Goal: Transaction & Acquisition: Purchase product/service

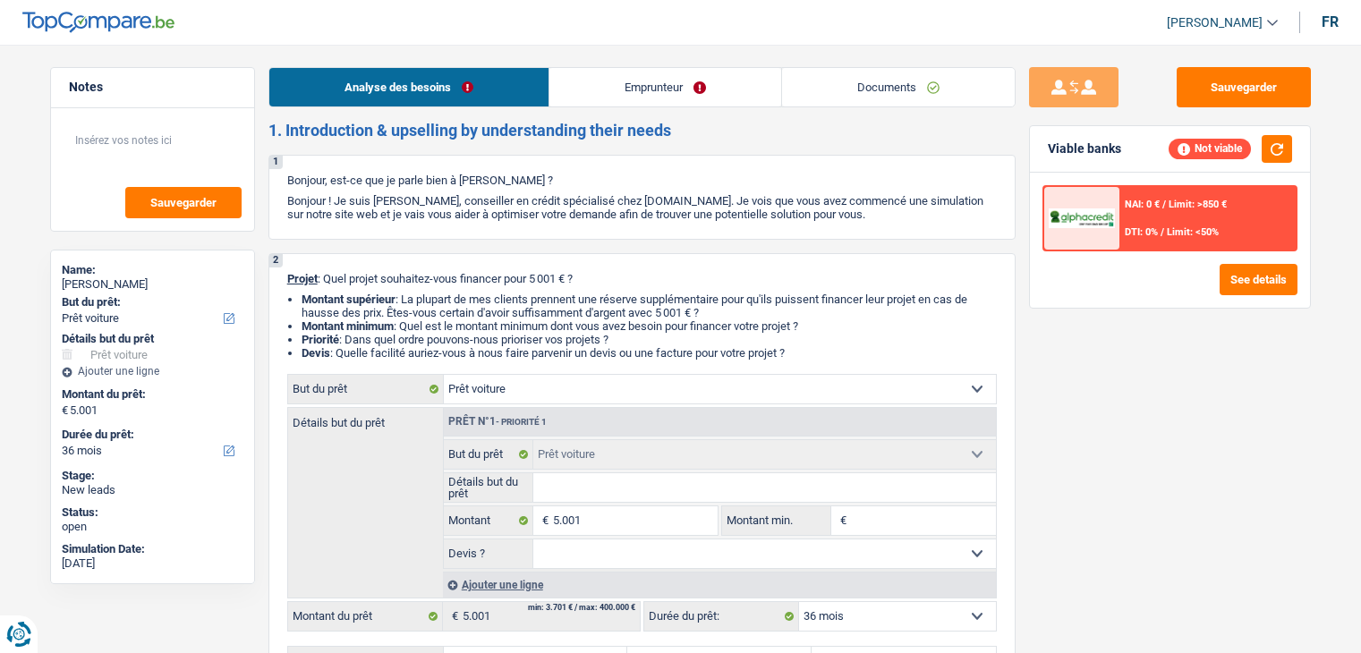
select select "car"
select select "36"
select select "car"
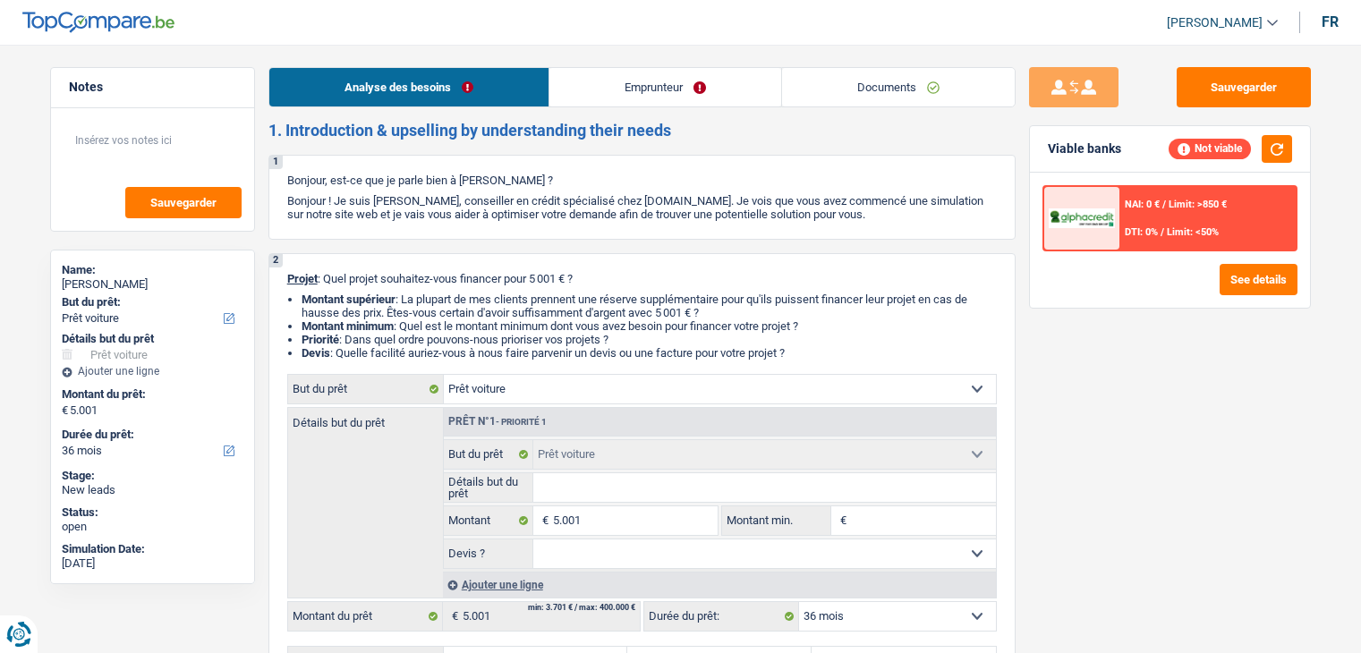
select select "36"
select select "car"
select select "36"
click at [636, 102] on link "Emprunteur" at bounding box center [665, 87] width 232 height 38
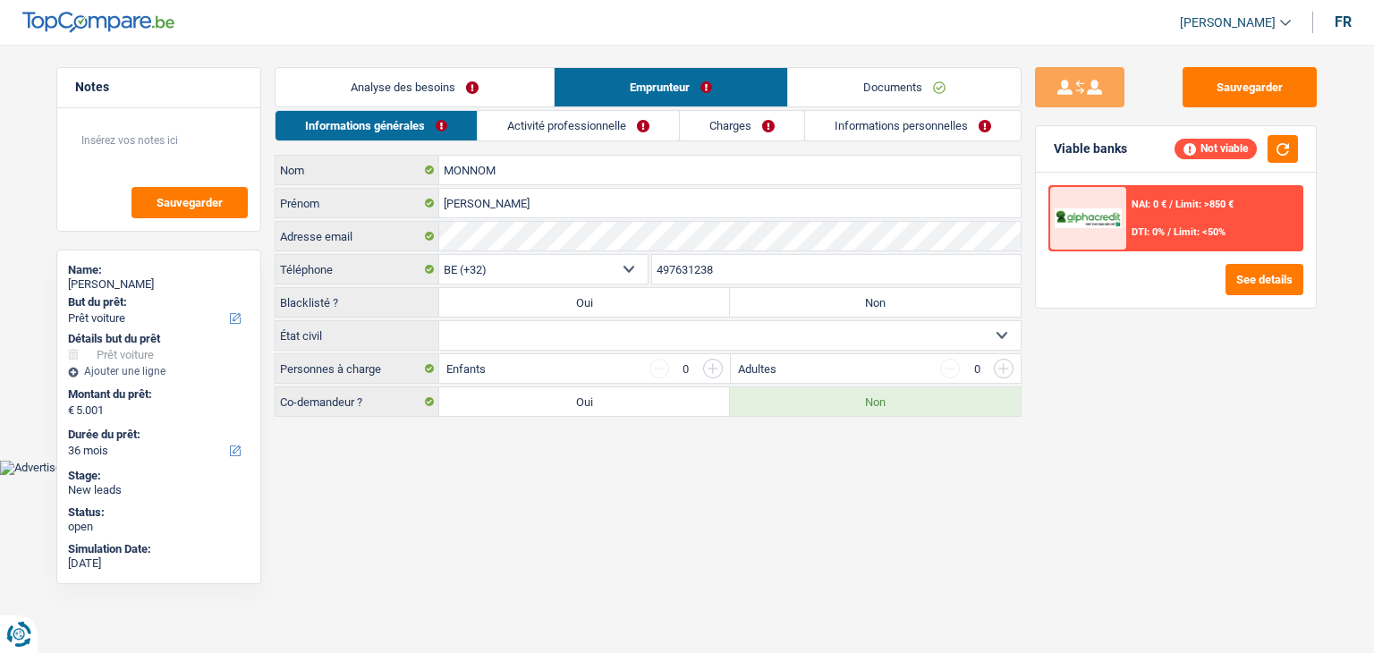
click at [620, 119] on link "Activité professionnelle" at bounding box center [578, 126] width 201 height 30
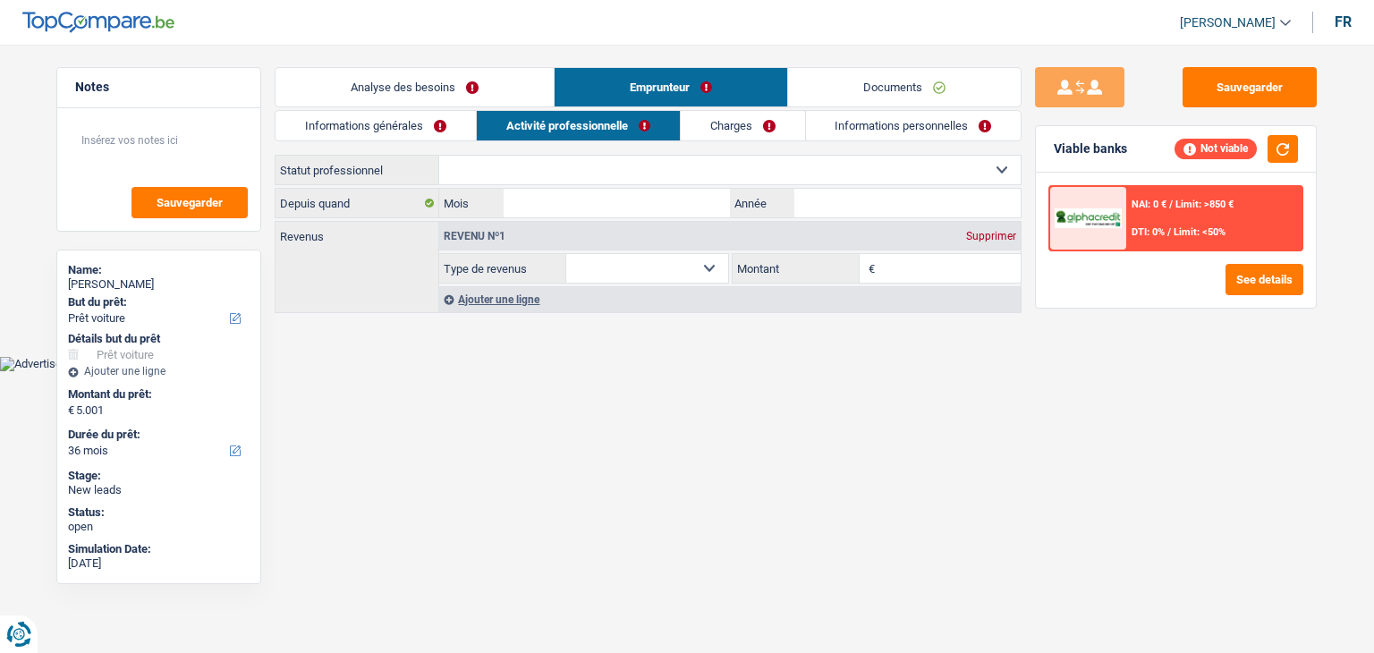
click at [433, 113] on link "Informations générales" at bounding box center [376, 126] width 200 height 30
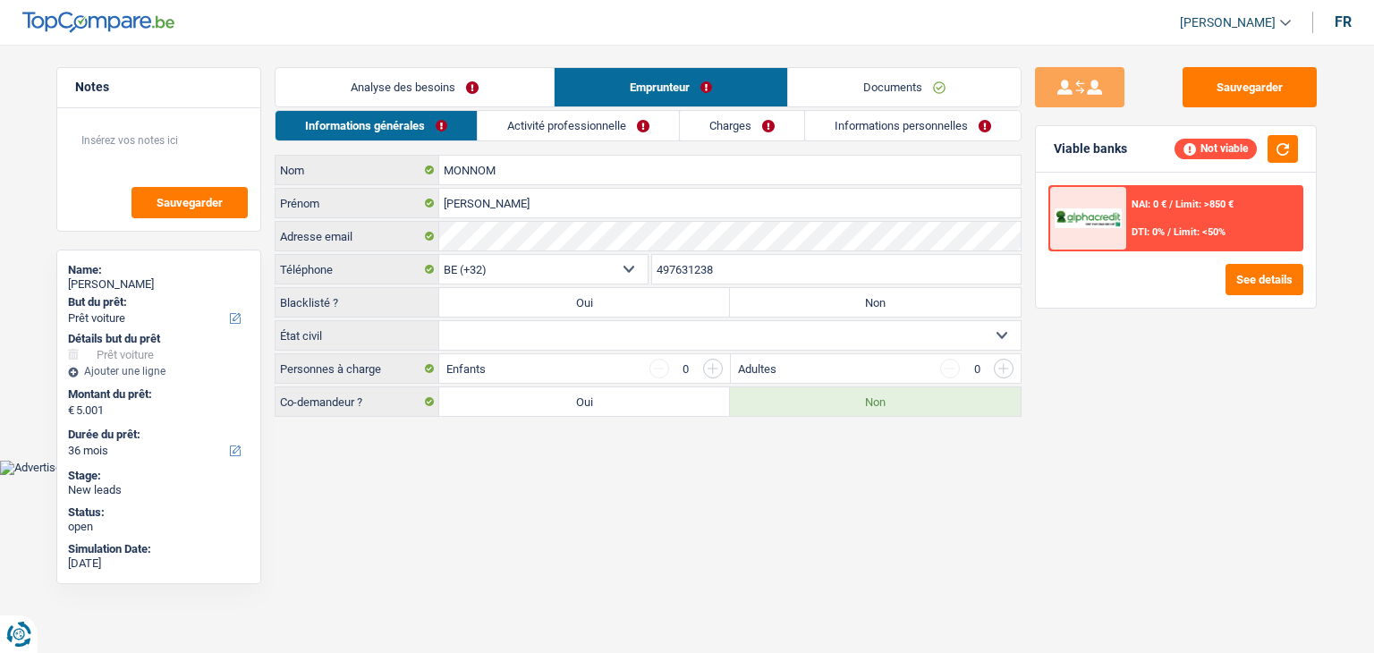
click at [429, 93] on link "Analyse des besoins" at bounding box center [415, 87] width 278 height 38
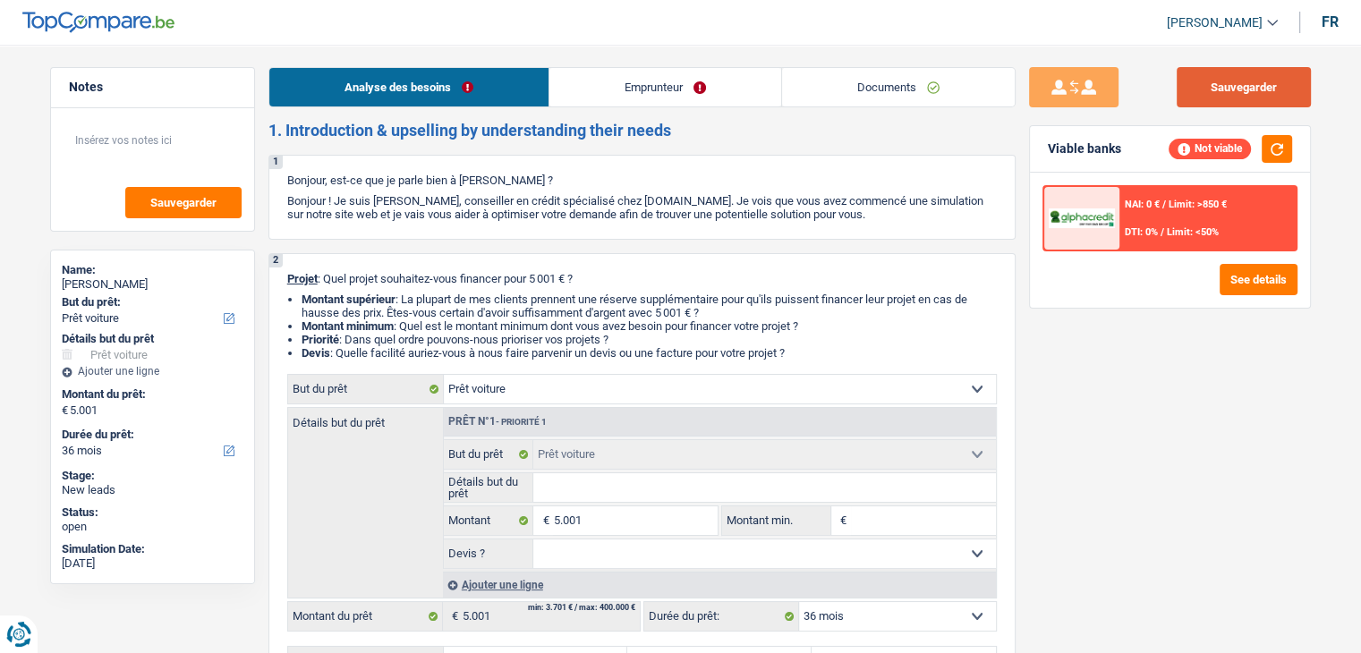
click at [1205, 87] on button "Sauvegarder" at bounding box center [1243, 87] width 134 height 40
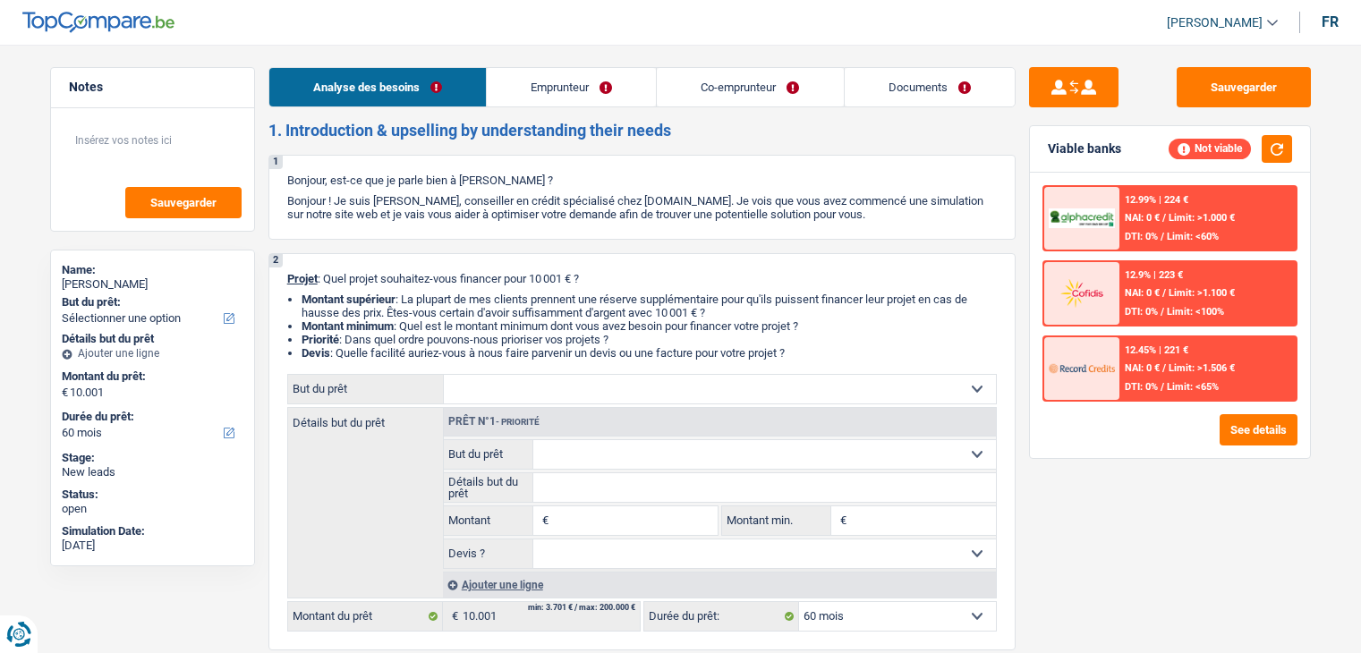
select select "60"
select select "publicEmployee"
select select "netSalary"
select select "mealVouchers"
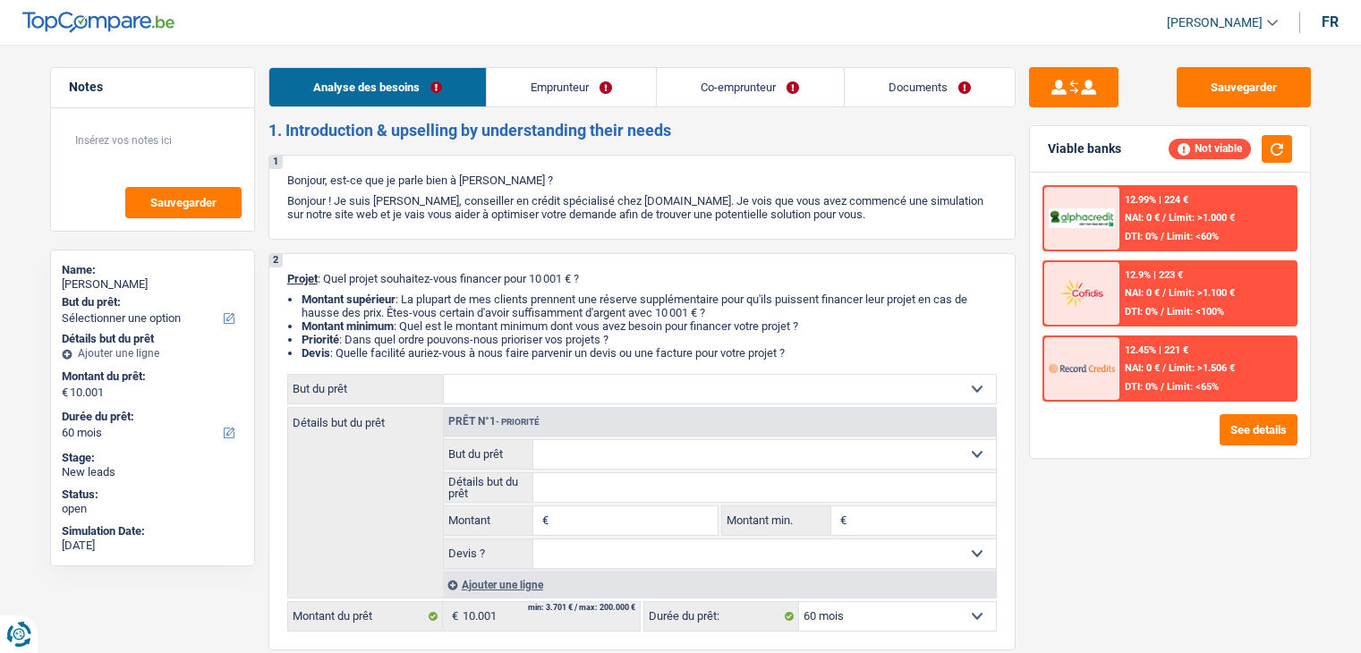
select select "ownerWithoutMortgage"
select select "60"
click at [588, 84] on link "Emprunteur" at bounding box center [571, 87] width 169 height 38
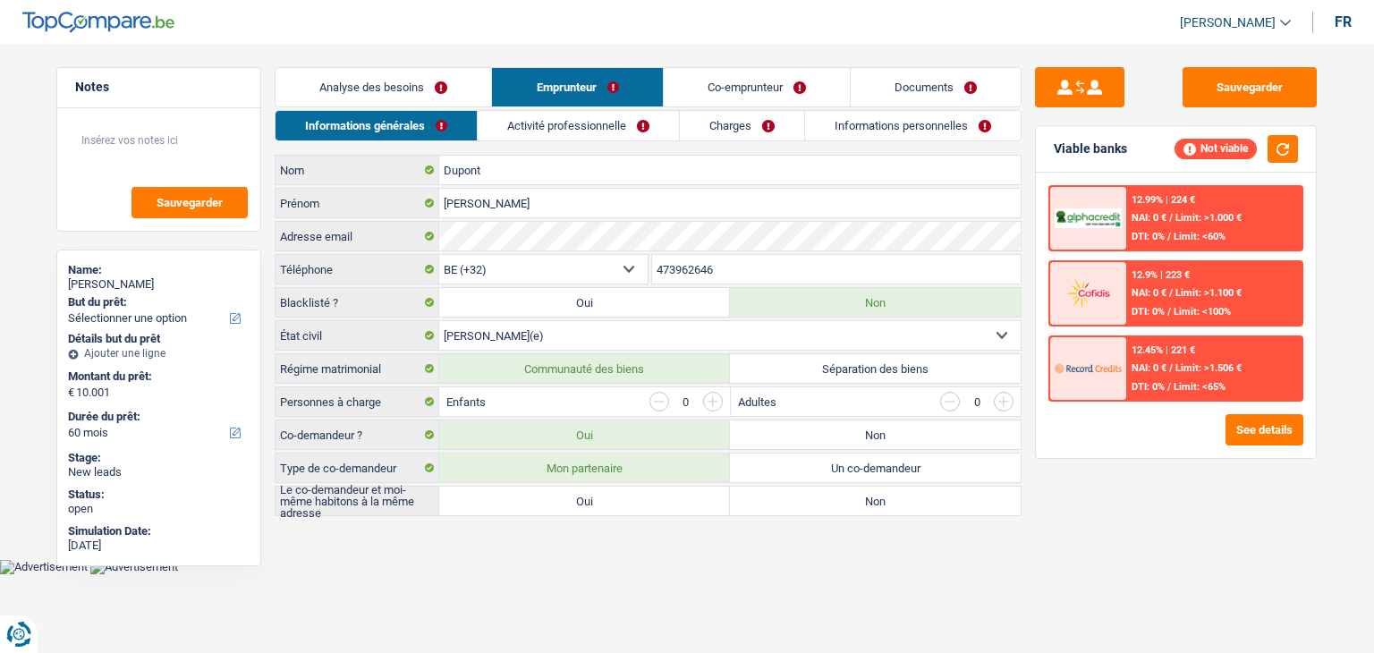
click at [715, 87] on link "Co-emprunteur" at bounding box center [757, 87] width 186 height 38
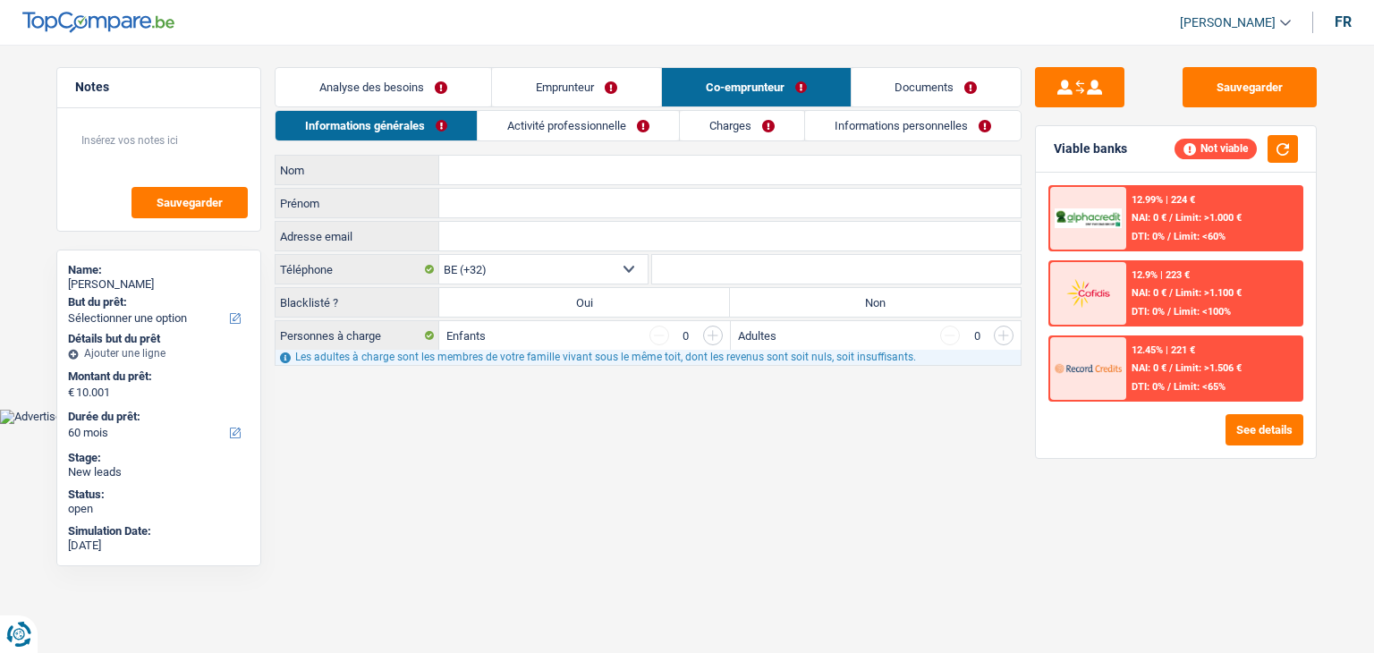
click at [512, 123] on link "Activité professionnelle" at bounding box center [578, 126] width 201 height 30
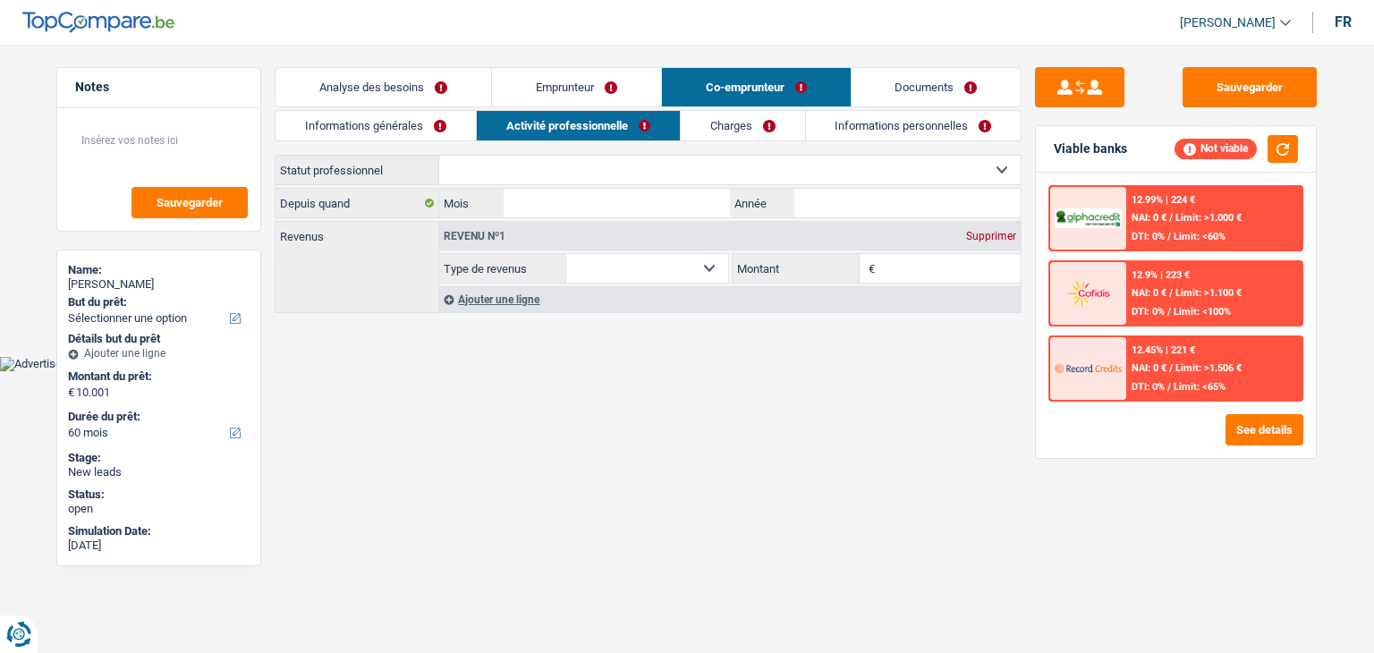
click at [767, 127] on link "Charges" at bounding box center [743, 126] width 124 height 30
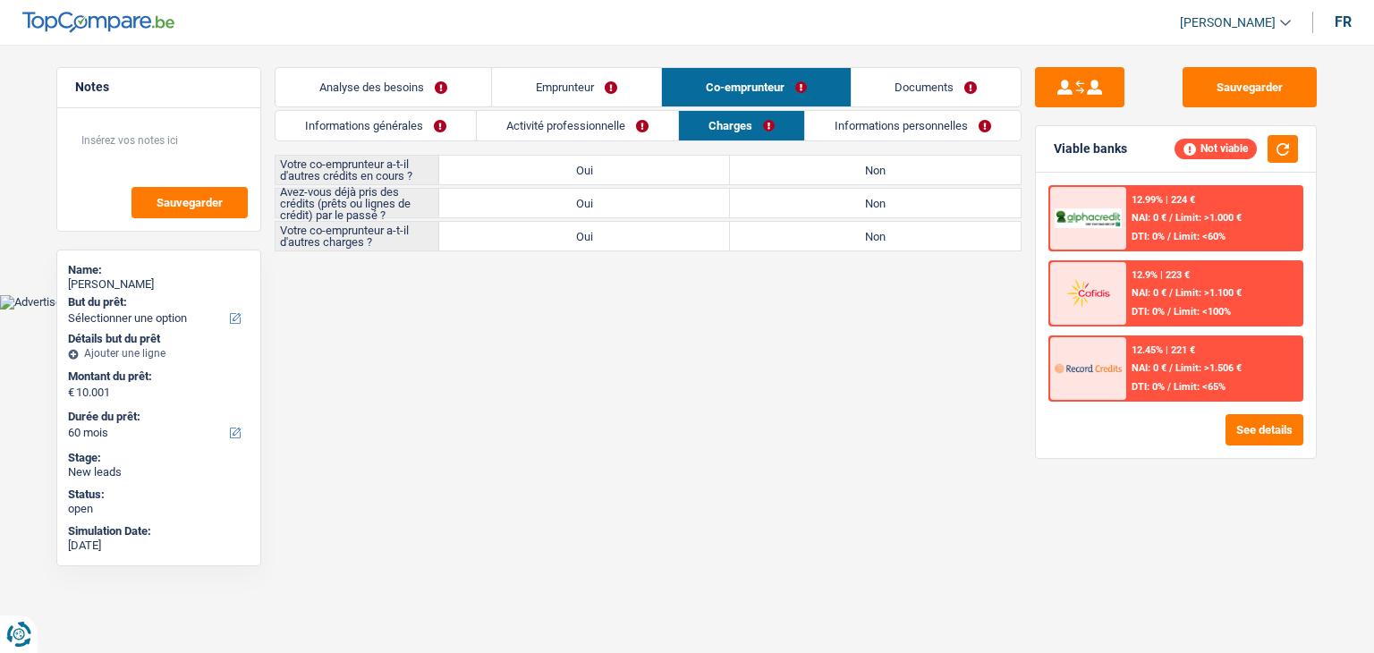
click at [909, 132] on link "Informations personnelles" at bounding box center [913, 126] width 216 height 30
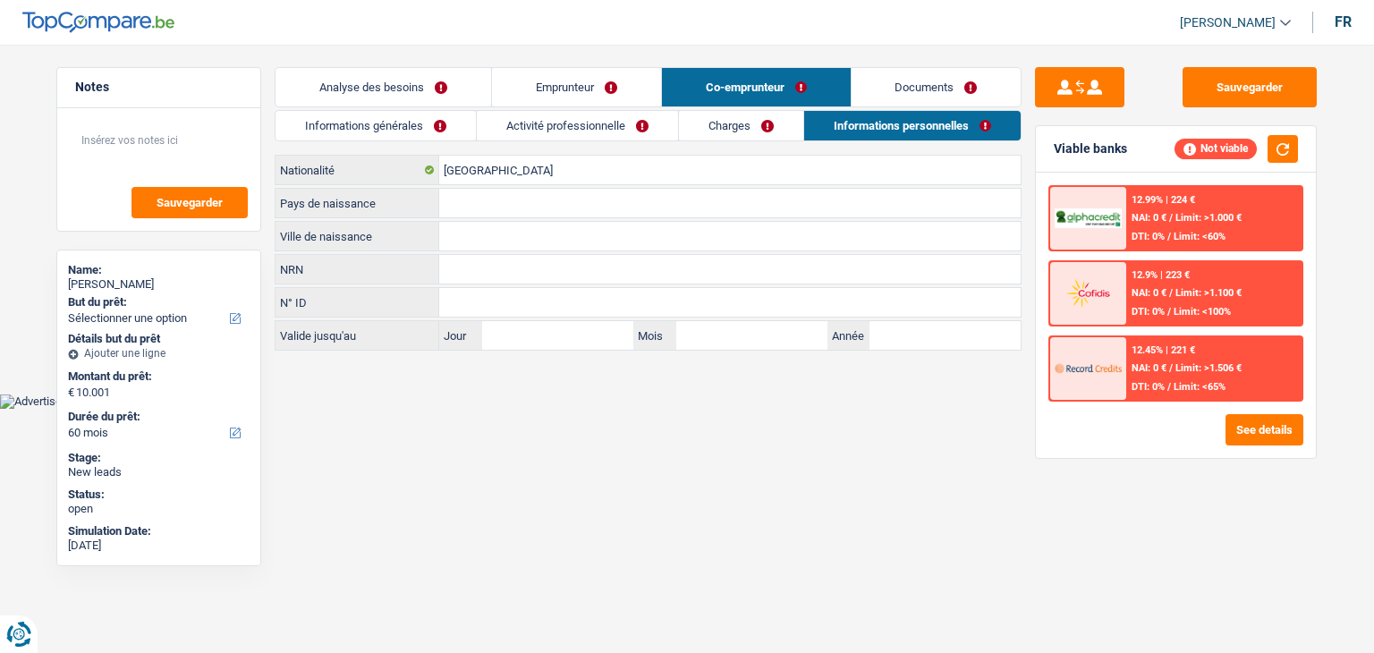
click at [880, 94] on link "Documents" at bounding box center [937, 87] width 170 height 38
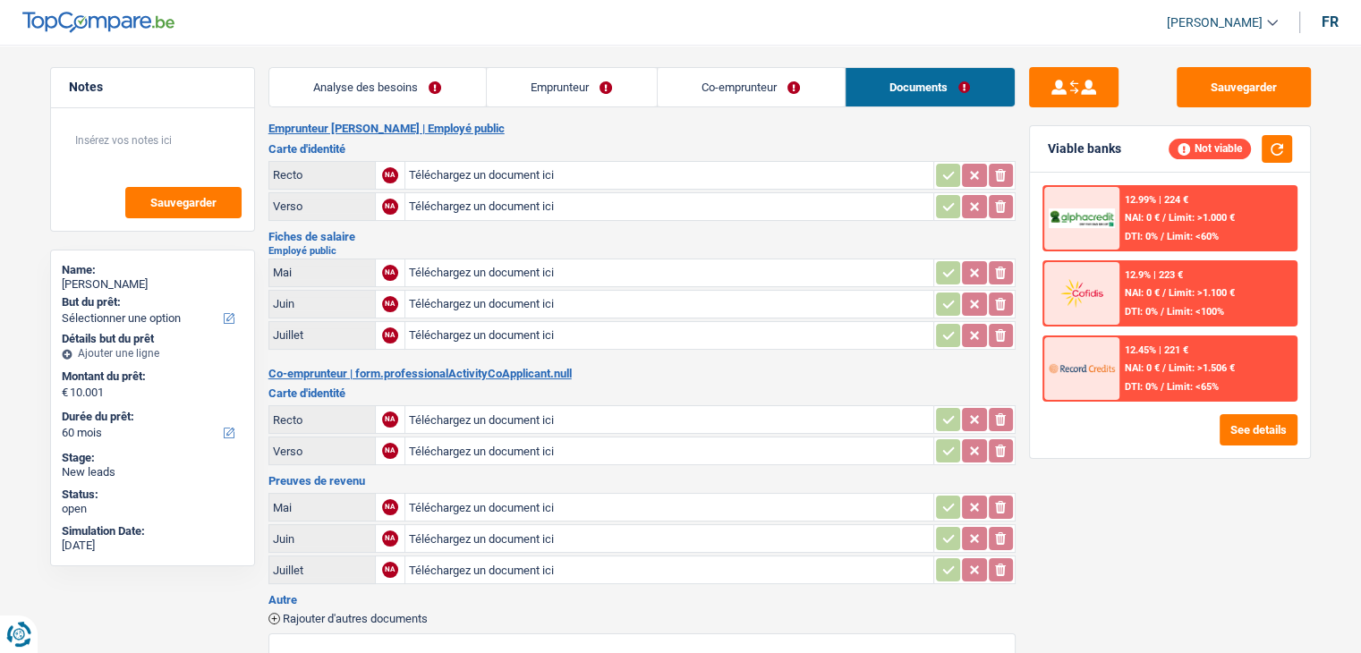
click at [388, 67] on main "Notes Sauvegarder Name: Pascal Dupont But du prêt: Confort maison: meubles, tex…" at bounding box center [680, 521] width 1361 height 988
click at [390, 69] on link "Analyse des besoins" at bounding box center [377, 87] width 216 height 38
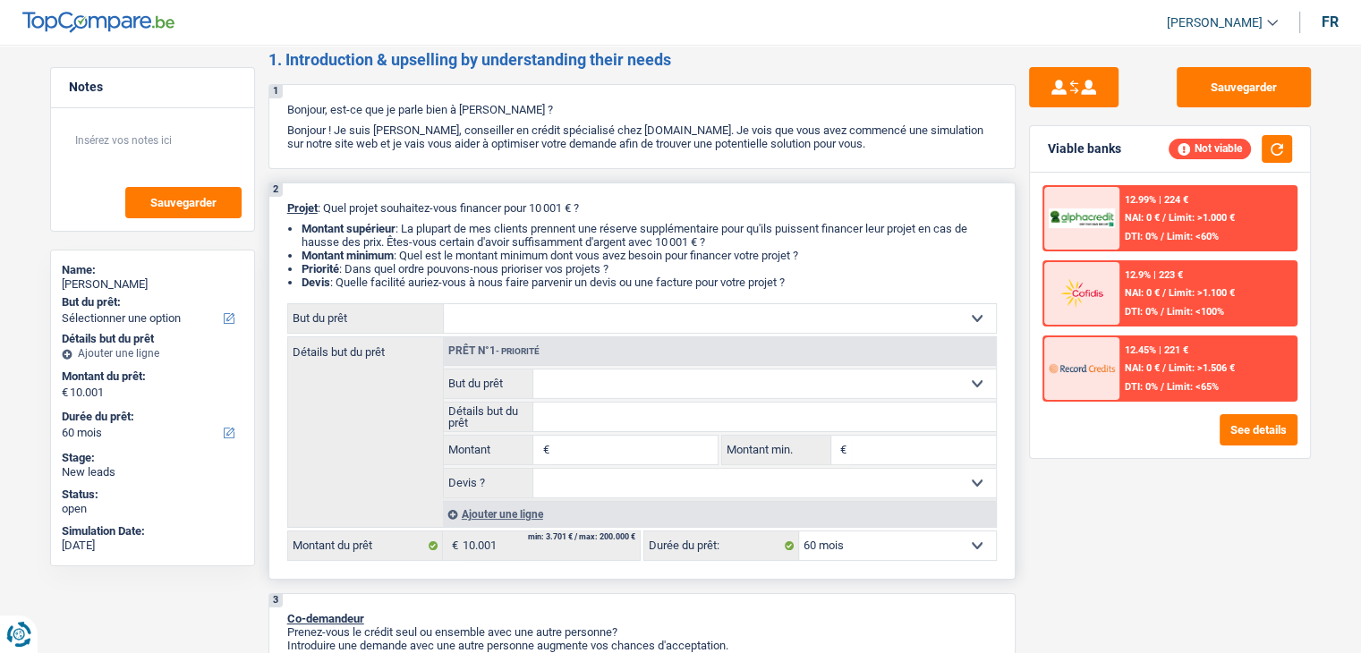
scroll to position [179, 0]
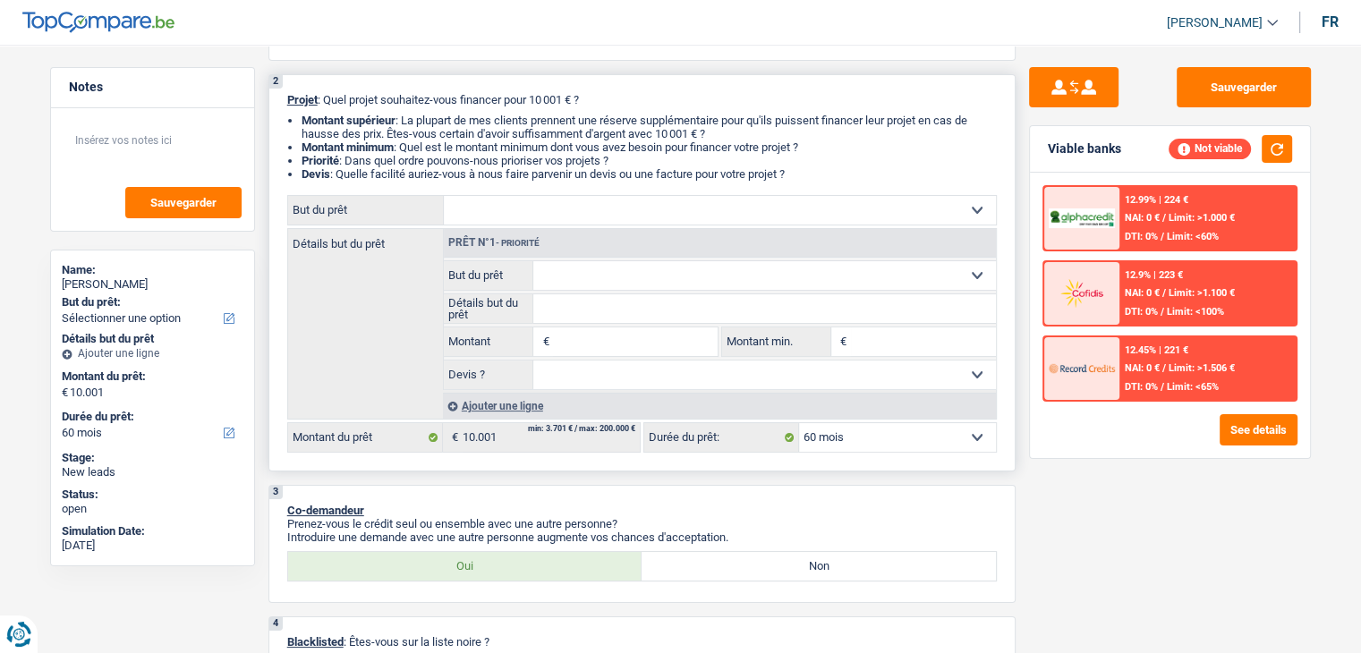
click at [635, 346] on input "Montant" at bounding box center [635, 341] width 164 height 29
type input "10.001"
click at [887, 339] on input "Montant min." at bounding box center [923, 341] width 145 height 29
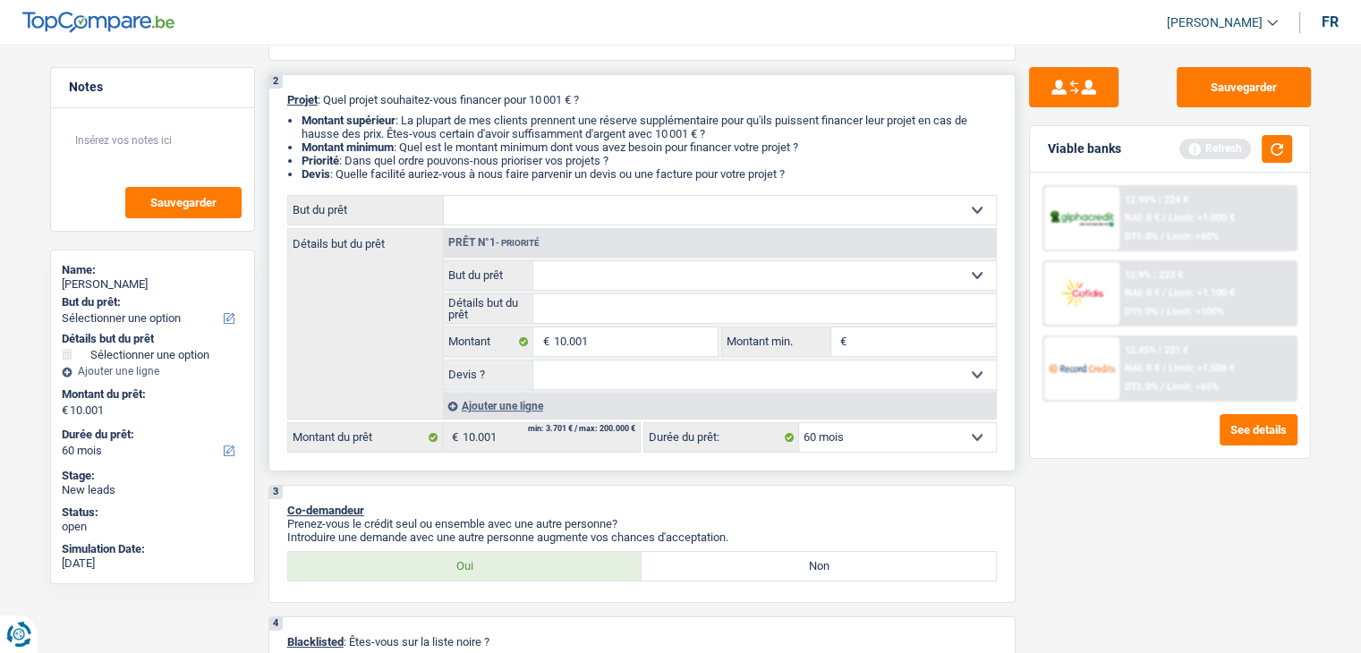
type input "1"
type input "10"
type input "100"
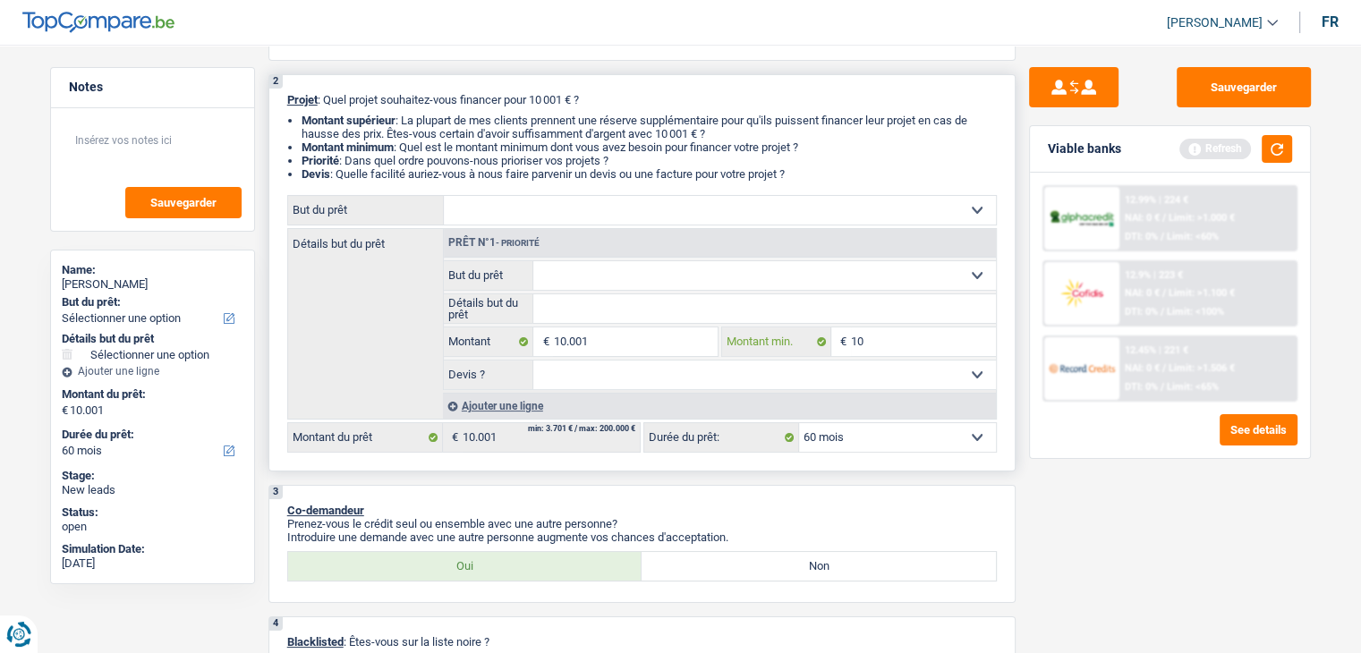
type input "100"
type input "1.000"
type input "10.001"
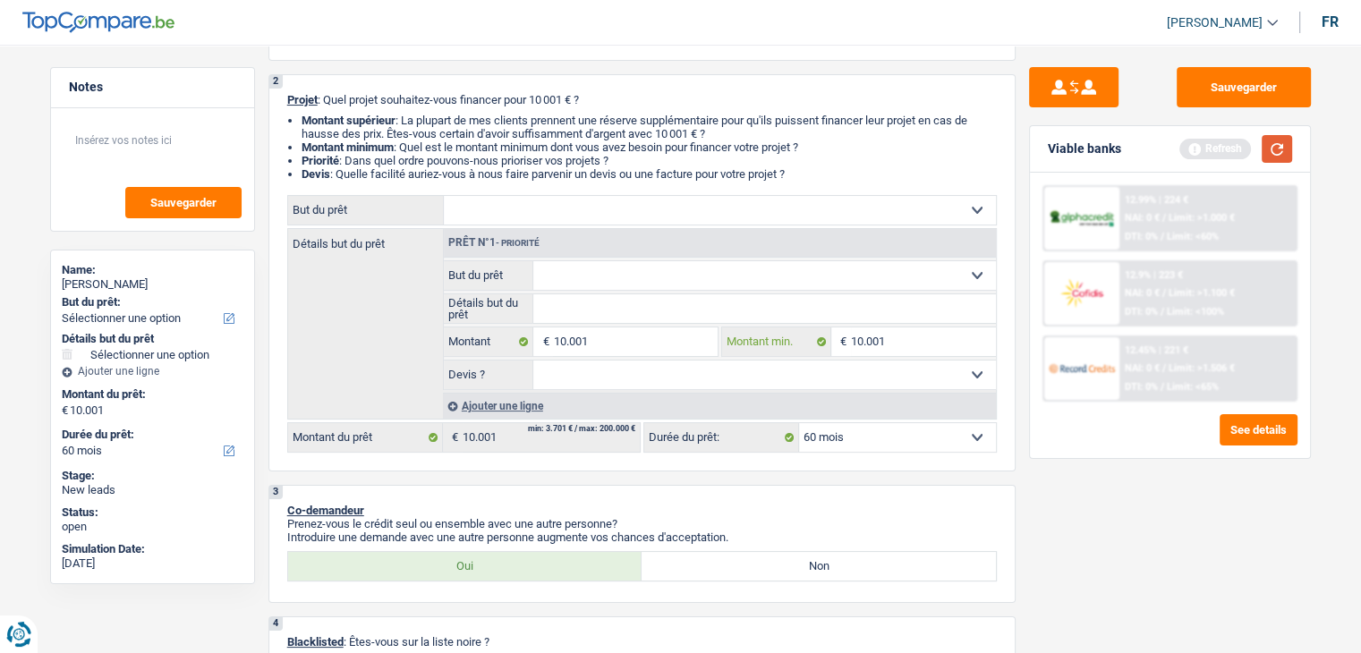
type input "10.001"
click at [1288, 150] on button "button" at bounding box center [1276, 149] width 30 height 28
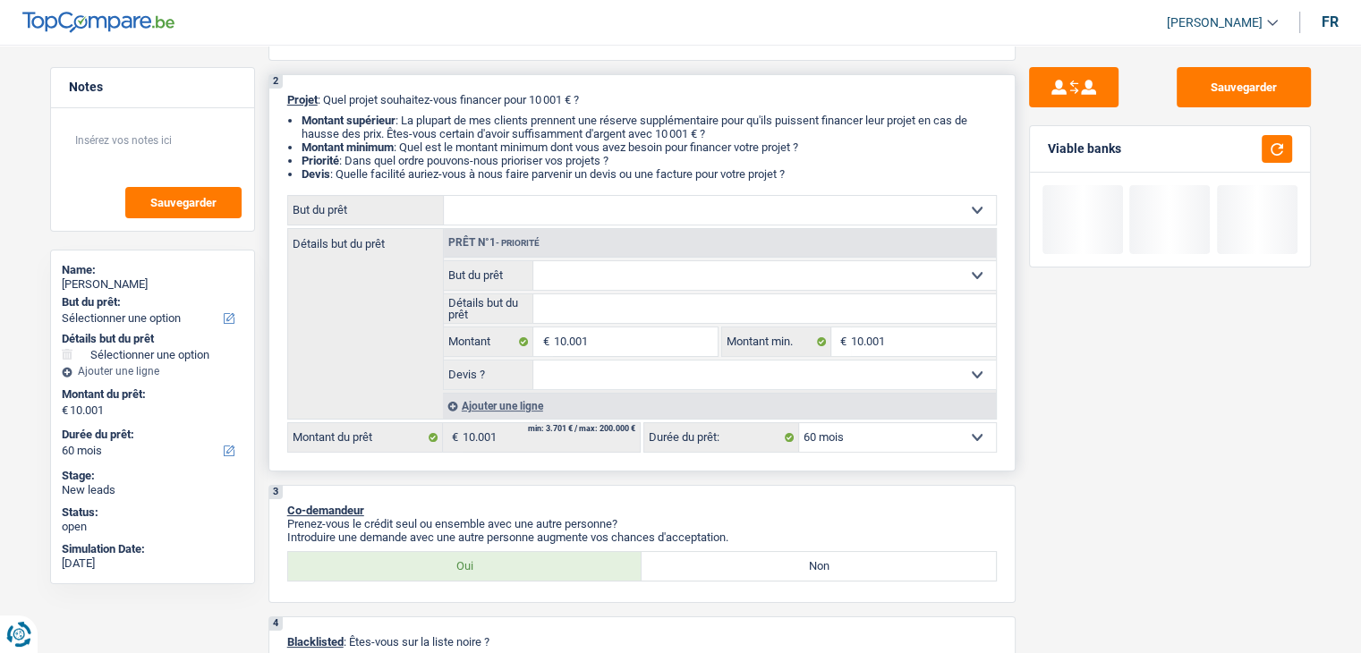
click at [620, 216] on select "Confort maison: meubles, textile, peinture, électroménager, outillage non-profe…" at bounding box center [720, 210] width 552 height 29
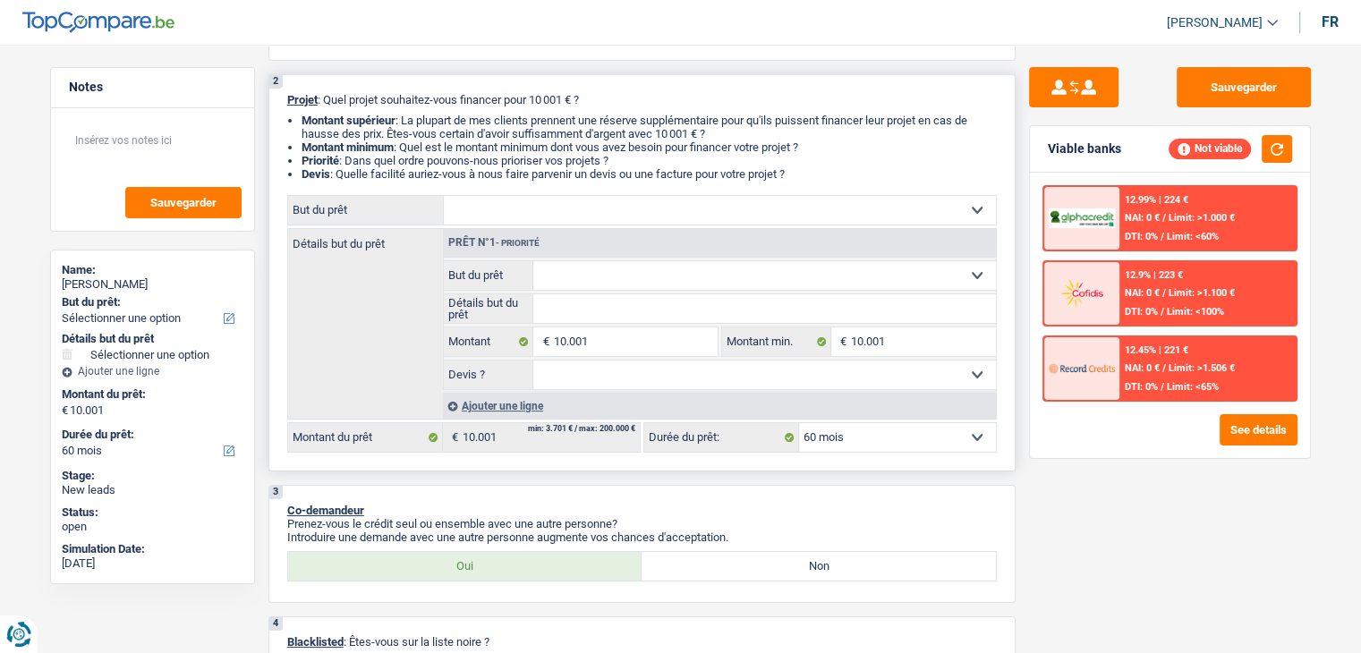
drag, startPoint x: 803, startPoint y: 176, endPoint x: 276, endPoint y: 95, distance: 533.1
click at [276, 95] on div "2 Projet : Quel projet souhaitez-vous financer pour 10 001 € ? Montant supérieu…" at bounding box center [641, 272] width 747 height 397
click at [286, 106] on div "2 Projet : Quel projet souhaitez-vous financer pour 10 001 € ? Montant supérieu…" at bounding box center [641, 272] width 747 height 397
drag, startPoint x: 286, startPoint y: 98, endPoint x: 823, endPoint y: 179, distance: 542.7
click at [823, 179] on div "2 Projet : Quel projet souhaitez-vous financer pour 10 001 € ? Montant supérieu…" at bounding box center [641, 272] width 747 height 397
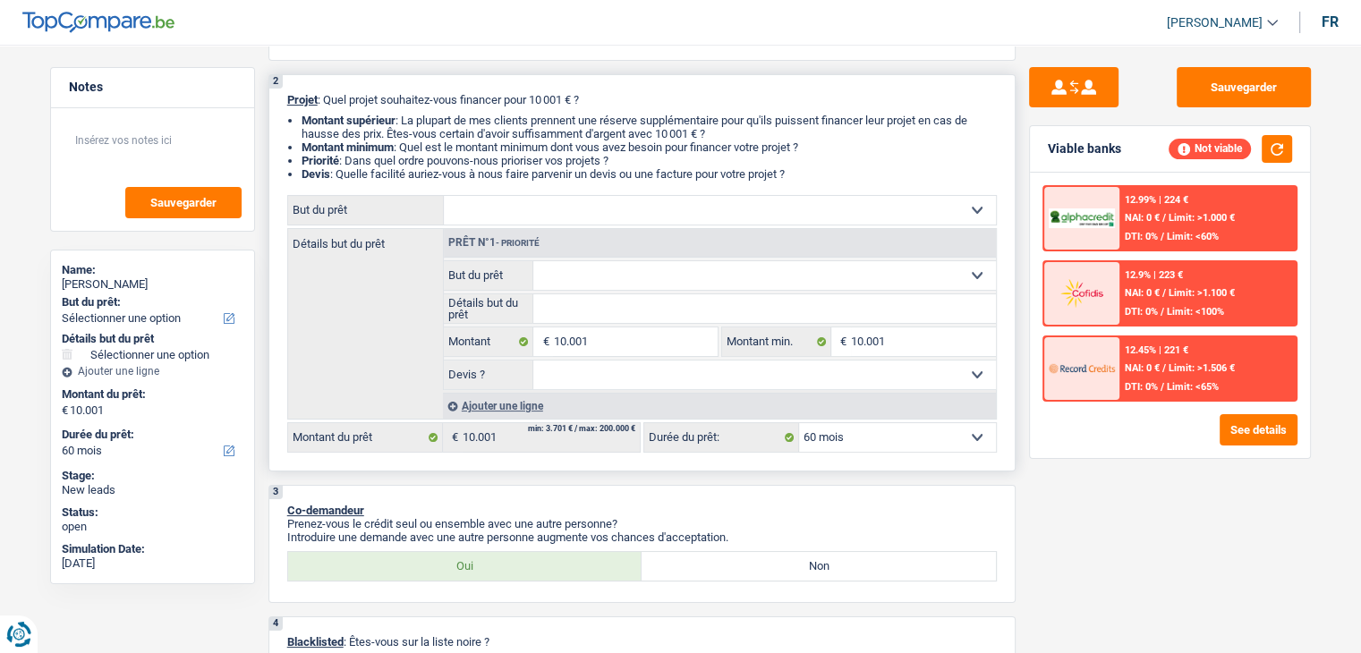
click at [823, 179] on li "Devis : Quelle facilité auriez-vous à nous faire parvenir un devis ou une factu…" at bounding box center [648, 173] width 695 height 13
drag, startPoint x: 801, startPoint y: 173, endPoint x: 273, endPoint y: 82, distance: 535.4
click at [273, 82] on div "2 Projet : Quel projet souhaitez-vous financer pour 10 001 € ? Montant supérieu…" at bounding box center [641, 272] width 747 height 397
click at [284, 111] on div "2 Projet : Quel projet souhaitez-vous financer pour 10 001 € ? Montant supérieu…" at bounding box center [641, 272] width 747 height 397
drag, startPoint x: 284, startPoint y: 99, endPoint x: 833, endPoint y: 174, distance: 553.5
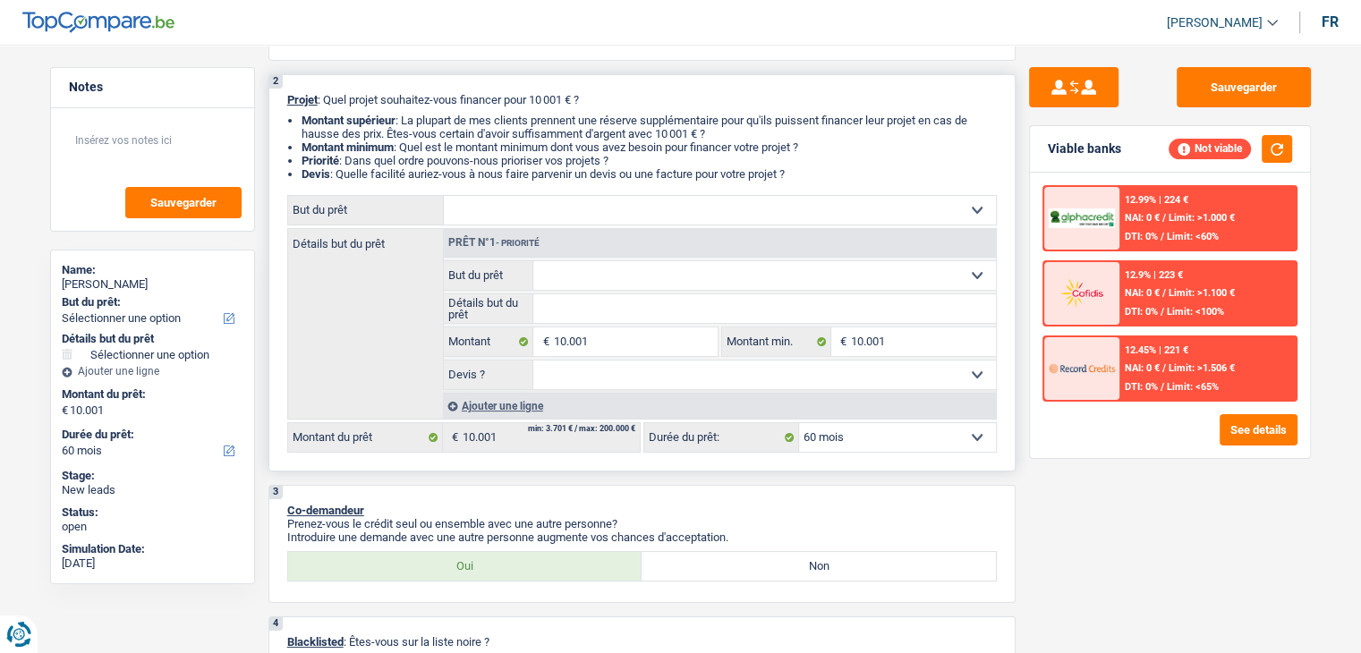
click at [833, 174] on div "2 Projet : Quel projet souhaitez-vous financer pour 10 001 € ? Montant supérieu…" at bounding box center [641, 272] width 747 height 397
click at [830, 174] on li "Devis : Quelle facilité auriez-vous à nous faire parvenir un devis ou une factu…" at bounding box center [648, 173] width 695 height 13
drag, startPoint x: 797, startPoint y: 172, endPoint x: 421, endPoint y: 148, distance: 376.5
click at [290, 112] on div "2 Projet : Quel projet souhaitez-vous financer pour 10 001 € ? Montant supérieu…" at bounding box center [641, 272] width 747 height 397
click at [623, 148] on li "Montant minimum : Quel est le montant minimum dont vous avez besoin pour financ…" at bounding box center [648, 146] width 695 height 13
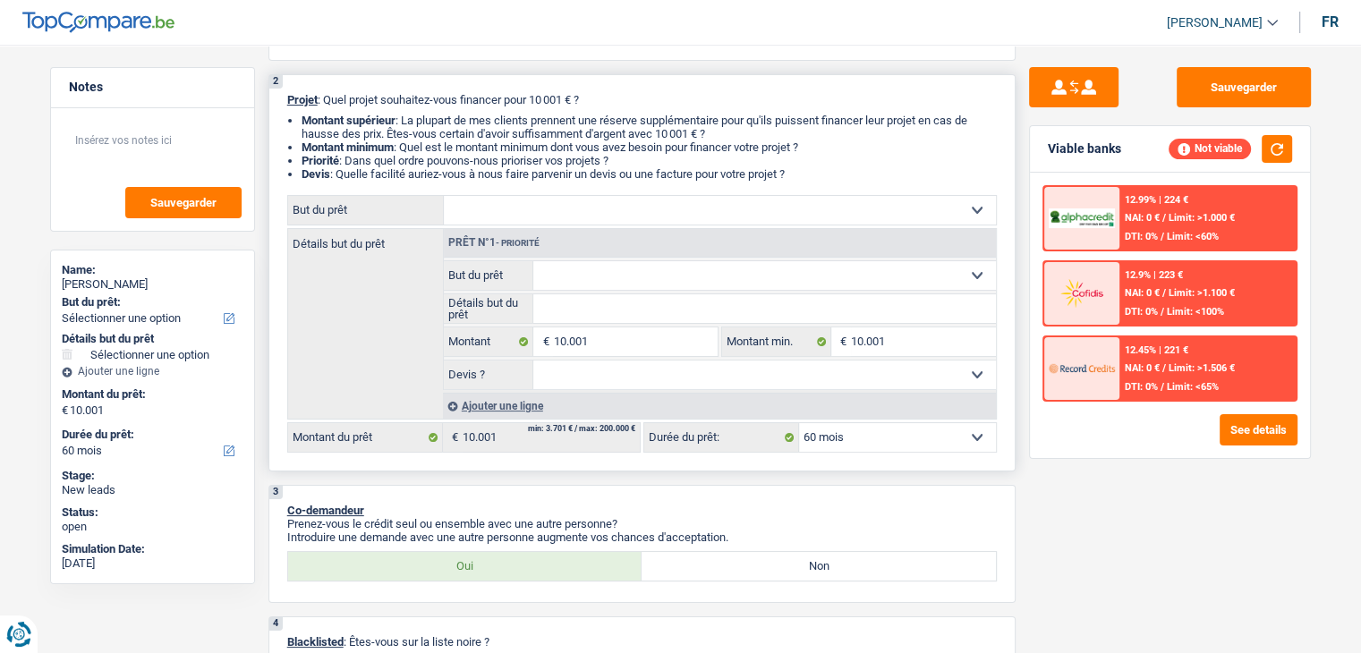
click at [654, 215] on select "Confort maison: meubles, textile, peinture, électroménager, outillage non-profe…" at bounding box center [720, 210] width 552 height 29
click at [777, 165] on li "Priorité : Dans quel ordre pouvons-nous prioriser vos projets ?" at bounding box center [648, 160] width 695 height 13
drag, startPoint x: 804, startPoint y: 174, endPoint x: 283, endPoint y: 101, distance: 526.6
click at [283, 101] on div "2 Projet : Quel projet souhaitez-vous financer pour 10 001 € ? Montant supérieu…" at bounding box center [641, 272] width 747 height 397
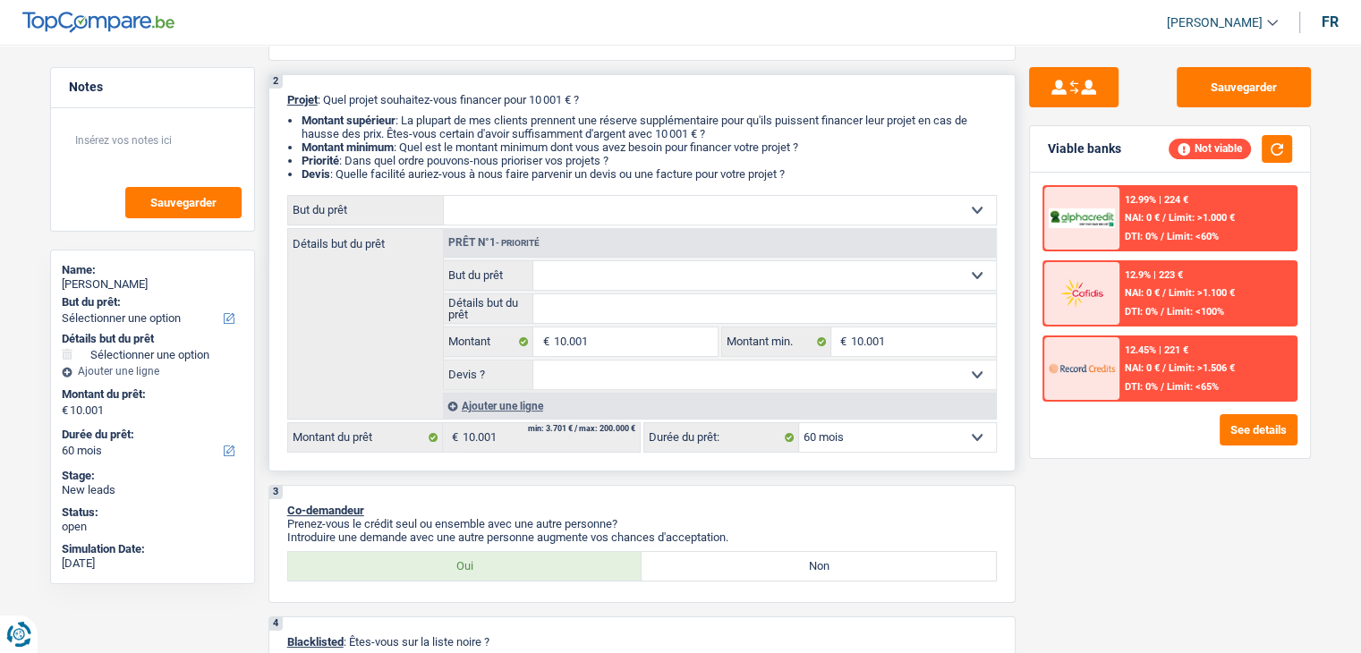
drag, startPoint x: 284, startPoint y: 99, endPoint x: 860, endPoint y: 172, distance: 580.6
click at [860, 172] on div "2 Projet : Quel projet souhaitez-vous financer pour 10 001 € ? Montant supérieu…" at bounding box center [641, 272] width 747 height 397
click at [859, 172] on li "Devis : Quelle facilité auriez-vous à nous faire parvenir un devis ou une factu…" at bounding box center [648, 173] width 695 height 13
click at [646, 216] on select "Confort maison: meubles, textile, peinture, électroménager, outillage non-profe…" at bounding box center [720, 210] width 552 height 29
select select "houseOrGarden"
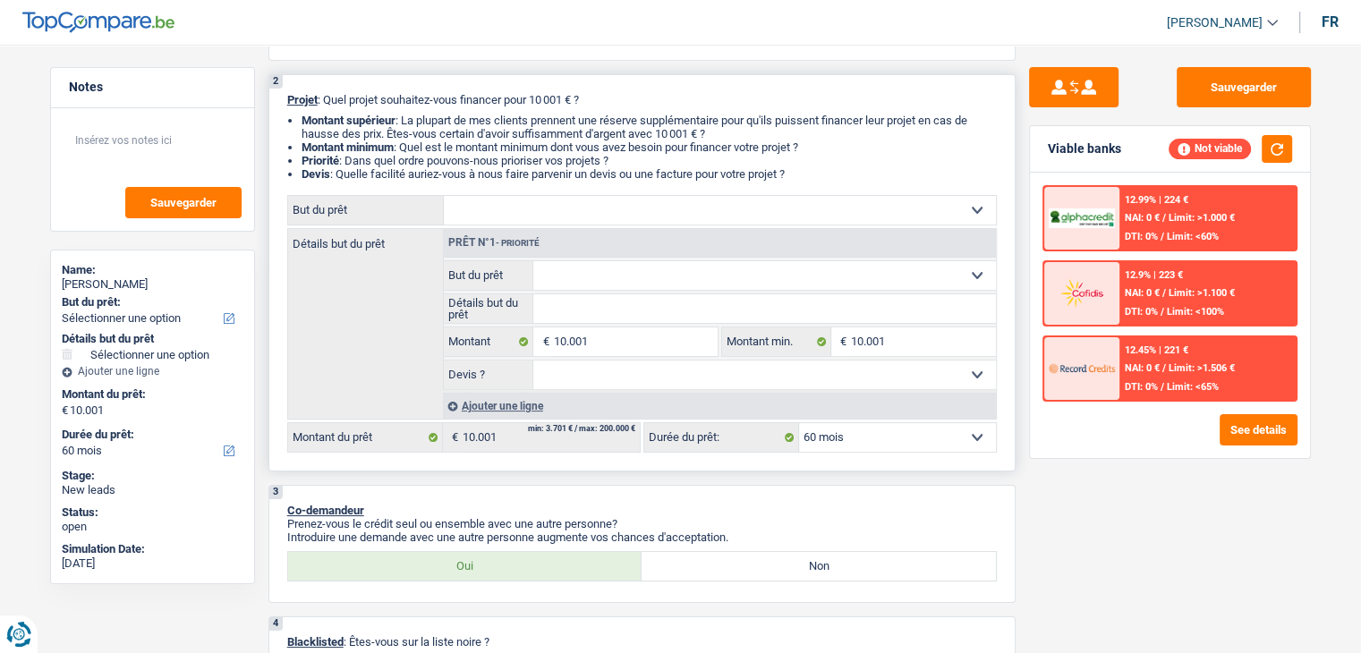
click at [444, 196] on select "Confort maison: meubles, textile, peinture, électroménager, outillage non-profe…" at bounding box center [720, 210] width 552 height 29
select select "houseOrGarden"
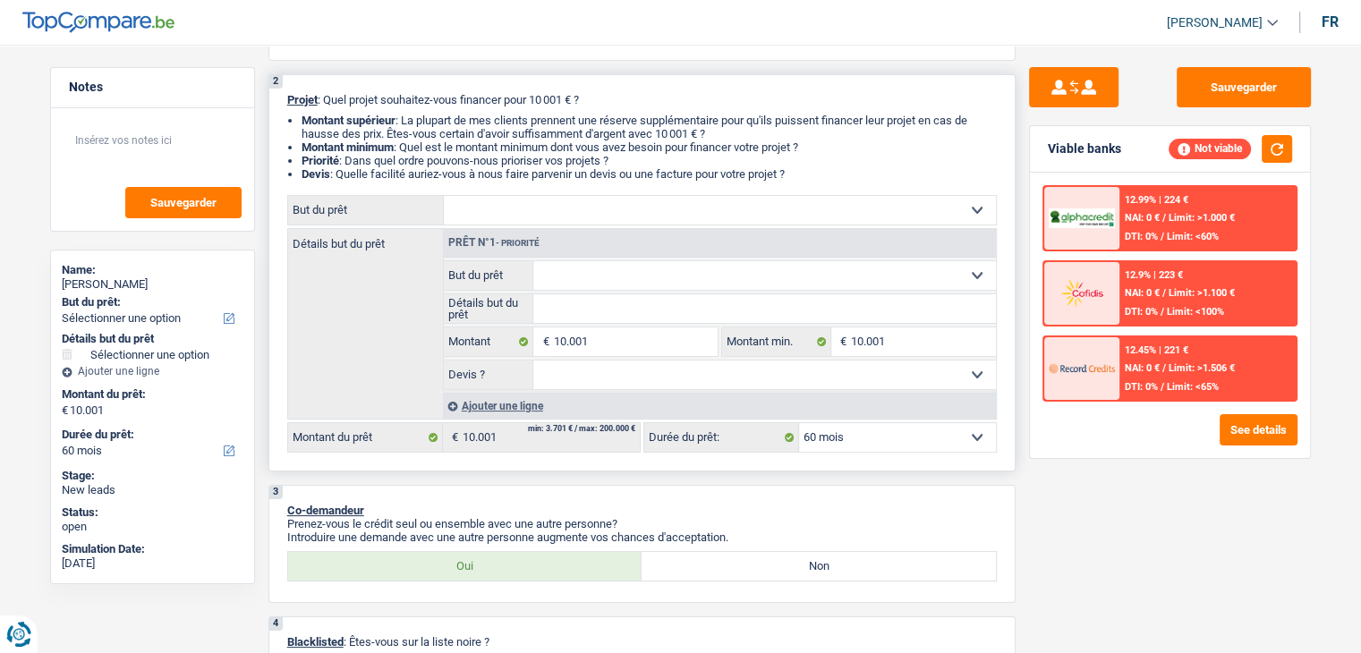
select select "houseOrGarden"
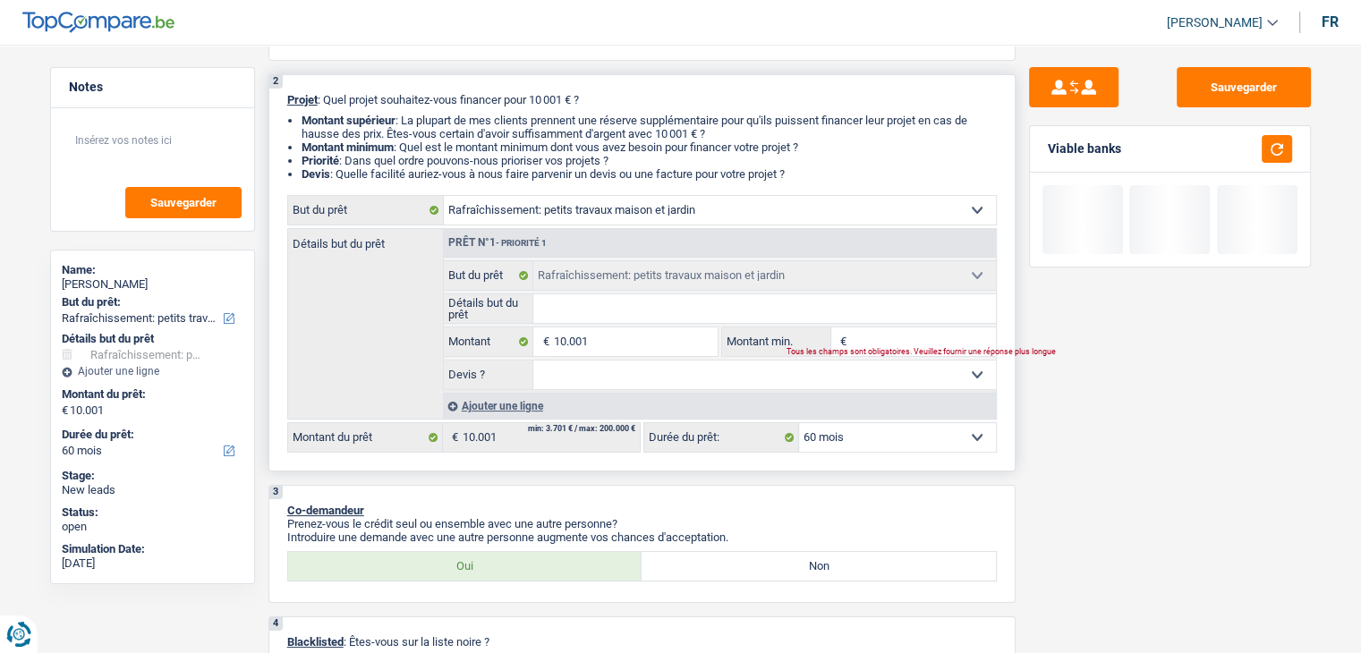
click at [606, 306] on input "Détails but du prêt" at bounding box center [764, 308] width 462 height 29
type input "r"
type input "ré"
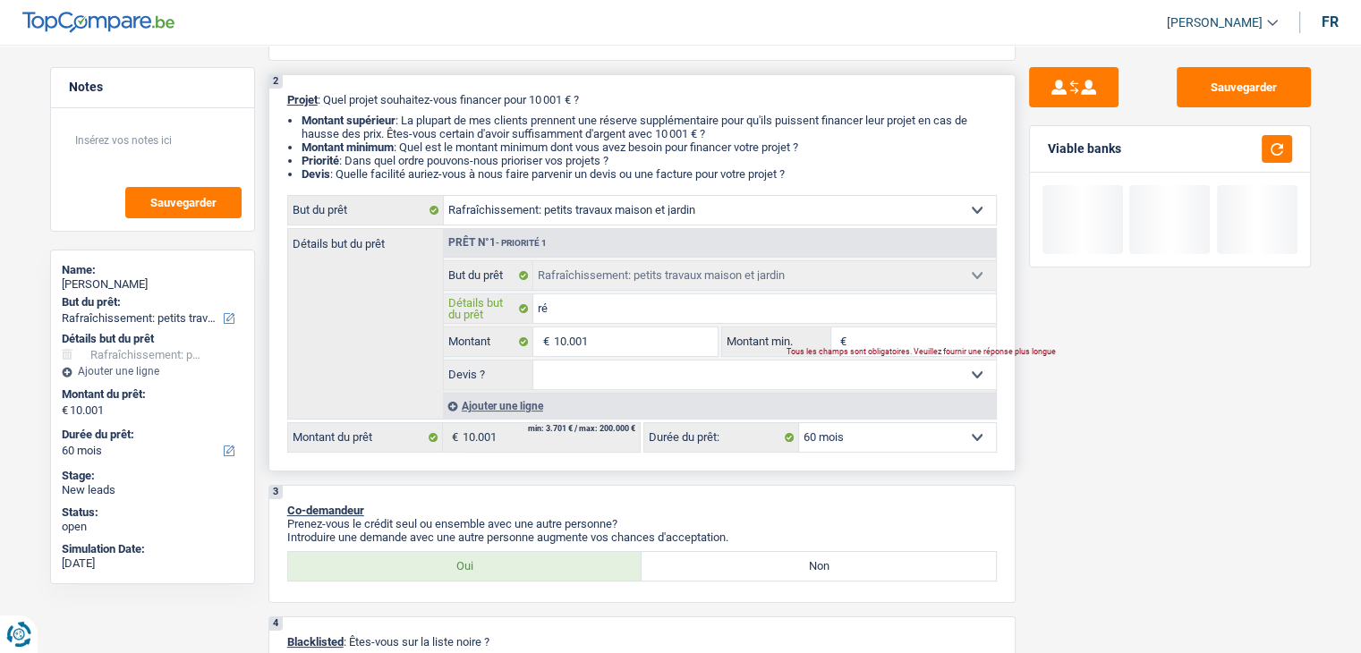
type input "rél"
type input "ré"
type input "réa"
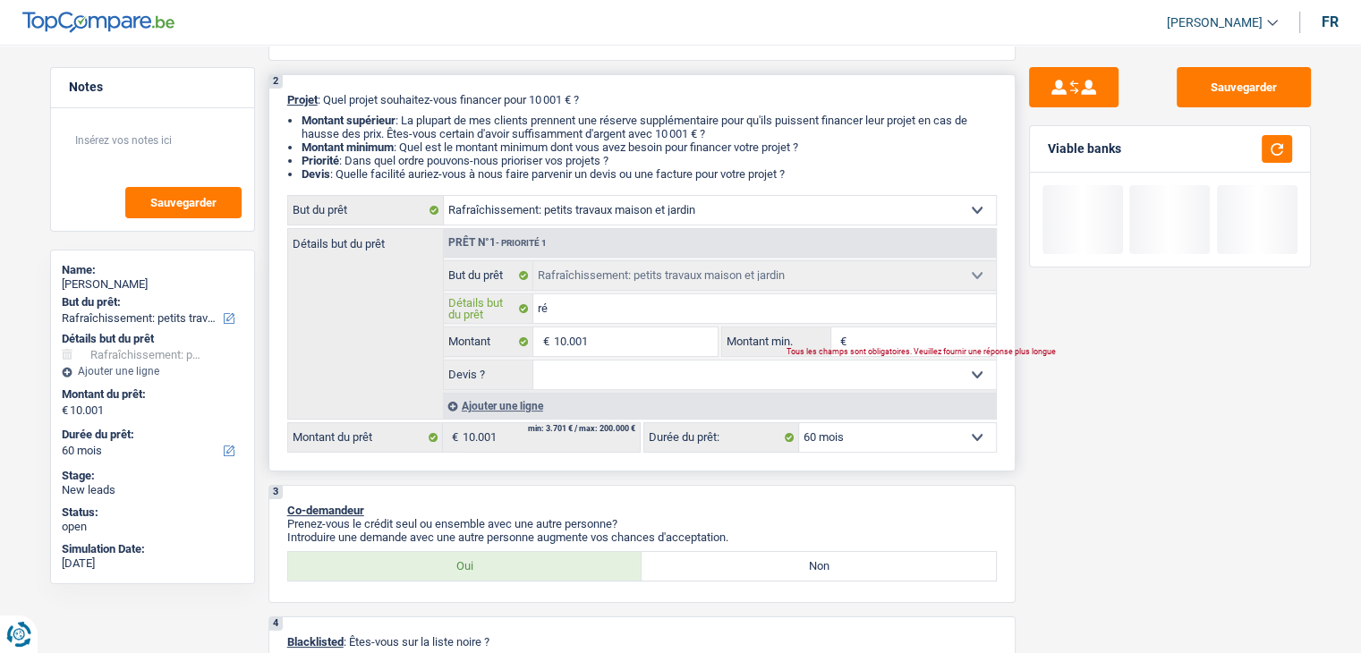
type input "réa"
type input "réal"
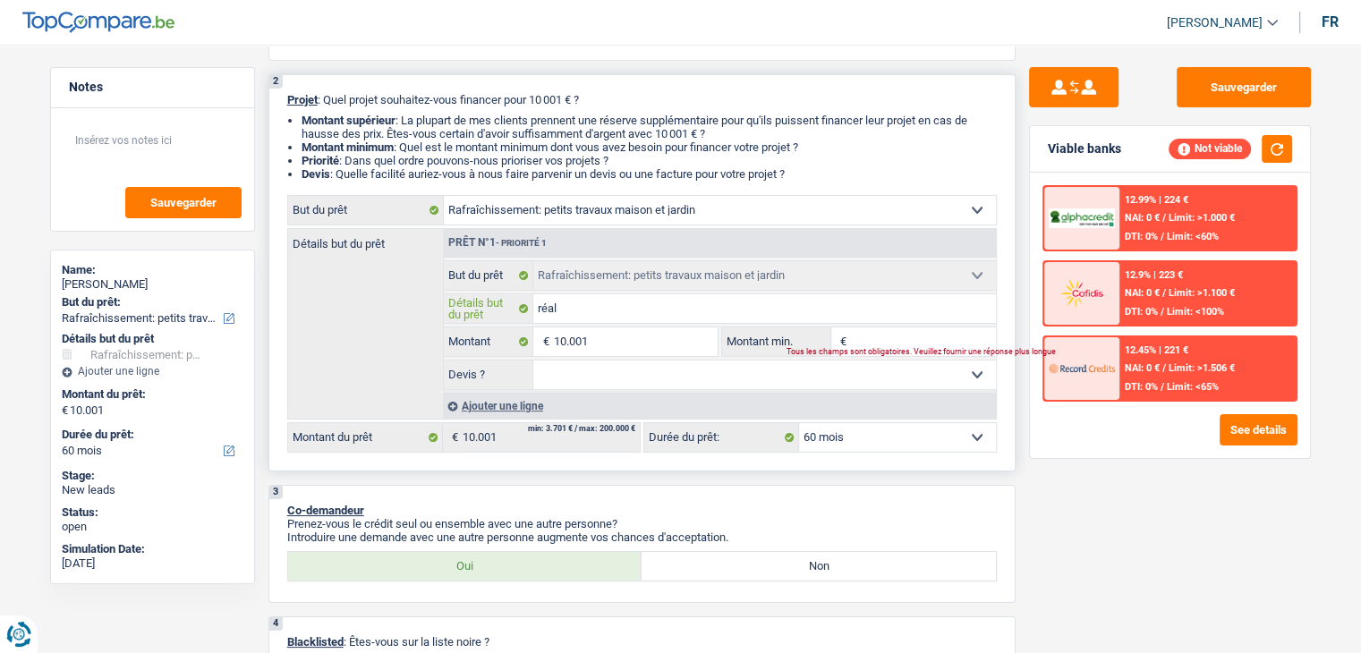
type input "réali"
type input "réalis"
type input "réalise"
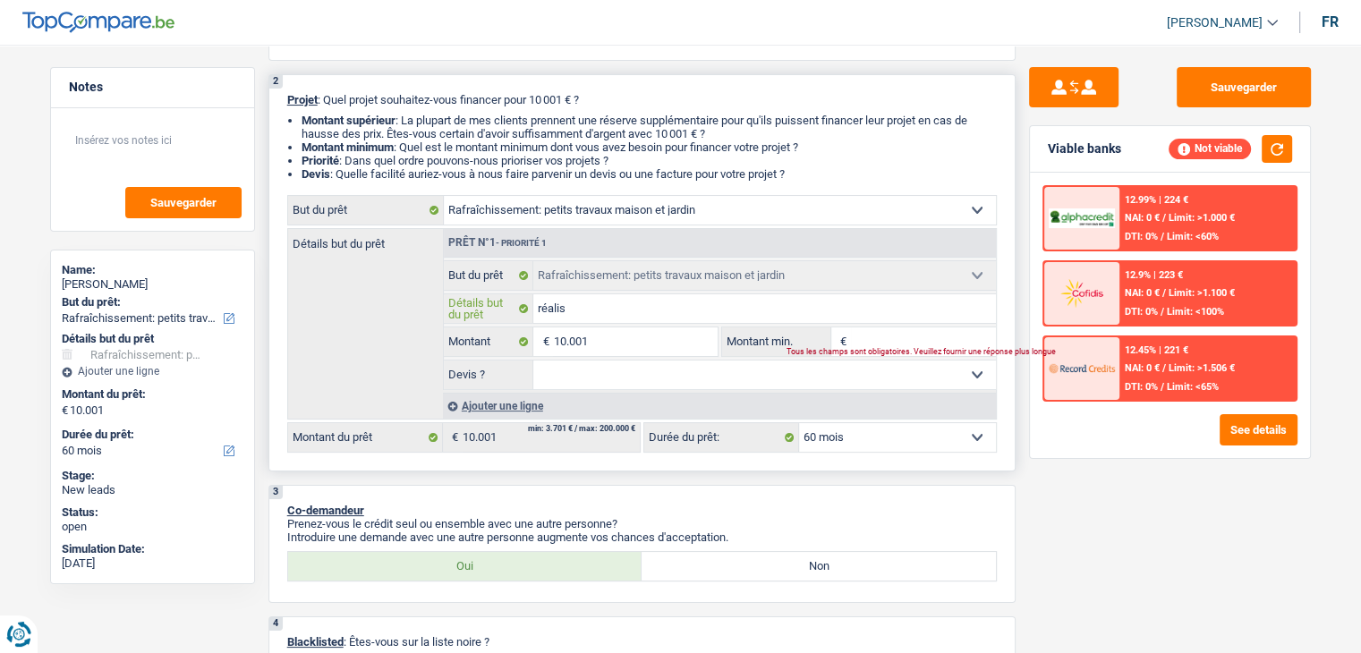
type input "réalise"
type input "réaliser"
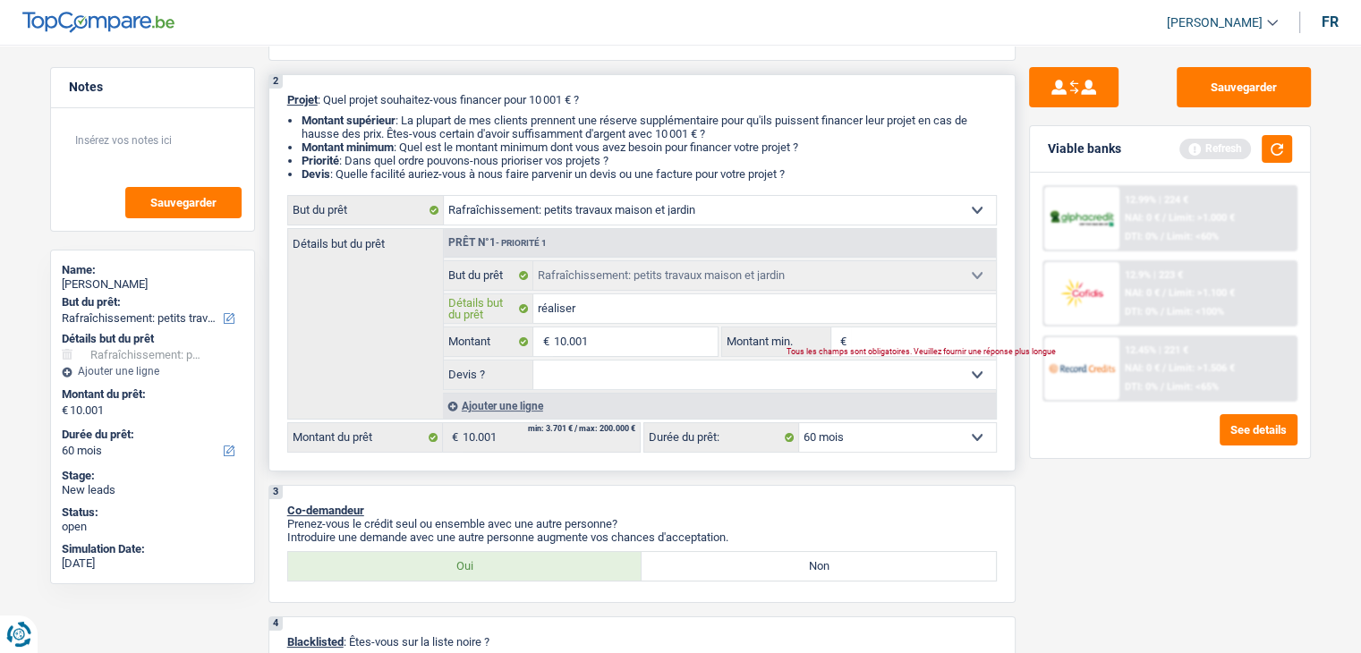
type input "réaliser"
type input "réaliser d"
type input "réaliser de"
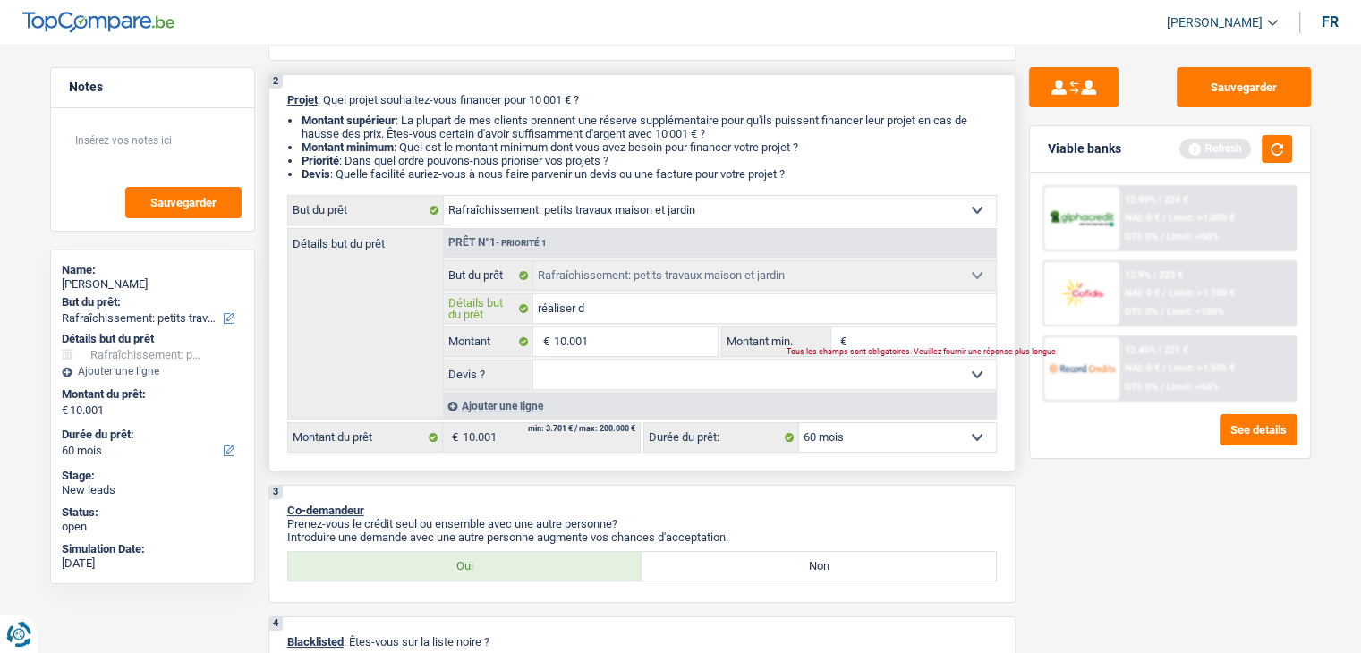
type input "réaliser de"
type input "réaliser des"
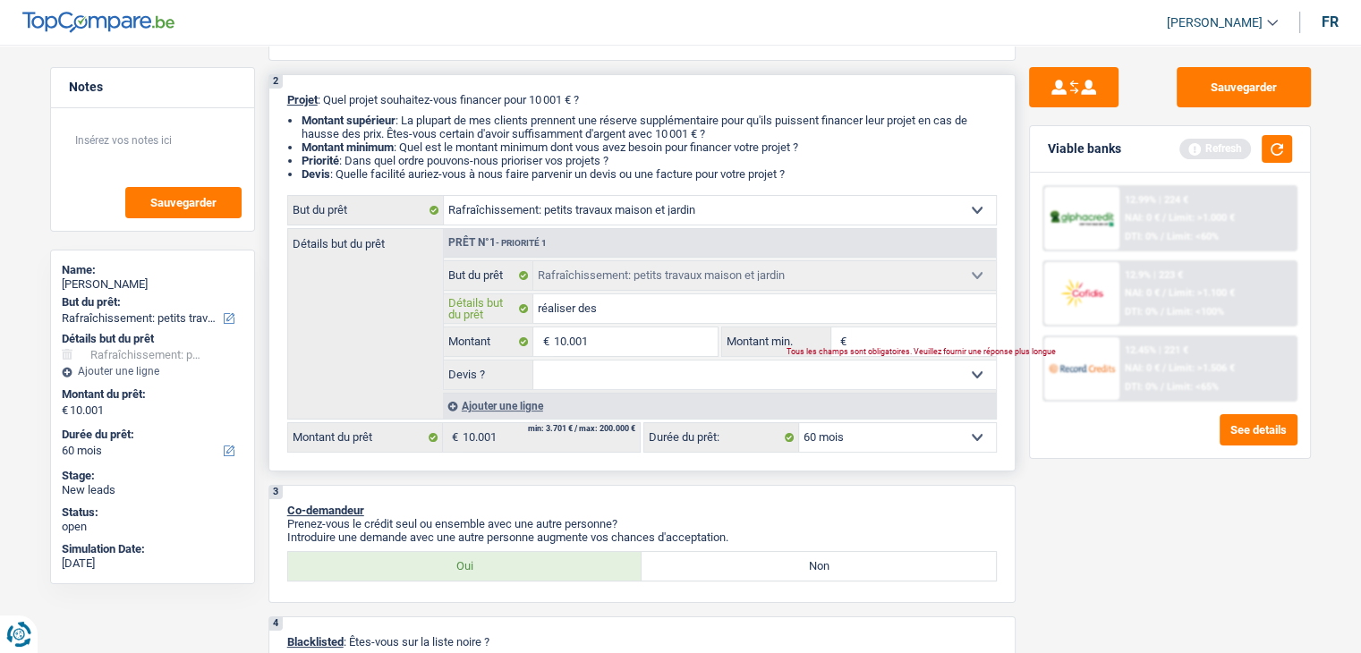
type input "réaliser des p"
type input "réaliser des pe"
type input "réaliser des pet"
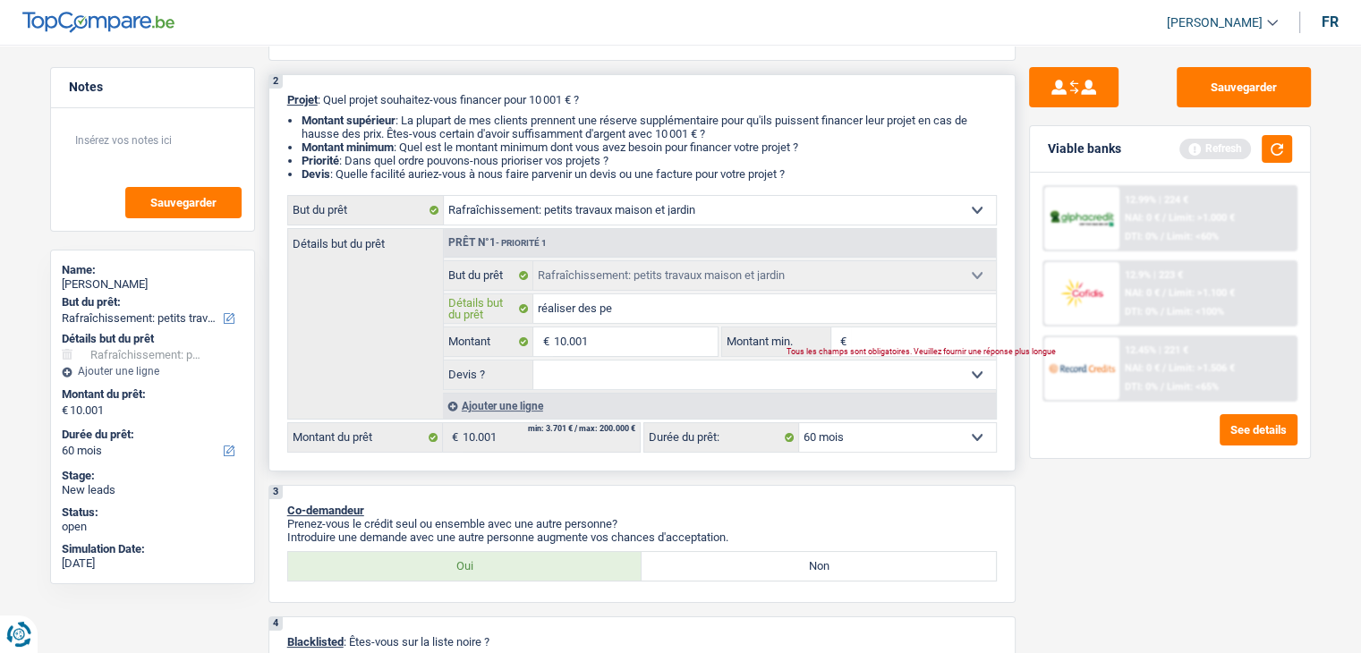
type input "réaliser des pet"
type input "réaliser des peti"
type input "réaliser des petit"
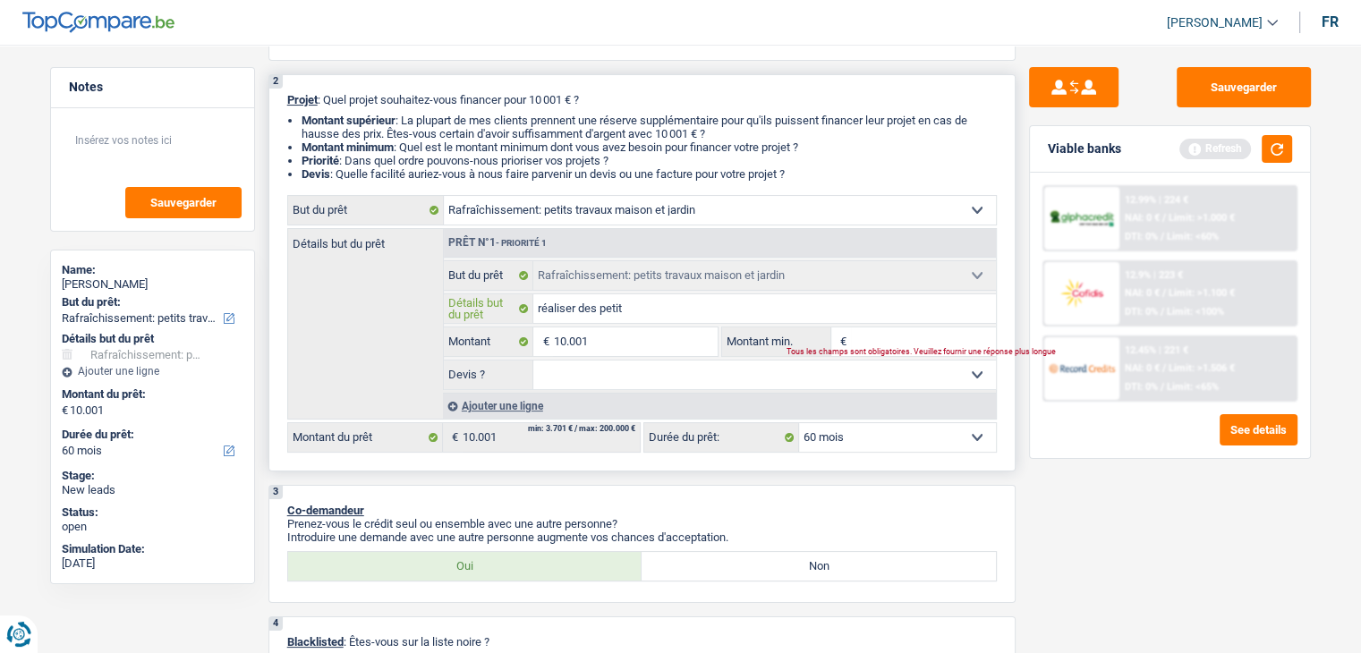
type input "réaliser des petits"
type input "réaliser des petits t"
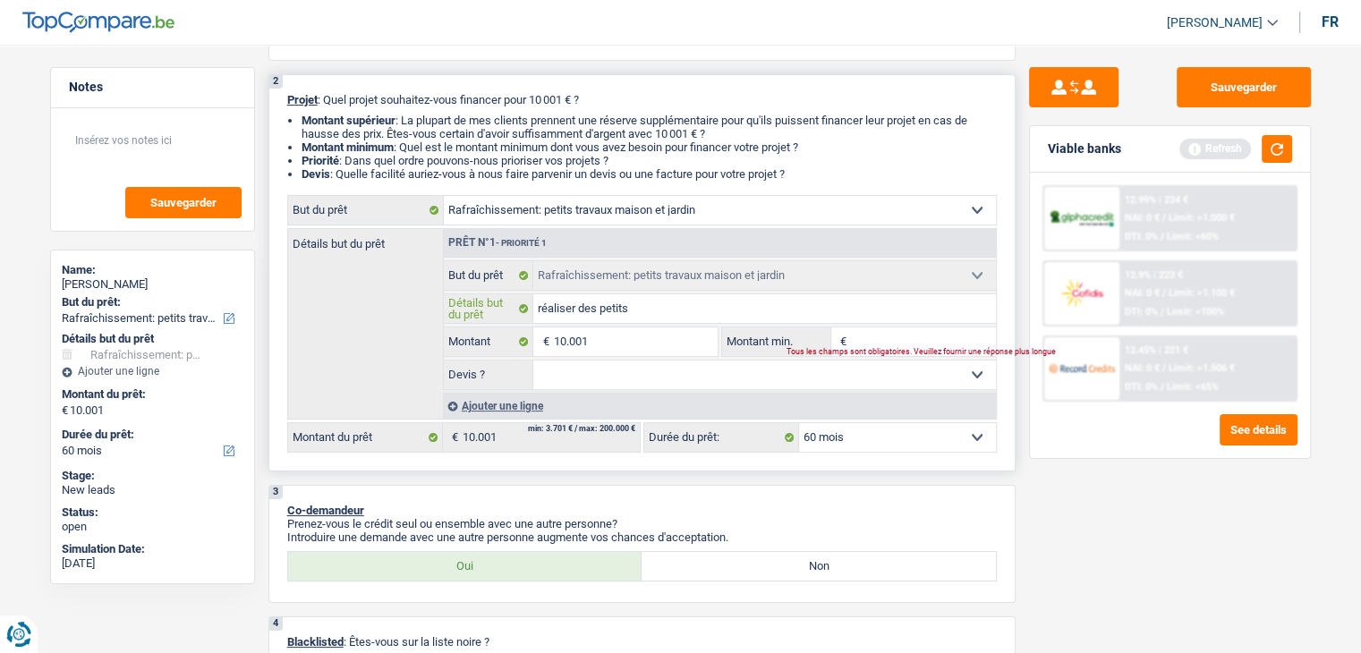
type input "réaliser des petits t"
type input "réaliser des petits tr"
type input "réaliser des petits trv"
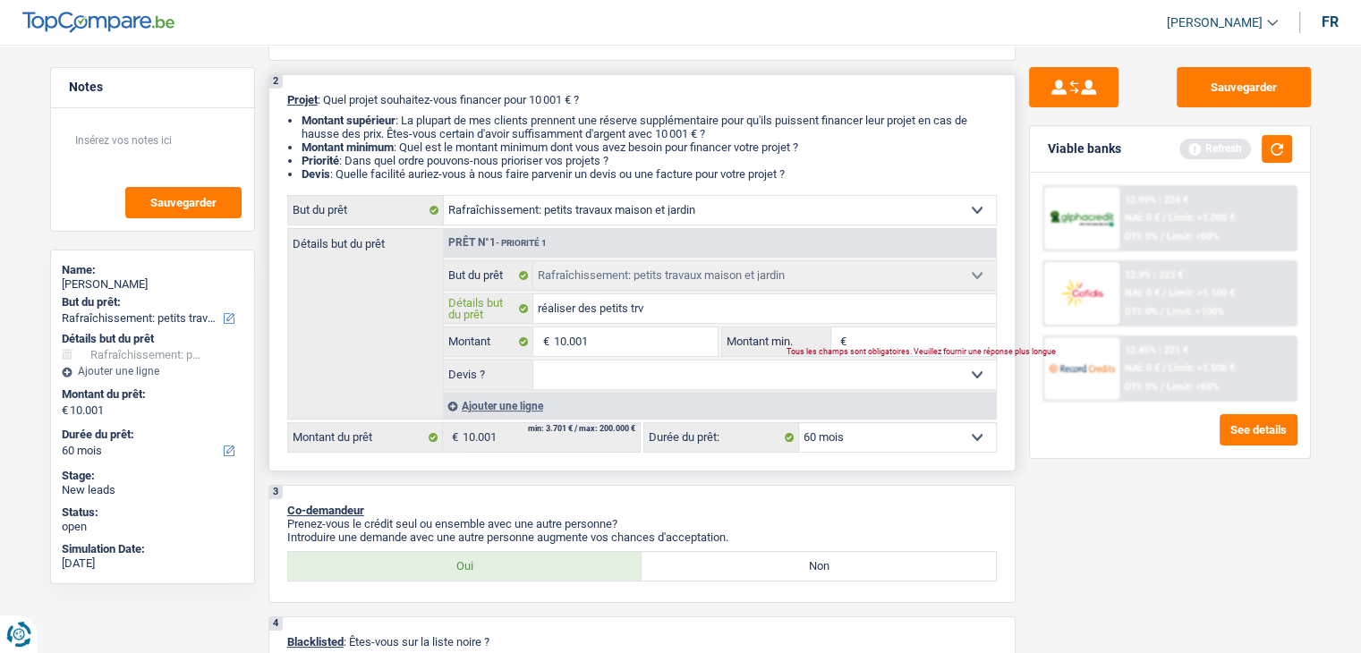
type input "réaliser des petits trva"
type input "réaliser des petits trvau"
type input "réaliser des petits trvaux"
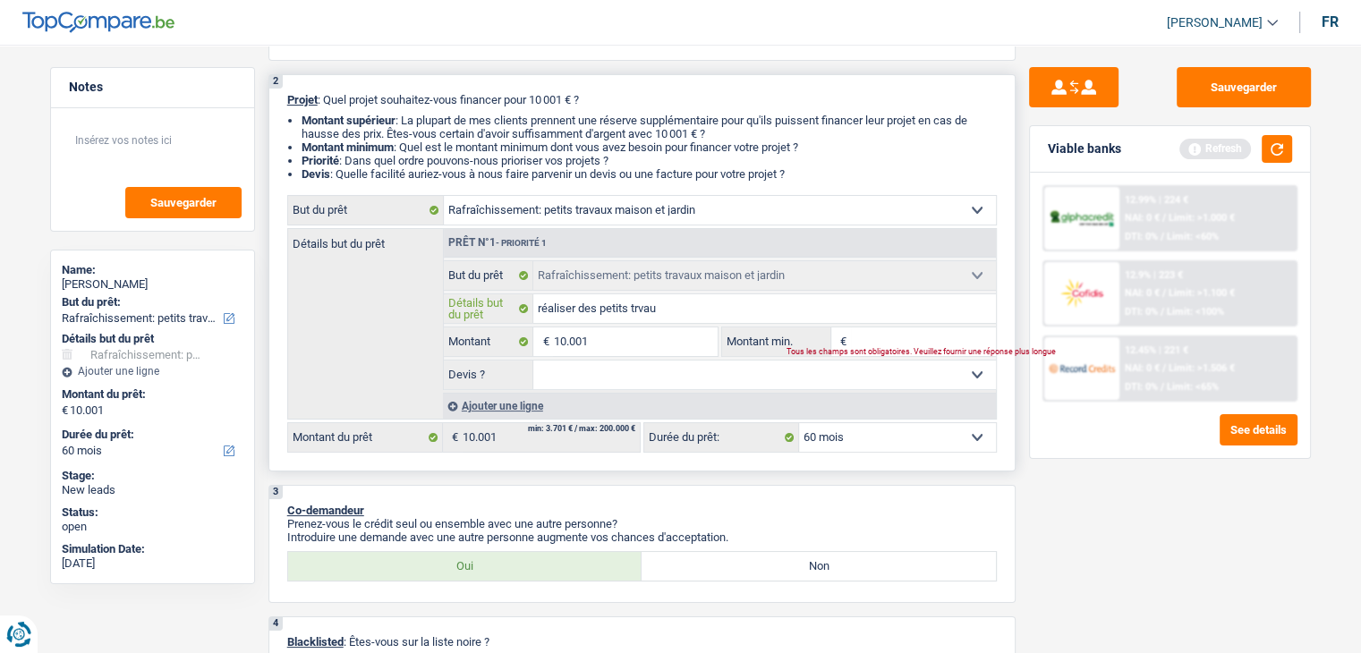
type input "réaliser des petits trvaux"
type input "réaliser des petits trvaux n"
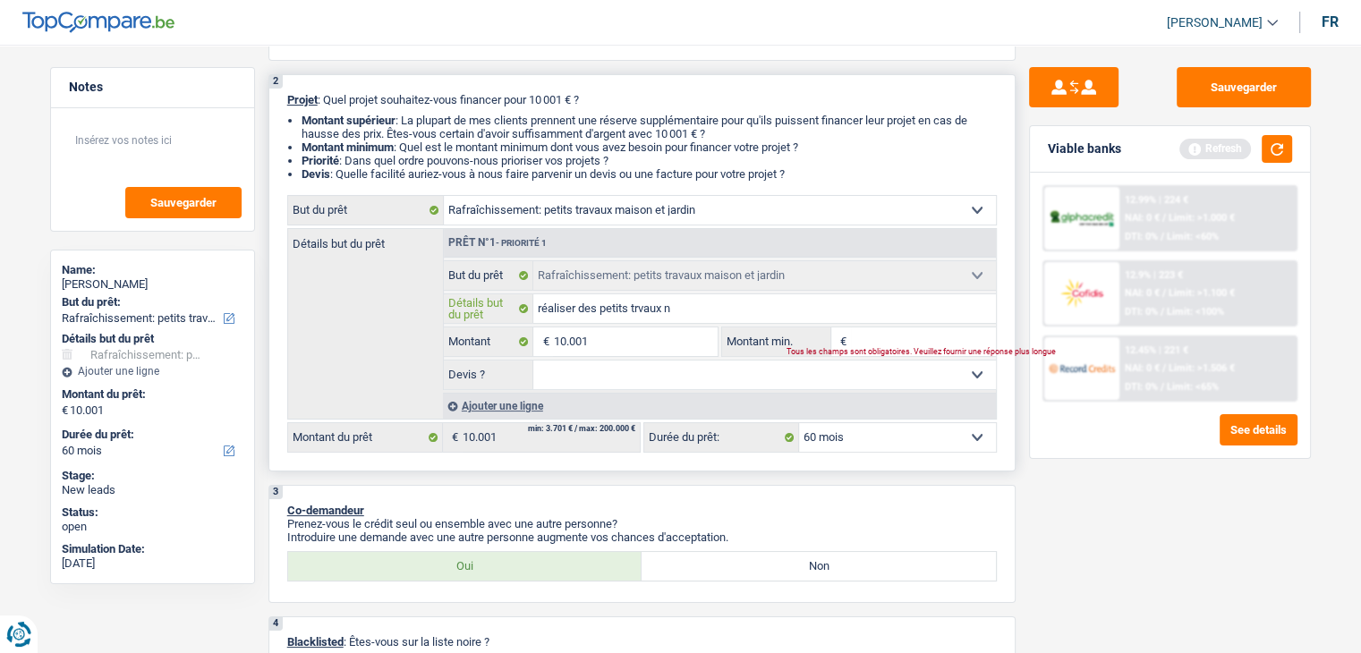
type input "réaliser des petits trvaux no"
type input "réaliser des petits trvaux nou"
type input "réaliser des petits trvaux nouv"
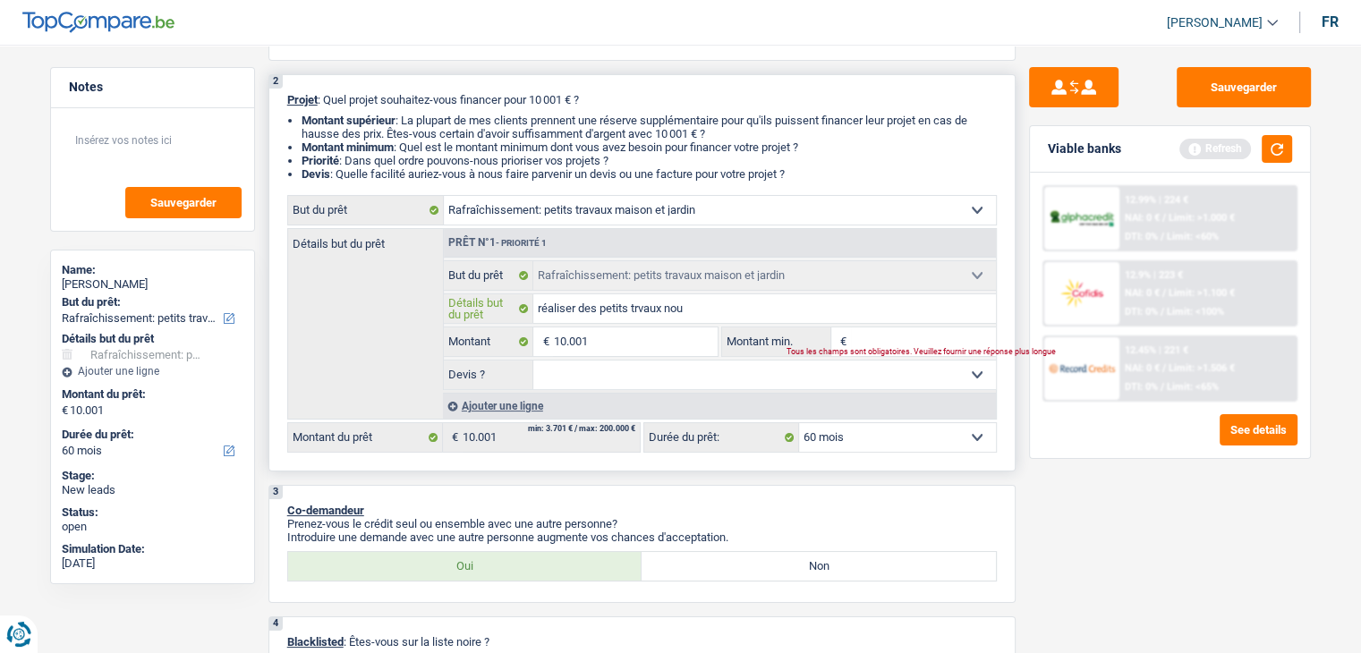
type input "réaliser des petits trvaux nouv"
type input "réaliser des petits trvaux nouve"
type input "réaliser des petits trvaux nouvea"
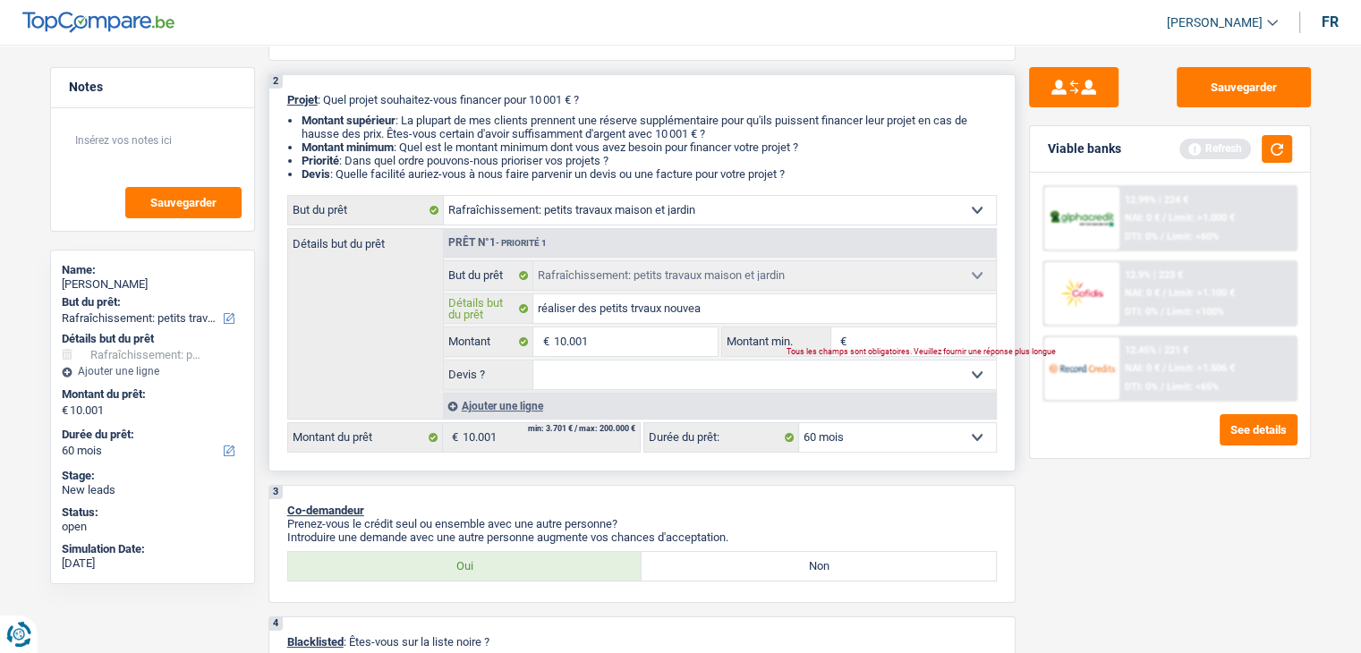
type input "réaliser des petits trvaux nouveau"
type input "réaliser des petits trvaux nouveaux"
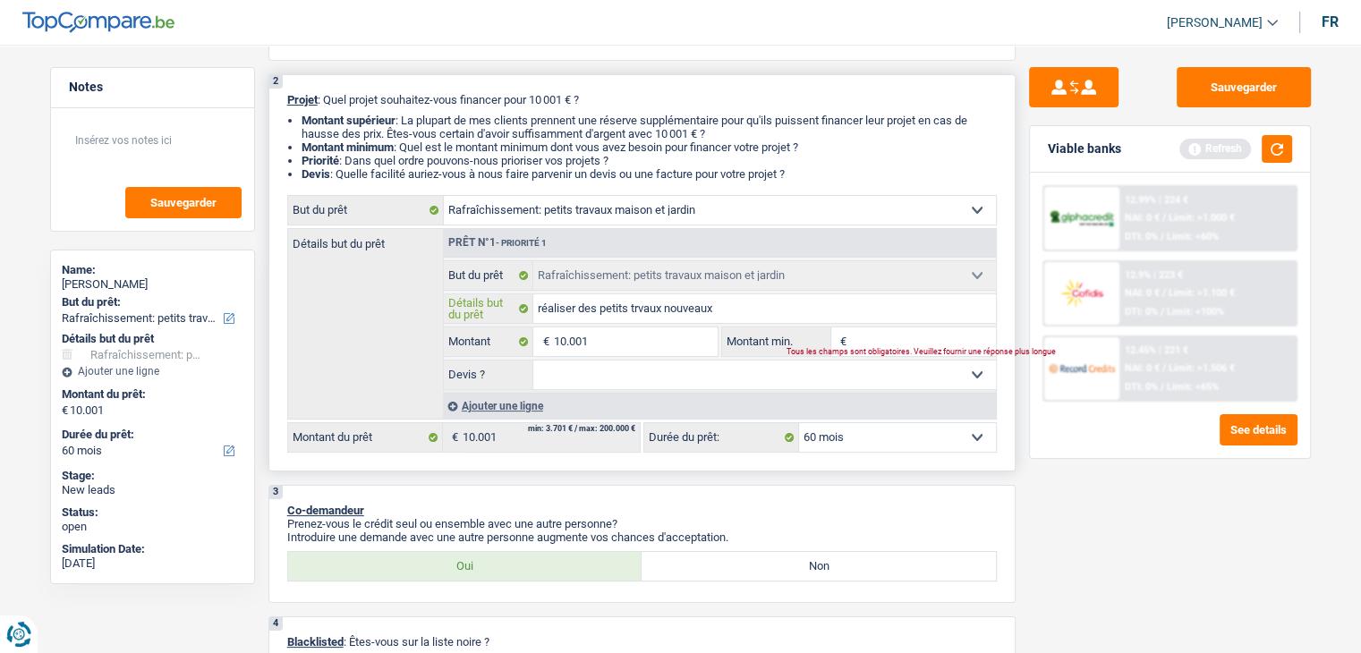
type input "réaliser des petits trvaux nouveaux"
type input "réaliser des petits trvaux nouveaux b"
type input "réaliser des petits trvaux nouveaux bi"
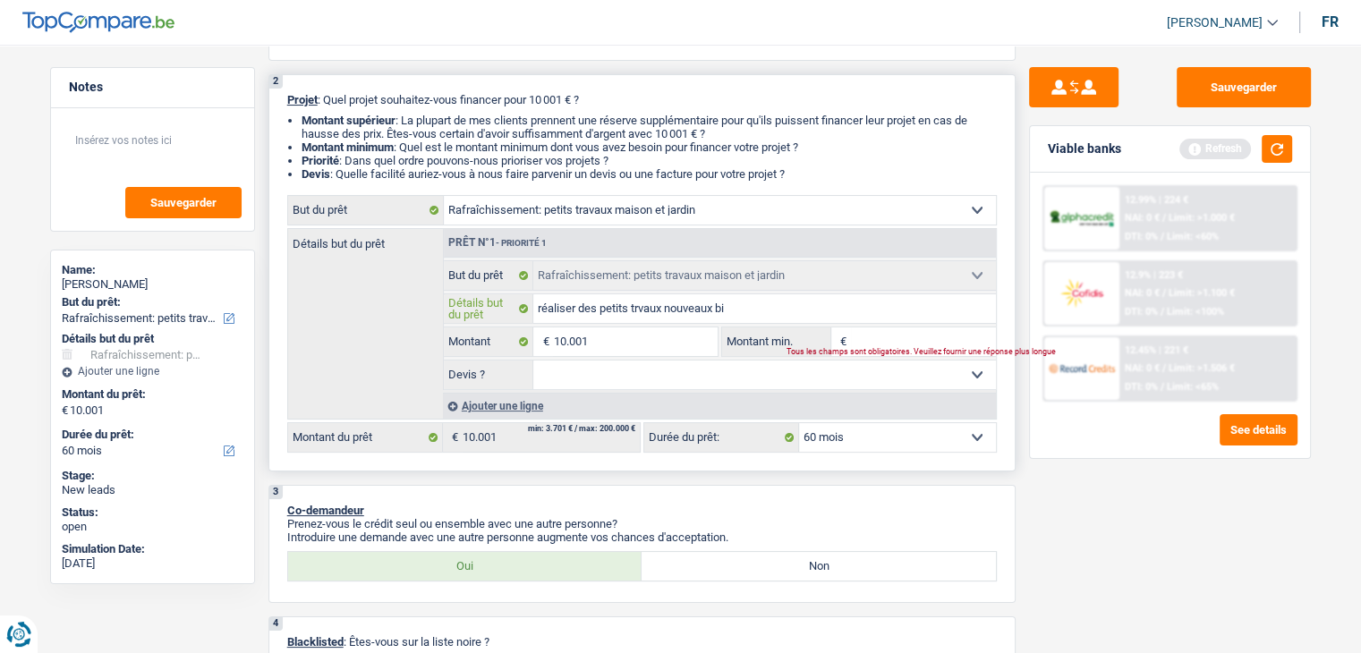
type input "réaliser des petits trvaux nouveaux bie"
type input "réaliser des petits trvaux nouveaux bien"
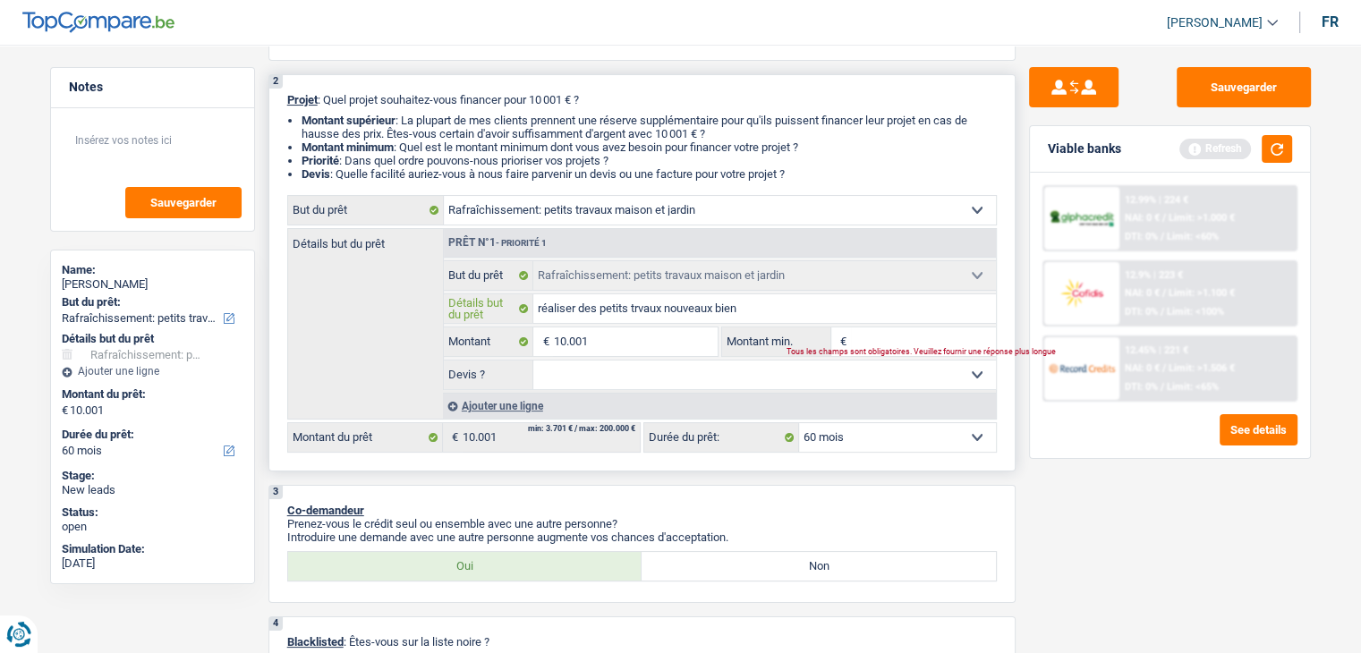
type input "réaliser des petits trvaux nouveaux bien"
type input "réaliser des petits trvaux nouveaux bien d"
type input "réaliser des petits trvaux nouveaux bien de"
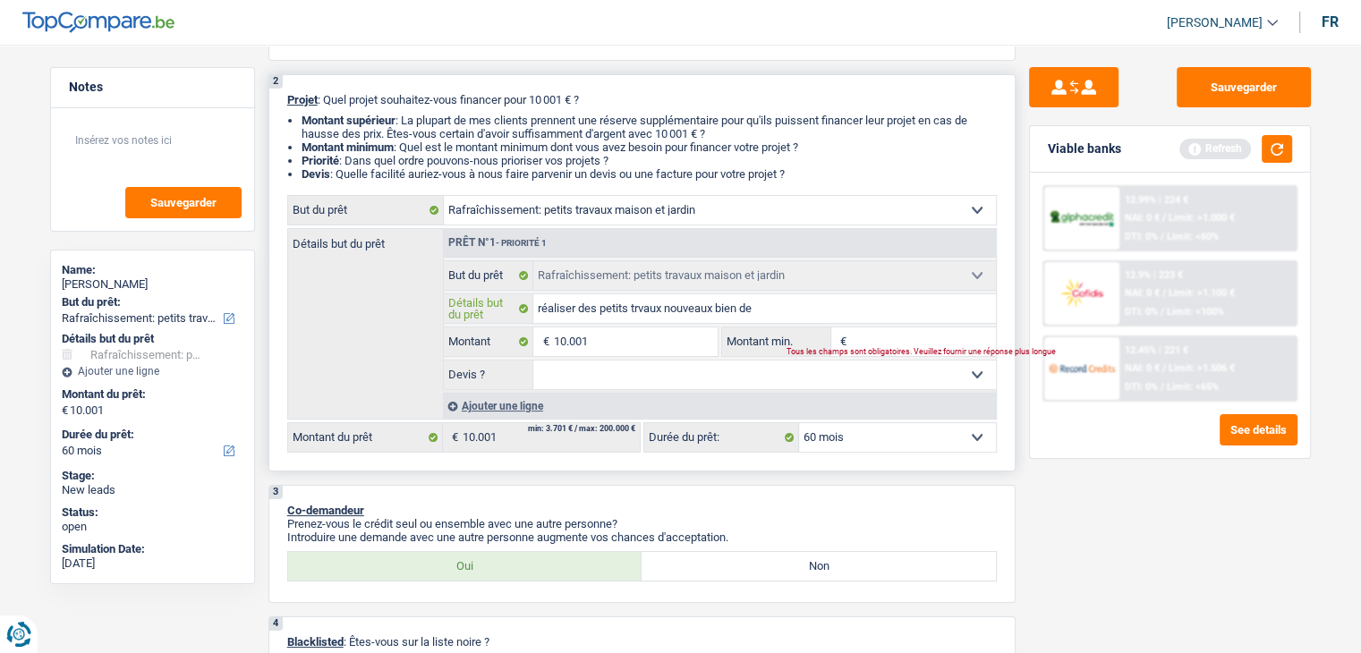
type input "réaliser des petits trvaux nouveaux bien de"
type input "réaliser des petits trvaux nouveaux bien de s"
type input "réaliser des petits trvaux nouveaux bien de sa"
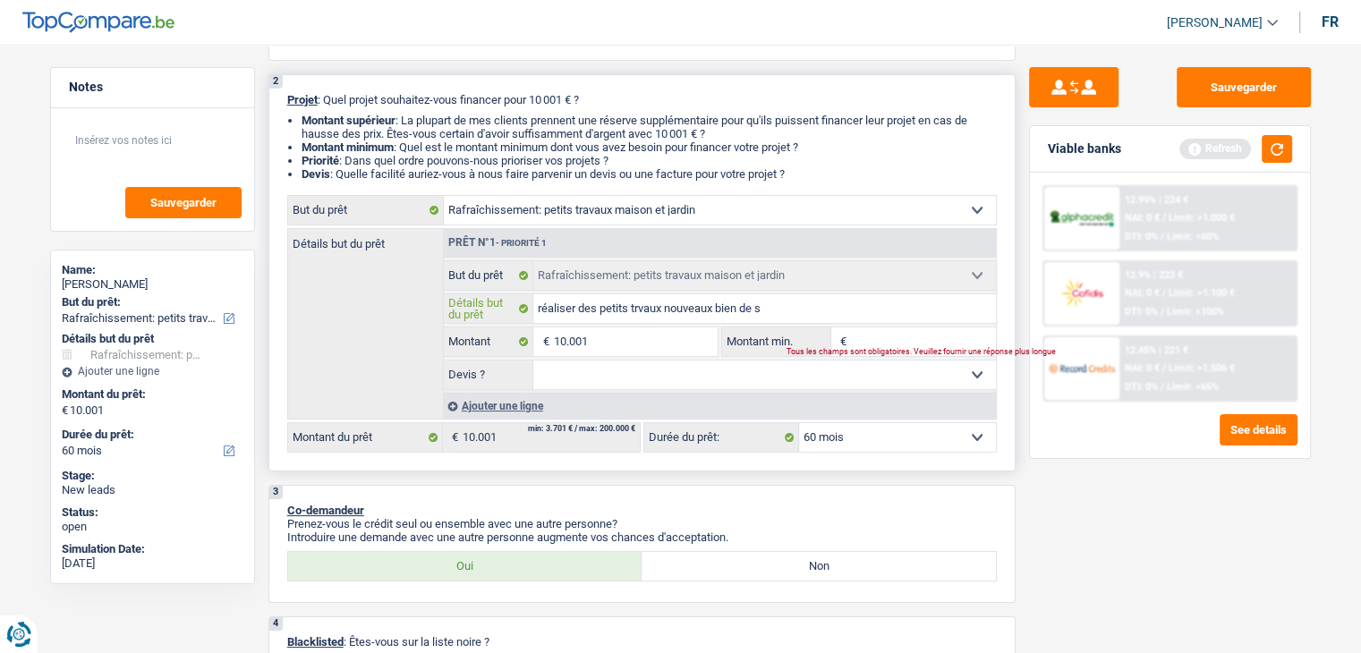
type input "réaliser des petits trvaux nouveaux bien de sa"
type input "réaliser des petits trvaux nouveaux bien de sa f"
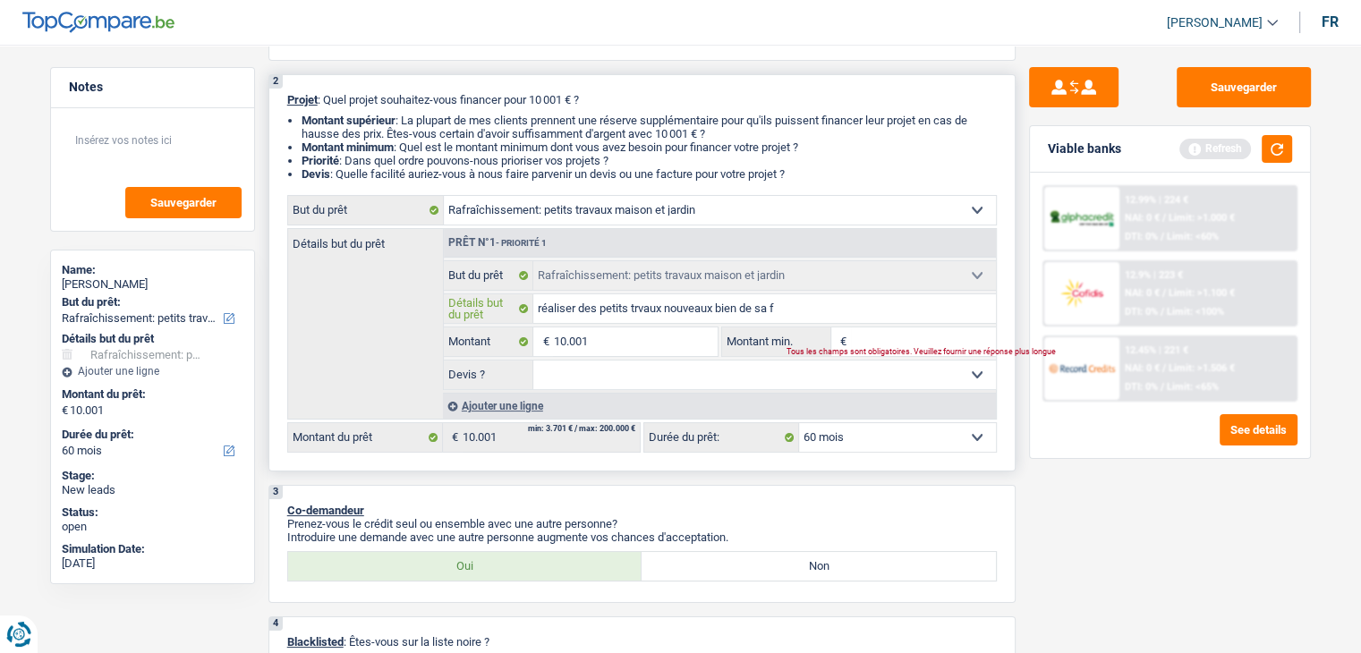
type input "réaliser des petits trvaux nouveaux bien de sa fi"
type input "réaliser des petits trvaux nouveaux bien de sa fil"
type input "réaliser des petits trvaux nouveaux bien de sa fill"
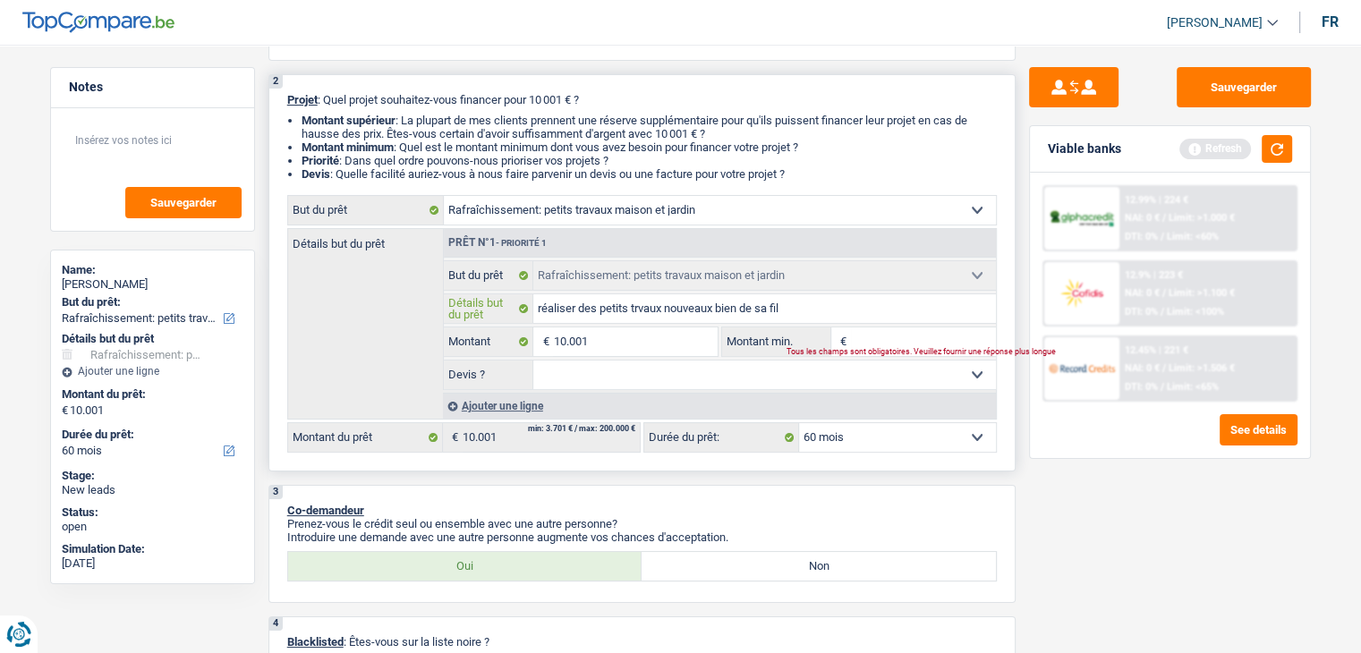
type input "réaliser des petits trvaux nouveaux bien de sa fill"
type input "réaliser des petits trvaux nouveaux bien de sa fille"
click at [897, 341] on input "Montant min." at bounding box center [923, 341] width 145 height 29
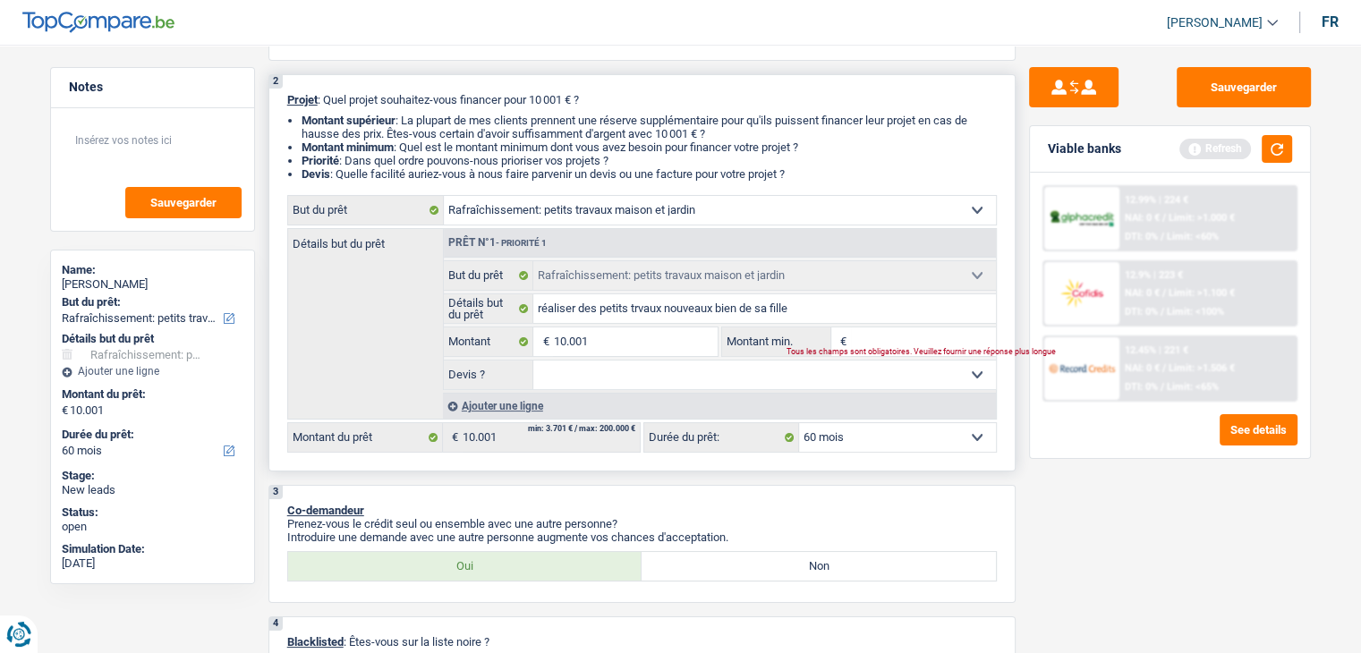
type input "1"
type input "10"
type input "100"
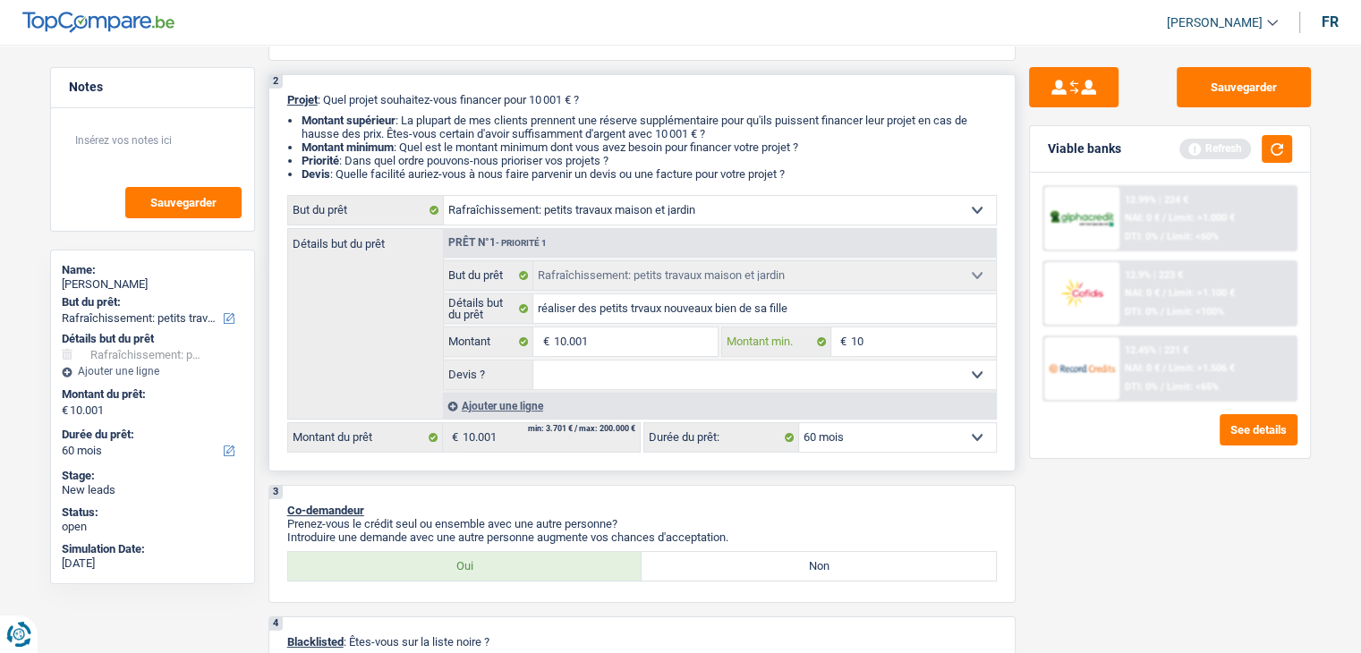
type input "100"
type input "1.001"
type input "100"
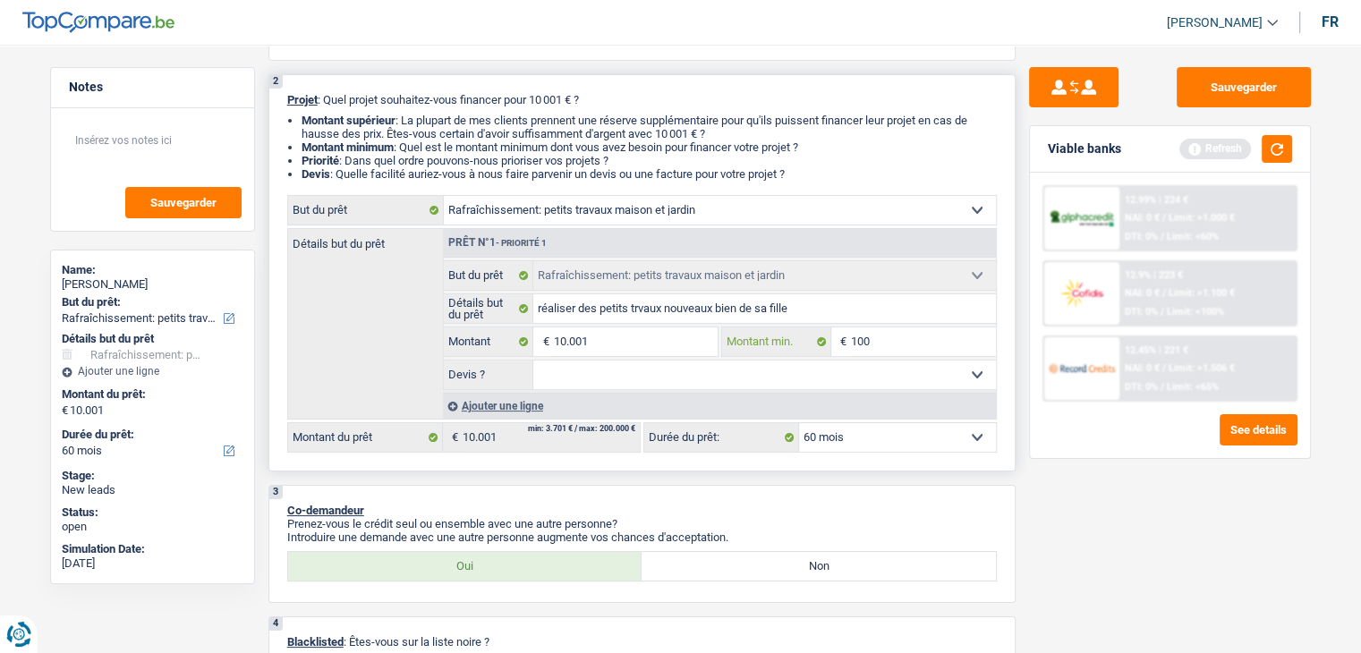
type input "1.000"
type input "10.001"
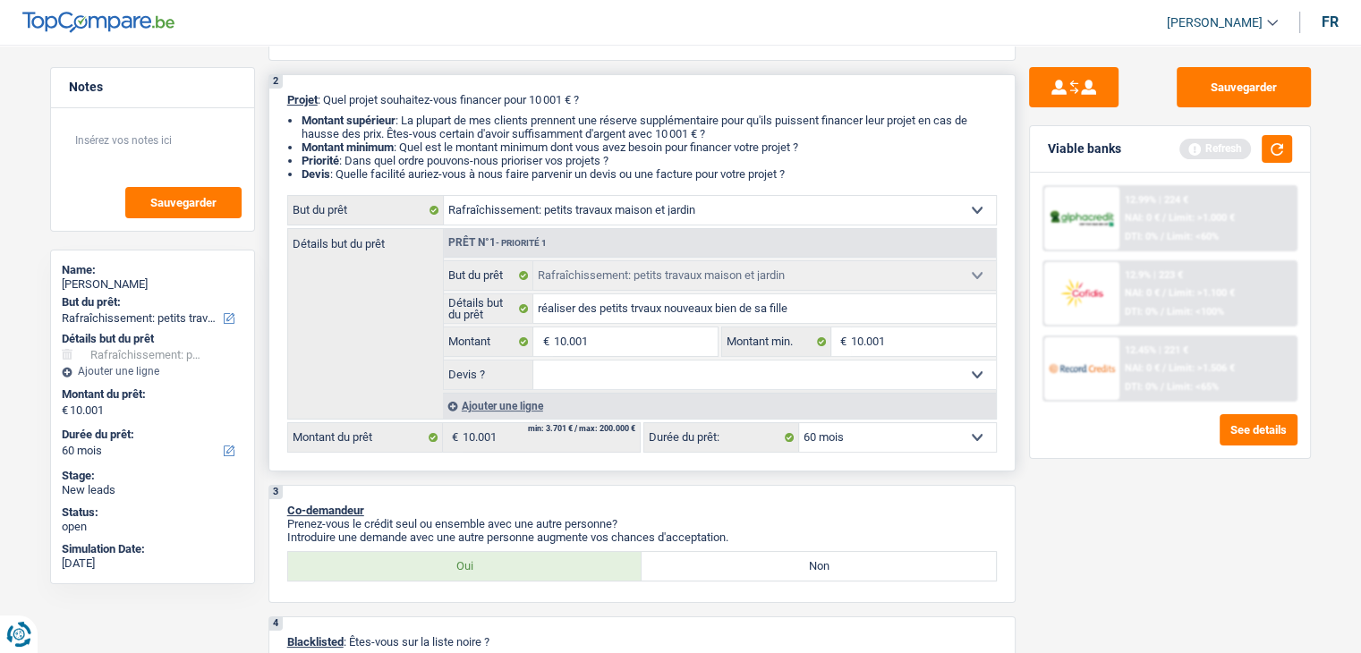
click at [902, 375] on select "Oui Non Non répondu Sélectionner une option" at bounding box center [764, 374] width 462 height 29
select select "not_answered"
click at [533, 360] on select "Oui Non Non répondu Sélectionner une option" at bounding box center [764, 374] width 462 height 29
select select "not_answered"
click at [1266, 148] on button "button" at bounding box center [1276, 149] width 30 height 28
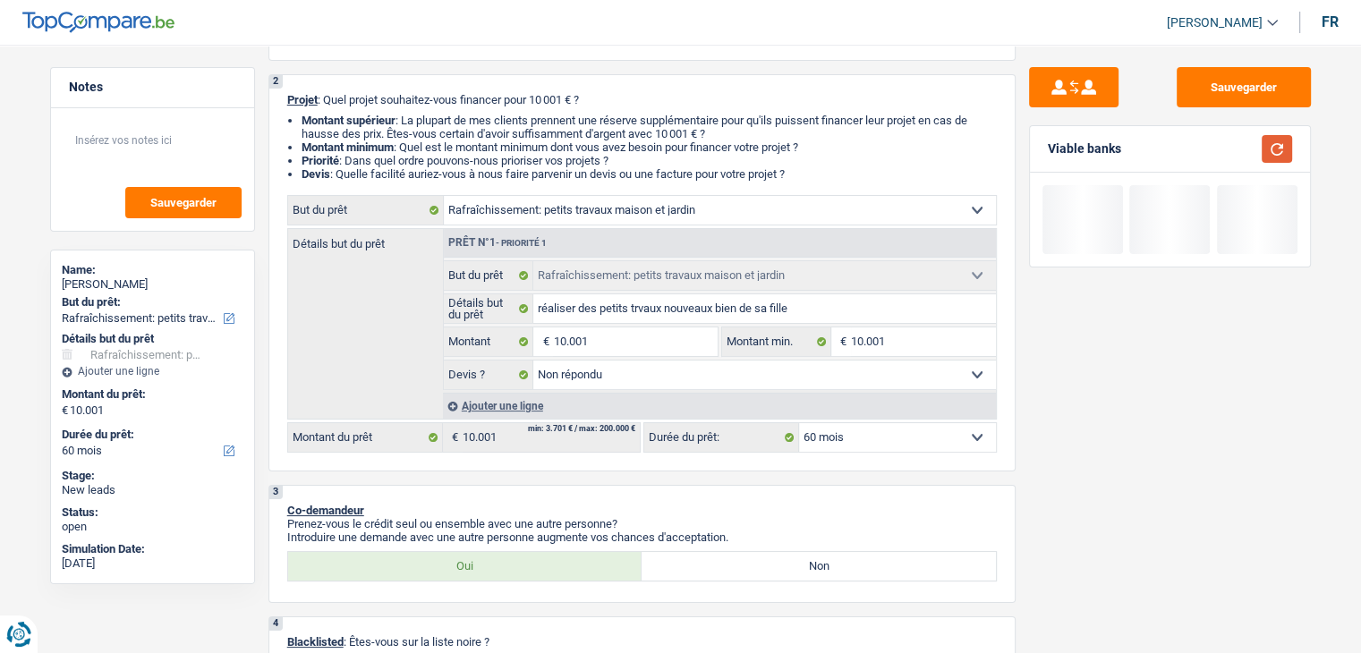
click at [1270, 146] on button "button" at bounding box center [1276, 149] width 30 height 28
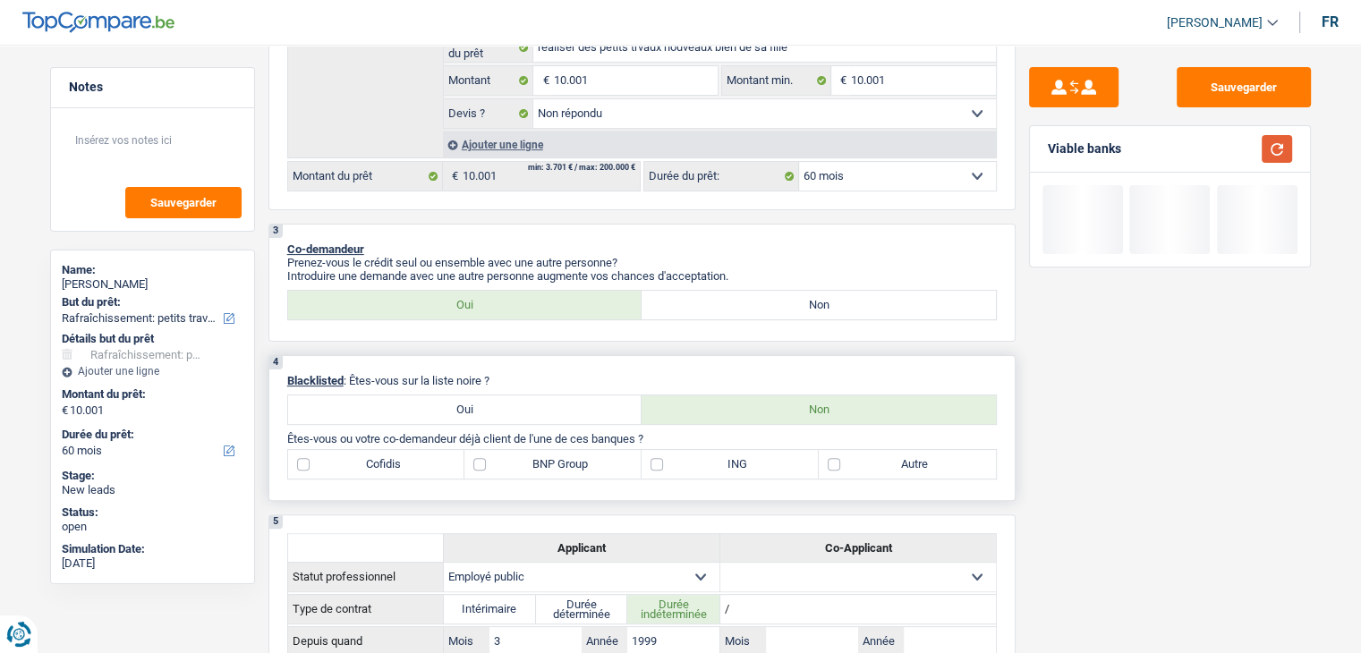
scroll to position [537, 0]
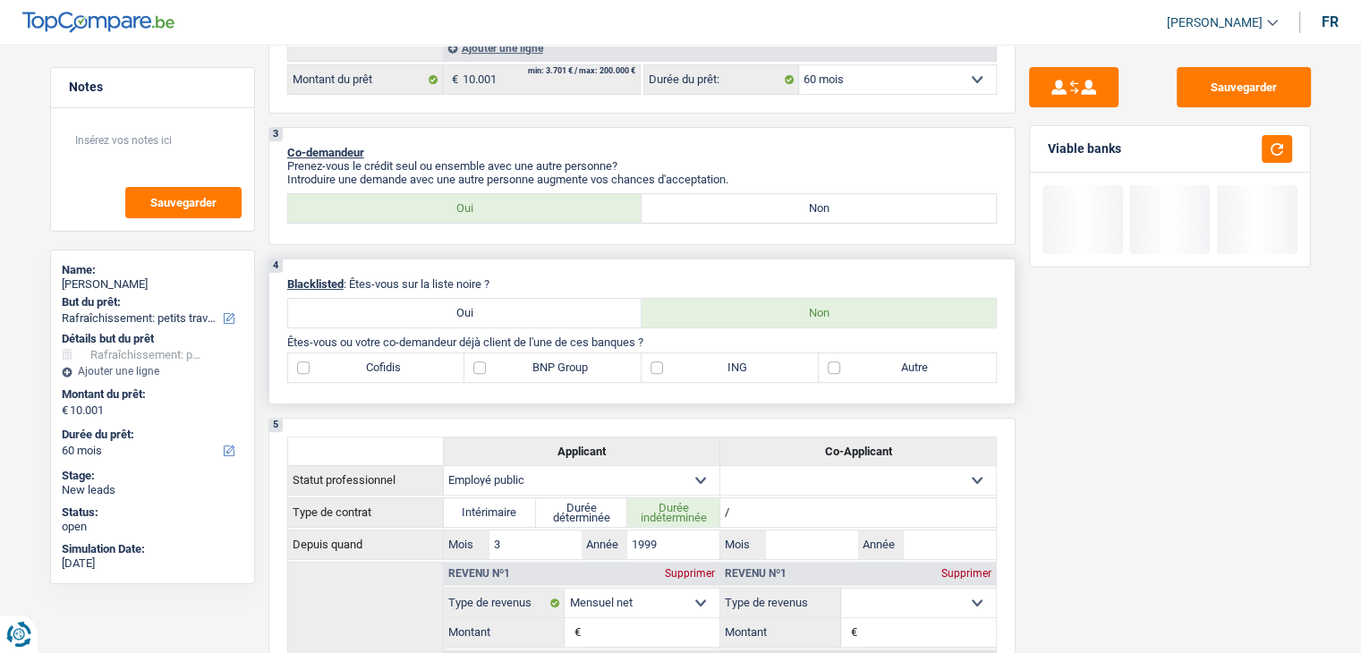
click at [568, 264] on div "4 Blacklisted : Êtes-vous sur la liste noire ? Oui Non Êtes-vous ou votre co-de…" at bounding box center [641, 332] width 747 height 146
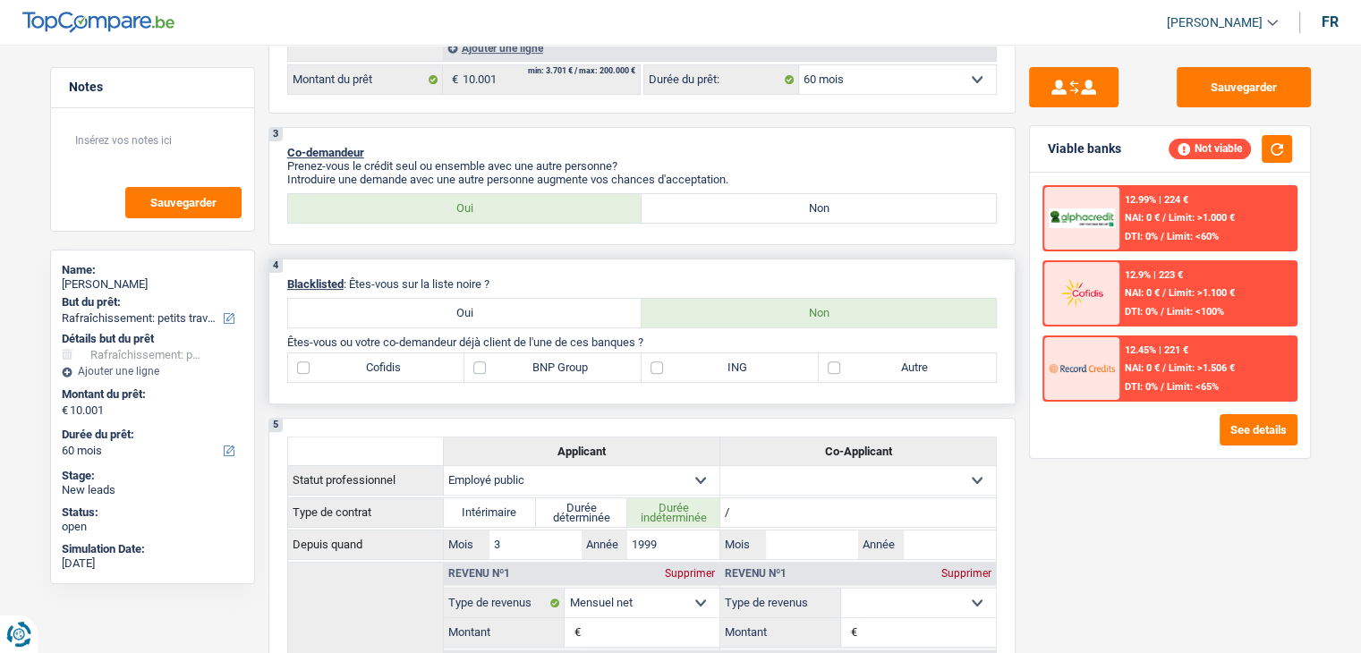
drag, startPoint x: 503, startPoint y: 282, endPoint x: 352, endPoint y: 276, distance: 151.3
click at [352, 277] on p "Blacklisted : Êtes-vous sur la liste noire ?" at bounding box center [641, 283] width 709 height 13
click at [510, 279] on p "Blacklisted : Êtes-vous sur la liste noire ?" at bounding box center [641, 283] width 709 height 13
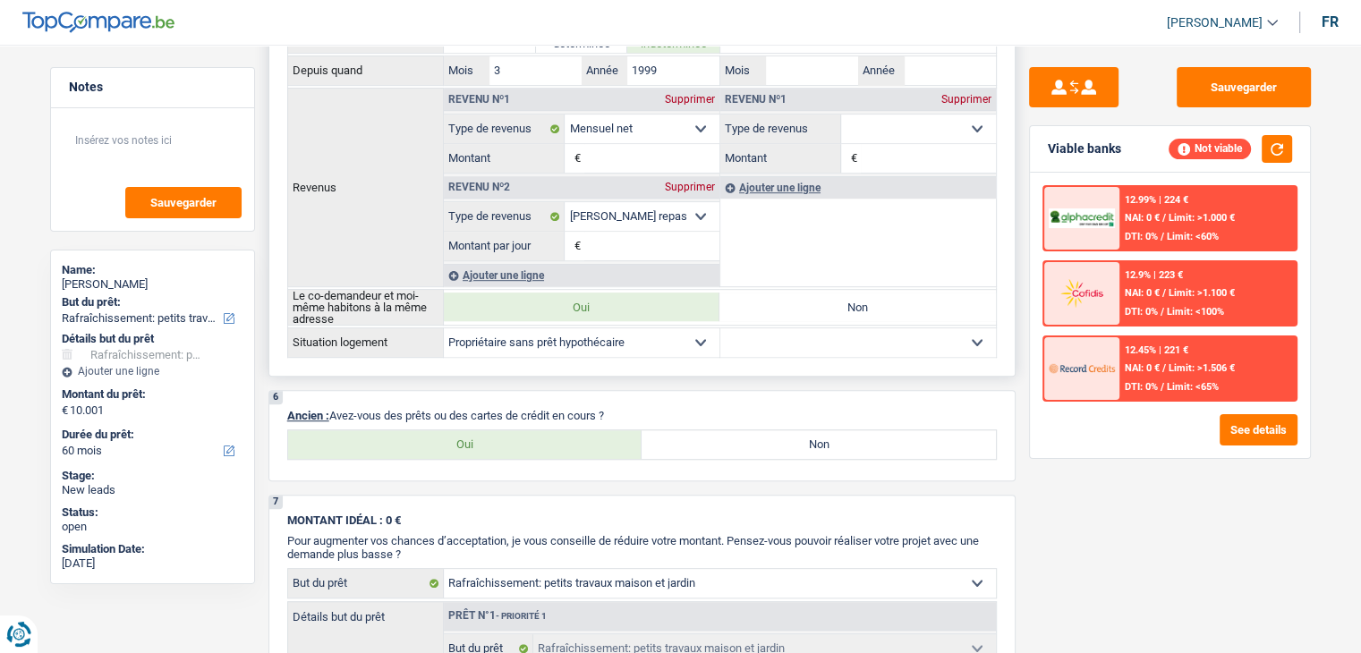
scroll to position [1252, 0]
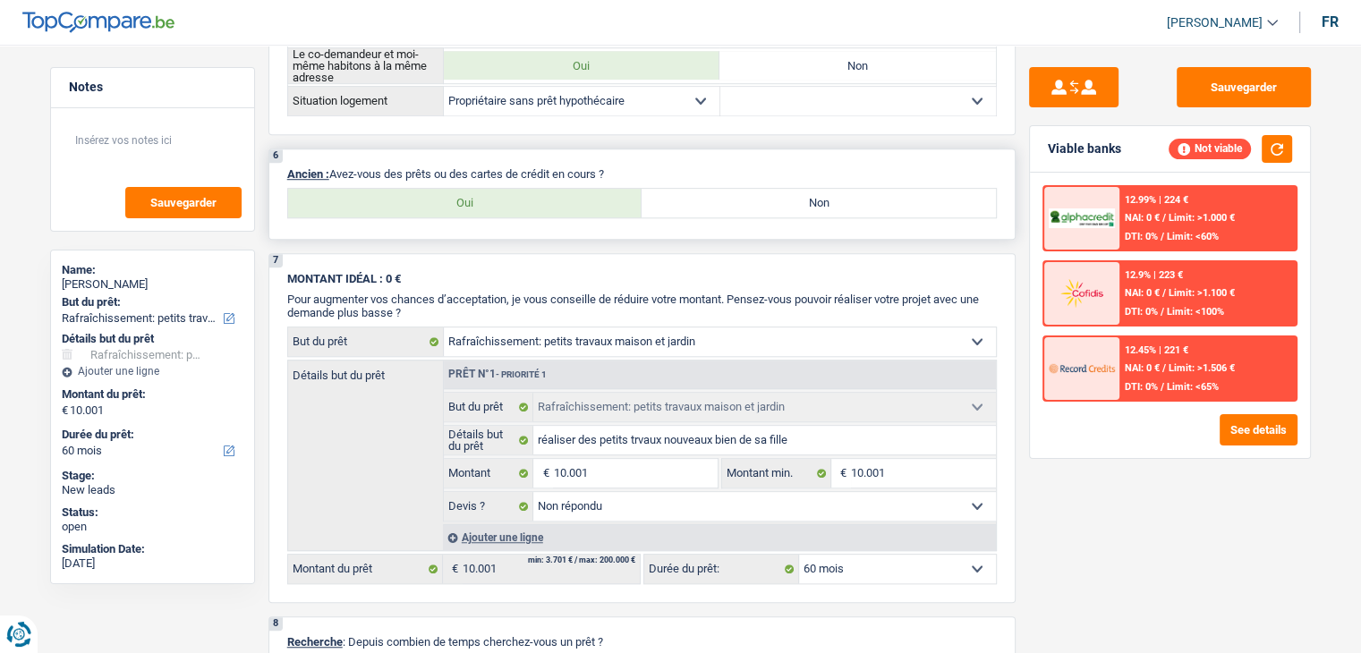
drag, startPoint x: 408, startPoint y: 168, endPoint x: 632, endPoint y: 162, distance: 223.7
click at [632, 167] on p "Ancien : Avez-vous des prêts ou des cartes de crédit en cours ?" at bounding box center [641, 173] width 709 height 13
click at [544, 192] on label "Oui" at bounding box center [465, 203] width 354 height 29
click at [544, 192] on input "Oui" at bounding box center [465, 203] width 354 height 29
radio input "true"
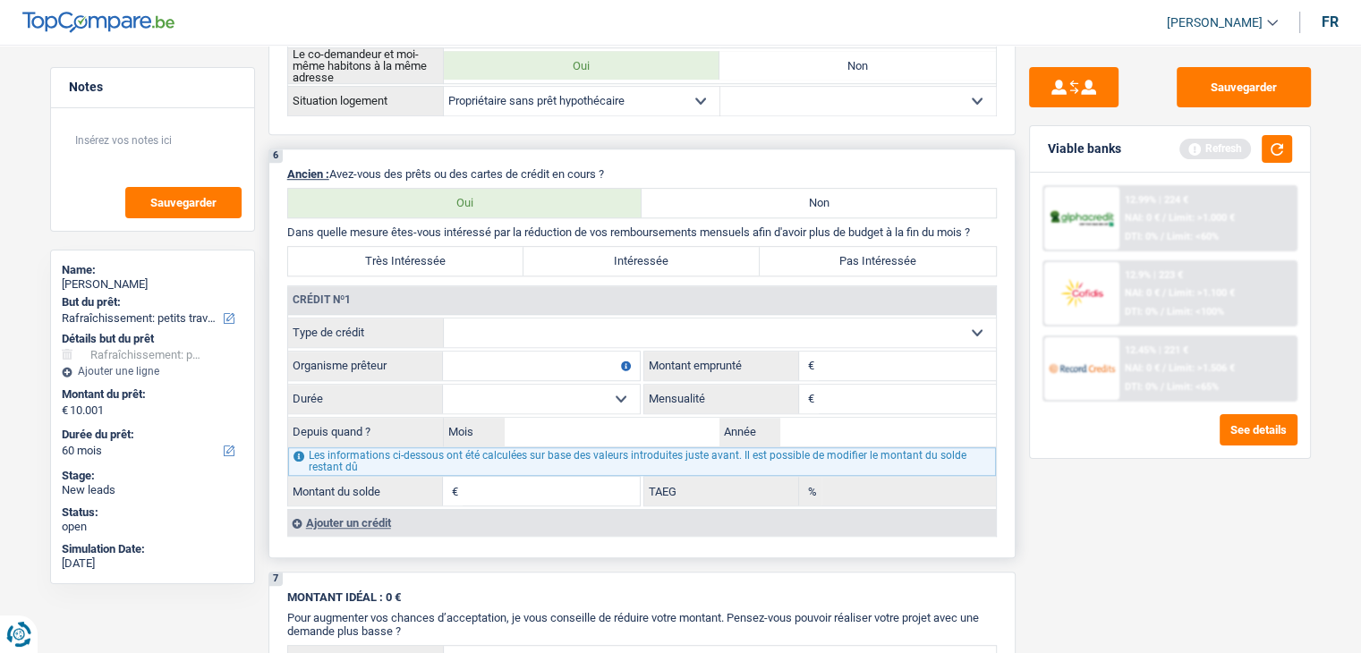
click at [519, 330] on select "Carte ou ouverture de crédit Prêt hypothécaire Vente à tempérament Prêt à tempé…" at bounding box center [720, 332] width 552 height 29
click at [1010, 268] on div "6 Ancien : Avez-vous des prêts ou des cartes de crédit en cours ? Oui Non Dans …" at bounding box center [641, 353] width 747 height 410
click at [1022, 361] on div "Sauvegarder Viable banks Refresh 12.99% | 224 € NAI: 0 € / Limit: >1.000 € DTI:…" at bounding box center [1169, 343] width 309 height 553
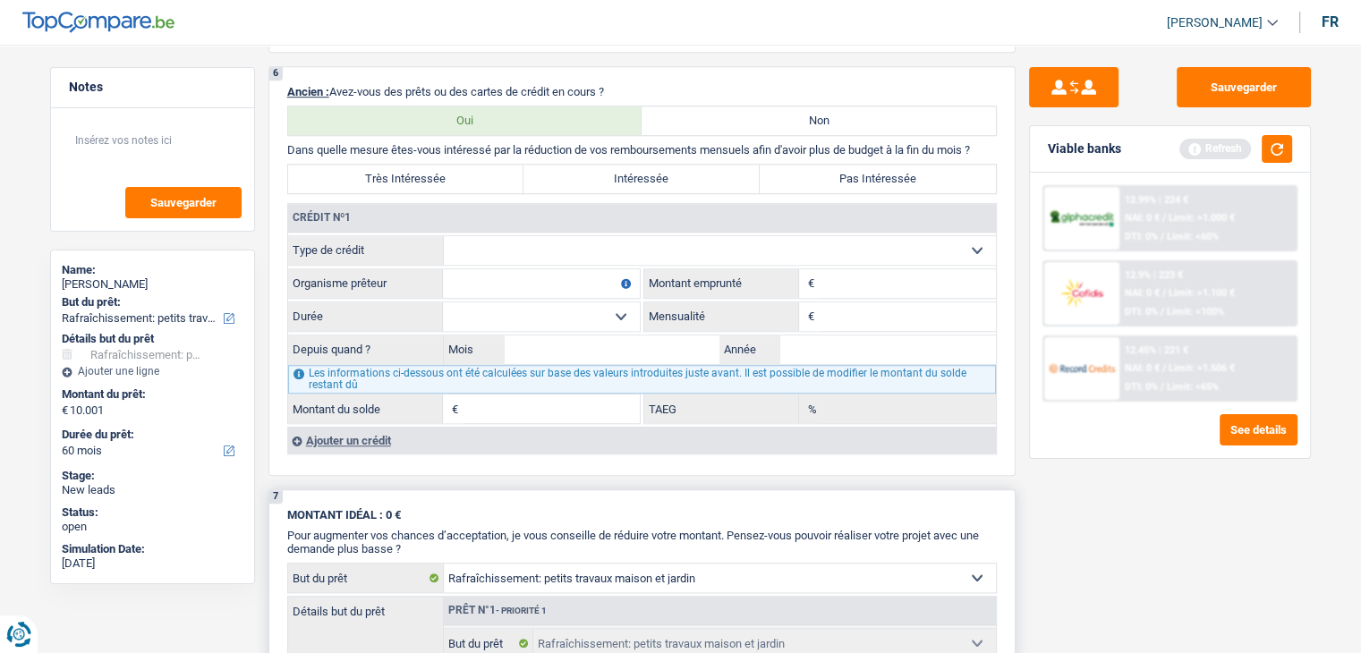
scroll to position [1431, 0]
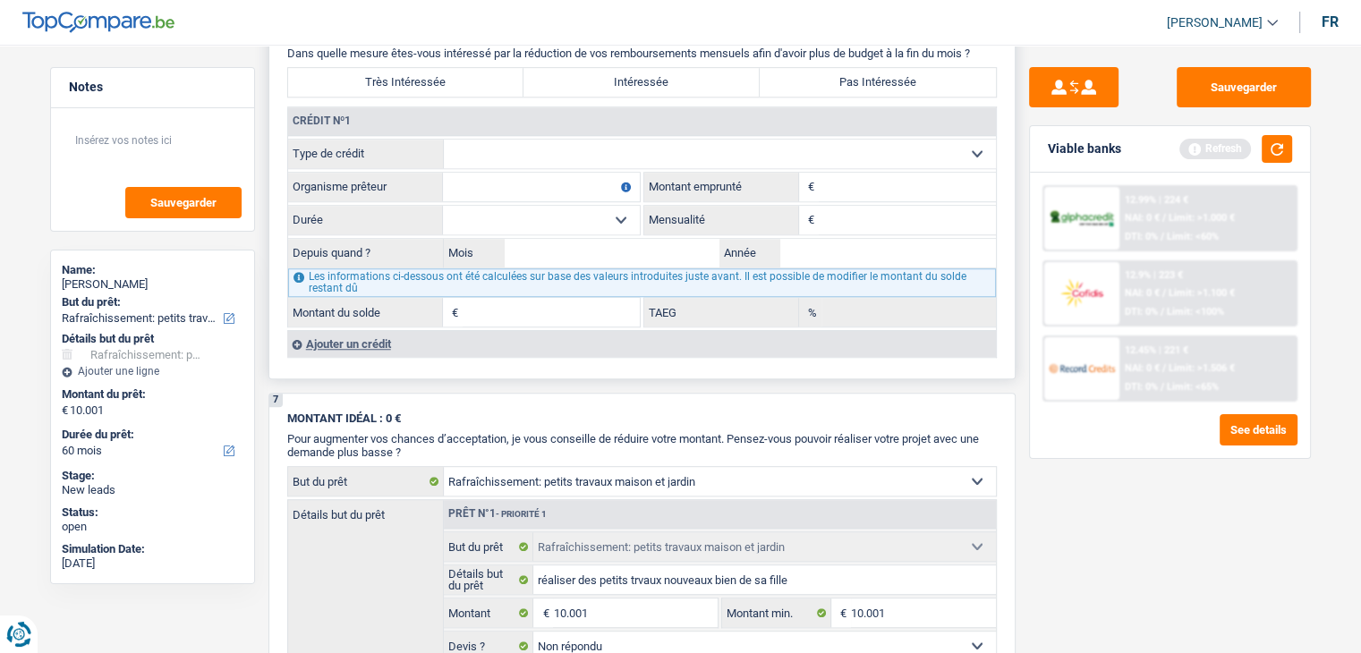
click at [594, 152] on select "Carte ou ouverture de crédit Prêt hypothécaire Vente à tempérament Prêt à tempé…" at bounding box center [720, 154] width 552 height 29
click at [834, 176] on input "Montant" at bounding box center [906, 187] width 177 height 29
drag, startPoint x: 823, startPoint y: 216, endPoint x: 833, endPoint y: 211, distance: 10.8
click at [823, 216] on input "Mensualité" at bounding box center [906, 220] width 177 height 29
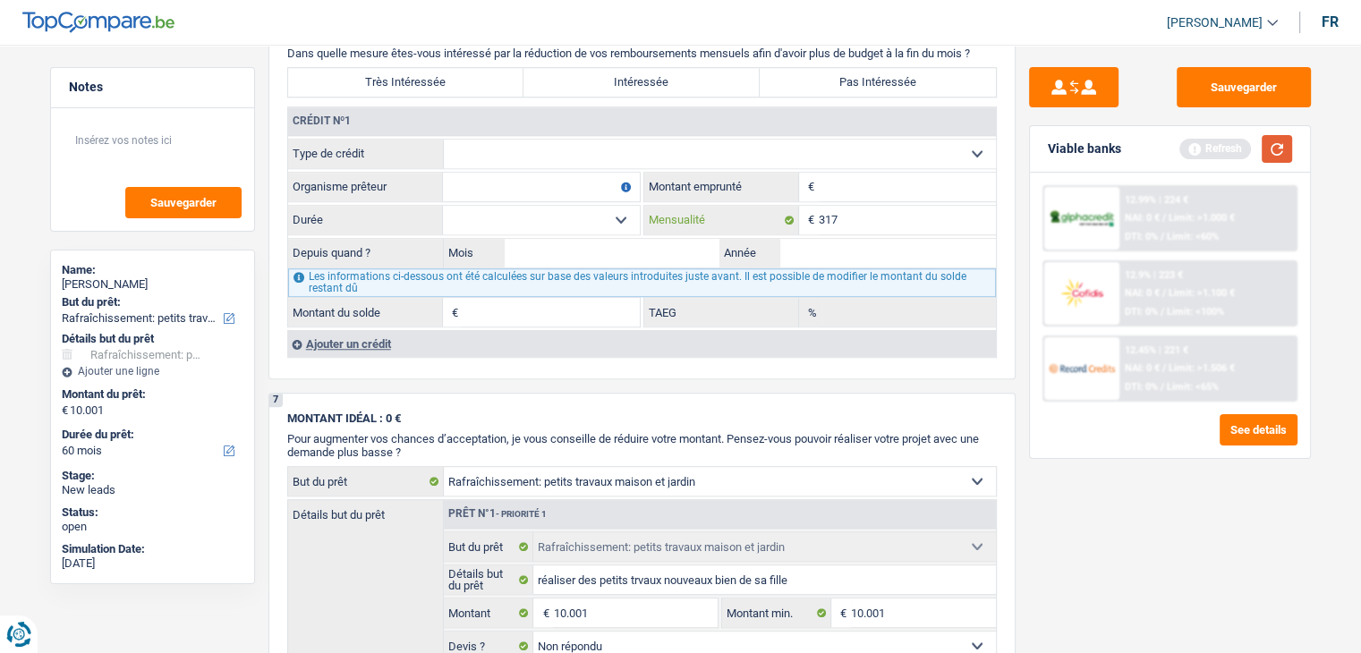
type input "317"
click at [1281, 145] on button "button" at bounding box center [1276, 149] width 30 height 28
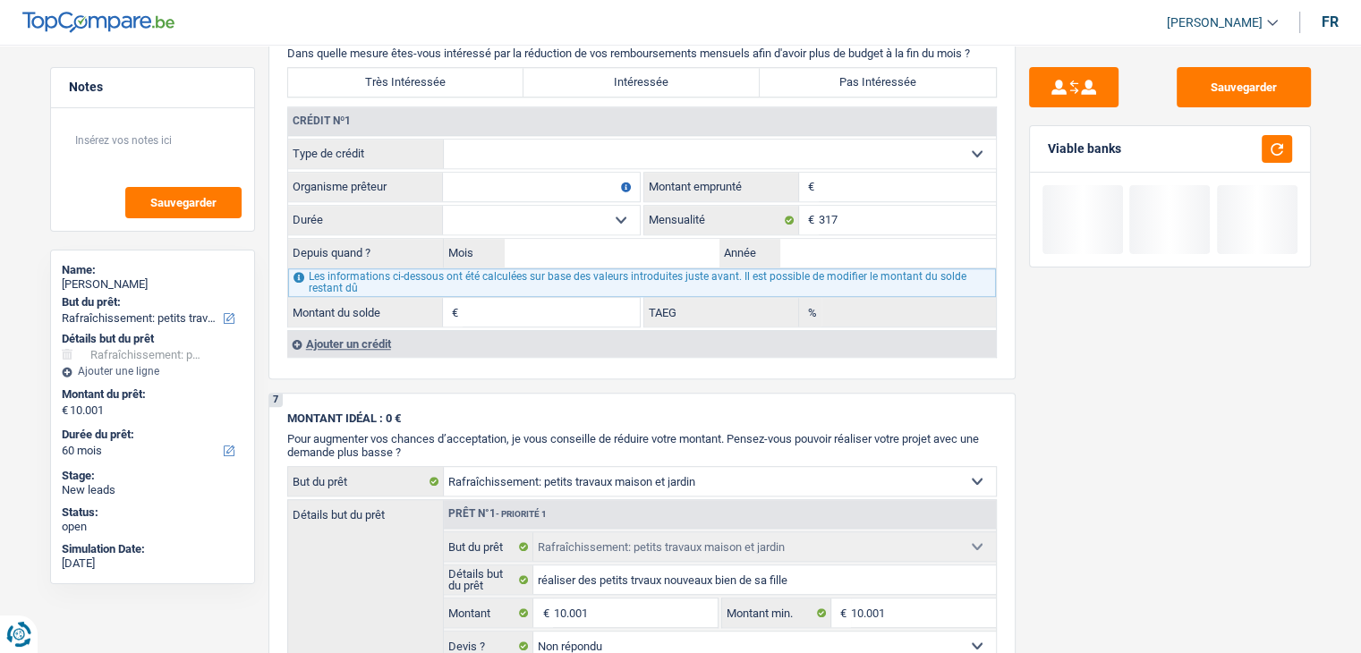
click at [1016, 185] on div "Sauvegarder Viable banks" at bounding box center [1169, 343] width 309 height 553
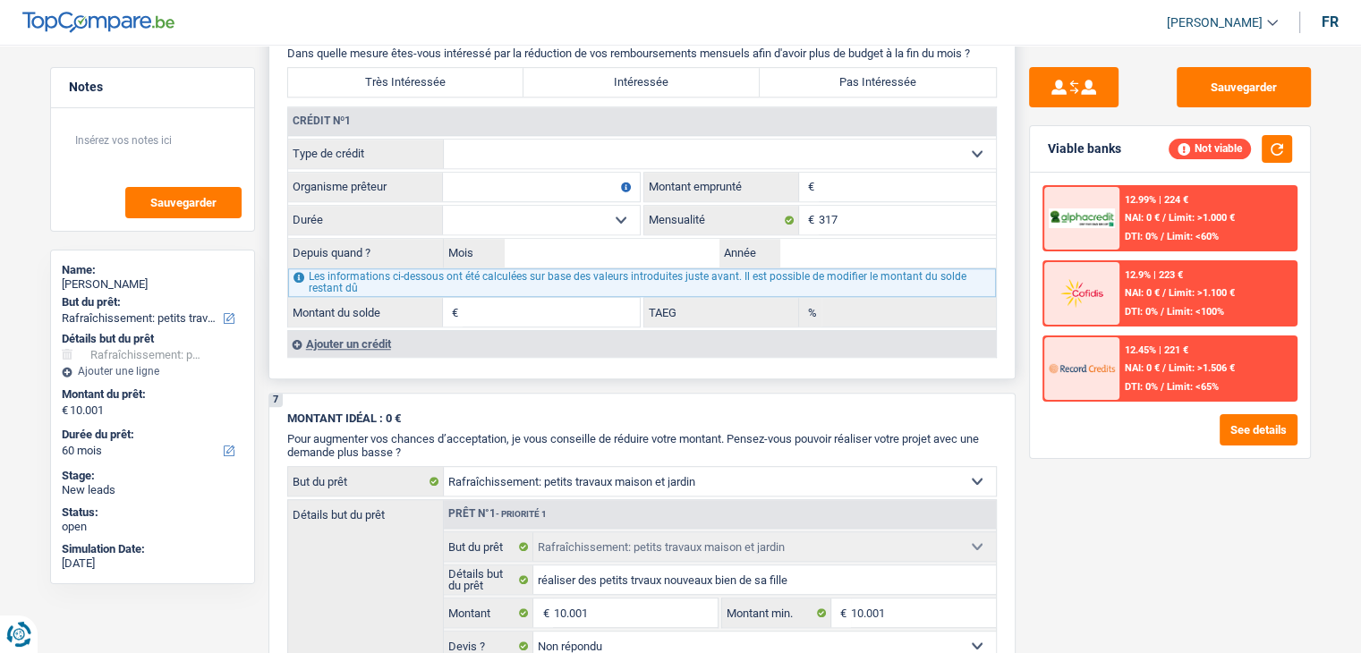
click at [608, 140] on select "Carte ou ouverture de crédit Prêt hypothécaire Vente à tempérament Prêt à tempé…" at bounding box center [720, 154] width 552 height 29
select select "renovationLoan"
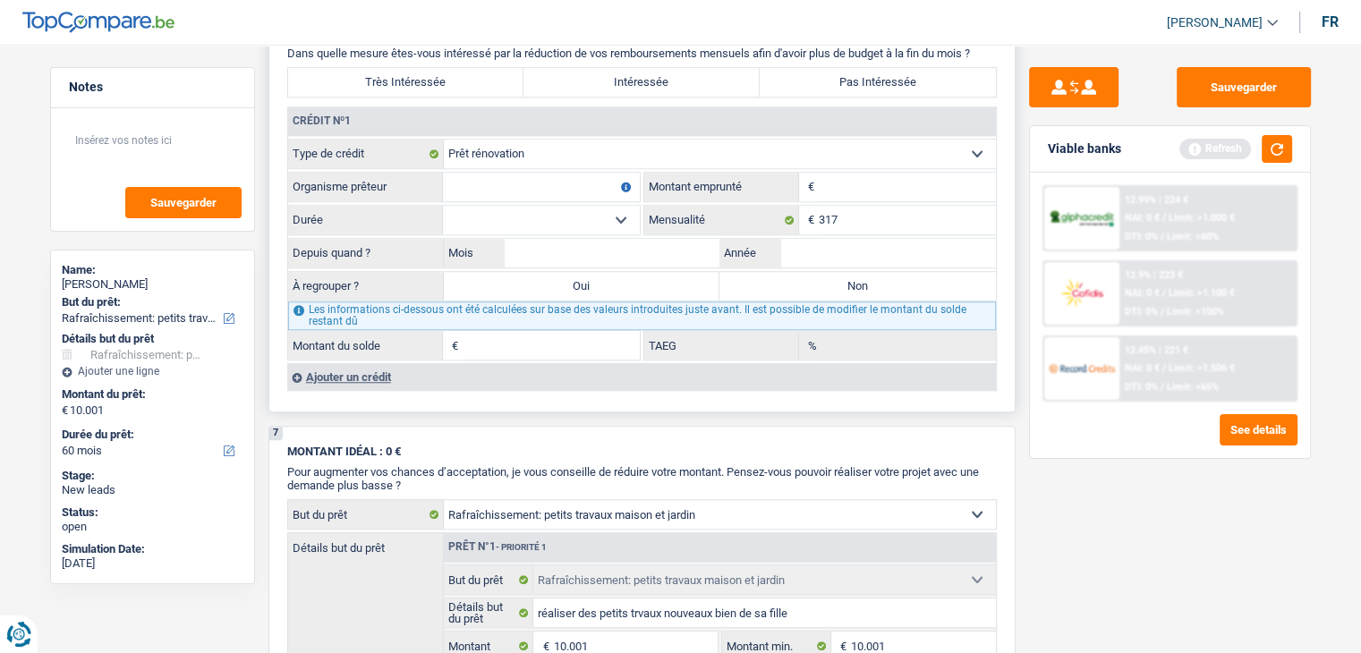
click at [522, 178] on input "Organisme prêteur" at bounding box center [541, 187] width 197 height 29
type input "DHB"
drag, startPoint x: 848, startPoint y: 172, endPoint x: 878, endPoint y: 191, distance: 35.0
click at [848, 173] on input "Montant" at bounding box center [906, 187] width 177 height 29
click at [1271, 151] on button "button" at bounding box center [1276, 149] width 30 height 28
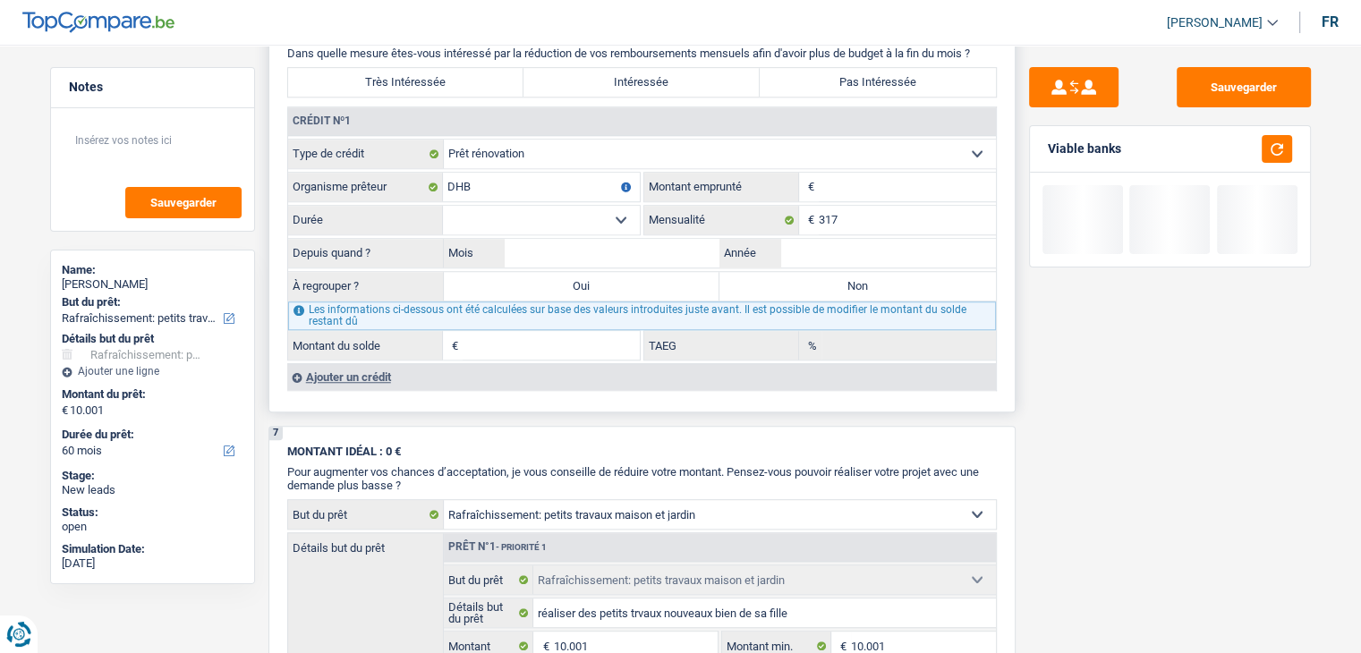
click at [873, 173] on input "Montant" at bounding box center [906, 187] width 177 height 29
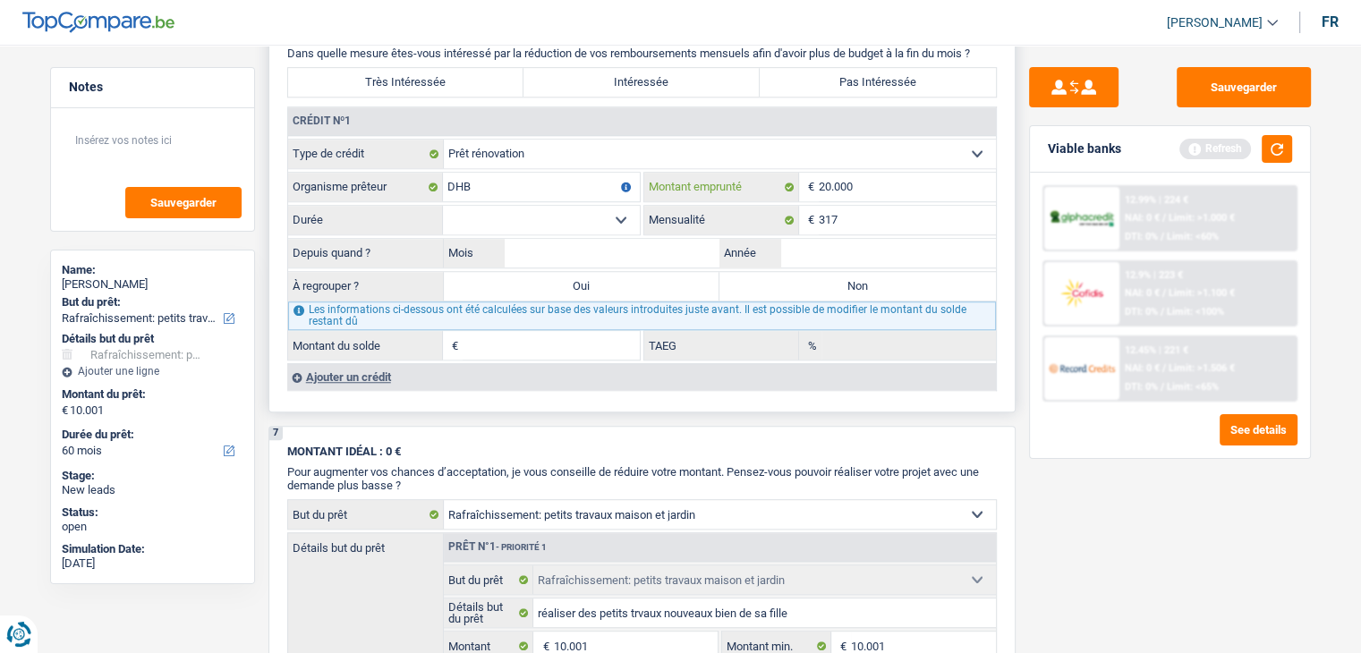
type input "20.000"
click at [601, 212] on select "12 mois 18 mois 24 mois 30 mois 36 mois 42 mois 48 mois 60 mois 72 mois 84 mois…" at bounding box center [541, 220] width 197 height 29
select select "72"
click at [443, 206] on select "12 mois 18 mois 24 mois 30 mois 36 mois 42 mois 48 mois 60 mois 72 mois 84 mois…" at bounding box center [541, 220] width 197 height 29
click at [837, 240] on input "Année" at bounding box center [888, 253] width 216 height 29
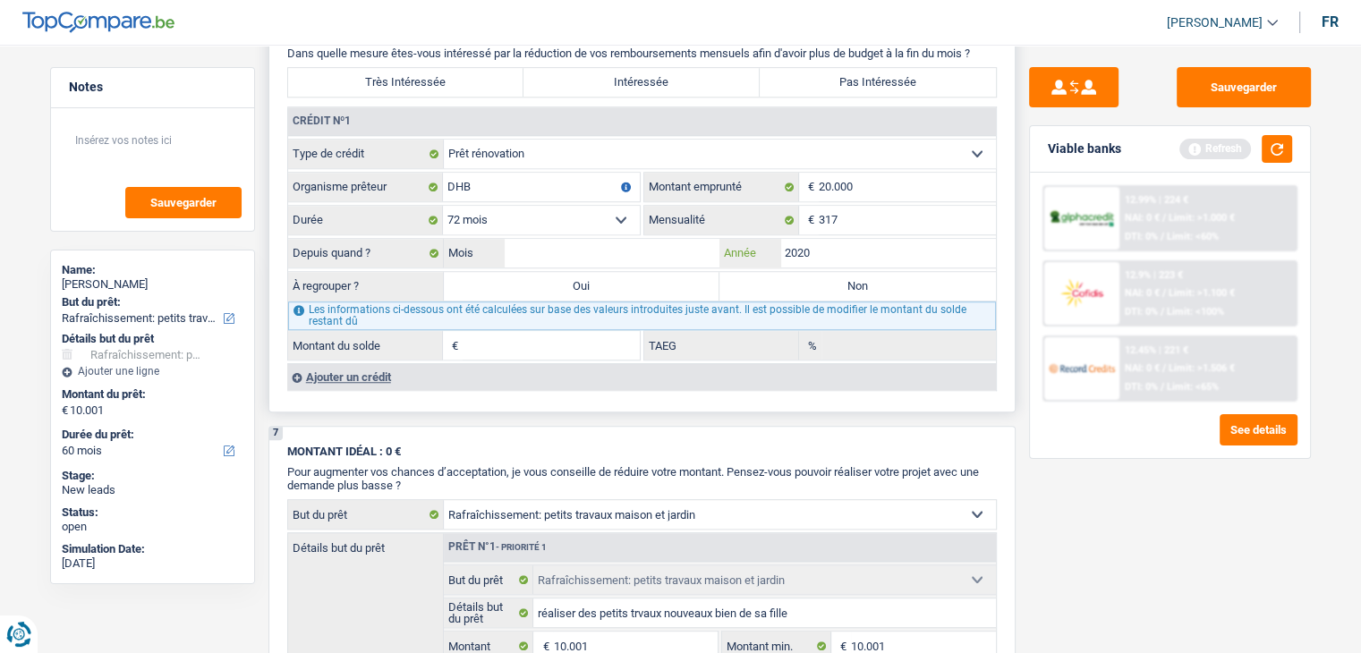
type input "2020"
click at [676, 246] on input "Mois" at bounding box center [613, 253] width 216 height 29
type input "06"
type input "3.107"
type input "4,54"
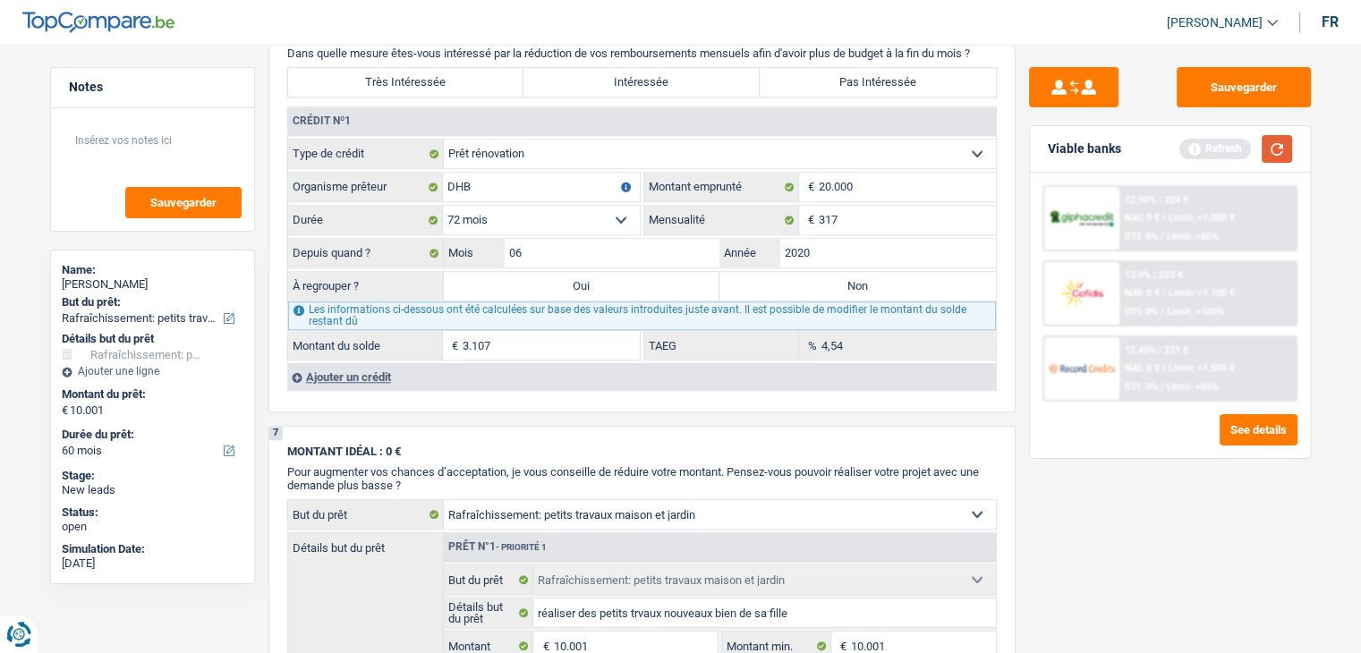
click at [1280, 150] on button "button" at bounding box center [1276, 149] width 30 height 28
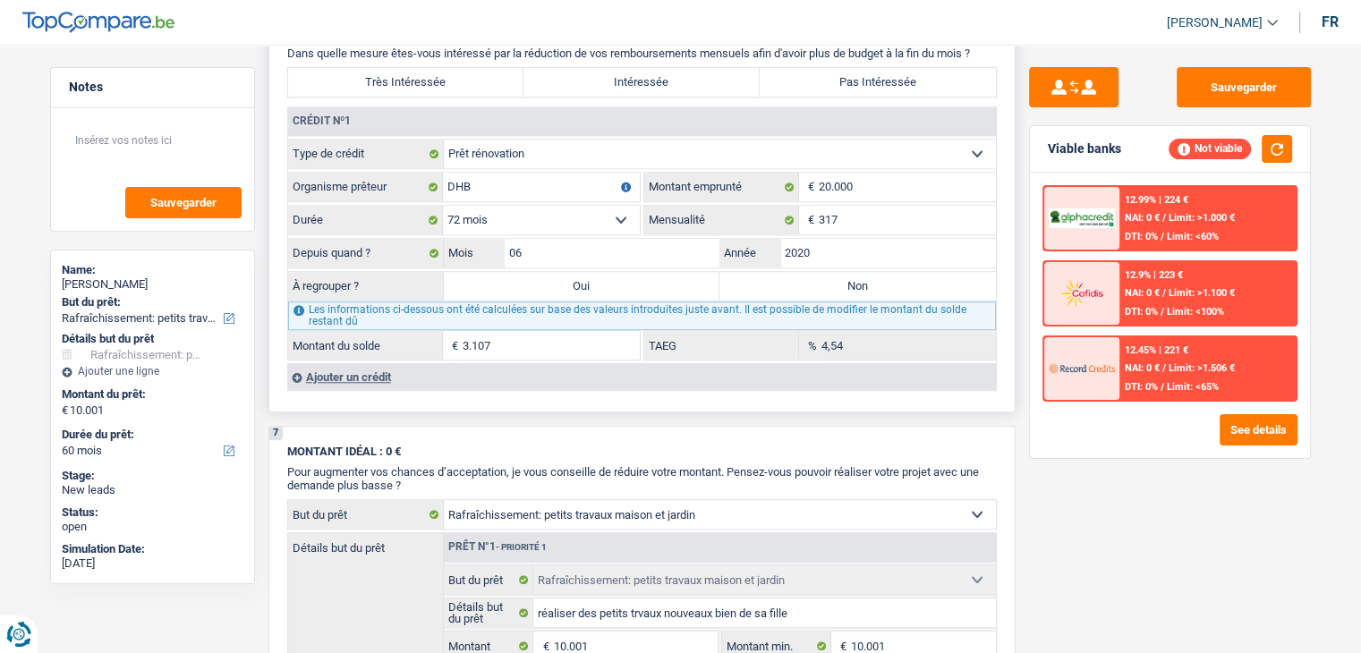
click at [347, 373] on div "Ajouter un crédit" at bounding box center [641, 376] width 708 height 27
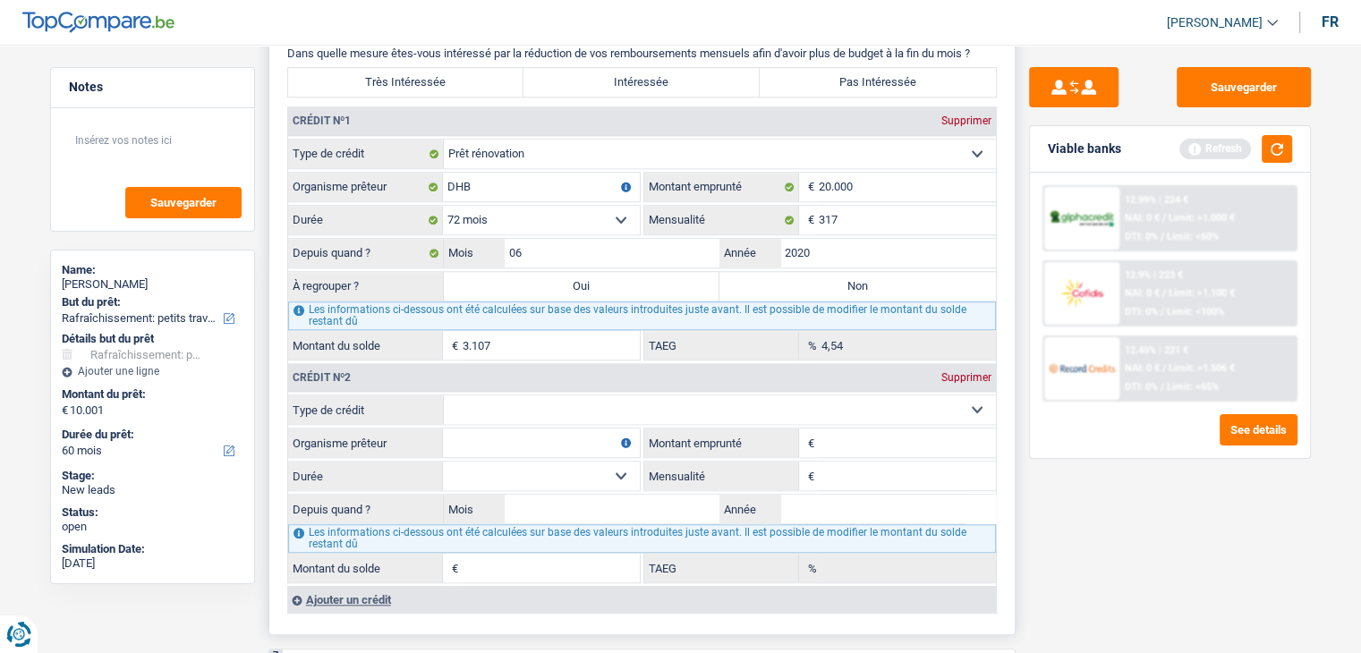
click at [872, 470] on input "Mensualité" at bounding box center [906, 476] width 177 height 29
type input "215"
click at [551, 400] on select "Carte ou ouverture de crédit Prêt hypothécaire Vente à tempérament Prêt à tempé…" at bounding box center [720, 409] width 552 height 29
click at [551, 373] on div "Crédit nº2 Supprimer" at bounding box center [642, 377] width 708 height 29
click at [544, 397] on select "Carte ou ouverture de crédit Prêt hypothécaire Vente à tempérament Prêt à tempé…" at bounding box center [720, 409] width 552 height 29
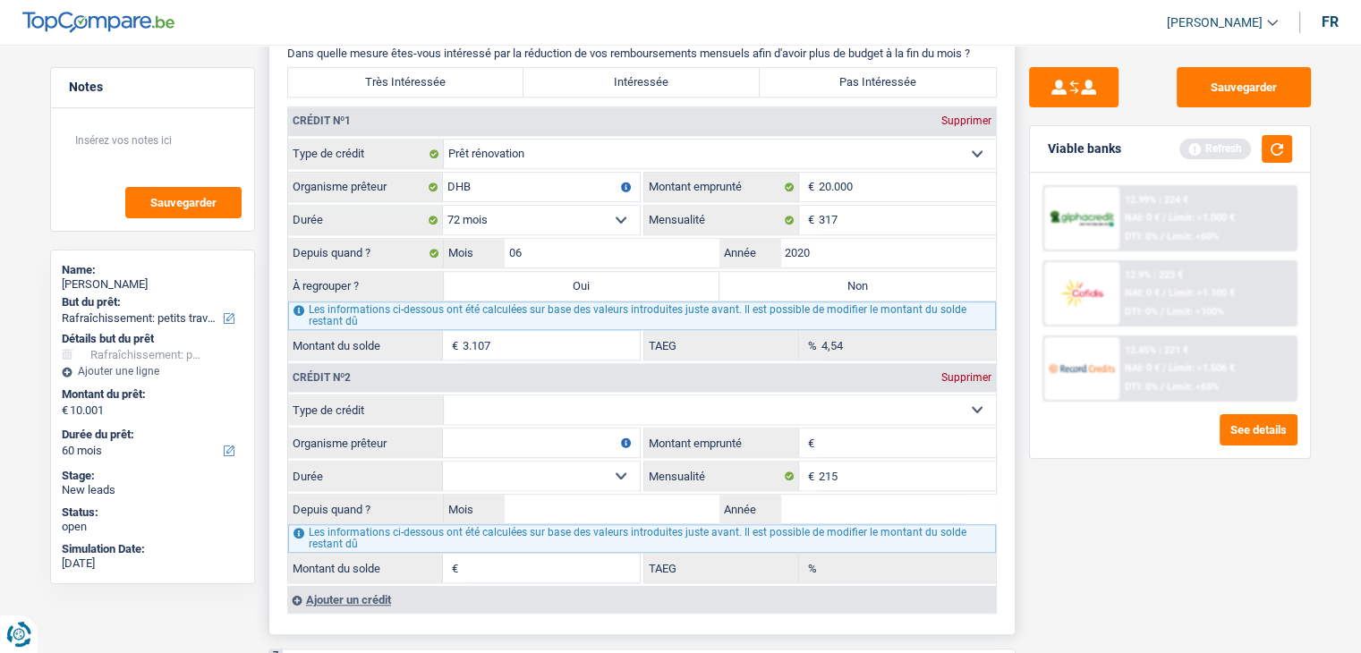
select select "renovationLoan"
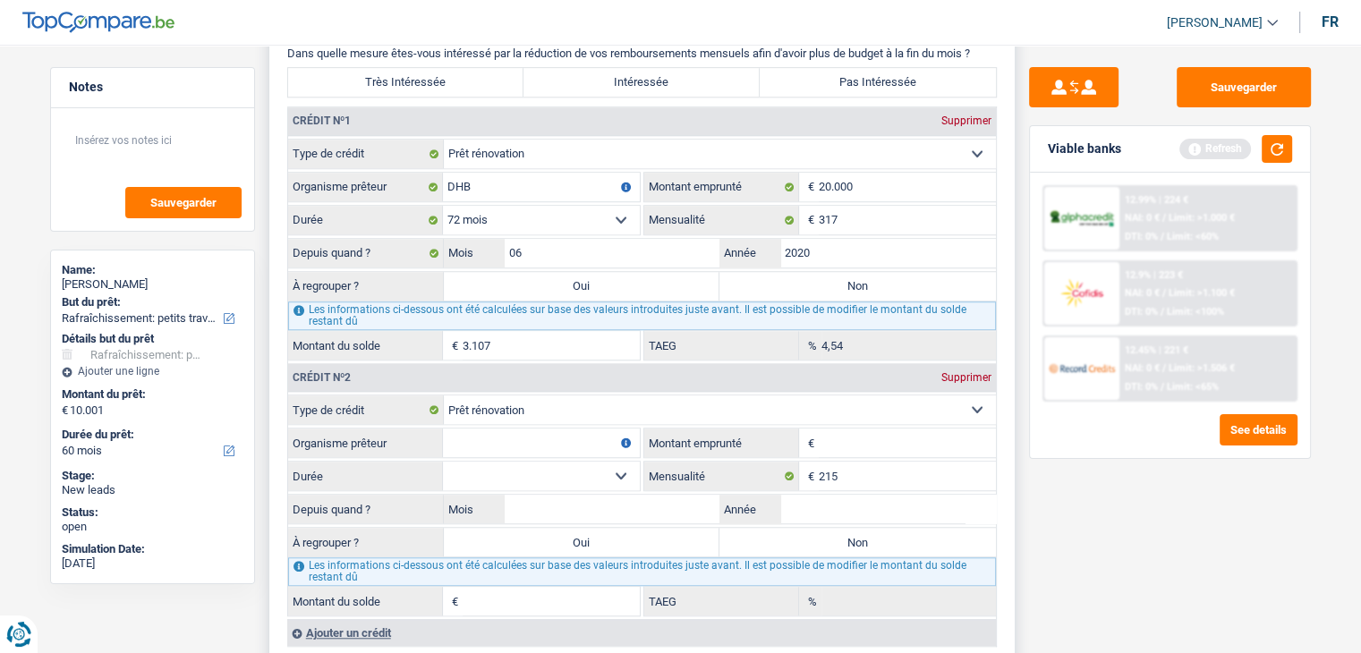
click at [509, 435] on input "Organisme prêteur" at bounding box center [541, 442] width 197 height 29
type input "BEOBANK"
click at [835, 438] on input "Montant emprunté" at bounding box center [906, 442] width 177 height 29
click at [1273, 147] on button "button" at bounding box center [1276, 149] width 30 height 28
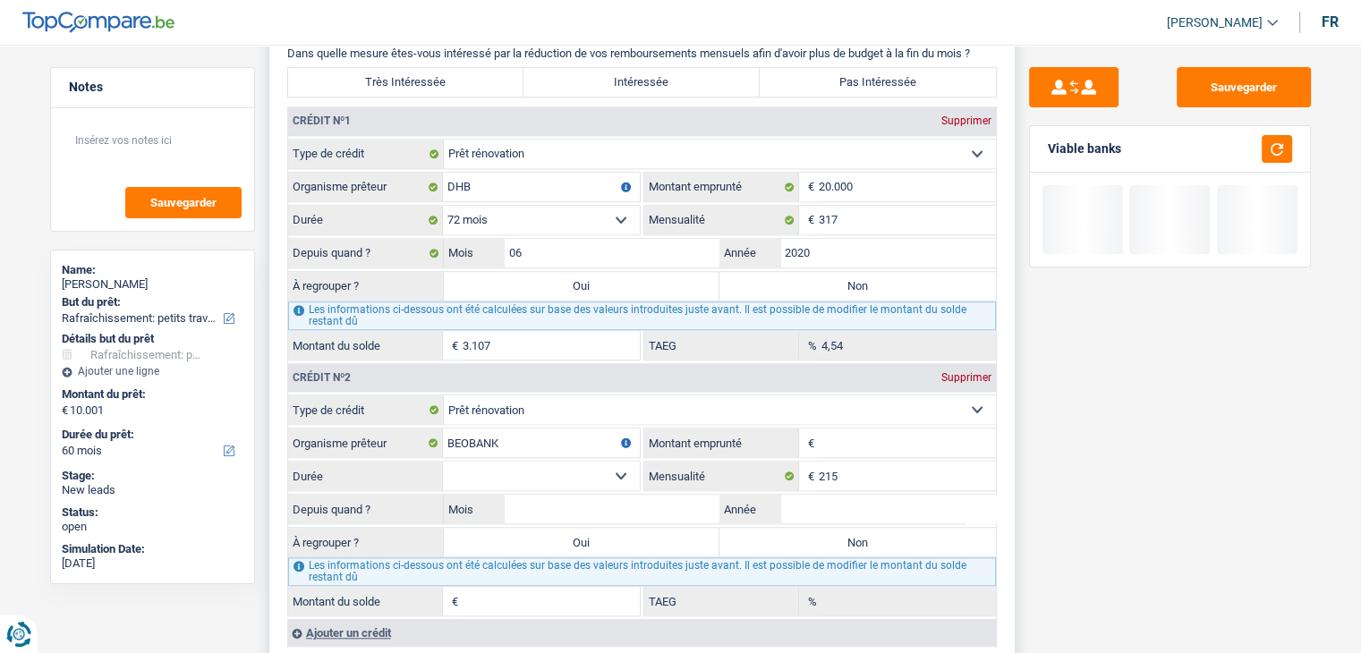
click at [841, 434] on input "Montant emprunté" at bounding box center [906, 442] width 177 height 29
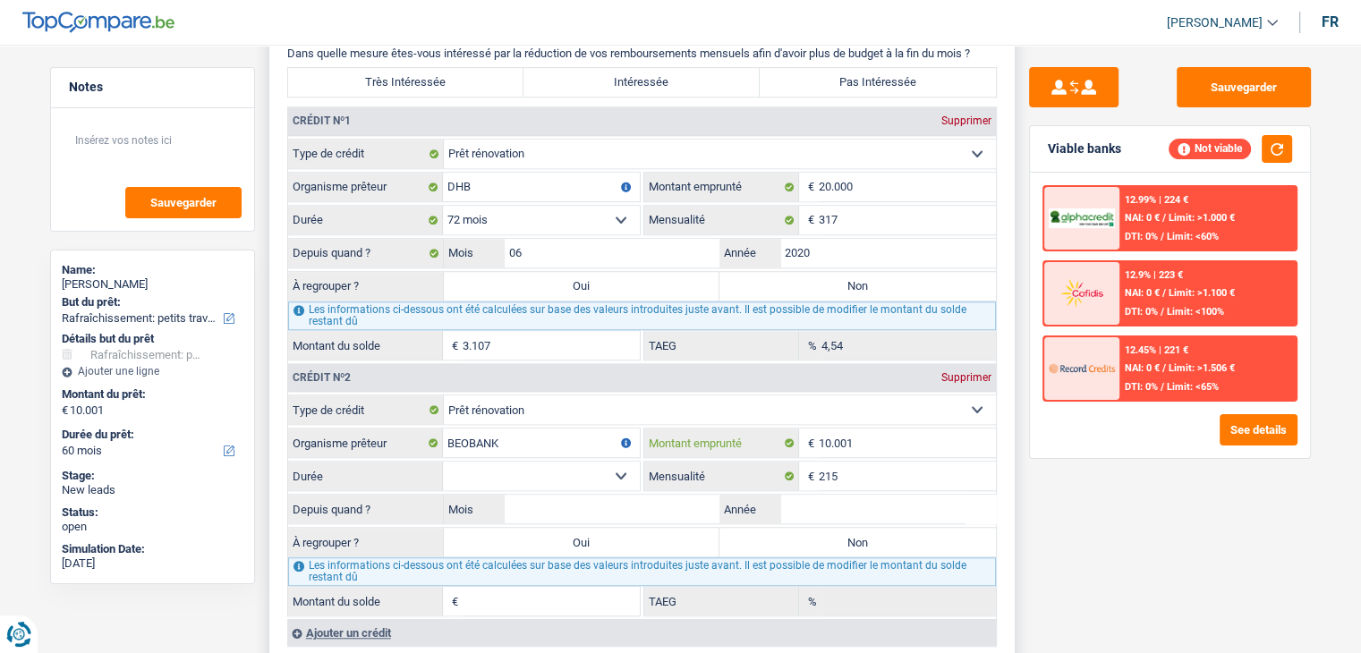
type input "10.001"
click at [606, 466] on select "12 mois 18 mois 24 mois 30 mois 36 mois 42 mois 48 mois 60 mois Sélectionner un…" at bounding box center [541, 476] width 197 height 29
select select "48"
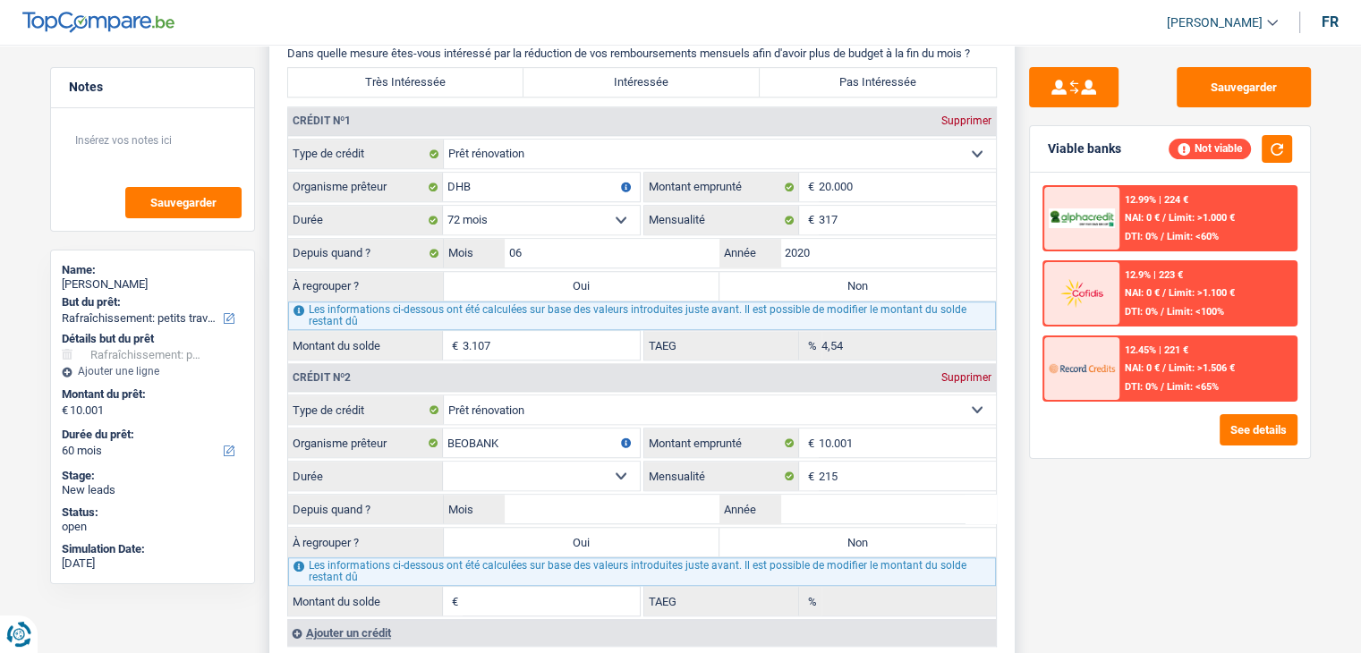
click at [443, 462] on select "12 mois 18 mois 24 mois 30 mois 36 mois 42 mois 48 mois 60 mois Sélectionner un…" at bounding box center [541, 476] width 197 height 29
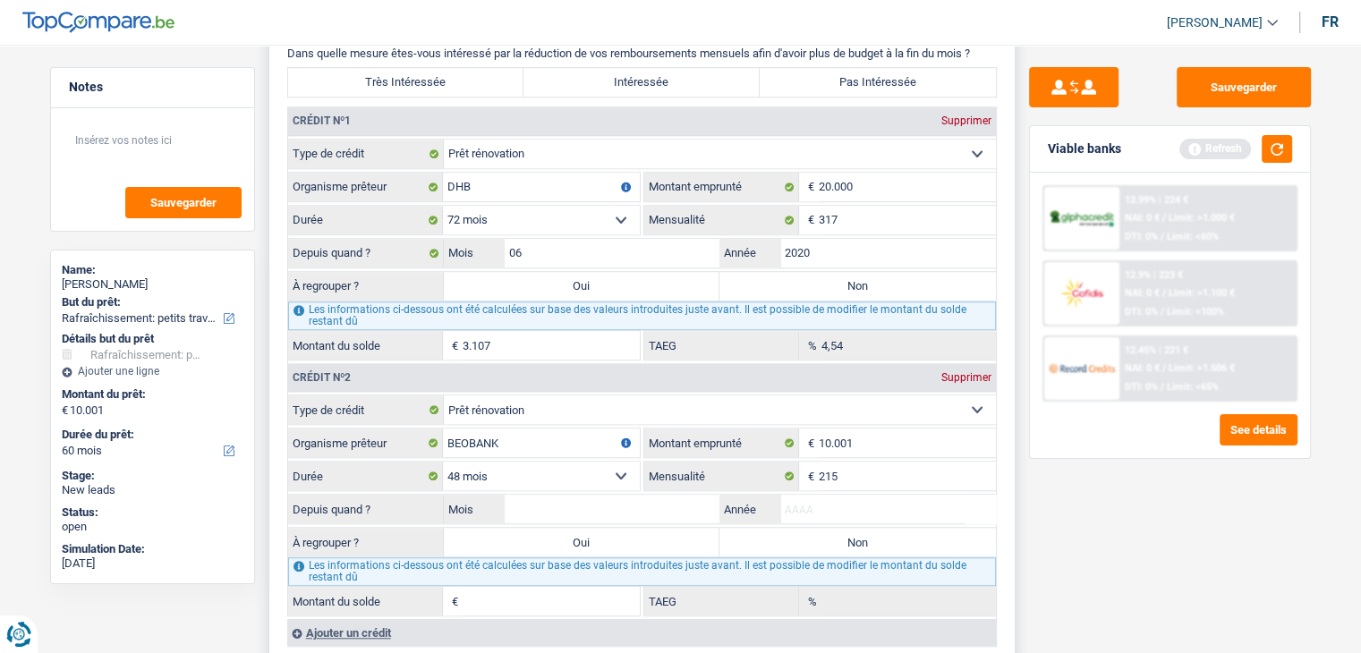
click at [811, 495] on input "Année" at bounding box center [888, 509] width 216 height 29
type input "2022"
click at [698, 500] on input "Mois" at bounding box center [613, 509] width 216 height 29
type input "05"
type input "1.923"
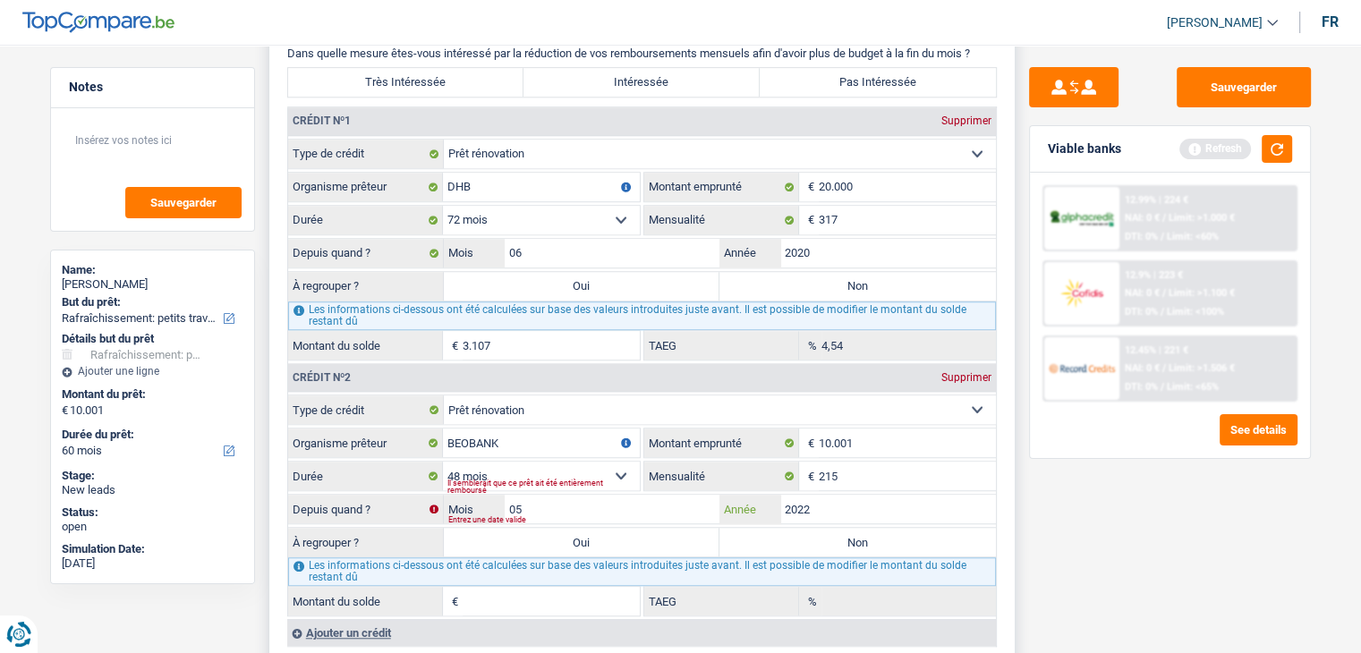
type input "1,56"
drag, startPoint x: 1089, startPoint y: 530, endPoint x: 1133, endPoint y: 453, distance: 89.0
click at [1095, 523] on div "Sauvegarder Viable banks Refresh 12.99% | 224 € NAI: 0 € / Limit: >1.000 € DTI:…" at bounding box center [1169, 343] width 309 height 553
click at [1285, 147] on button "button" at bounding box center [1276, 149] width 30 height 28
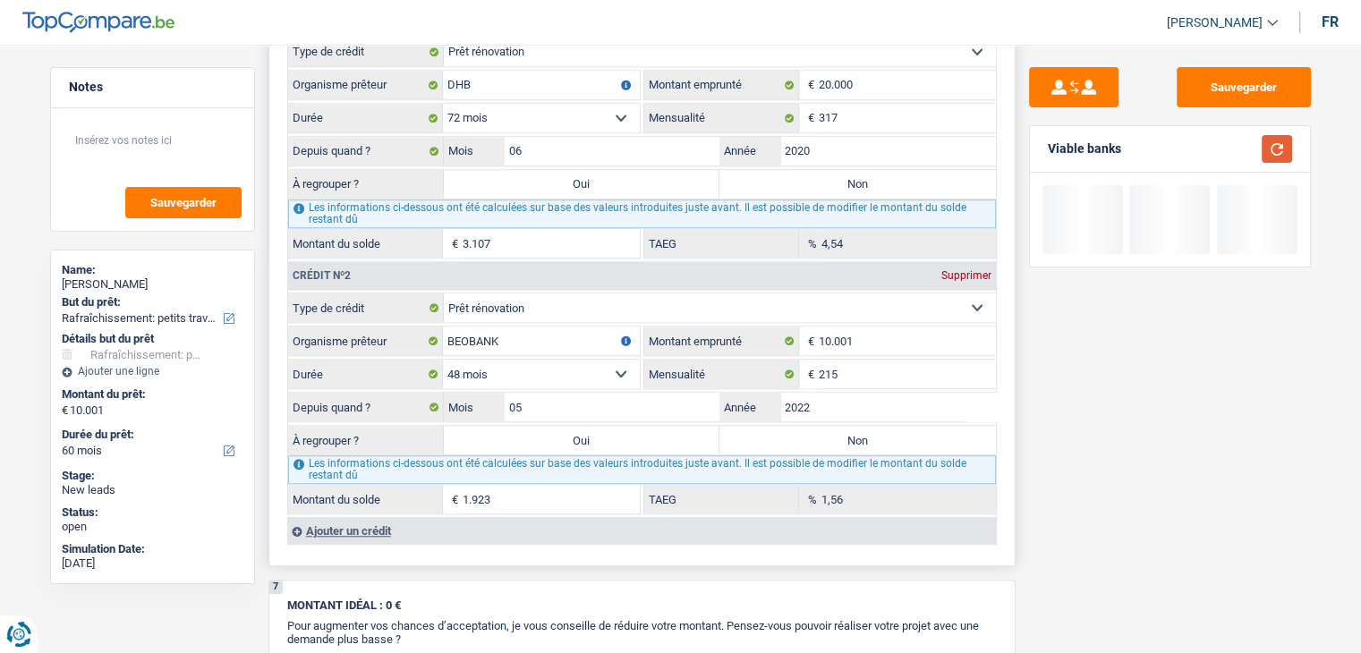
scroll to position [1610, 0]
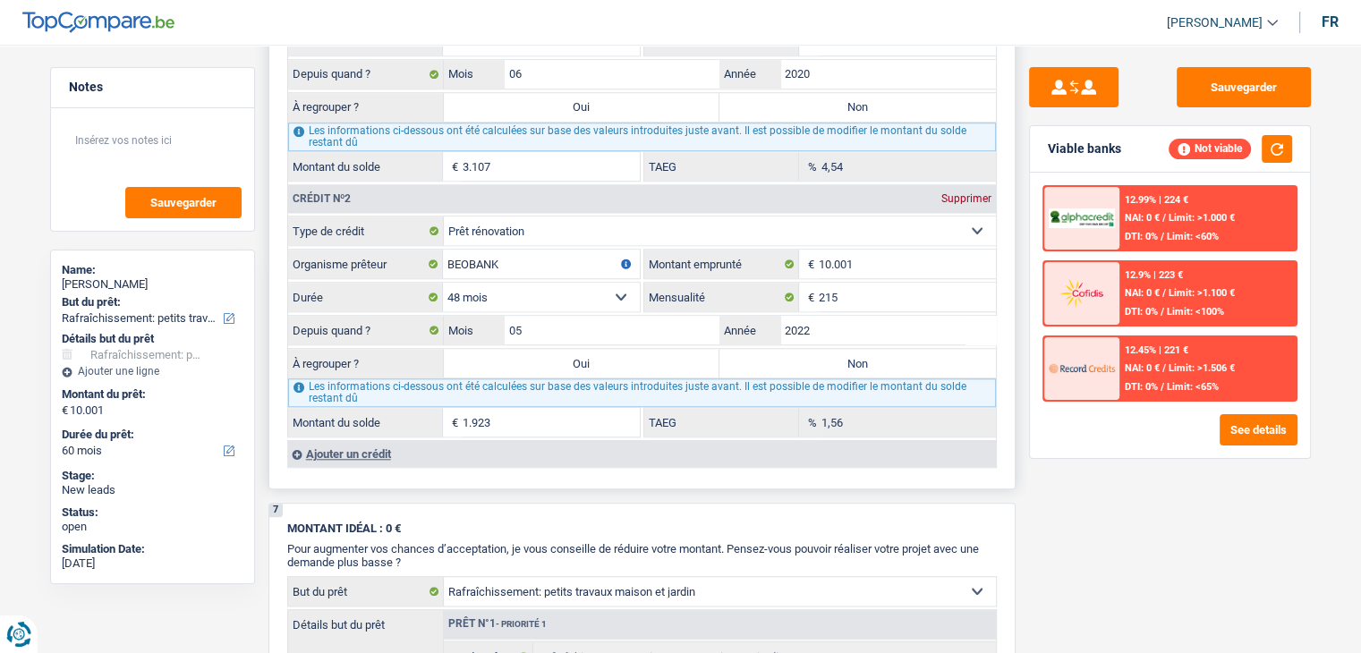
click at [388, 448] on div "Ajouter un crédit" at bounding box center [641, 453] width 708 height 27
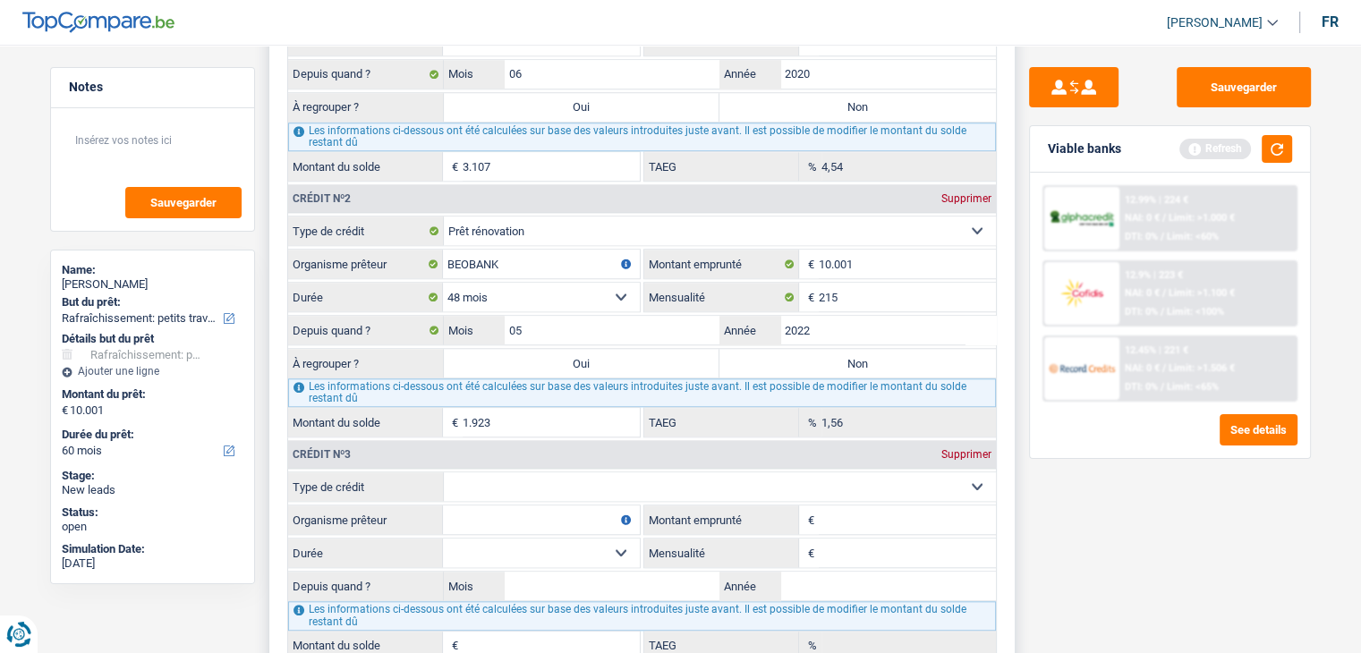
click at [665, 477] on select "Carte ou ouverture de crédit Prêt hypothécaire Vente à tempérament Prêt à tempé…" at bounding box center [720, 486] width 552 height 29
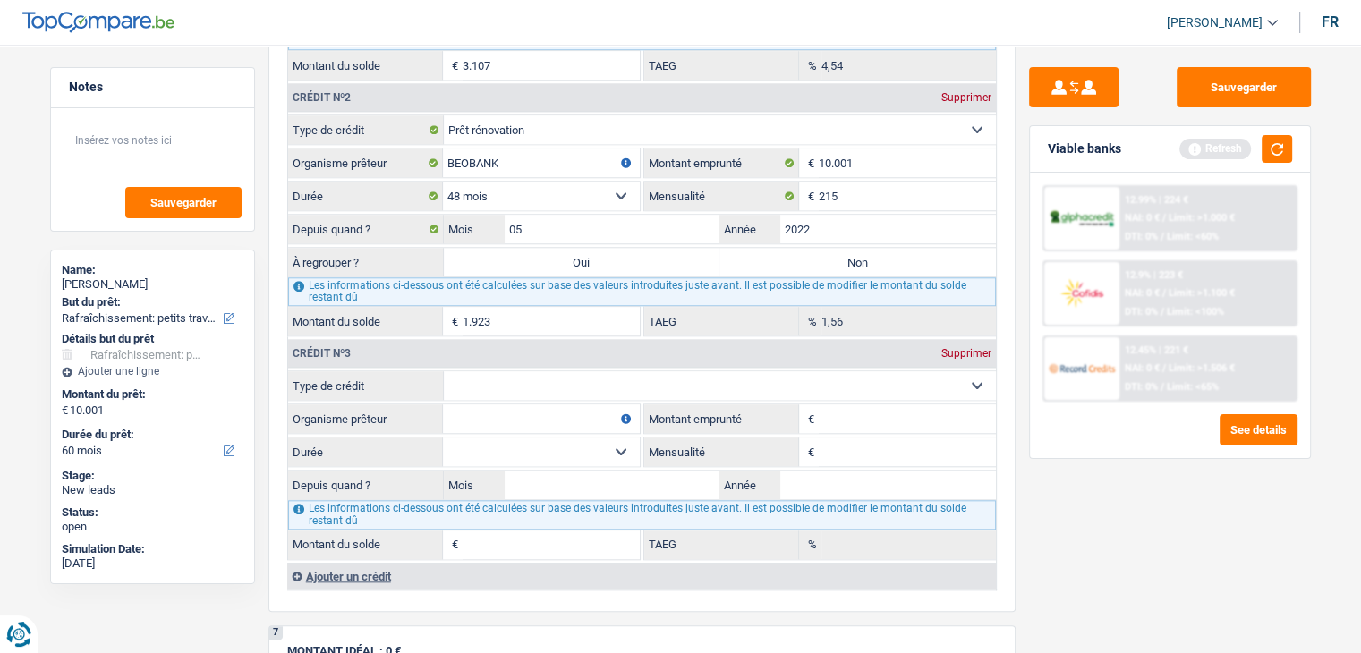
scroll to position [1789, 0]
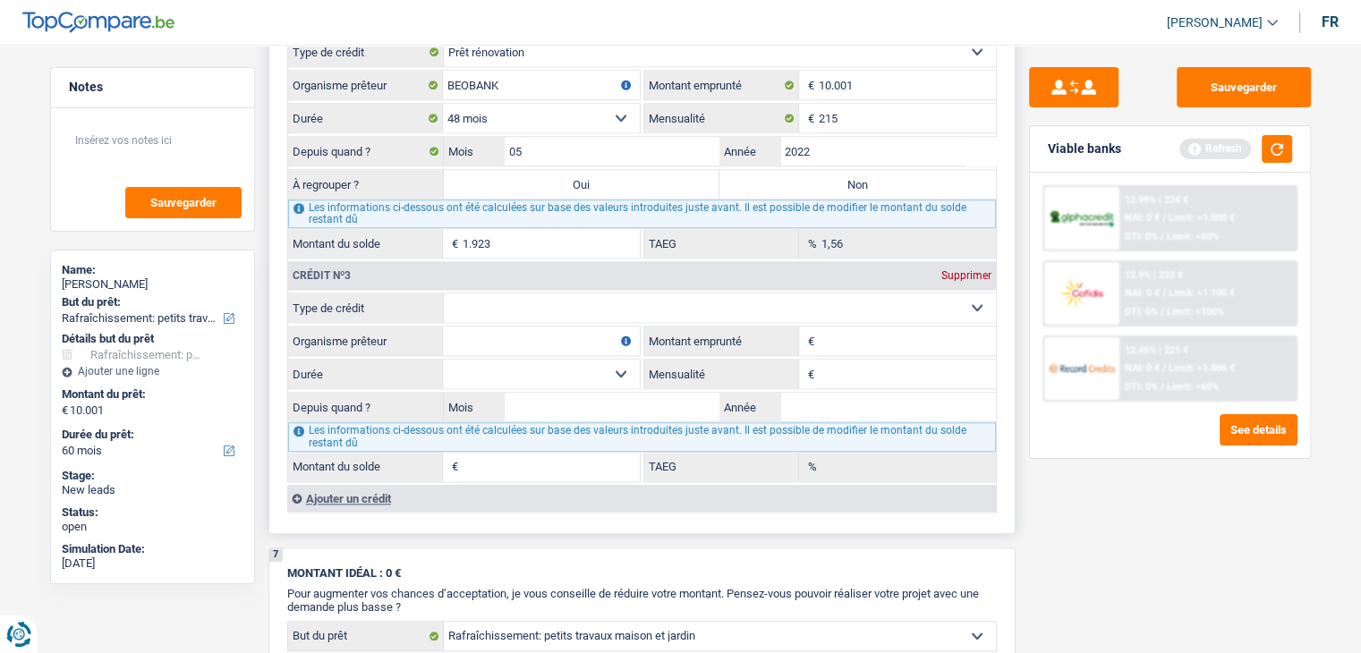
click at [598, 299] on select "Carte ou ouverture de crédit Prêt hypothécaire Vente à tempérament Prêt à tempé…" at bounding box center [720, 307] width 552 height 29
select select "personalLoan"
type input "0"
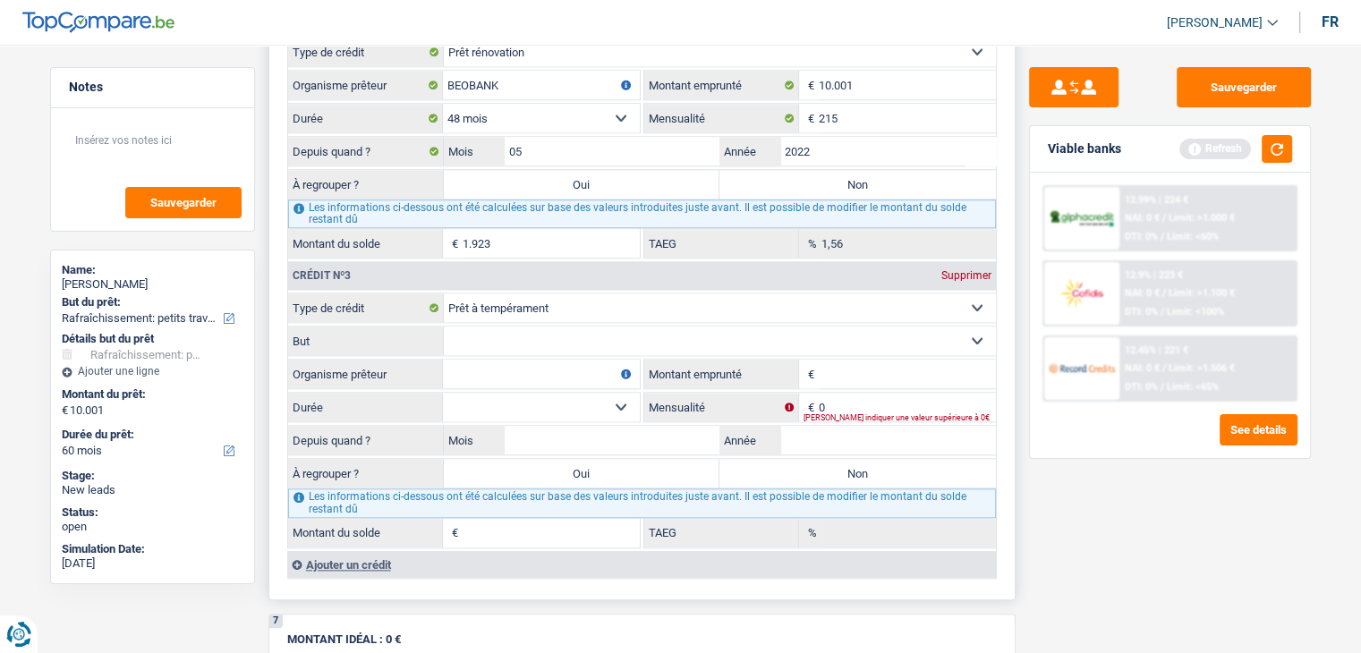
click at [514, 330] on select "Confort maison: meubles, textile, peinture, électroménager, outillage non-profe…" at bounding box center [720, 340] width 552 height 29
click at [564, 298] on select "Carte ou ouverture de crédit Prêt hypothécaire Vente à tempérament Prêt à tempé…" at bounding box center [720, 307] width 552 height 29
select select "personalSale"
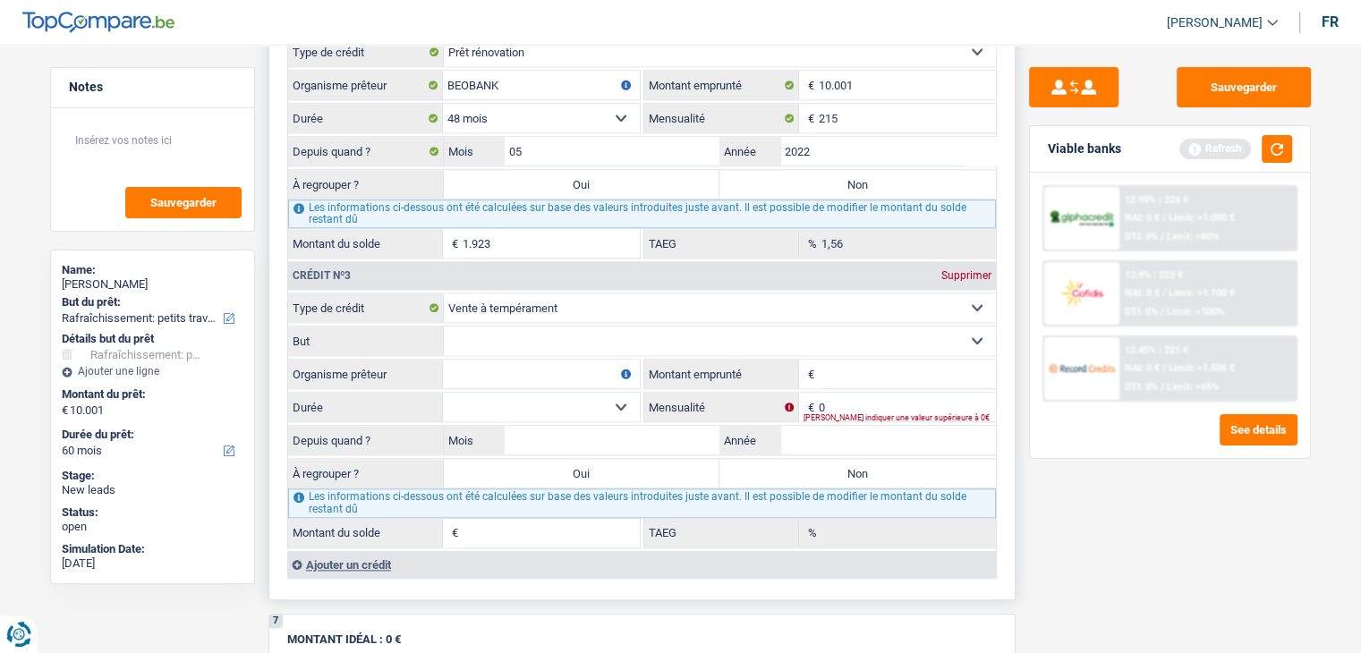
click at [444, 293] on select "Carte ou ouverture de crédit Prêt hypothécaire Vente à tempérament Prêt à tempé…" at bounding box center [720, 307] width 552 height 29
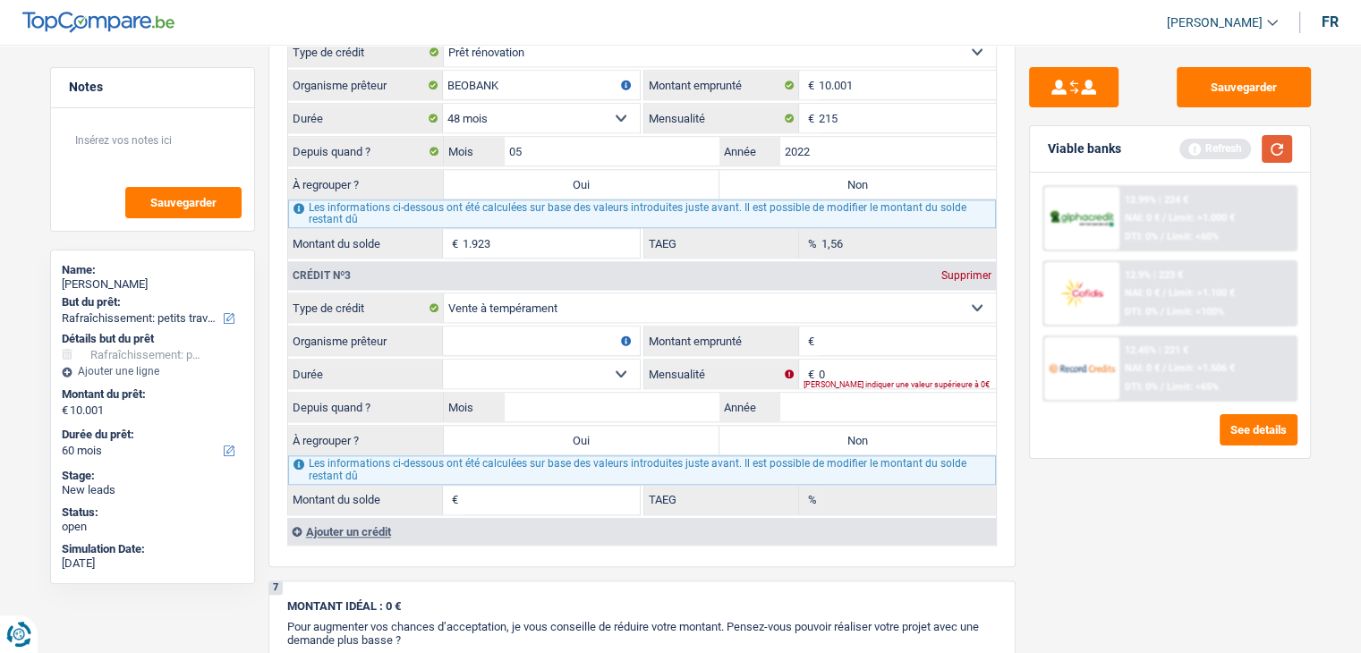
click at [1284, 150] on button "button" at bounding box center [1276, 149] width 30 height 28
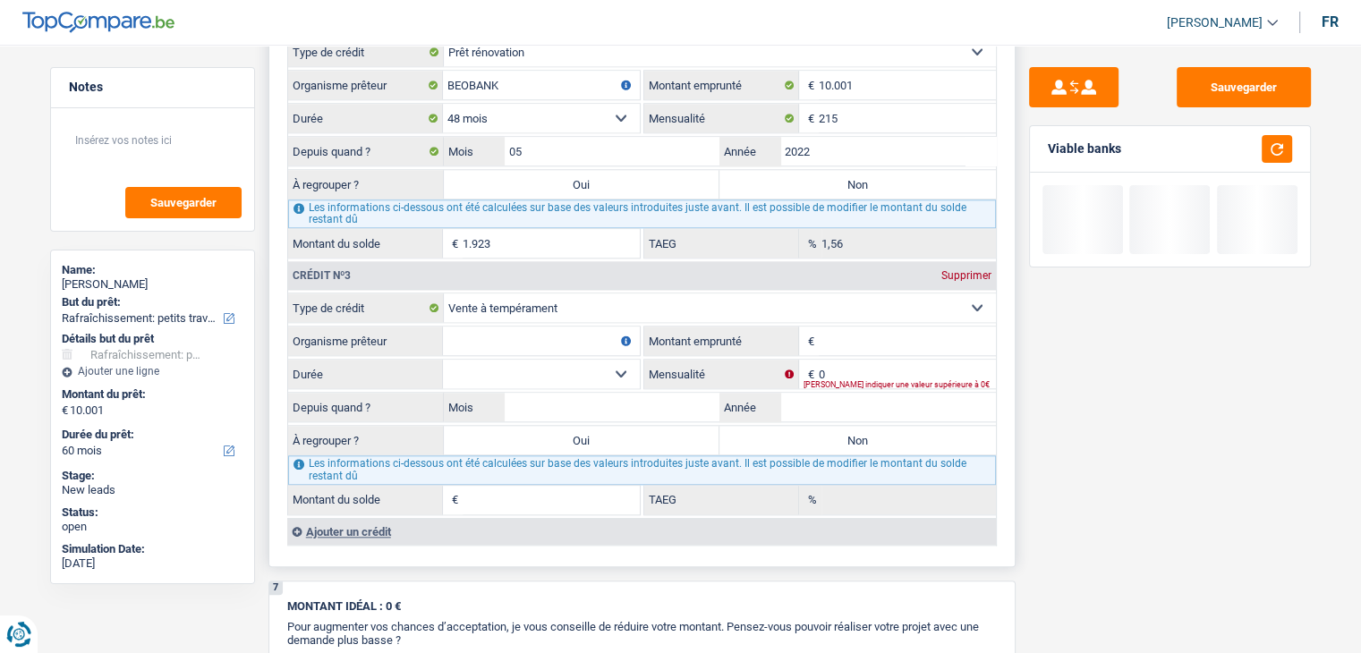
click at [480, 326] on input "Organisme prêteur" at bounding box center [541, 340] width 197 height 29
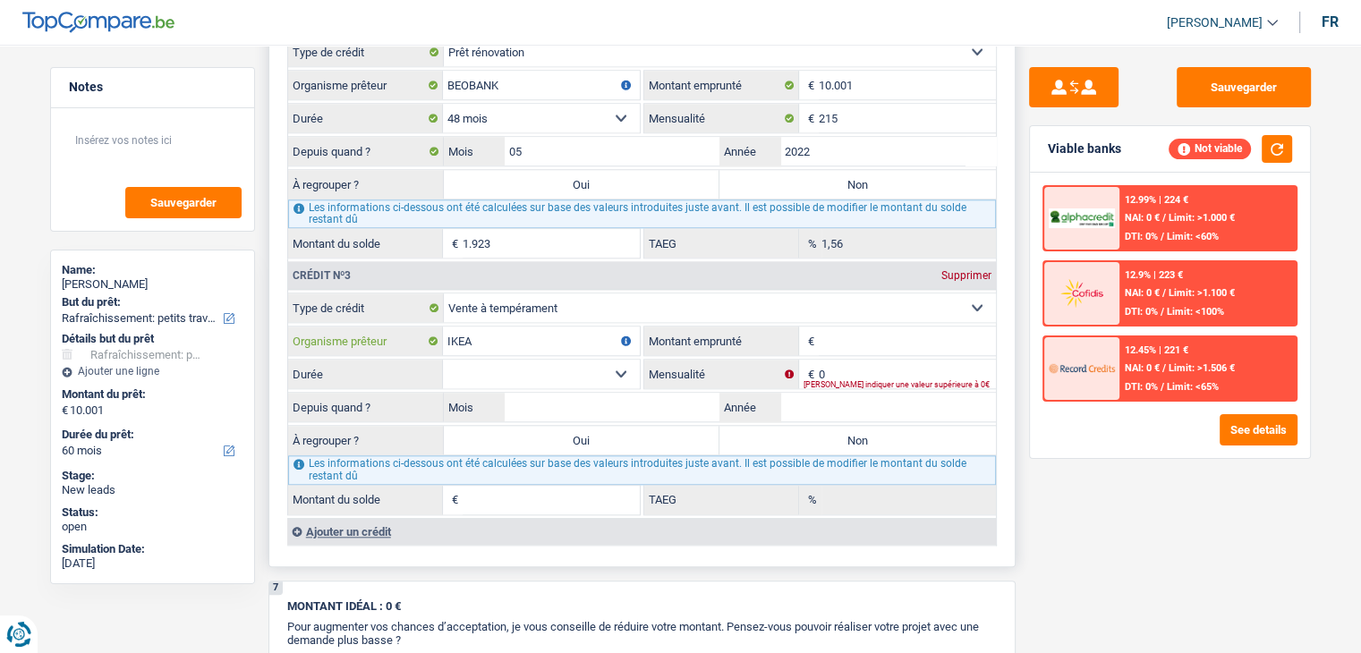
type input "IKEA"
click at [855, 326] on input "Montant emprunté" at bounding box center [906, 340] width 177 height 29
click at [871, 328] on input "Montant emprunté" at bounding box center [906, 340] width 177 height 29
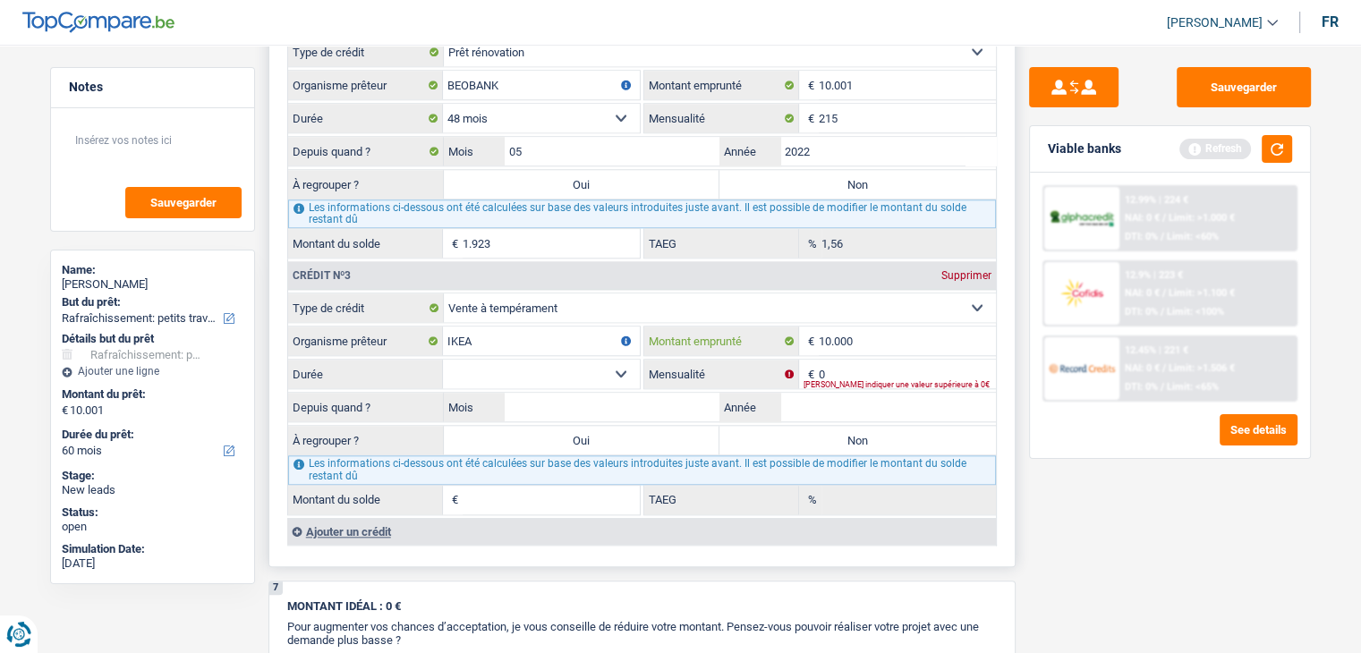
type input "10.000"
click at [590, 360] on select "12 mois 18 mois 24 mois 30 mois 36 mois 42 mois 48 mois Sélectionner une option" at bounding box center [541, 374] width 197 height 29
click at [844, 360] on input "0" at bounding box center [906, 374] width 177 height 29
type input "330"
click at [573, 360] on select "12 mois 18 mois 24 mois 30 mois 36 mois 42 mois 48 mois Sélectionner une option" at bounding box center [541, 374] width 197 height 29
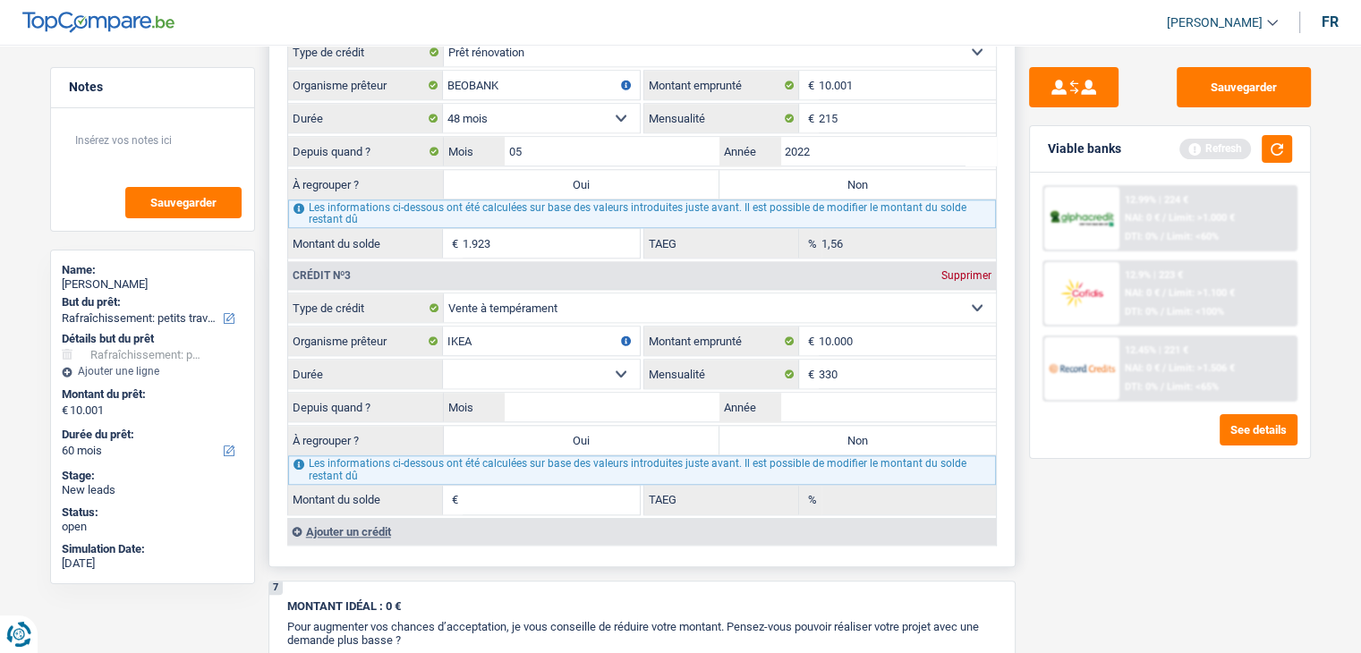
select select "30"
click at [443, 360] on select "12 mois 18 mois 24 mois 30 mois 36 mois 42 mois 48 mois Sélectionner une option" at bounding box center [541, 374] width 197 height 29
click at [590, 402] on input "Mois" at bounding box center [613, 407] width 216 height 29
click at [1276, 157] on button "button" at bounding box center [1276, 149] width 30 height 28
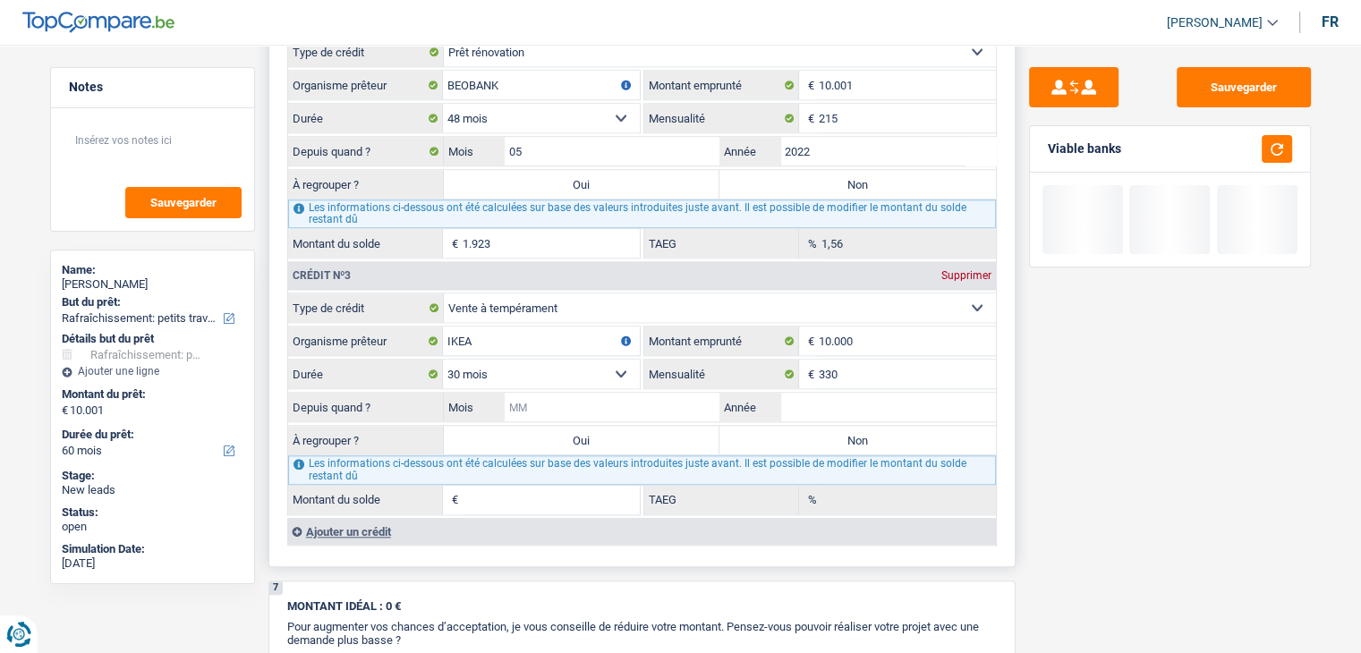
click at [652, 393] on input "Mois" at bounding box center [613, 407] width 216 height 29
click at [880, 393] on input "Année" at bounding box center [888, 407] width 216 height 29
click at [565, 393] on input "Mois" at bounding box center [613, 407] width 216 height 29
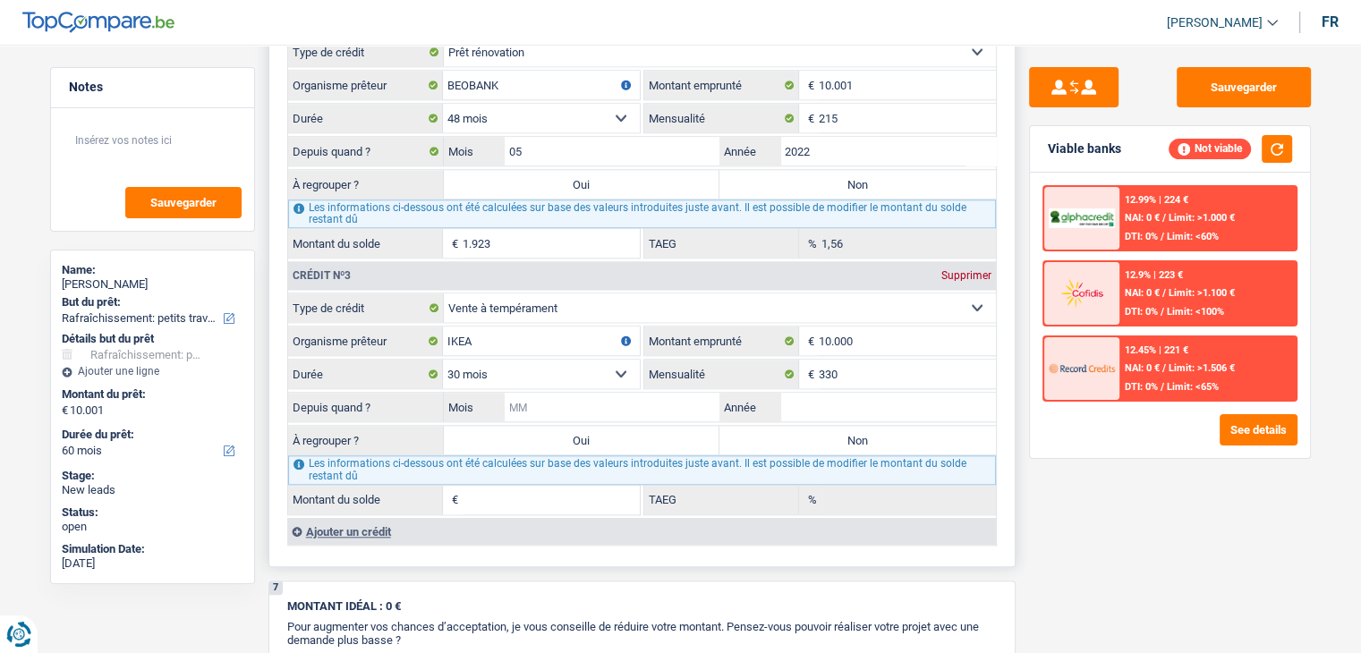
click at [565, 393] on input "Mois" at bounding box center [613, 407] width 216 height 29
type input "08"
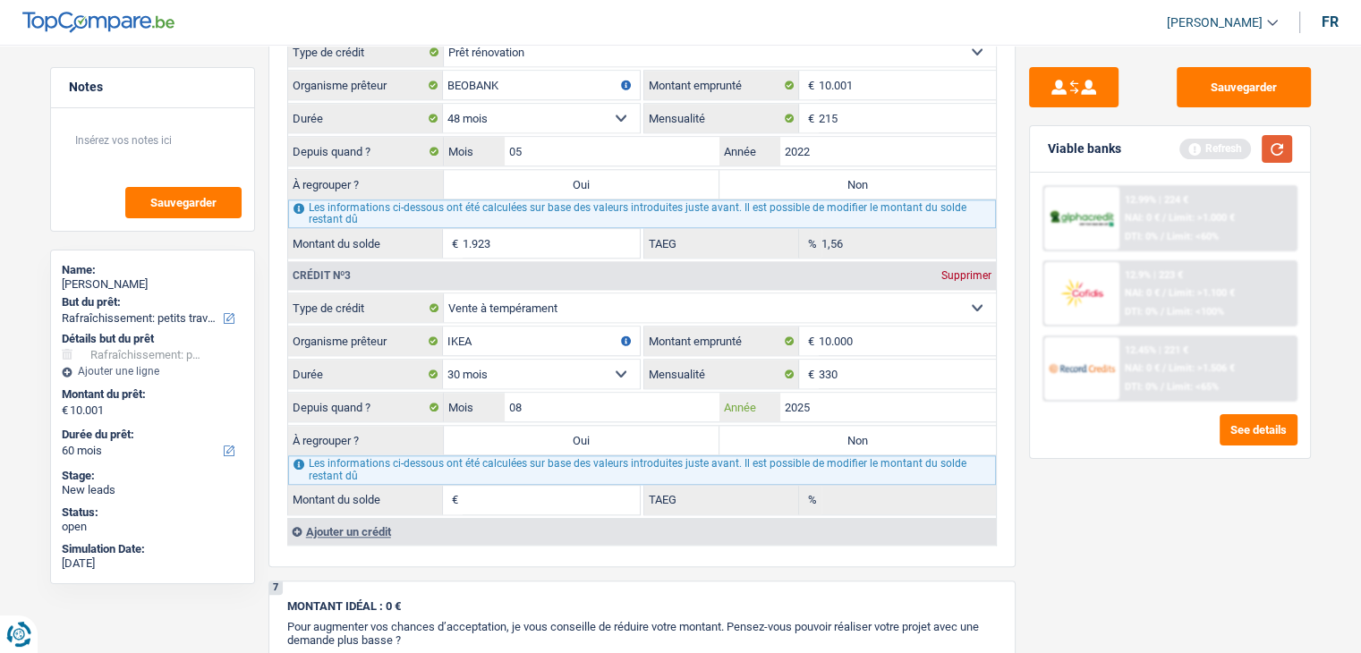
type input "2025"
type input "10.001"
type input "0,00"
click at [1274, 151] on button "button" at bounding box center [1276, 149] width 30 height 28
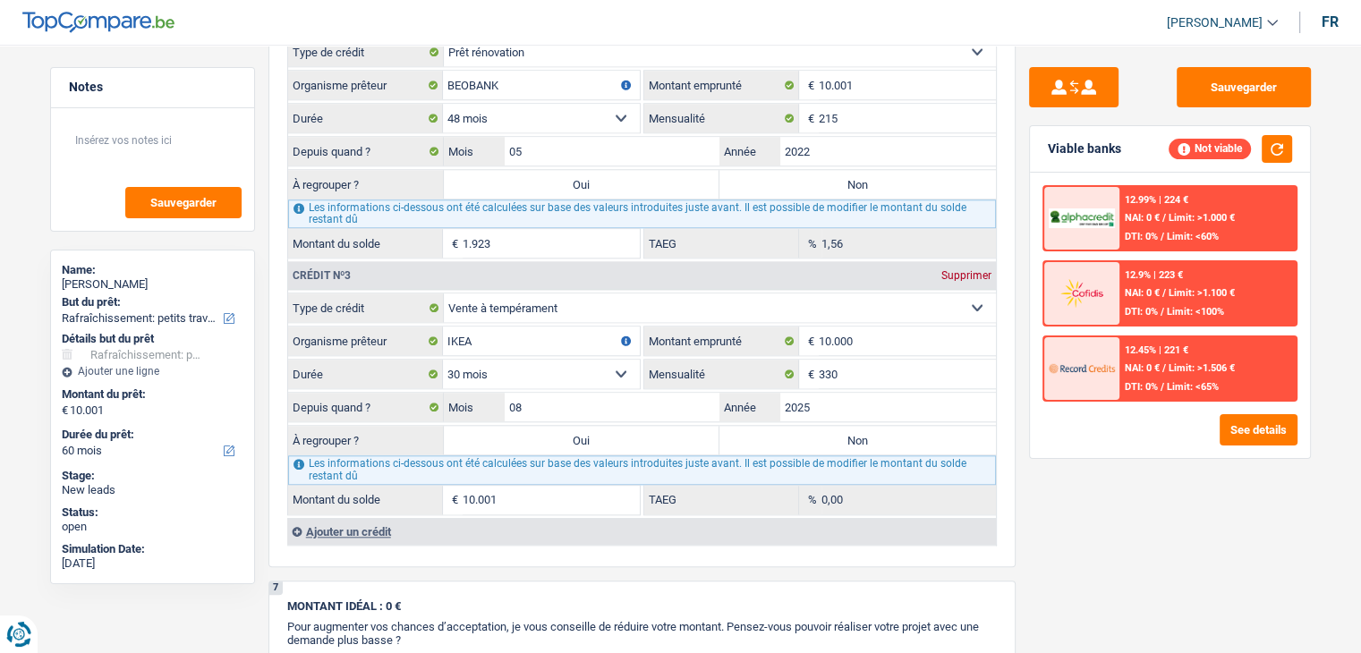
click at [1055, 494] on div "Sauvegarder Viable banks Not viable 12.99% | 224 € NAI: 0 € / Limit: >1.000 € D…" at bounding box center [1169, 343] width 309 height 553
click at [1053, 488] on div "Sauvegarder Viable banks Not viable 12.99% | 224 € NAI: 0 € / Limit: >1.000 € D…" at bounding box center [1169, 343] width 309 height 553
click at [933, 429] on label "Non" at bounding box center [857, 440] width 276 height 29
click at [933, 429] on input "Non" at bounding box center [857, 440] width 276 height 29
radio input "true"
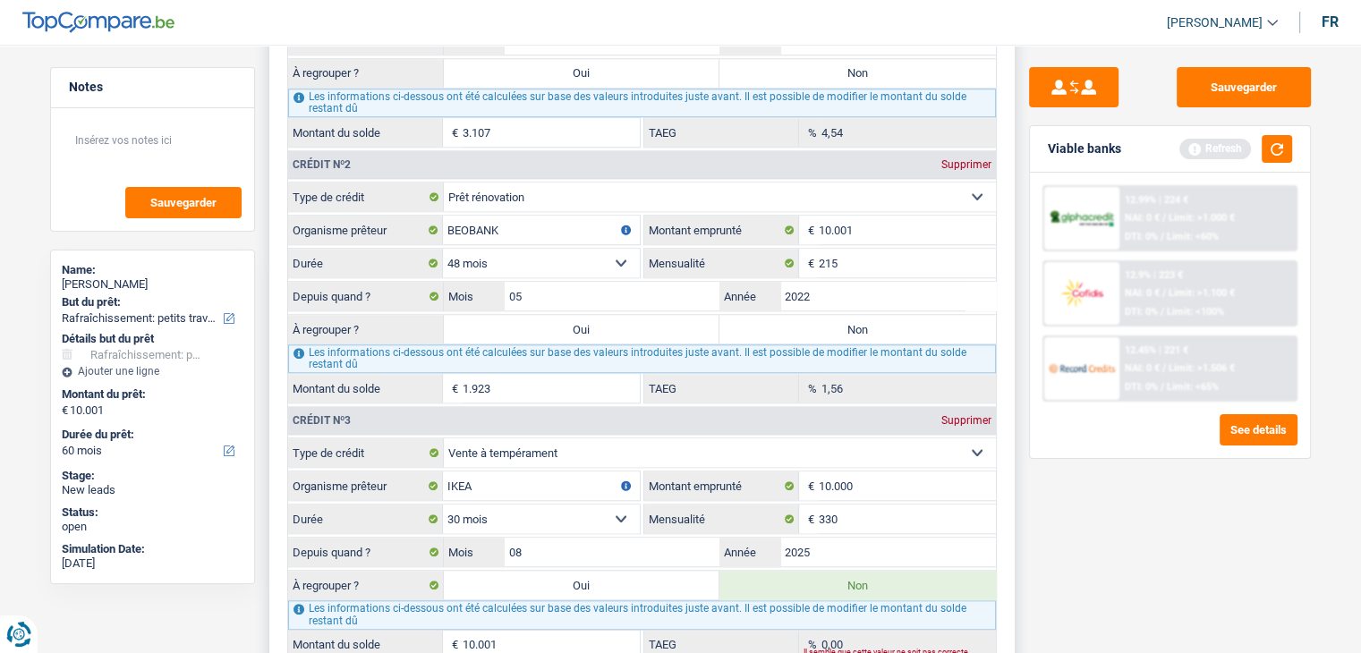
scroll to position [1521, 0]
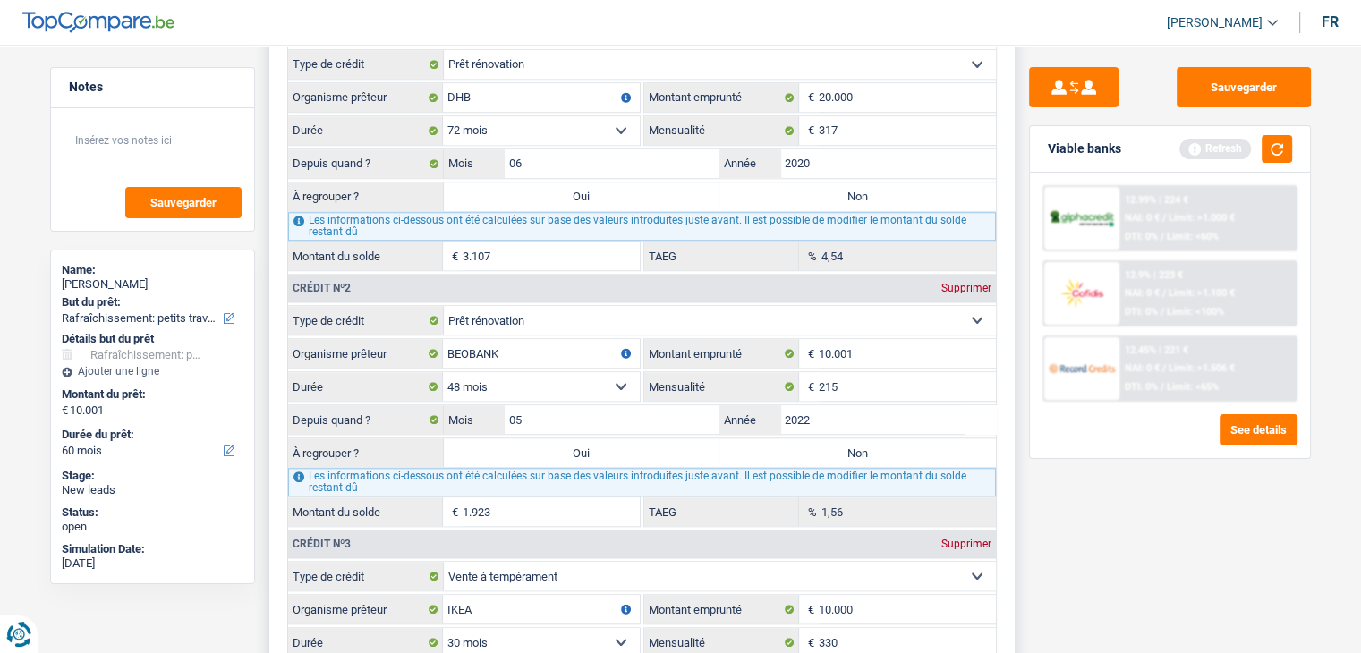
click at [882, 441] on label "Non" at bounding box center [857, 452] width 276 height 29
click at [882, 441] on input "Non" at bounding box center [857, 452] width 276 height 29
radio input "true"
click at [837, 192] on label "Non" at bounding box center [857, 196] width 276 height 29
click at [837, 192] on input "Non" at bounding box center [857, 196] width 276 height 29
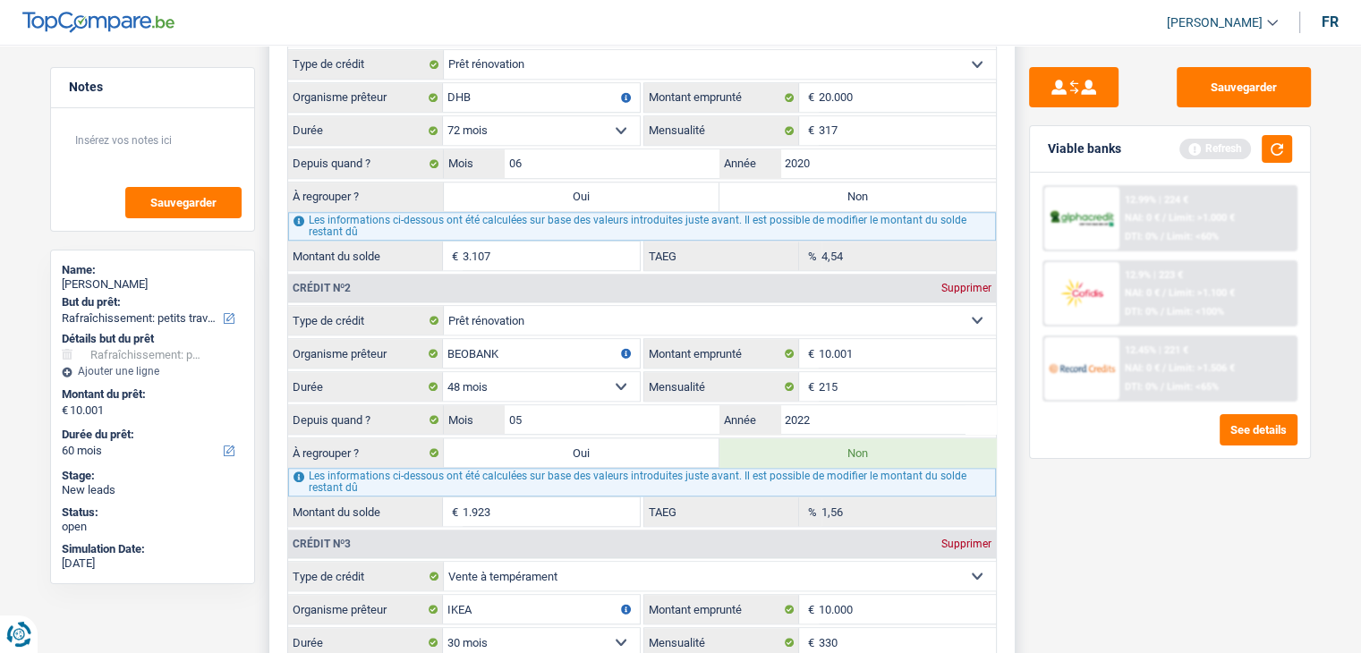
radio input "true"
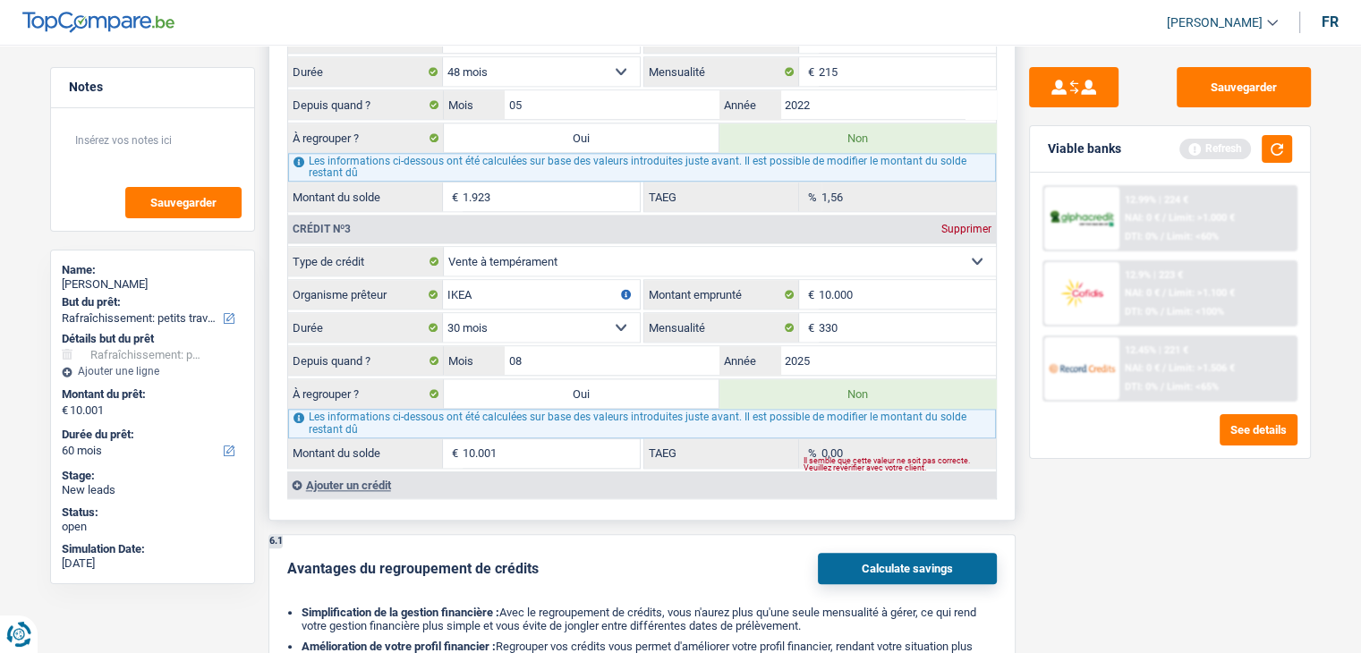
scroll to position [2057, 0]
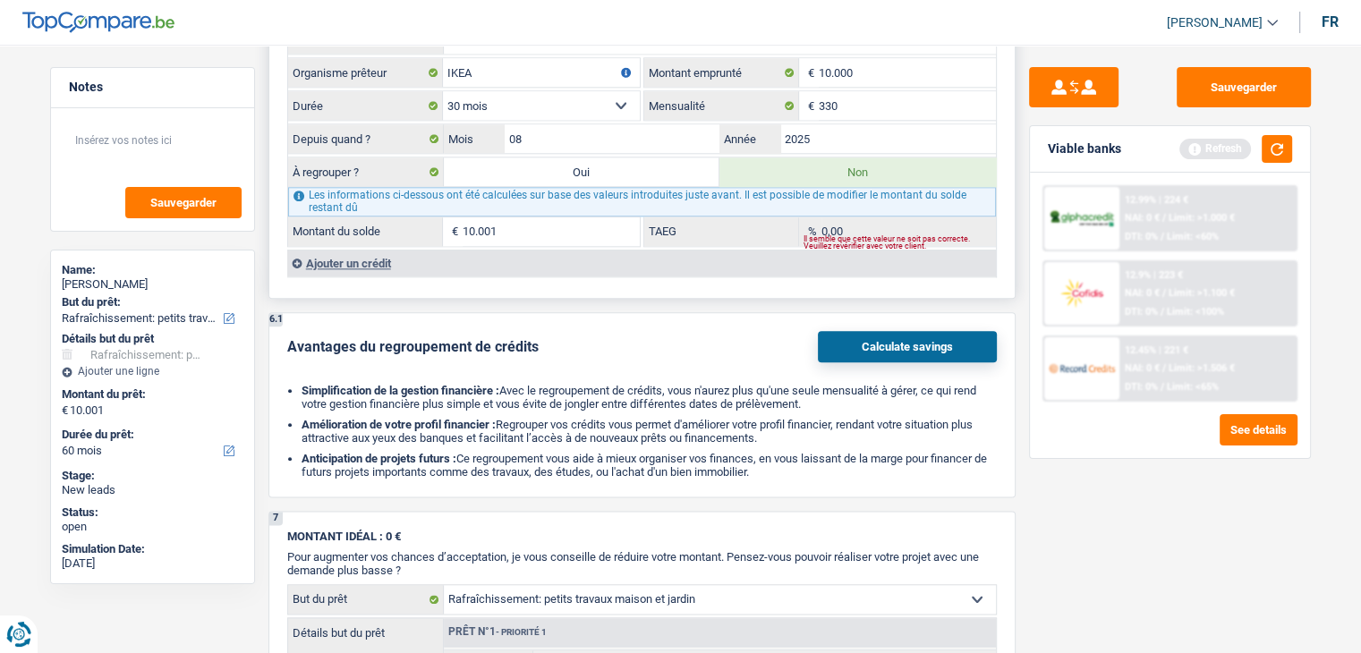
click at [333, 250] on div "Ajouter un crédit" at bounding box center [641, 263] width 708 height 27
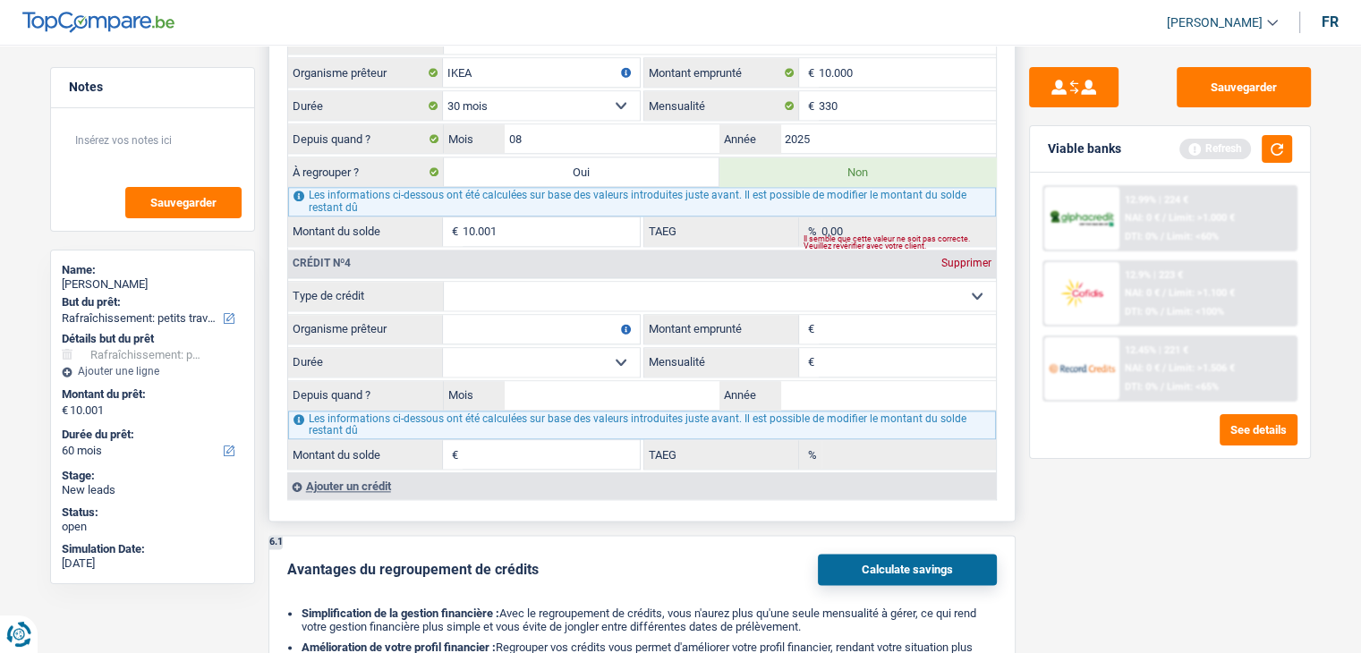
click at [852, 315] on input "Montant emprunté" at bounding box center [906, 329] width 177 height 29
type input "1.200"
click at [512, 288] on select "Carte ou ouverture de crédit Prêt hypothécaire Vente à tempérament Prêt à tempé…" at bounding box center [720, 296] width 552 height 29
select select "cardOrCredit"
type input "0"
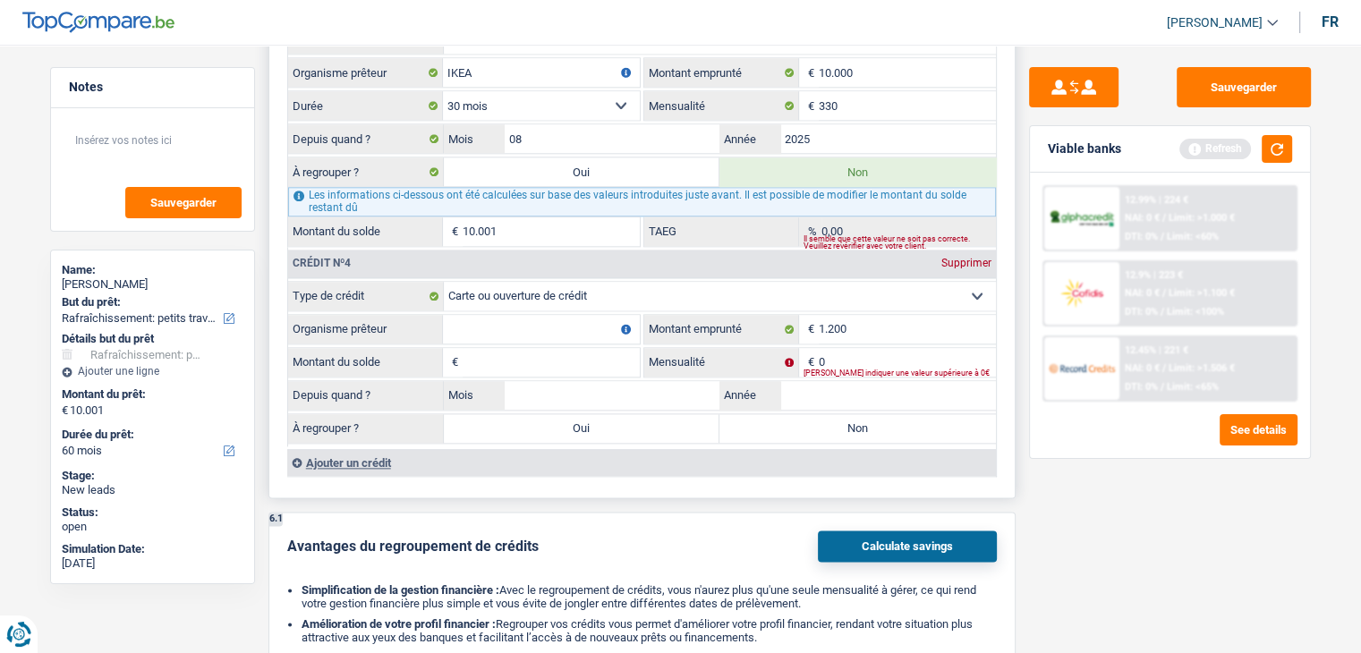
click at [506, 319] on input "Organisme prêteur" at bounding box center [541, 329] width 197 height 29
click at [500, 348] on input "Montant du solde" at bounding box center [550, 362] width 177 height 29
type input "1"
click at [852, 348] on input "0" at bounding box center [906, 362] width 177 height 29
type input "1"
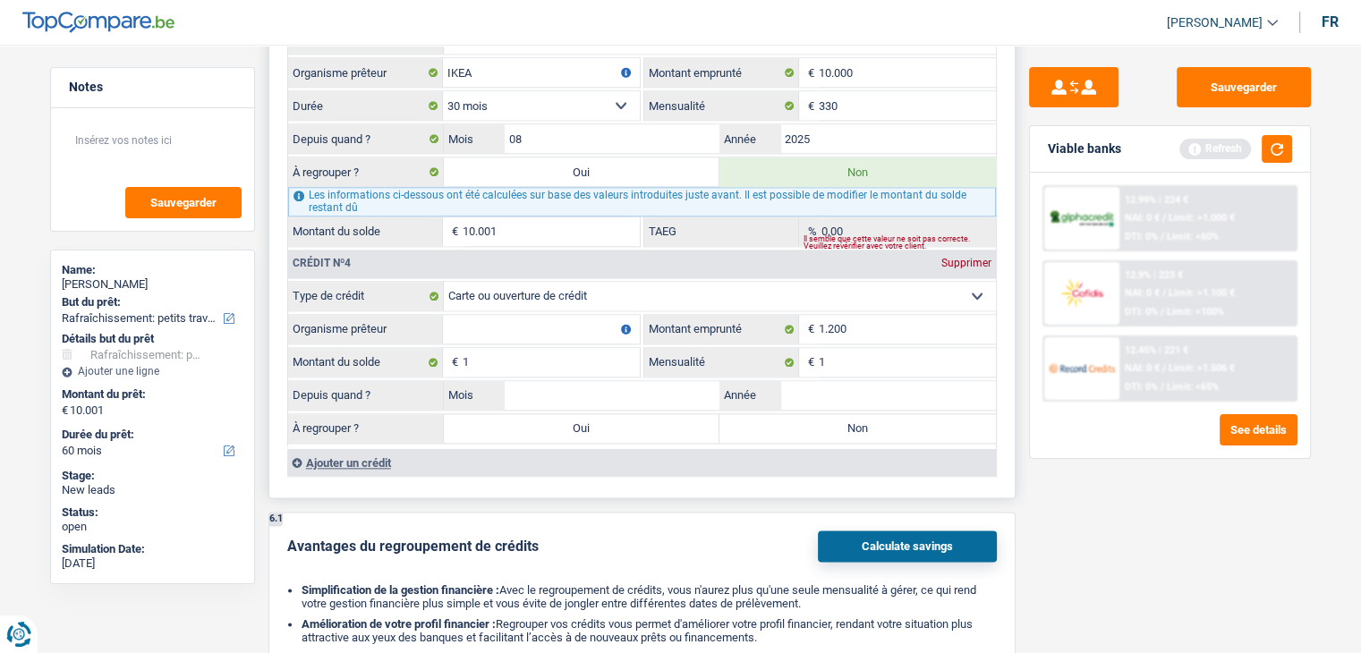
click at [538, 315] on input "Organisme prêteur" at bounding box center [541, 329] width 197 height 29
type input "i"
type input "ING"
click at [1272, 141] on button "button" at bounding box center [1276, 149] width 30 height 28
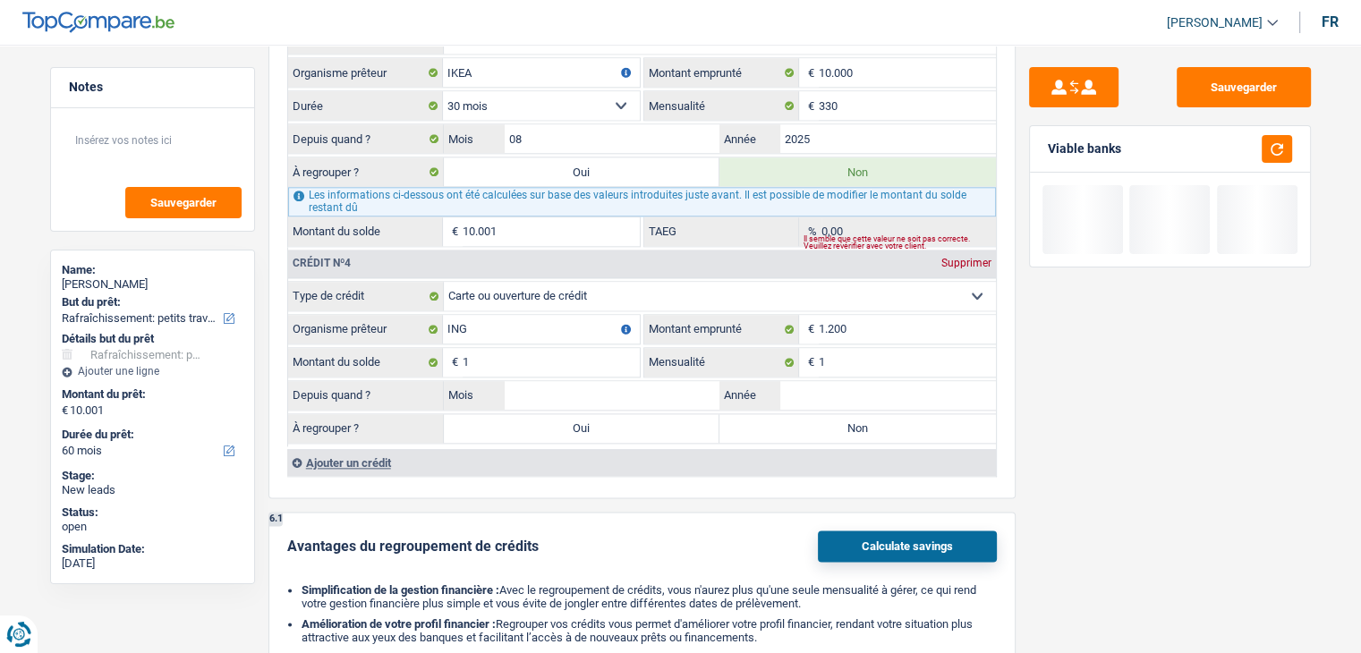
drag, startPoint x: 1126, startPoint y: 143, endPoint x: 1038, endPoint y: 156, distance: 89.4
click at [1040, 148] on div "Viable banks" at bounding box center [1170, 149] width 280 height 47
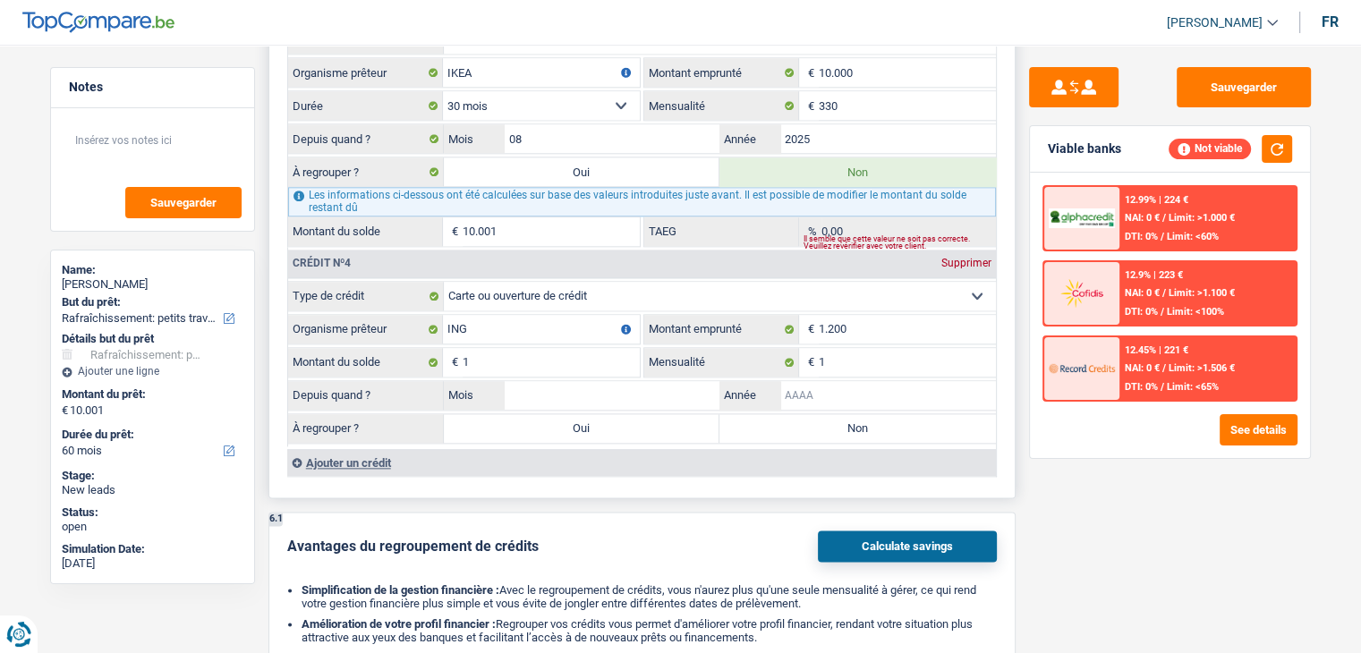
click at [813, 381] on input "Année" at bounding box center [888, 395] width 216 height 29
click at [892, 386] on input "Année" at bounding box center [888, 395] width 216 height 29
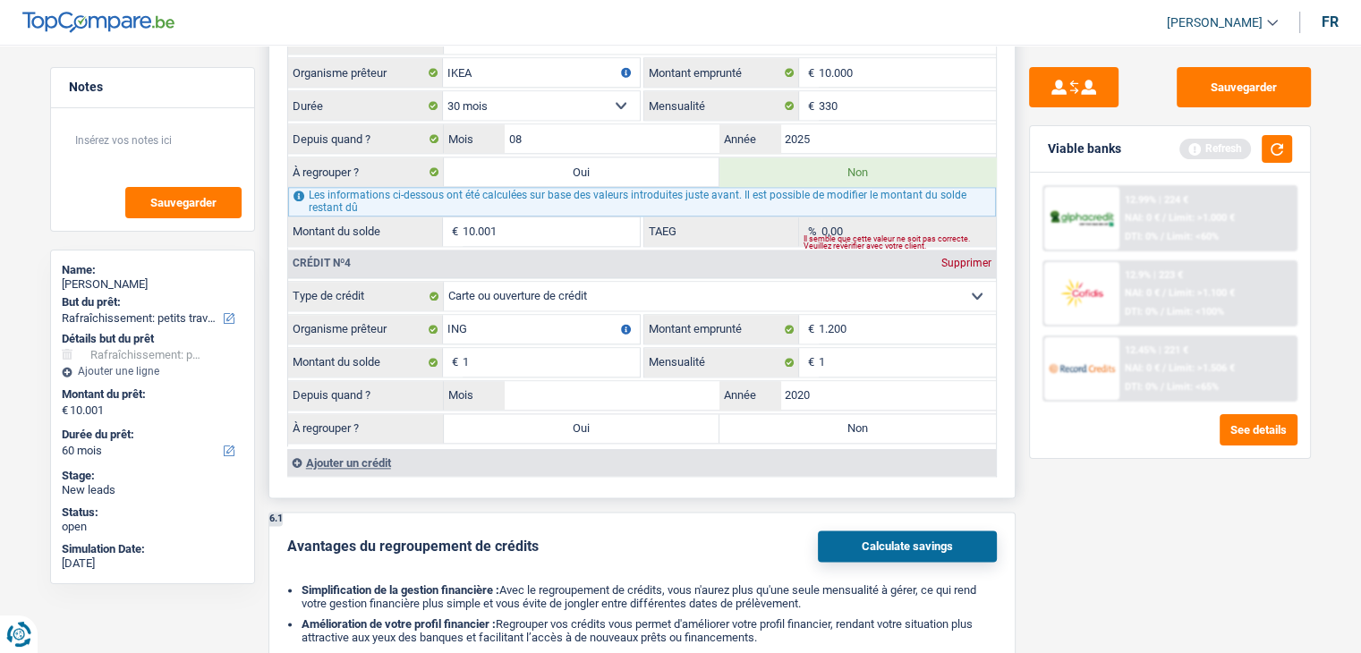
type input "2020"
click at [530, 390] on input "Mois" at bounding box center [613, 395] width 216 height 29
type input "01"
click at [801, 414] on label "Non" at bounding box center [857, 428] width 276 height 29
click at [801, 414] on input "Non" at bounding box center [857, 428] width 276 height 29
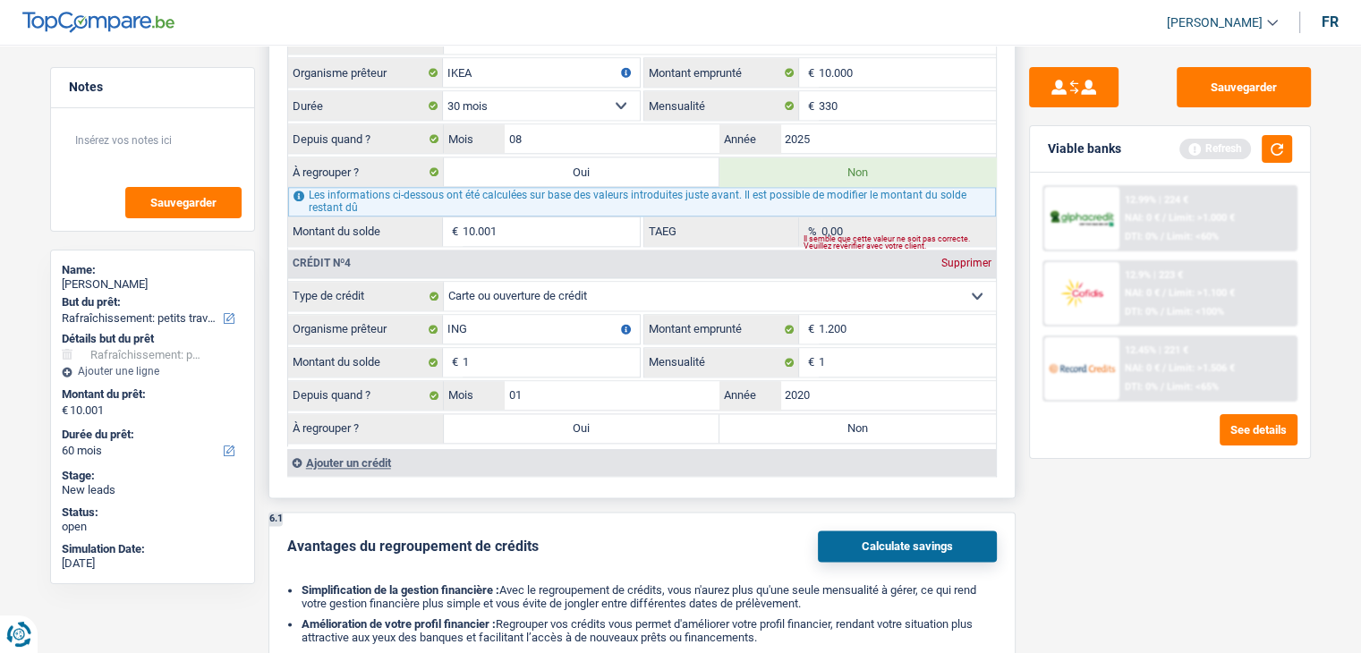
radio input "true"
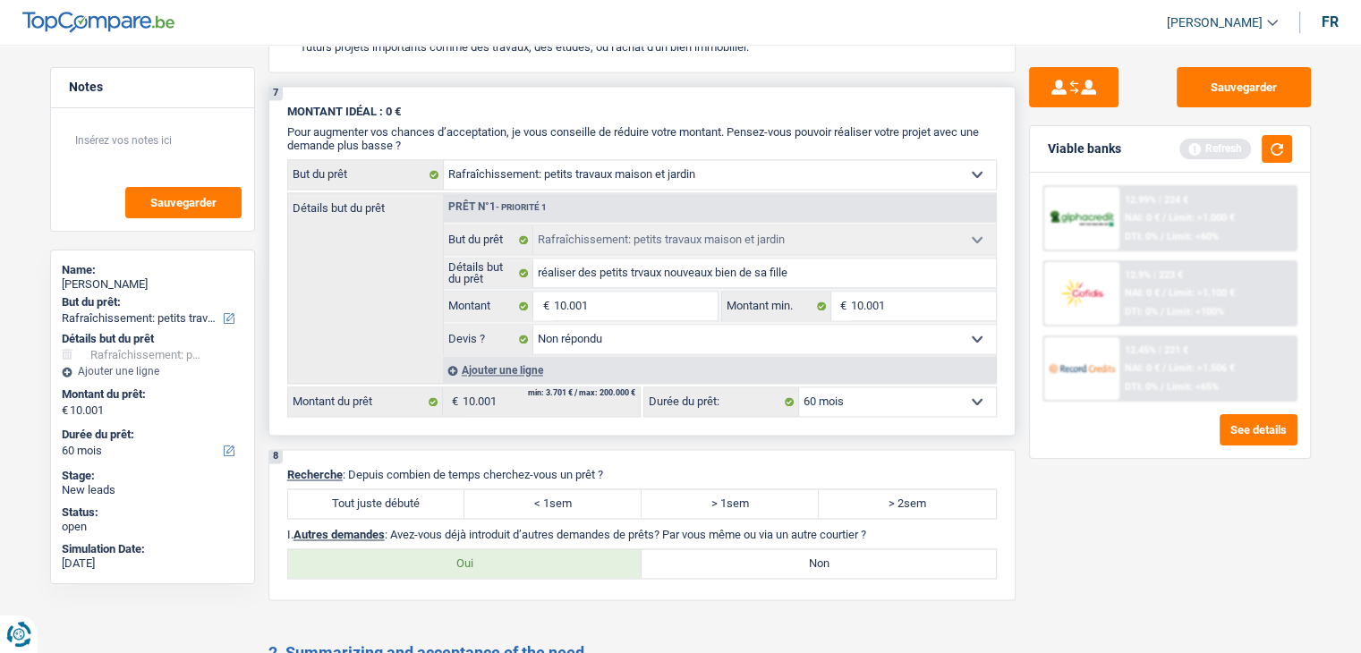
scroll to position [2773, 0]
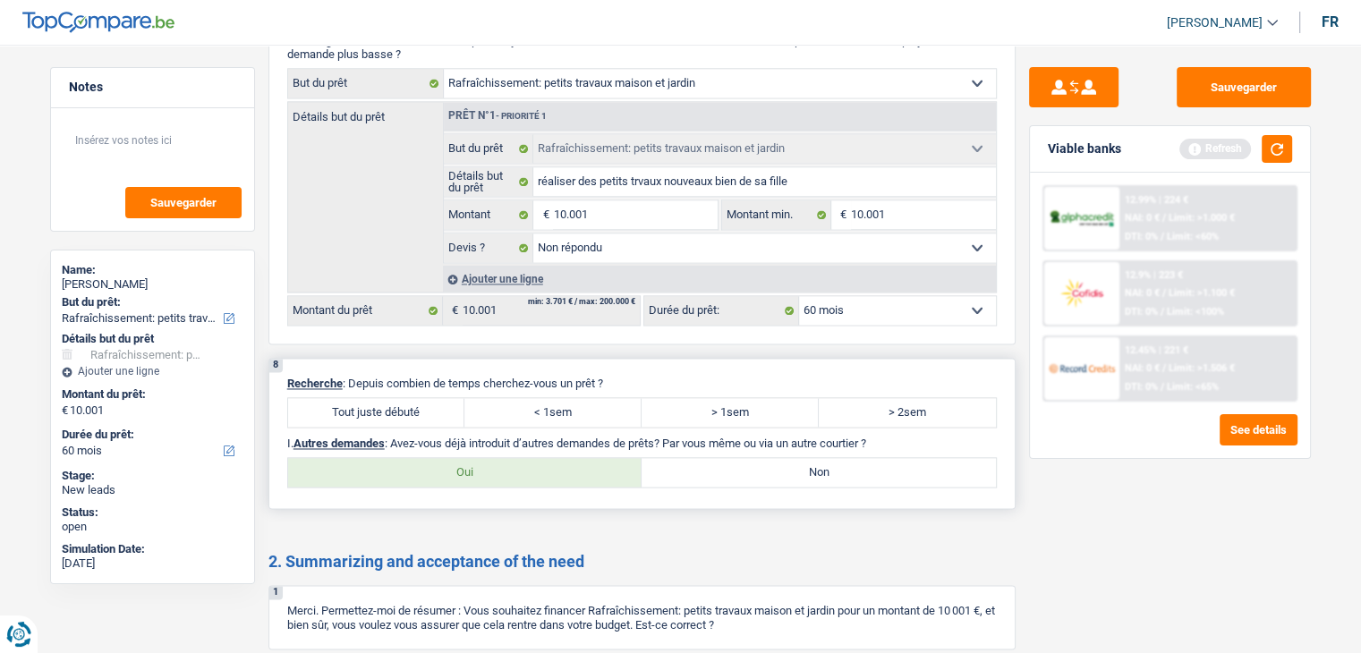
click at [425, 398] on label "Tout juste débuté" at bounding box center [376, 412] width 177 height 29
click at [425, 398] on input "Tout juste débuté" at bounding box center [376, 412] width 177 height 29
radio input "true"
click at [878, 458] on label "Non" at bounding box center [818, 472] width 354 height 29
click at [878, 458] on input "Non" at bounding box center [818, 472] width 354 height 29
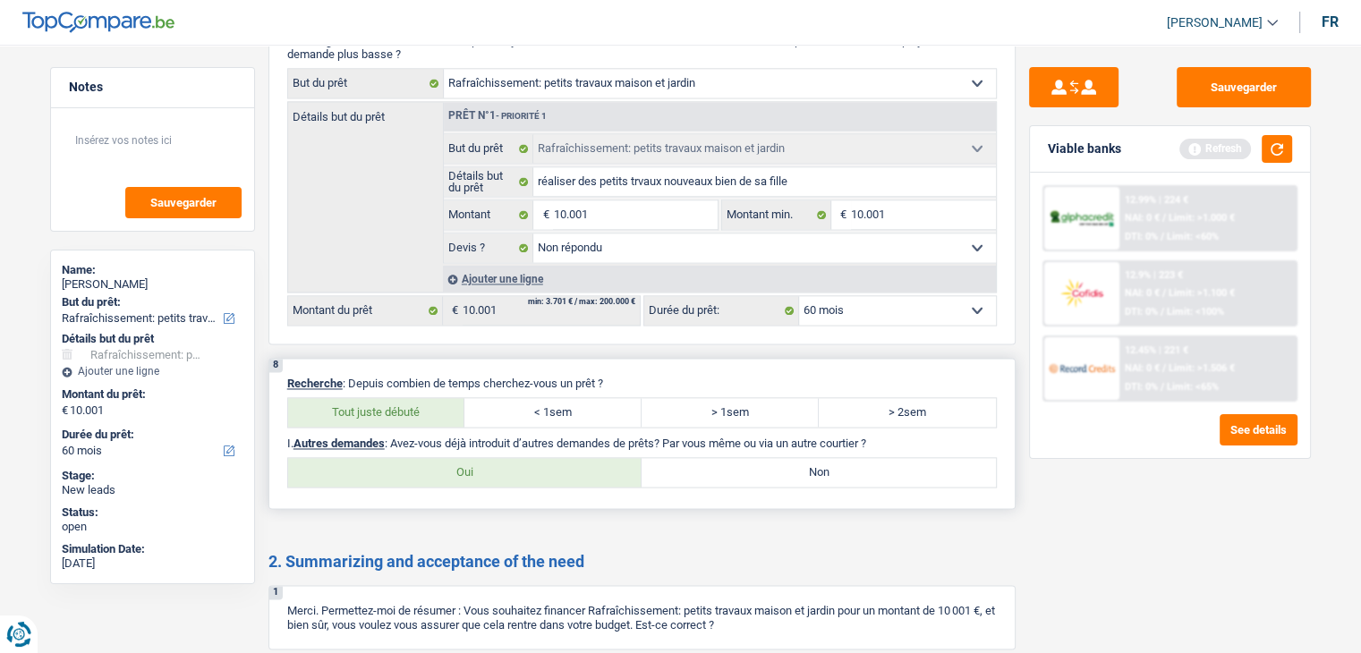
radio input "true"
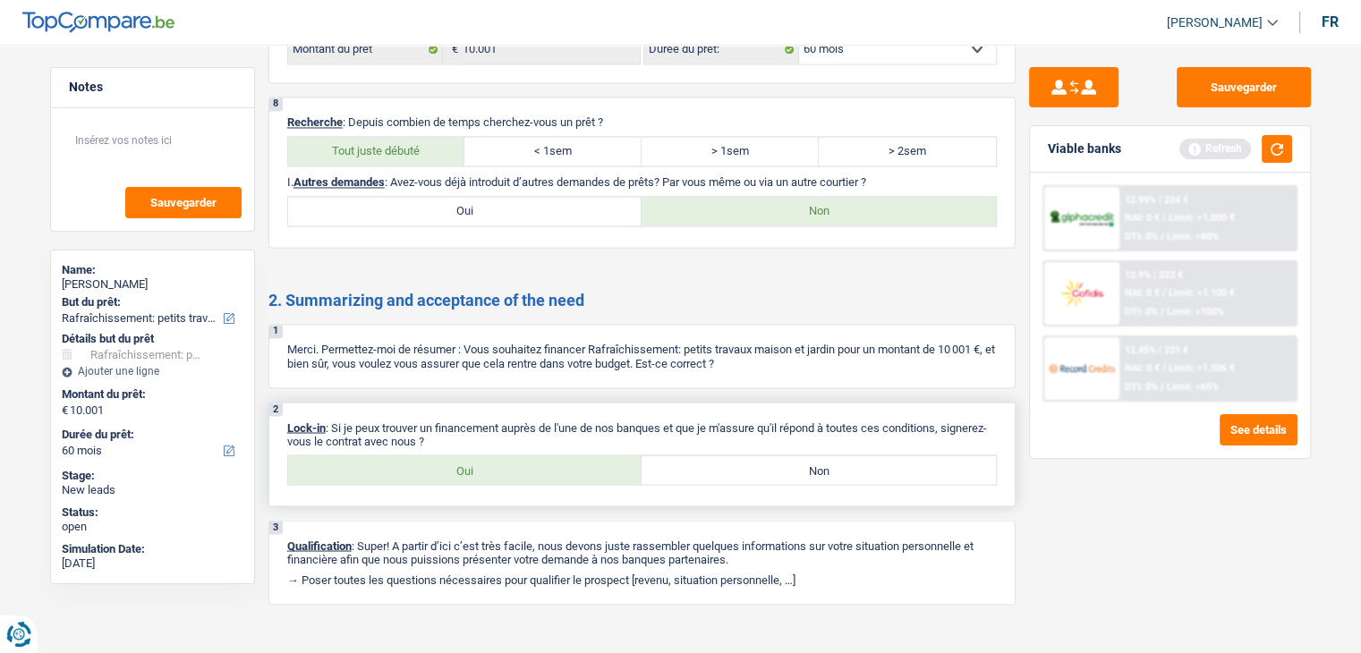
click at [547, 455] on label "Oui" at bounding box center [465, 469] width 354 height 29
click at [547, 455] on input "Oui" at bounding box center [465, 469] width 354 height 29
radio input "true"
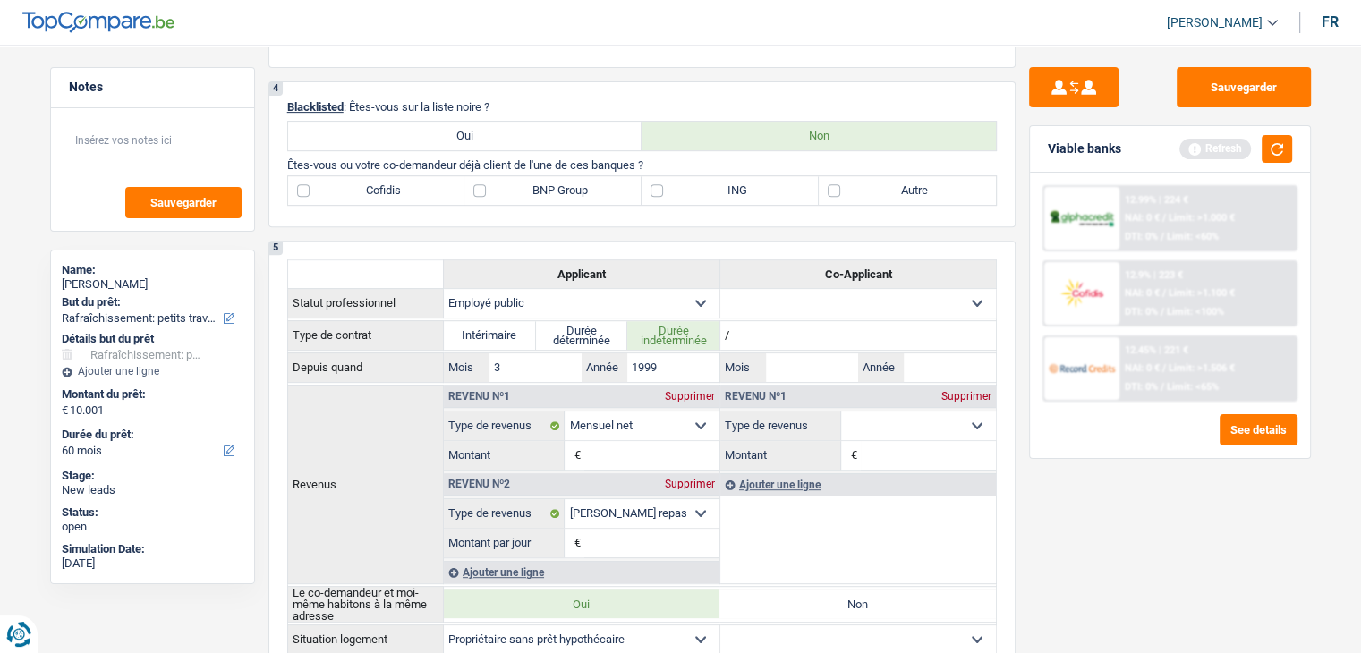
scroll to position [619, 0]
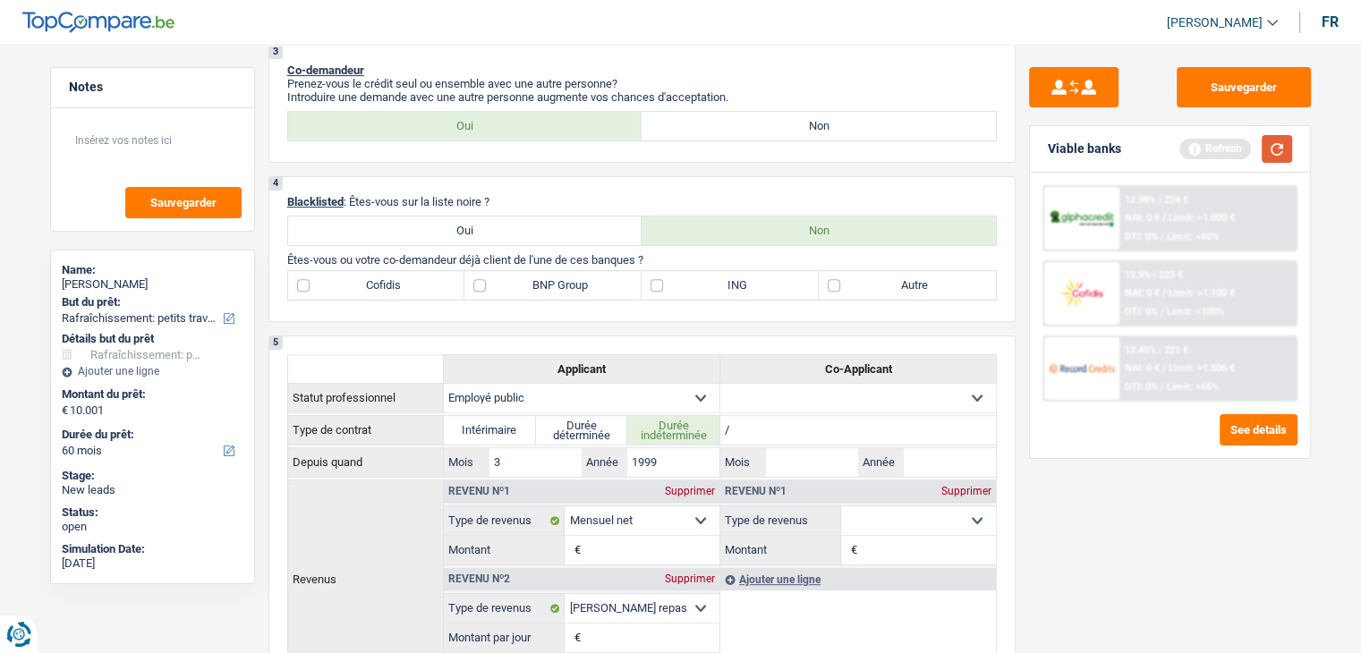
click at [1273, 146] on button "button" at bounding box center [1276, 149] width 30 height 28
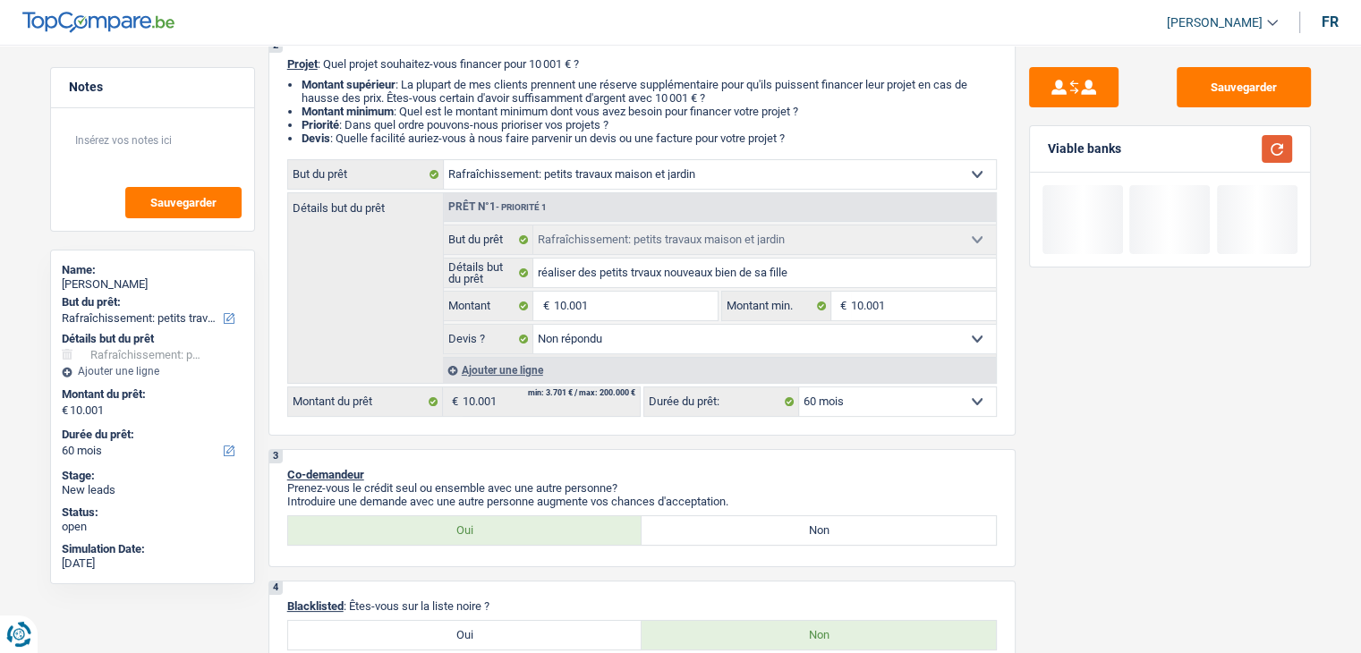
scroll to position [0, 0]
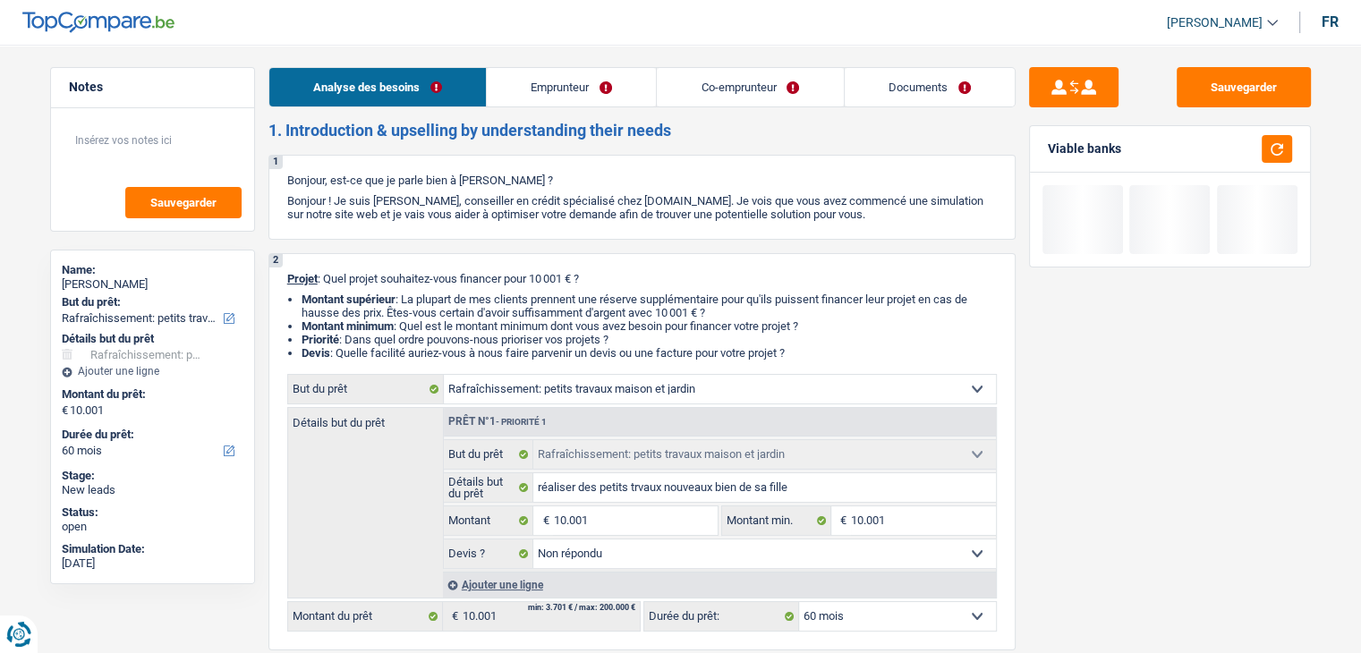
click at [585, 90] on link "Emprunteur" at bounding box center [571, 87] width 169 height 38
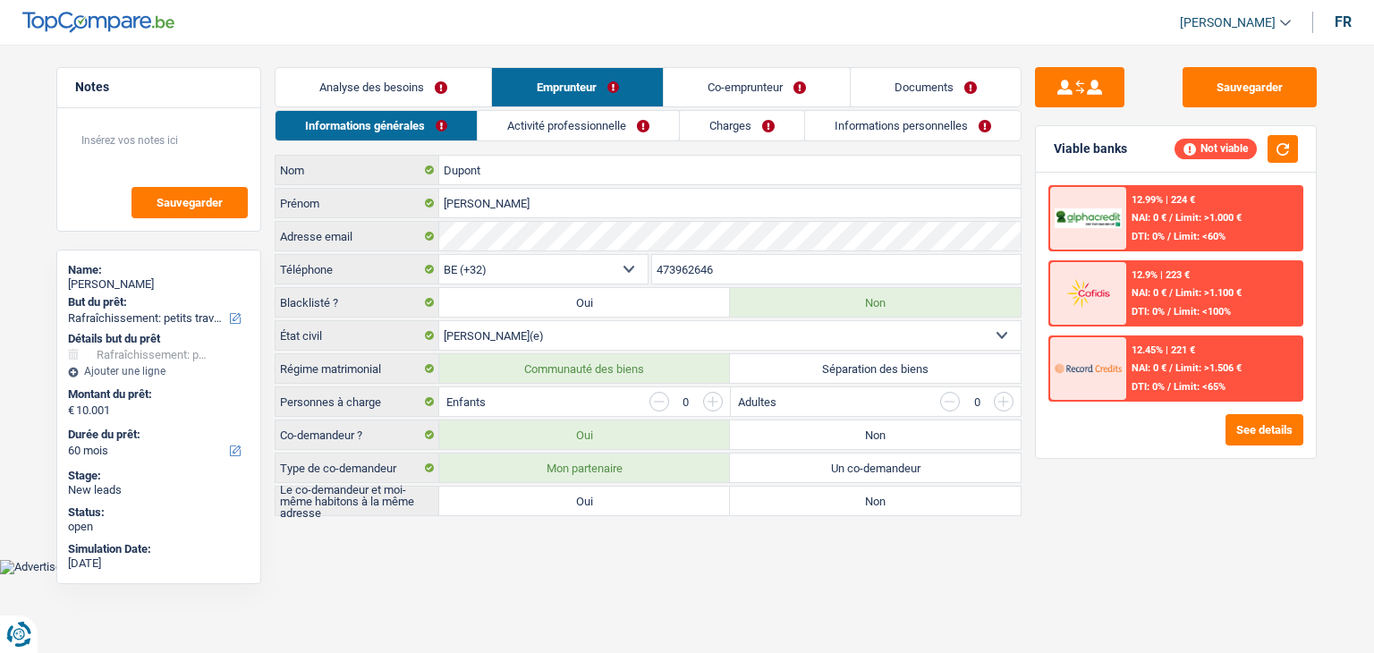
click at [570, 509] on label "Oui" at bounding box center [584, 501] width 291 height 29
click at [570, 509] on input "Oui" at bounding box center [584, 501] width 291 height 29
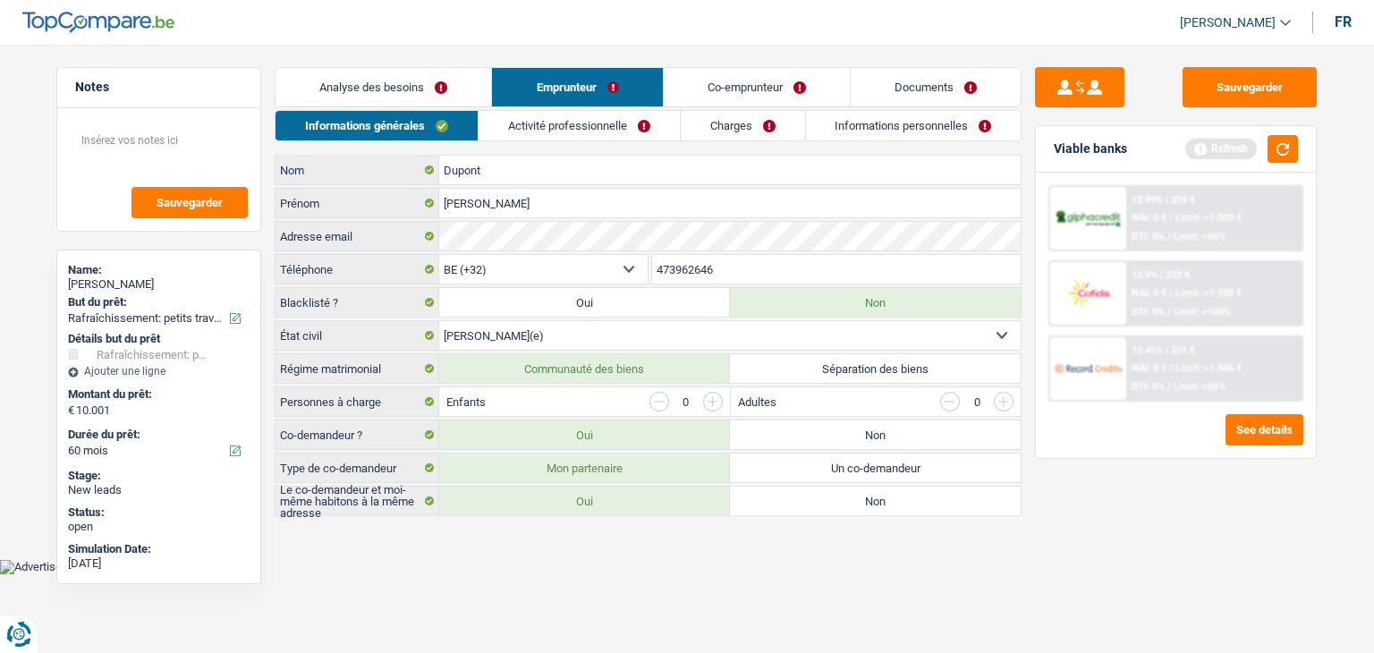
click at [594, 111] on link "Activité professionnelle" at bounding box center [579, 126] width 201 height 30
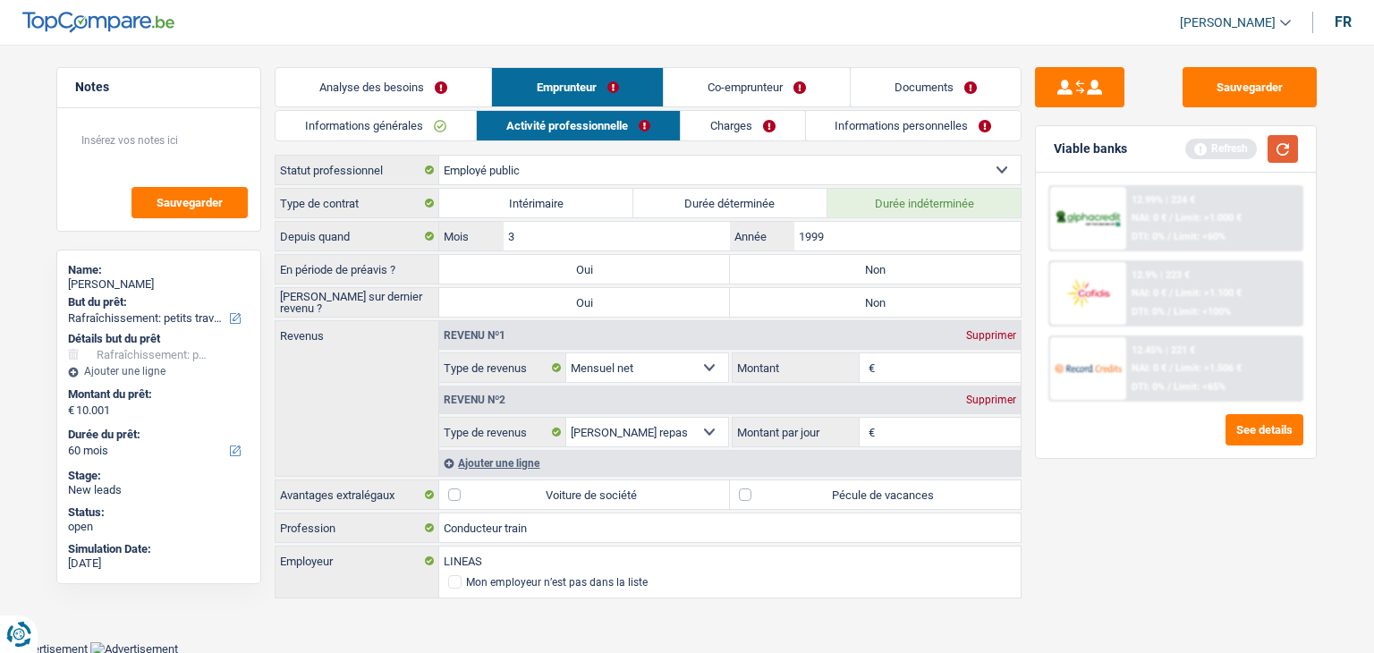
click at [1278, 148] on button "button" at bounding box center [1283, 149] width 30 height 28
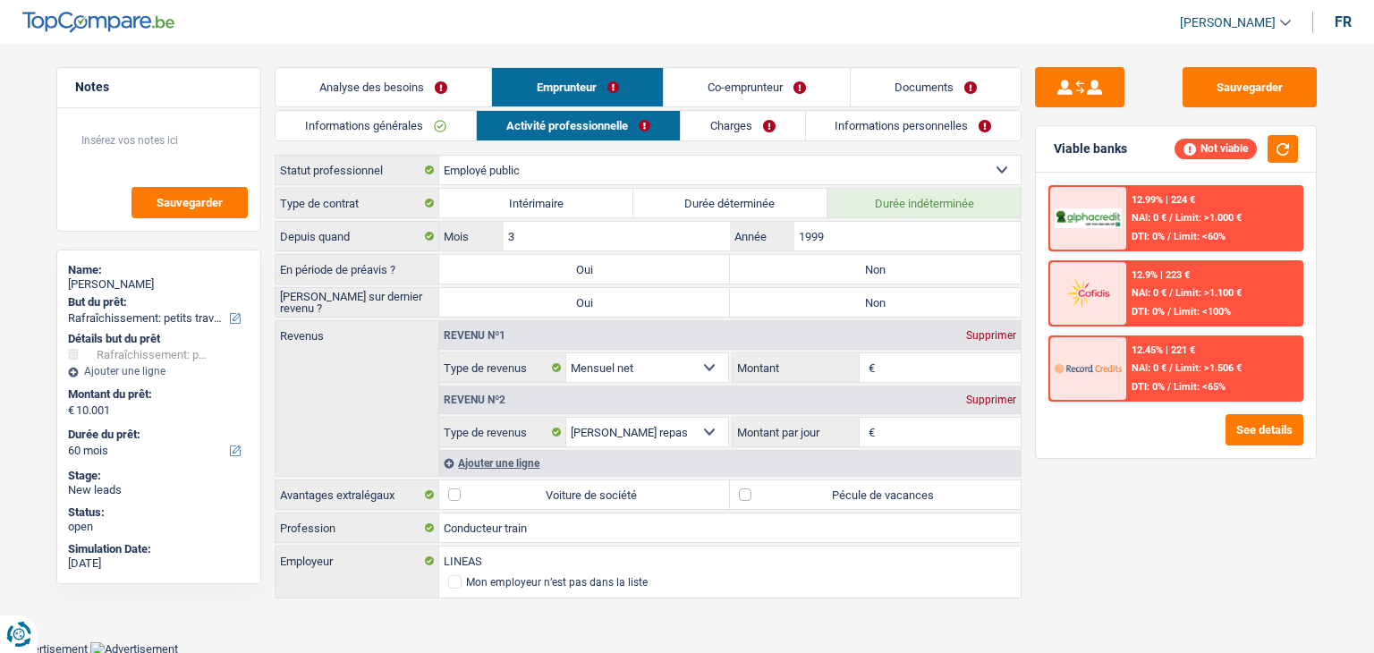
click at [1035, 229] on div "Viable banks Not viable 12.99% | 224 € NAI: 0 € / Limit: >1.000 € DTI: 0% / Lim…" at bounding box center [1176, 292] width 282 height 334
click at [934, 275] on label "Non" at bounding box center [875, 269] width 291 height 29
click at [934, 275] on input "Non" at bounding box center [875, 269] width 291 height 29
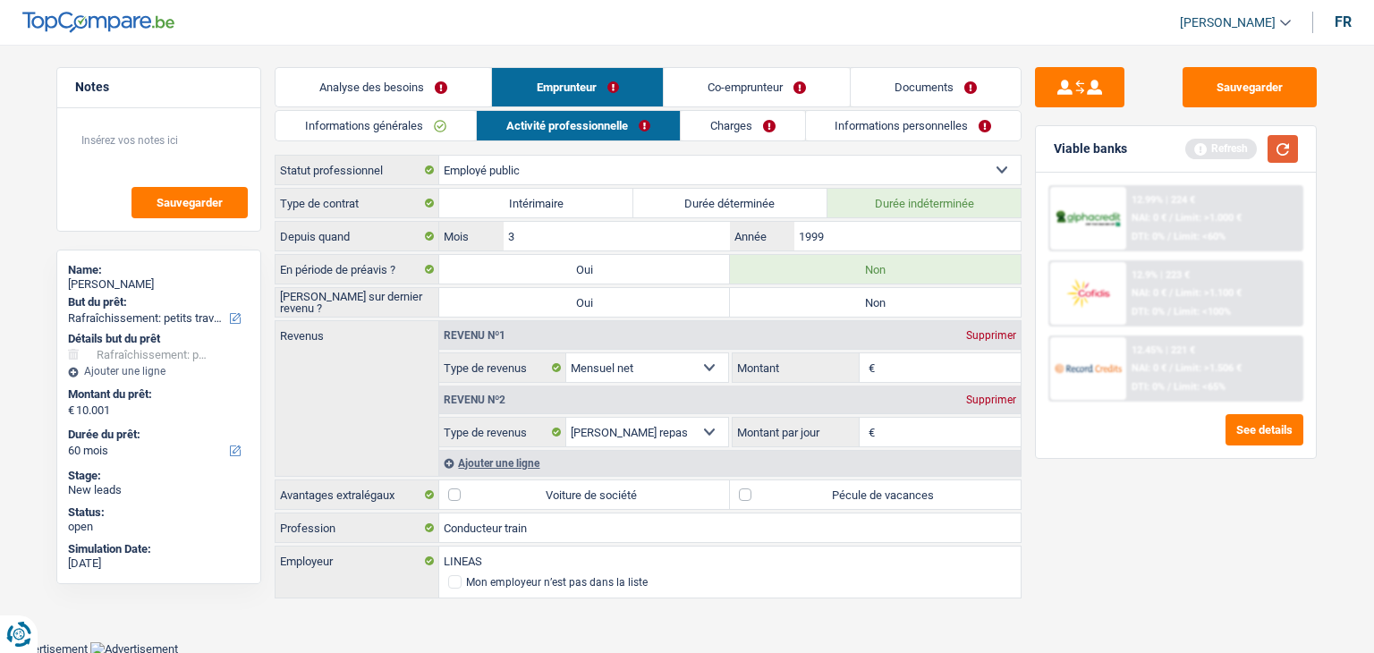
click at [1285, 144] on button "button" at bounding box center [1283, 149] width 30 height 28
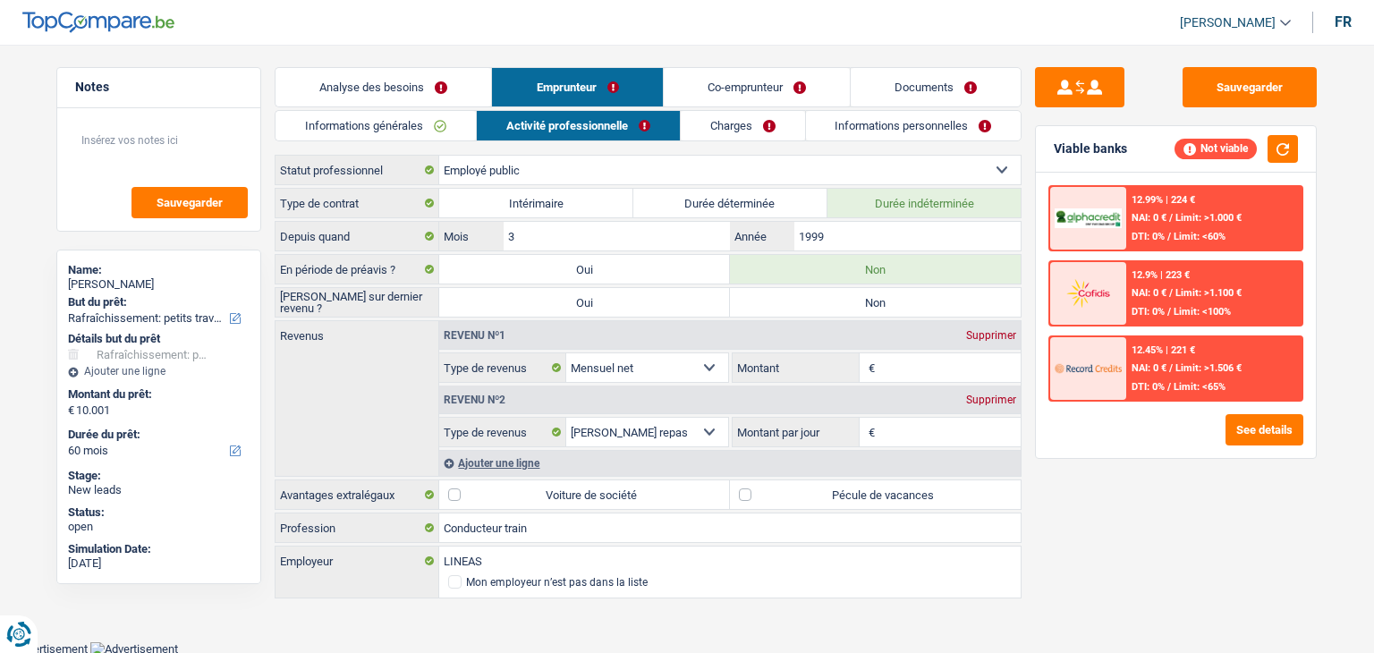
click at [787, 24] on header "Yanis Duboc Se déconnecter fr" at bounding box center [687, 23] width 1374 height 46
click at [916, 359] on input "Montant" at bounding box center [950, 367] width 142 height 29
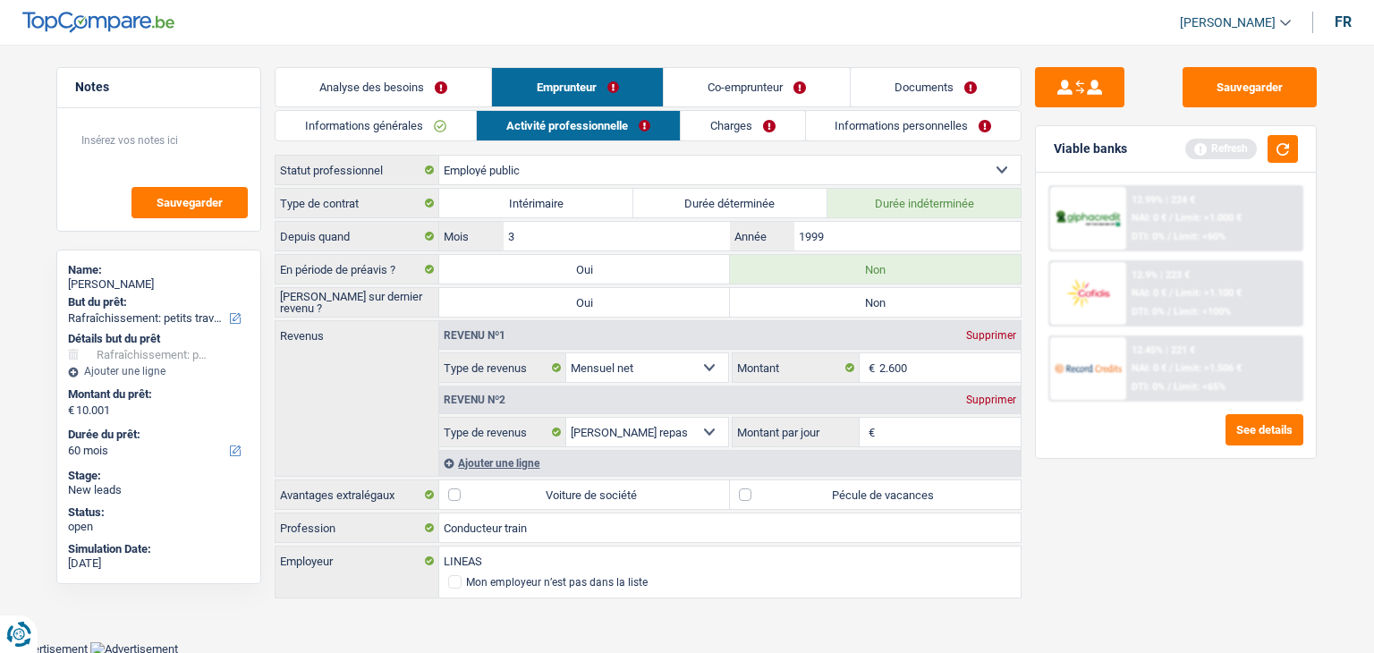
click at [902, 420] on input "Montant par jour" at bounding box center [950, 432] width 142 height 29
click at [910, 362] on input "2.600" at bounding box center [950, 367] width 142 height 29
click at [1029, 325] on div "Sauvegarder Viable banks Refresh 12.99% | 224 € NAI: 0 € / Limit: >1.000 € DTI:…" at bounding box center [1176, 343] width 309 height 553
click at [1292, 146] on button "button" at bounding box center [1283, 149] width 30 height 28
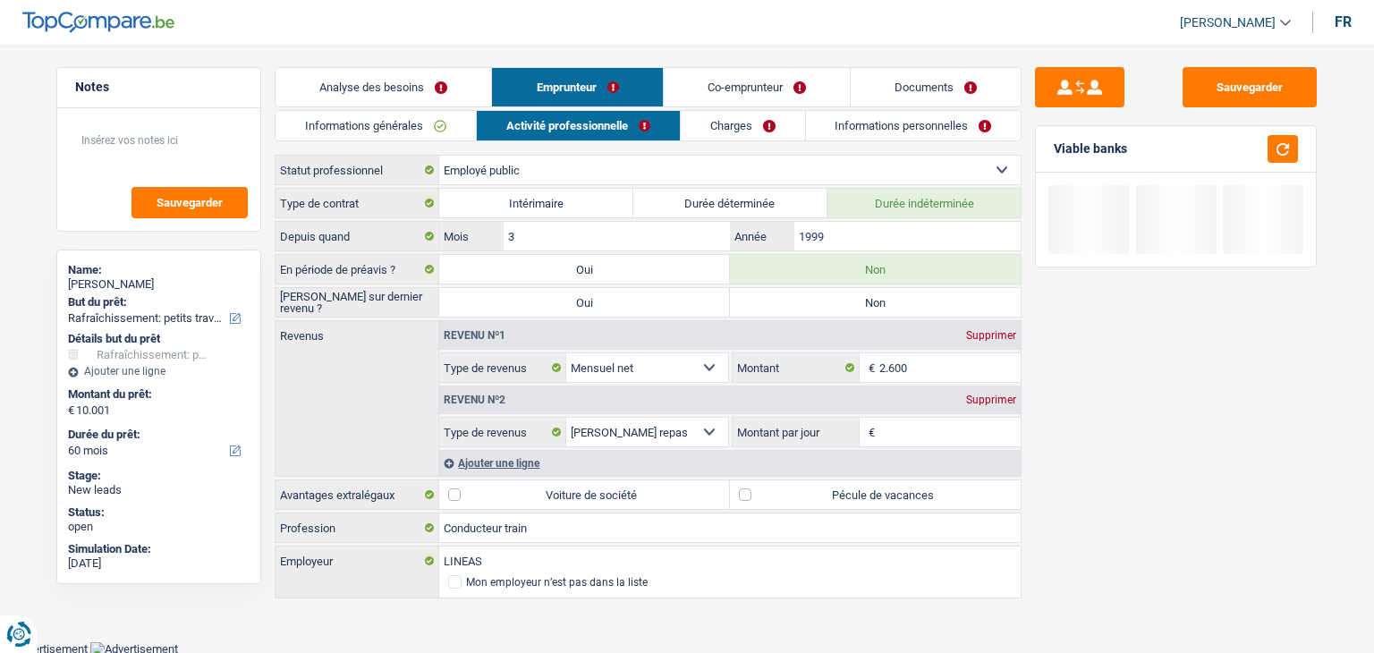
drag, startPoint x: 1135, startPoint y: 143, endPoint x: 1052, endPoint y: 143, distance: 83.2
click at [1052, 143] on div "Viable banks" at bounding box center [1176, 149] width 280 height 47
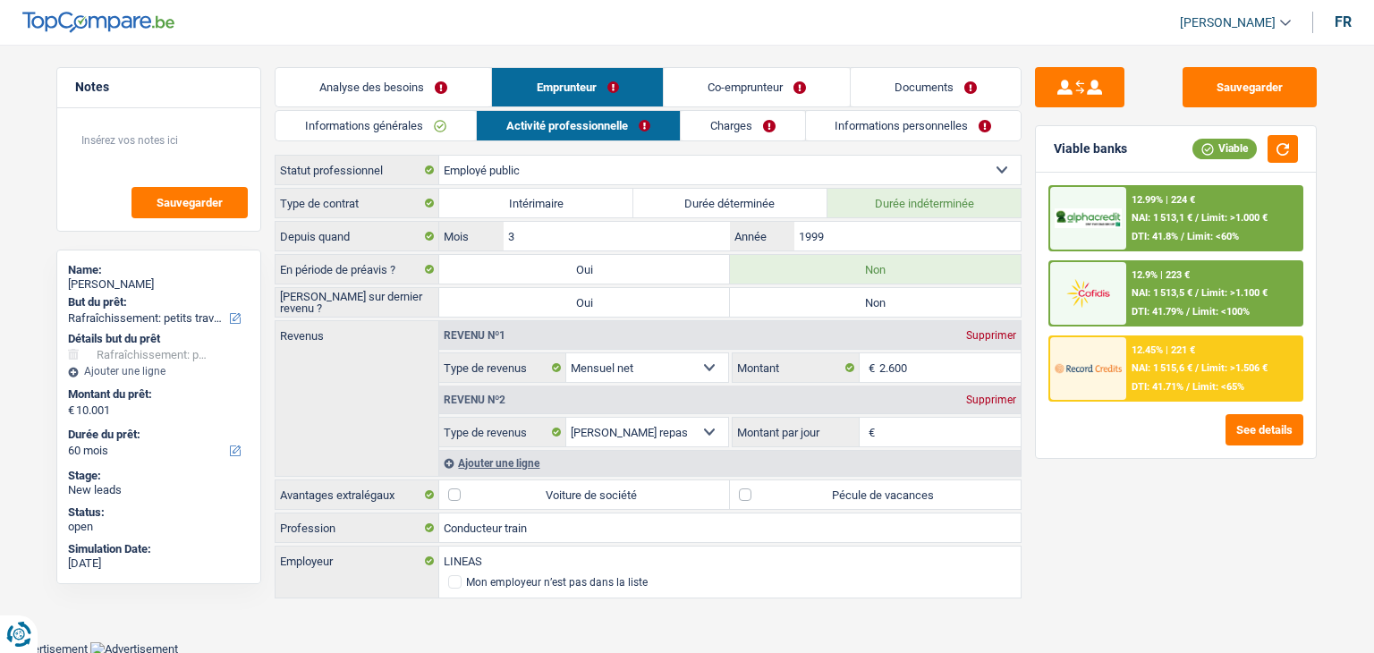
drag, startPoint x: 1084, startPoint y: 548, endPoint x: 1087, endPoint y: 538, distance: 11.1
click at [1085, 547] on div "Sauvegarder Viable banks Viable 12.99% | 224 € NAI: 1 513,1 € / Limit: >1.000 €…" at bounding box center [1176, 343] width 309 height 553
click at [957, 420] on input "Montant par jour" at bounding box center [950, 432] width 142 height 29
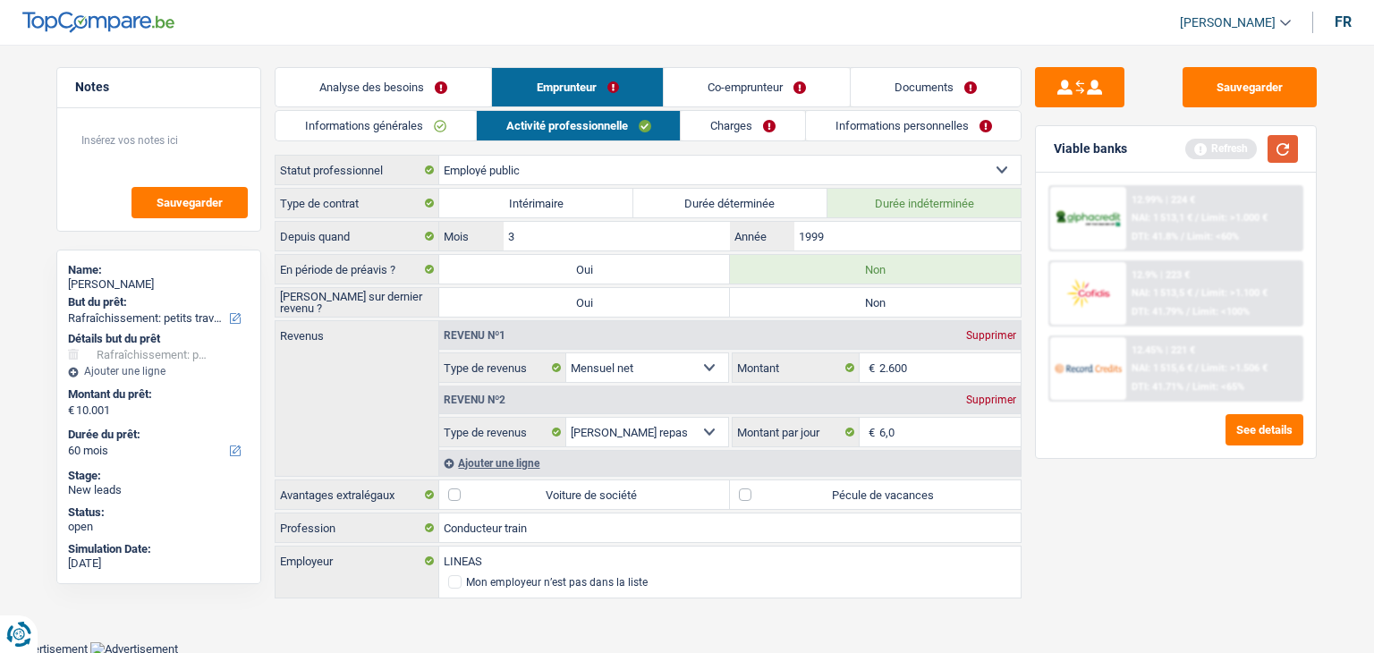
click at [1285, 156] on button "button" at bounding box center [1283, 149] width 30 height 28
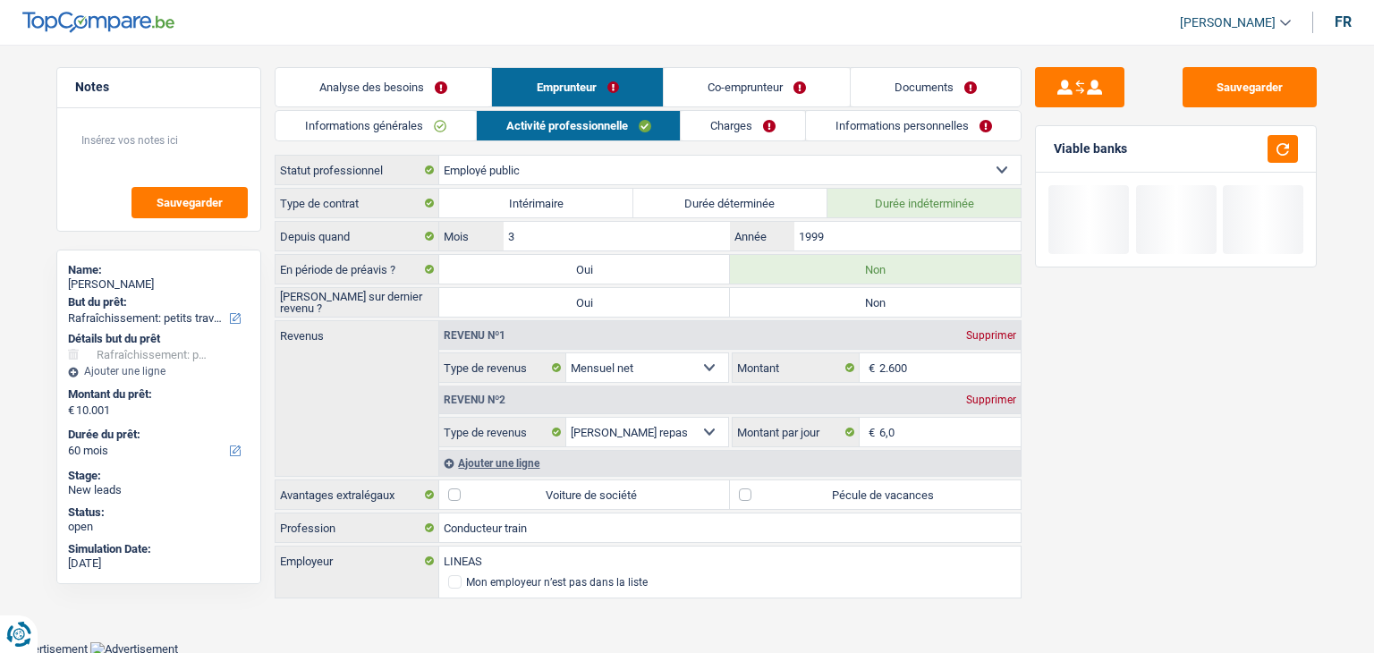
click at [1139, 518] on div "Sauvegarder Viable banks" at bounding box center [1176, 343] width 309 height 553
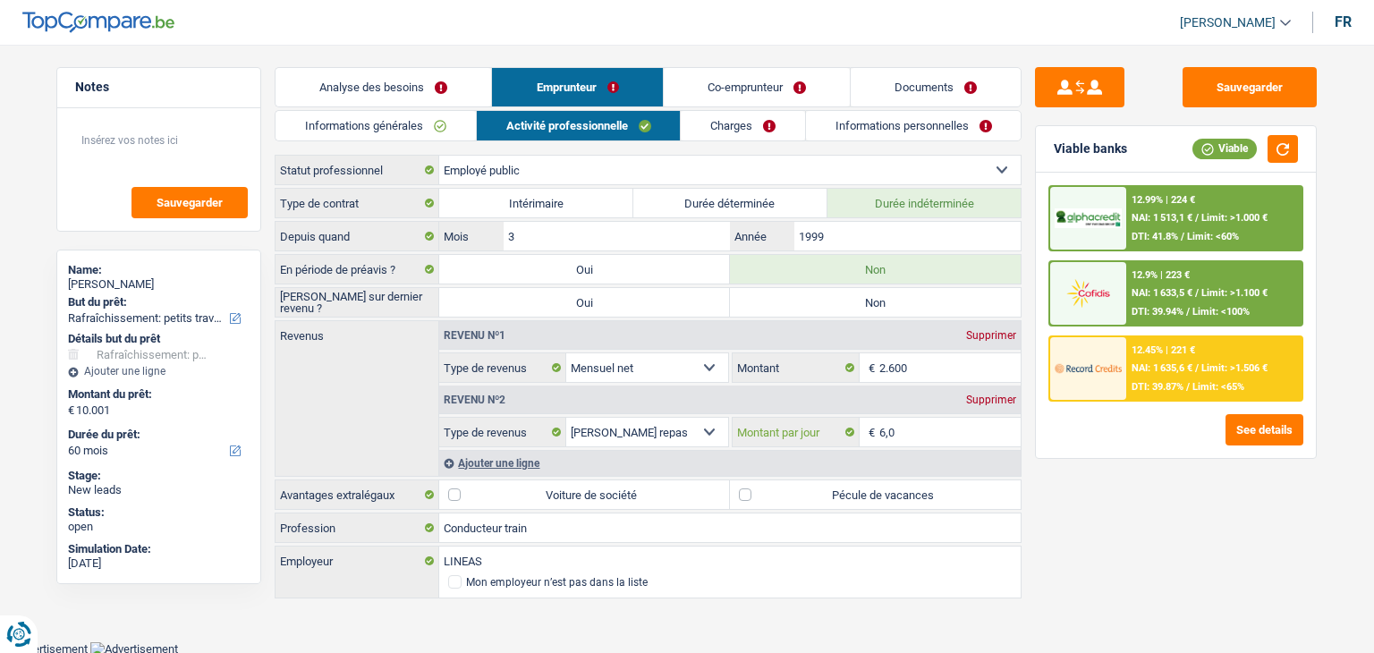
click at [918, 423] on input "6,0" at bounding box center [950, 432] width 142 height 29
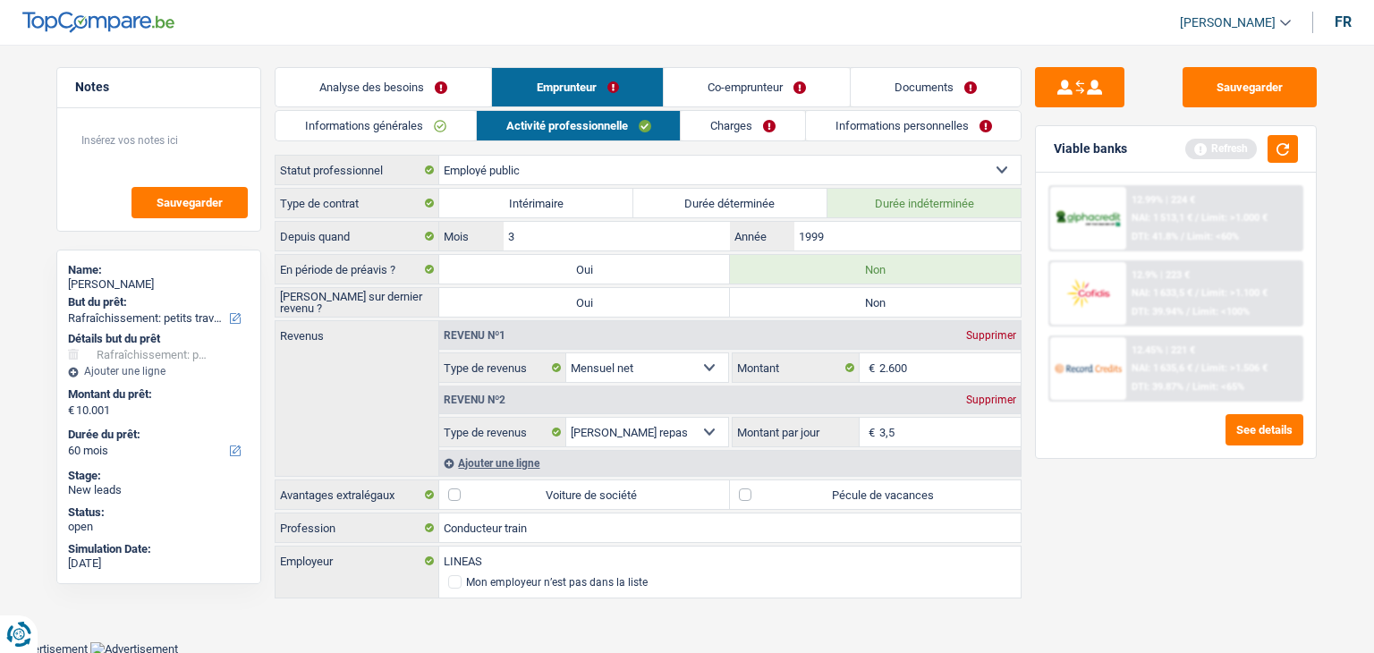
click at [1149, 527] on div "Sauvegarder Viable banks Refresh 12.99% | 224 € NAI: 1 513,1 € / Limit: >1.000 …" at bounding box center [1176, 343] width 309 height 553
click at [1294, 142] on button "button" at bounding box center [1283, 149] width 30 height 28
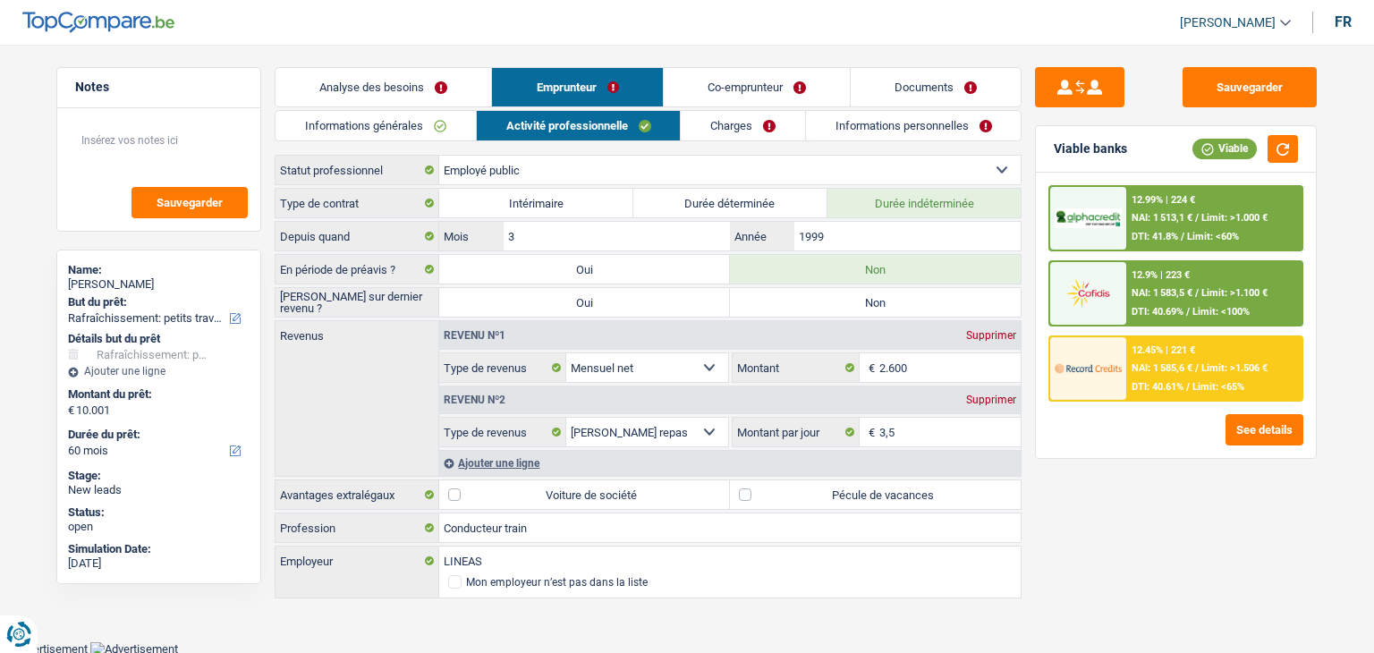
click at [1103, 515] on div "Sauvegarder Viable banks Viable 12.99% | 224 € NAI: 1 513,1 € / Limit: >1.000 €…" at bounding box center [1176, 343] width 309 height 553
click at [786, 494] on label "Pécule de vacances" at bounding box center [875, 494] width 291 height 29
click at [786, 494] on input "Pécule de vacances" at bounding box center [875, 494] width 291 height 29
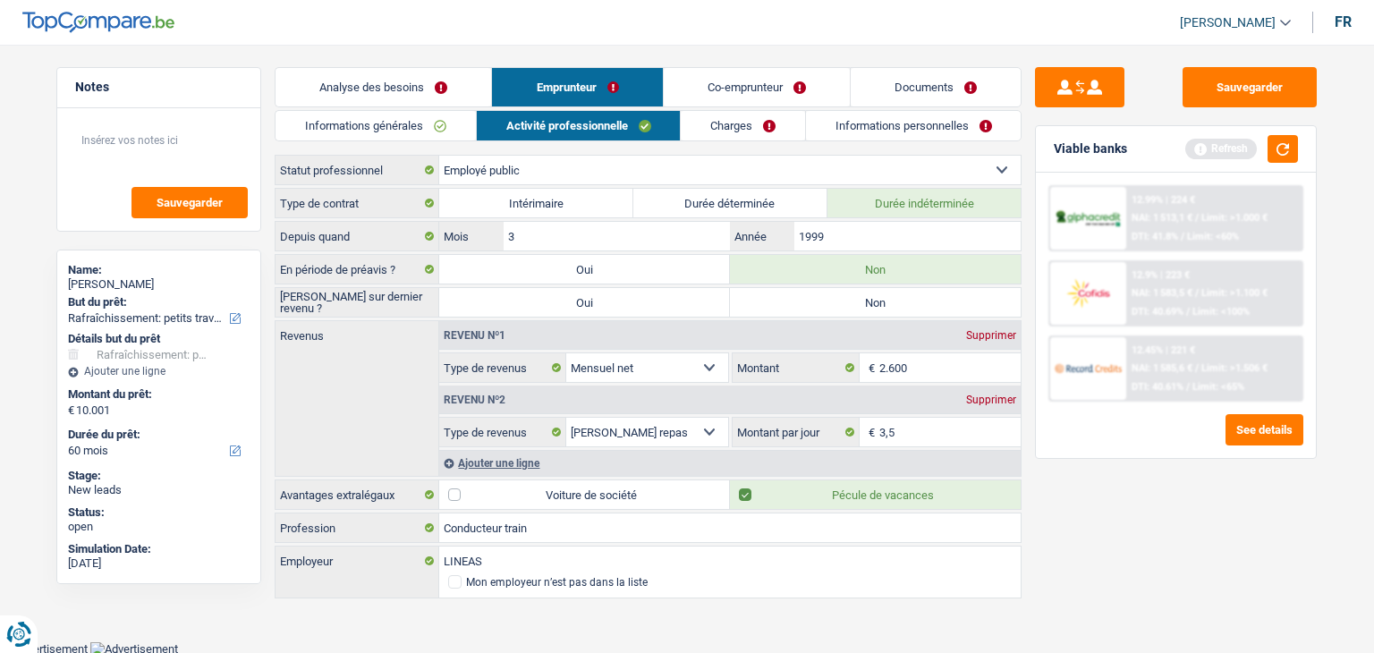
click at [748, 128] on link "Charges" at bounding box center [743, 126] width 124 height 30
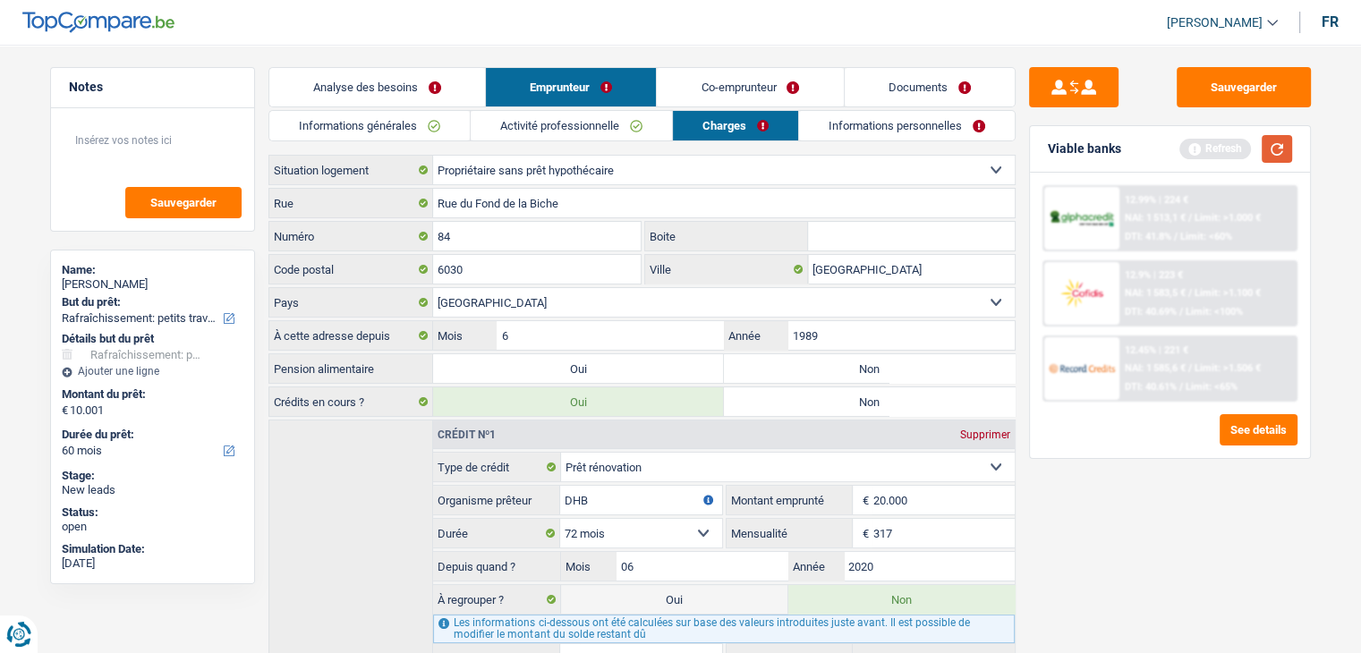
click at [1279, 145] on button "button" at bounding box center [1276, 149] width 30 height 28
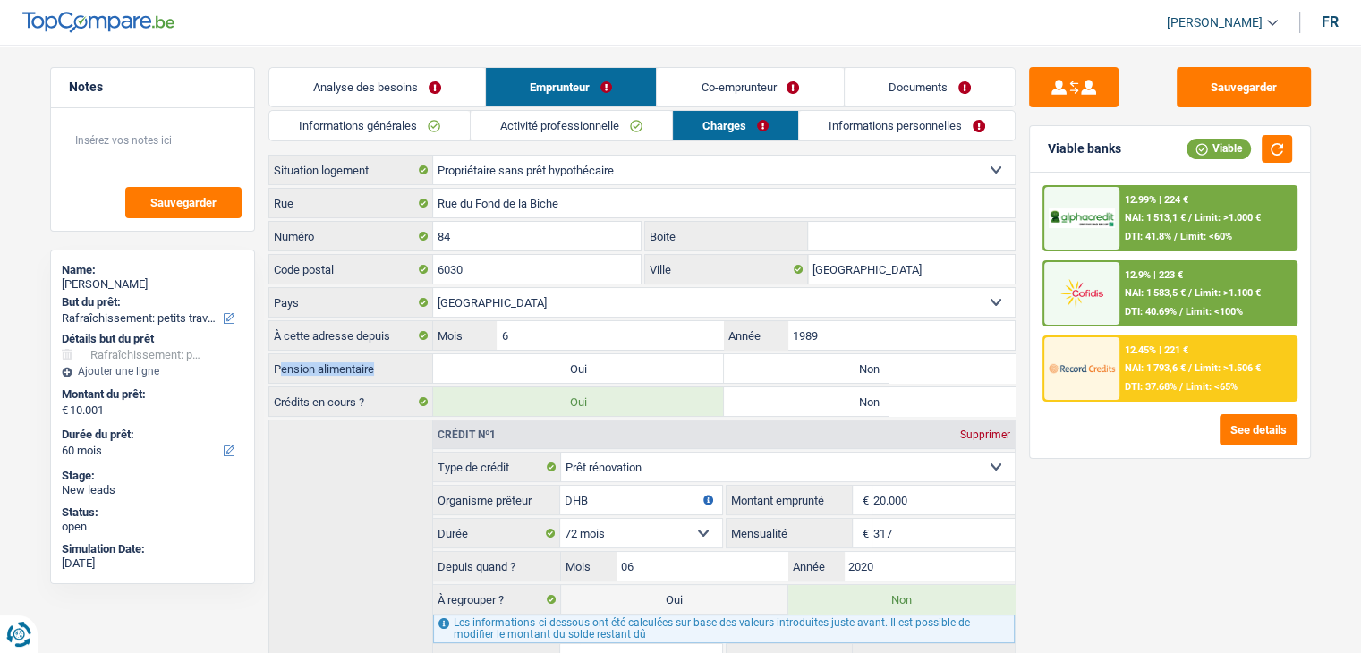
drag, startPoint x: 376, startPoint y: 366, endPoint x: 278, endPoint y: 372, distance: 97.7
click at [278, 372] on label "Pension alimentaire" at bounding box center [351, 368] width 164 height 29
click at [869, 357] on label "Non" at bounding box center [869, 368] width 291 height 29
click at [869, 357] on input "Non" at bounding box center [869, 368] width 291 height 29
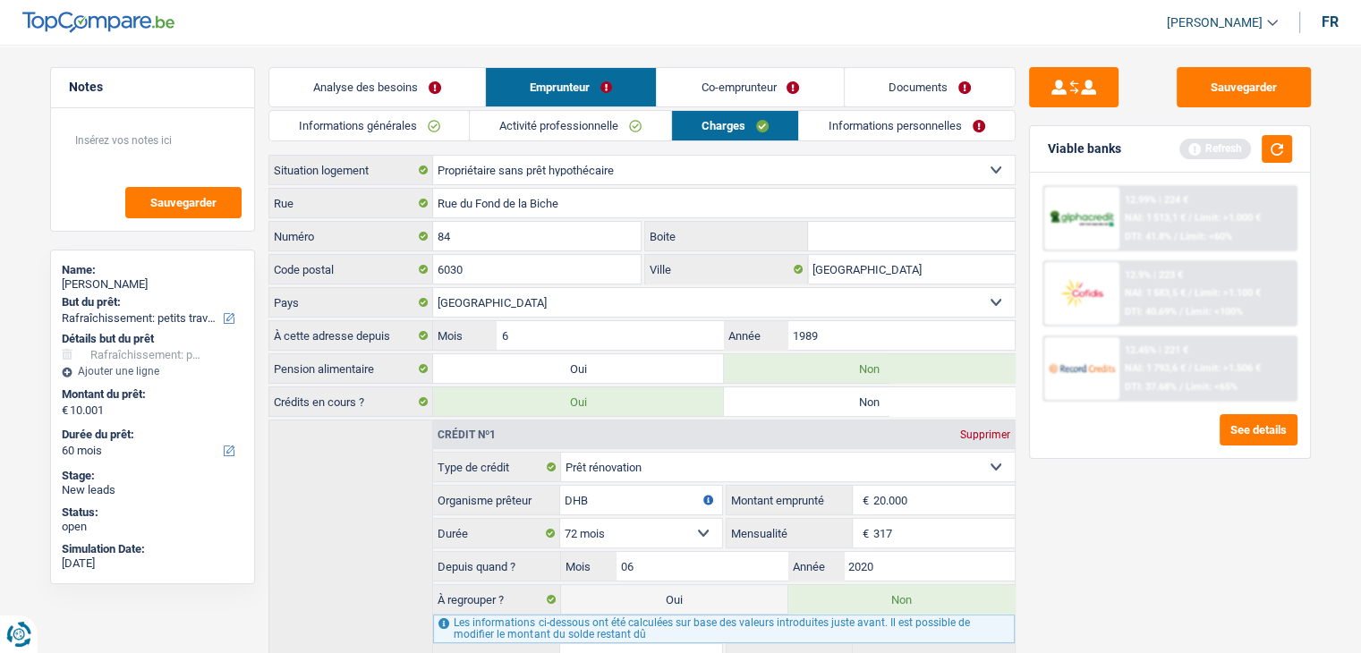
click at [835, 118] on link "Informations personnelles" at bounding box center [907, 126] width 216 height 30
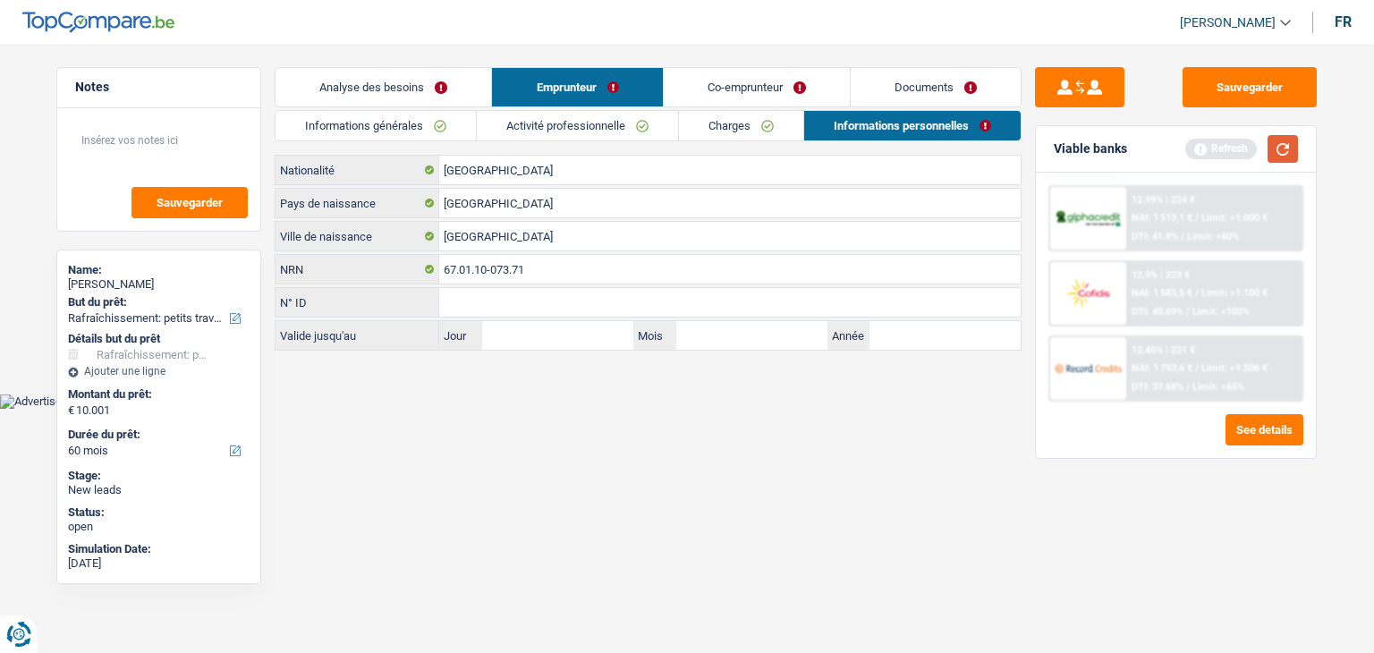
click at [1292, 149] on button "button" at bounding box center [1283, 149] width 30 height 28
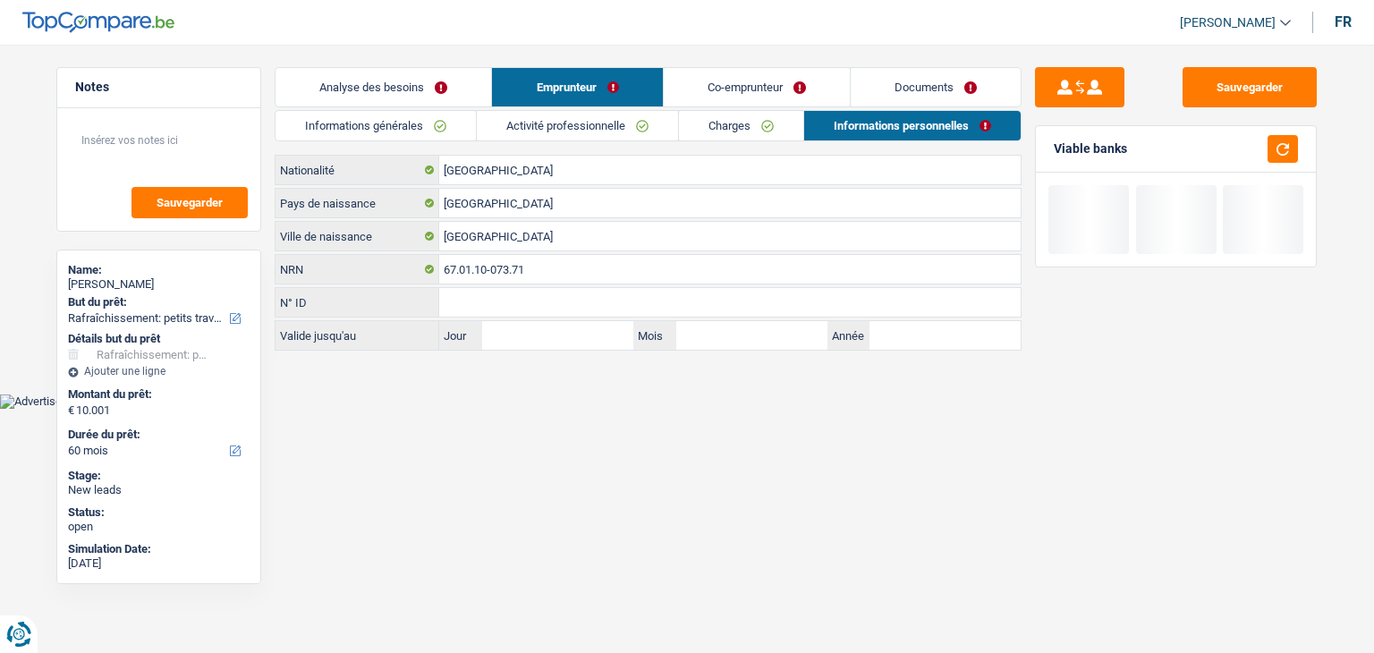
click at [927, 83] on link "Documents" at bounding box center [936, 87] width 170 height 38
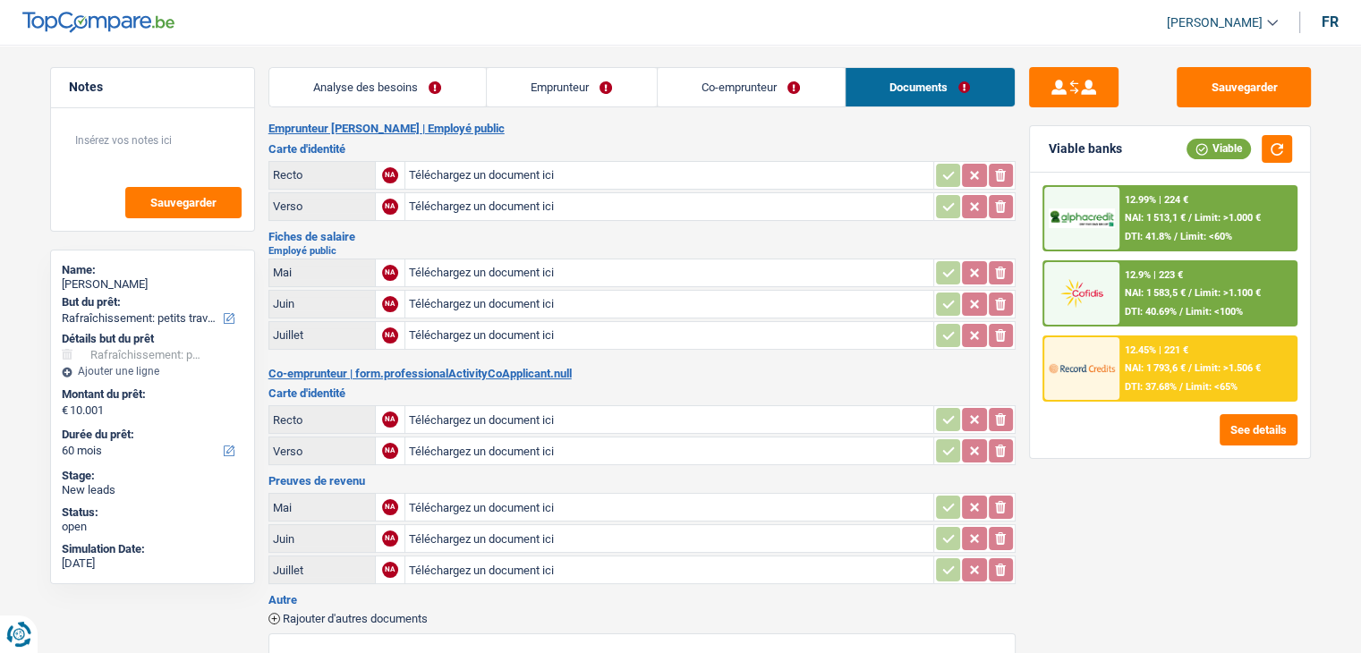
click at [733, 81] on link "Co-emprunteur" at bounding box center [750, 87] width 187 height 38
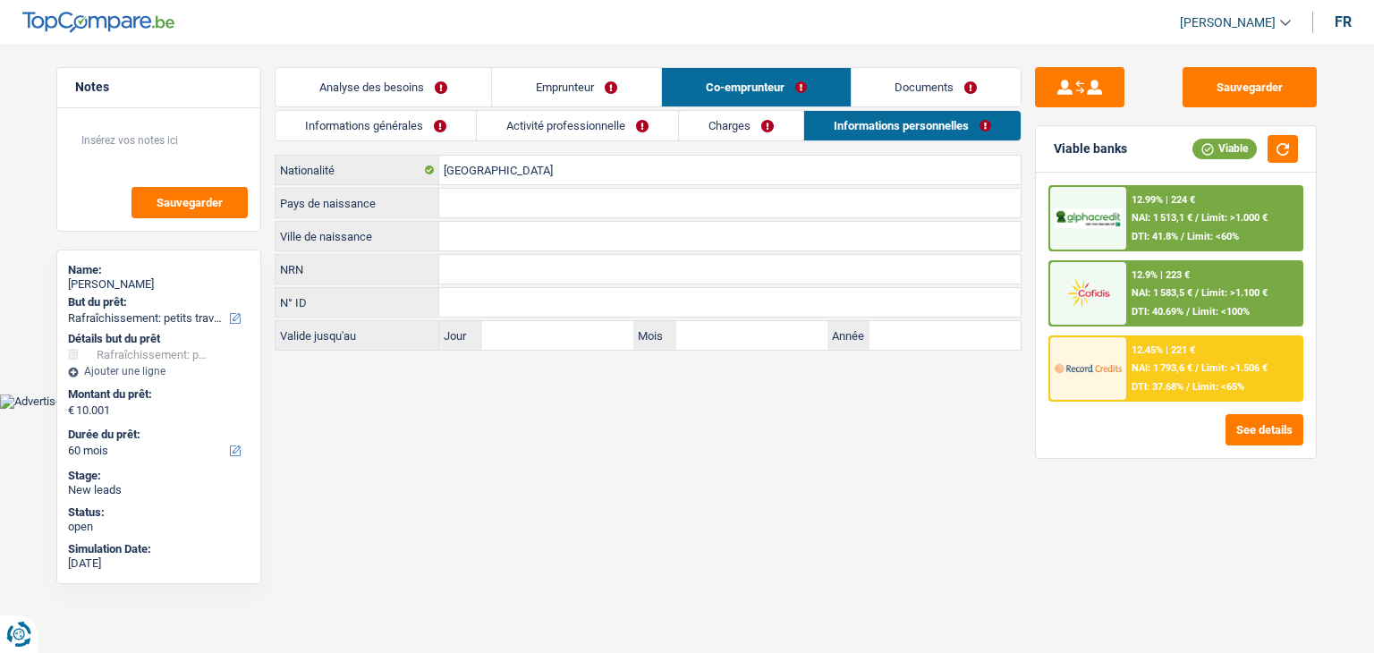
click at [575, 90] on link "Emprunteur" at bounding box center [576, 87] width 169 height 38
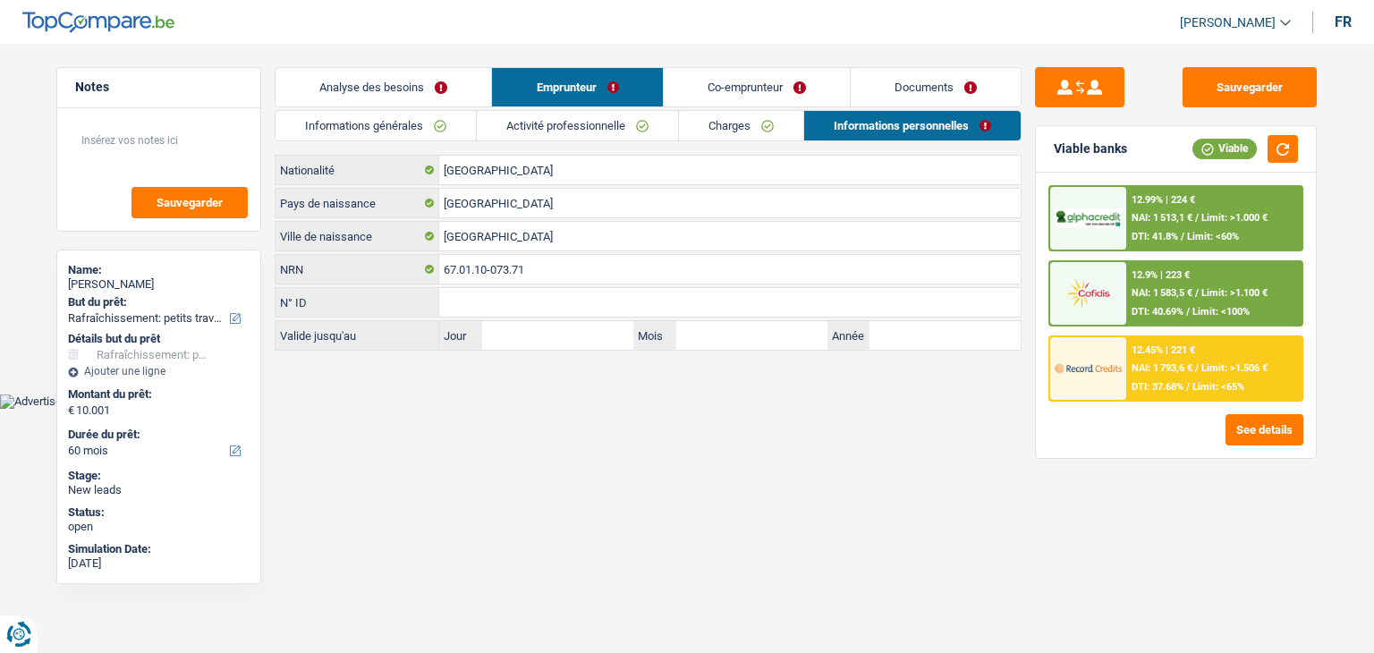
click at [419, 97] on link "Analyse des besoins" at bounding box center [384, 87] width 216 height 38
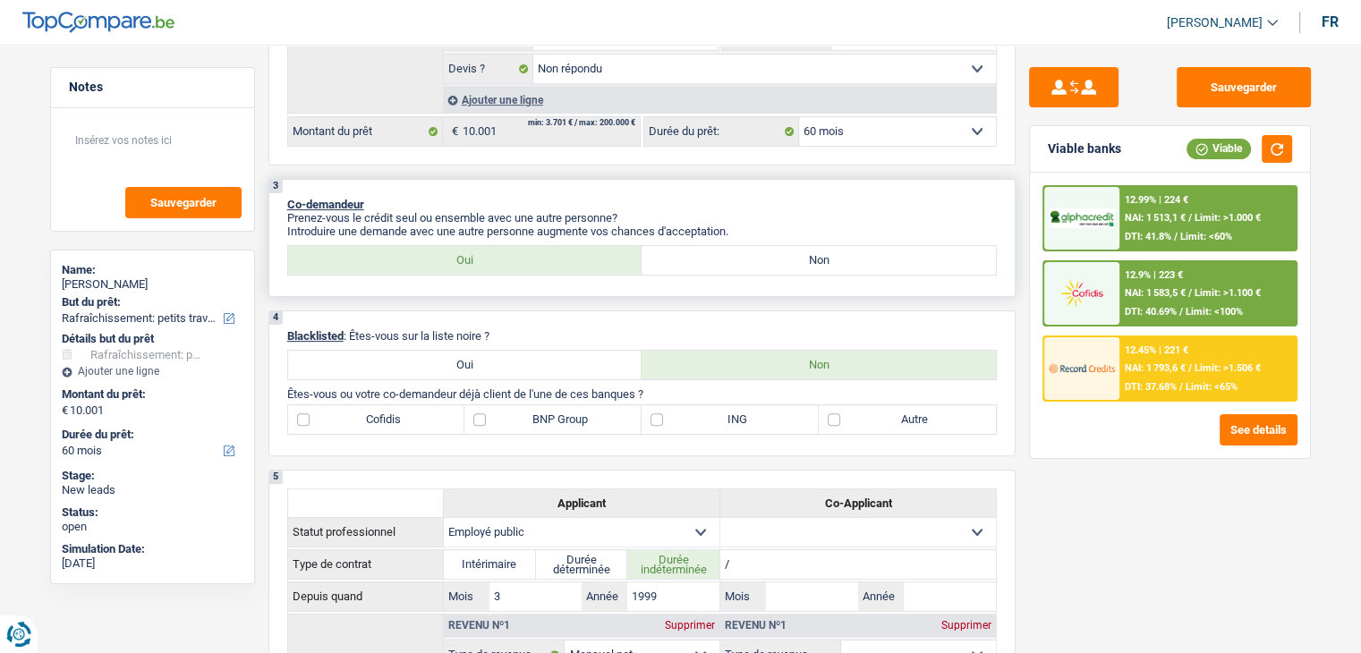
scroll to position [626, 0]
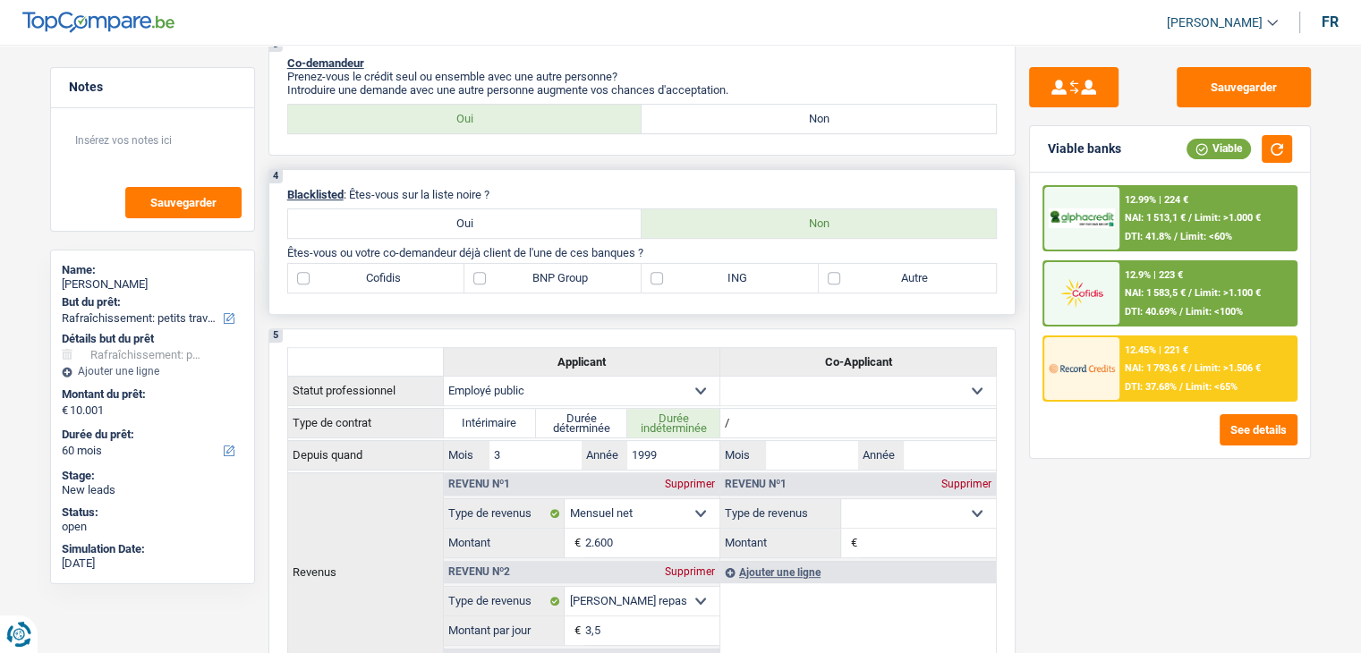
click at [689, 281] on label "ING" at bounding box center [729, 278] width 177 height 29
click at [689, 281] on input "ING" at bounding box center [729, 278] width 177 height 29
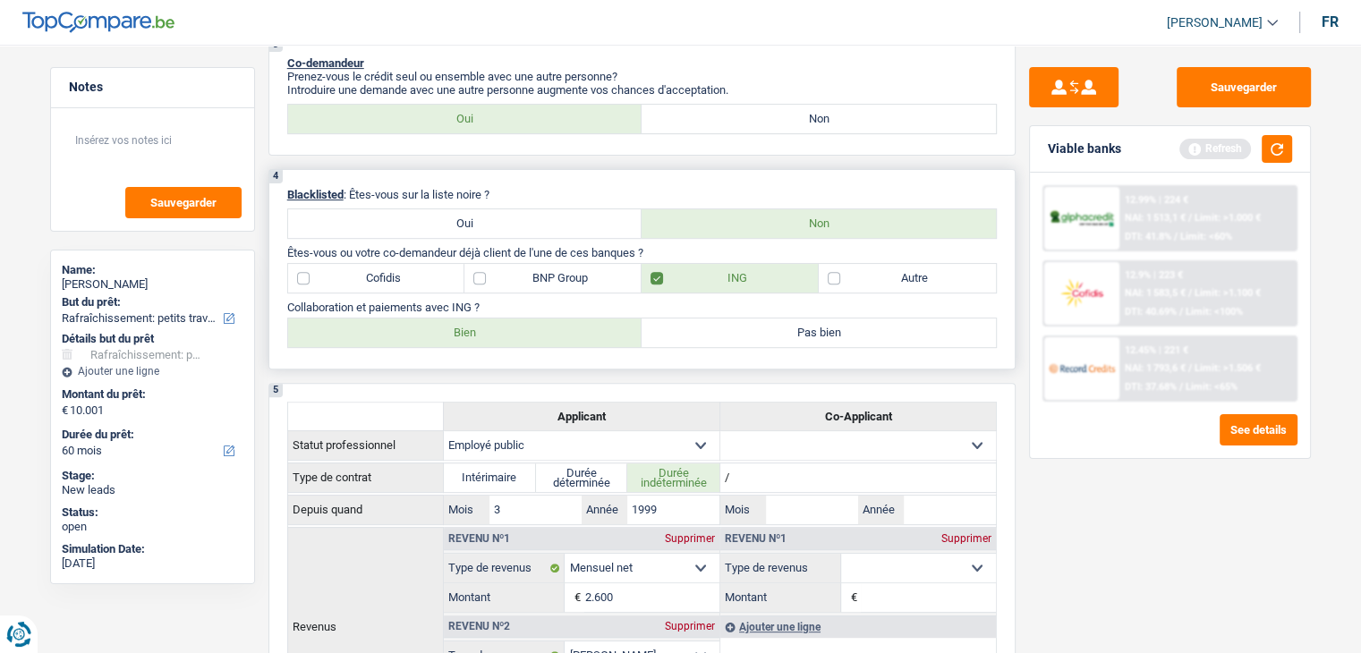
click at [483, 346] on div "4 Blacklisted : Êtes-vous sur la liste noire ? Oui Non Êtes-vous ou votre co-de…" at bounding box center [641, 269] width 747 height 200
click at [482, 340] on label "Bien" at bounding box center [465, 332] width 354 height 29
click at [482, 340] on input "Bien" at bounding box center [465, 332] width 354 height 29
click at [908, 271] on label "Autre" at bounding box center [906, 278] width 177 height 29
click at [908, 271] on input "Autre" at bounding box center [906, 278] width 177 height 29
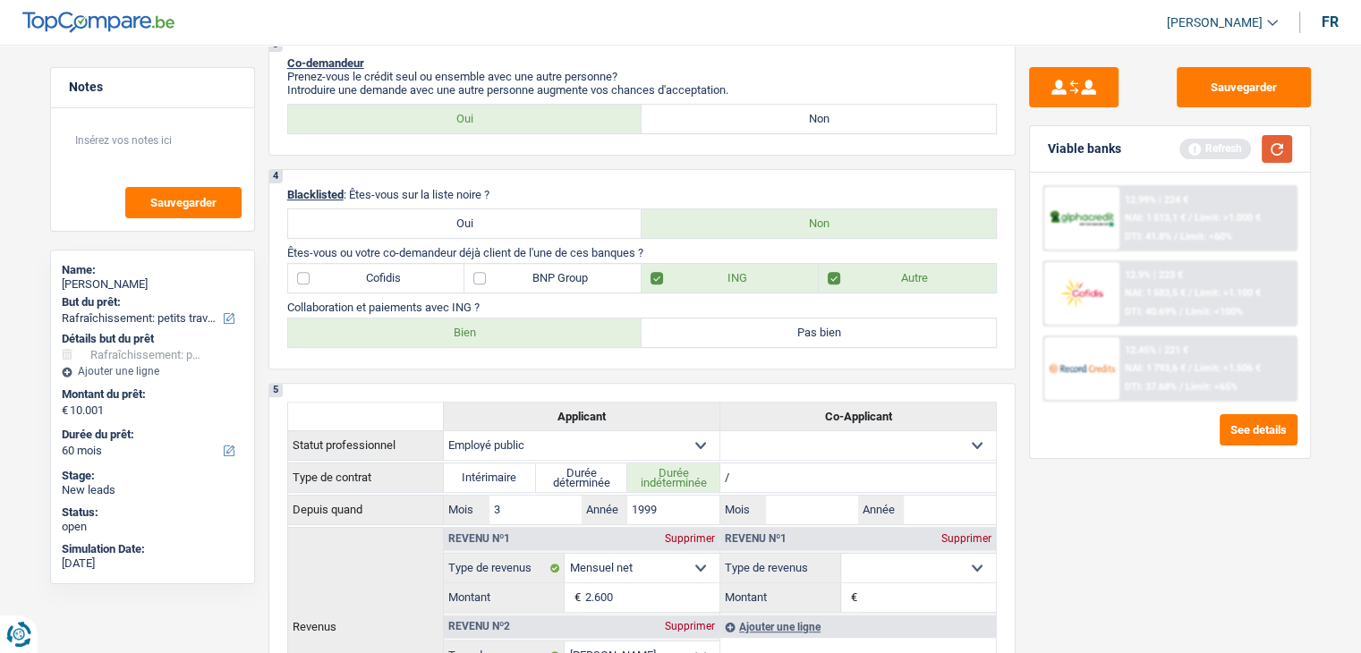
click at [1279, 157] on button "button" at bounding box center [1276, 149] width 30 height 28
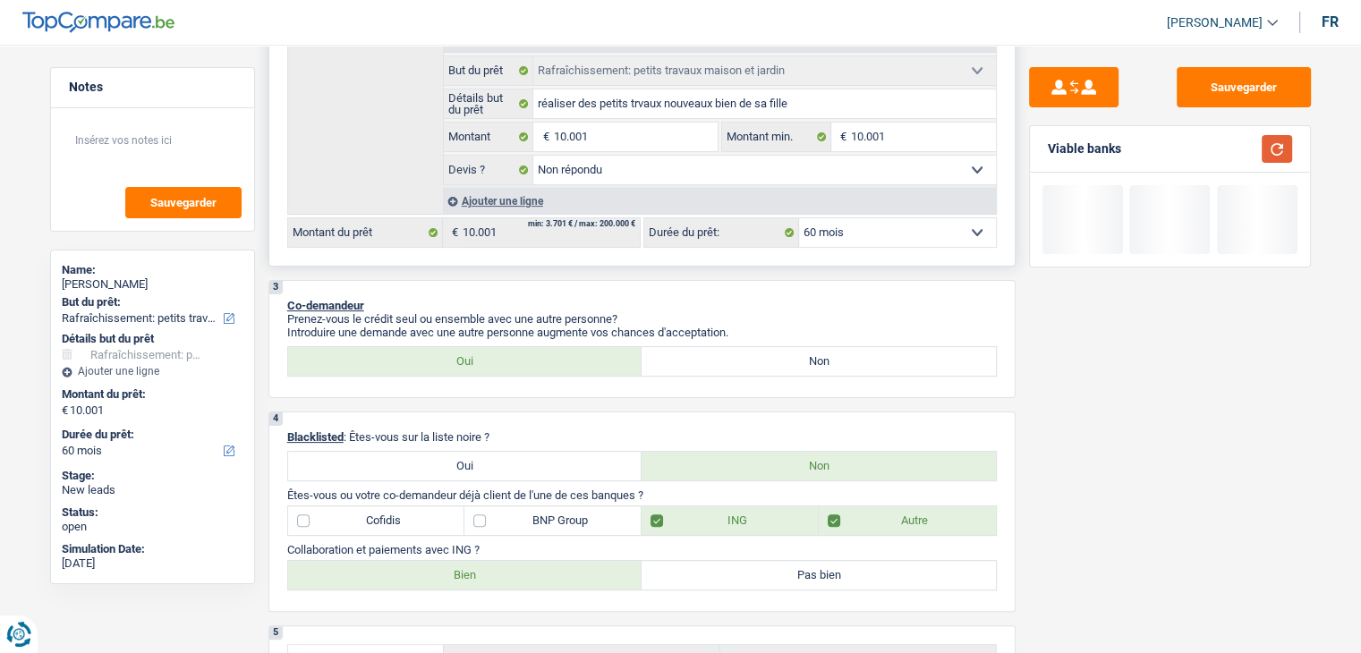
scroll to position [179, 0]
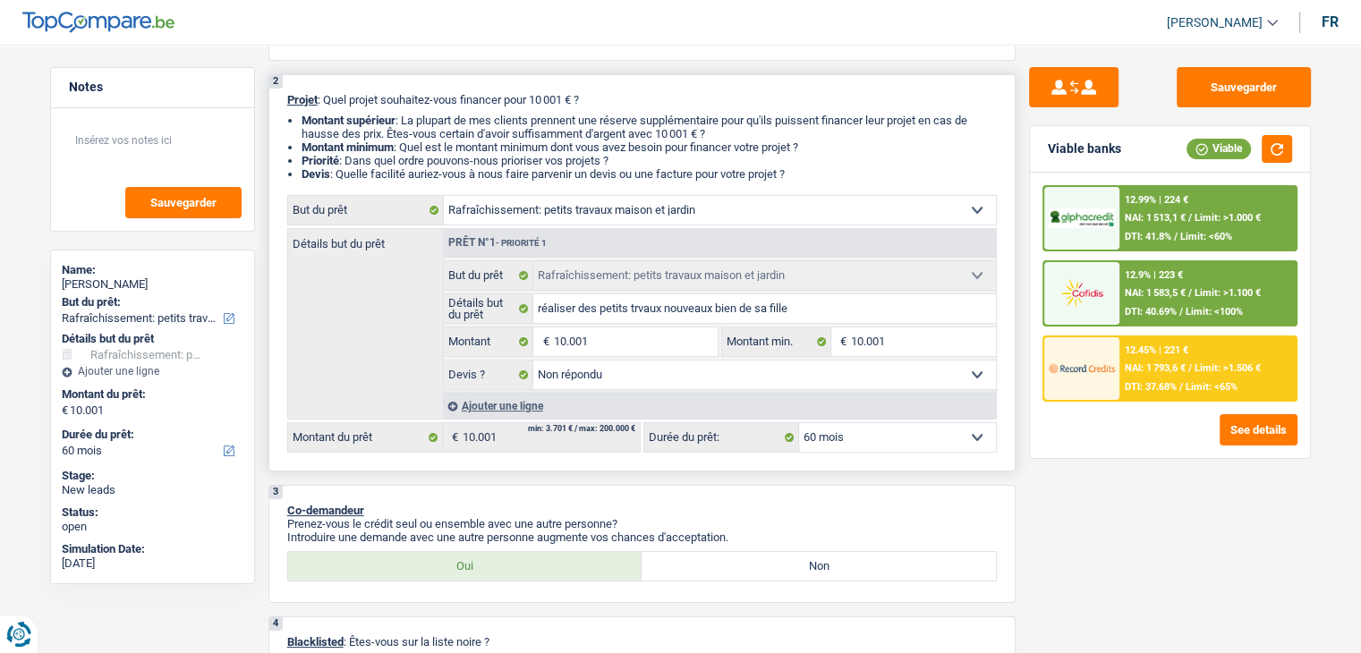
click at [855, 449] on select "12 mois 18 mois 24 mois 30 mois 36 mois 42 mois 48 mois 60 mois Sélectionner un…" at bounding box center [897, 437] width 197 height 29
click at [686, 518] on p "Prenez-vous le crédit seul ou ensemble avec une autre personne?" at bounding box center [641, 523] width 709 height 13
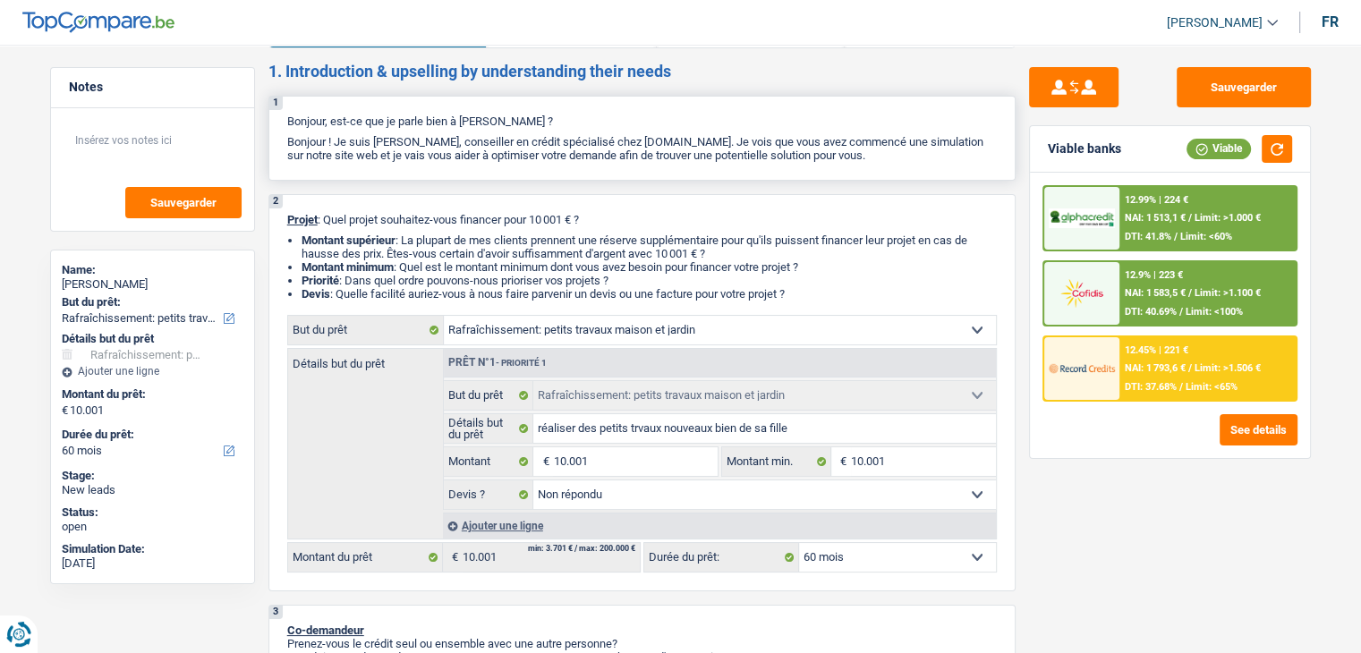
scroll to position [0, 0]
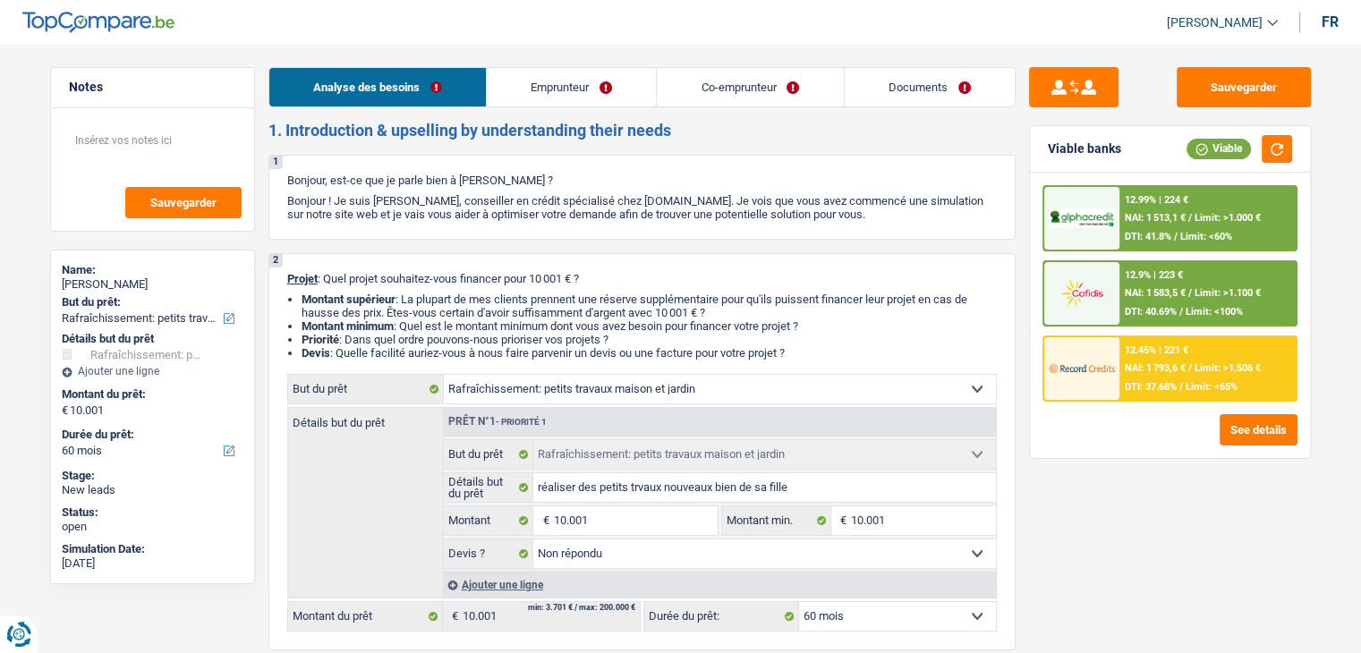
click at [878, 99] on link "Documents" at bounding box center [929, 87] width 170 height 38
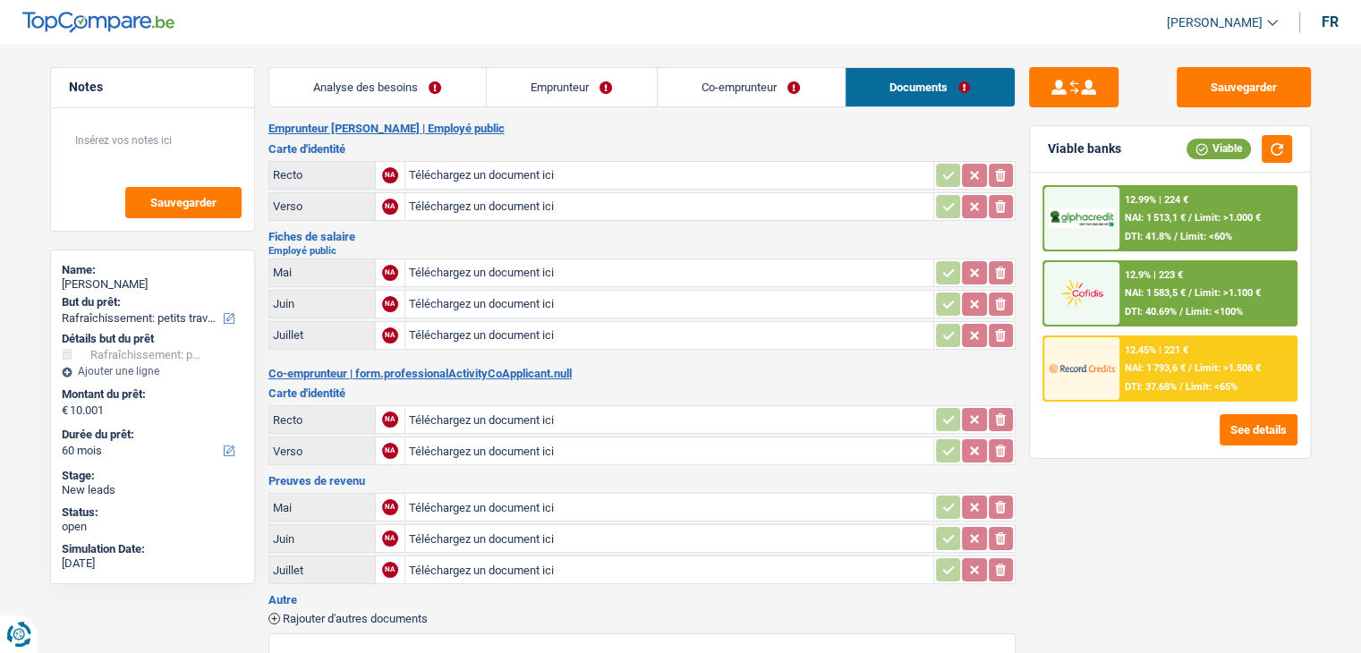
click at [713, 94] on link "Co-emprunteur" at bounding box center [750, 87] width 187 height 38
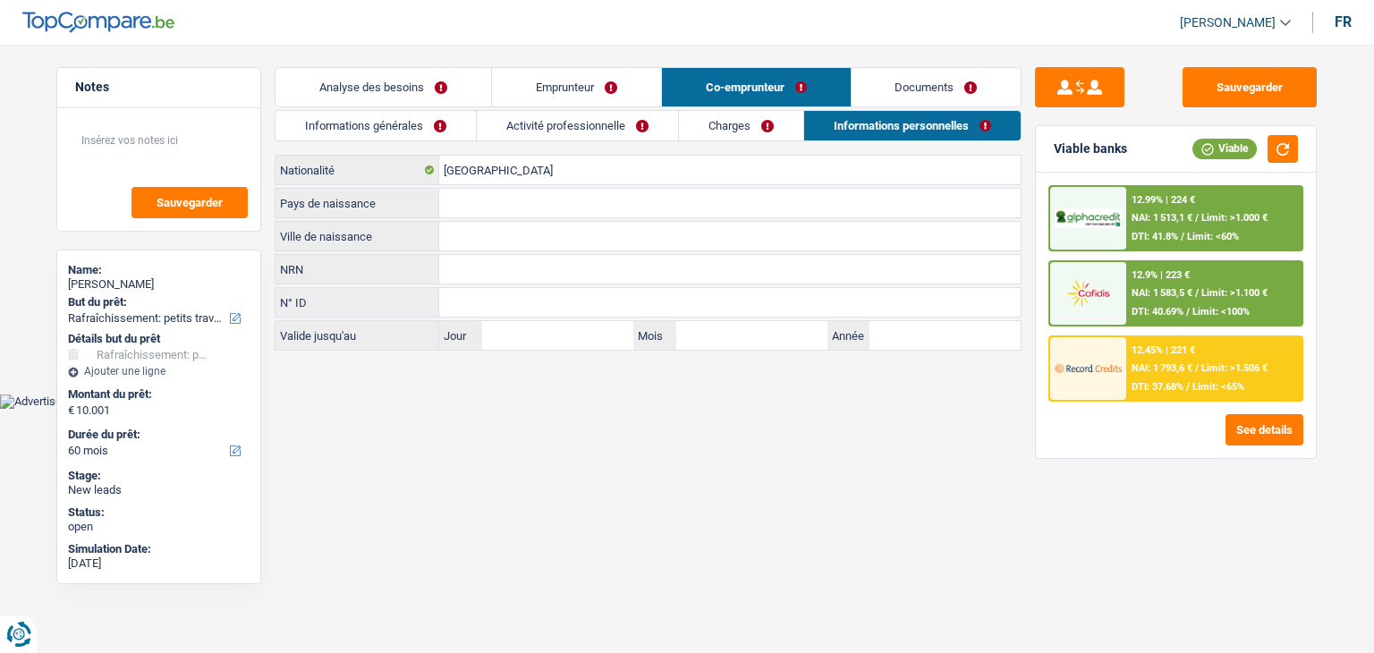
click at [378, 128] on link "Informations générales" at bounding box center [376, 126] width 200 height 30
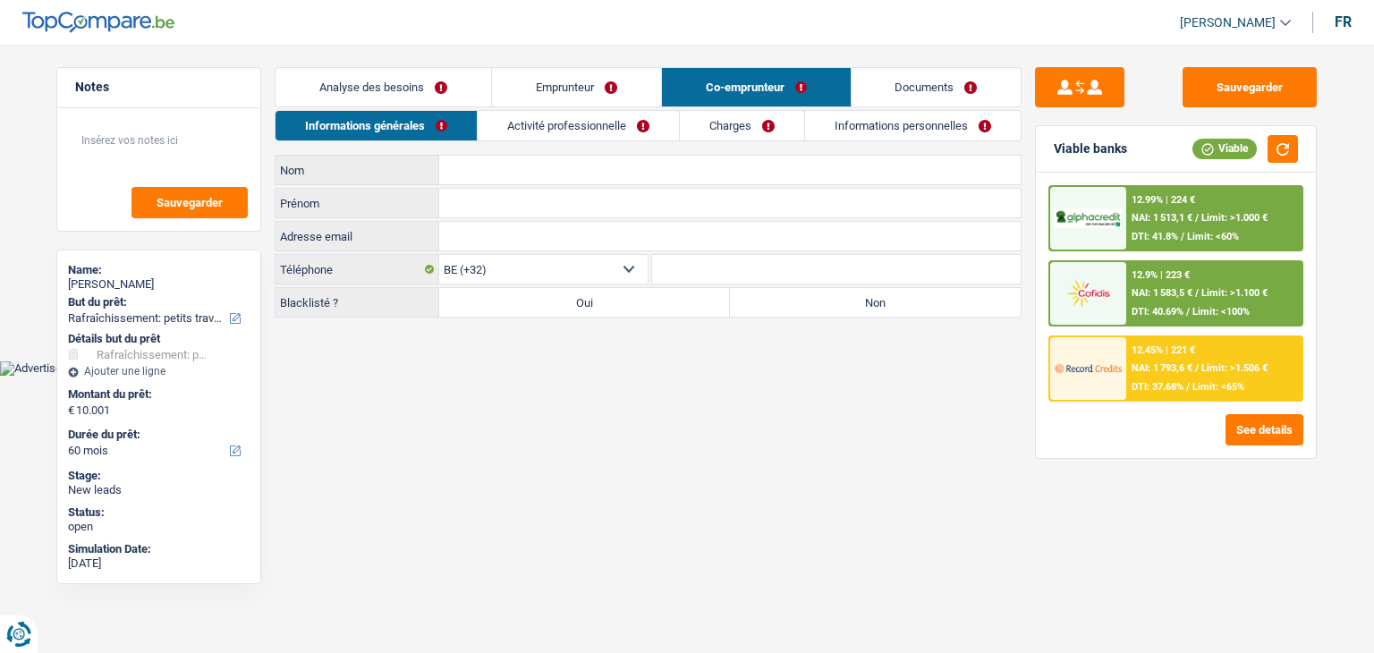
click at [501, 174] on input "Nom" at bounding box center [729, 170] width 581 height 29
click at [539, 131] on link "Activité professionnelle" at bounding box center [578, 126] width 201 height 30
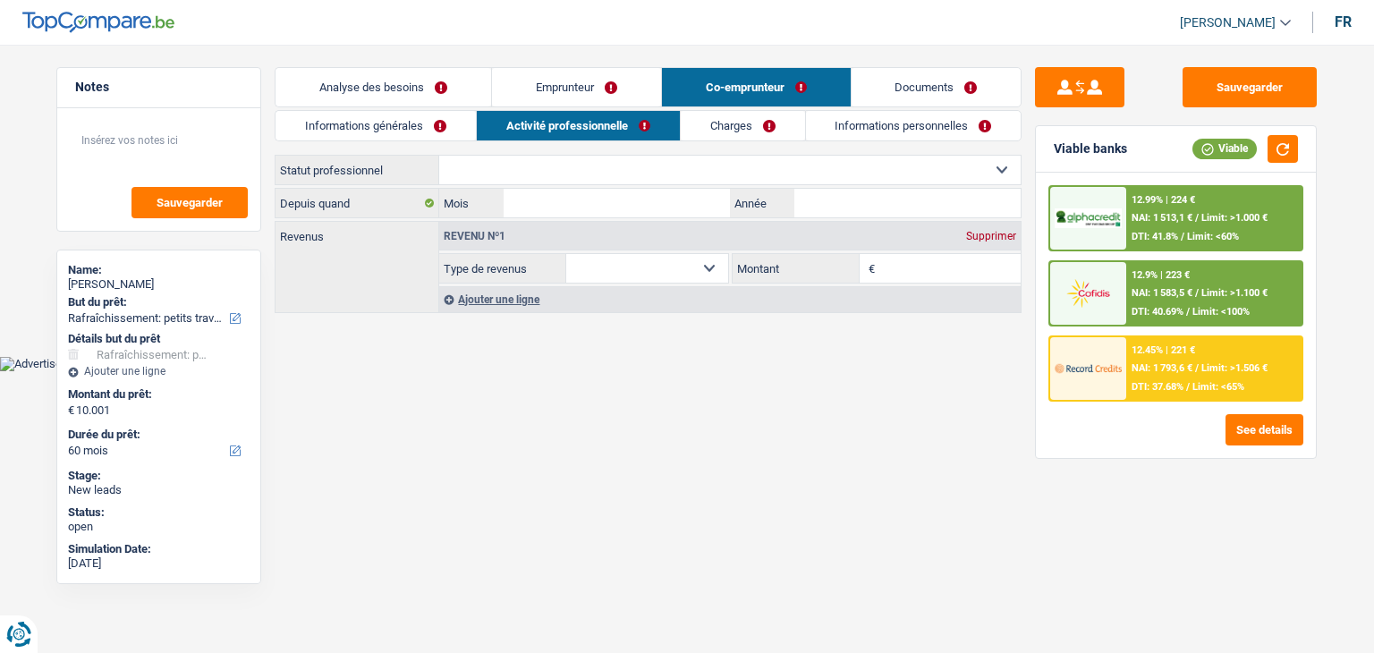
click at [737, 119] on link "Charges" at bounding box center [743, 126] width 124 height 30
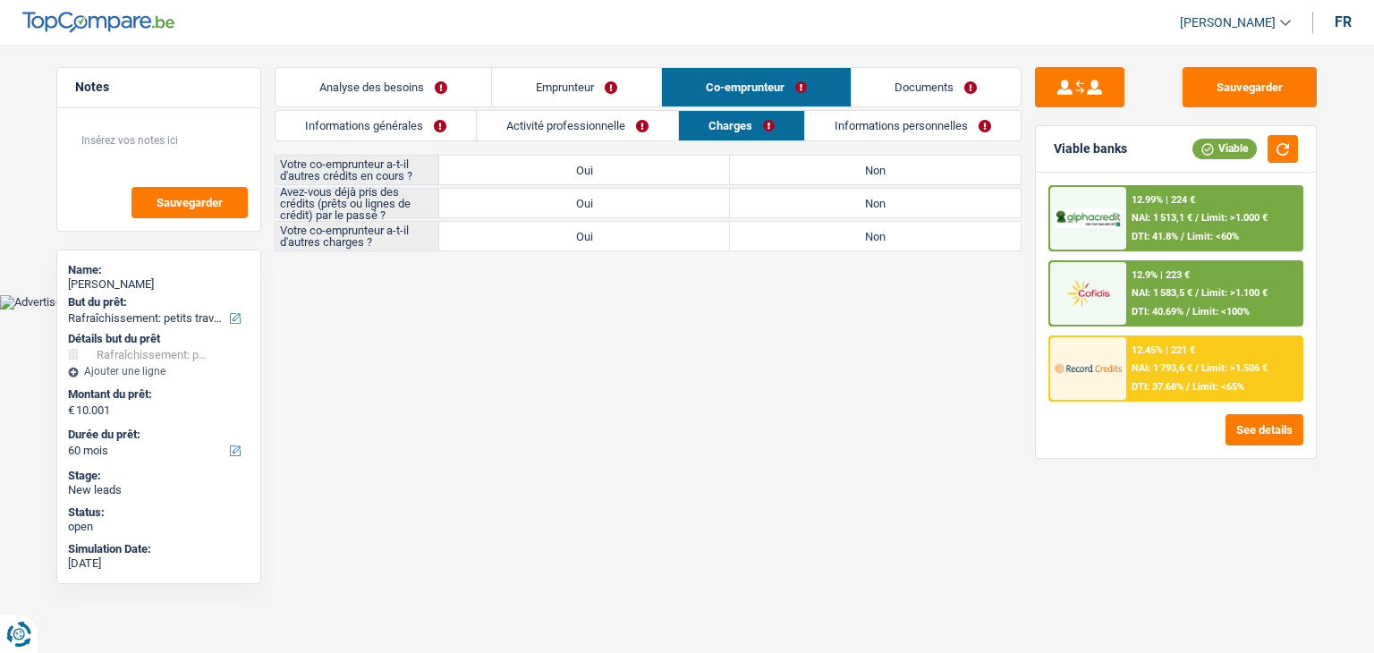
click at [581, 126] on link "Activité professionnelle" at bounding box center [577, 126] width 201 height 30
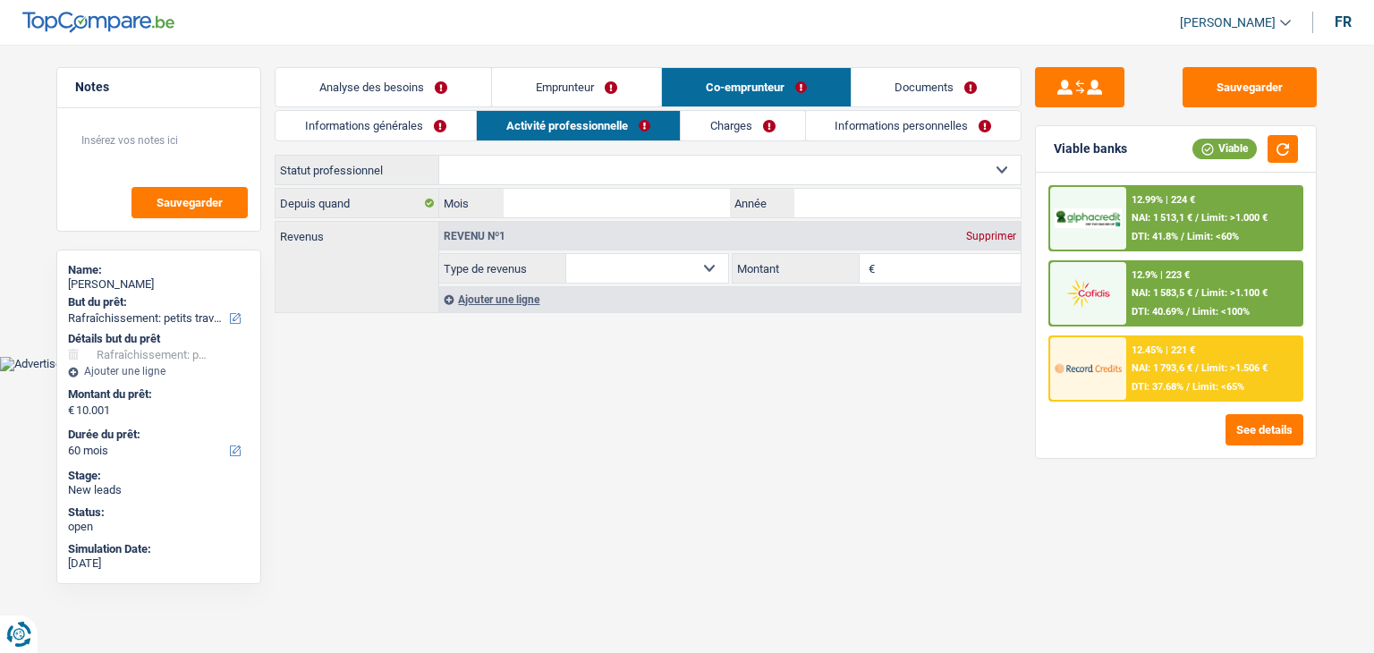
click at [344, 133] on link "Informations générales" at bounding box center [376, 126] width 200 height 30
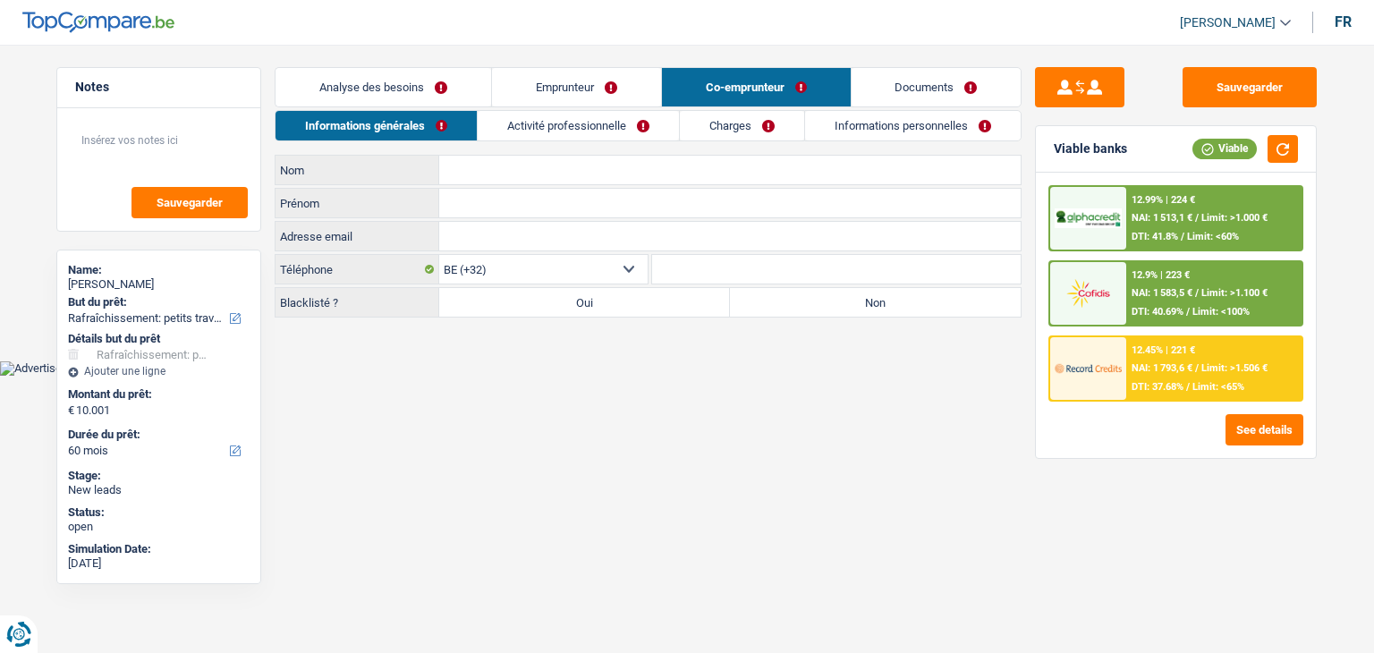
click at [386, 89] on link "Analyse des besoins" at bounding box center [384, 87] width 216 height 38
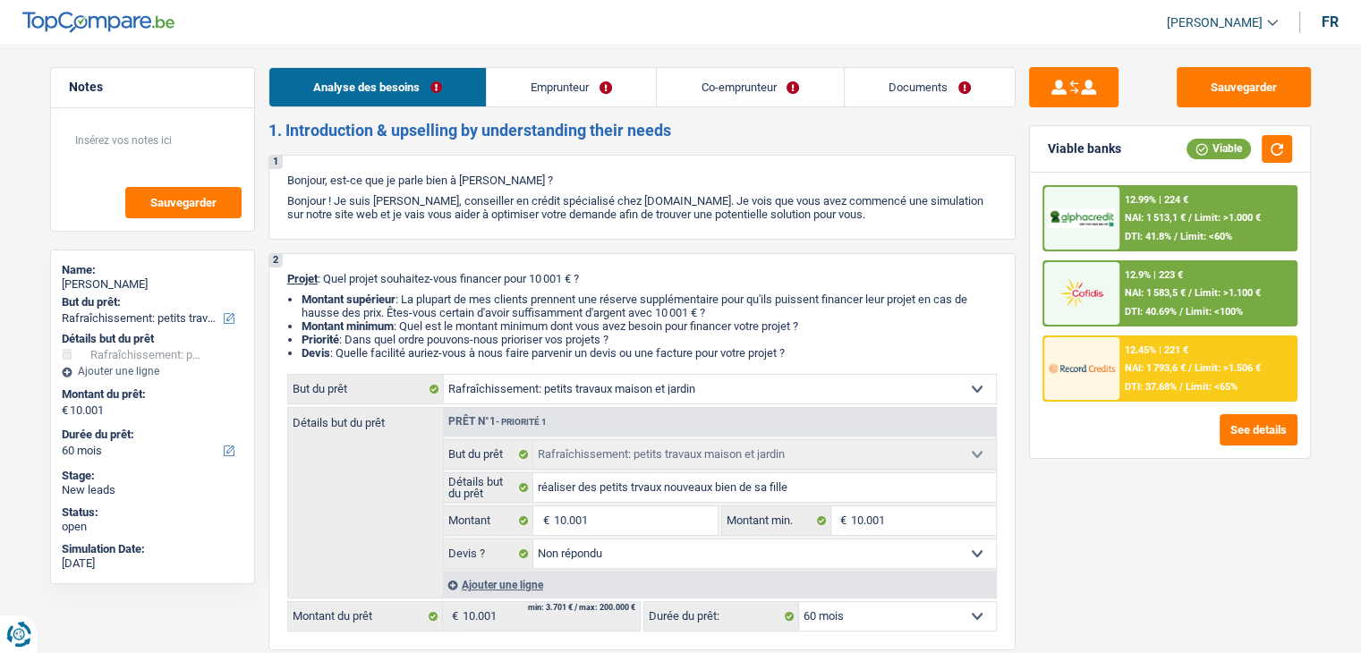
click at [619, 94] on link "Emprunteur" at bounding box center [571, 87] width 169 height 38
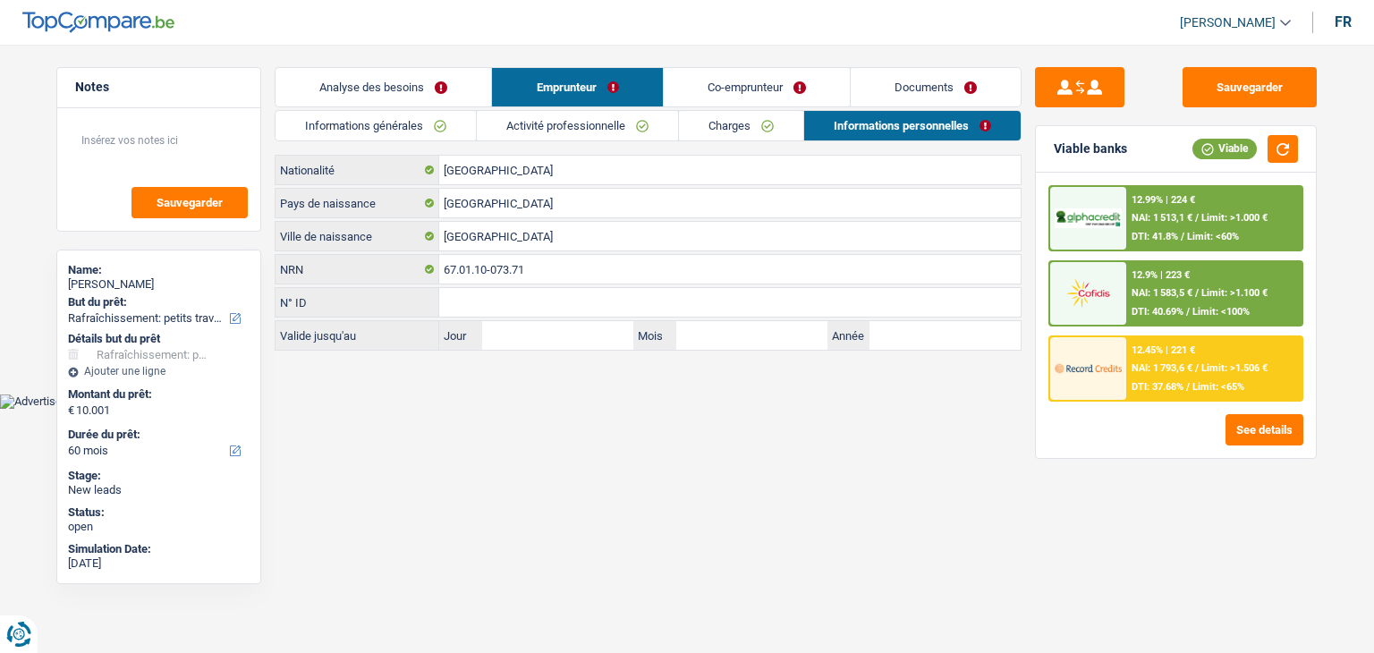
click at [544, 131] on link "Activité professionnelle" at bounding box center [577, 126] width 201 height 30
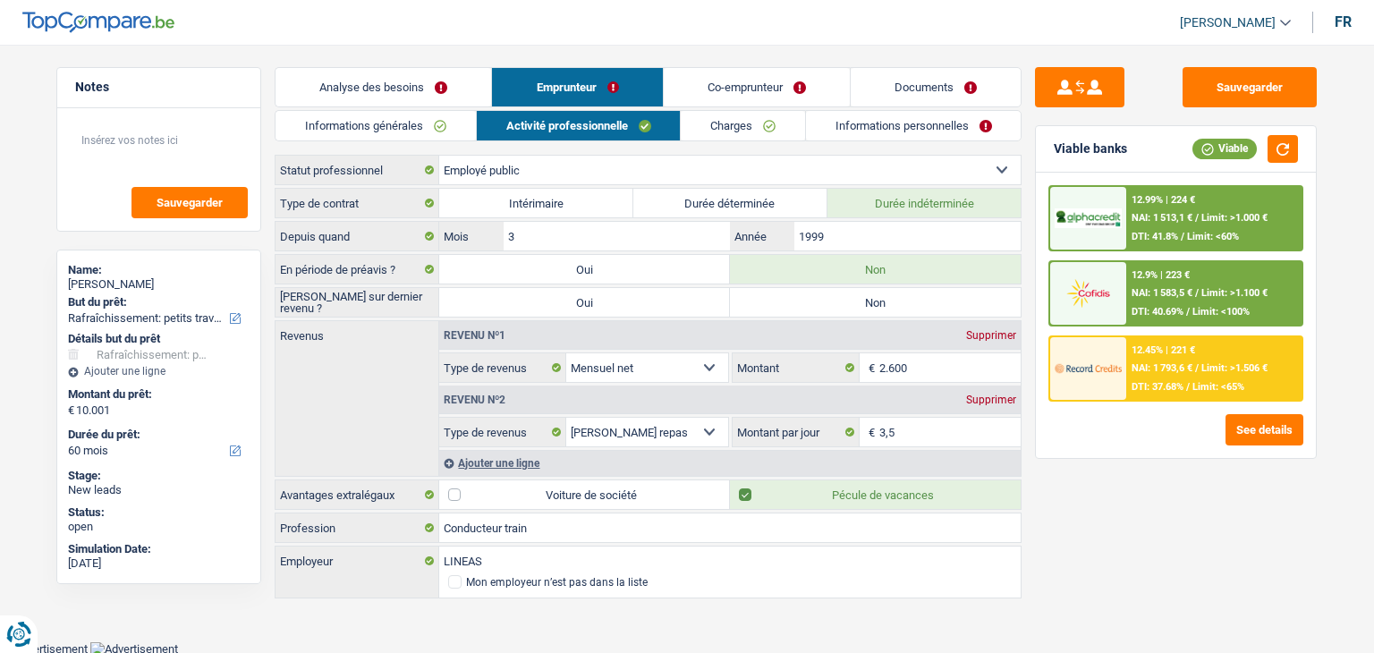
click at [593, 495] on label "Voiture de société" at bounding box center [584, 494] width 291 height 29
click at [593, 495] on input "Voiture de société" at bounding box center [584, 494] width 291 height 29
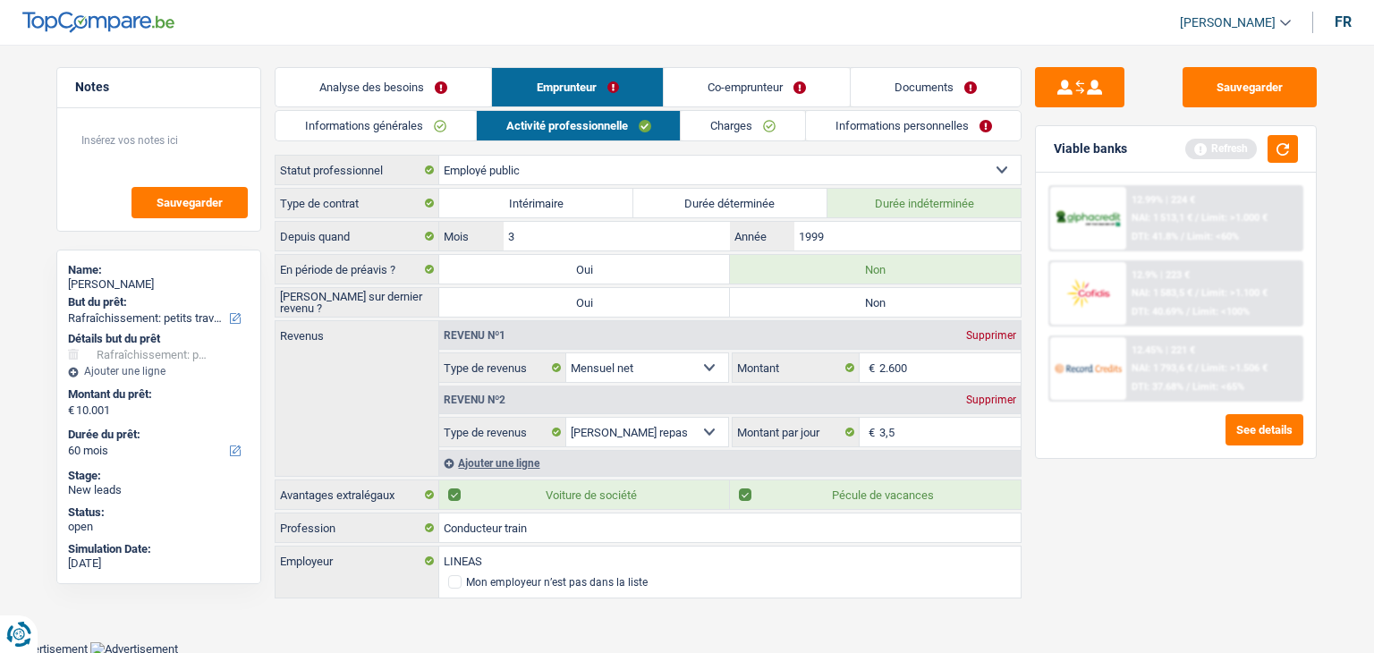
click at [1140, 543] on div "Sauvegarder Viable banks Refresh 12.99% | 224 € NAI: 1 513,1 € / Limit: >1.000 …" at bounding box center [1176, 343] width 309 height 553
click at [1281, 153] on button "button" at bounding box center [1283, 149] width 30 height 28
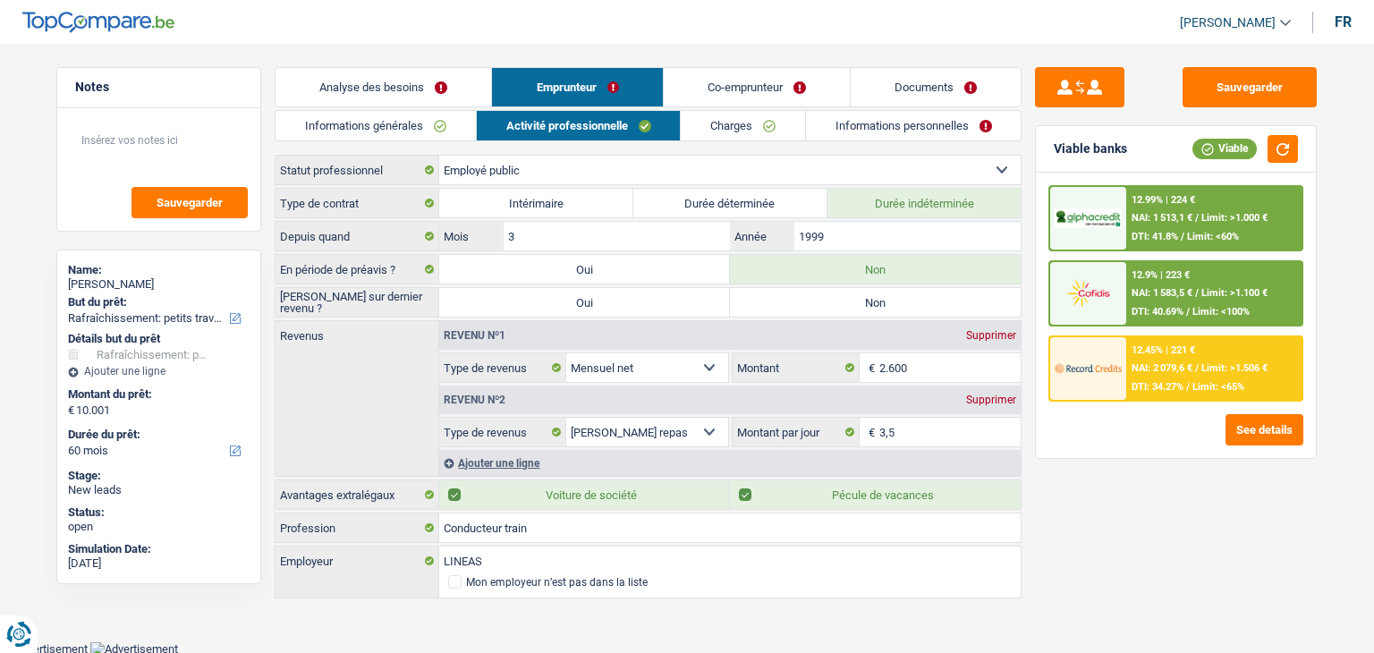
click at [689, 90] on link "Co-emprunteur" at bounding box center [757, 87] width 186 height 38
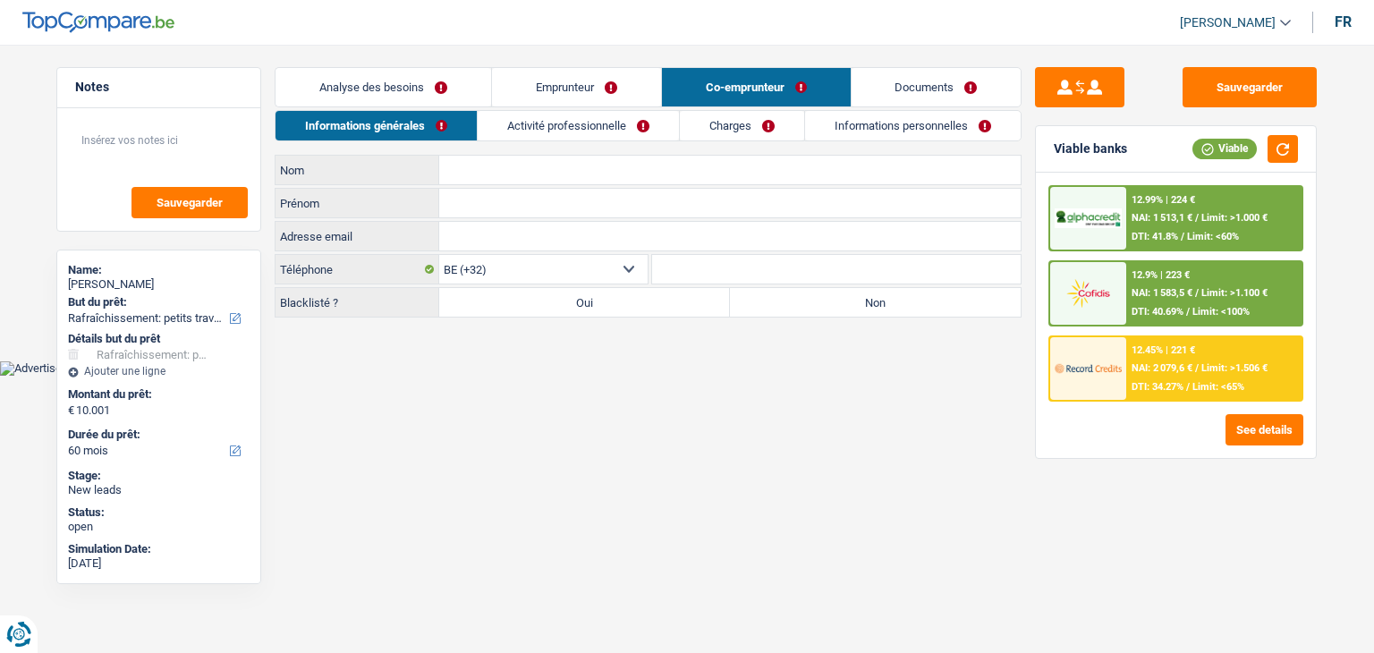
click at [482, 167] on input "Nom" at bounding box center [729, 170] width 581 height 29
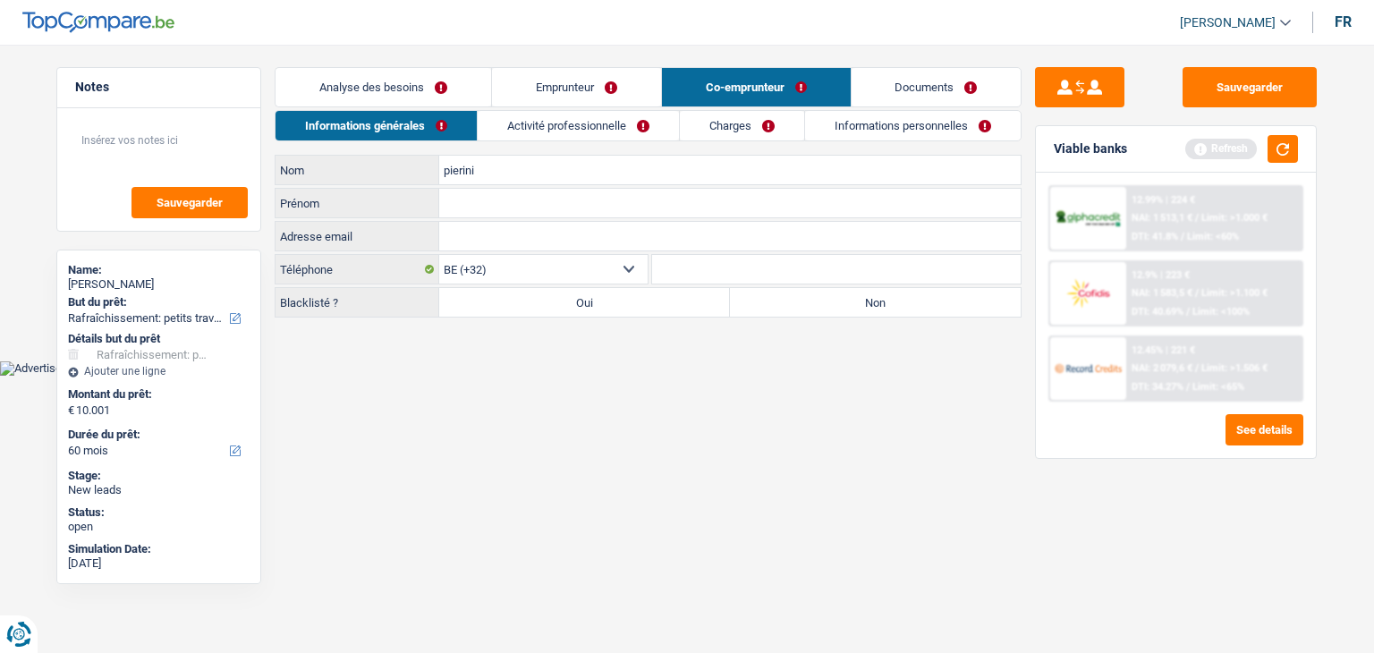
click at [471, 191] on input "Prénom" at bounding box center [729, 203] width 581 height 29
click at [490, 194] on input "luisa" at bounding box center [729, 203] width 581 height 29
click at [565, 376] on html "Vous avez le contrôle de vos données Nous utilisons des cookies, tout comme nos…" at bounding box center [687, 188] width 1374 height 376
click at [766, 302] on label "Non" at bounding box center [875, 302] width 291 height 29
click at [766, 302] on input "Non" at bounding box center [875, 302] width 291 height 29
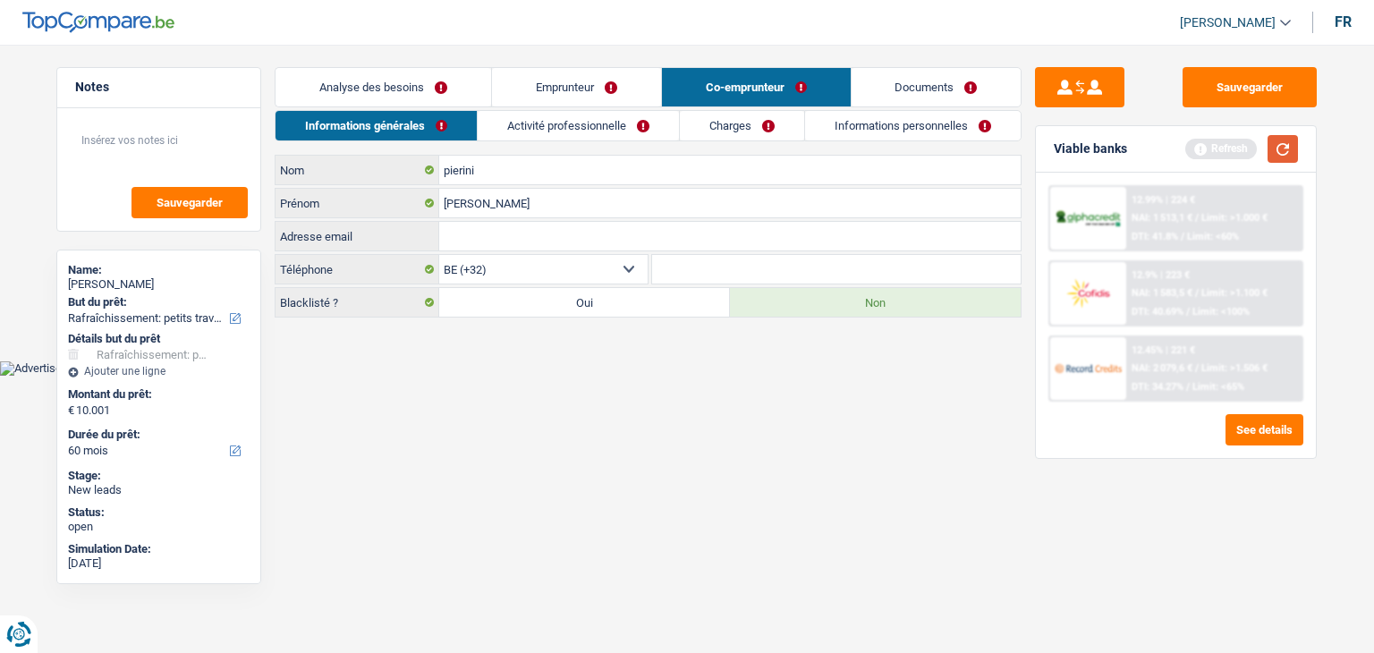
click at [1282, 155] on button "button" at bounding box center [1283, 149] width 30 height 28
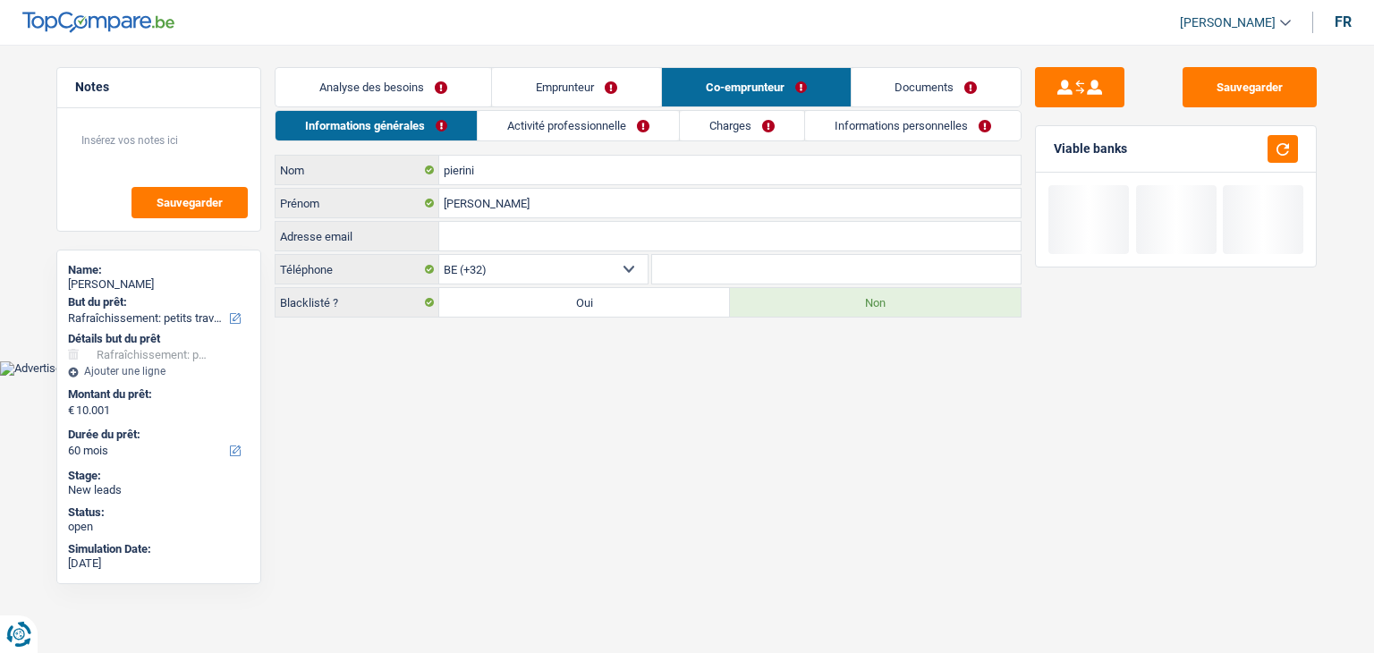
click at [499, 137] on link "Activité professionnelle" at bounding box center [578, 126] width 201 height 30
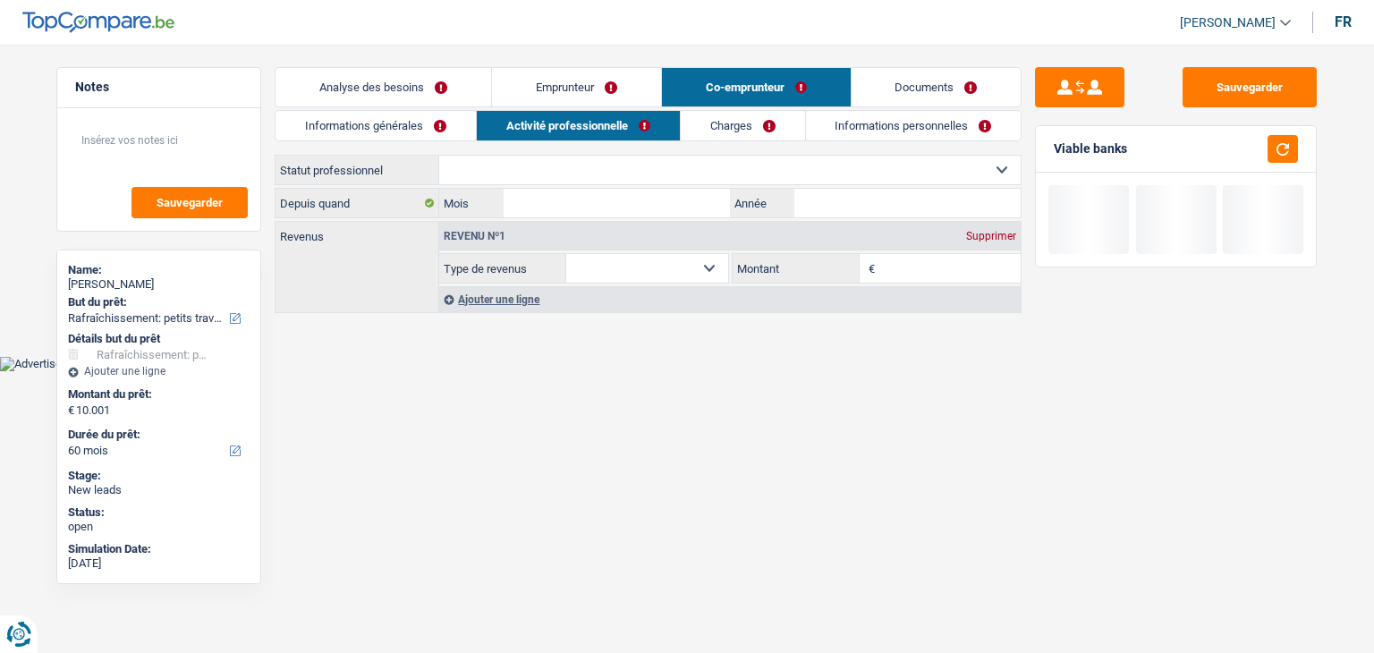
click at [468, 172] on select "Ouvrier Employé privé Employé public Invalide Indépendant Pensionné Chômeur Mut…" at bounding box center [729, 170] width 581 height 29
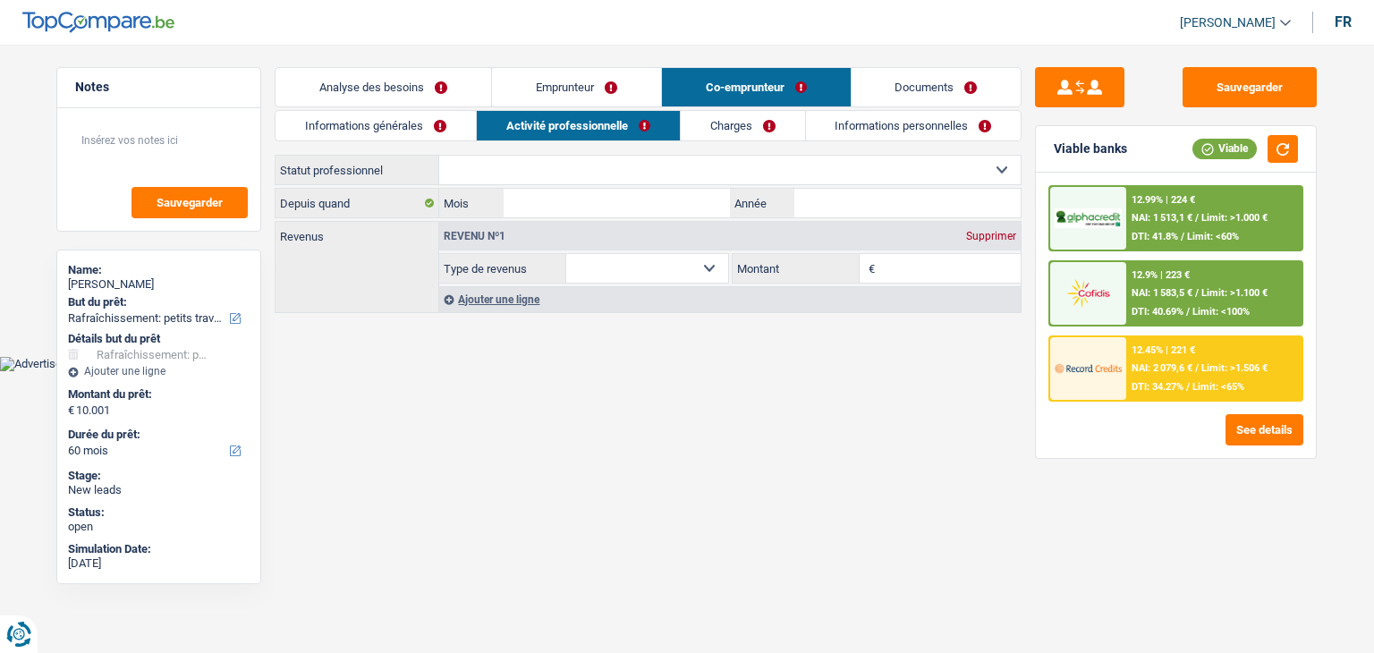
click at [439, 156] on select "Ouvrier Employé privé Employé public Invalide Indépendant Pensionné Chômeur Mut…" at bounding box center [729, 170] width 581 height 29
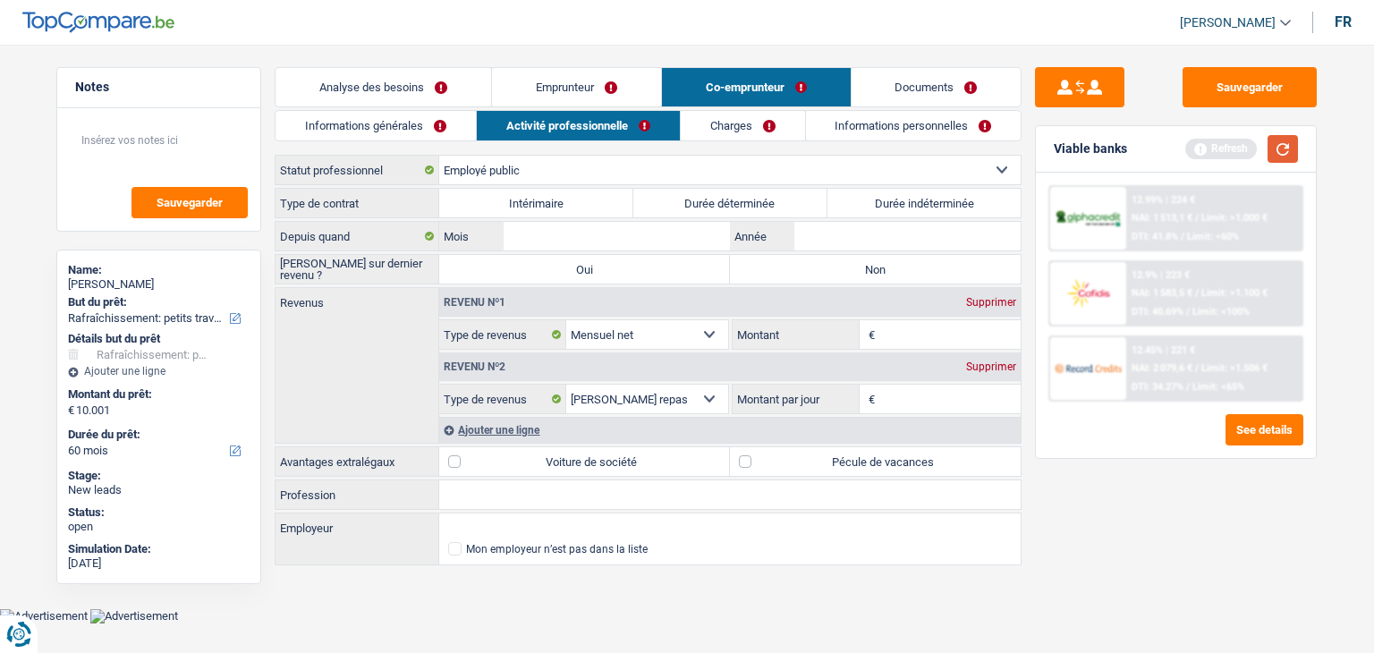
click at [1285, 142] on button "button" at bounding box center [1283, 149] width 30 height 28
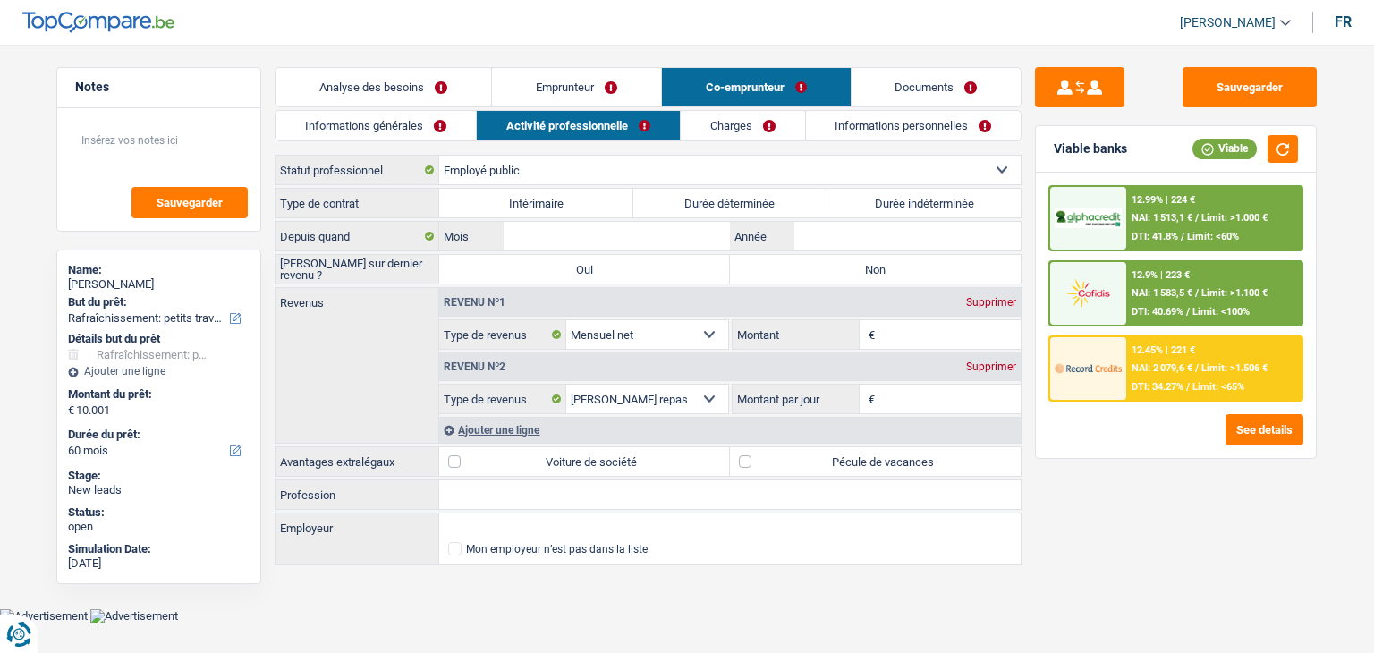
click at [954, 204] on label "Durée indéterminée" at bounding box center [924, 203] width 194 height 29
click at [954, 204] on input "Durée indéterminée" at bounding box center [924, 203] width 194 height 29
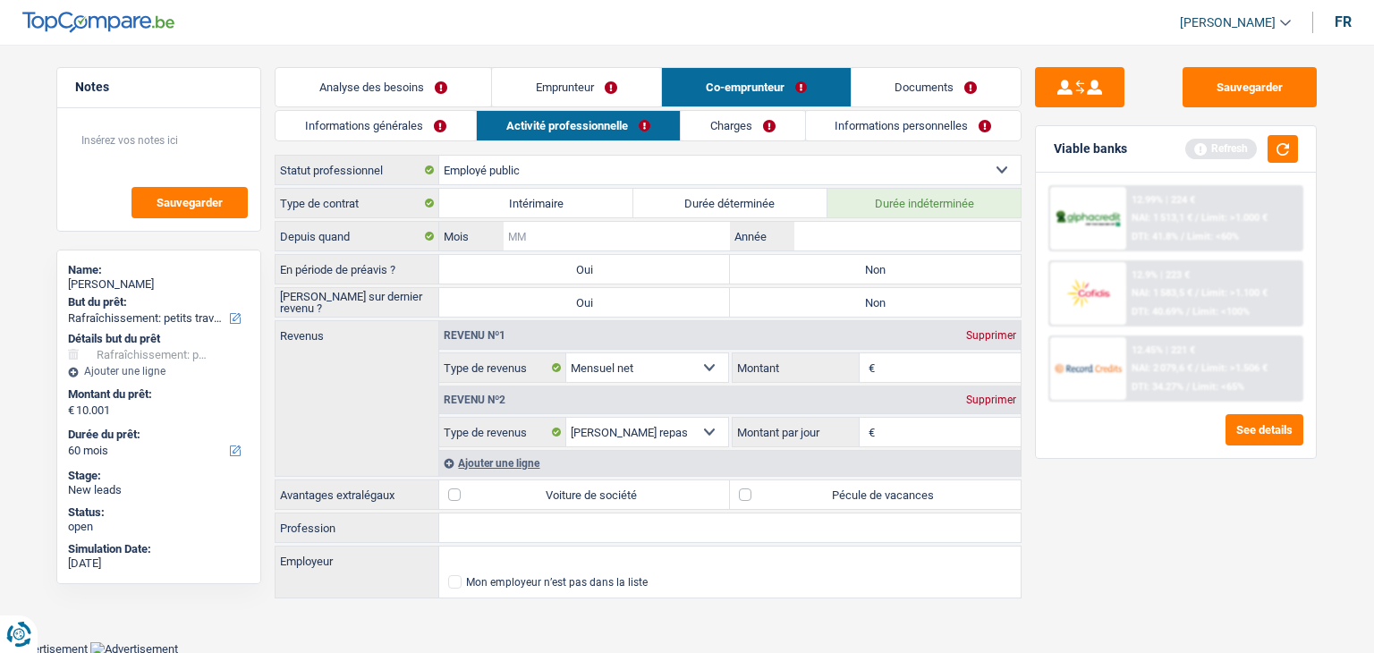
click at [576, 230] on input "Mois" at bounding box center [617, 236] width 226 height 29
click at [1283, 140] on button "button" at bounding box center [1283, 149] width 30 height 28
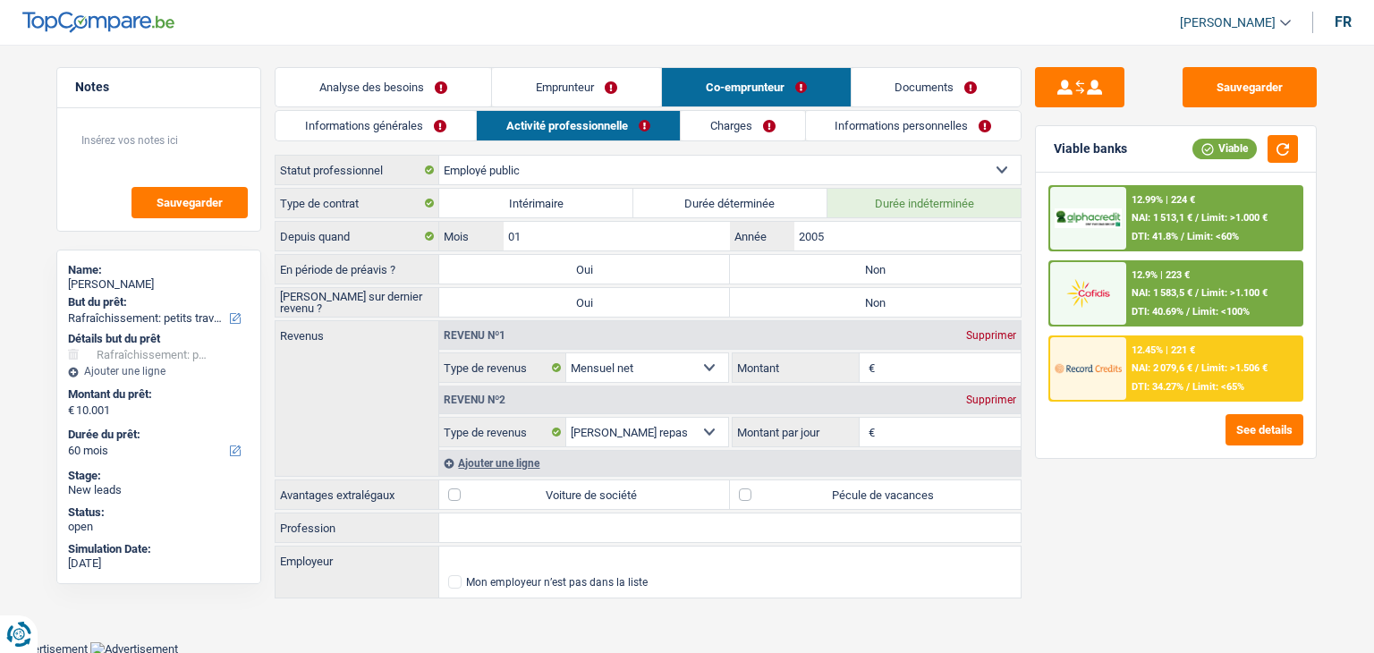
click at [871, 269] on label "Non" at bounding box center [875, 269] width 291 height 29
click at [871, 269] on input "Non" at bounding box center [875, 269] width 291 height 29
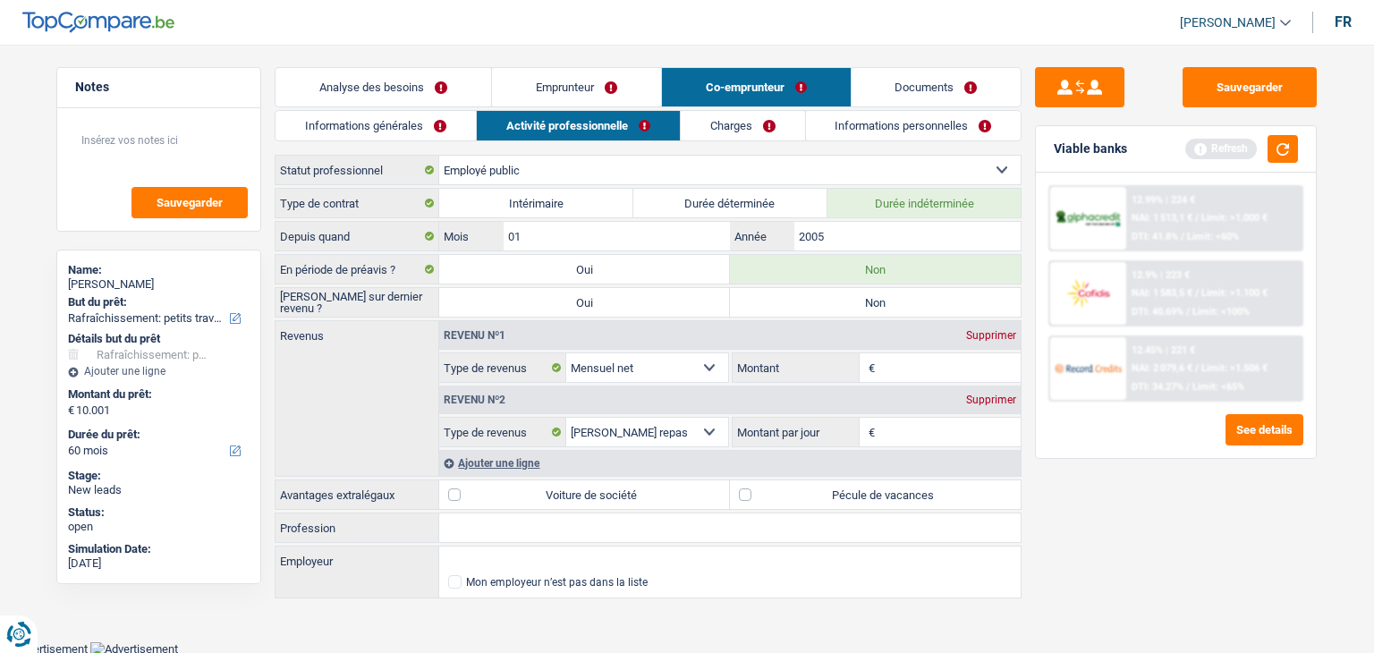
click at [901, 300] on label "Non" at bounding box center [875, 302] width 291 height 29
click at [901, 300] on input "Non" at bounding box center [875, 302] width 291 height 29
click at [903, 369] on input "Montant" at bounding box center [950, 367] width 142 height 29
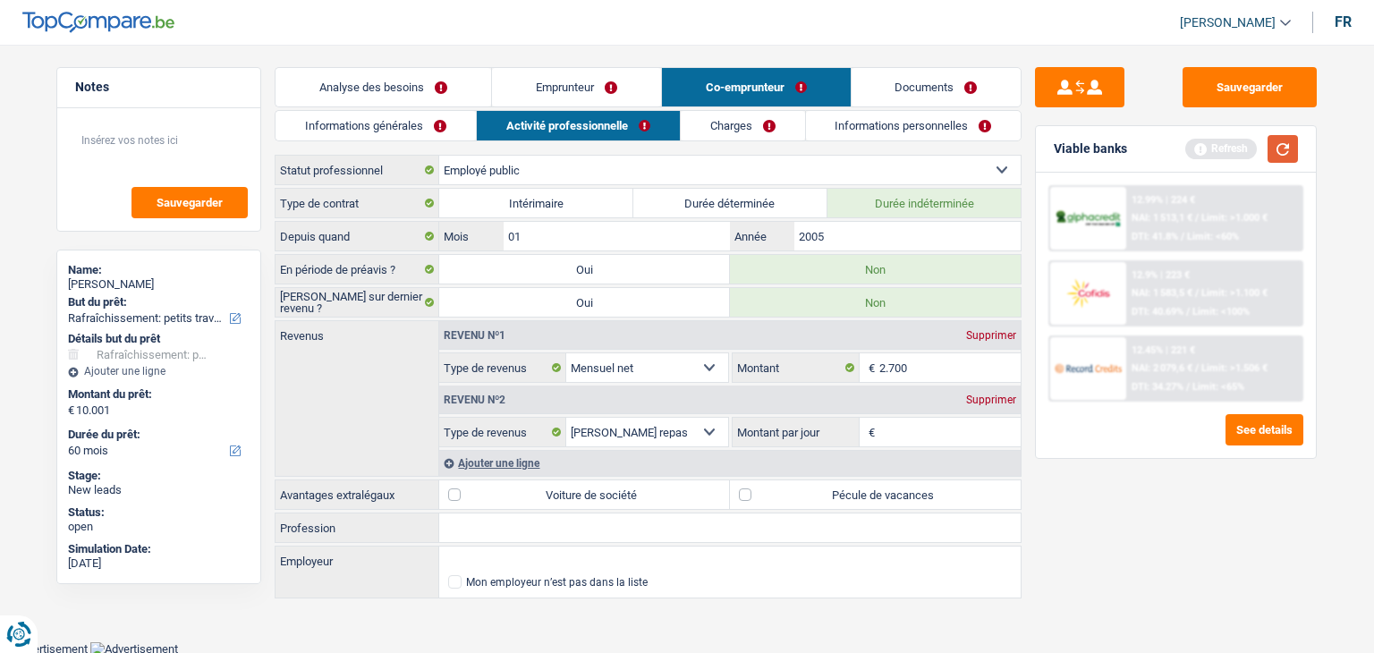
click at [1289, 139] on button "button" at bounding box center [1283, 149] width 30 height 28
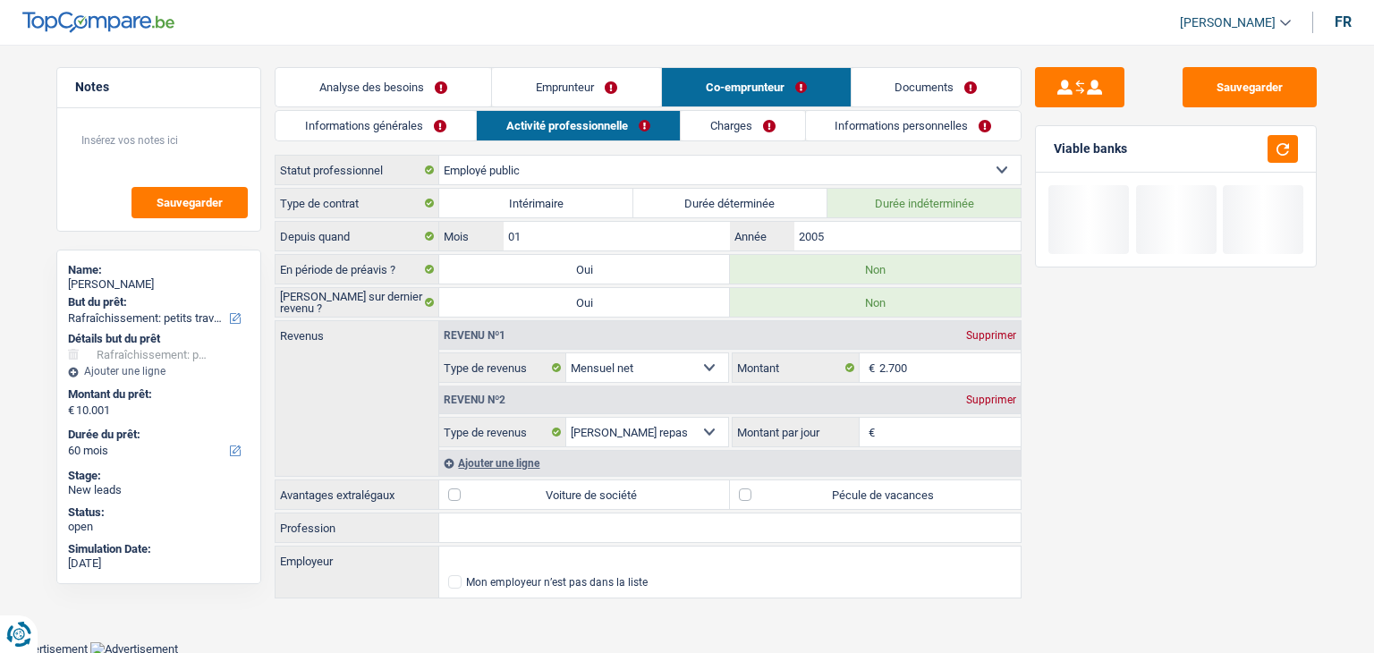
click at [935, 437] on input "Montant par jour" at bounding box center [950, 432] width 142 height 29
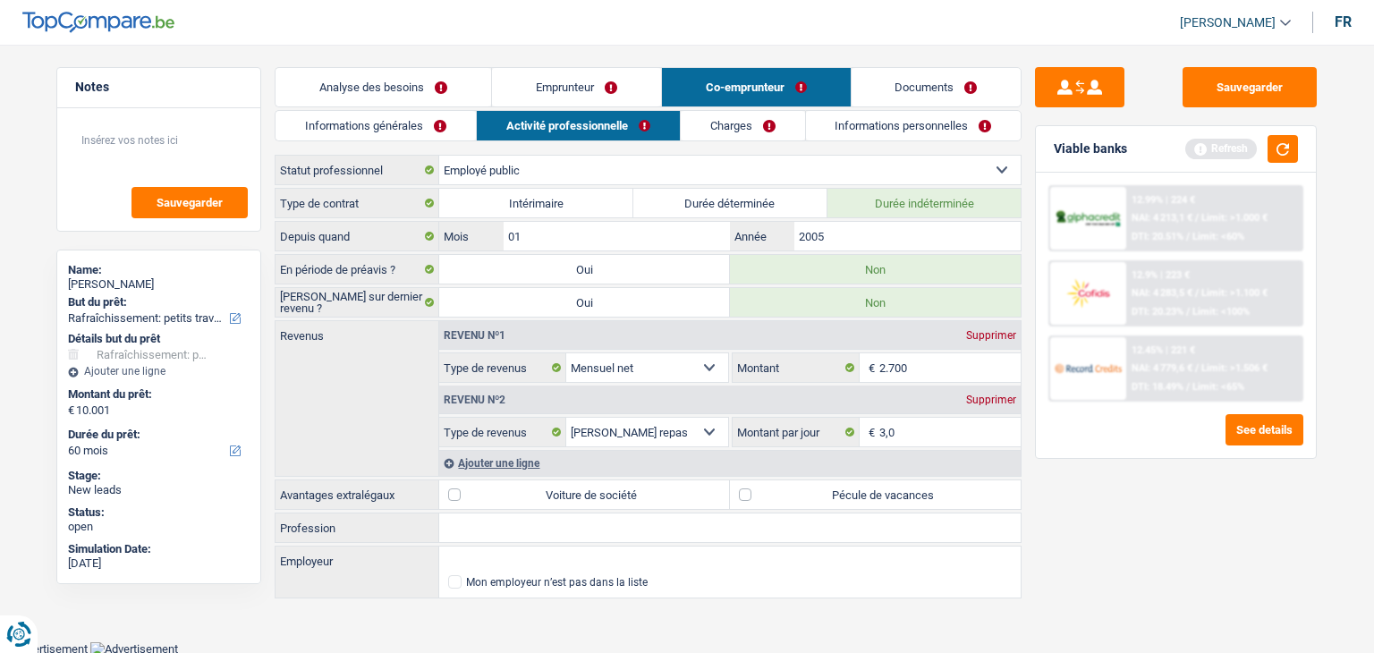
drag, startPoint x: 1093, startPoint y: 473, endPoint x: 1124, endPoint y: 452, distance: 37.2
click at [1094, 473] on div "Sauvegarder Viable banks Refresh 12.99% | 224 € NAI: 4 213,1 € / Limit: >1.000 …" at bounding box center [1176, 343] width 309 height 553
click at [1260, 162] on div "Refresh" at bounding box center [1241, 149] width 113 height 28
click at [1292, 148] on button "button" at bounding box center [1283, 149] width 30 height 28
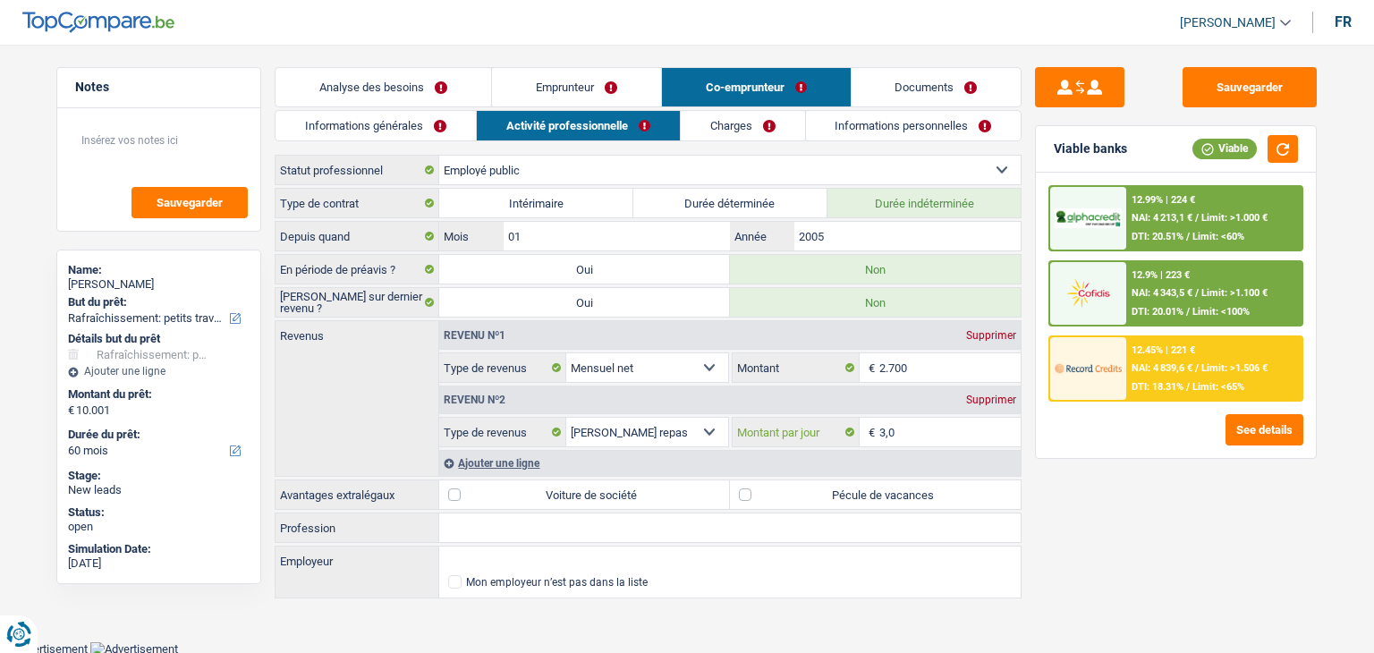
click at [925, 424] on input "3,0" at bounding box center [950, 432] width 142 height 29
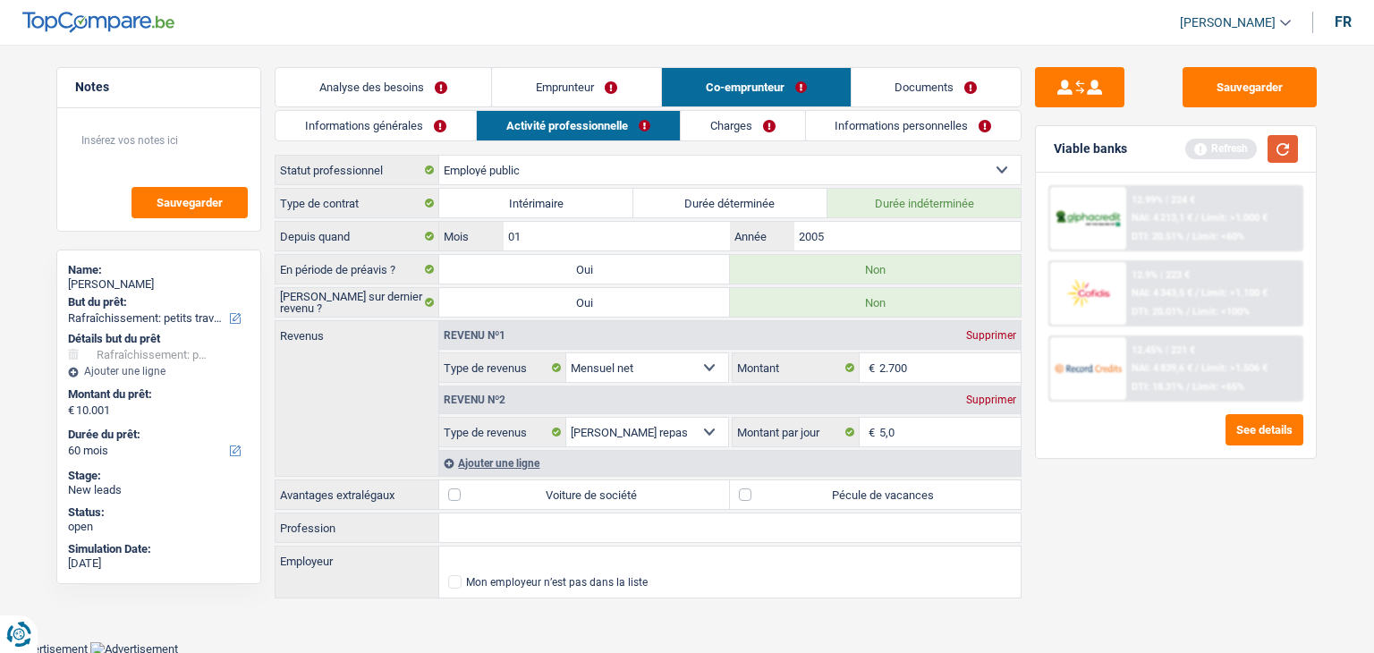
click at [1290, 148] on button "button" at bounding box center [1283, 149] width 30 height 28
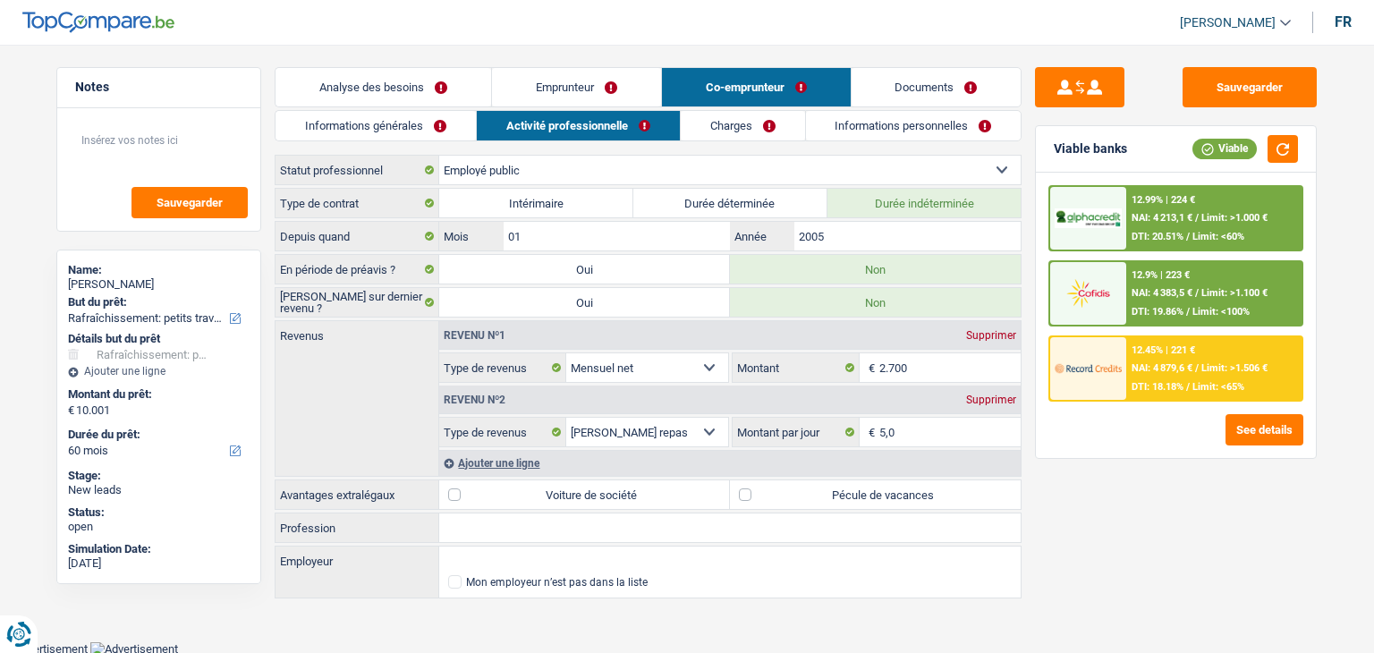
click at [736, 132] on link "Charges" at bounding box center [743, 126] width 124 height 30
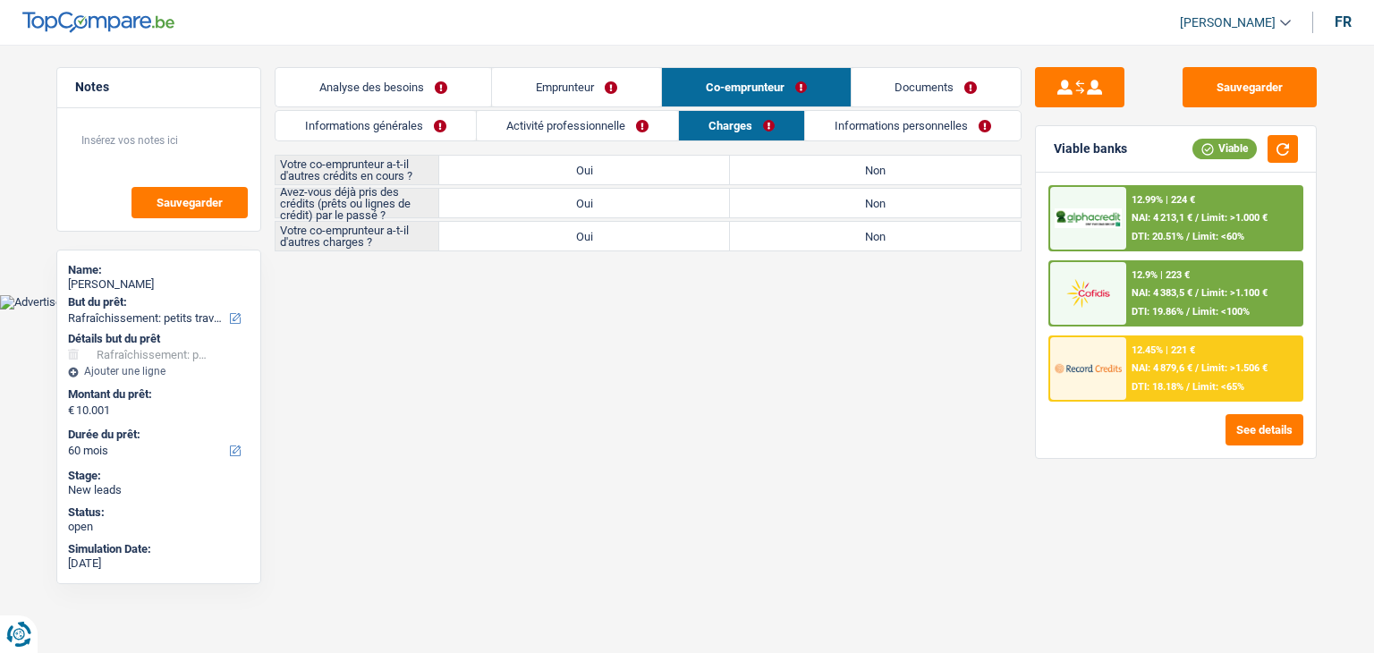
click at [653, 126] on link "Activité professionnelle" at bounding box center [577, 126] width 201 height 30
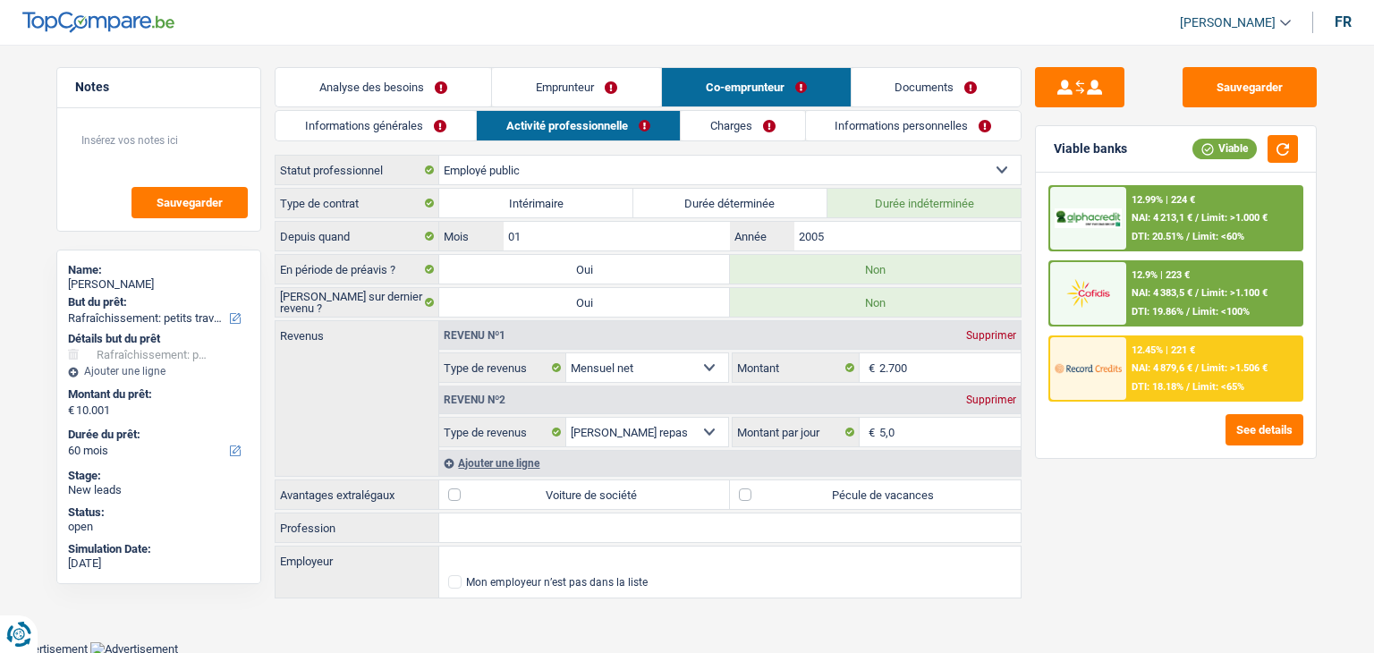
click at [1124, 512] on div "Sauvegarder Viable banks Viable 12.99% | 224 € NAI: 4 213,1 € / Limit: >1.000 €…" at bounding box center [1176, 343] width 309 height 553
click at [824, 497] on label "Pécule de vacances" at bounding box center [875, 494] width 291 height 29
click at [824, 497] on input "Pécule de vacances" at bounding box center [875, 494] width 291 height 29
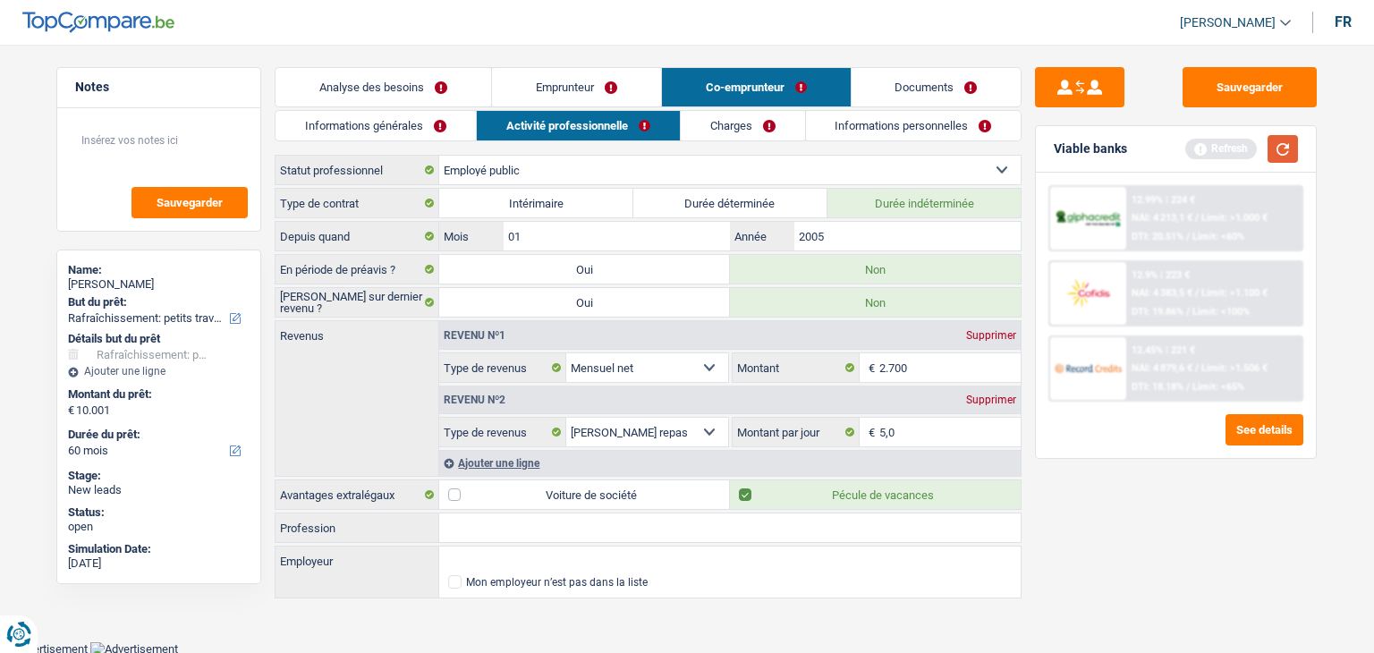
click at [1277, 152] on button "button" at bounding box center [1283, 149] width 30 height 28
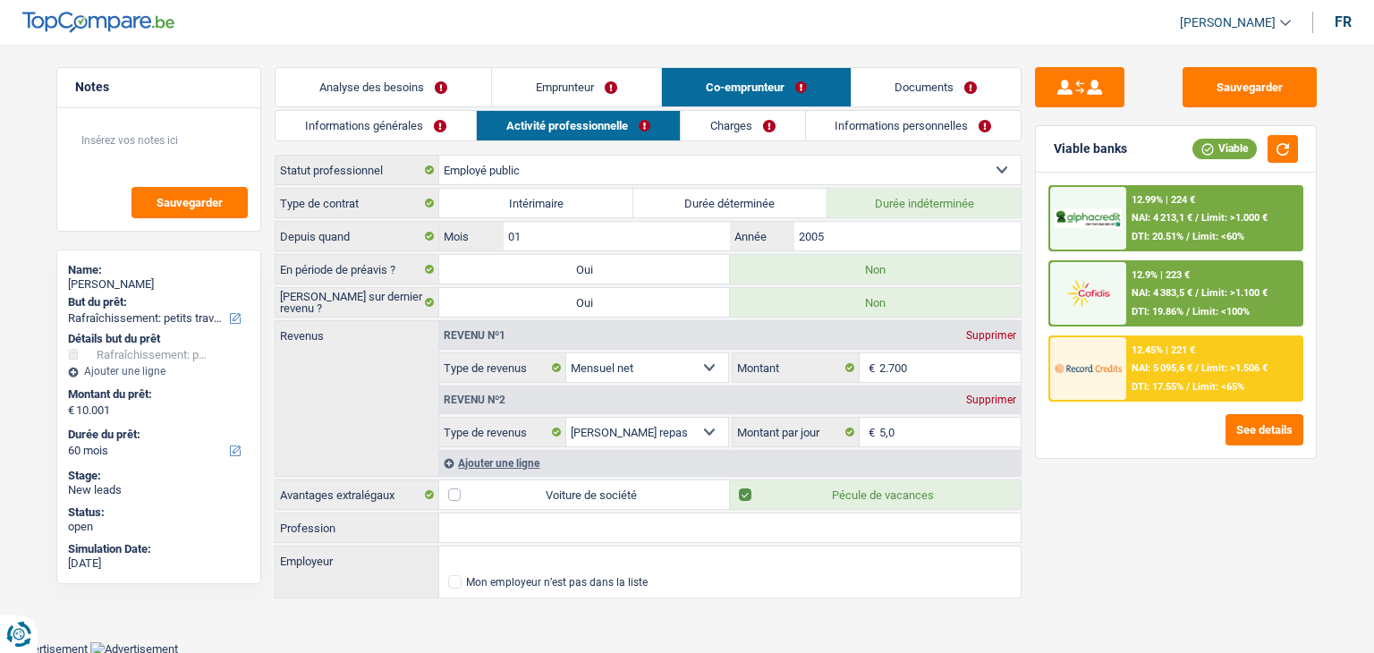
click at [719, 130] on link "Charges" at bounding box center [743, 126] width 124 height 30
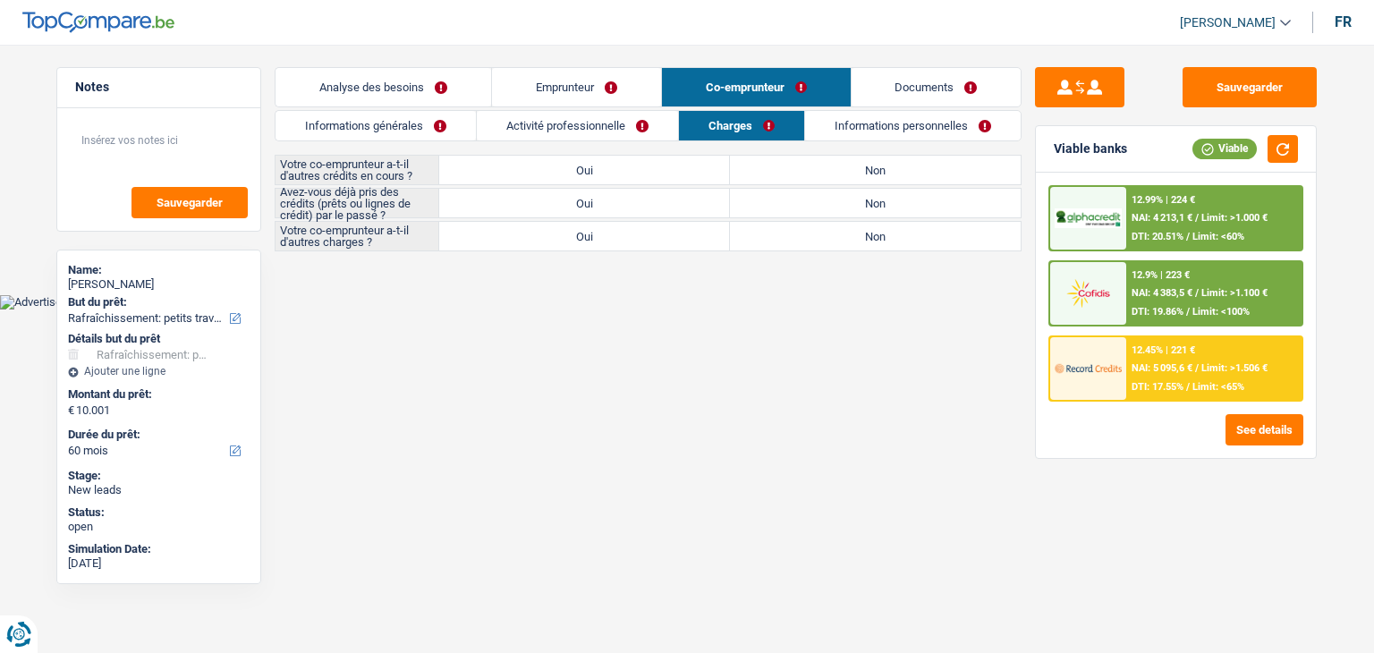
click at [601, 172] on label "Oui" at bounding box center [584, 170] width 291 height 29
click at [601, 172] on input "Oui" at bounding box center [584, 170] width 291 height 29
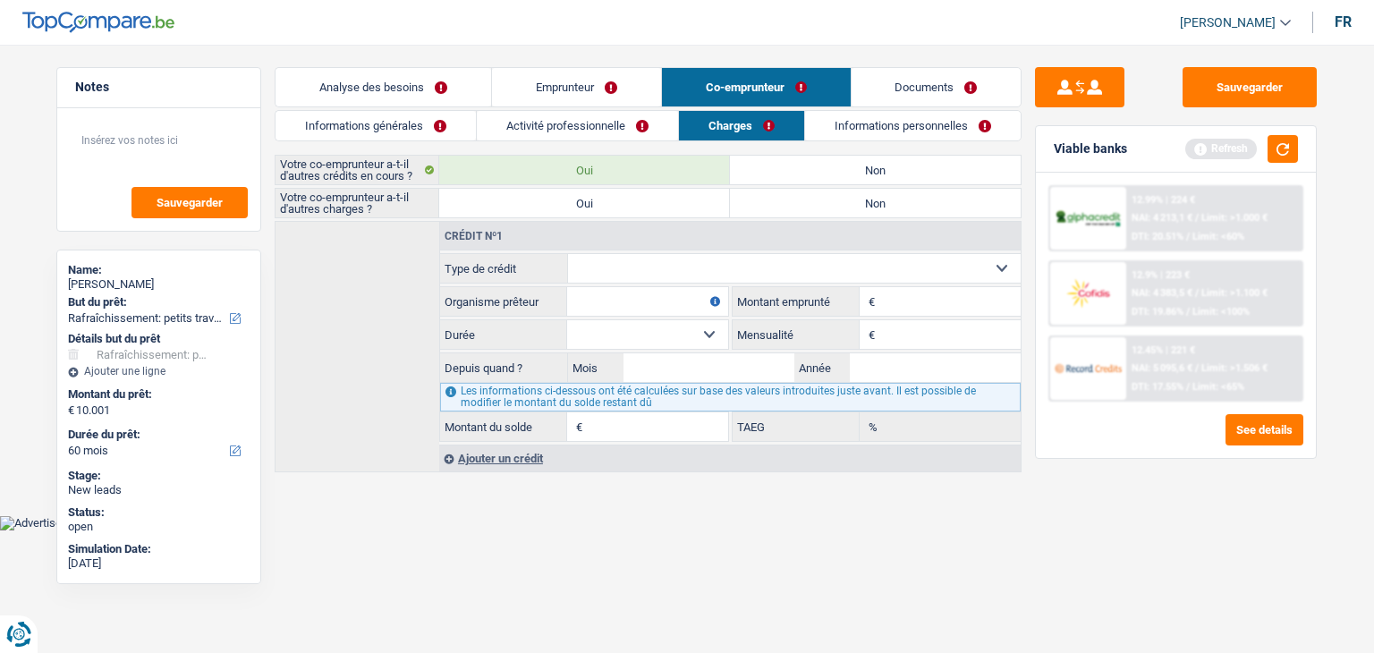
click at [644, 266] on select "Carte ou ouverture de crédit Prêt hypothécaire Vente à tempérament Prêt à tempé…" at bounding box center [795, 268] width 454 height 29
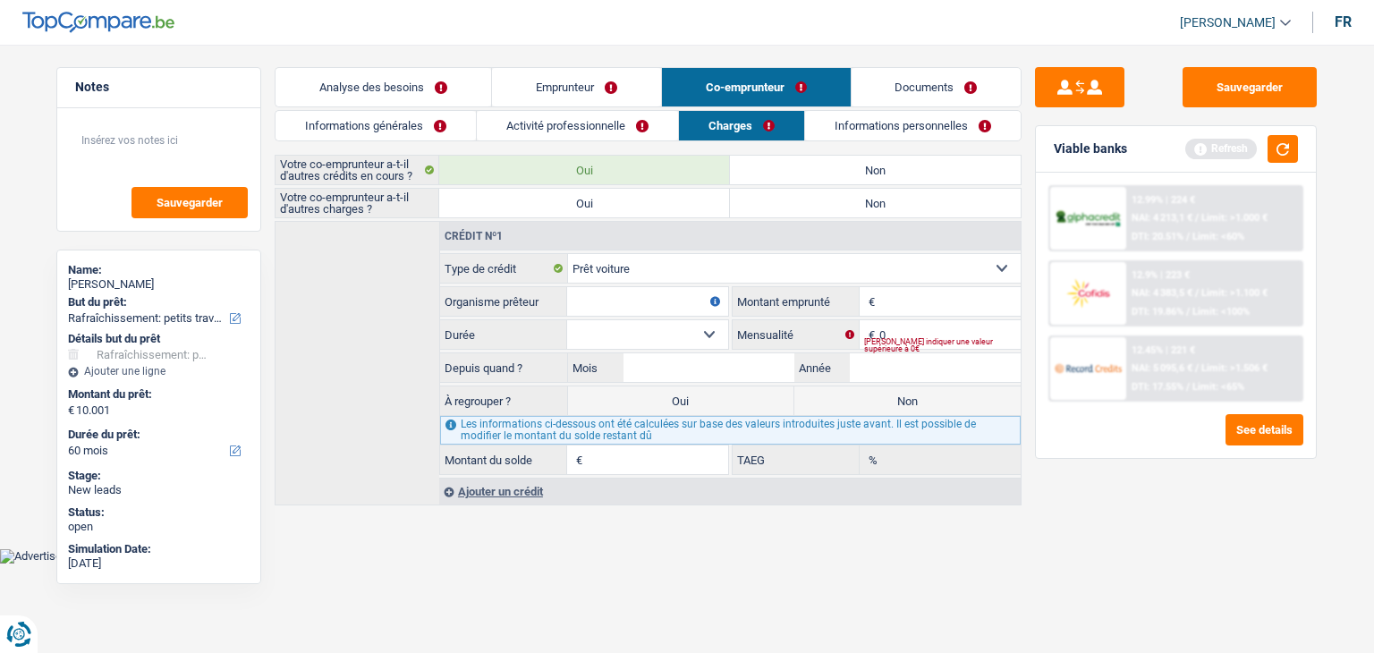
click at [637, 301] on input "Organisme prêteur" at bounding box center [647, 301] width 161 height 29
drag, startPoint x: 979, startPoint y: 305, endPoint x: 1023, endPoint y: 284, distance: 48.8
click at [979, 305] on input "Montant" at bounding box center [949, 301] width 141 height 29
drag, startPoint x: 1288, startPoint y: 150, endPoint x: 1256, endPoint y: 171, distance: 38.2
click at [1288, 150] on button "button" at bounding box center [1283, 149] width 30 height 28
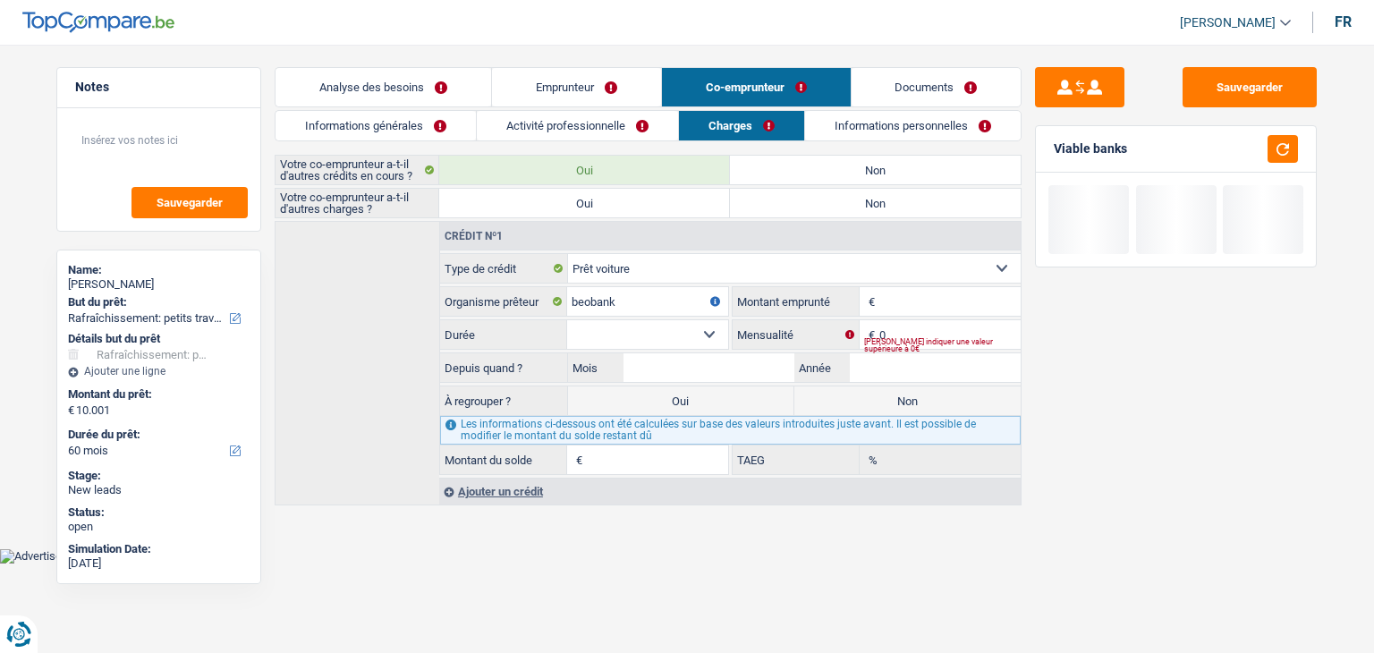
click at [924, 298] on input "Montant" at bounding box center [949, 301] width 141 height 29
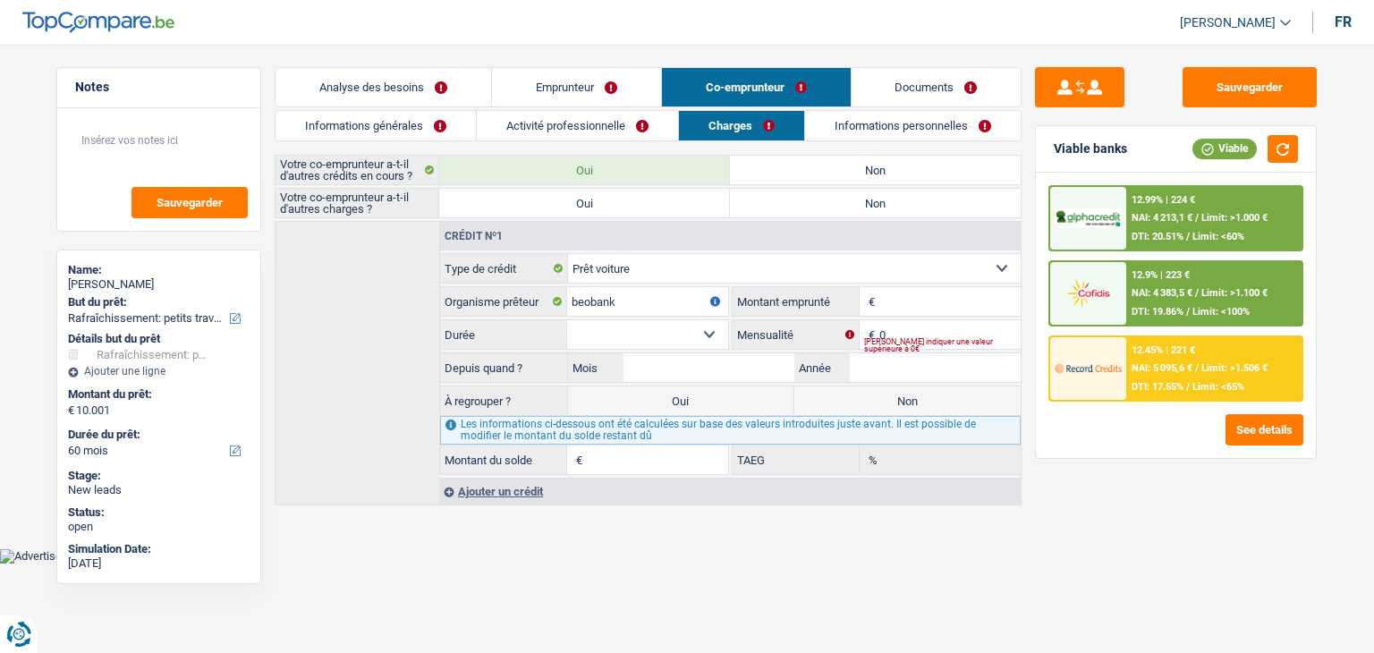
click at [904, 304] on input "Montant" at bounding box center [949, 301] width 141 height 29
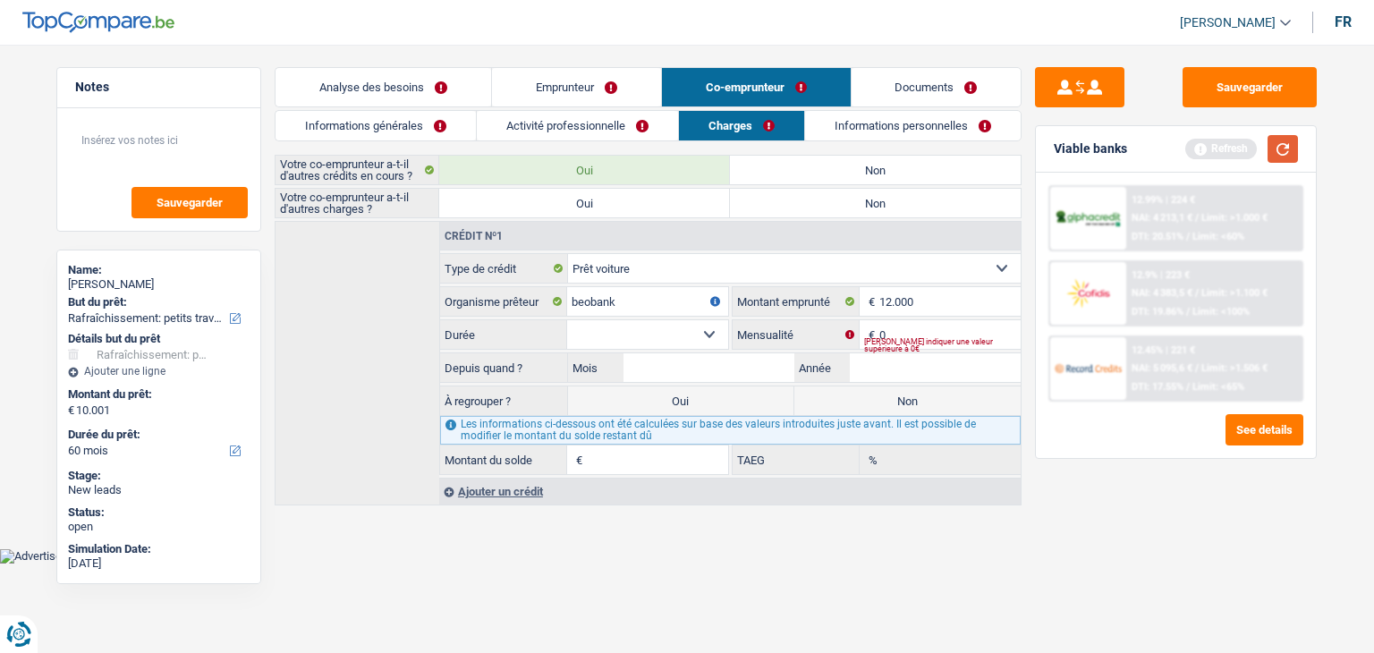
click at [1286, 158] on button "button" at bounding box center [1283, 149] width 30 height 28
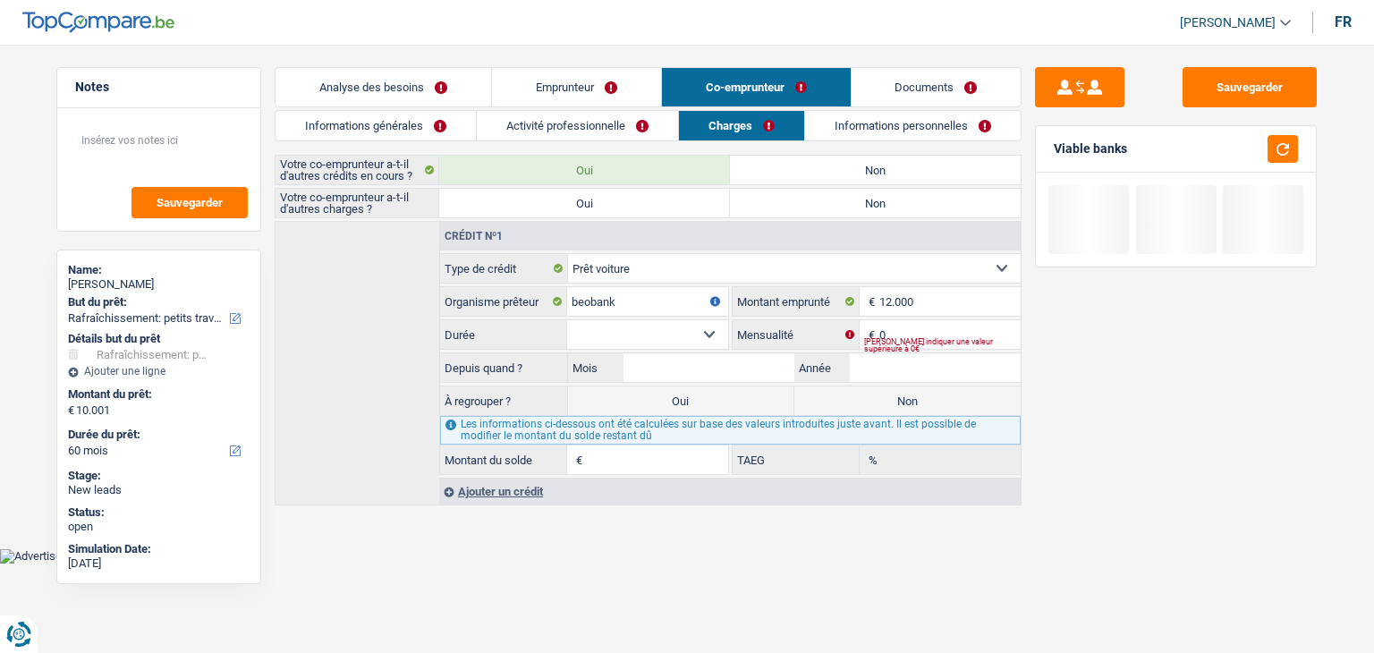
click at [685, 335] on select "12 mois 18 mois 24 mois 30 mois 36 mois 42 mois 48 mois 60 mois Sélectionner un…" at bounding box center [647, 334] width 161 height 29
click at [698, 340] on select "12 mois 18 mois 24 mois 30 mois 36 mois 42 mois 48 mois 60 mois Sélectionner un…" at bounding box center [647, 334] width 161 height 29
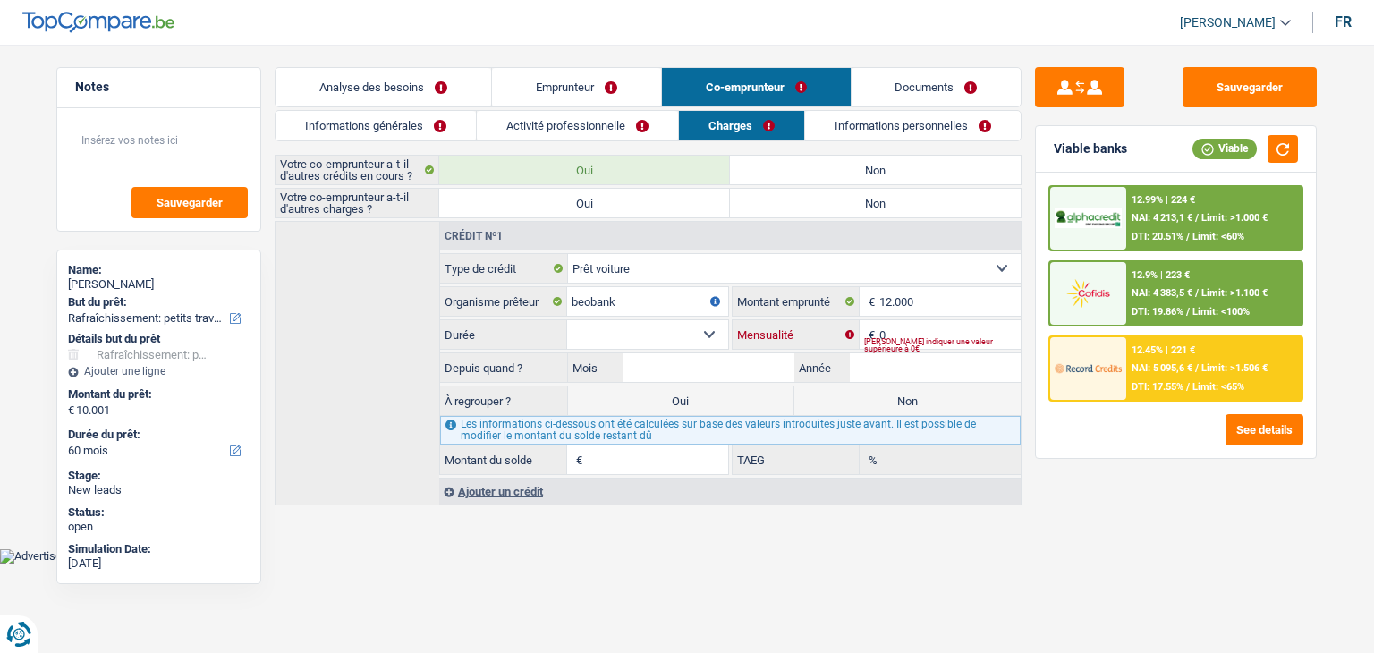
click at [946, 333] on input "0" at bounding box center [949, 334] width 141 height 29
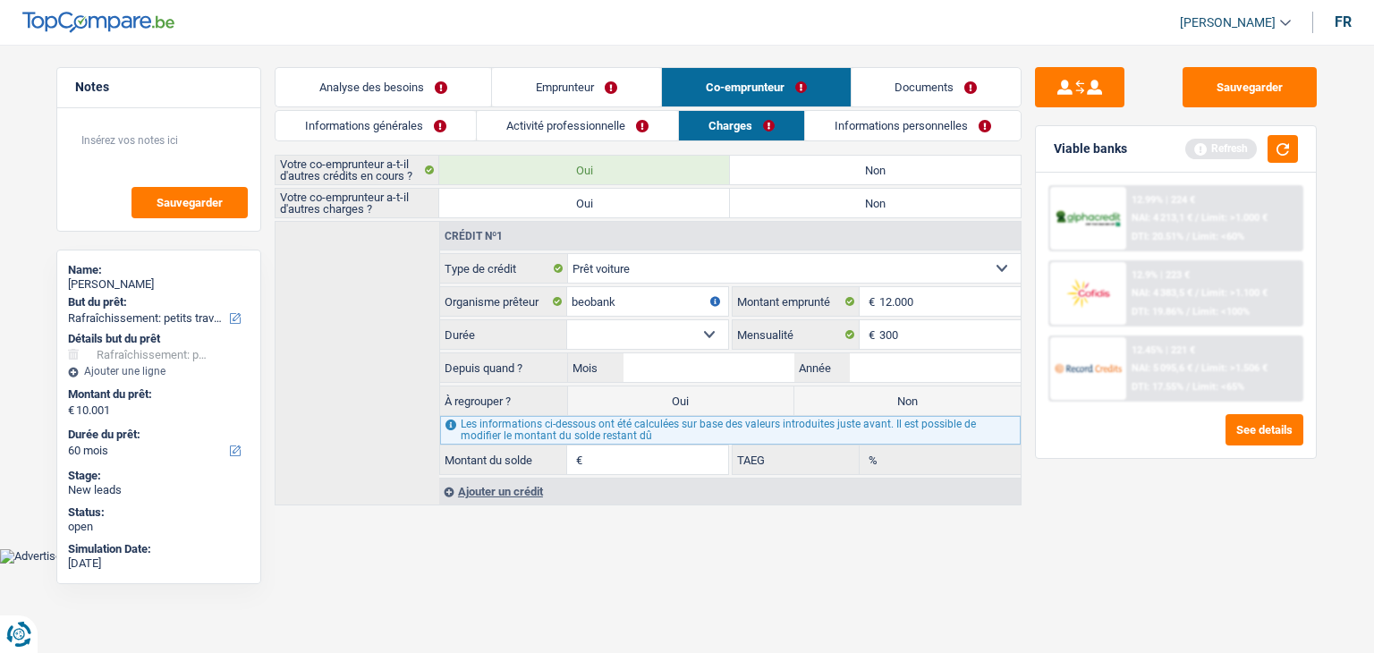
click at [646, 334] on select "12 mois 18 mois 24 mois 30 mois 36 mois 42 mois 48 mois 60 mois Sélectionner un…" at bounding box center [647, 334] width 161 height 29
click at [567, 320] on select "12 mois 18 mois 24 mois 30 mois 36 mois 42 mois 48 mois 60 mois Sélectionner un…" at bounding box center [647, 334] width 161 height 29
click at [929, 304] on input "12.000" at bounding box center [949, 301] width 141 height 29
click at [666, 331] on select "12 mois 18 mois 24 mois 30 mois 36 mois 42 mois 48 mois 60 mois Sélectionner un…" at bounding box center [647, 334] width 161 height 29
drag, startPoint x: 666, startPoint y: 331, endPoint x: 704, endPoint y: 330, distance: 38.5
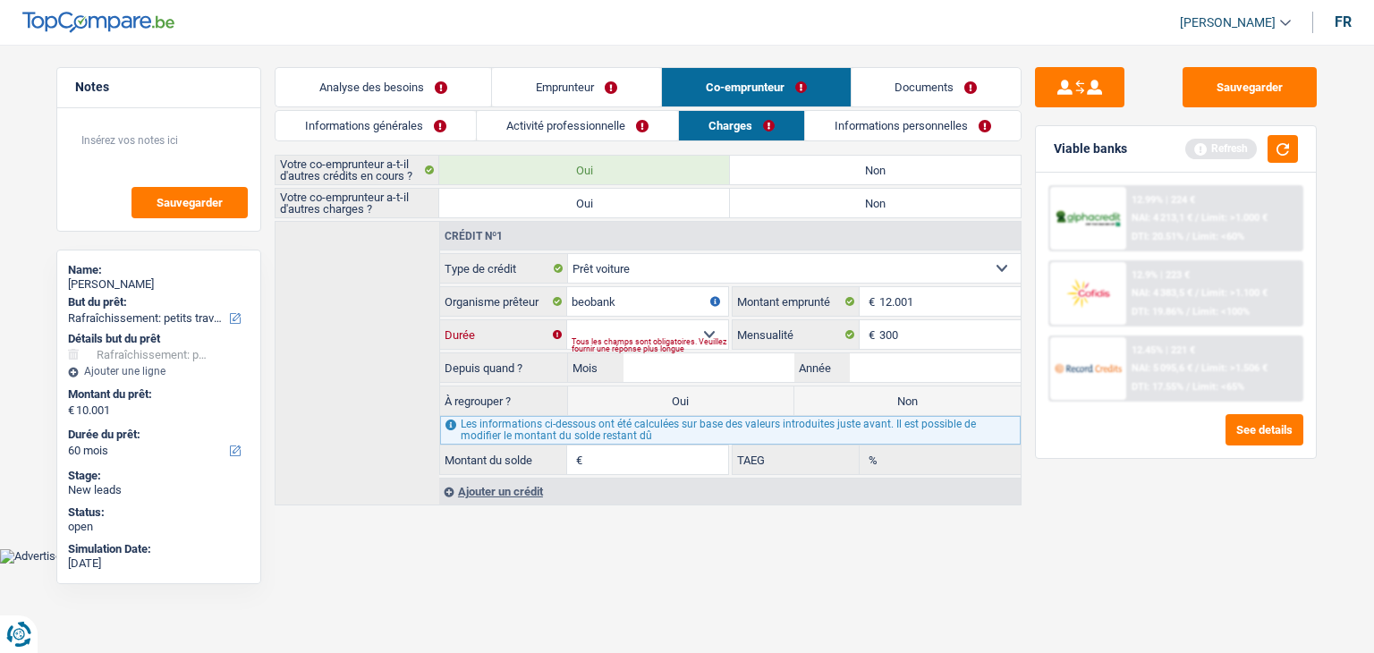
click at [666, 331] on select "12 mois 18 mois 24 mois 30 mois 36 mois 42 mois 48 mois 60 mois Sélectionner un…" at bounding box center [647, 334] width 161 height 29
click at [933, 299] on input "12.001" at bounding box center [949, 301] width 141 height 29
click at [658, 334] on select "12 mois 18 mois 24 mois 30 mois 36 mois 42 mois 48 mois 60 mois Sélectionner un…" at bounding box center [647, 334] width 161 height 29
click at [567, 320] on select "12 mois 18 mois 24 mois 30 mois 36 mois 42 mois 48 mois 60 mois Sélectionner un…" at bounding box center [647, 334] width 161 height 29
click at [1302, 137] on div "Viable banks Refresh" at bounding box center [1176, 149] width 280 height 47
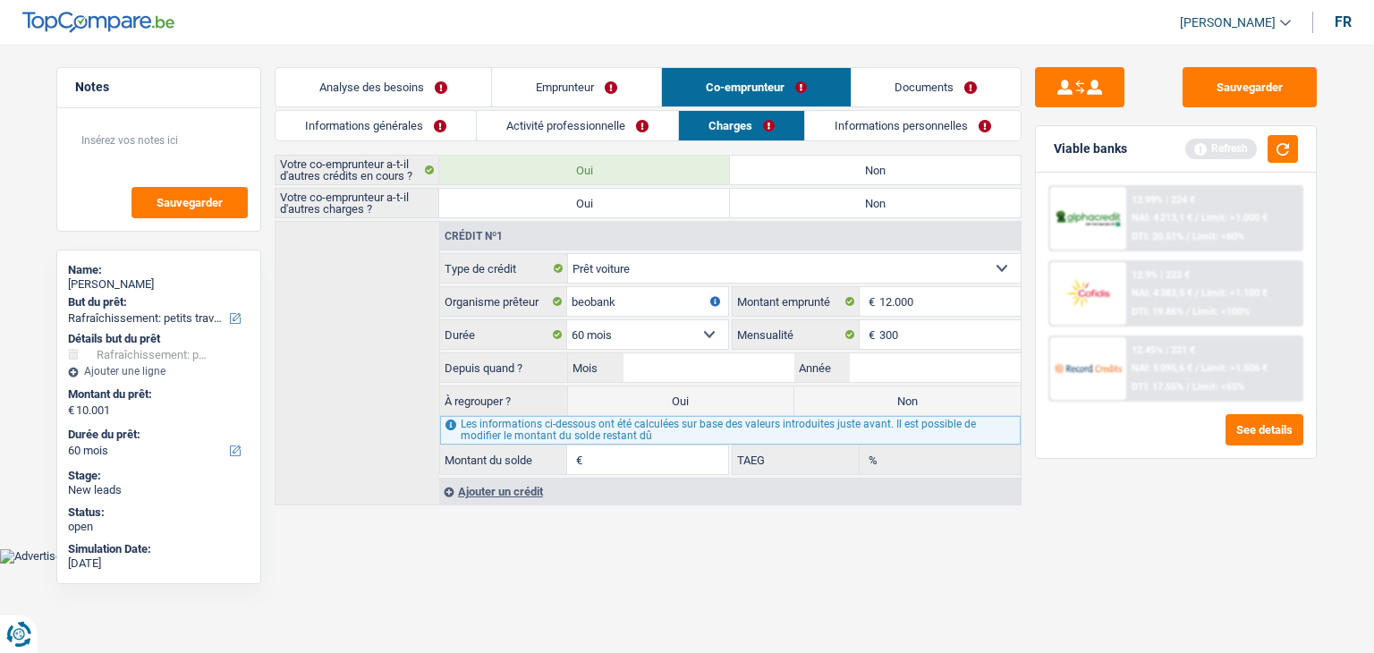
click at [1299, 140] on div "Viable banks Refresh" at bounding box center [1176, 149] width 280 height 47
click at [1295, 140] on button "button" at bounding box center [1283, 149] width 30 height 28
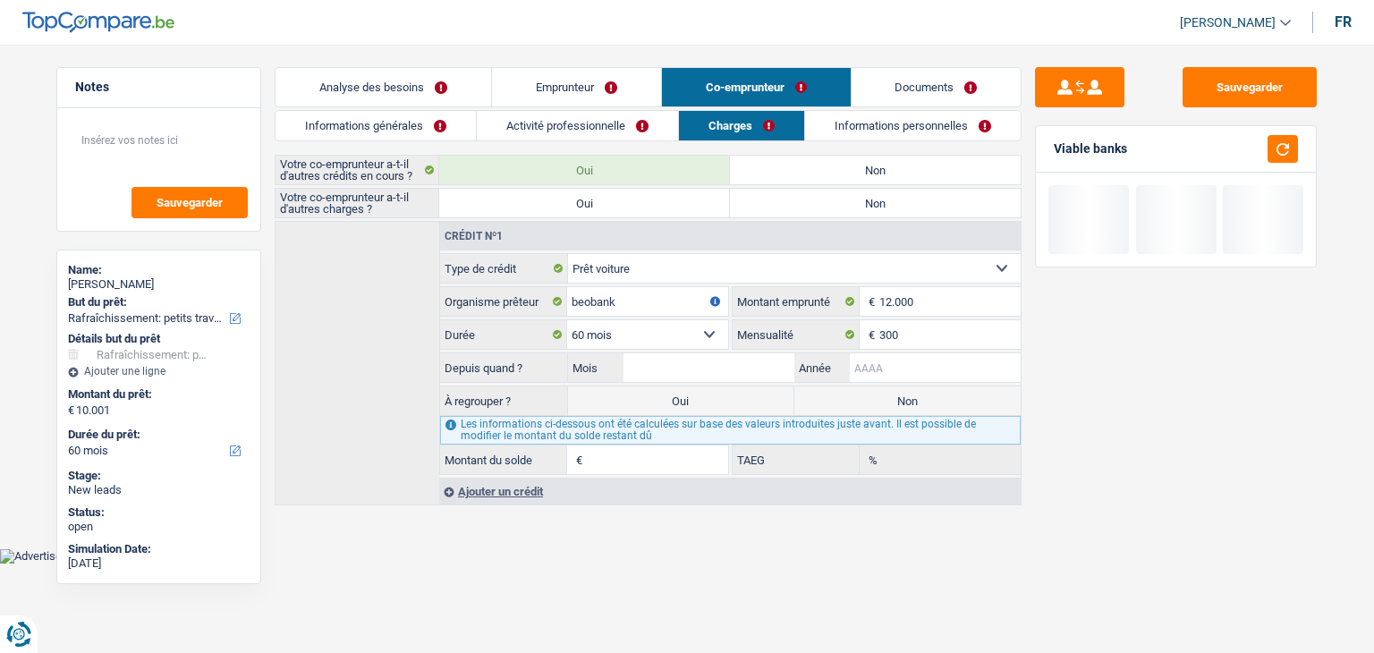
click at [895, 369] on input "Année" at bounding box center [935, 367] width 171 height 29
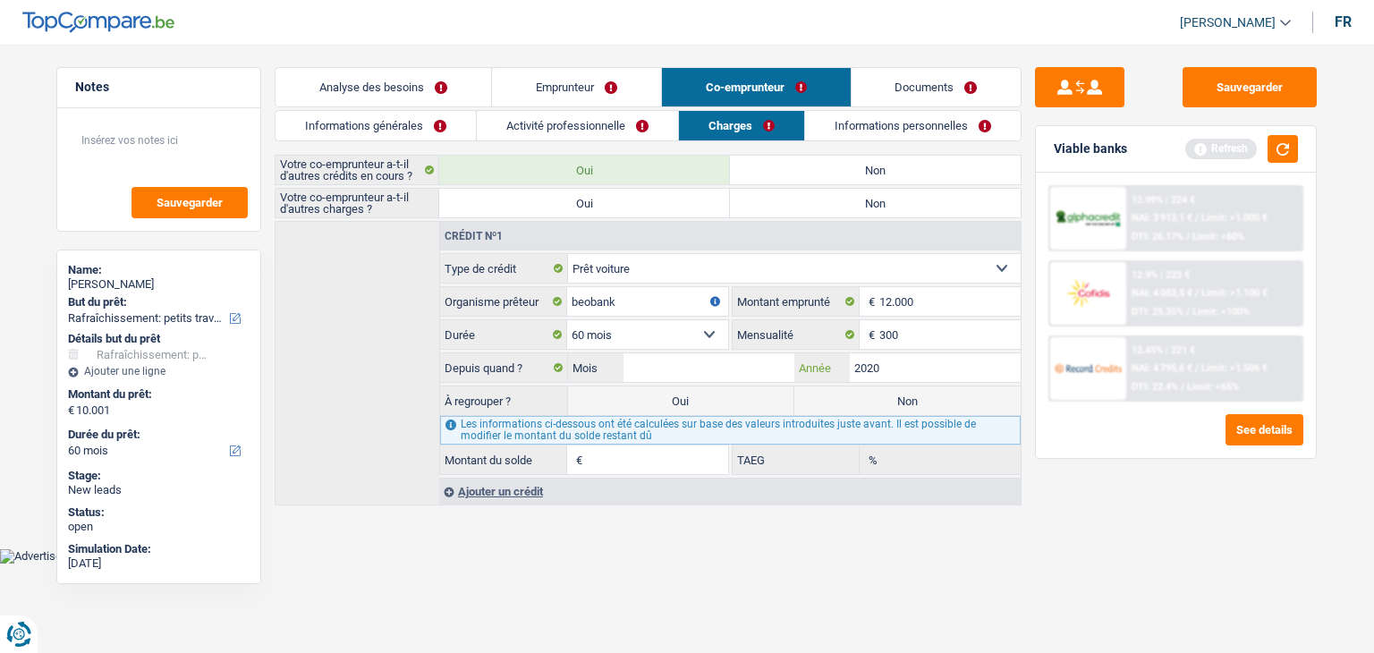
click at [895, 372] on input "2020" at bounding box center [935, 367] width 171 height 29
click at [757, 367] on input "Mois" at bounding box center [708, 367] width 171 height 29
drag, startPoint x: 955, startPoint y: 591, endPoint x: 1192, endPoint y: 193, distance: 463.3
click at [955, 564] on html "Vous avez le contrôle de vos données Nous utilisons des cookies, tout comme nos…" at bounding box center [687, 282] width 1374 height 564
click at [1288, 148] on button "button" at bounding box center [1283, 149] width 30 height 28
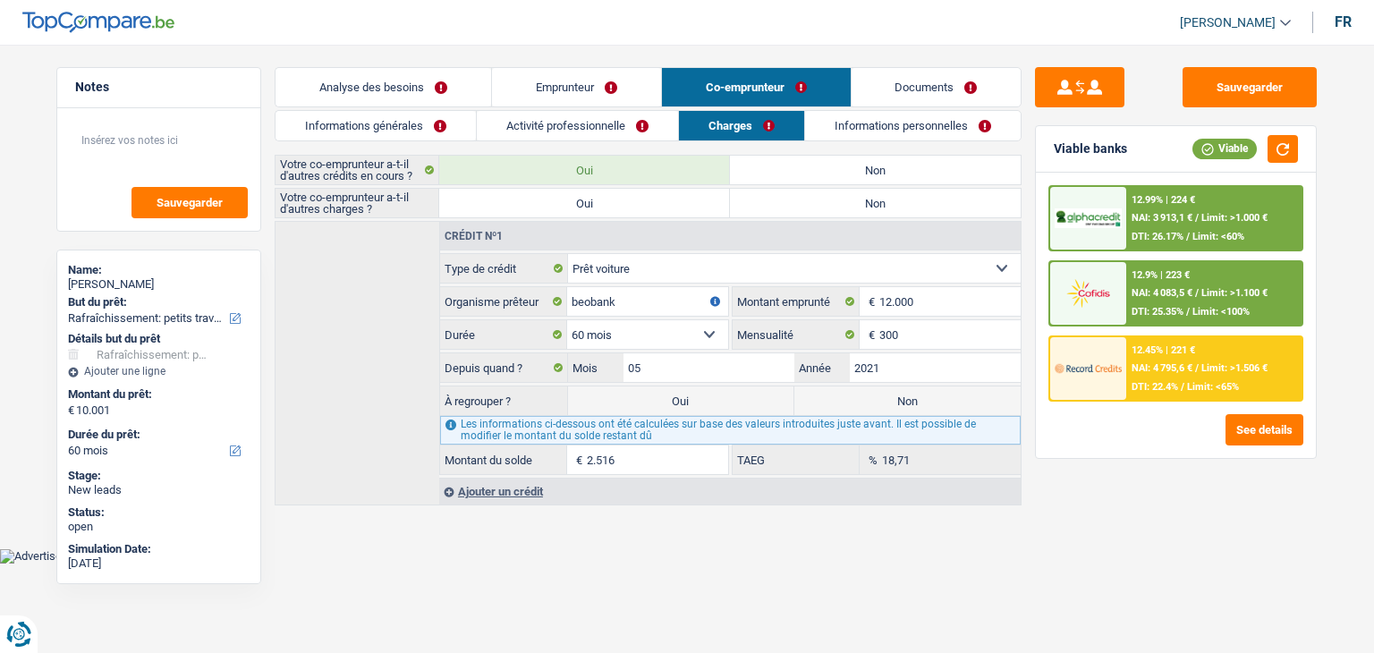
click at [761, 203] on label "Non" at bounding box center [875, 203] width 291 height 29
click at [761, 203] on input "Non" at bounding box center [875, 203] width 291 height 29
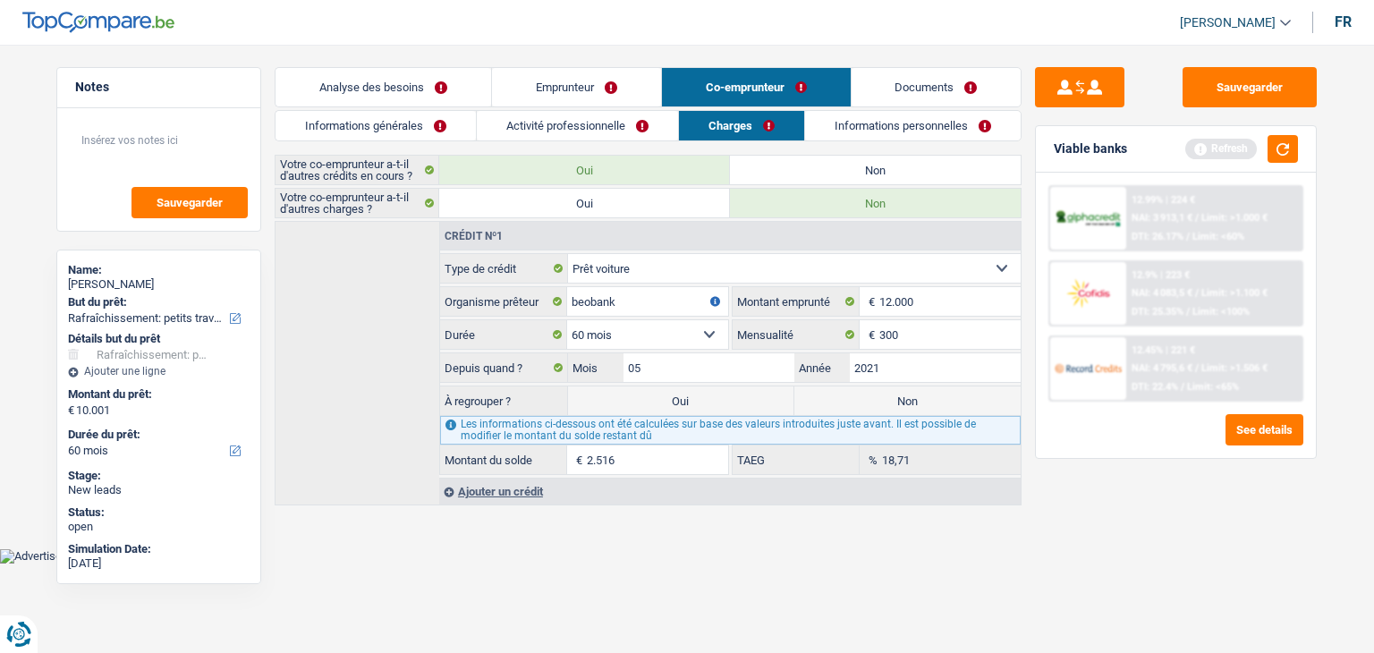
click at [871, 122] on link "Informations personnelles" at bounding box center [913, 126] width 216 height 30
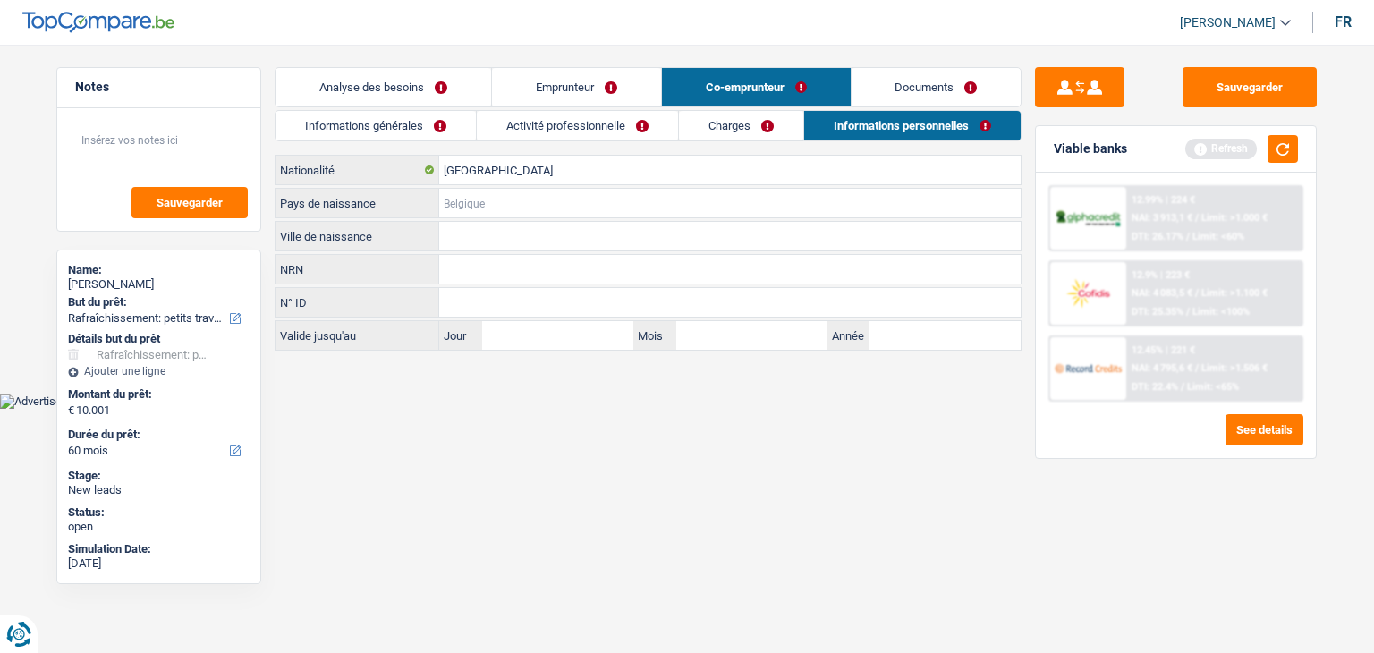
click at [482, 201] on input "Pays de naissance" at bounding box center [729, 203] width 581 height 29
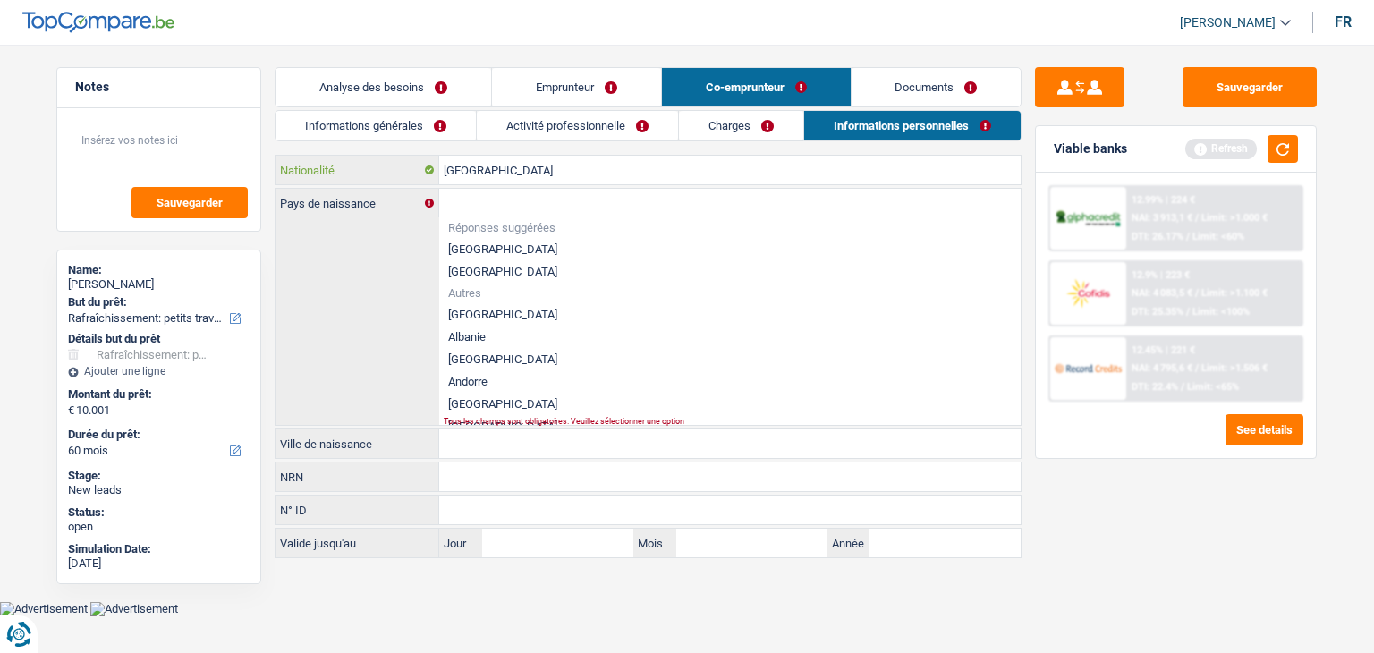
drag, startPoint x: 502, startPoint y: 161, endPoint x: 421, endPoint y: 155, distance: 80.7
click at [425, 156] on div "Belgique Nationalité" at bounding box center [648, 170] width 745 height 29
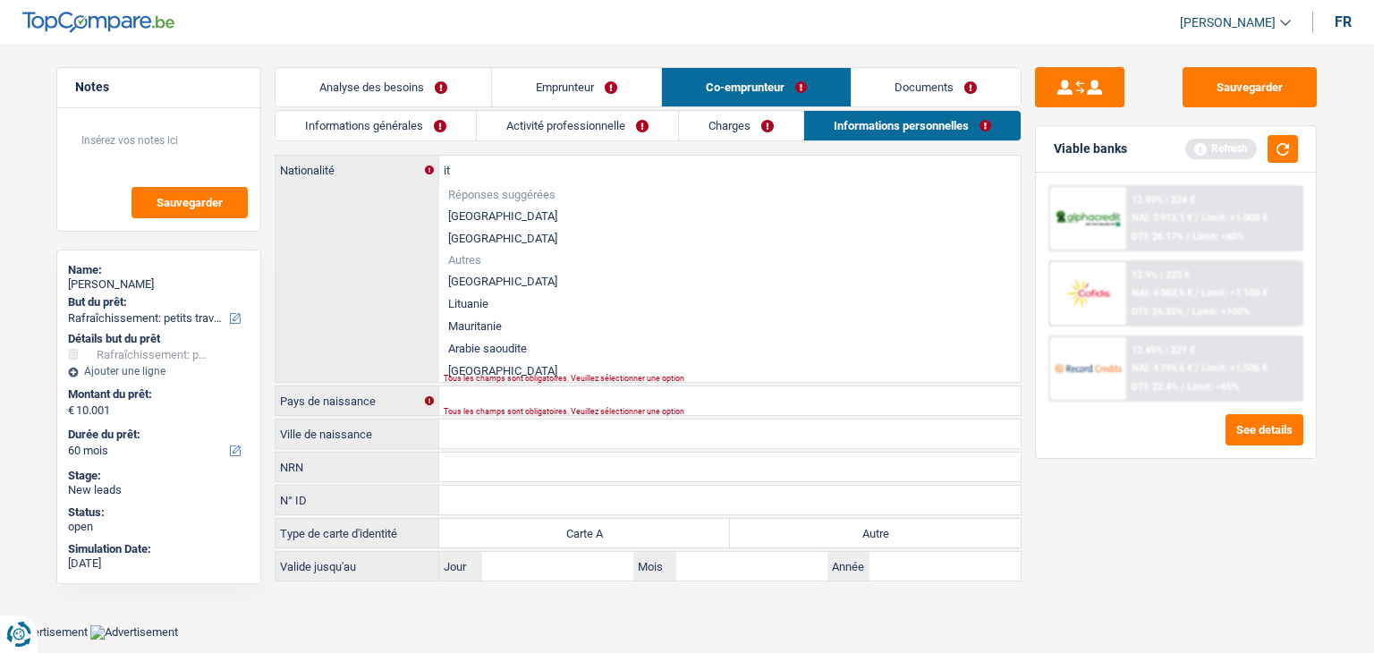
click at [483, 284] on li "[GEOGRAPHIC_DATA]" at bounding box center [729, 281] width 581 height 22
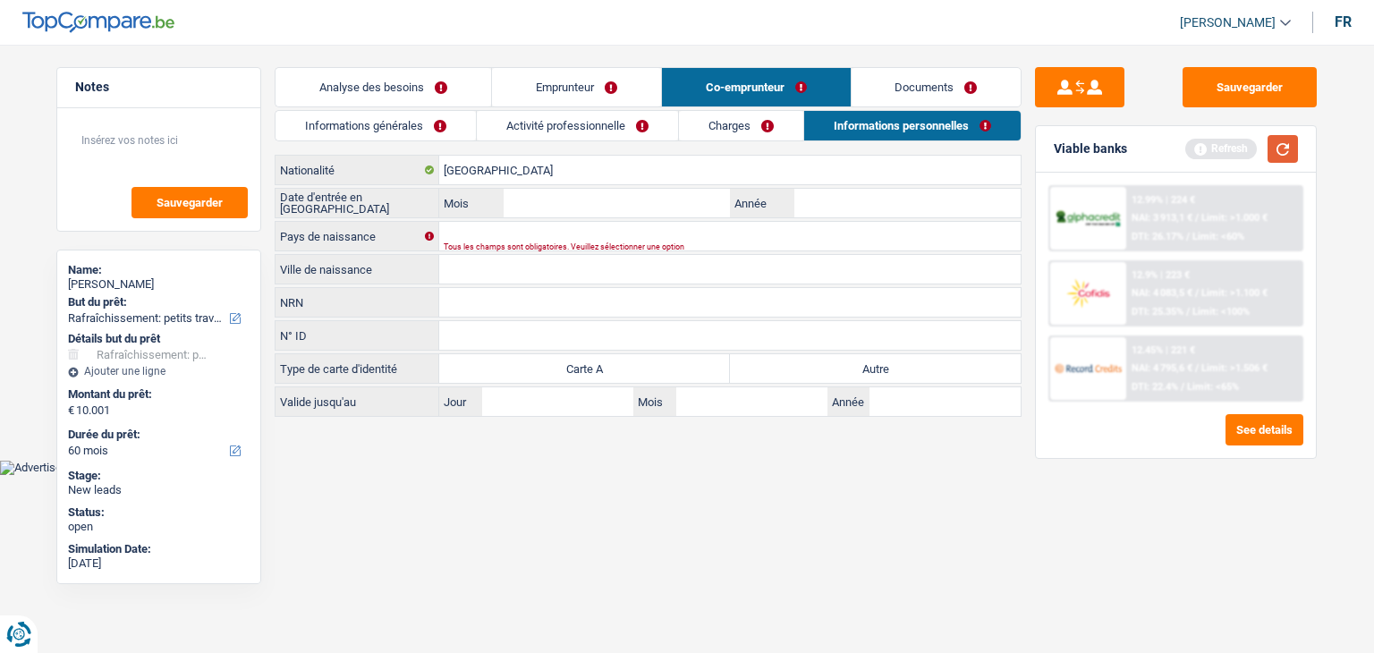
click at [1289, 154] on button "button" at bounding box center [1283, 149] width 30 height 28
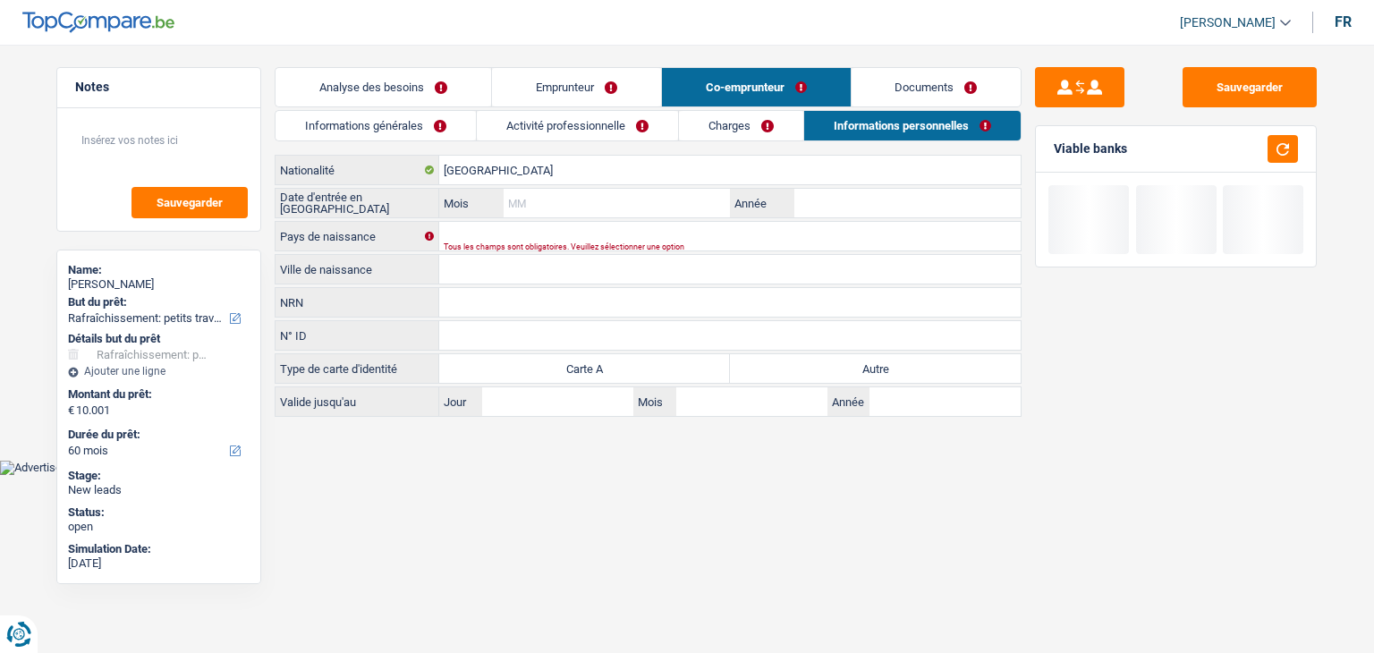
click at [623, 208] on input "Mois" at bounding box center [617, 203] width 226 height 29
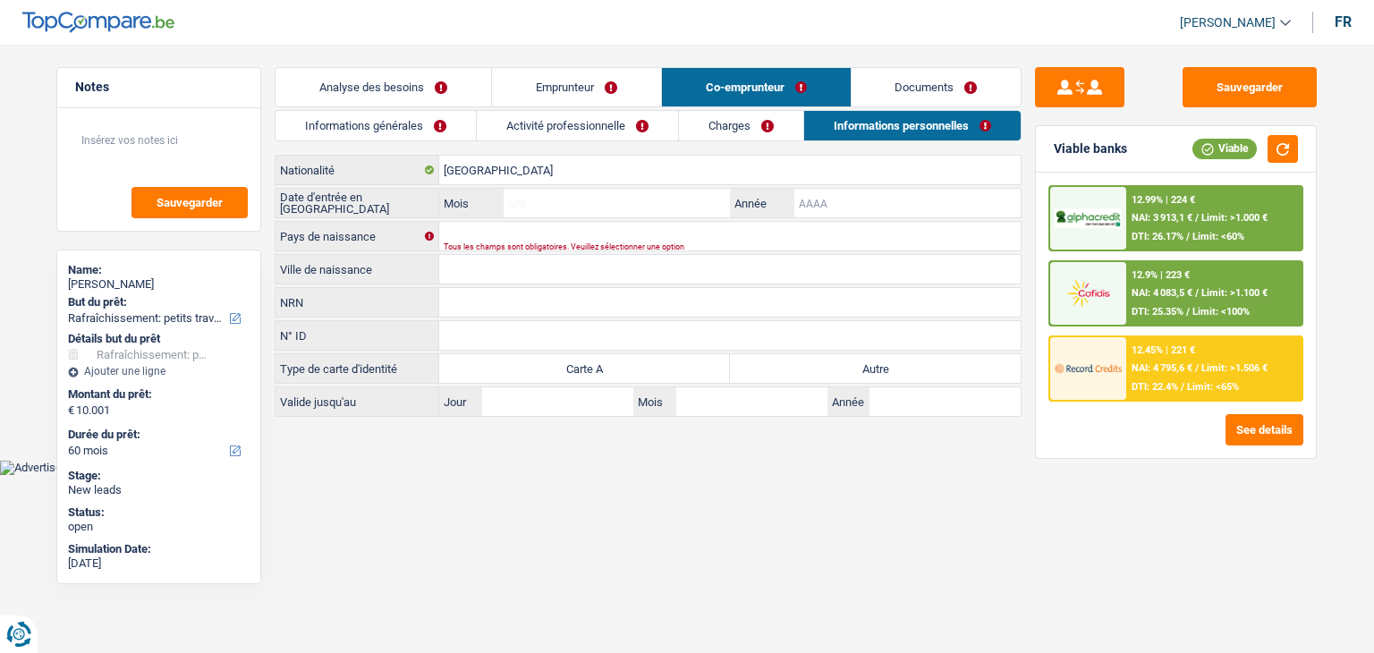
click at [822, 200] on input "Année" at bounding box center [907, 203] width 226 height 29
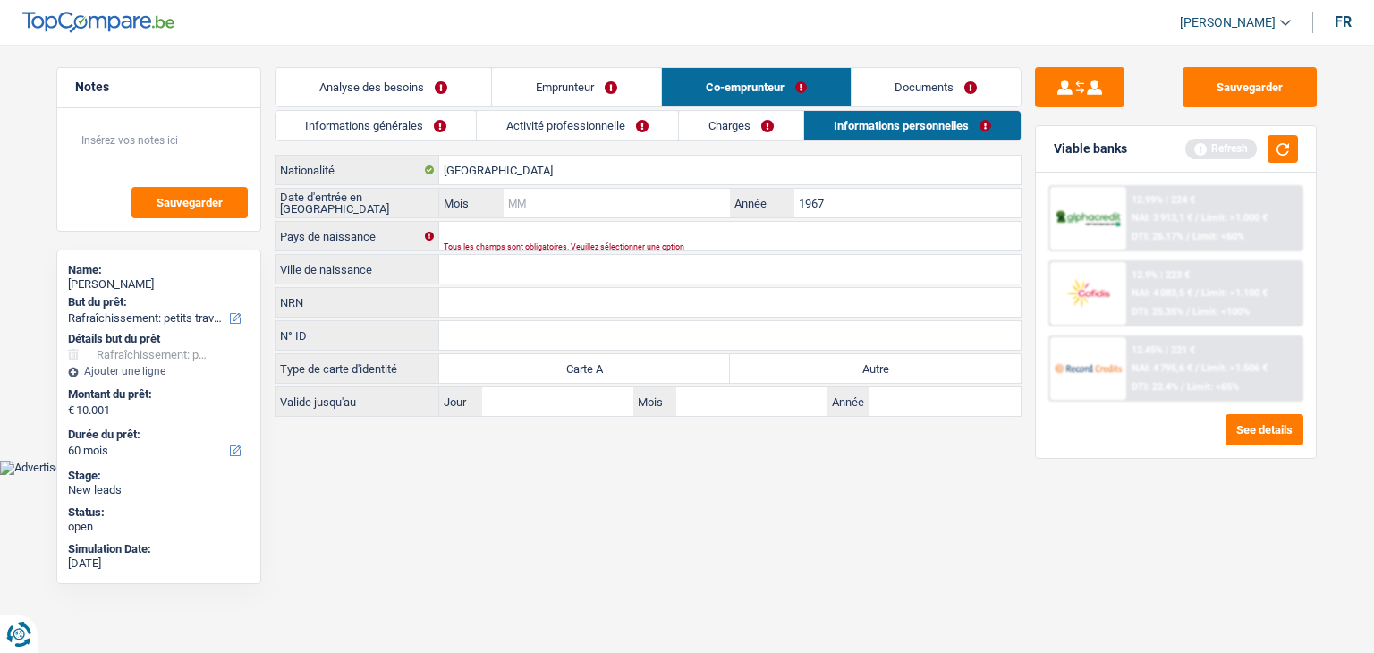
click at [669, 200] on input "Mois" at bounding box center [617, 203] width 226 height 29
click at [637, 239] on input "Pays de naissance" at bounding box center [729, 236] width 581 height 29
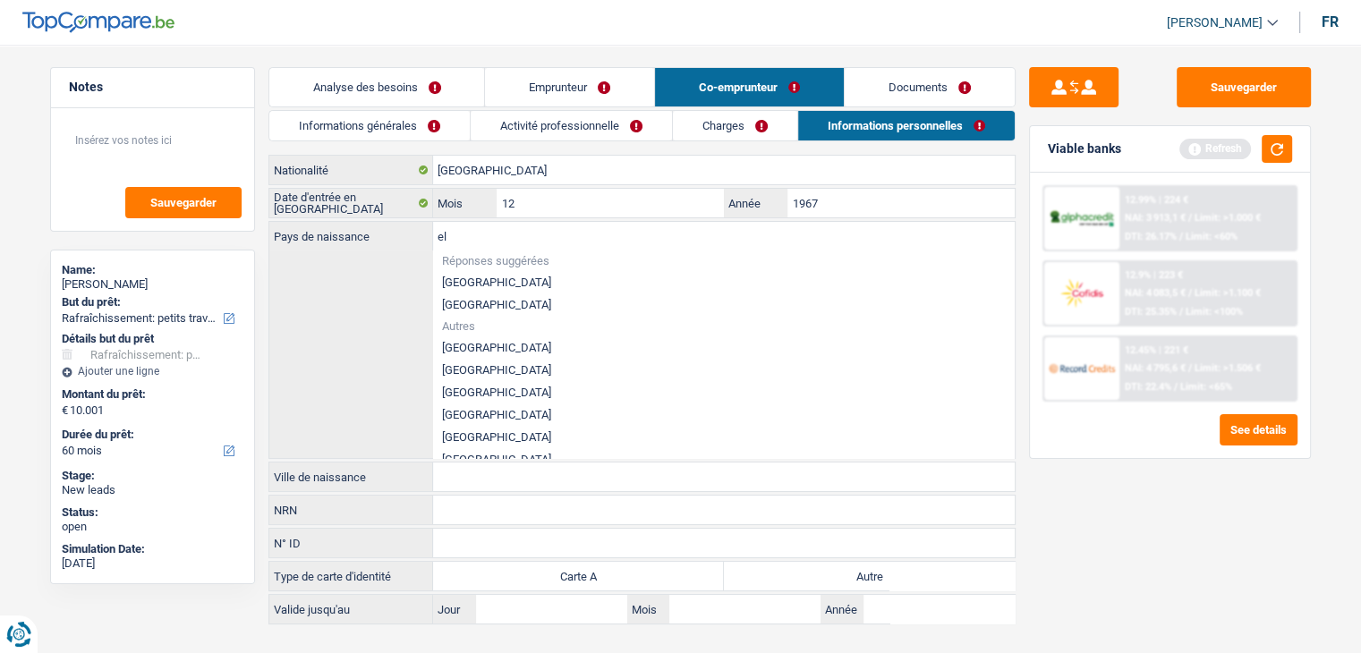
click at [484, 280] on li "[GEOGRAPHIC_DATA]" at bounding box center [723, 282] width 581 height 22
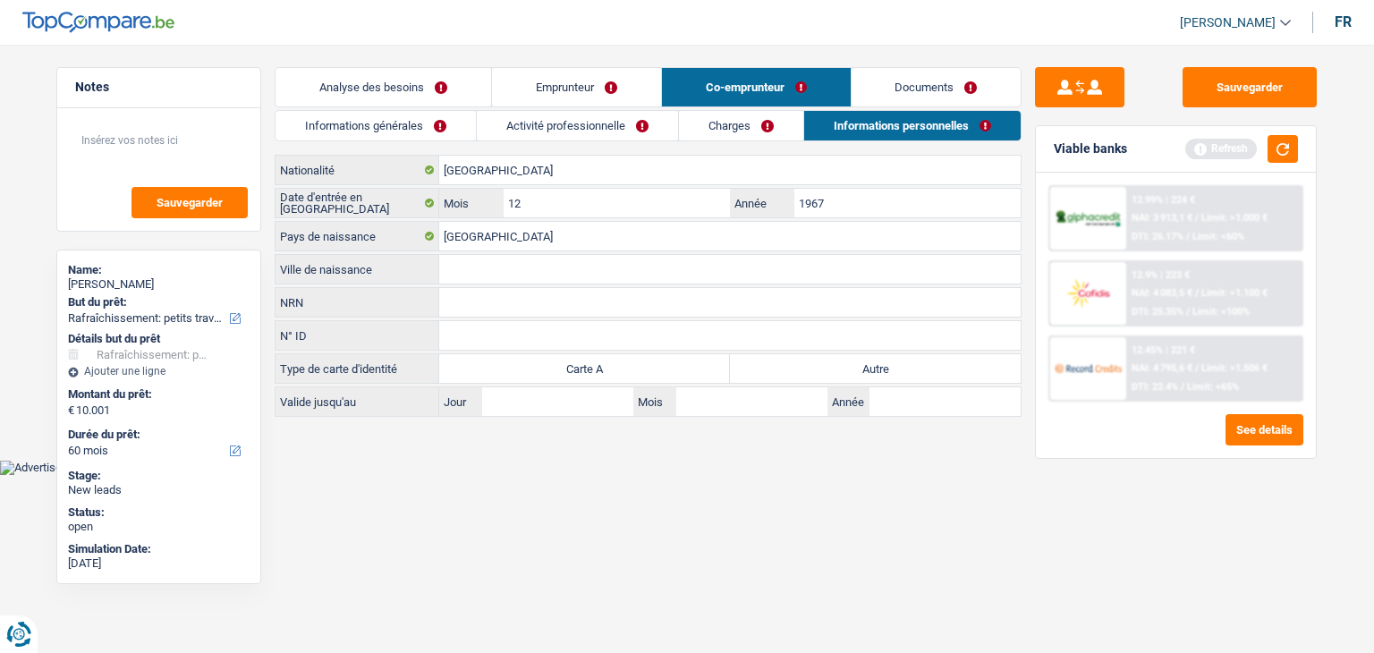
click at [483, 274] on input "Ville de naissance" at bounding box center [729, 269] width 581 height 29
click at [826, 366] on label "Autre" at bounding box center [875, 368] width 291 height 29
click at [826, 366] on input "Autre" at bounding box center [875, 368] width 291 height 29
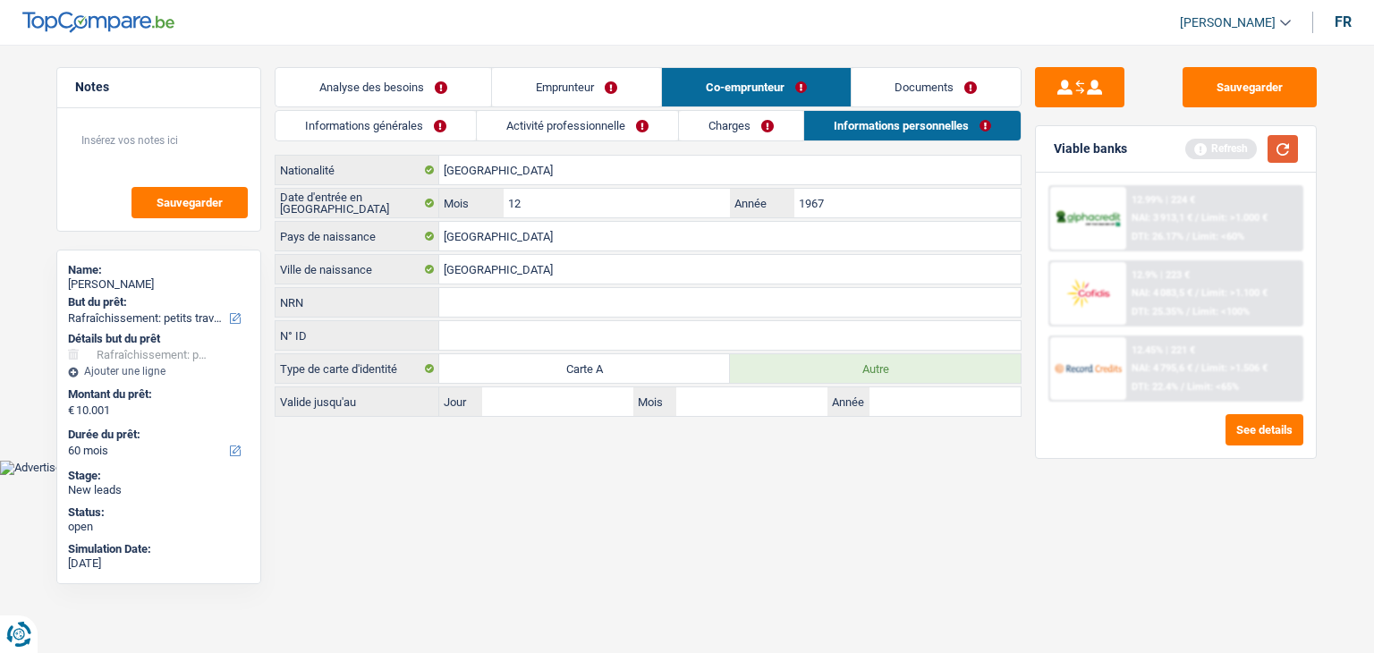
click at [1278, 155] on button "button" at bounding box center [1283, 149] width 30 height 28
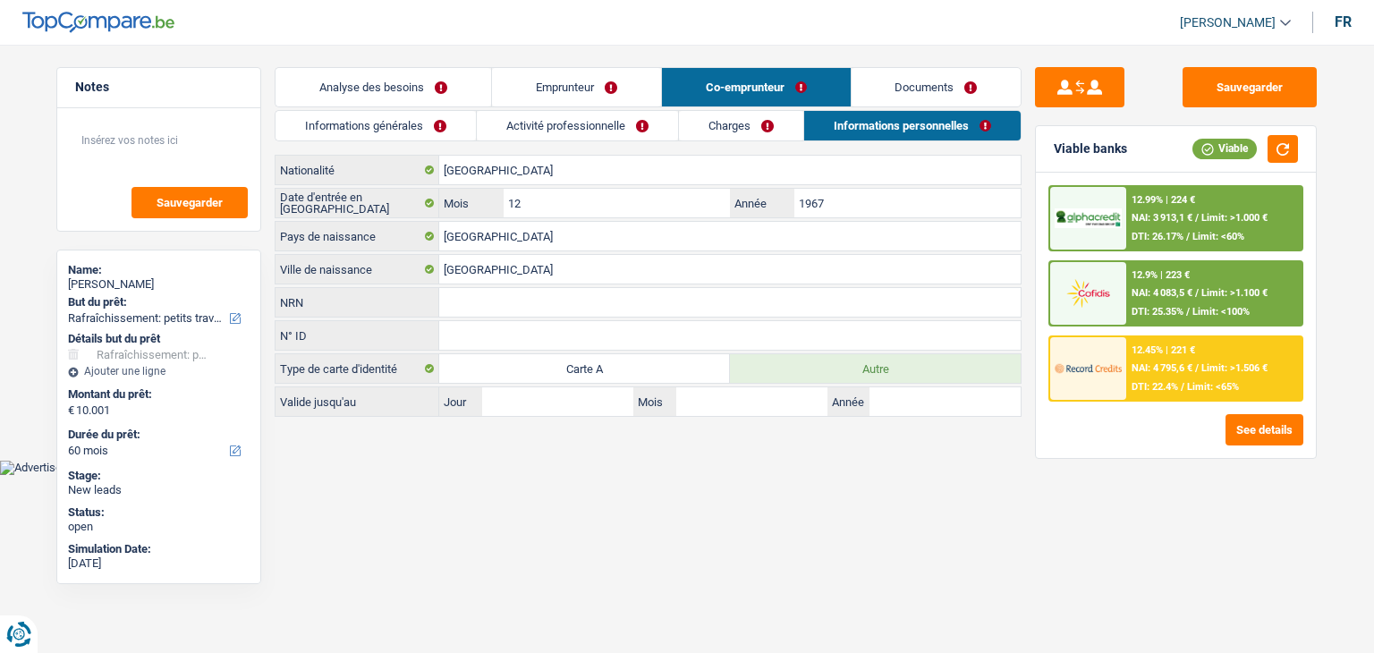
click at [933, 91] on link "Documents" at bounding box center [937, 87] width 170 height 38
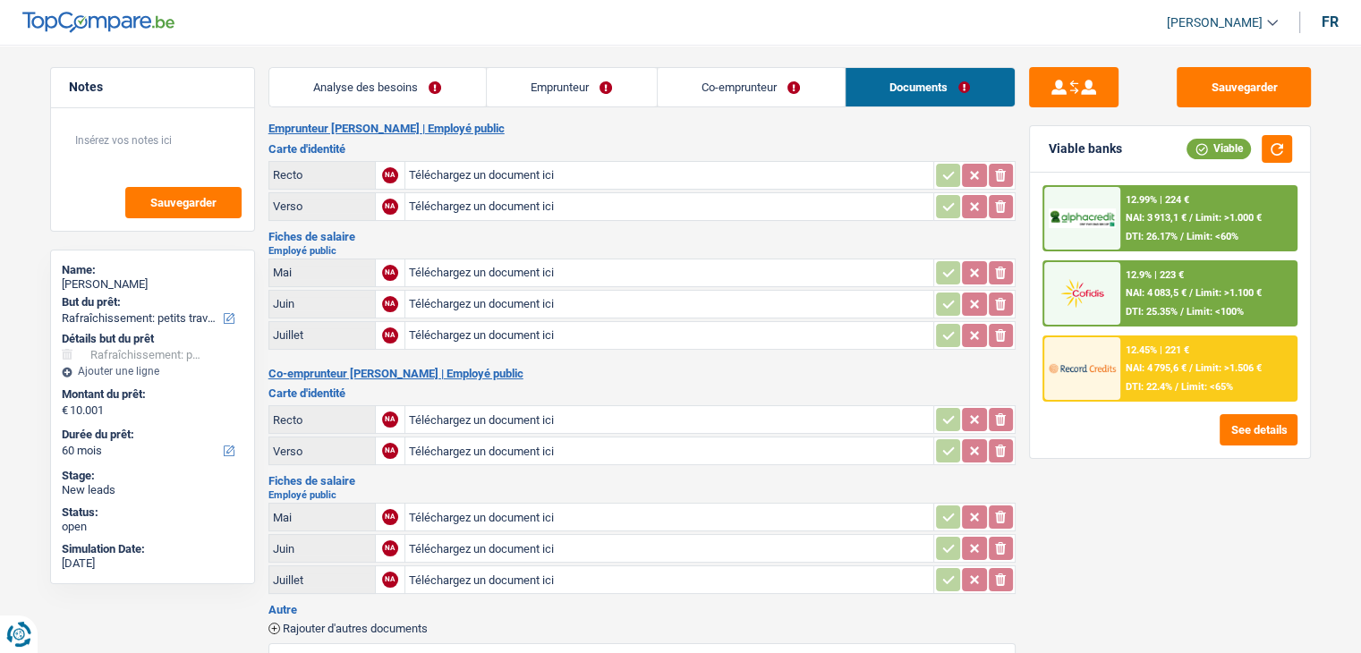
click at [525, 98] on link "Emprunteur" at bounding box center [572, 87] width 170 height 38
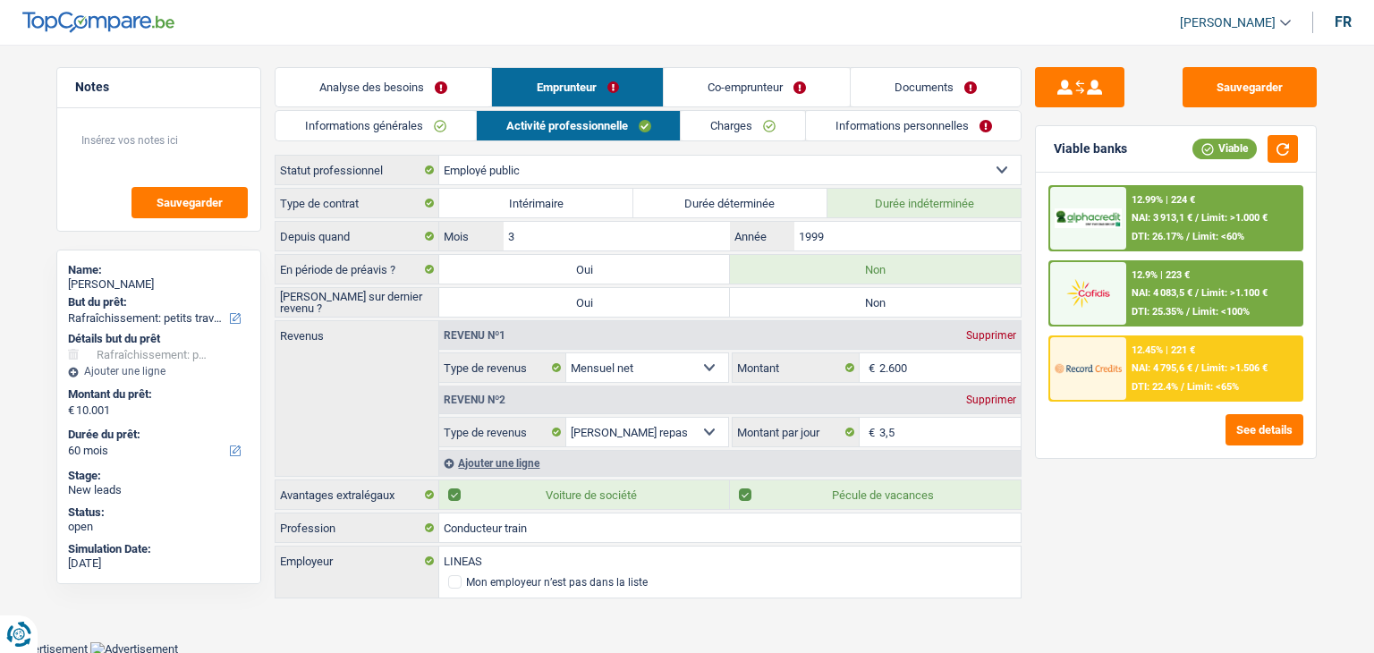
click at [448, 98] on link "Analyse des besoins" at bounding box center [384, 87] width 216 height 38
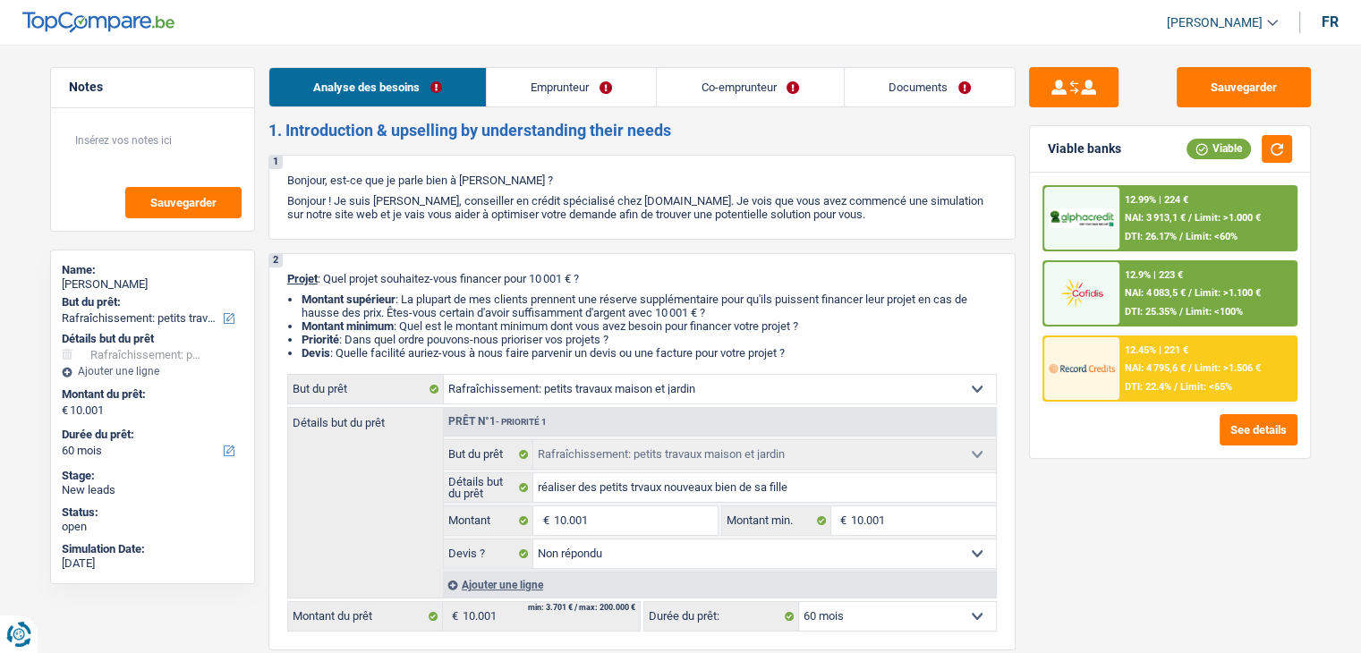
click at [909, 94] on link "Documents" at bounding box center [929, 87] width 170 height 38
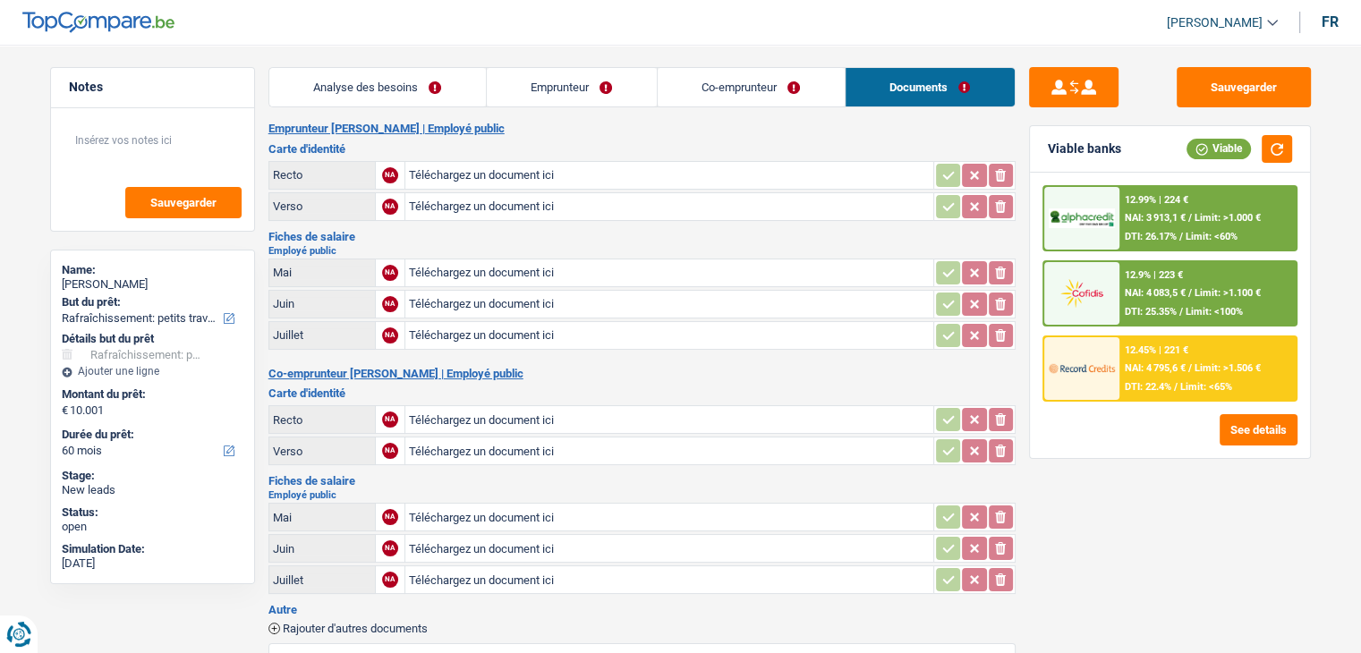
click at [562, 98] on link "Emprunteur" at bounding box center [572, 87] width 170 height 38
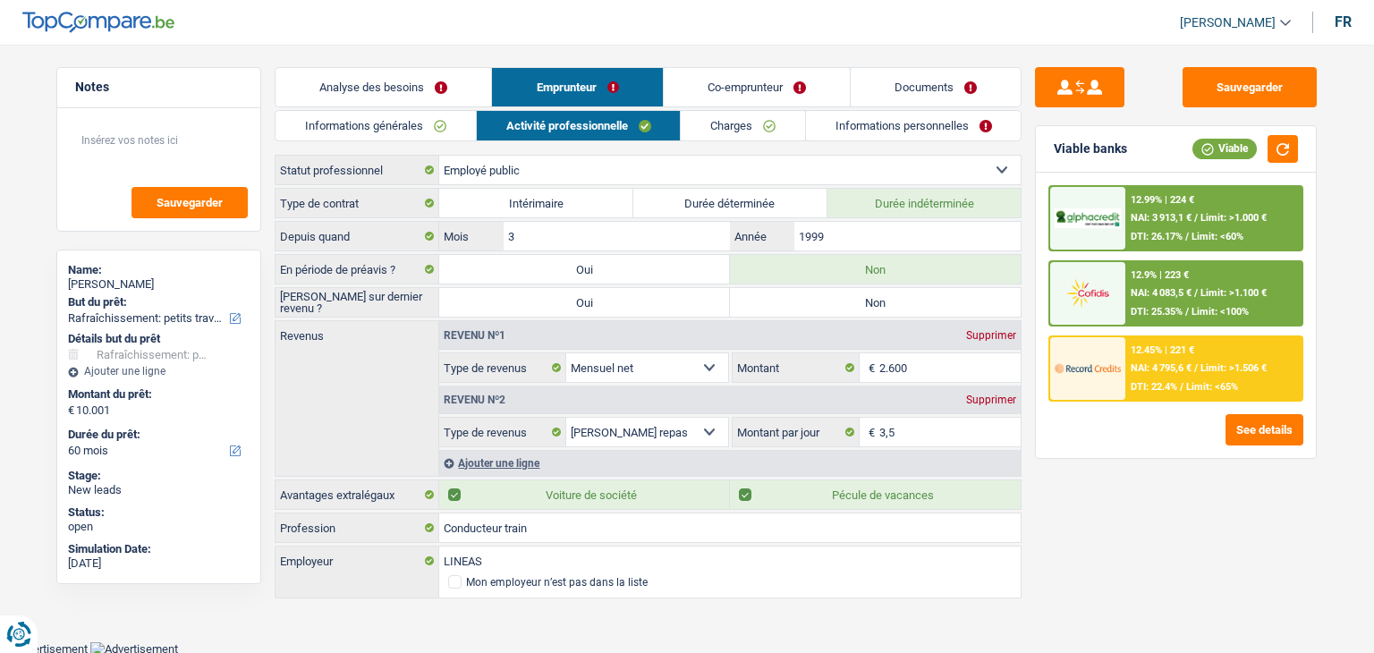
click at [435, 137] on link "Informations générales" at bounding box center [376, 126] width 200 height 30
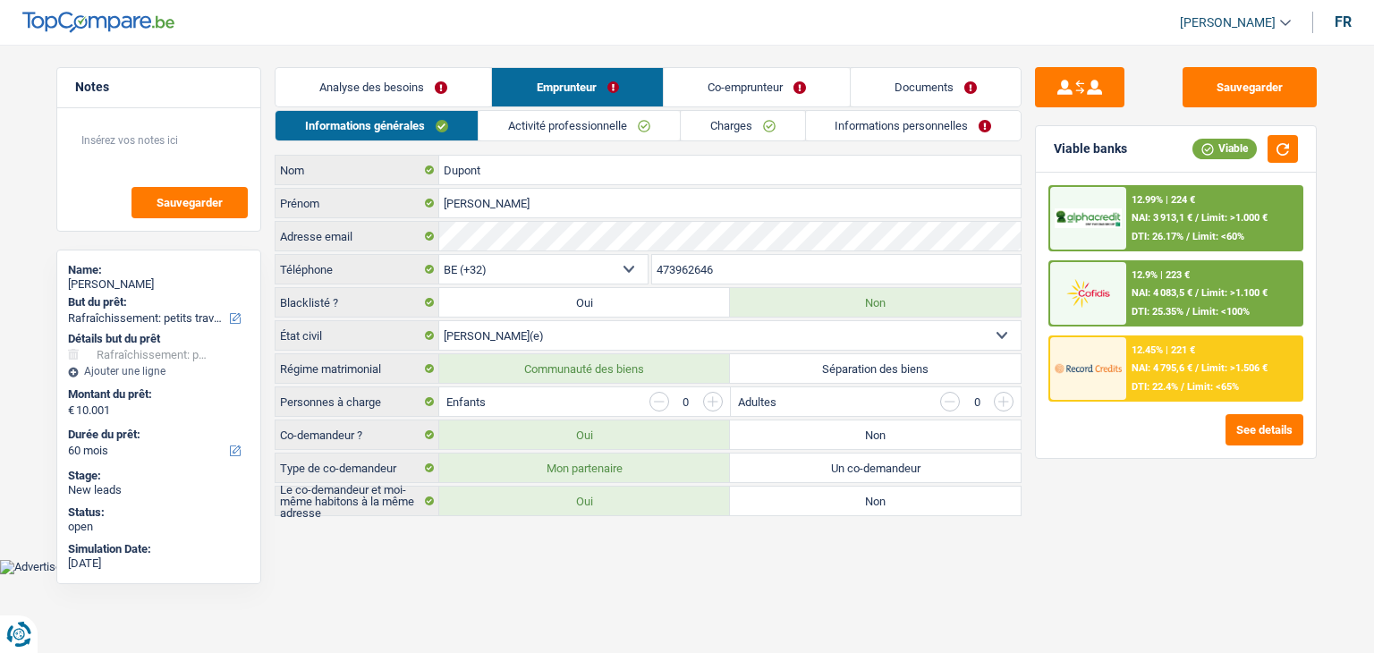
drag, startPoint x: 588, startPoint y: 93, endPoint x: 592, endPoint y: 106, distance: 14.1
click at [589, 95] on link "Emprunteur" at bounding box center [577, 87] width 170 height 38
drag, startPoint x: 592, startPoint y: 106, endPoint x: 599, endPoint y: 124, distance: 19.3
click at [592, 107] on div "Analyse des besoins Emprunteur Co-emprunteur Documents 1. Introduction & upsell…" at bounding box center [648, 291] width 747 height 449
click at [599, 124] on link "Activité professionnelle" at bounding box center [579, 126] width 201 height 30
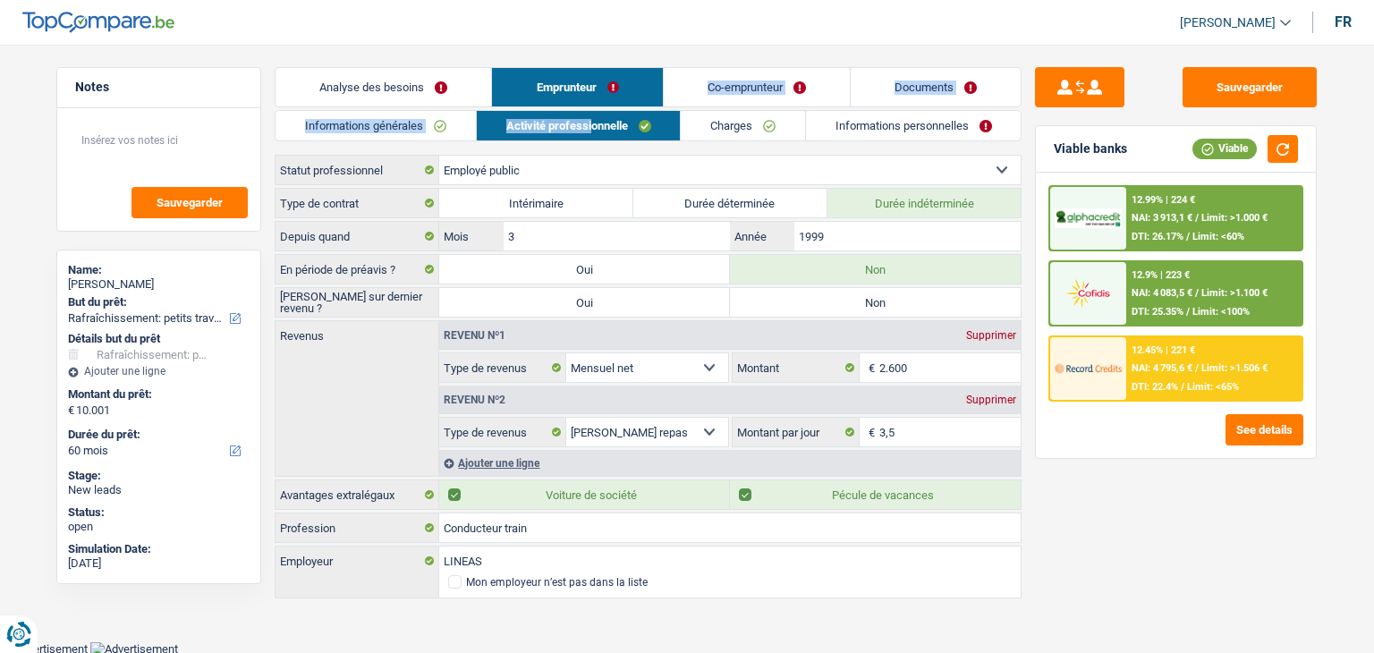
click at [713, 124] on link "Charges" at bounding box center [743, 126] width 124 height 30
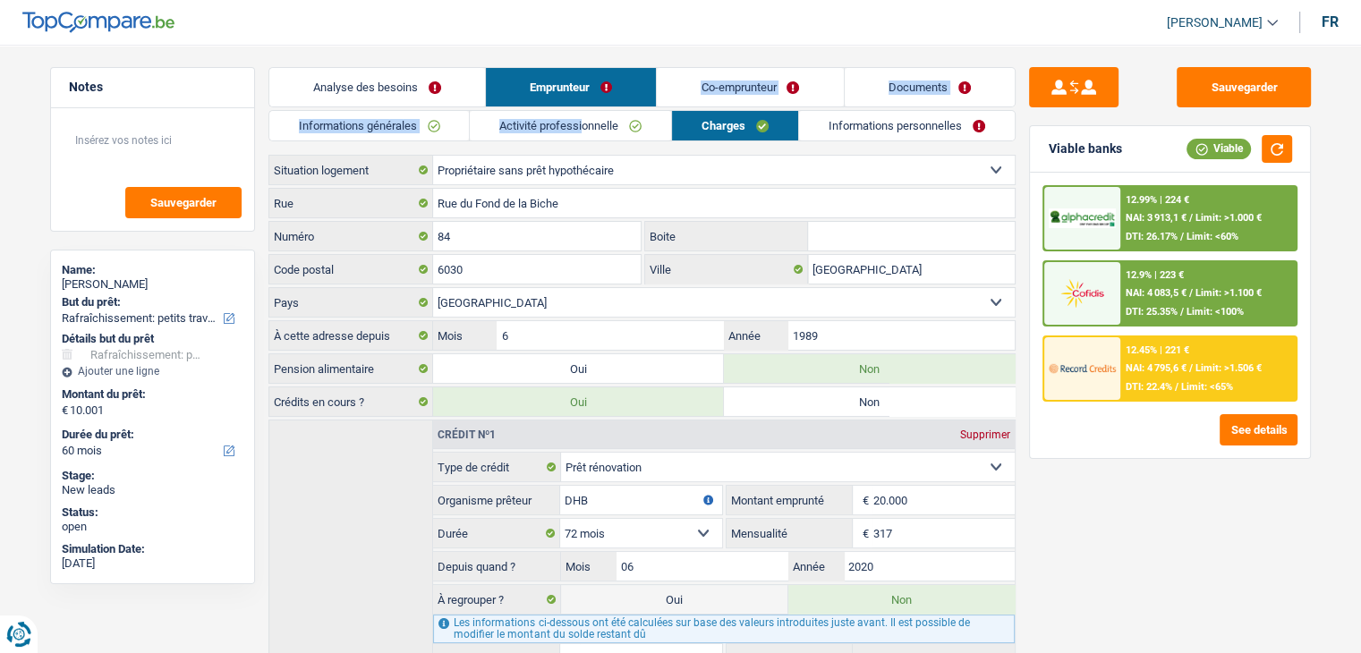
click at [862, 132] on link "Informations personnelles" at bounding box center [907, 126] width 216 height 30
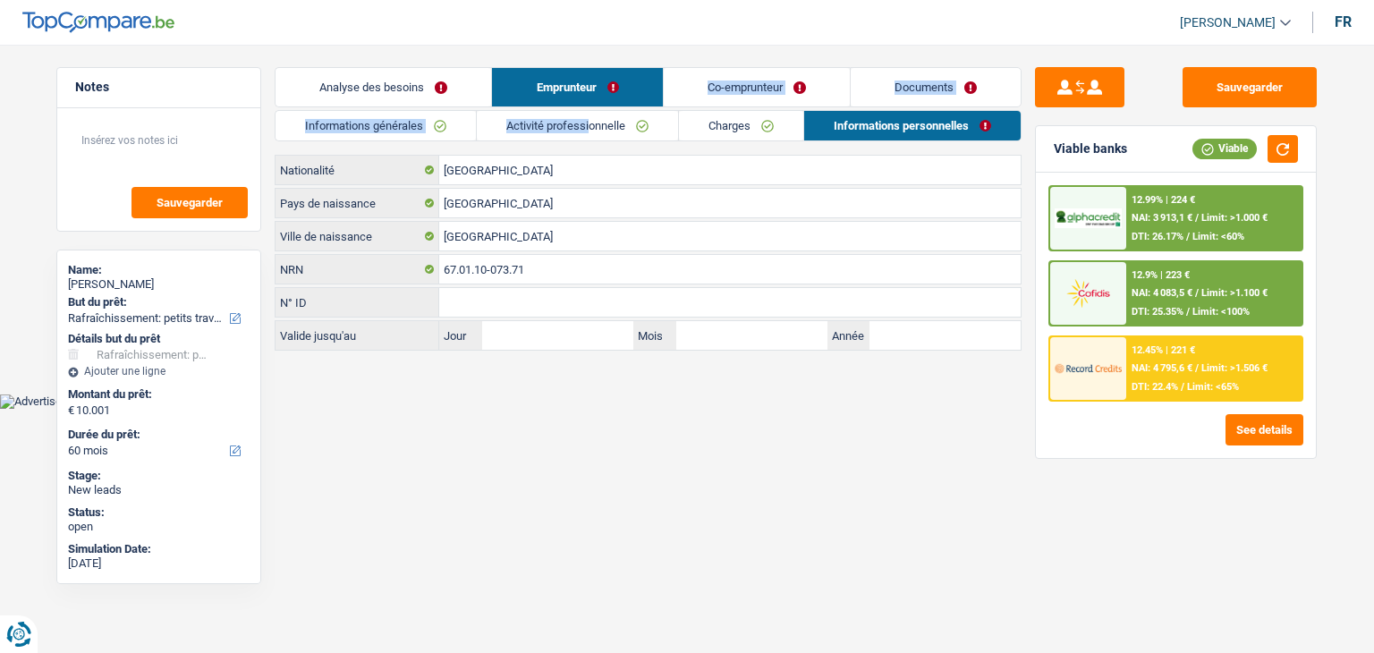
click at [891, 98] on link "Documents" at bounding box center [936, 87] width 170 height 38
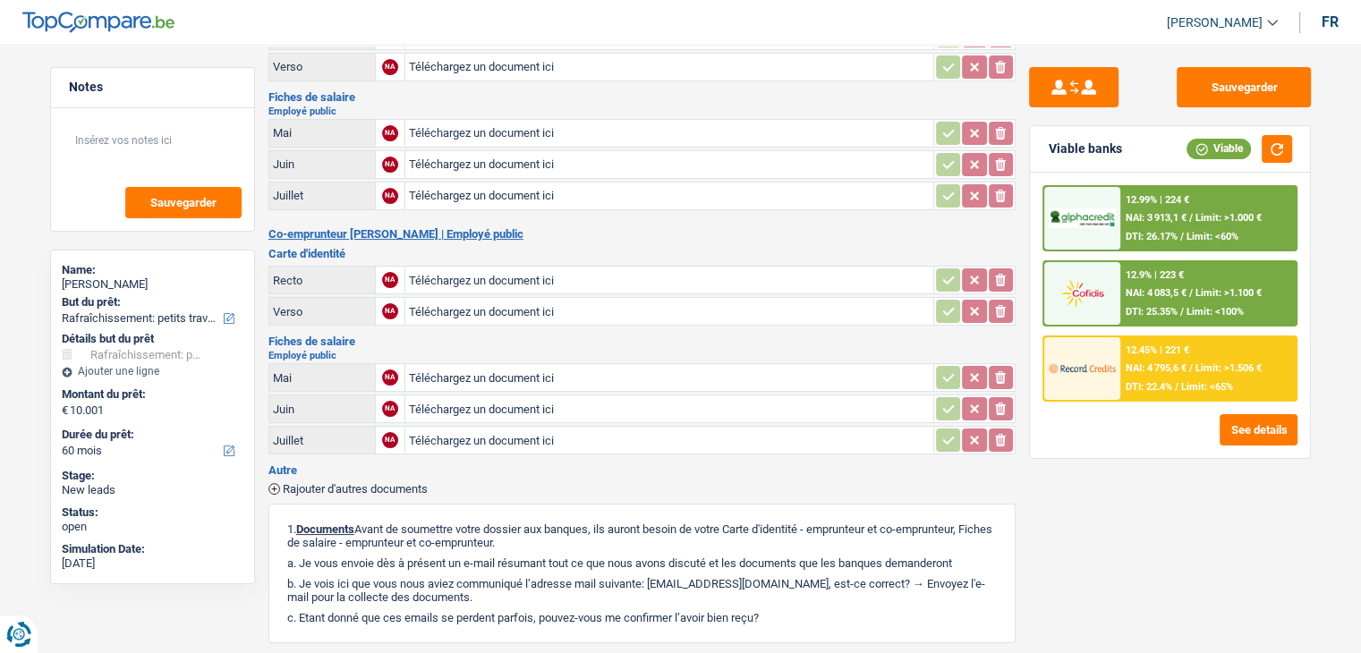
scroll to position [268, 0]
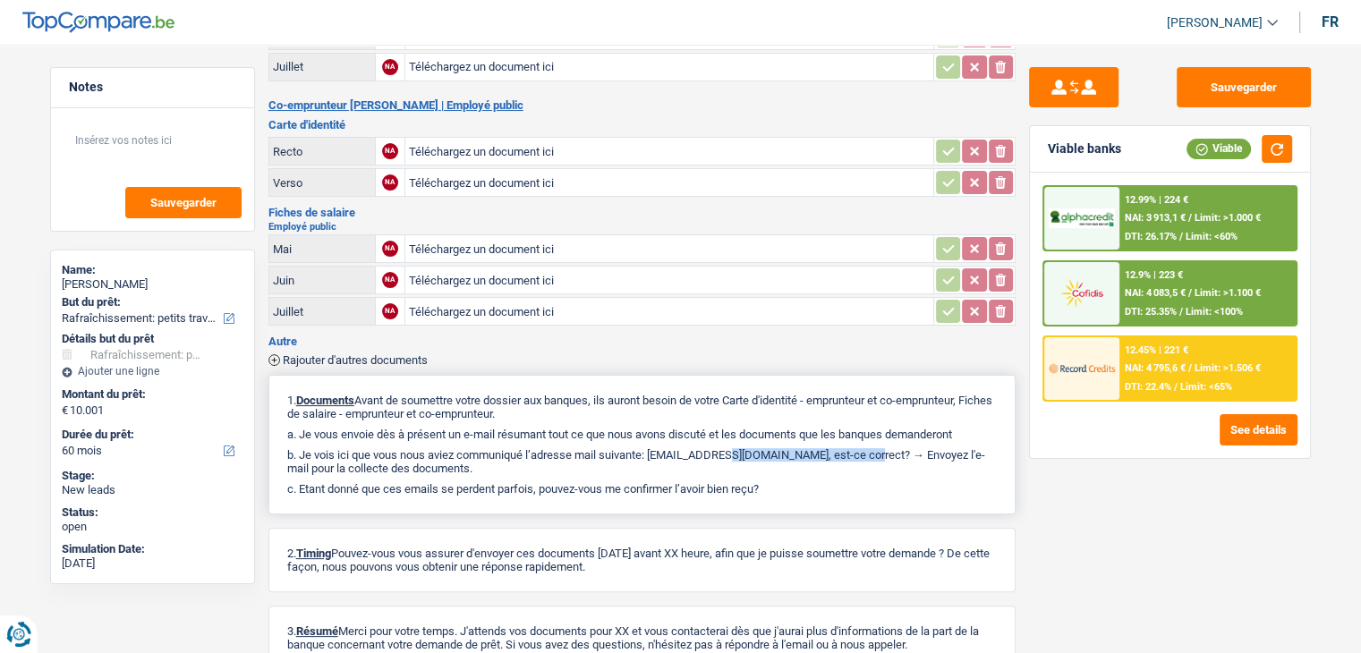
drag, startPoint x: 653, startPoint y: 439, endPoint x: 817, endPoint y: 446, distance: 163.9
click at [817, 448] on p "b. Je vois ici que vous nous aviez communiqué l’adresse mail suivante: dupont.…" at bounding box center [641, 461] width 709 height 27
copy p "dupont.pascal6701@gmail.com"
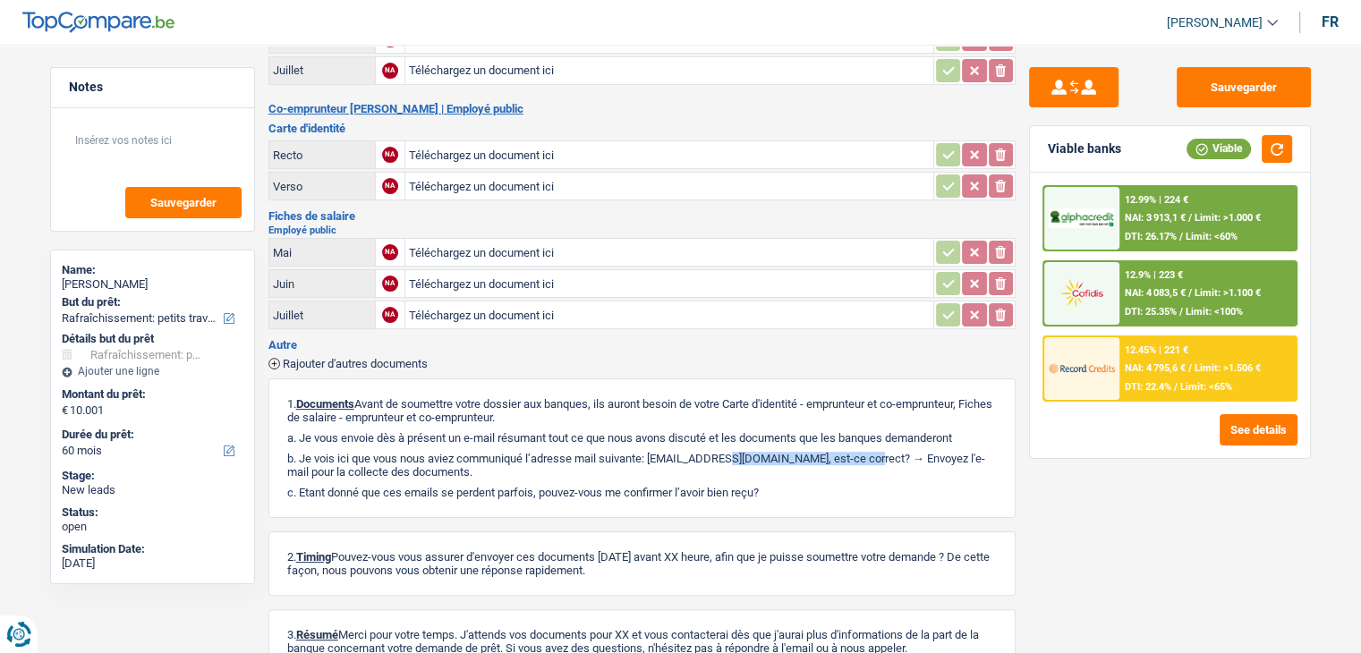
scroll to position [0, 0]
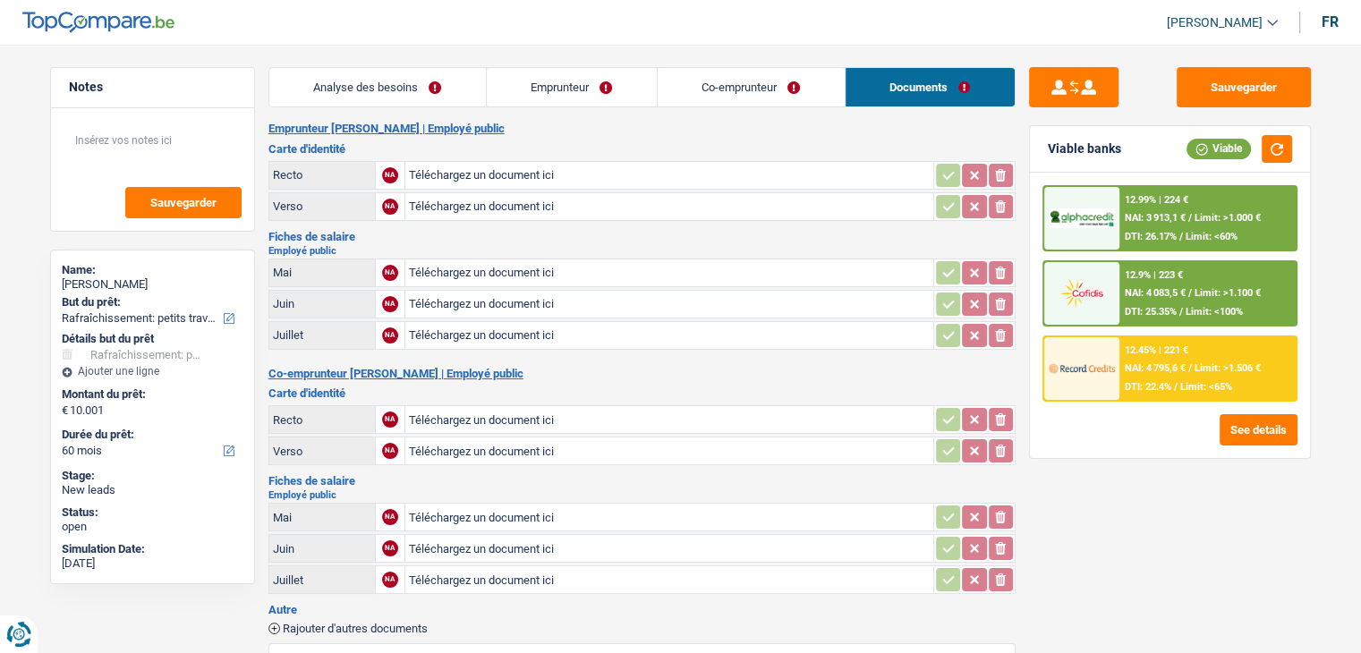
drag, startPoint x: 377, startPoint y: 83, endPoint x: 389, endPoint y: 85, distance: 12.7
click at [377, 83] on link "Analyse des besoins" at bounding box center [377, 87] width 216 height 38
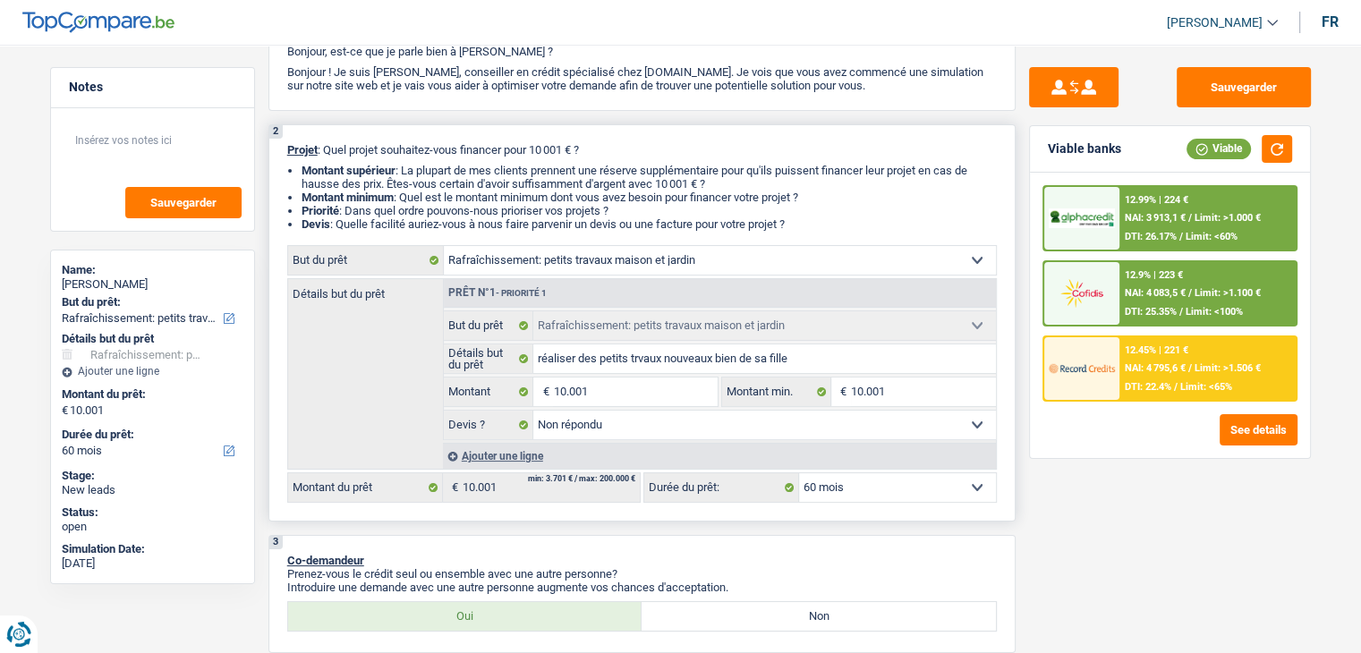
scroll to position [268, 0]
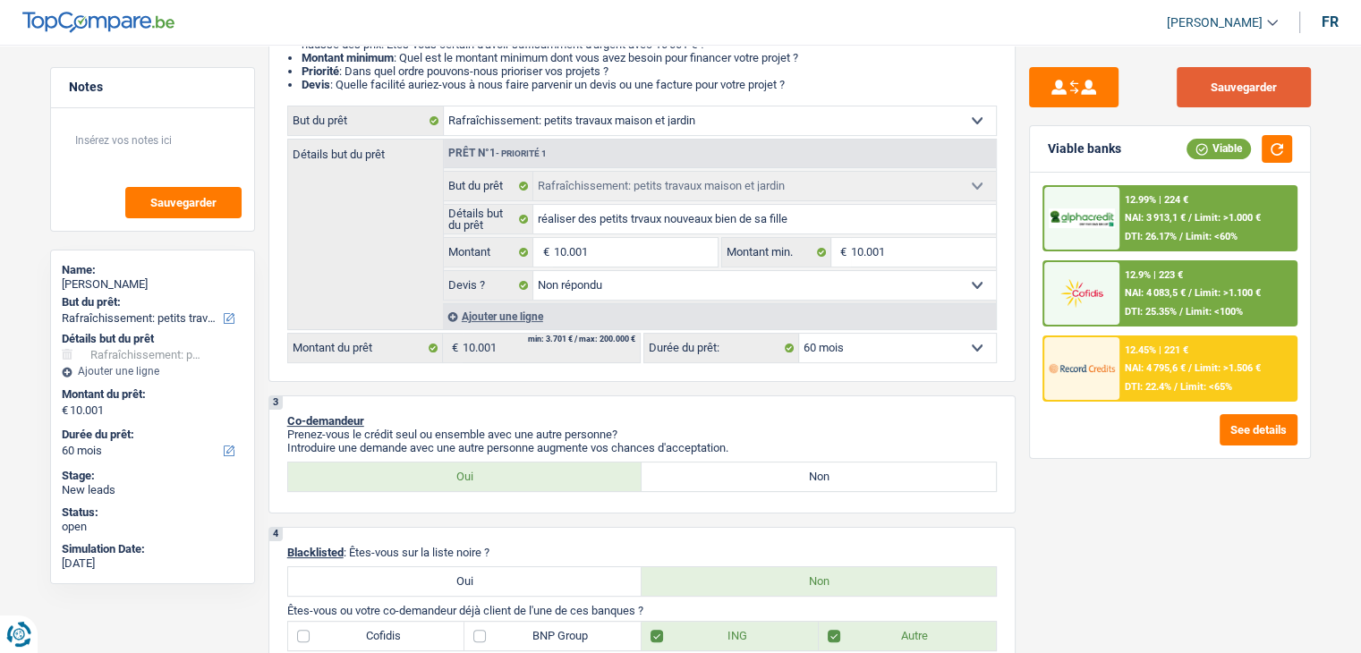
click at [1242, 94] on button "Sauvegarder" at bounding box center [1243, 87] width 134 height 40
click at [562, 294] on select "Oui Non Non répondu Sélectionner une option" at bounding box center [764, 285] width 462 height 29
click at [533, 271] on select "Oui Non Non répondu Sélectionner une option" at bounding box center [764, 285] width 462 height 29
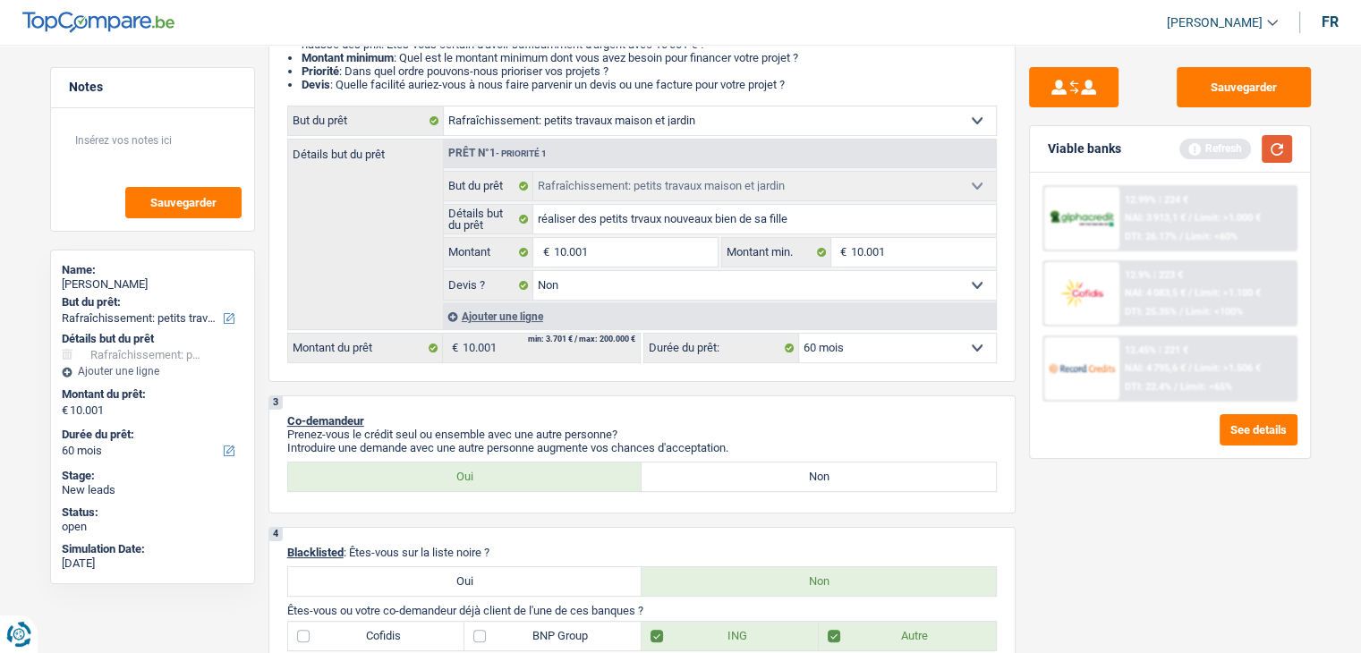
click at [1263, 136] on button "button" at bounding box center [1276, 149] width 30 height 28
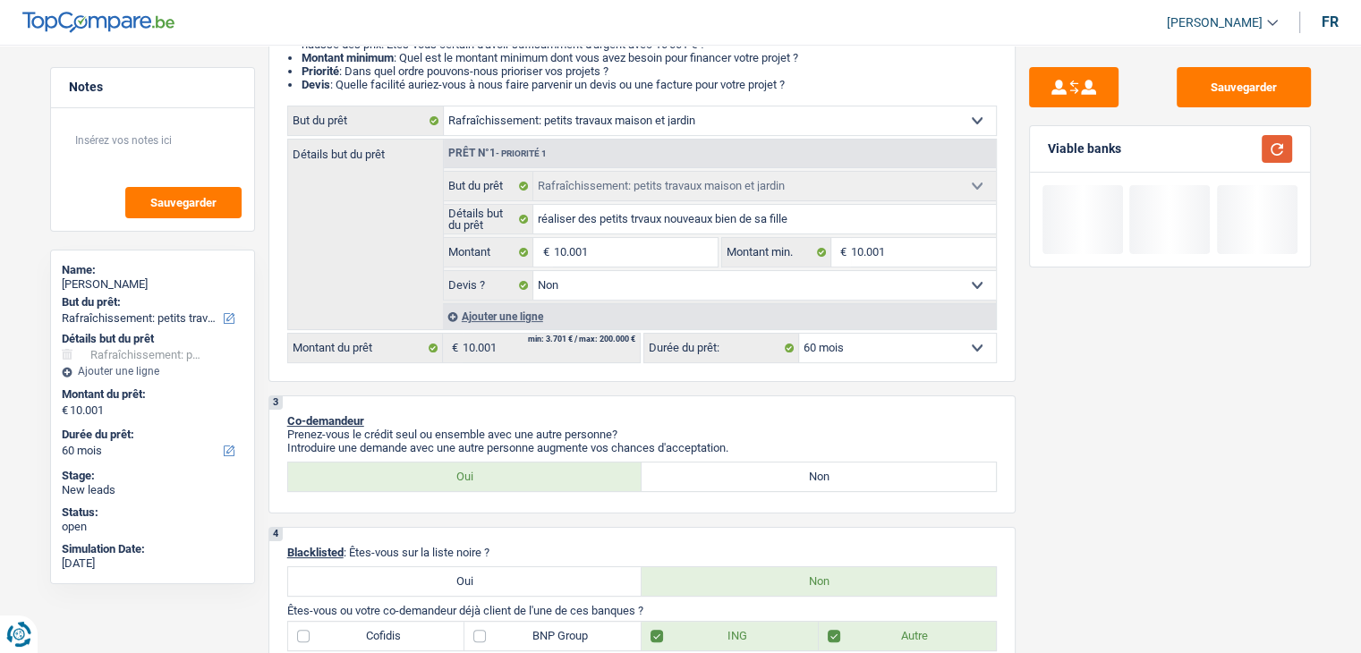
click at [1268, 138] on button "button" at bounding box center [1276, 149] width 30 height 28
click at [1249, 90] on button "Sauvegarder" at bounding box center [1243, 87] width 134 height 40
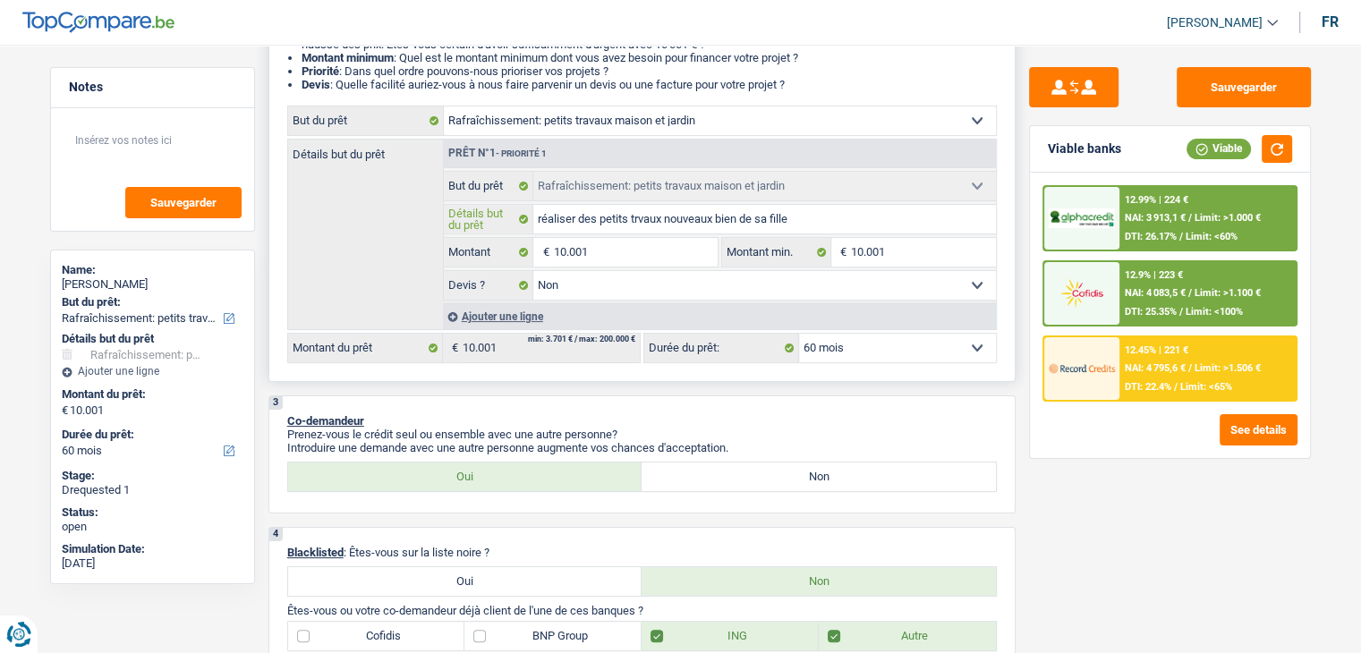
click at [812, 212] on input "réaliser des petits trvaux nouveaux bien de sa fille" at bounding box center [764, 219] width 462 height 29
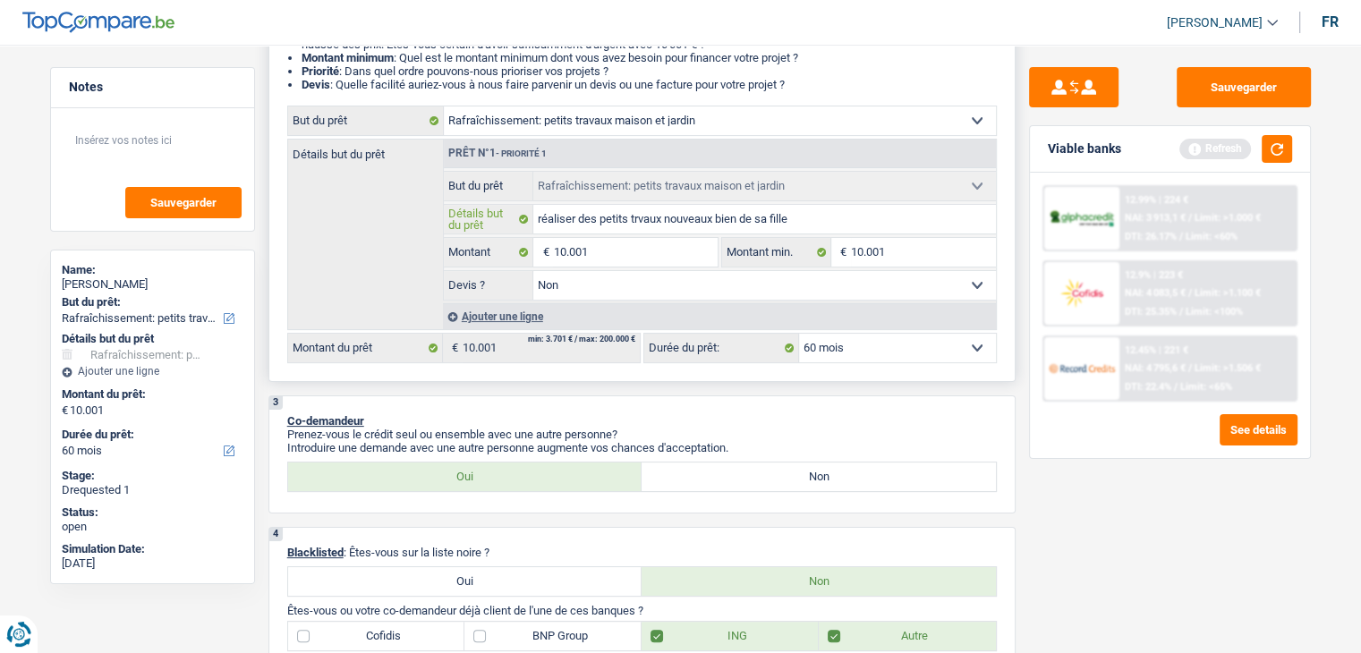
click at [801, 216] on input "réaliser des petits trvaux nouveaux bien de sa fille" at bounding box center [764, 219] width 462 height 29
click at [735, 216] on input "réaliser des petits travaux dans le bien que sa fille vient d'acheter" at bounding box center [764, 219] width 462 height 29
click at [1270, 142] on button "button" at bounding box center [1276, 149] width 30 height 28
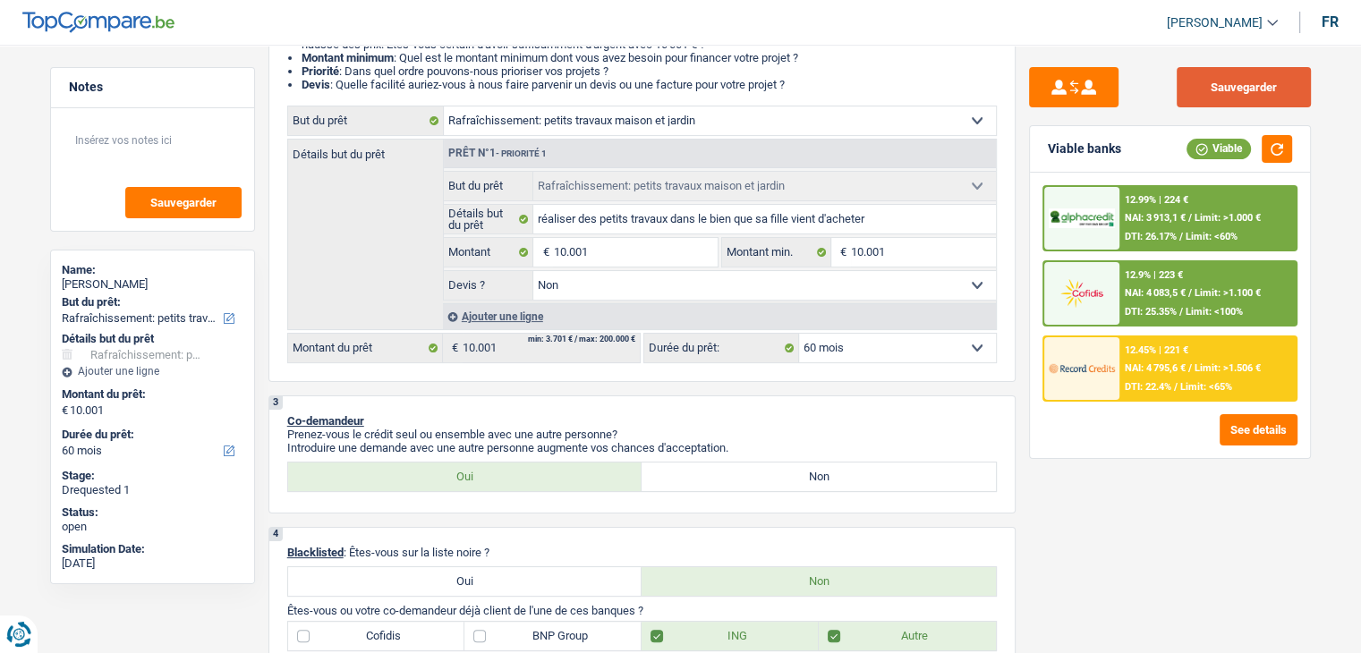
click at [1209, 82] on button "Sauvegarder" at bounding box center [1243, 87] width 134 height 40
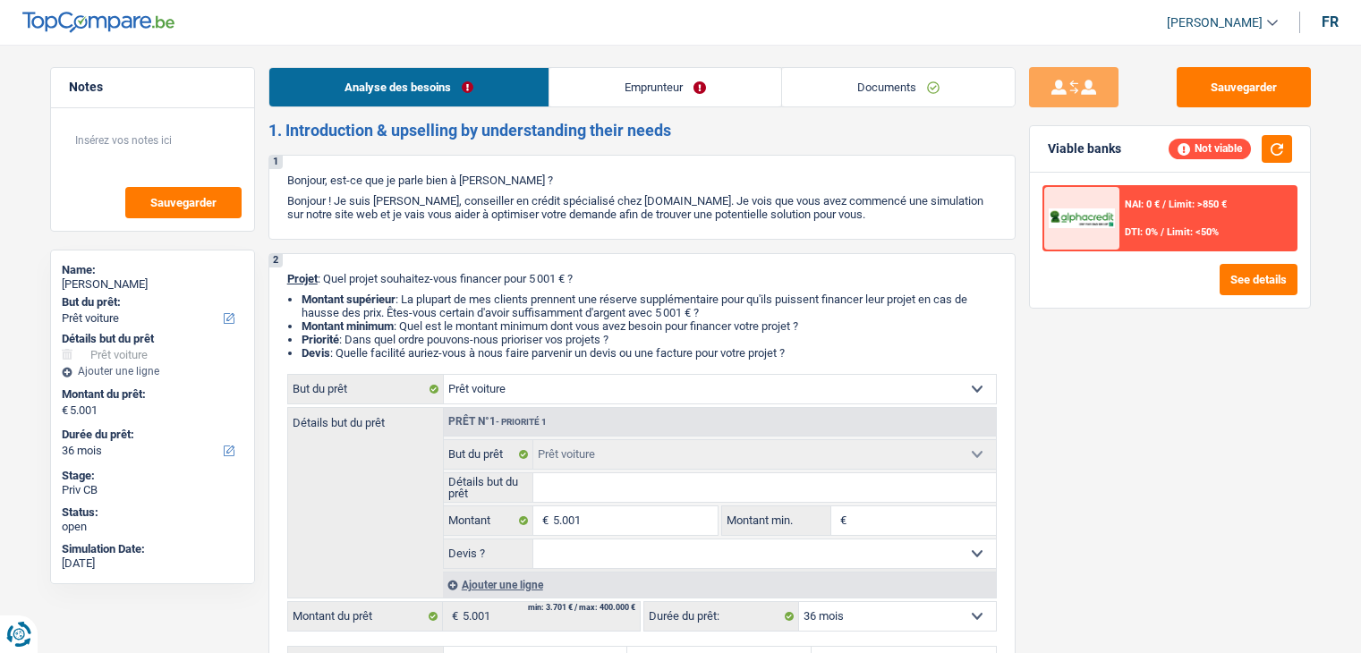
select select "car"
select select "36"
select select "car"
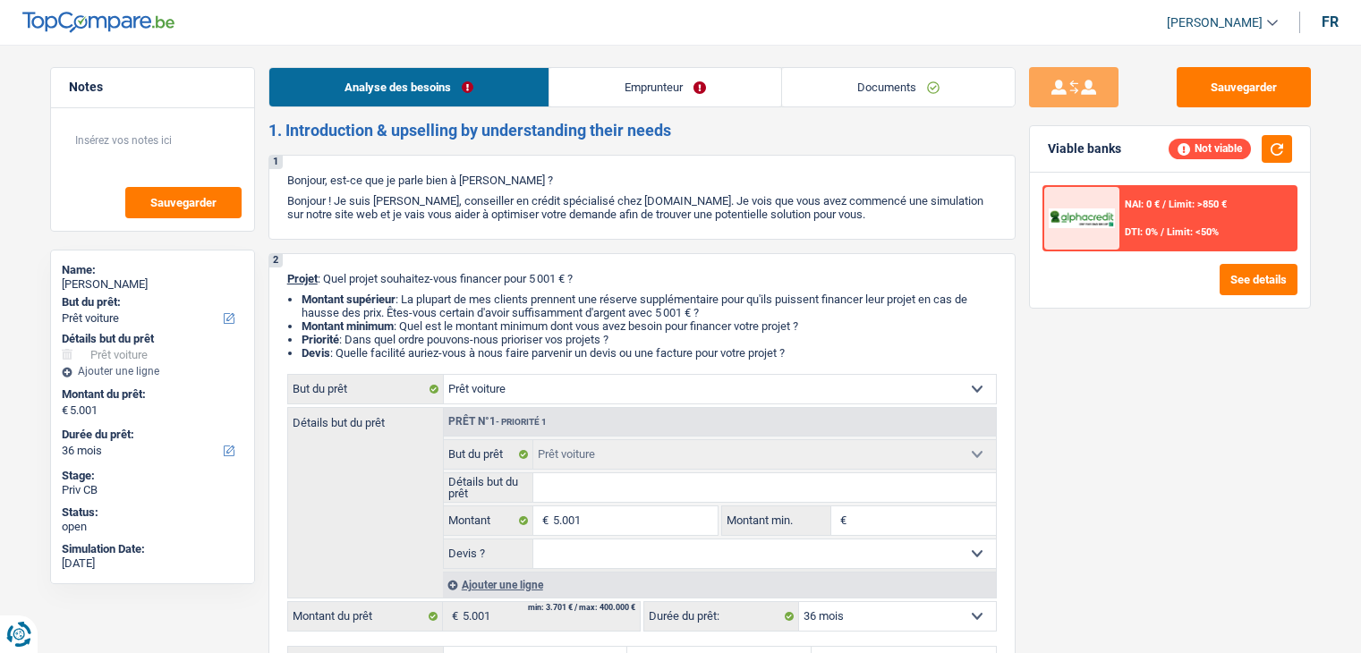
select select "36"
select select "car"
select select "36"
click at [601, 93] on link "Emprunteur" at bounding box center [665, 87] width 232 height 38
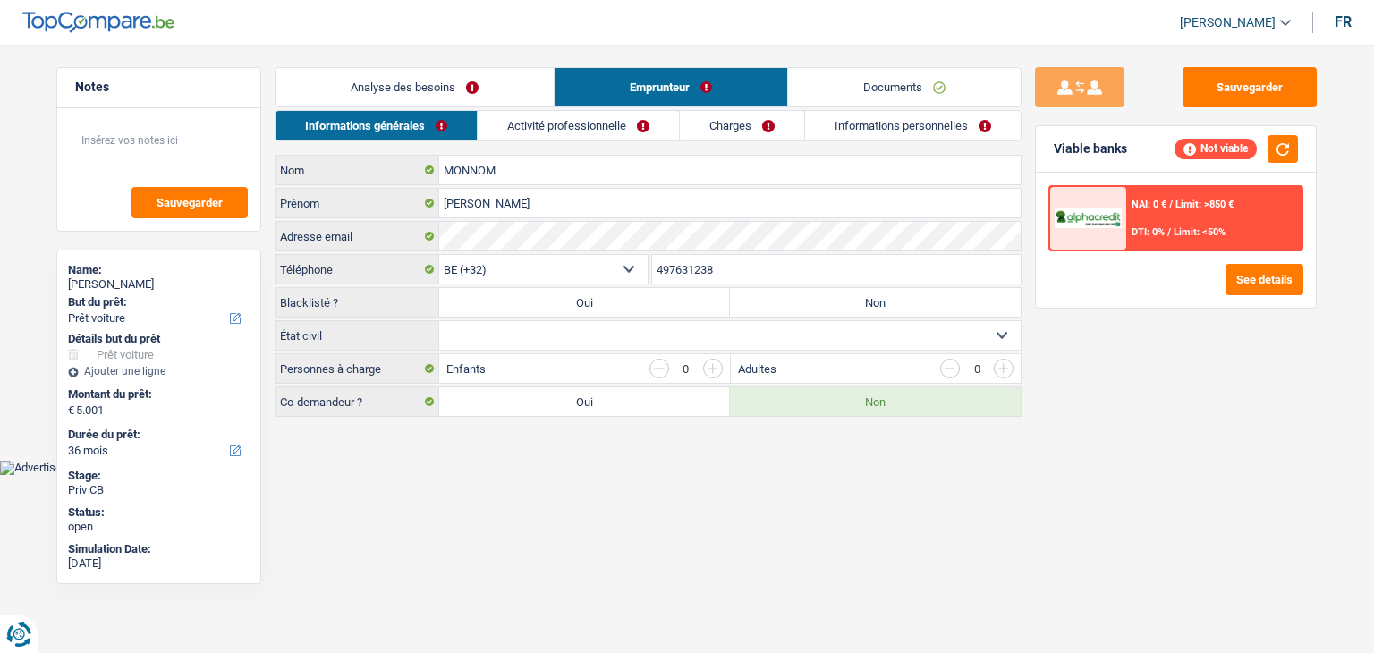
drag, startPoint x: 513, startPoint y: 125, endPoint x: 521, endPoint y: 119, distance: 10.2
click at [513, 124] on link "Activité professionnelle" at bounding box center [578, 126] width 201 height 30
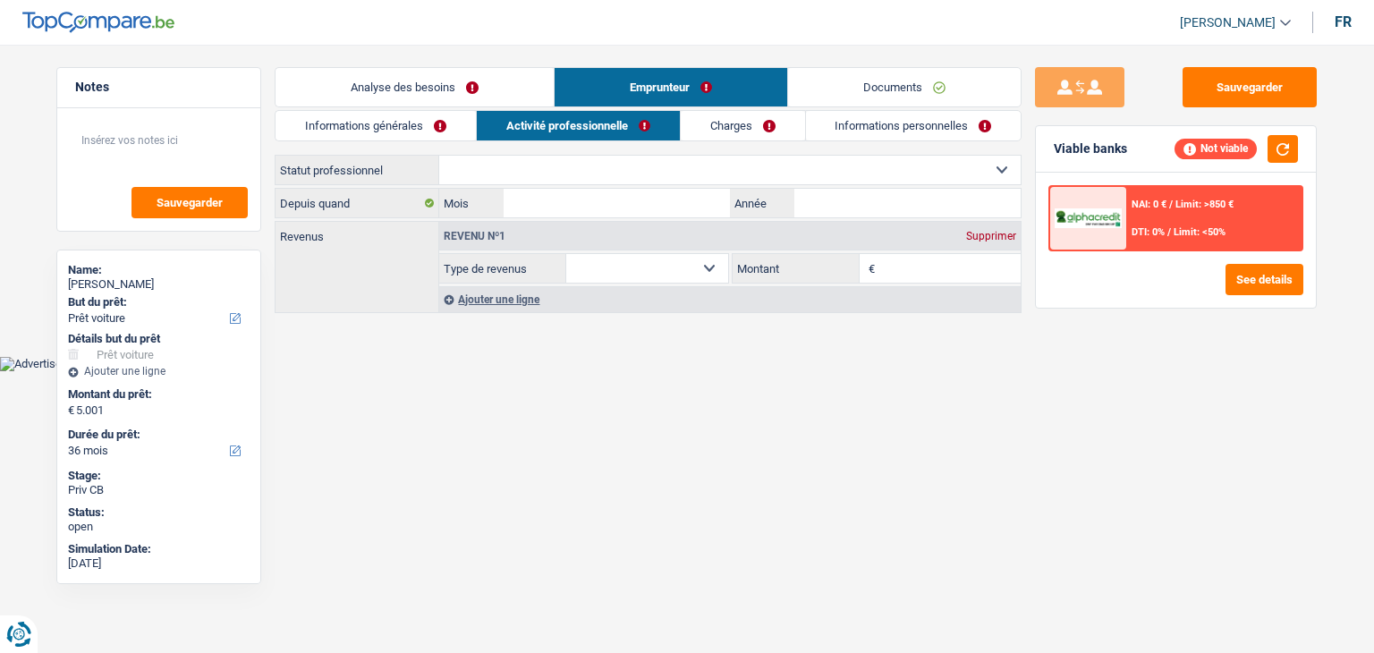
click at [848, 89] on link "Documents" at bounding box center [904, 87] width 233 height 38
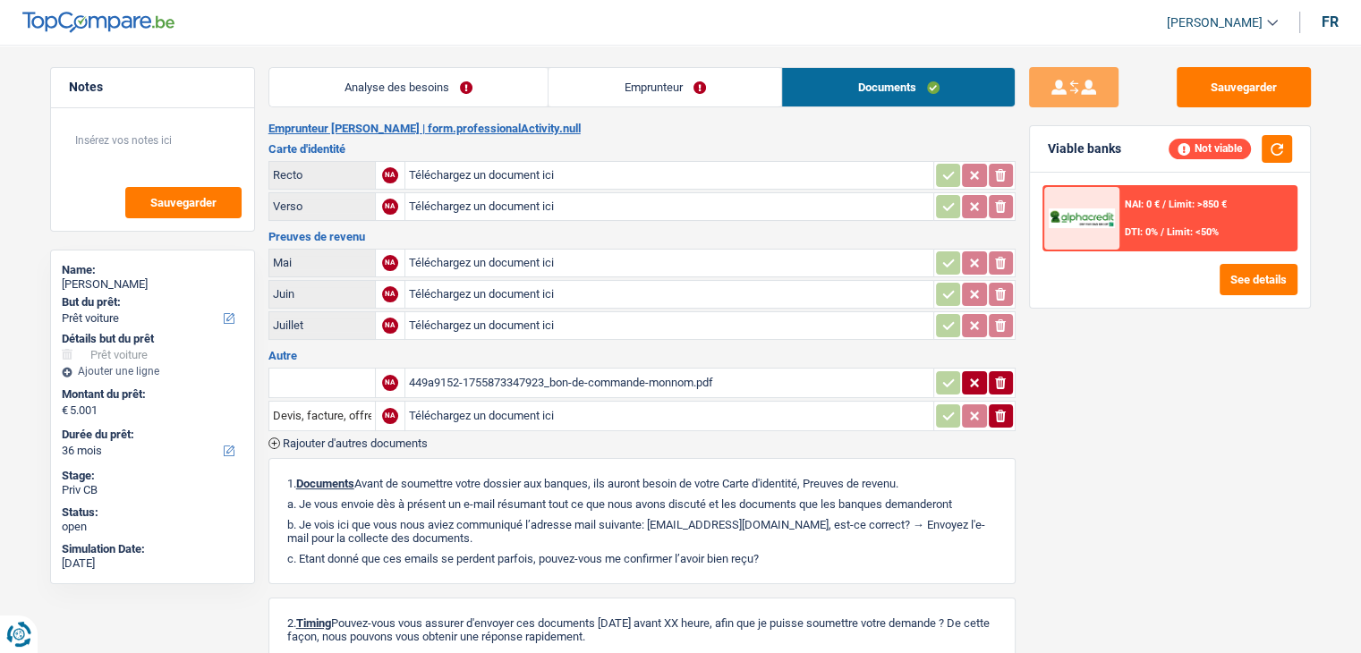
click at [555, 378] on div "449a9152-1755873347923_bon-de-commande-monnom.pdf" at bounding box center [669, 382] width 521 height 27
click at [335, 87] on link "Analyse des besoins" at bounding box center [408, 87] width 279 height 38
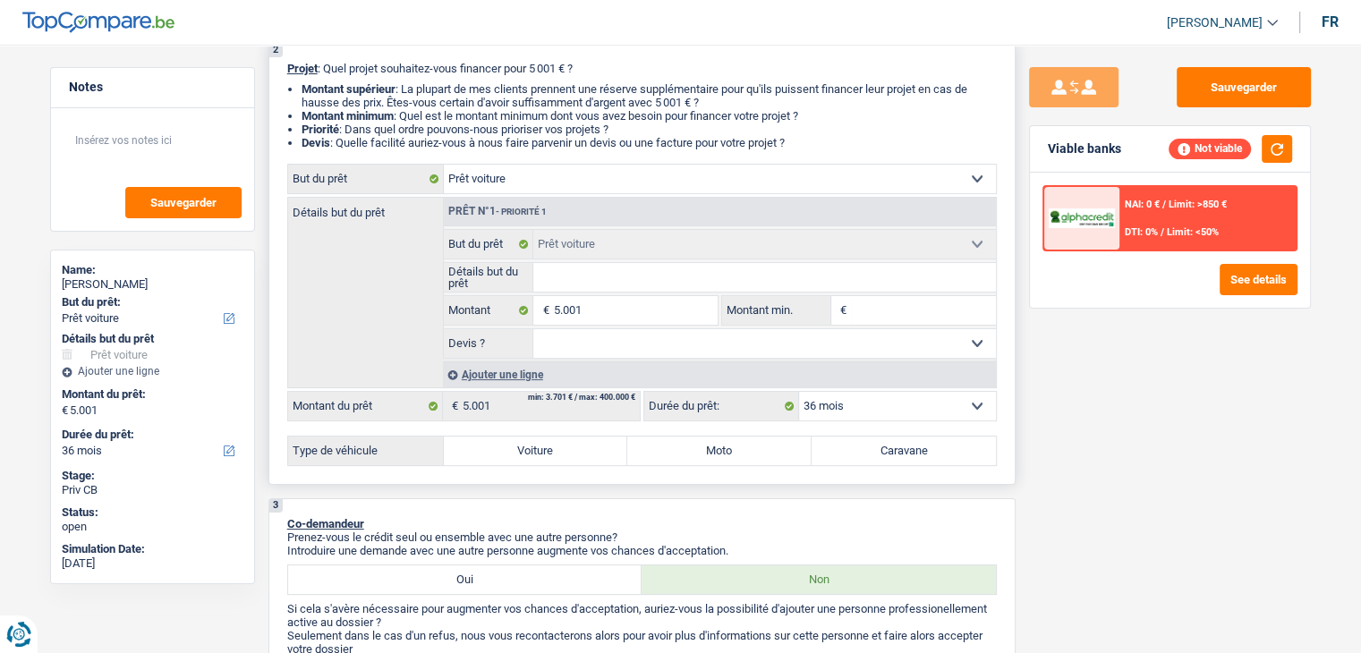
scroll to position [268, 0]
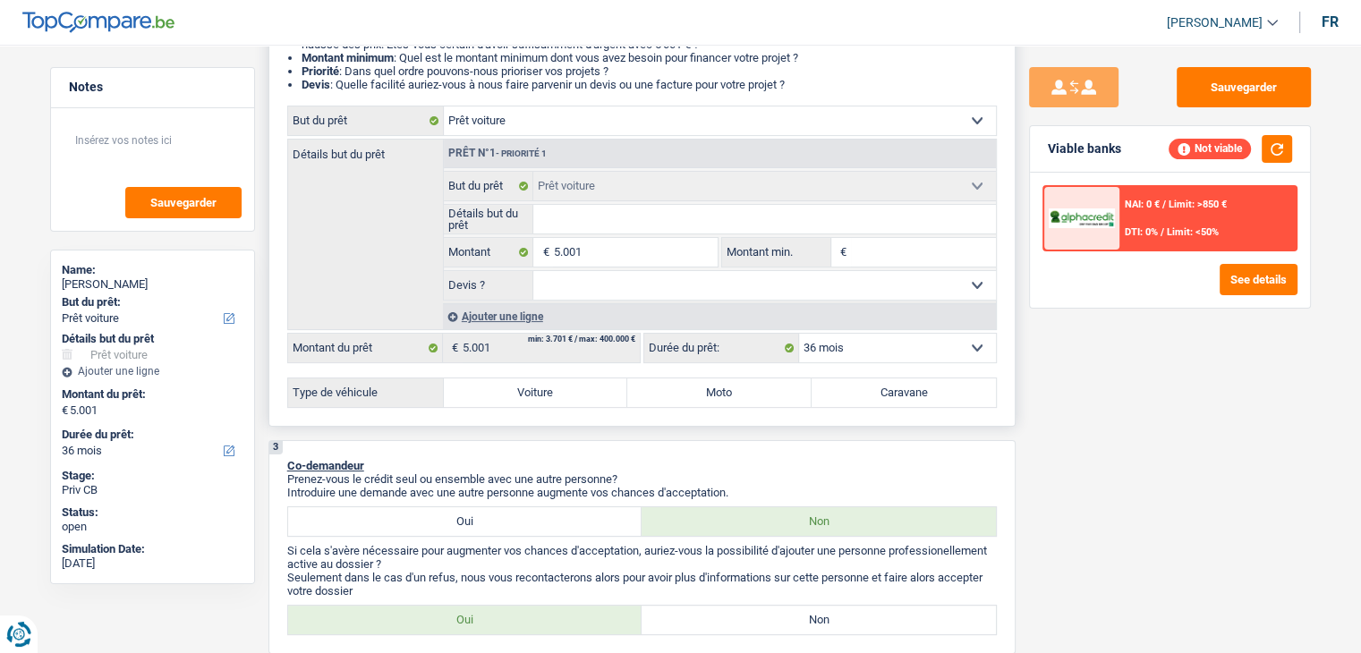
click at [858, 255] on input "Montant min." at bounding box center [923, 252] width 145 height 29
type input "5"
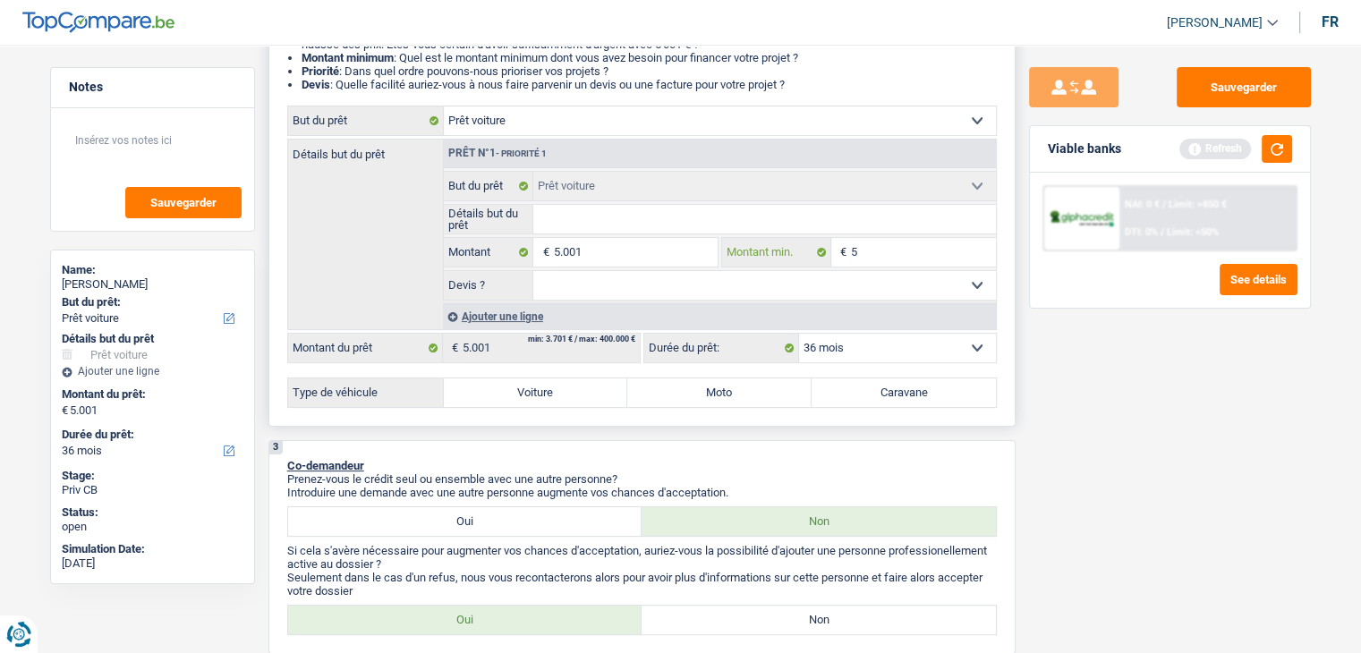
type input "50"
type input "500"
type input "5.001"
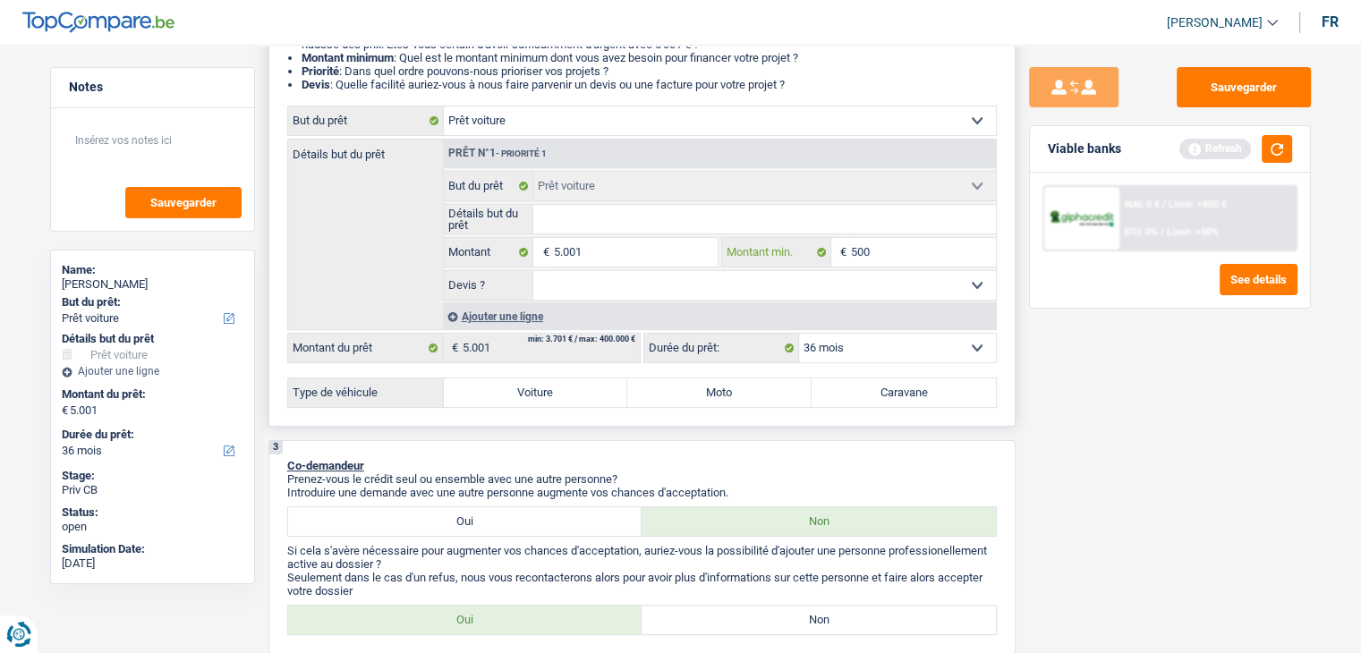
type input "5.001"
drag, startPoint x: 618, startPoint y: 283, endPoint x: 634, endPoint y: 284, distance: 16.1
click at [618, 283] on select "Oui Non Non répondu Sélectionner une option" at bounding box center [764, 285] width 462 height 29
click at [628, 230] on input "Détails but du prêt" at bounding box center [764, 219] width 462 height 29
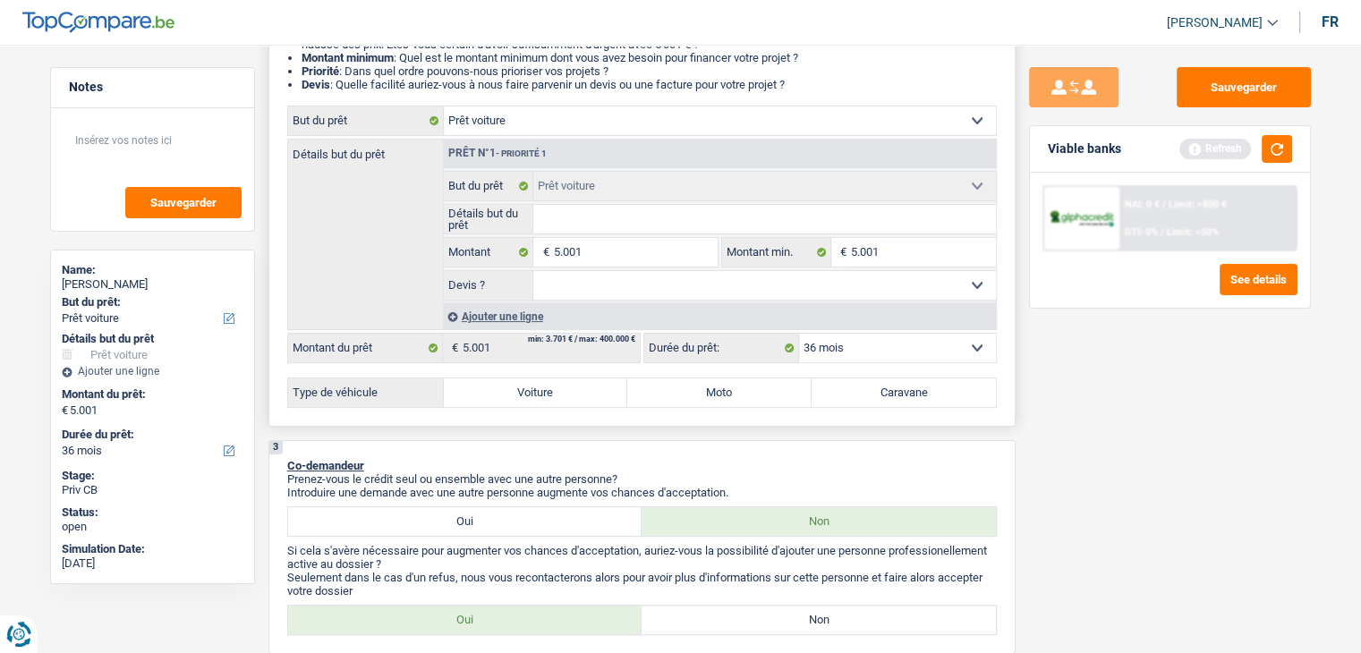
click at [547, 291] on select "Oui Non Non répondu Sélectionner une option" at bounding box center [764, 285] width 462 height 29
click at [1105, 339] on div "Sauvegarder Viable banks Refresh NAI: 0 € / Limit: >850 € DTI: 0% / Limit: <50%…" at bounding box center [1169, 343] width 309 height 553
click at [760, 284] on select "Oui Non Non répondu Sélectionner une option" at bounding box center [764, 285] width 462 height 29
click at [1026, 346] on div "Sauvegarder Viable banks Refresh NAI: 0 € / Limit: >850 € DTI: 0% / Limit: <50%…" at bounding box center [1169, 343] width 309 height 553
click at [767, 283] on select "Oui Non Non répondu Sélectionner une option" at bounding box center [764, 285] width 462 height 29
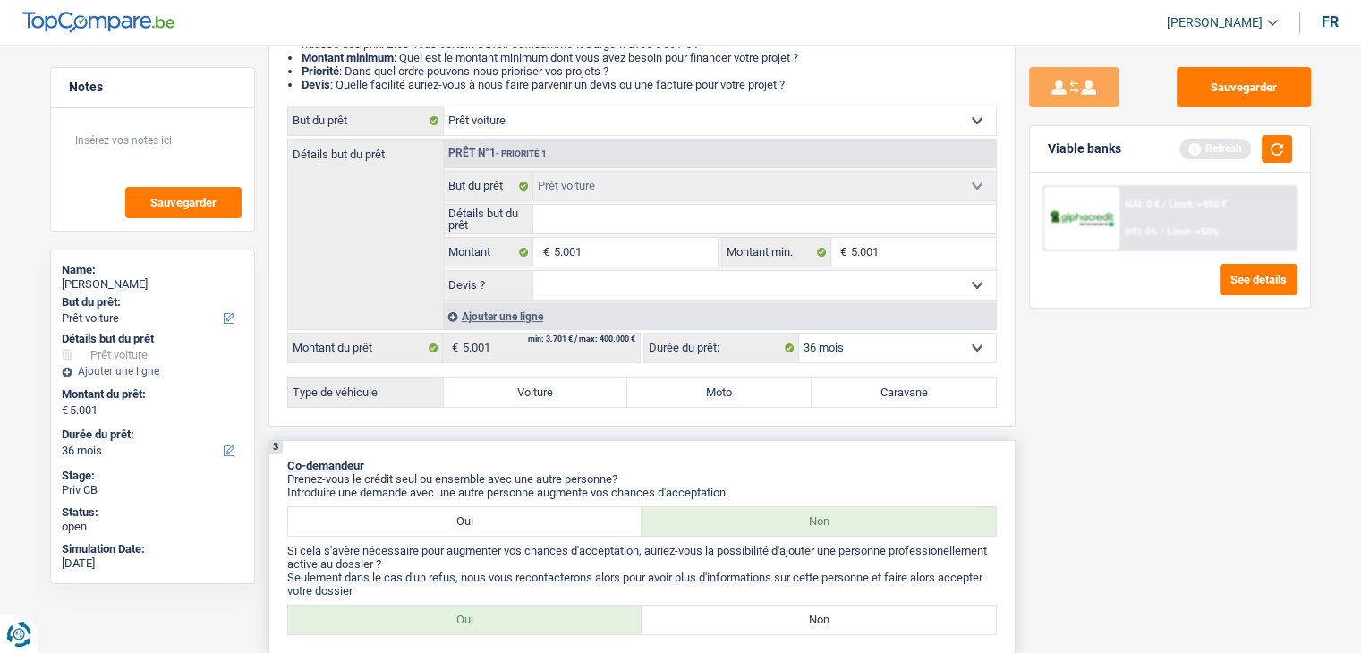
click at [522, 488] on p "Introduire une demande avec une autre personne augmente vos chances d'acceptati…" at bounding box center [641, 492] width 709 height 13
click at [554, 298] on fieldset "Oui Non Non répondu Sélectionner une option Devis ? Tous les champs sont obliga…" at bounding box center [720, 285] width 552 height 30
click at [555, 283] on select "Oui Non Non répondu Sélectionner une option" at bounding box center [764, 285] width 462 height 29
select select "yes"
click at [533, 271] on select "Oui Non Non répondu Sélectionner une option" at bounding box center [764, 285] width 462 height 29
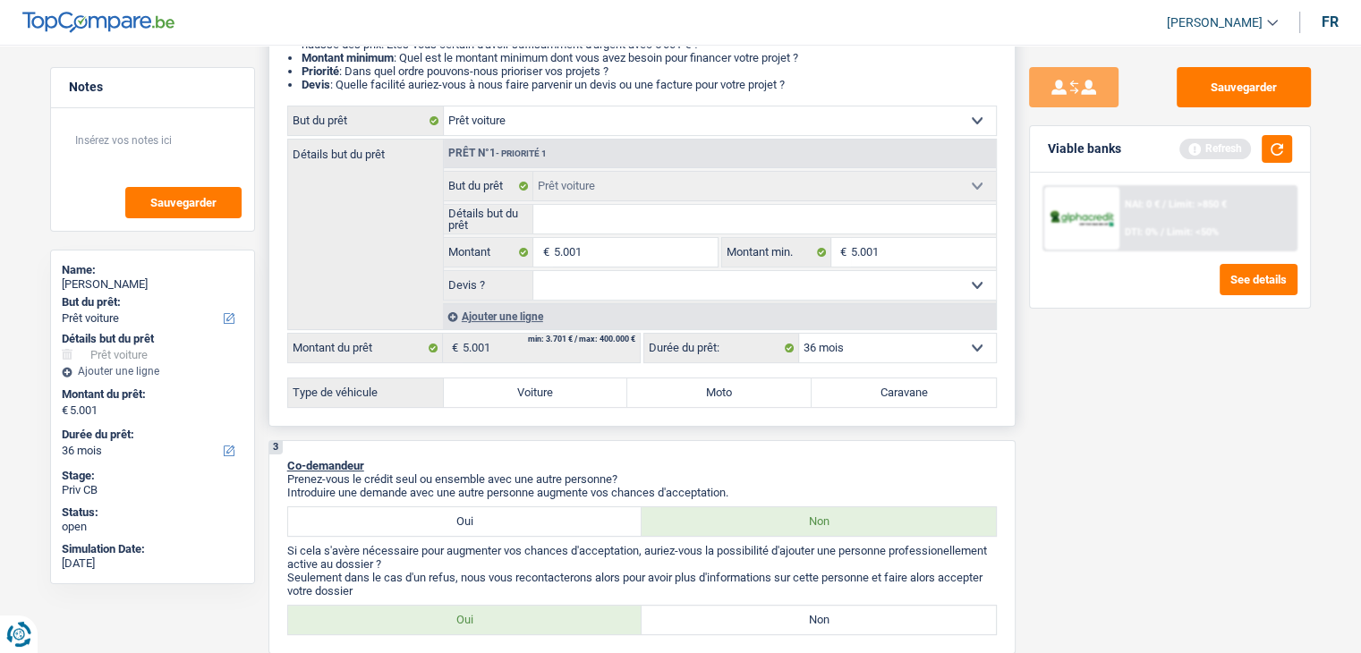
select select "yes"
click at [547, 397] on label "Voiture" at bounding box center [536, 392] width 184 height 29
click at [547, 397] on input "Voiture" at bounding box center [536, 392] width 184 height 29
radio input "true"
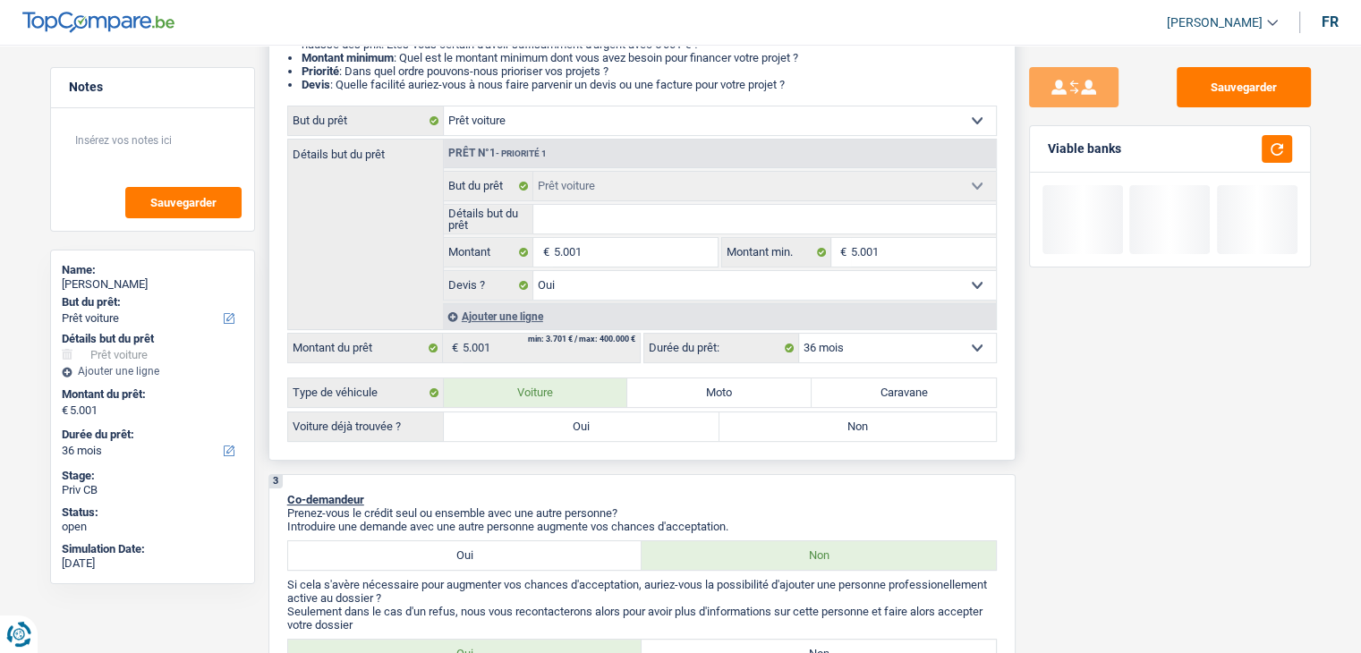
click at [546, 413] on label "Oui" at bounding box center [582, 426] width 276 height 29
click at [546, 413] on input "Oui" at bounding box center [582, 426] width 276 height 29
radio input "true"
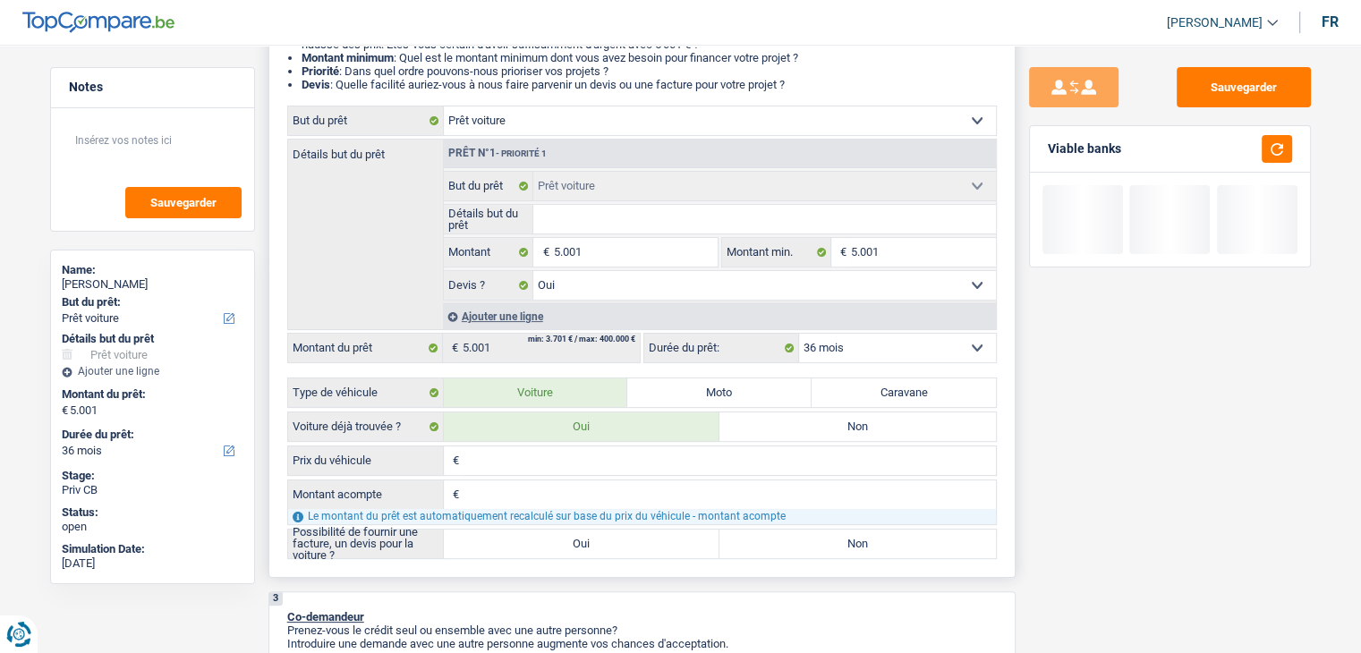
click at [510, 463] on input "Prix du véhicule" at bounding box center [729, 460] width 532 height 29
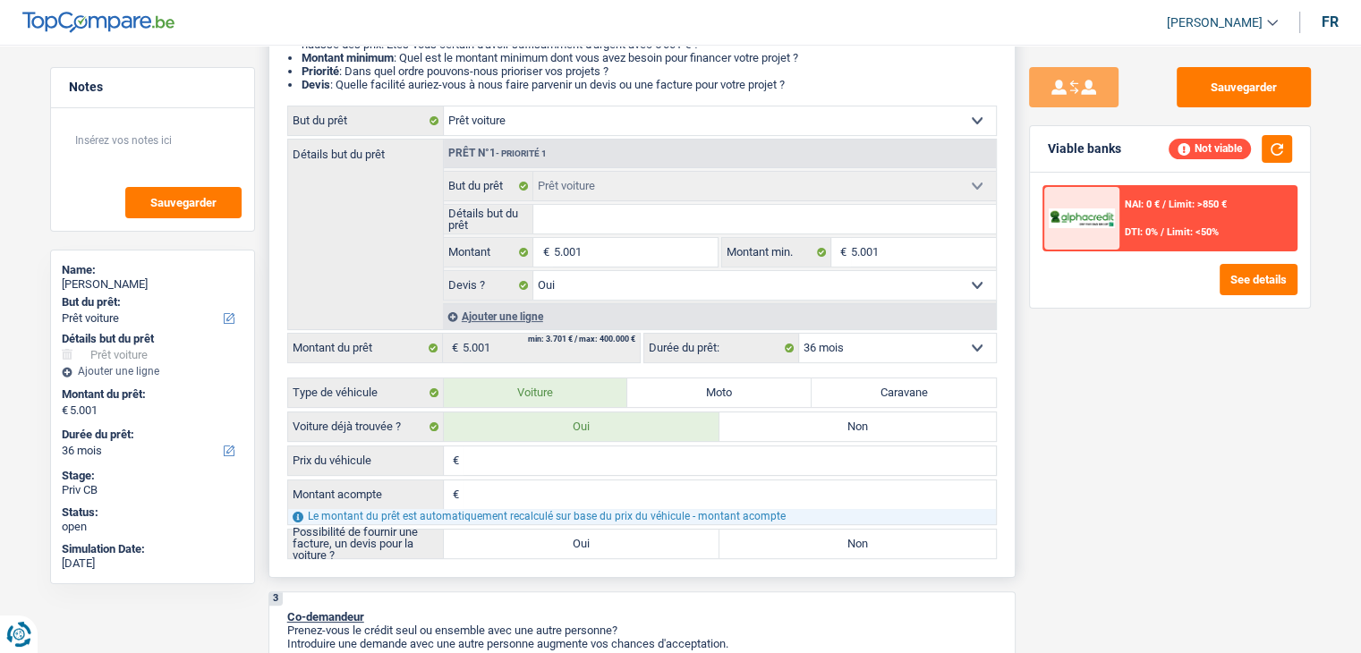
click at [596, 465] on input "Prix du véhicule" at bounding box center [729, 460] width 532 height 29
type input "9"
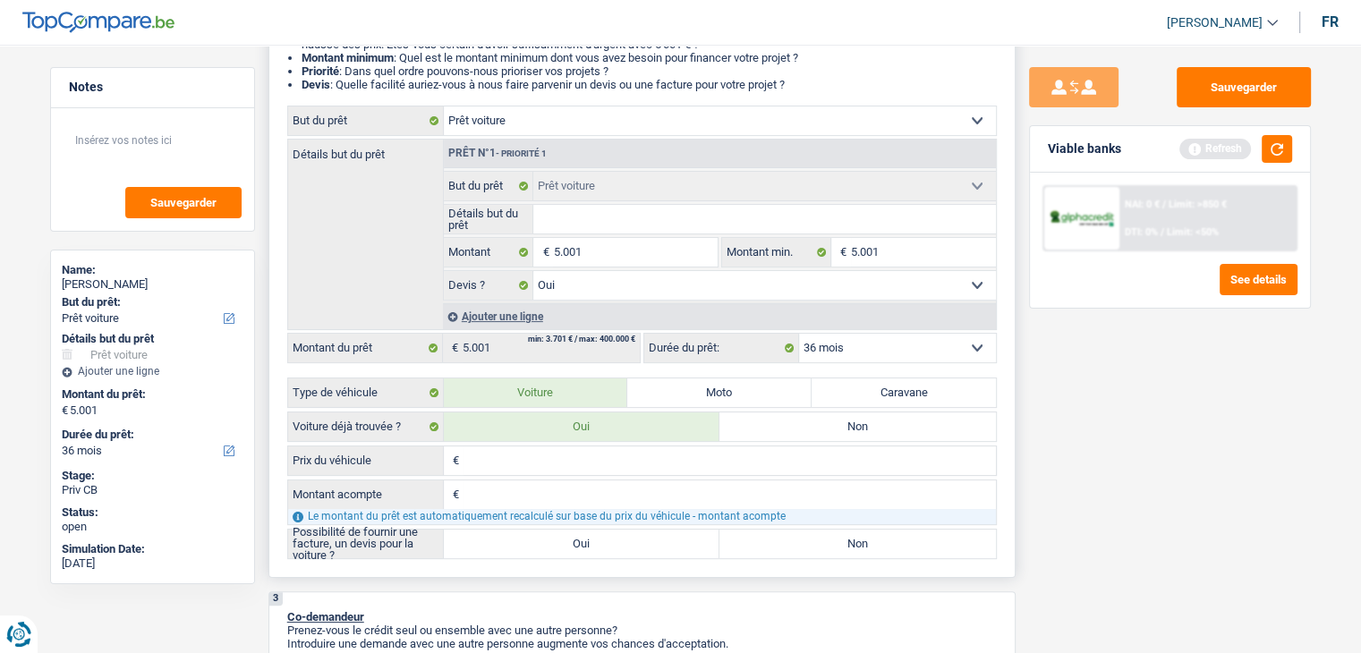
type input "5"
type input "59"
type input "599"
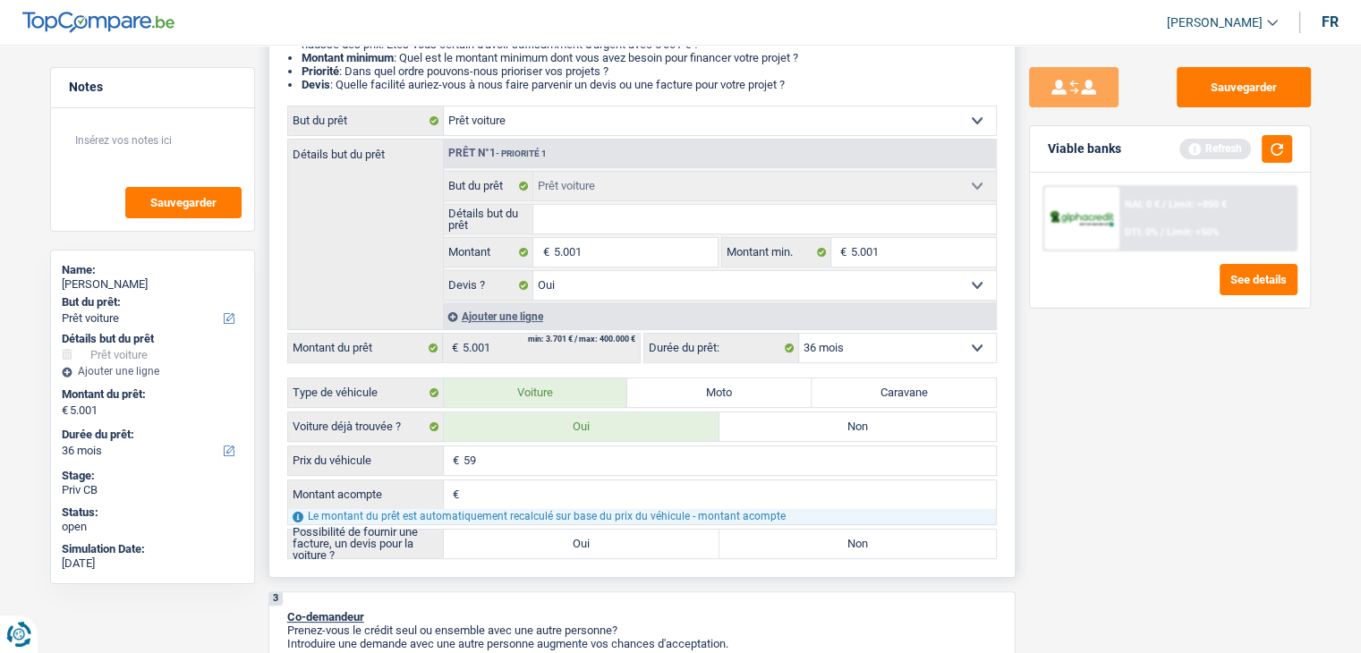
type input "599"
type input "5.990"
click at [521, 487] on input "Montant acompte" at bounding box center [729, 494] width 532 height 29
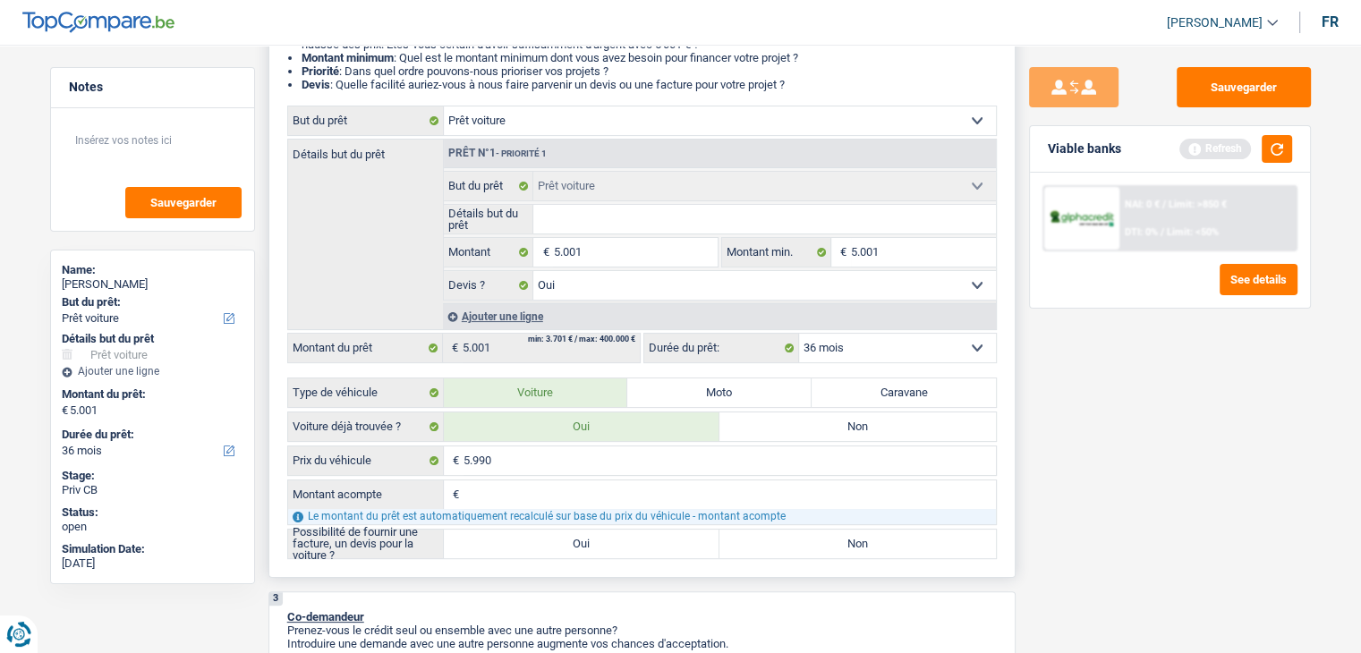
type input "9"
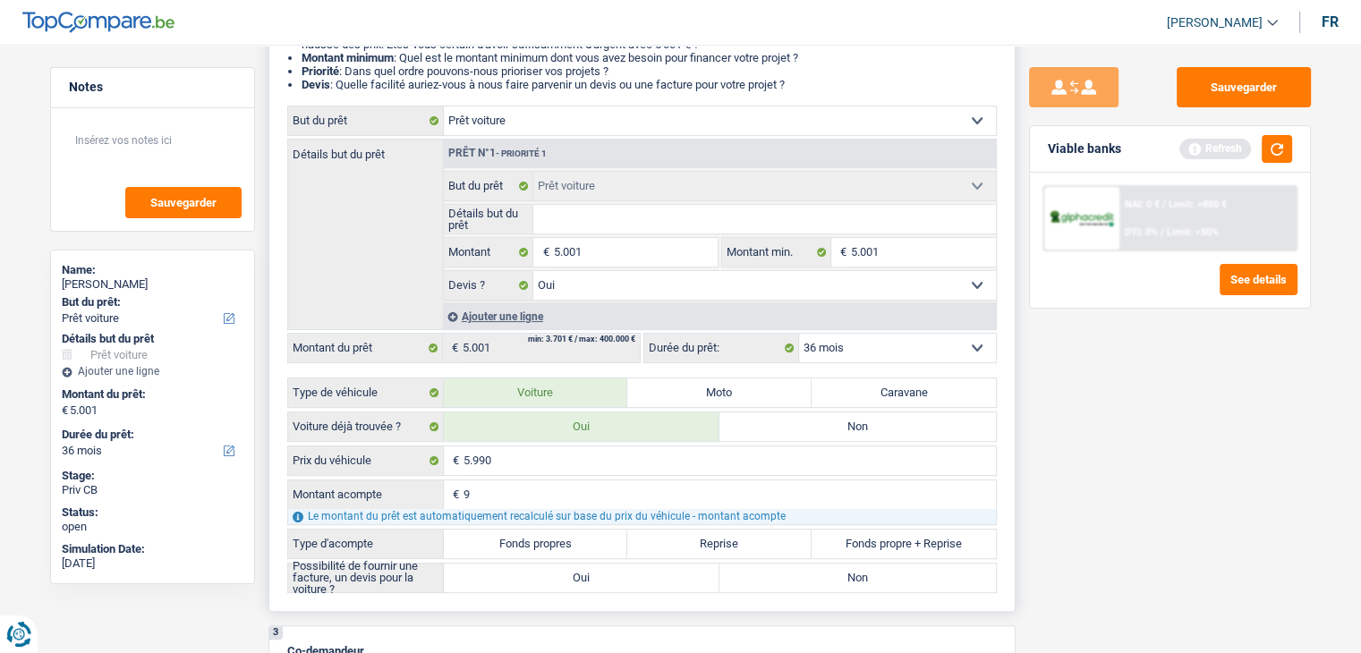
type input "99"
type input "9"
type input "98"
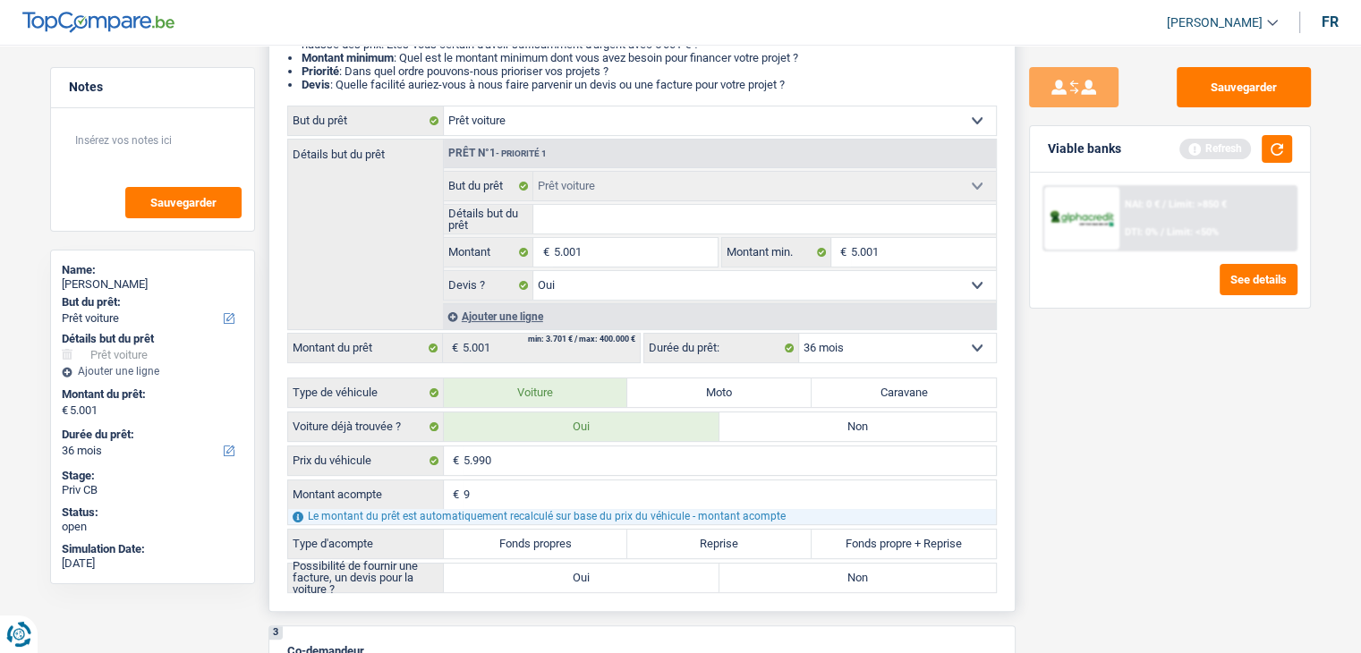
type input "98"
type input "989"
click at [1082, 416] on div "Sauvegarder Viable banks Refresh NAI: 0 € / Limit: >850 € DTI: 0% / Limit: <50%…" at bounding box center [1169, 343] width 309 height 553
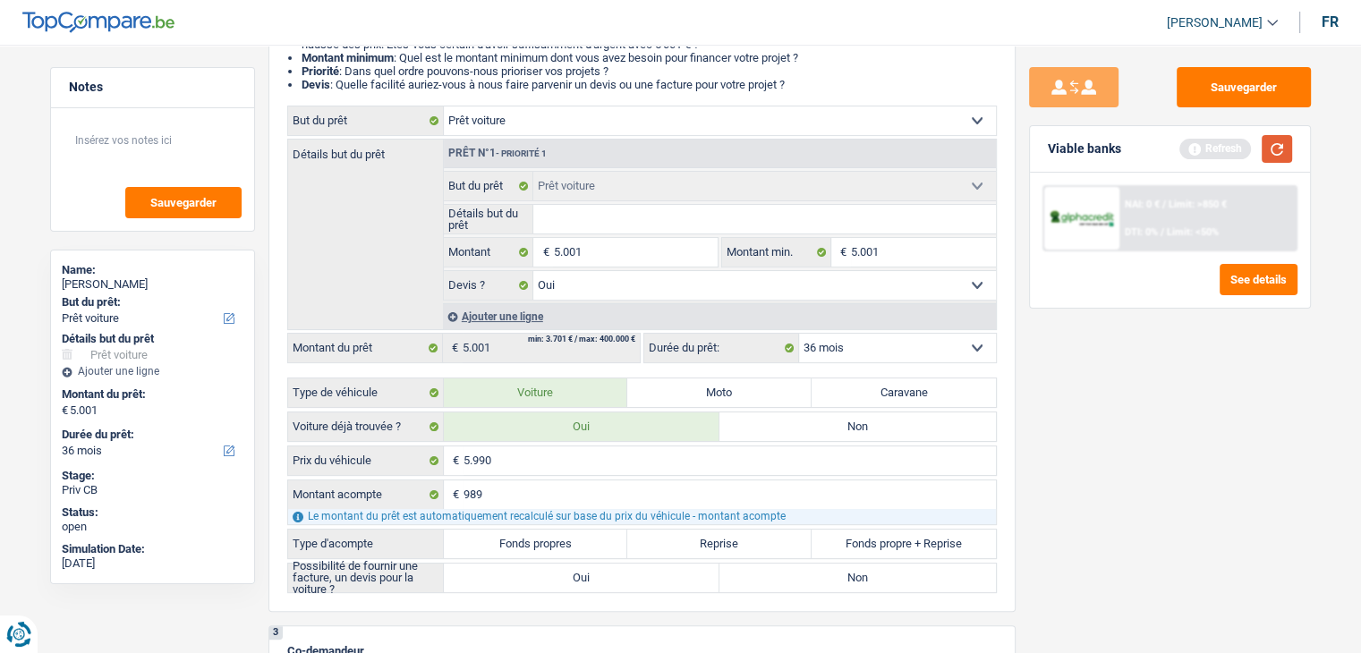
click at [1274, 140] on button "button" at bounding box center [1276, 149] width 30 height 28
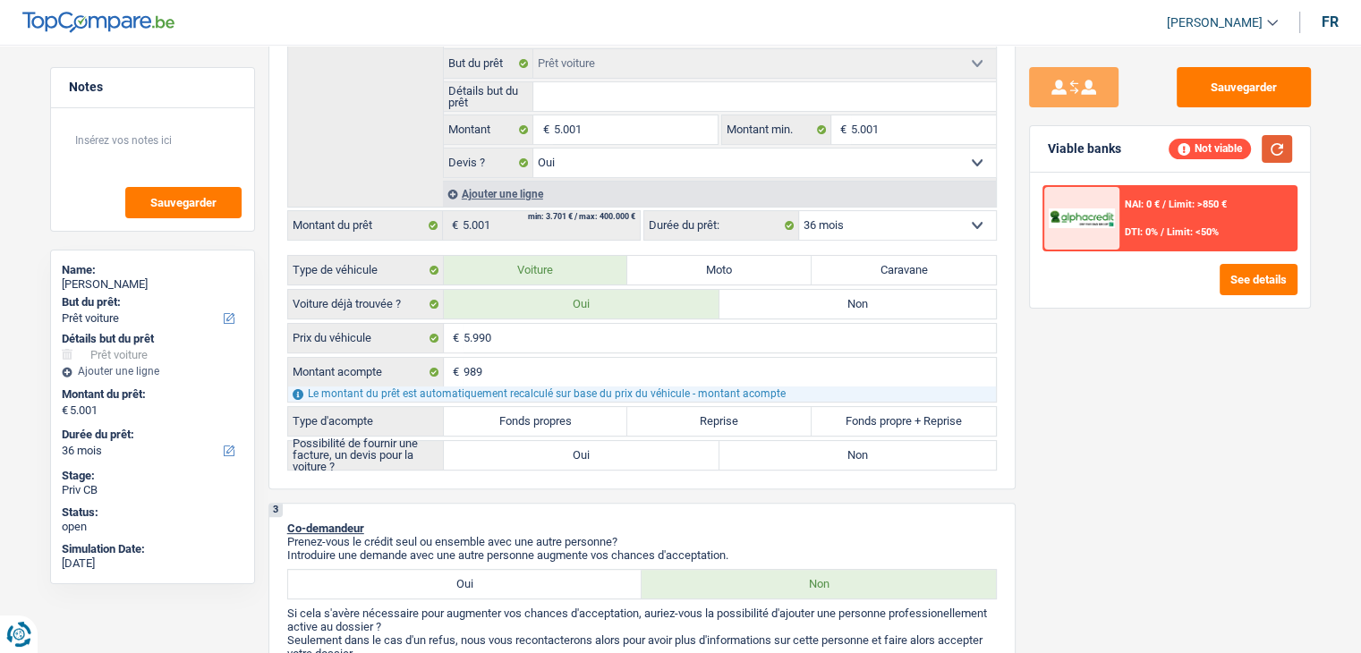
scroll to position [537, 0]
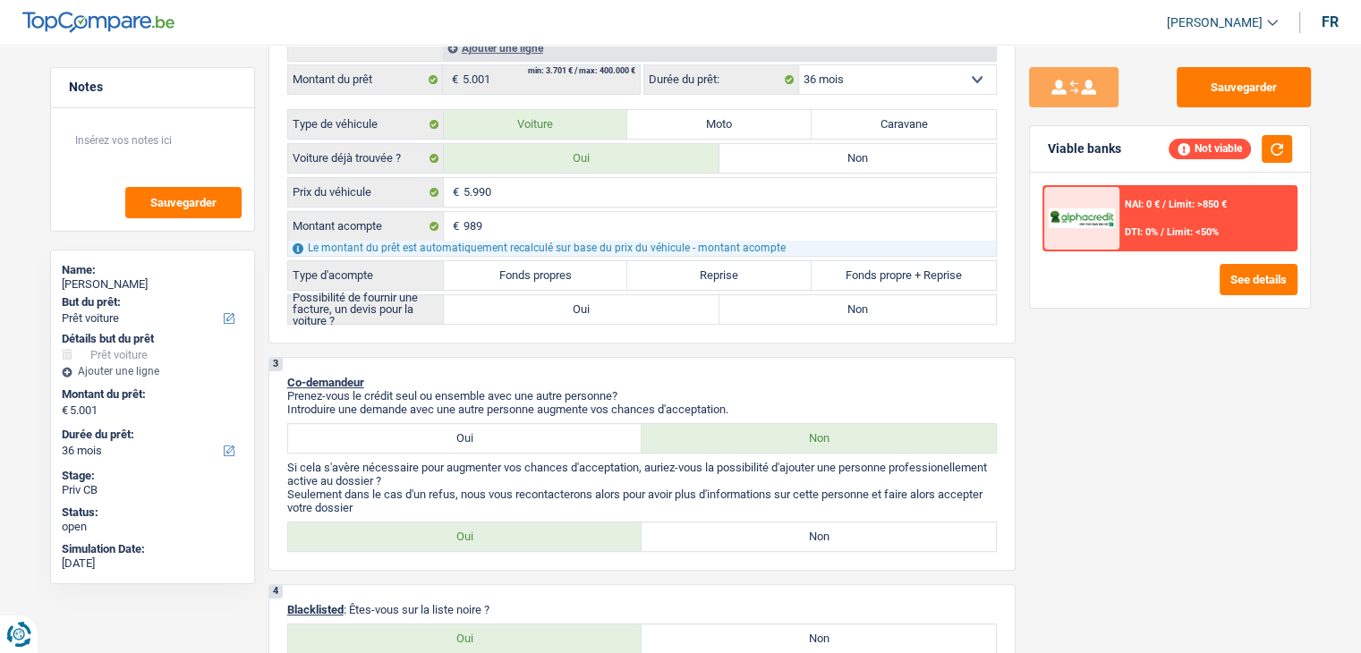
click at [1119, 348] on div "Sauvegarder Viable banks Not viable NAI: 0 € / Limit: >850 € DTI: 0% / Limit: <…" at bounding box center [1169, 343] width 309 height 553
click at [541, 267] on label "Fonds propres" at bounding box center [536, 275] width 184 height 29
click at [541, 267] on input "Fonds propres" at bounding box center [536, 275] width 184 height 29
radio input "true"
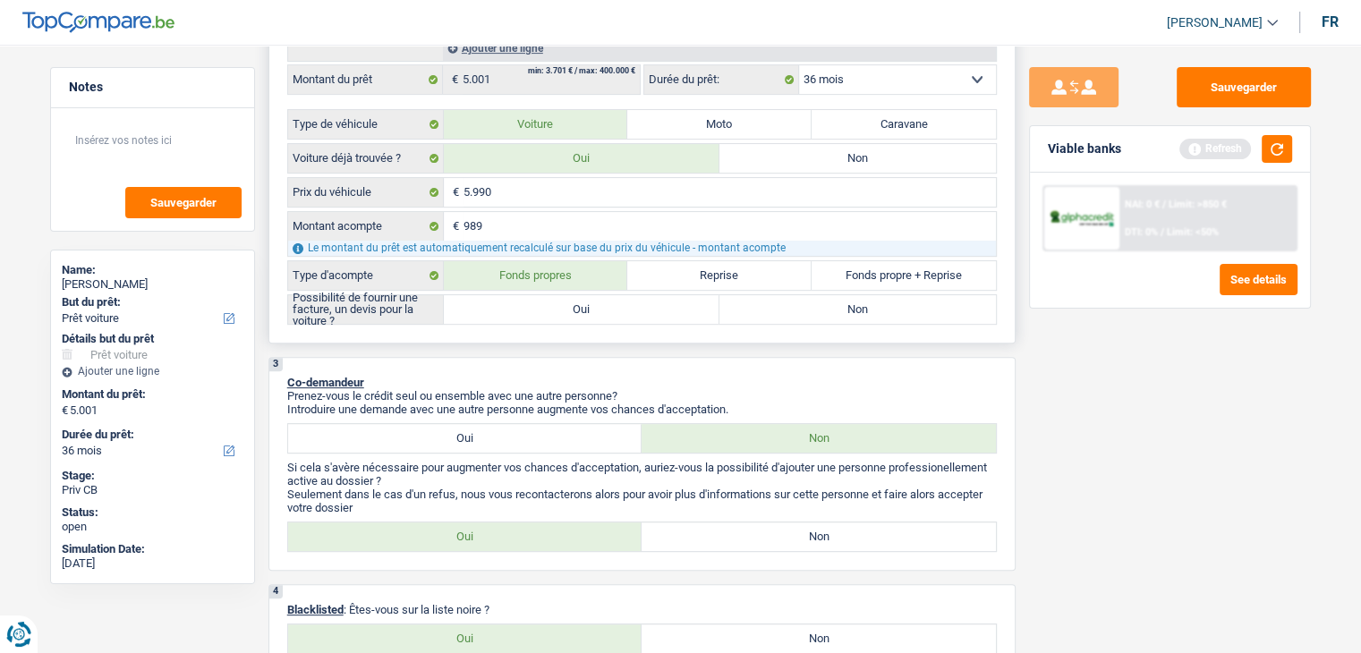
click at [550, 296] on label "Oui" at bounding box center [582, 309] width 276 height 29
click at [550, 296] on input "Oui" at bounding box center [582, 309] width 276 height 29
radio input "true"
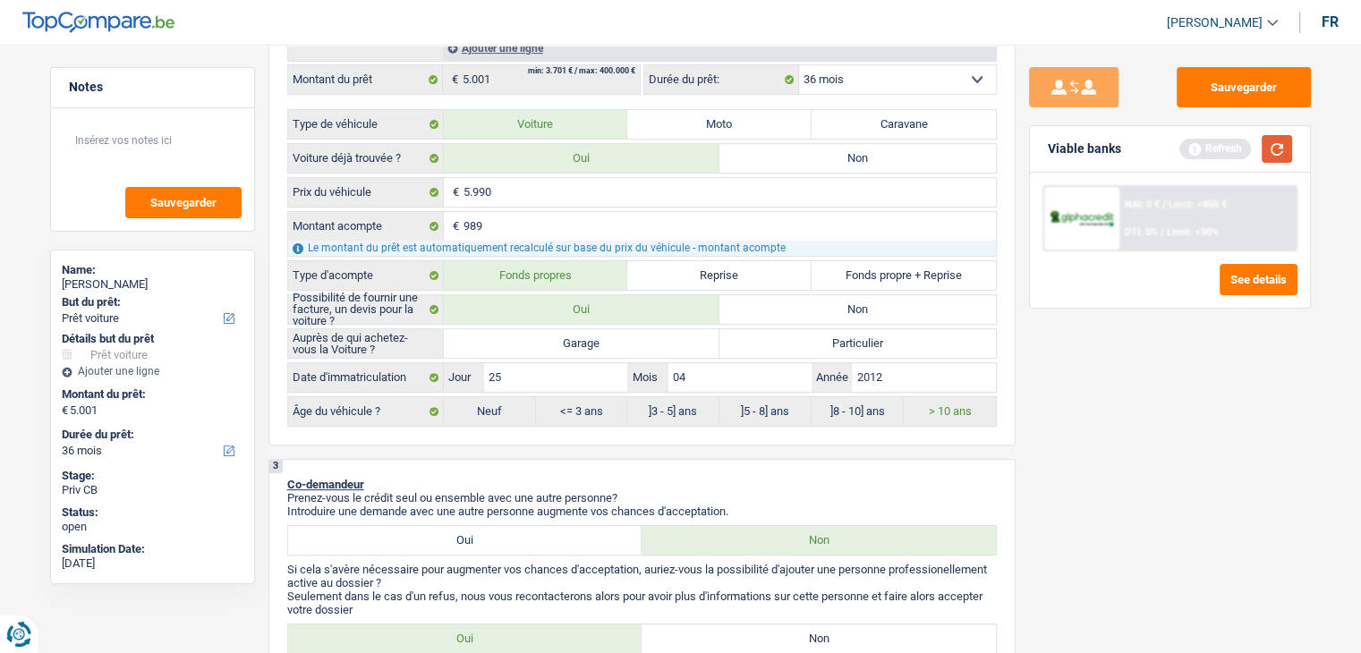
click at [1285, 140] on button "button" at bounding box center [1276, 149] width 30 height 28
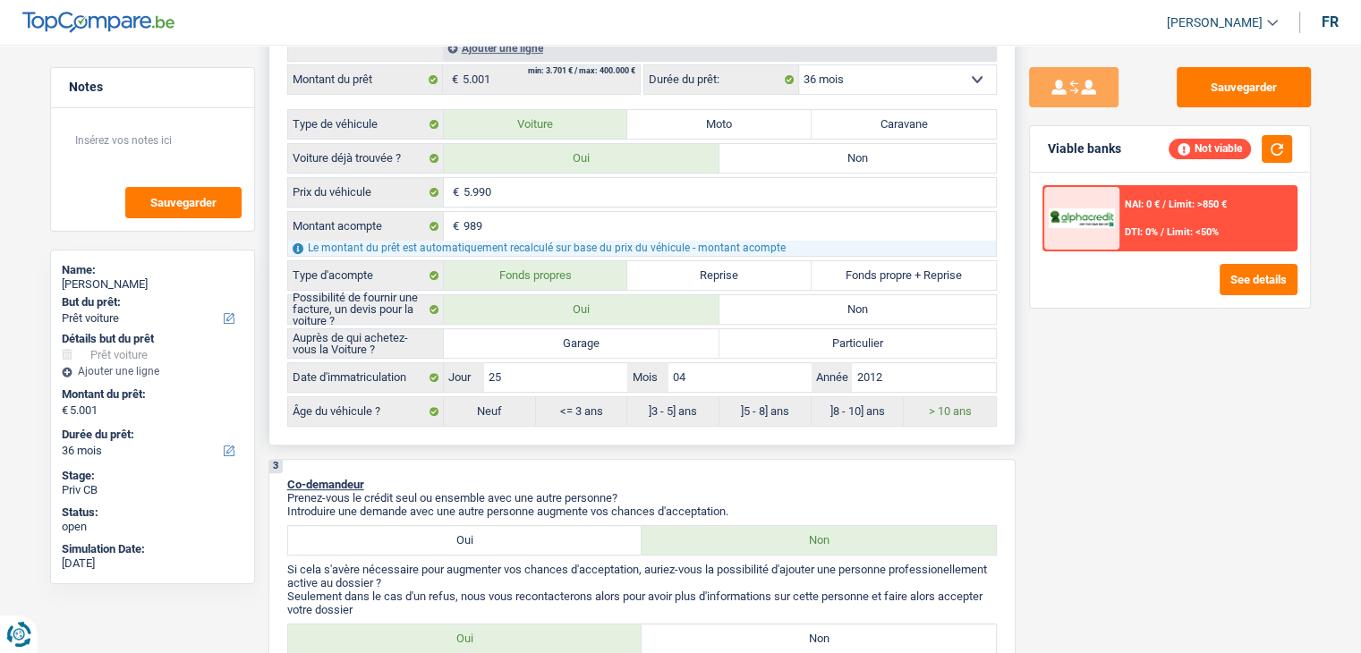
click at [638, 344] on label "Garage" at bounding box center [582, 343] width 276 height 29
click at [638, 344] on input "Garage" at bounding box center [582, 343] width 276 height 29
radio input "true"
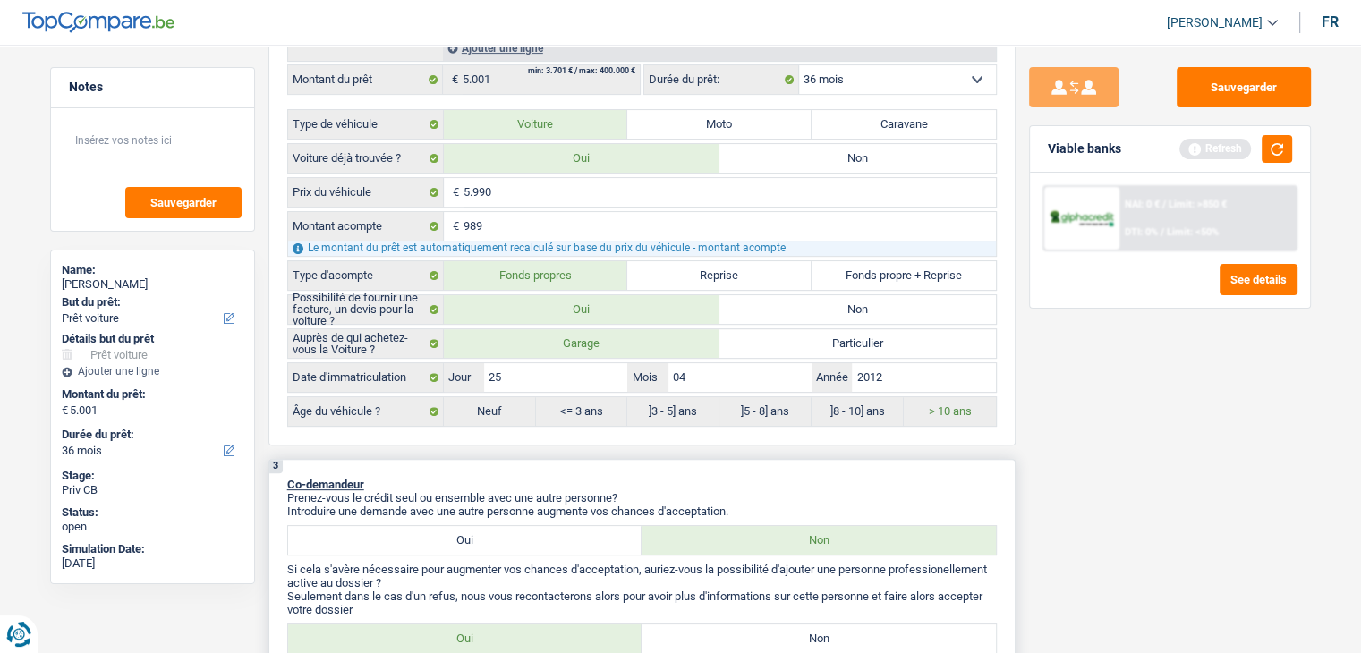
scroll to position [805, 0]
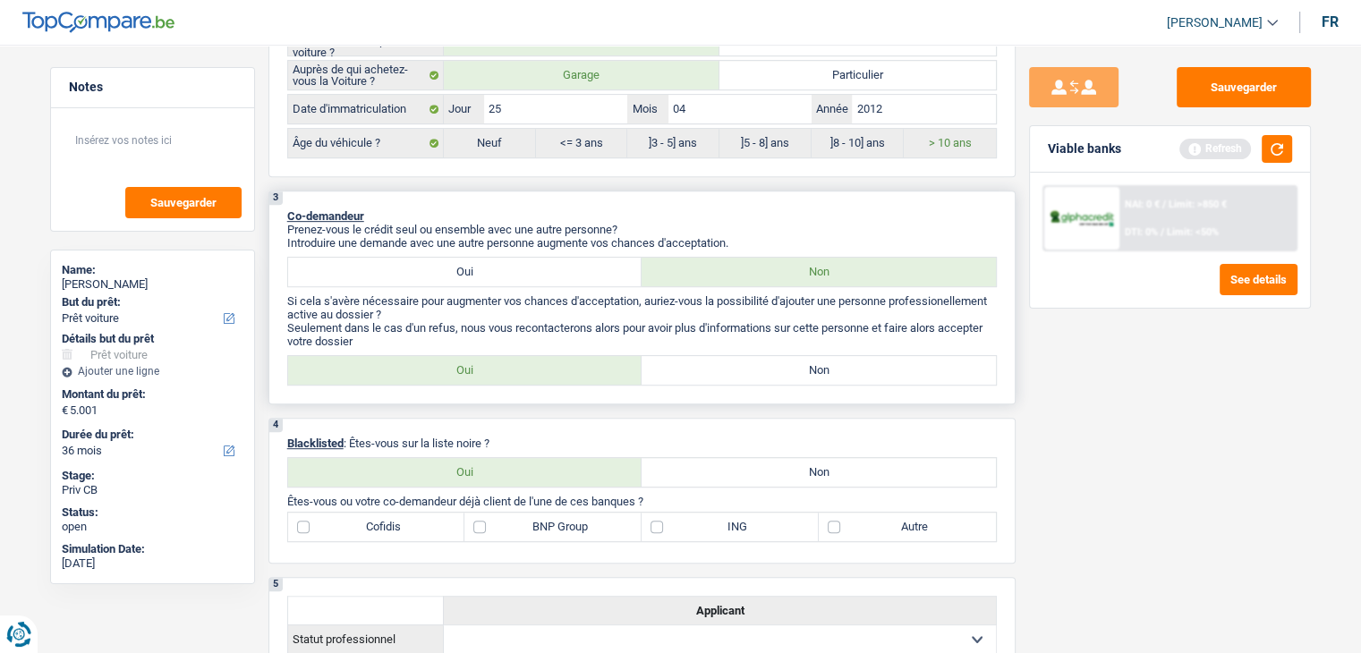
click at [754, 379] on label "Non" at bounding box center [818, 370] width 354 height 29
click at [754, 379] on input "Non" at bounding box center [818, 370] width 354 height 29
radio input "true"
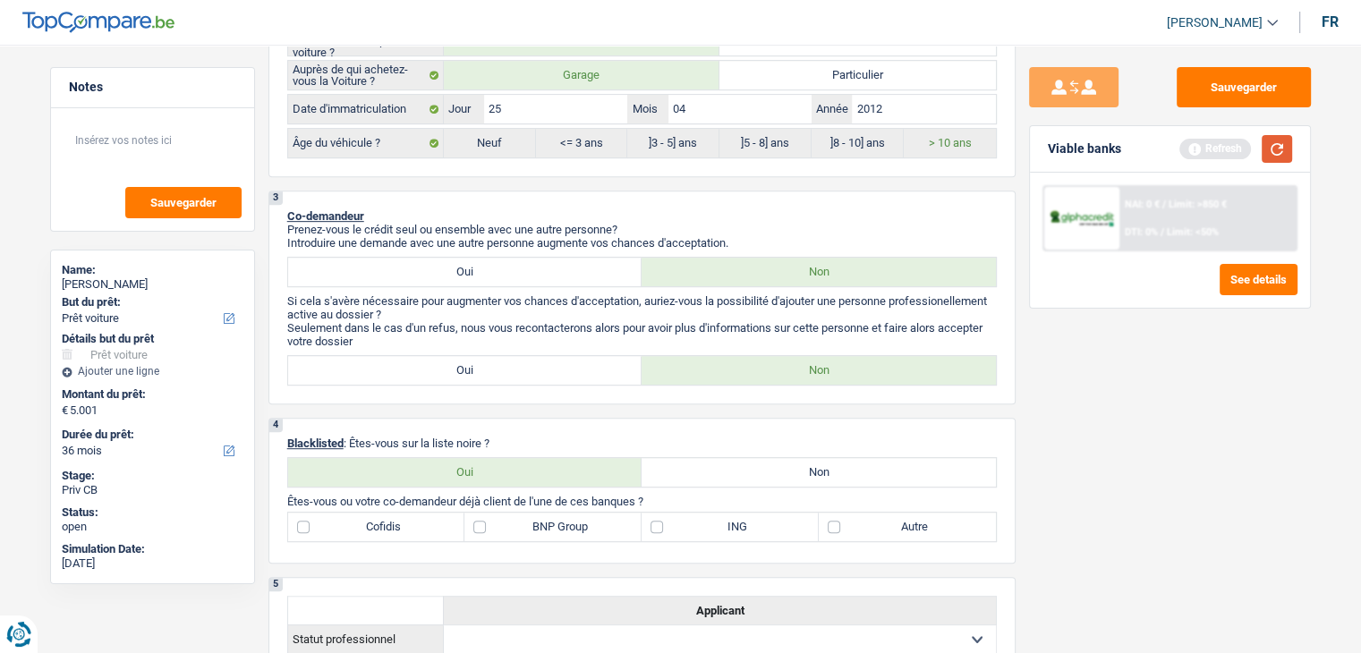
click at [1274, 153] on button "button" at bounding box center [1276, 149] width 30 height 28
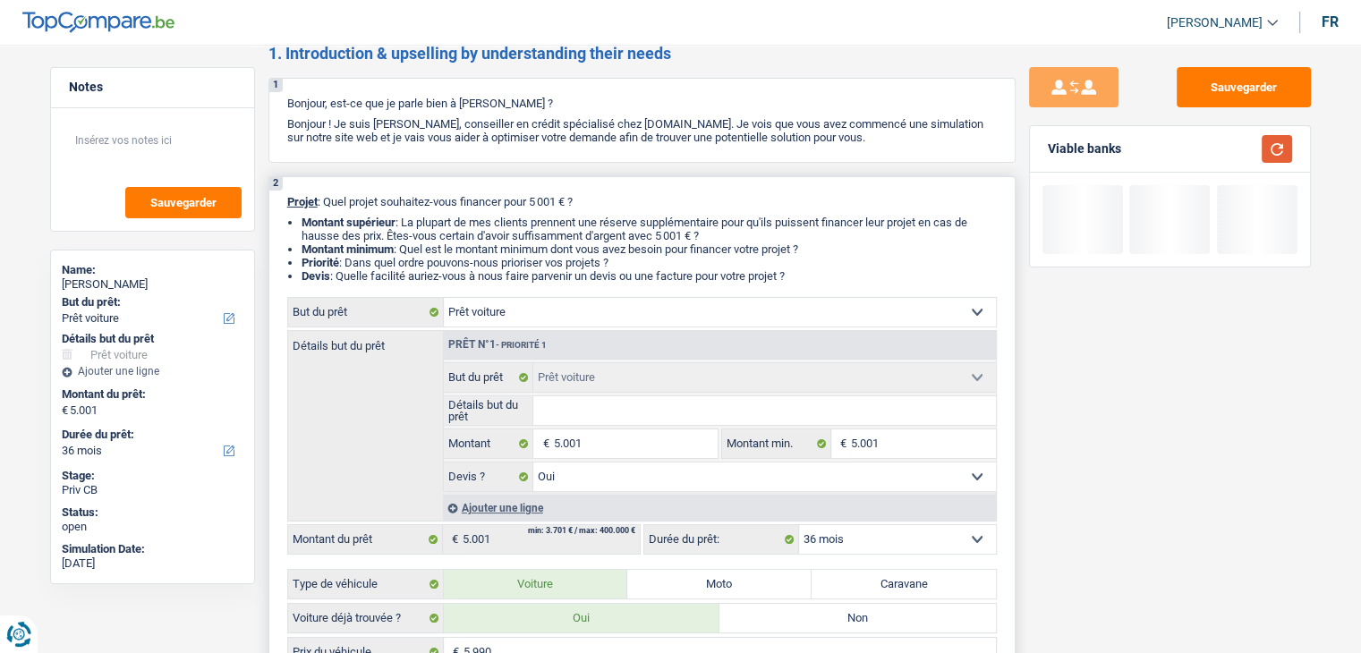
scroll to position [0, 0]
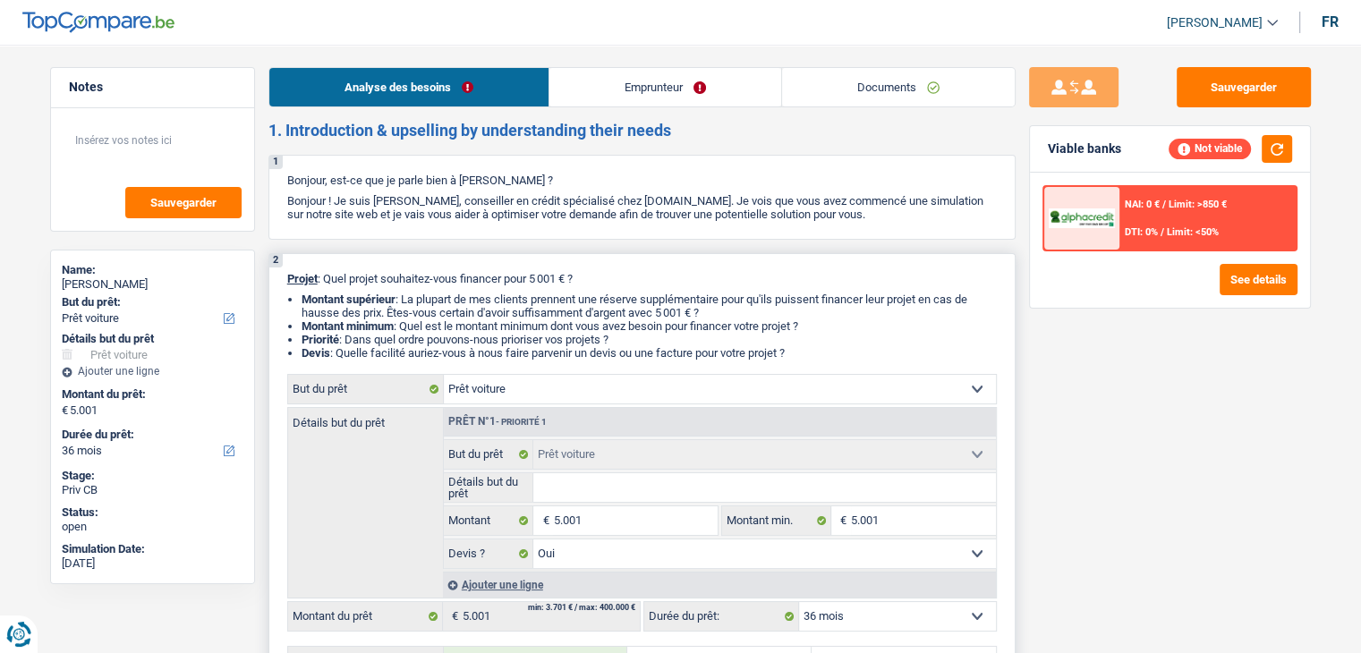
click at [598, 498] on input "Détails but du prêt" at bounding box center [764, 487] width 462 height 29
type input "F"
type input "FI"
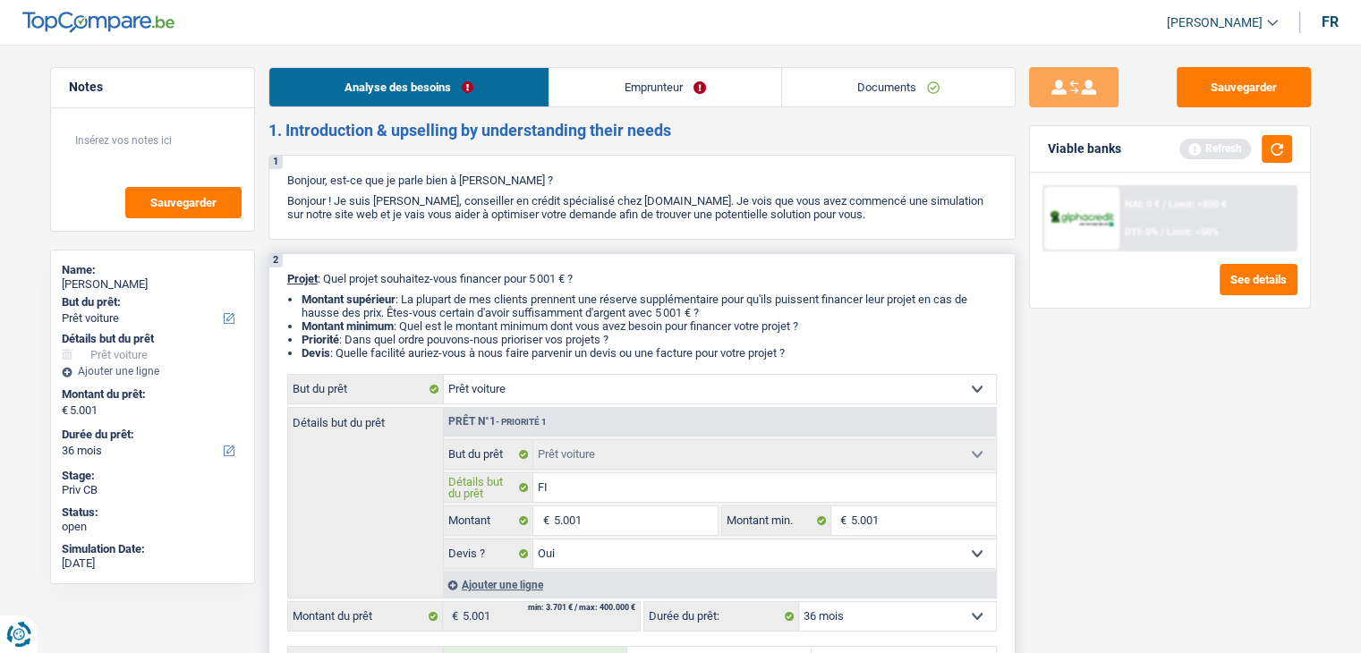
type input "FIA"
type input "FIAT"
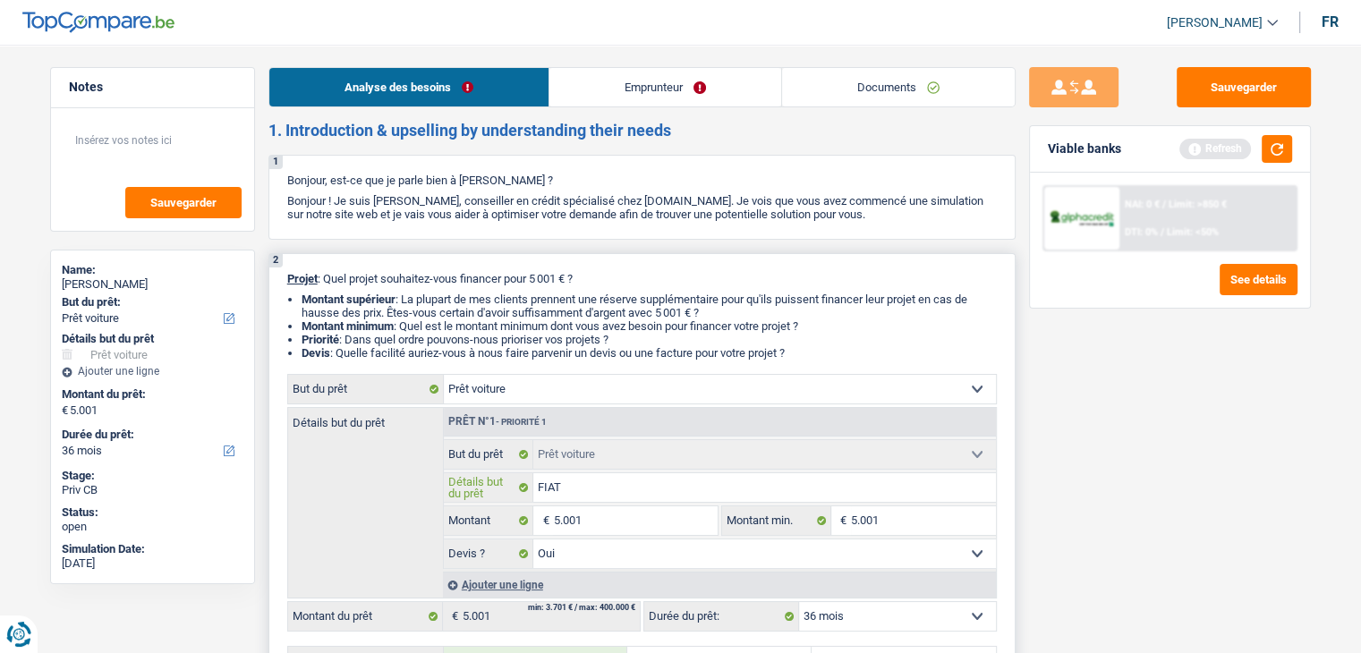
type input "FIAT"
type input "FIAT 5"
type input "FIAT 50"
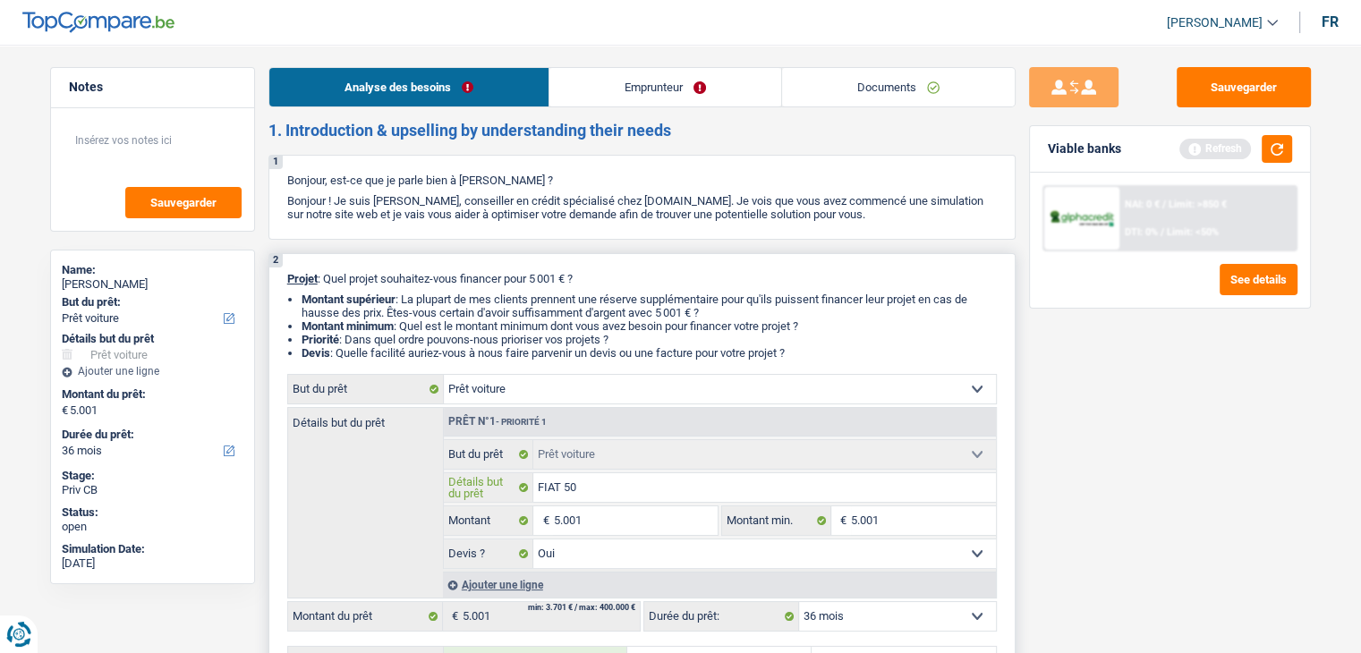
type input "FIAT 500"
click at [1151, 403] on div "Sauvegarder Viable banks Refresh NAI: 0 € / Limit: >850 € DTI: 0% / Limit: <50%…" at bounding box center [1169, 343] width 309 height 553
click at [1270, 143] on button "button" at bounding box center [1276, 149] width 30 height 28
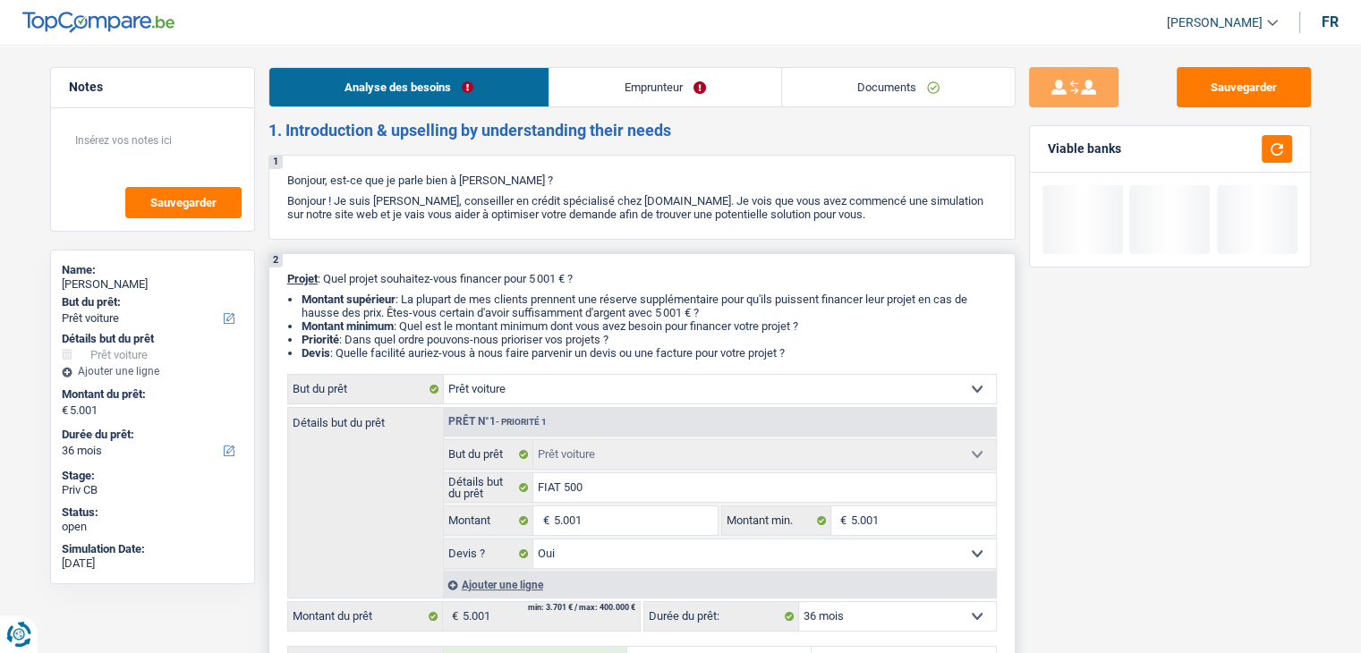
drag, startPoint x: 804, startPoint y: 348, endPoint x: 283, endPoint y: 274, distance: 526.8
click at [283, 274] on div "2 Projet : Quel projet souhaitez-vous financer pour 5 001 € ? Montant supérieur…" at bounding box center [641, 617] width 747 height 729
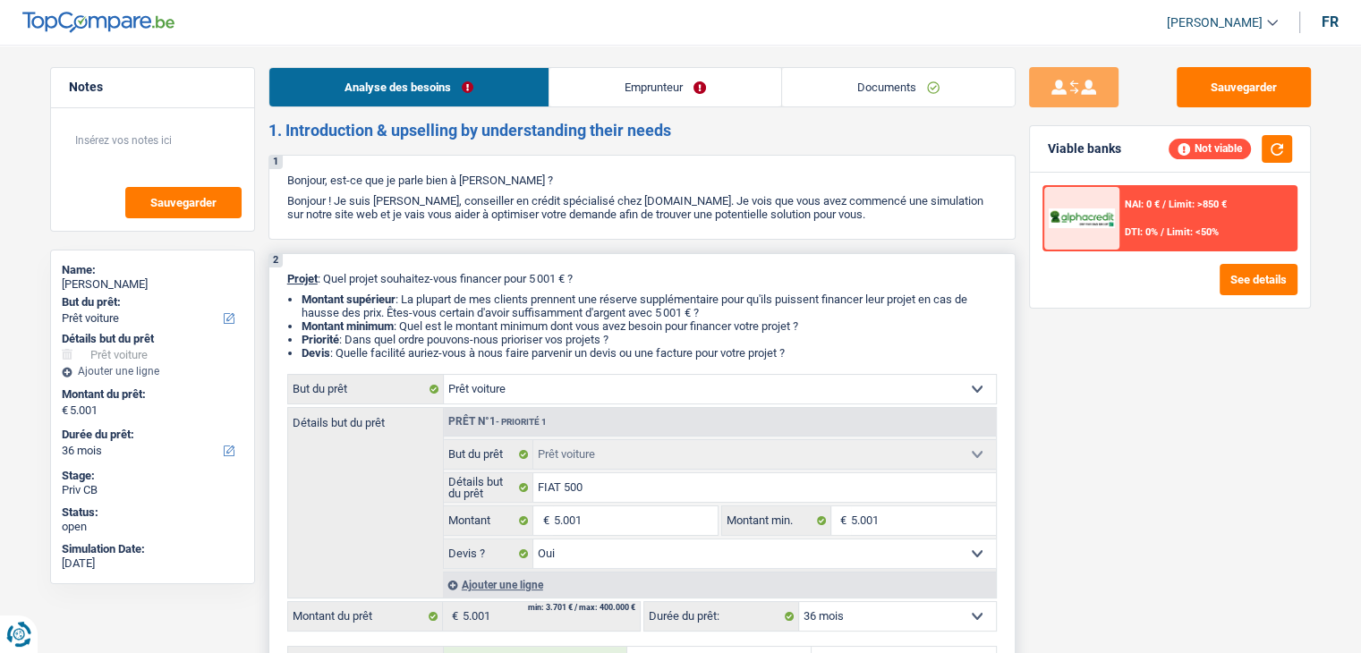
click at [283, 291] on div "2 Projet : Quel projet souhaitez-vous financer pour 5 001 € ? Montant supérieur…" at bounding box center [641, 617] width 747 height 729
drag, startPoint x: 288, startPoint y: 283, endPoint x: 822, endPoint y: 360, distance: 539.5
click at [822, 360] on div "2 Projet : Quel projet souhaitez-vous financer pour 5 001 € ? Montant supérieur…" at bounding box center [641, 617] width 747 height 729
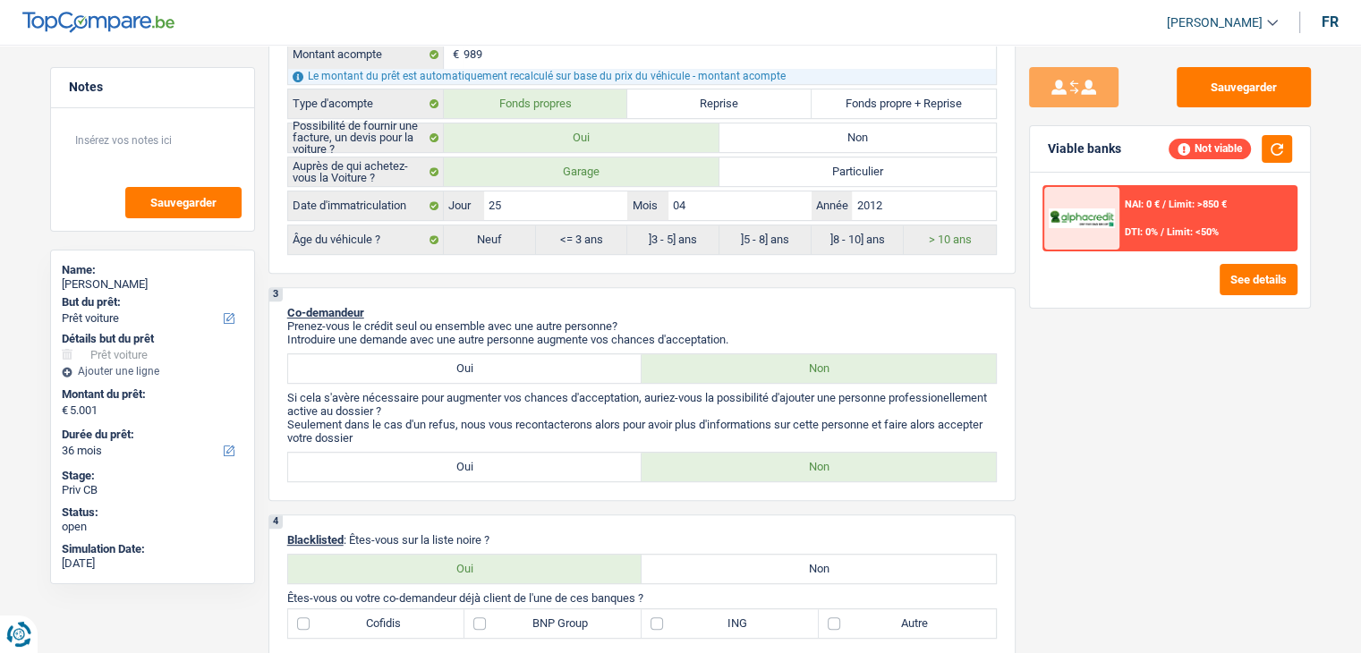
scroll to position [716, 0]
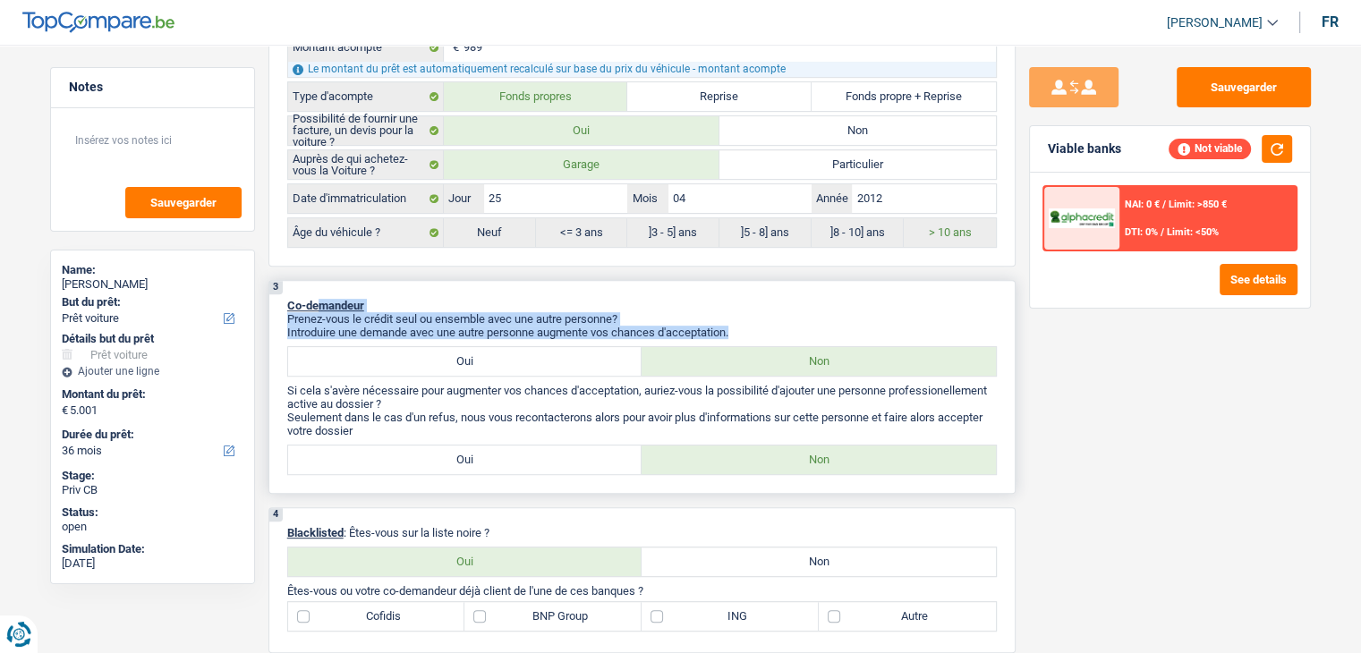
drag, startPoint x: 735, startPoint y: 326, endPoint x: 322, endPoint y: 303, distance: 413.9
click at [322, 303] on div "3 Co-demandeur Prenez-vous le crédit seul ou ensemble avec une autre personne? …" at bounding box center [641, 387] width 747 height 214
click at [541, 398] on p "Si cela s'avère nécessaire pour augmenter vos chances d'acceptation, auriez-vou…" at bounding box center [641, 397] width 709 height 27
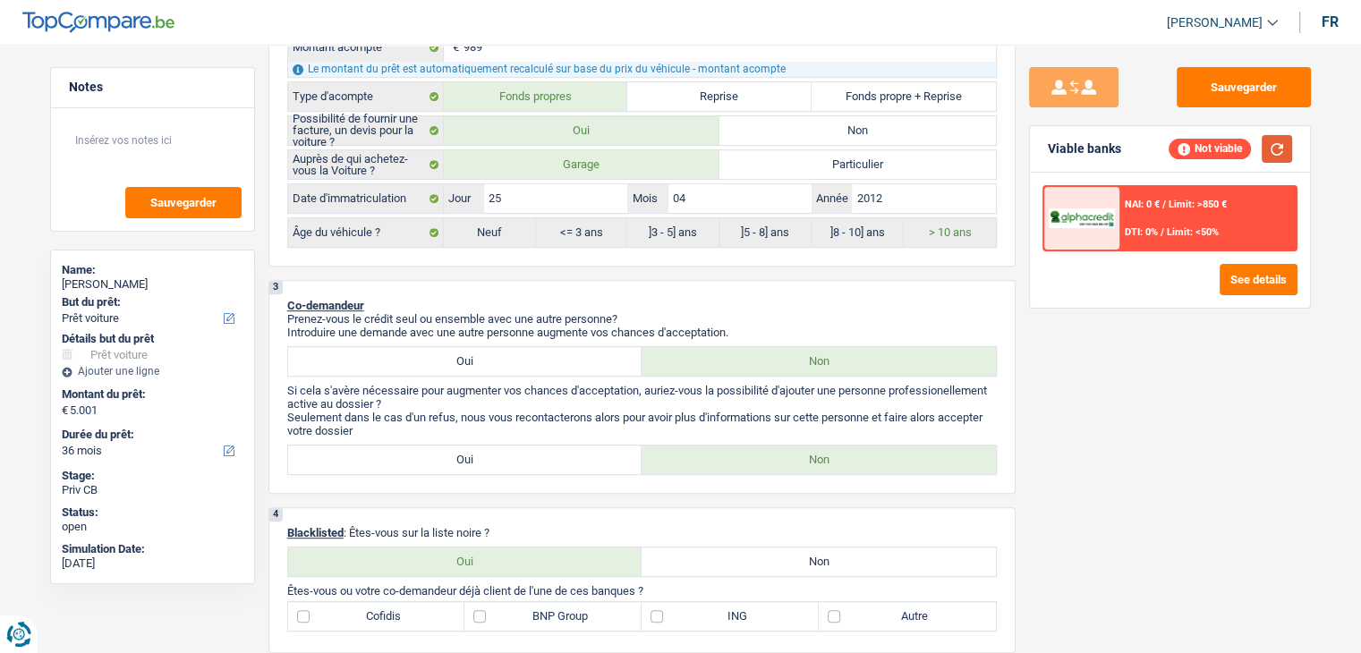
click at [1265, 161] on button "button" at bounding box center [1276, 149] width 30 height 28
click at [437, 451] on label "Oui" at bounding box center [465, 459] width 354 height 29
click at [437, 451] on input "Oui" at bounding box center [465, 459] width 354 height 29
radio input "true"
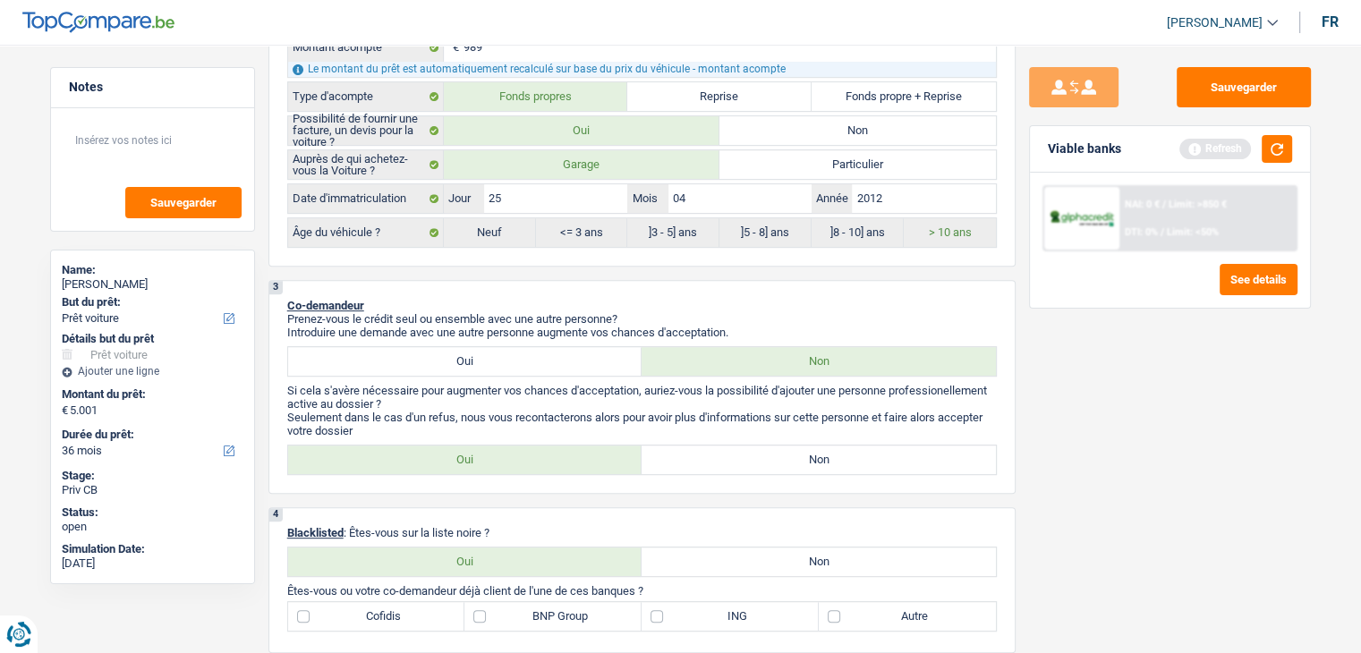
click at [1295, 150] on div "Viable banks Refresh" at bounding box center [1170, 149] width 280 height 47
click at [1278, 150] on button "button" at bounding box center [1276, 149] width 30 height 28
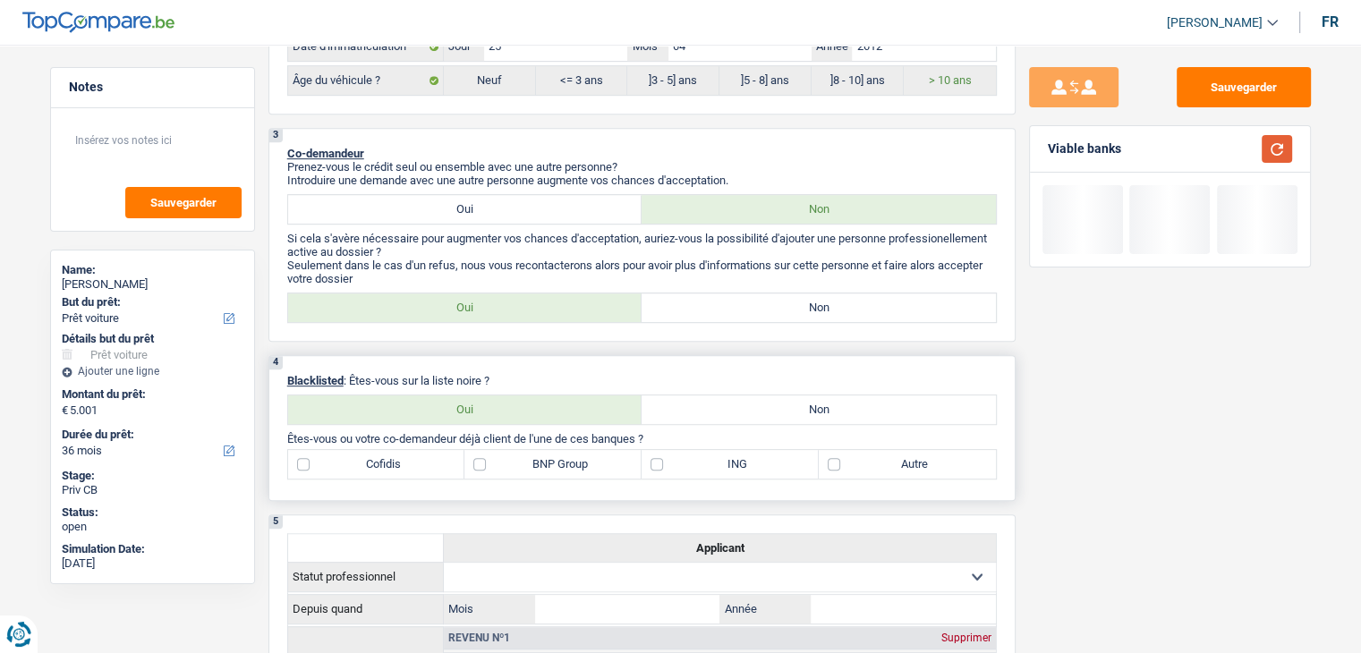
scroll to position [984, 0]
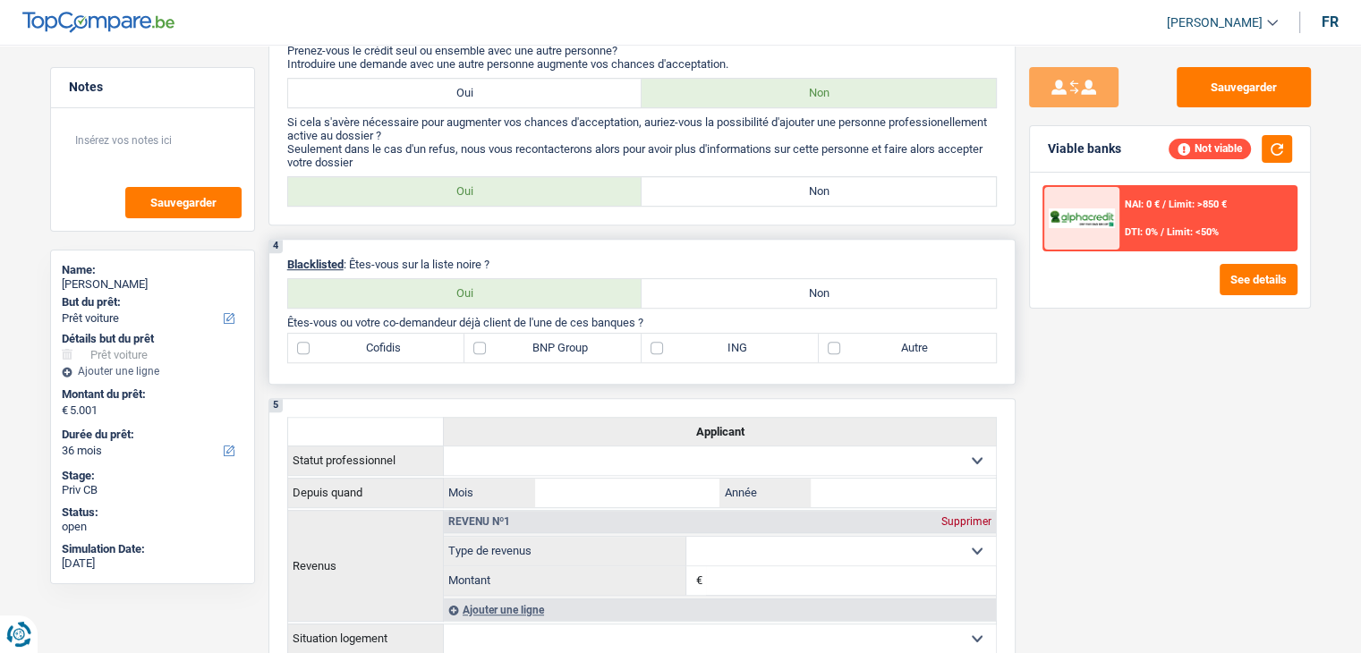
click at [780, 262] on p "Blacklisted : Êtes-vous sur la liste noire ?" at bounding box center [641, 264] width 709 height 13
click at [772, 287] on label "Non" at bounding box center [818, 293] width 354 height 29
click at [772, 287] on input "Non" at bounding box center [818, 293] width 354 height 29
radio input "true"
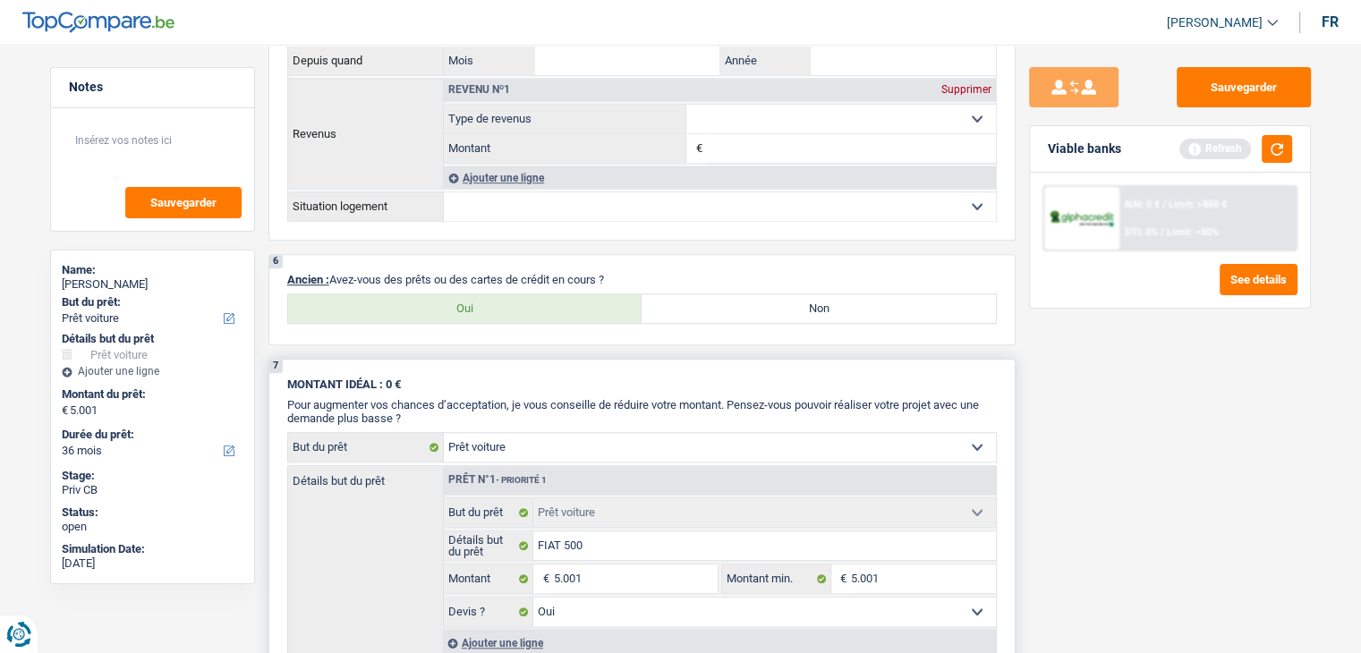
scroll to position [1342, 0]
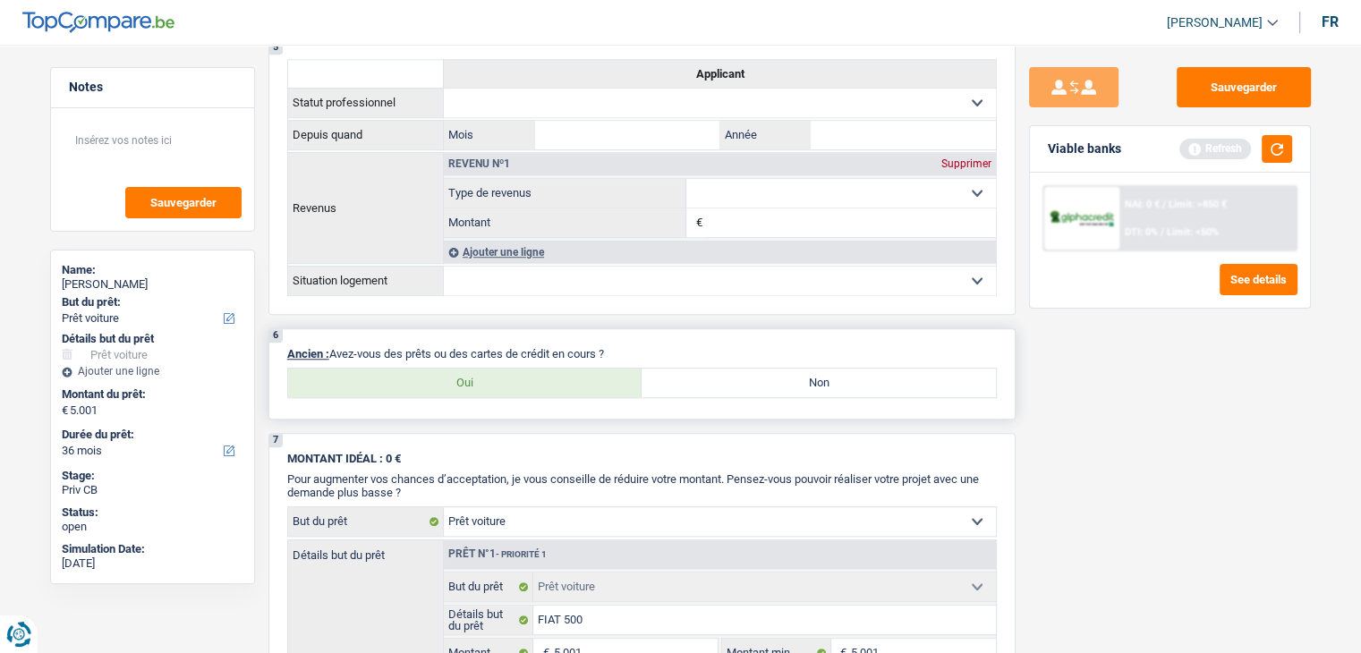
drag, startPoint x: 619, startPoint y: 343, endPoint x: 390, endPoint y: 345, distance: 229.0
click at [390, 347] on p "Ancien : Avez-vous des prêts ou des cartes de crédit en cours ?" at bounding box center [641, 353] width 709 height 13
click at [664, 335] on div "6 Ancien : Avez-vous des prêts ou des cartes de crédit en cours ? Oui Non Tous …" at bounding box center [641, 373] width 747 height 91
click at [517, 372] on label "Oui" at bounding box center [465, 383] width 354 height 29
click at [517, 372] on input "Oui" at bounding box center [465, 383] width 354 height 29
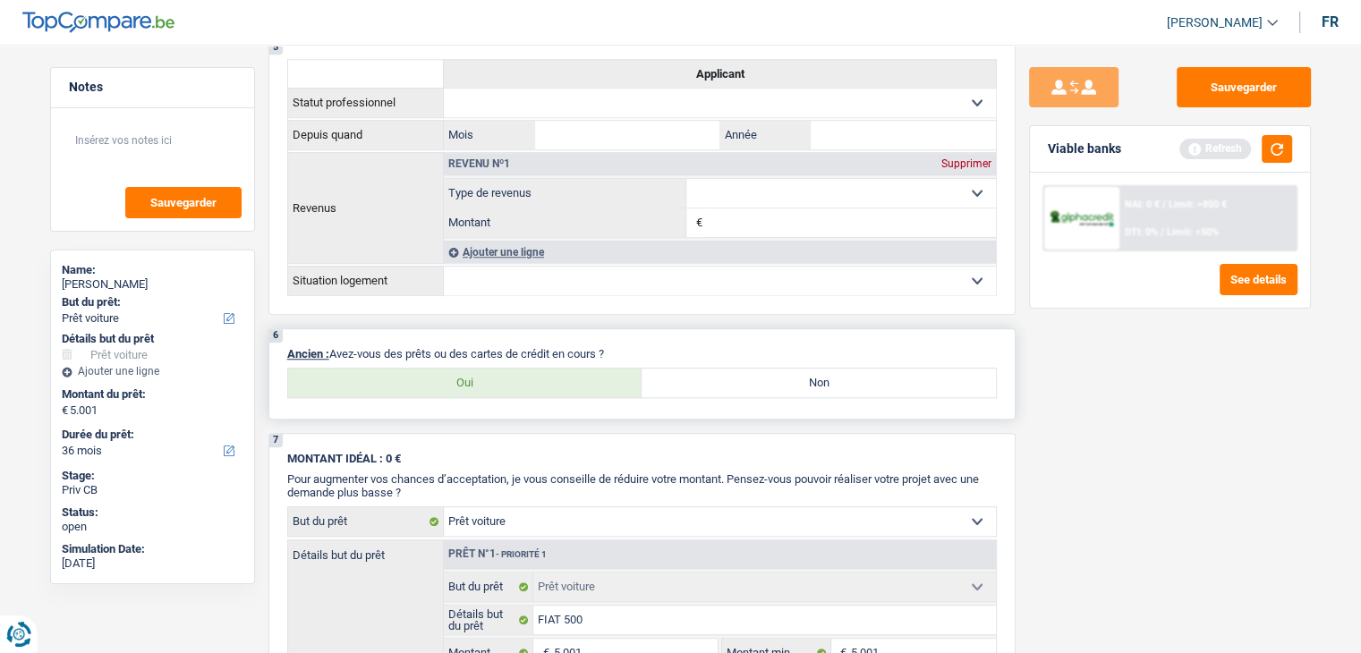
radio input "true"
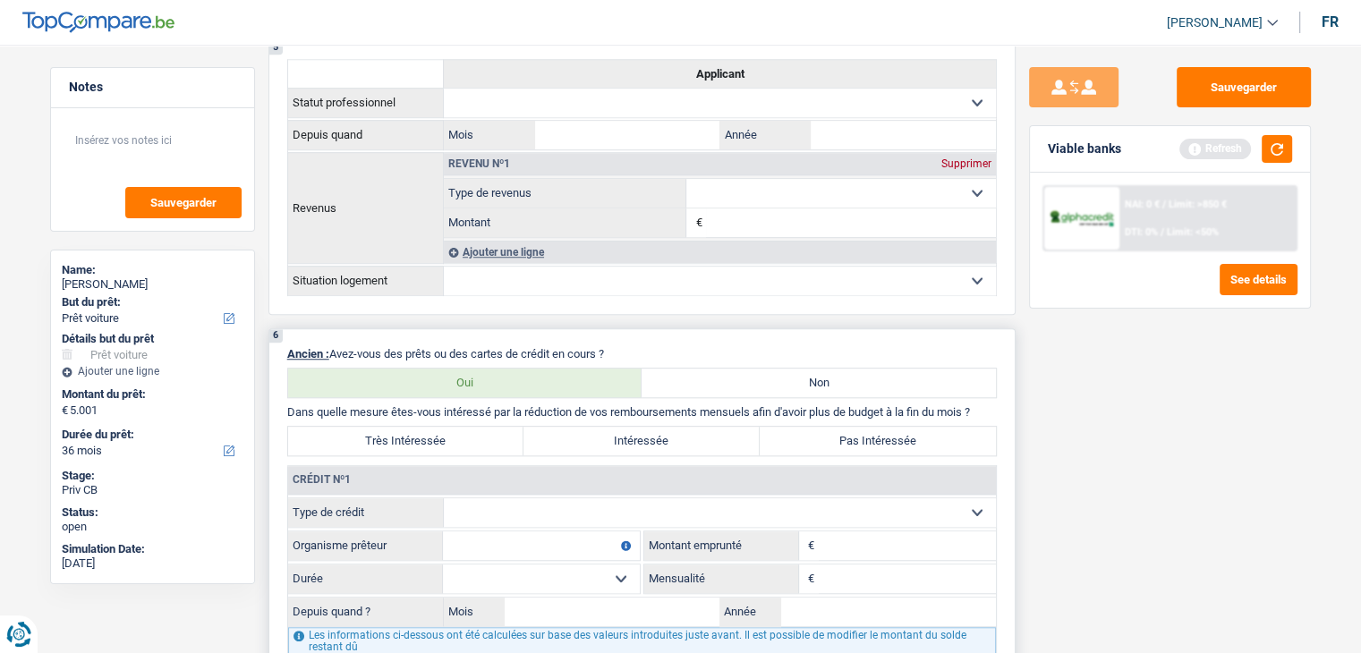
drag, startPoint x: 550, startPoint y: 501, endPoint x: 563, endPoint y: 498, distance: 12.8
click at [551, 501] on select "Carte ou ouverture de crédit Prêt hypothécaire Vente à tempérament Prêt à tempé…" at bounding box center [720, 512] width 552 height 29
select select "cardOrCredit"
type input "0"
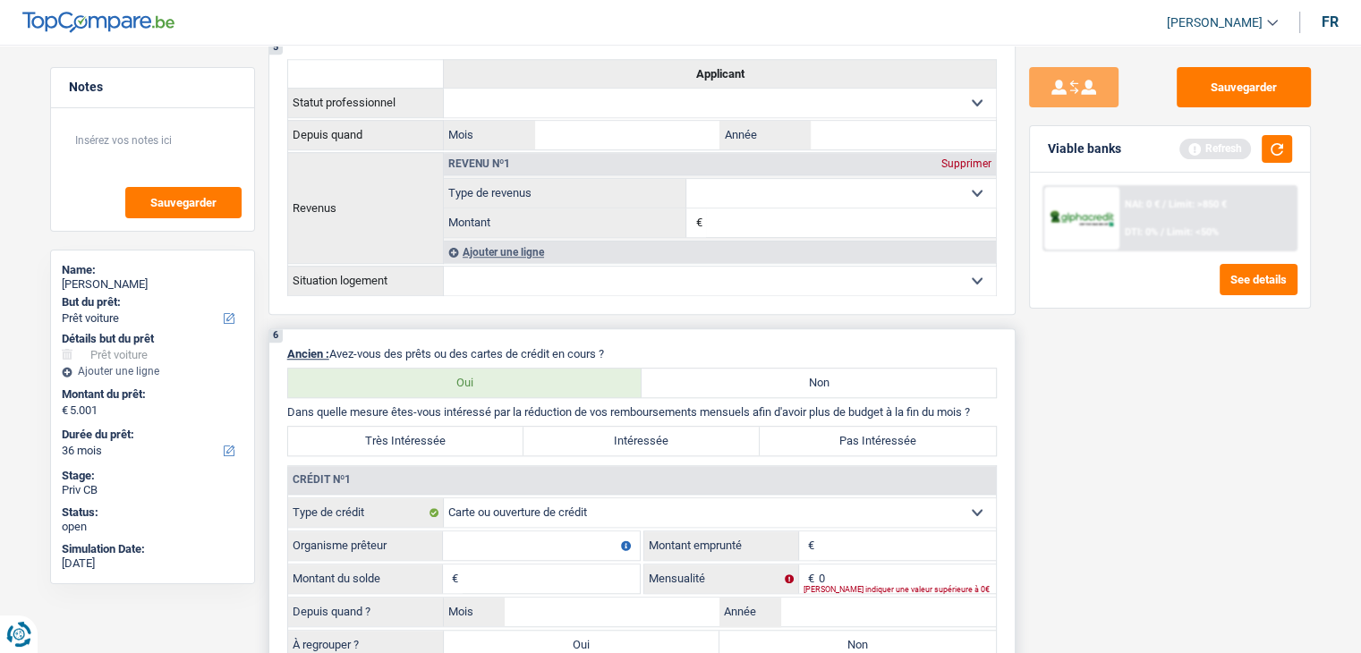
click at [520, 531] on input "Organisme prêteur" at bounding box center [541, 545] width 197 height 29
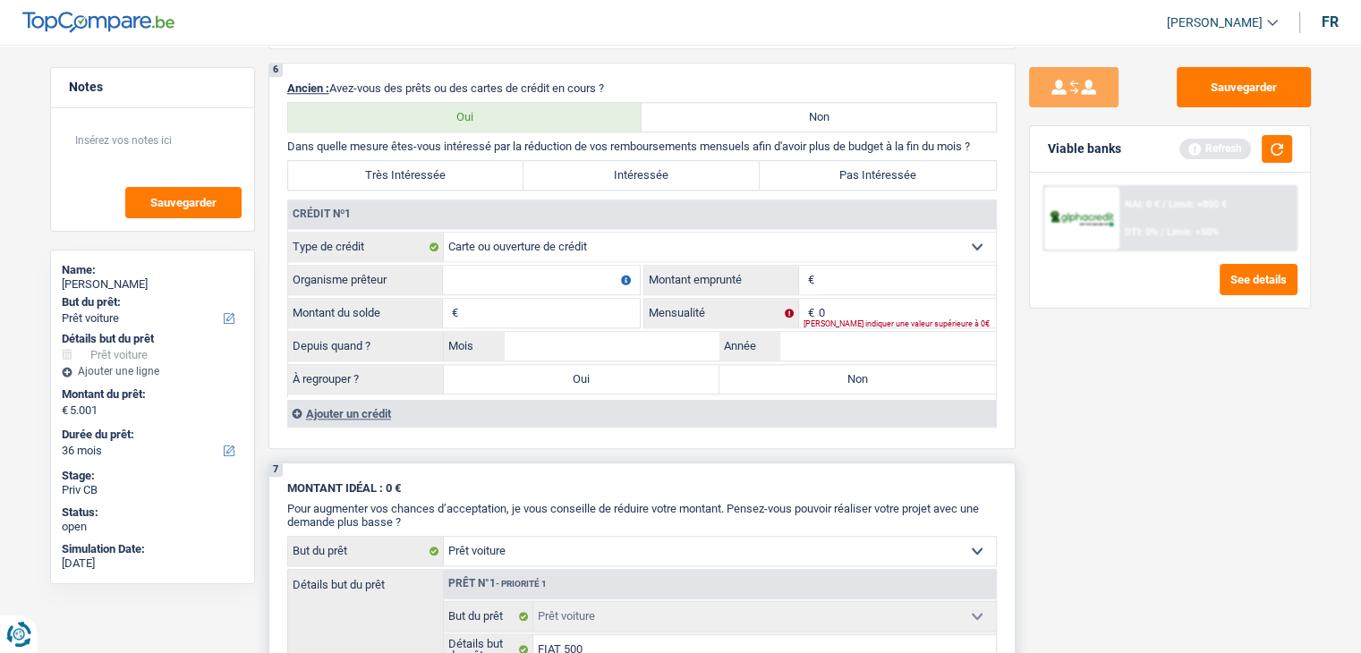
scroll to position [1610, 0]
click at [1277, 137] on button "button" at bounding box center [1276, 149] width 30 height 28
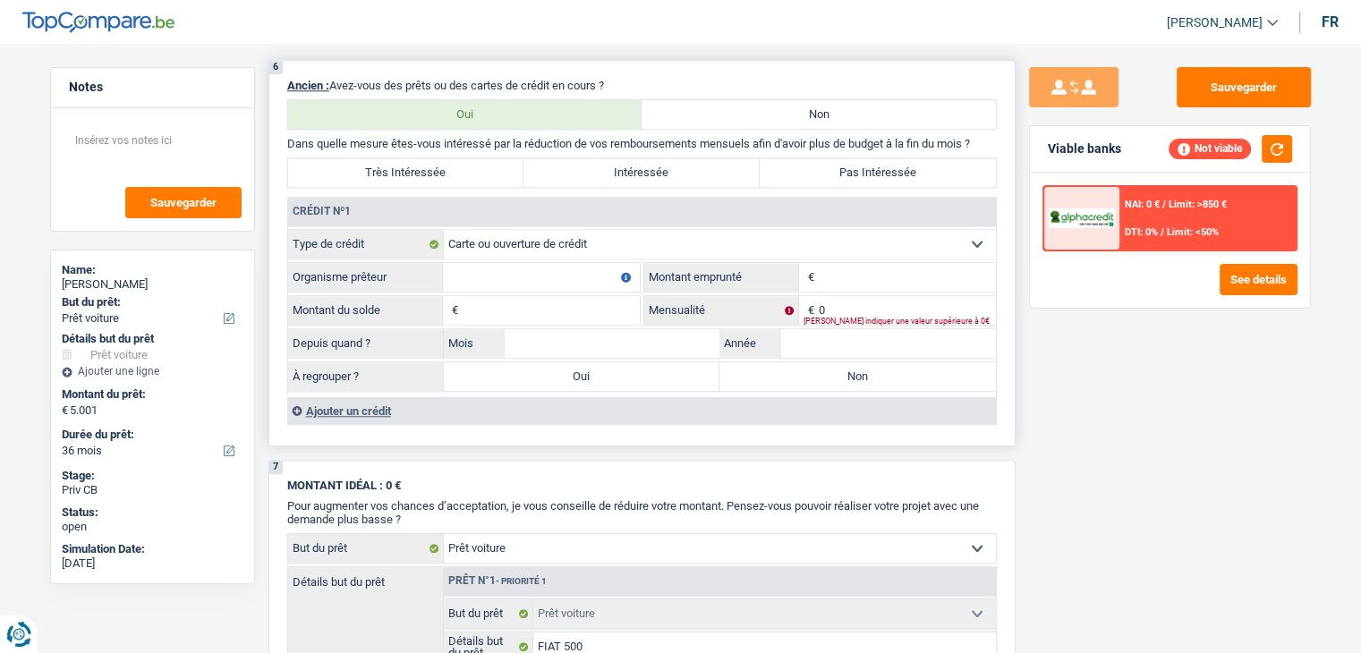
click at [367, 402] on div "Ajouter un crédit" at bounding box center [641, 410] width 708 height 27
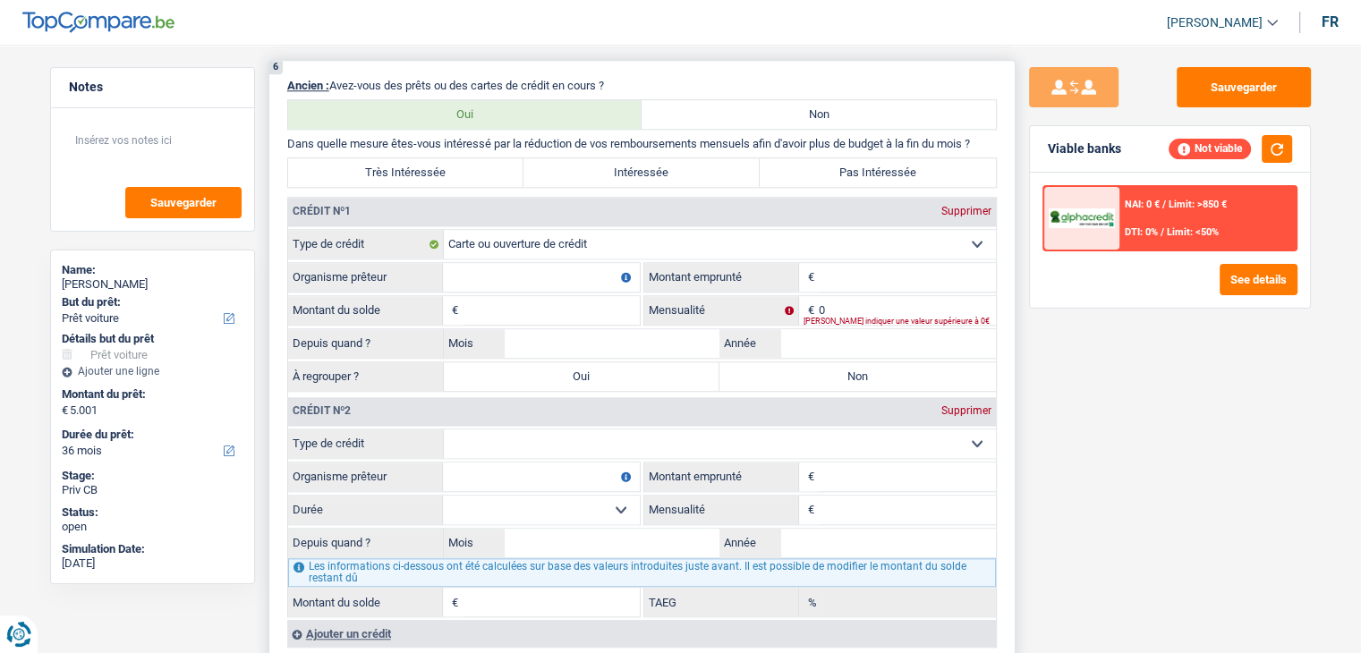
click at [630, 433] on select "Carte ou ouverture de crédit Prêt hypothécaire Vente à tempérament Prêt à tempé…" at bounding box center [720, 443] width 552 height 29
select select "personalLoan"
type input "0"
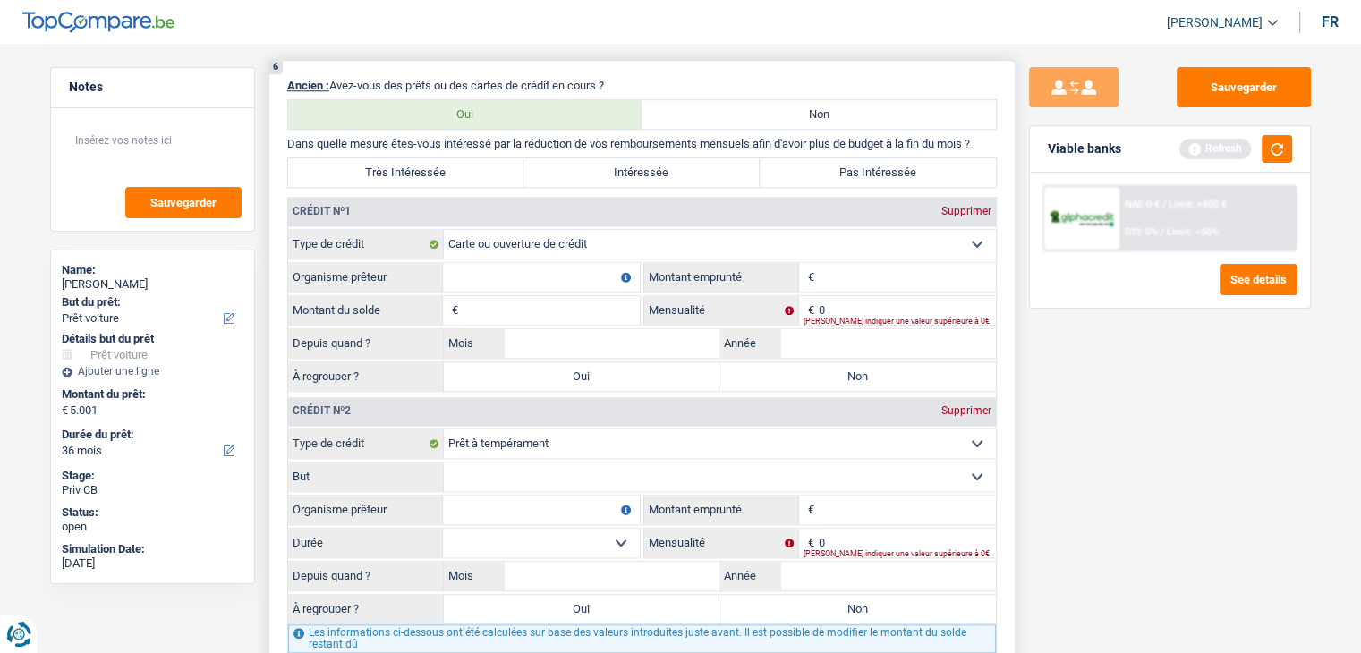
click at [825, 496] on input "Montant emprunté" at bounding box center [906, 510] width 177 height 29
type input "2.500"
click at [1217, 367] on div "Sauvegarder Viable banks Refresh NAI: 0 € / Limit: >850 € DTI: 0% / Limit: <50%…" at bounding box center [1169, 343] width 309 height 553
click at [473, 274] on input "Organisme prêteur" at bounding box center [541, 277] width 197 height 29
type input "BELFIUS"
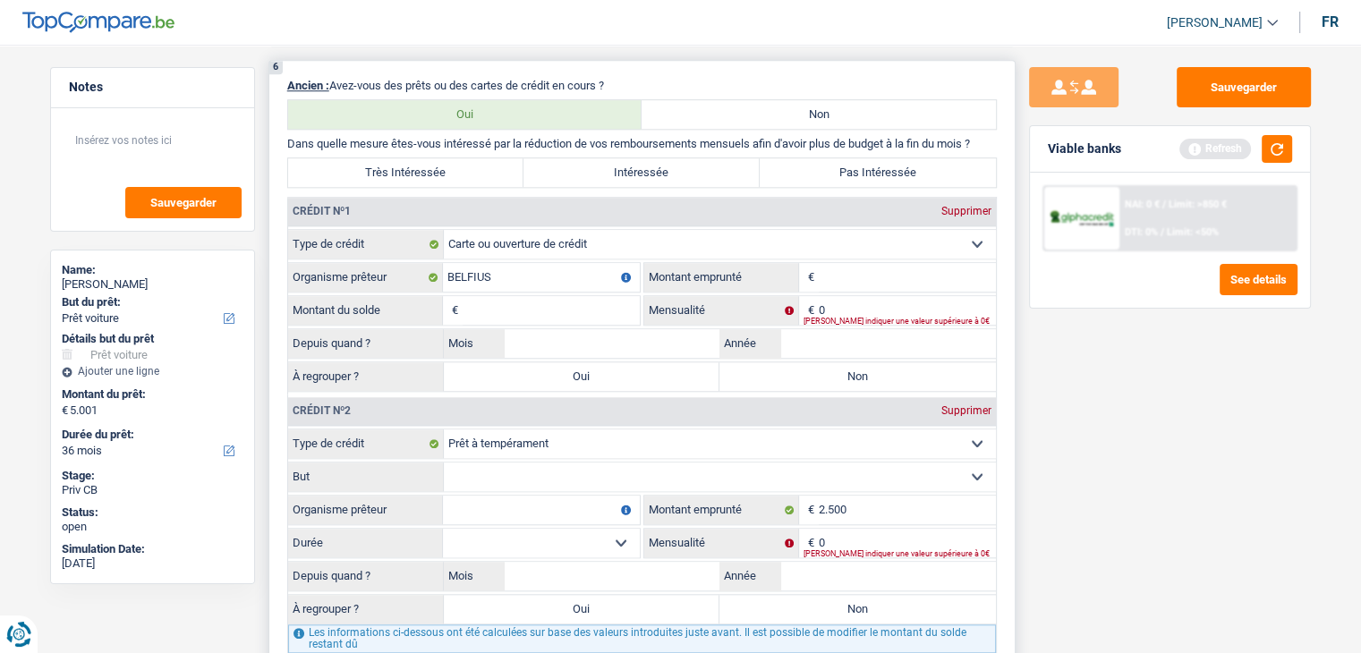
click at [858, 267] on input "Montant" at bounding box center [906, 277] width 177 height 29
click at [1022, 229] on div "Sauvegarder Viable banks Refresh NAI: 0 € / Limit: >850 € DTI: 0% / Limit: <50%…" at bounding box center [1169, 343] width 309 height 553
click at [972, 206] on div "Supprimer" at bounding box center [966, 211] width 59 height 11
select select "personalLoan"
type input "2.500"
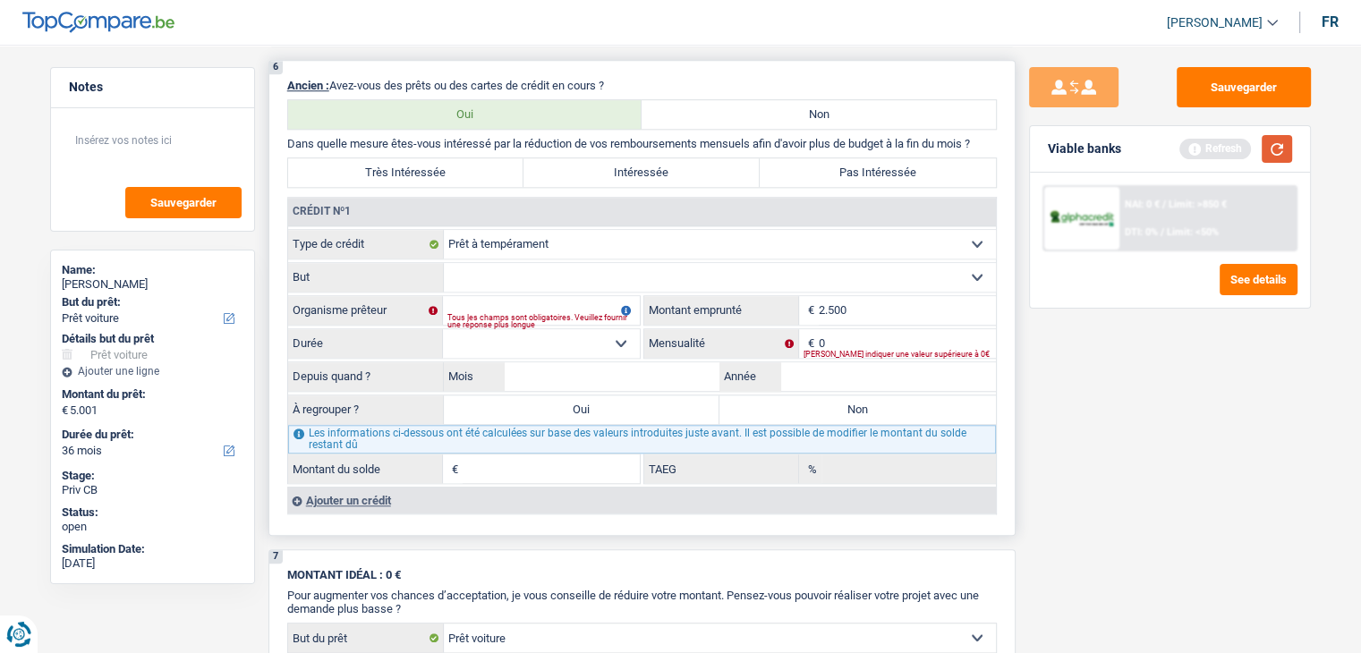
click at [1273, 158] on button "button" at bounding box center [1276, 149] width 30 height 28
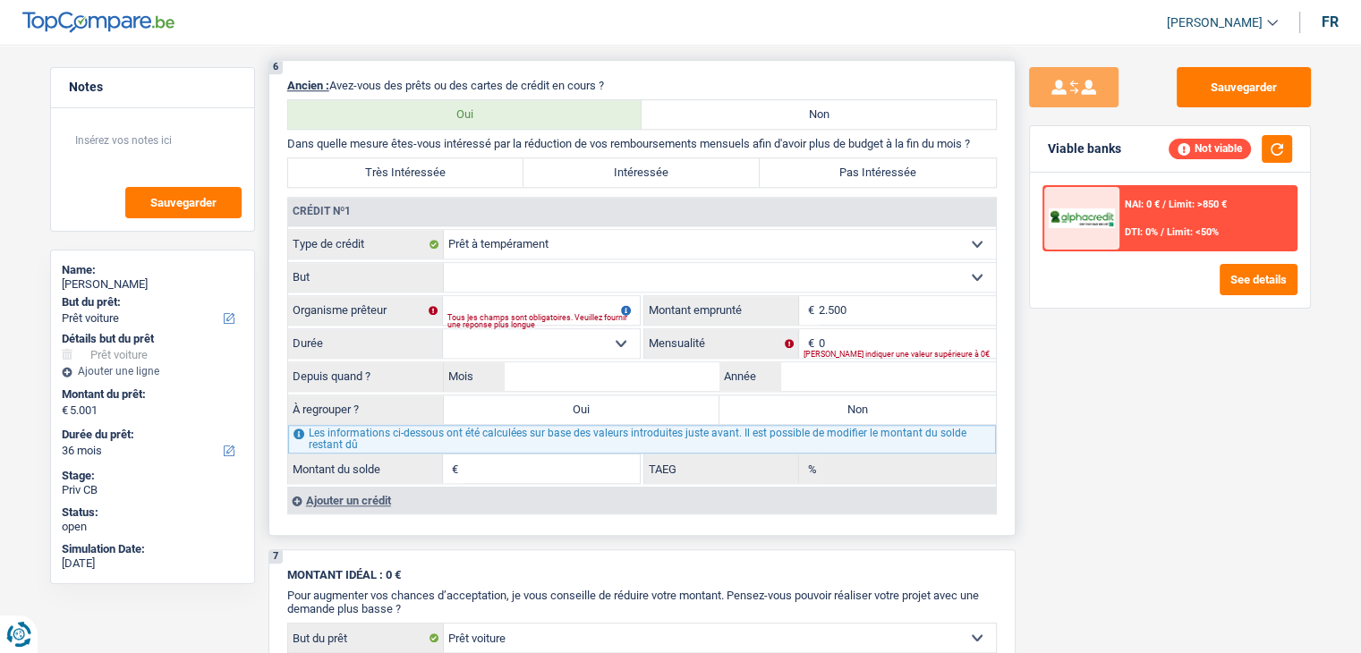
click at [1063, 346] on div "Sauvegarder Viable banks Not viable NAI: 0 € / Limit: >850 € DTI: 0% / Limit: <…" at bounding box center [1169, 343] width 309 height 553
click at [564, 233] on select "Carte ou ouverture de crédit Prêt hypothécaire Vente à tempérament Prêt à tempé…" at bounding box center [720, 244] width 552 height 29
click at [524, 318] on div "Tous les champs sont obligatoires. Veuillez fournir une réponse plus longue" at bounding box center [543, 321] width 192 height 7
click at [473, 264] on select "Confort maison: meubles, textile, peinture, électroménager, outillage non-profe…" at bounding box center [720, 277] width 552 height 29
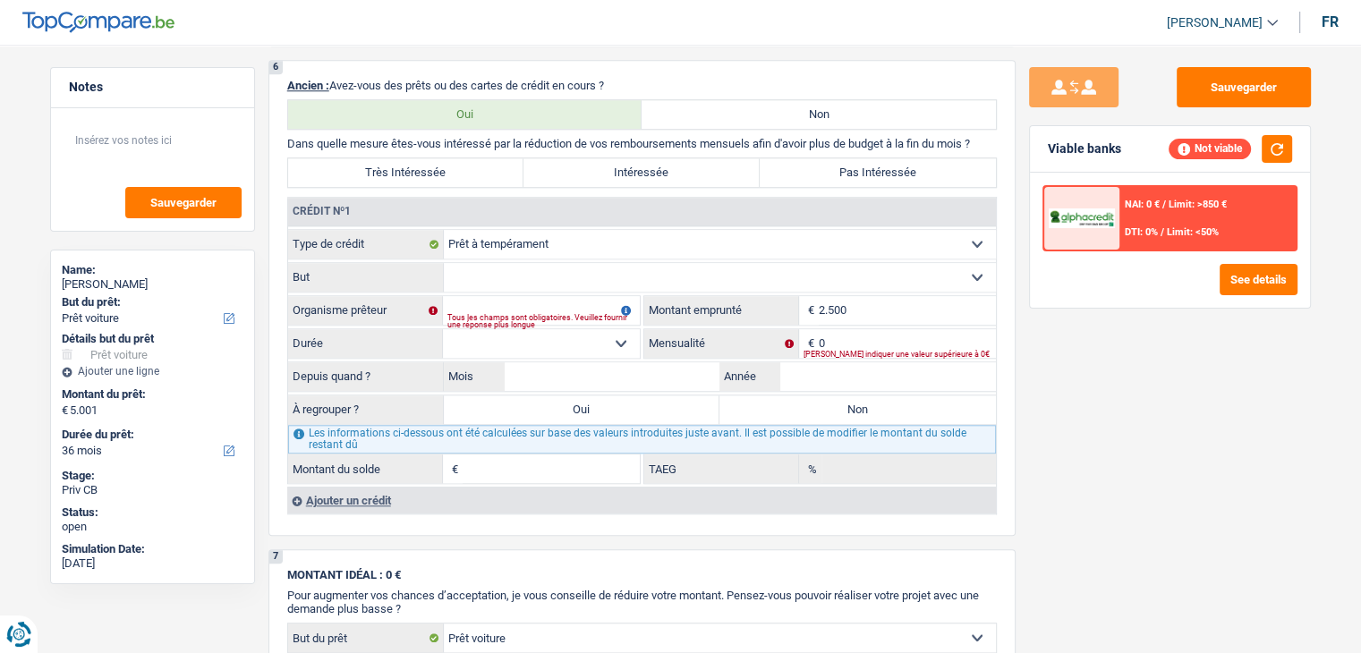
click at [1306, 427] on div "Sauvegarder Viable banks Not viable NAI: 0 € / Limit: >850 € DTI: 0% / Limit: <…" at bounding box center [1169, 343] width 309 height 553
click at [554, 299] on input "Organisme prêteur" at bounding box center [541, 310] width 197 height 29
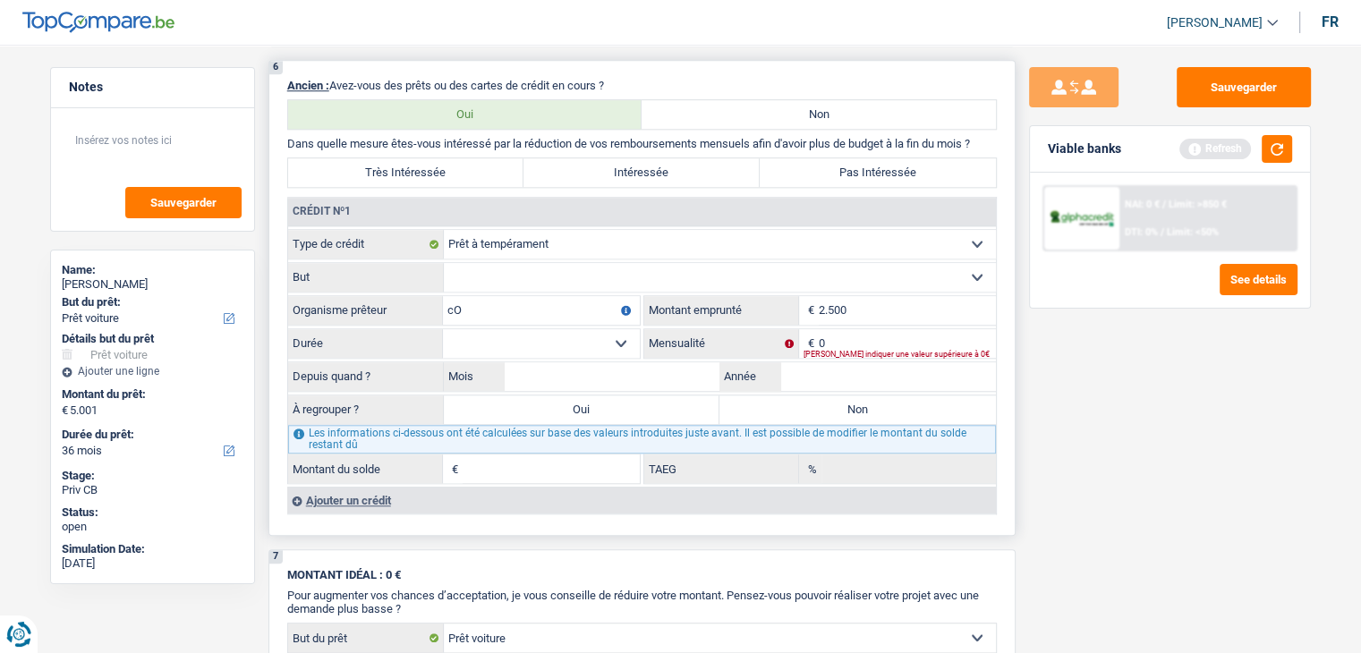
type input "c"
type input "Cofidis"
click at [857, 351] on div "[PERSON_NAME] indiquer une valeur supérieure à 0€" at bounding box center [899, 354] width 192 height 7
click at [852, 335] on input "0" at bounding box center [906, 343] width 177 height 29
type input "148"
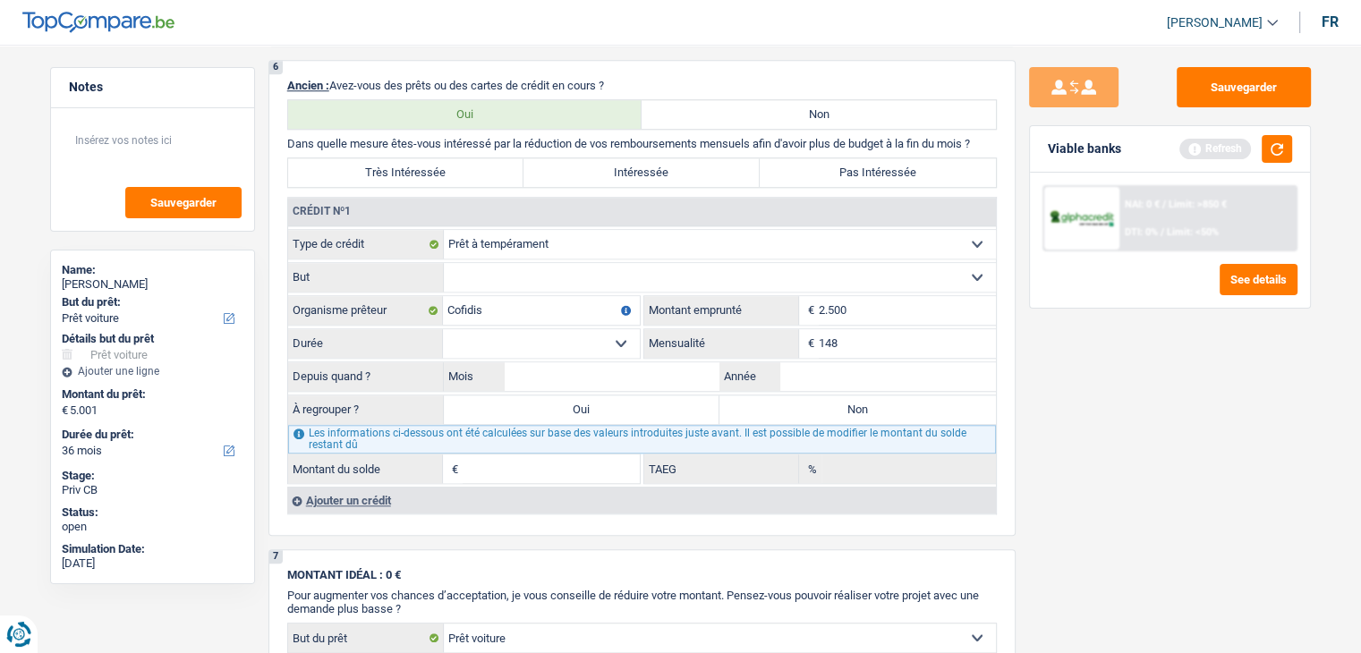
click at [1072, 377] on div "Sauvegarder Viable banks Refresh NAI: 0 € / Limit: >850 € DTI: 0% / Limit: <50%…" at bounding box center [1169, 343] width 309 height 553
click at [1282, 147] on button "button" at bounding box center [1276, 149] width 30 height 28
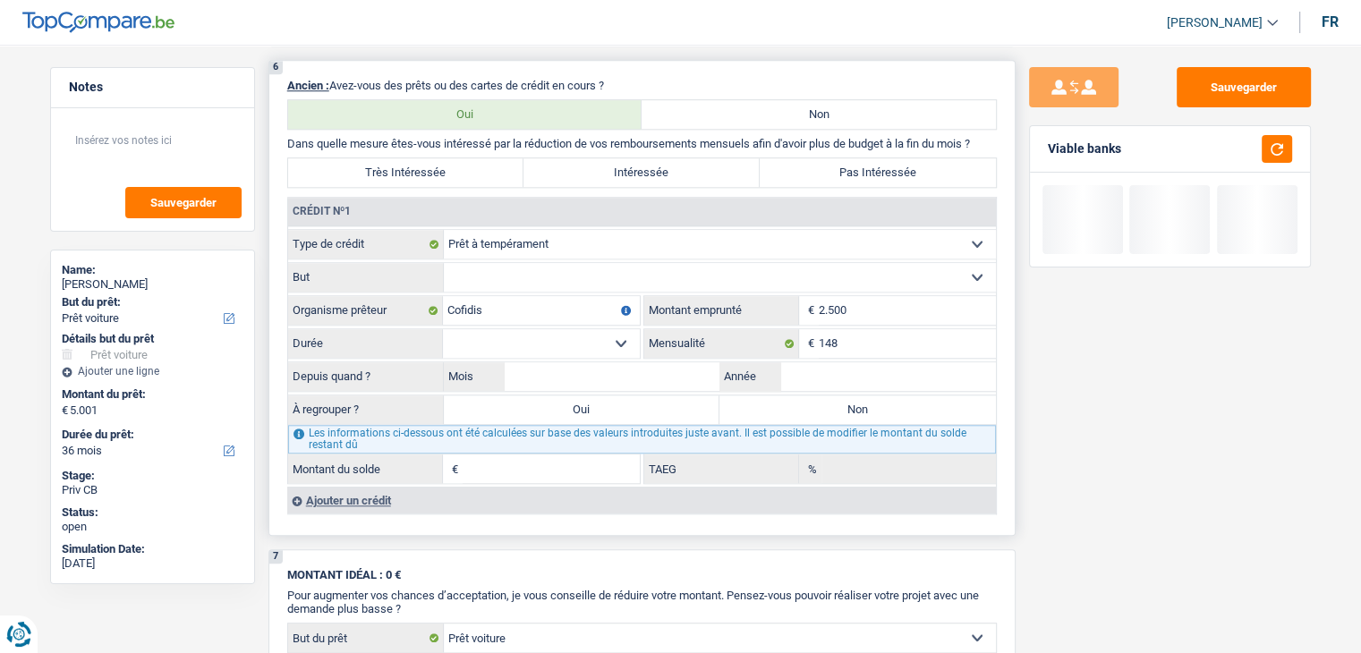
click at [588, 329] on select "12 mois 18 mois 24 mois Sélectionner une option" at bounding box center [541, 343] width 197 height 29
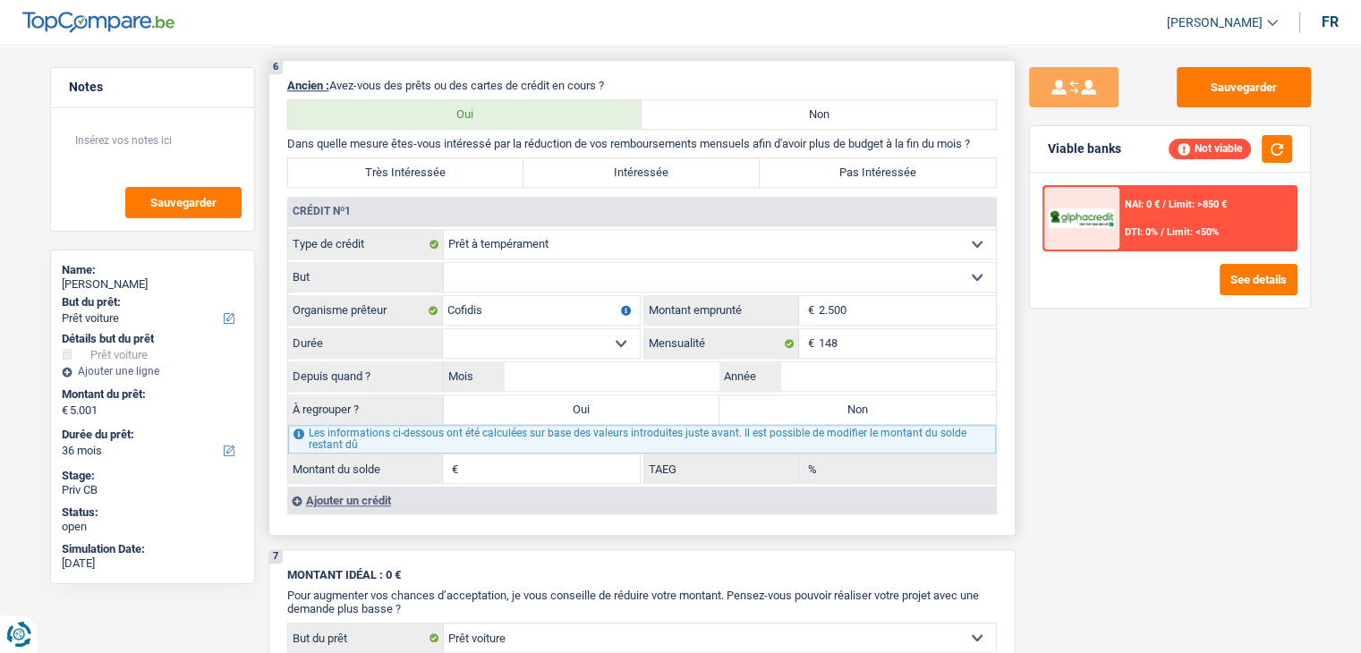
select select "24"
click at [443, 329] on select "12 mois 18 mois 24 mois Sélectionner une option" at bounding box center [541, 343] width 197 height 29
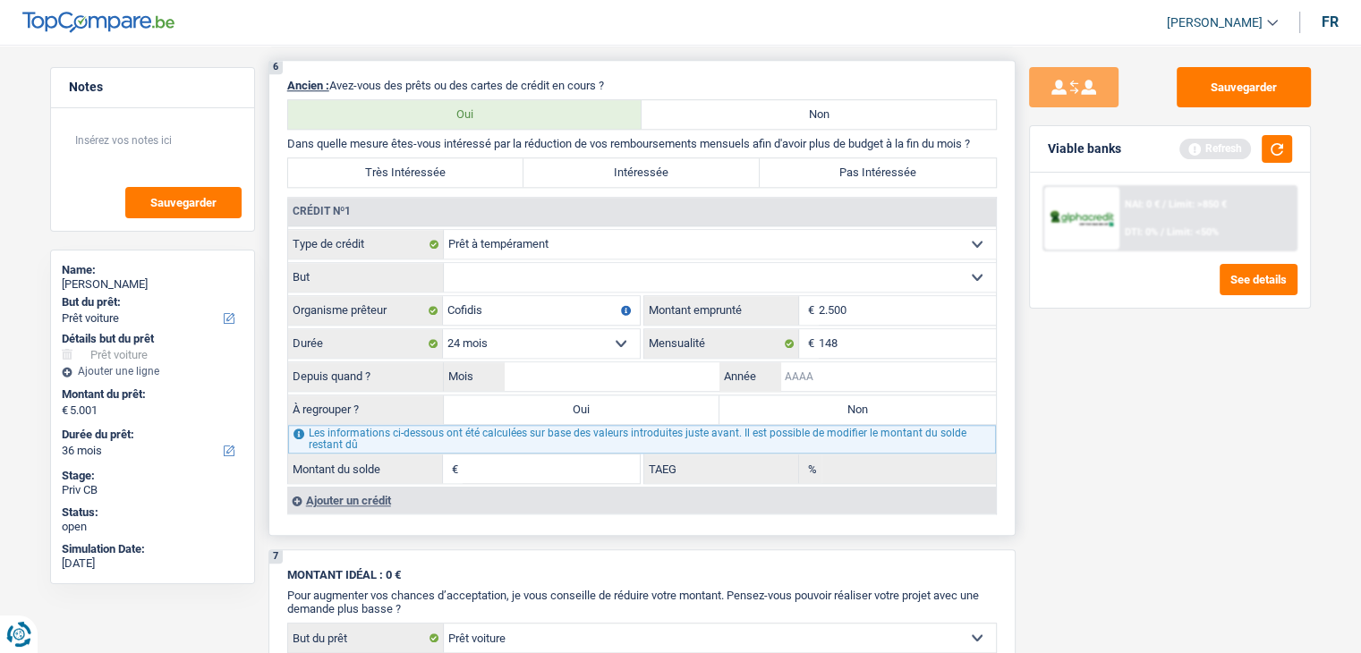
click at [804, 377] on input "Année" at bounding box center [888, 376] width 216 height 29
type input "2025"
click at [653, 363] on input "Mois" at bounding box center [613, 376] width 216 height 29
type input "02"
type input "2.032"
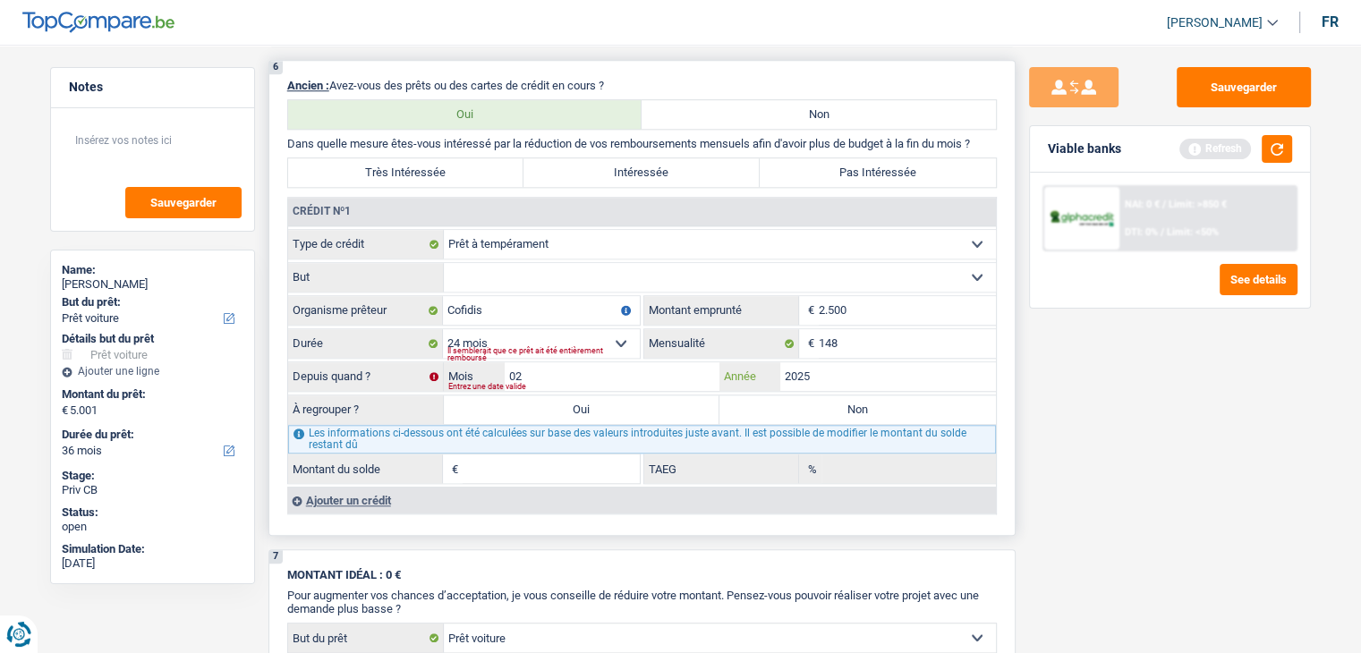
type input "42,97"
click at [1095, 466] on div "Sauvegarder Viable banks Refresh NAI: 0 € / Limit: >850 € DTI: 0% / Limit: <50%…" at bounding box center [1169, 343] width 309 height 553
click at [1267, 140] on button "button" at bounding box center [1276, 149] width 30 height 28
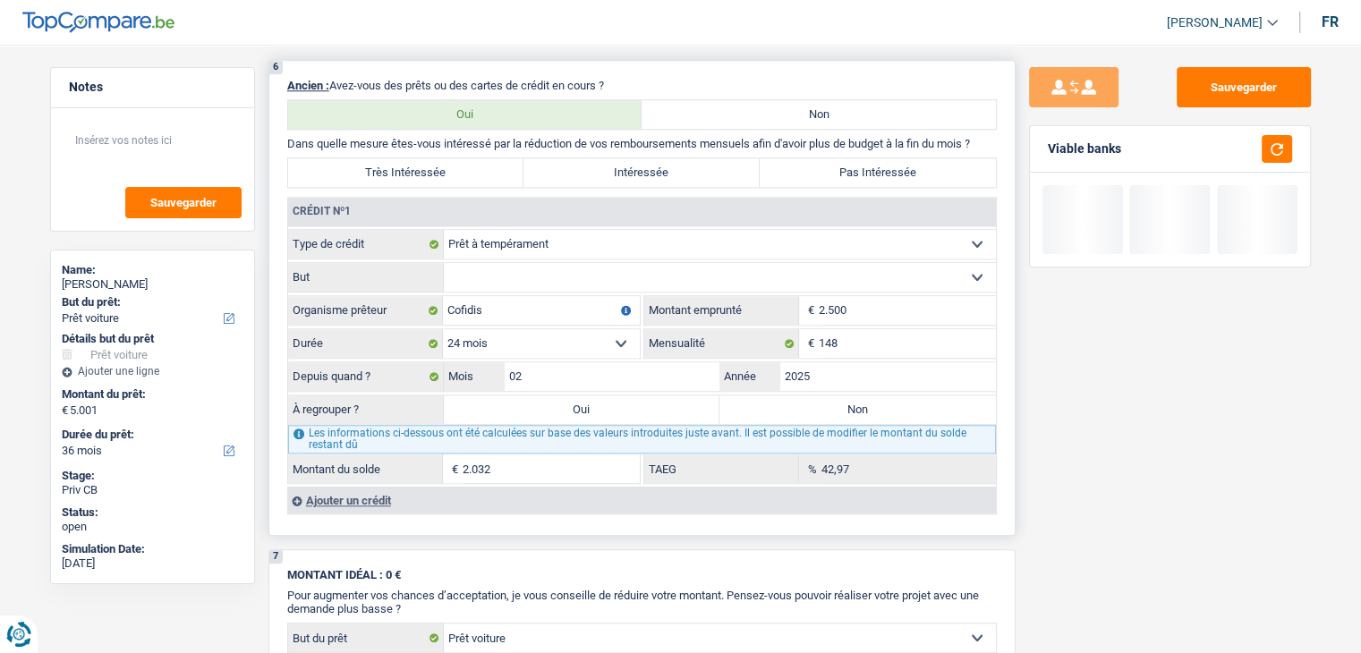
click at [505, 272] on select "Confort maison: meubles, textile, peinture, électroménager, outillage non-profe…" at bounding box center [720, 277] width 552 height 29
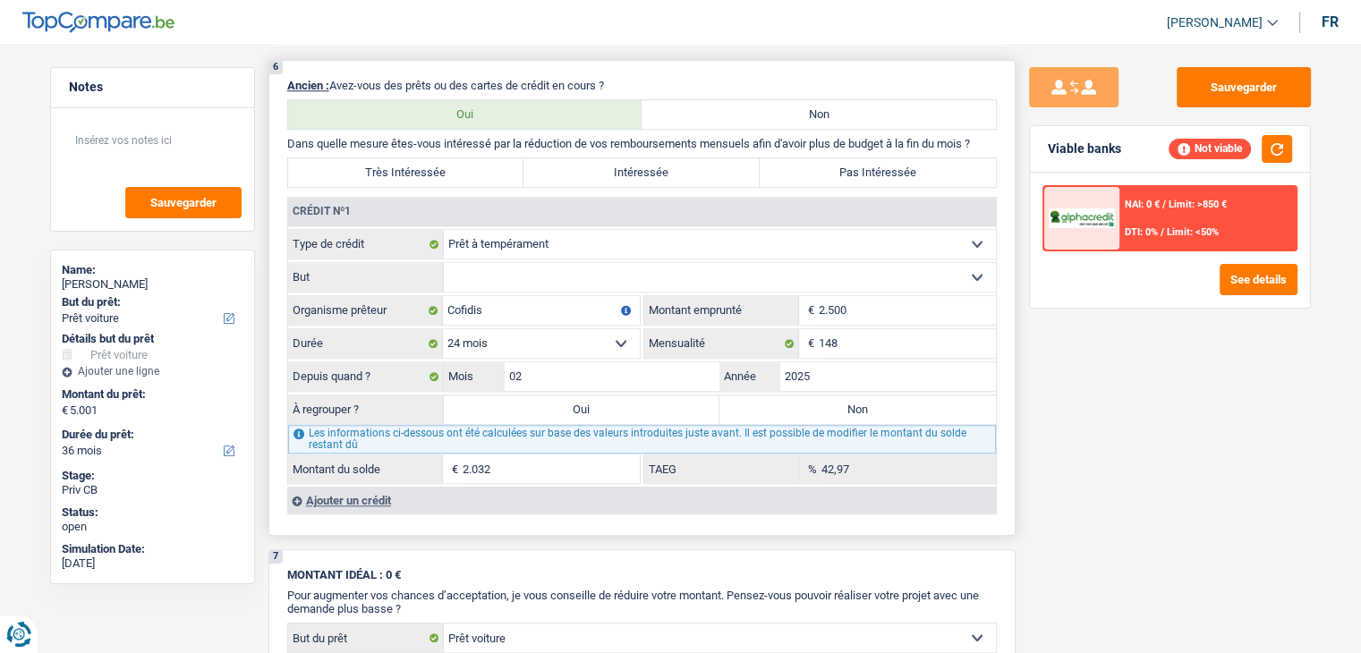
select select "homeFurnishingOrRelocation"
click at [444, 263] on select "Confort maison: meubles, textile, peinture, électroménager, outillage non-profe…" at bounding box center [720, 277] width 552 height 29
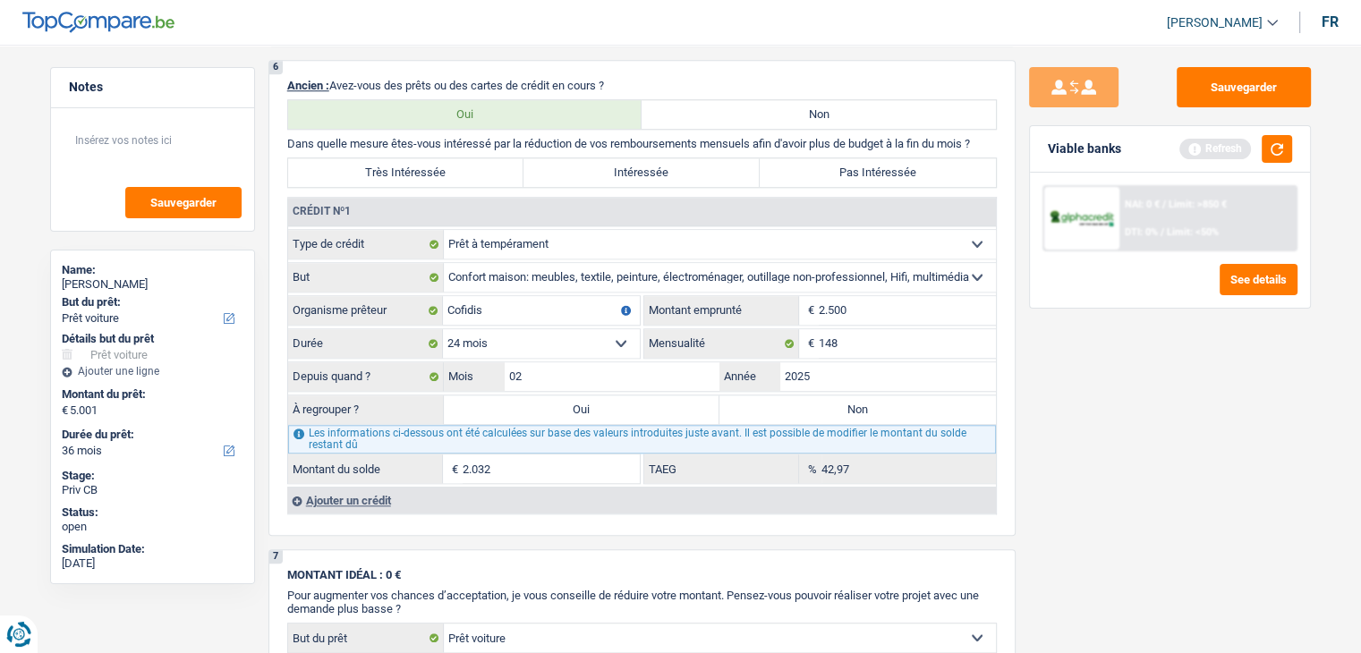
click at [1043, 403] on div "Sauvegarder Viable banks Refresh NAI: 0 € / Limit: >850 € DTI: 0% / Limit: <50%…" at bounding box center [1169, 343] width 309 height 553
click at [506, 231] on select "Carte ou ouverture de crédit Prêt hypothécaire Vente à tempérament Prêt à tempé…" at bounding box center [720, 244] width 552 height 29
select select "cardOrCredit"
click at [444, 230] on select "Carte ou ouverture de crédit Prêt hypothécaire Vente à tempérament Prêt à tempé…" at bounding box center [720, 244] width 552 height 29
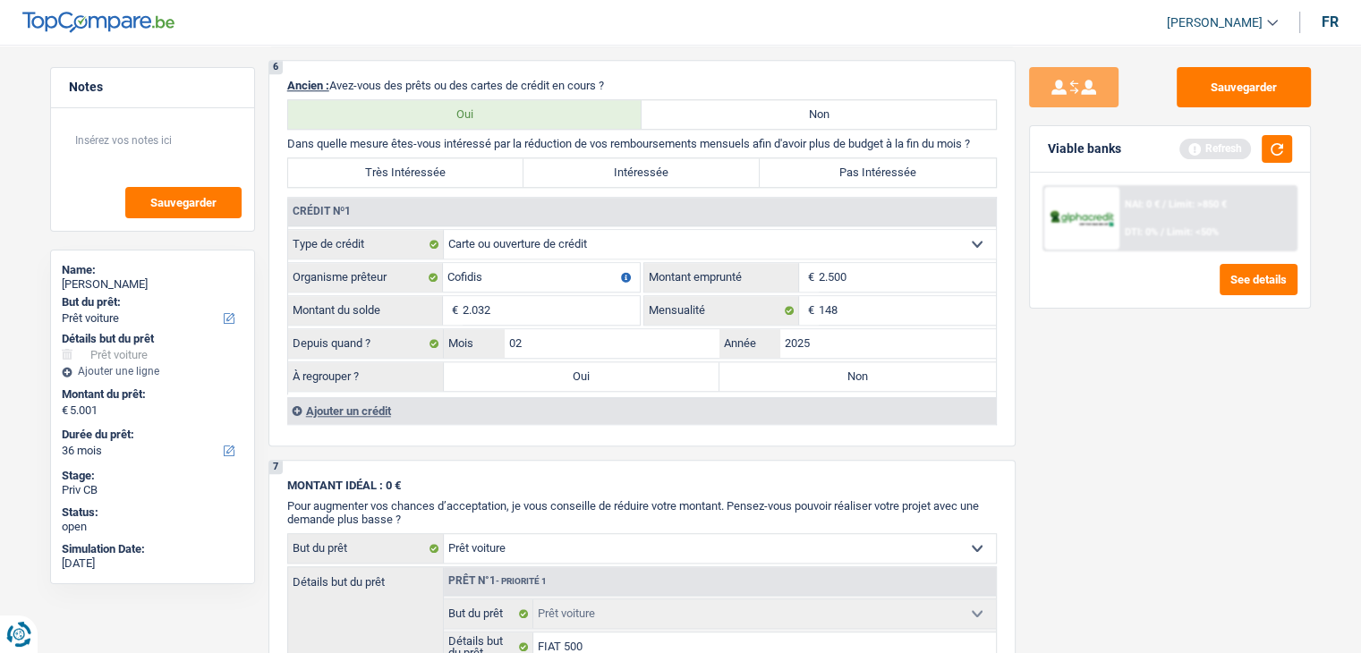
click at [1069, 368] on div "Sauvegarder Viable banks Refresh NAI: 0 € / Limit: >850 € DTI: 0% / Limit: <50%…" at bounding box center [1169, 343] width 309 height 553
click at [1284, 148] on button "button" at bounding box center [1276, 149] width 30 height 28
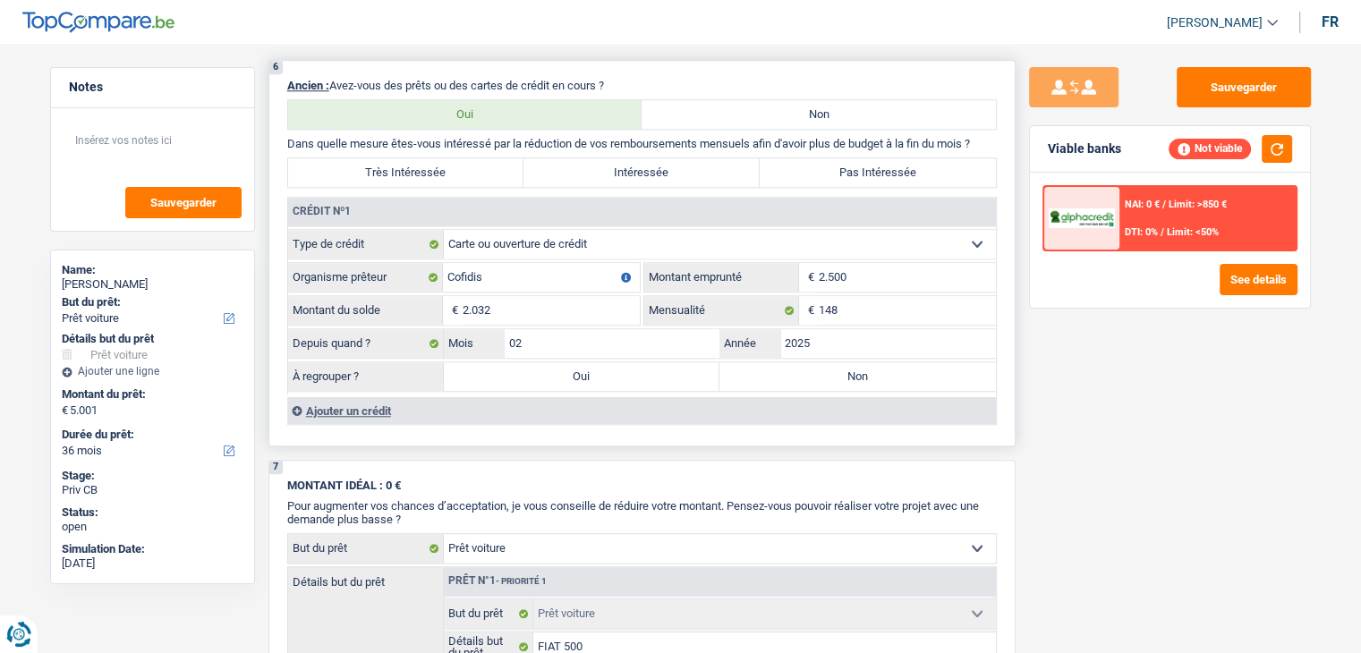
click at [806, 370] on label "Non" at bounding box center [857, 376] width 276 height 29
click at [806, 370] on input "Non" at bounding box center [857, 376] width 276 height 29
radio input "true"
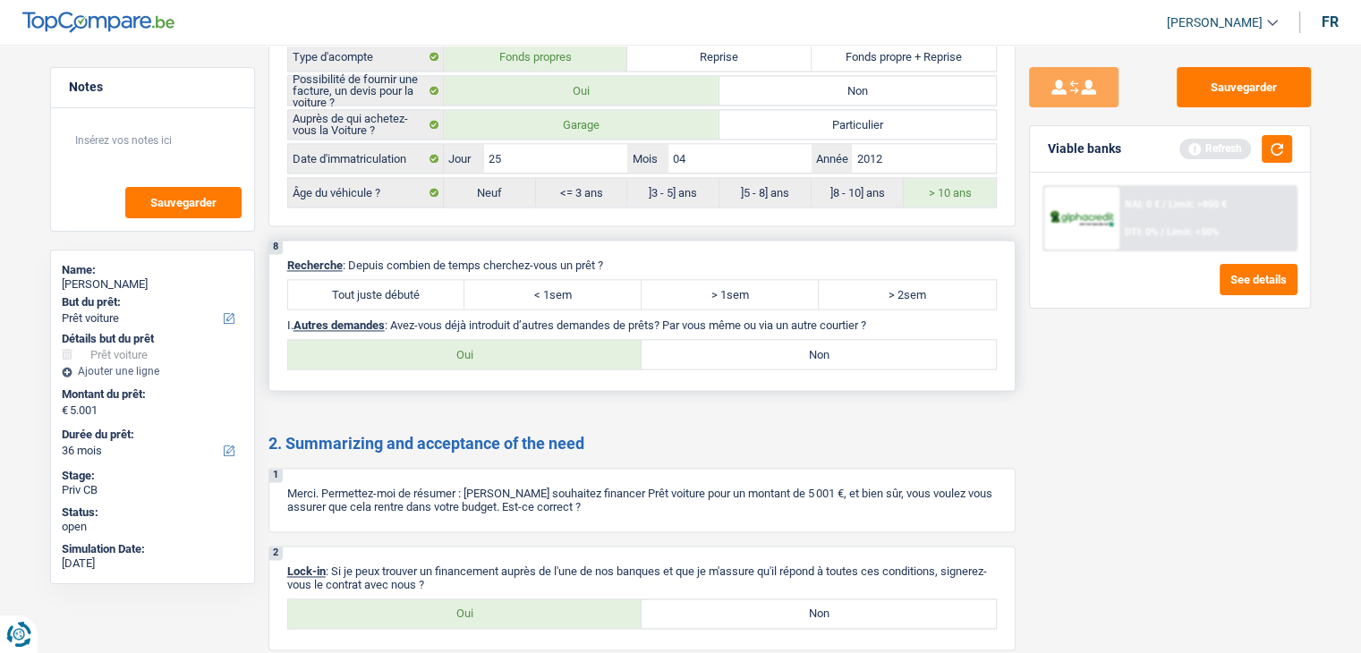
scroll to position [2594, 0]
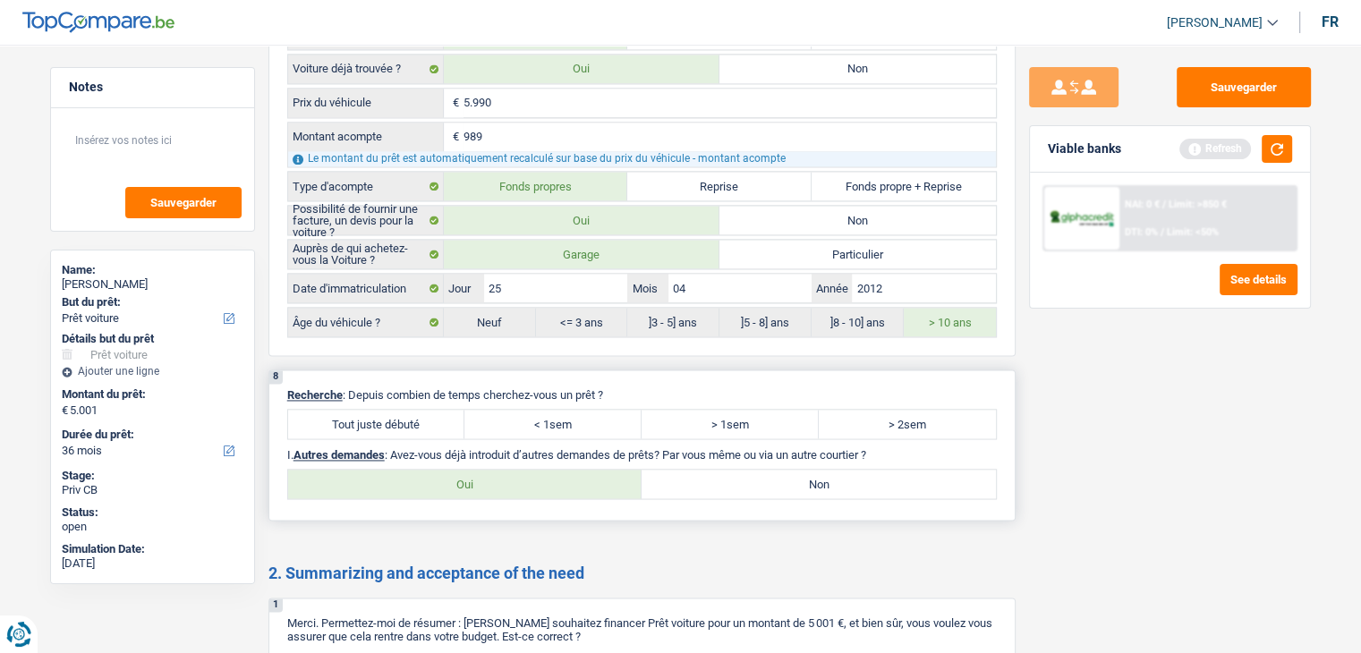
click at [414, 410] on label "Tout juste débuté" at bounding box center [376, 424] width 177 height 29
click at [414, 410] on input "Tout juste débuté" at bounding box center [376, 424] width 177 height 29
radio input "true"
click at [812, 470] on label "Non" at bounding box center [818, 484] width 354 height 29
click at [812, 470] on input "Non" at bounding box center [818, 484] width 354 height 29
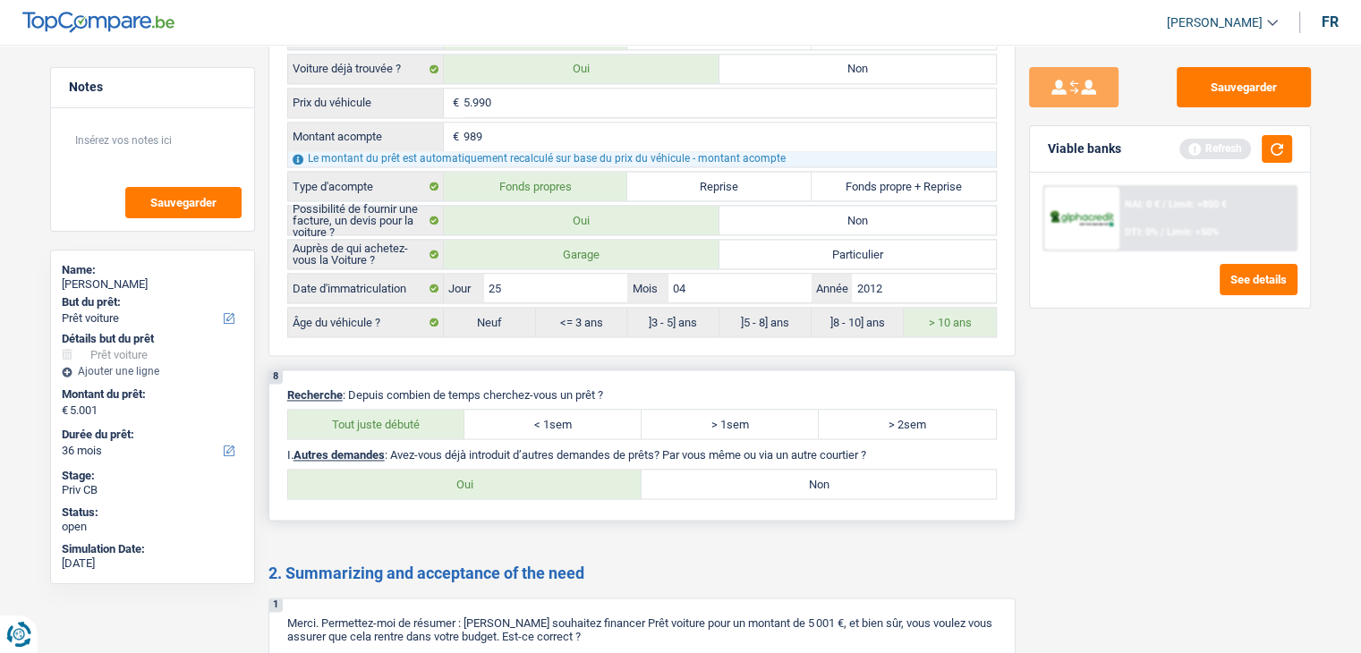
radio input "true"
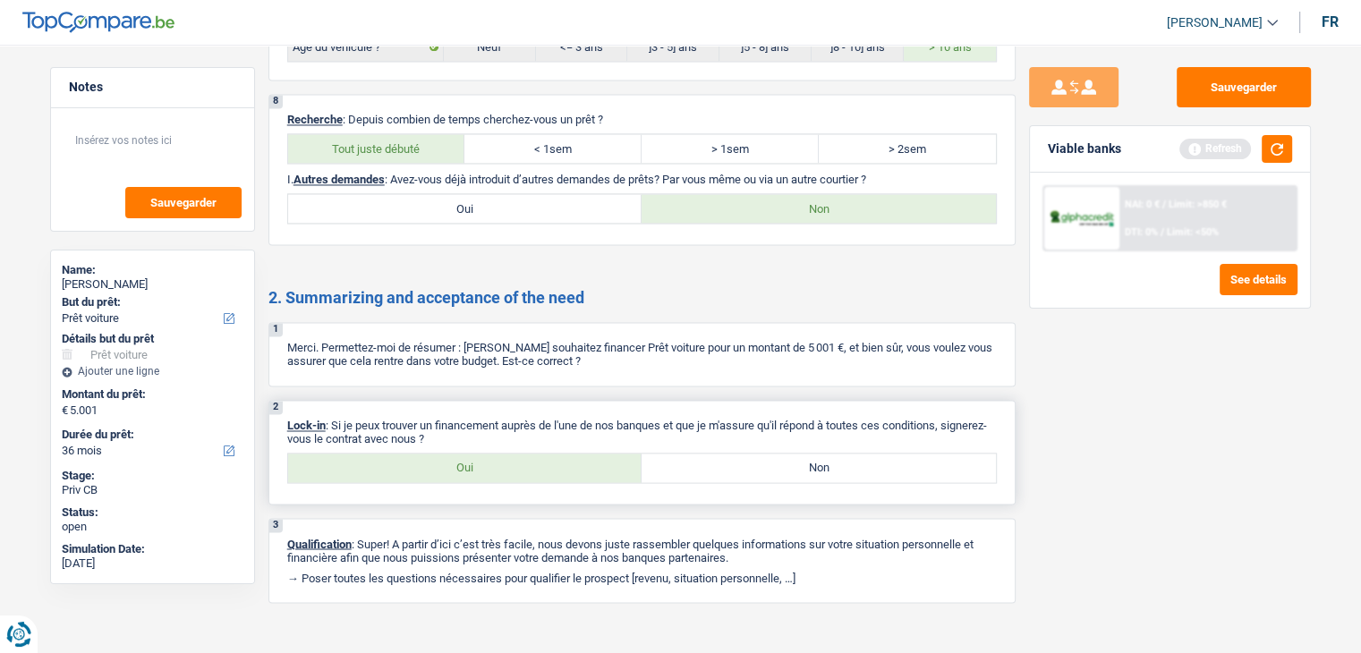
click at [491, 454] on label "Oui" at bounding box center [465, 468] width 354 height 29
click at [491, 454] on input "Oui" at bounding box center [465, 468] width 354 height 29
radio input "true"
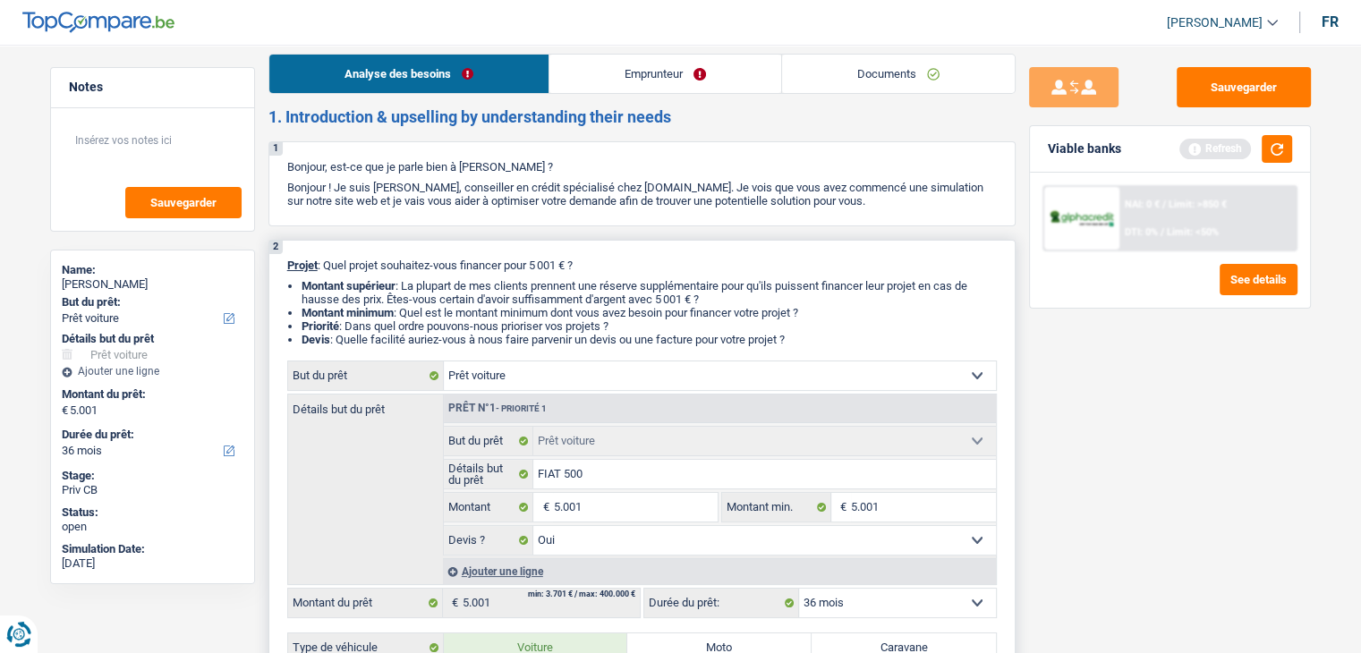
scroll to position [0, 0]
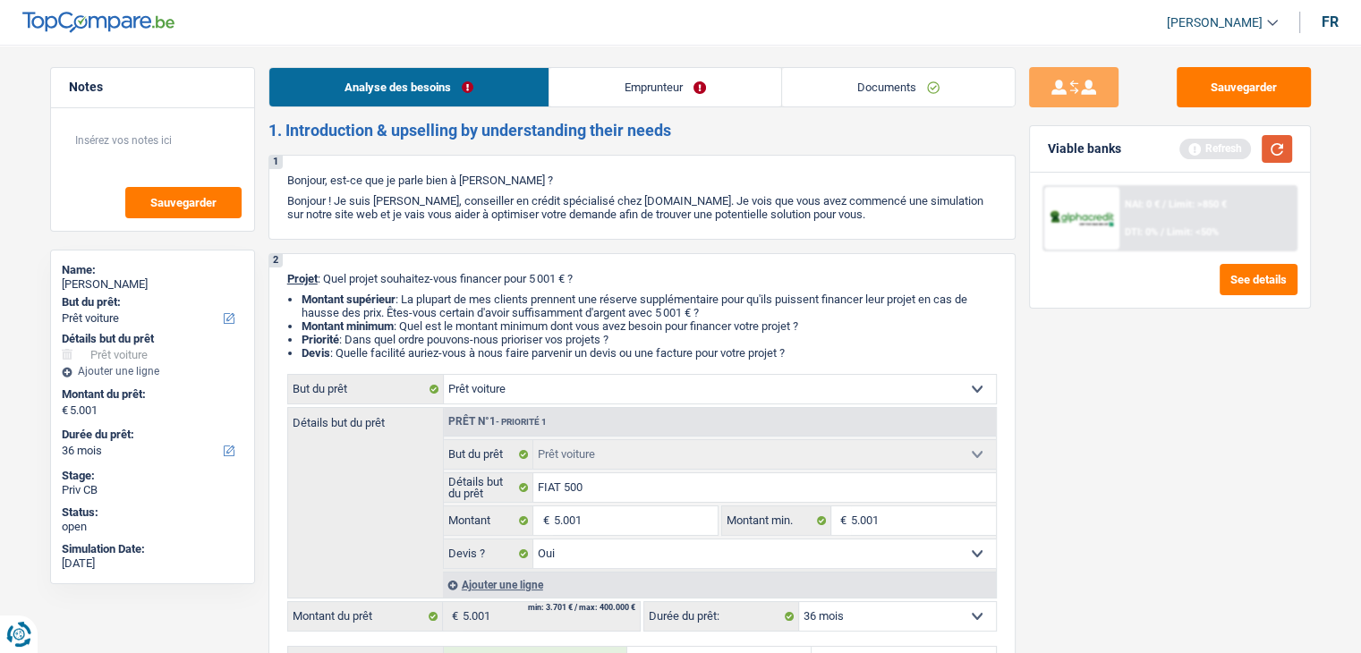
click at [1290, 157] on button "button" at bounding box center [1276, 149] width 30 height 28
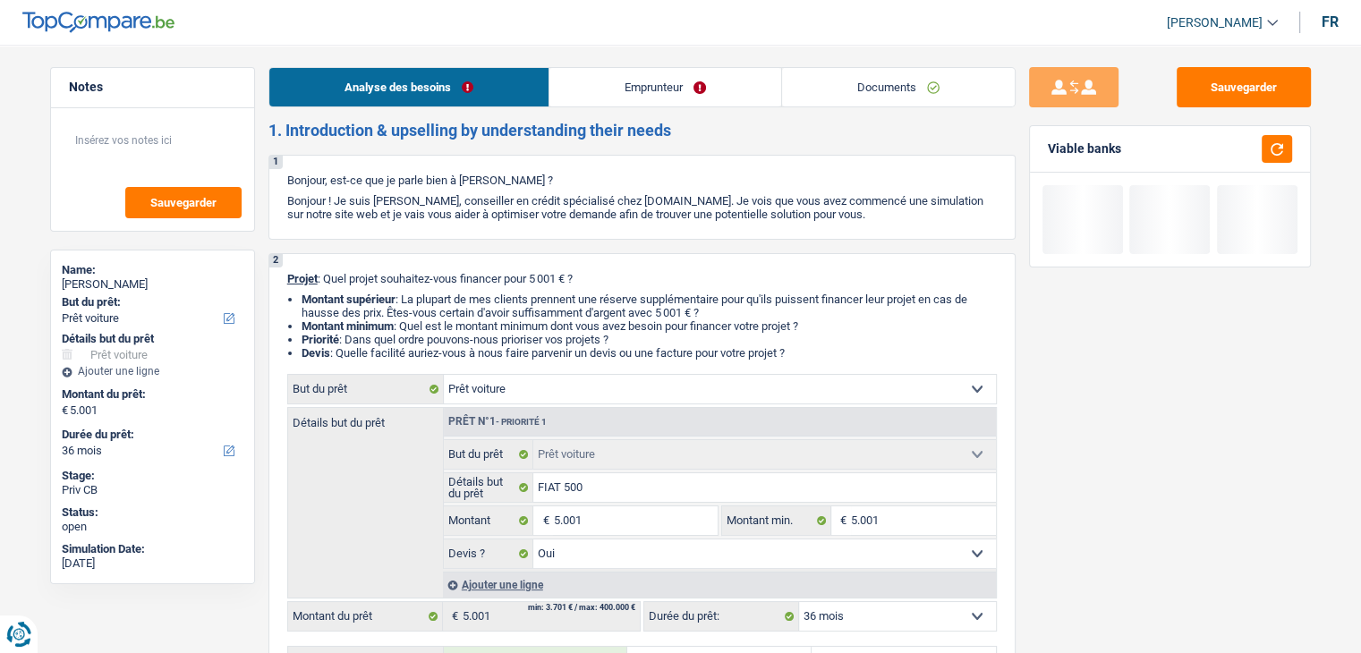
click at [617, 94] on link "Emprunteur" at bounding box center [665, 87] width 232 height 38
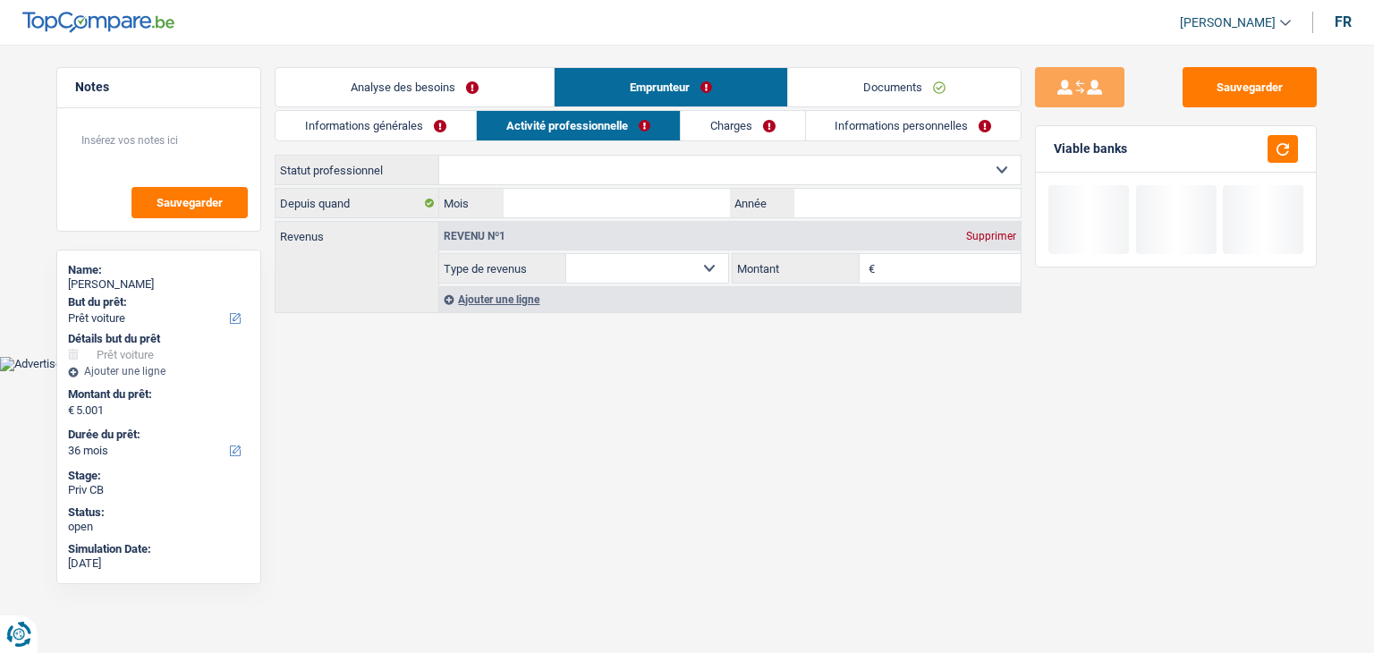
click at [407, 130] on link "Informations générales" at bounding box center [376, 126] width 200 height 30
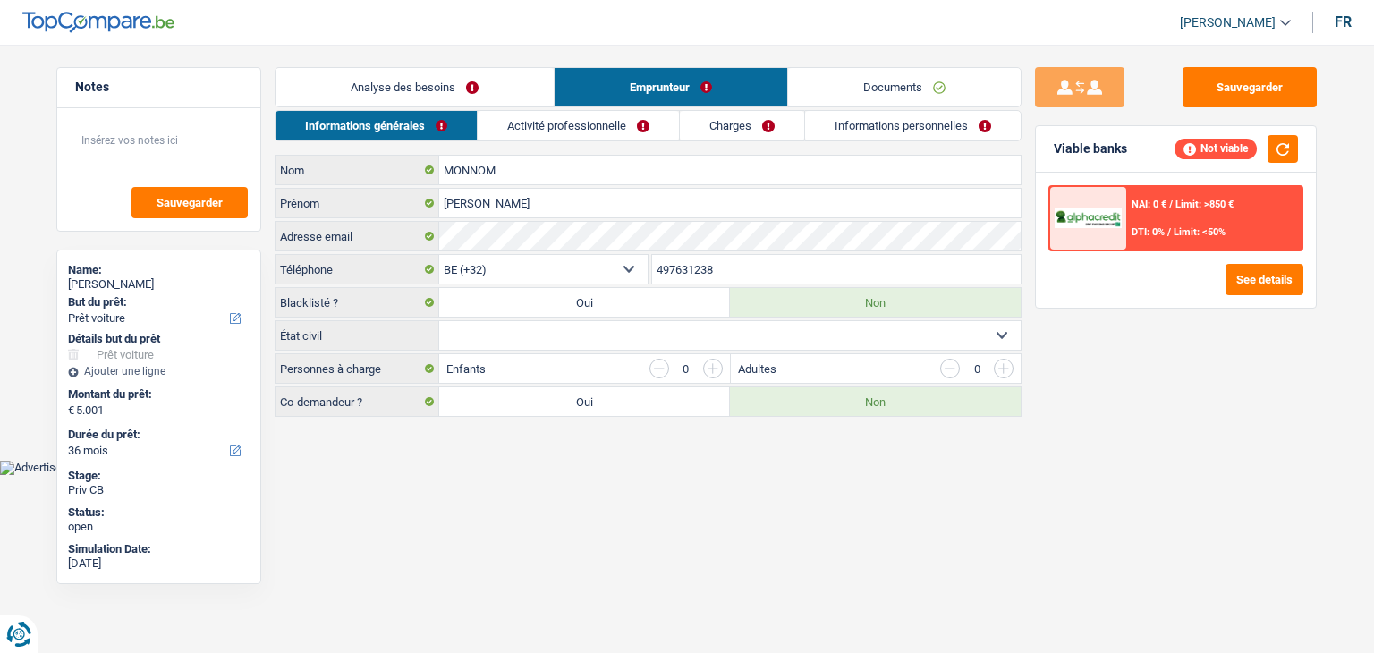
click at [527, 328] on select "Célibataire Marié(e) Cohabitant(e) légal(e) Divorcé(e) Veuf(ve) Séparé (de fait…" at bounding box center [729, 335] width 581 height 29
select select "single"
click at [439, 321] on select "Célibataire Marié(e) Cohabitant(e) légal(e) Divorcé(e) Veuf(ve) Séparé (de fait…" at bounding box center [729, 335] width 581 height 29
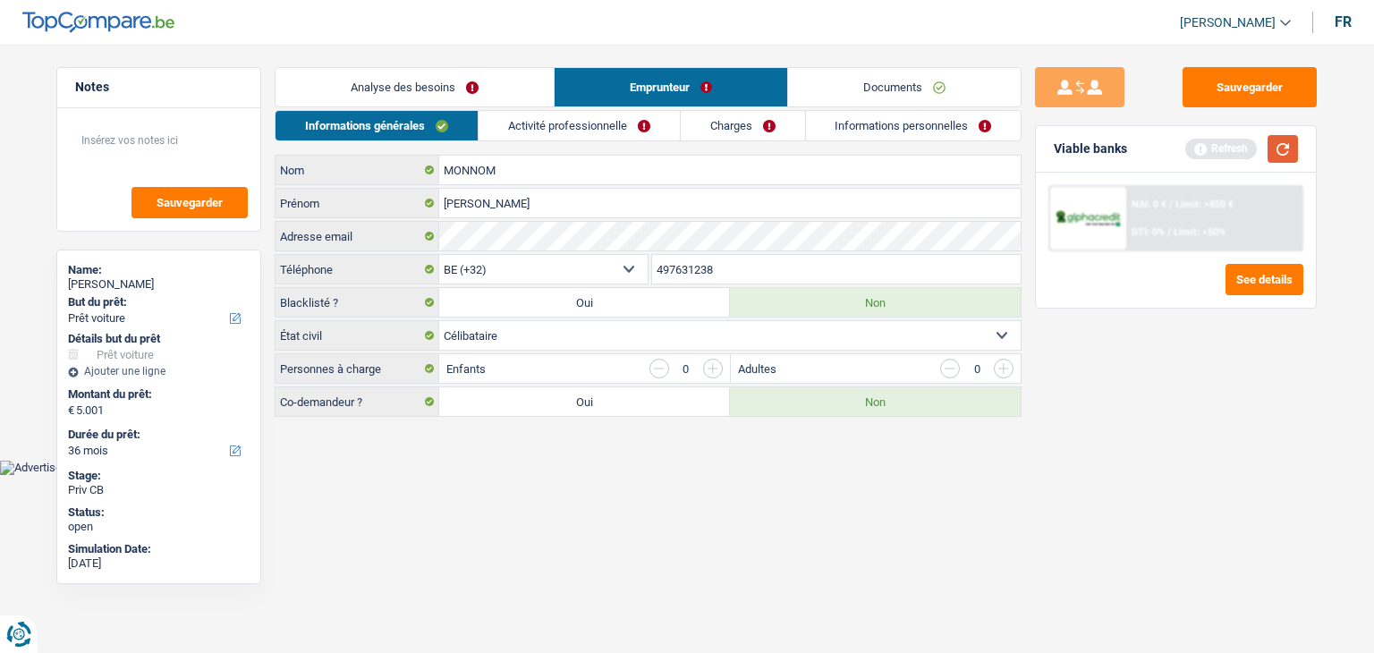
click at [1289, 139] on button "button" at bounding box center [1283, 149] width 30 height 28
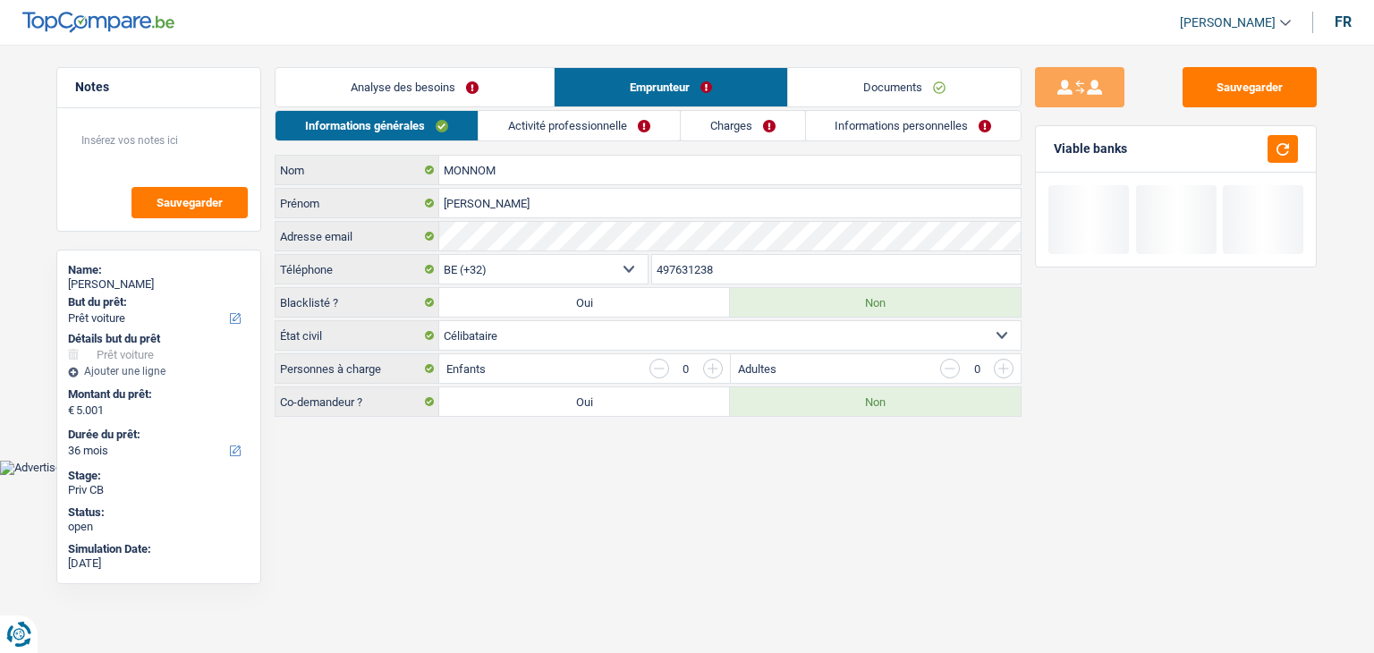
click at [1121, 148] on div "Viable banks" at bounding box center [1090, 148] width 73 height 15
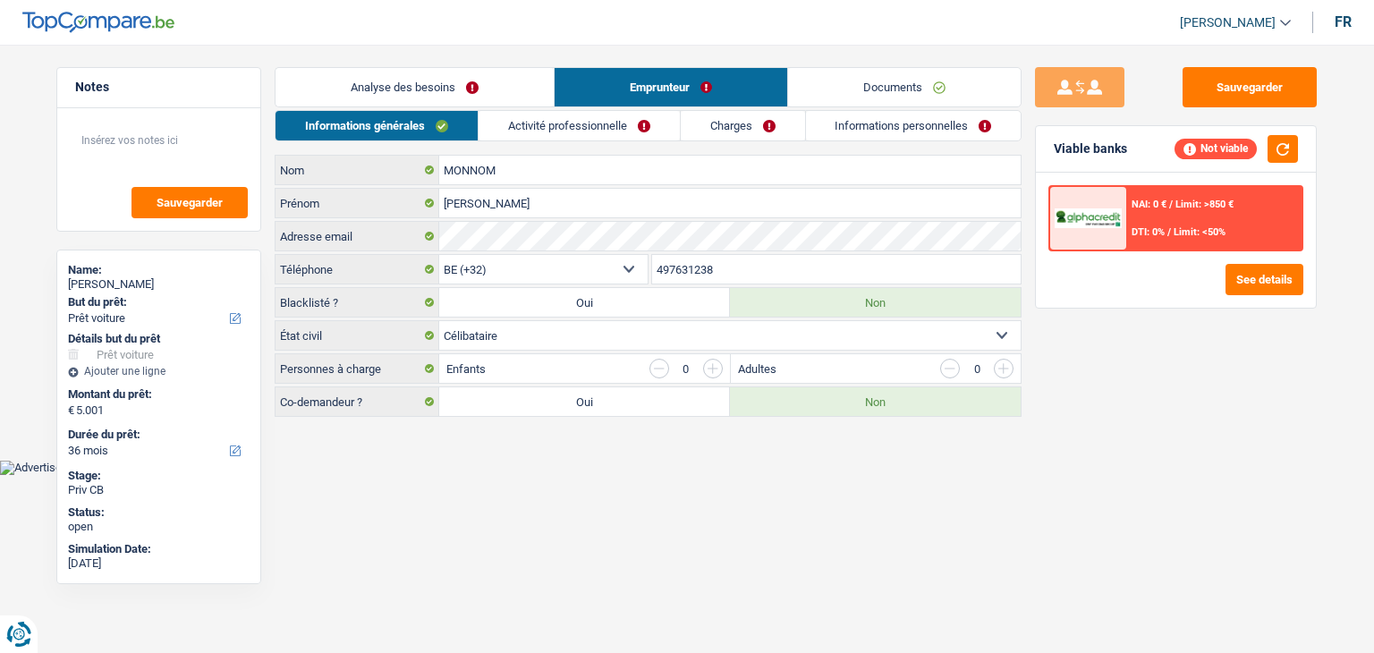
drag, startPoint x: 1126, startPoint y: 148, endPoint x: 1051, endPoint y: 144, distance: 75.2
click at [1051, 144] on div "Viable banks Not viable" at bounding box center [1176, 149] width 280 height 47
click at [701, 367] on div "0" at bounding box center [685, 369] width 73 height 20
click at [813, 475] on html "Vous avez le contrôle de vos données Nous utilisons des cookies, tout comme nos…" at bounding box center [687, 237] width 1374 height 475
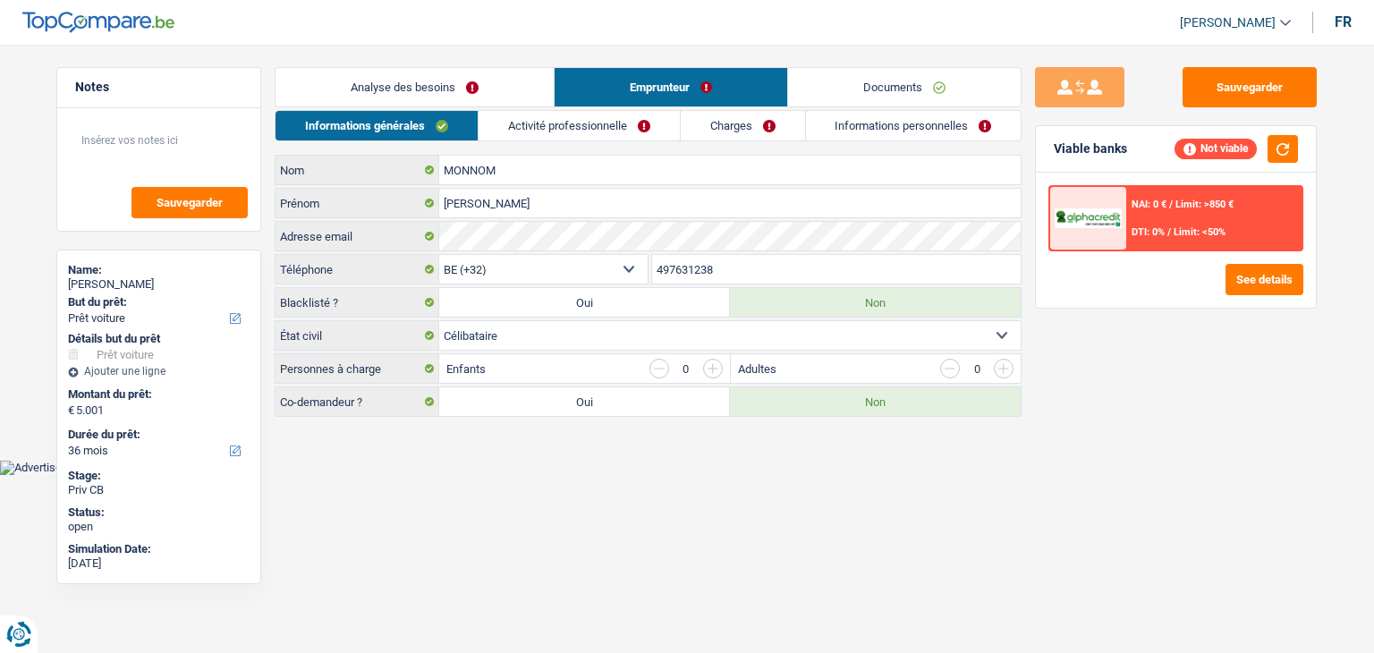
click at [1073, 385] on div "Sauvegarder Viable banks Not viable NAI: 0 € / Limit: >850 € DTI: 0% / Limit: <…" at bounding box center [1176, 343] width 309 height 553
click at [714, 368] on input "button" at bounding box center [713, 369] width 20 height 20
select select "familyAllowances"
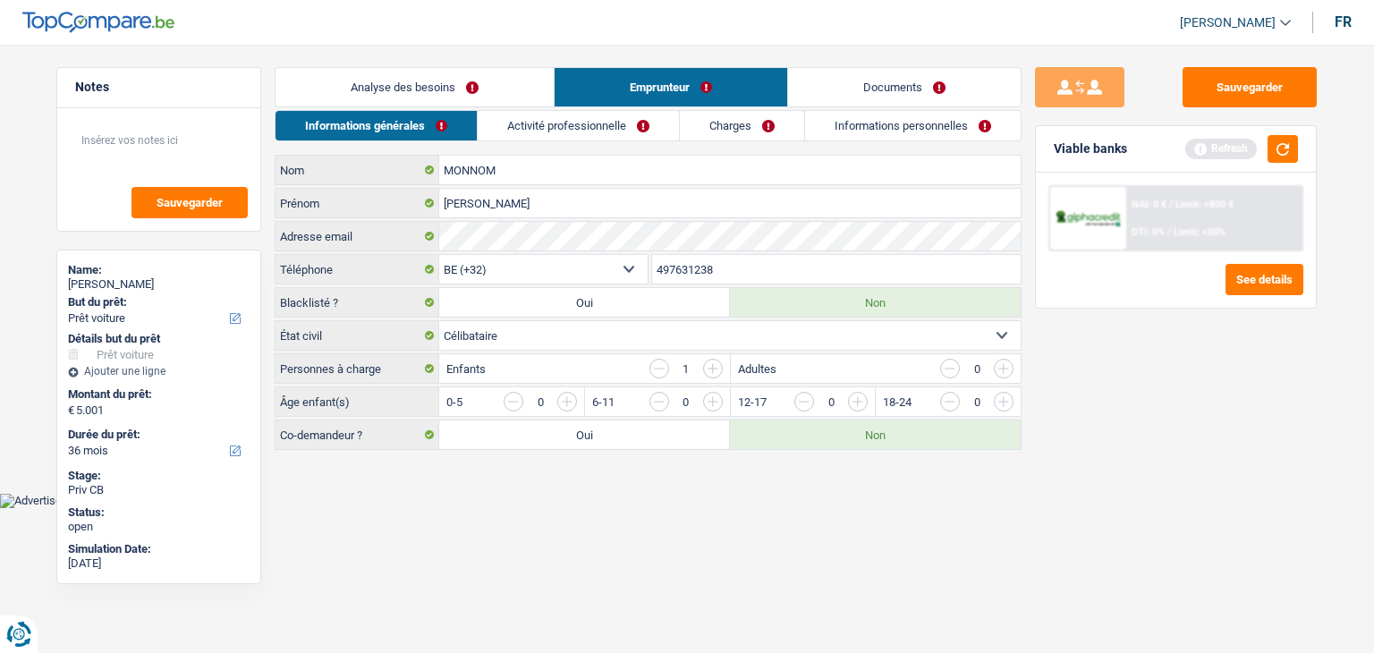
click at [1005, 399] on input "button" at bounding box center [1366, 406] width 745 height 29
click at [551, 119] on link "Activité professionnelle" at bounding box center [579, 126] width 201 height 30
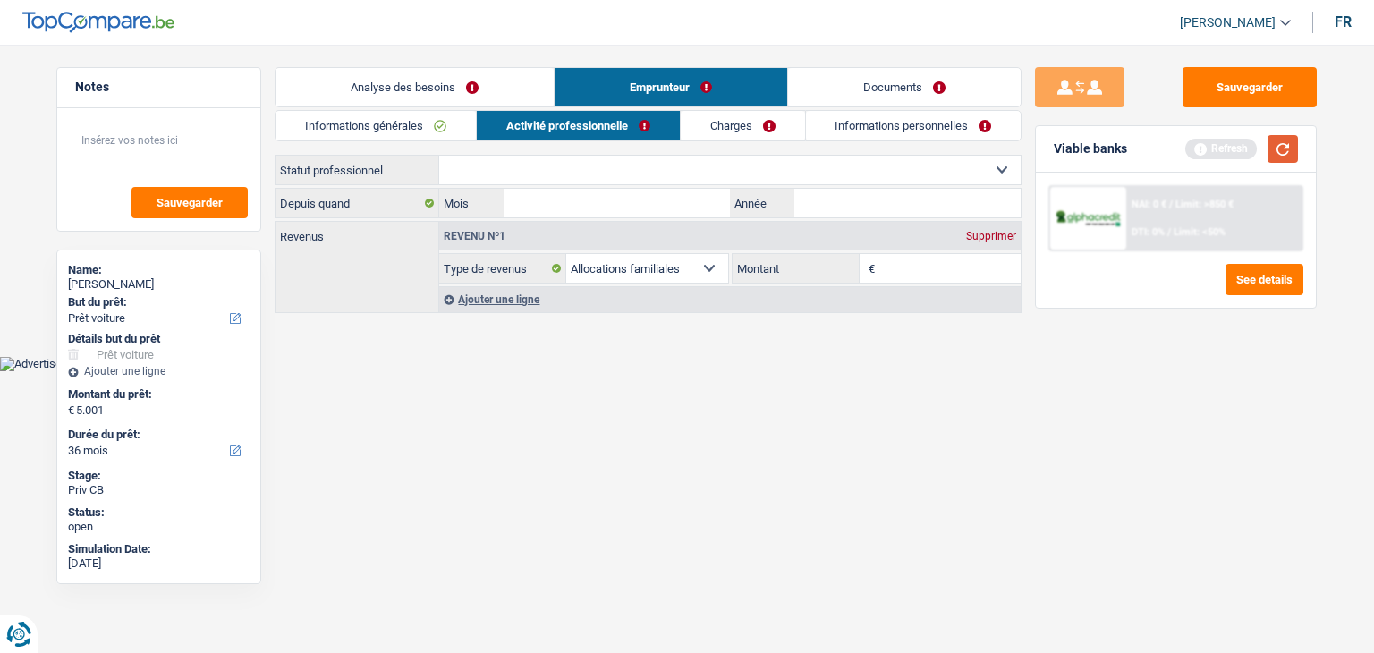
click at [1275, 146] on button "button" at bounding box center [1283, 149] width 30 height 28
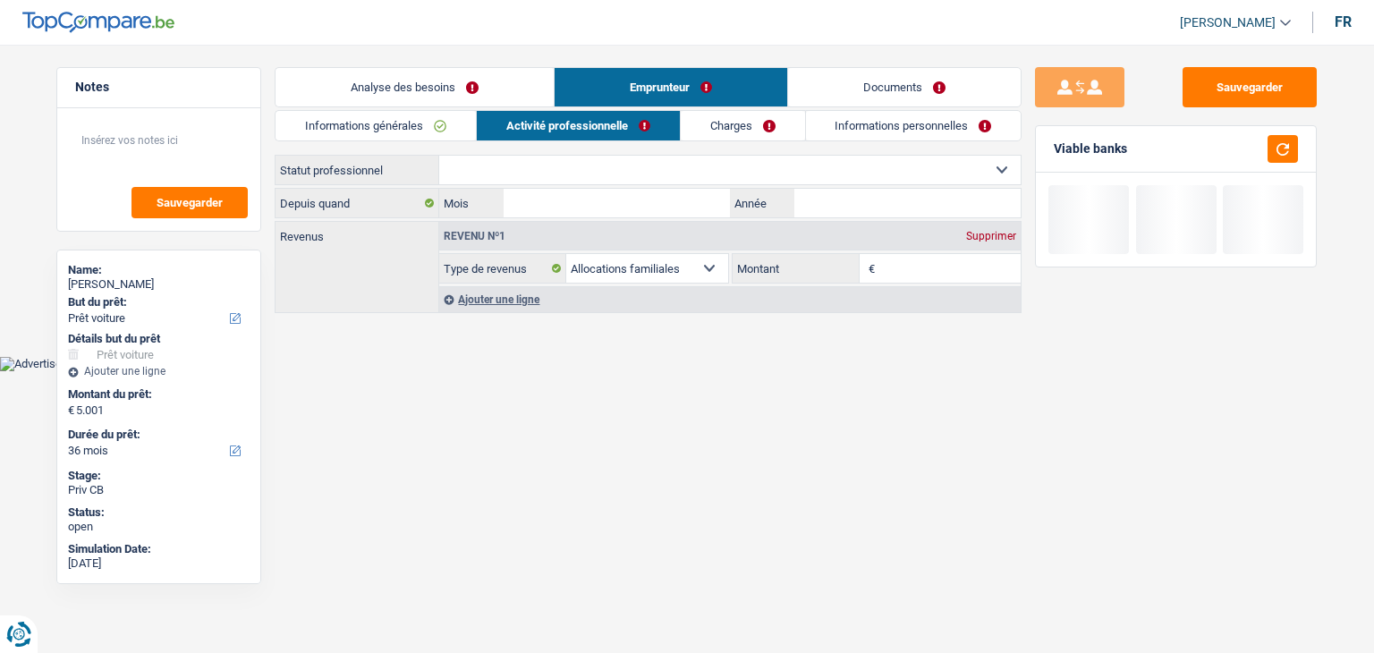
click at [479, 165] on select "Ouvrier Employé privé Employé public Invalide Indépendant Pensionné Chômeur Mut…" at bounding box center [729, 170] width 581 height 29
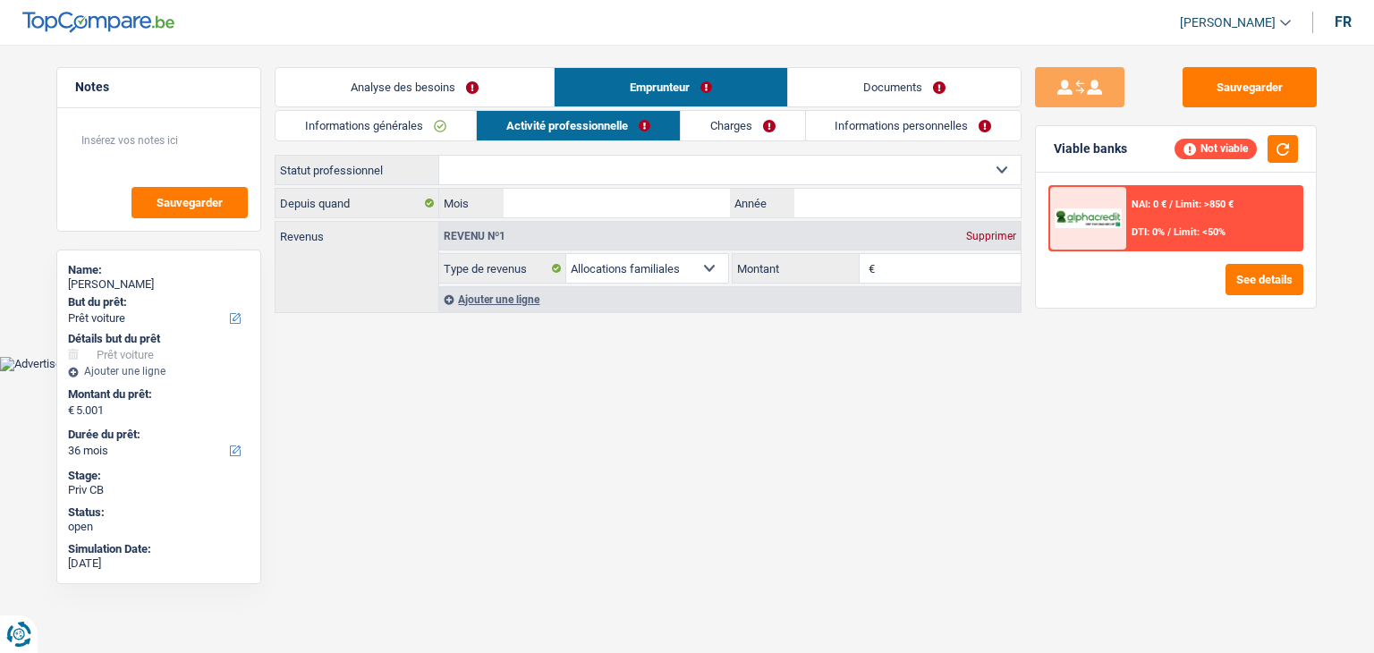
select select "mutuality"
click at [439, 156] on select "Ouvrier Employé privé Employé public Invalide Indépendant Pensionné Chômeur Mut…" at bounding box center [729, 170] width 581 height 29
select select "mutualityIndemnity"
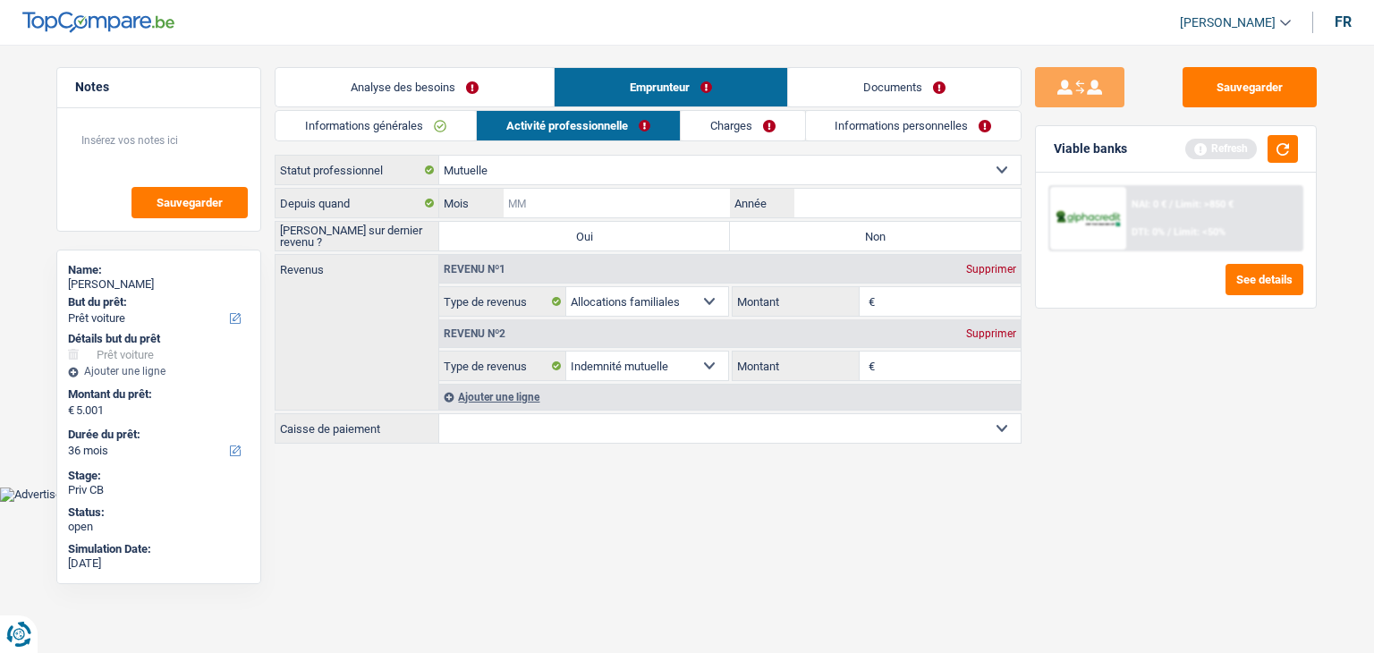
click at [633, 197] on input "Mois" at bounding box center [617, 203] width 226 height 29
click at [666, 203] on input "Mois" at bounding box center [617, 203] width 226 height 29
type input "03"
type input "2025"
drag, startPoint x: 668, startPoint y: 533, endPoint x: 742, endPoint y: 462, distance: 102.5
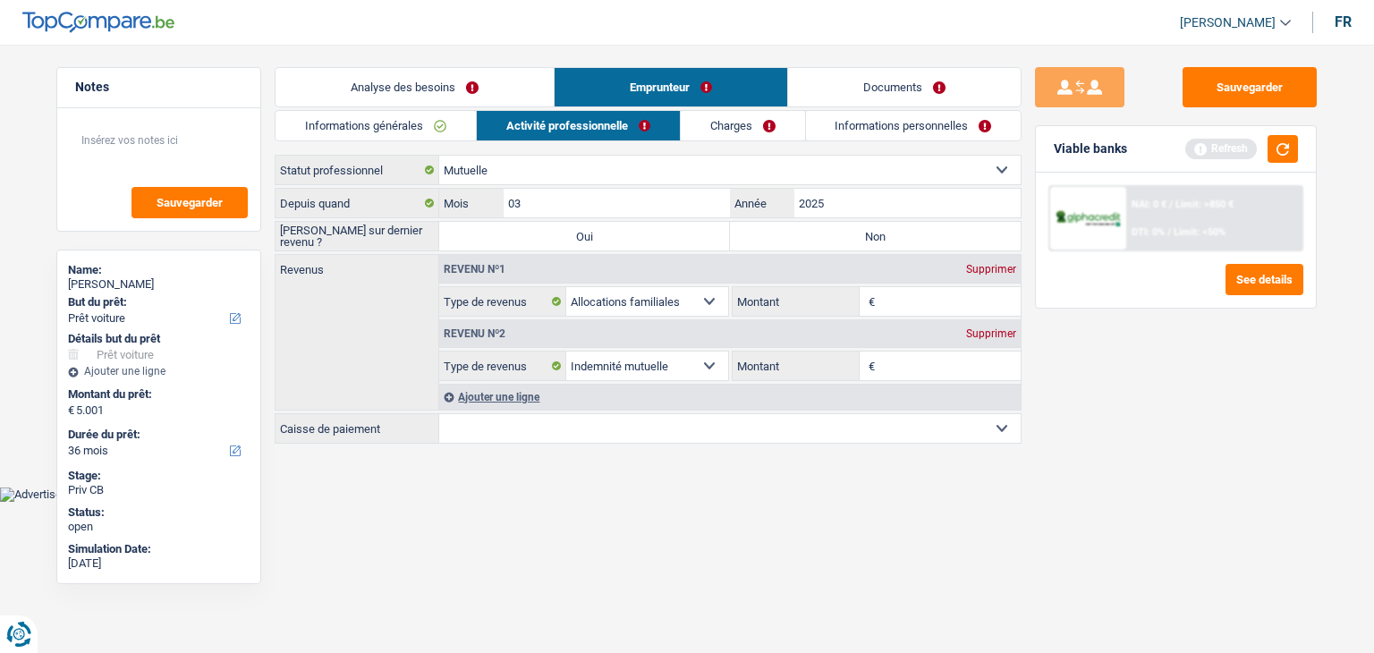
click at [668, 502] on html "Vous avez le contrôle de vos données Nous utilisons des cookies, tout comme nos…" at bounding box center [687, 251] width 1374 height 502
click at [917, 301] on input "Montant" at bounding box center [950, 301] width 142 height 29
click at [903, 366] on input "Montant" at bounding box center [950, 366] width 142 height 29
type input "1.800"
click at [1120, 386] on div "Sauvegarder Viable banks Refresh NAI: 0 € / Limit: >850 € DTI: 0% / Limit: <50%…" at bounding box center [1176, 343] width 309 height 553
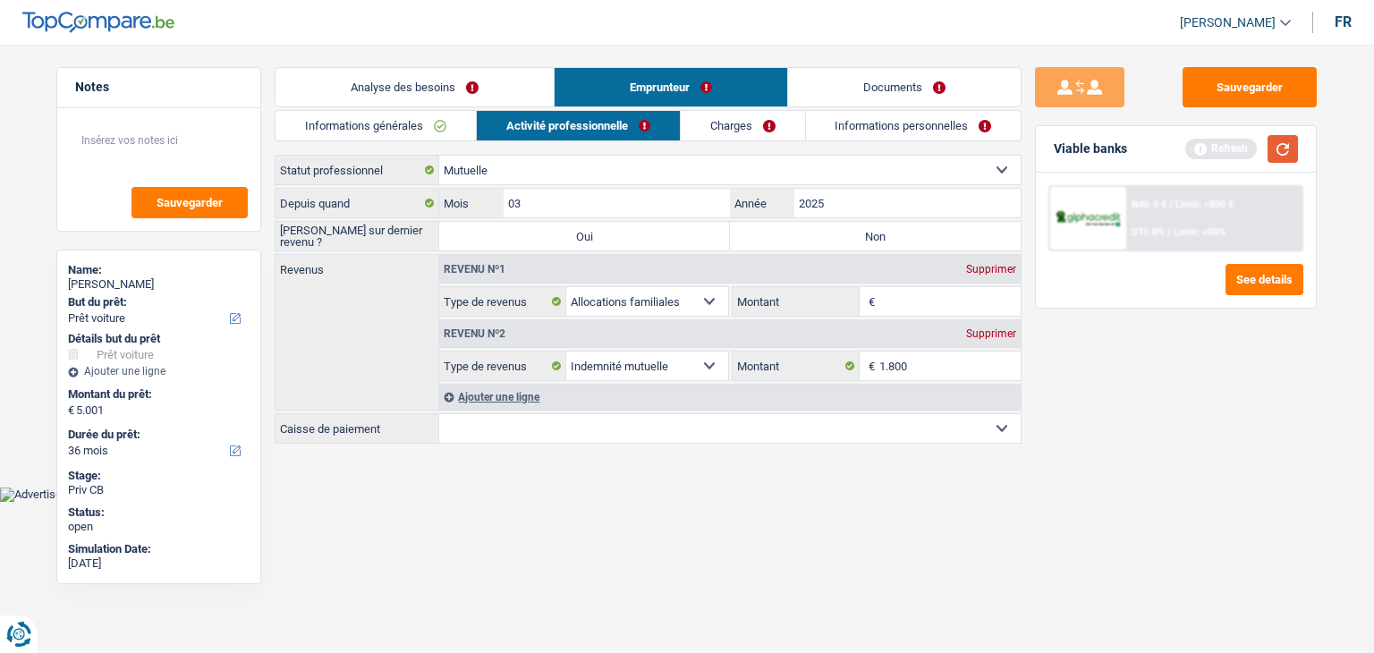
click at [1295, 146] on button "button" at bounding box center [1283, 149] width 30 height 28
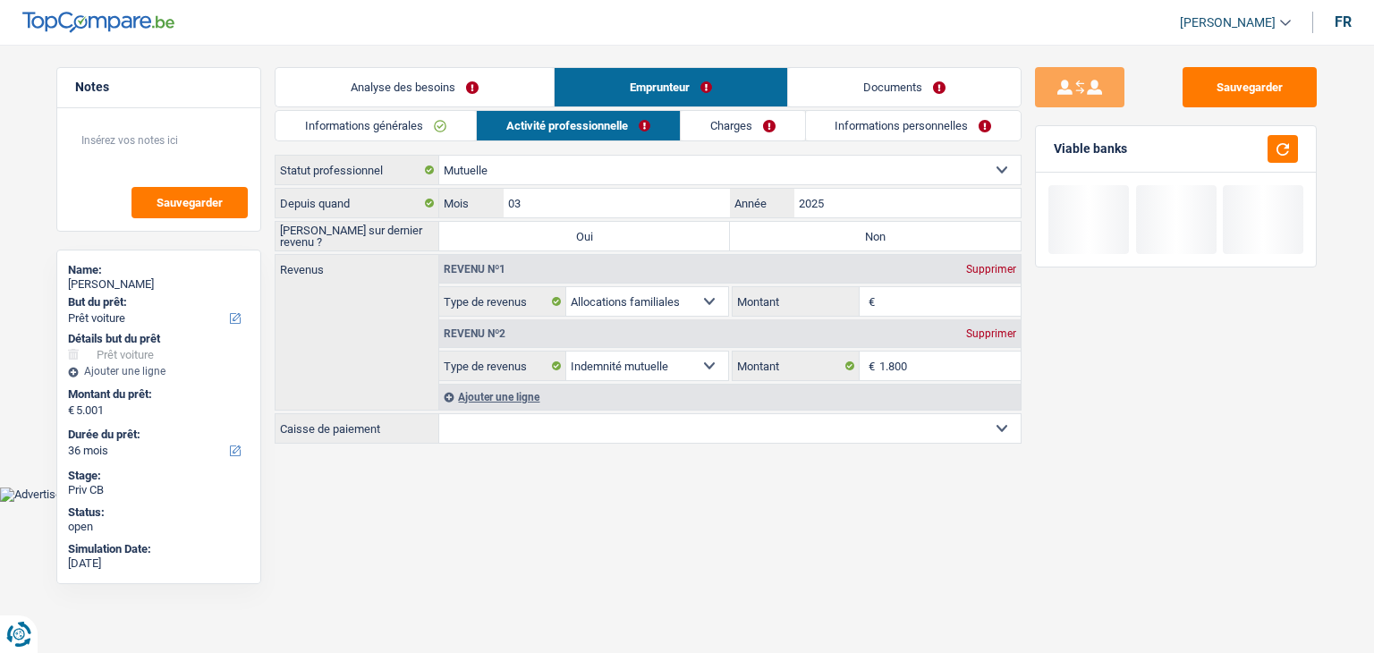
click at [905, 301] on input "Montant" at bounding box center [950, 301] width 142 height 29
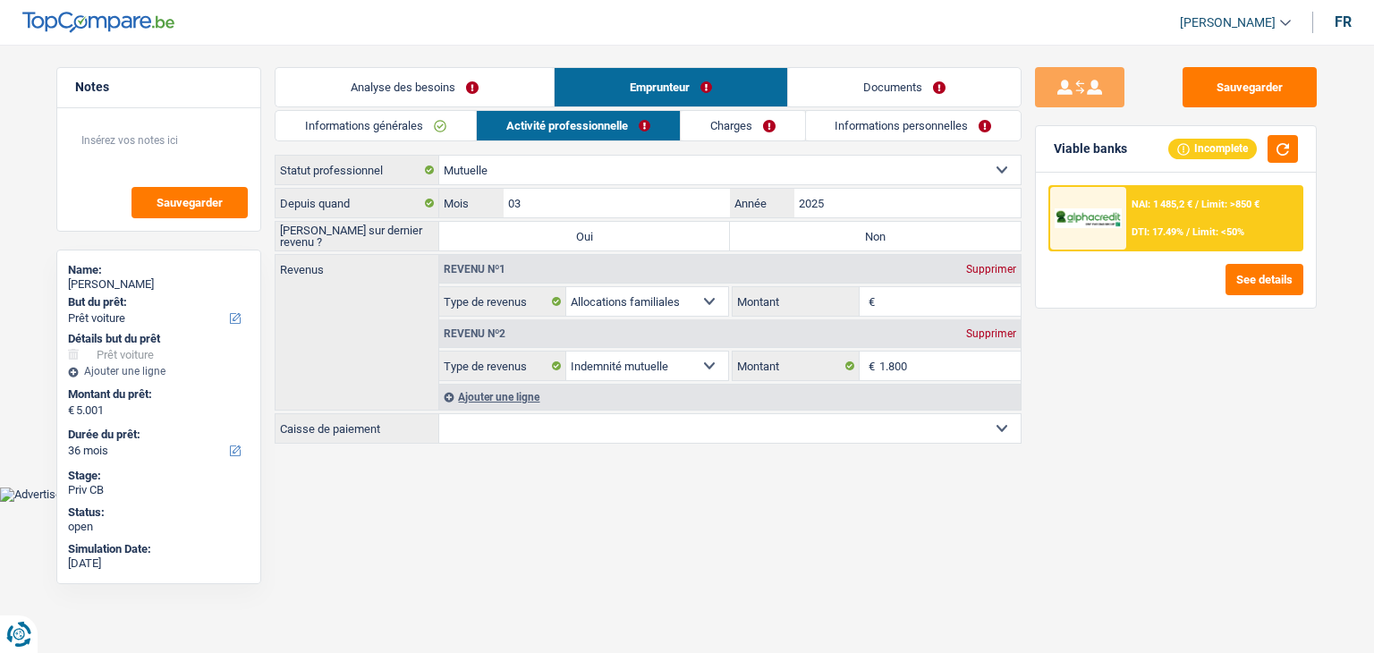
click at [432, 130] on link "Informations générales" at bounding box center [376, 126] width 200 height 30
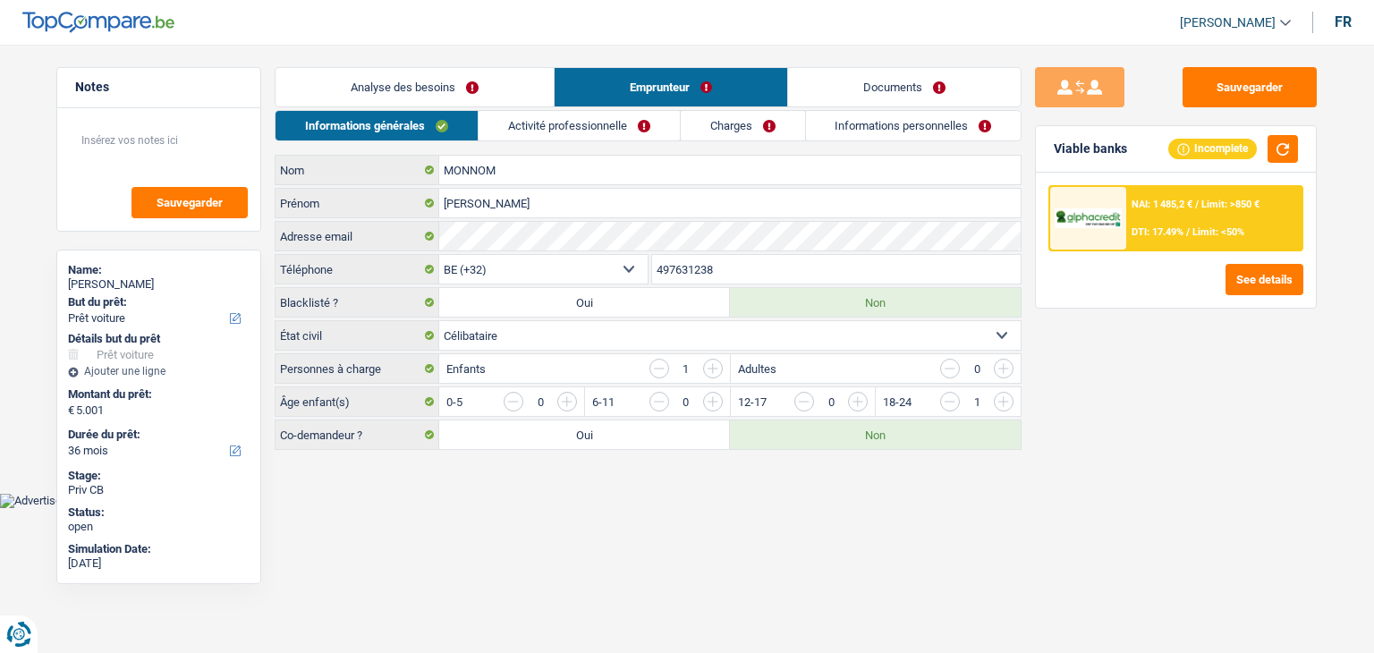
click at [661, 367] on input "button" at bounding box center [659, 369] width 20 height 20
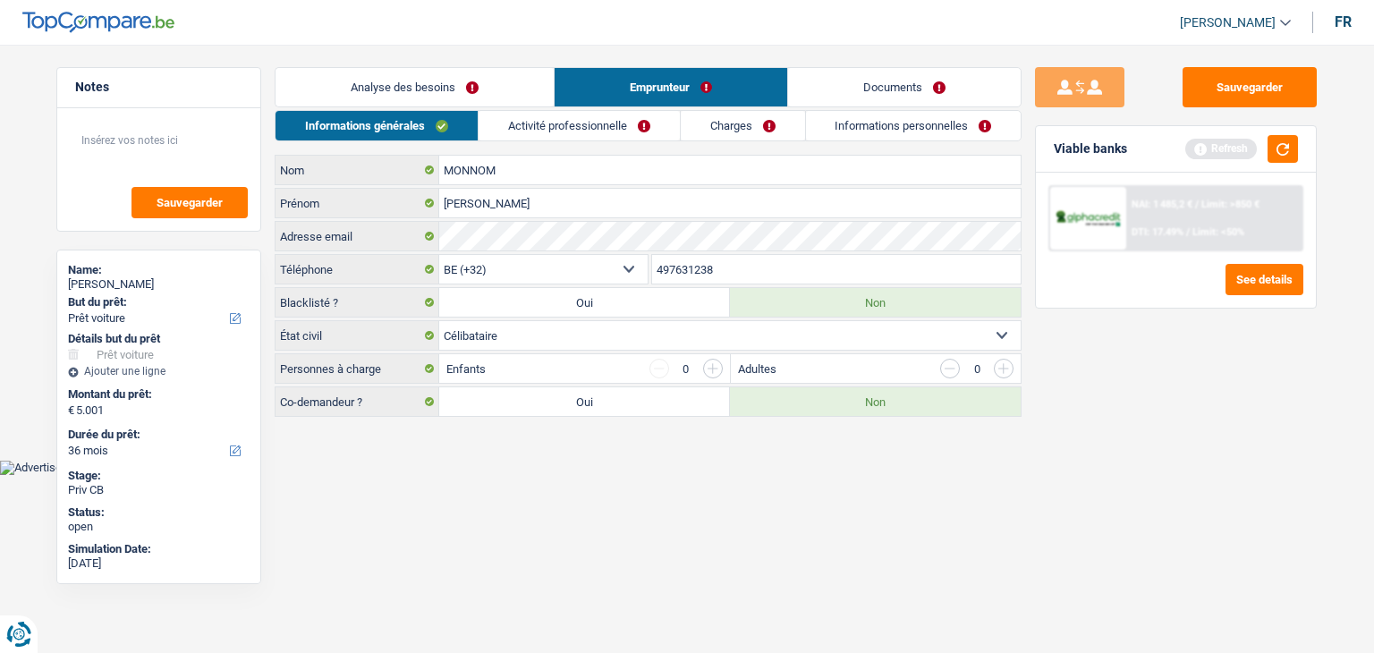
click at [558, 144] on div "Informations générales Activité professionnelle Charges Informations personnell…" at bounding box center [648, 263] width 747 height 307
click at [558, 119] on link "Activité professionnelle" at bounding box center [579, 126] width 201 height 30
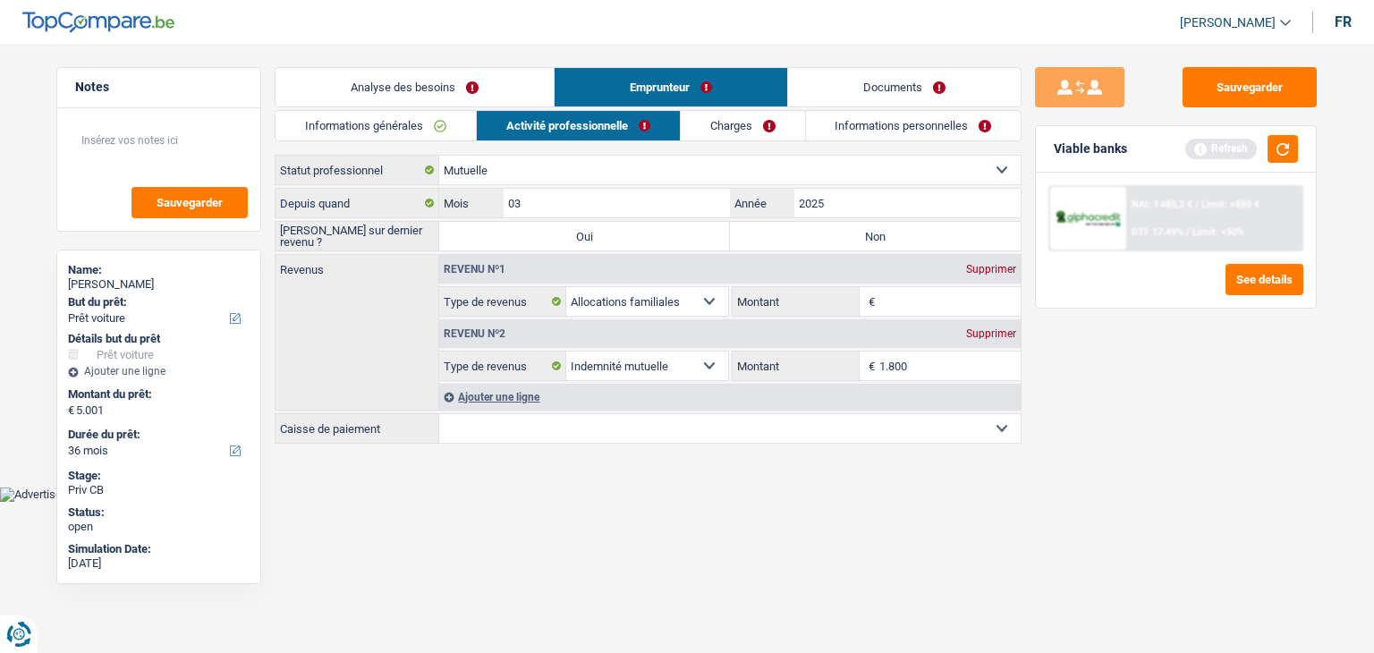
click at [758, 488] on body "Vous avez le contrôle de vos données Nous utilisons des cookies, tout comme nos…" at bounding box center [687, 264] width 1374 height 475
click at [988, 267] on div "Supprimer" at bounding box center [991, 269] width 59 height 11
select select "mutualityIndemnity"
type input "1.800"
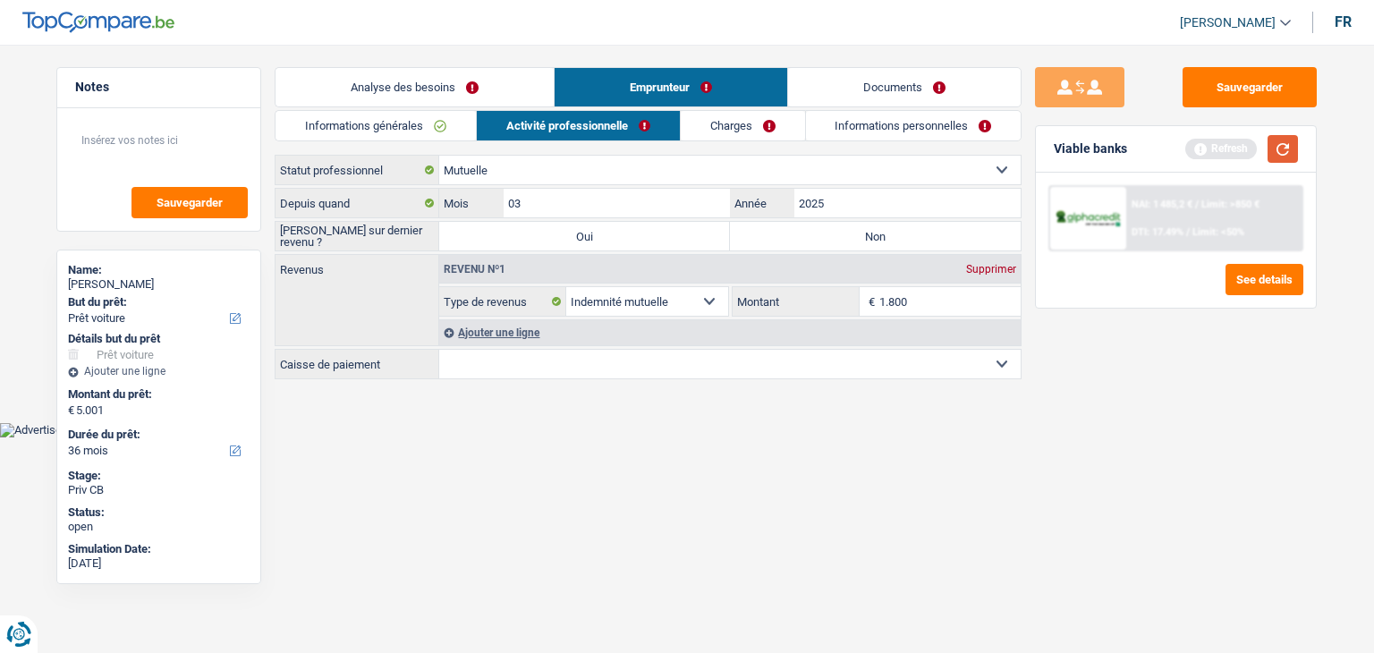
click at [1277, 150] on button "button" at bounding box center [1283, 149] width 30 height 28
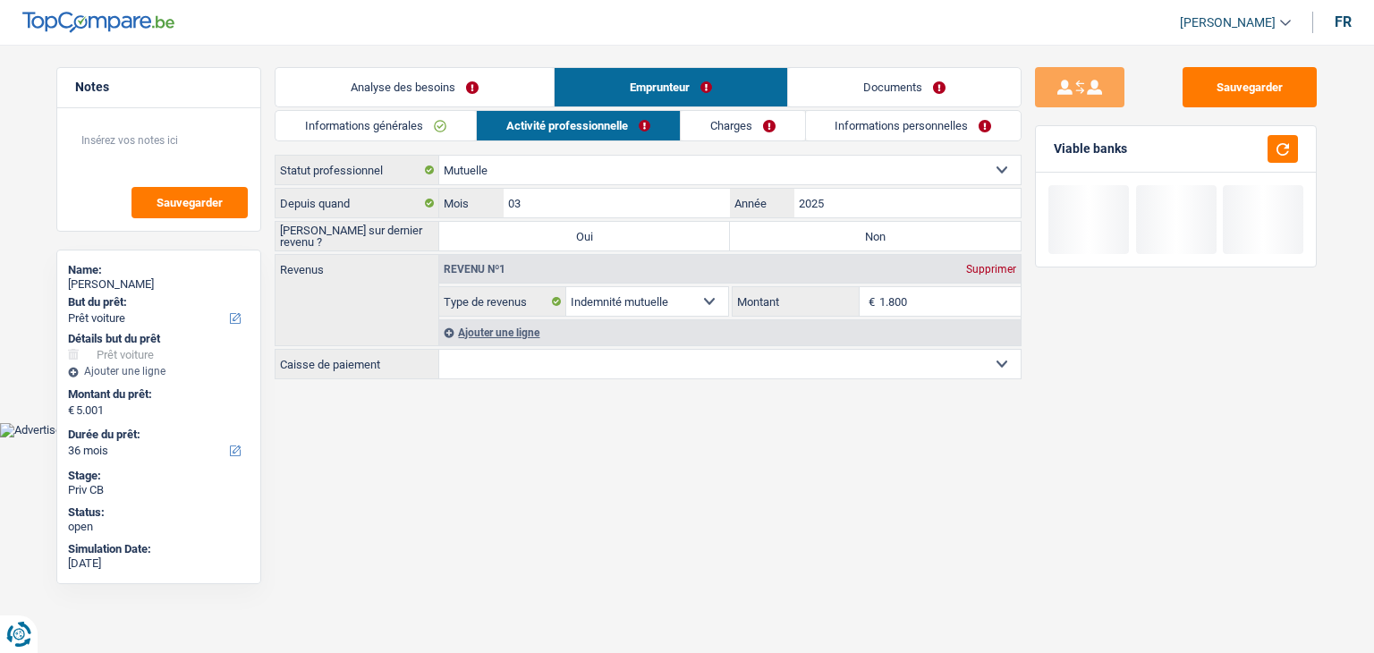
click at [523, 368] on select "Mutualité Chrétienne Mutualité Socialiste (Solidaris) SPF Sécurité Sociale Unio…" at bounding box center [729, 364] width 581 height 29
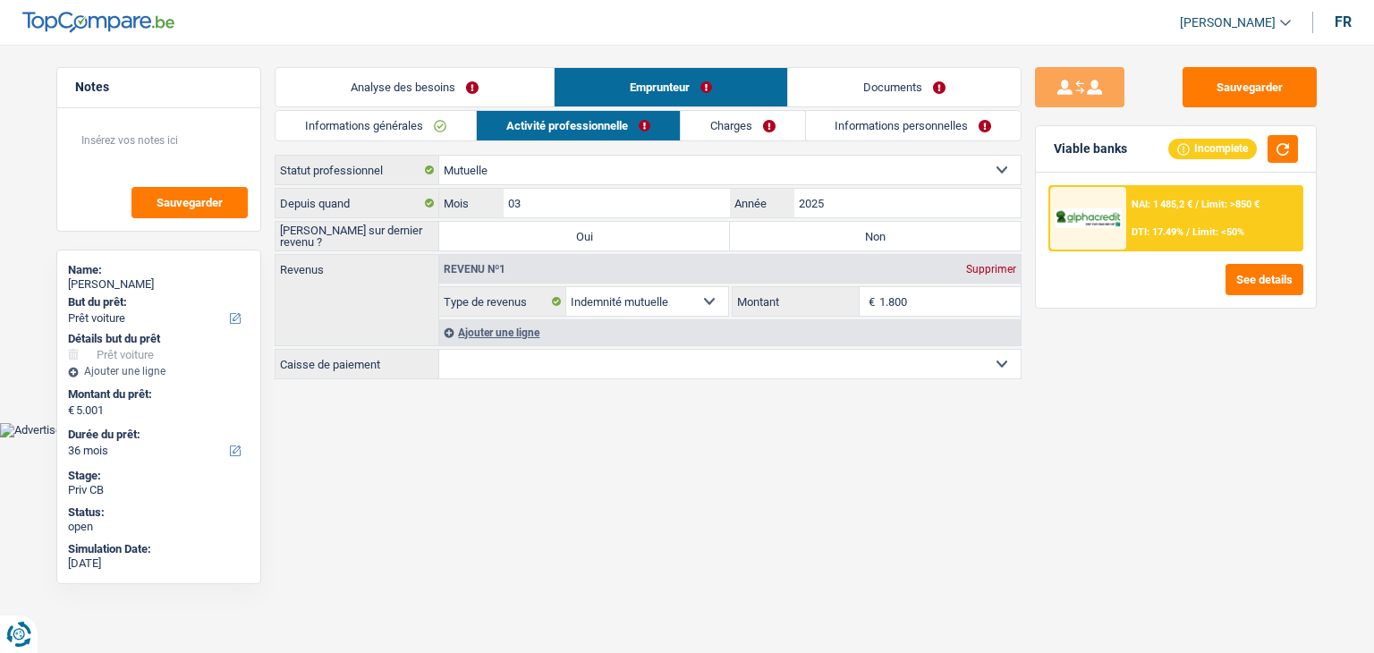
select select "solidaris"
click at [439, 350] on select "Mutualité Chrétienne Mutualité Socialiste (Solidaris) SPF Sécurité Sociale Unio…" at bounding box center [729, 364] width 581 height 29
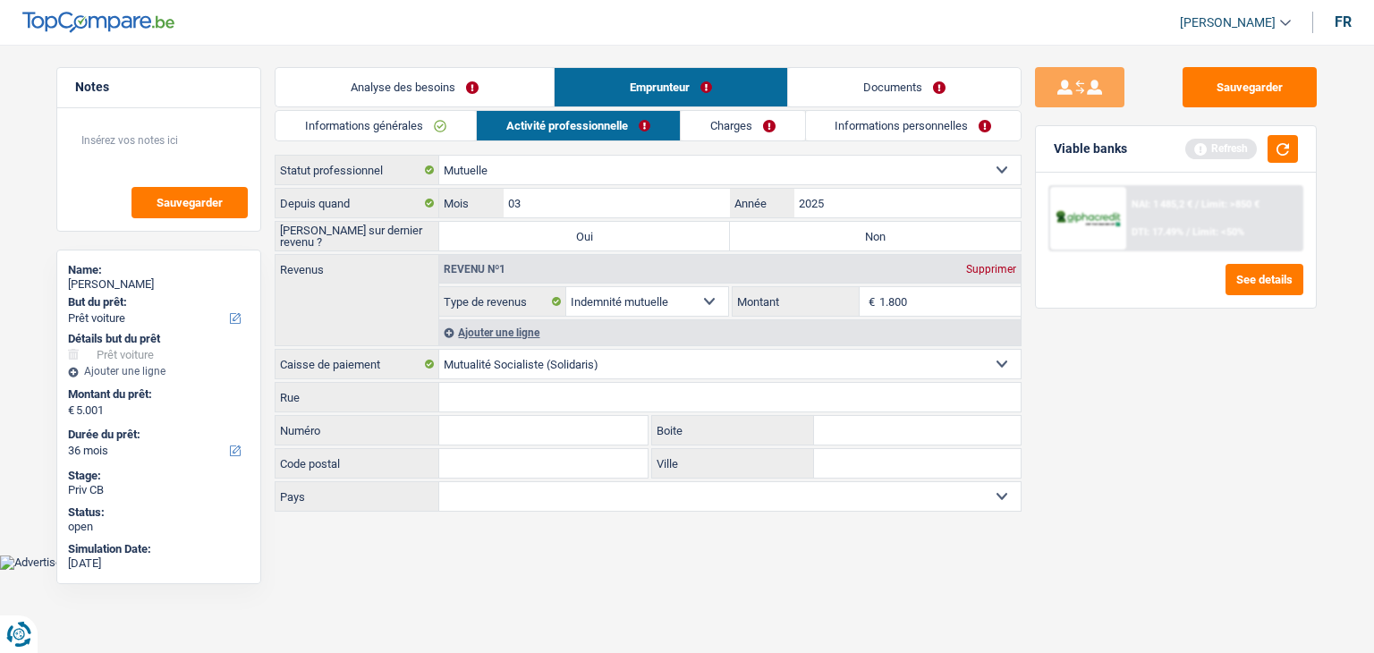
click at [774, 140] on link "Charges" at bounding box center [743, 126] width 124 height 30
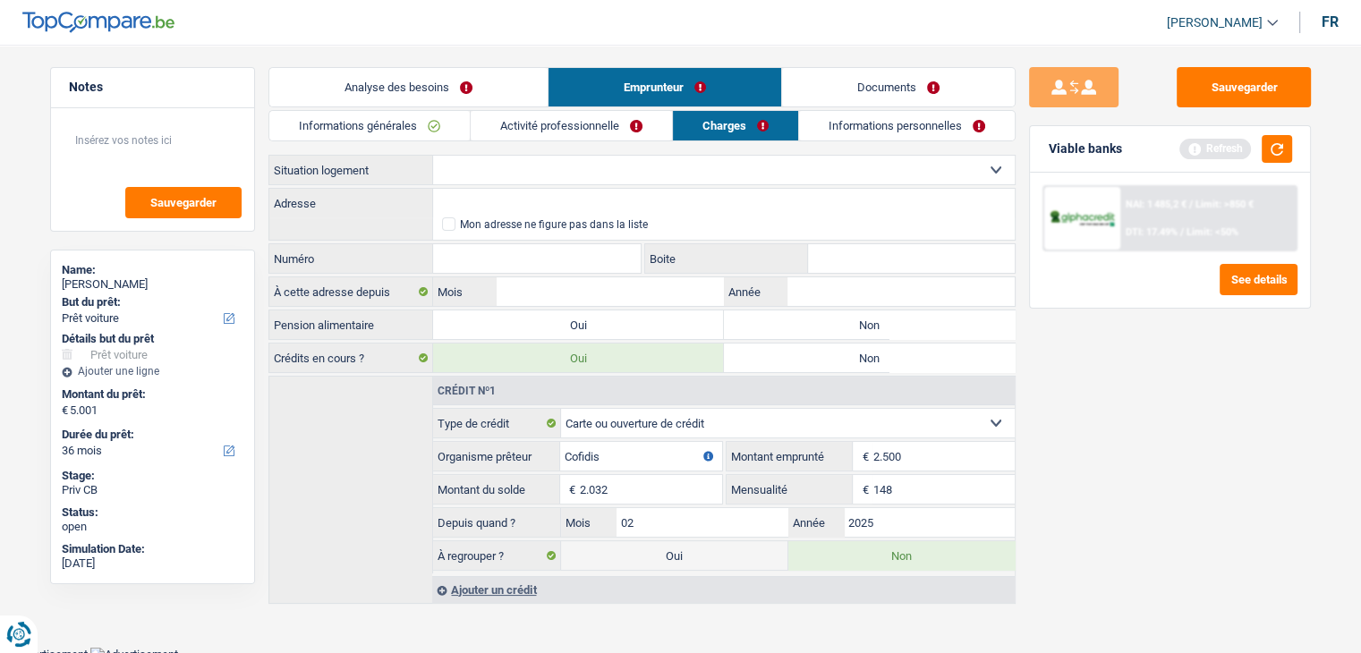
click at [490, 169] on select "Locataire Propriétaire avec prêt hypothécaire Propriétaire sans prêt hypothécai…" at bounding box center [723, 170] width 581 height 29
select select "rents"
click at [433, 156] on select "Locataire Propriétaire avec prêt hypothécaire Propriétaire sans prêt hypothécai…" at bounding box center [723, 170] width 581 height 29
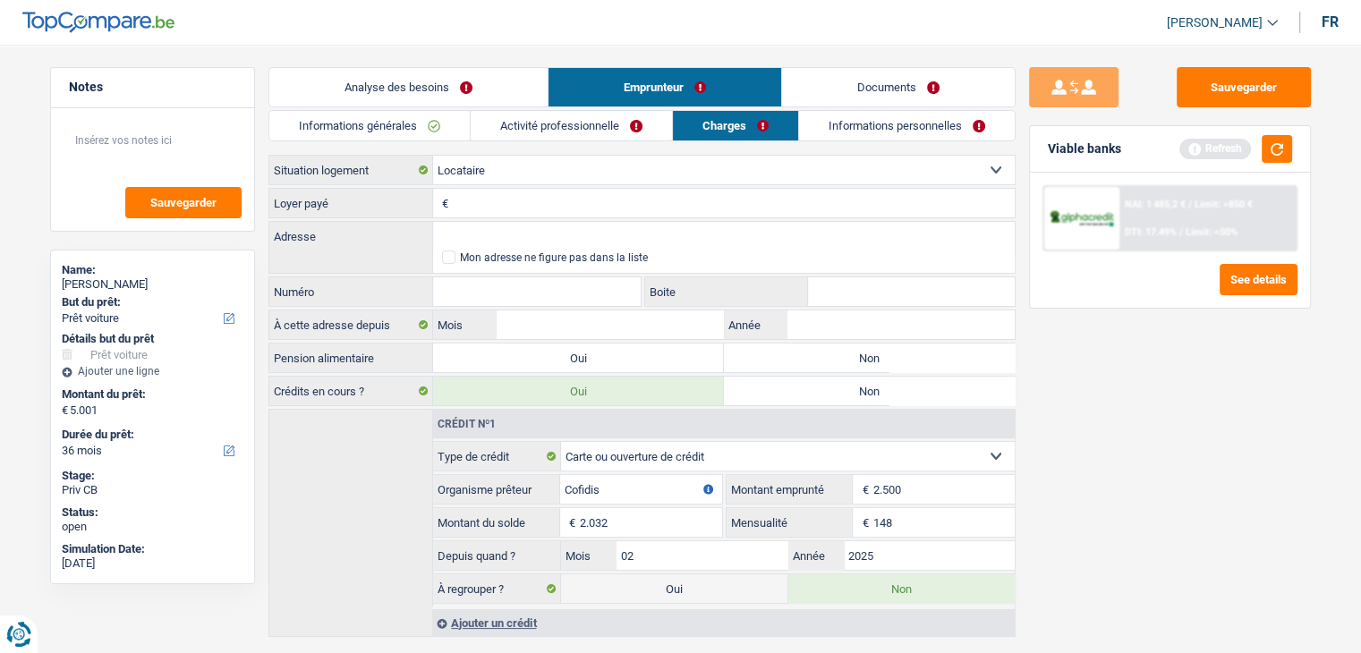
click at [487, 196] on input "Loyer payé" at bounding box center [734, 203] width 562 height 29
click at [485, 199] on input "Loyer payé" at bounding box center [734, 203] width 562 height 29
type input "950"
click at [1277, 157] on button "button" at bounding box center [1276, 149] width 30 height 28
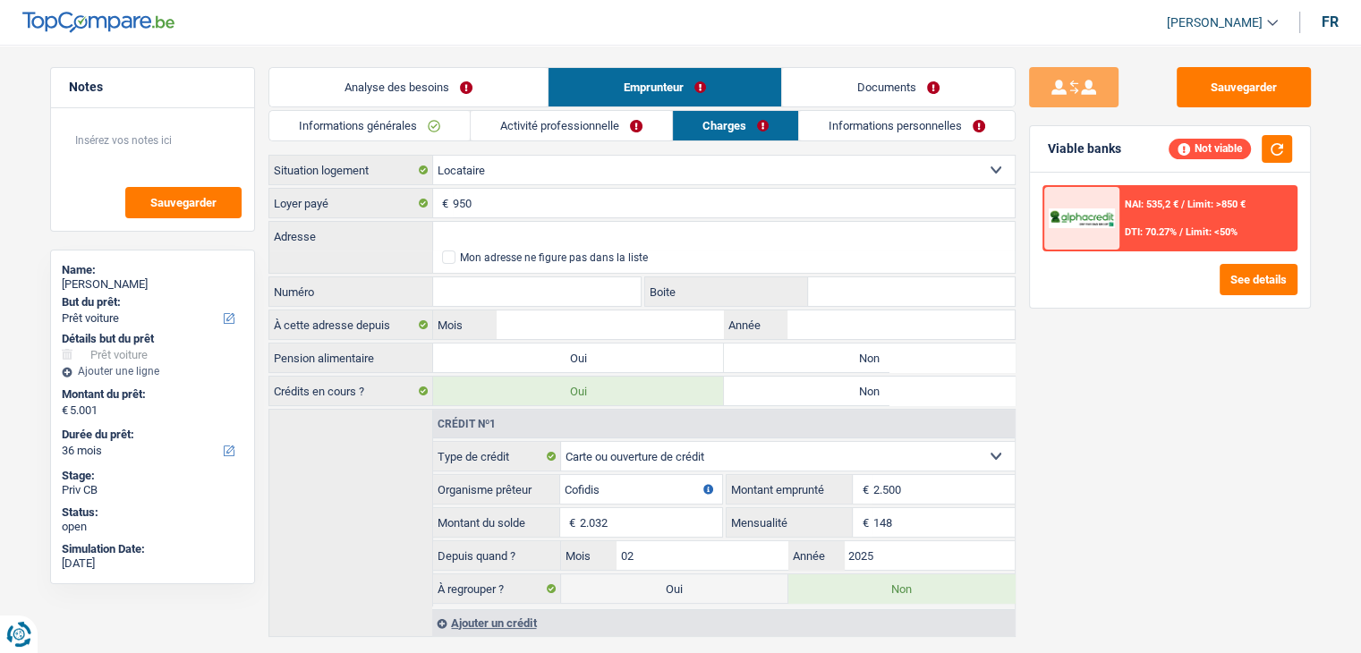
click at [1149, 362] on div "Sauvegarder Viable banks Not viable NAI: 535,2 € / Limit: >850 € DTI: 70.27% / …" at bounding box center [1169, 343] width 309 height 553
click at [484, 228] on input "Adresse" at bounding box center [723, 236] width 581 height 29
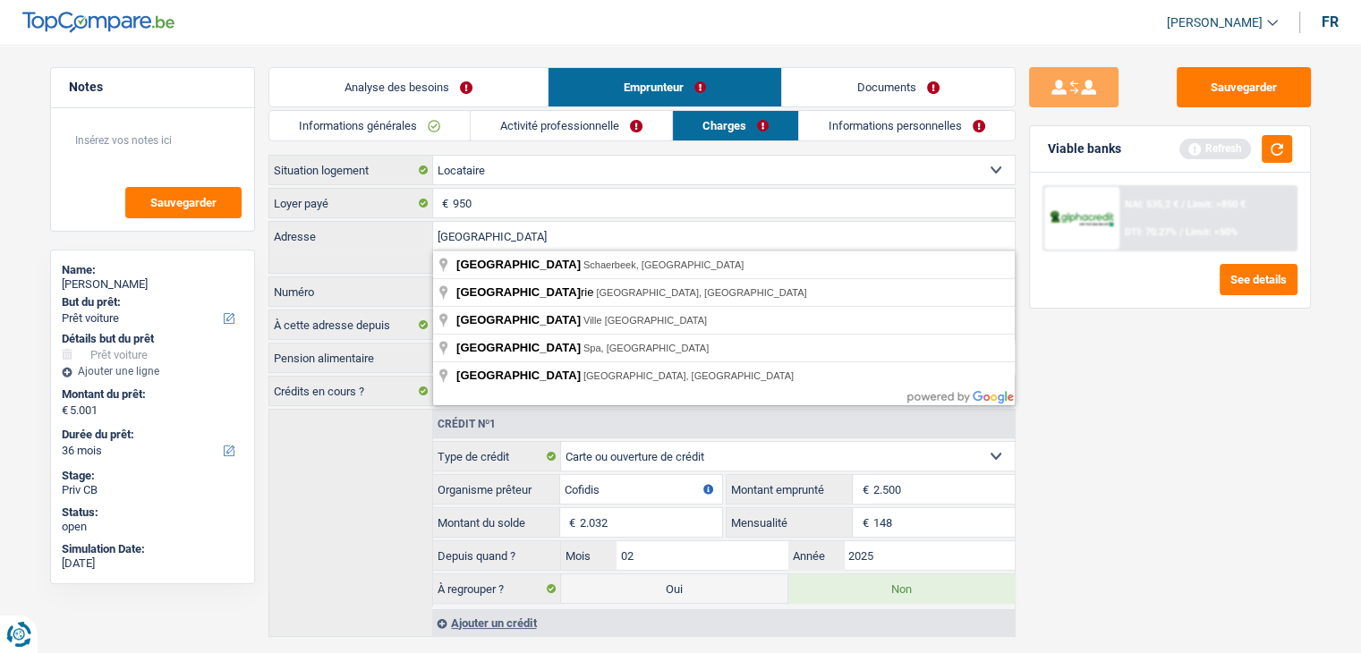
type input "rue de la poste"
click at [301, 261] on div "rue de la poste Adresse Mon adresse ne figure pas dans la liste" at bounding box center [641, 247] width 747 height 53
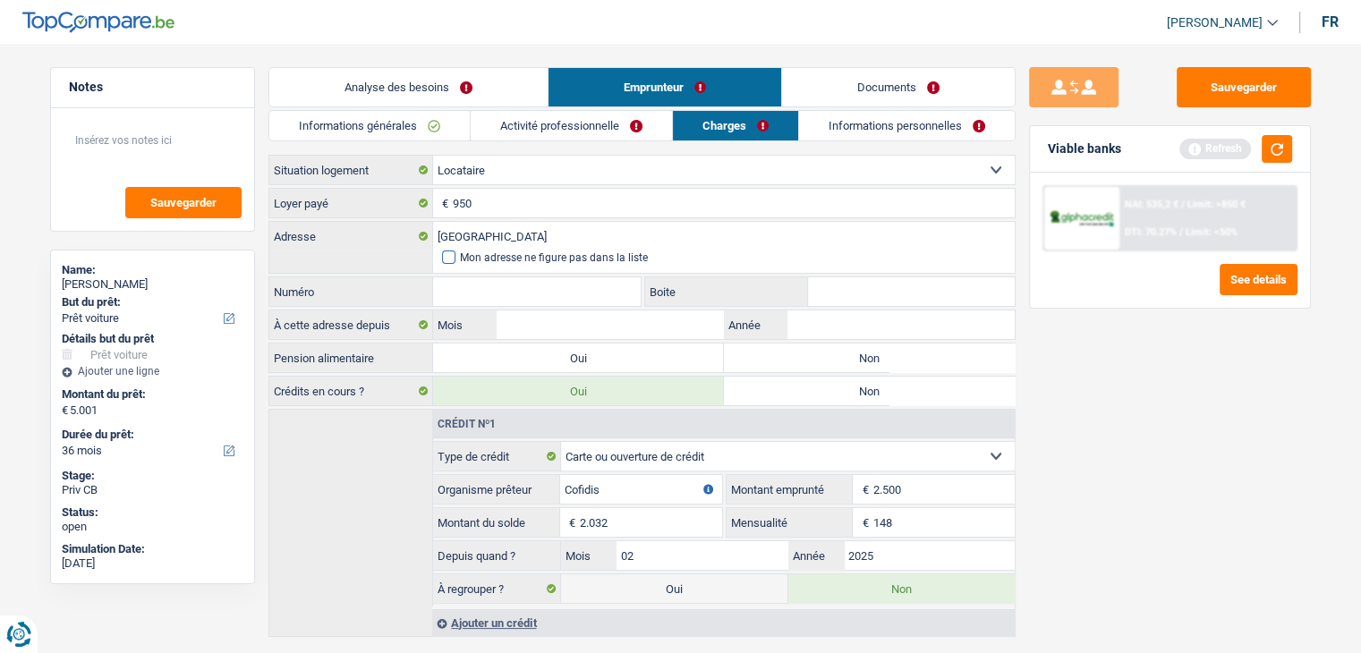
click at [454, 259] on span at bounding box center [448, 256] width 13 height 13
click at [442, 258] on input "Mon adresse ne figure pas dans la liste" at bounding box center [442, 258] width 0 height 0
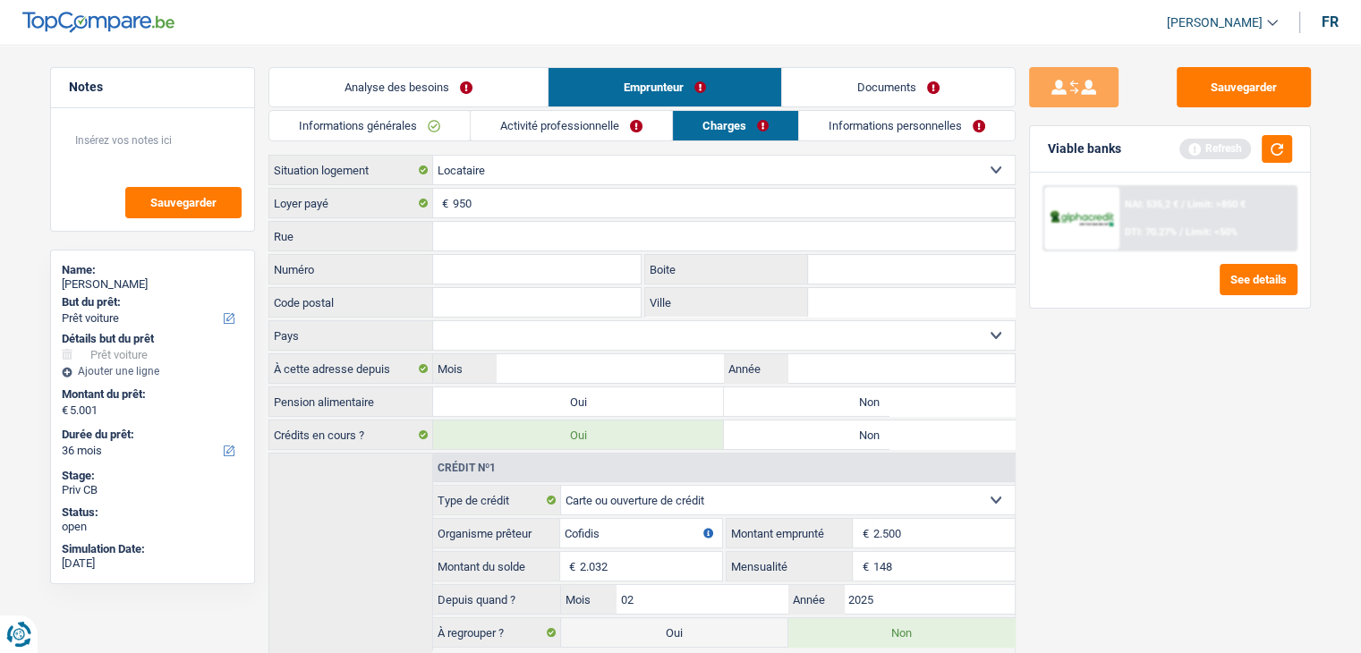
click at [469, 238] on input "Rue" at bounding box center [723, 236] width 581 height 29
type input "rue de la poste"
click at [491, 264] on input "Numéro" at bounding box center [537, 269] width 208 height 29
type input "17A"
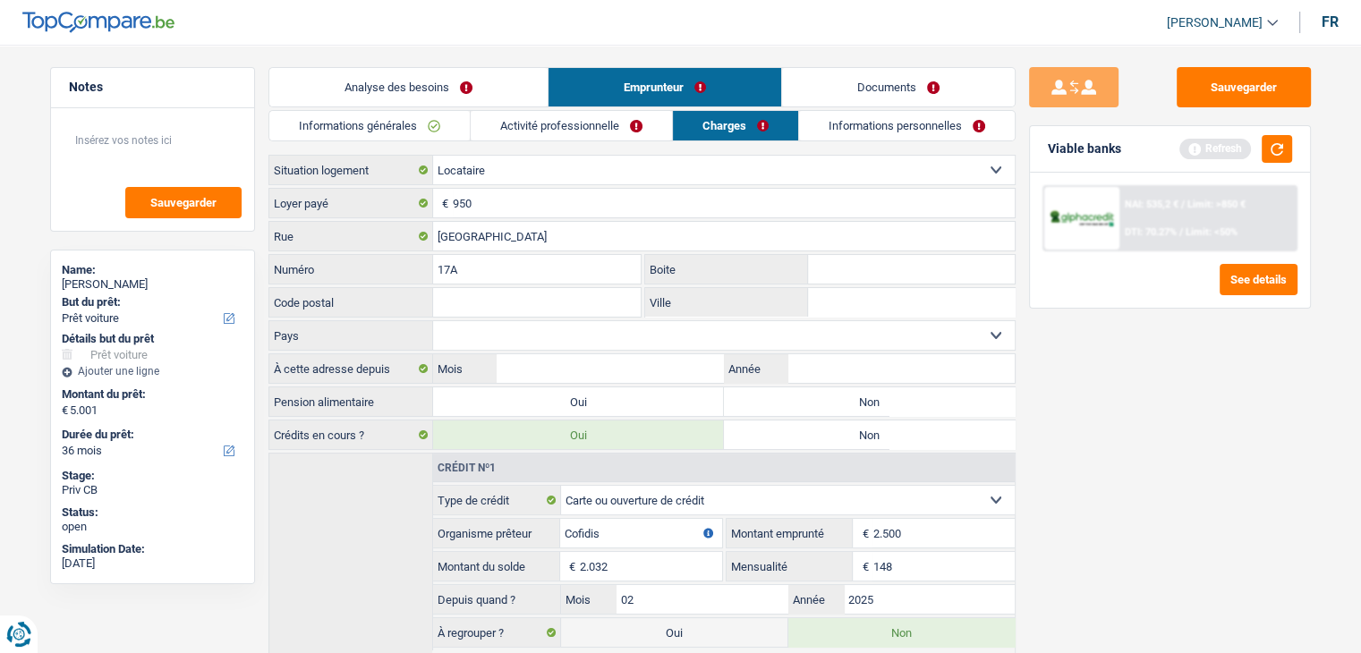
click at [472, 291] on input "Code postal" at bounding box center [537, 302] width 208 height 29
type input "7110"
click at [854, 309] on input "Ville" at bounding box center [911, 302] width 207 height 29
type input "houdain goegnies"
click at [1093, 396] on div "Sauvegarder Viable banks Refresh NAI: 535,2 € / Limit: >850 € DTI: 70.27% / Lim…" at bounding box center [1169, 343] width 309 height 553
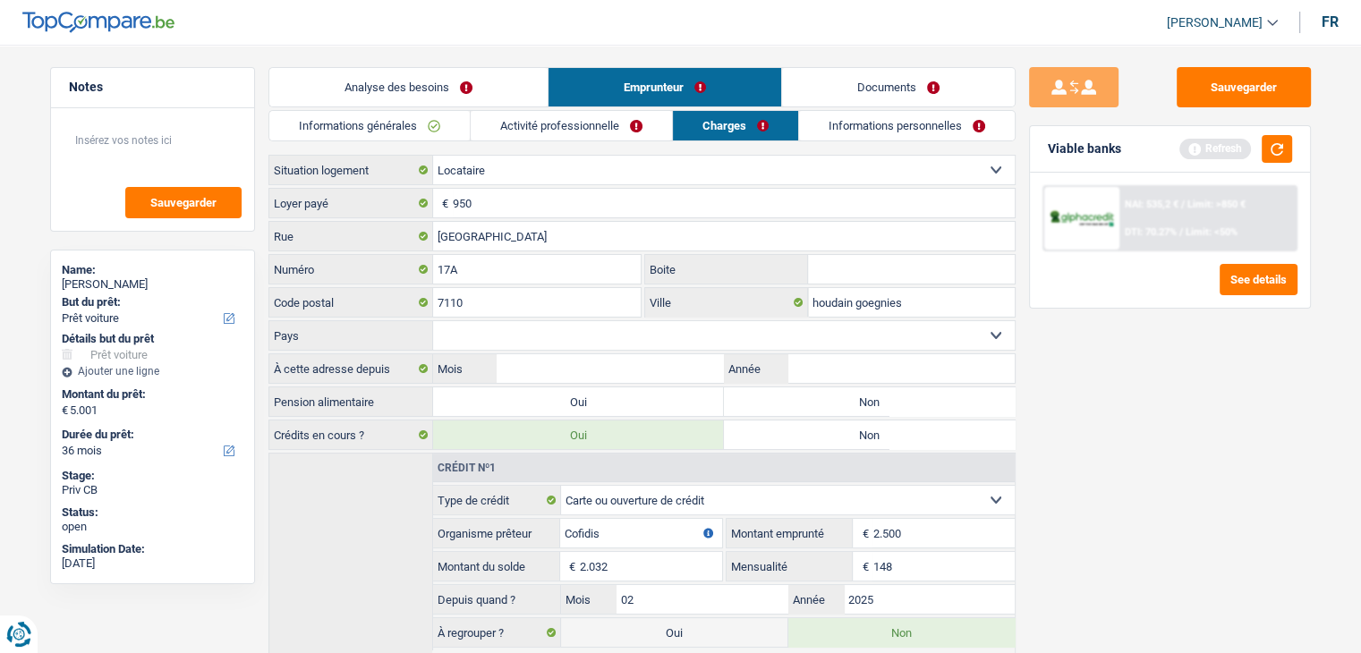
click at [1277, 167] on div "Viable banks Refresh" at bounding box center [1170, 149] width 280 height 47
click at [1277, 161] on button "button" at bounding box center [1276, 149] width 30 height 28
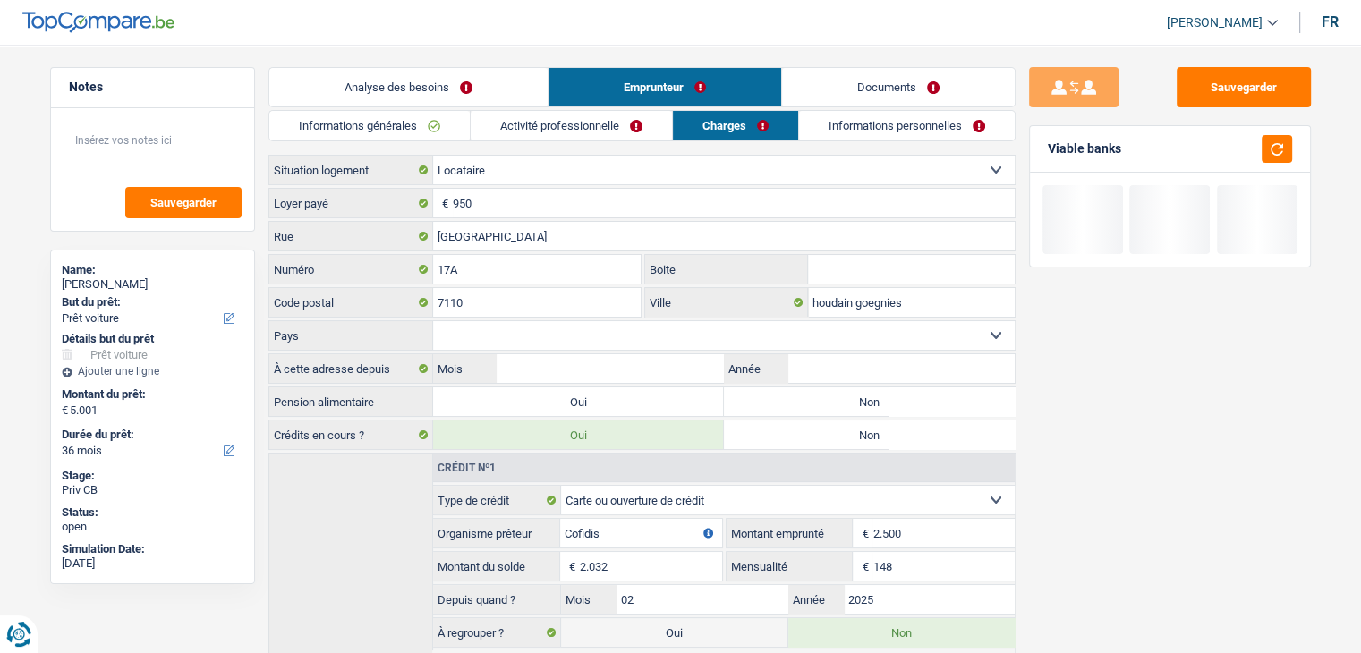
click at [526, 344] on select "Belgique Luxembourg Sélectionner une option" at bounding box center [723, 335] width 581 height 29
select select "BE"
click at [433, 321] on select "Belgique Luxembourg Sélectionner une option" at bounding box center [723, 335] width 581 height 29
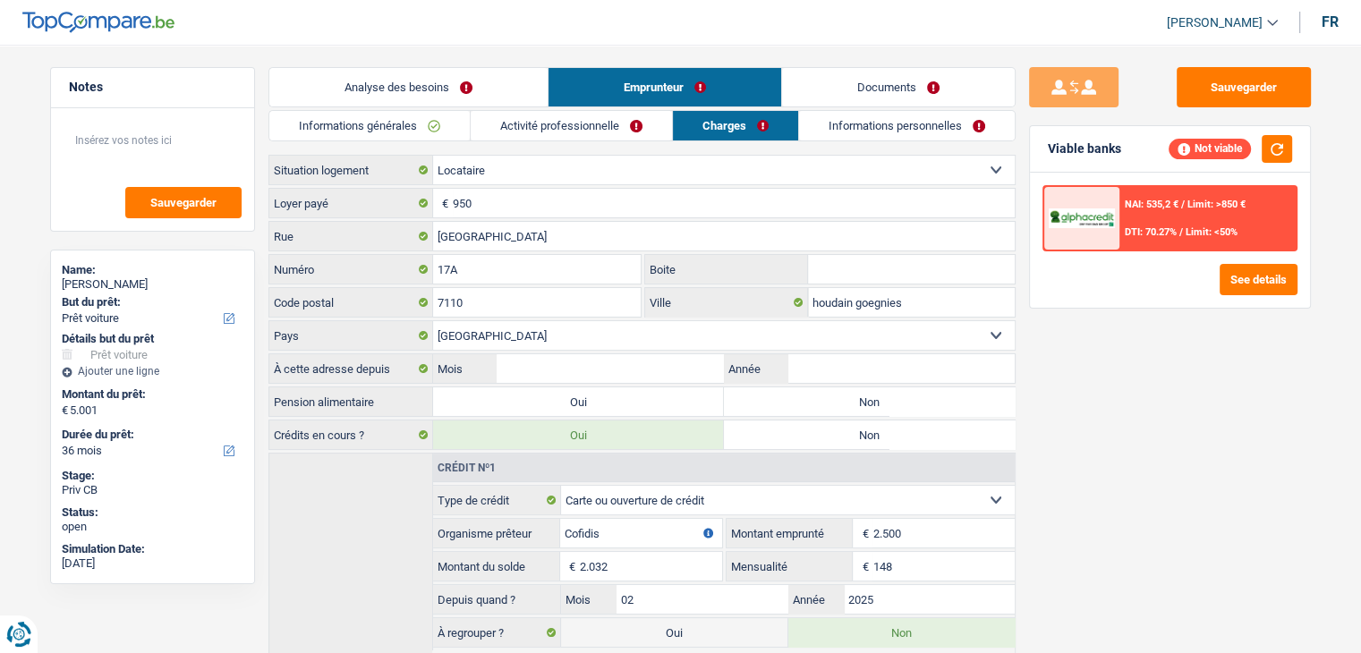
click at [1182, 426] on div "Sauvegarder Viable banks Not viable NAI: 535,2 € / Limit: >850 € DTI: 70.27% / …" at bounding box center [1169, 343] width 309 height 553
click at [687, 369] on input "Mois" at bounding box center [609, 368] width 226 height 29
drag, startPoint x: 1208, startPoint y: 402, endPoint x: 1174, endPoint y: 402, distance: 34.9
click at [1208, 402] on div "Sauvegarder Viable banks Not viable NAI: 535,2 € / Limit: >850 € DTI: 70.27% / …" at bounding box center [1169, 343] width 309 height 553
click at [605, 369] on input "Mois" at bounding box center [609, 368] width 226 height 29
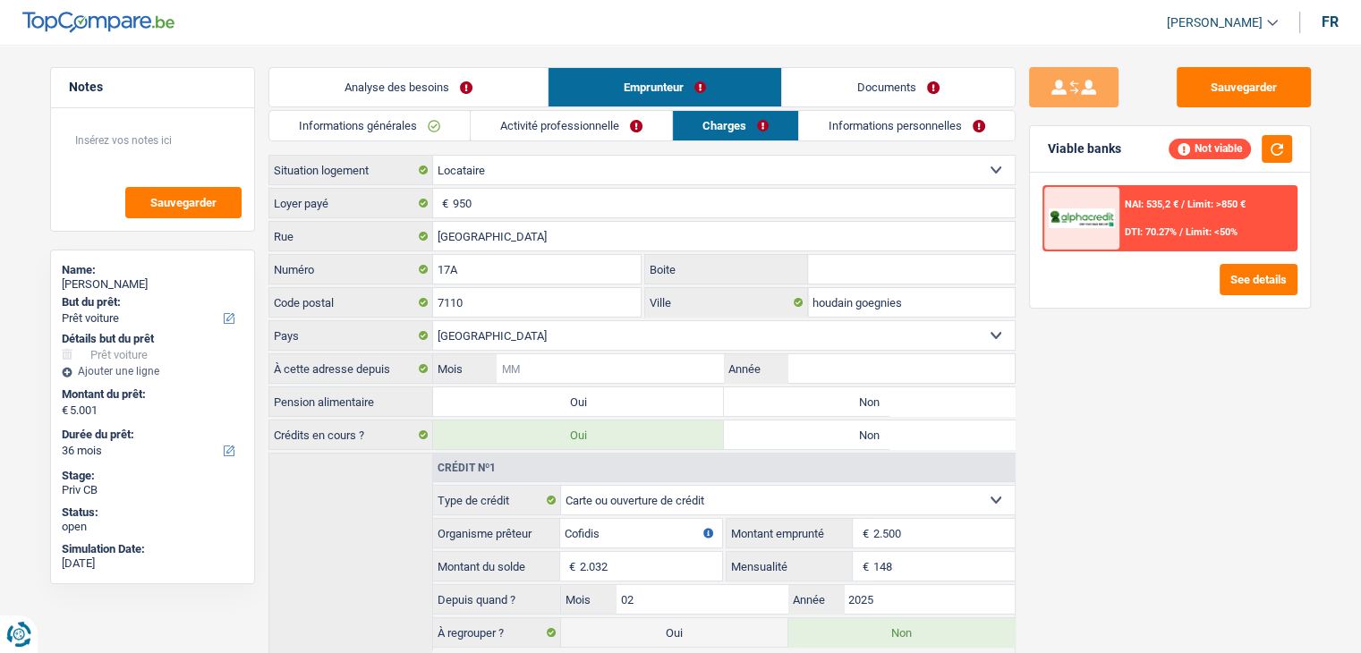
click at [623, 368] on input "Mois" at bounding box center [609, 368] width 226 height 29
click at [673, 368] on input "Mois" at bounding box center [609, 368] width 226 height 29
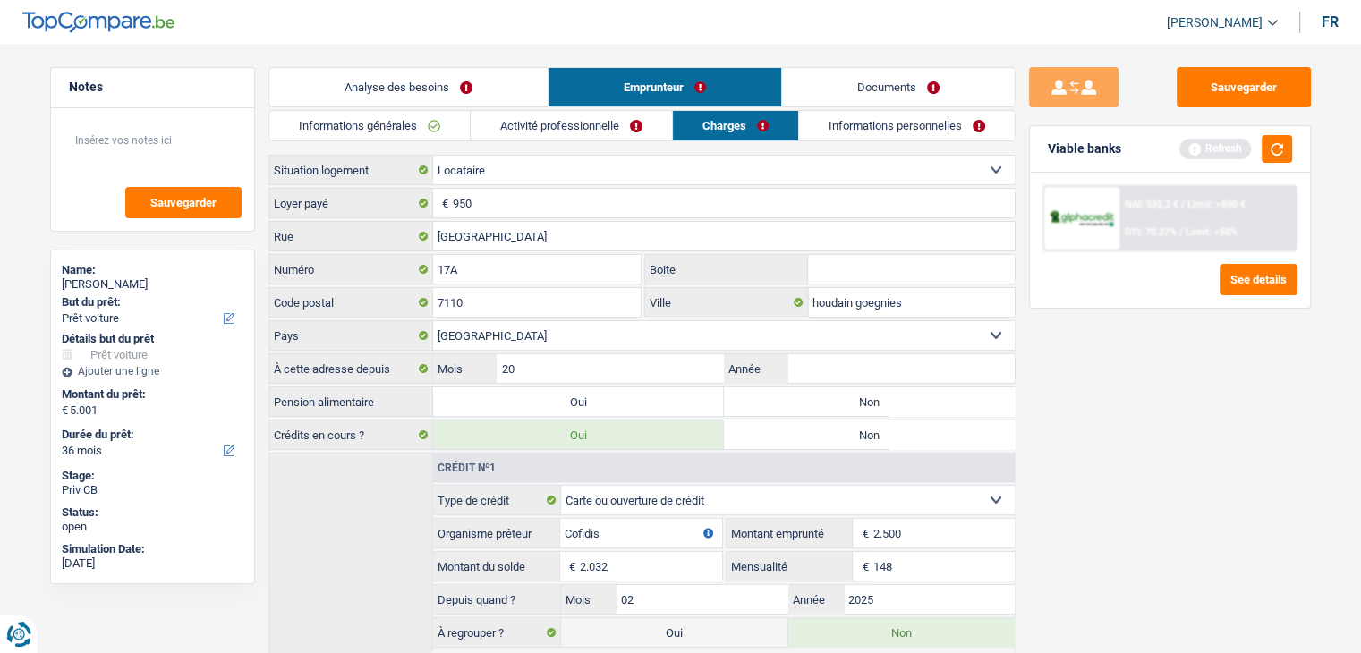
type input "2"
type input "01"
type input "2024"
click at [863, 394] on label "Non" at bounding box center [869, 401] width 291 height 29
click at [863, 394] on input "Non" at bounding box center [869, 401] width 291 height 29
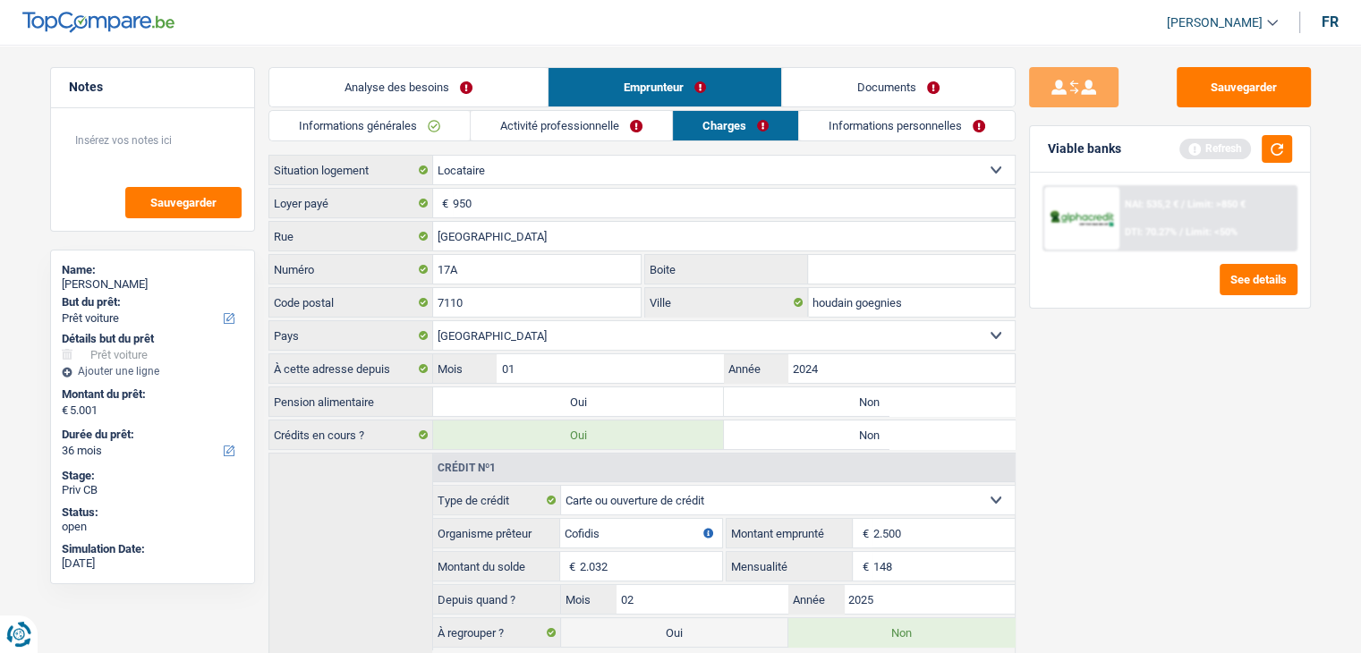
radio input "true"
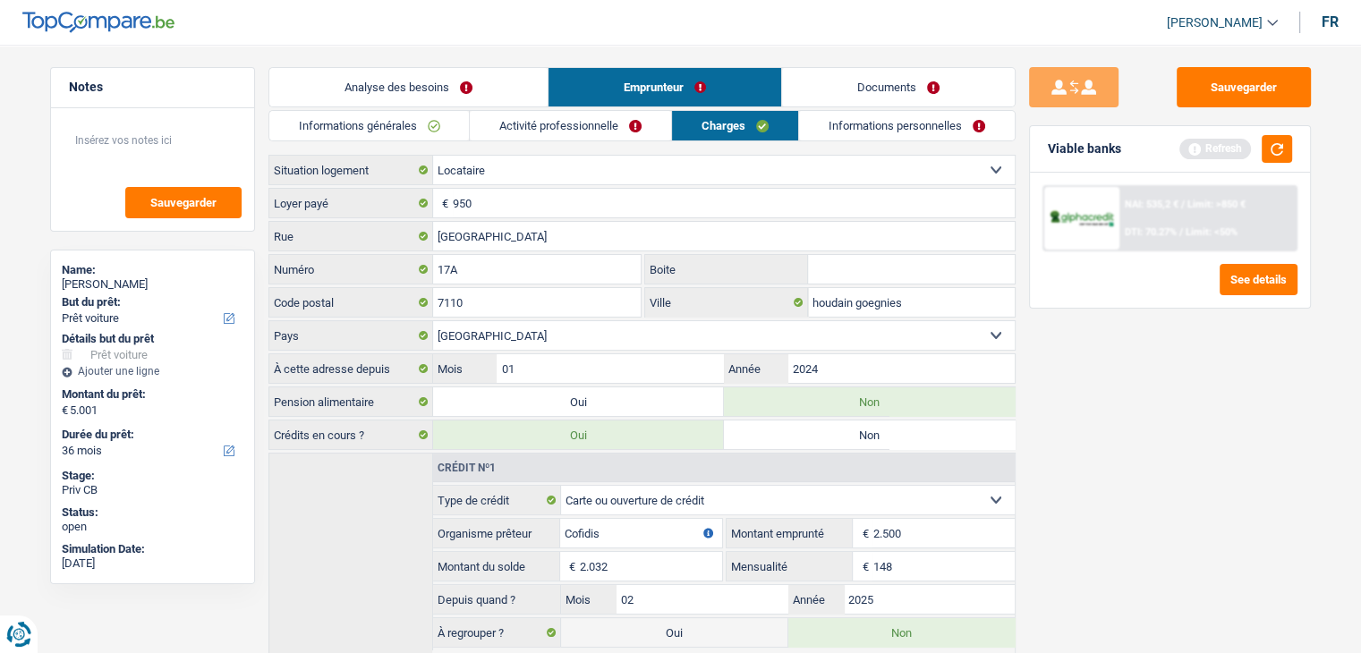
click at [1149, 405] on div "Sauvegarder Viable banks Refresh NAI: 535,2 € / Limit: >850 € DTI: 70.27% / Lim…" at bounding box center [1169, 343] width 309 height 553
click at [1270, 144] on button "button" at bounding box center [1276, 149] width 30 height 28
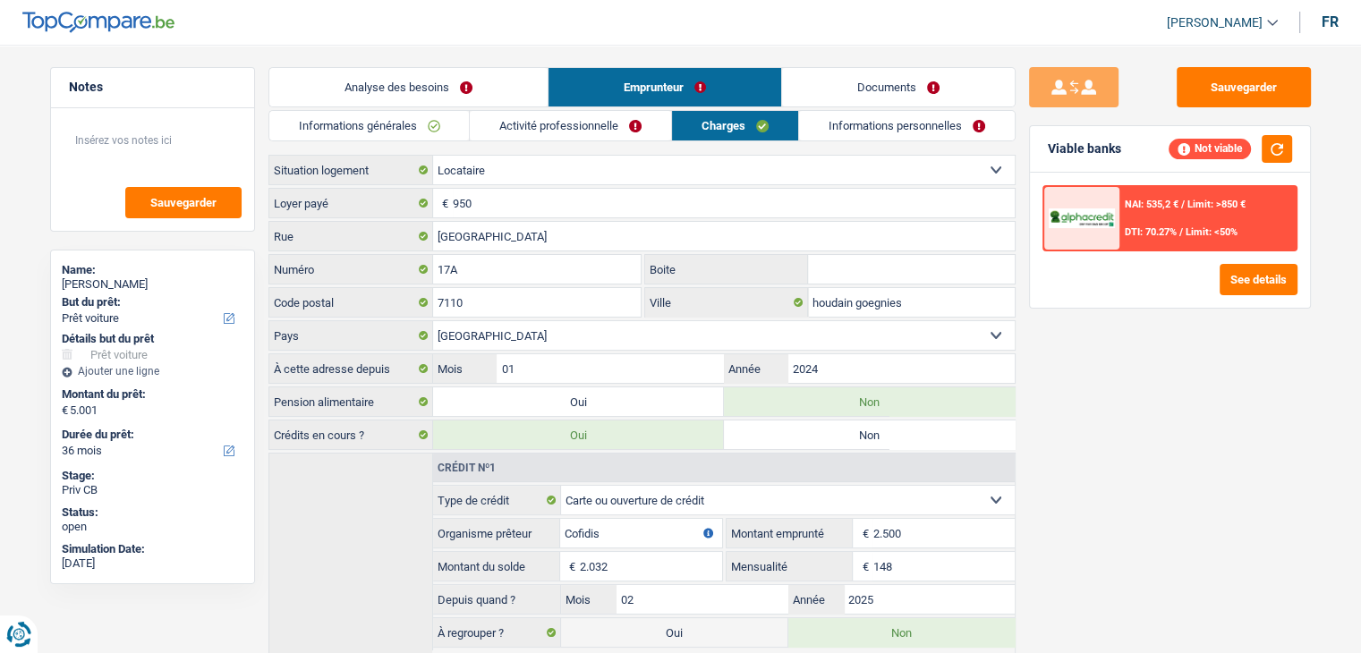
click at [855, 122] on link "Informations personnelles" at bounding box center [907, 126] width 216 height 30
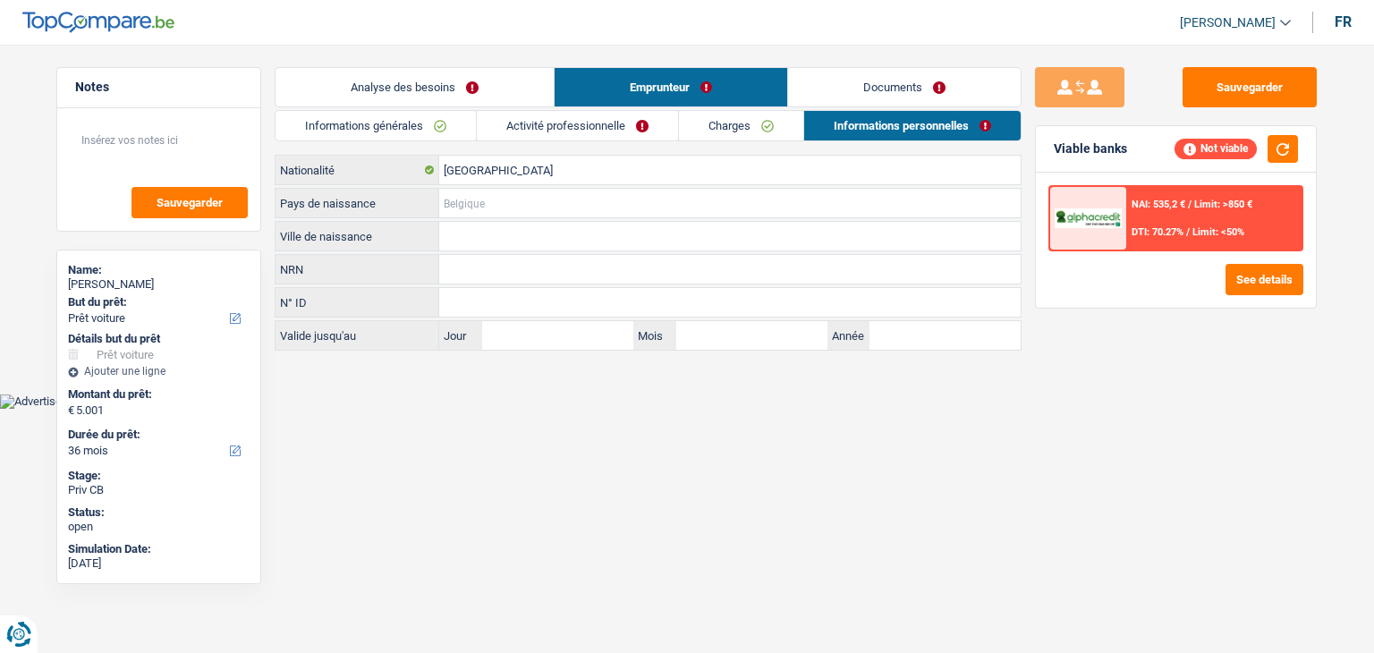
click at [458, 208] on input "Pays de naissance" at bounding box center [729, 203] width 581 height 29
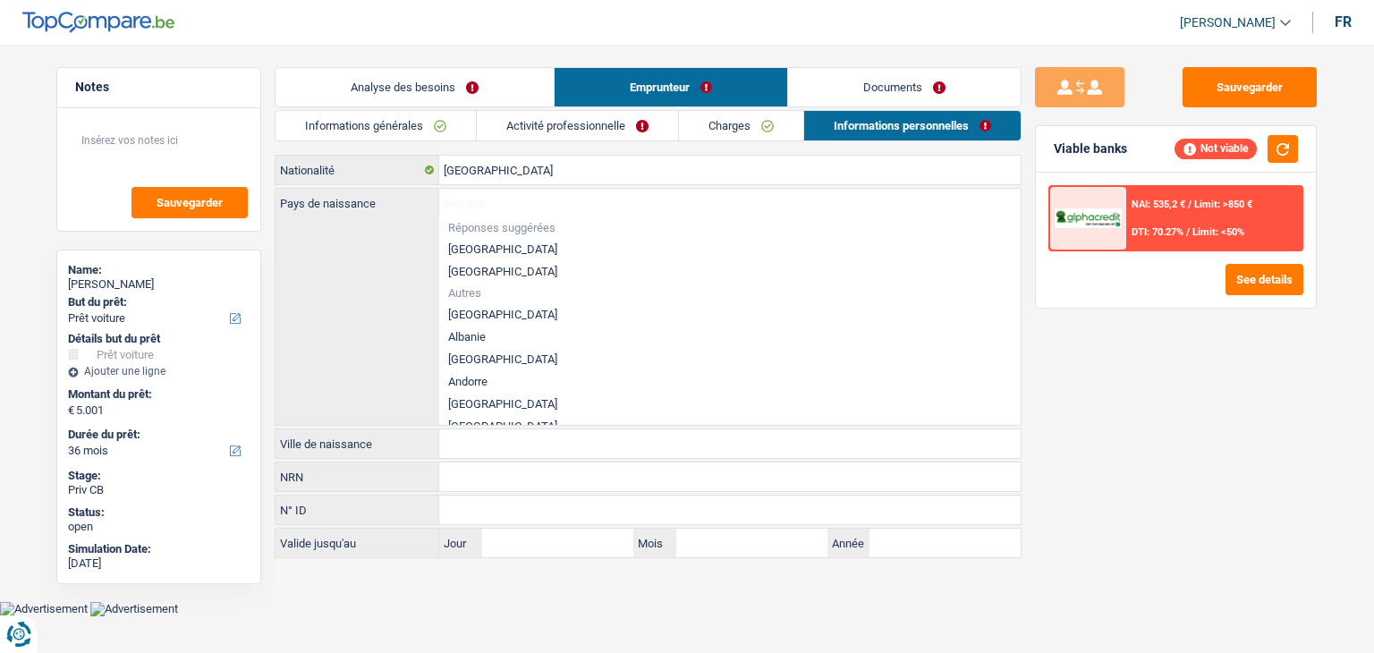
click at [495, 149] on div "Informations générales Activité professionnelle Charges Informations personnell…" at bounding box center [648, 334] width 747 height 448
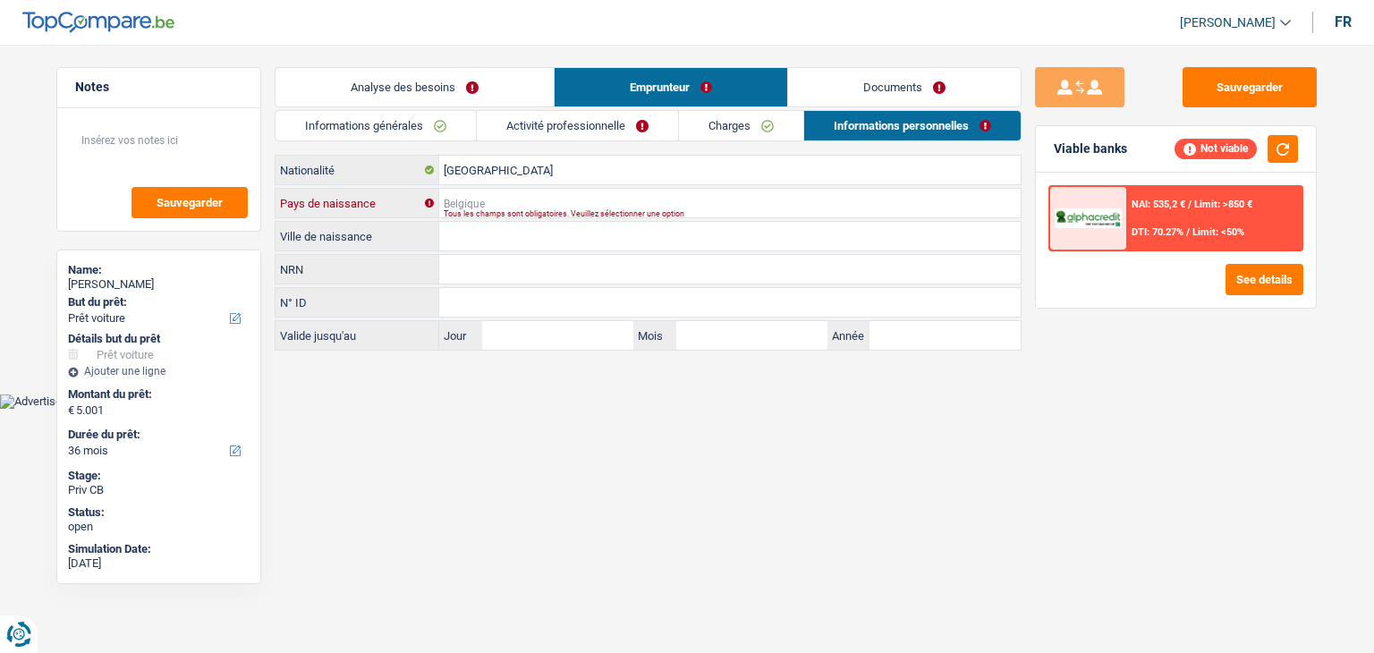
click at [564, 202] on input "Pays de naissance" at bounding box center [729, 203] width 581 height 29
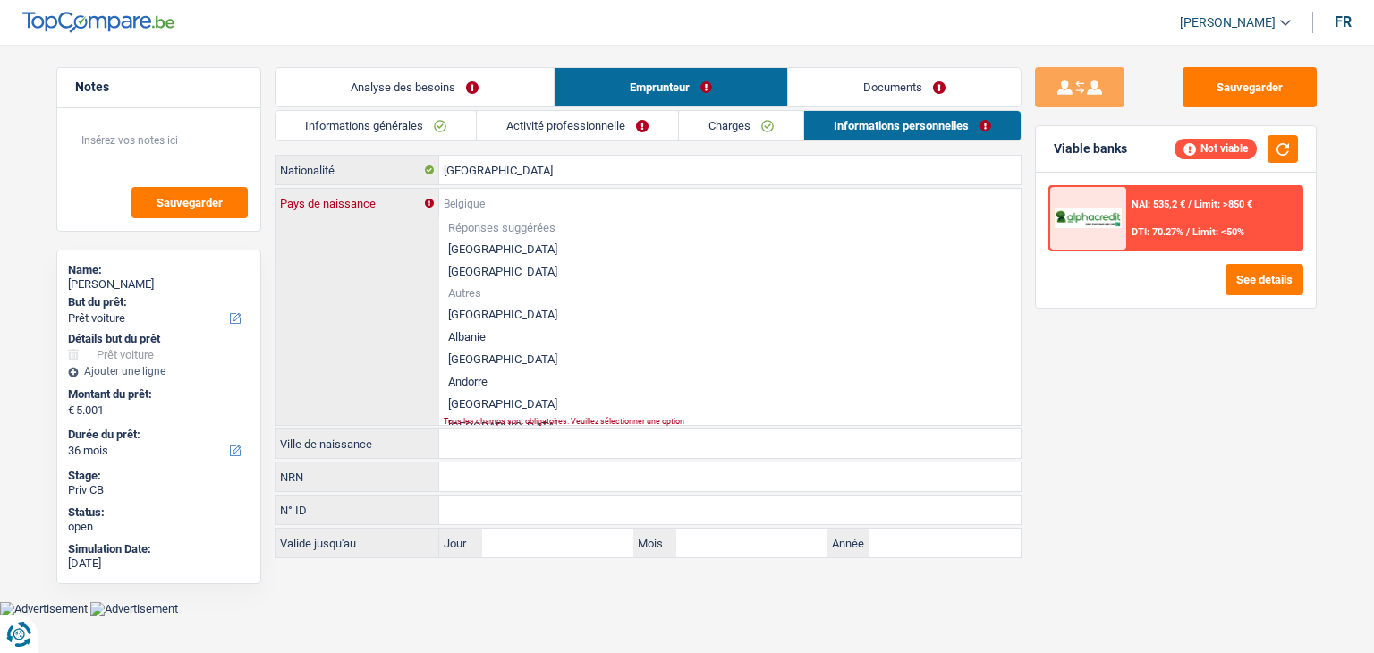
type input "B"
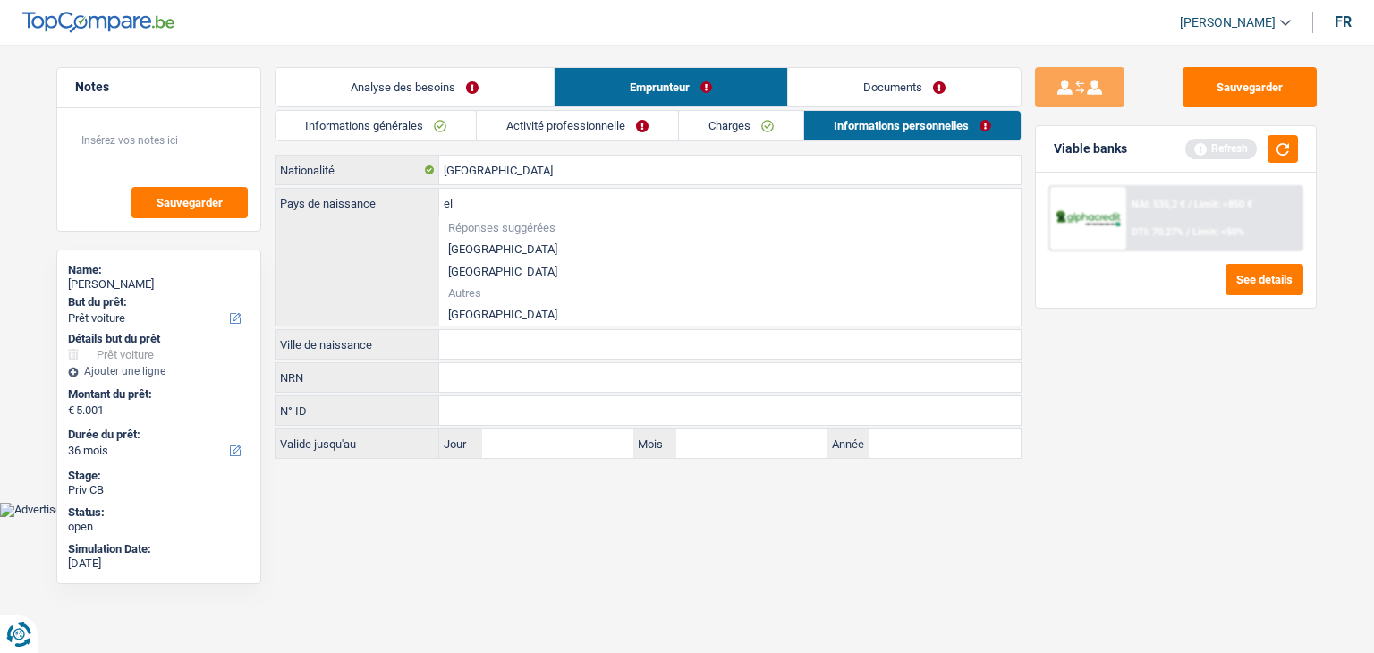
type input "e"
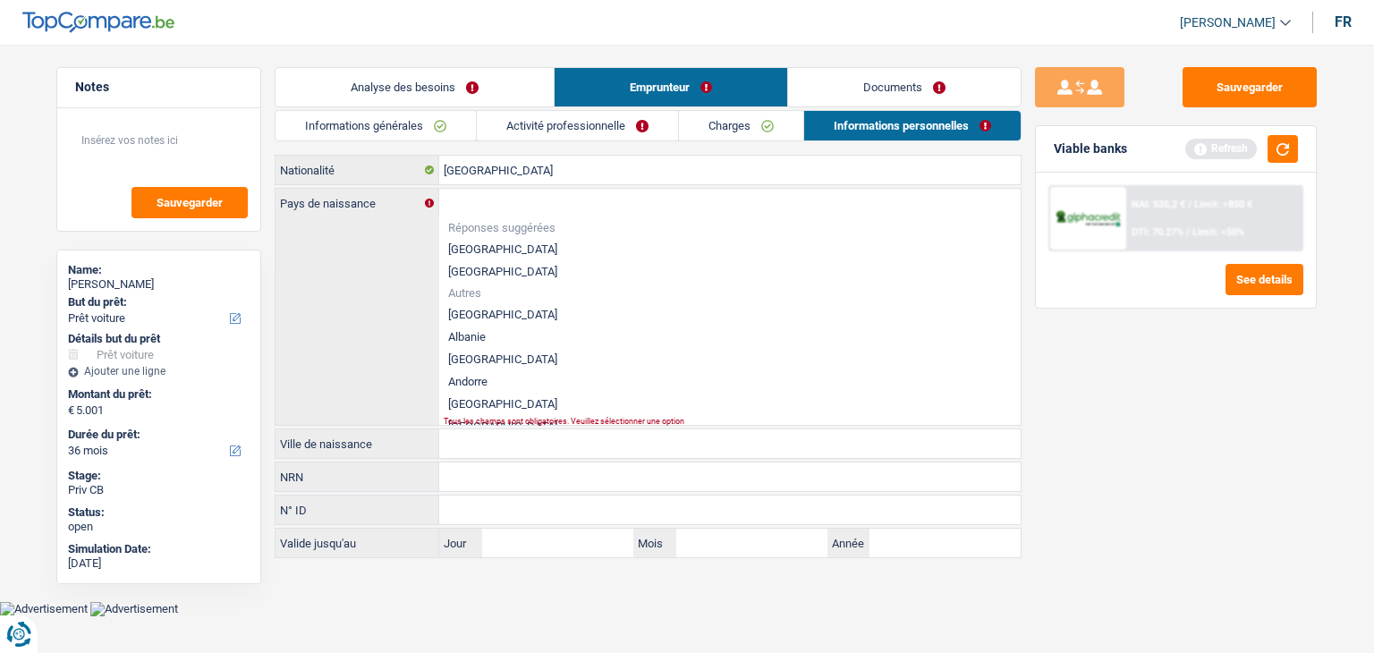
click at [488, 248] on li "[GEOGRAPHIC_DATA]" at bounding box center [729, 249] width 581 height 22
type input "[GEOGRAPHIC_DATA]"
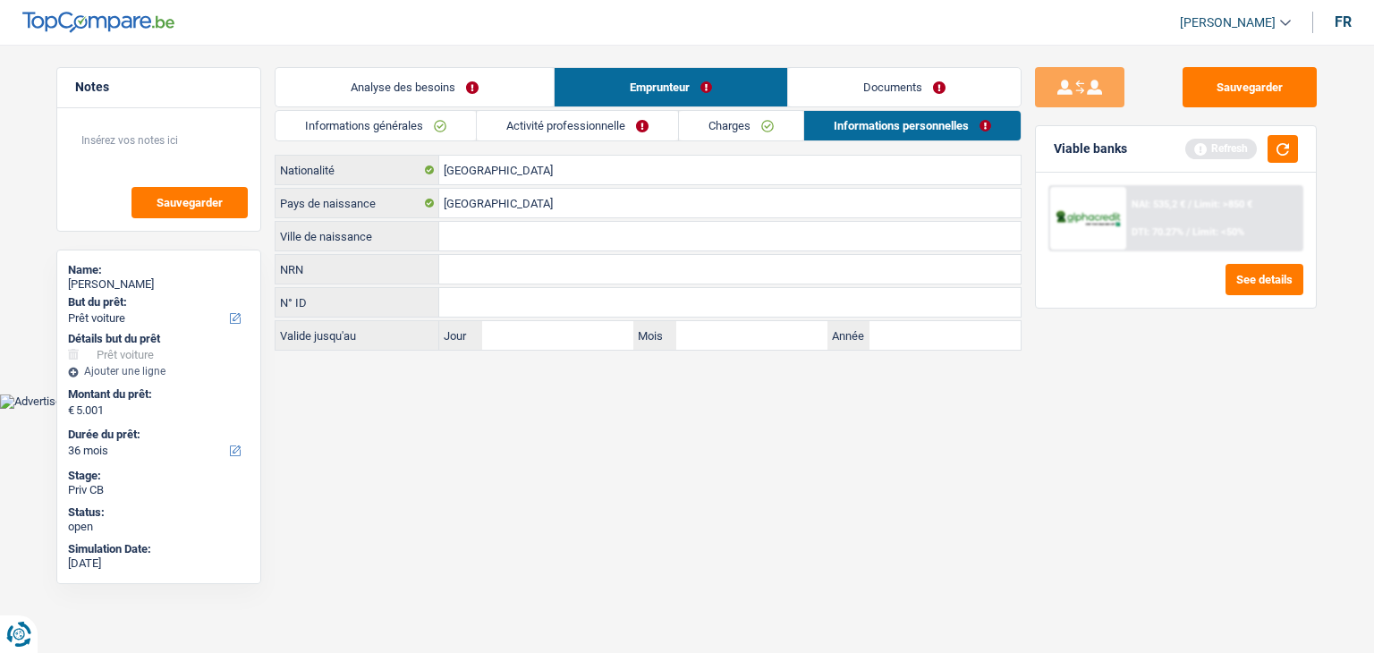
click at [483, 233] on input "Ville de naissance" at bounding box center [729, 236] width 581 height 29
click at [1277, 149] on button "button" at bounding box center [1283, 149] width 30 height 28
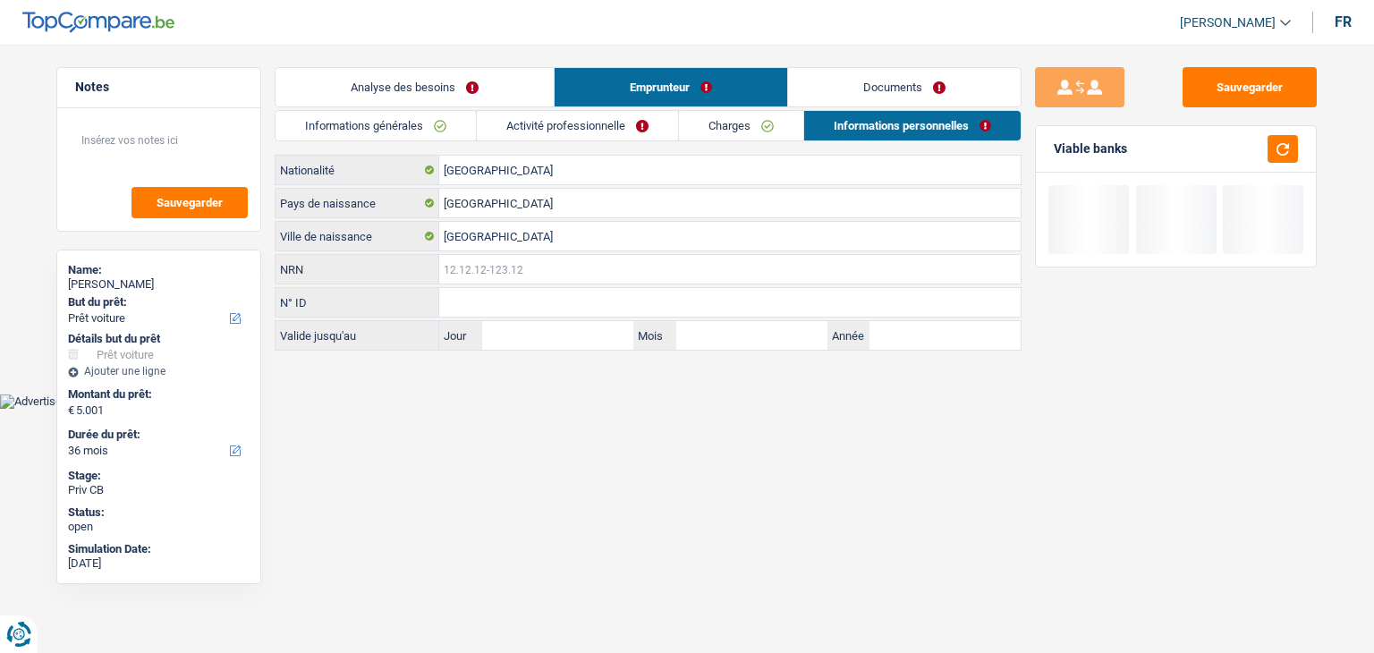
click at [546, 259] on input "NRN" at bounding box center [729, 269] width 581 height 29
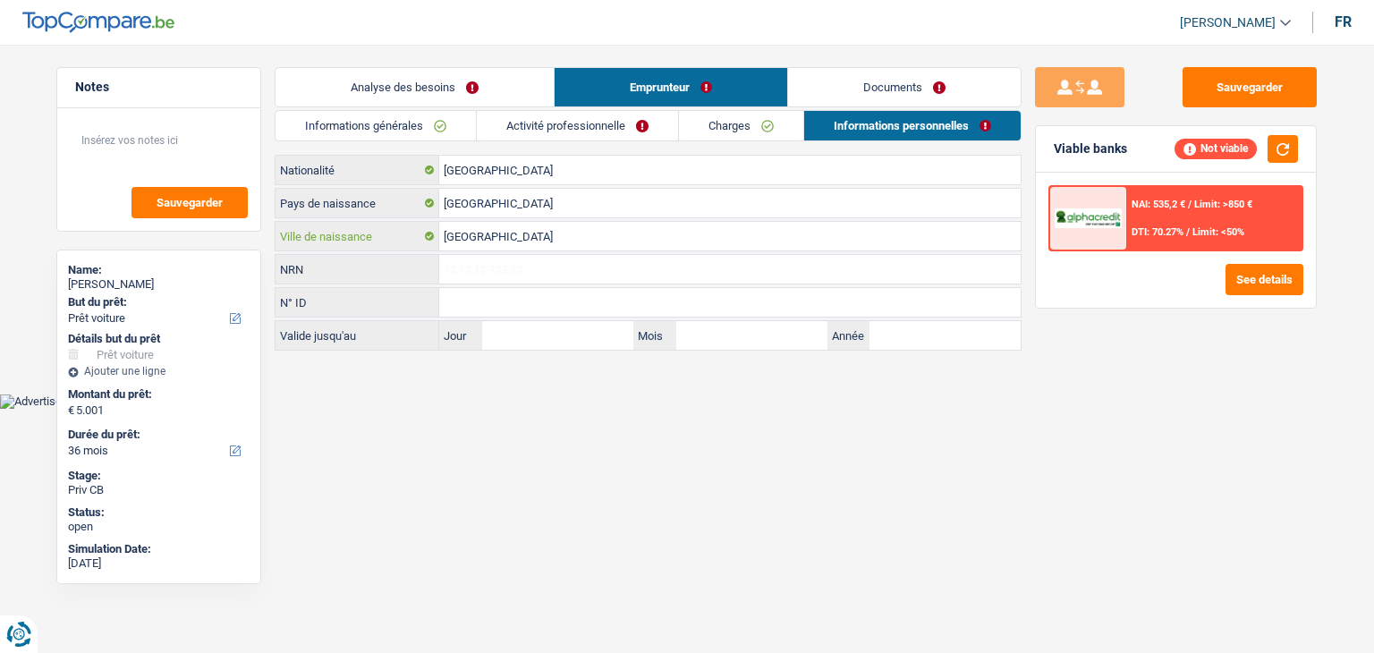
click at [447, 233] on input "charleroi" at bounding box center [729, 236] width 581 height 29
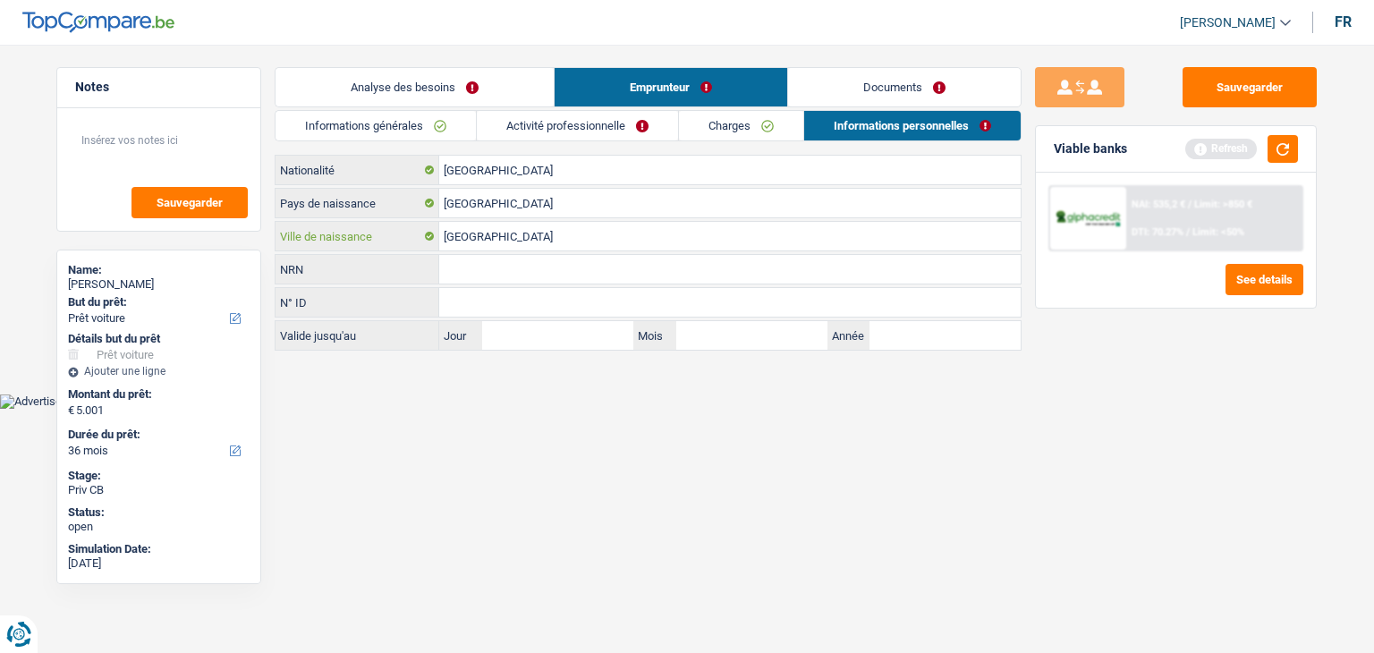
type input "Charleroi"
click at [483, 269] on input "NRN" at bounding box center [729, 269] width 581 height 29
type input "74.12.22-240.59"
click at [1280, 148] on button "button" at bounding box center [1283, 149] width 30 height 28
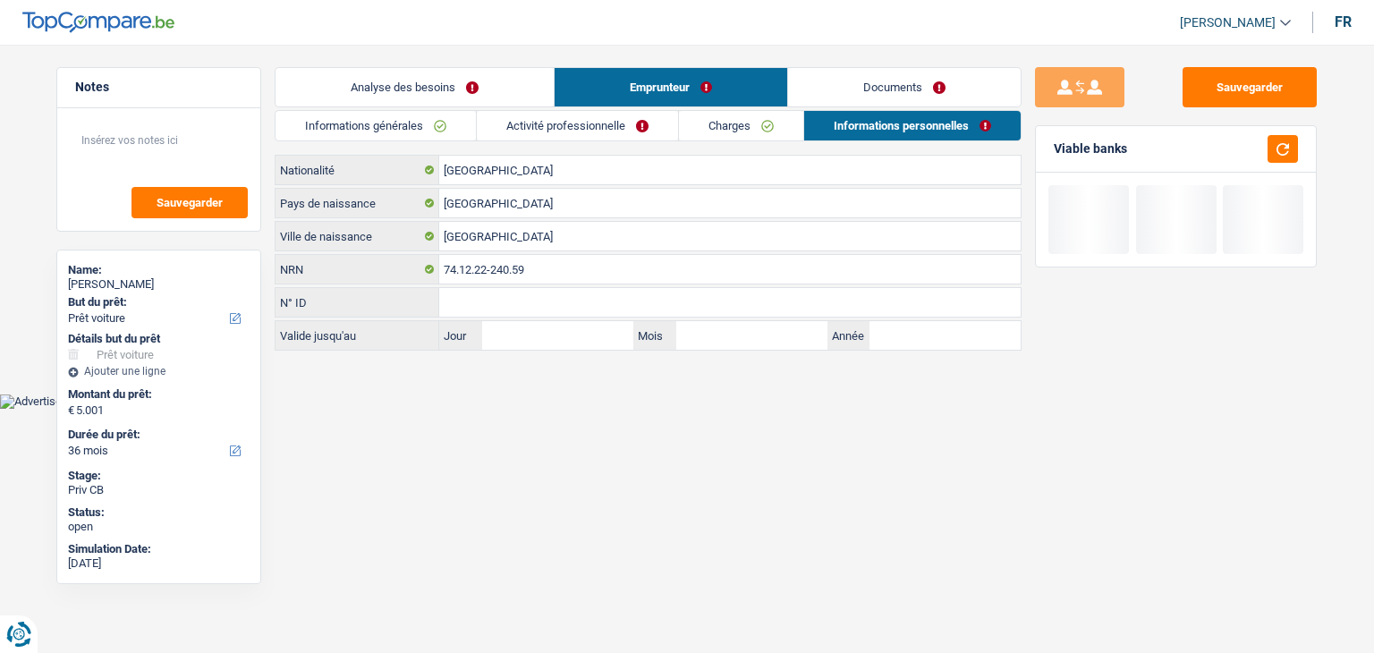
drag, startPoint x: 862, startPoint y: 89, endPoint x: 658, endPoint y: 94, distance: 204.0
click at [862, 89] on link "Documents" at bounding box center [904, 87] width 233 height 38
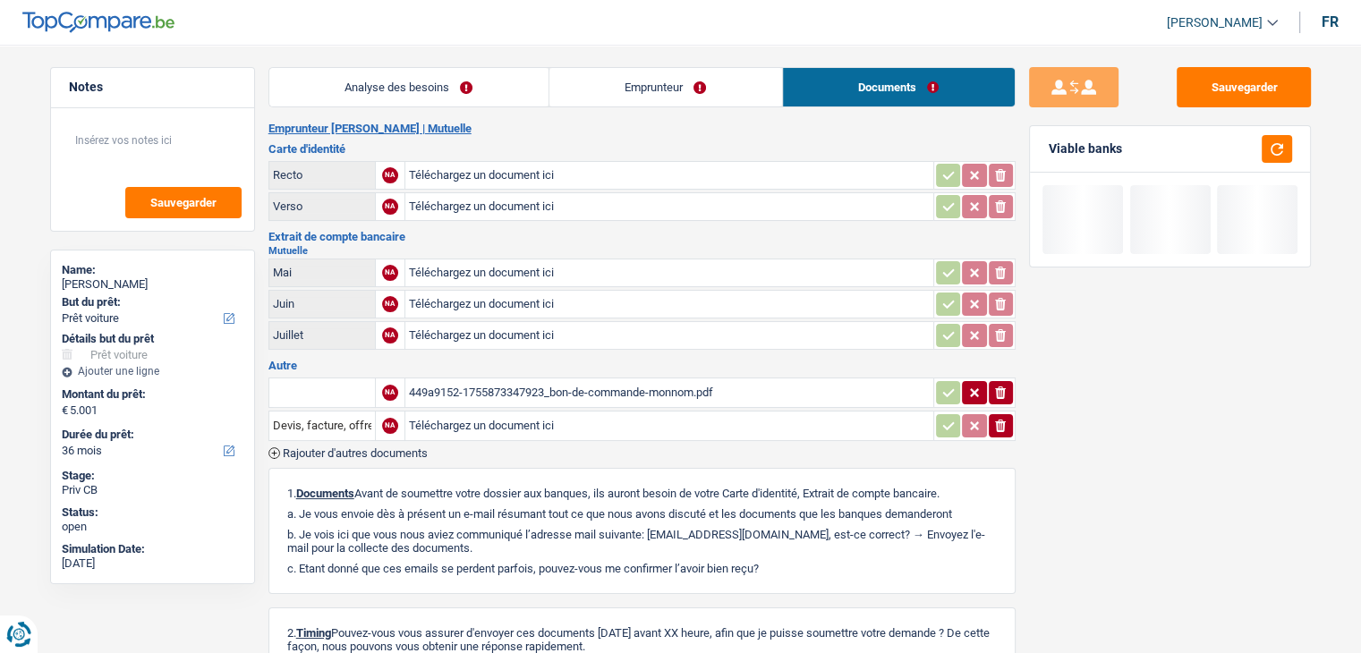
click at [486, 75] on link "Analyse des besoins" at bounding box center [408, 87] width 279 height 38
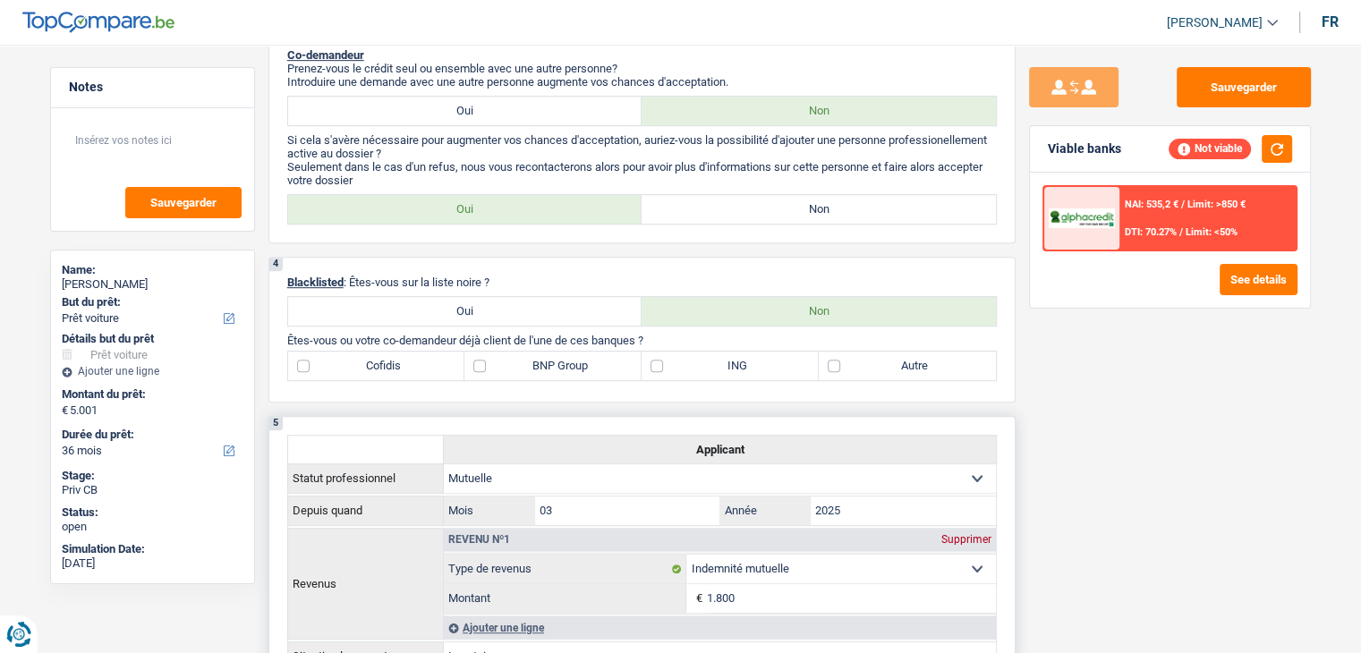
scroll to position [1073, 0]
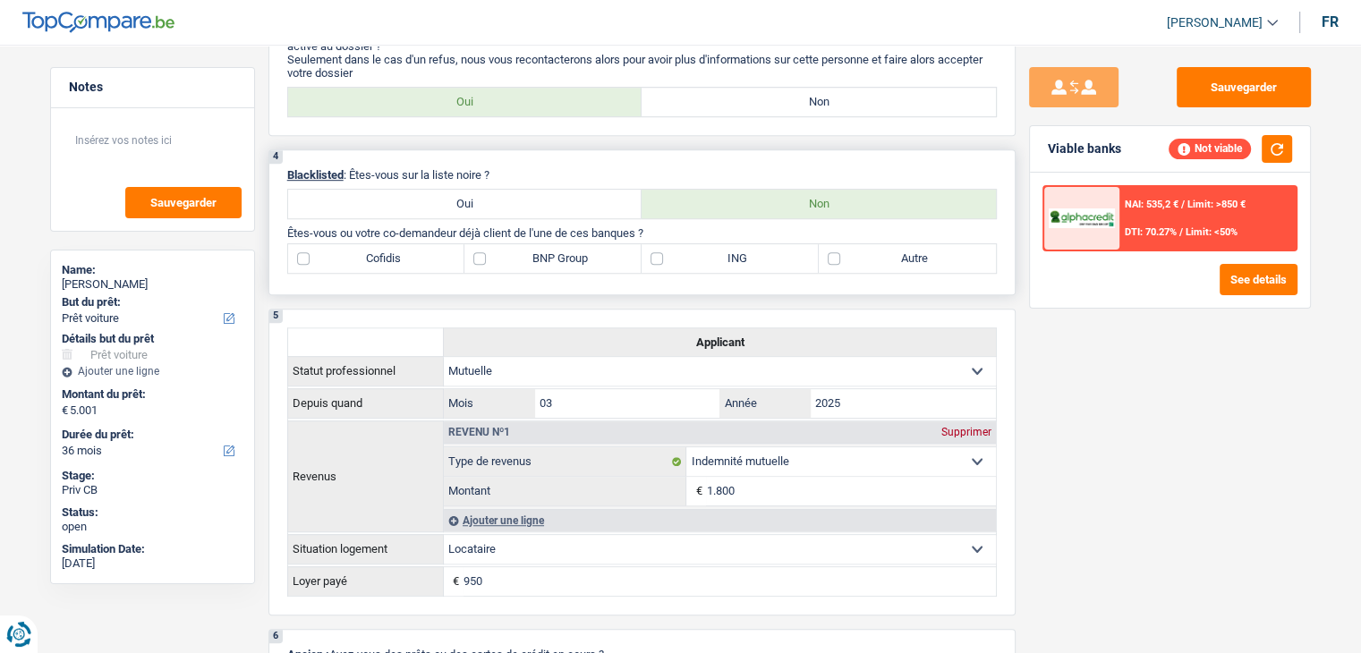
click at [393, 268] on div "4 Blacklisted : Êtes-vous sur la liste noire ? Oui Non Êtes-vous ou votre co-de…" at bounding box center [641, 222] width 747 height 146
drag, startPoint x: 394, startPoint y: 264, endPoint x: 529, endPoint y: 261, distance: 135.1
click at [394, 264] on label "Cofidis" at bounding box center [376, 258] width 177 height 29
click at [394, 264] on input "Cofidis" at bounding box center [376, 258] width 177 height 29
checkbox input "true"
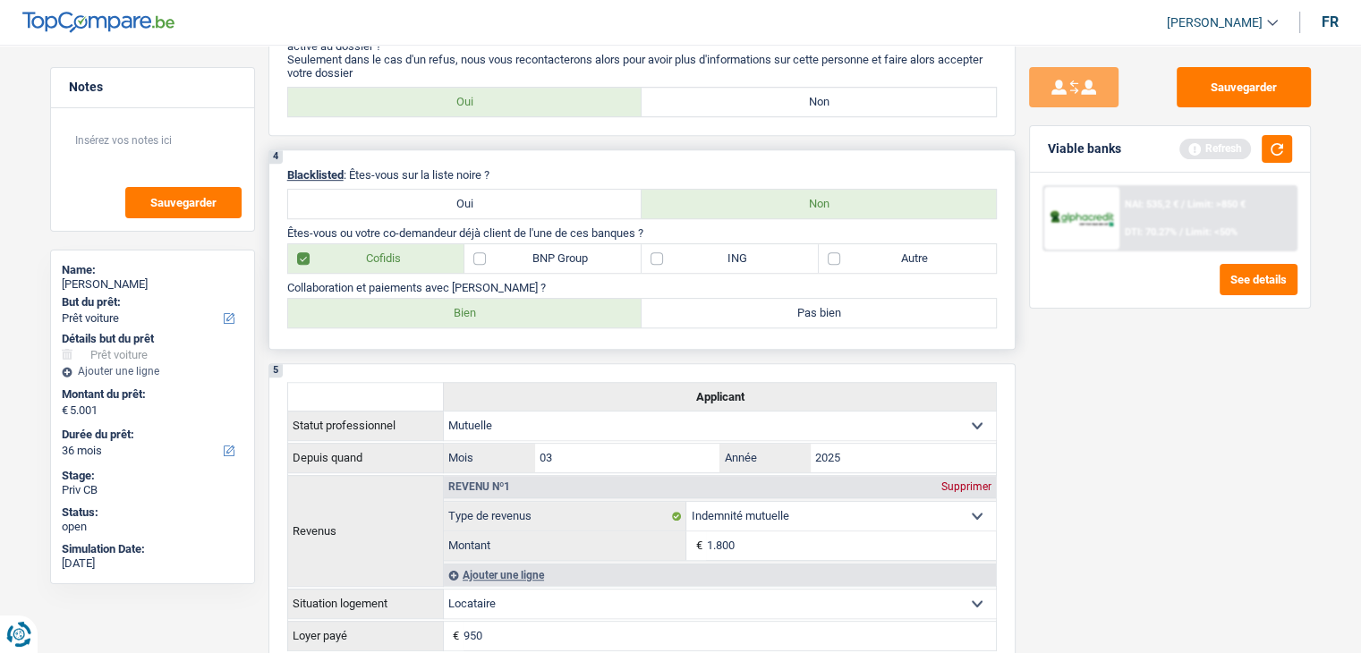
click at [861, 257] on label "Autre" at bounding box center [906, 258] width 177 height 29
click at [861, 257] on input "Autre" at bounding box center [906, 258] width 177 height 29
checkbox input "true"
click at [552, 301] on label "Bien" at bounding box center [465, 313] width 354 height 29
click at [552, 301] on input "Bien" at bounding box center [465, 313] width 354 height 29
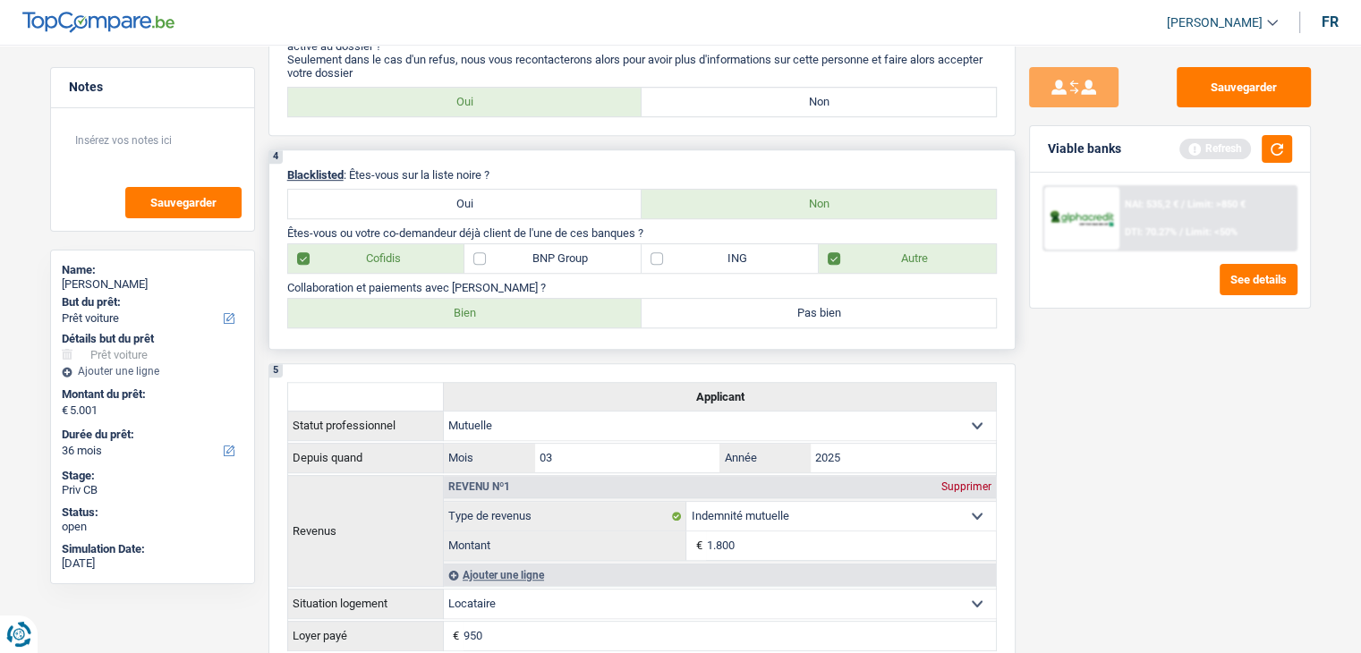
radio input "true"
drag, startPoint x: 1267, startPoint y: 151, endPoint x: 1240, endPoint y: 157, distance: 27.4
click at [1267, 151] on button "button" at bounding box center [1276, 149] width 30 height 28
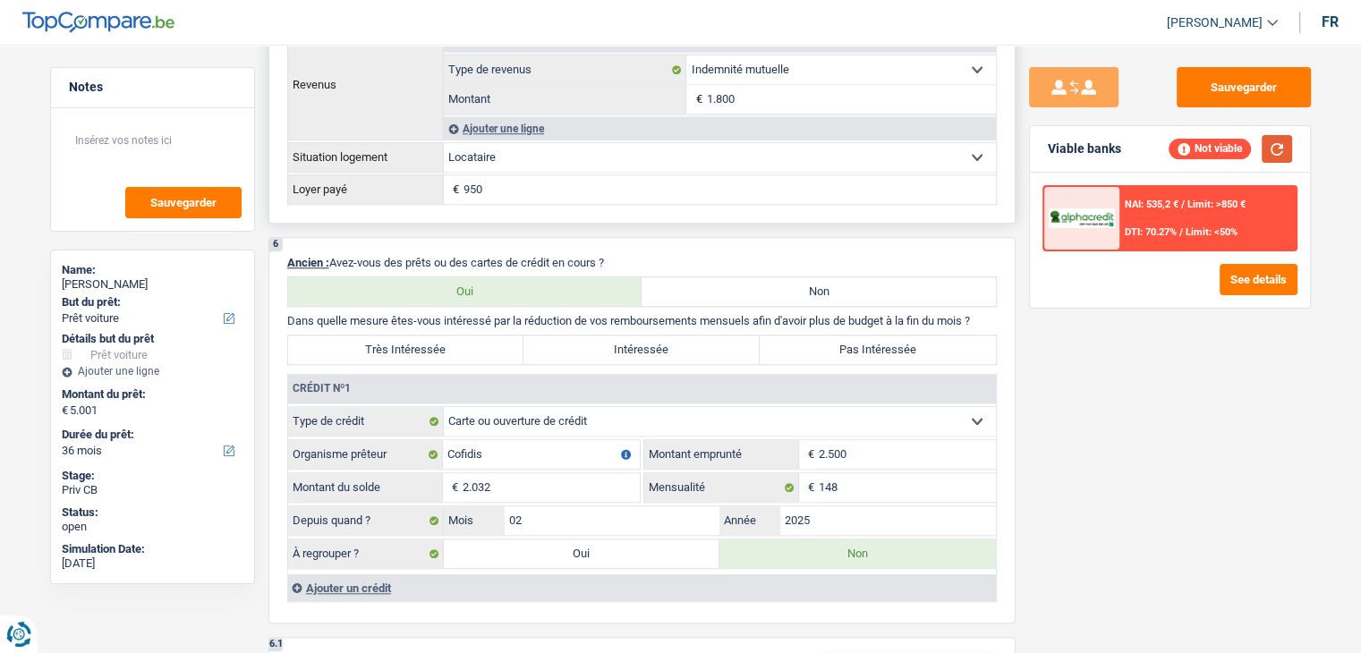
scroll to position [1700, 0]
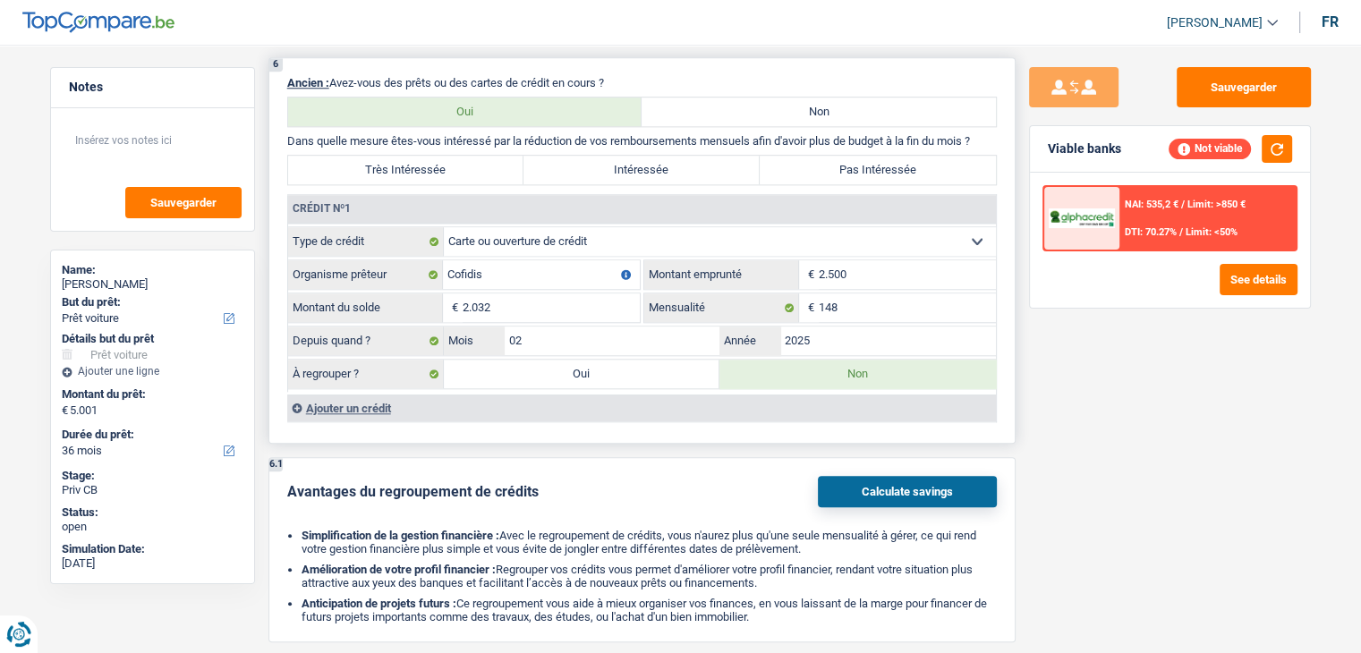
click at [545, 362] on label "Oui" at bounding box center [582, 374] width 276 height 29
click at [545, 362] on input "Oui" at bounding box center [582, 374] width 276 height 29
radio input "true"
type input "7.033"
type input "2.032"
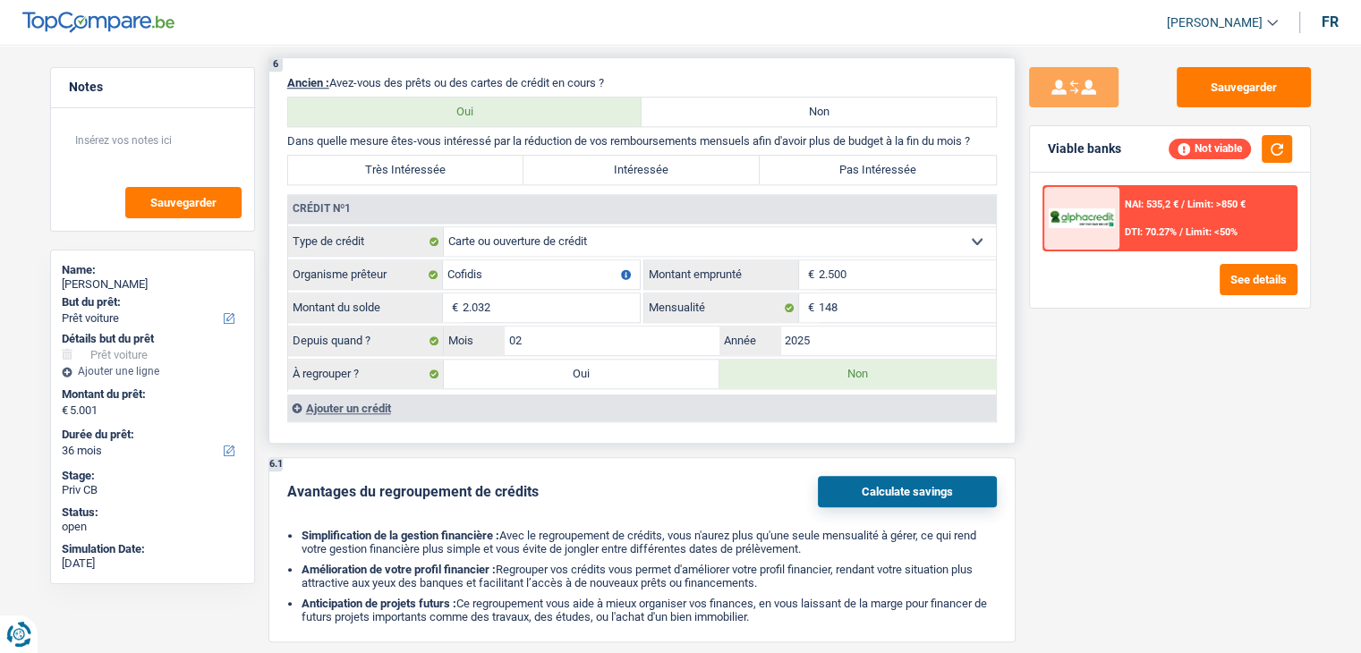
select select
type input "2.032"
select select
radio input "false"
select select "refinancing"
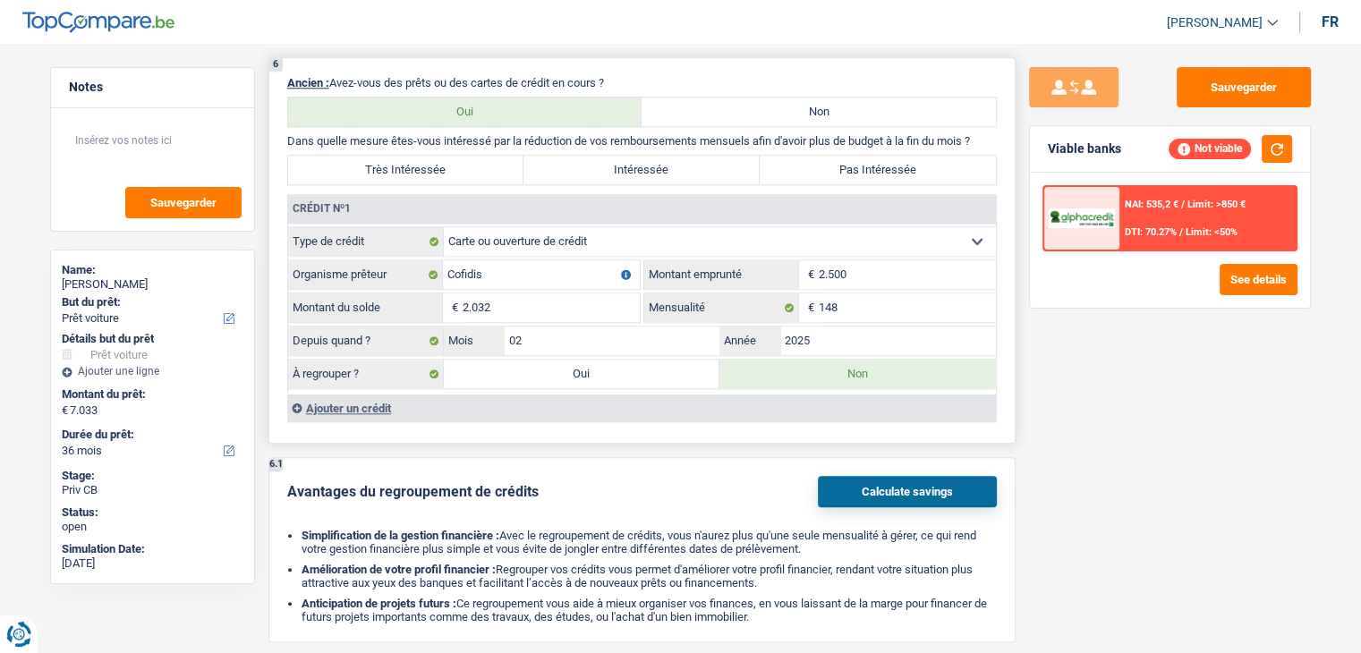
select select "refinancing"
select select "42"
select select "refinancing"
select select "42"
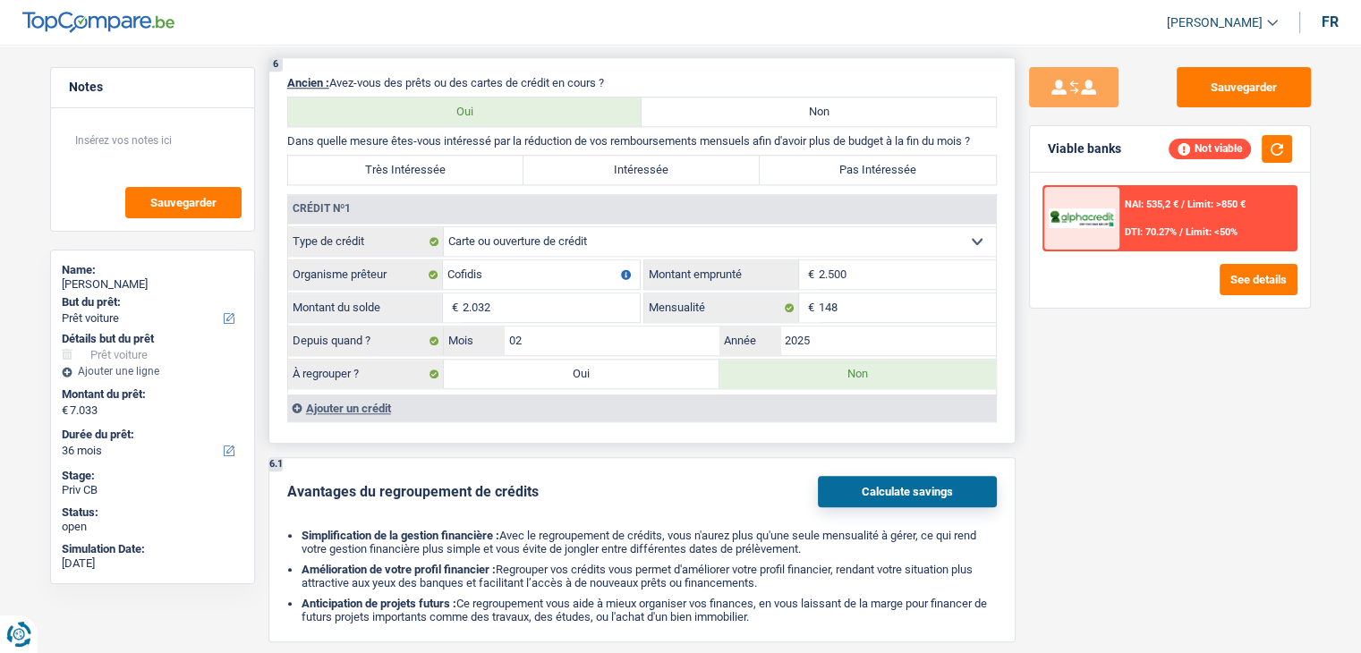
select select "refinancing"
select select "42"
select select "car"
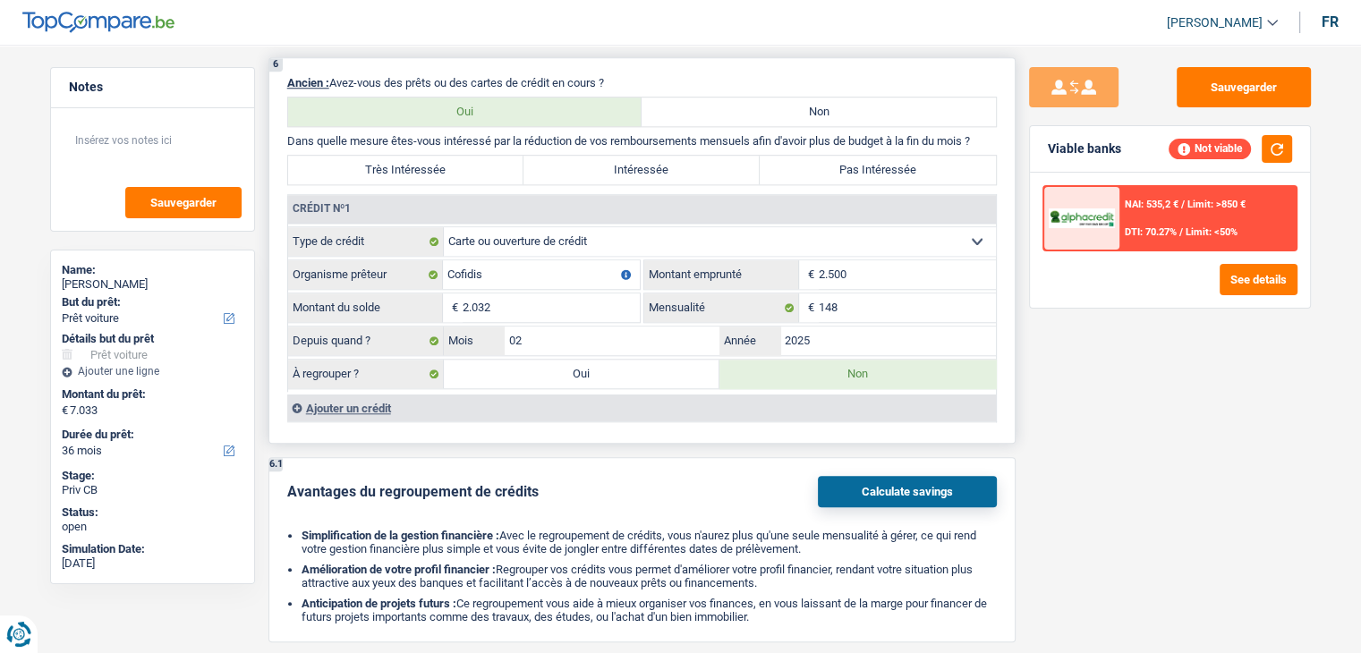
select select "yes"
select select "car"
select select "yes"
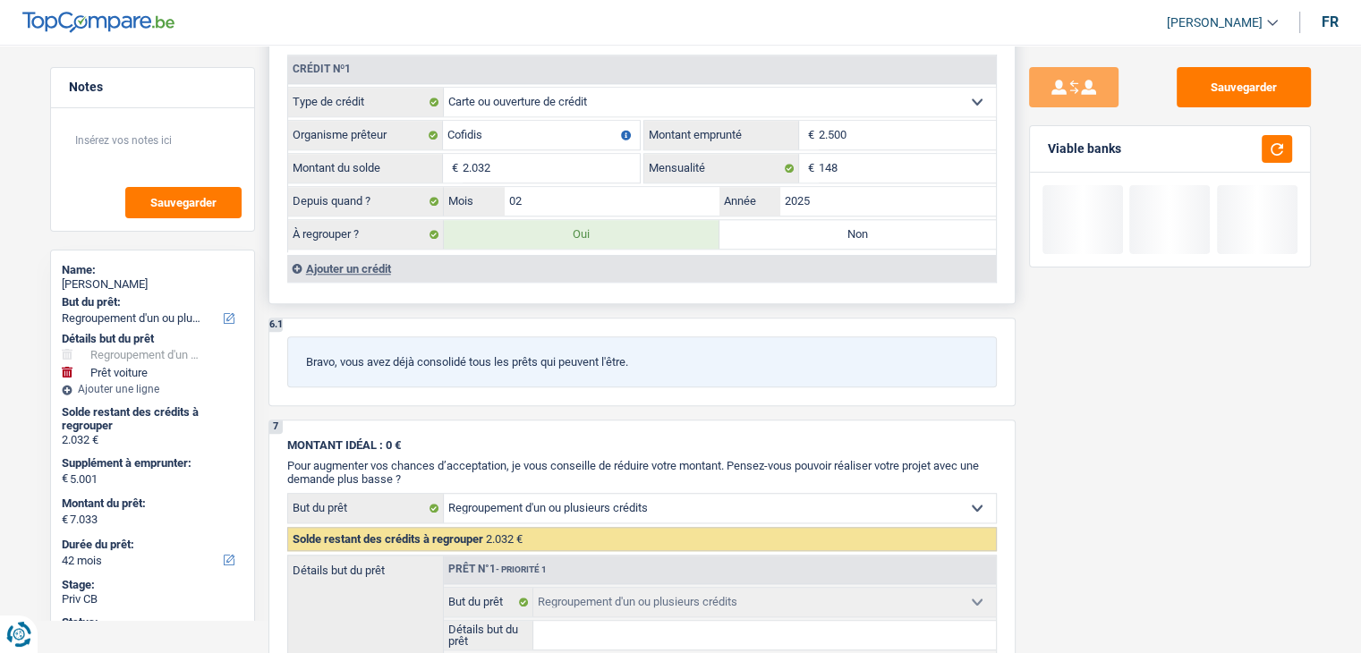
scroll to position [1073, 0]
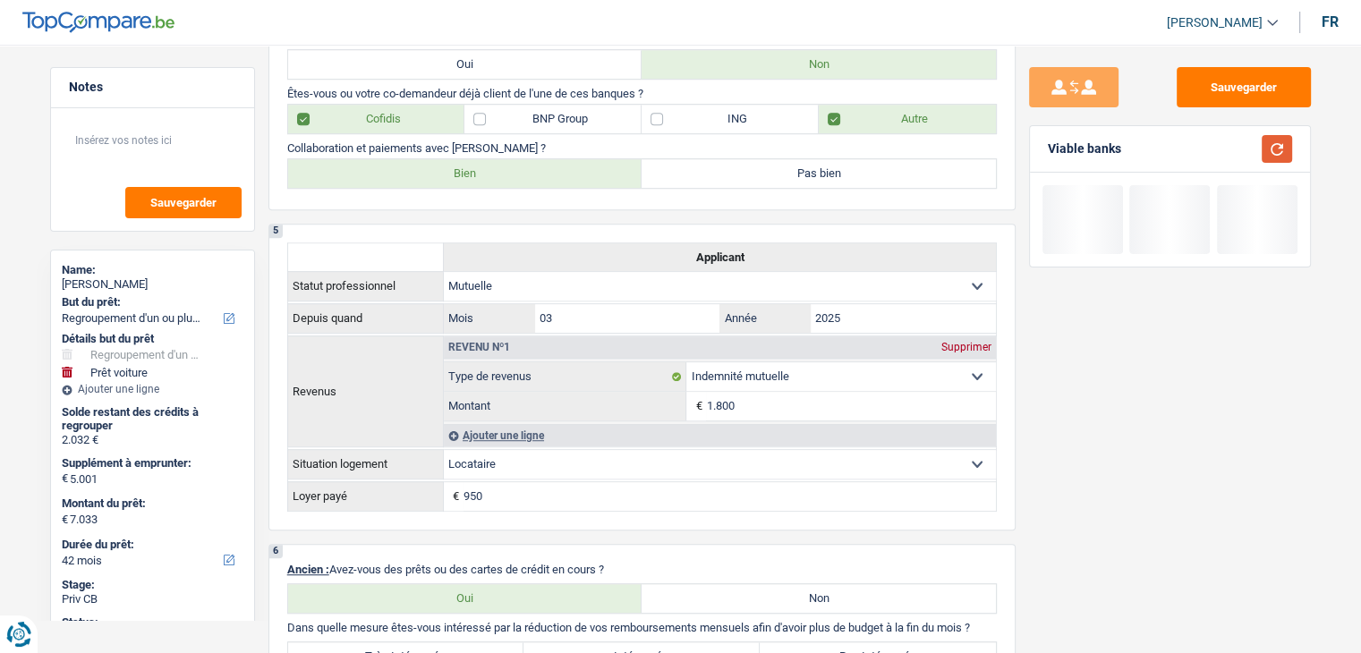
click at [1282, 158] on button "button" at bounding box center [1276, 149] width 30 height 28
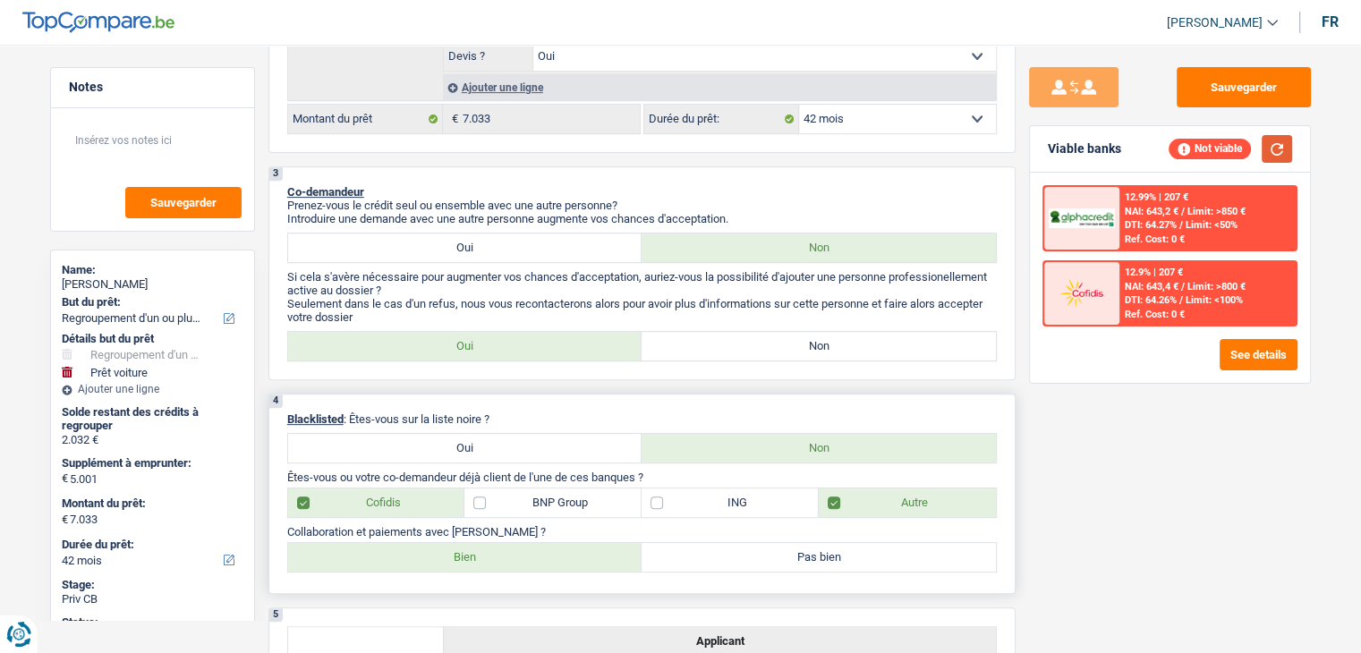
scroll to position [895, 0]
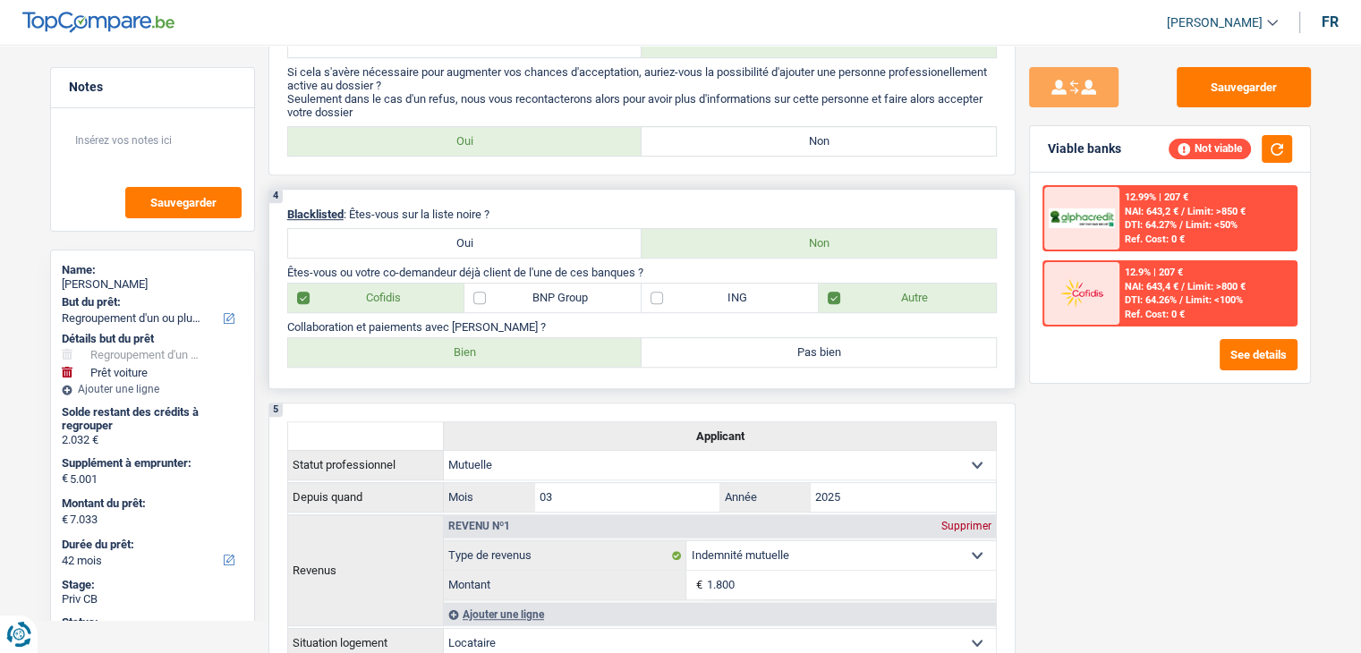
click at [550, 296] on label "BNP Group" at bounding box center [552, 298] width 177 height 29
click at [550, 296] on input "BNP Group" at bounding box center [552, 298] width 177 height 29
checkbox input "true"
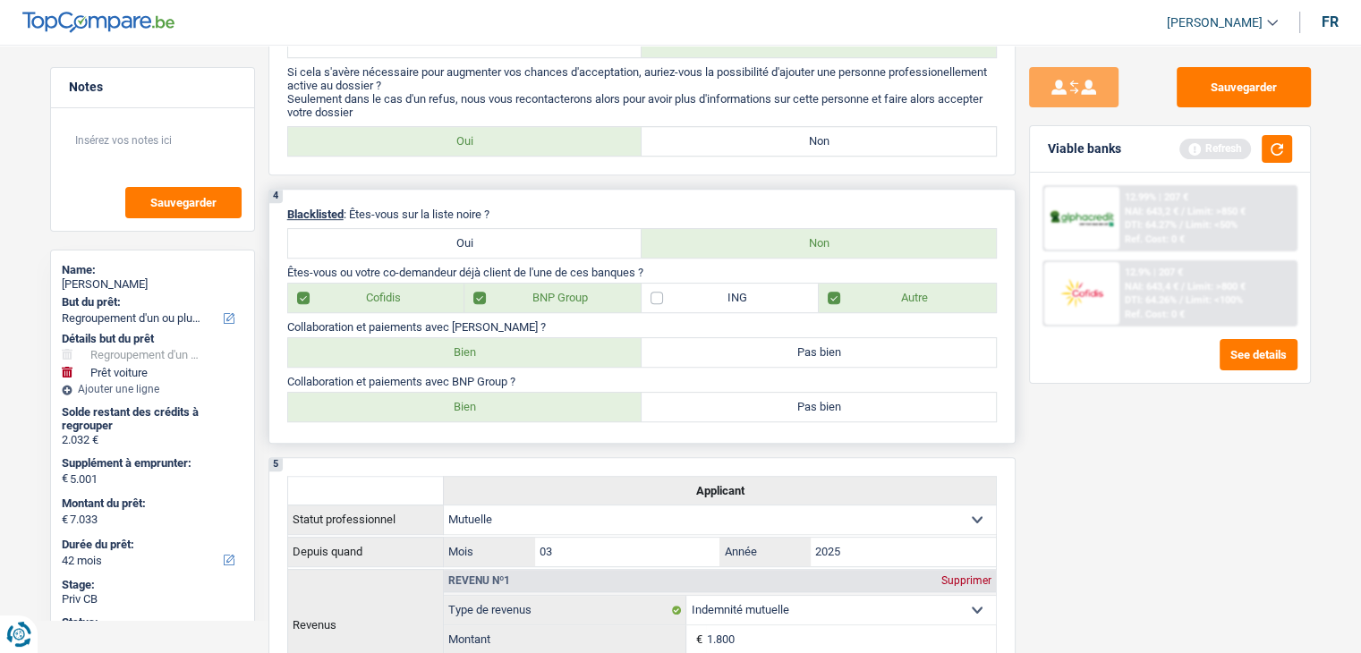
click at [441, 393] on label "Bien" at bounding box center [465, 407] width 354 height 29
click at [441, 393] on input "Bien" at bounding box center [465, 407] width 354 height 29
radio input "true"
click at [1282, 149] on button "button" at bounding box center [1276, 149] width 30 height 28
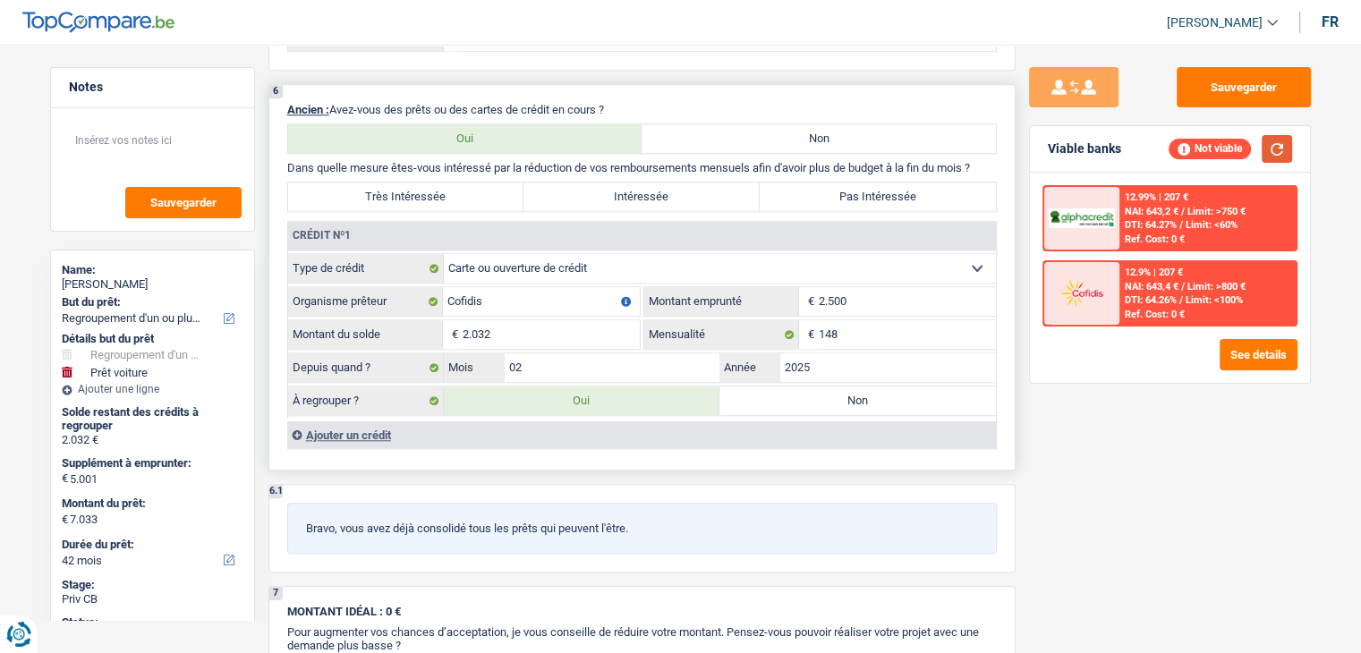
scroll to position [1700, 0]
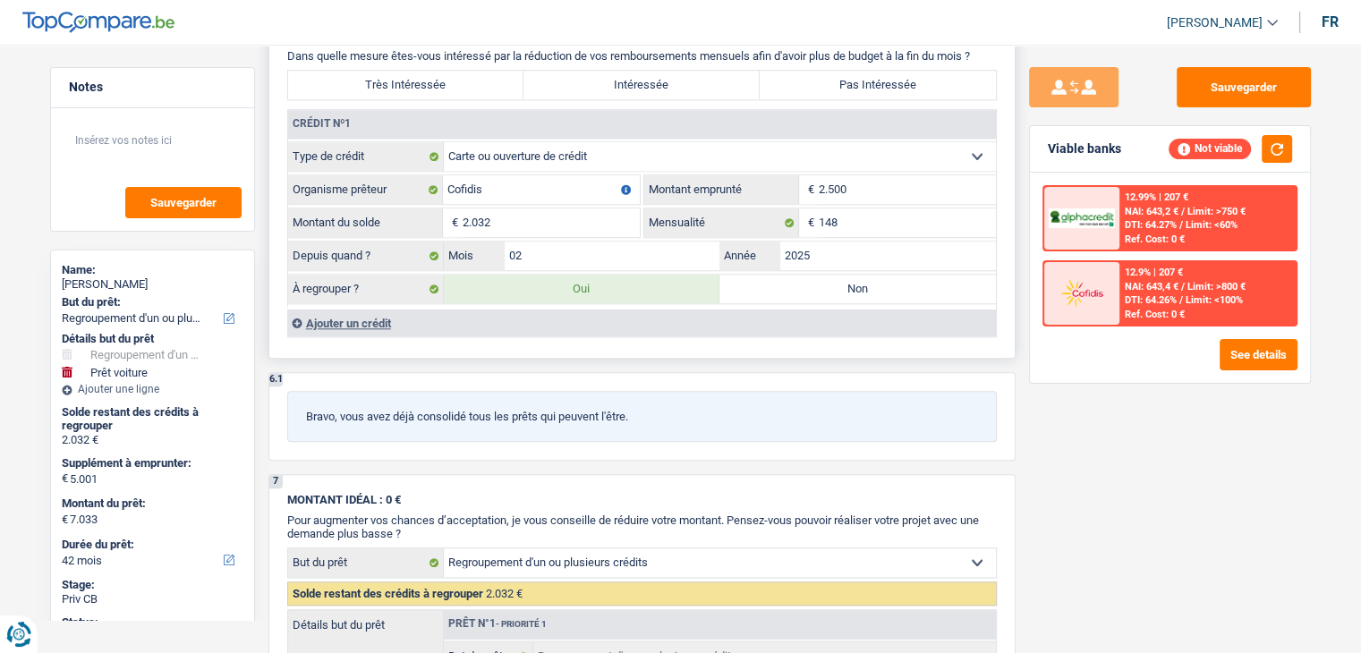
click at [763, 292] on label "Non" at bounding box center [857, 289] width 276 height 29
click at [763, 292] on input "Non" at bounding box center [857, 289] width 276 height 29
radio input "true"
select select "car"
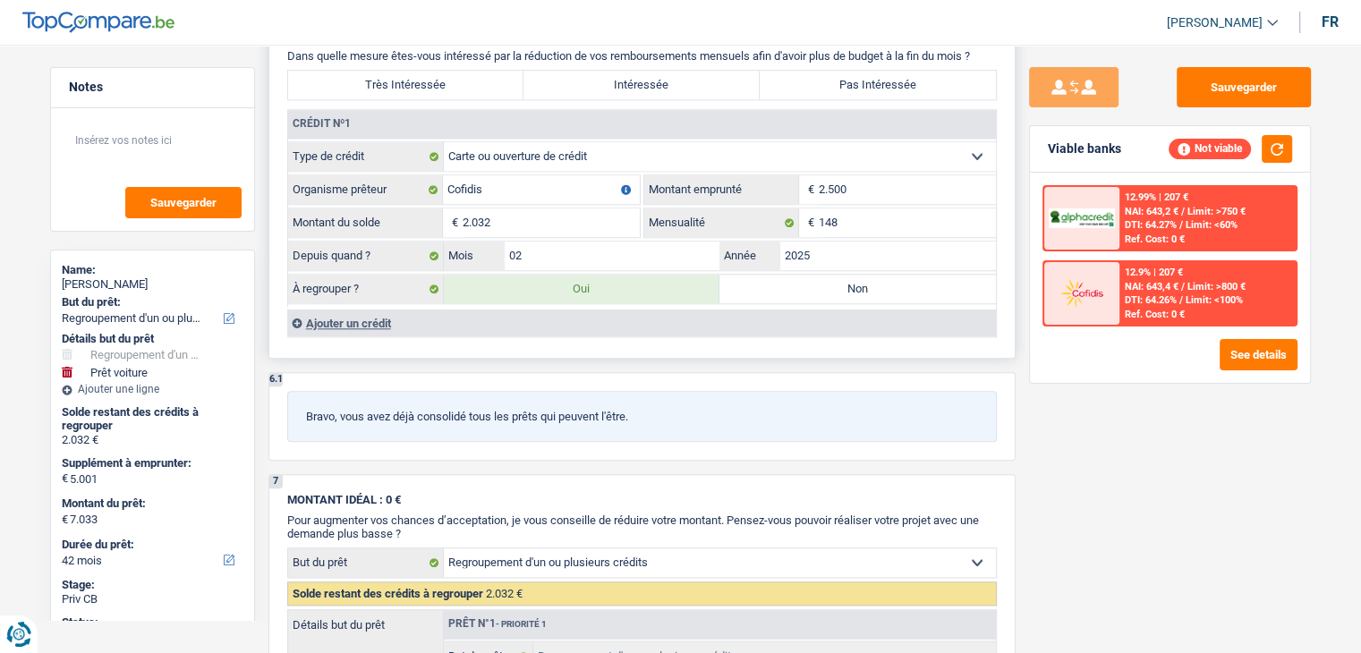
select select "36"
select select "car"
type input "FIAT 500"
type input "5.001"
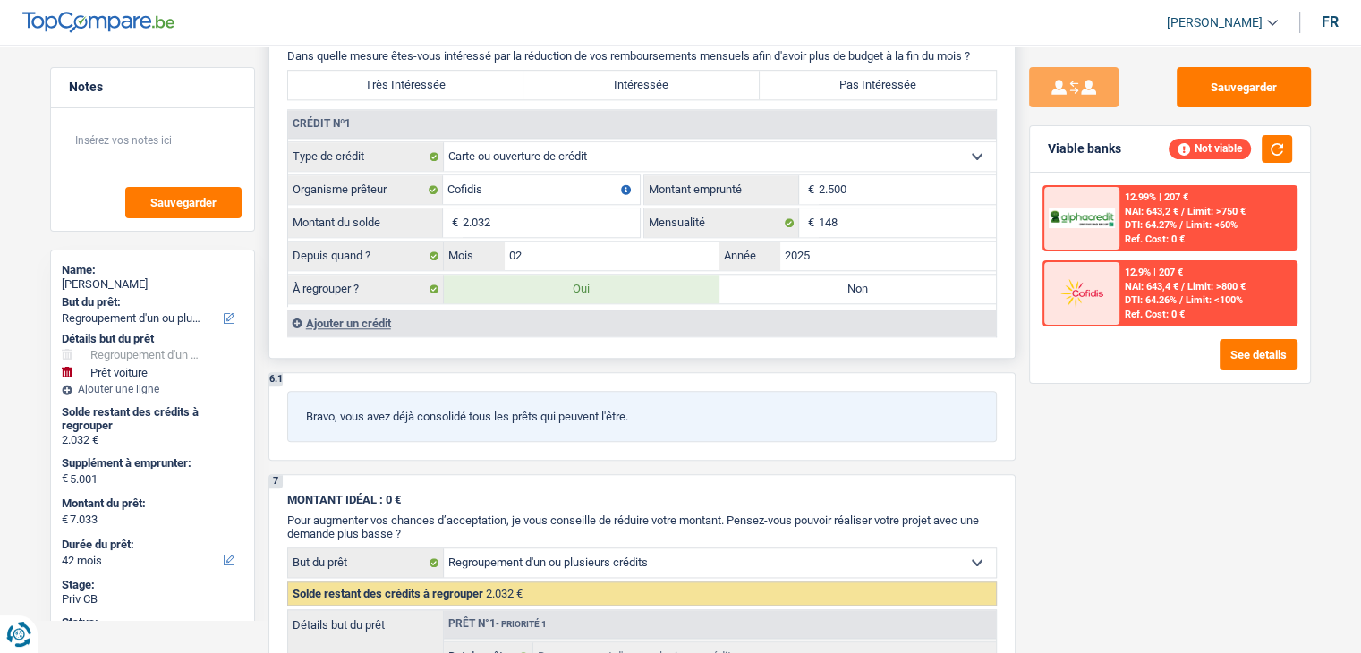
type input "5.001"
select select "yes"
select select "36"
select select "car"
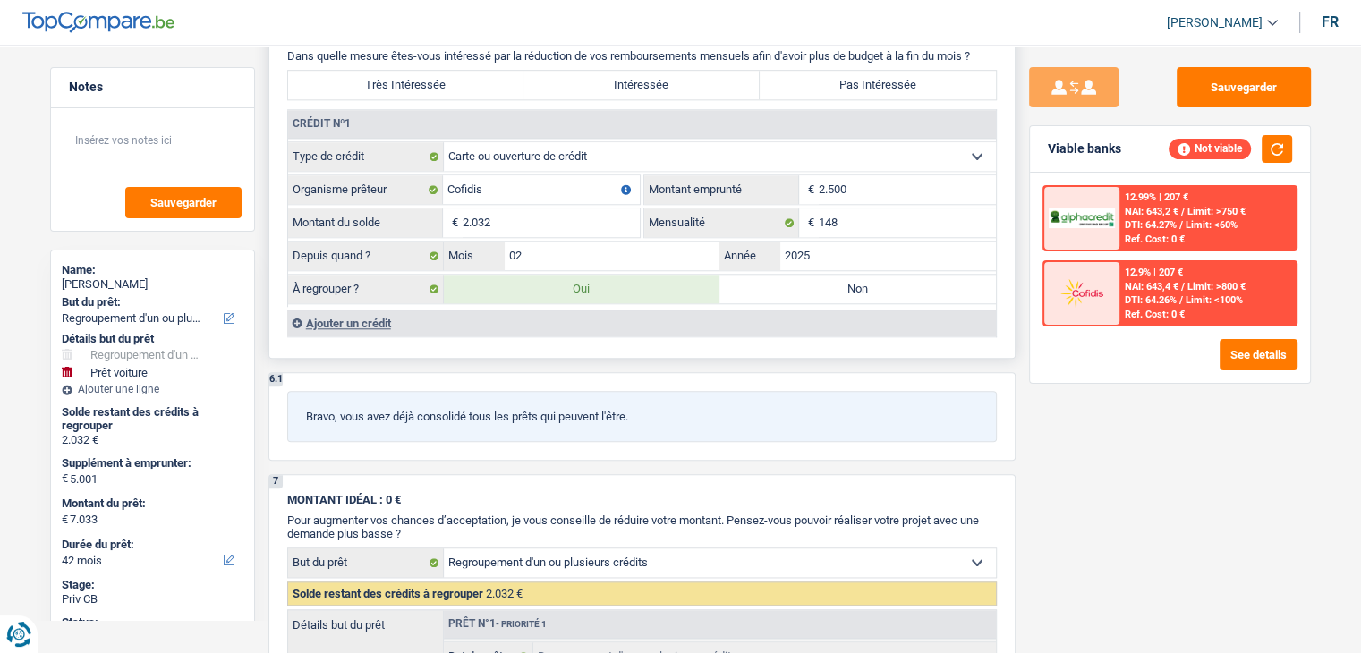
type input "FIAT 500"
type input "5.001"
select select "yes"
select select "36"
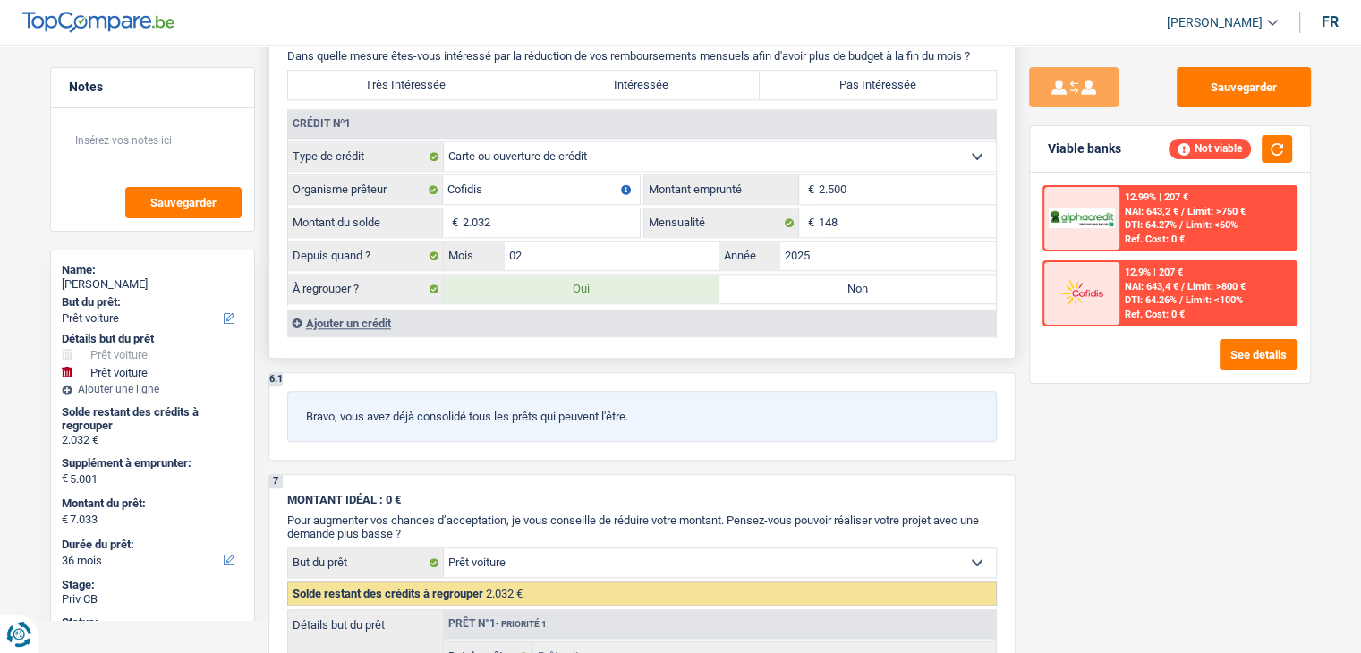
radio input "false"
type input "5.001"
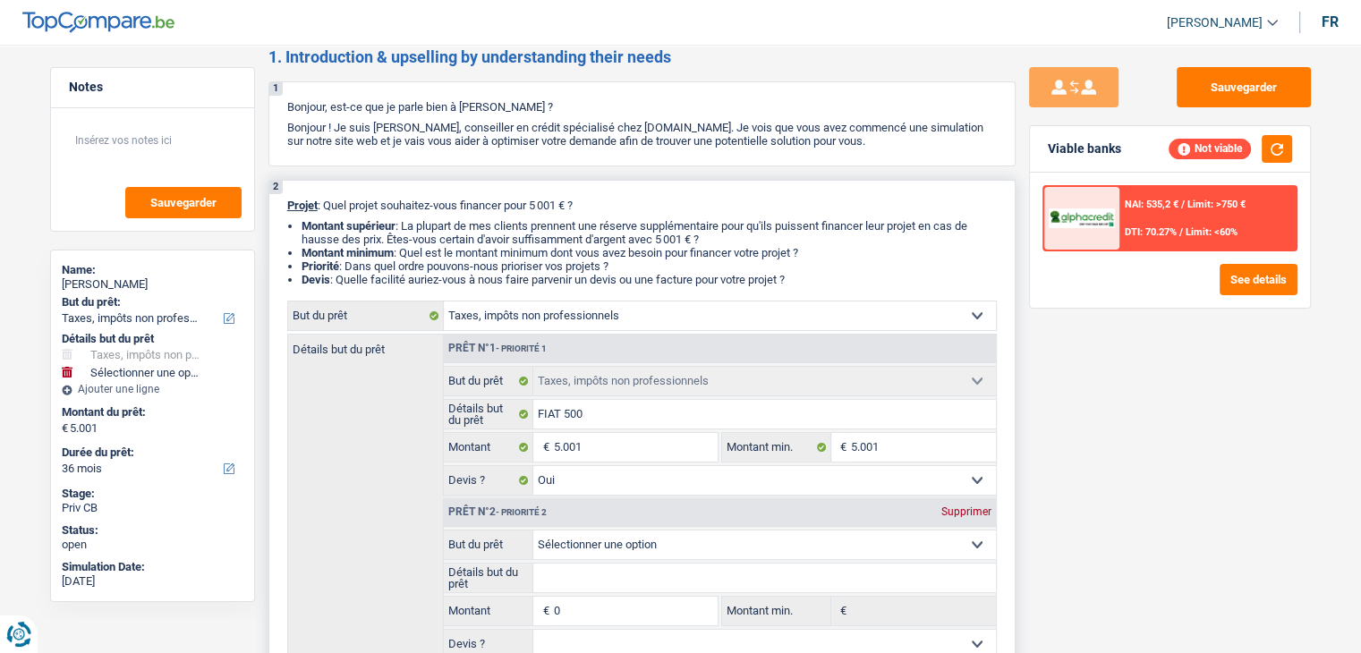
scroll to position [0, 0]
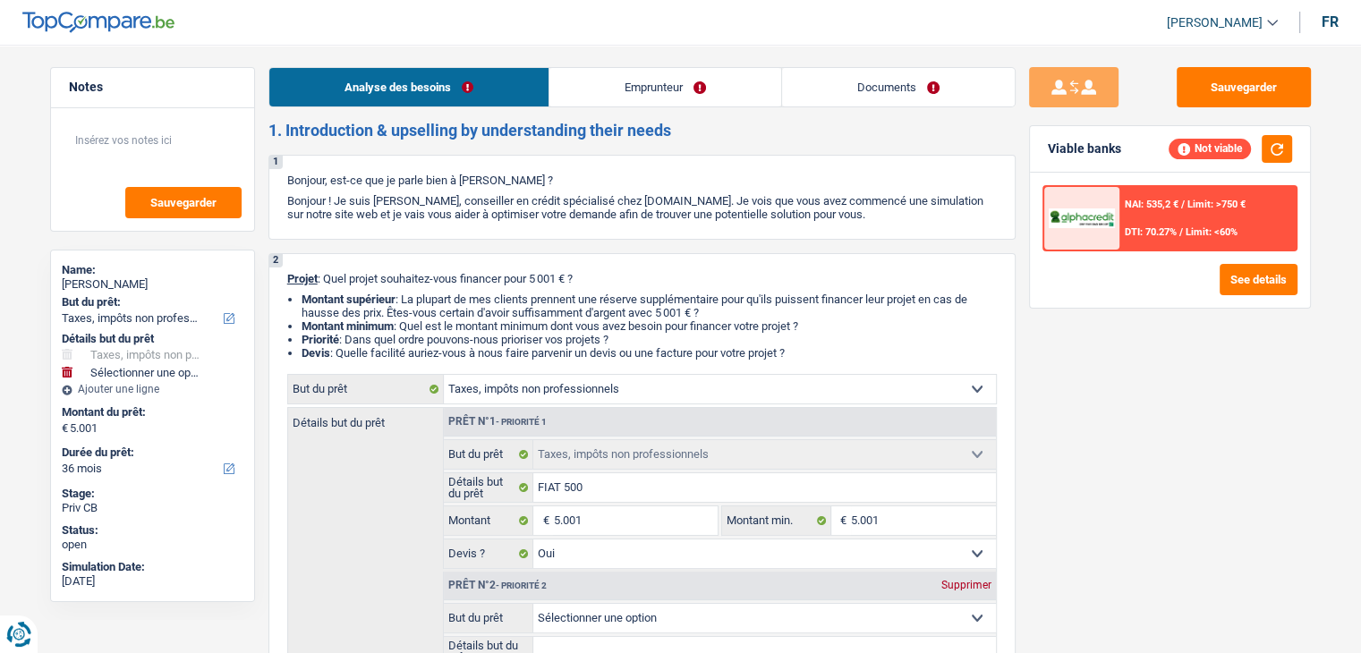
click at [612, 95] on link "Emprunteur" at bounding box center [665, 87] width 232 height 38
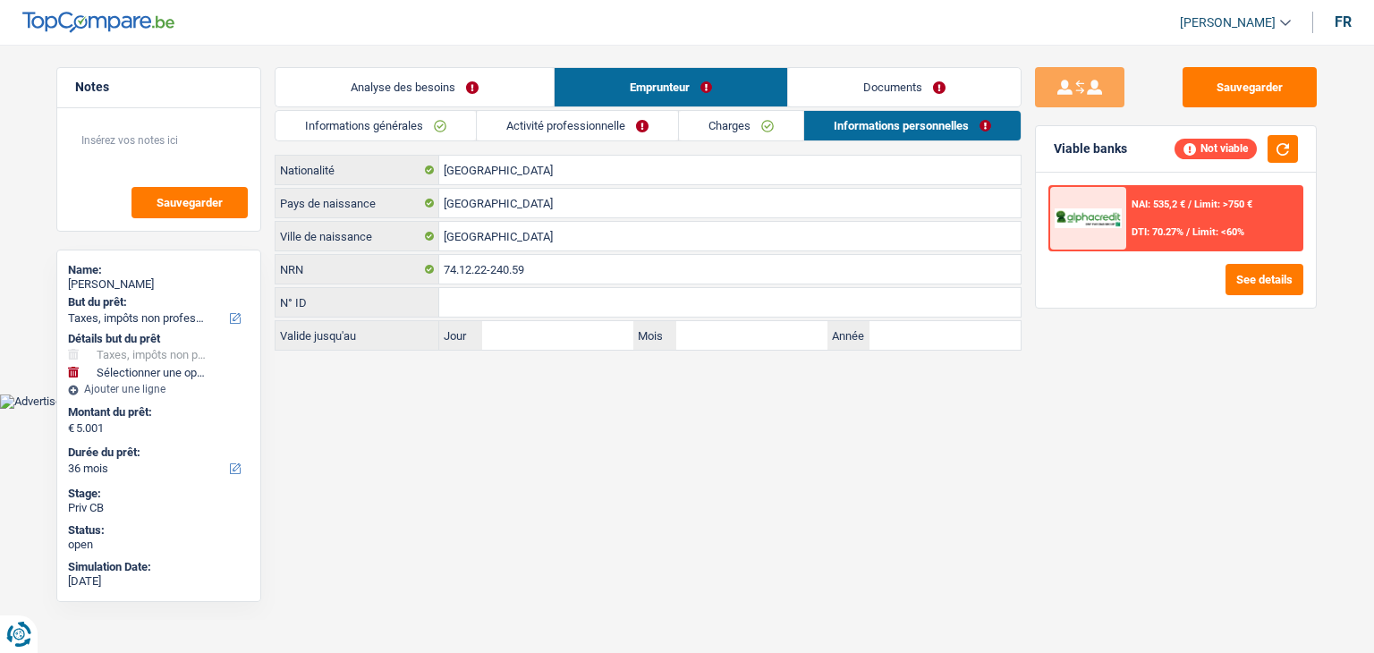
click at [444, 134] on link "Informations générales" at bounding box center [376, 126] width 200 height 30
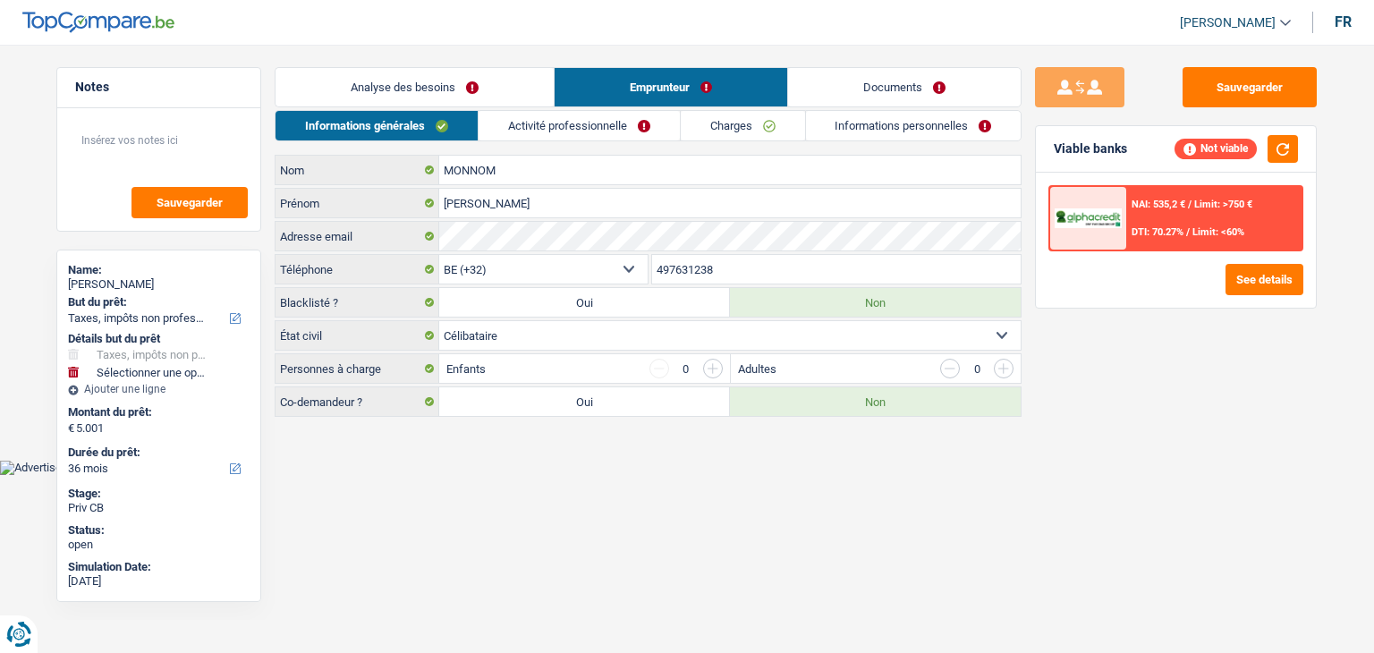
click at [521, 123] on link "Activité professionnelle" at bounding box center [579, 126] width 201 height 30
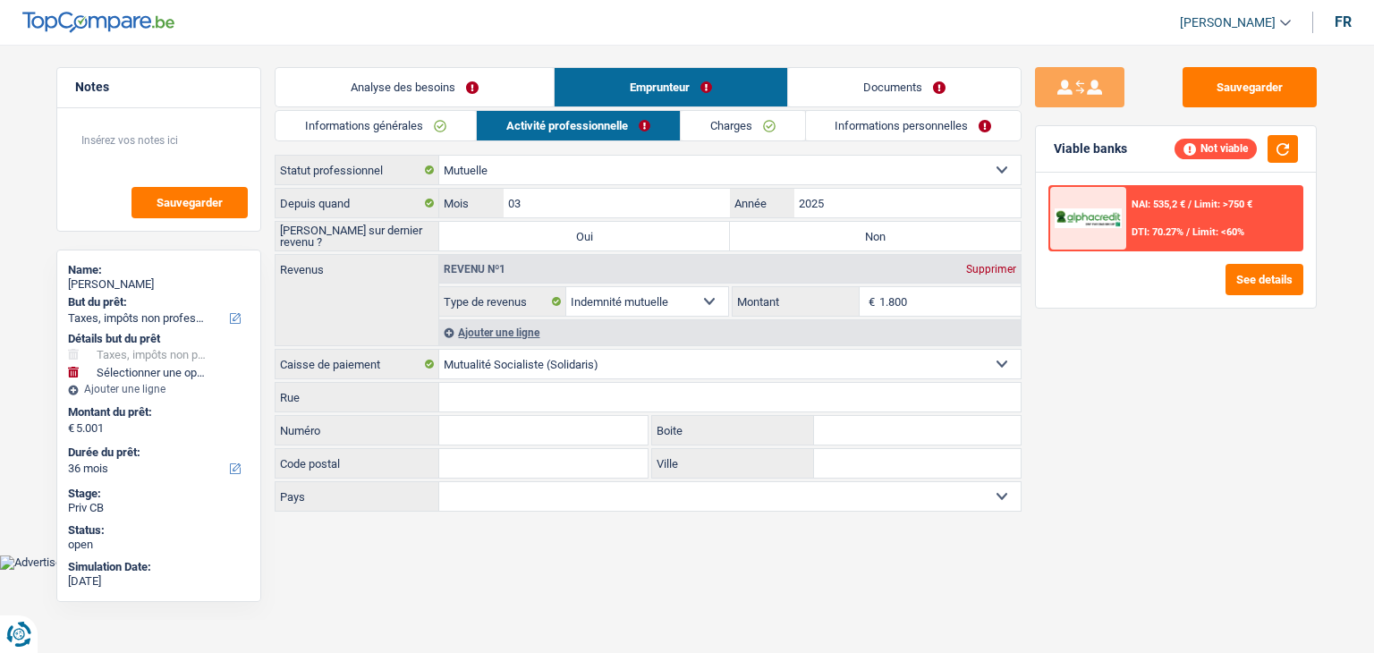
click at [413, 135] on link "Informations générales" at bounding box center [376, 126] width 200 height 30
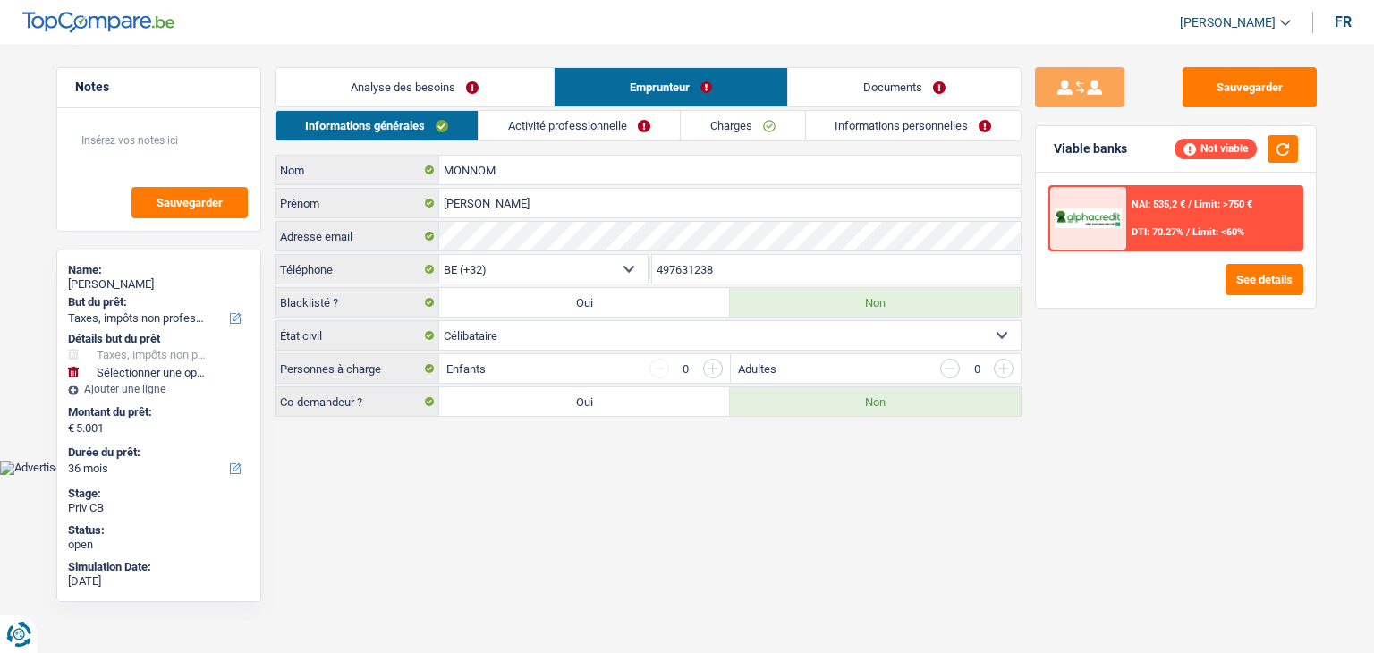
click at [544, 398] on label "Oui" at bounding box center [584, 401] width 291 height 29
click at [544, 398] on input "Oui" at bounding box center [584, 401] width 291 height 29
radio input "true"
select select
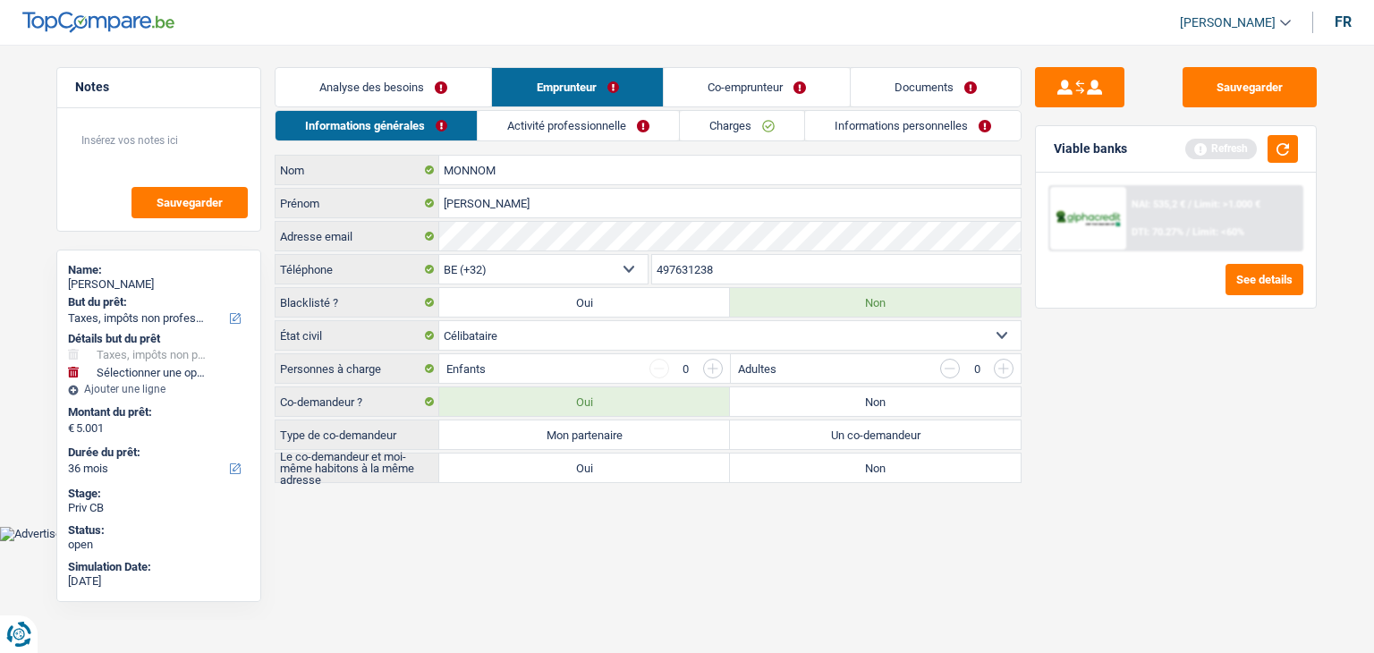
click at [785, 428] on label "Un co-demandeur" at bounding box center [875, 434] width 291 height 29
click at [785, 428] on input "Un co-demandeur" at bounding box center [875, 434] width 291 height 29
radio input "true"
click at [611, 465] on label "Oui" at bounding box center [584, 468] width 291 height 29
click at [611, 465] on input "Oui" at bounding box center [584, 468] width 291 height 29
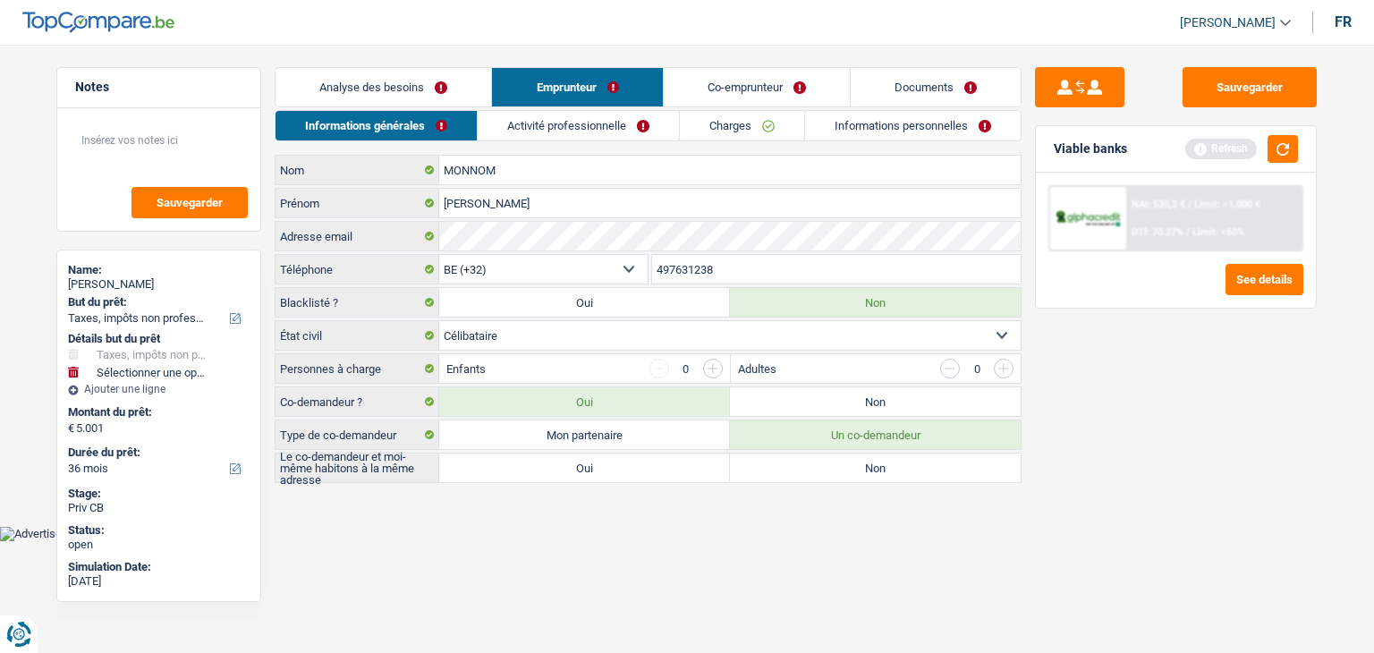
radio input "true"
click at [1276, 151] on button "button" at bounding box center [1283, 149] width 30 height 28
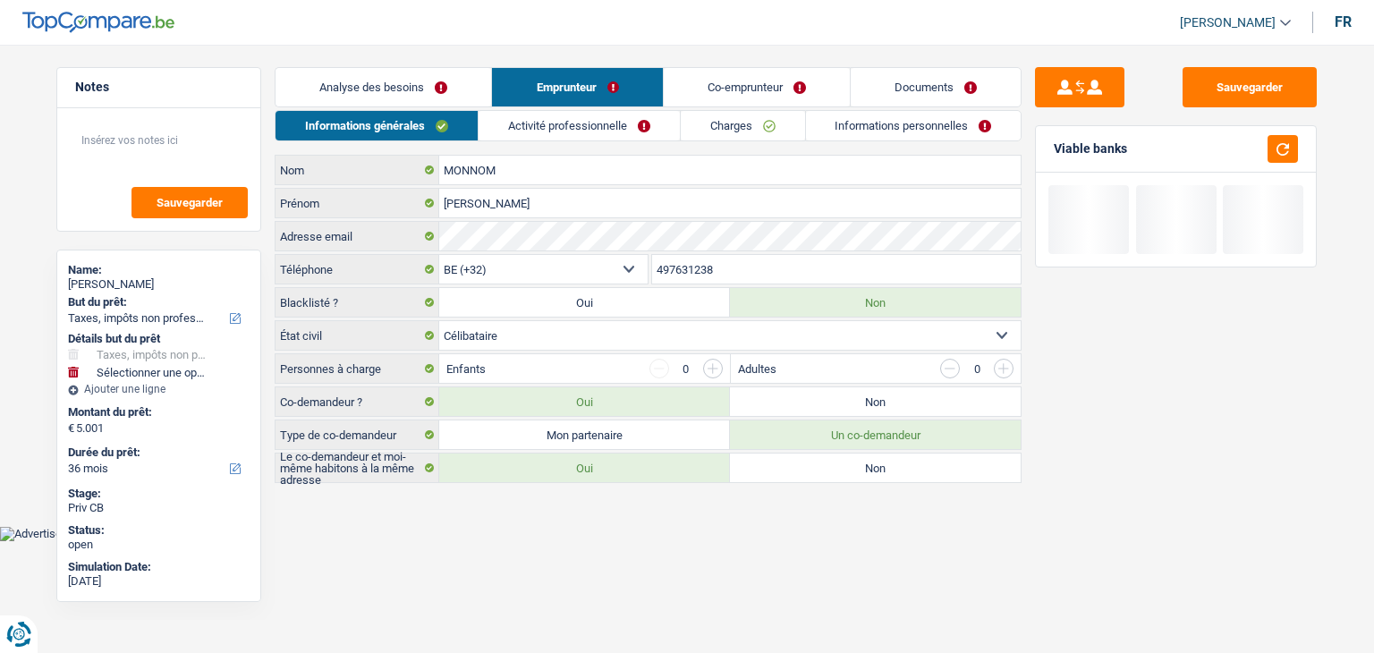
click at [716, 98] on link "Co-emprunteur" at bounding box center [757, 87] width 186 height 38
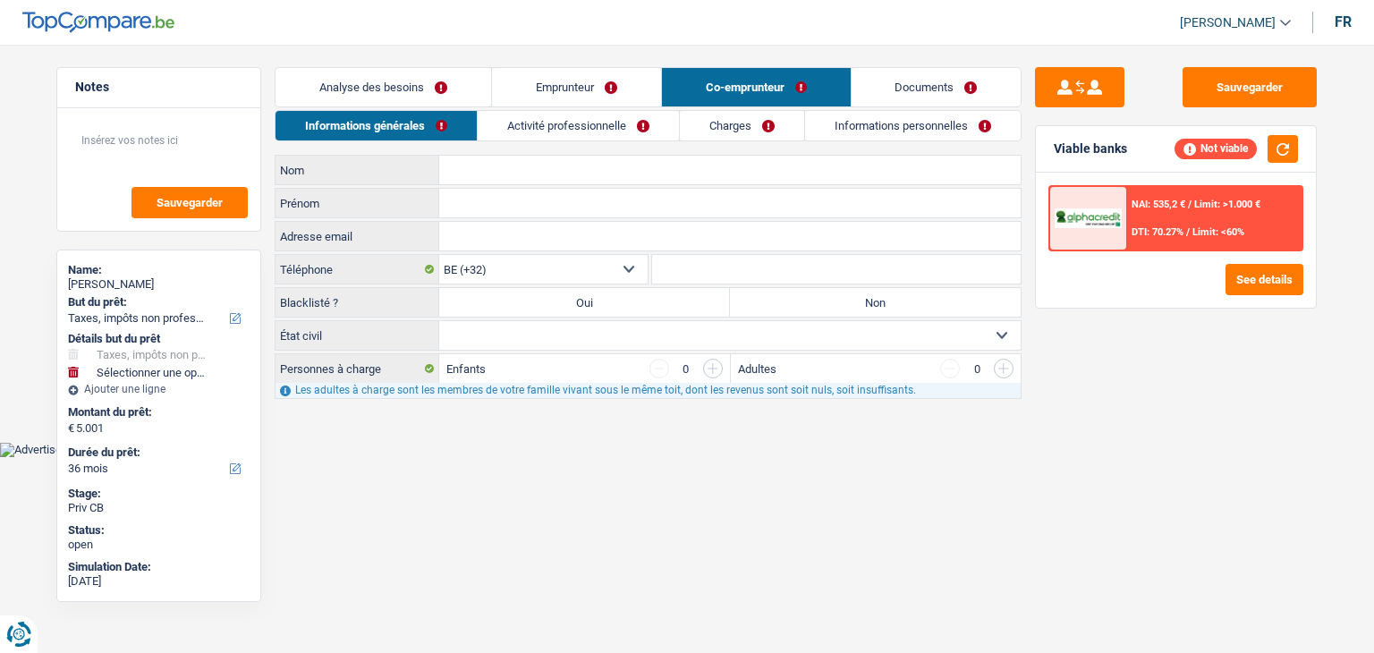
click at [484, 162] on input "Nom" at bounding box center [729, 170] width 581 height 29
click at [494, 200] on input "Prénom" at bounding box center [729, 203] width 581 height 29
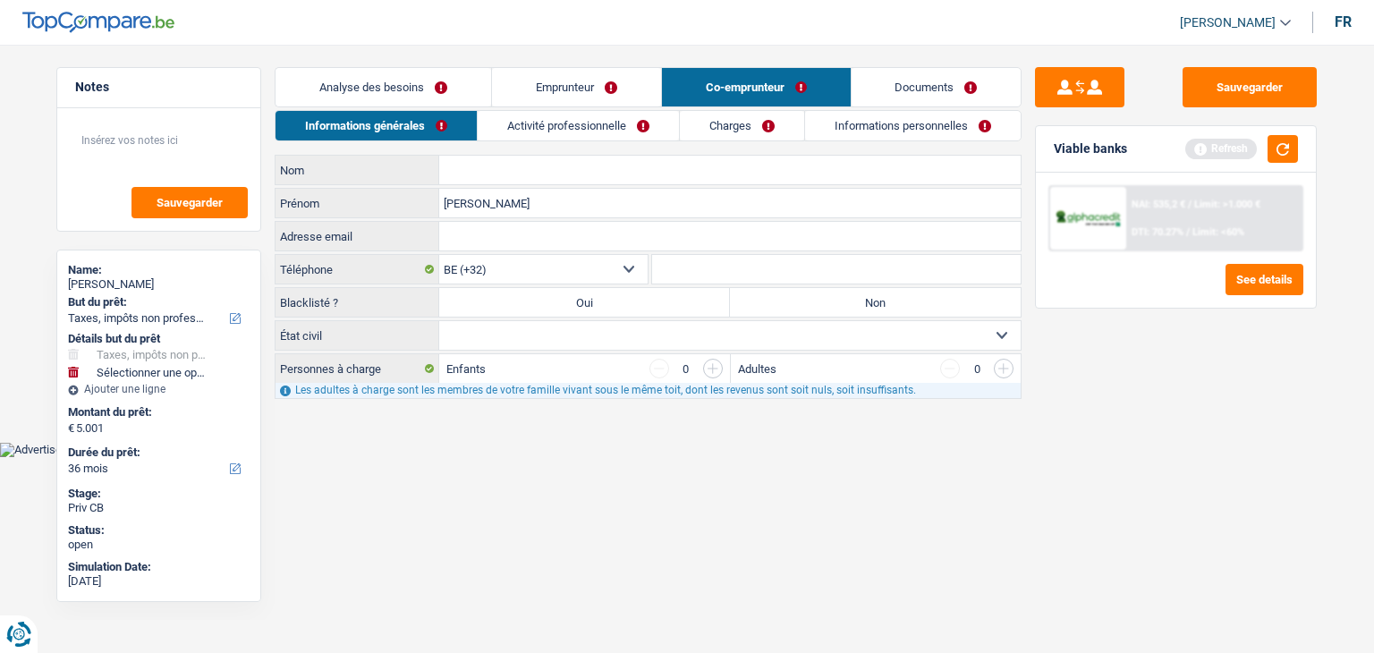
type input "Julien"
click at [461, 169] on input "Nom" at bounding box center [729, 170] width 581 height 29
type input "Manes"
click at [587, 428] on main "Notes Sauvegarder Name: NATHALIE MONNOM But du prêt: Confort maison: meubles, t…" at bounding box center [687, 234] width 1374 height 415
click at [768, 299] on label "Non" at bounding box center [875, 302] width 291 height 29
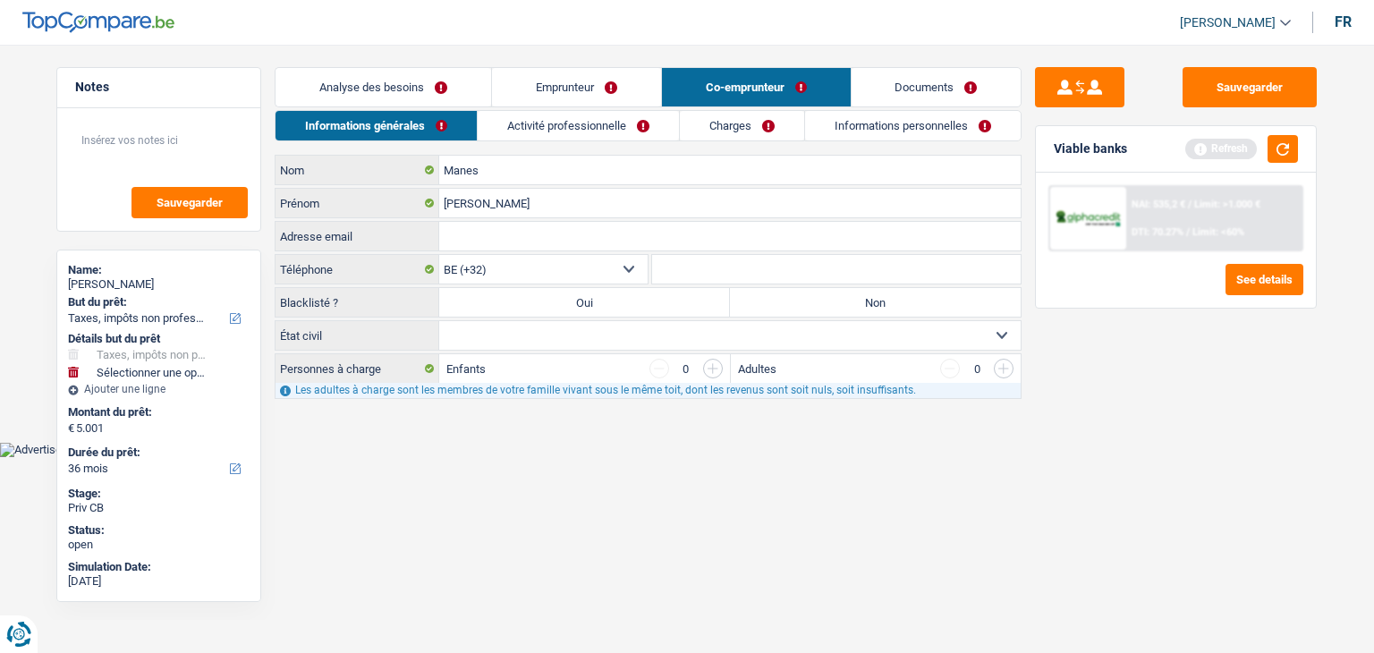
click at [768, 299] on input "Non" at bounding box center [875, 302] width 291 height 29
radio input "true"
click at [680, 330] on select "Célibataire Marié(e) Cohabitant(e) légal(e) Divorcé(e) Veuf(ve) Séparé (de fait…" at bounding box center [729, 335] width 581 height 29
select select "single"
click at [439, 321] on select "Célibataire Marié(e) Cohabitant(e) légal(e) Divorcé(e) Veuf(ve) Séparé (de fait…" at bounding box center [729, 335] width 581 height 29
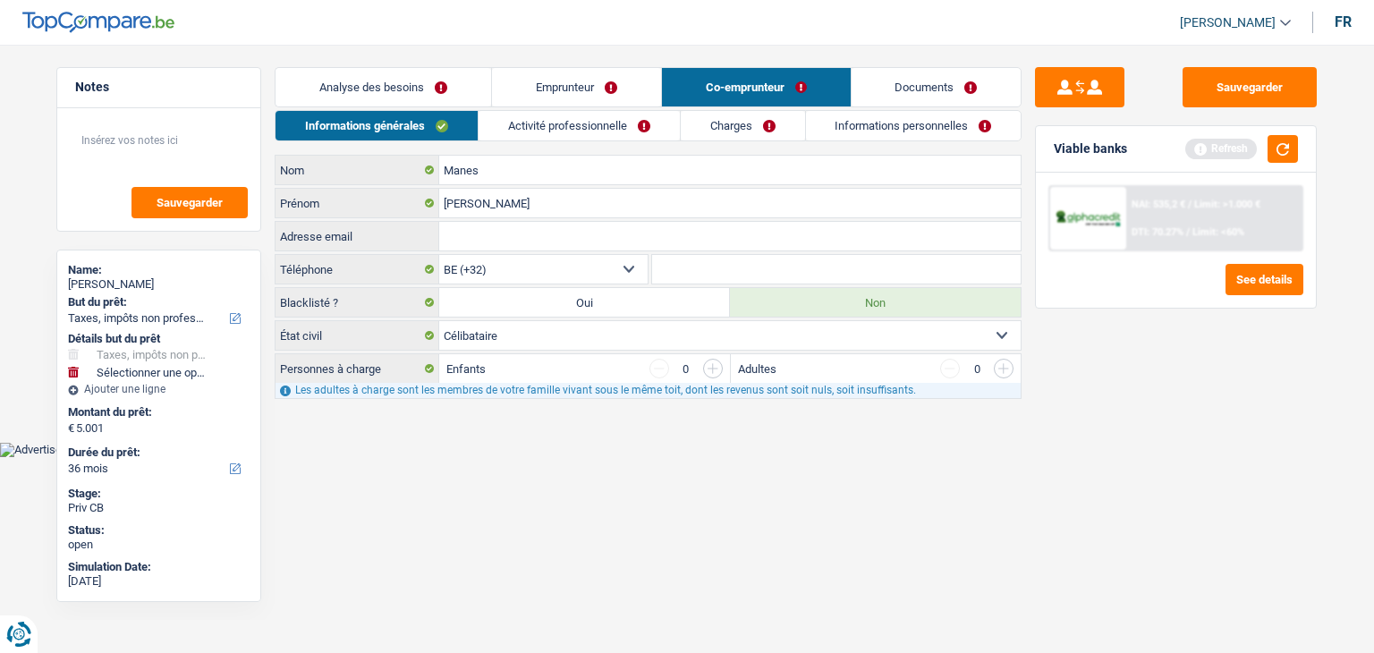
click at [500, 457] on html "Vous avez le contrôle de vos données Nous utilisons des cookies, tout comme nos…" at bounding box center [687, 228] width 1374 height 457
click at [1279, 146] on button "button" at bounding box center [1283, 149] width 30 height 28
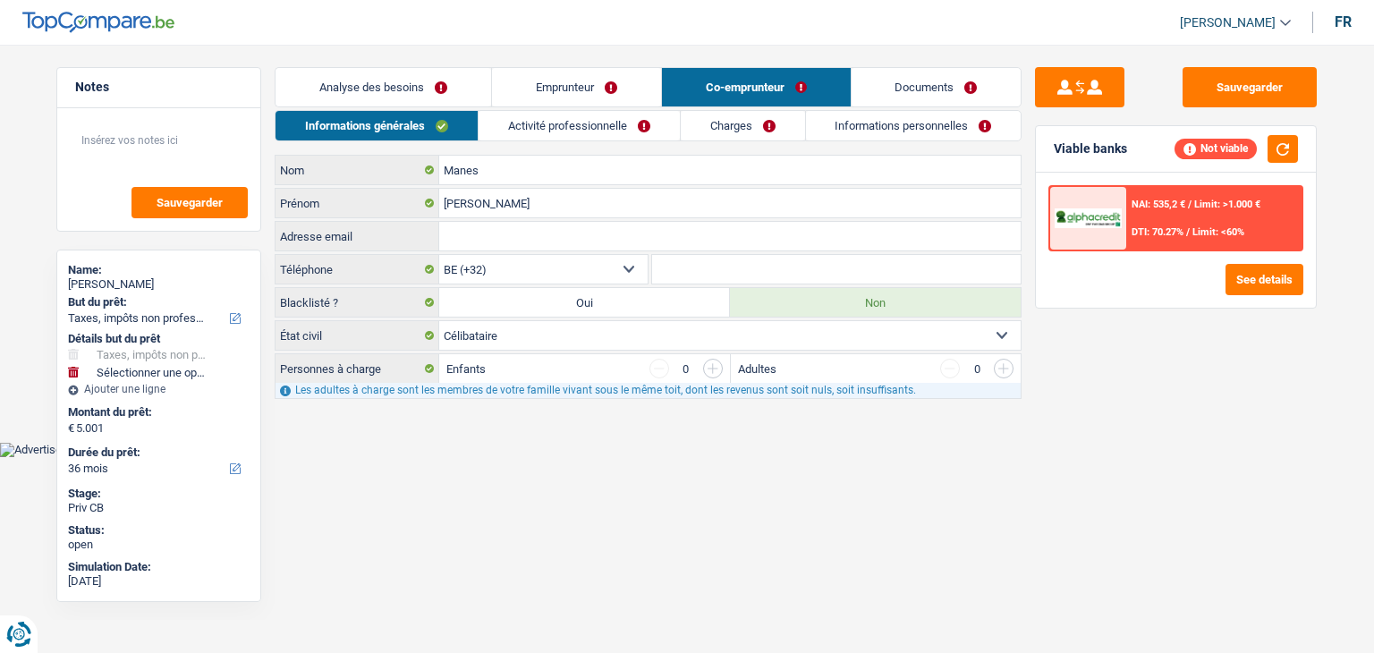
click at [727, 423] on main "Notes Sauvegarder Name: NATHALIE MONNOM But du prêt: Confort maison: meubles, t…" at bounding box center [687, 234] width 1374 height 415
click at [594, 137] on link "Activité professionnelle" at bounding box center [579, 126] width 201 height 30
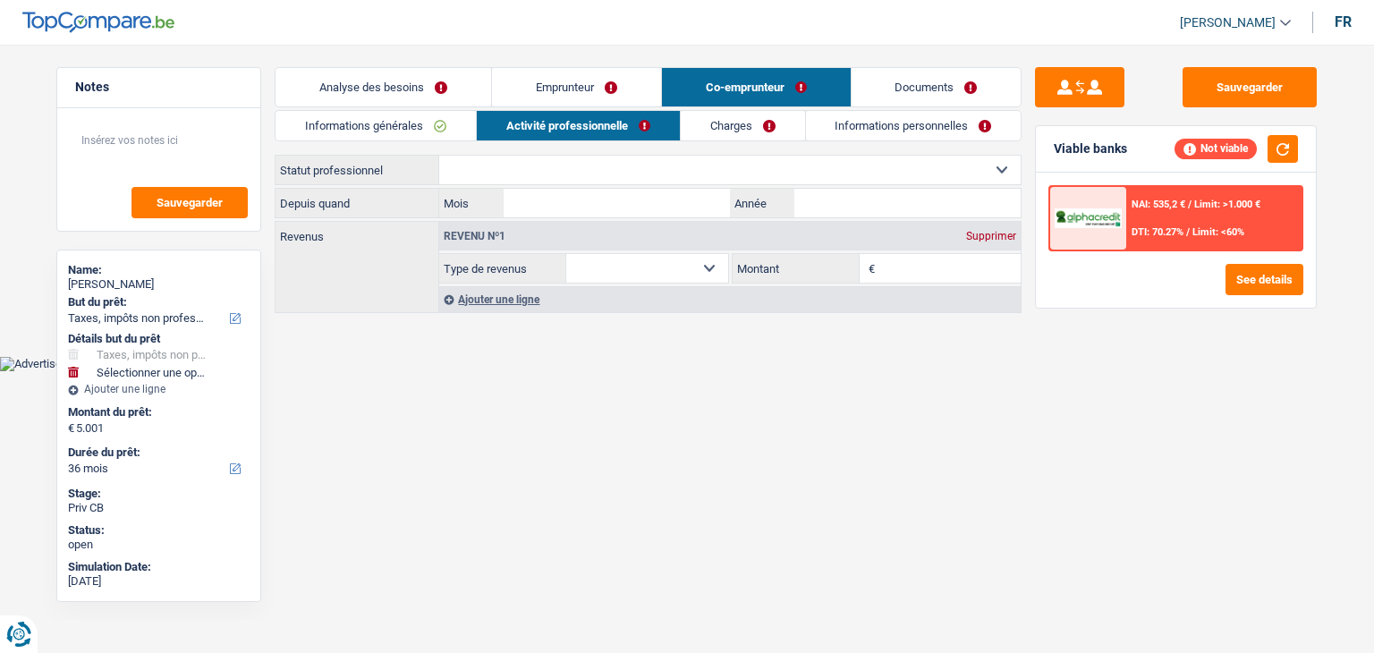
click at [513, 173] on select "Ouvrier Employé privé Employé public Invalide Indépendant Pensionné Chômeur Mut…" at bounding box center [729, 170] width 581 height 29
select select "privateEmployee"
click at [439, 156] on select "Ouvrier Employé privé Employé public Invalide Indépendant Pensionné Chômeur Mut…" at bounding box center [729, 170] width 581 height 29
select select "netSalary"
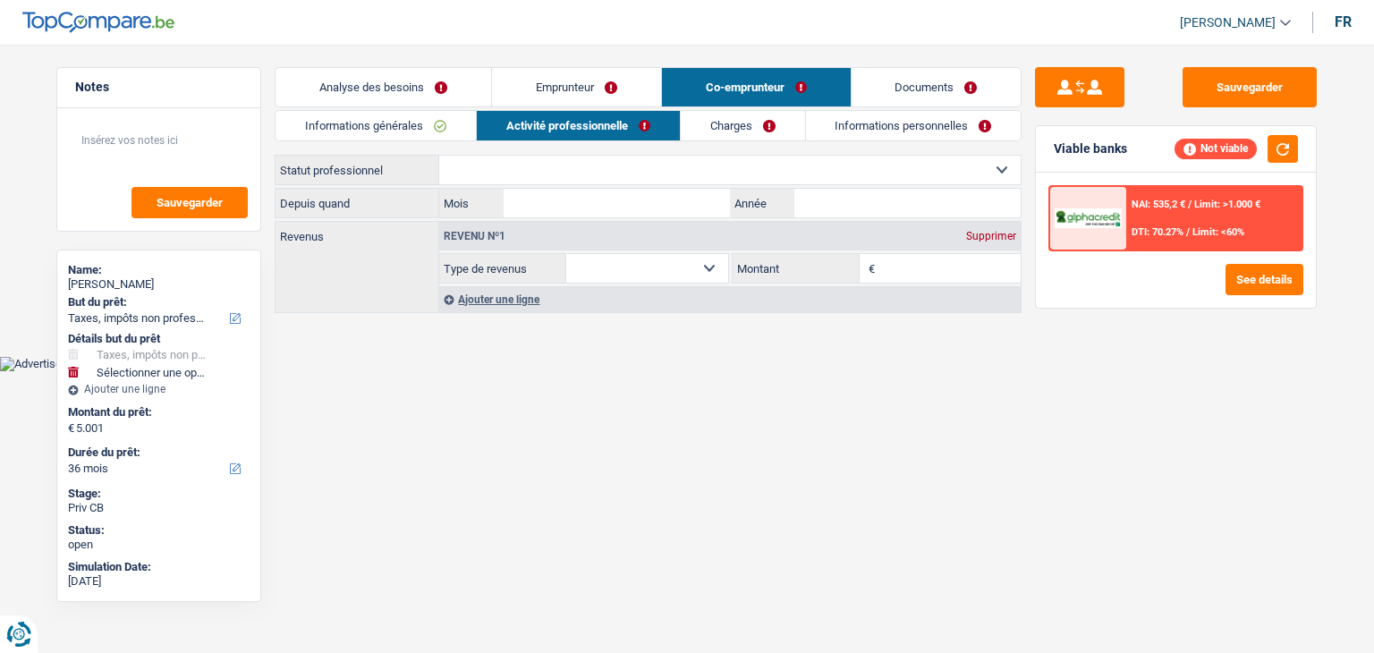
select select "mealVouchers"
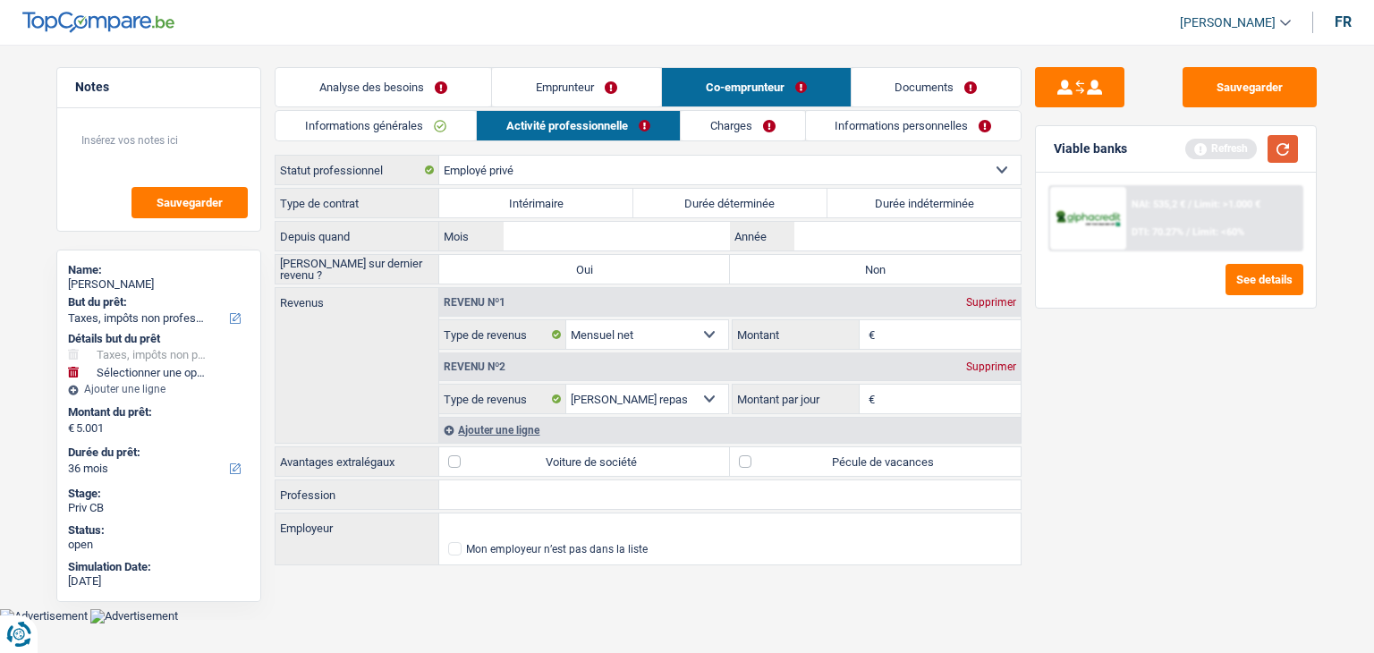
click at [1275, 148] on button "button" at bounding box center [1283, 149] width 30 height 28
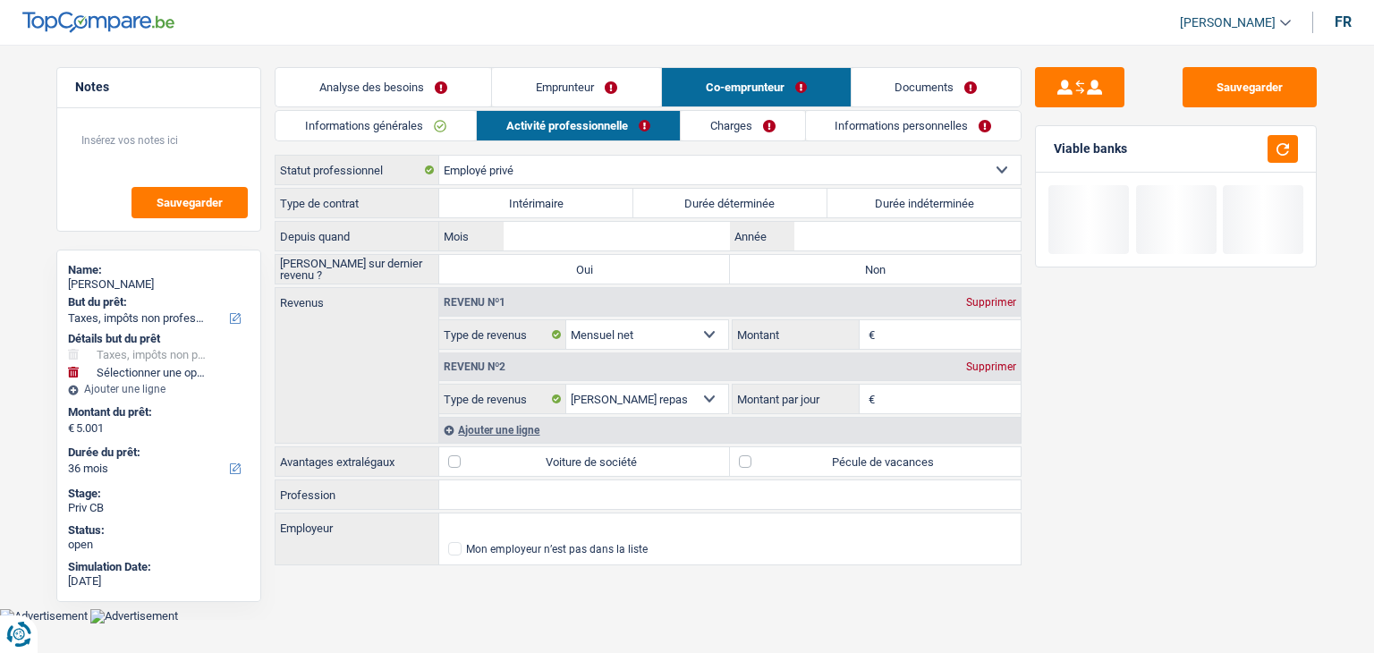
click at [1031, 134] on div "Sauvegarder Viable banks" at bounding box center [1176, 343] width 309 height 553
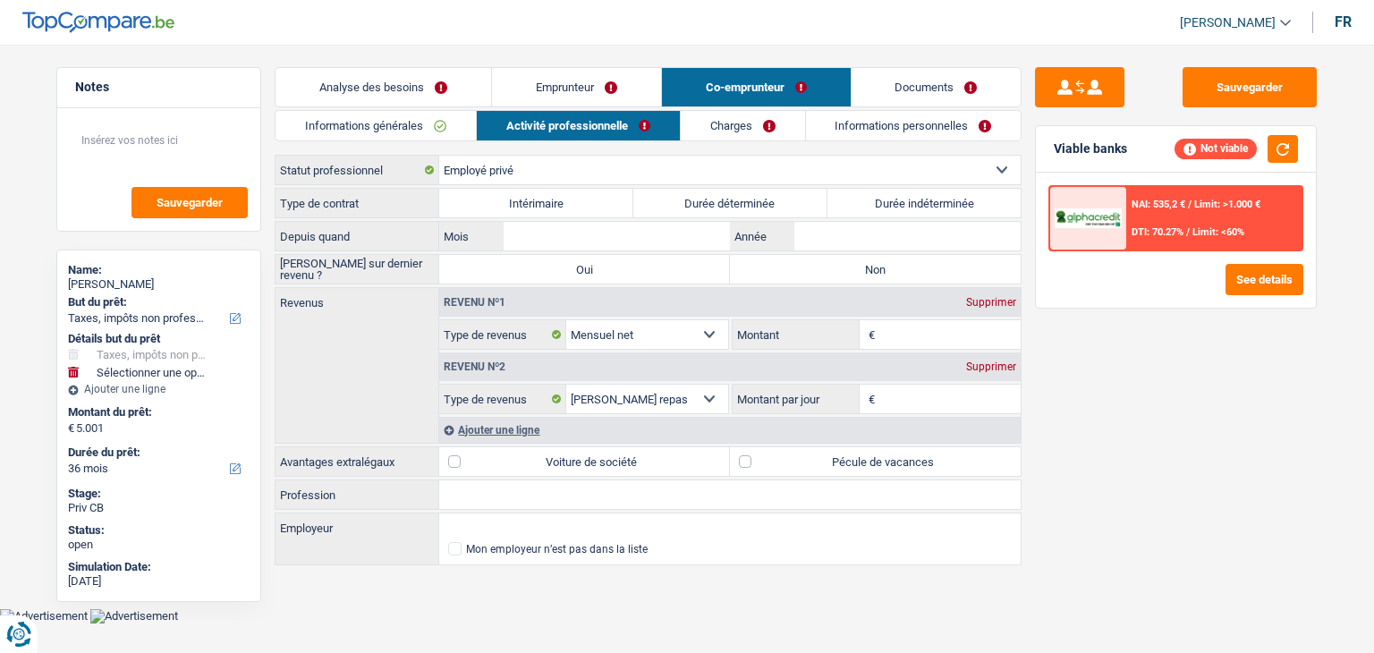
click at [952, 205] on label "Durée indéterminée" at bounding box center [924, 203] width 194 height 29
click at [952, 205] on input "Durée indéterminée" at bounding box center [924, 203] width 194 height 29
radio input "true"
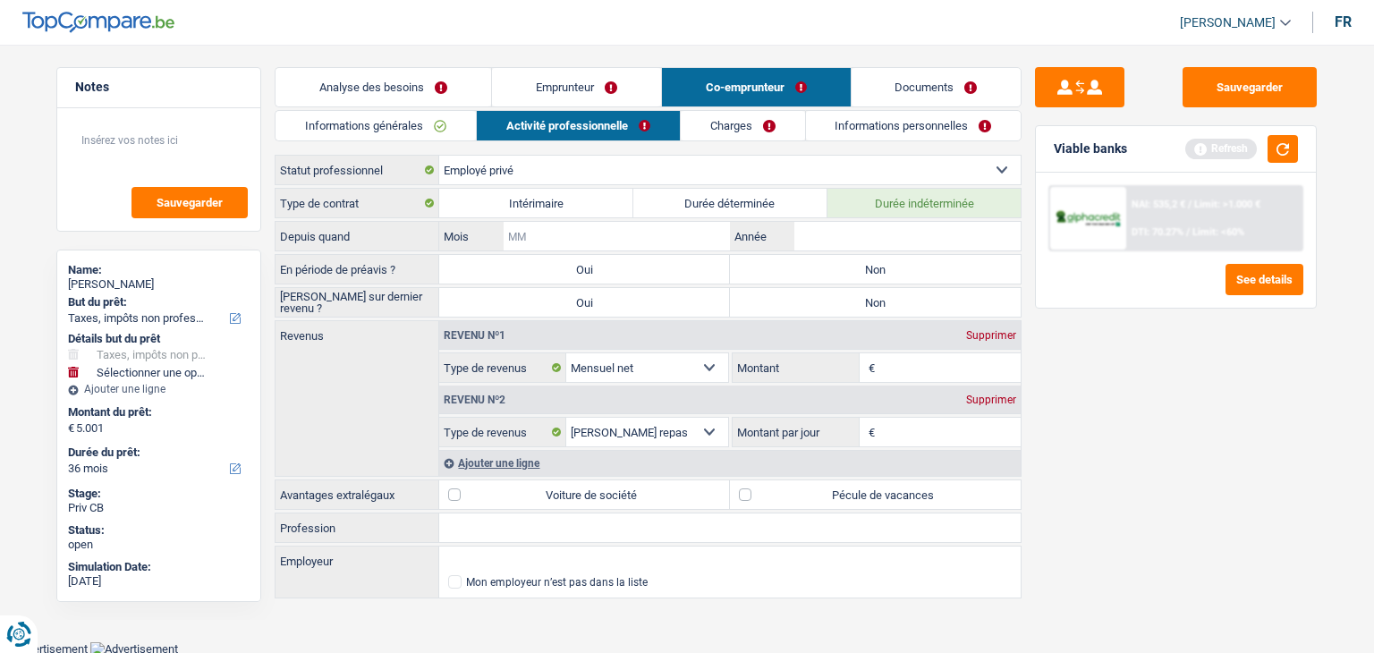
click at [644, 234] on input "Mois" at bounding box center [617, 236] width 226 height 29
click at [643, 231] on input "Mois" at bounding box center [617, 236] width 226 height 29
click at [812, 237] on input "Année" at bounding box center [907, 236] width 226 height 29
type input "2021"
click at [708, 239] on input "Mois" at bounding box center [617, 236] width 226 height 29
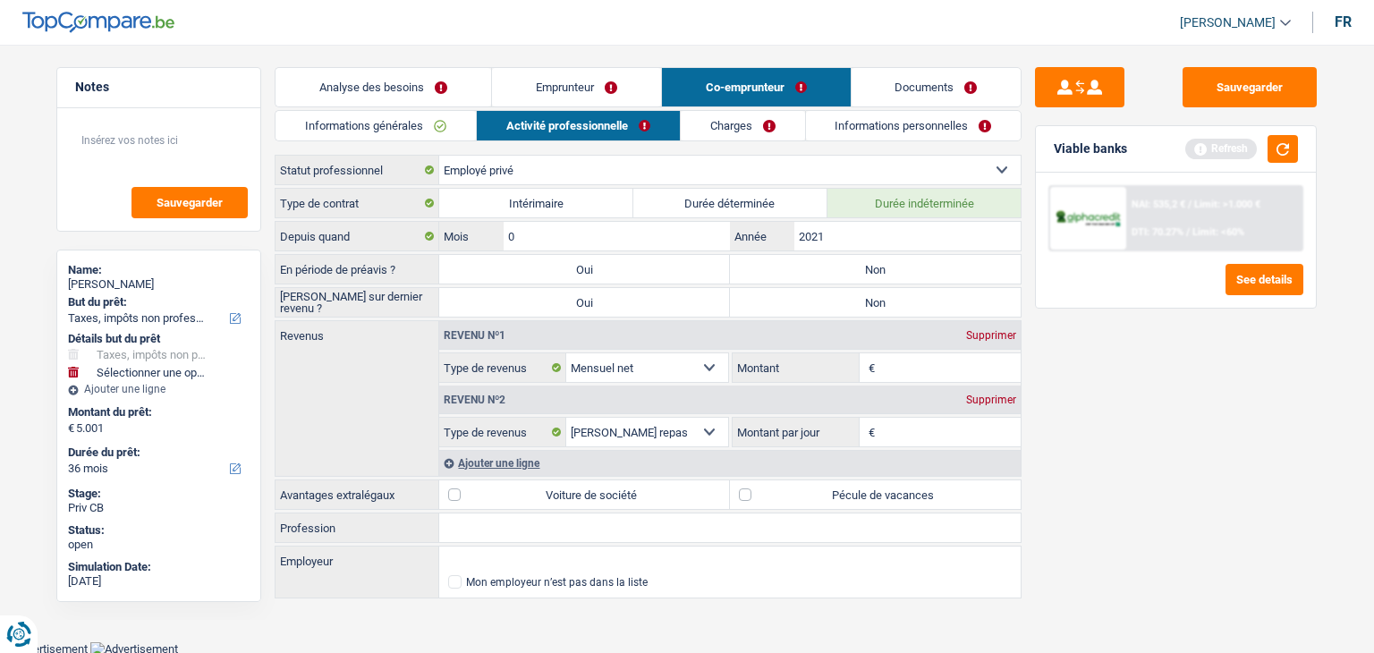
type input "01"
click at [803, 257] on label "Non" at bounding box center [875, 269] width 291 height 29
click at [803, 257] on input "Non" at bounding box center [875, 269] width 291 height 29
radio input "true"
click at [807, 296] on label "Non" at bounding box center [875, 302] width 291 height 29
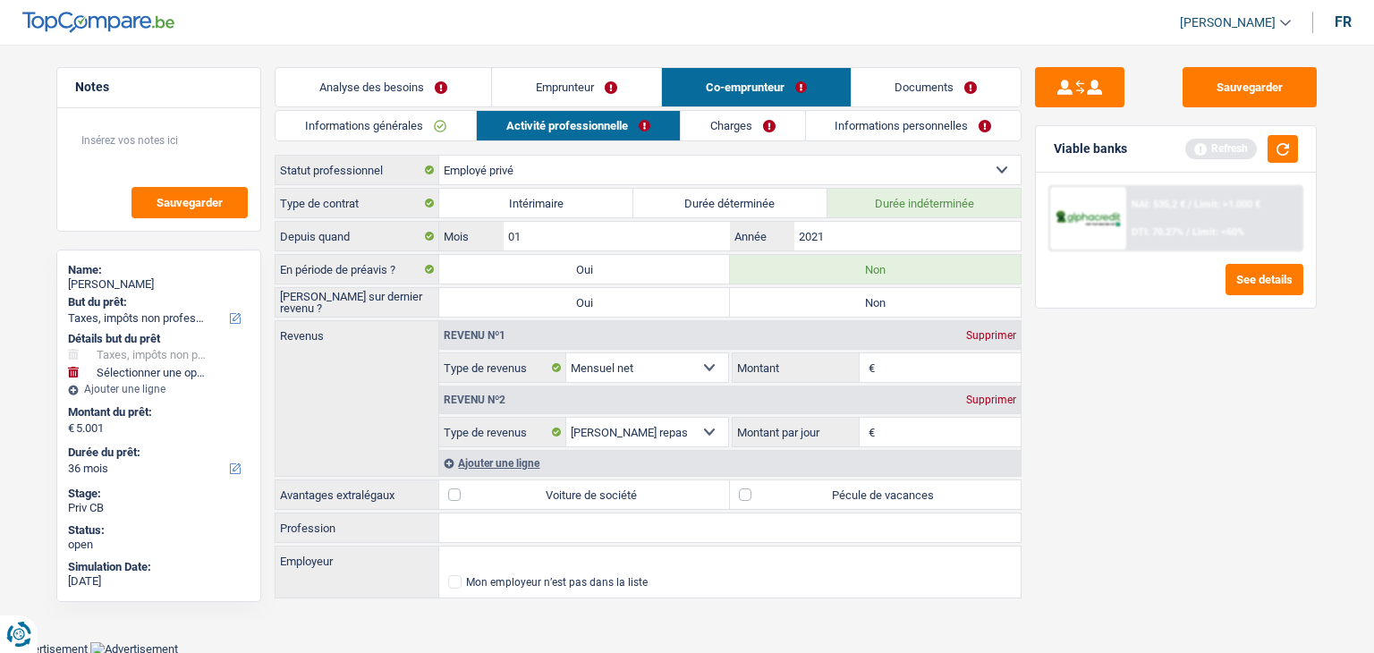
click at [807, 296] on input "Non" at bounding box center [875, 302] width 291 height 29
radio input "true"
click at [1279, 164] on div "Viable banks Refresh" at bounding box center [1176, 149] width 280 height 47
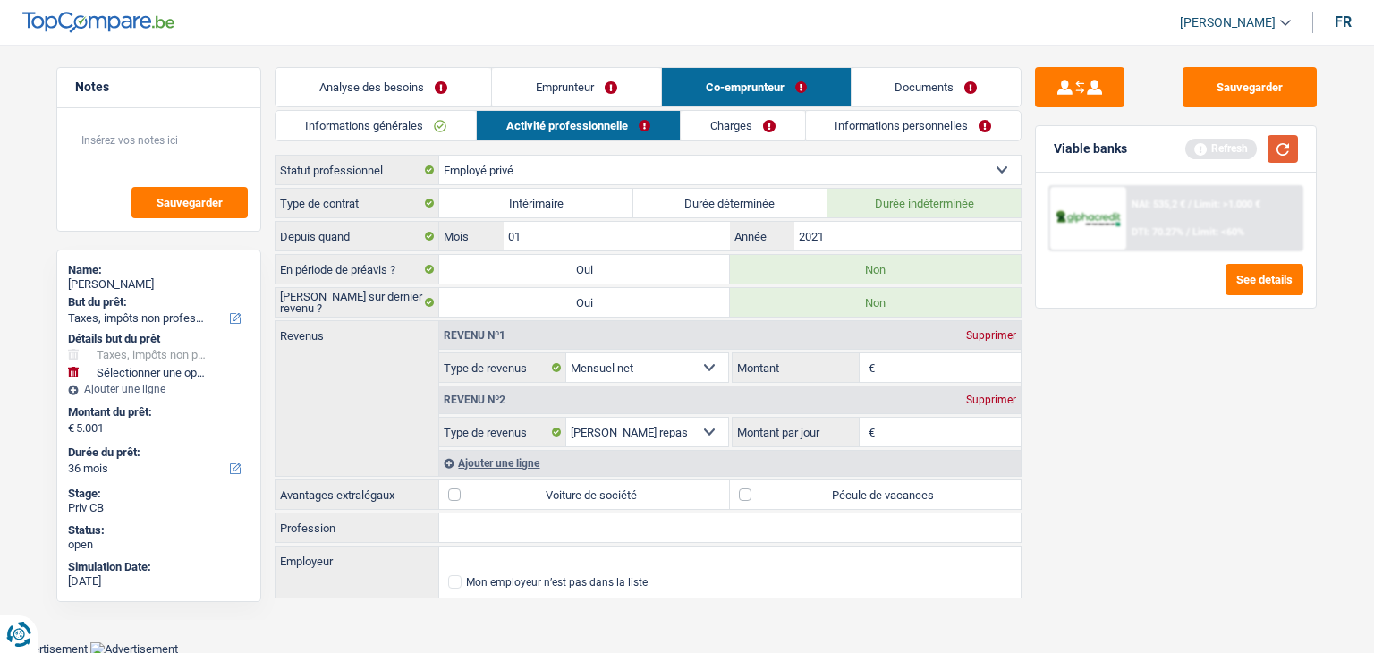
click at [1285, 139] on button "button" at bounding box center [1283, 149] width 30 height 28
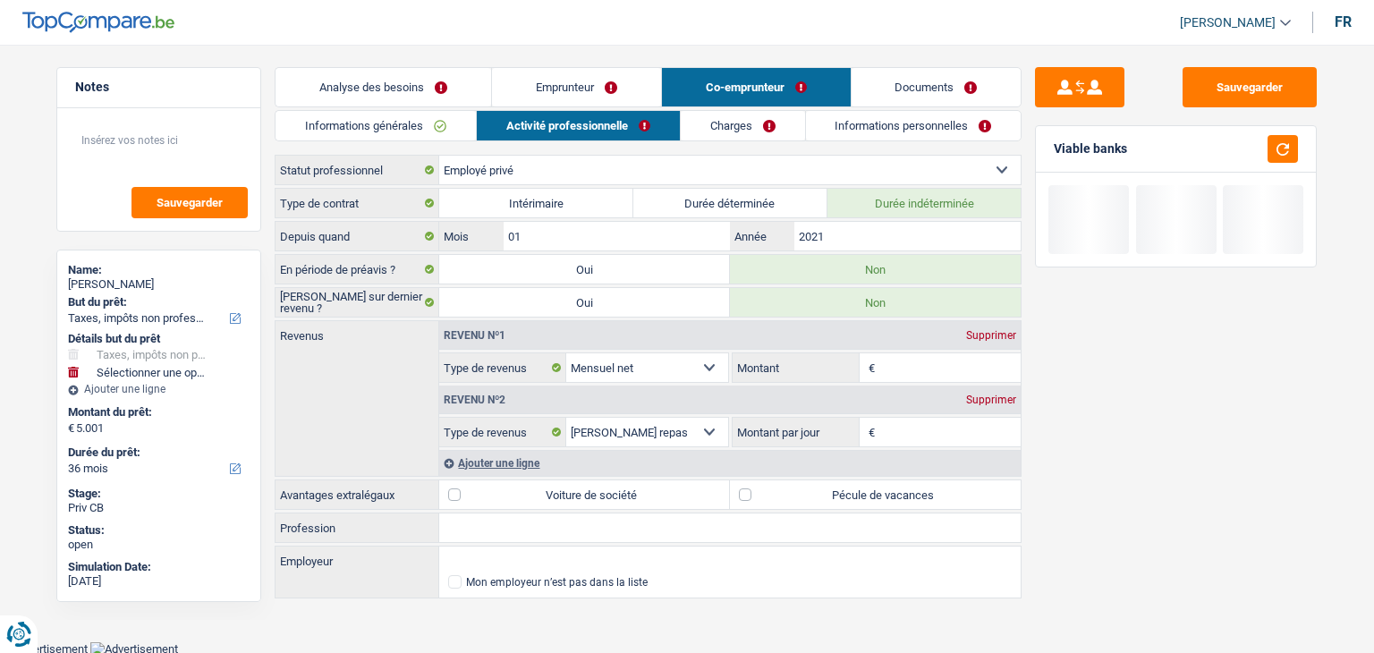
click at [937, 373] on input "Montant" at bounding box center [950, 367] width 142 height 29
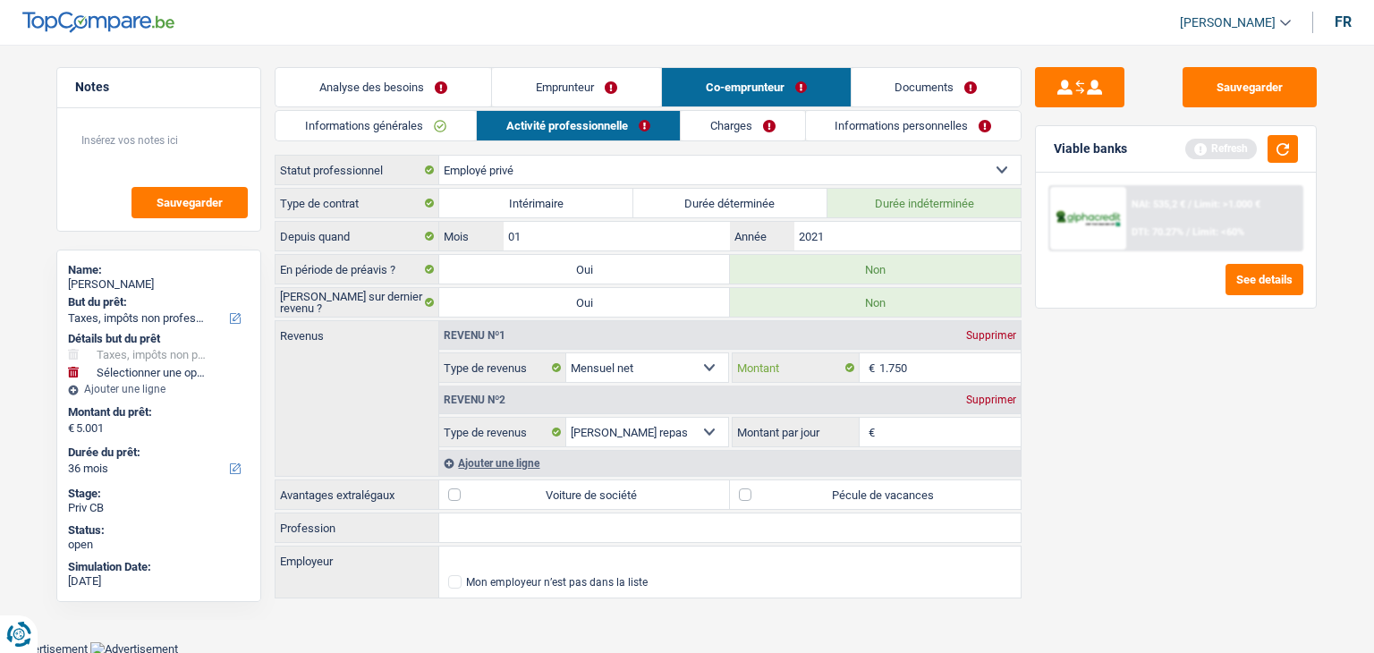
type input "1.750"
drag, startPoint x: 675, startPoint y: 172, endPoint x: 621, endPoint y: 181, distance: 55.3
click at [675, 172] on select "Ouvrier Employé privé Employé public Invalide Indépendant Pensionné Chômeur Mut…" at bounding box center [729, 170] width 581 height 29
select select "worker"
click at [439, 156] on select "Ouvrier Employé privé Employé public Invalide Indépendant Pensionné Chômeur Mut…" at bounding box center [729, 170] width 581 height 29
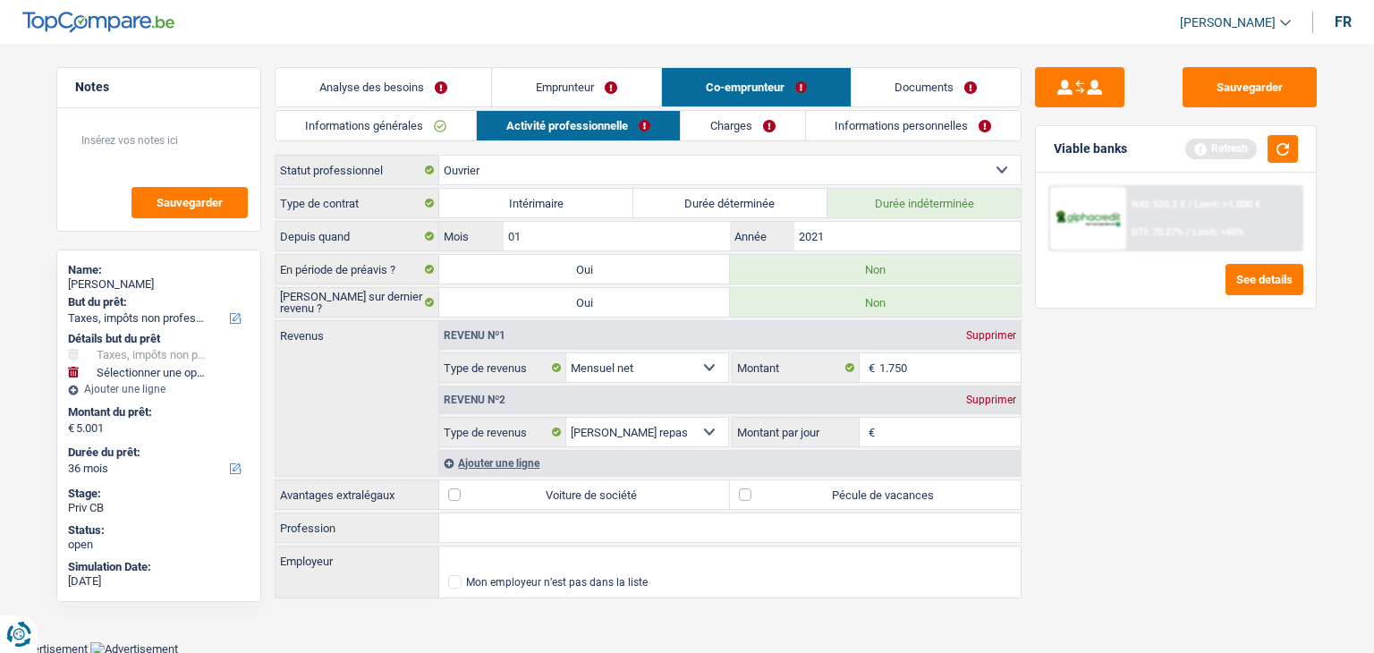
radio input "false"
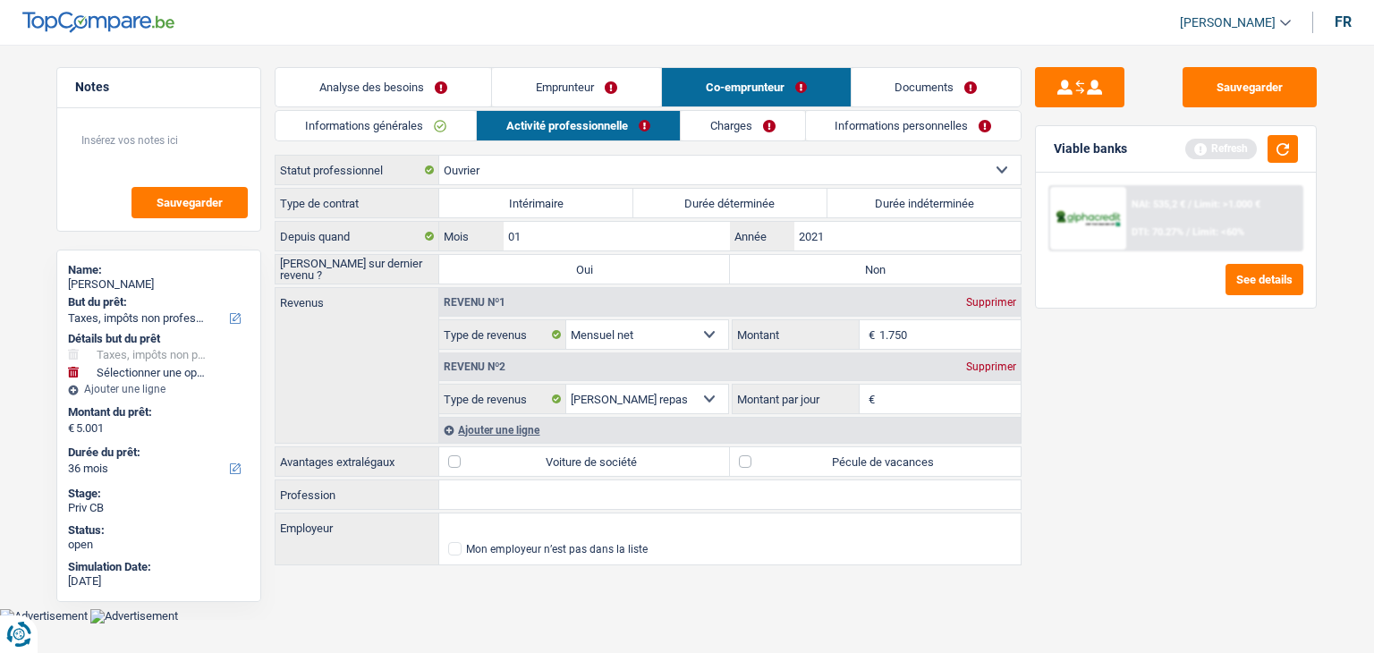
click at [551, 165] on select "Ouvrier Employé privé Employé public Invalide Indépendant Pensionné Chômeur Mut…" at bounding box center [729, 170] width 581 height 29
select select "privateEmployee"
click at [439, 156] on select "Ouvrier Employé privé Employé public Invalide Indépendant Pensionné Chômeur Mut…" at bounding box center [729, 170] width 581 height 29
click at [1283, 151] on button "button" at bounding box center [1283, 149] width 30 height 28
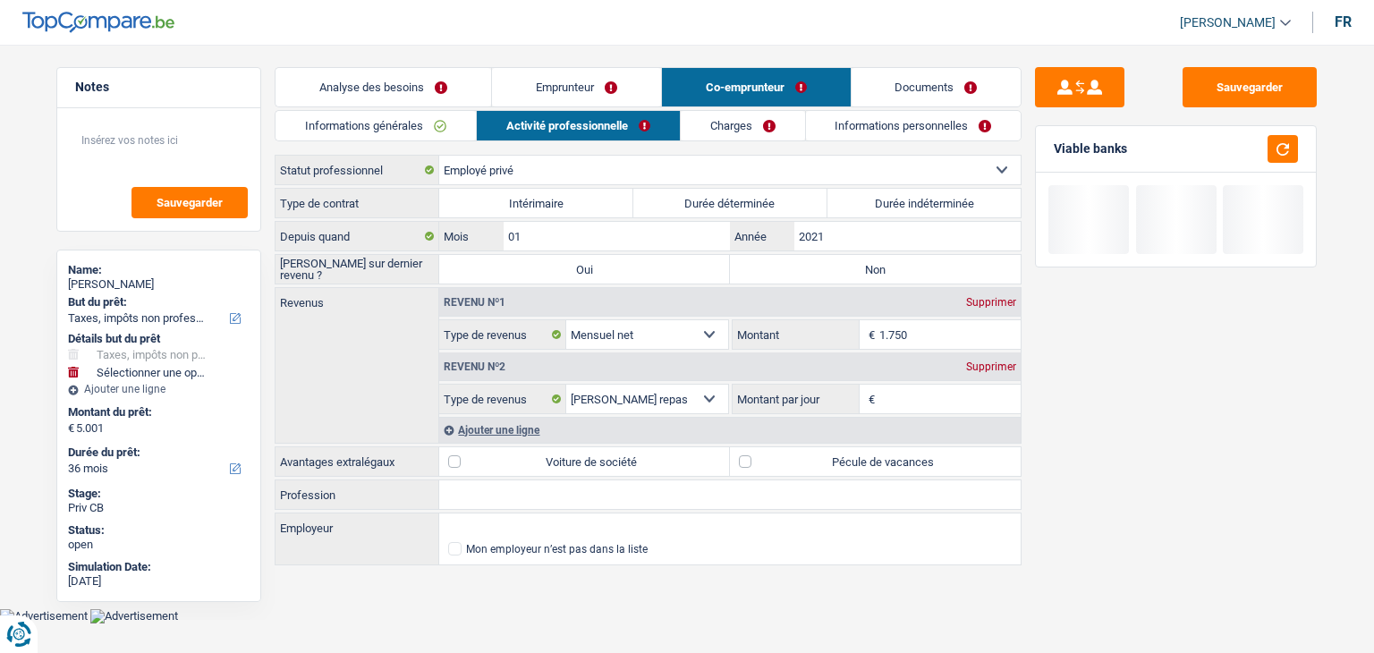
click at [920, 400] on input "Montant par jour" at bounding box center [950, 399] width 142 height 29
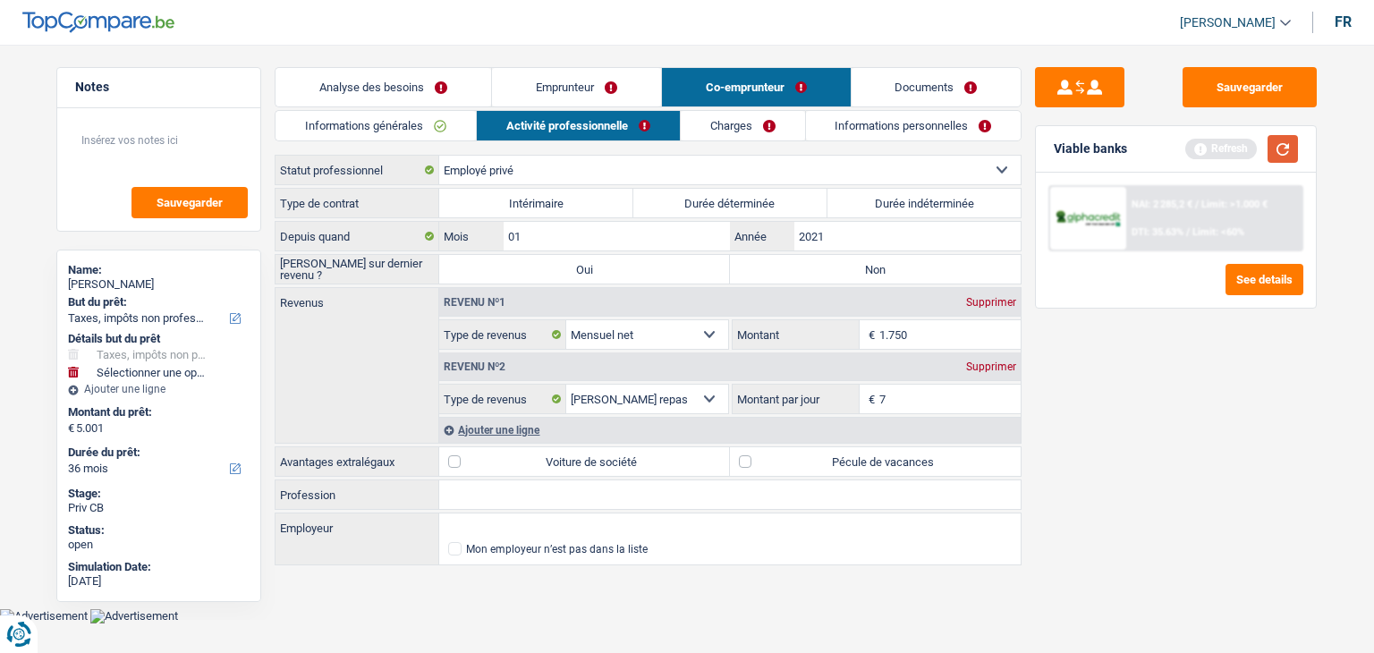
type input "7,0"
click at [1283, 156] on button "button" at bounding box center [1283, 149] width 30 height 28
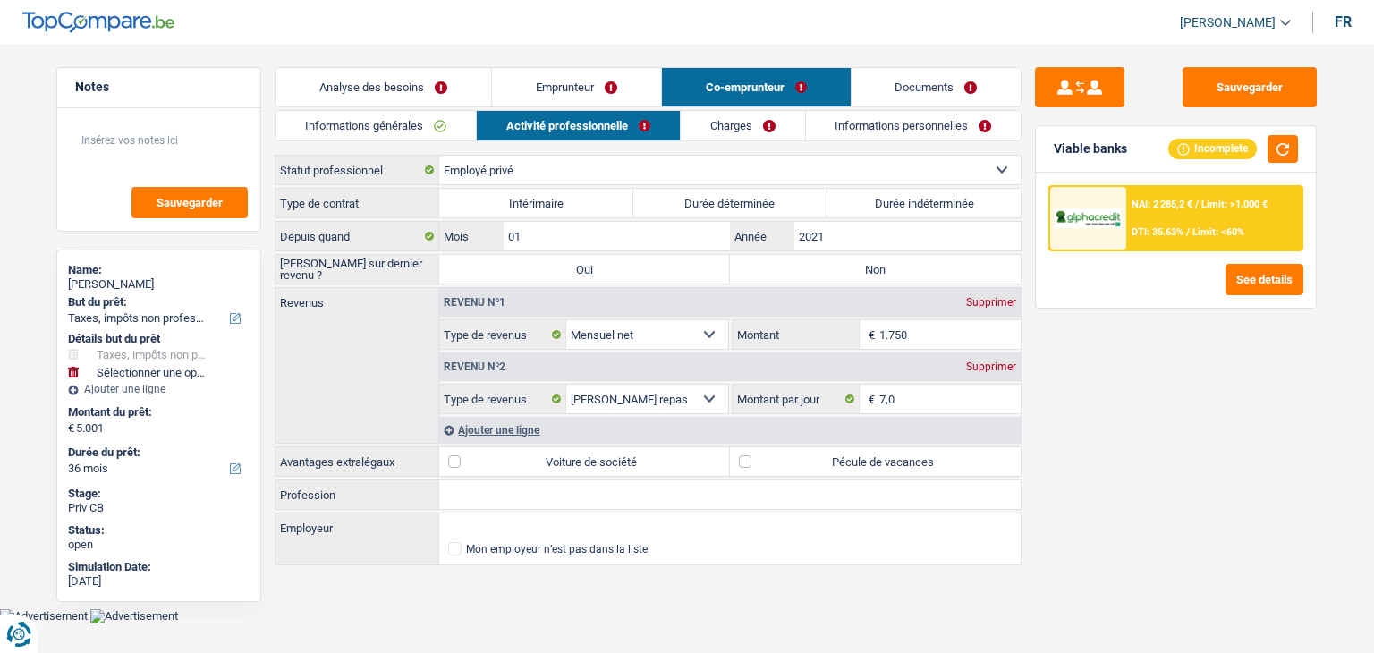
click at [1056, 435] on div "Sauvegarder Viable banks Incomplete NAI: 2 285,2 € / Limit: >1.000 € DTI: 35.63…" at bounding box center [1176, 343] width 309 height 553
click at [819, 462] on label "Pécule de vacances" at bounding box center [875, 461] width 291 height 29
click at [819, 462] on input "Pécule de vacances" at bounding box center [875, 461] width 291 height 29
checkbox input "true"
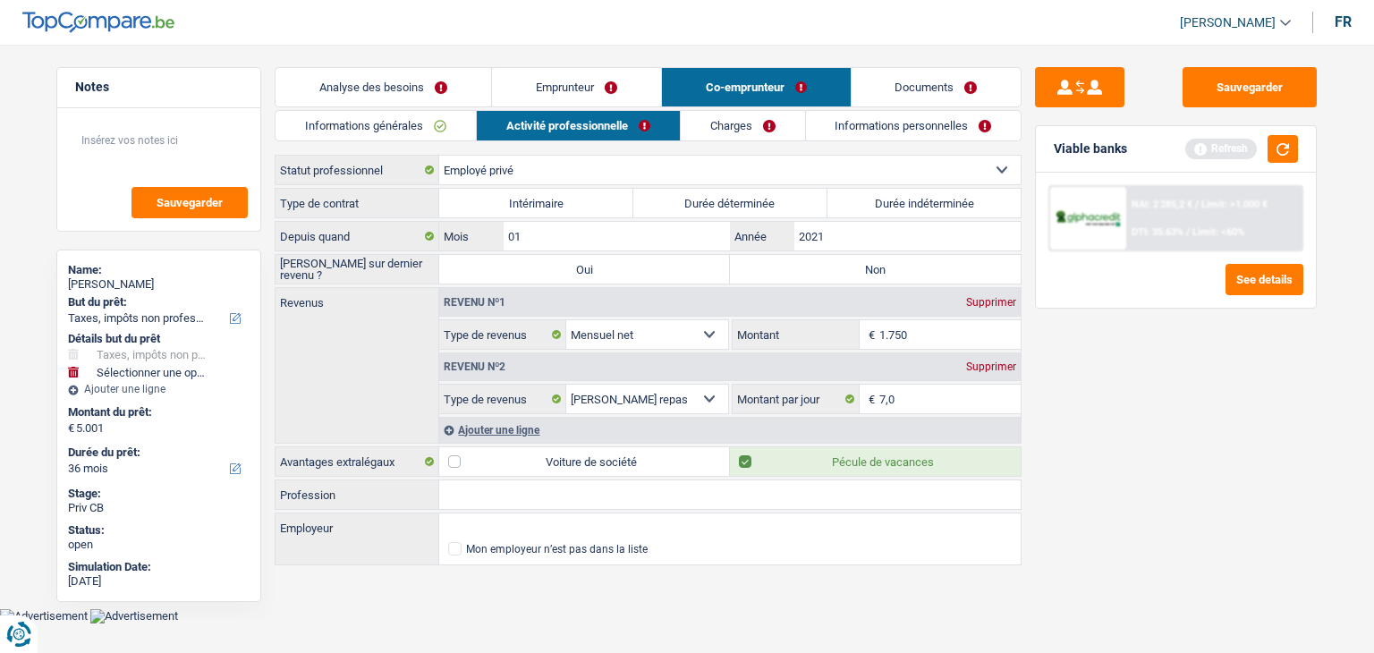
click at [762, 123] on link "Charges" at bounding box center [743, 126] width 124 height 30
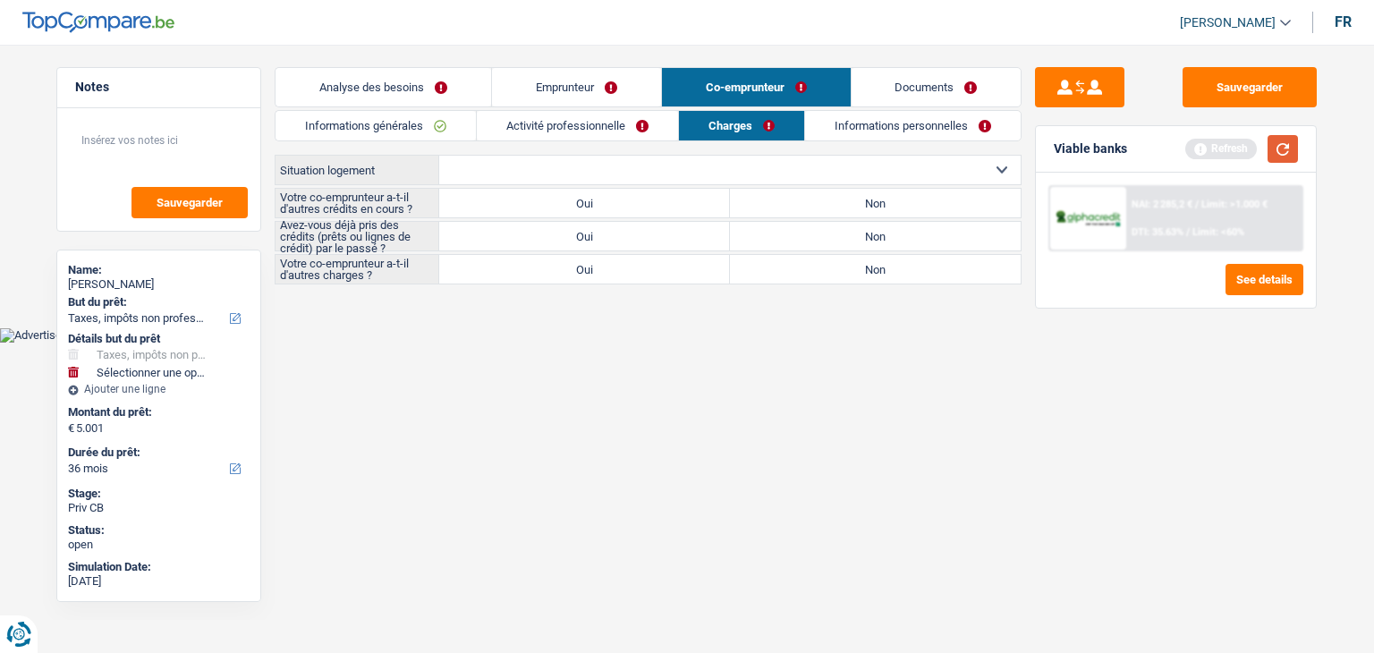
click at [1277, 140] on button "button" at bounding box center [1283, 149] width 30 height 28
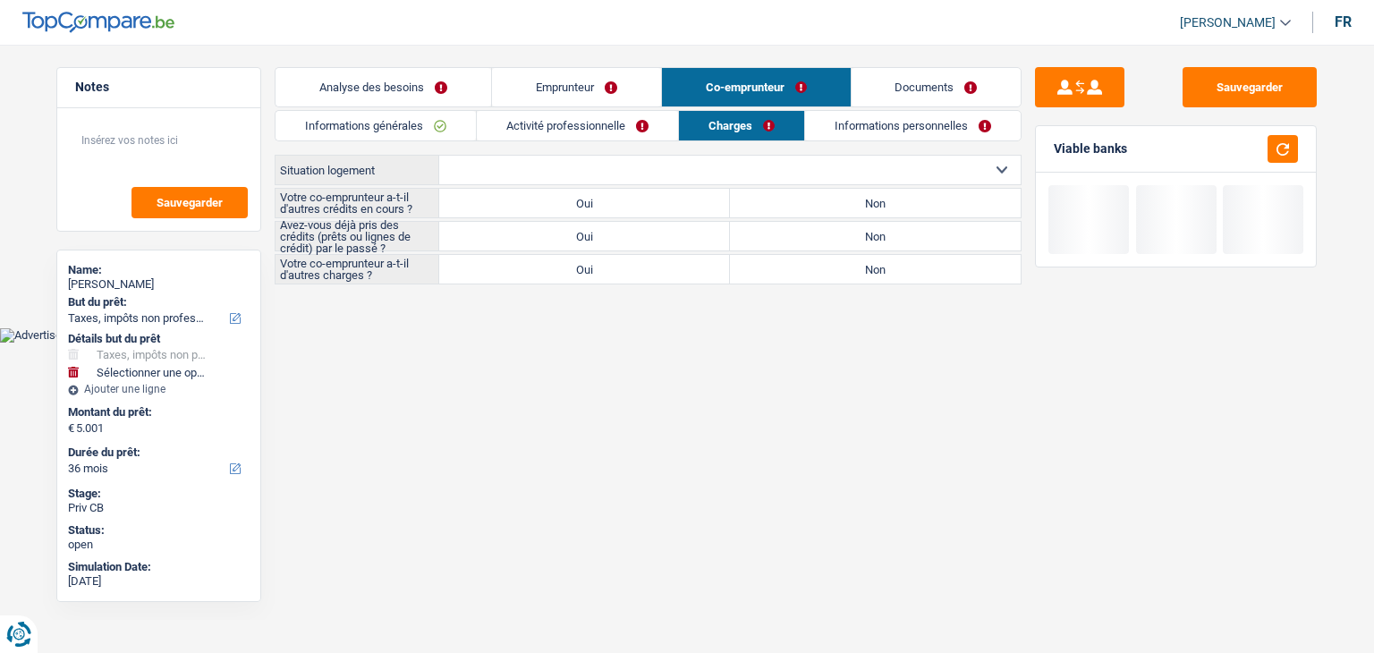
click at [492, 180] on select "Locataire Propriétaire avec prêt hypothécaire Propriétaire sans prêt hypothécai…" at bounding box center [729, 170] width 581 height 29
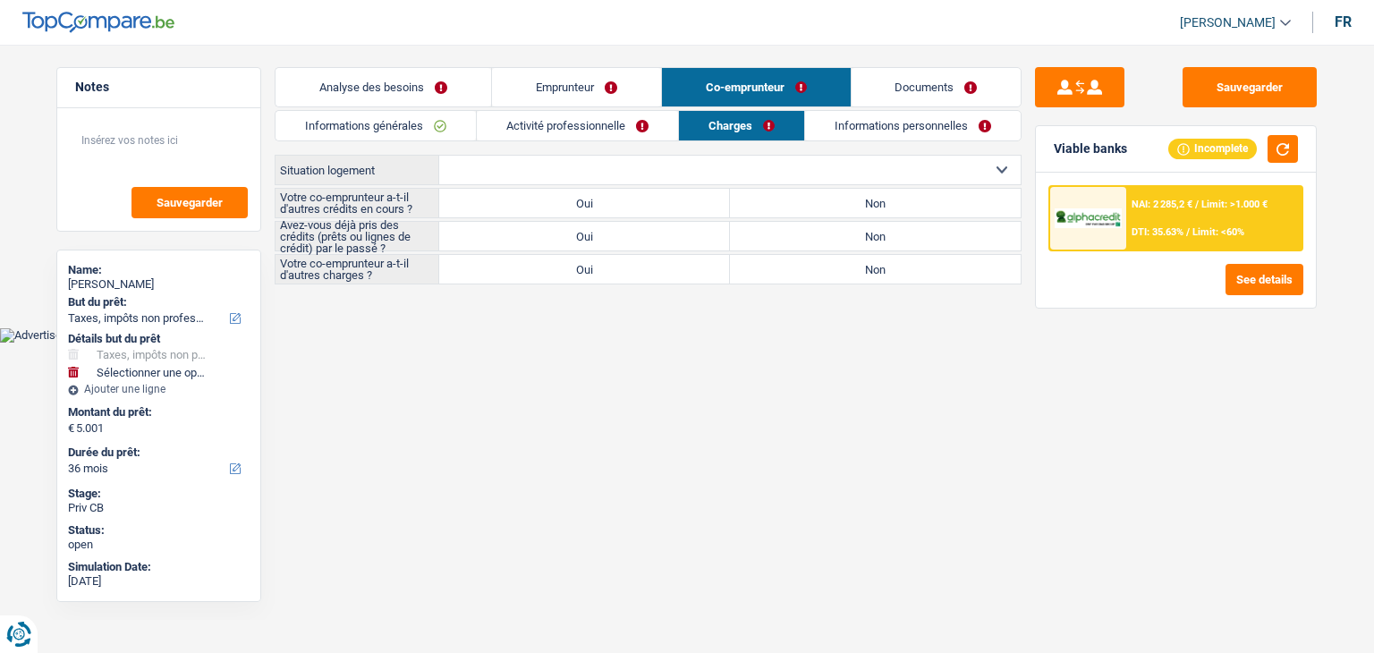
click at [439, 156] on select "Locataire Propriétaire avec prêt hypothécaire Propriétaire sans prêt hypothécai…" at bounding box center [729, 170] width 581 height 29
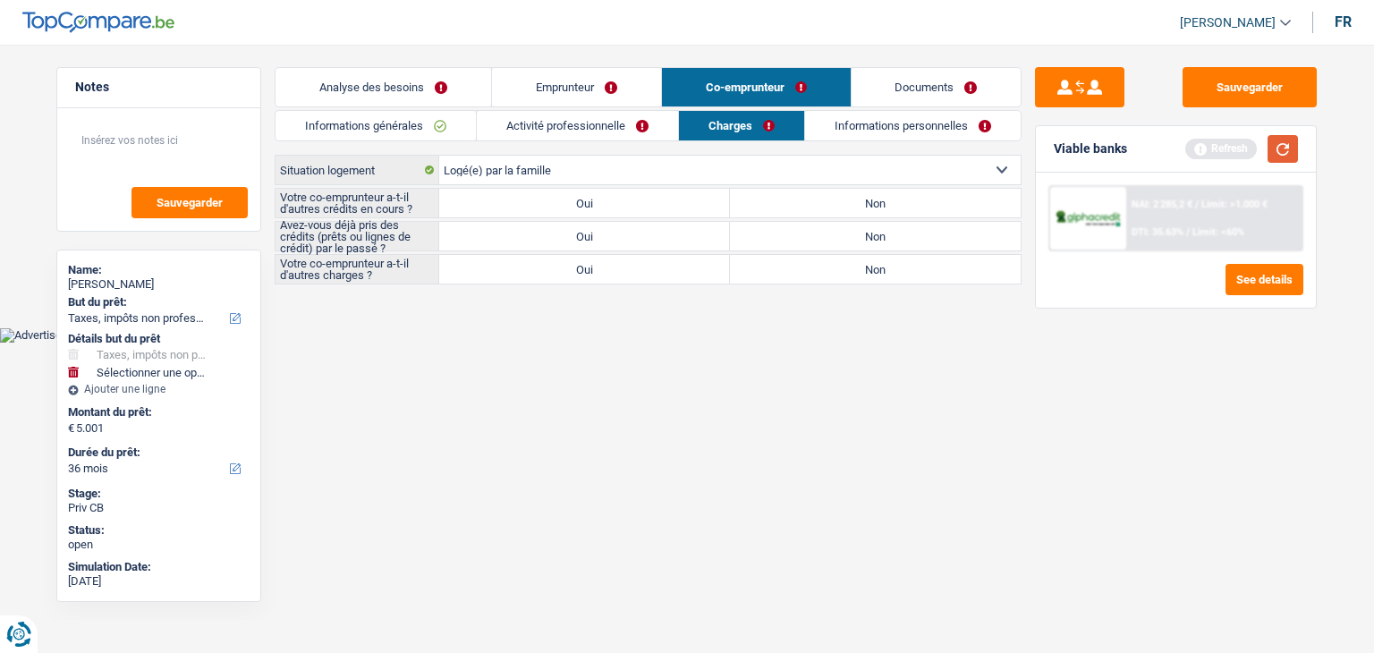
click at [1275, 144] on button "button" at bounding box center [1283, 149] width 30 height 28
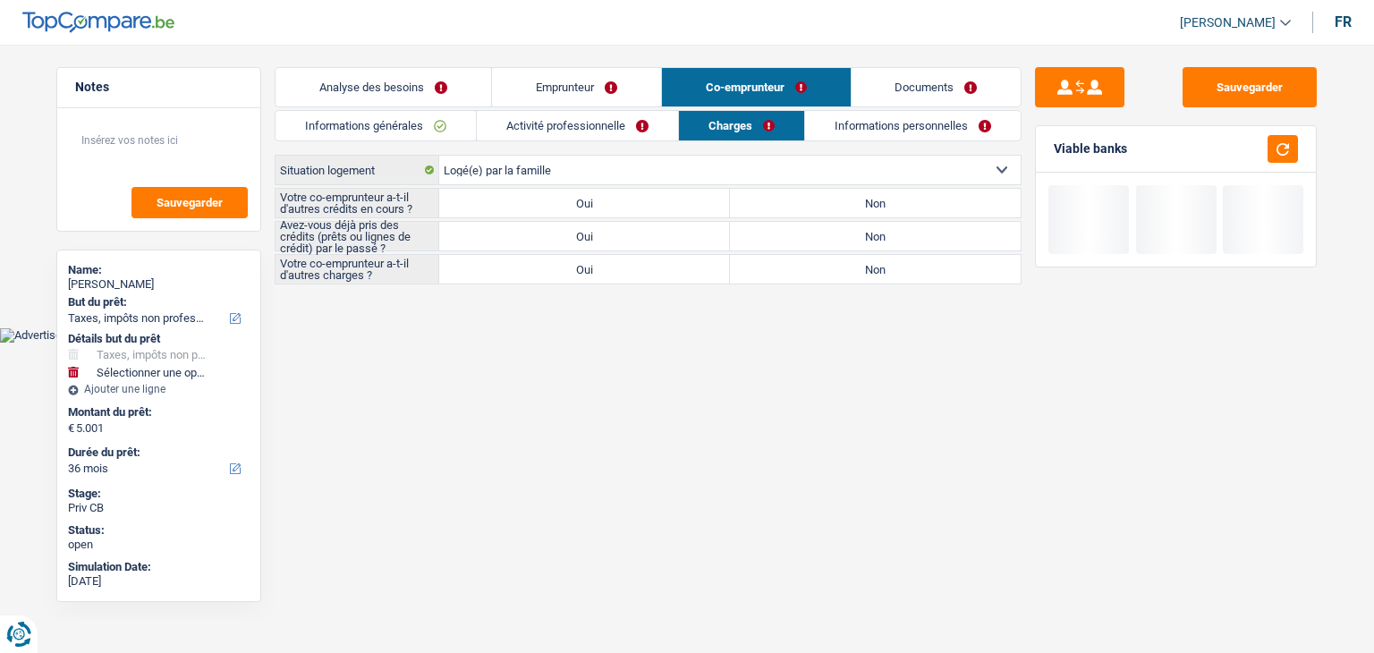
click at [479, 148] on div "Informations générales Activité professionnelle Charges Informations personnell…" at bounding box center [648, 197] width 747 height 174
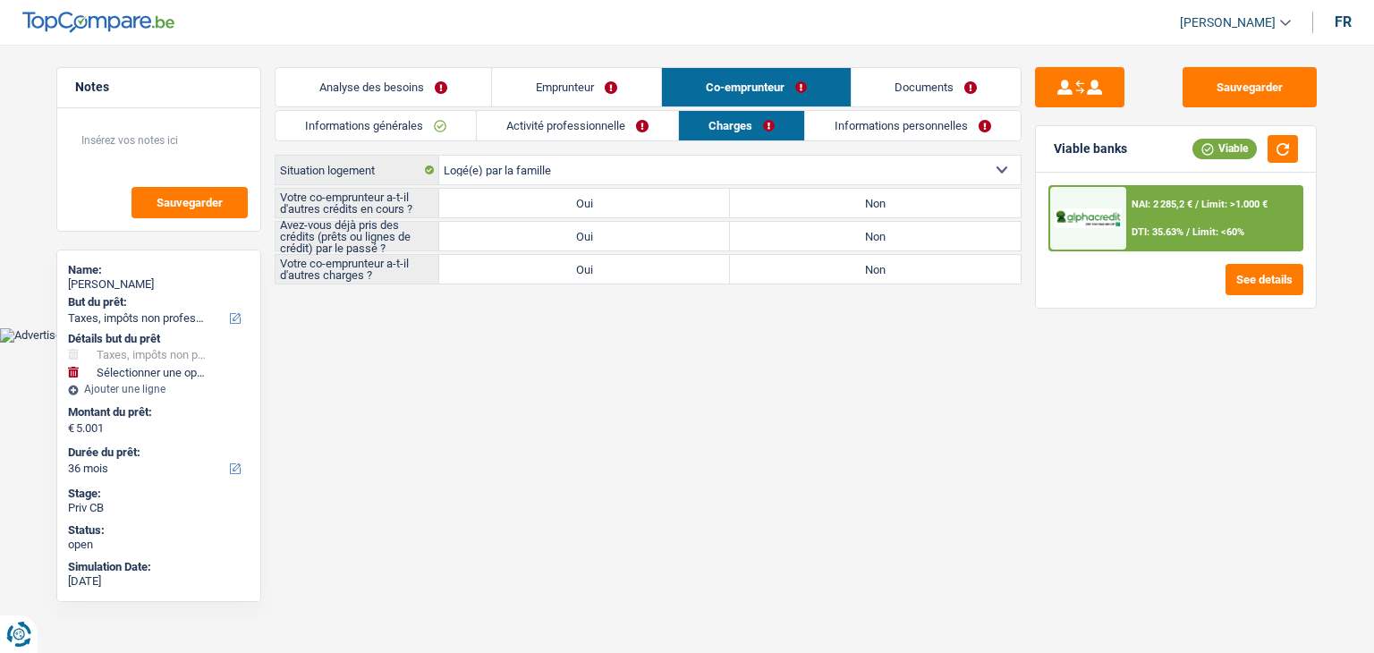
drag, startPoint x: 375, startPoint y: 165, endPoint x: 312, endPoint y: 172, distance: 63.0
click at [312, 172] on label "Situation logement" at bounding box center [358, 170] width 164 height 29
click at [378, 325] on main "Notes Sauvegarder Name: NATHALIE MONNOM But du prêt: Confort maison: meubles, t…" at bounding box center [687, 177] width 1374 height 301
drag, startPoint x: 379, startPoint y: 164, endPoint x: 276, endPoint y: 171, distance: 103.1
click at [276, 171] on label "Situation logement" at bounding box center [358, 170] width 164 height 29
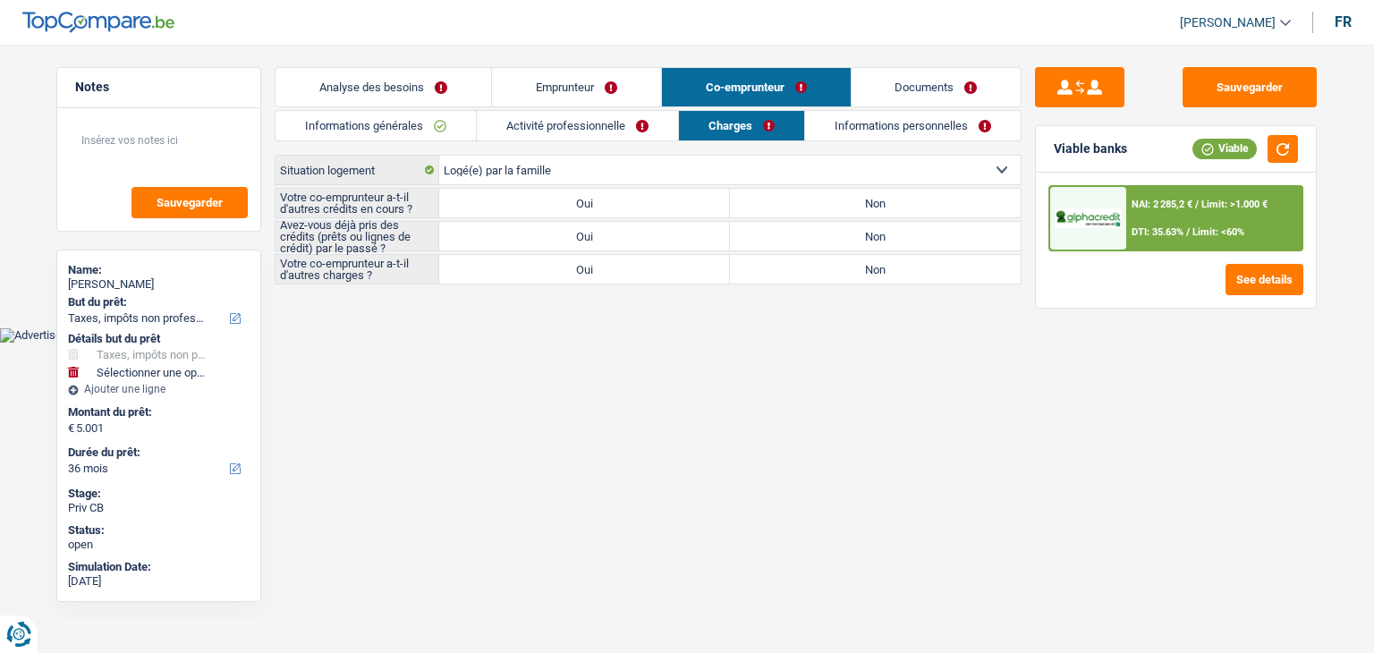
click at [386, 173] on label "Situation logement" at bounding box center [358, 170] width 164 height 29
click at [439, 173] on select "Locataire Propriétaire avec prêt hypothécaire Propriétaire sans prêt hypothécai…" at bounding box center [729, 170] width 581 height 29
click at [1286, 151] on button "button" at bounding box center [1283, 149] width 30 height 28
drag, startPoint x: 419, startPoint y: 202, endPoint x: 281, endPoint y: 196, distance: 137.9
click at [281, 196] on label "Votre co-emprunteur a-t-il d'autres crédits en cours ?" at bounding box center [358, 203] width 164 height 29
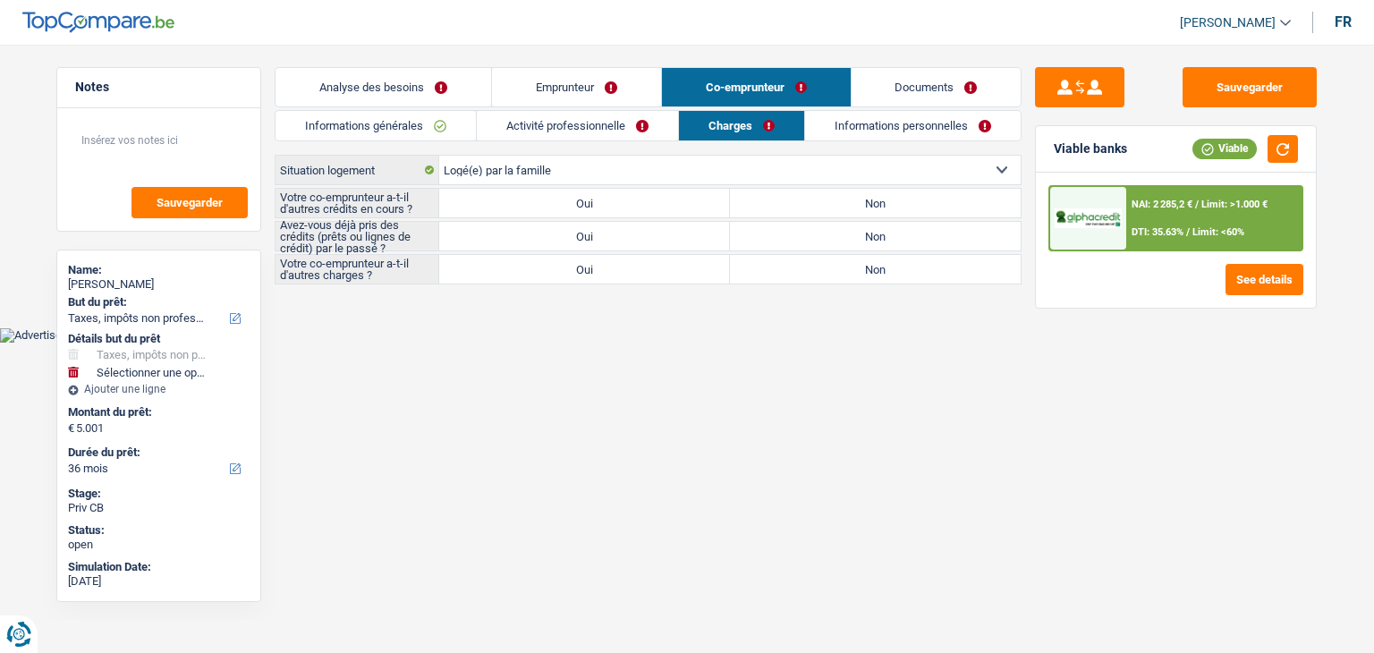
click at [314, 343] on html "Vous avez le contrôle de vos données Nous utilisons des cookies, tout comme nos…" at bounding box center [687, 171] width 1374 height 343
click at [547, 197] on label "Oui" at bounding box center [584, 203] width 291 height 29
click at [547, 197] on input "Oui" at bounding box center [584, 203] width 291 height 29
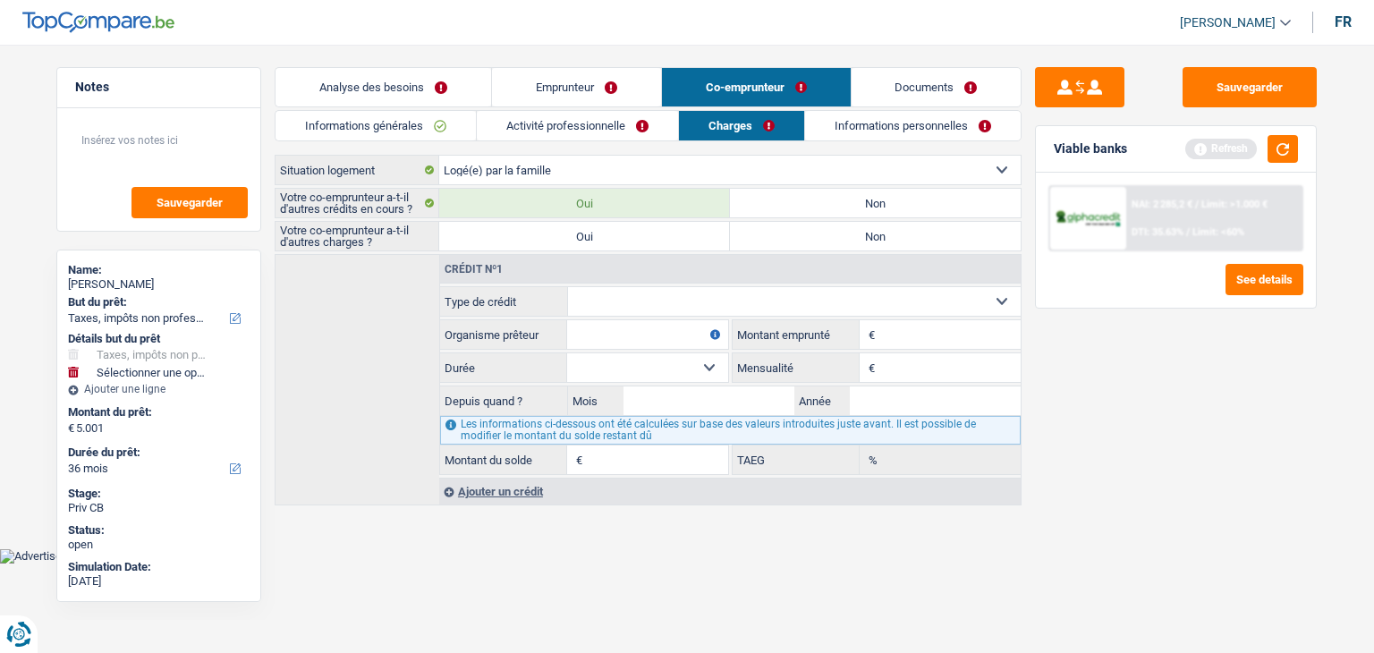
click at [719, 293] on select "Carte ou ouverture de crédit Prêt hypothécaire Vente à tempérament Prêt à tempé…" at bounding box center [795, 301] width 454 height 29
click at [568, 287] on select "Carte ou ouverture de crédit Prêt hypothécaire Vente à tempérament Prêt à tempé…" at bounding box center [795, 301] width 454 height 29
click at [1278, 152] on button "button" at bounding box center [1283, 149] width 30 height 28
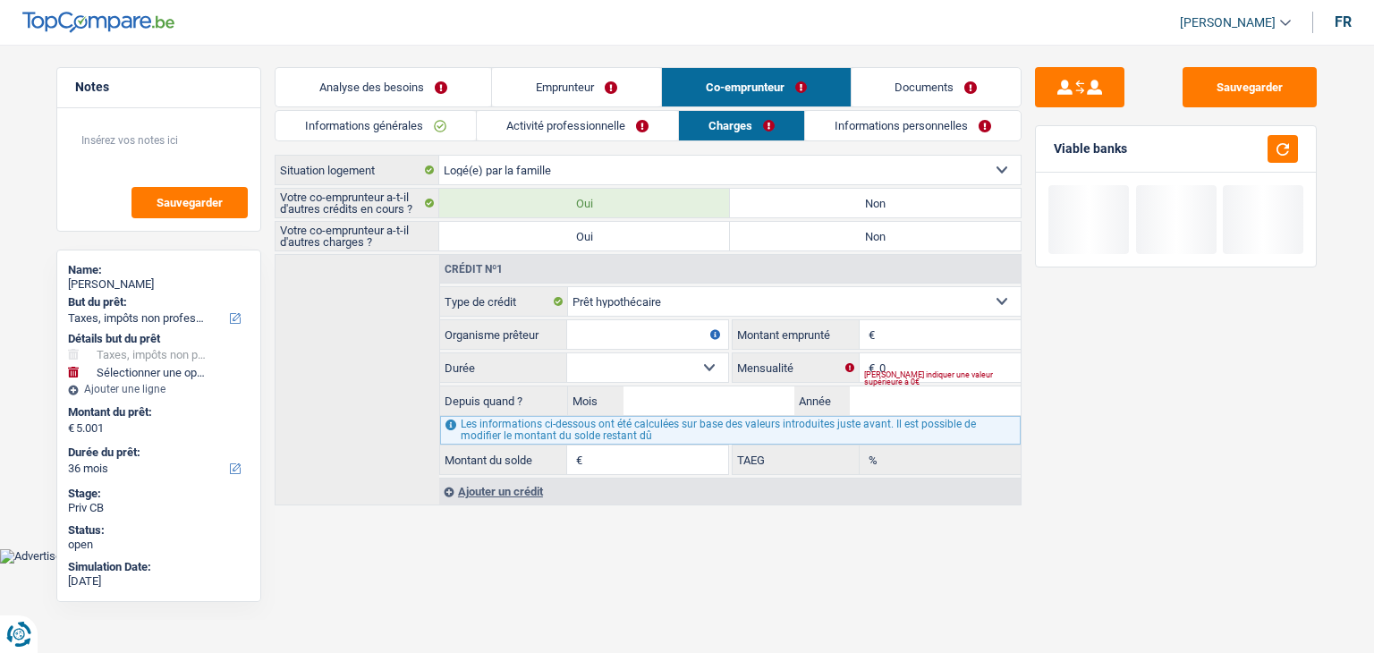
click at [562, 320] on label "Organisme prêteur" at bounding box center [503, 334] width 127 height 29
click at [0, 0] on input "Cofidis" at bounding box center [0, 0] width 0 height 0
click at [598, 327] on input "Organisme prêteur" at bounding box center [647, 334] width 161 height 29
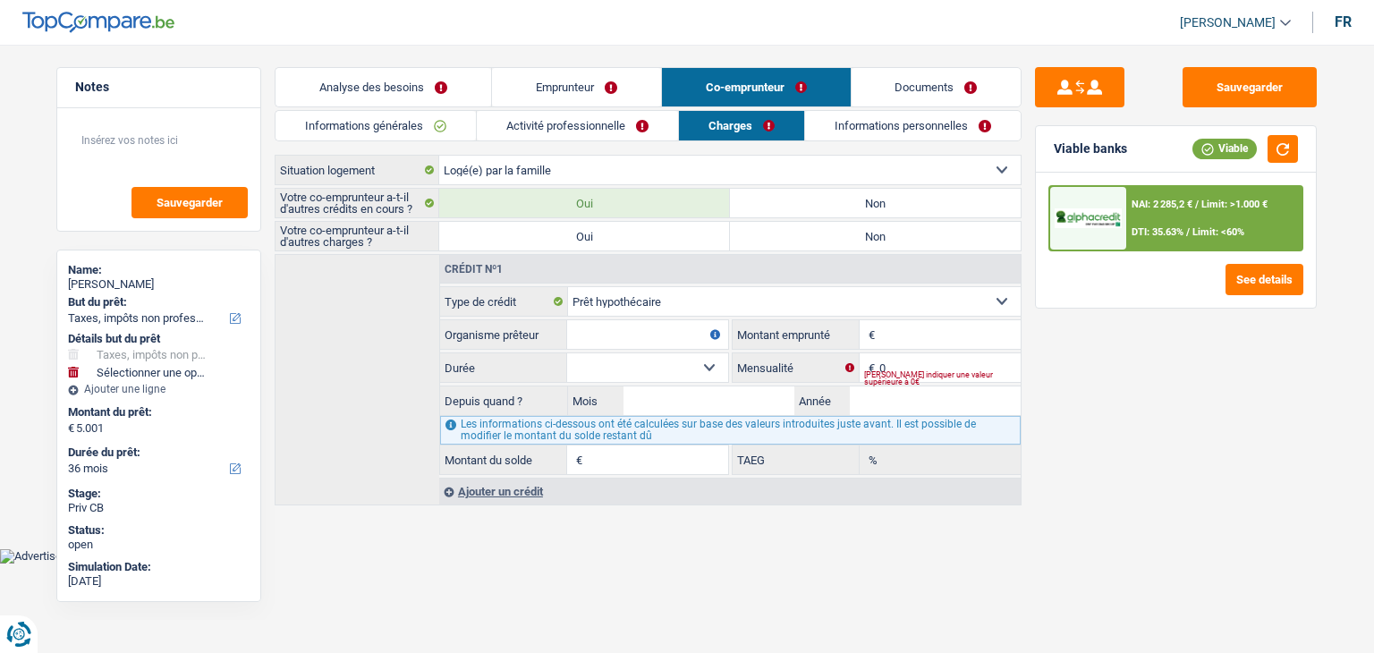
click at [538, 124] on link "Activité professionnelle" at bounding box center [577, 126] width 201 height 30
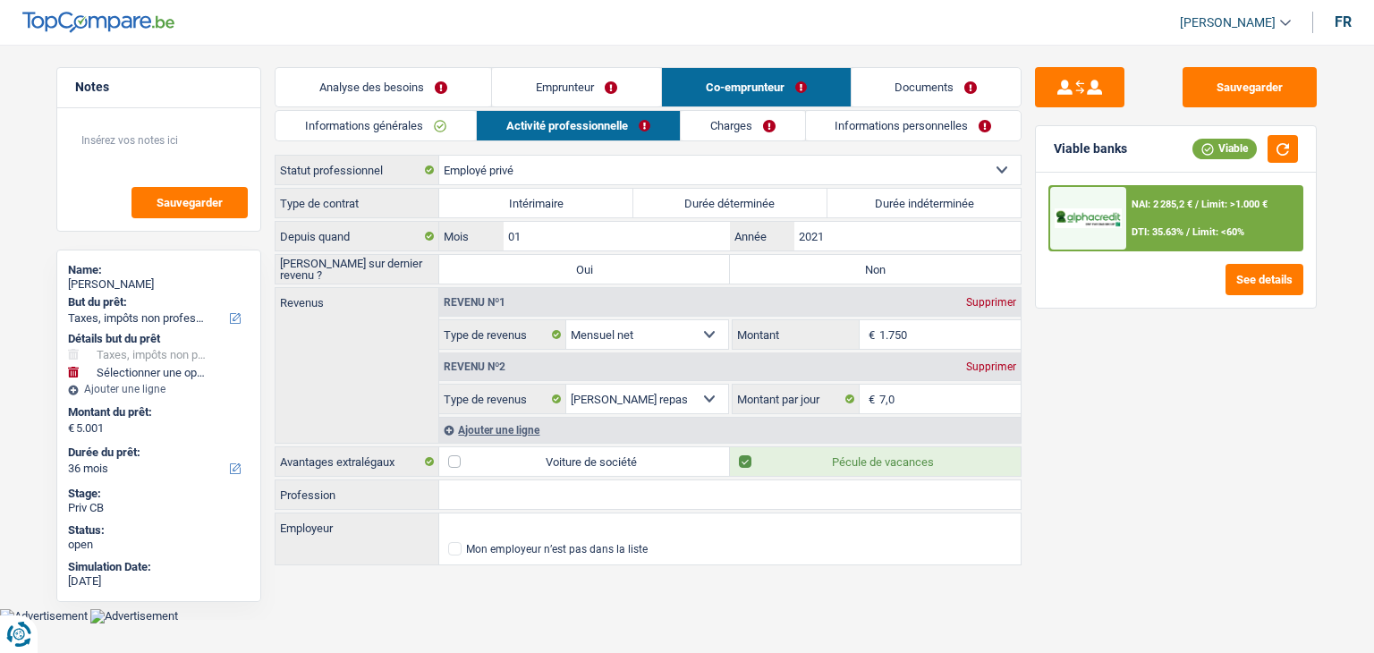
click at [540, 79] on link "Emprunteur" at bounding box center [576, 87] width 169 height 38
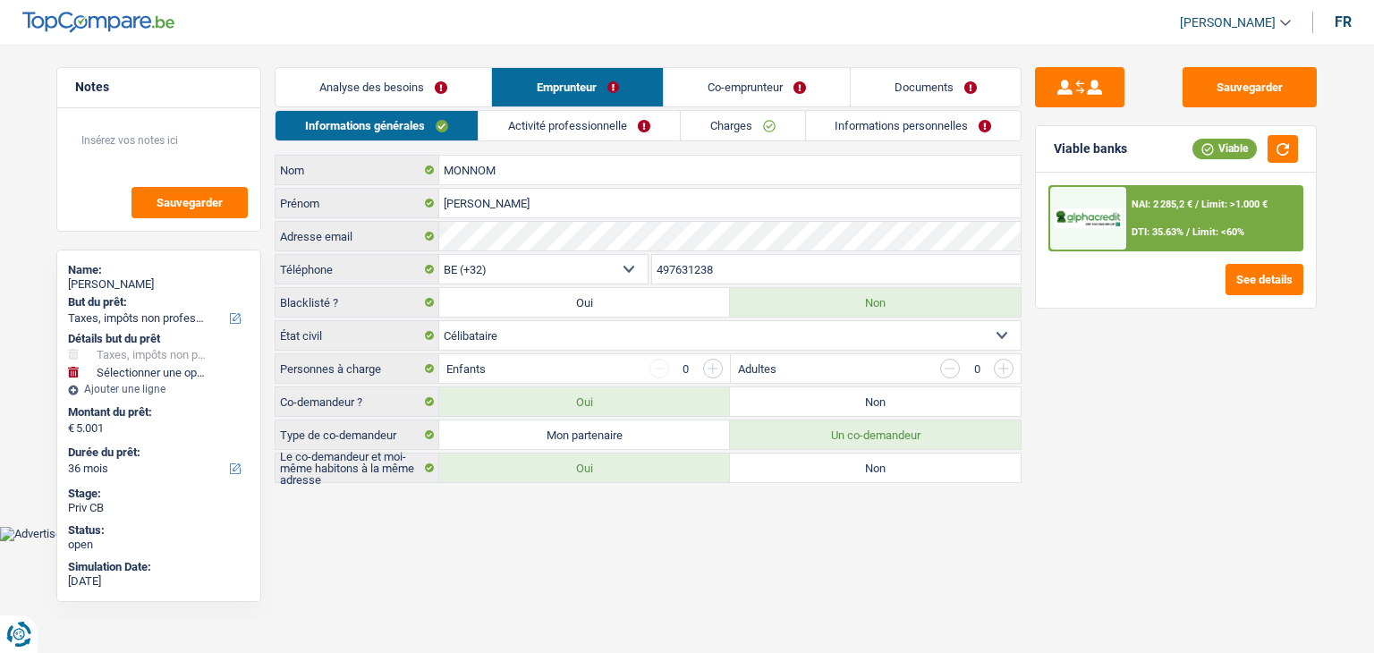
click at [704, 127] on link "Charges" at bounding box center [743, 126] width 124 height 30
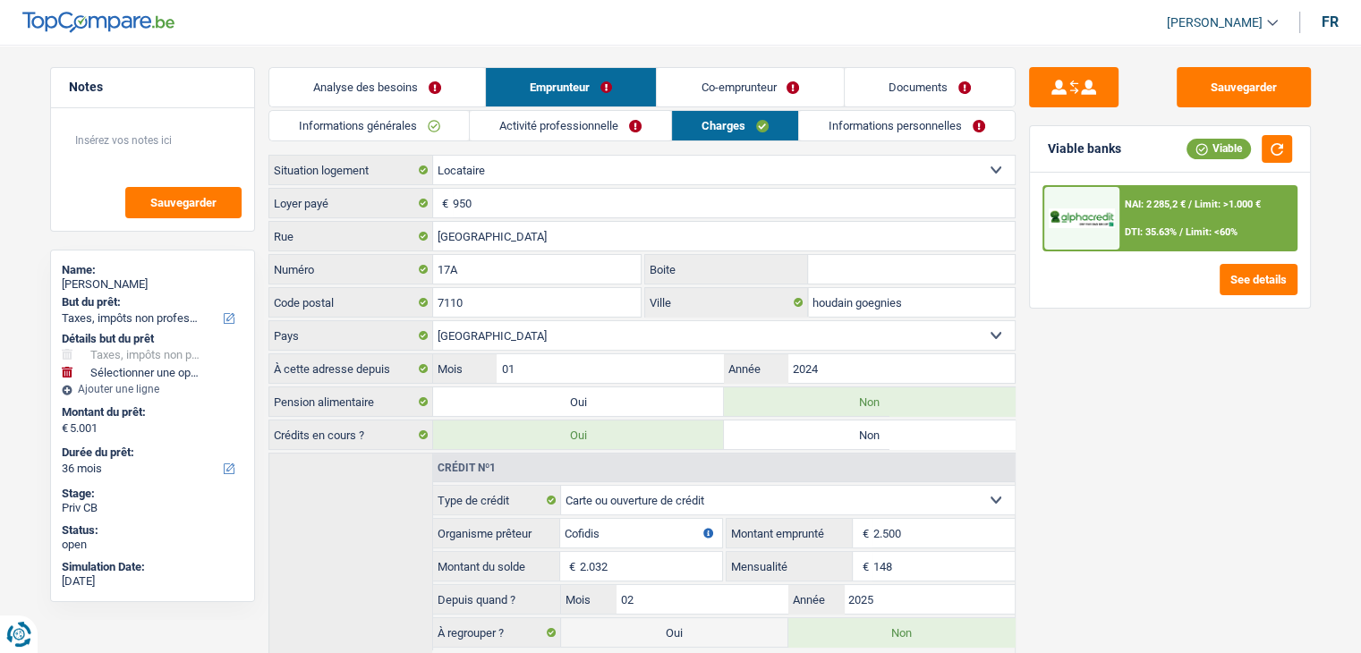
click at [573, 123] on link "Activité professionnelle" at bounding box center [570, 126] width 201 height 30
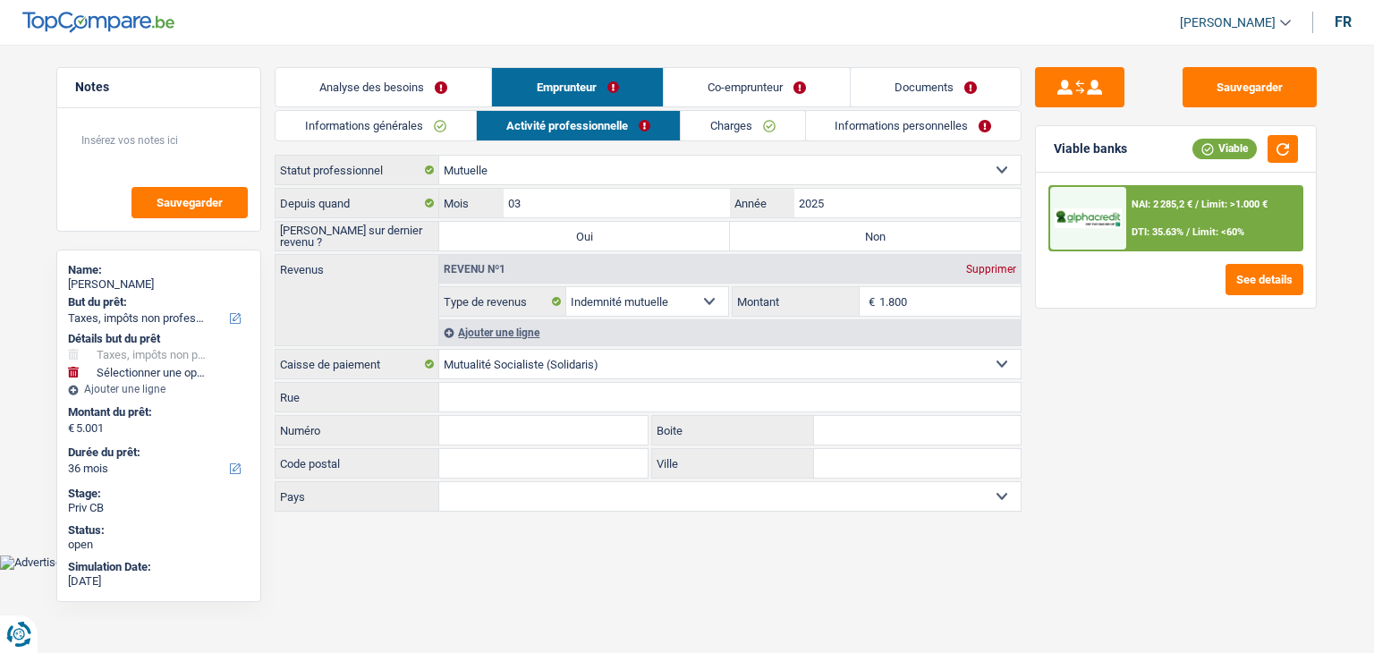
click at [727, 127] on link "Charges" at bounding box center [743, 126] width 124 height 30
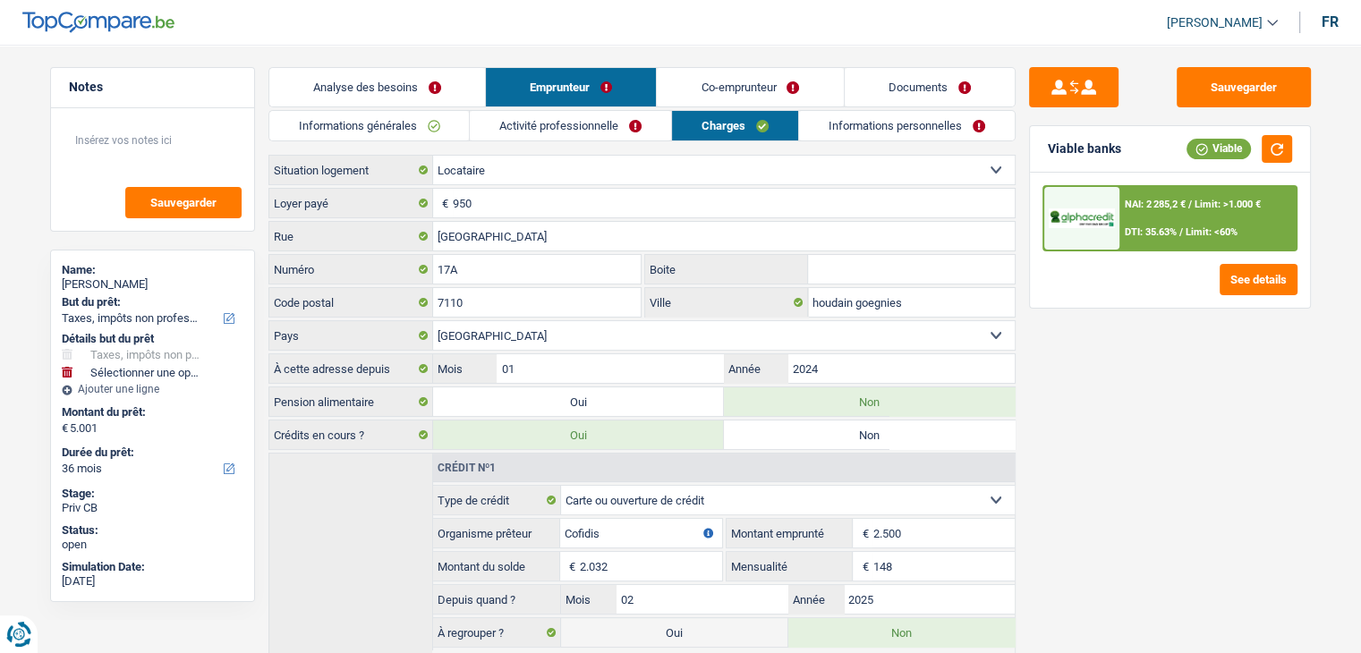
click at [619, 128] on link "Activité professionnelle" at bounding box center [570, 126] width 201 height 30
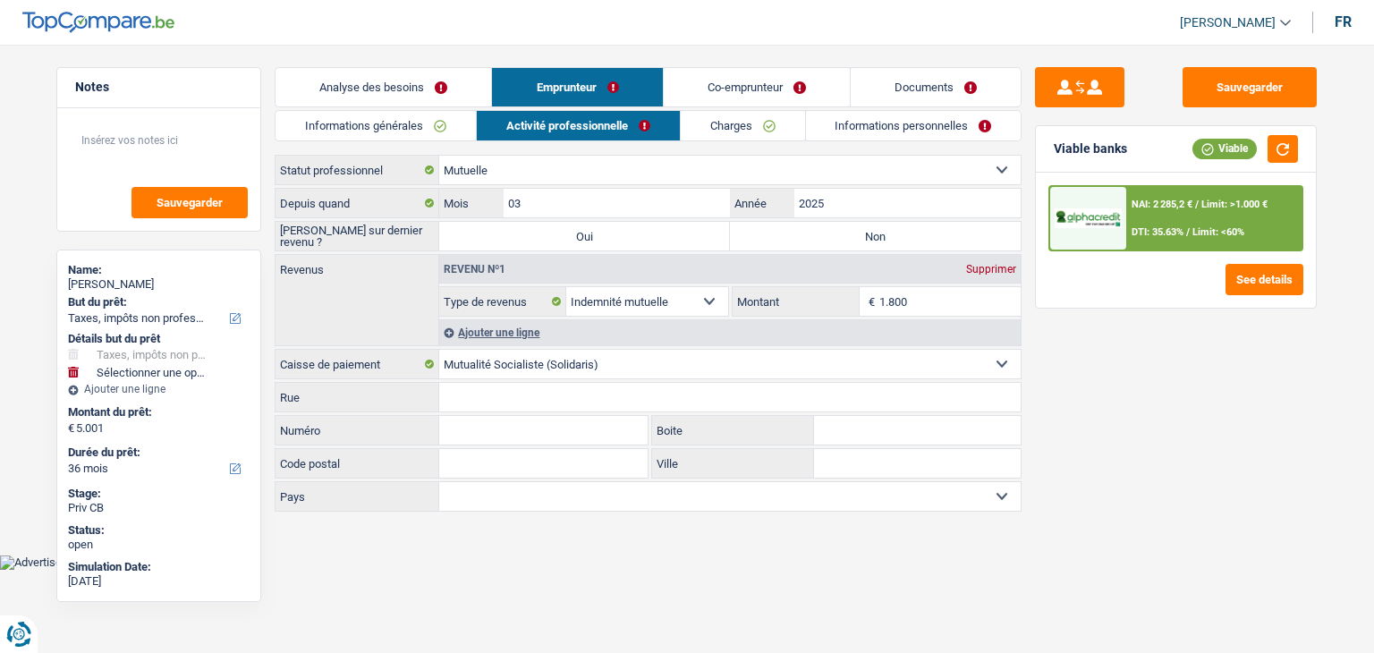
click at [762, 116] on link "Charges" at bounding box center [743, 126] width 124 height 30
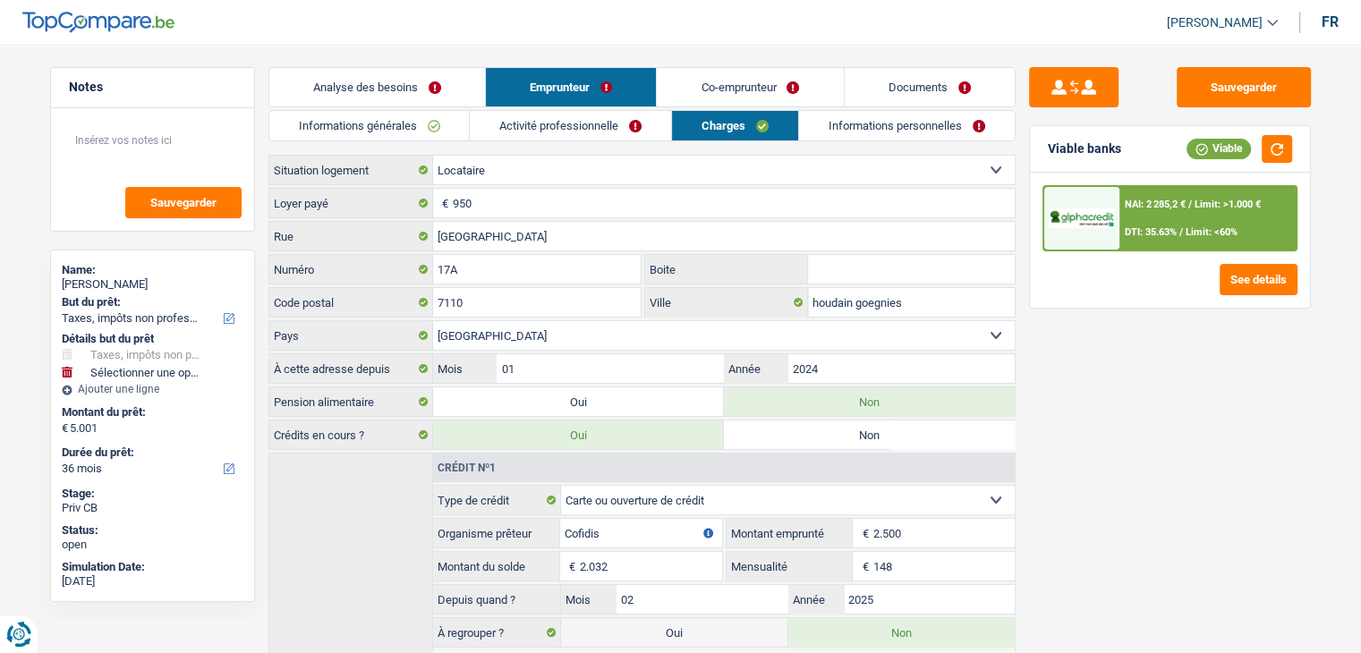
click at [1154, 474] on div "Sauvegarder Viable banks Viable NAI: 2 285,2 € / Limit: >1.000 € DTI: 35.63% / …" at bounding box center [1169, 343] width 309 height 553
click at [1124, 206] on div "NAI: 2 285,2 € / Limit: >1.000 € DTI: 35.63% / Limit: <60%" at bounding box center [1207, 218] width 176 height 63
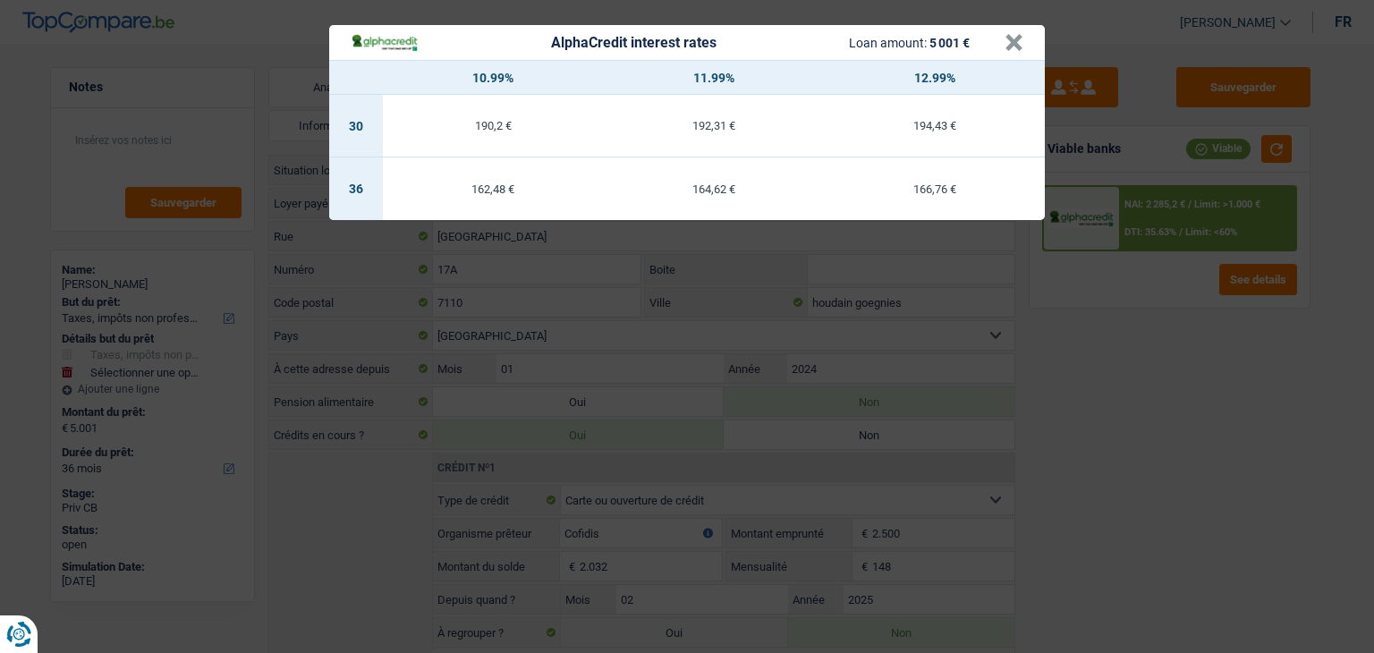
click at [1127, 326] on div "AlphaCredit interest rates Loan amount: 5 001 € × 10.99% 11.99% 12.99% 30 190,2…" at bounding box center [687, 326] width 1374 height 653
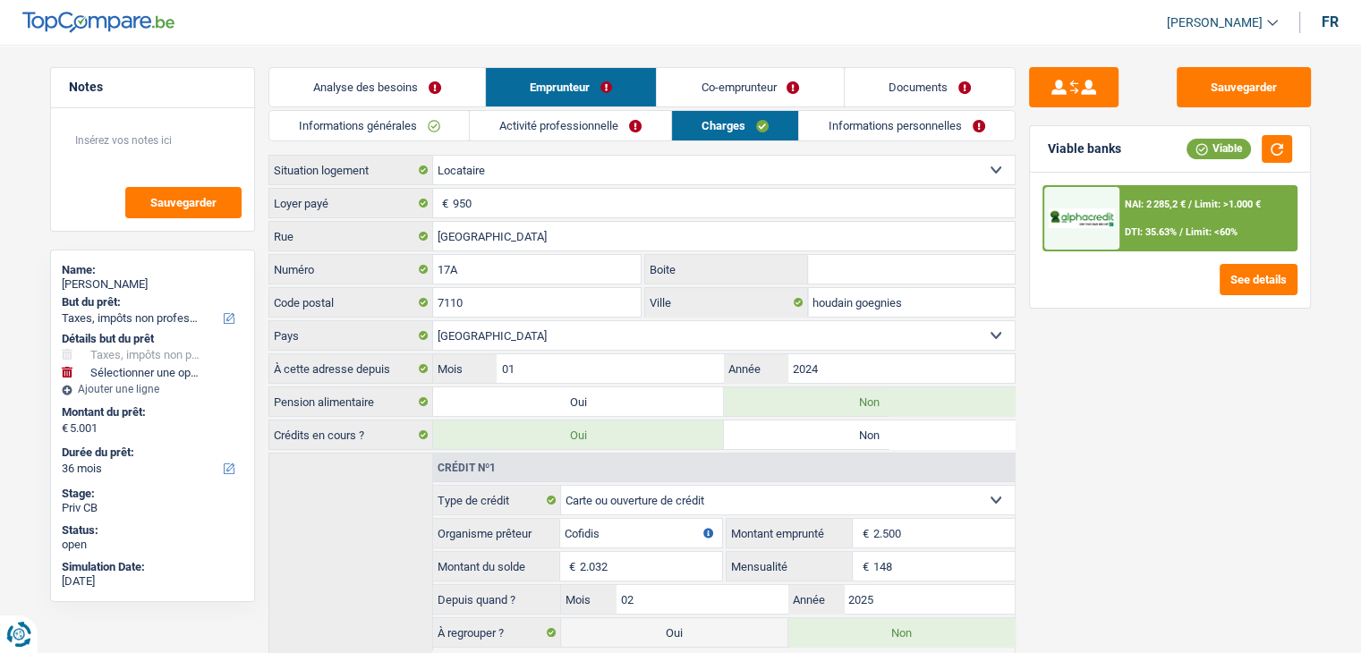
click at [388, 96] on link "Analyse des besoins" at bounding box center [377, 87] width 216 height 38
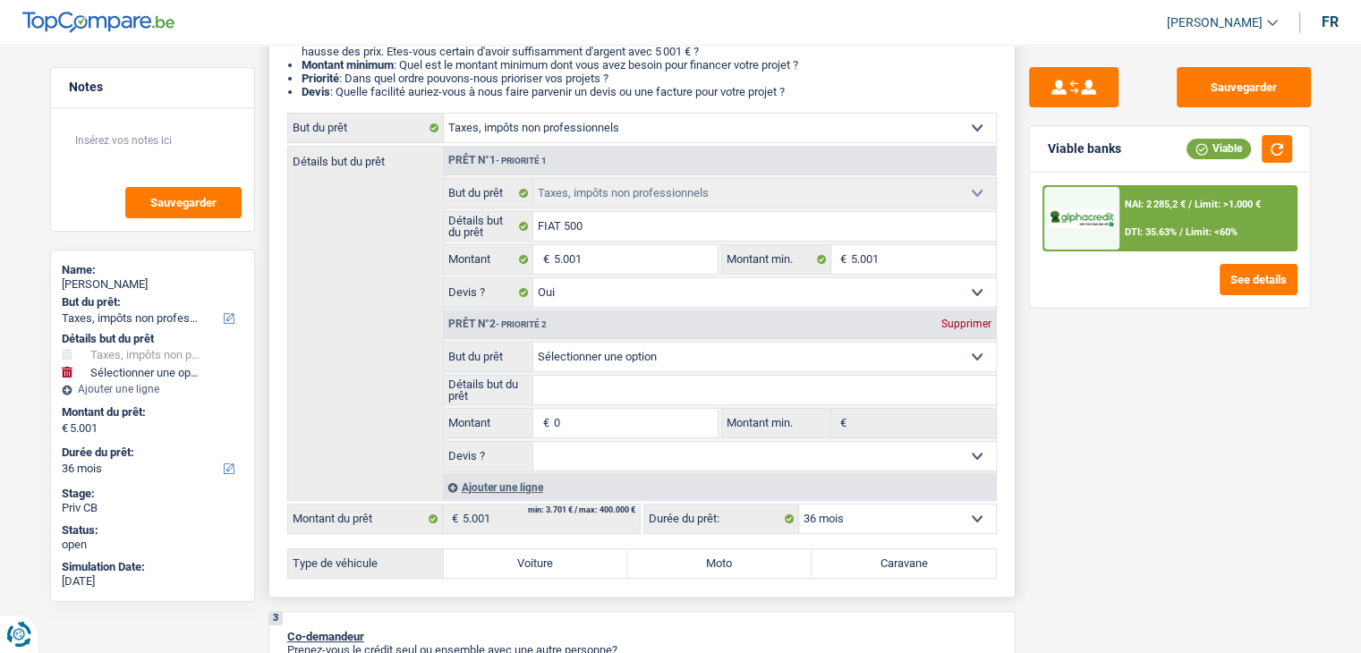
scroll to position [268, 0]
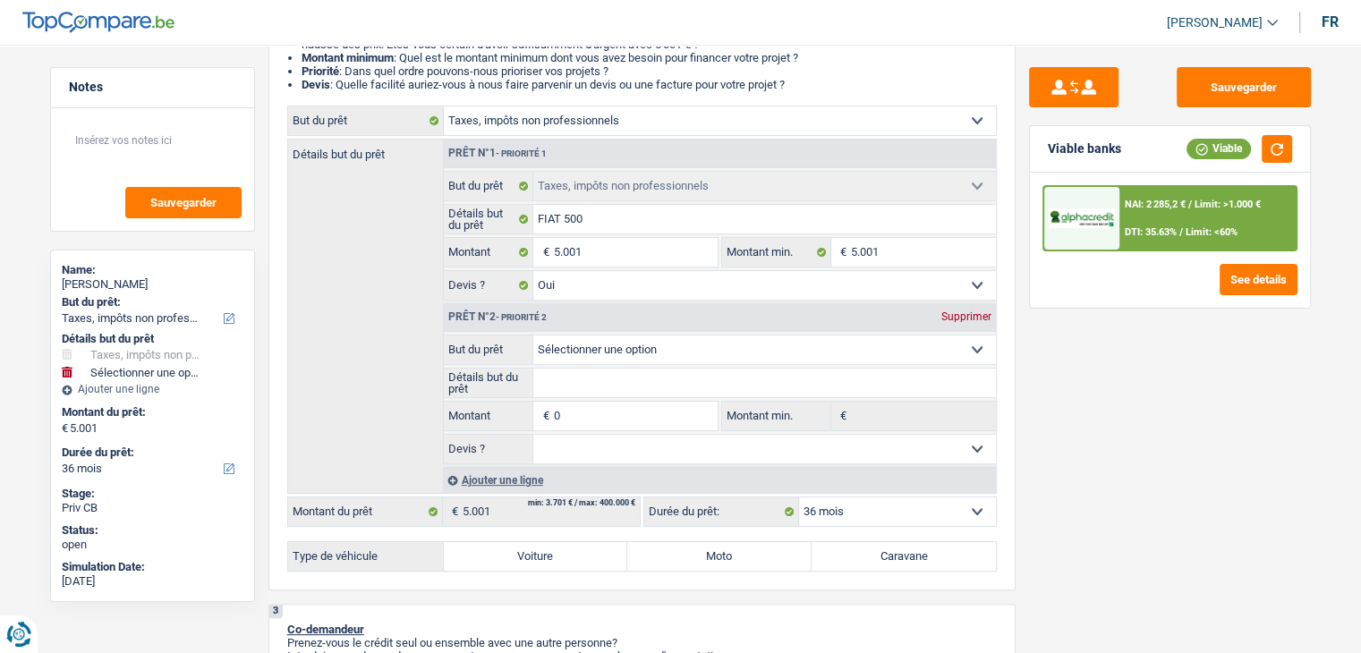
click at [1115, 495] on div "Sauvegarder Viable banks Viable NAI: 2 285,2 € / Limit: >1.000 € DTI: 35.63% / …" at bounding box center [1169, 343] width 309 height 553
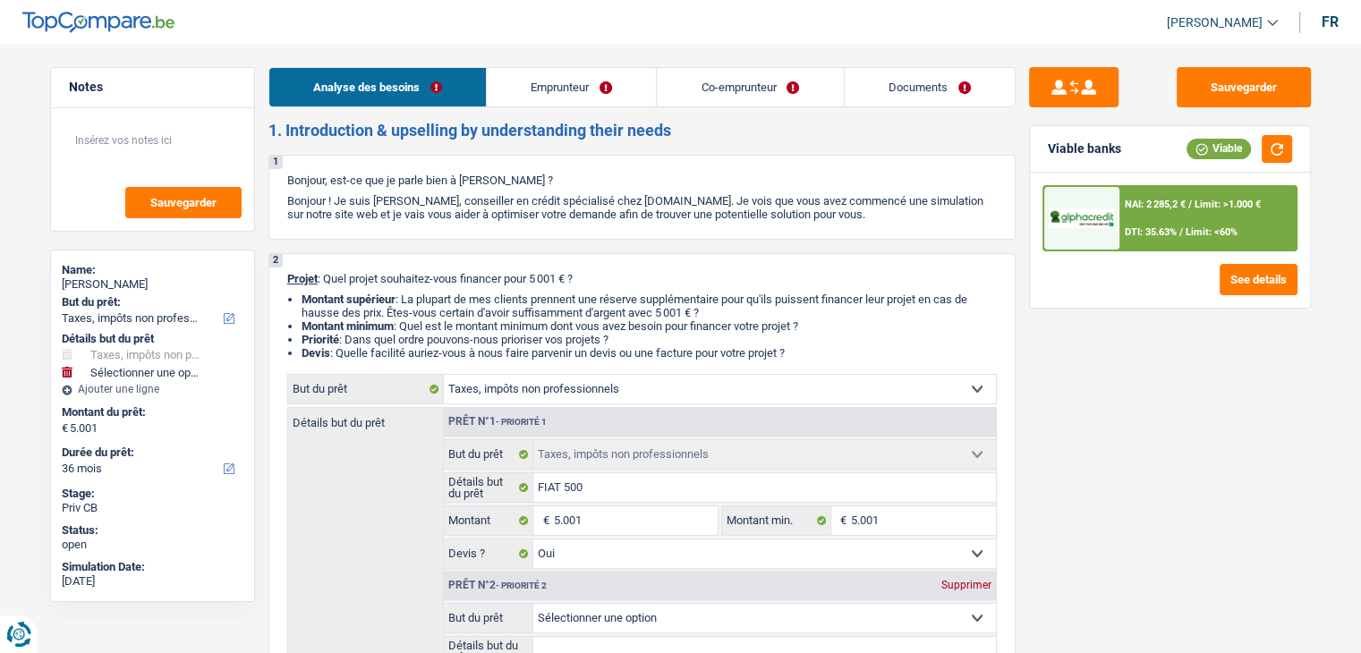
click at [671, 94] on link "Co-emprunteur" at bounding box center [750, 87] width 186 height 38
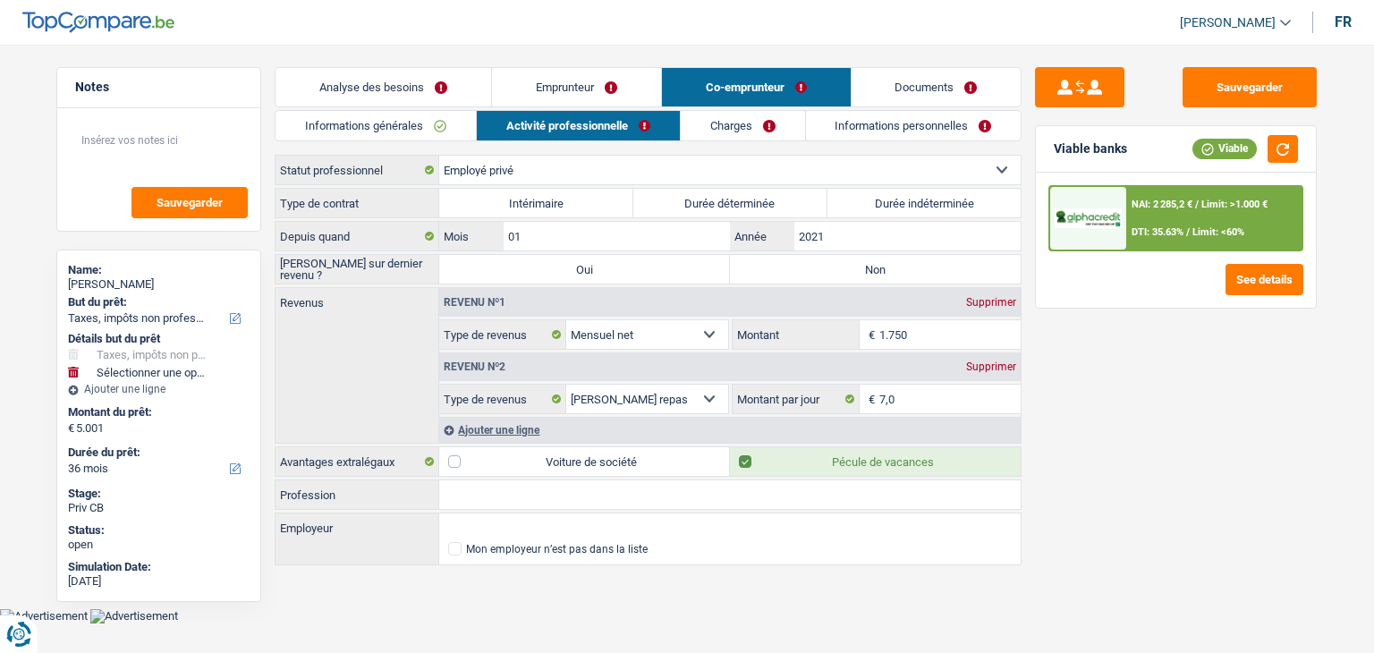
click at [719, 127] on link "Charges" at bounding box center [743, 126] width 124 height 30
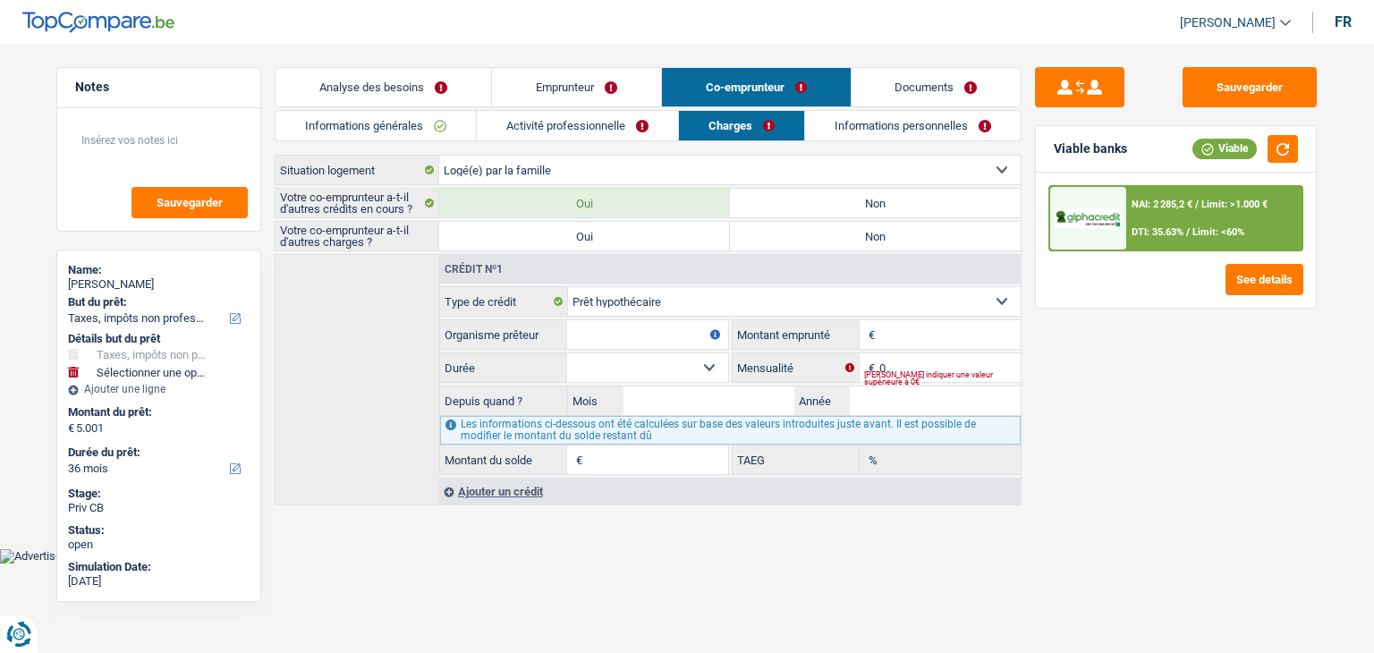
click at [626, 333] on input "Organisme prêteur" at bounding box center [647, 334] width 161 height 29
click at [903, 361] on input "0" at bounding box center [949, 367] width 141 height 29
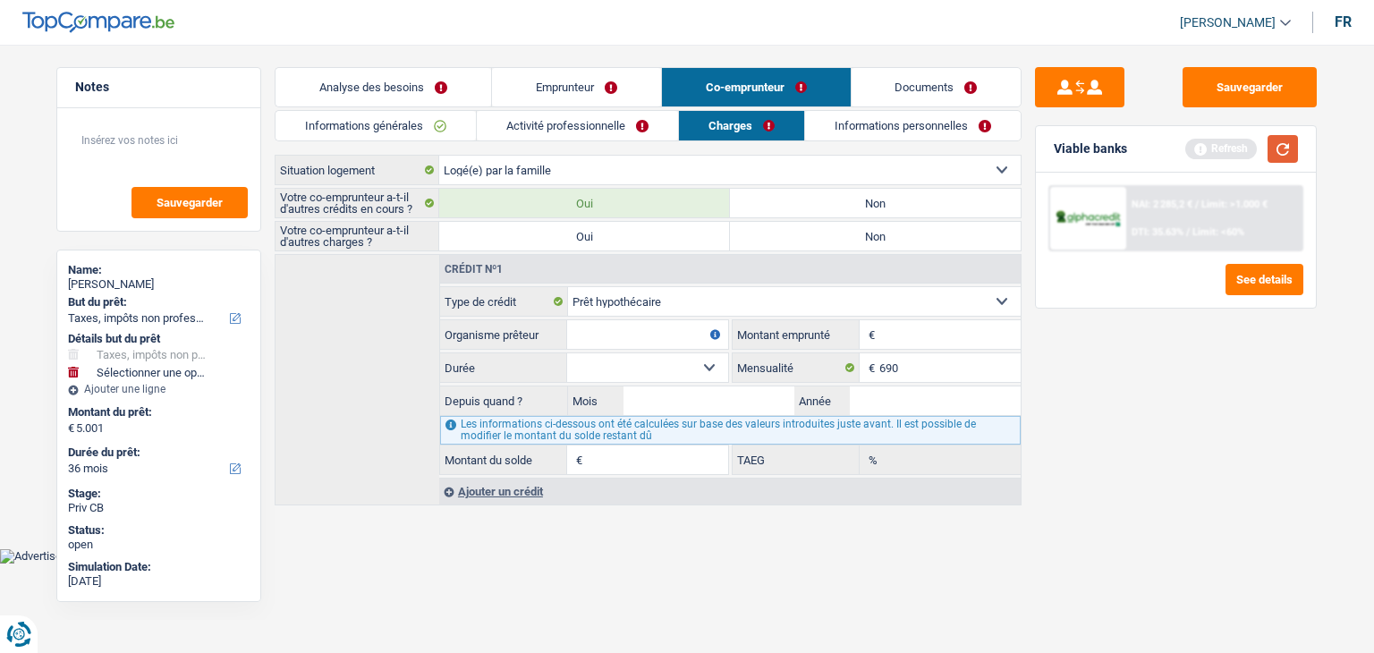
click at [1290, 145] on button "button" at bounding box center [1283, 149] width 30 height 28
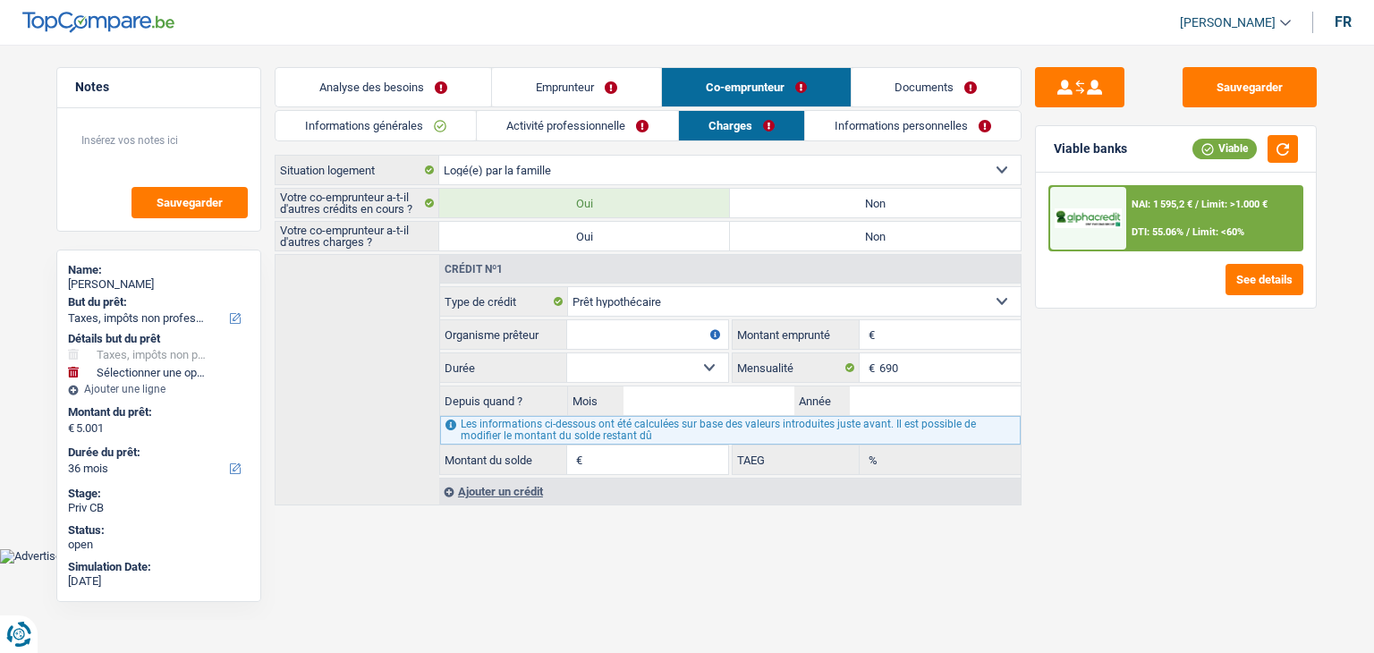
click at [1184, 405] on div "Sauvegarder Viable banks Viable NAI: 1 595,2 € / Limit: >1.000 € DTI: 55.06% / …" at bounding box center [1176, 343] width 309 height 553
click at [609, 321] on input "Organisme prêteur" at bounding box center [647, 334] width 161 height 29
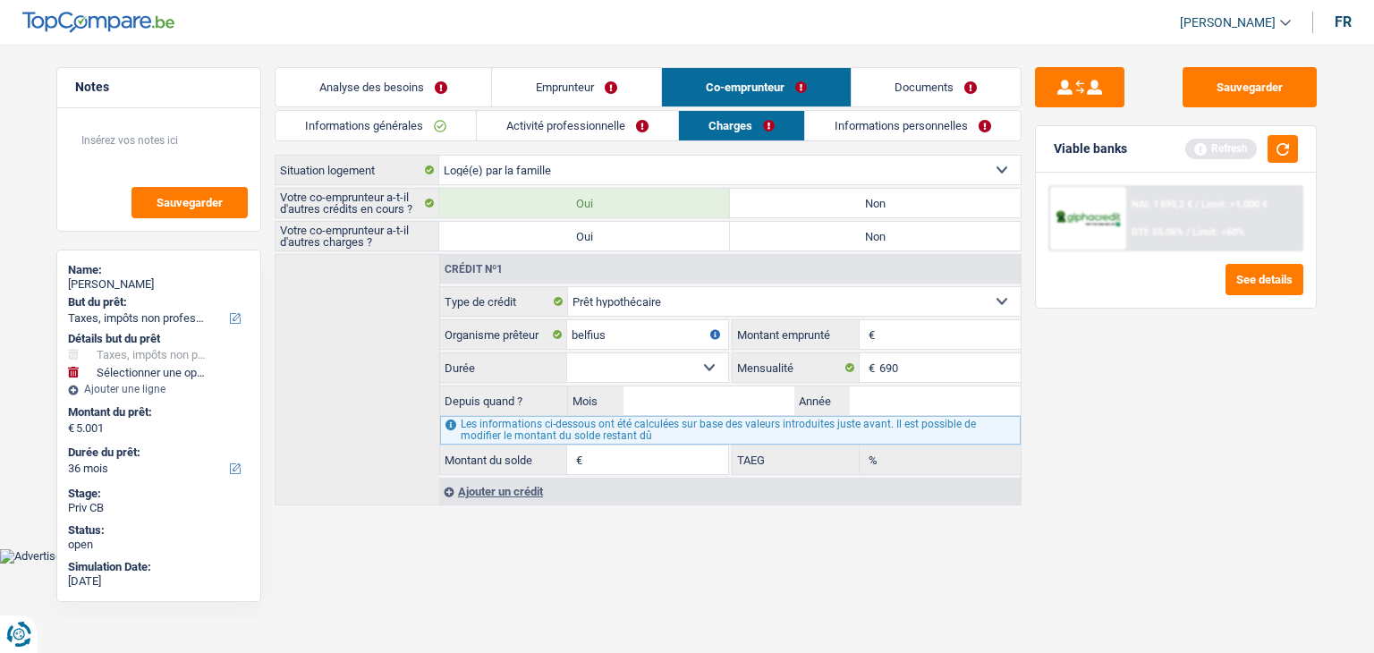
click at [928, 320] on input "Montant" at bounding box center [949, 334] width 141 height 29
click at [1288, 143] on button "button" at bounding box center [1283, 149] width 30 height 28
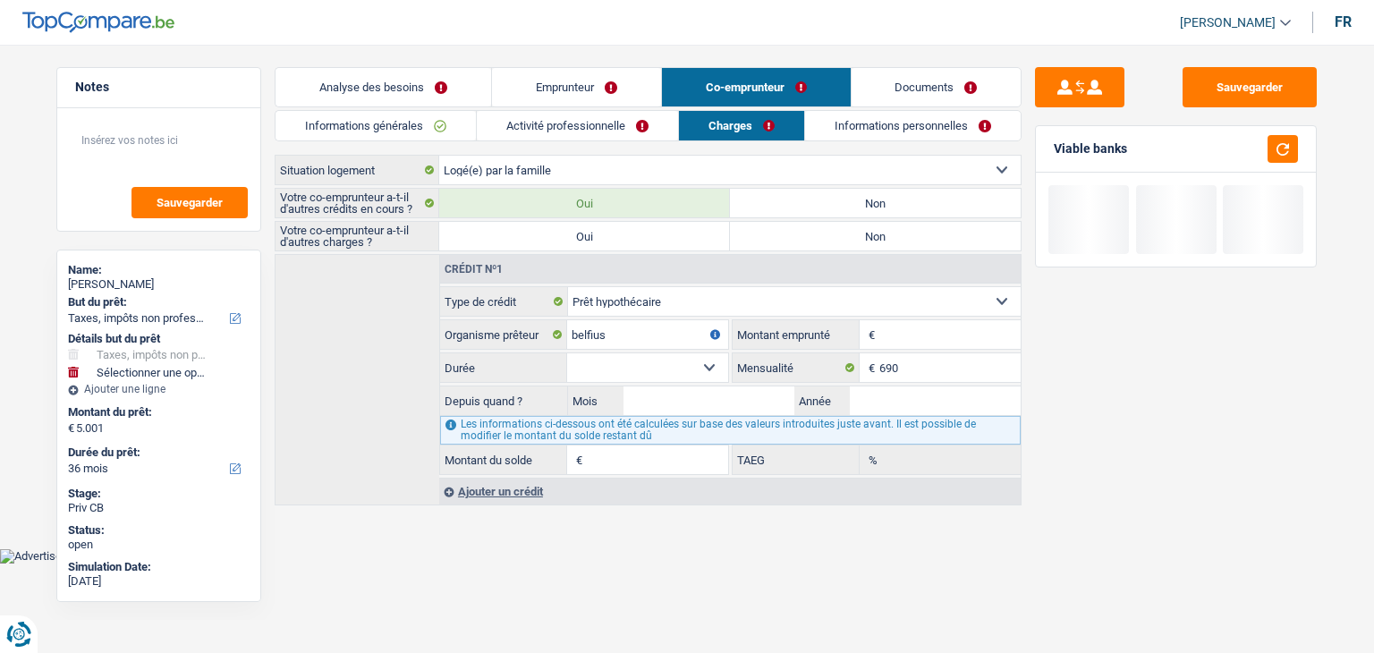
click at [907, 340] on input "Montant" at bounding box center [949, 334] width 141 height 29
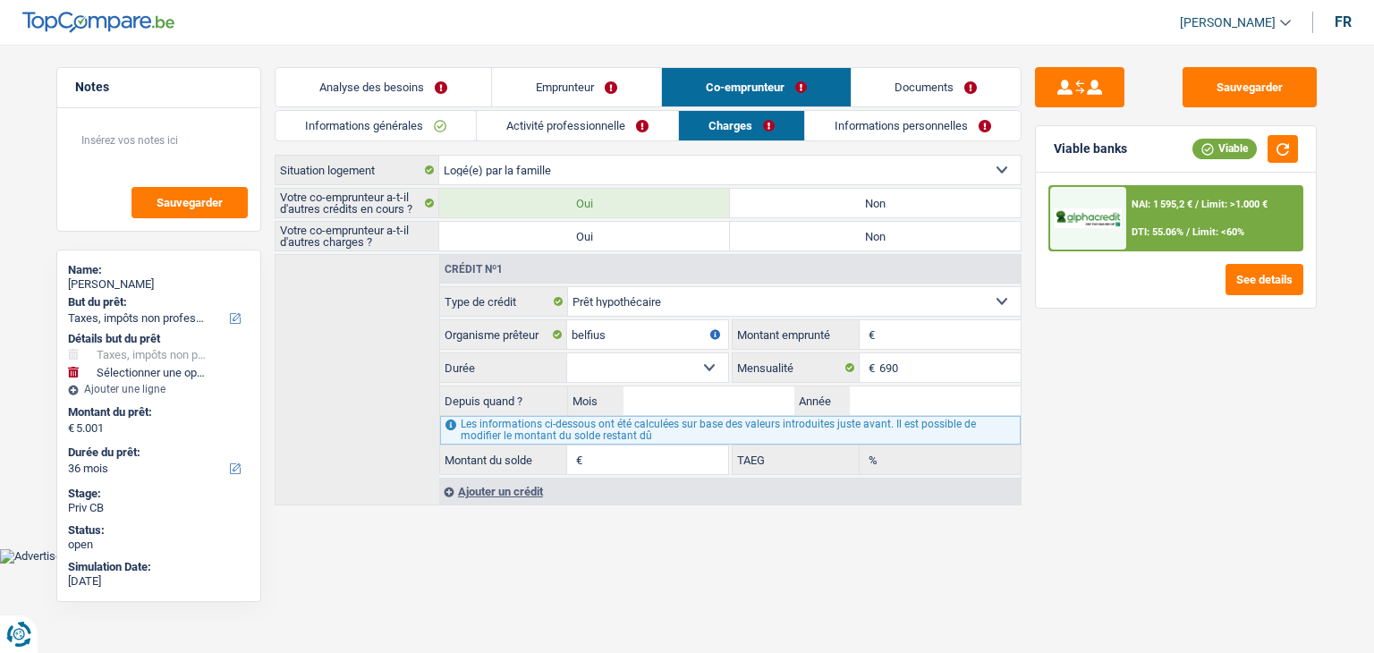
click at [1102, 333] on div "Sauvegarder Viable banks Viable NAI: 1 595,2 € / Limit: >1.000 € DTI: 55.06% / …" at bounding box center [1176, 343] width 309 height 553
click at [905, 323] on input "Montant" at bounding box center [949, 334] width 141 height 29
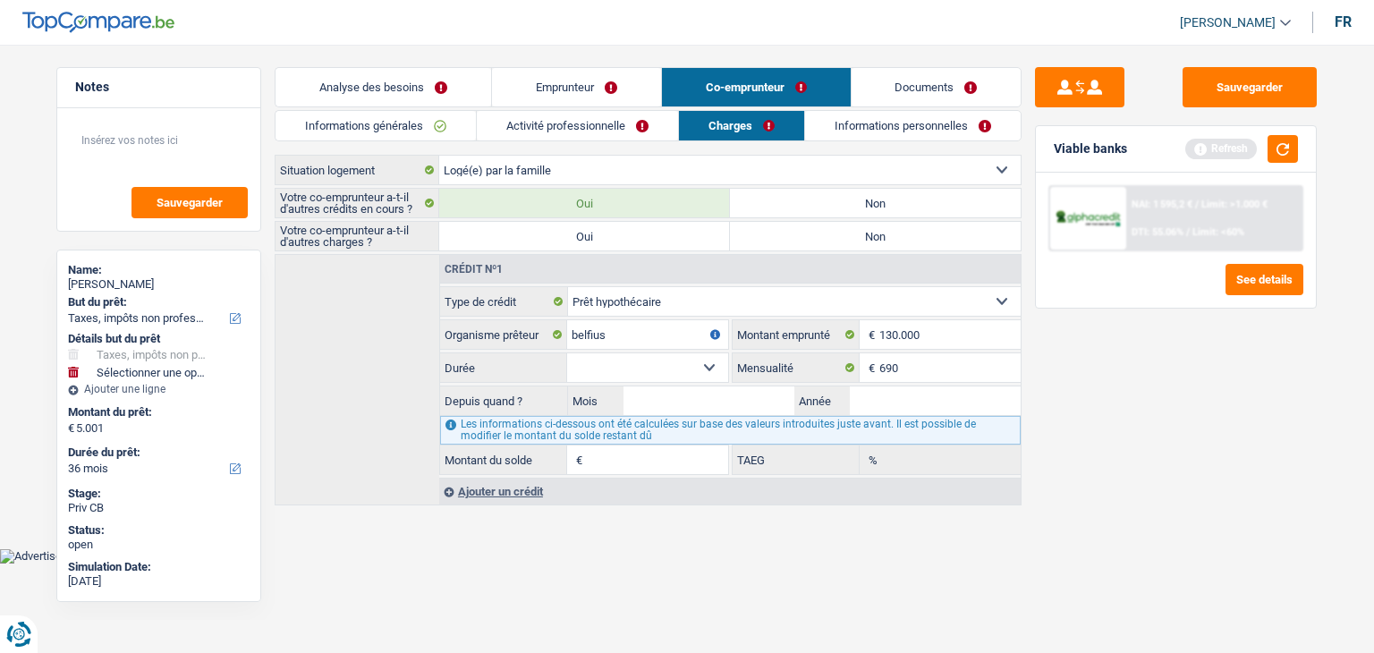
click at [683, 365] on select "120 mois 132 mois 144 mois 180 mois 240 mois 300 mois 360 mois 420 mois Sélecti…" at bounding box center [647, 367] width 161 height 29
click at [567, 353] on select "120 mois 132 mois 144 mois 180 mois 240 mois 300 mois 360 mois 420 mois Sélecti…" at bounding box center [647, 367] width 161 height 29
click at [647, 369] on select "120 mois 132 mois 144 mois 180 mois 240 mois 300 mois 360 mois 420 mois Sélecti…" at bounding box center [647, 367] width 161 height 29
click at [567, 353] on select "120 mois 132 mois 144 mois 180 mois 240 mois 300 mois 360 mois 420 mois Sélecti…" at bounding box center [647, 367] width 161 height 29
click at [1143, 420] on div "Sauvegarder Viable banks Refresh NAI: 1 595,2 € / Limit: >1.000 € DTI: 55.06% /…" at bounding box center [1176, 343] width 309 height 553
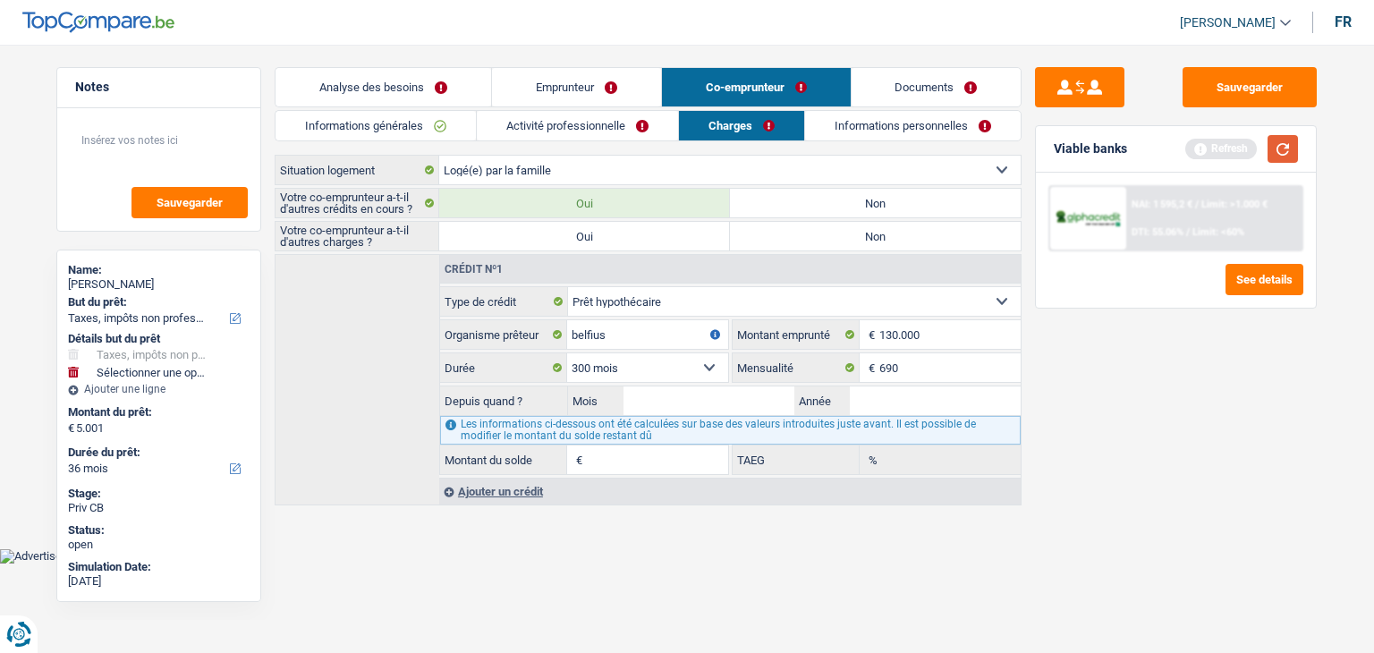
click at [1270, 143] on button "button" at bounding box center [1283, 149] width 30 height 28
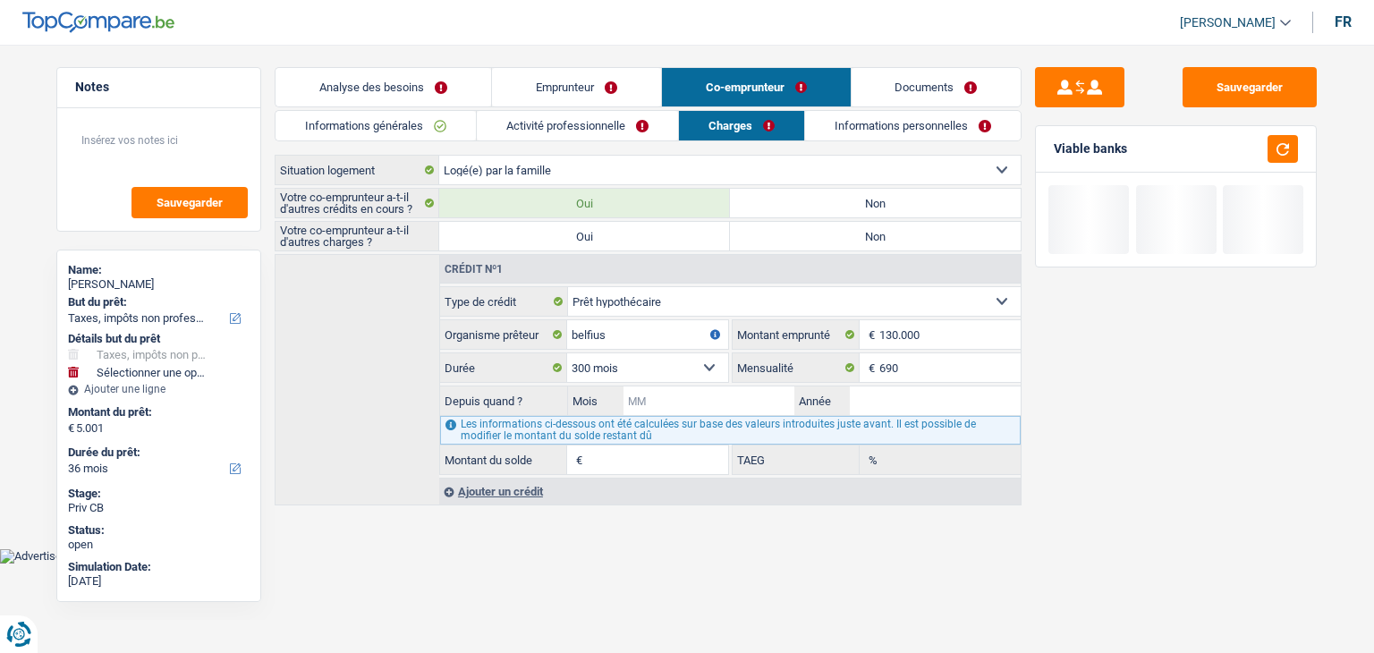
click at [688, 401] on input "Mois" at bounding box center [708, 400] width 171 height 29
click at [861, 404] on input "Année" at bounding box center [935, 400] width 171 height 29
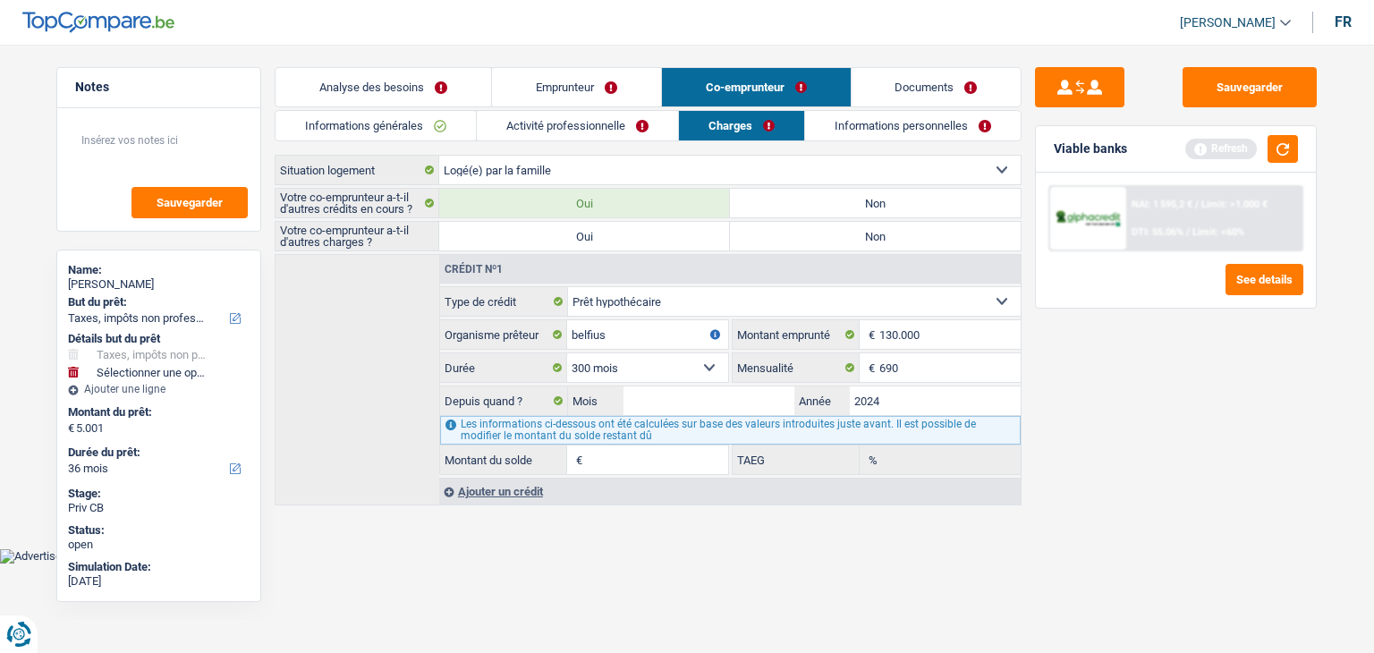
click at [1128, 472] on div "Sauvegarder Viable banks Refresh NAI: 1 595,2 € / Limit: >1.000 € DTI: 55.06% /…" at bounding box center [1176, 343] width 309 height 553
click at [716, 397] on input "Mois" at bounding box center [708, 400] width 171 height 29
click at [1260, 140] on div "Refresh" at bounding box center [1241, 149] width 113 height 28
click at [1283, 147] on button "button" at bounding box center [1283, 149] width 30 height 28
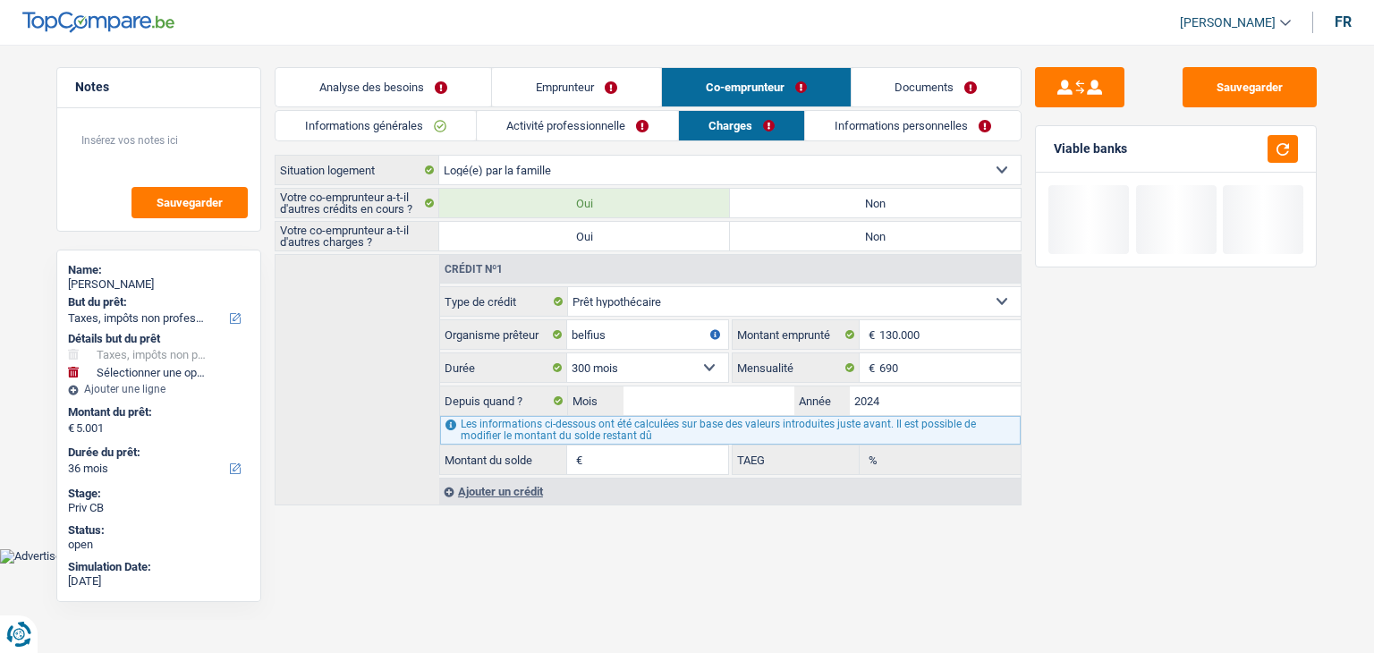
drag, startPoint x: 1131, startPoint y: 148, endPoint x: 1047, endPoint y: 137, distance: 84.8
click at [1047, 137] on div "Viable banks" at bounding box center [1176, 149] width 280 height 47
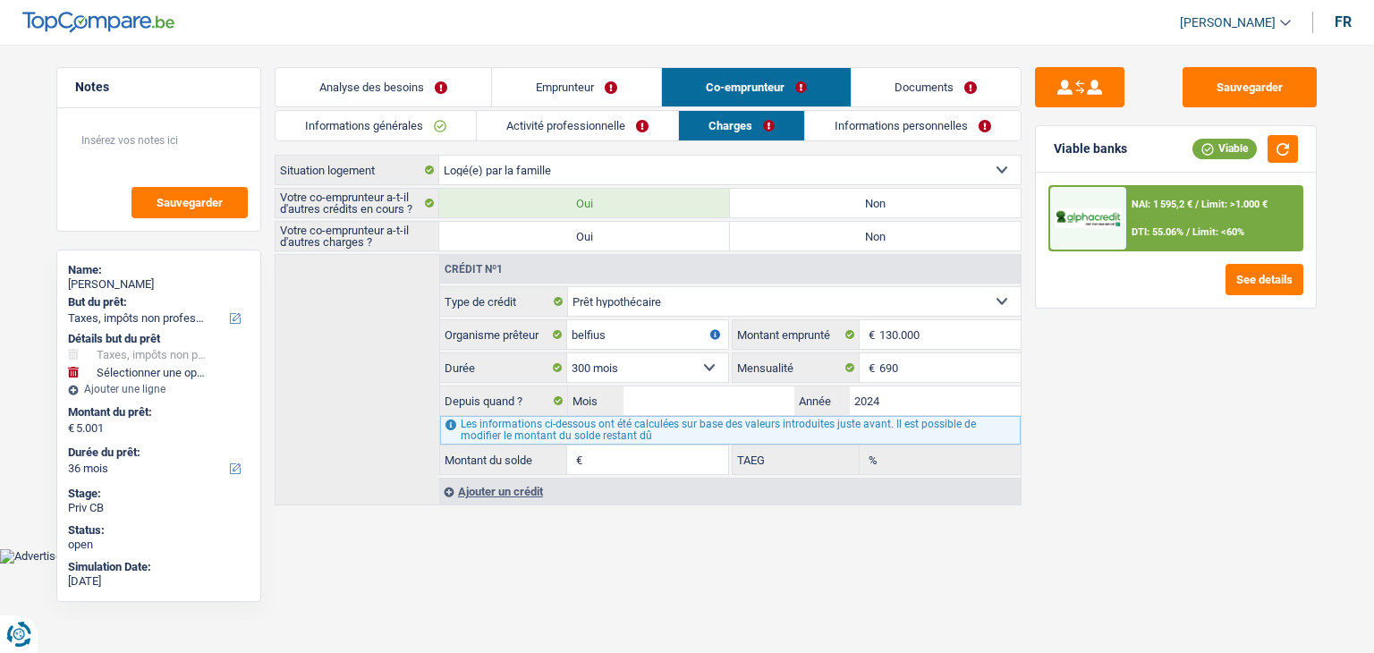
click at [1159, 426] on div "Sauvegarder Viable banks Viable NAI: 1 595,2 € / Limit: >1.000 € DTI: 55.06% / …" at bounding box center [1176, 343] width 309 height 553
click at [762, 405] on input "Mois" at bounding box center [708, 400] width 171 height 29
click at [691, 394] on input "Mois" at bounding box center [708, 400] width 171 height 29
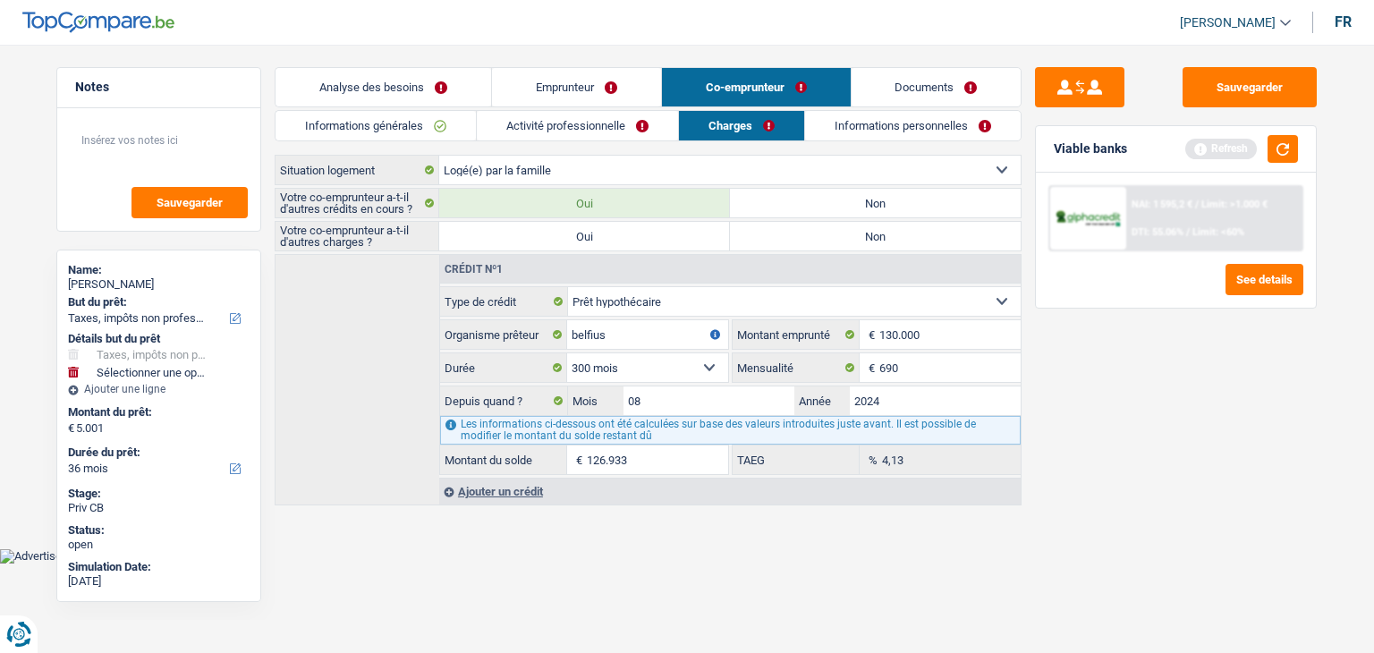
drag, startPoint x: 1095, startPoint y: 383, endPoint x: 1161, endPoint y: 304, distance: 102.8
click at [1100, 378] on div "Sauvegarder Viable banks Refresh NAI: 1 595,2 € / Limit: >1.000 € DTI: 55.06% /…" at bounding box center [1176, 343] width 309 height 553
click at [1285, 140] on button "button" at bounding box center [1283, 149] width 30 height 28
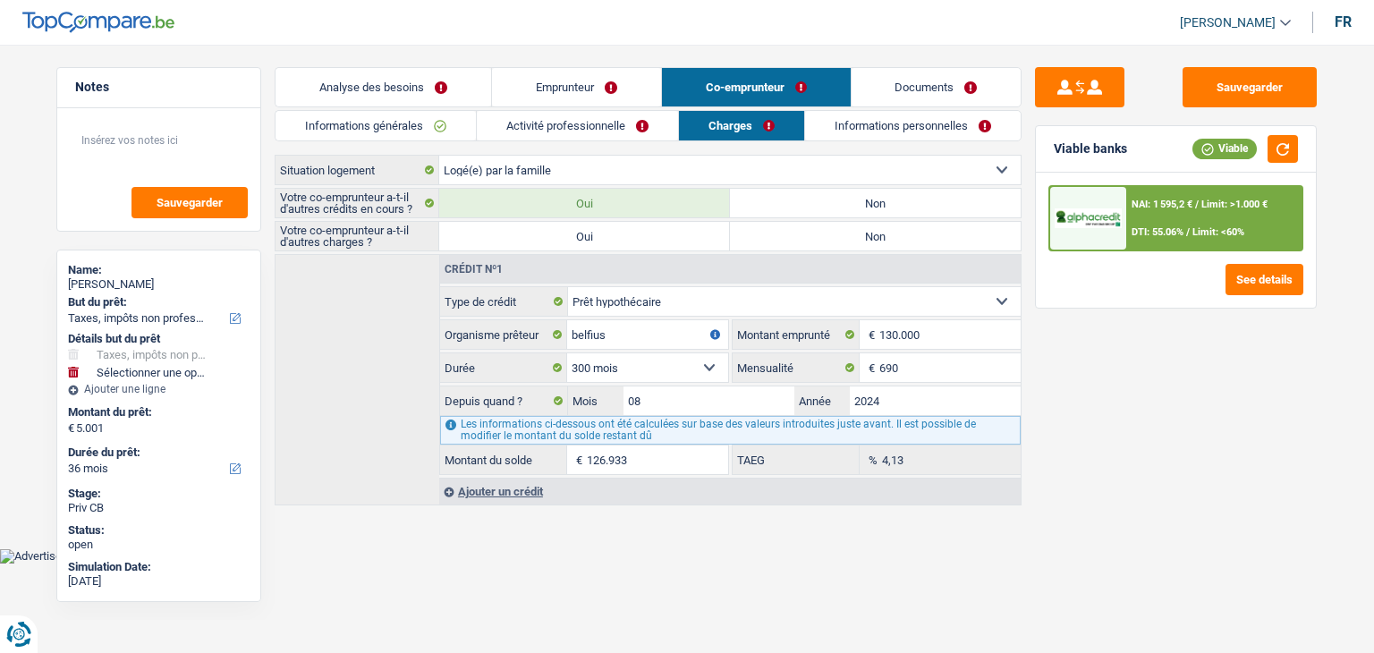
click at [901, 131] on link "Informations personnelles" at bounding box center [913, 126] width 216 height 30
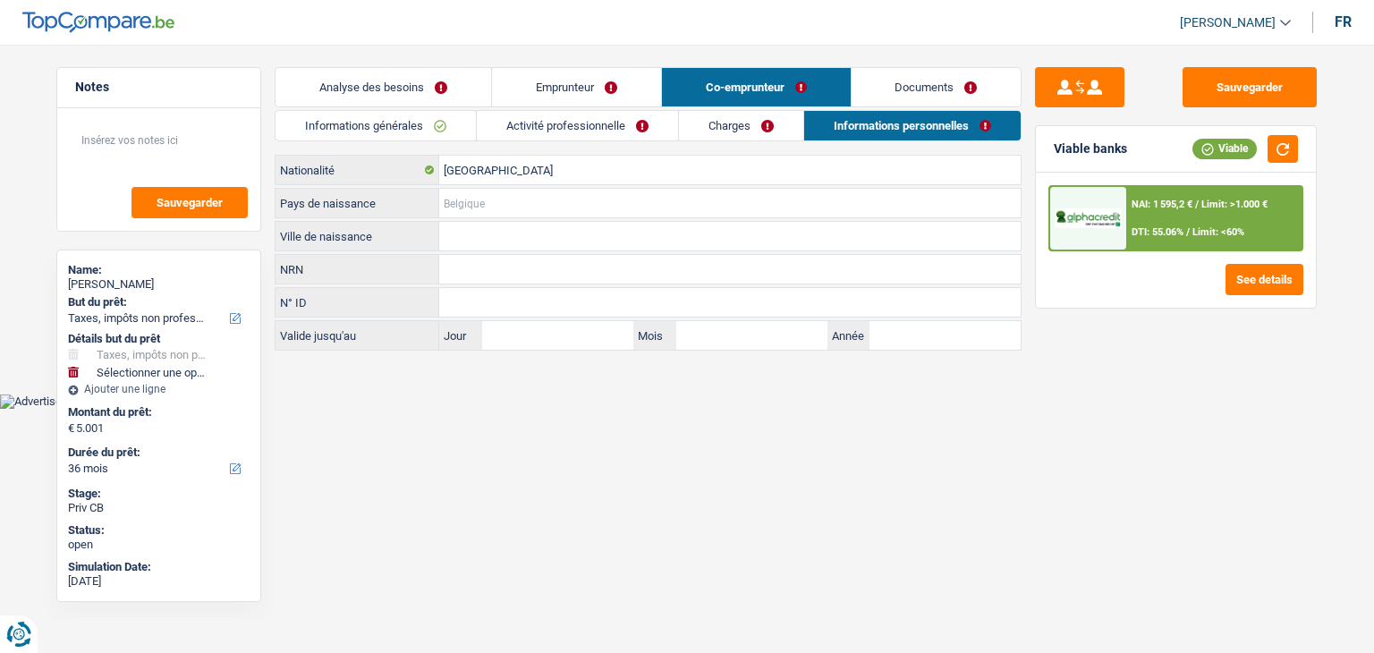
click at [530, 197] on input "Pays de naissance" at bounding box center [729, 203] width 581 height 29
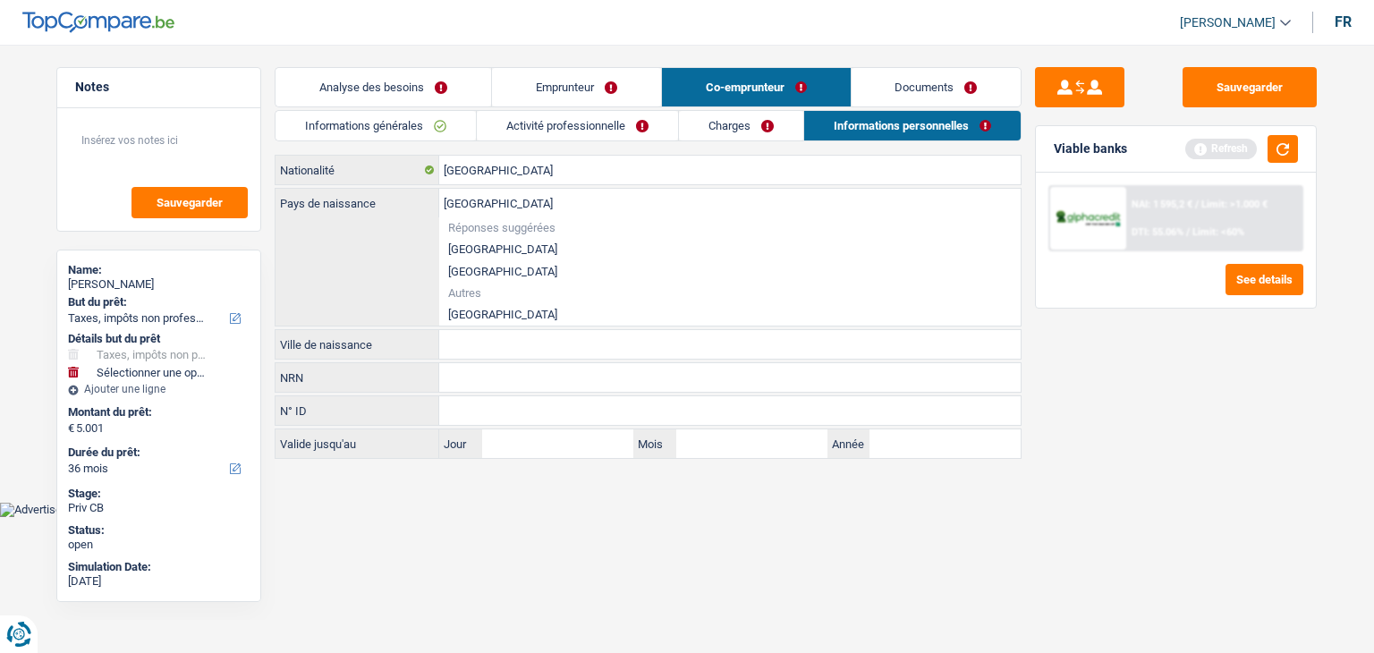
click at [478, 245] on li "[GEOGRAPHIC_DATA]" at bounding box center [729, 249] width 581 height 22
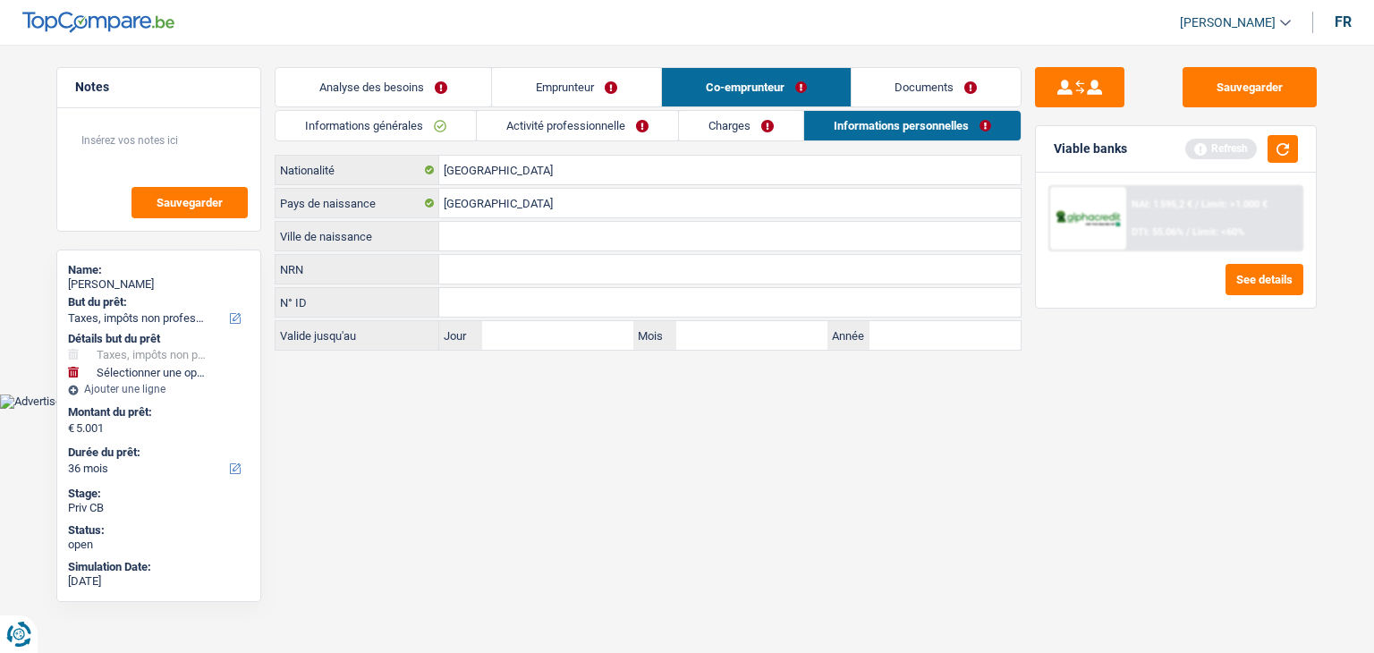
click at [454, 241] on input "Ville de naissance" at bounding box center [729, 236] width 581 height 29
click at [1284, 155] on button "button" at bounding box center [1283, 149] width 30 height 28
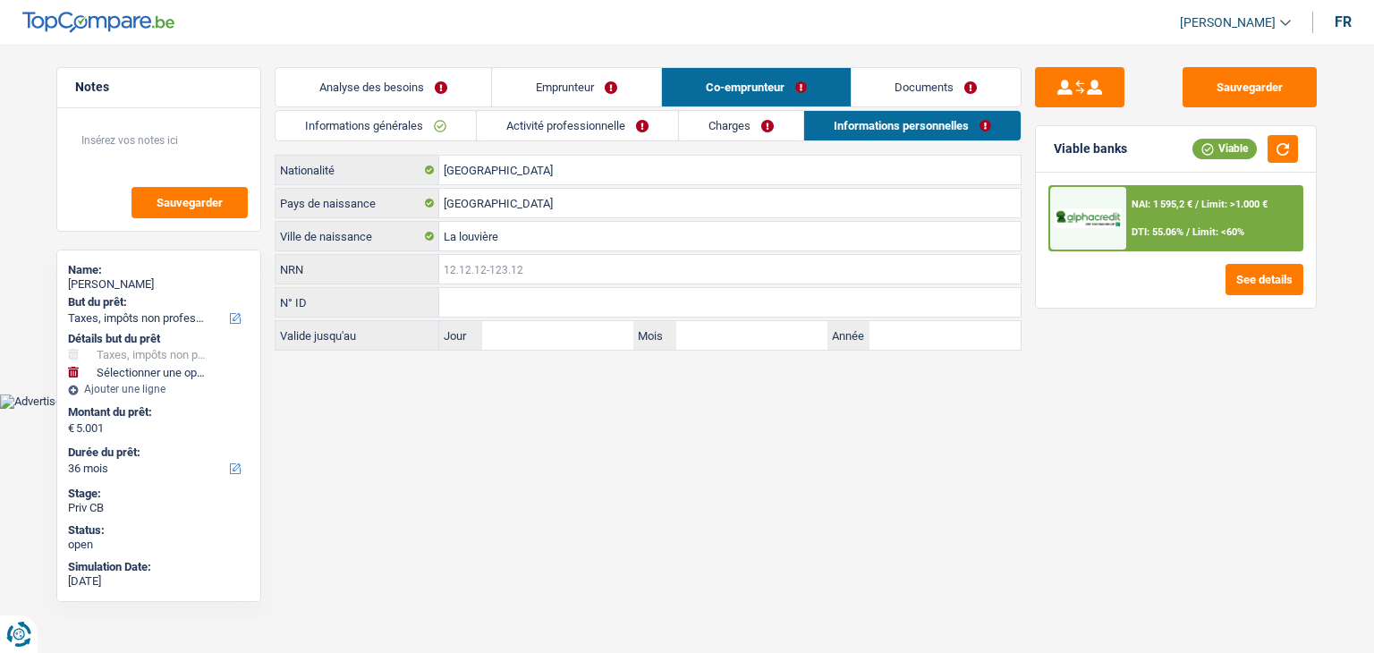
click at [523, 273] on input "NRN" at bounding box center [729, 269] width 581 height 29
click at [997, 86] on link "Documents" at bounding box center [937, 87] width 170 height 38
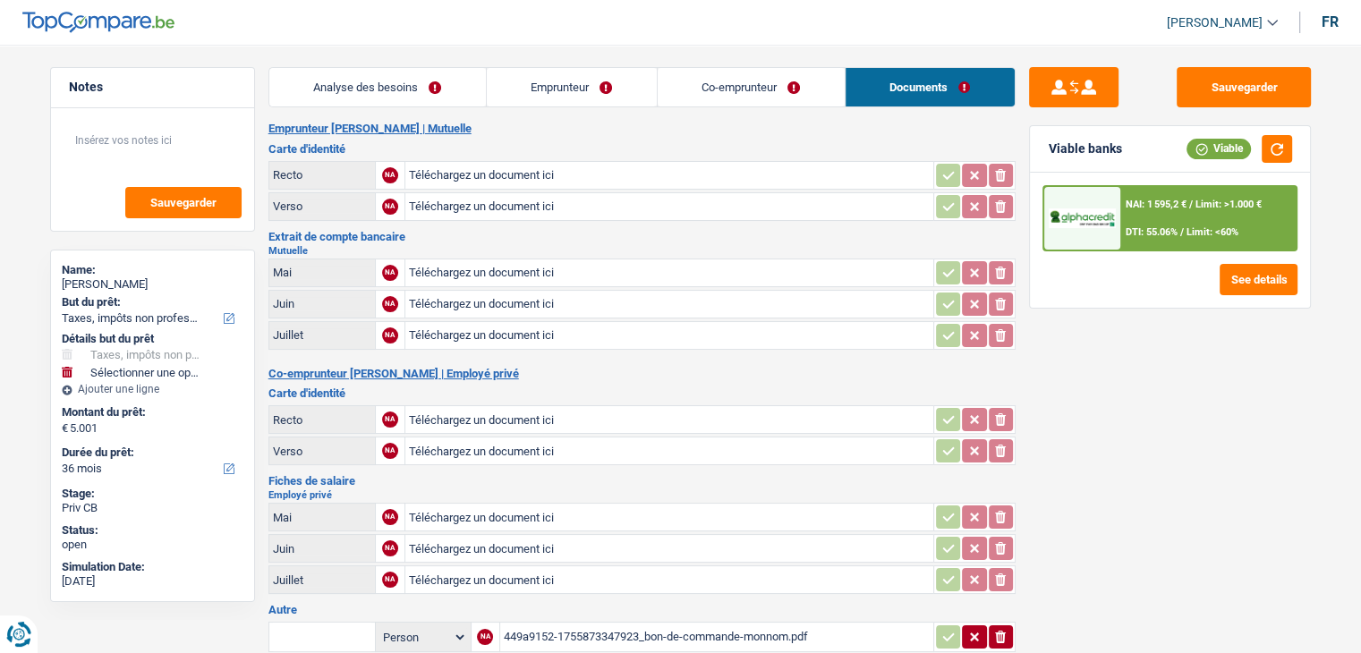
click at [560, 233] on h3 "Extrait de compte bancaire" at bounding box center [641, 237] width 747 height 12
click at [1260, 162] on div "Viable" at bounding box center [1239, 149] width 106 height 28
click at [1272, 155] on button "button" at bounding box center [1276, 149] width 30 height 28
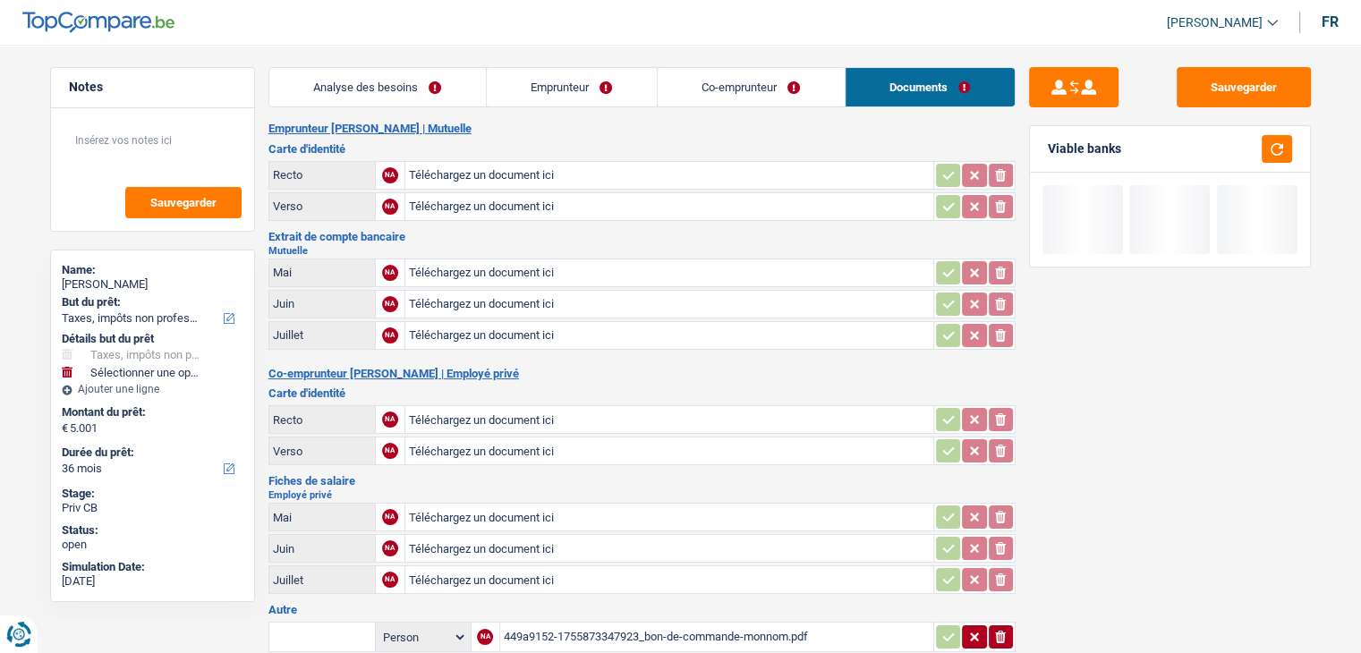
click at [376, 127] on h2 "Emprunteur NATHALIE MONNOM | Mutuelle" at bounding box center [641, 129] width 747 height 14
click at [365, 95] on link "Analyse des besoins" at bounding box center [377, 87] width 216 height 38
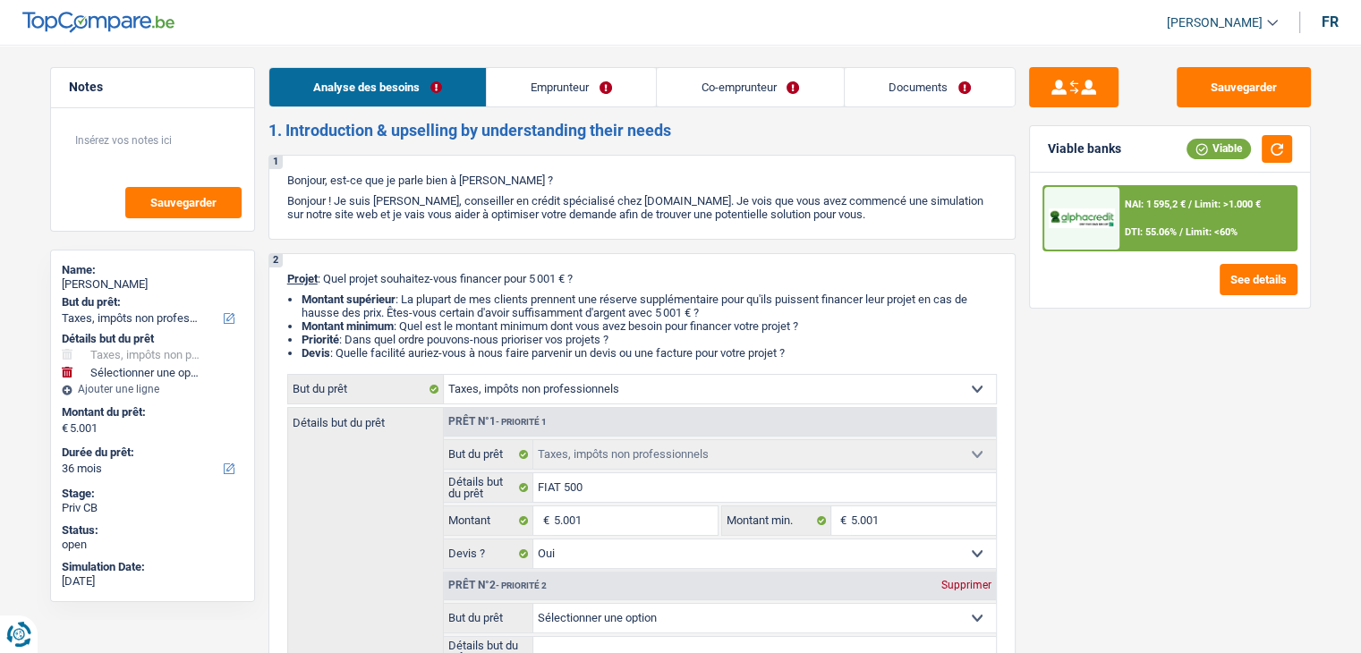
click at [872, 88] on link "Documents" at bounding box center [929, 87] width 170 height 38
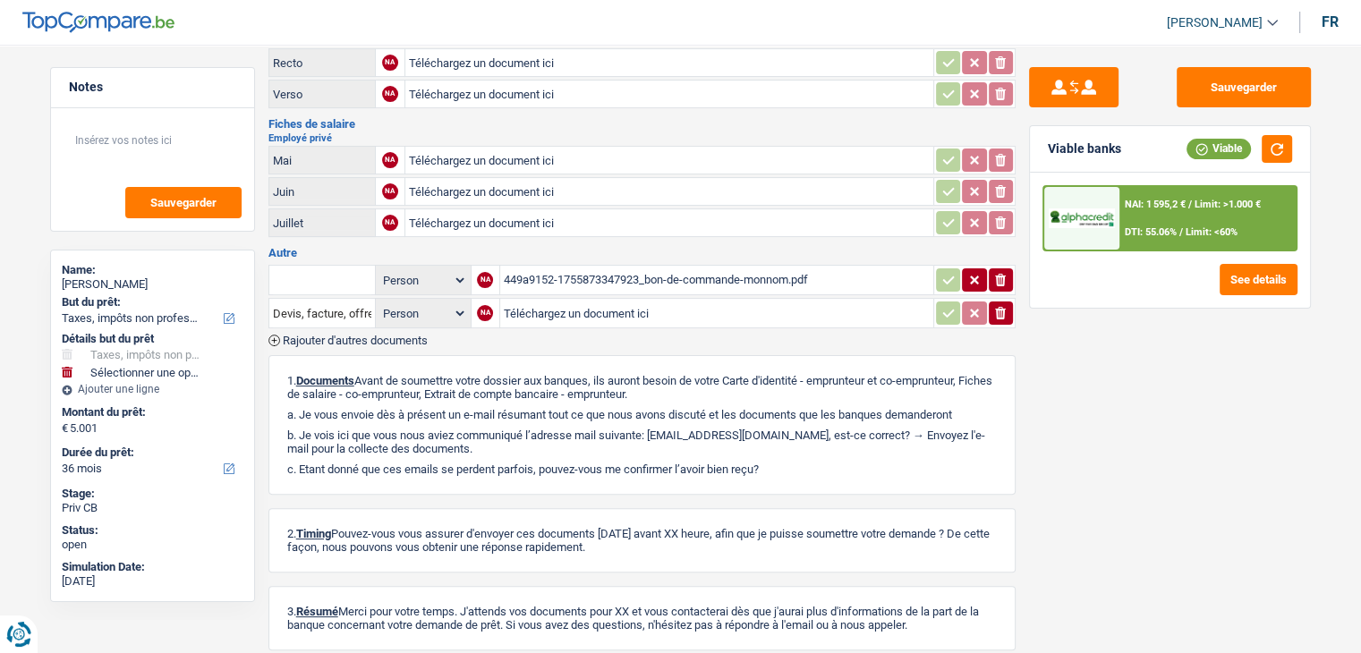
scroll to position [358, 0]
click at [594, 246] on h3 "Autre" at bounding box center [641, 252] width 747 height 12
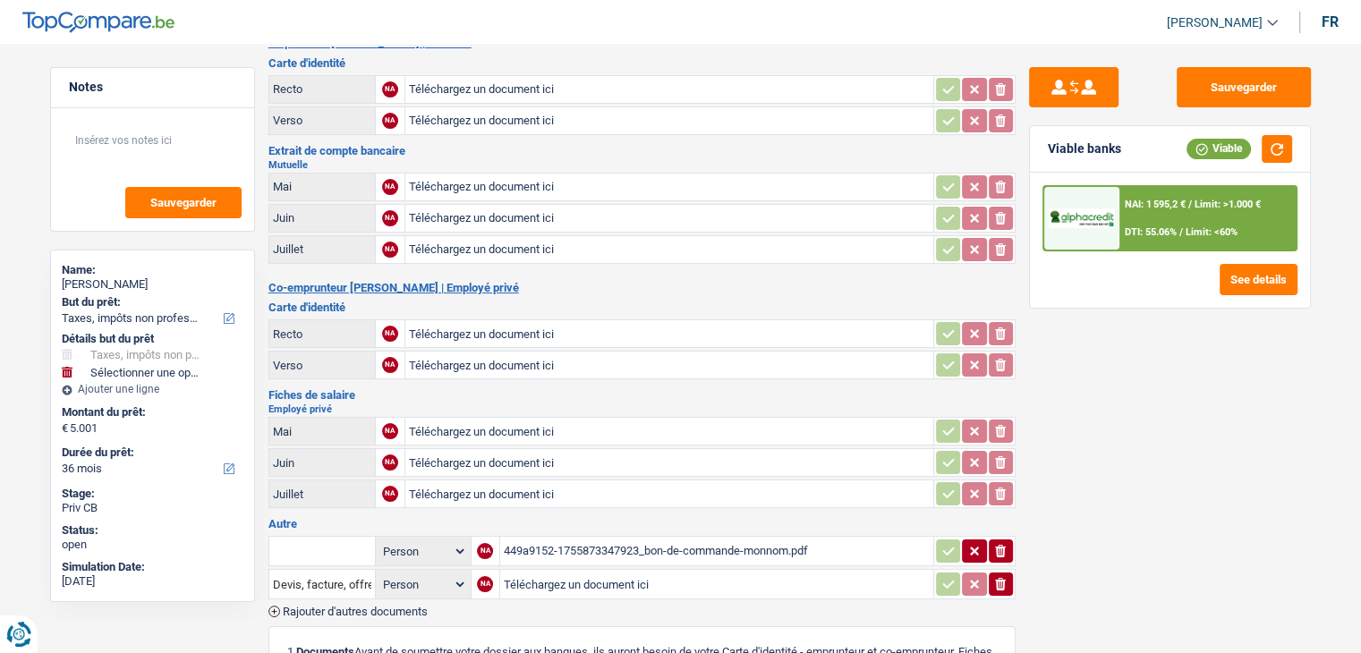
scroll to position [0, 0]
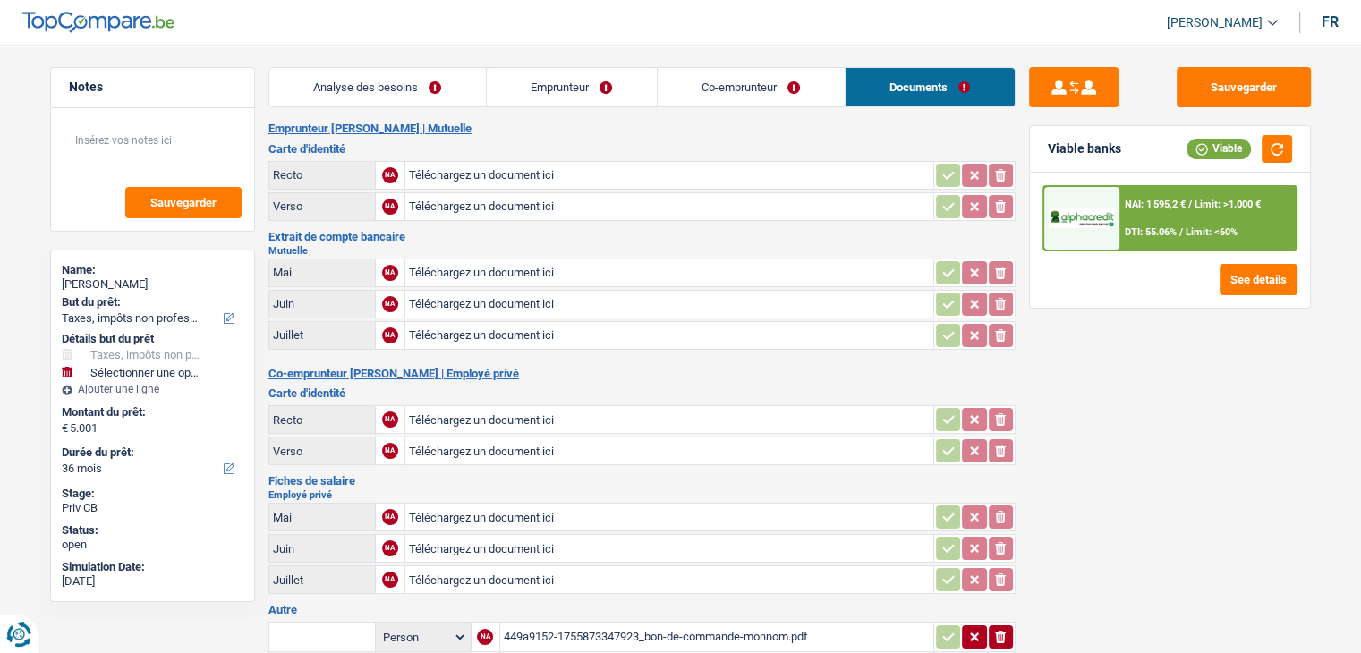
click at [430, 83] on link "Analyse des besoins" at bounding box center [377, 87] width 216 height 38
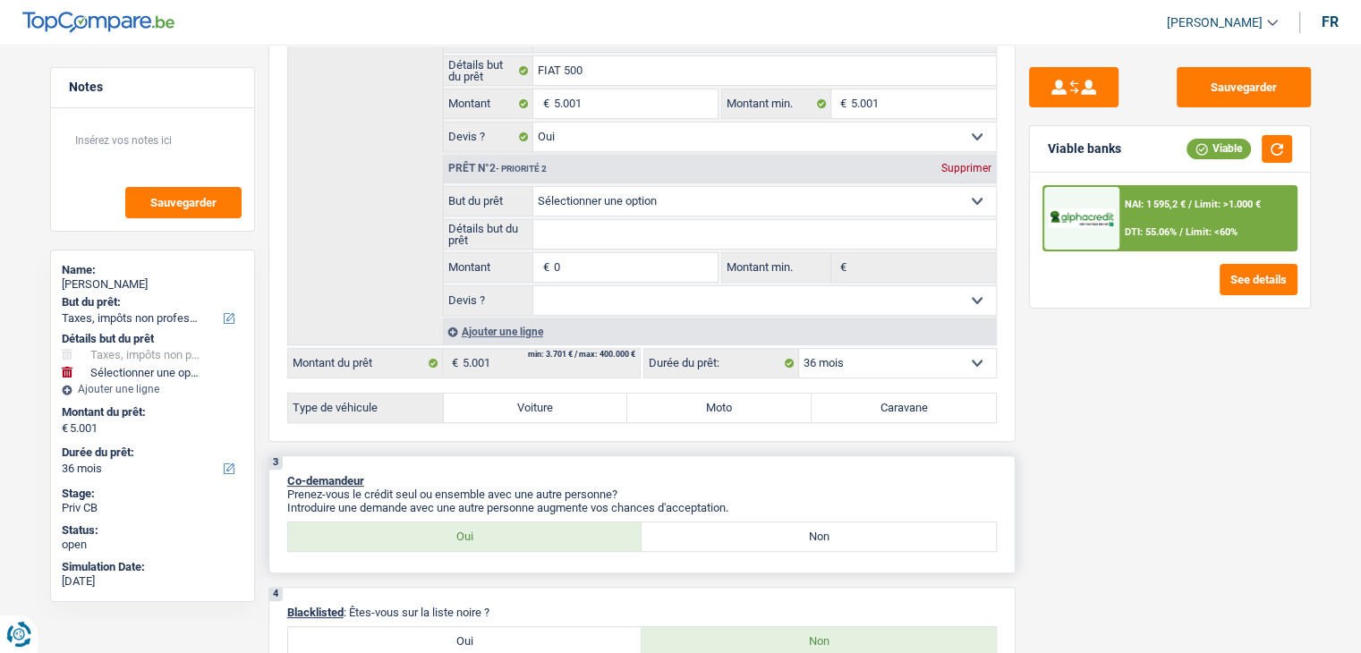
scroll to position [268, 0]
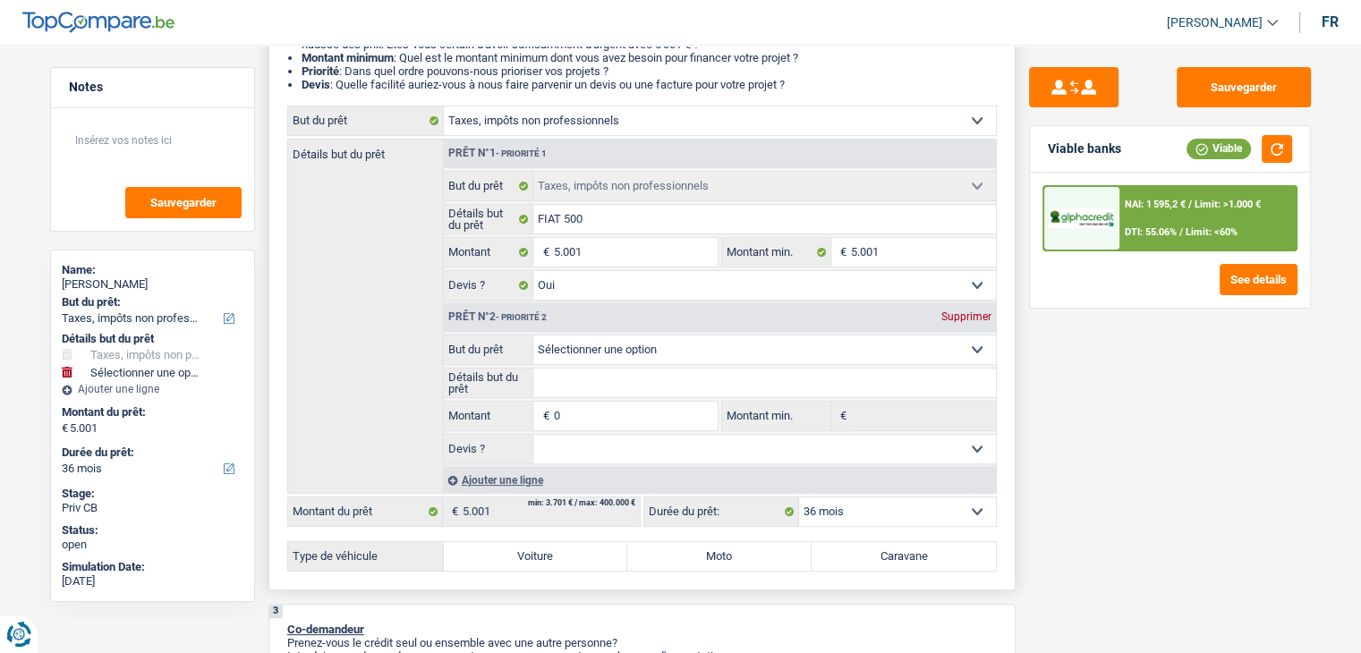
click at [962, 316] on div "Supprimer" at bounding box center [966, 316] width 59 height 11
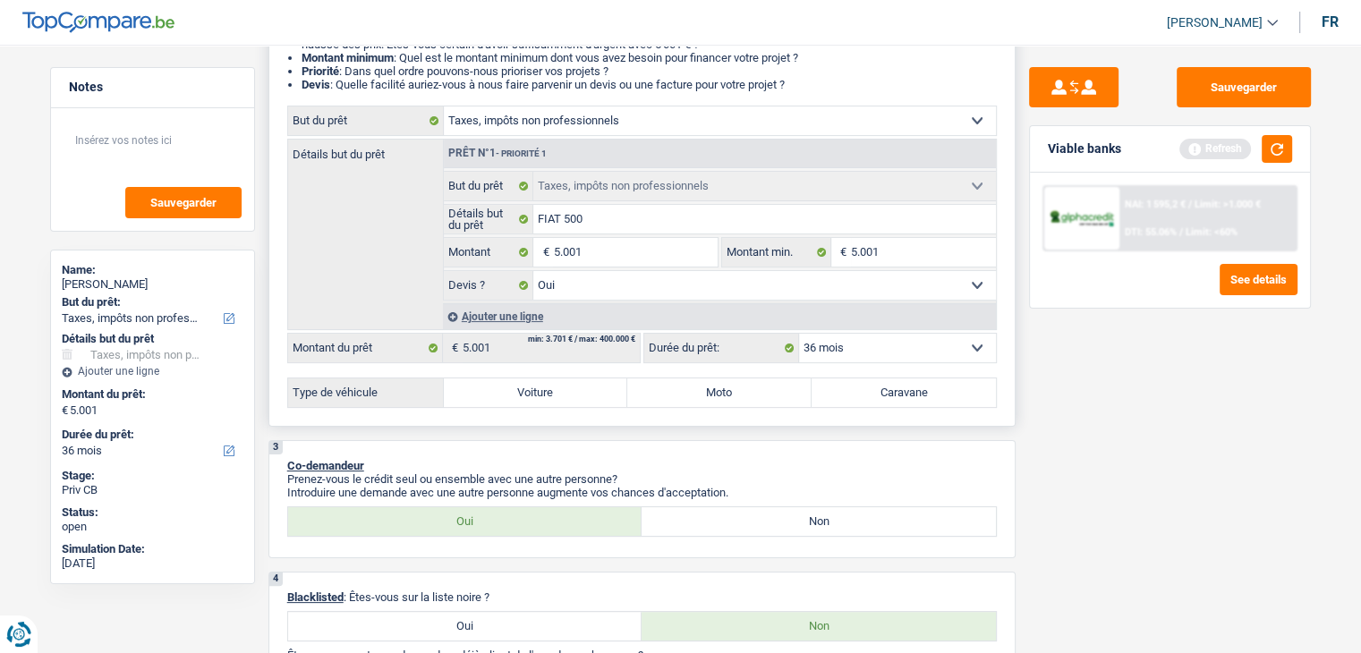
click at [516, 395] on label "Voiture" at bounding box center [536, 392] width 184 height 29
click at [516, 395] on input "Voiture" at bounding box center [536, 392] width 184 height 29
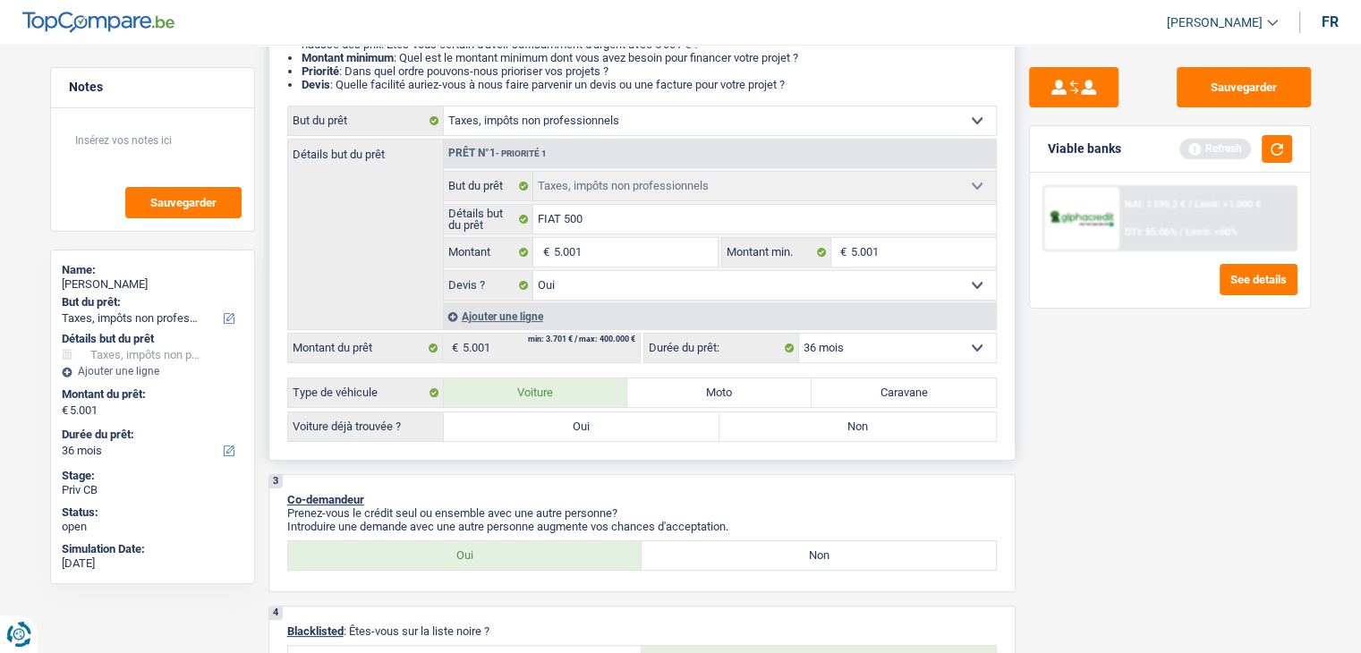
click at [547, 423] on label "Oui" at bounding box center [582, 426] width 276 height 29
click at [547, 423] on input "Oui" at bounding box center [582, 426] width 276 height 29
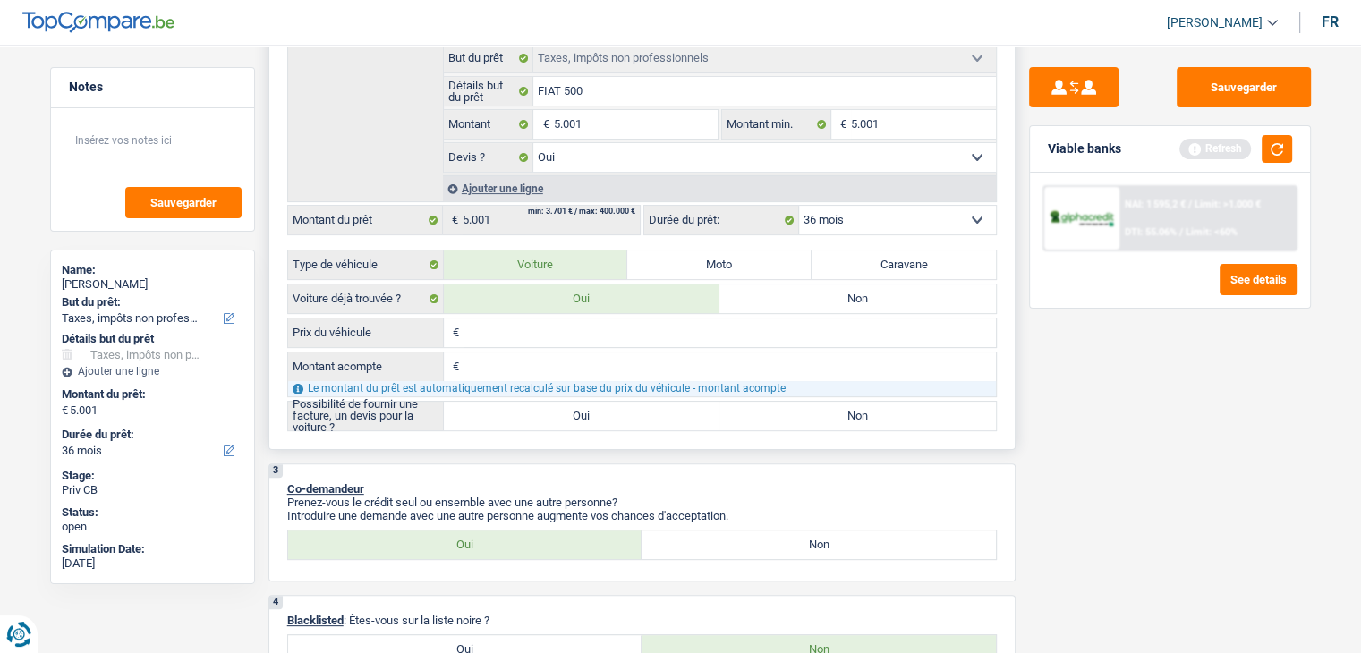
scroll to position [447, 0]
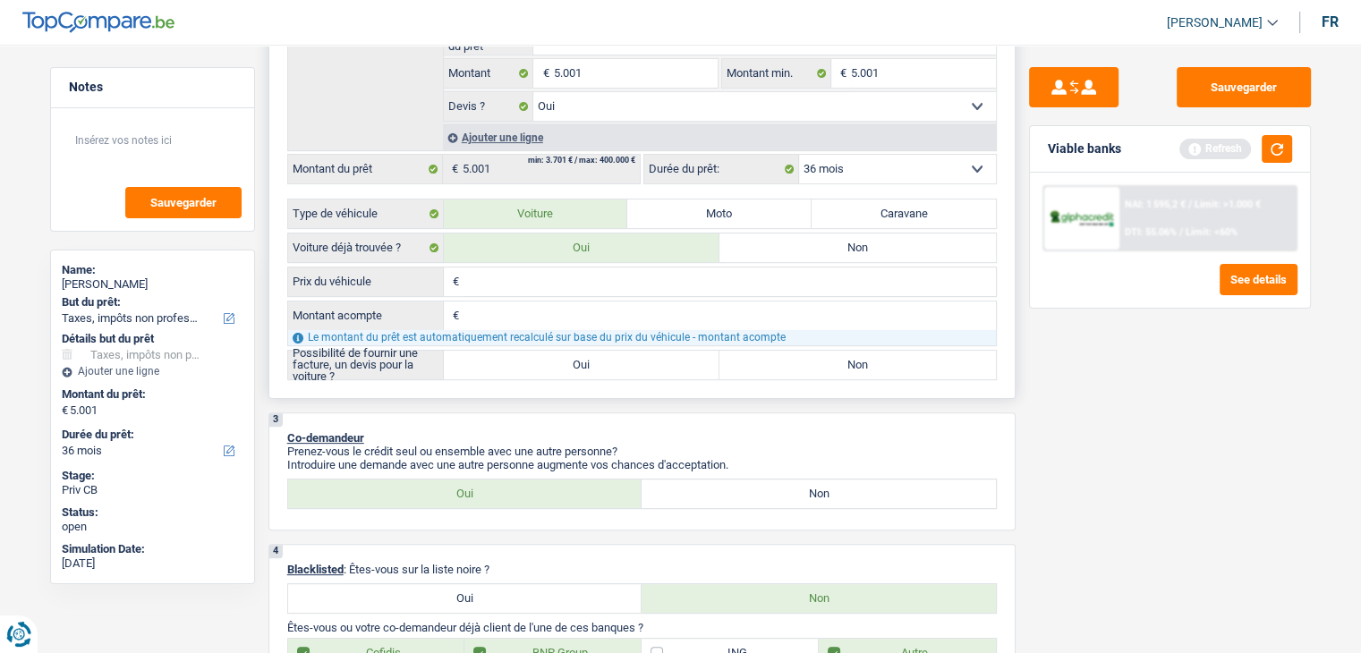
click at [538, 288] on input "Prix du véhicule" at bounding box center [729, 281] width 532 height 29
click at [540, 310] on input "Montant acompte" at bounding box center [729, 315] width 532 height 29
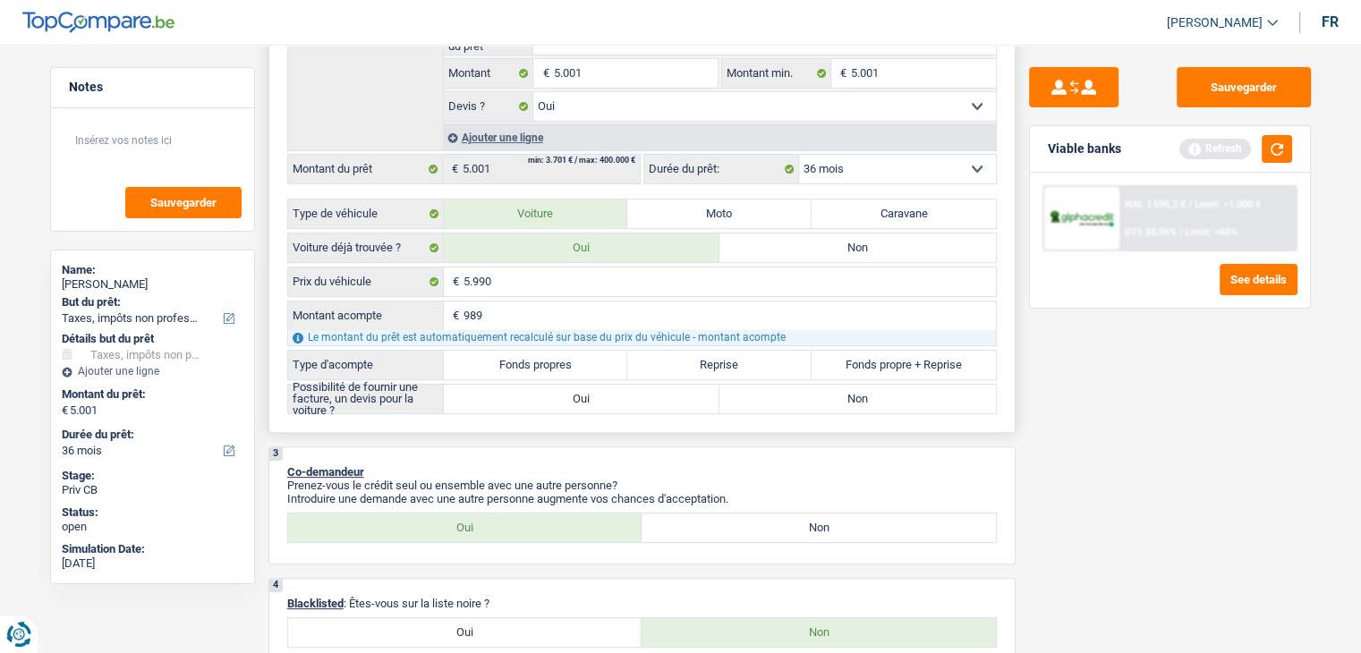
click at [553, 378] on div "5.990 € Prix du véhicule 989 € Montant acompte Le montant du prêt est automatiq…" at bounding box center [641, 341] width 709 height 148
click at [547, 362] on label "Fonds propres" at bounding box center [536, 365] width 184 height 29
click at [547, 362] on input "Fonds propres" at bounding box center [536, 365] width 184 height 29
click at [564, 395] on label "Oui" at bounding box center [582, 399] width 276 height 29
click at [564, 395] on input "Oui" at bounding box center [582, 399] width 276 height 29
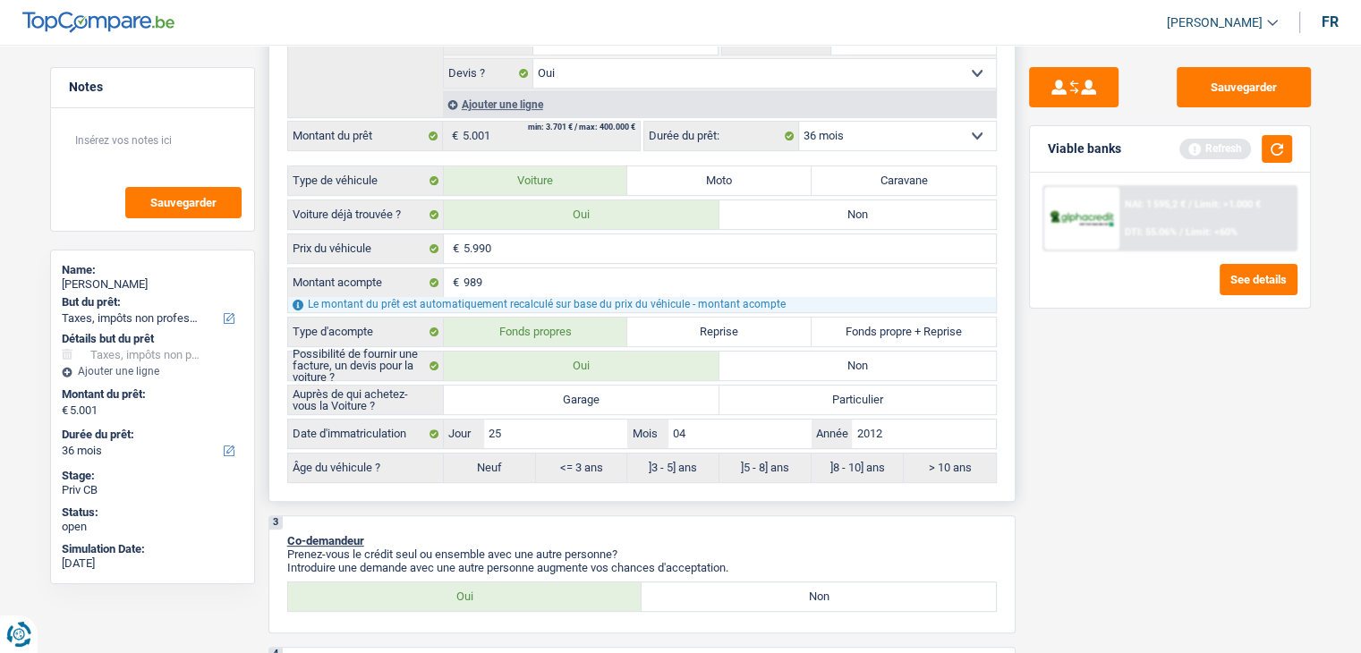
scroll to position [537, 0]
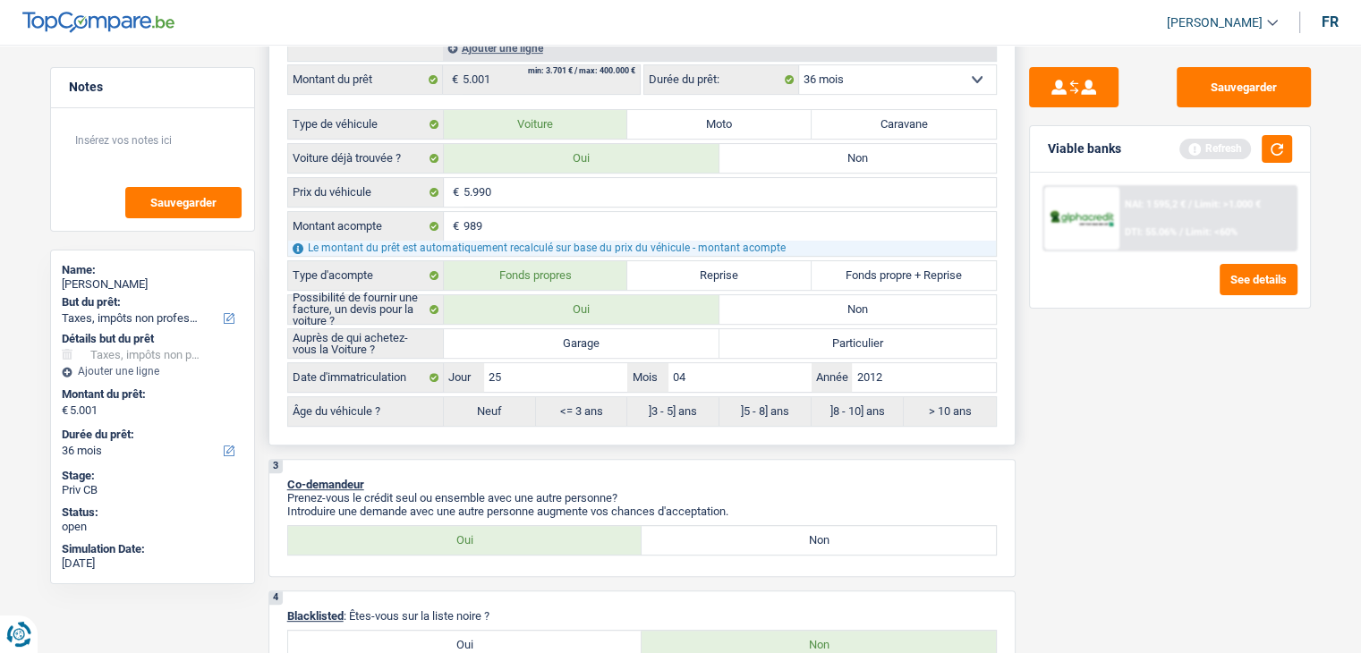
click at [582, 344] on label "Garage" at bounding box center [582, 343] width 276 height 29
click at [582, 344] on input "Garage" at bounding box center [582, 343] width 276 height 29
click at [1072, 436] on div "Sauvegarder Viable banks Refresh NAI: 1 595,2 € / Limit: >1.000 € DTI: 55.06% /…" at bounding box center [1169, 343] width 309 height 553
click at [1286, 135] on button "button" at bounding box center [1276, 149] width 30 height 28
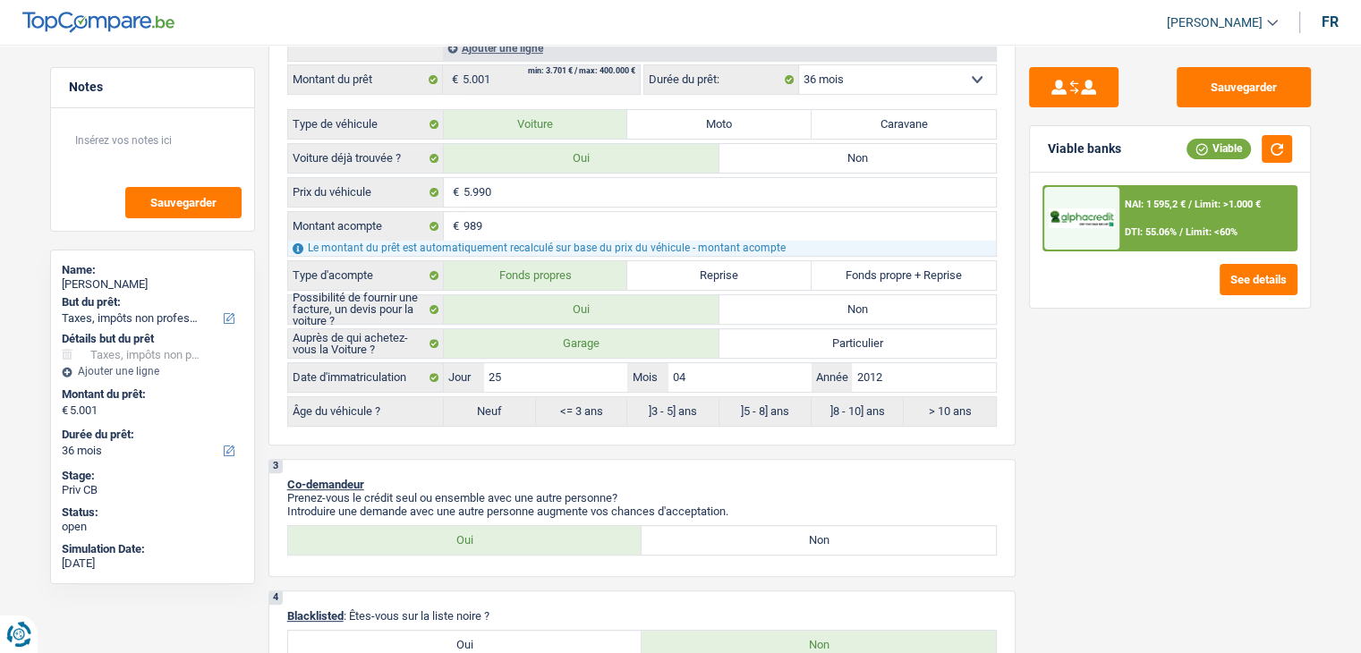
click at [1102, 219] on img at bounding box center [1081, 218] width 66 height 21
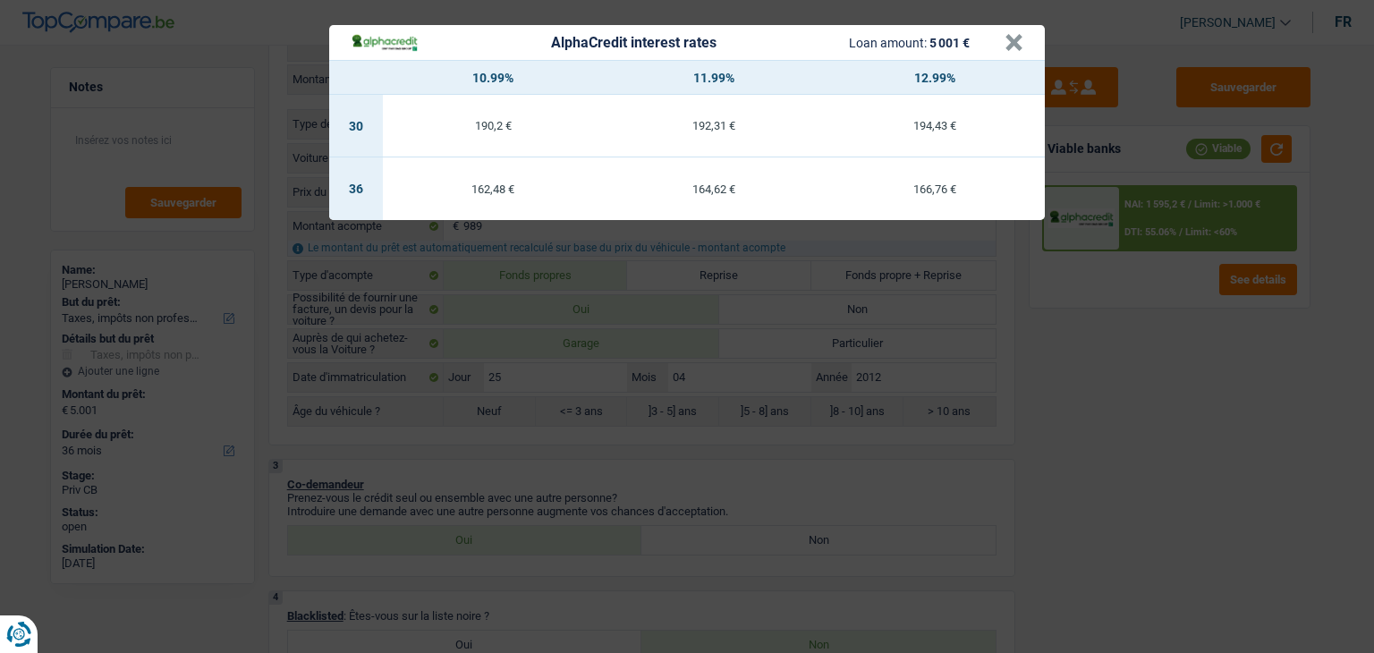
click at [1120, 354] on div "AlphaCredit interest rates Loan amount: 5 001 € × 10.99% 11.99% 12.99% 30 190,2…" at bounding box center [687, 326] width 1374 height 653
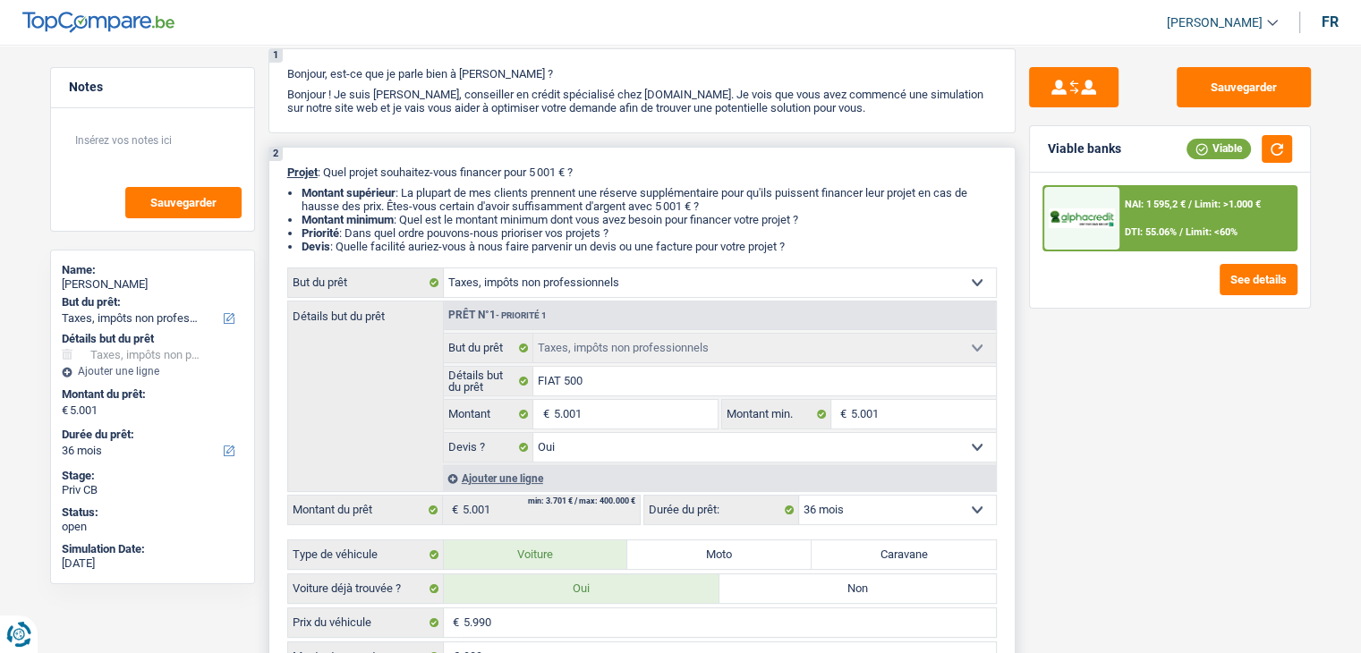
scroll to position [0, 0]
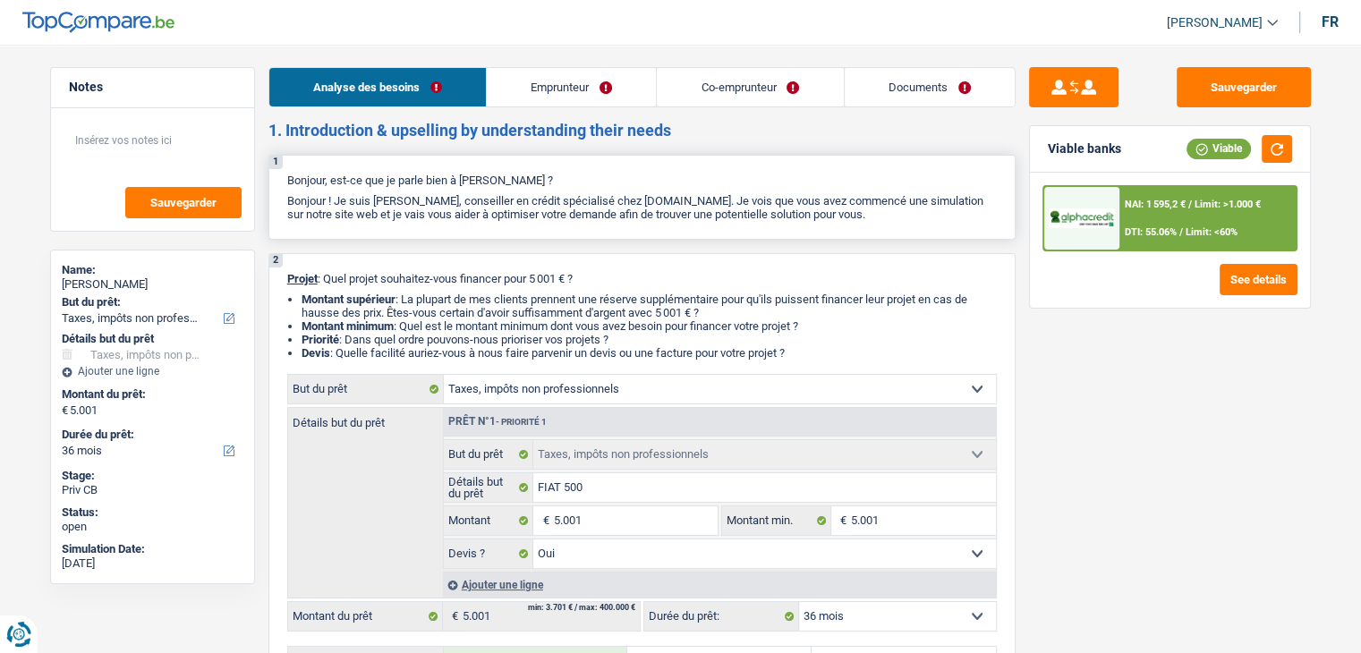
click at [794, 220] on p "Bonjour ! Je suis [PERSON_NAME], conseiller en crédit spécialisé chez [DOMAIN_N…" at bounding box center [641, 207] width 709 height 27
drag, startPoint x: 804, startPoint y: 355, endPoint x: 286, endPoint y: 278, distance: 523.6
click at [289, 278] on div "2 Projet : Quel projet souhaitez-vous financer pour 5 001 € ? Montant supérieur…" at bounding box center [641, 617] width 747 height 729
click at [572, 205] on p "Bonjour ! Je suis [PERSON_NAME], conseiller en crédit spécialisé chez [DOMAIN_N…" at bounding box center [641, 207] width 709 height 27
click at [905, 94] on link "Documents" at bounding box center [929, 87] width 170 height 38
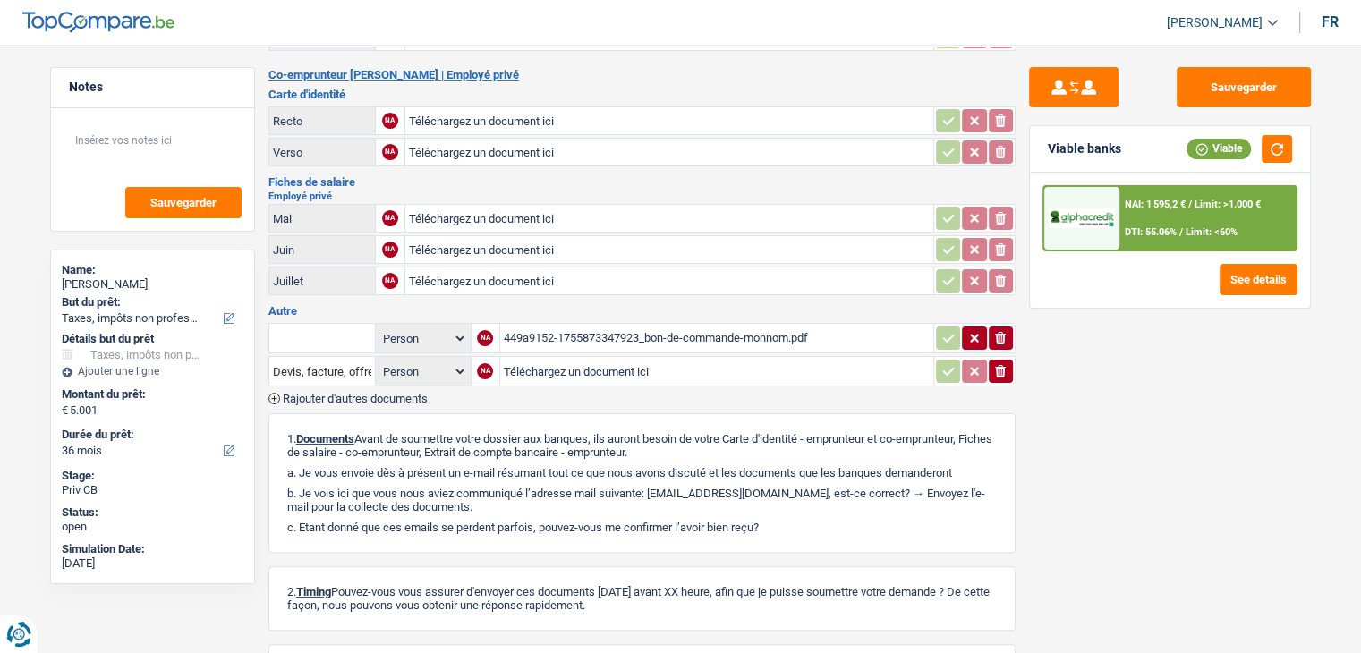
scroll to position [268, 0]
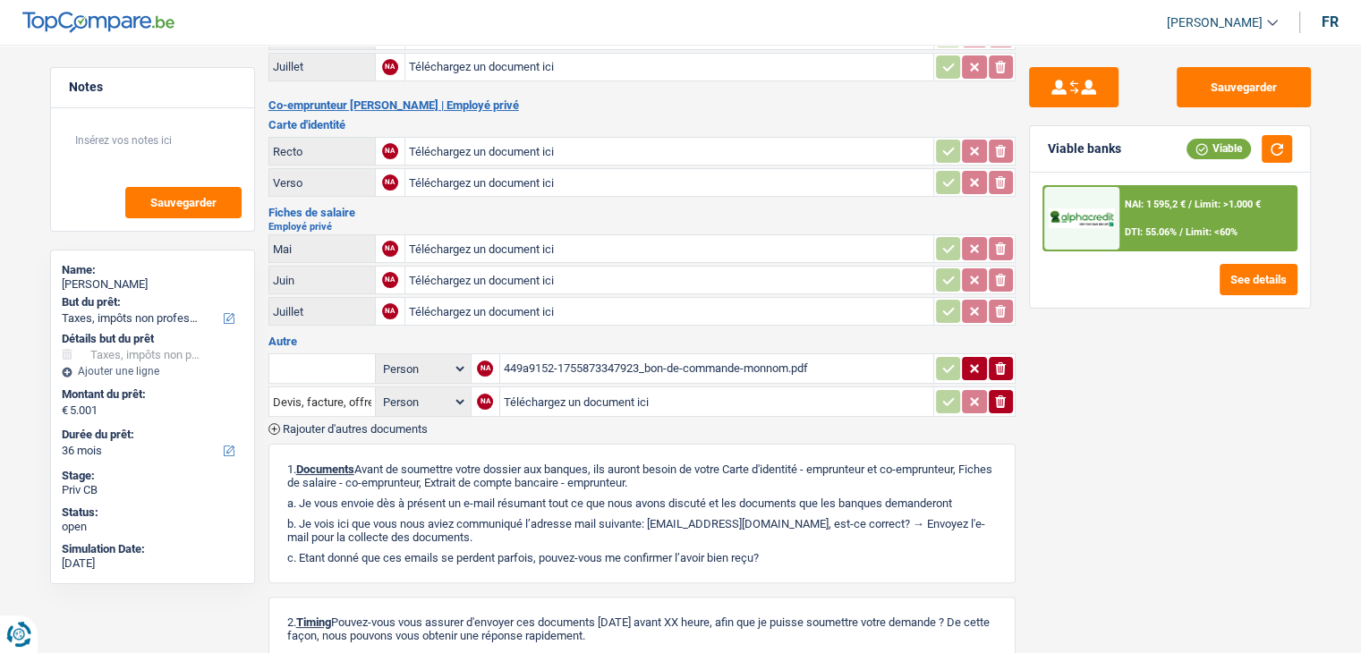
click at [695, 360] on div "449a9152-1755873347923_bon-de-commande-monnom.pdf" at bounding box center [717, 368] width 426 height 27
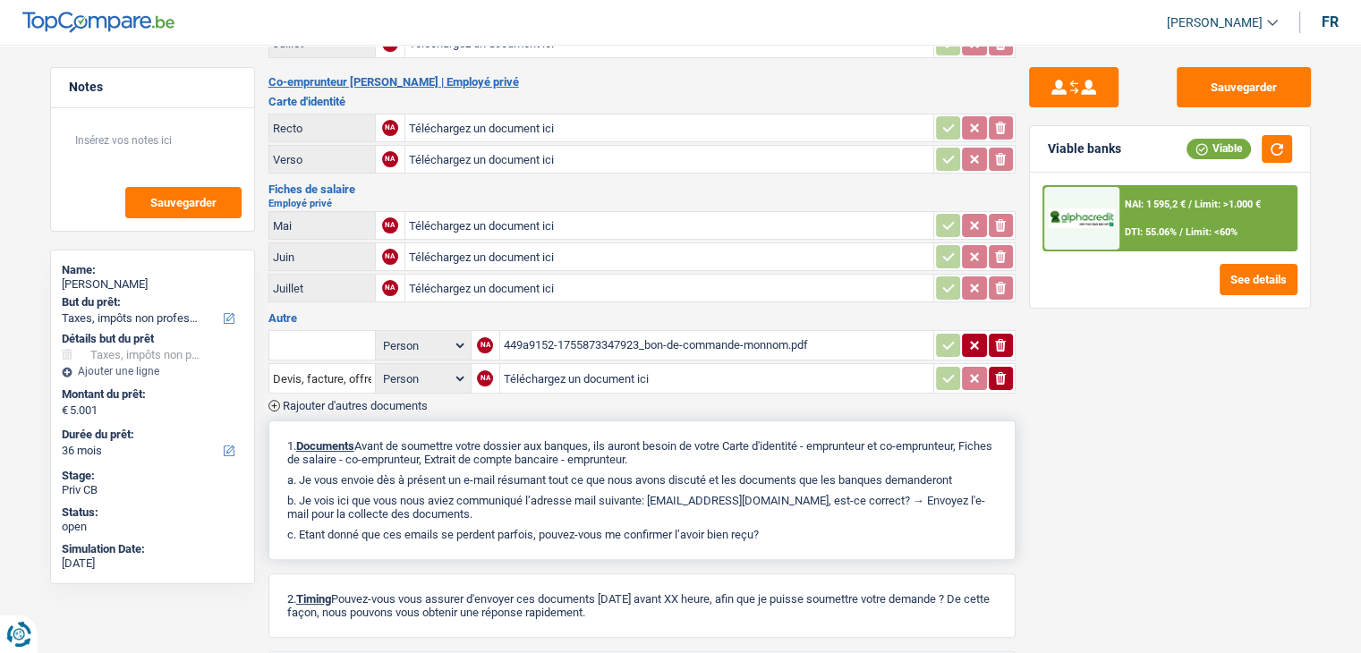
scroll to position [441, 0]
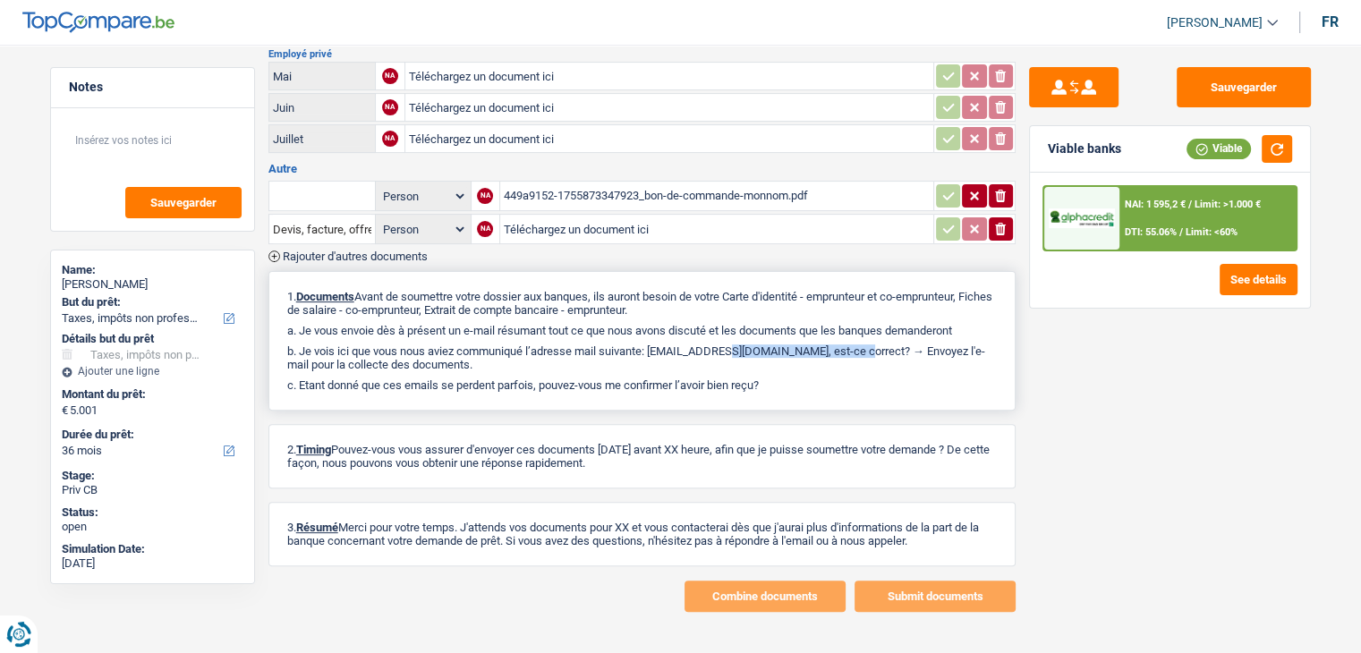
drag, startPoint x: 654, startPoint y: 336, endPoint x: 835, endPoint y: 340, distance: 180.7
click at [835, 344] on p "b. Je vois ici que vous nous aviez communiqué l’adresse mail suivante: LALY-NA…" at bounding box center [641, 357] width 709 height 27
click at [831, 353] on p "b. Je vois ici que vous nous aviez communiqué l’adresse mail suivante: LALY-NA…" at bounding box center [641, 357] width 709 height 27
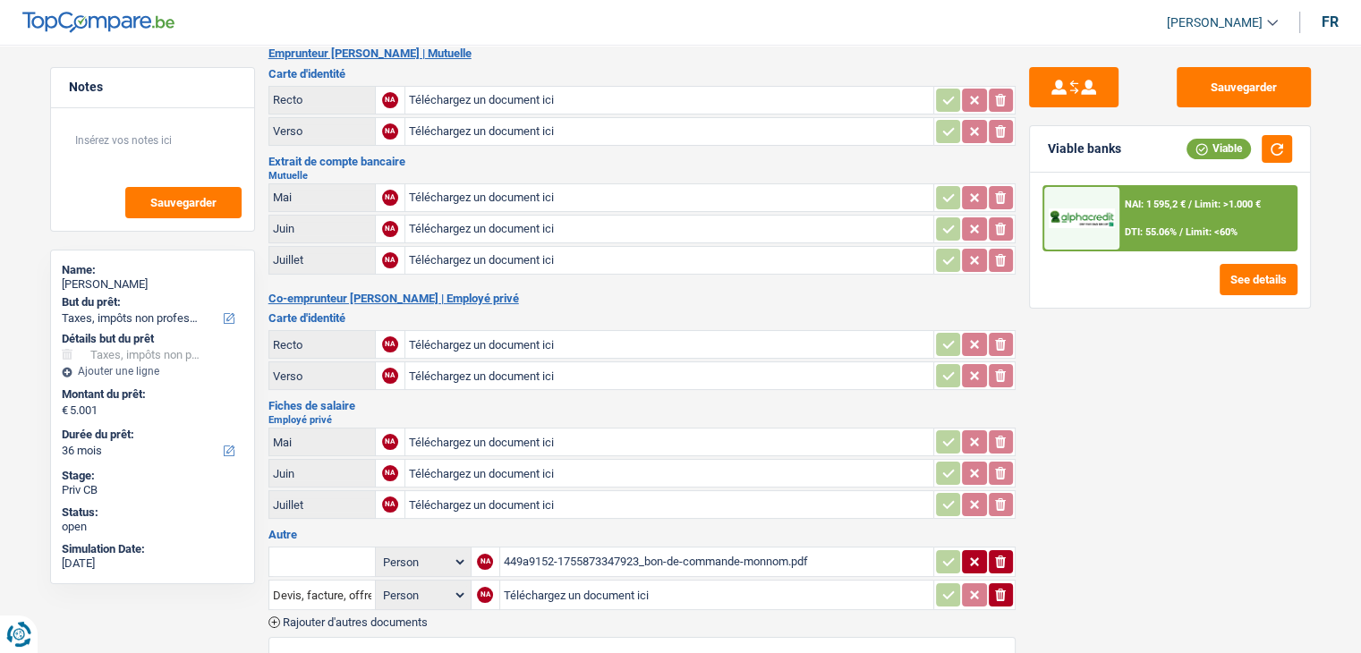
scroll to position [0, 0]
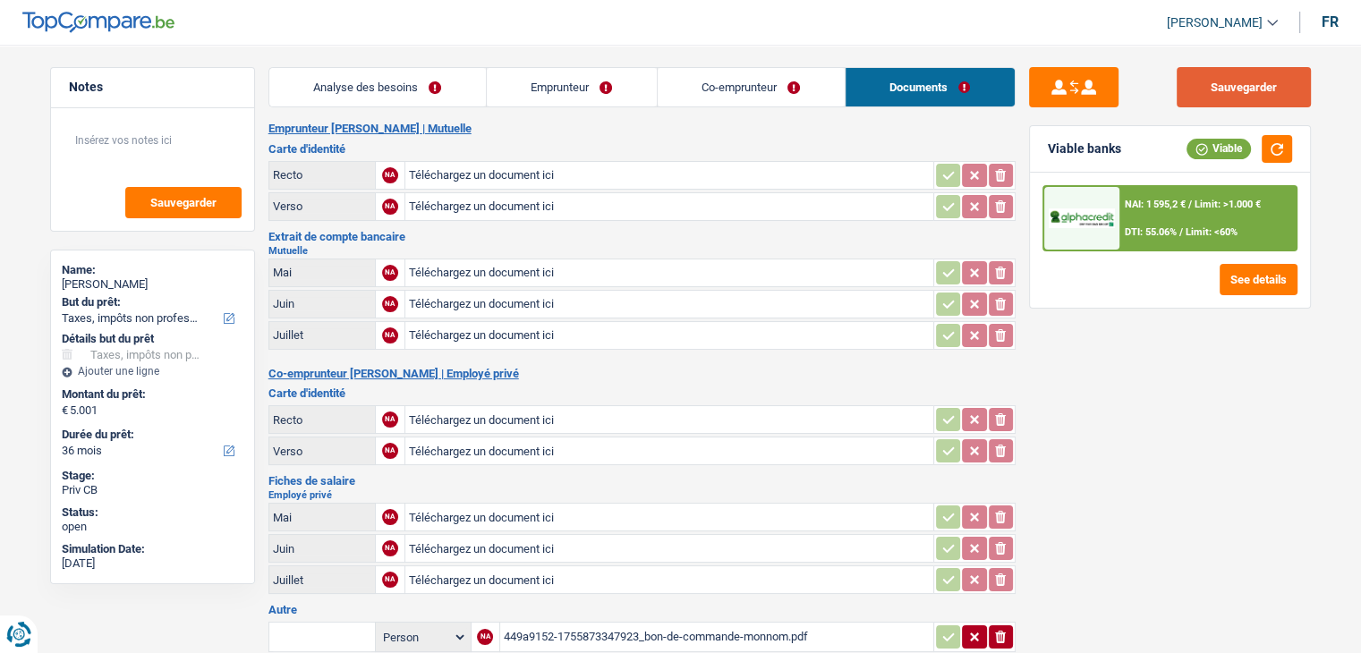
click at [1229, 89] on button "Sauvegarder" at bounding box center [1243, 87] width 134 height 40
click at [387, 97] on link "Analyse des besoins" at bounding box center [377, 87] width 216 height 38
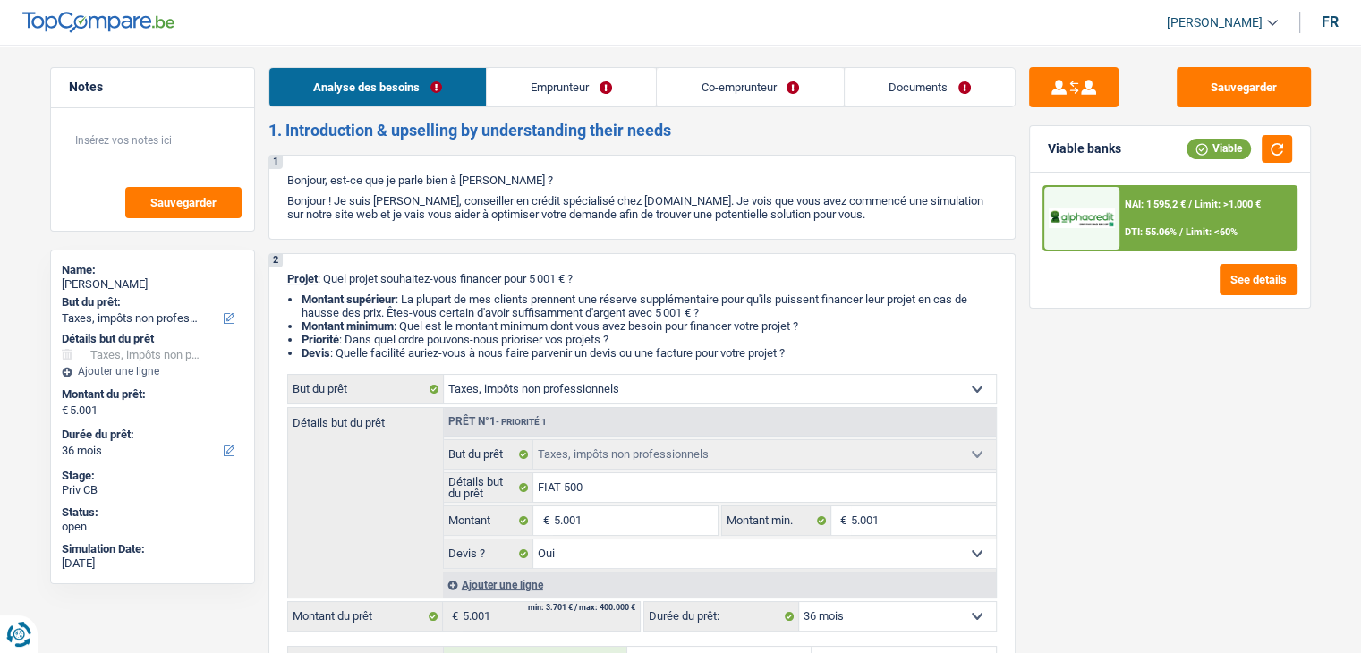
click at [689, 89] on link "Co-emprunteur" at bounding box center [750, 87] width 186 height 38
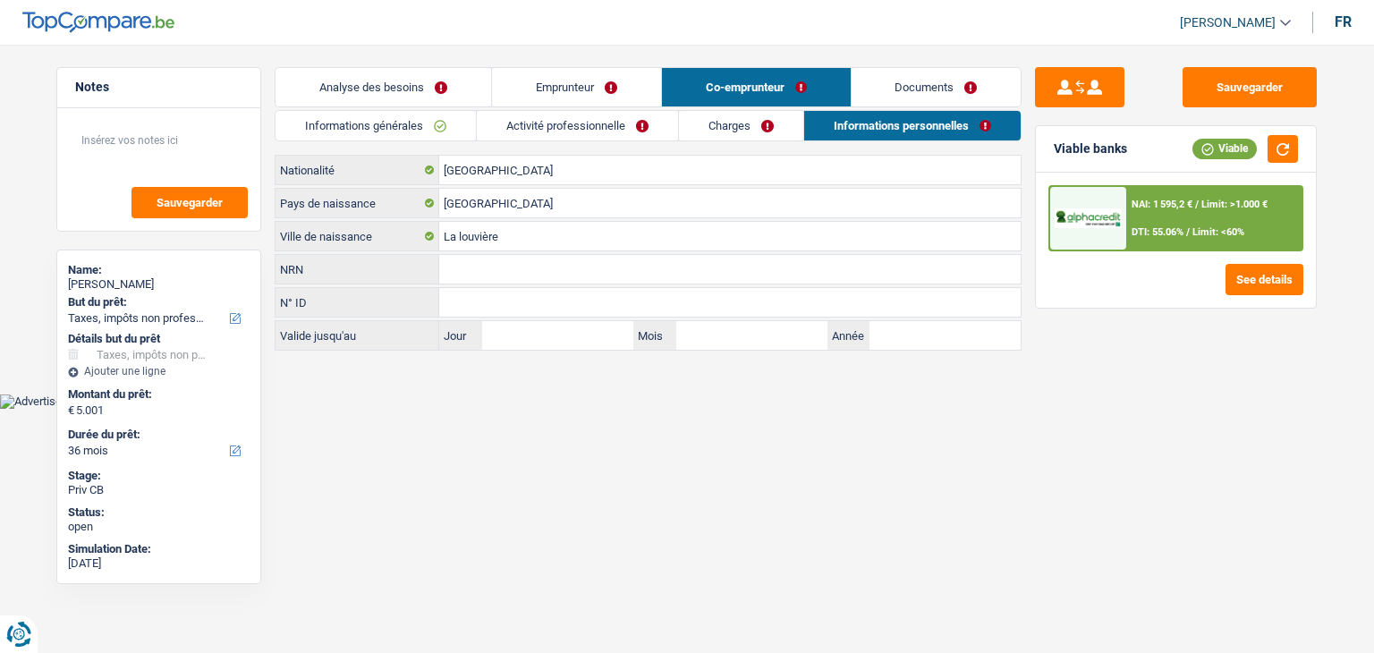
click at [385, 123] on link "Informations générales" at bounding box center [376, 126] width 200 height 30
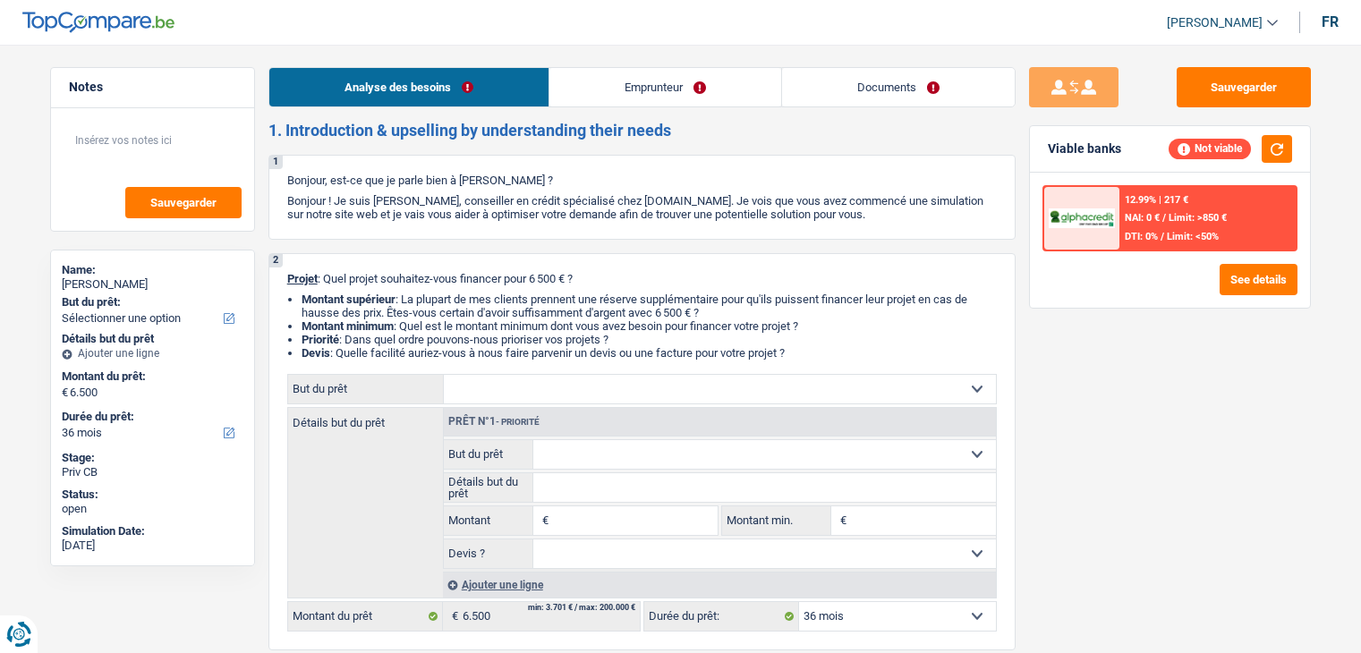
select select "36"
select select "publicEmployee"
select select "netSalary"
select select "mealVouchers"
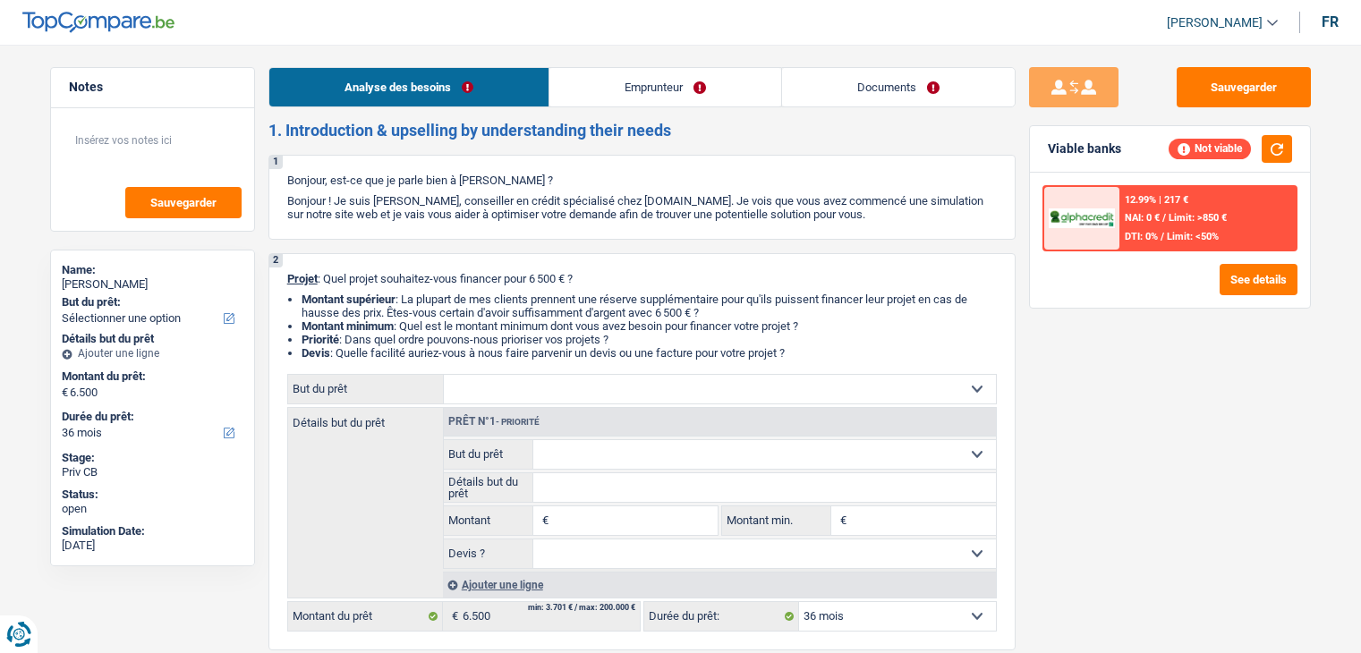
select select "36"
click at [589, 82] on link "Emprunteur" at bounding box center [665, 87] width 232 height 38
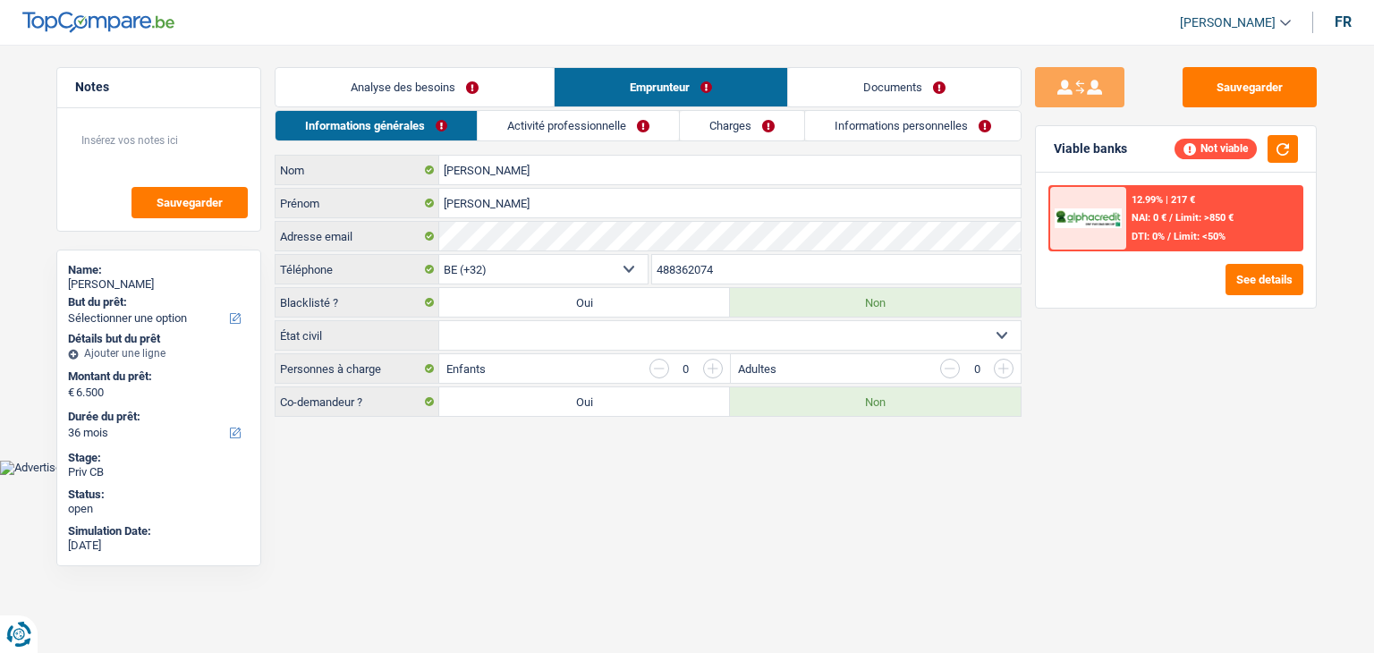
click at [594, 123] on link "Activité professionnelle" at bounding box center [578, 126] width 201 height 30
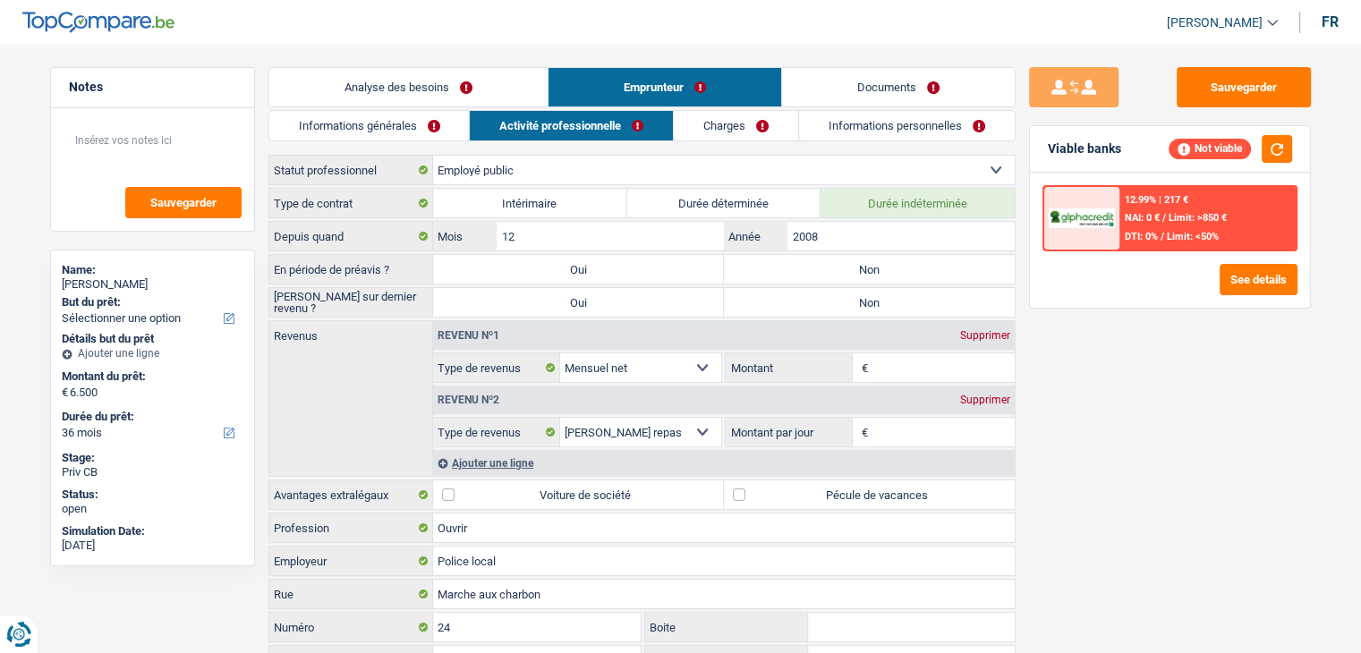
drag, startPoint x: 156, startPoint y: 284, endPoint x: 25, endPoint y: 276, distance: 130.8
click at [25, 276] on main "Notes Sauvegarder Name: Adriana González But du prêt: Confort maison: meubles, …" at bounding box center [680, 406] width 1361 height 758
click at [57, 284] on div "Name: Adriana González But du prêt: Confort maison: meubles, textile, peinture,…" at bounding box center [152, 408] width 205 height 317
drag, startPoint x: 64, startPoint y: 283, endPoint x: 151, endPoint y: 289, distance: 87.0
click at [151, 289] on div "Adriana González" at bounding box center [153, 284] width 182 height 14
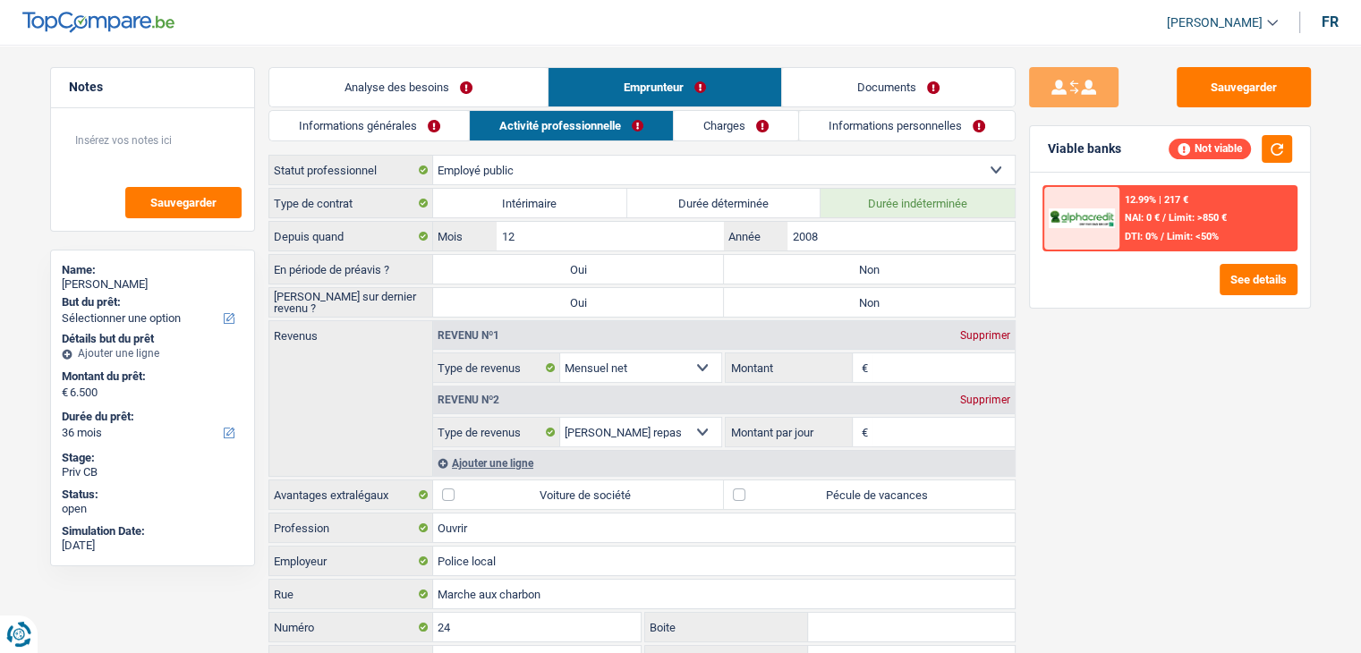
copy div "Adriana González"
click at [1245, 100] on button "Sauvegarder" at bounding box center [1243, 87] width 134 height 40
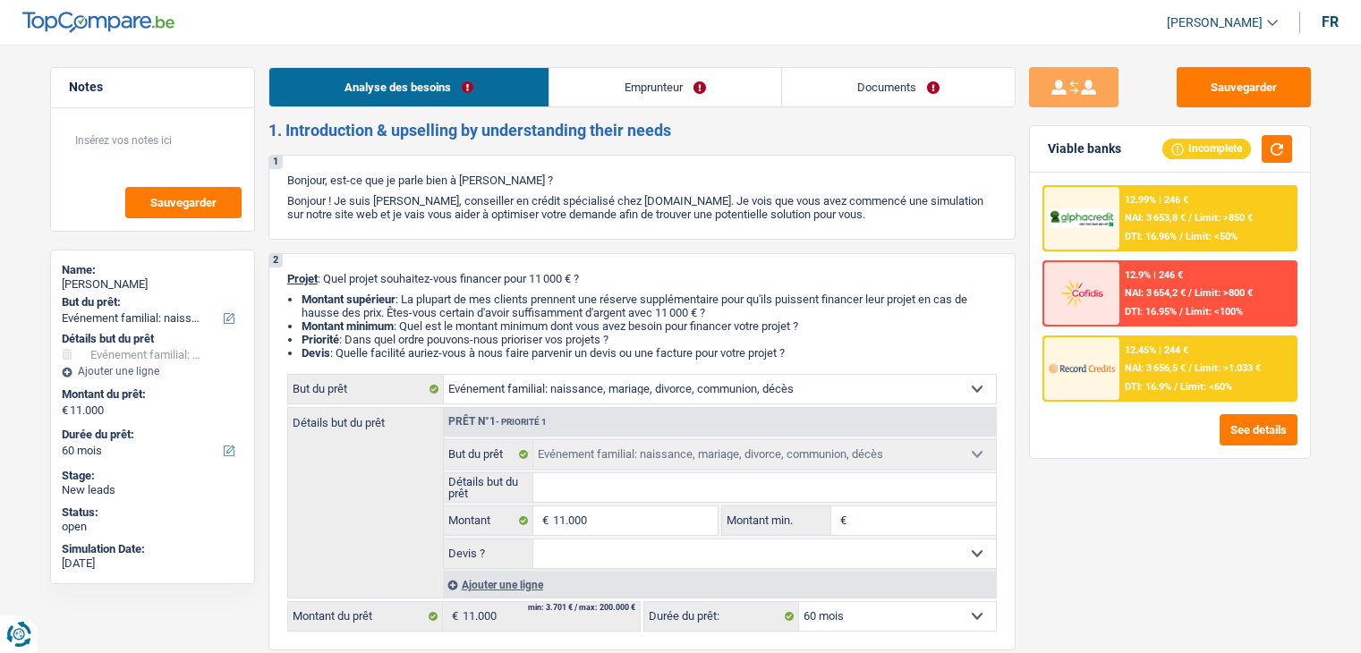
select select "familyEvent"
select select "60"
select select "familyEvent"
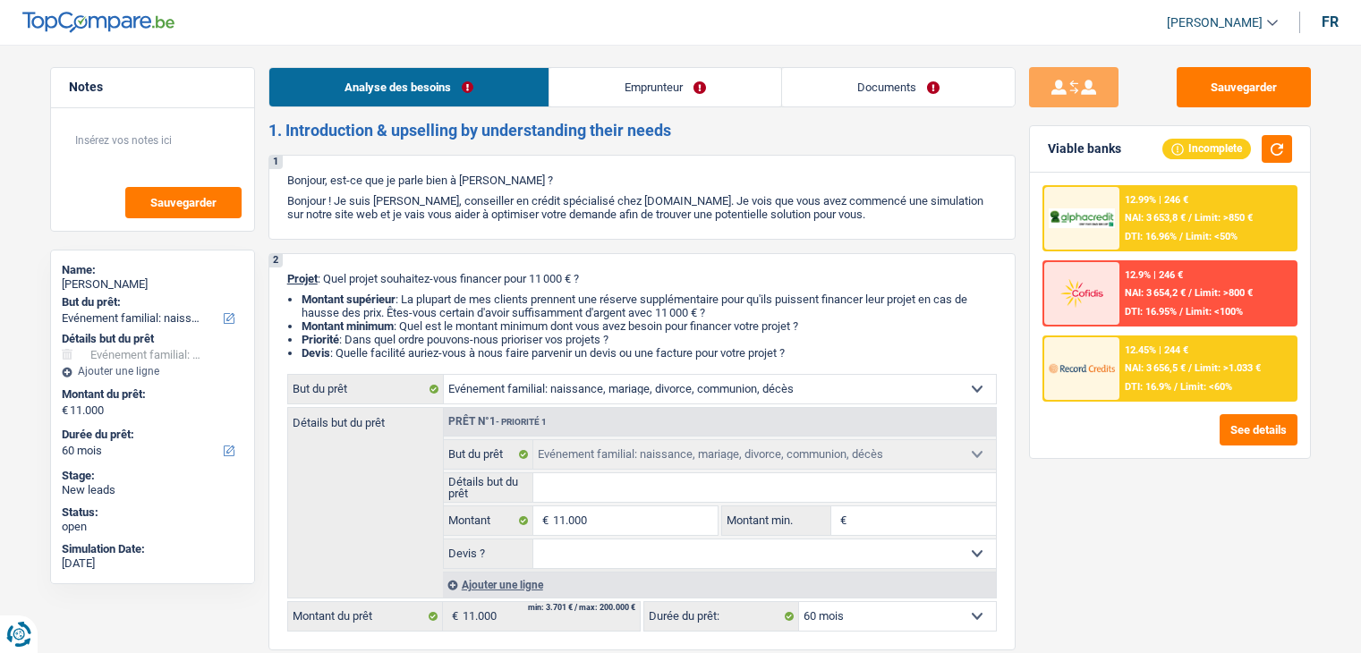
select select "60"
select select "independent"
select select "parttimeSelfemployed"
select select "netSalary"
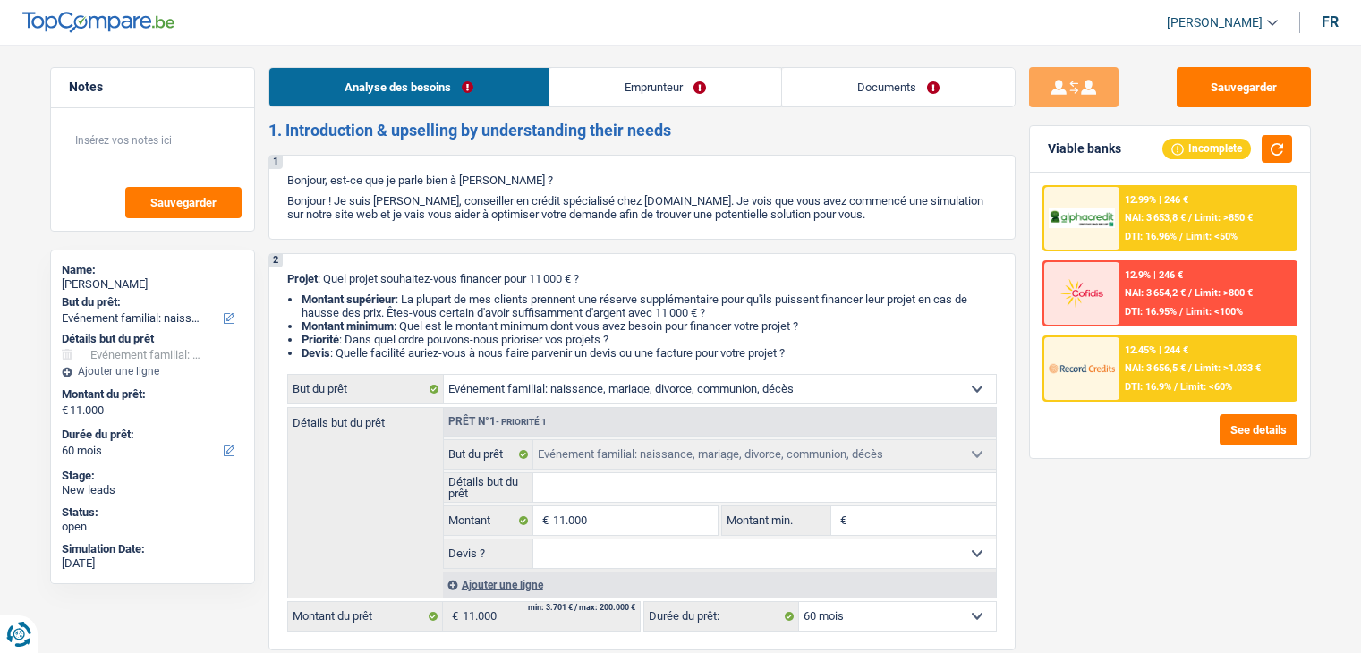
select select "rents"
select select "familyEvent"
select select "60"
click at [685, 496] on input "Détails but du prêt" at bounding box center [764, 487] width 462 height 29
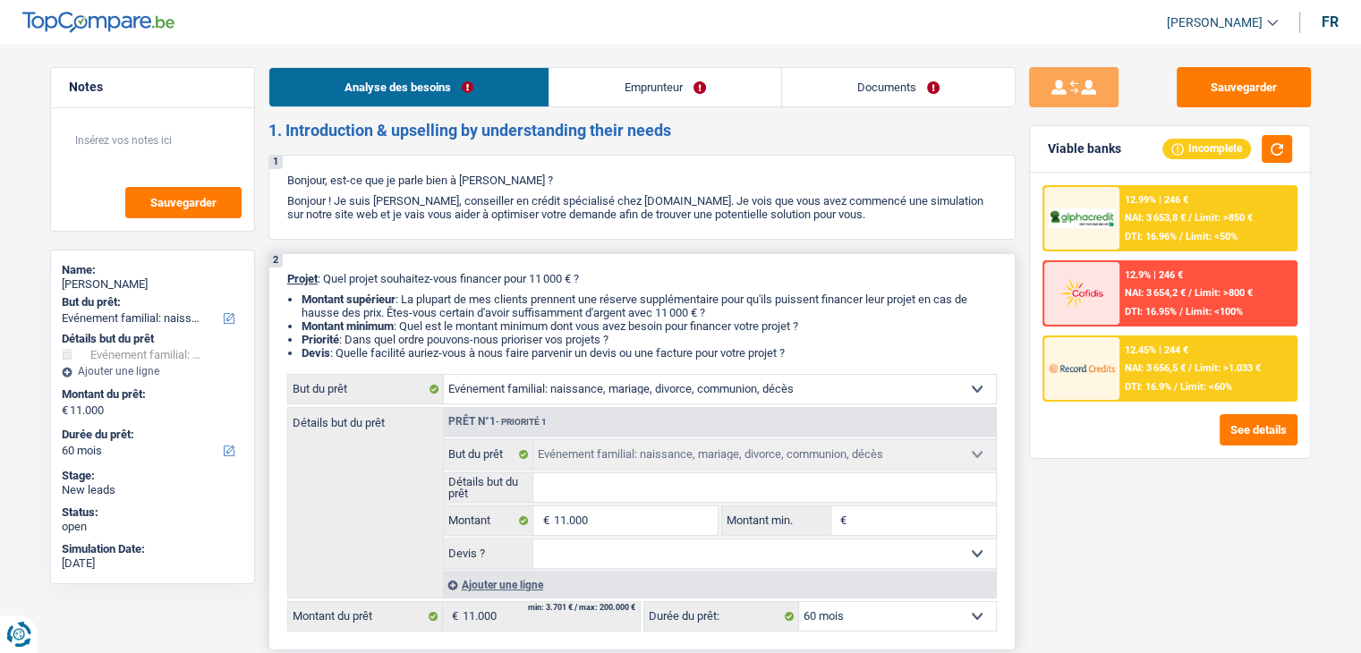
type input "m"
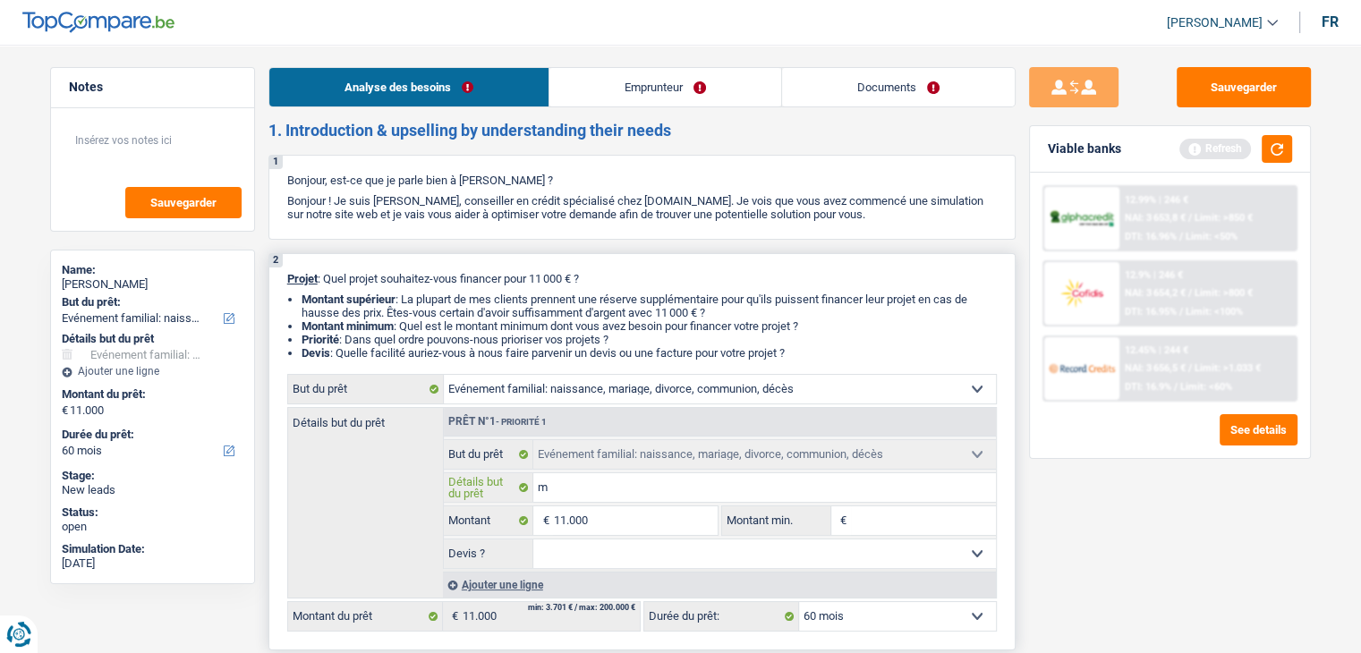
type input "ma"
type input "mar"
type input "mari"
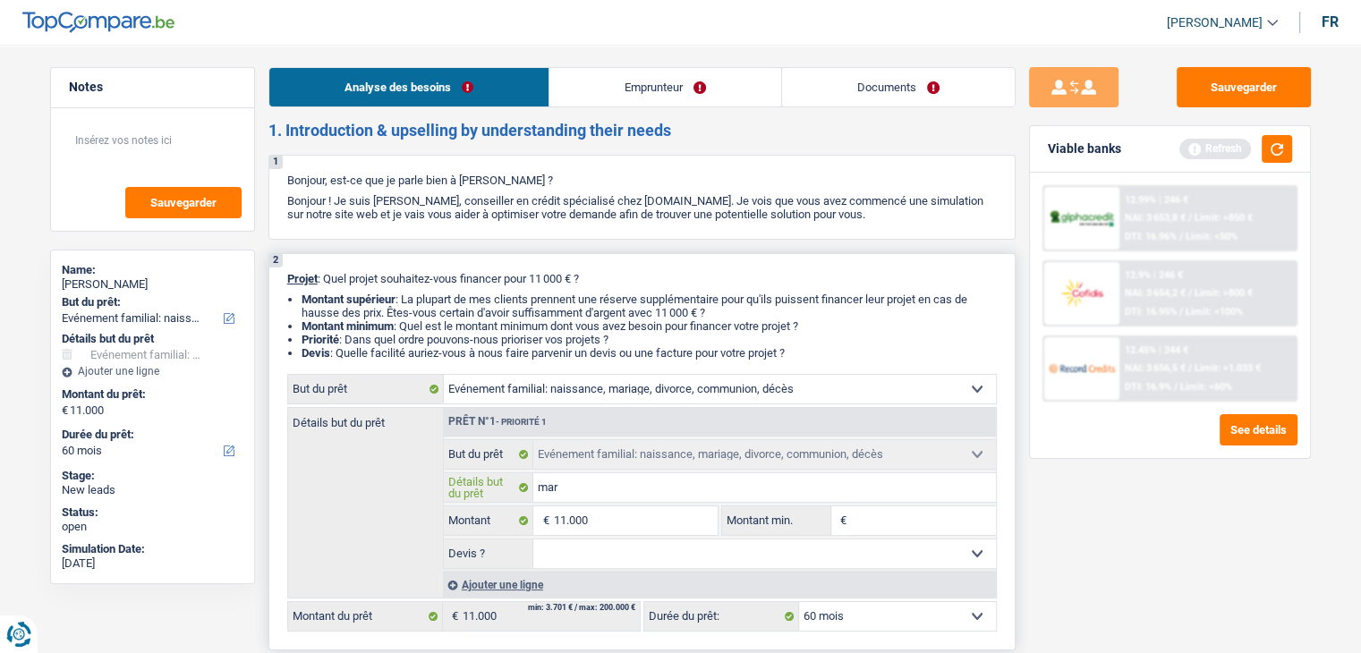
type input "mari"
type input "maria"
type input "mariag"
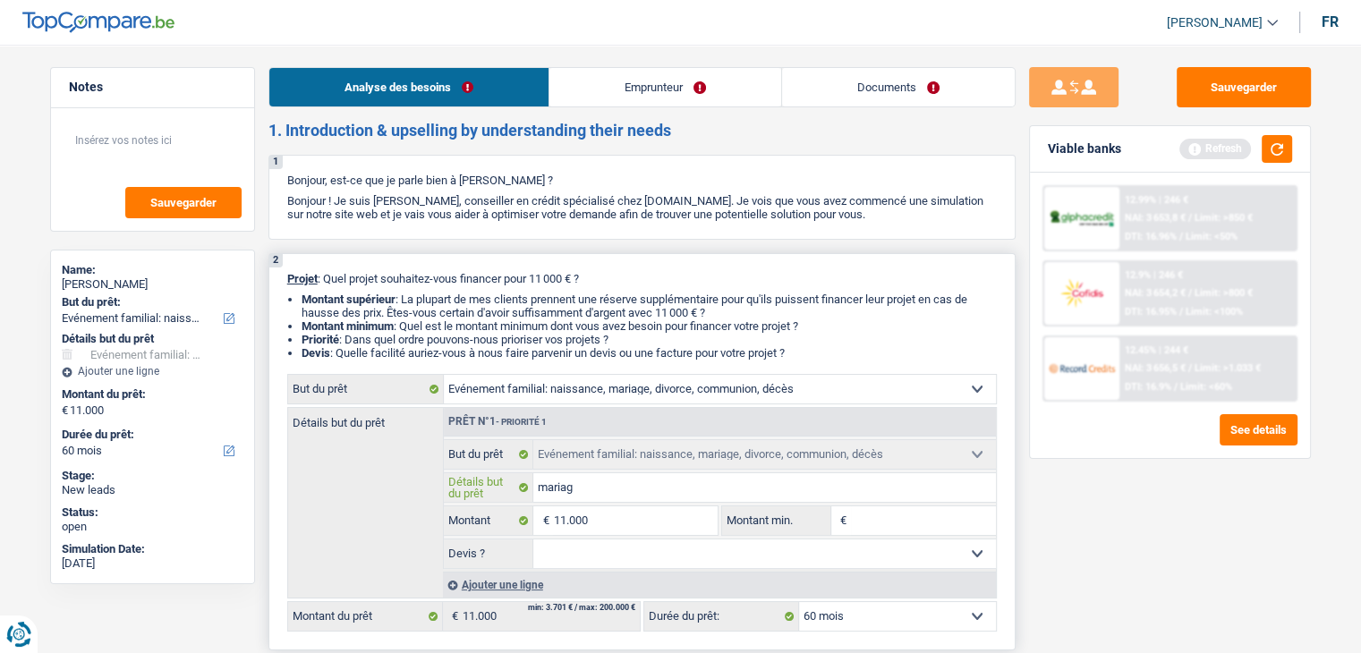
type input "maria"
type input "mari"
type input "mar"
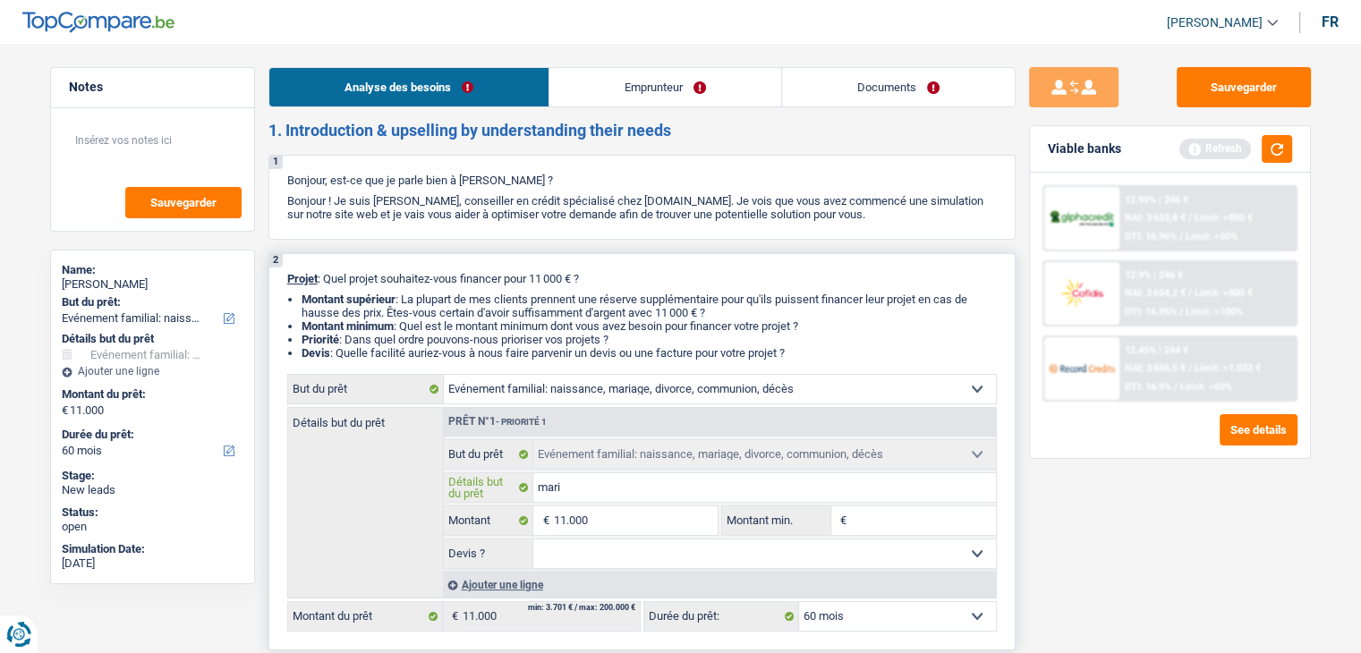
type input "mar"
type input "ma"
type input "m"
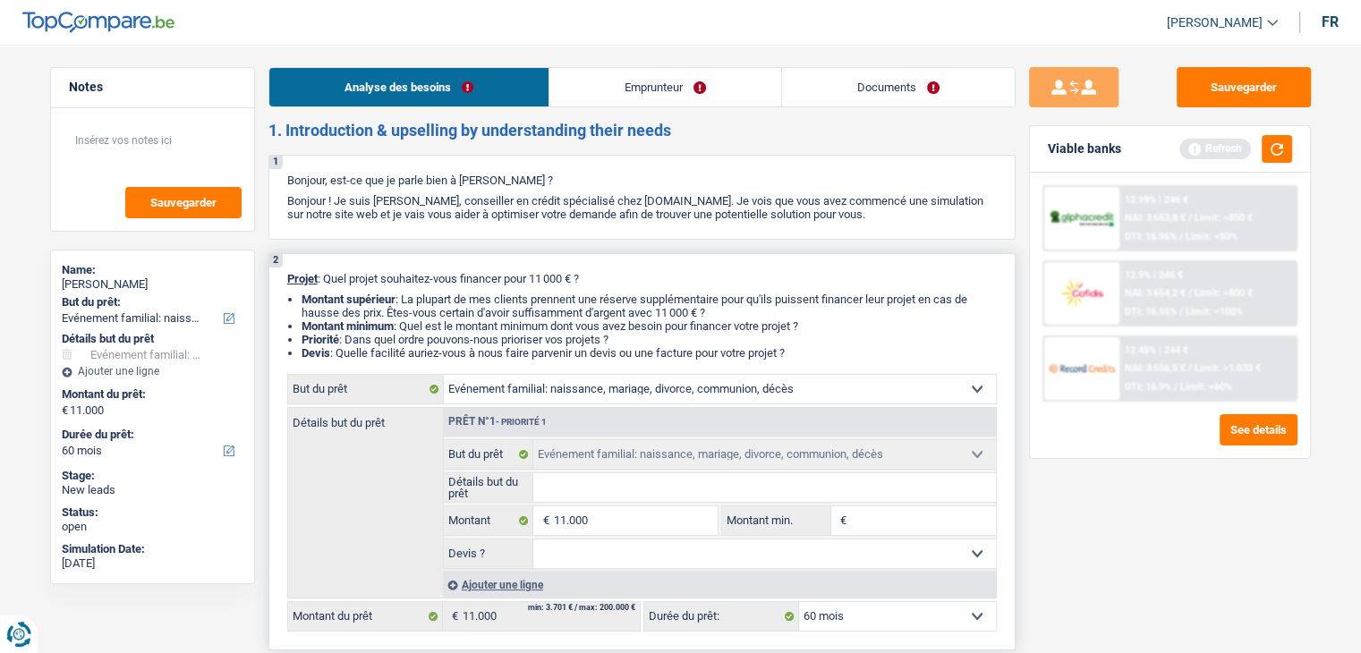
type input "m"
type input "ma"
type input "mar"
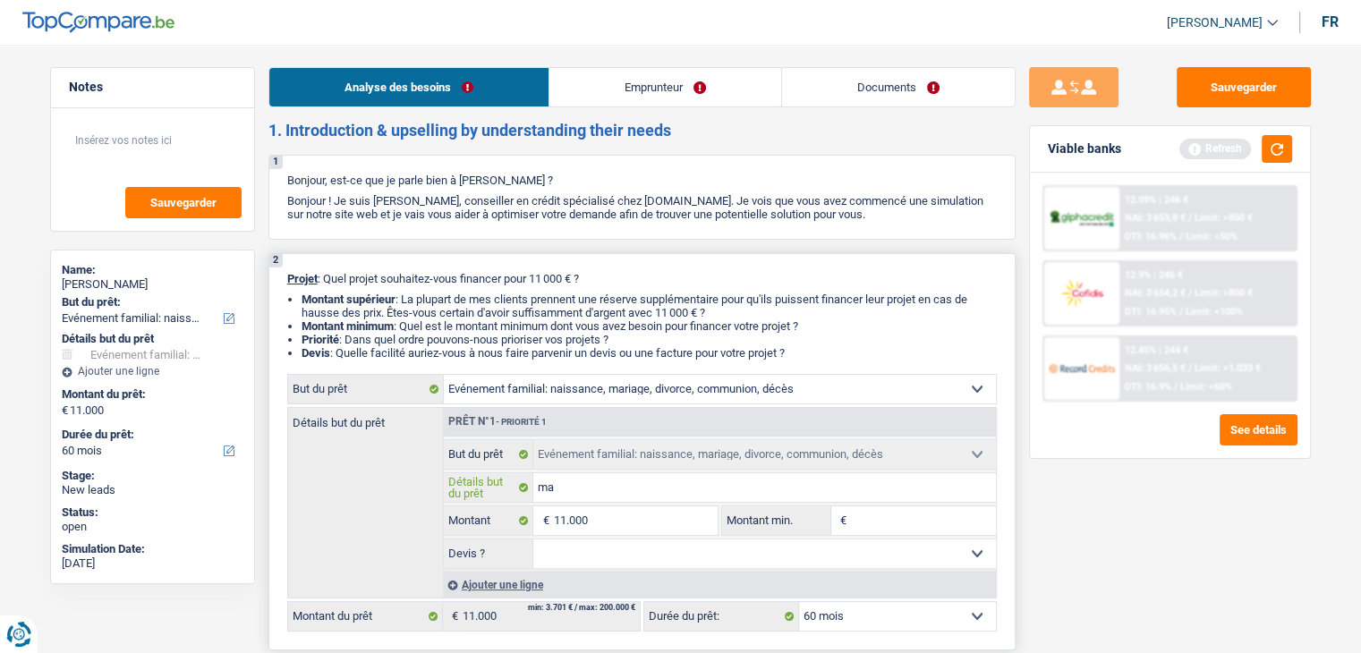
type input "mar"
type input "mari"
type input "maria"
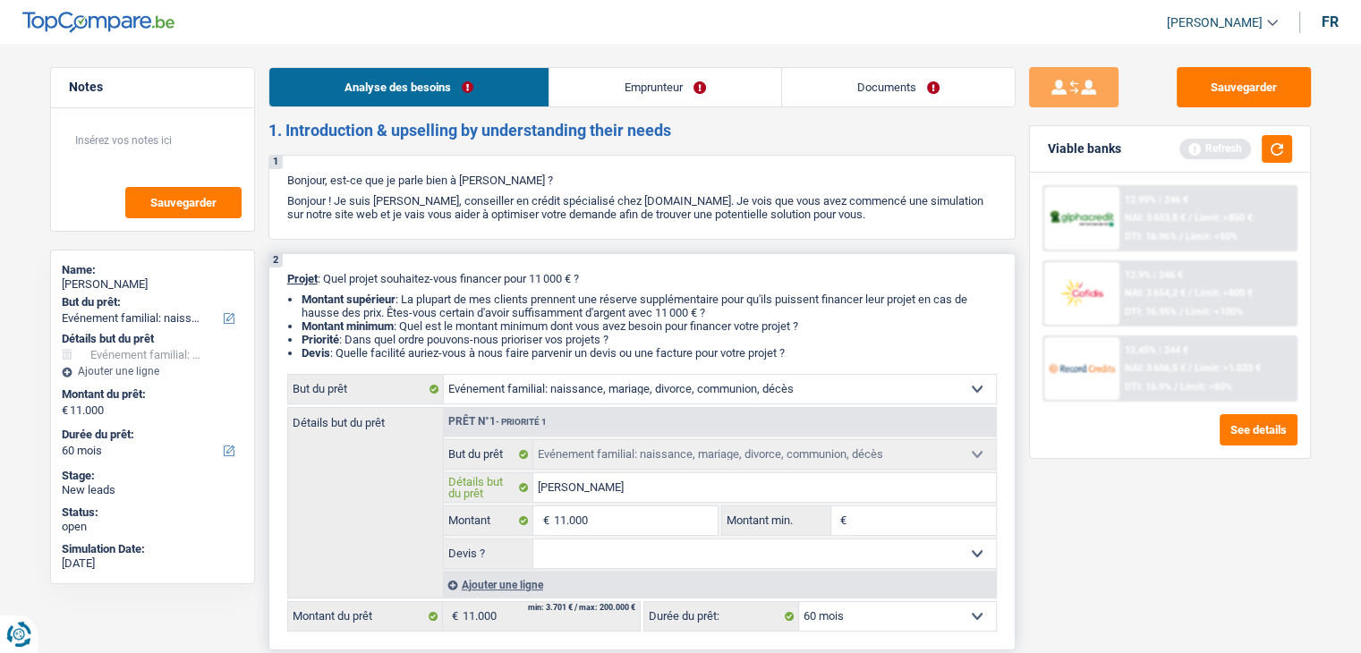
type input "mariag"
type input "mariage"
type input "mariag"
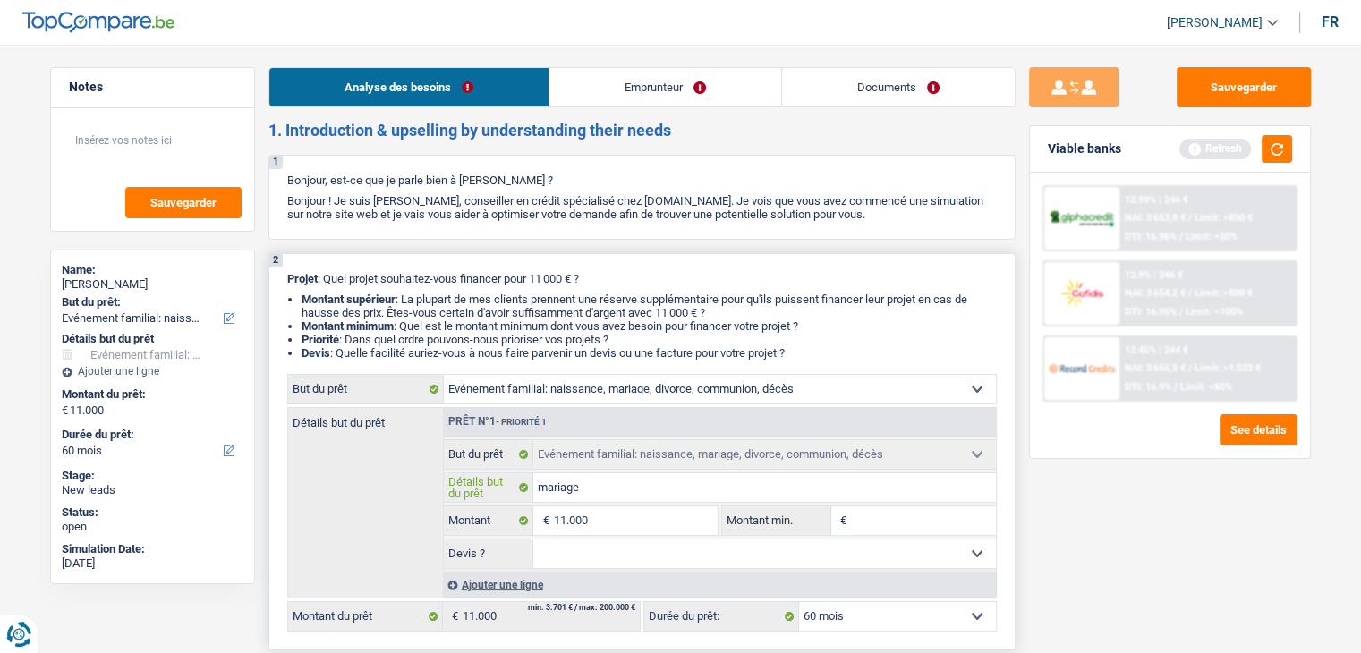
type input "mariag"
type input "maria"
type input "mari"
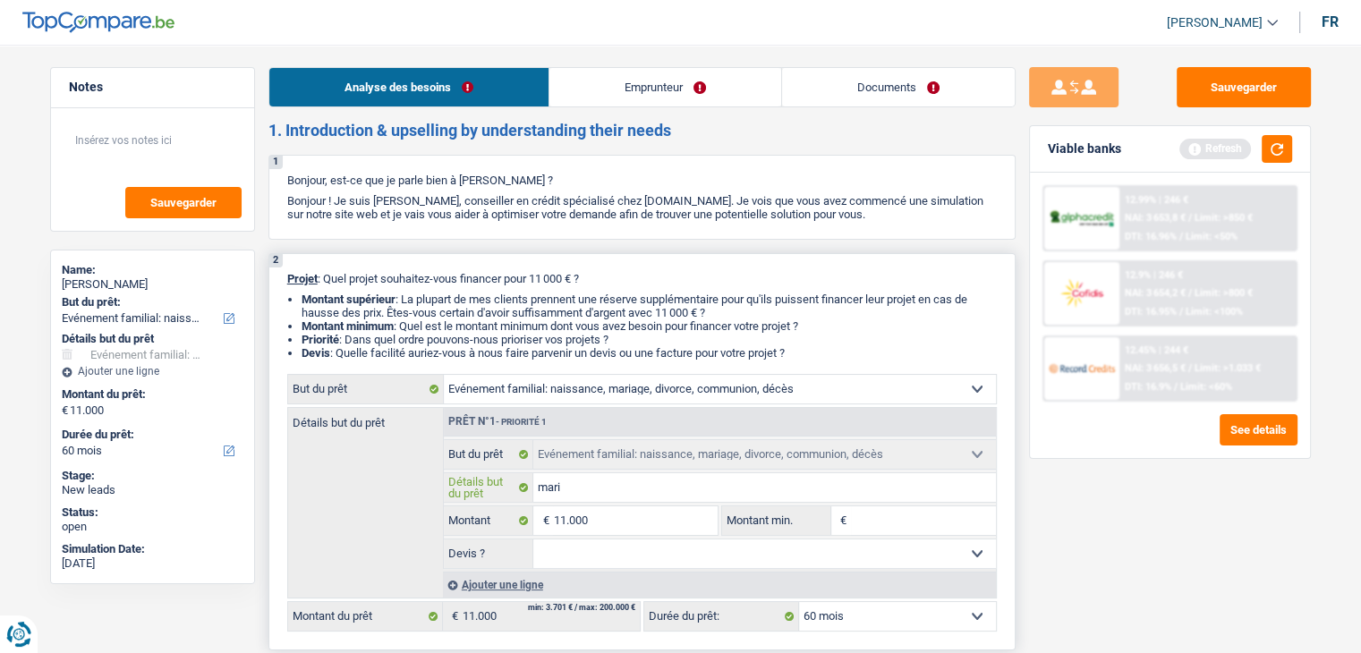
type input "mar"
type input "ma"
type input "m"
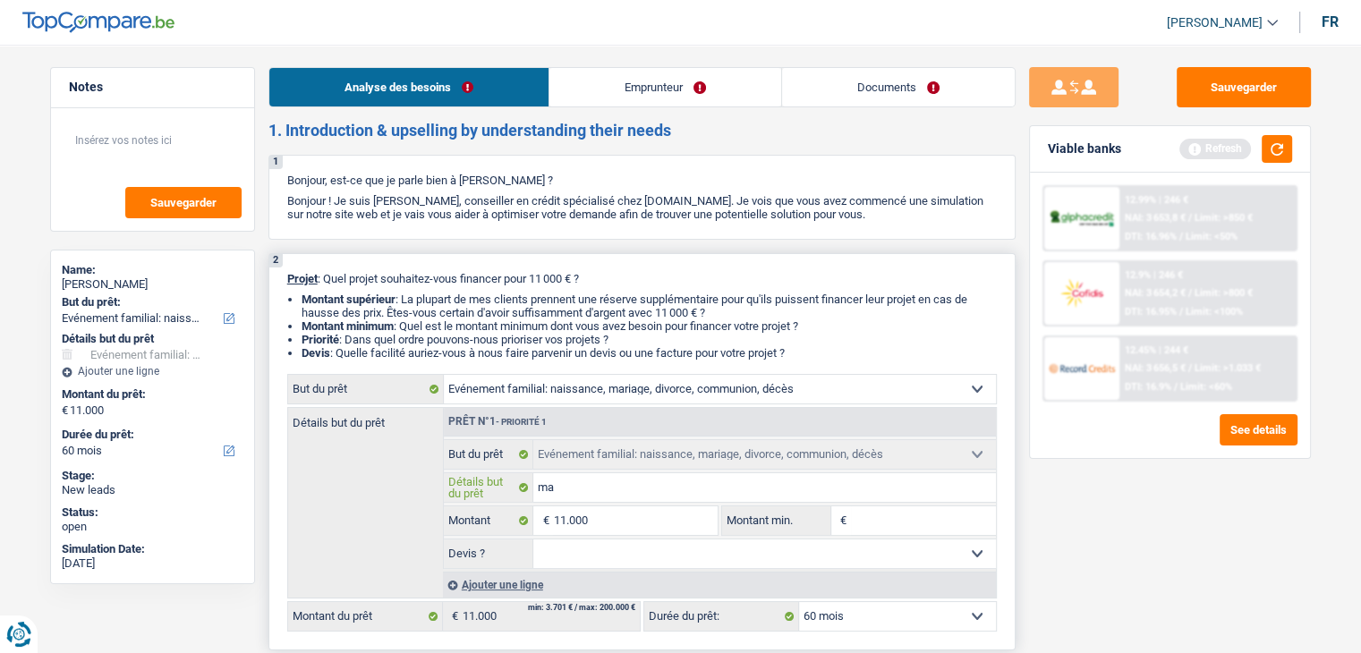
type input "m"
type input "ma"
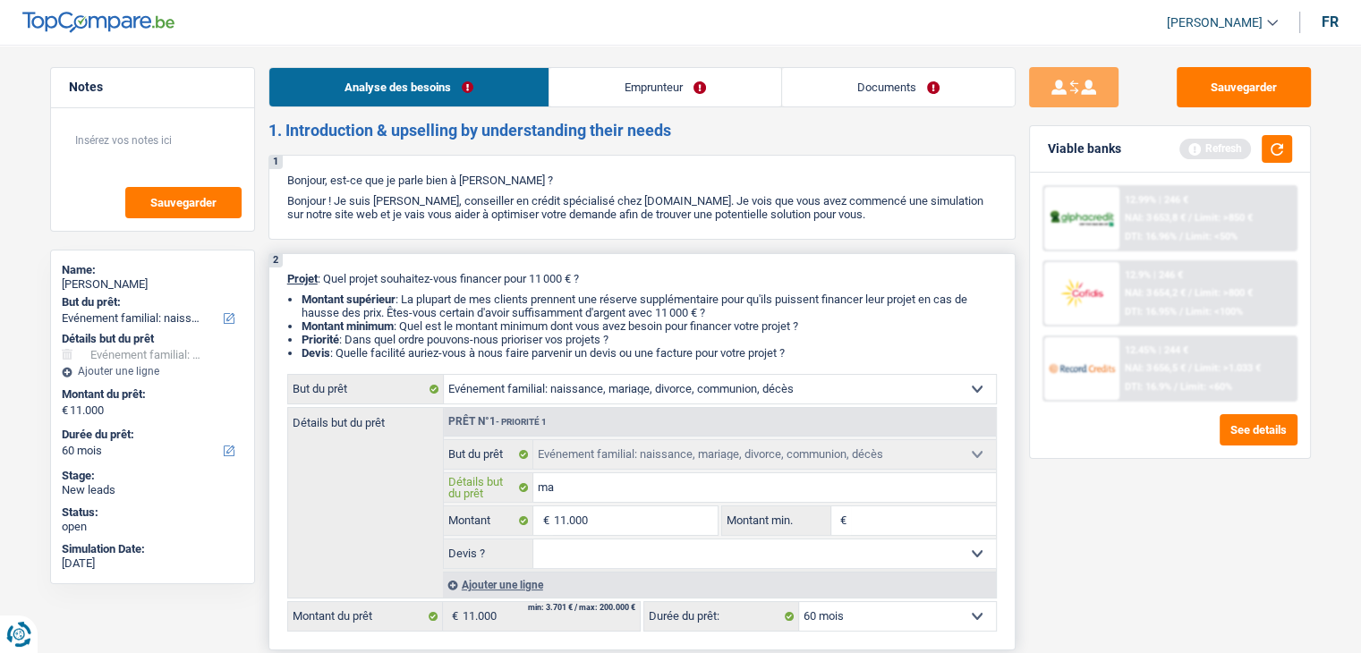
type input "mar"
type input "mari"
type input "maria"
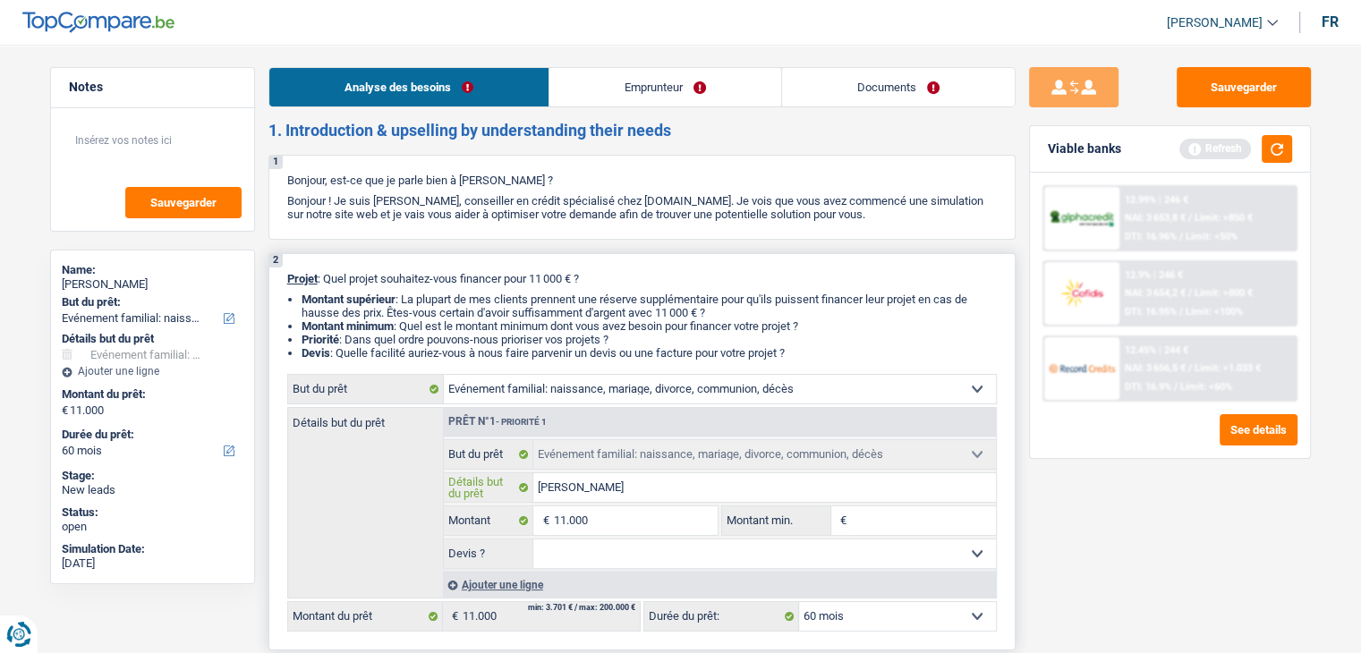
type input "maria"
type input "mariag"
type input "mariage"
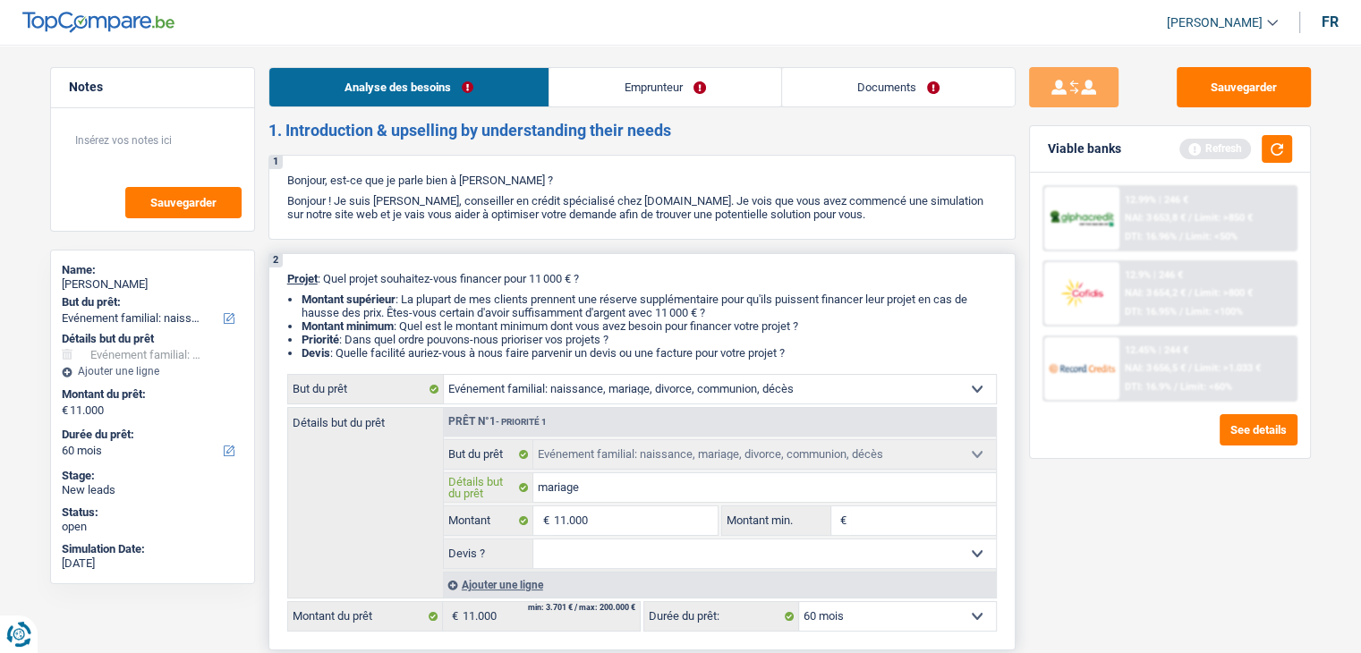
type input "mariag"
type input "maria"
type input "mari"
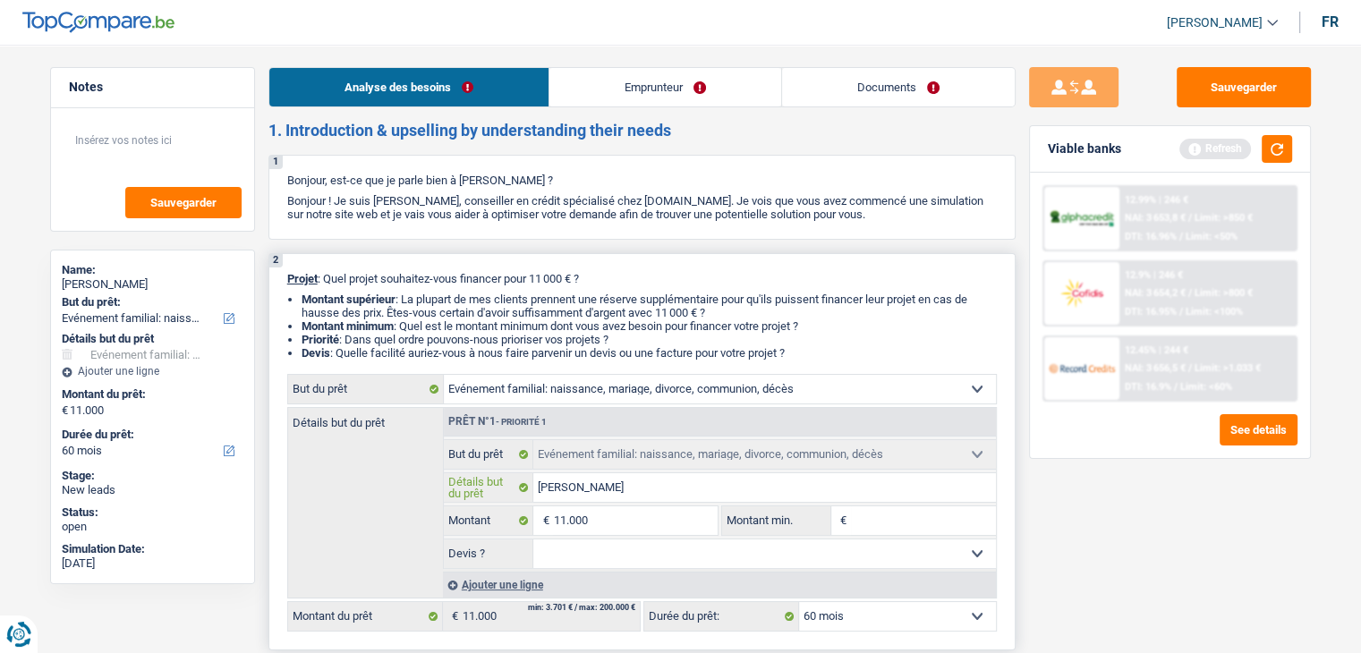
type input "mari"
type input "mar"
type input "ma"
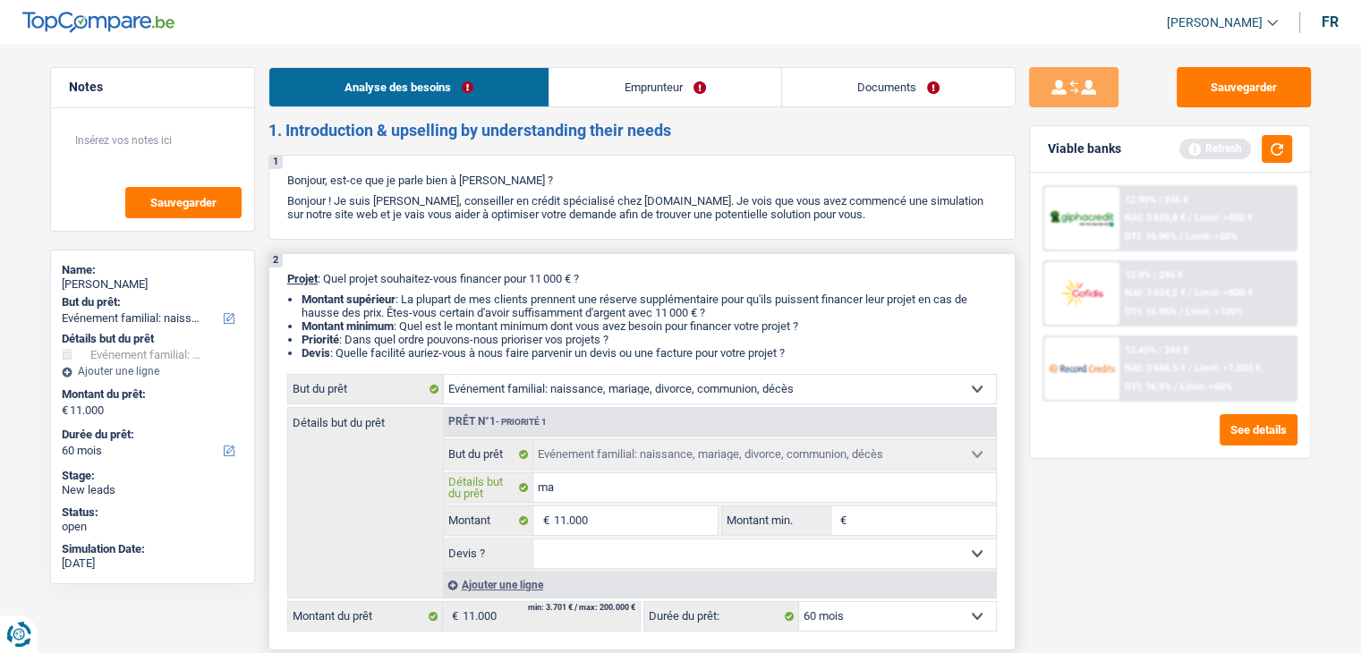
type input "m"
type input "f"
type input "fi"
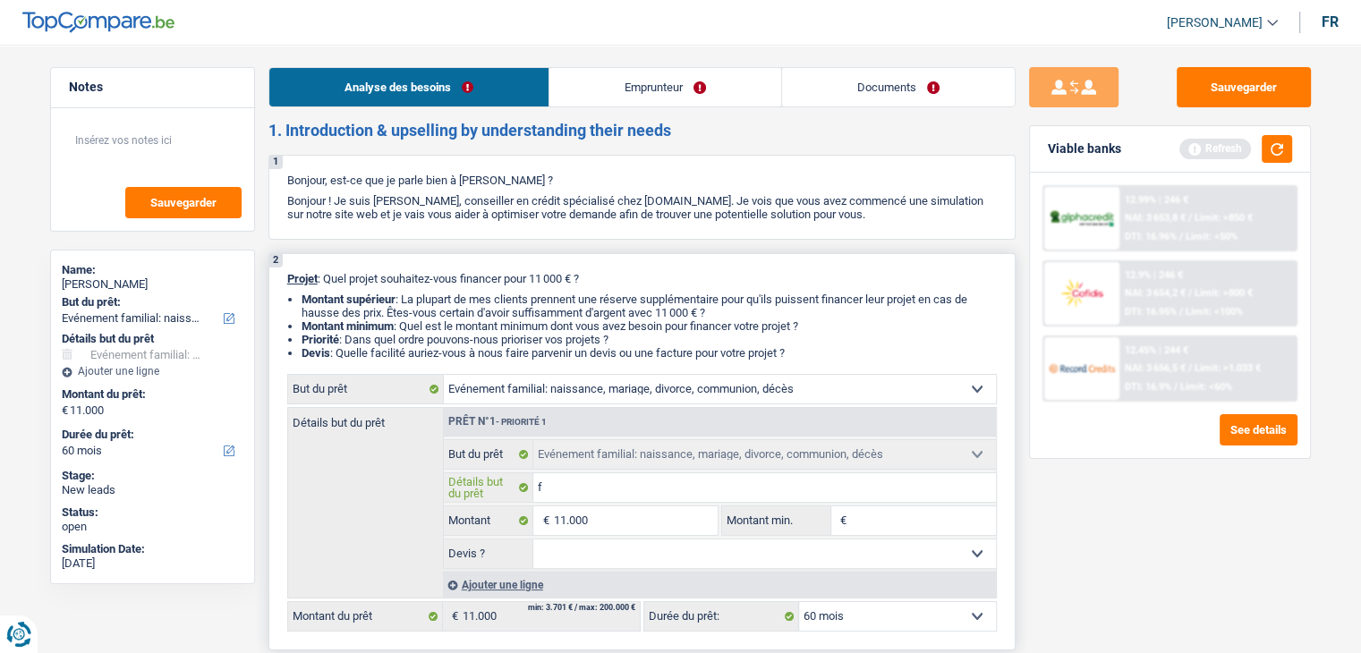
type input "fi"
type input "fin"
type input "fina"
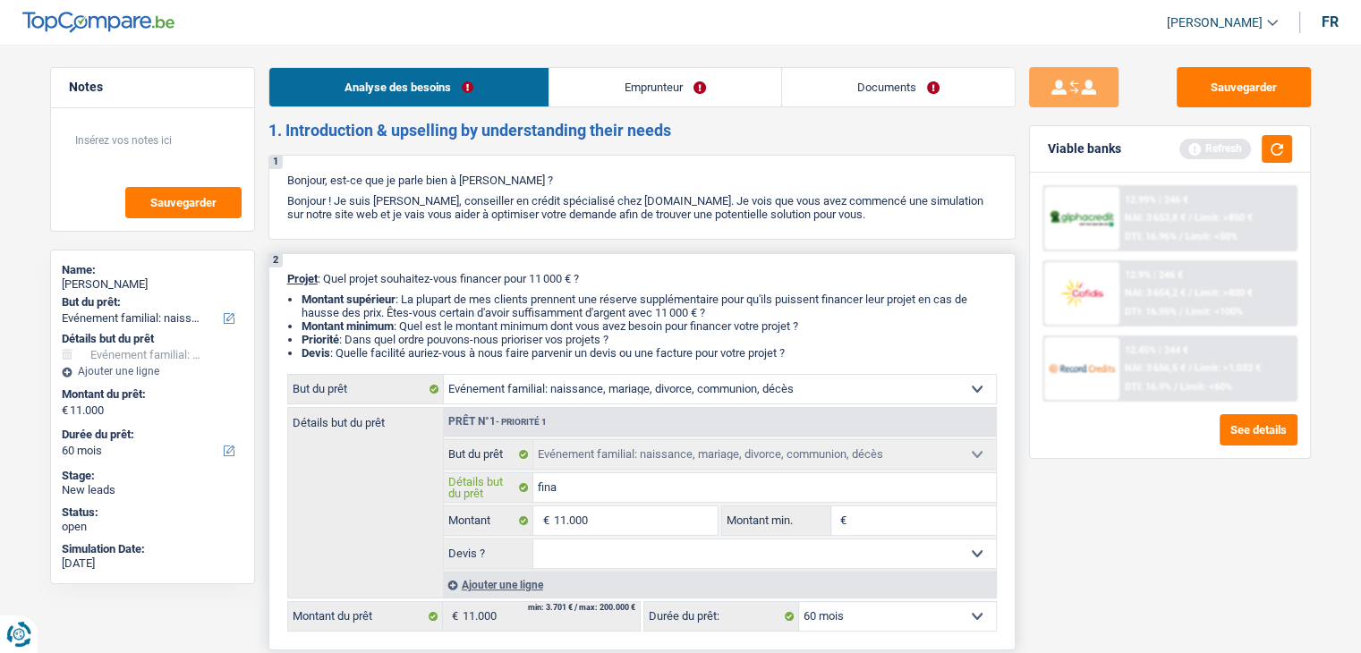
type input "finan"
type input "financ"
type input "finance"
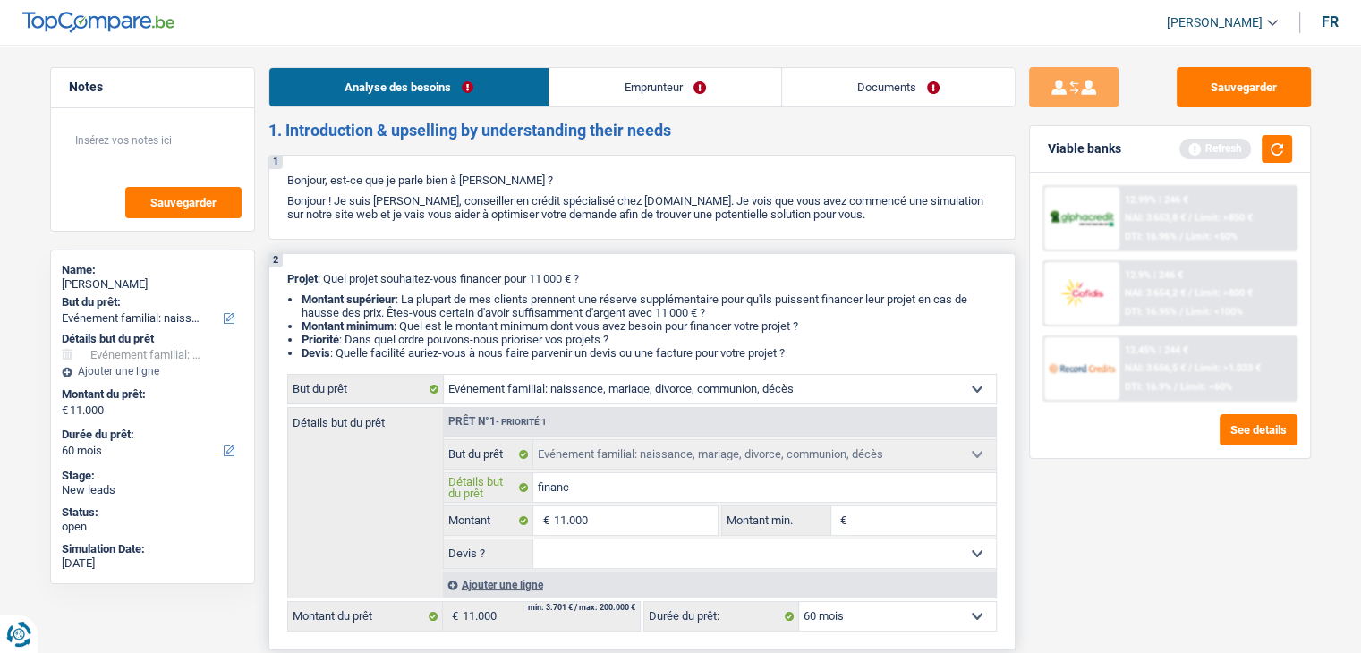
type input "finance"
type input "financer"
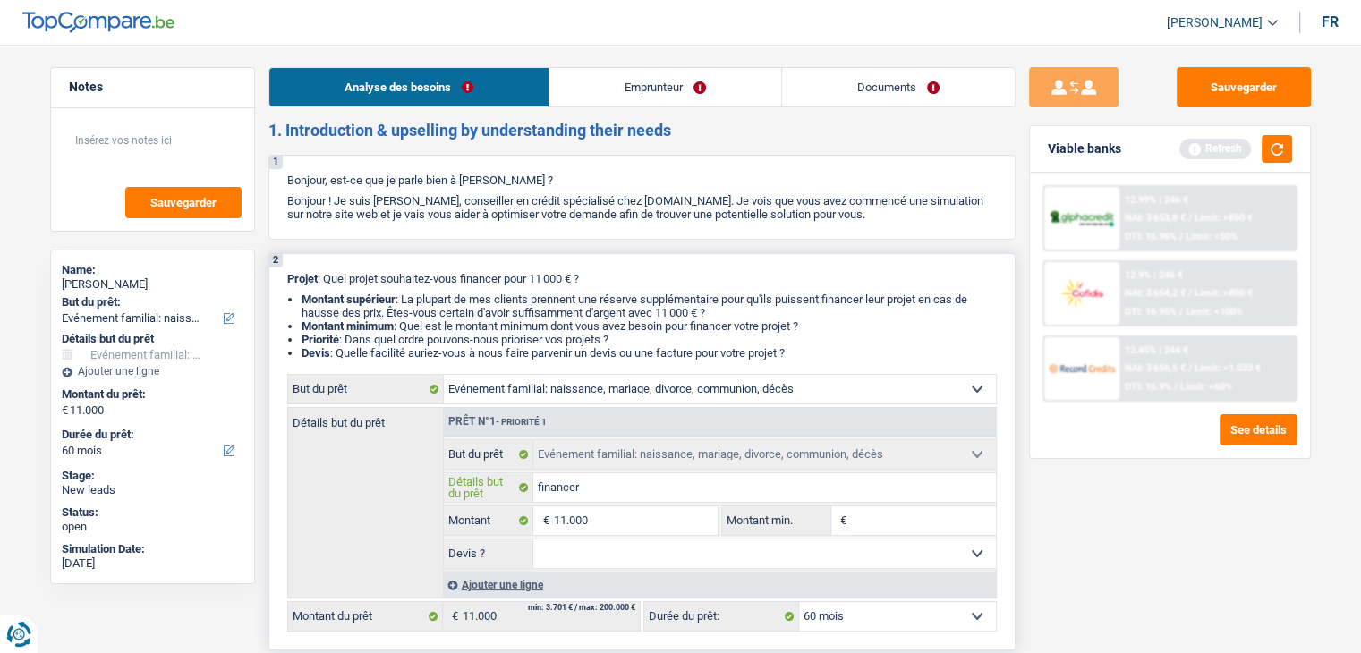
type input "financer s"
type input "financer so"
type input "financer son"
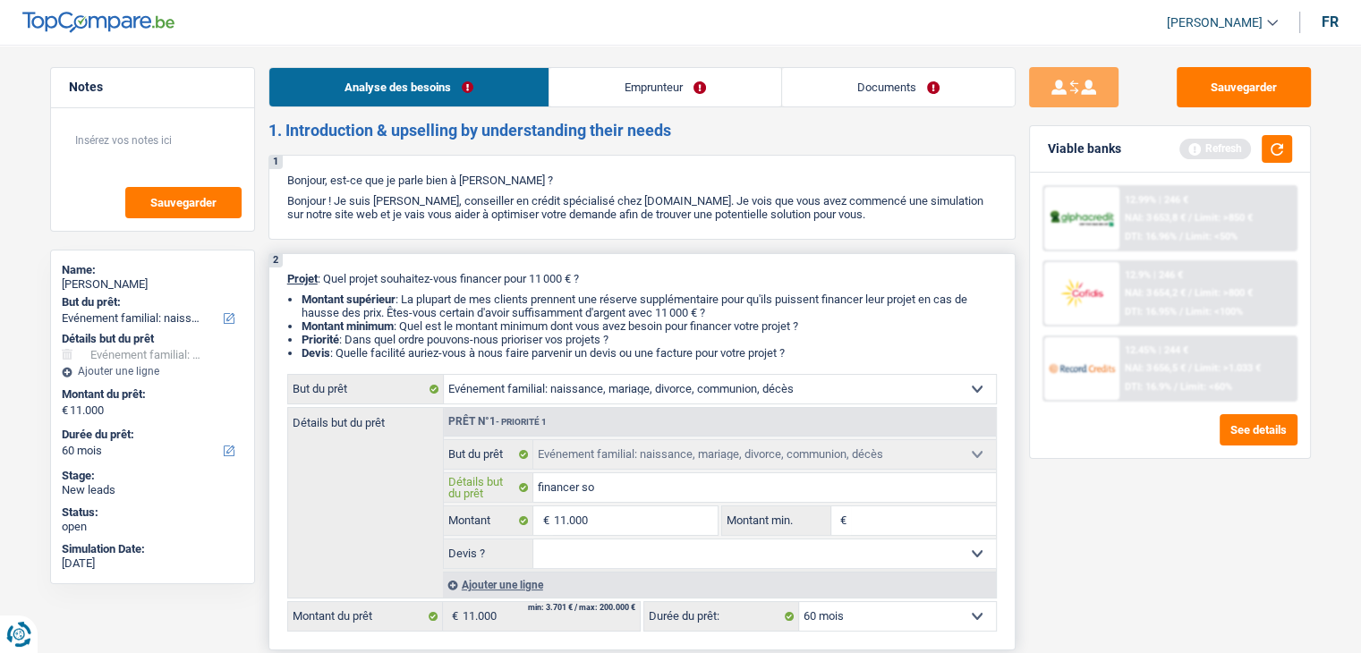
type input "financer son"
type input "financer son m"
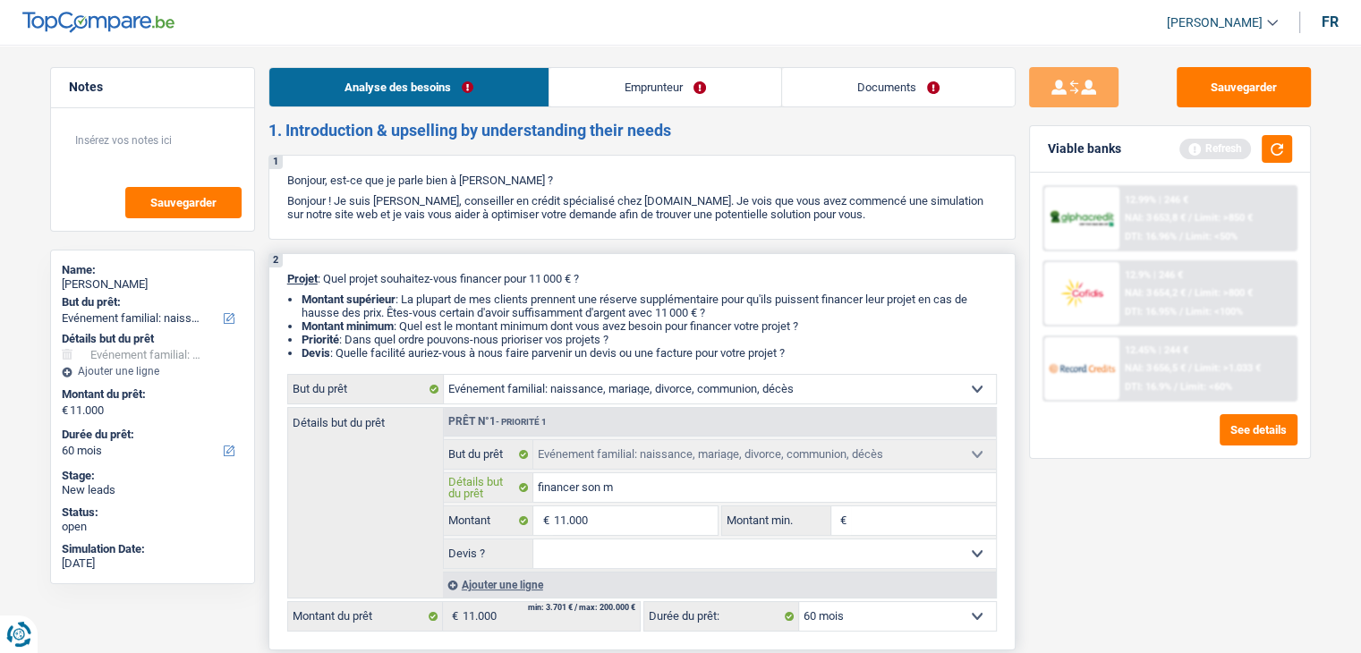
type input "financer son ma"
type input "financer son mar"
type input "financer son mari"
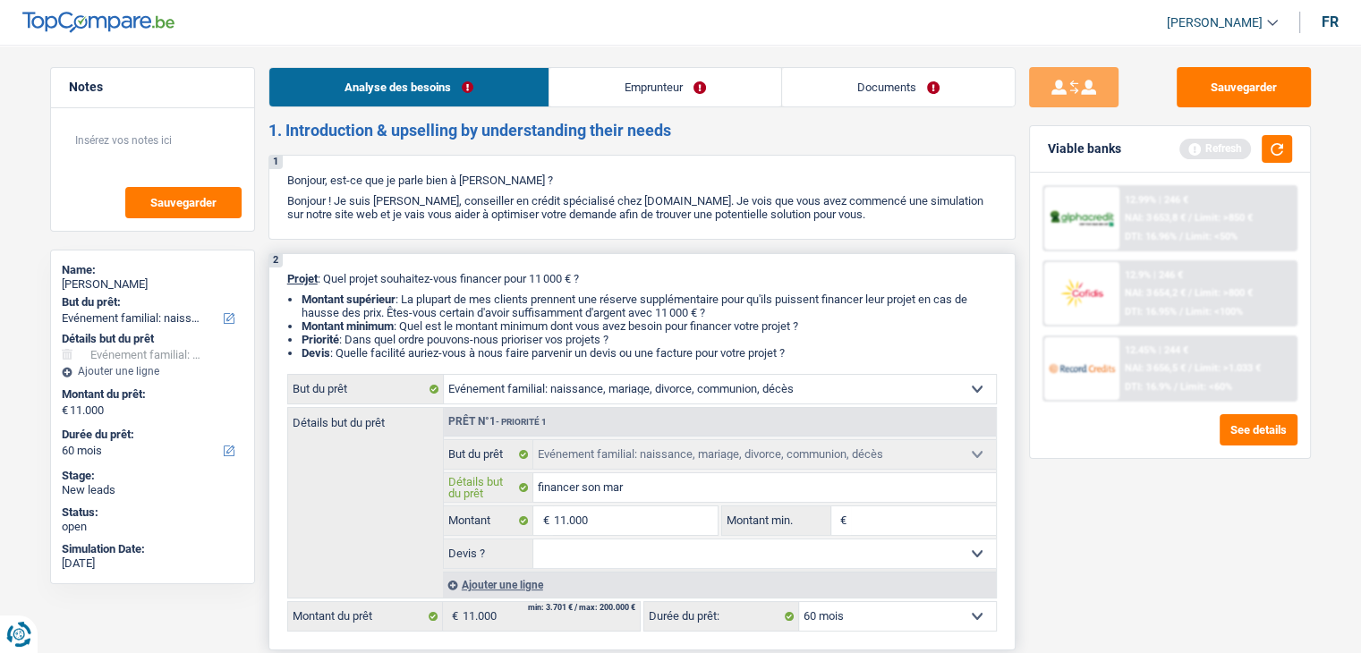
type input "financer son mari"
type input "financer son maria"
type input "financer son mariag"
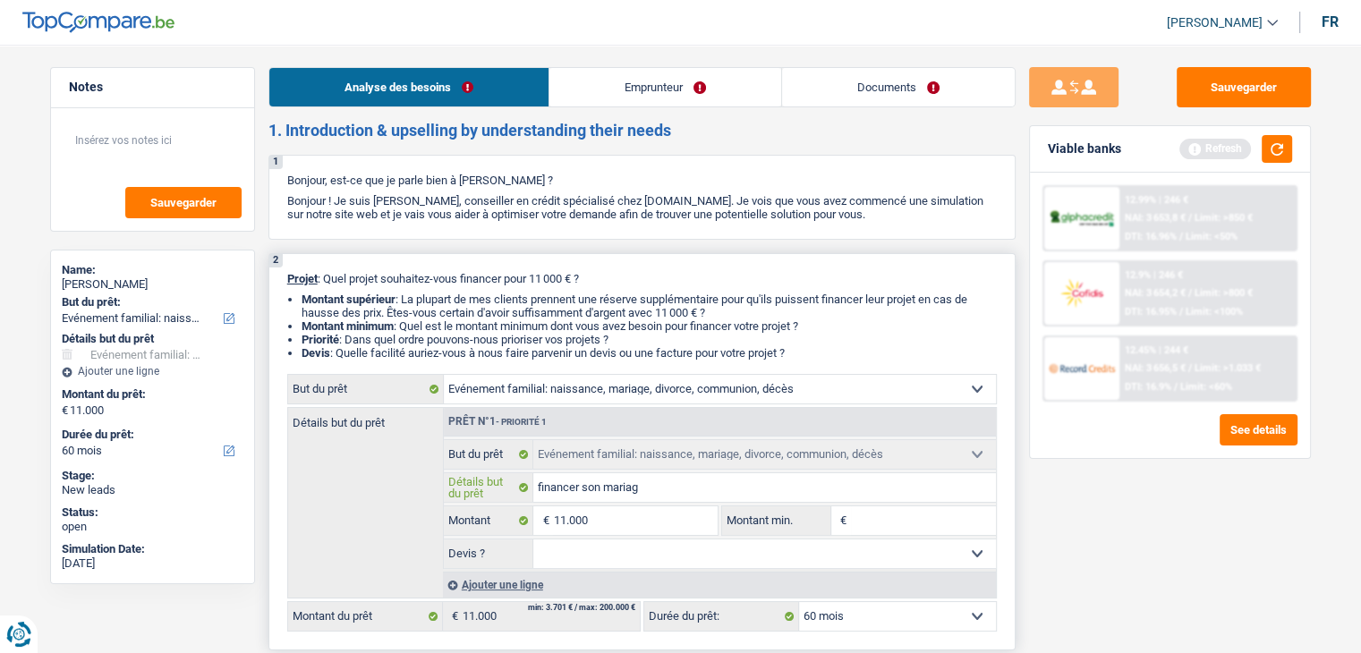
type input "financer son mariage"
click at [942, 507] on input "Montant min." at bounding box center [923, 520] width 145 height 29
type input "1"
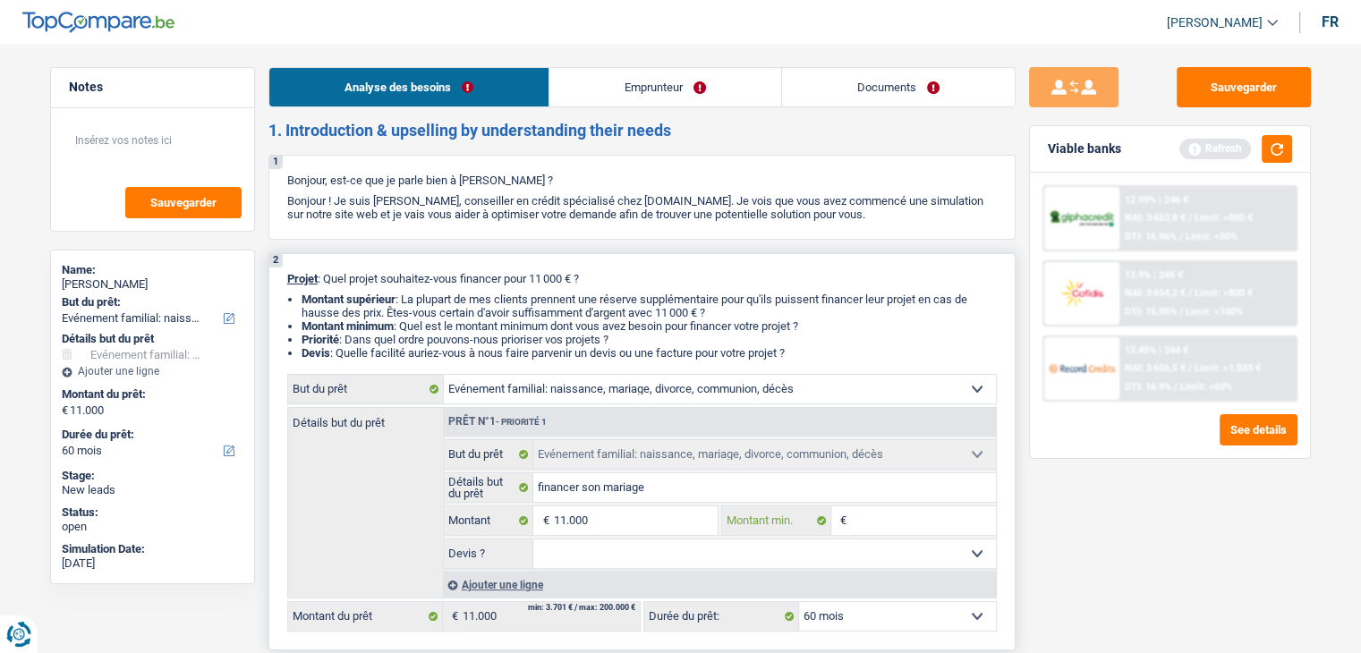
type input "1"
type input "11"
type input "110"
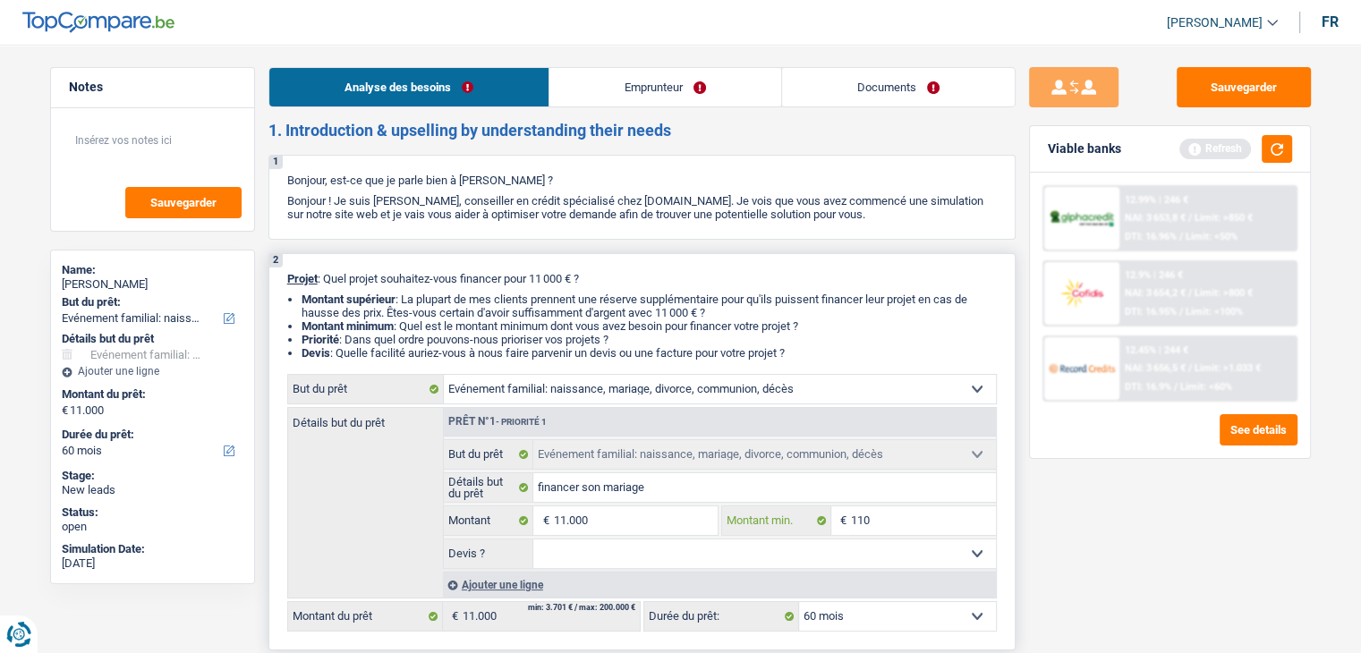
type input "1.100"
type input "11.000"
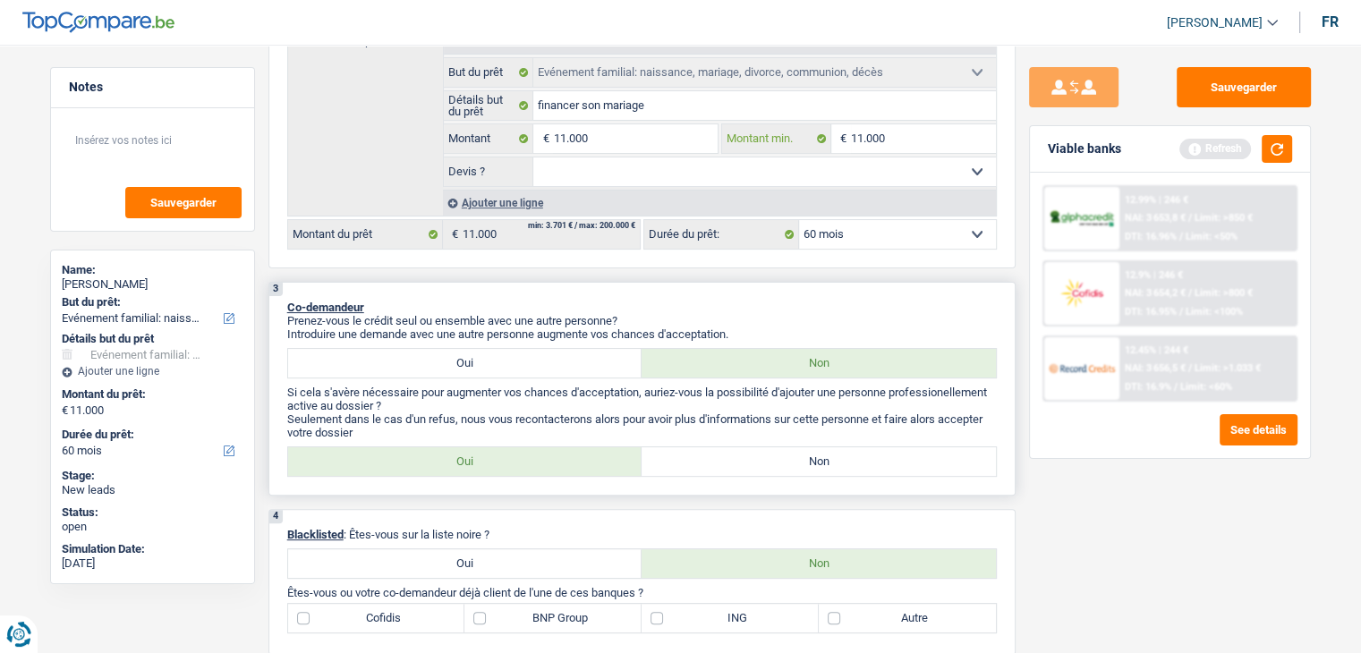
scroll to position [447, 0]
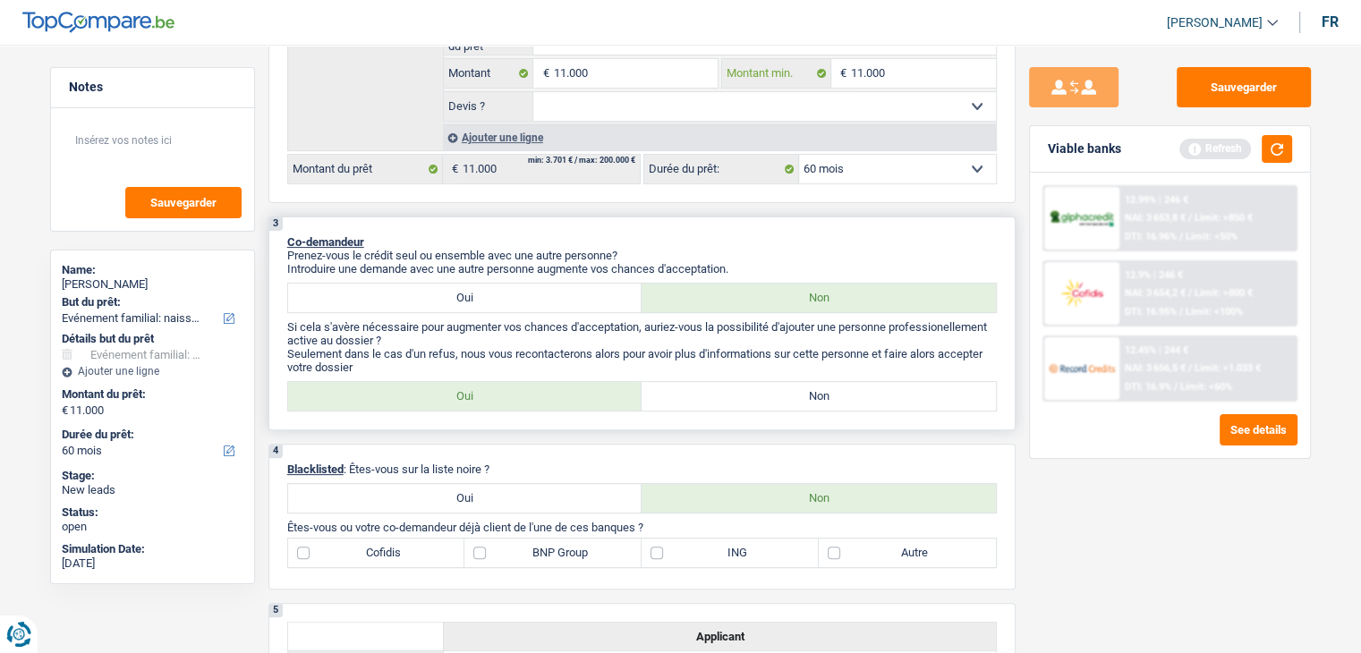
type input "11.000"
click at [717, 389] on label "Non" at bounding box center [818, 396] width 354 height 29
click at [717, 389] on input "Non" at bounding box center [818, 396] width 354 height 29
radio input "true"
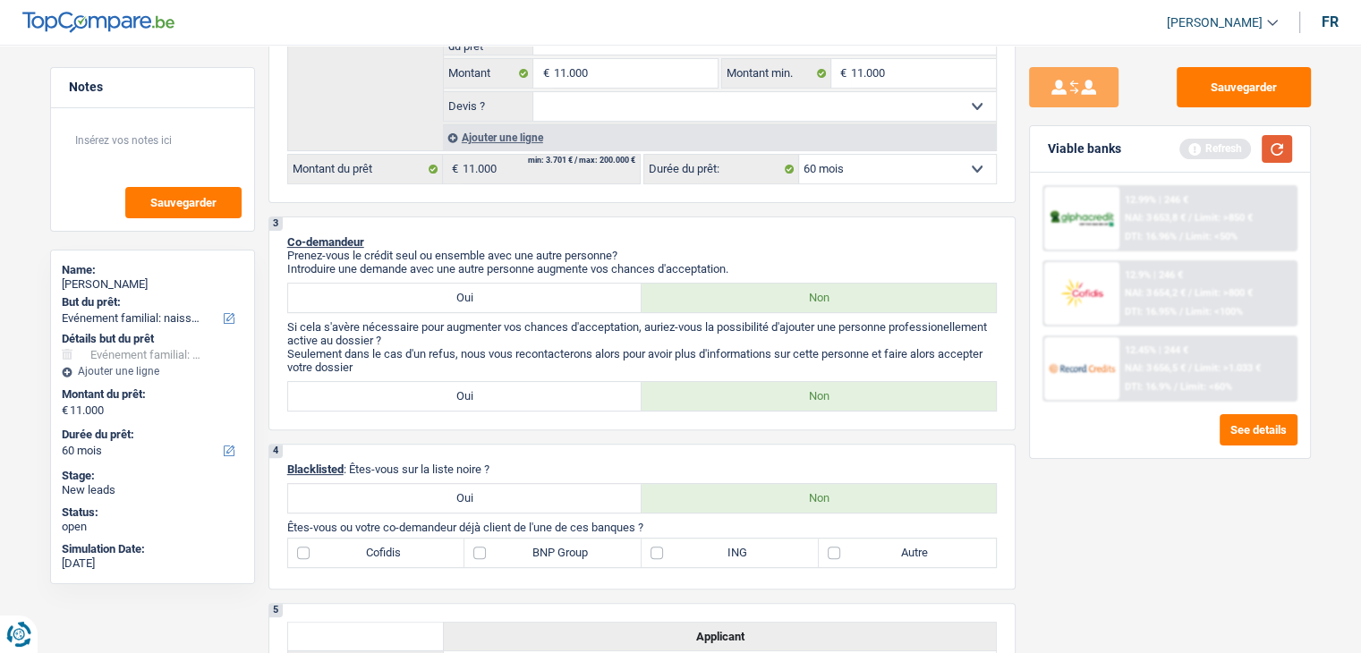
click at [1269, 148] on button "button" at bounding box center [1276, 149] width 30 height 28
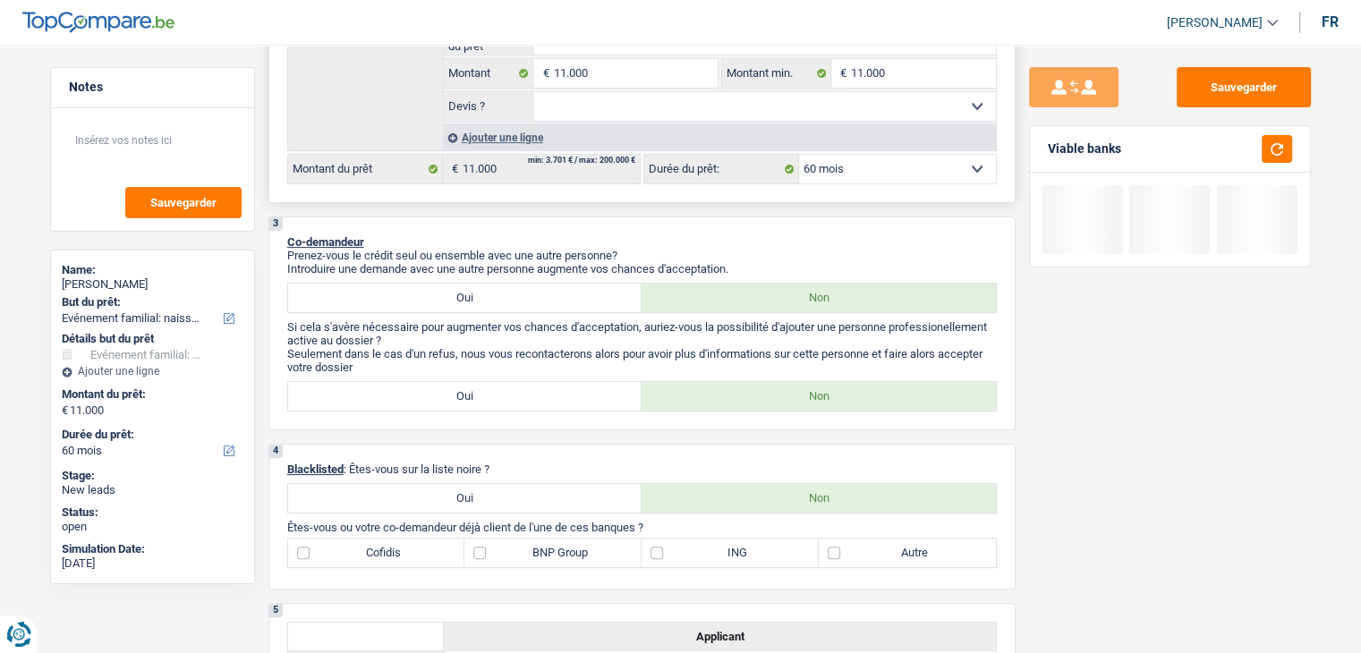
click at [712, 100] on select "Oui Non Non répondu Sélectionner une option" at bounding box center [764, 106] width 462 height 29
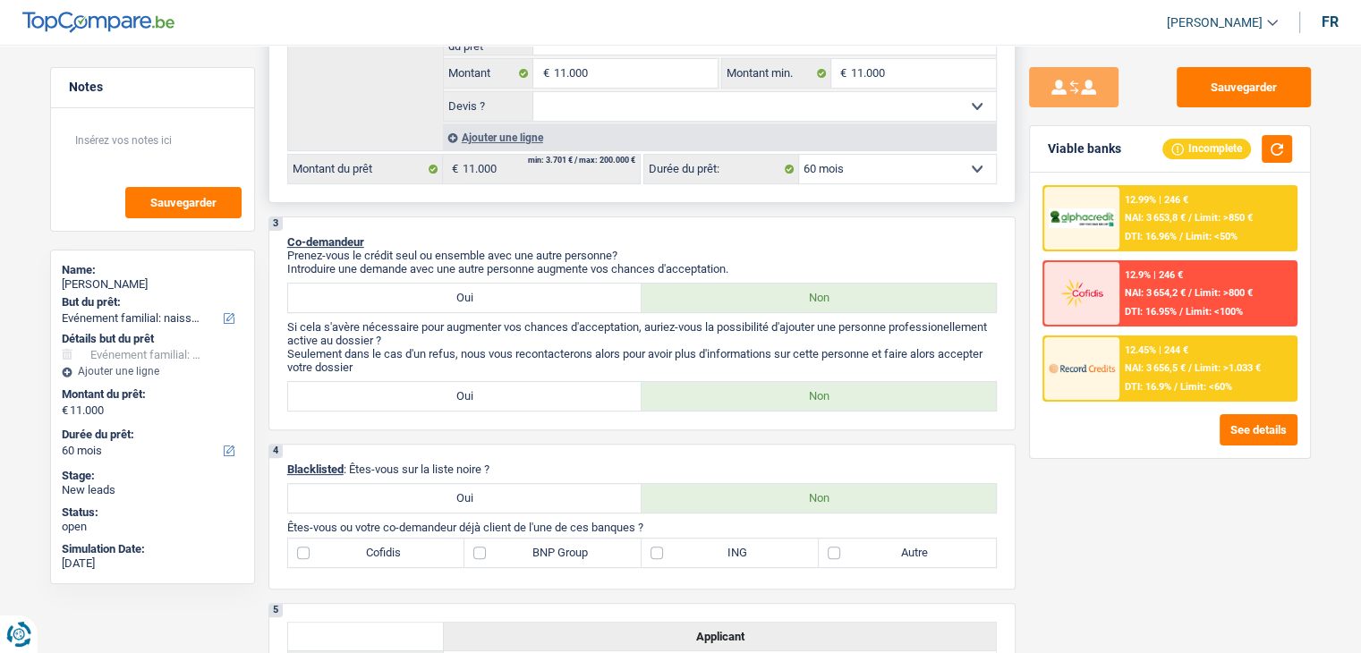
select select "false"
click at [533, 92] on select "Oui Non Non répondu Sélectionner une option" at bounding box center [764, 106] width 462 height 29
select select "false"
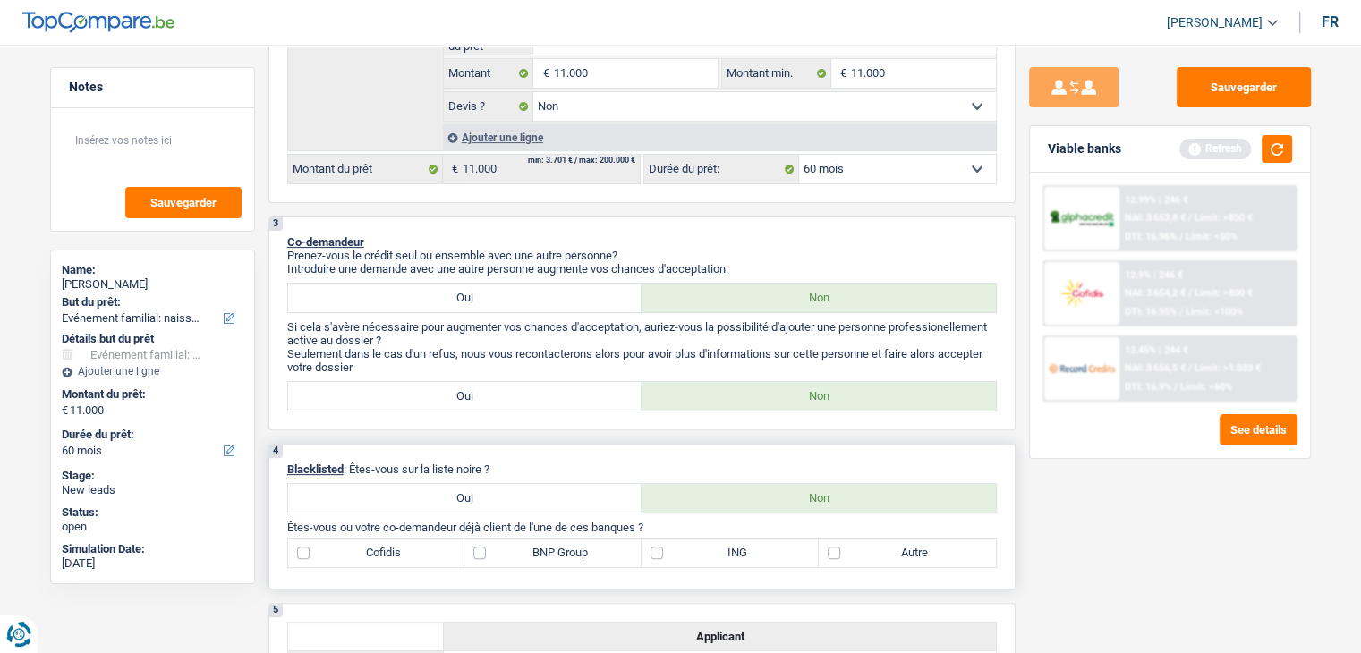
drag, startPoint x: 503, startPoint y: 466, endPoint x: 354, endPoint y: 464, distance: 148.5
click at [354, 464] on p "Blacklisted : Êtes-vous sur la liste noire ?" at bounding box center [641, 468] width 709 height 13
click at [474, 459] on div "4 Blacklisted : Êtes-vous sur la liste noire ? Oui Non Êtes-vous ou votre co-de…" at bounding box center [641, 517] width 747 height 146
click at [508, 462] on p "Blacklisted : Êtes-vous sur la liste noire ?" at bounding box center [641, 468] width 709 height 13
drag, startPoint x: 503, startPoint y: 462, endPoint x: 354, endPoint y: 454, distance: 148.7
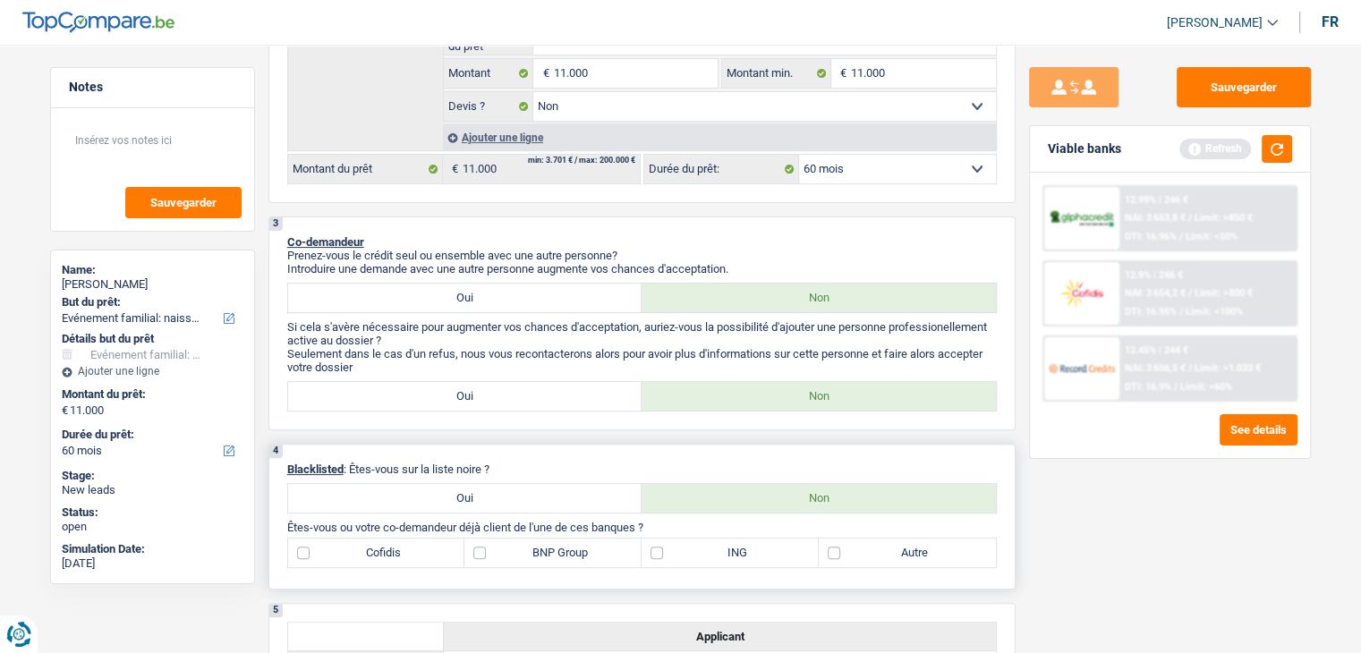
click at [354, 454] on div "4 Blacklisted : Êtes-vous sur la liste noire ? Oui Non Êtes-vous ou votre co-de…" at bounding box center [641, 517] width 747 height 146
drag, startPoint x: 501, startPoint y: 464, endPoint x: 352, endPoint y: 465, distance: 148.5
click at [352, 465] on p "Blacklisted : Êtes-vous sur la liste noire ?" at bounding box center [641, 468] width 709 height 13
click at [496, 456] on div "4 Blacklisted : Êtes-vous sur la liste noire ? Oui Non Êtes-vous ou votre co-de…" at bounding box center [641, 517] width 747 height 146
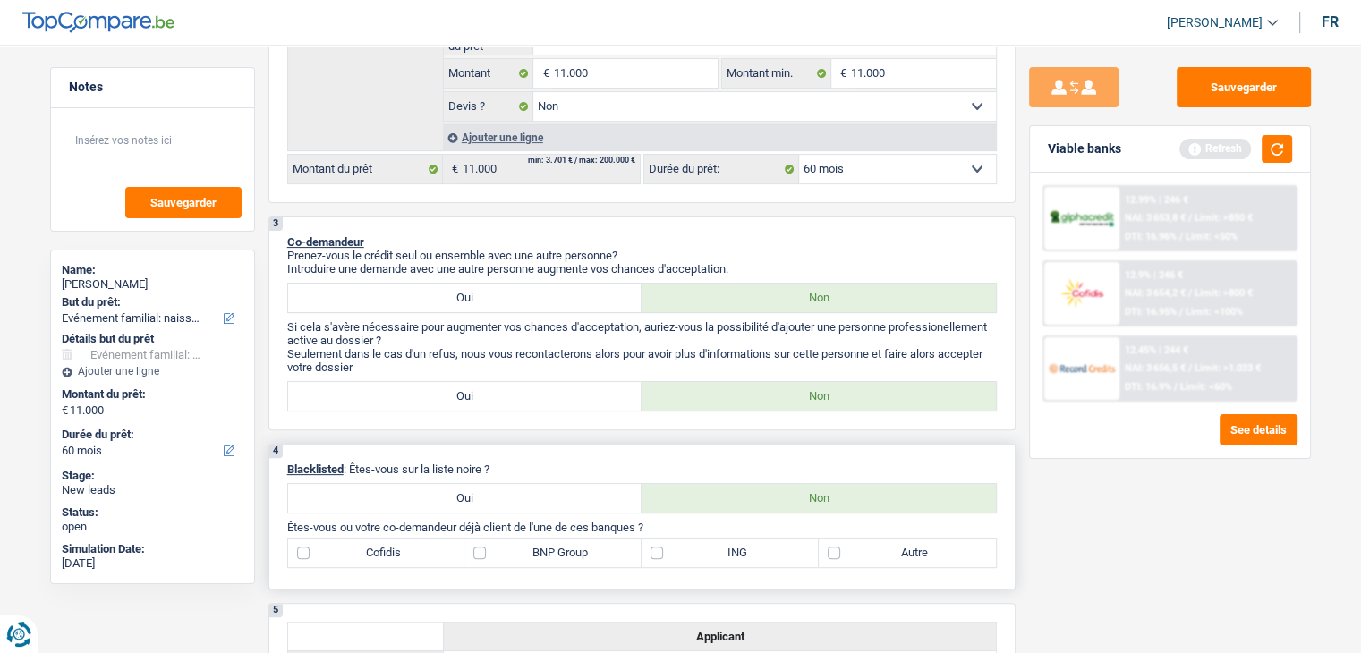
drag, startPoint x: 497, startPoint y: 465, endPoint x: 352, endPoint y: 460, distance: 145.0
click at [352, 462] on p "Blacklisted : Êtes-vous sur la liste noire ?" at bounding box center [641, 468] width 709 height 13
click at [508, 459] on div "4 Blacklisted : Êtes-vous sur la liste noire ? Oui Non Êtes-vous ou votre co-de…" at bounding box center [641, 517] width 747 height 146
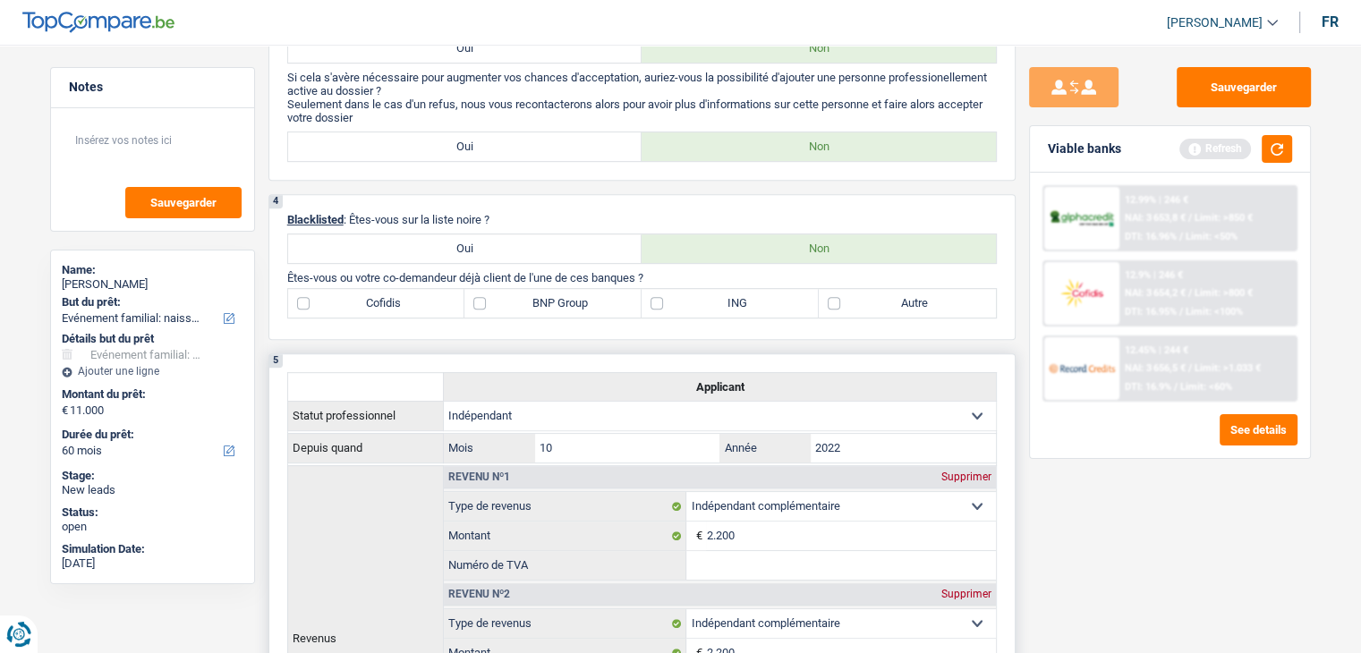
scroll to position [716, 0]
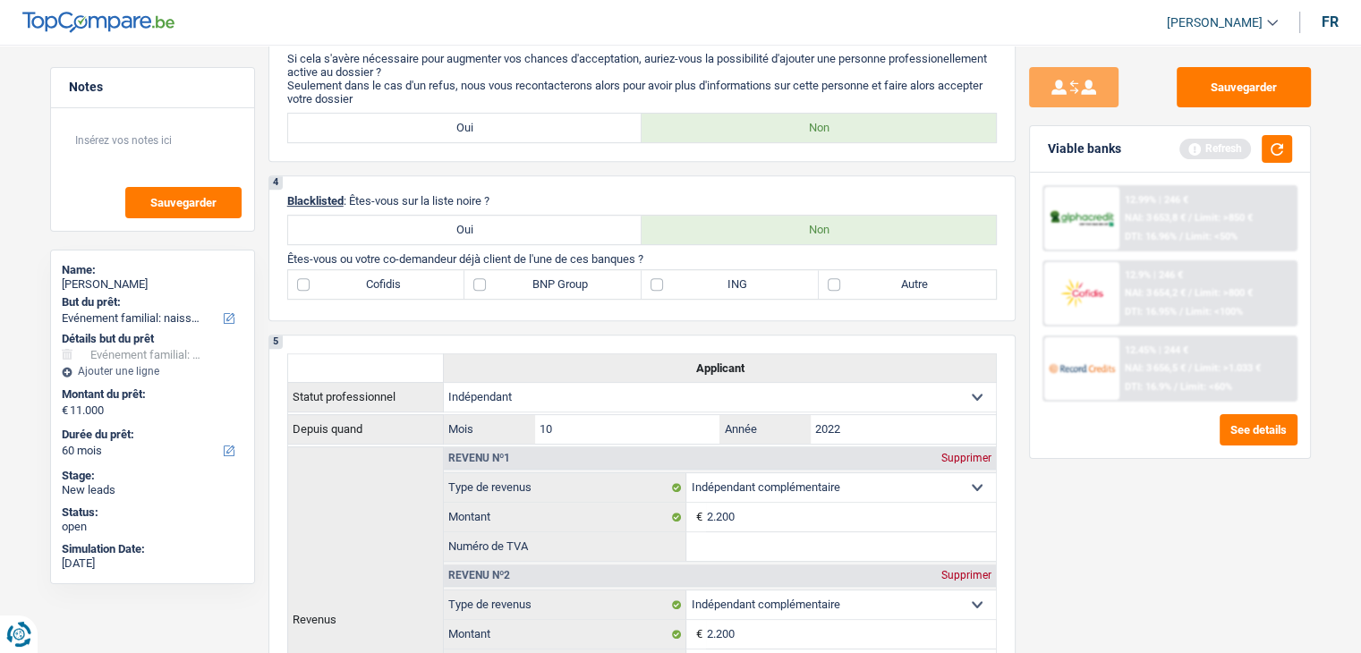
click at [673, 326] on div "1. Introduction & upselling by understanding their needs 1 Bonjour, est-ce que …" at bounding box center [641, 463] width 747 height 2116
click at [1277, 148] on button "button" at bounding box center [1276, 149] width 30 height 28
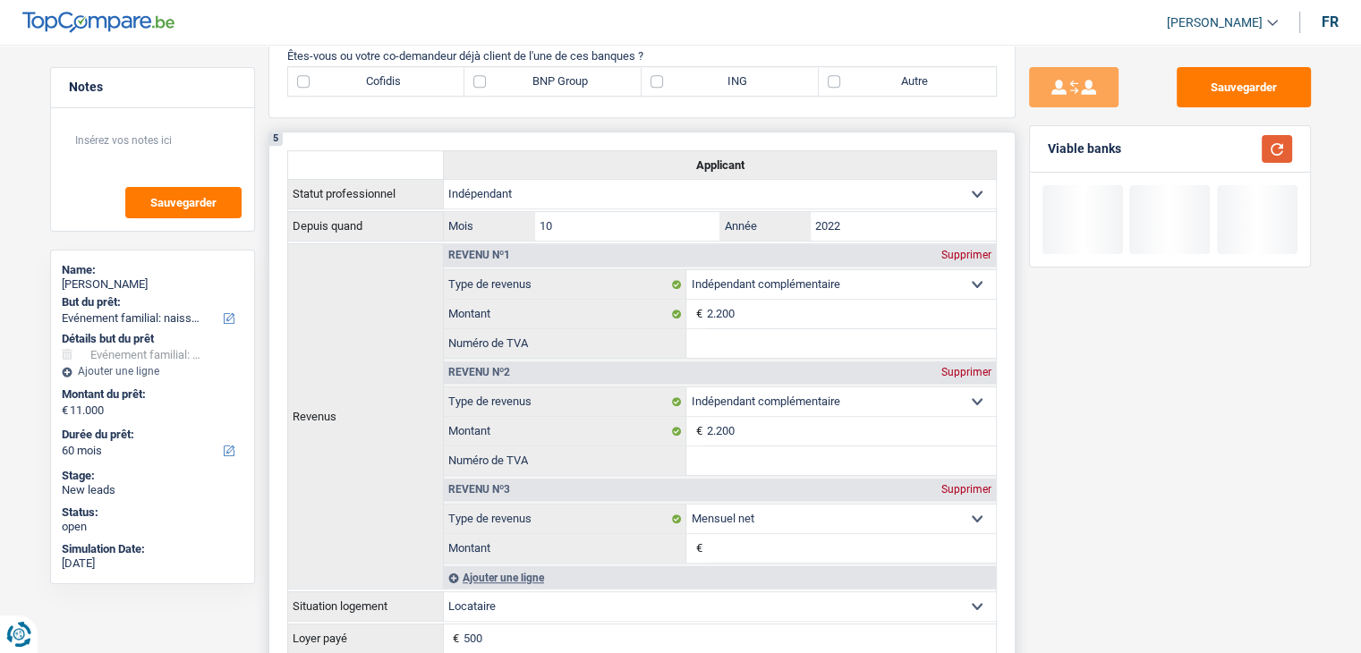
scroll to position [1252, 0]
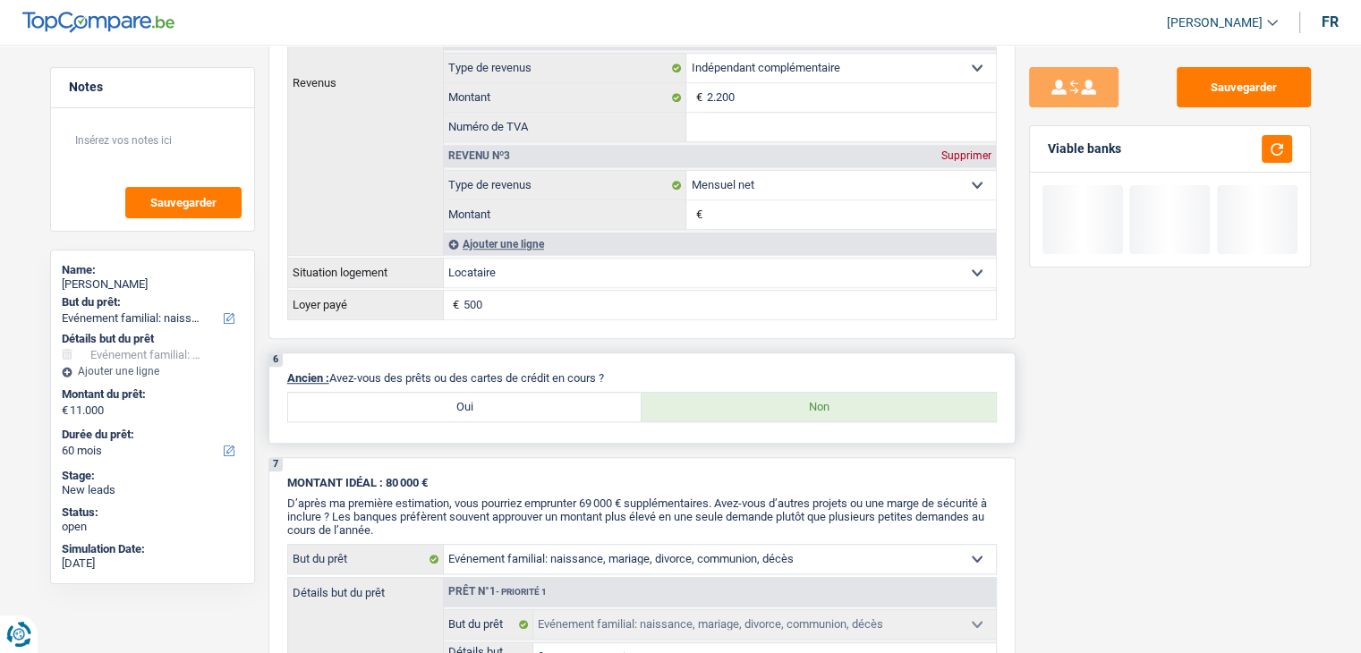
click at [551, 400] on label "Oui" at bounding box center [465, 407] width 354 height 29
click at [551, 400] on input "Oui" at bounding box center [465, 407] width 354 height 29
radio input "true"
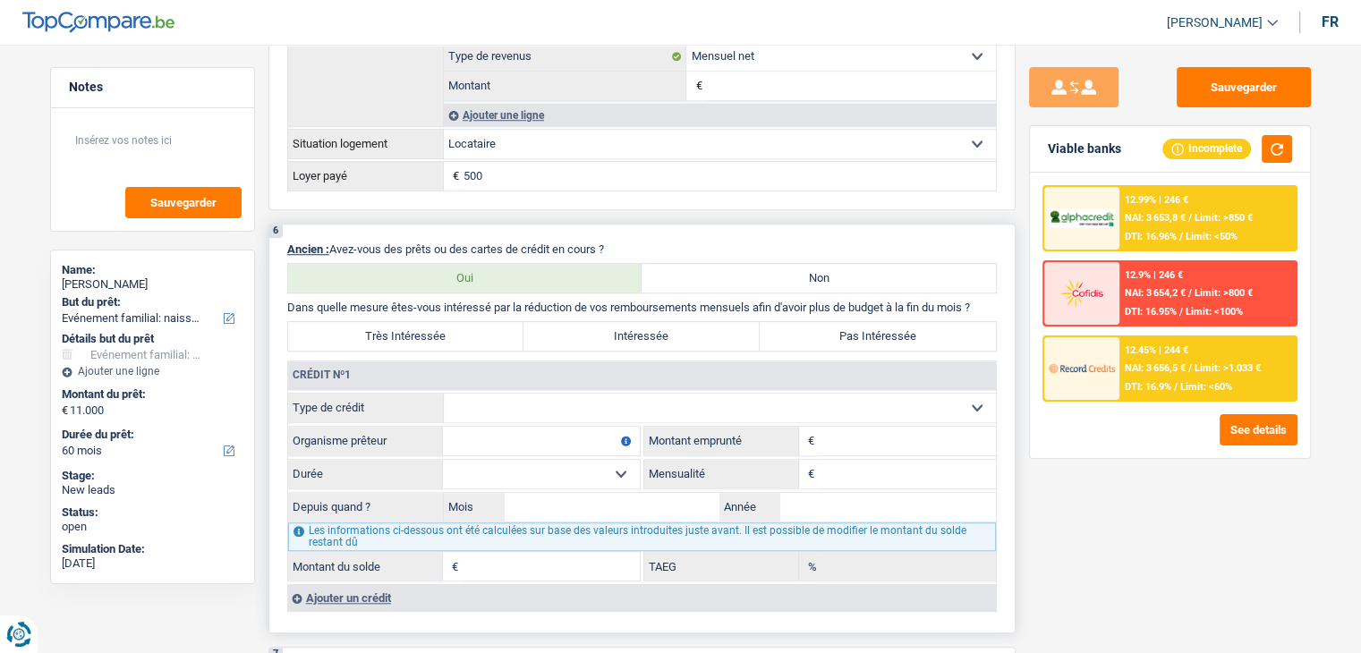
scroll to position [1521, 0]
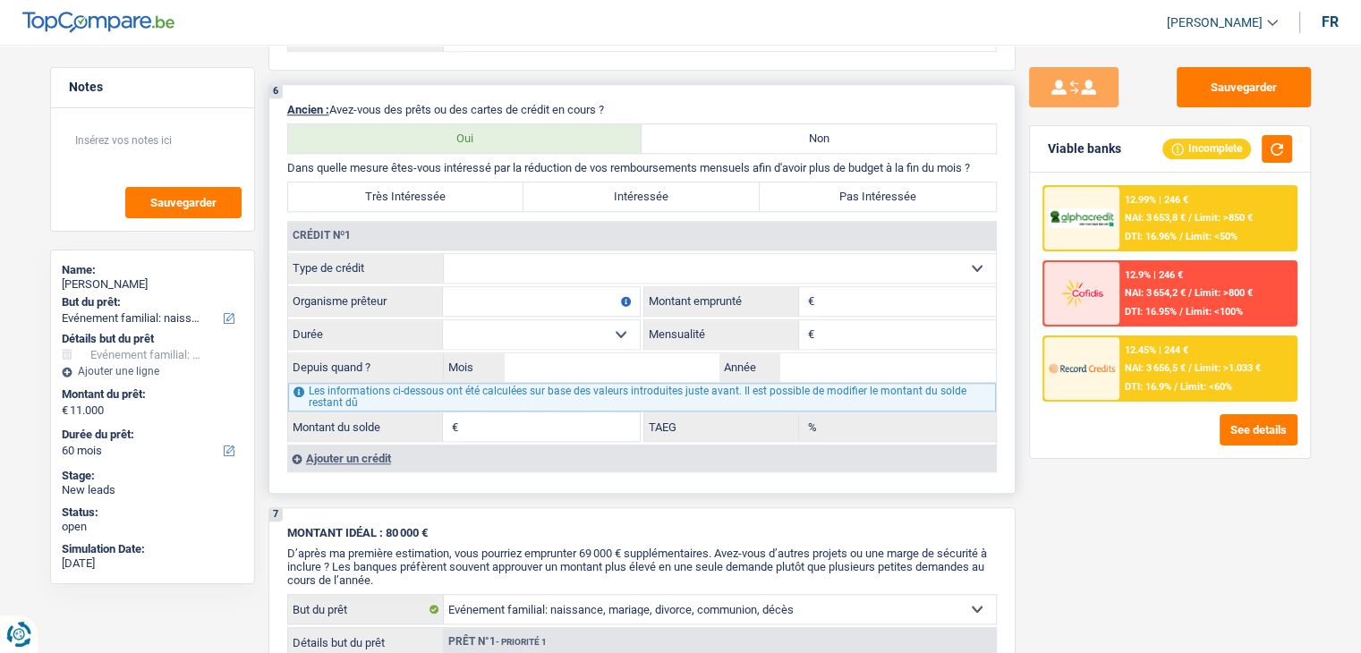
click at [664, 262] on select "Carte ou ouverture de crédit Prêt hypothécaire Vente à tempérament Prêt à tempé…" at bounding box center [720, 268] width 552 height 29
select select "personalLoan"
type input "0"
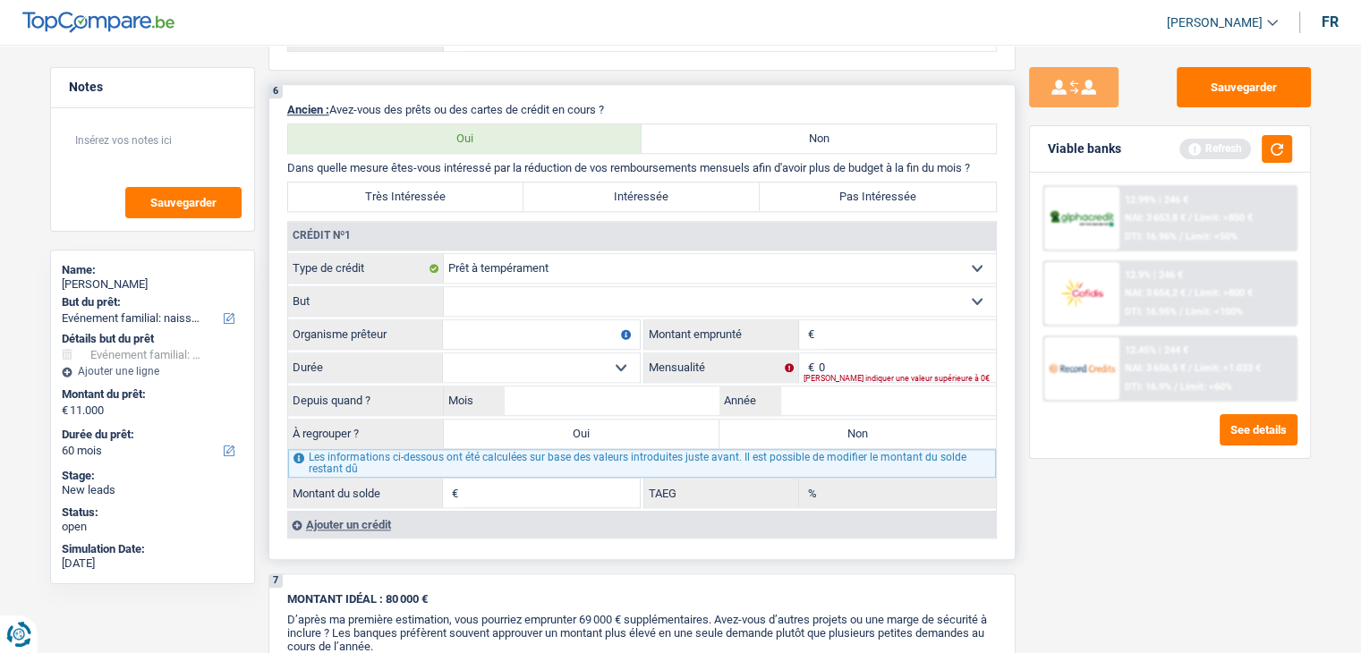
click at [516, 302] on select "Confort maison: meubles, textile, peinture, électroménager, outillage non-profe…" at bounding box center [720, 301] width 552 height 29
drag, startPoint x: 516, startPoint y: 302, endPoint x: 541, endPoint y: 305, distance: 25.2
click at [516, 302] on select "Confort maison: meubles, textile, peinture, électroménager, outillage non-profe…" at bounding box center [720, 301] width 552 height 29
click at [832, 320] on input "Montant" at bounding box center [906, 334] width 177 height 29
type input "13.000"
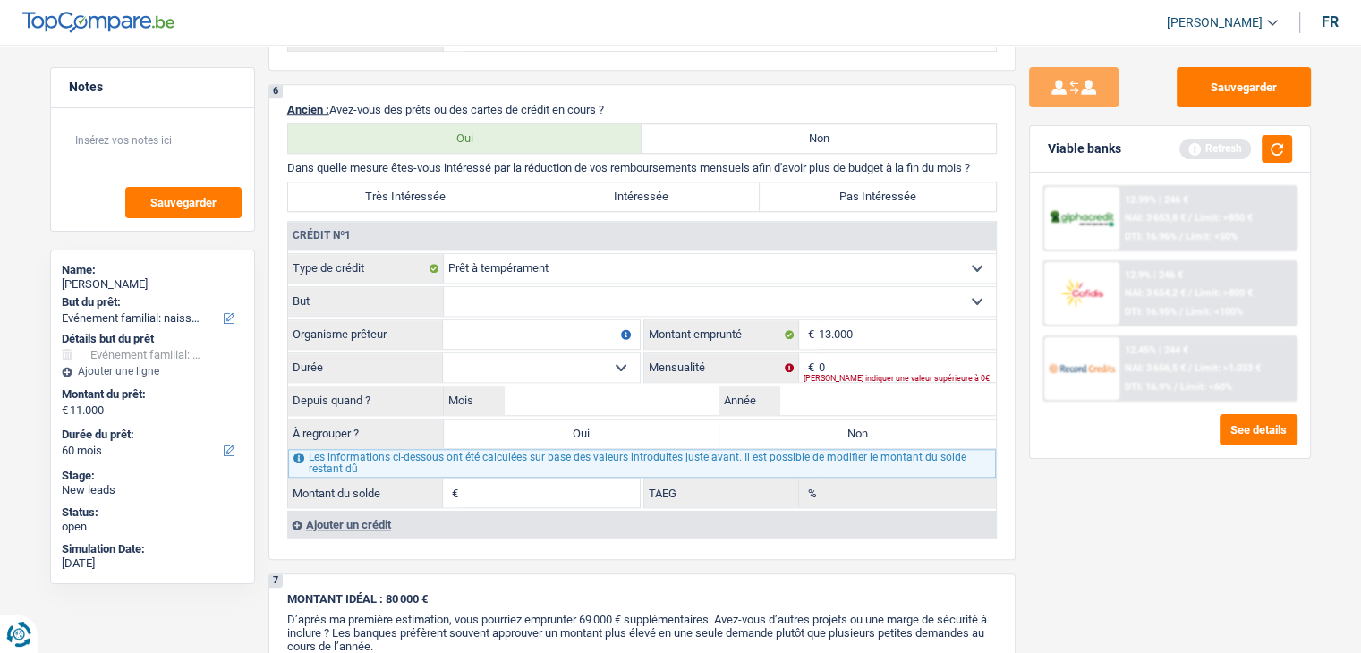
click at [1016, 291] on div "Sauvegarder Viable banks Refresh 12.99% | 246 € NAI: 3 653,8 € / Limit: >850 € …" at bounding box center [1169, 343] width 309 height 553
click at [1277, 145] on button "button" at bounding box center [1276, 149] width 30 height 28
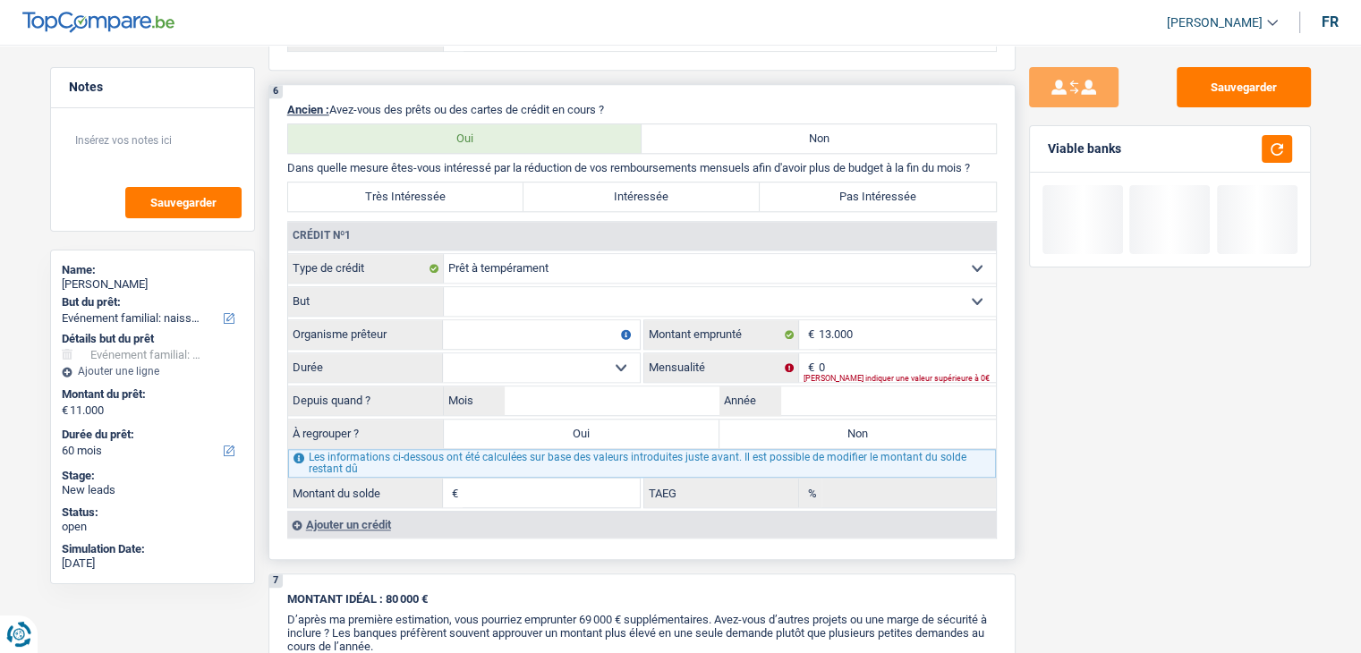
click at [662, 287] on select "Confort maison: meubles, textile, peinture, électroménager, outillage non-profe…" at bounding box center [720, 301] width 552 height 29
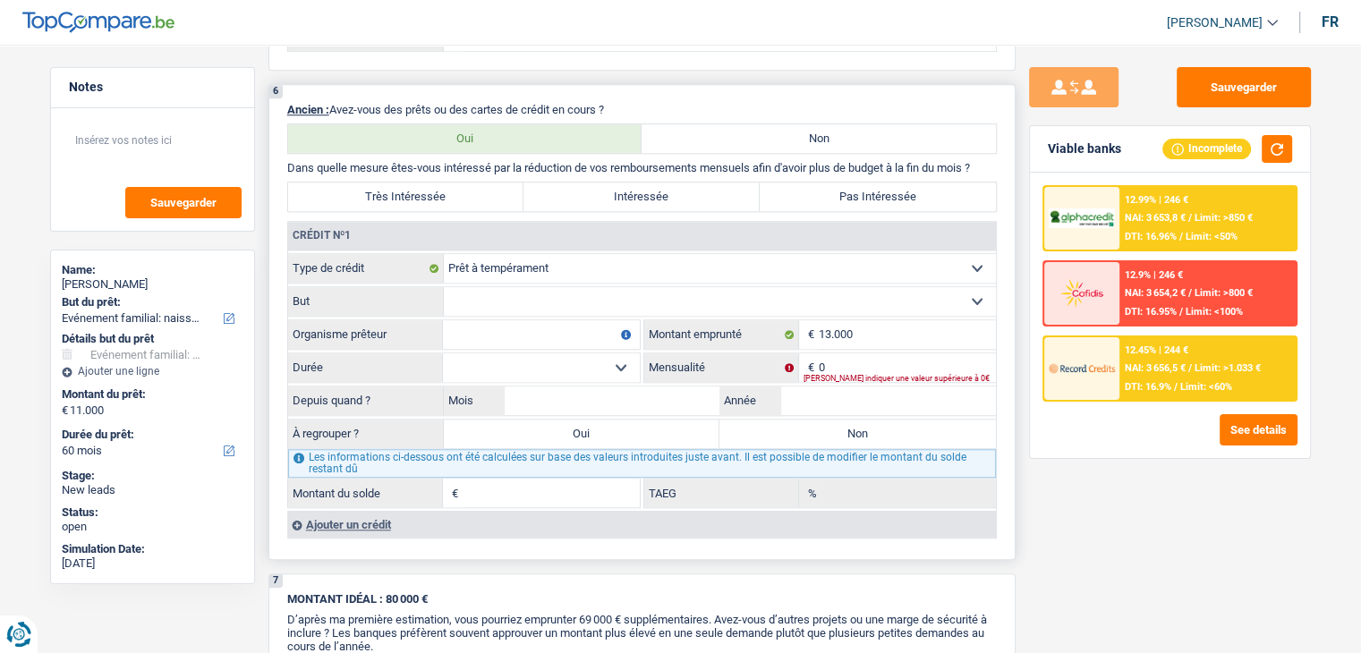
select select "homeFurnishingOrRelocation"
click at [444, 287] on select "Confort maison: meubles, textile, peinture, électroménager, outillage non-profe…" at bounding box center [720, 301] width 552 height 29
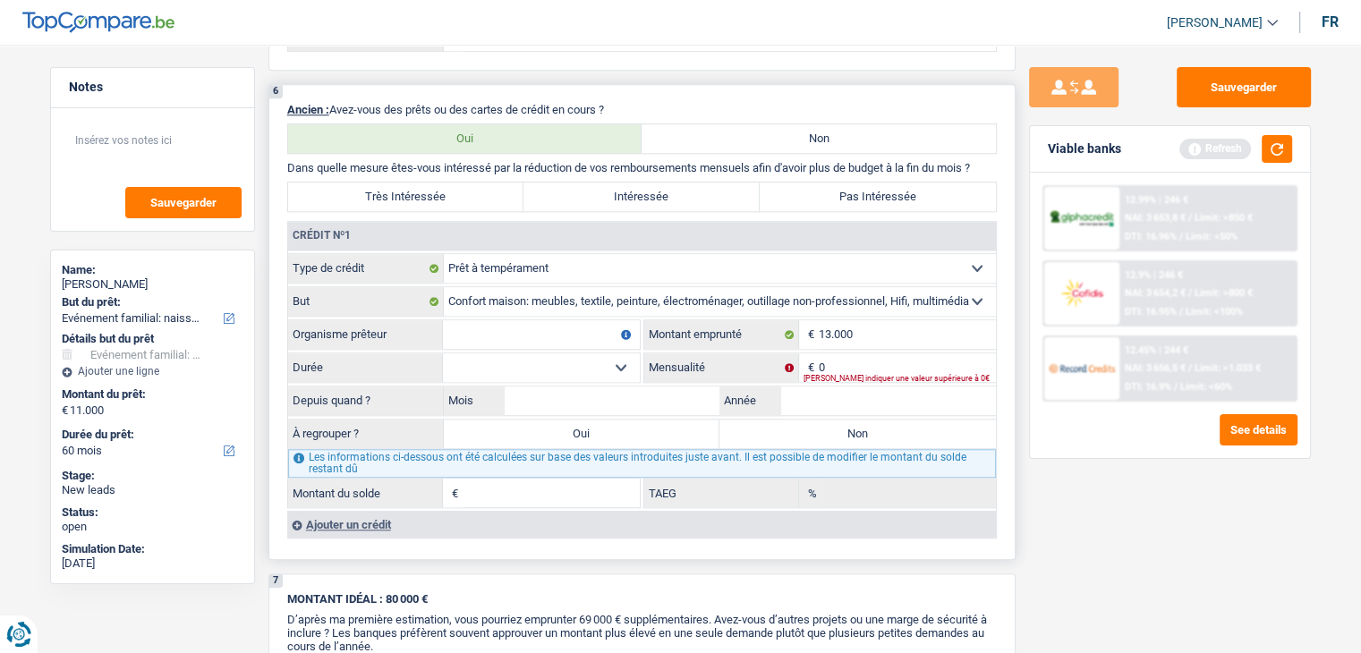
click at [496, 327] on input "Organisme prêteur" at bounding box center [541, 334] width 197 height 29
type input "cofidis"
click at [530, 353] on select "12 mois 18 mois 24 mois 30 mois 36 mois 42 mois 48 mois 60 mois Sélectionner un…" at bounding box center [541, 367] width 197 height 29
click at [534, 354] on select "12 mois 18 mois 24 mois 30 mois 36 mois 42 mois 48 mois 60 mois Sélectionner un…" at bounding box center [541, 367] width 197 height 29
click at [1268, 144] on button "button" at bounding box center [1276, 149] width 30 height 28
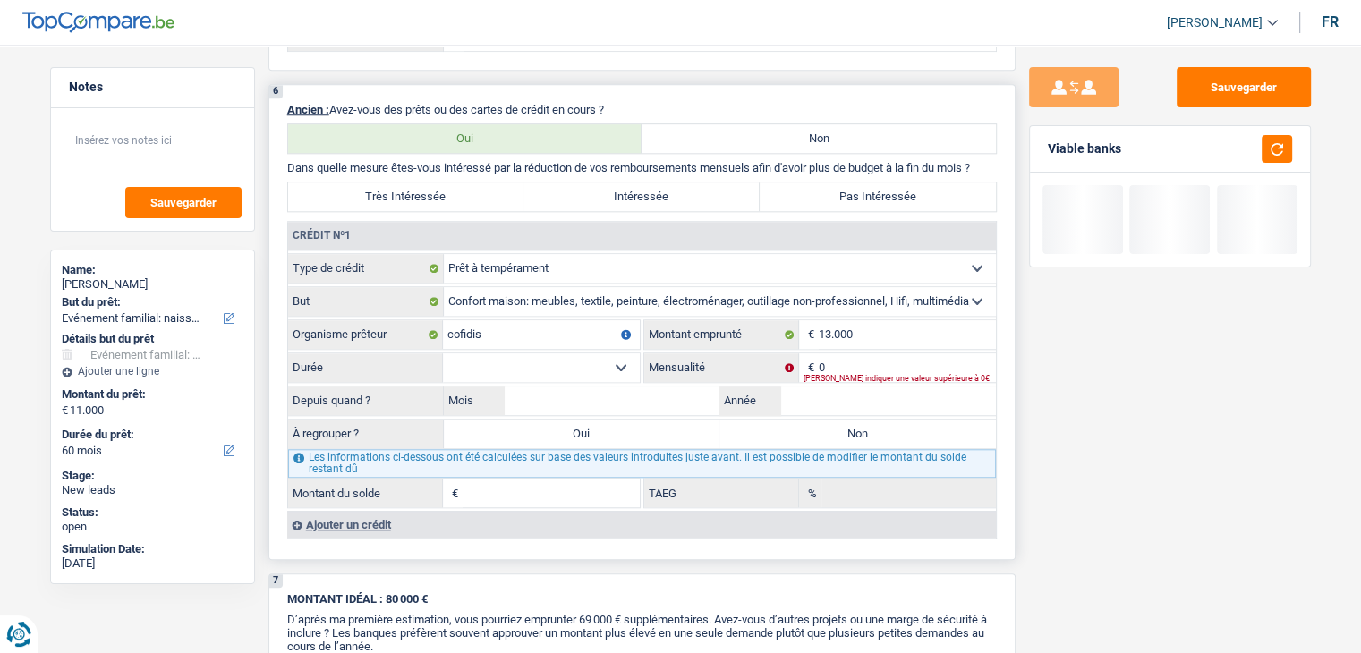
drag, startPoint x: 988, startPoint y: 158, endPoint x: 286, endPoint y: 154, distance: 701.3
click at [287, 161] on p "Dans quelle mesure êtes-vous intéressé par la réduction de vos remboursements m…" at bounding box center [641, 167] width 709 height 13
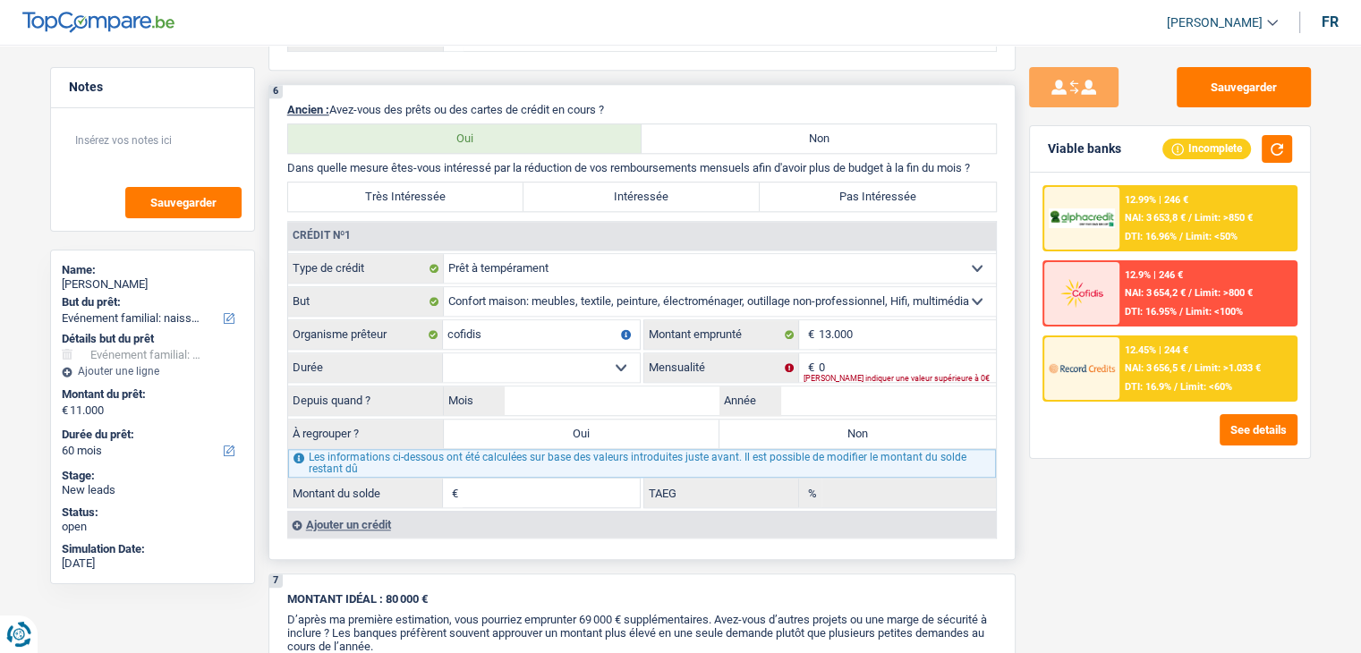
click at [287, 161] on p "Dans quelle mesure êtes-vous intéressé par la réduction de vos remboursements m…" at bounding box center [641, 167] width 709 height 13
drag, startPoint x: 286, startPoint y: 155, endPoint x: 991, endPoint y: 158, distance: 704.9
click at [991, 161] on p "Dans quelle mesure êtes-vous intéressé par la réduction de vos remboursements m…" at bounding box center [641, 167] width 709 height 13
click at [587, 353] on select "12 mois 18 mois 24 mois 30 mois 36 mois 42 mois 48 mois 60 mois Sélectionner un…" at bounding box center [541, 367] width 197 height 29
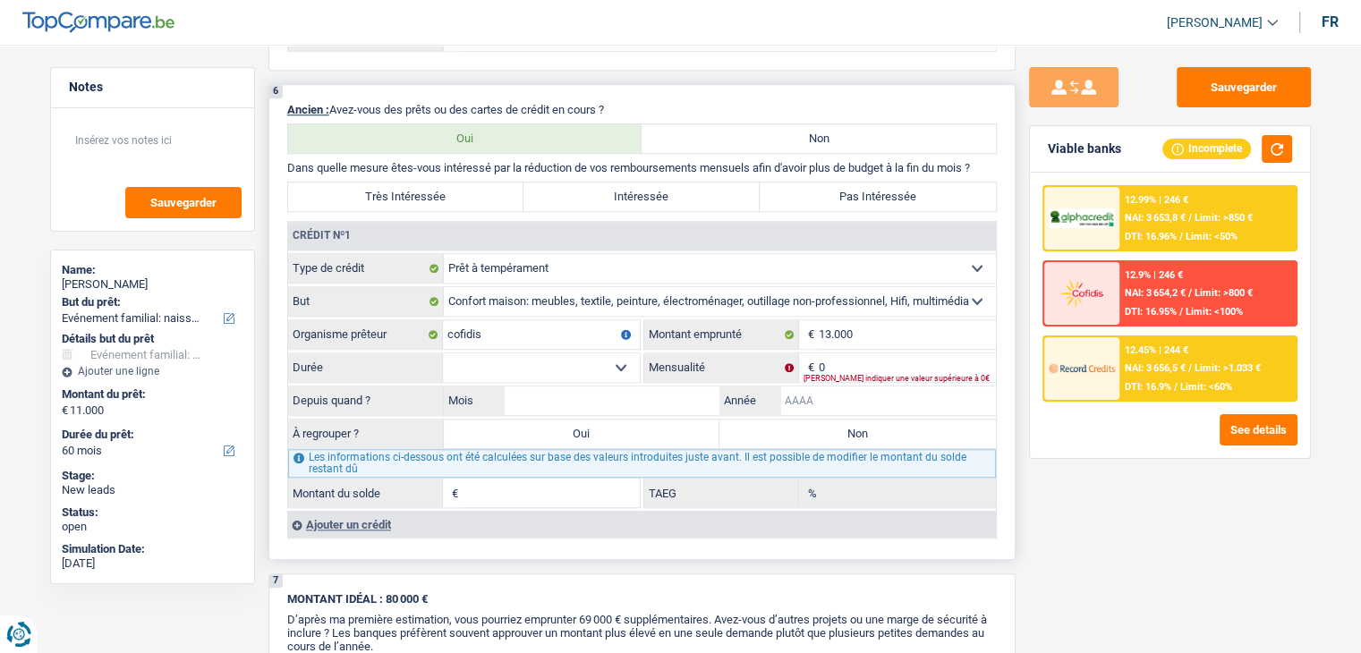
click at [803, 397] on input "Année" at bounding box center [888, 400] width 216 height 29
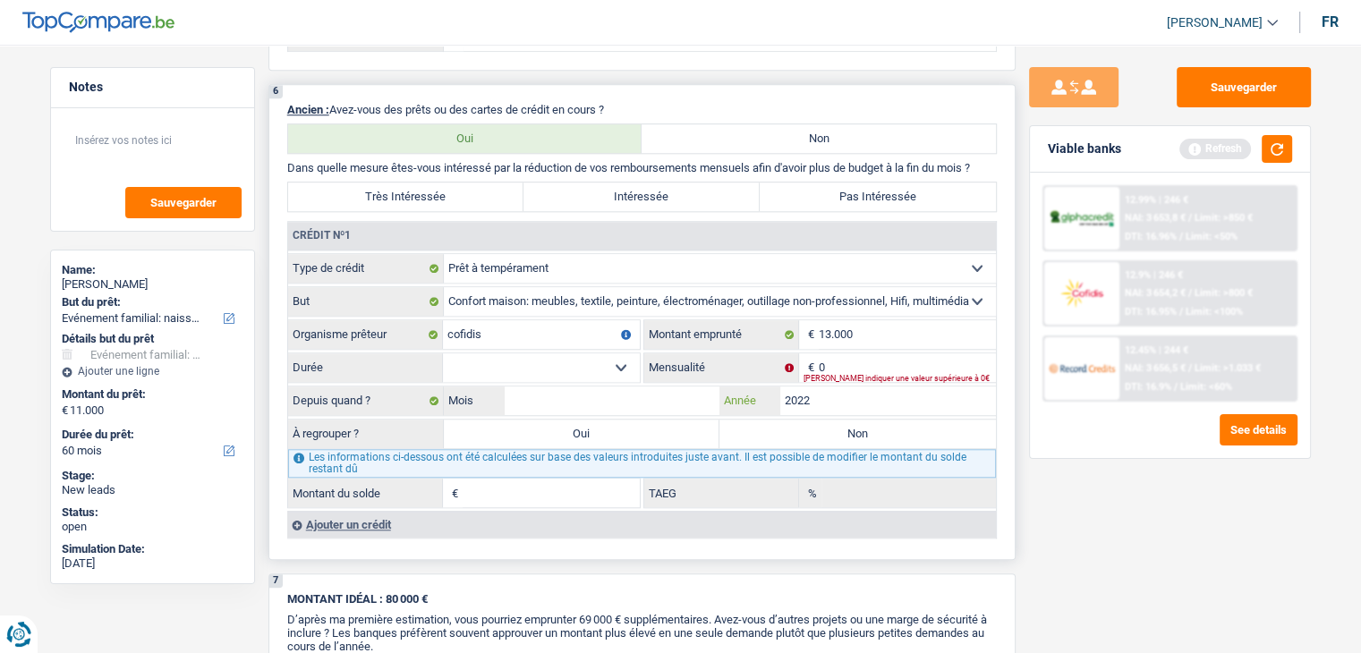
type input "2022"
click at [680, 386] on input "Mois" at bounding box center [613, 400] width 216 height 29
click at [595, 362] on select "12 mois 18 mois 24 mois 30 mois 36 mois 42 mois 48 mois 60 mois Sélectionner un…" at bounding box center [541, 367] width 197 height 29
click at [642, 403] on input "Mois" at bounding box center [613, 400] width 216 height 29
type input "11"
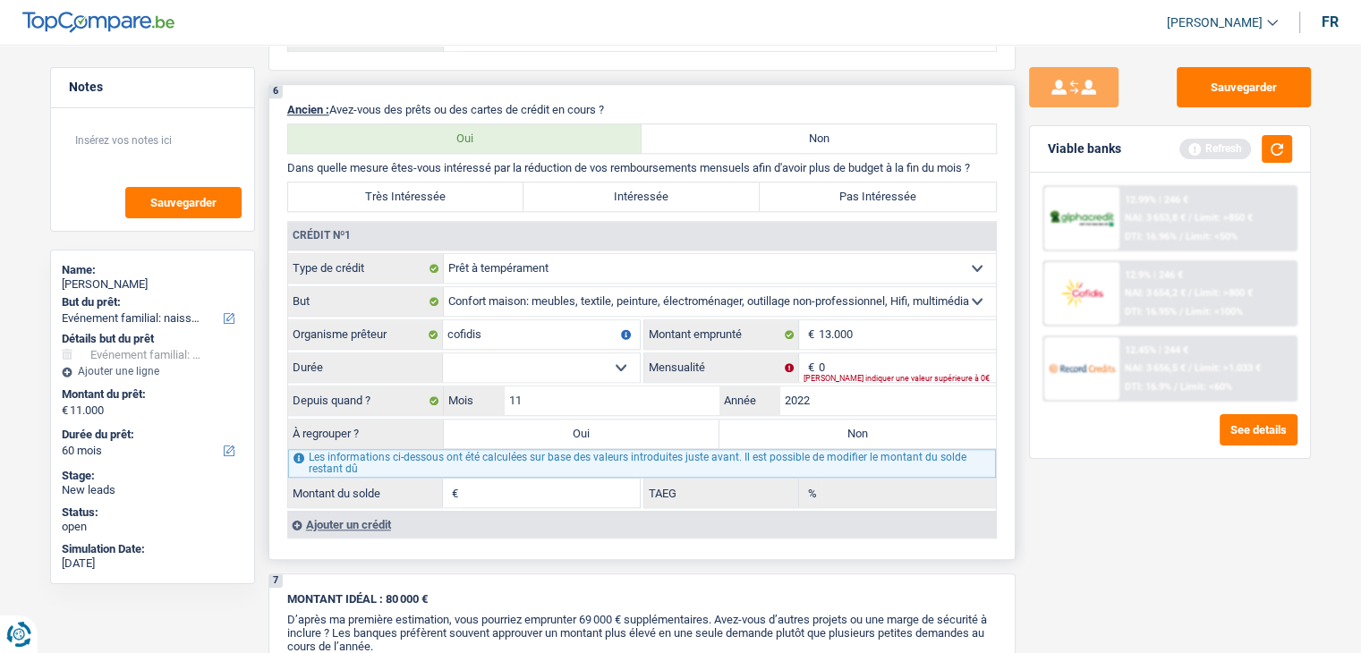
drag, startPoint x: 580, startPoint y: 345, endPoint x: 572, endPoint y: 355, distance: 12.2
click at [580, 353] on select "12 mois 18 mois 24 mois 30 mois 36 mois 42 mois 48 mois 60 mois Sélectionner un…" at bounding box center [541, 367] width 197 height 29
select select "36"
click at [443, 353] on select "12 mois 18 mois 24 mois 30 mois 36 mois 42 mois 48 mois 60 mois Sélectionner un…" at bounding box center [541, 367] width 197 height 29
type input "1"
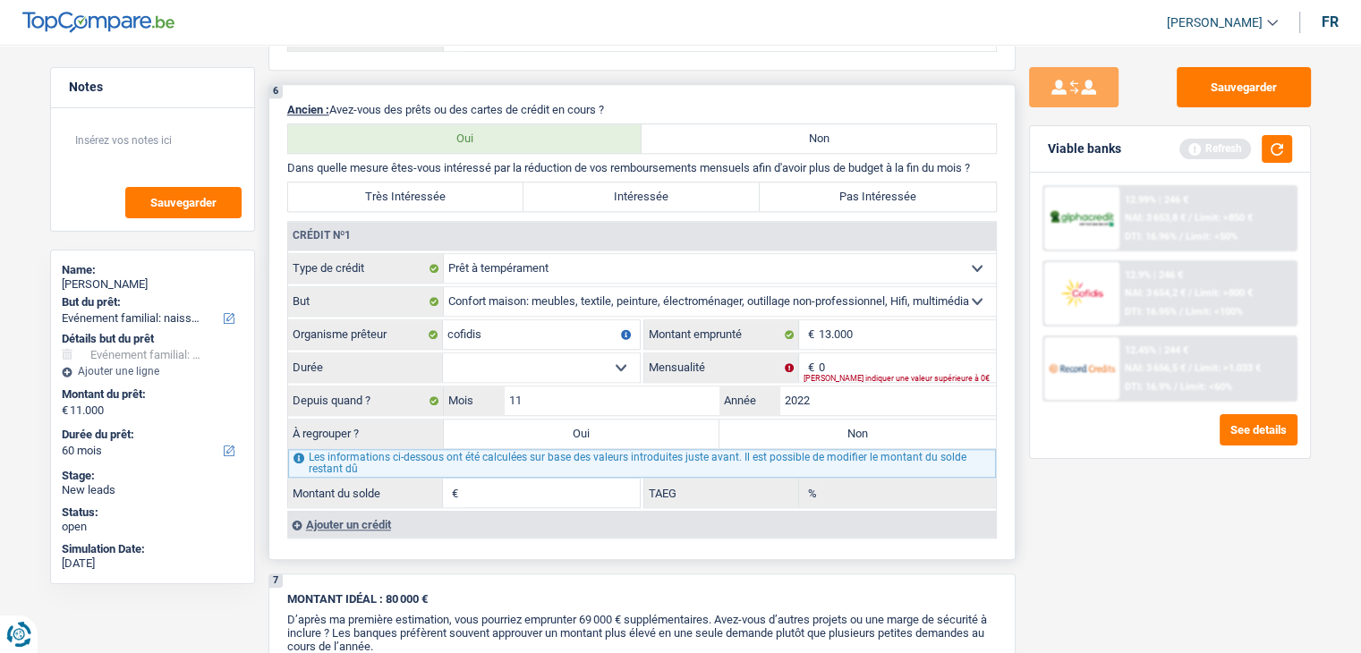
type input "0,00"
click at [829, 375] on div "Veuillez indiquer une valeur supérieure à 0€" at bounding box center [899, 378] width 192 height 7
click at [843, 353] on input "0" at bounding box center [906, 367] width 177 height 29
type input "365"
type input "1.094"
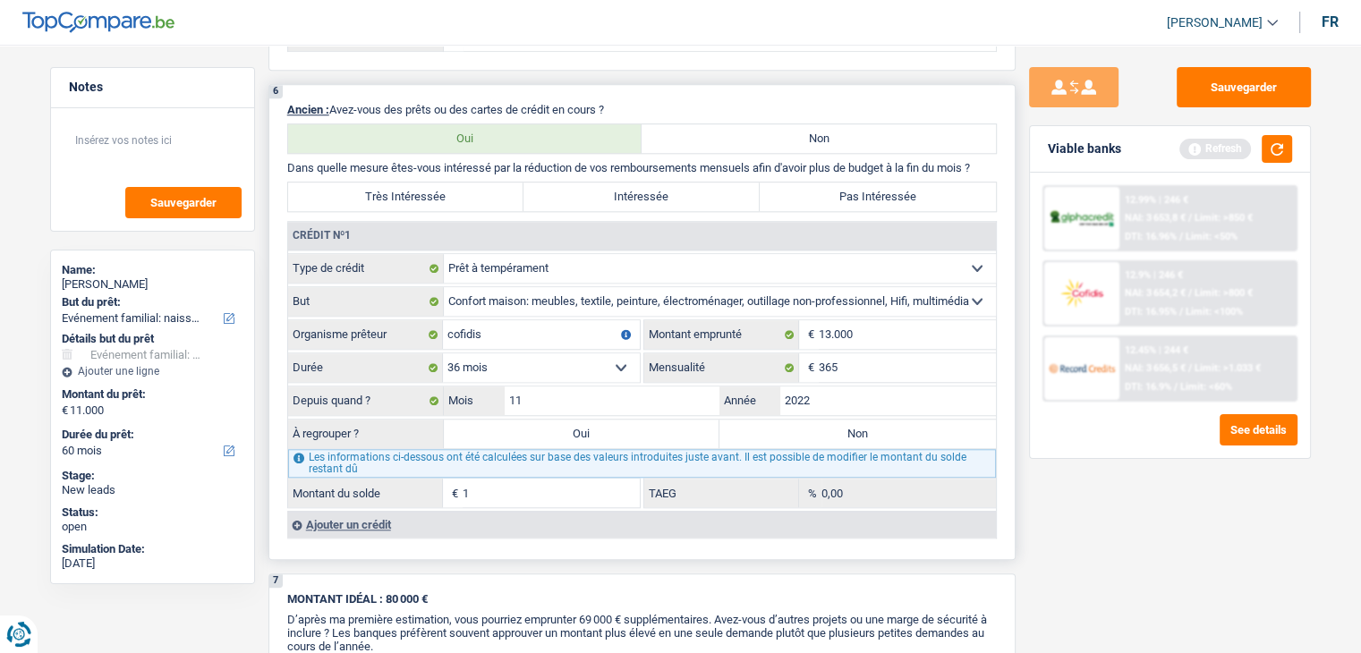
type input "0,70"
click at [916, 420] on label "Non" at bounding box center [857, 434] width 276 height 29
click at [916, 420] on input "Non" at bounding box center [857, 434] width 276 height 29
radio input "true"
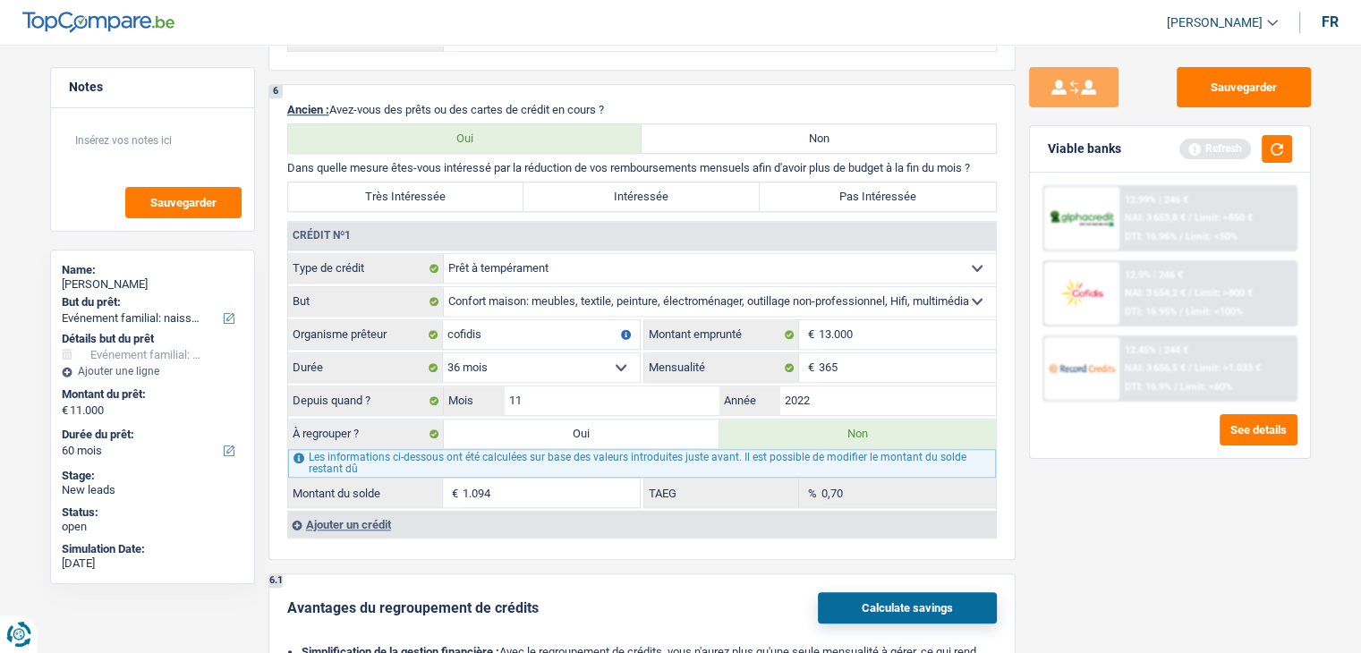
click at [1268, 164] on div "Viable banks Refresh" at bounding box center [1170, 149] width 280 height 47
click at [1268, 157] on button "button" at bounding box center [1276, 149] width 30 height 28
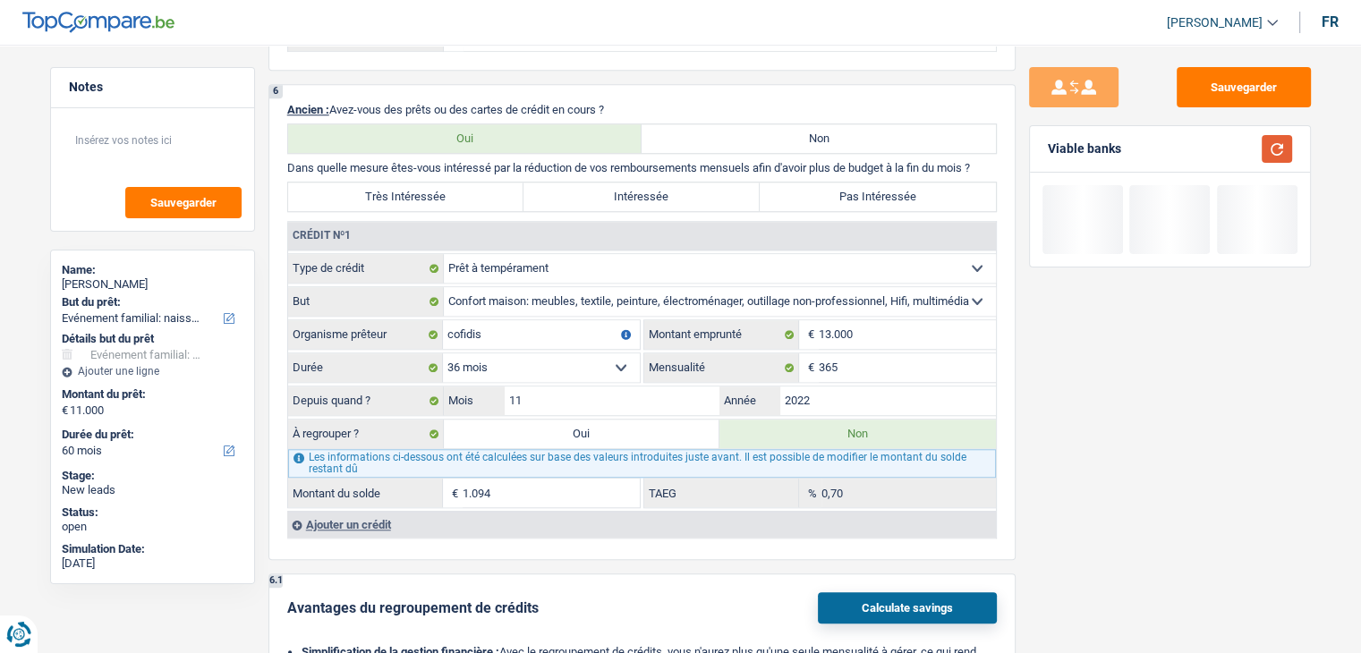
click at [1268, 147] on button "button" at bounding box center [1276, 149] width 30 height 28
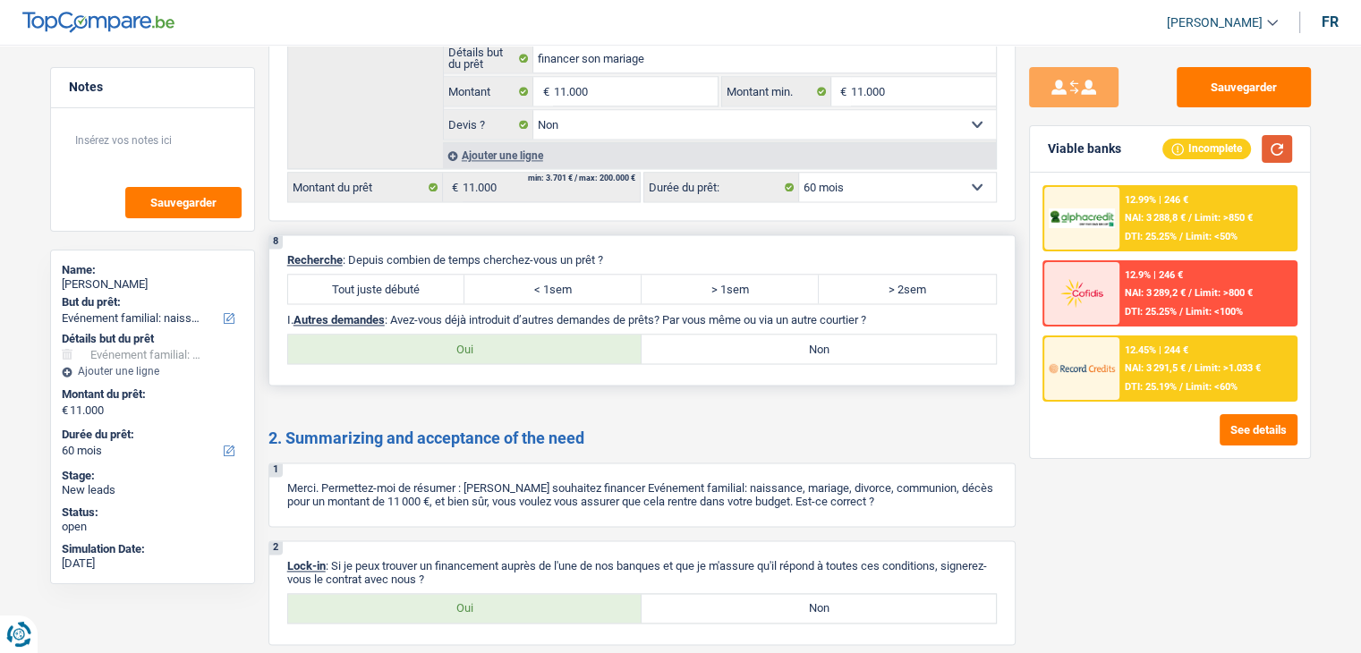
scroll to position [2505, 0]
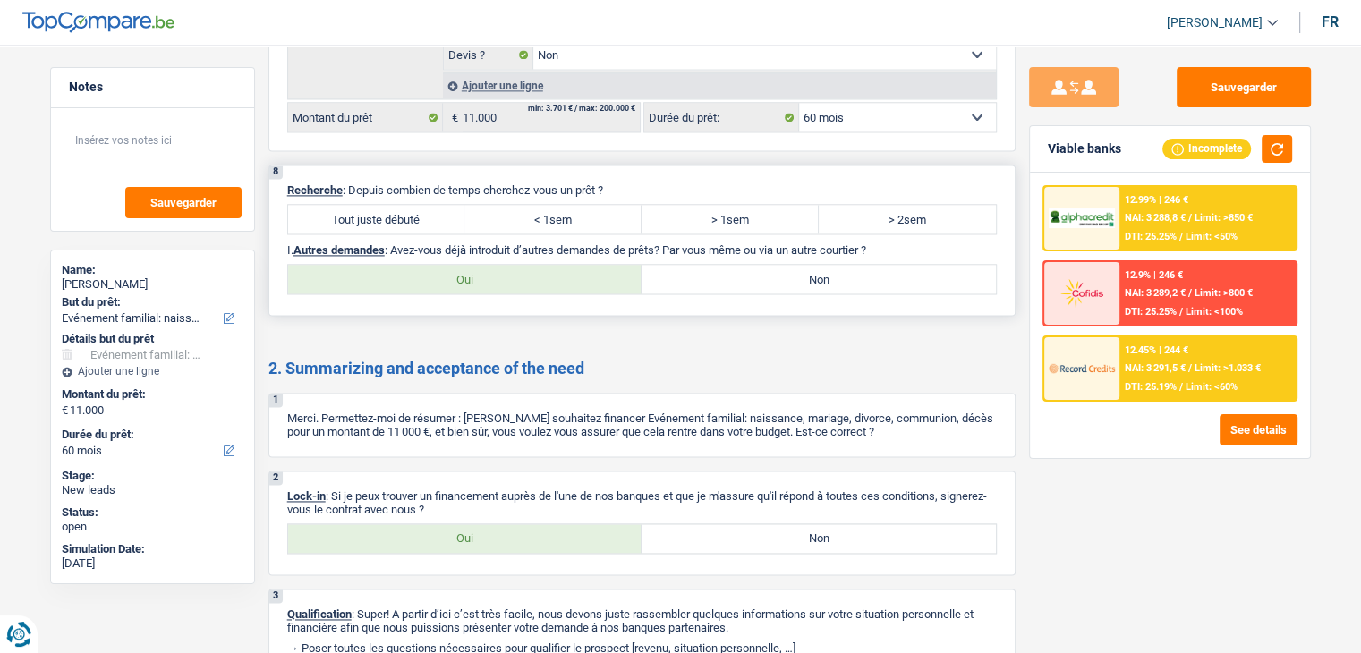
drag, startPoint x: 343, startPoint y: 208, endPoint x: 412, endPoint y: 216, distance: 69.2
click at [344, 208] on label "Tout juste débuté" at bounding box center [376, 219] width 177 height 29
click at [344, 208] on input "Tout juste débuté" at bounding box center [376, 219] width 177 height 29
radio input "true"
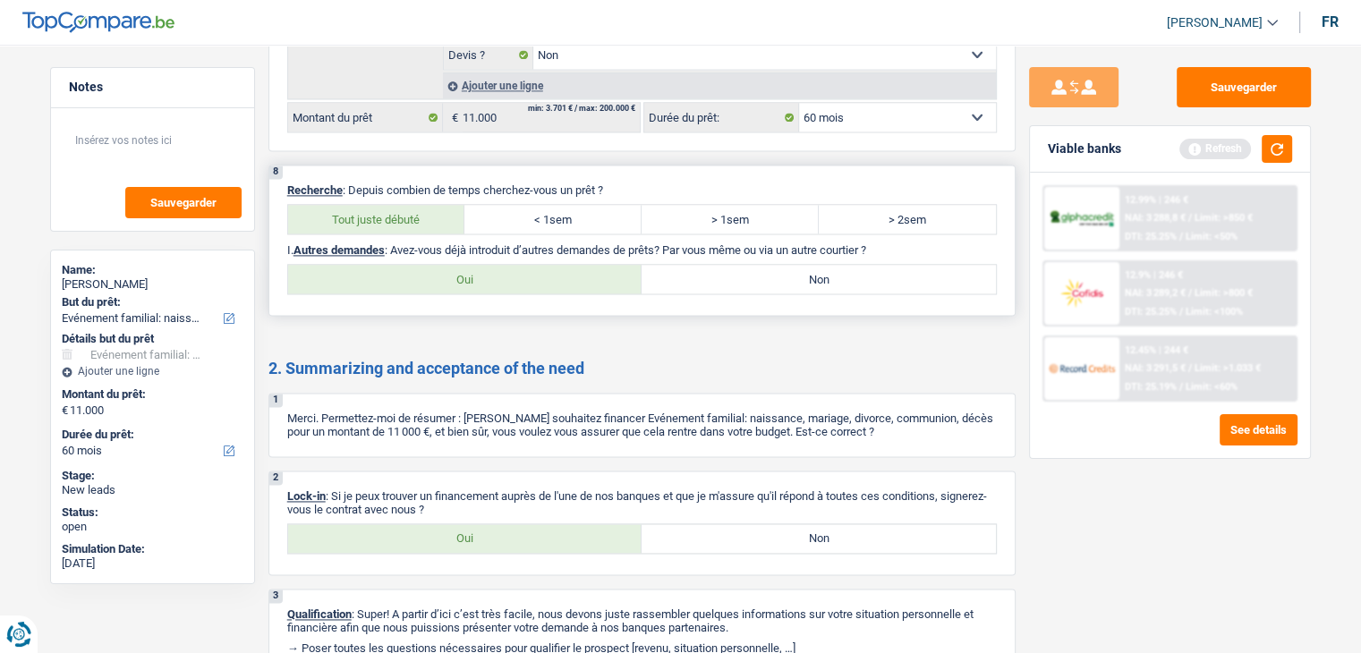
drag, startPoint x: 766, startPoint y: 260, endPoint x: 748, endPoint y: 291, distance: 35.3
click at [767, 265] on label "Non" at bounding box center [818, 279] width 354 height 29
click at [767, 265] on input "Non" at bounding box center [818, 279] width 354 height 29
radio input "true"
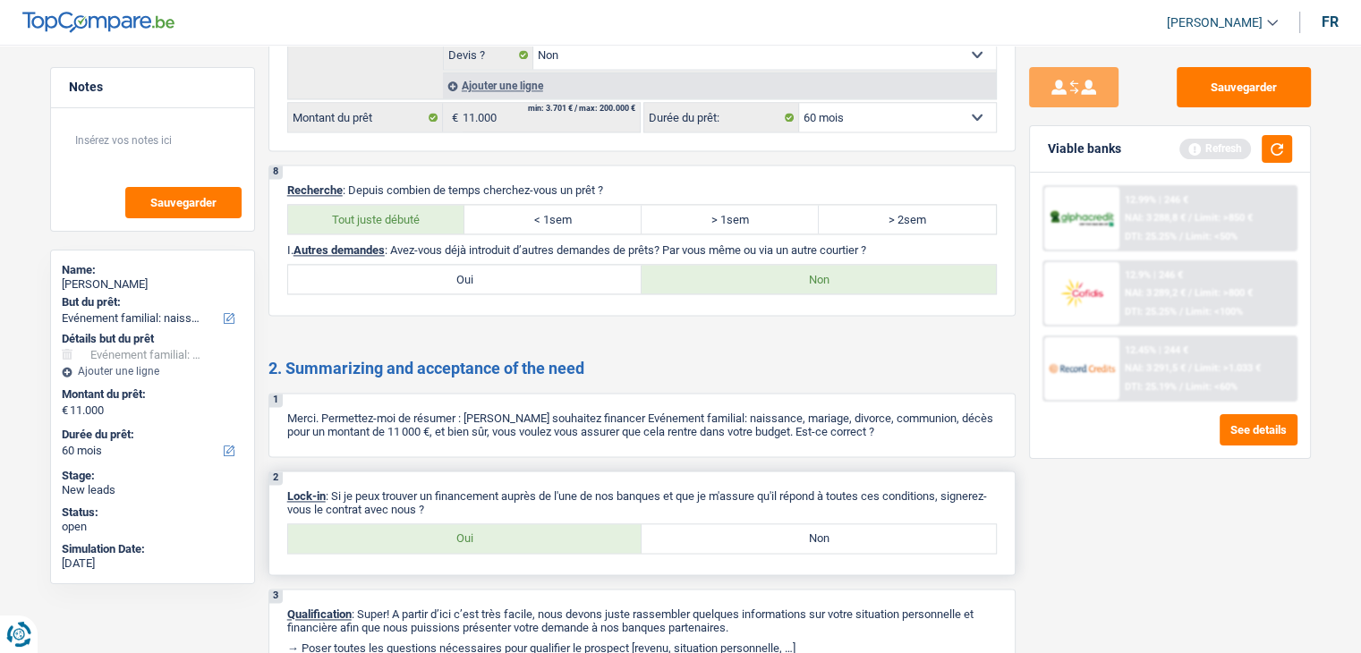
click at [577, 524] on label "Oui" at bounding box center [465, 538] width 354 height 29
click at [577, 524] on input "Oui" at bounding box center [465, 538] width 354 height 29
radio input "true"
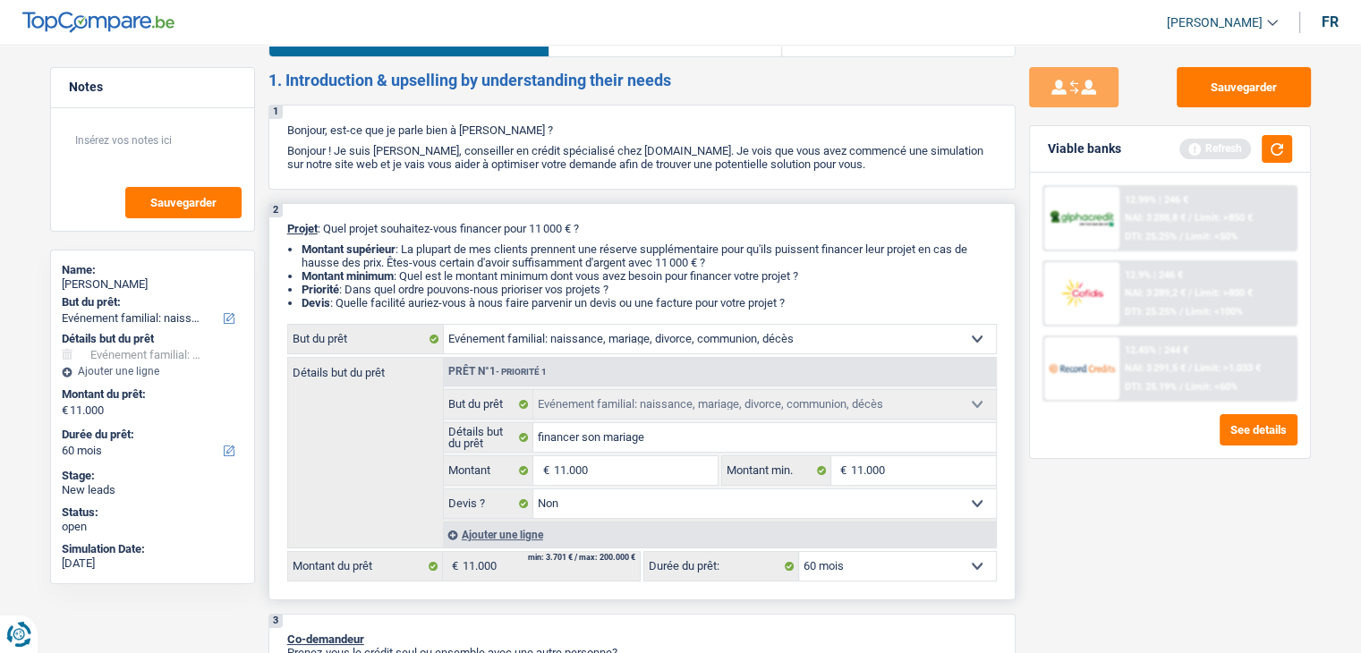
scroll to position [0, 0]
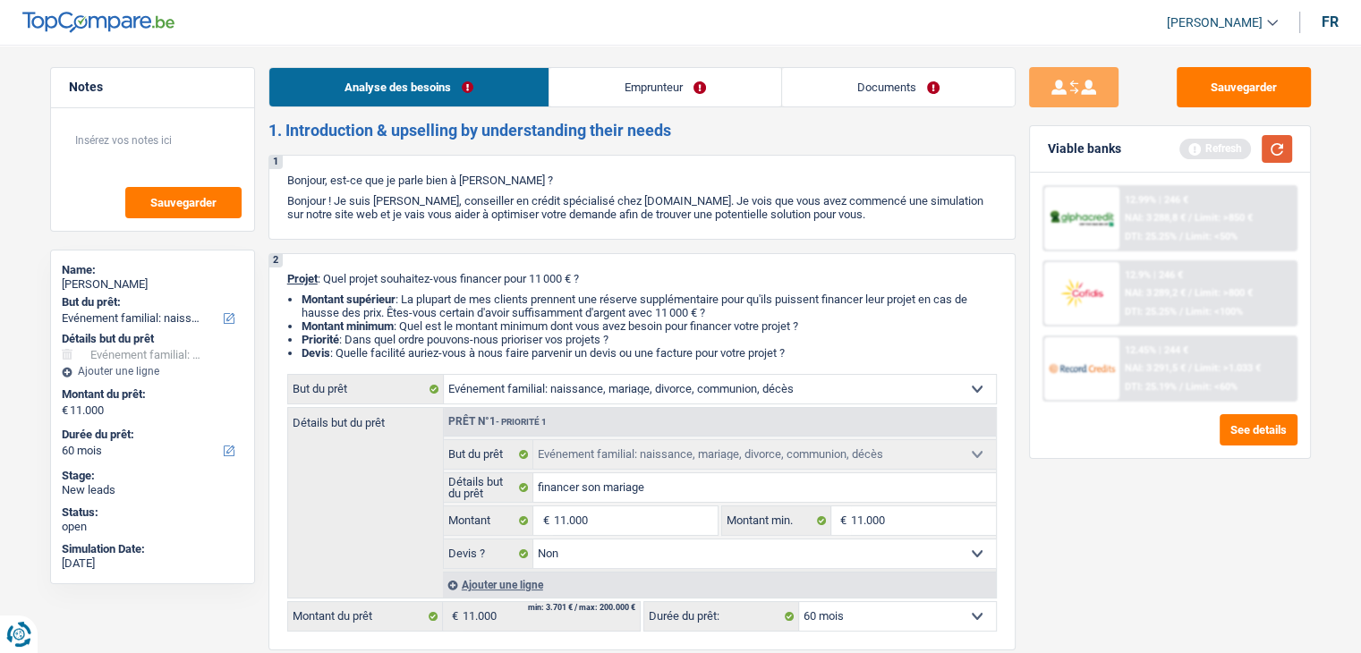
click at [1274, 143] on button "button" at bounding box center [1276, 149] width 30 height 28
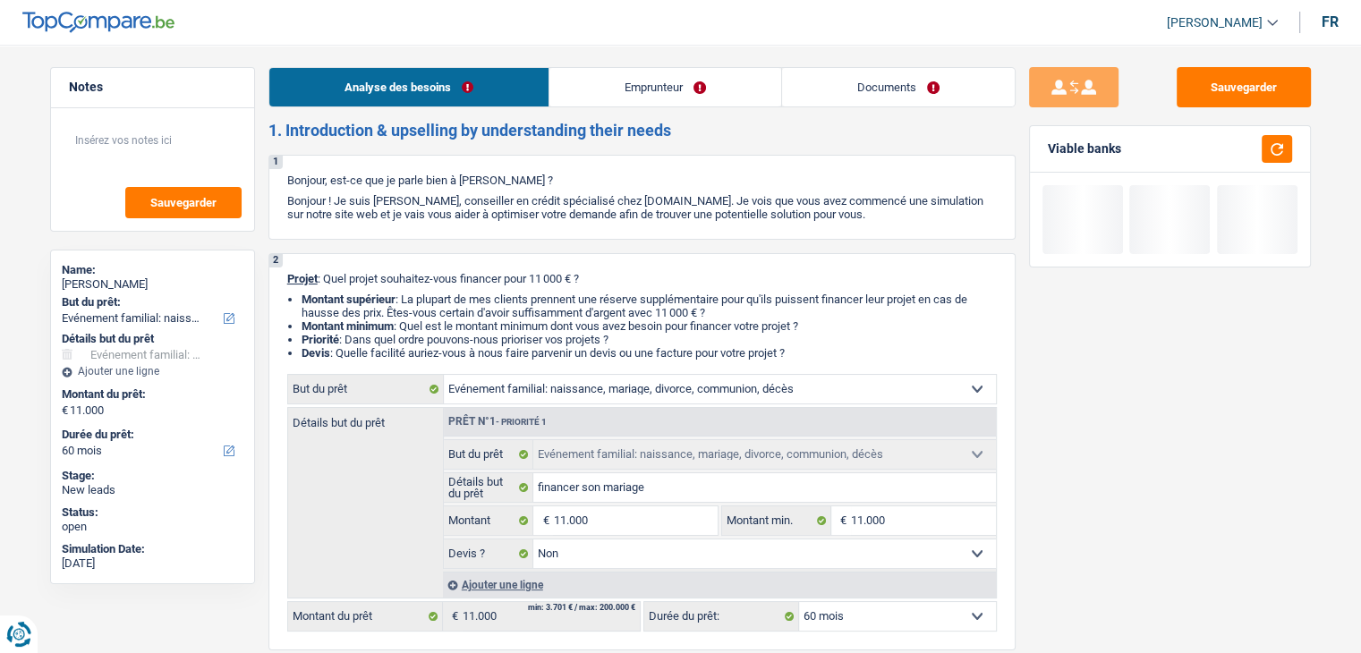
click at [672, 98] on link "Emprunteur" at bounding box center [665, 87] width 232 height 38
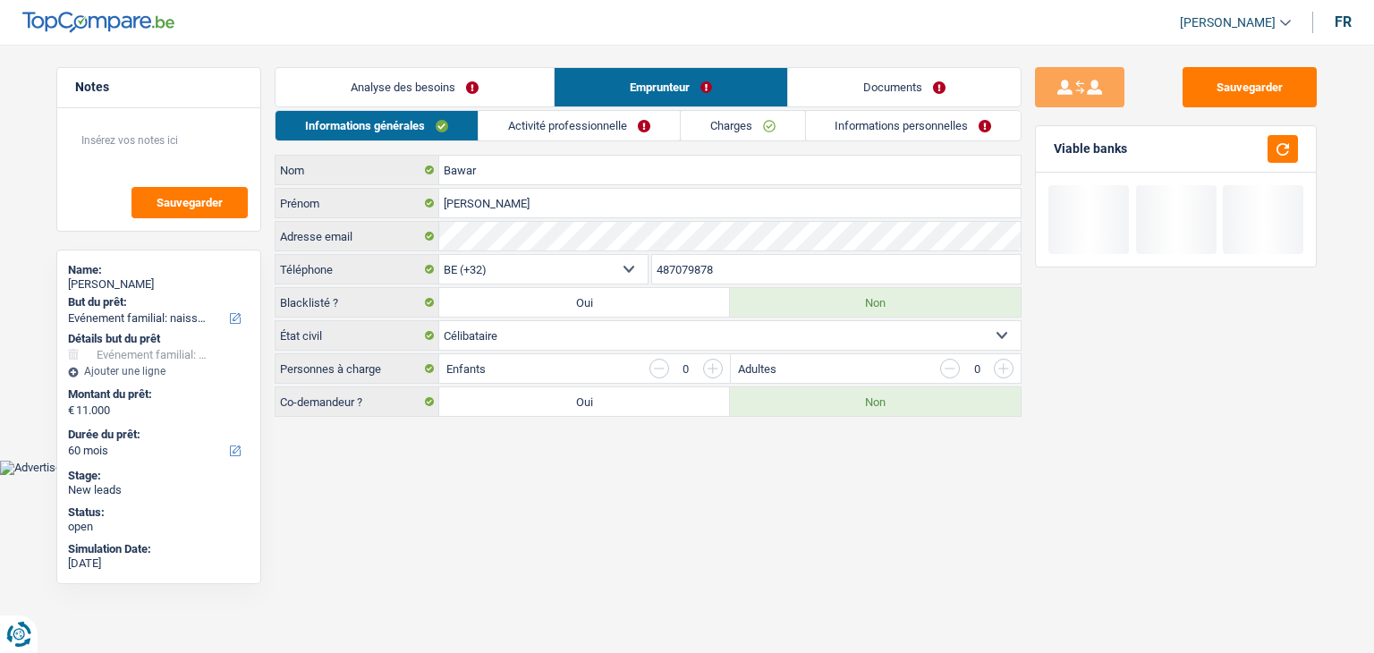
click at [403, 131] on link "Informations générales" at bounding box center [377, 126] width 202 height 30
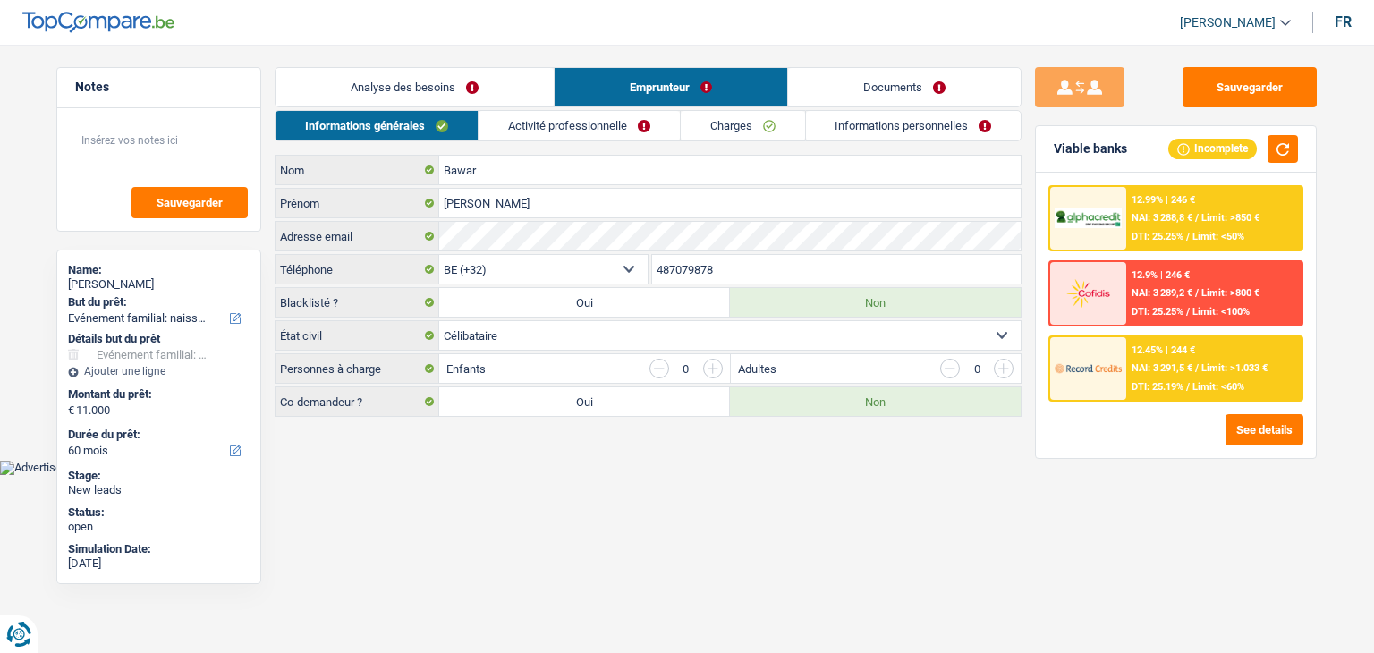
drag, startPoint x: 515, startPoint y: 471, endPoint x: 637, endPoint y: 440, distance: 125.6
click at [515, 471] on html "Vous avez le contrôle de vos données Nous utilisons des cookies, tout comme nos…" at bounding box center [687, 237] width 1374 height 475
click at [1280, 151] on button "button" at bounding box center [1283, 149] width 30 height 28
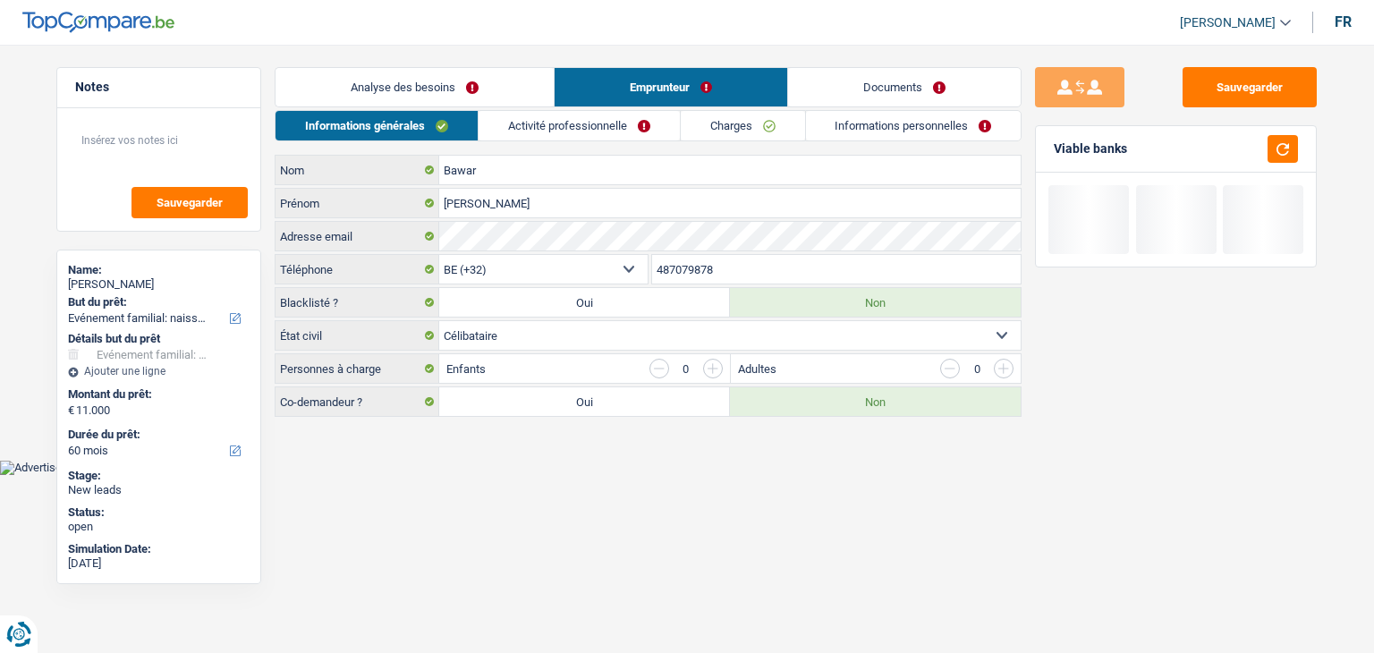
click at [589, 131] on link "Activité professionnelle" at bounding box center [579, 126] width 201 height 30
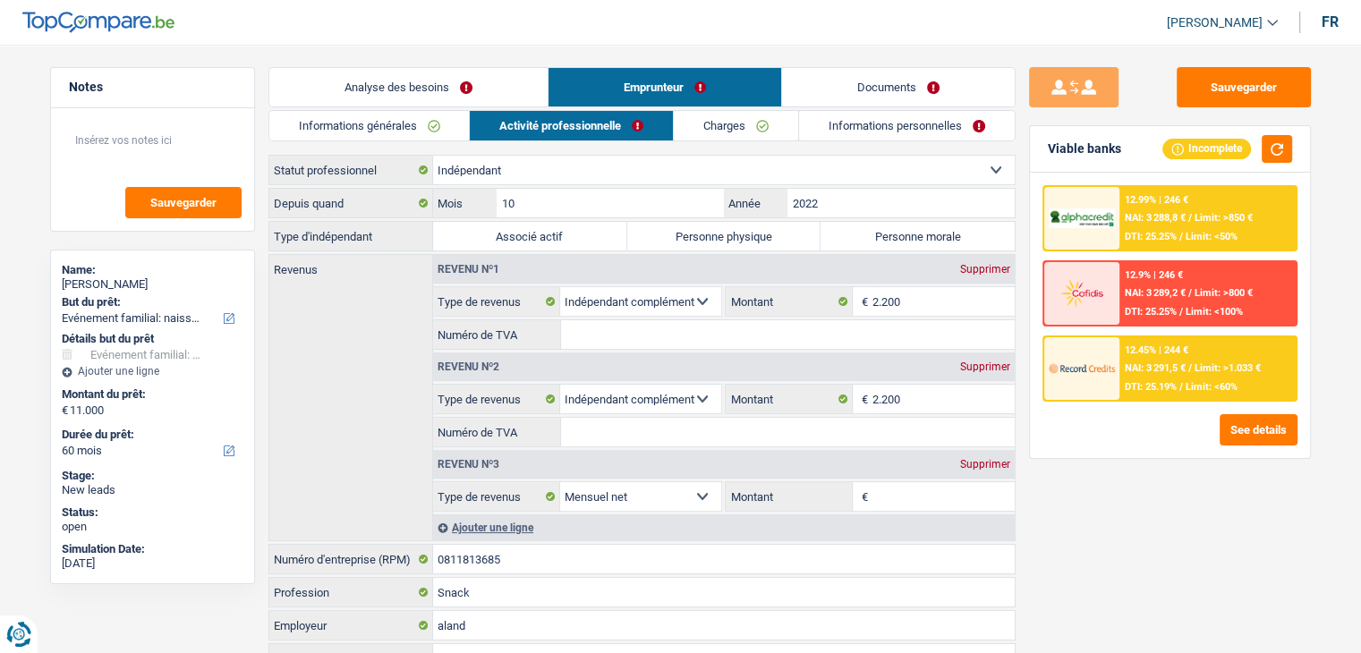
click at [1070, 507] on div "Sauvegarder Viable banks Incomplete 12.99% | 246 € NAI: 3 288,8 € / Limit: >850…" at bounding box center [1169, 343] width 309 height 553
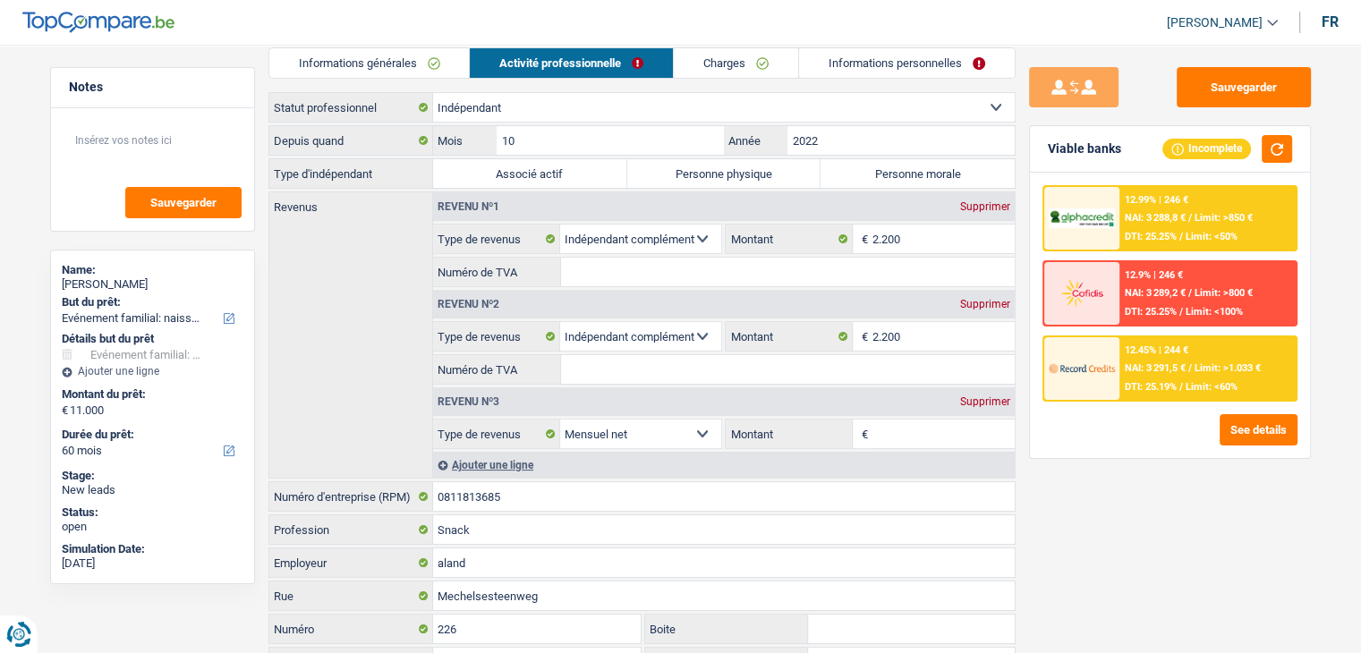
scroll to position [89, 0]
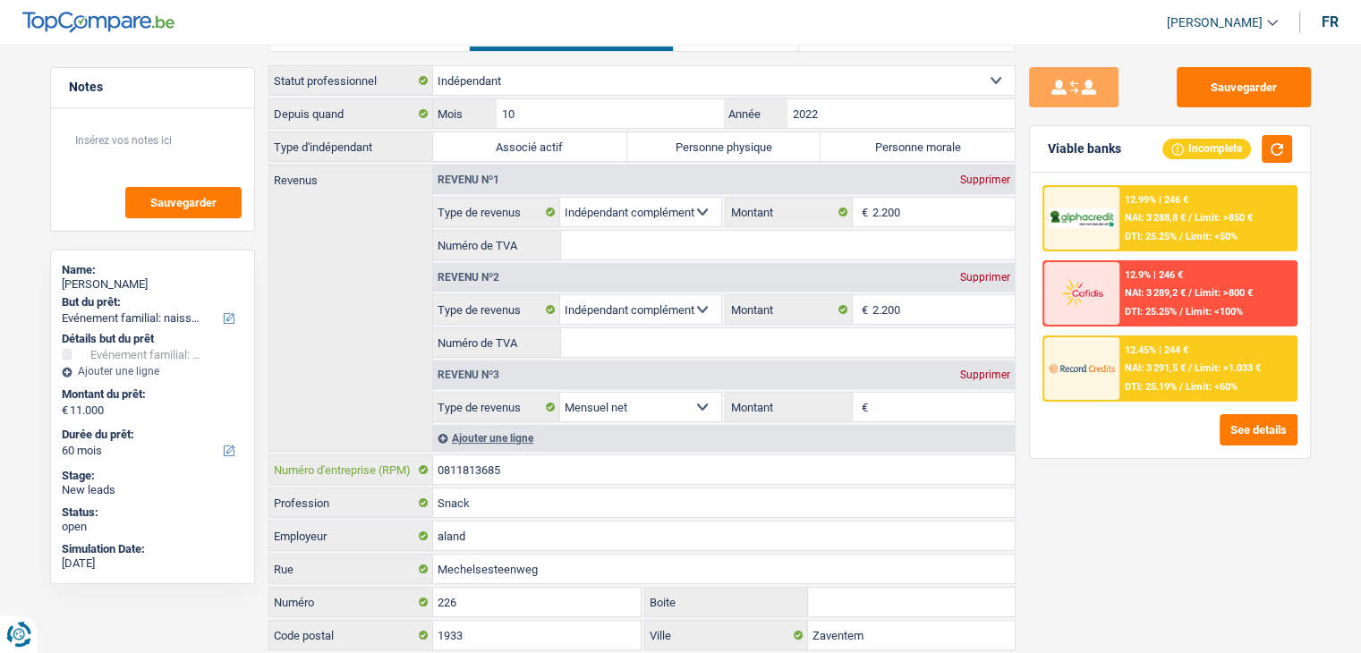
drag, startPoint x: 522, startPoint y: 459, endPoint x: 416, endPoint y: 462, distance: 106.5
click at [416, 462] on div "0811813685 Numéro d'entreprise (RPM)" at bounding box center [641, 469] width 745 height 29
click at [744, 155] on label "Personne physique" at bounding box center [724, 146] width 194 height 29
click at [744, 155] on input "Personne physique" at bounding box center [724, 146] width 194 height 29
radio input "true"
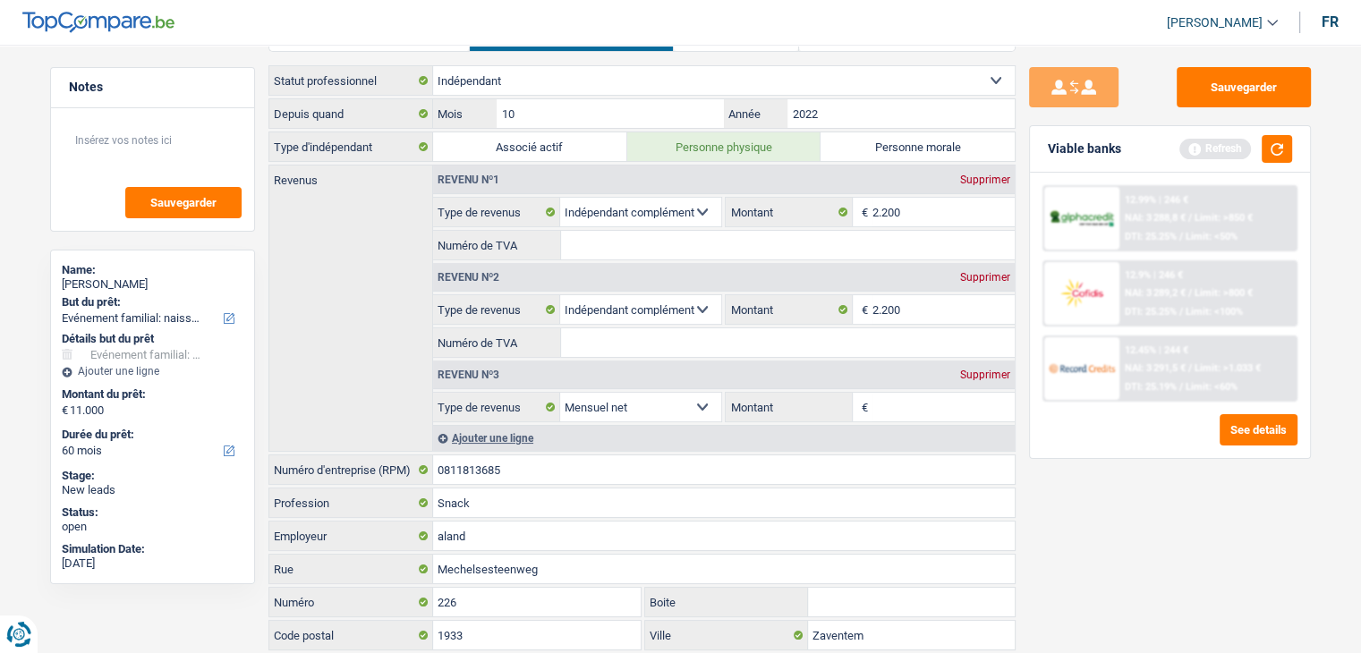
click at [902, 133] on label "Personne morale" at bounding box center [917, 146] width 194 height 29
click at [902, 133] on input "Personne morale" at bounding box center [917, 146] width 194 height 29
radio input "true"
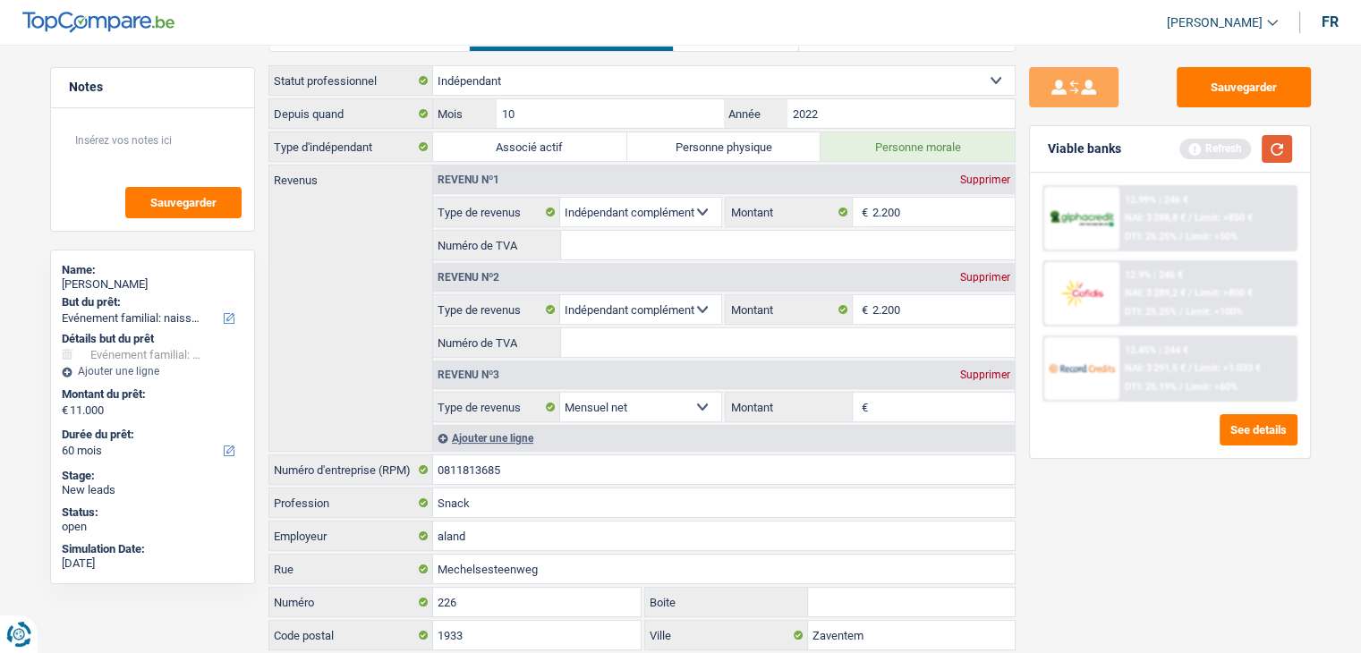
click at [1276, 155] on button "button" at bounding box center [1276, 149] width 30 height 28
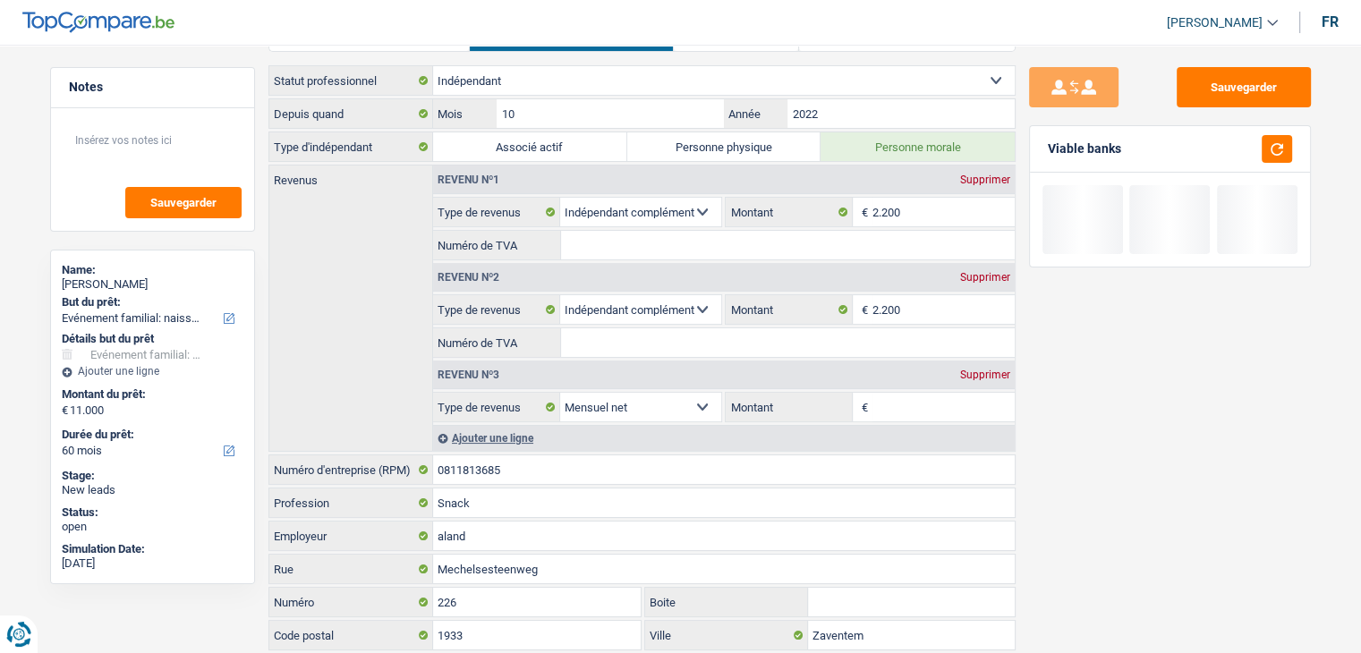
click at [962, 272] on div "Supprimer" at bounding box center [984, 277] width 59 height 11
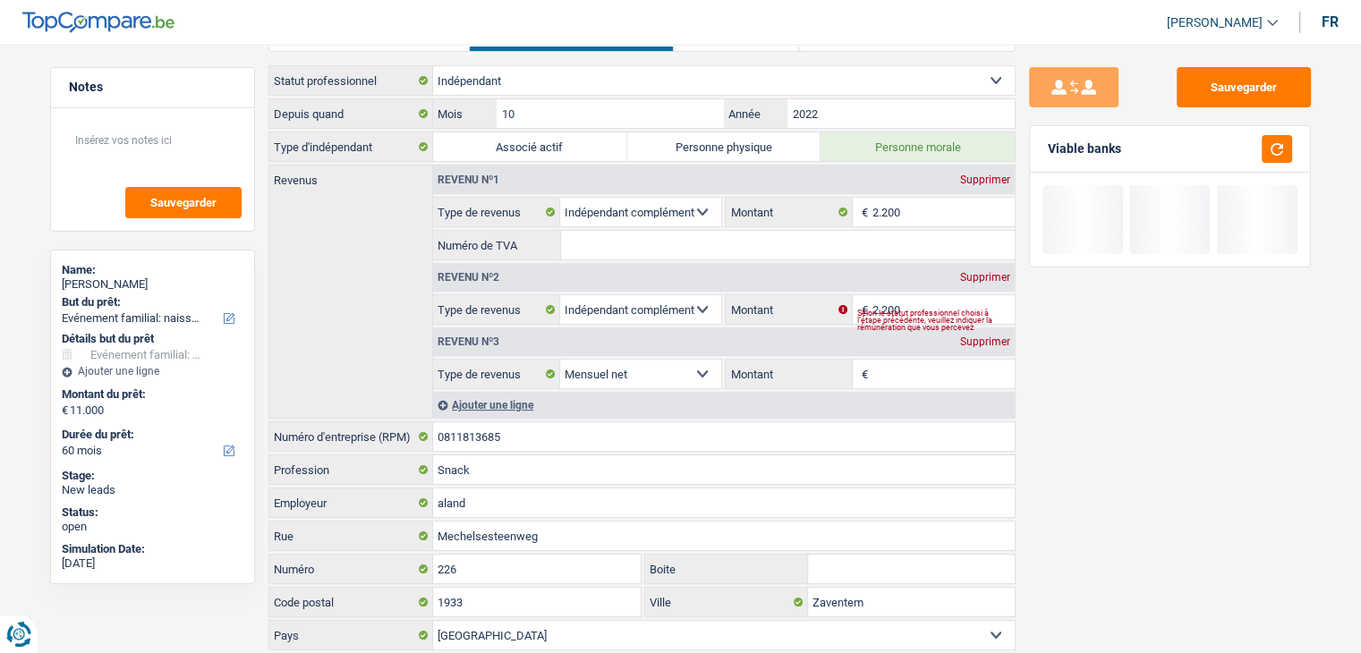
select select "netSalary"
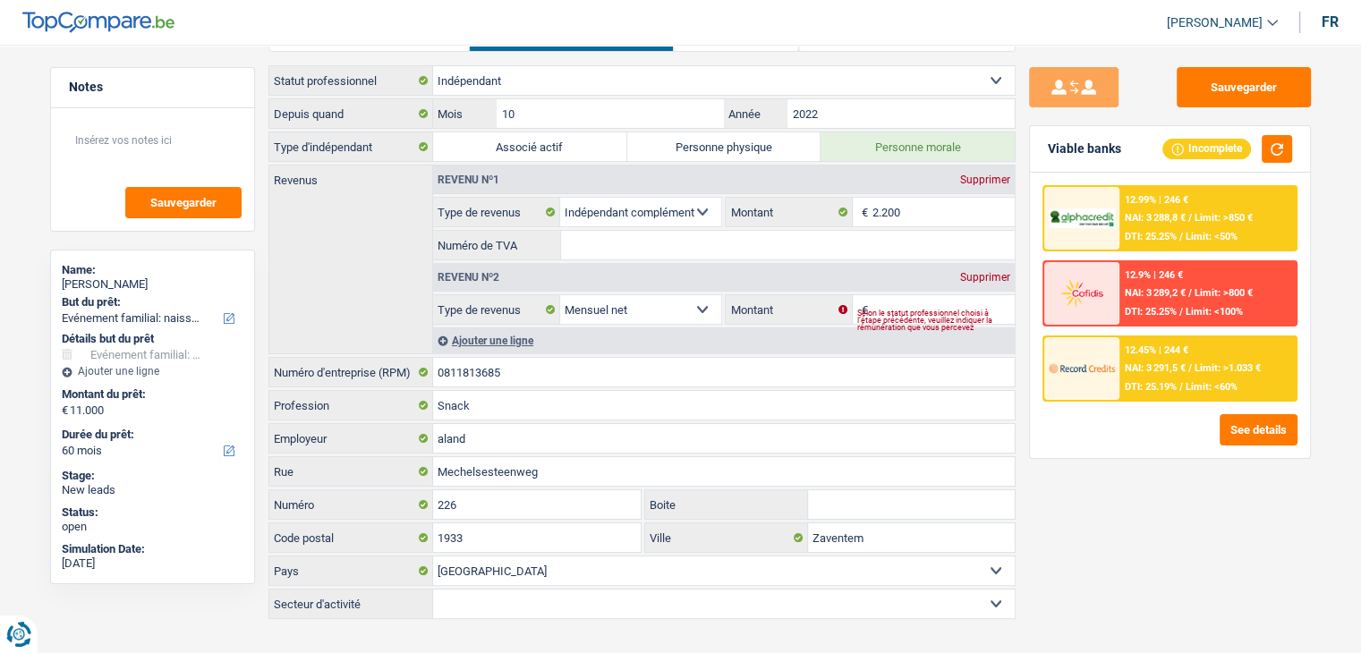
click at [976, 276] on div "Supprimer" at bounding box center [984, 277] width 59 height 11
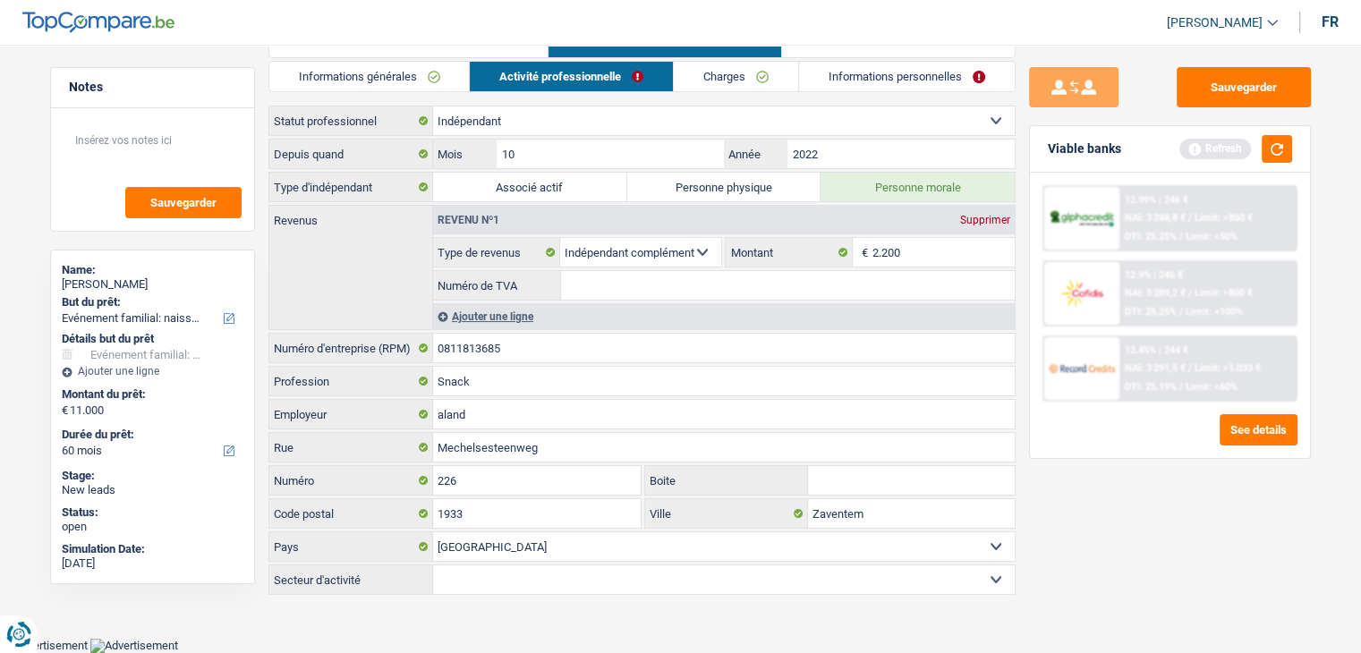
scroll to position [43, 0]
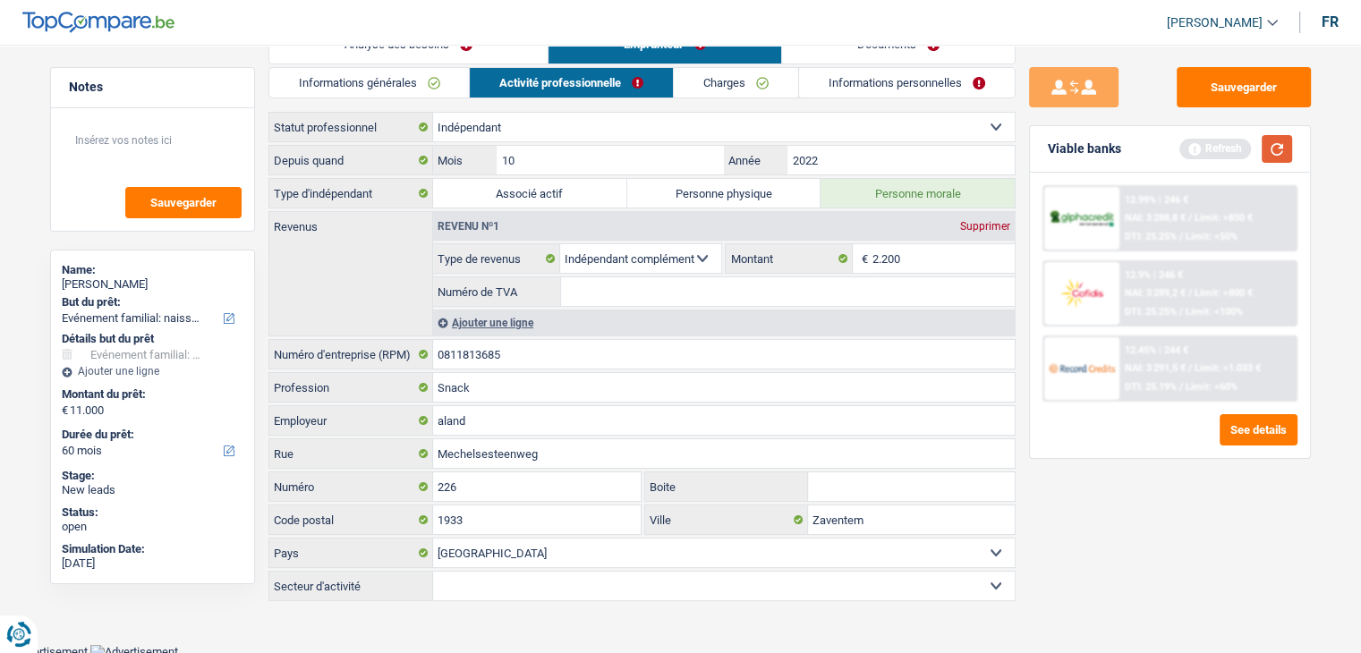
click at [1281, 152] on button "button" at bounding box center [1276, 149] width 30 height 28
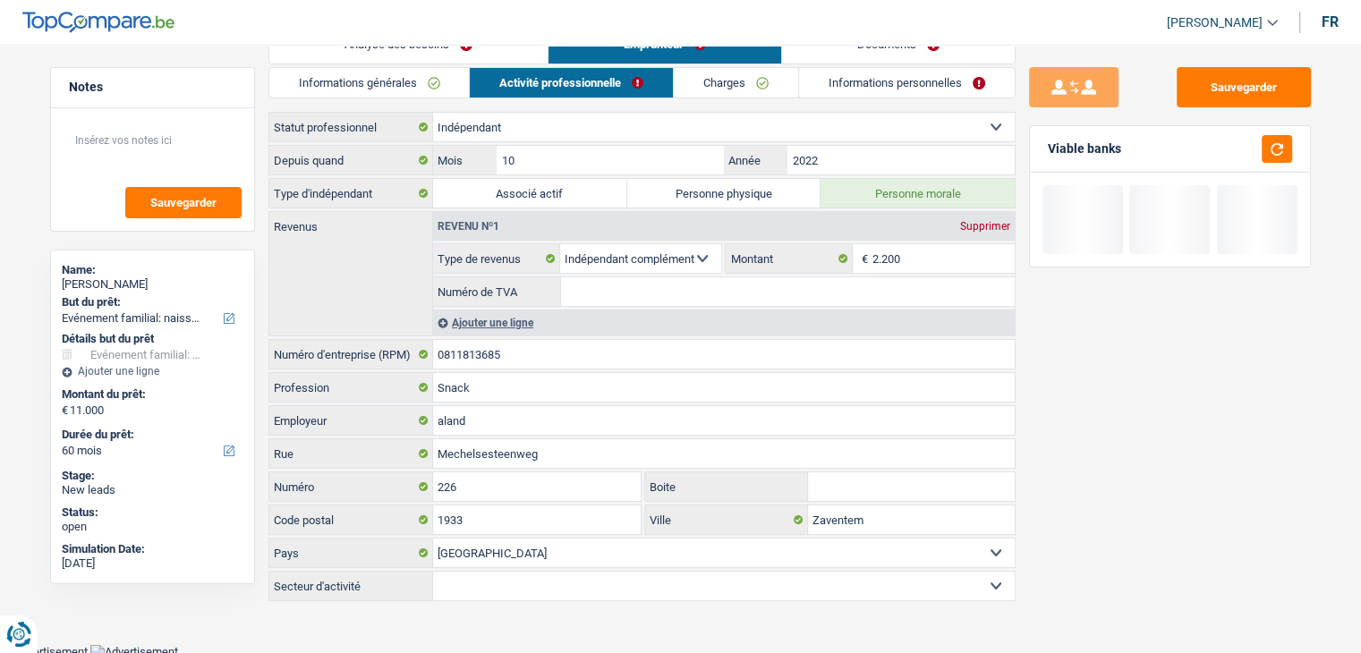
click at [694, 252] on select "Allocation d'handicap Allocations chômage Allocations familiales Chèques repas …" at bounding box center [641, 258] width 162 height 29
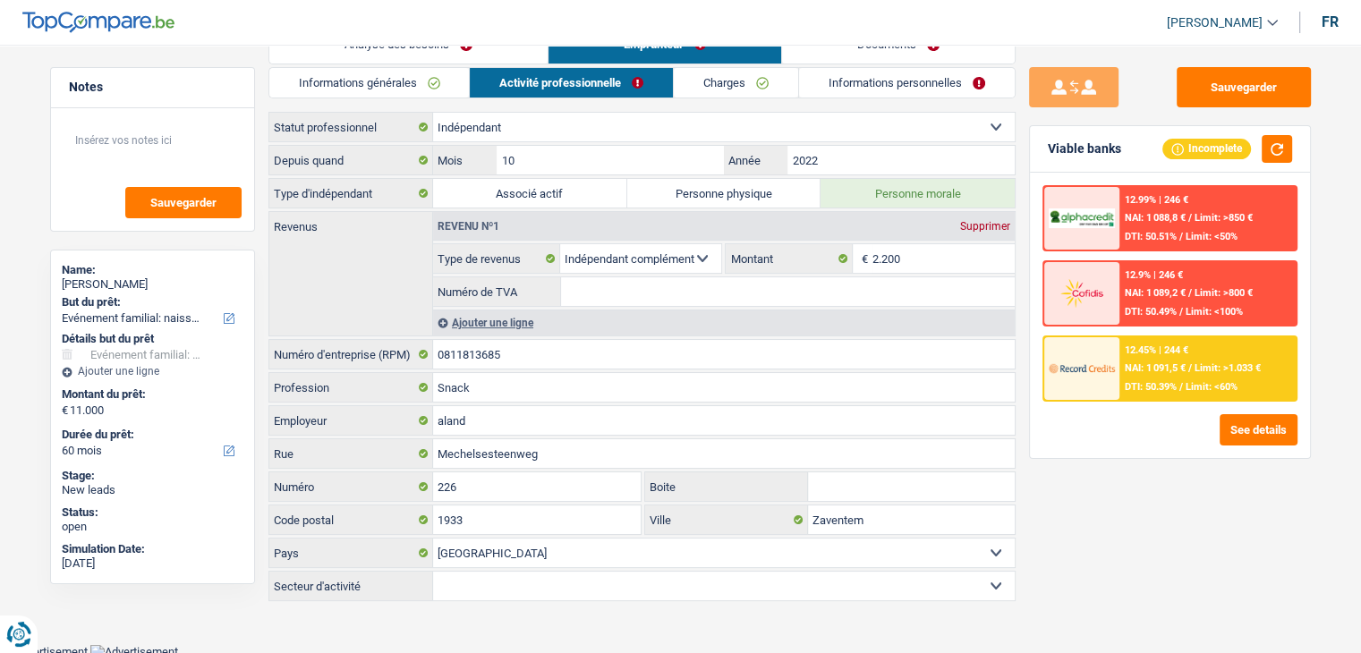
click at [970, 226] on div "Supprimer" at bounding box center [984, 226] width 59 height 11
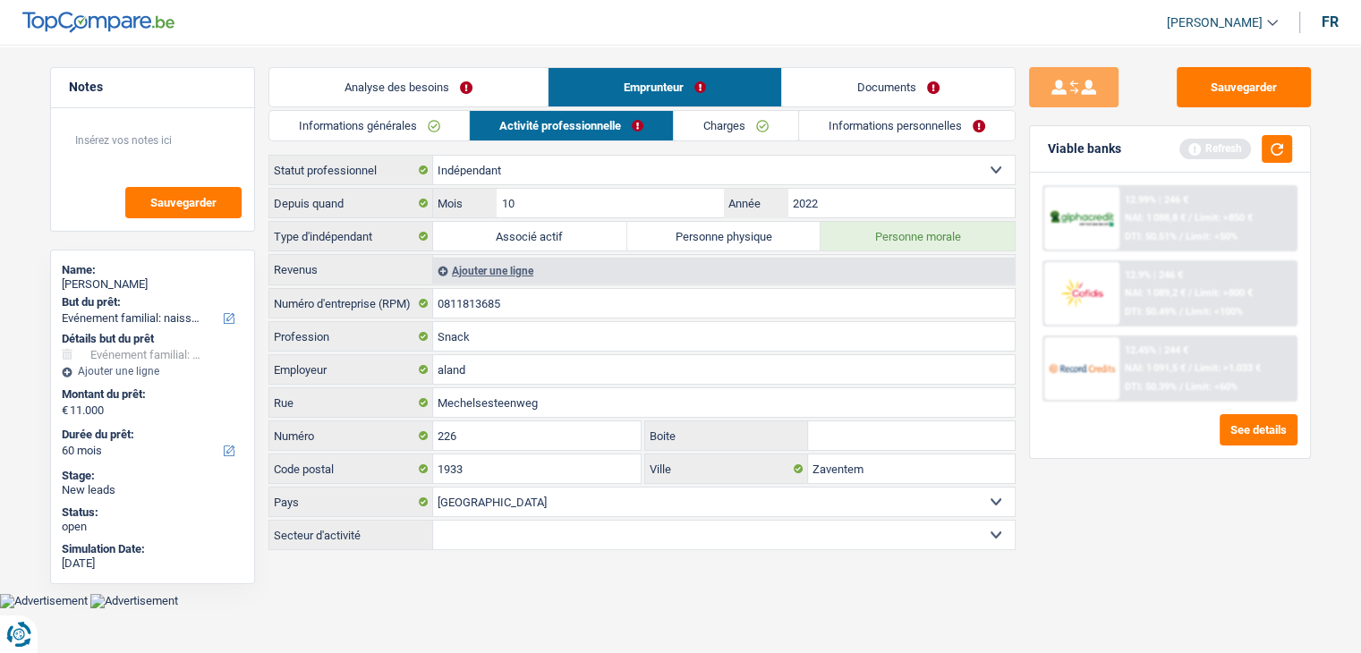
scroll to position [0, 0]
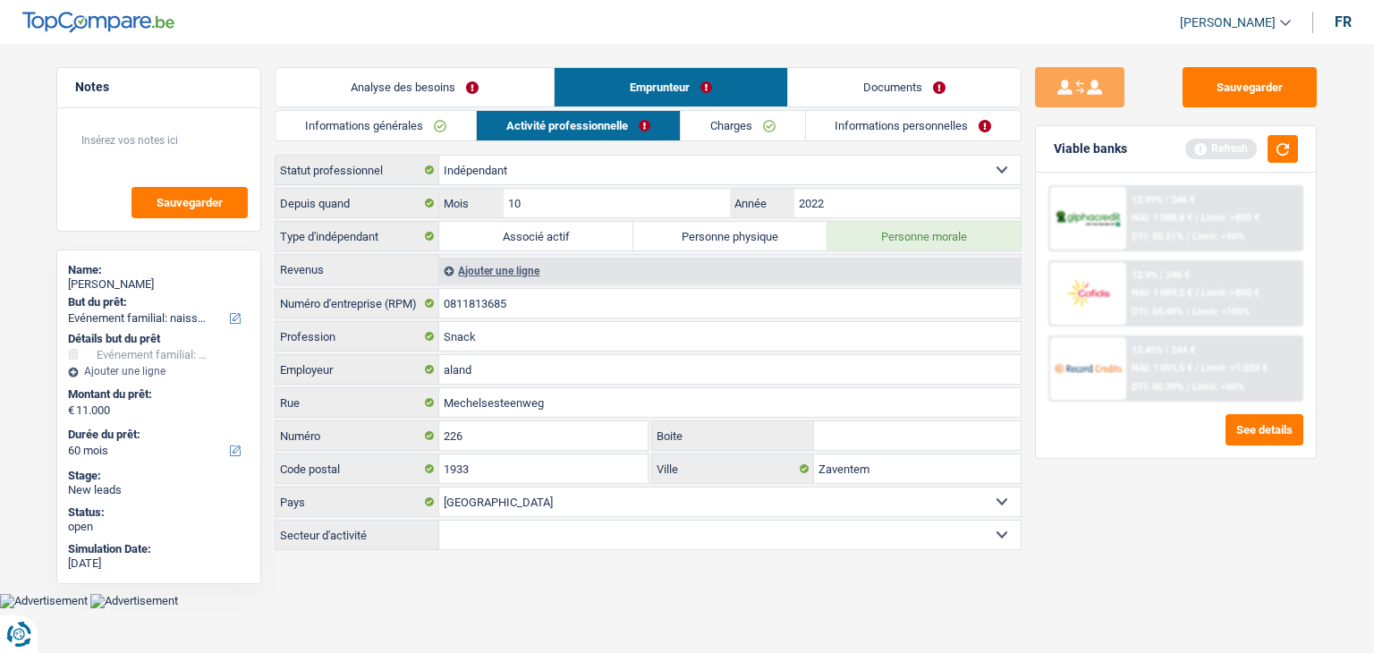
click at [534, 267] on div "Ajouter une ligne" at bounding box center [729, 271] width 581 height 26
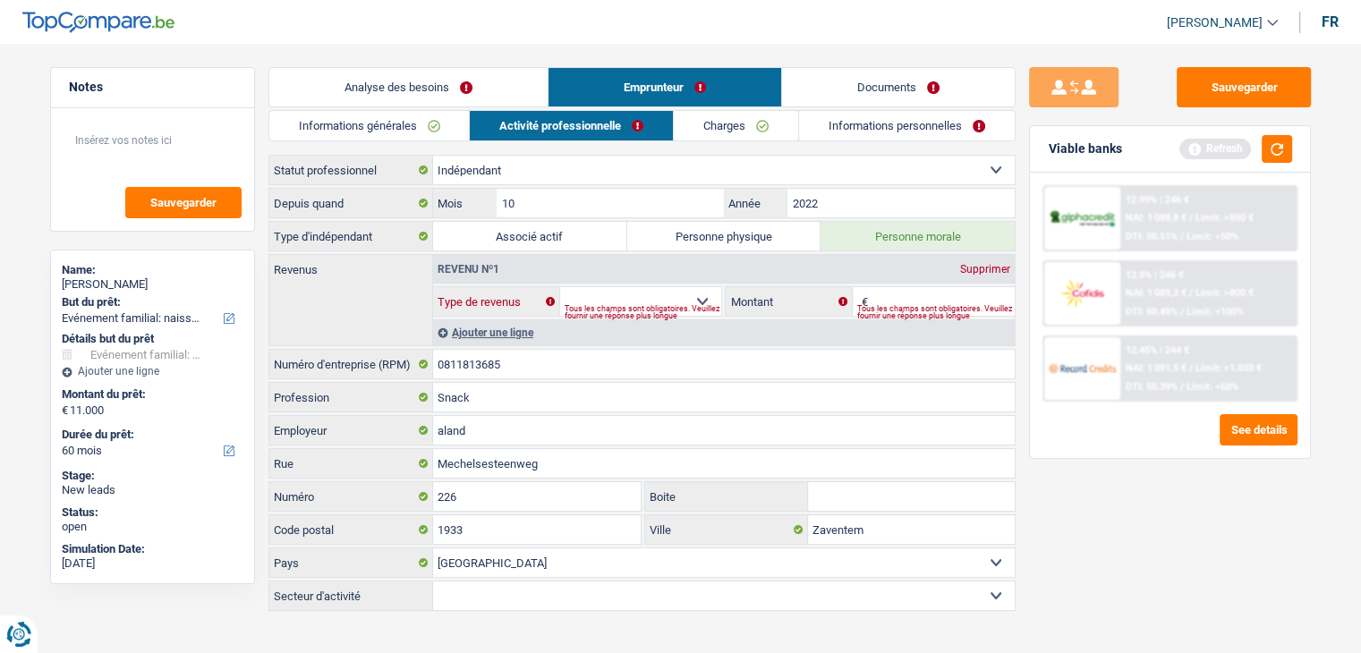
click at [598, 294] on select "Allocation d'handicap Allocations chômage Allocations familiales Chèques repas …" at bounding box center [641, 301] width 162 height 29
click at [547, 166] on select "Ouvrier Employé privé Employé public Invalide Indépendant Pensionné Chômeur Mut…" at bounding box center [723, 170] width 581 height 29
select select "retired"
click at [433, 156] on select "Ouvrier Employé privé Employé public Invalide Indépendant Pensionné Chômeur Mut…" at bounding box center [723, 170] width 581 height 29
type input "SFP : Service Federal des Pensions"
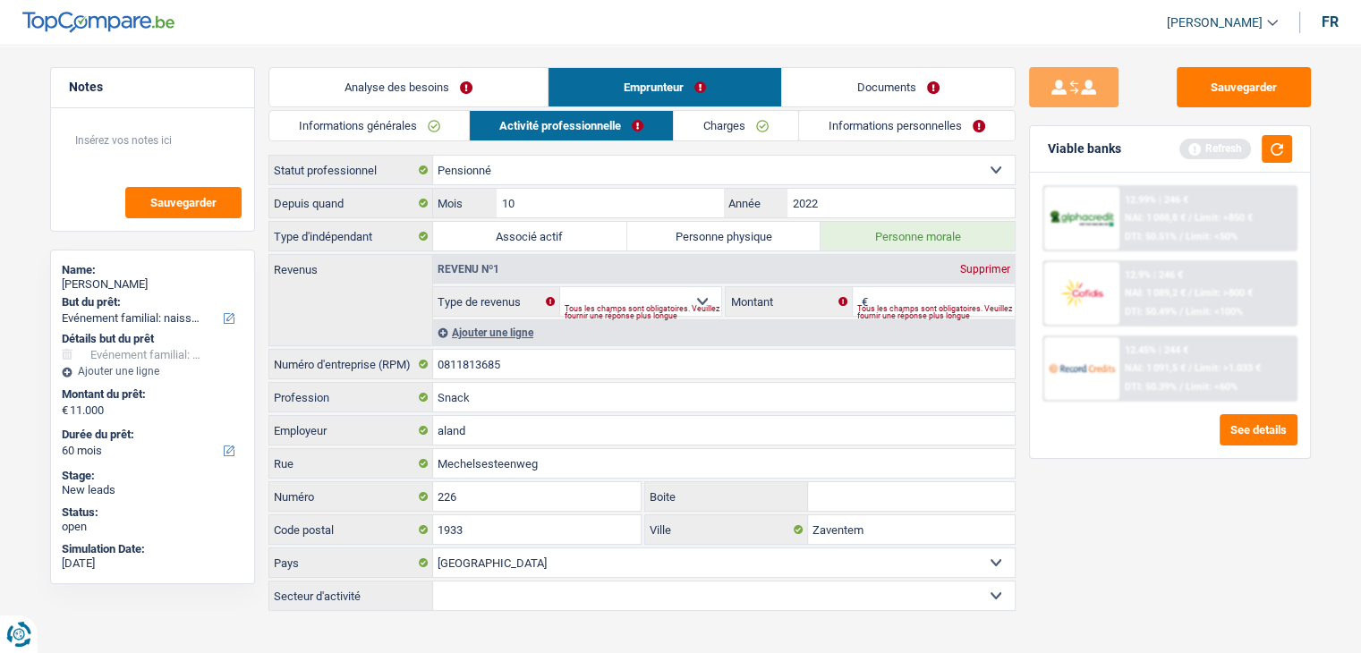
type input "Tour de Midi"
type input "1"
type input "1000"
type input "Bruxelles"
select select "pension"
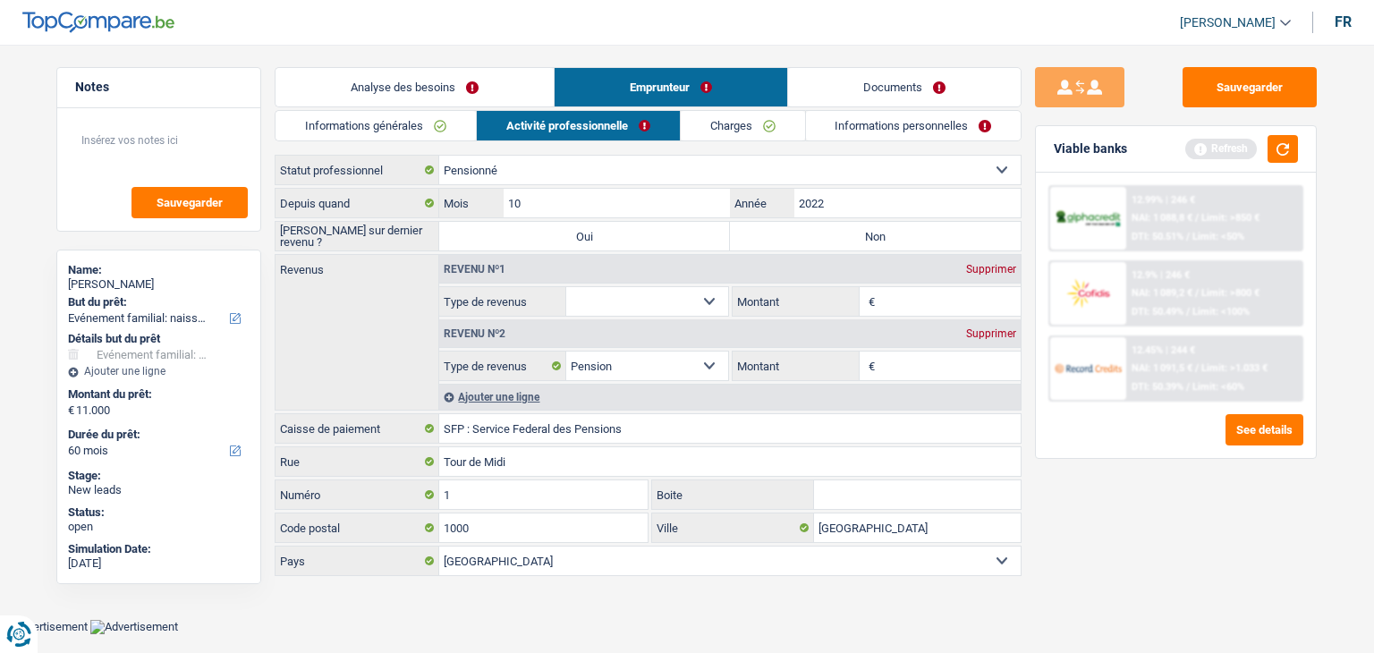
click at [526, 166] on select "Ouvrier Employé privé Employé public Invalide Indépendant Pensionné Chômeur Mut…" at bounding box center [729, 170] width 581 height 29
select select "independent"
click at [439, 156] on select "Ouvrier Employé privé Employé public Invalide Indépendant Pensionné Chômeur Mut…" at bounding box center [729, 170] width 581 height 29
select select "netSalary"
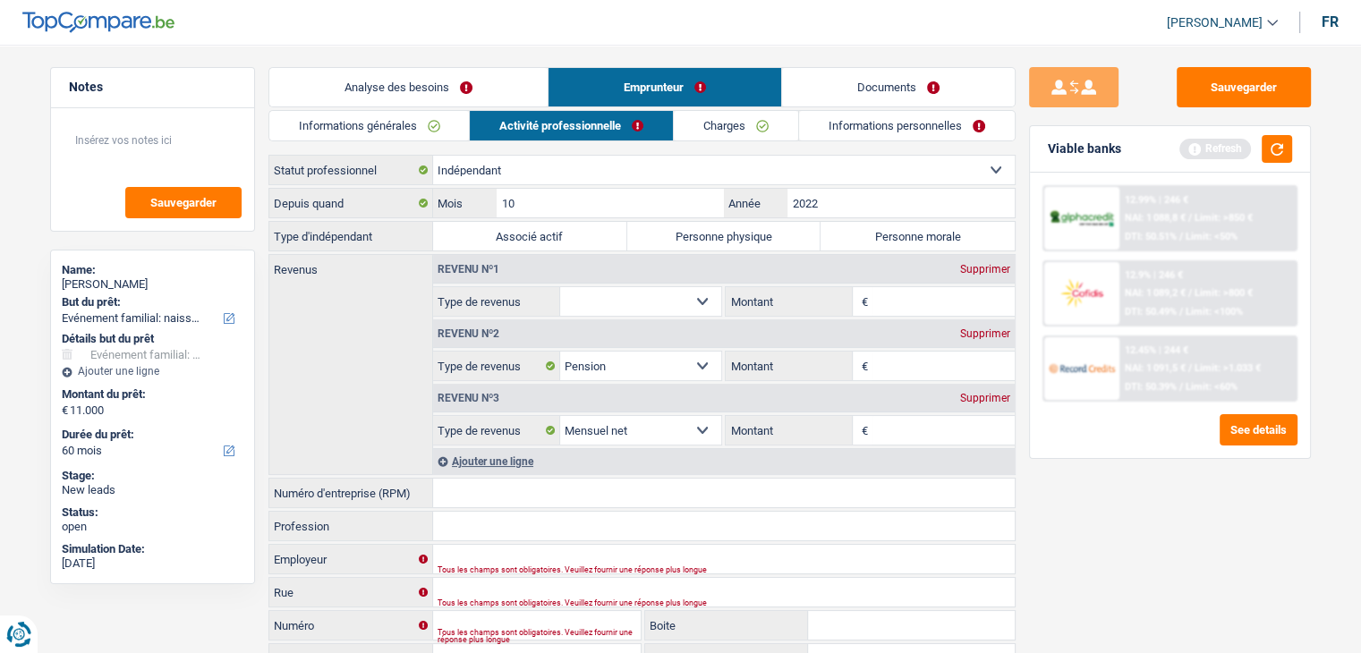
click at [651, 294] on select "Allocation d'handicap Allocations chômage Allocations familiales Chèques repas …" at bounding box center [641, 301] width 162 height 29
select select "netSalary"
click at [560, 287] on select "Allocation d'handicap Allocations chômage Allocations familiales Chèques repas …" at bounding box center [641, 301] width 162 height 29
click at [943, 293] on input "Montant" at bounding box center [943, 301] width 142 height 29
type input "2.200"
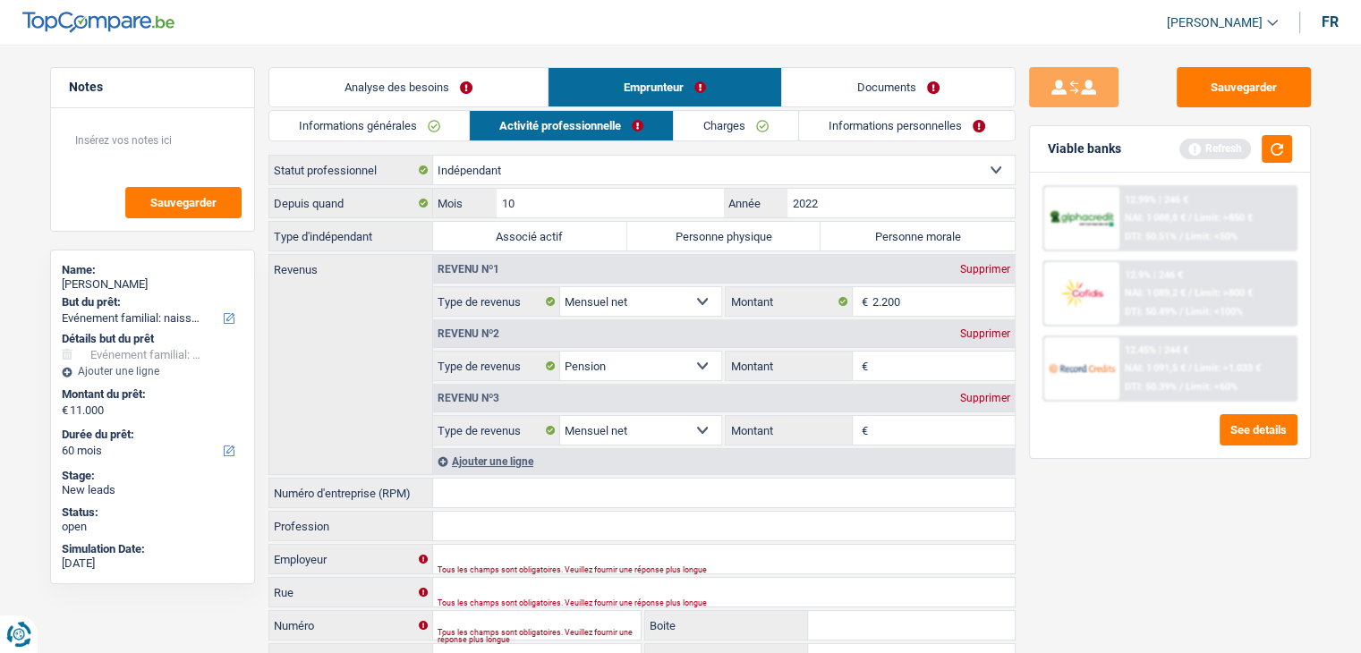
click at [987, 339] on div "Revenu nº2 Supprimer" at bounding box center [723, 333] width 581 height 29
click at [983, 330] on div "Supprimer" at bounding box center [984, 333] width 59 height 11
select select "netSalary"
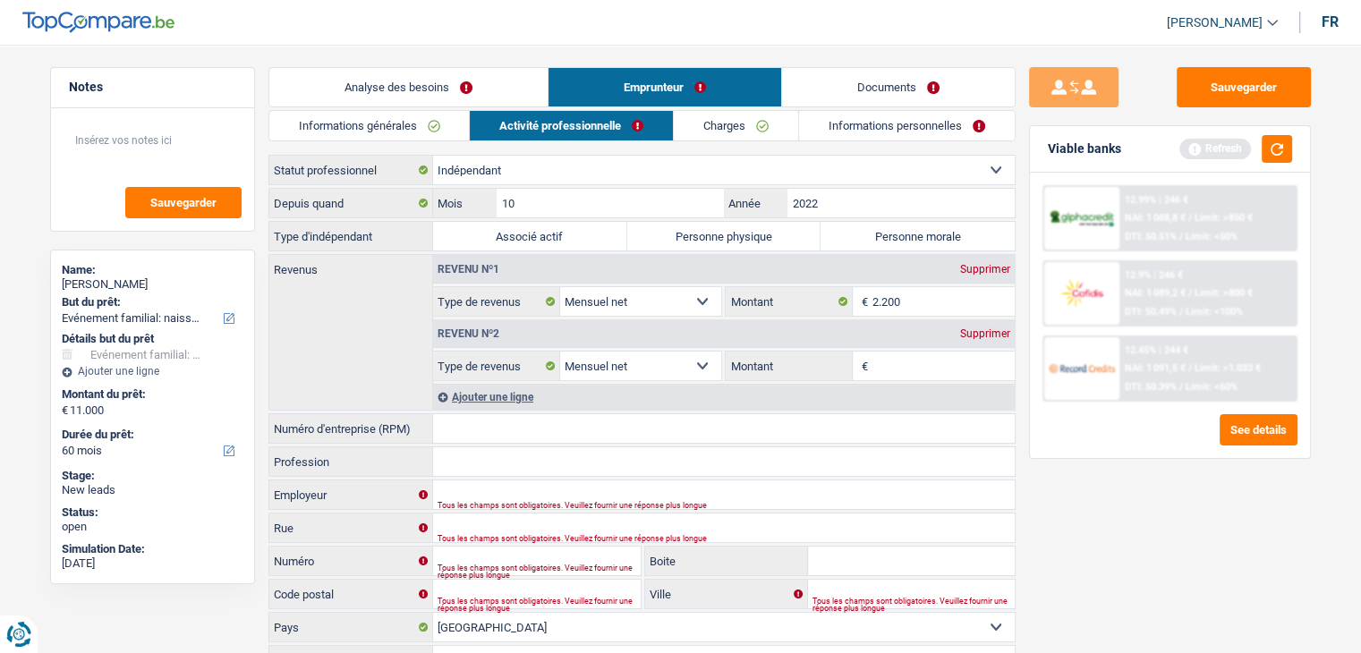
click at [975, 328] on div "Supprimer" at bounding box center [984, 333] width 59 height 11
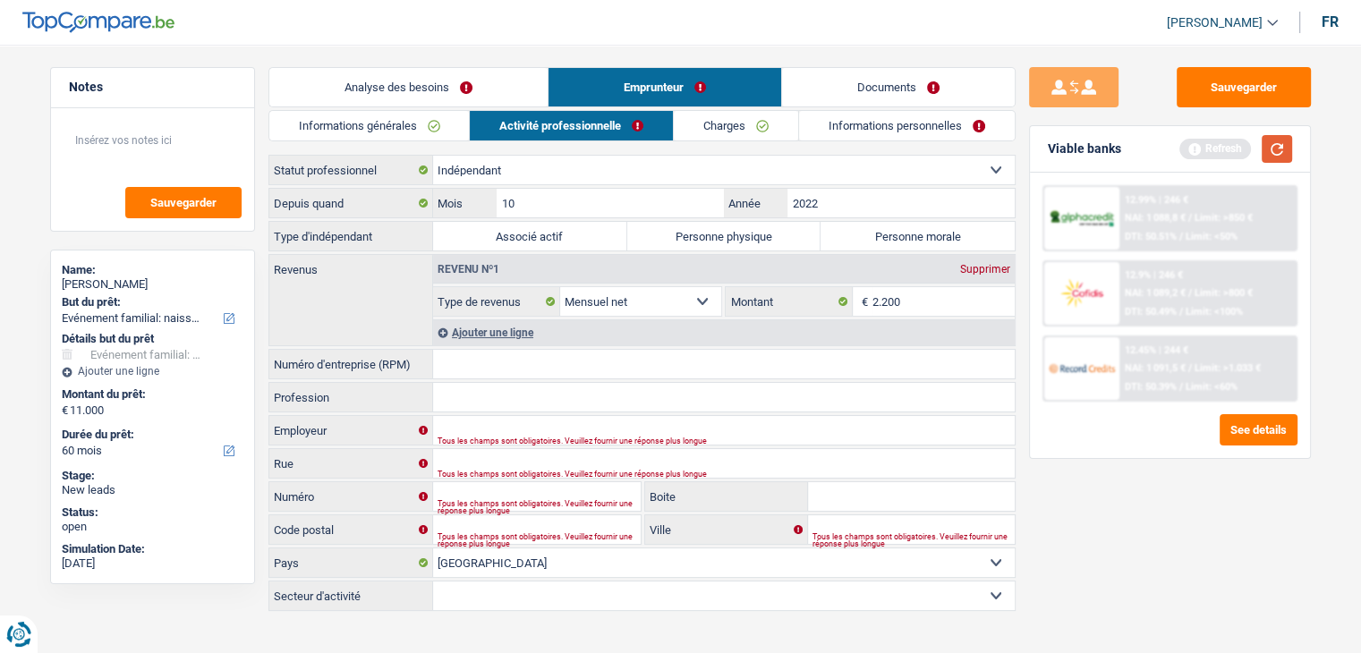
click at [1277, 147] on button "button" at bounding box center [1276, 149] width 30 height 28
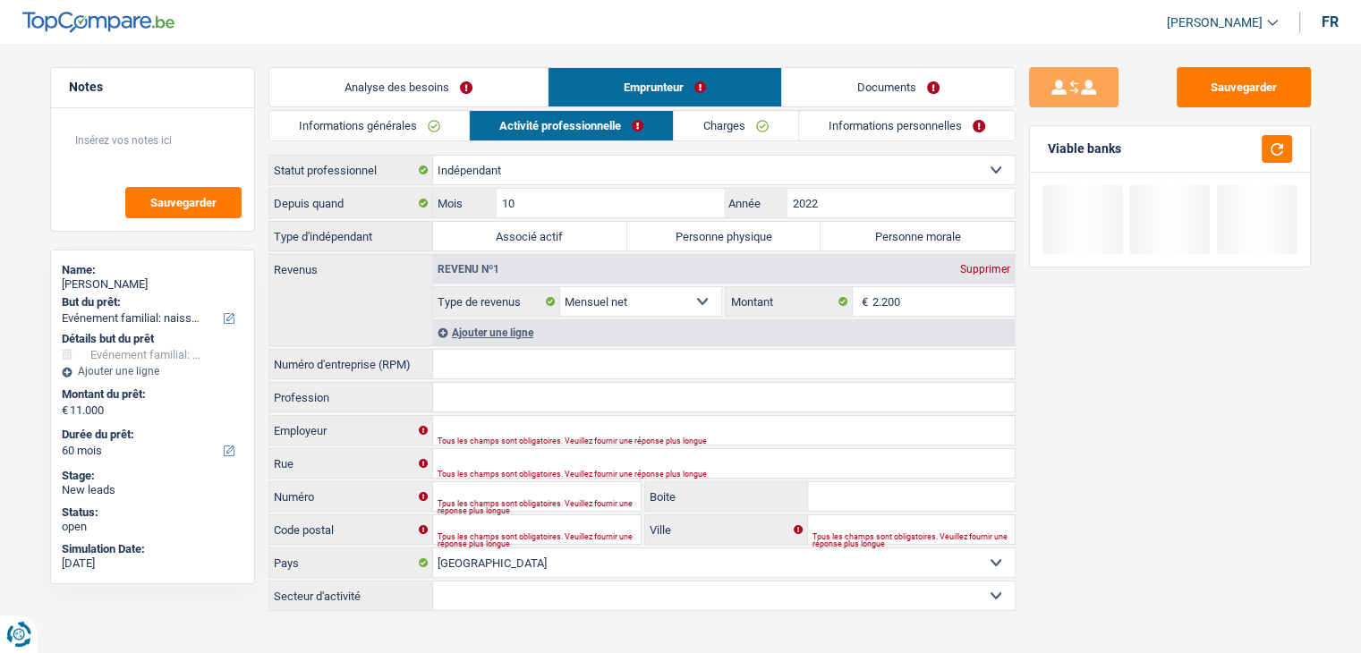
click at [487, 362] on input "Numéro d'entreprise (RPM)" at bounding box center [723, 364] width 581 height 29
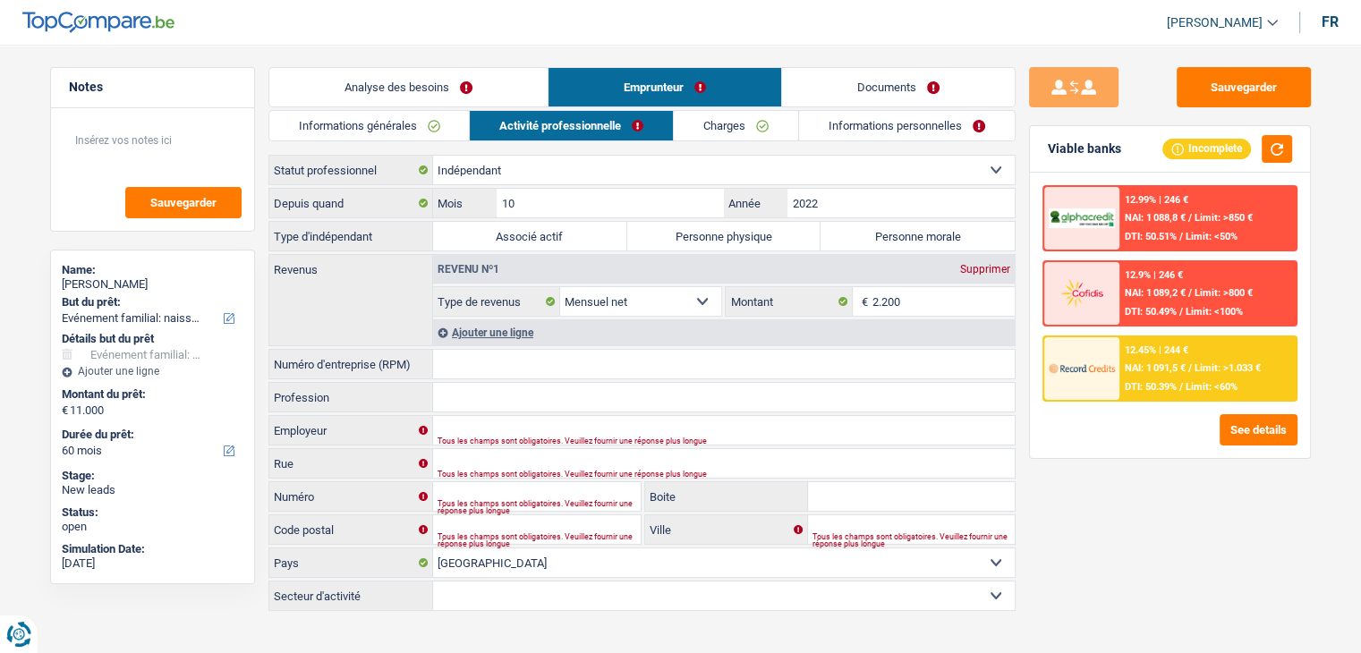
paste input "0811813685"
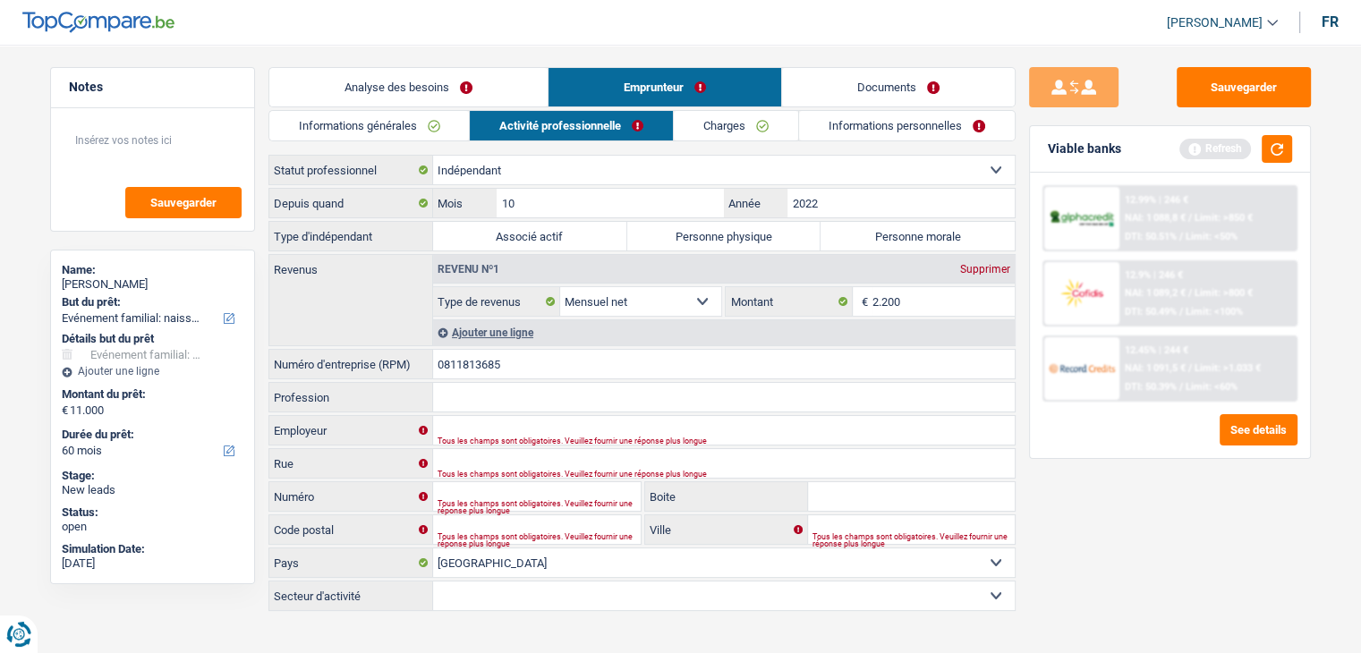
type input "0811813685"
click at [484, 401] on input "Profession" at bounding box center [723, 397] width 581 height 29
type input "Snack"
click at [1277, 146] on button "button" at bounding box center [1276, 149] width 30 height 28
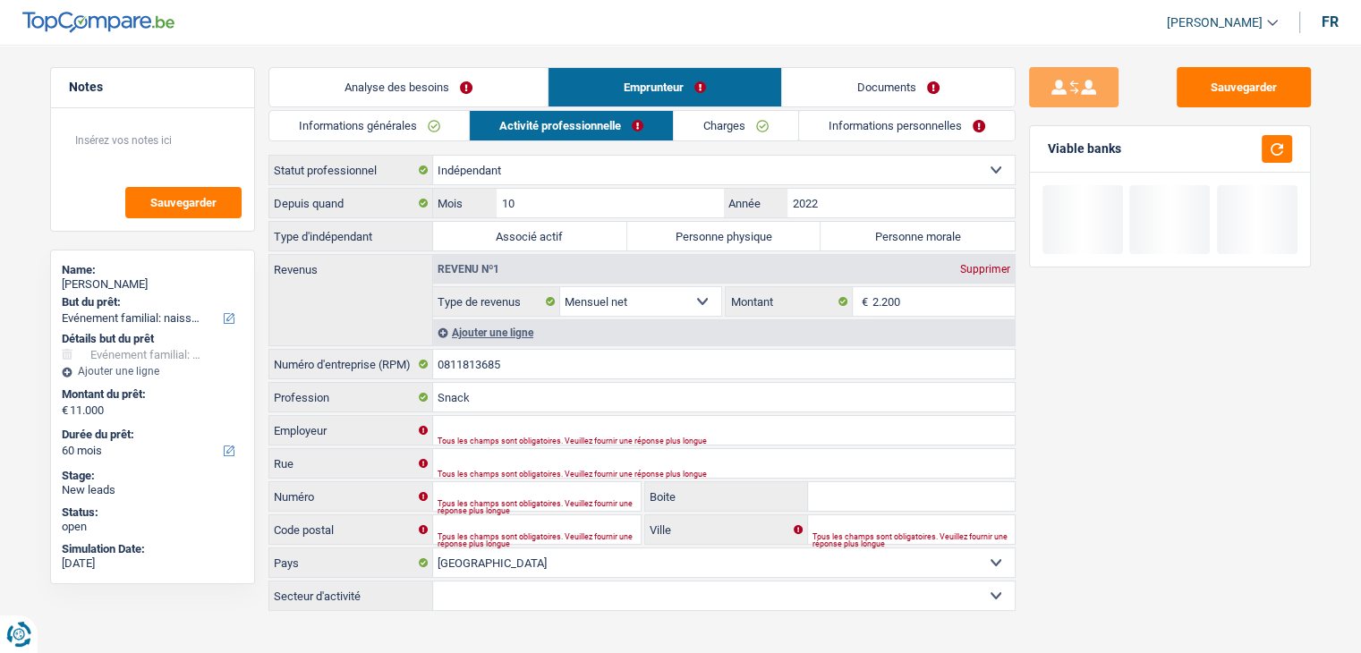
click at [761, 111] on link "Charges" at bounding box center [736, 126] width 124 height 30
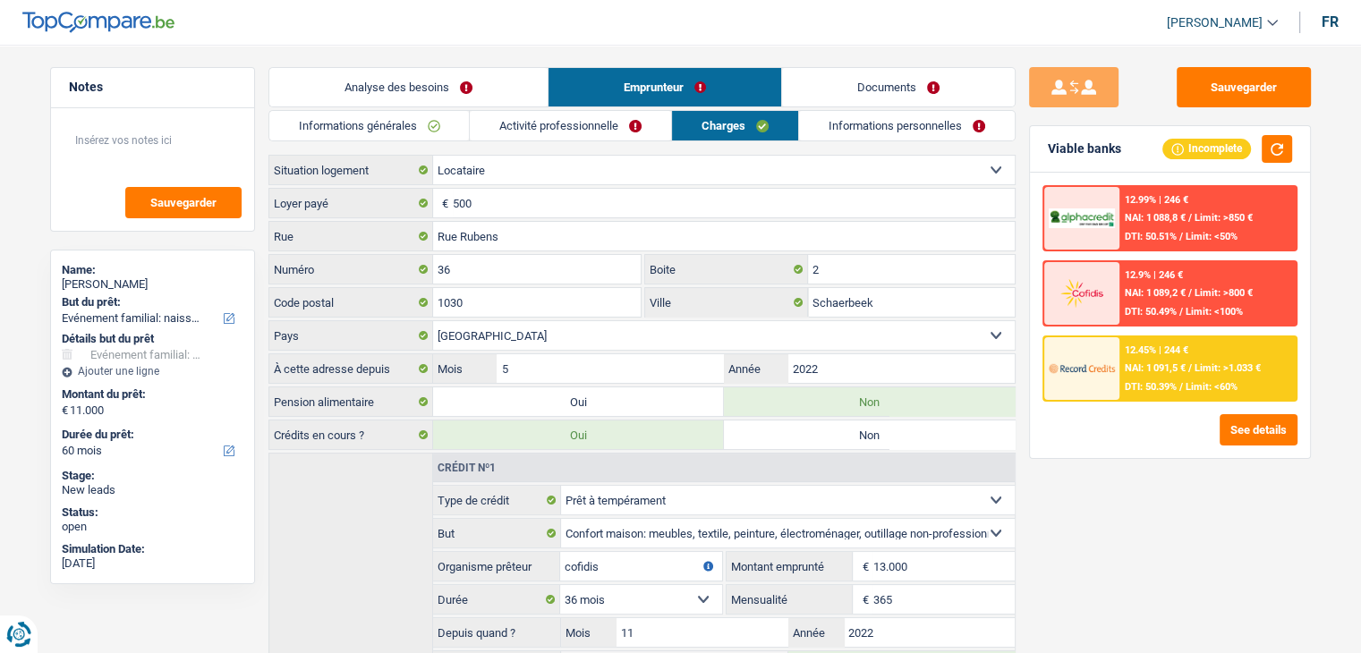
click at [1100, 475] on div "Sauvegarder Viable banks Incomplete 12.99% | 246 € NAI: 1 088,8 € / Limit: >850…" at bounding box center [1169, 343] width 309 height 553
click at [1077, 468] on div "Sauvegarder Viable banks Incomplete 12.99% | 246 € NAI: 1 088,8 € / Limit: >850…" at bounding box center [1169, 343] width 309 height 553
click at [822, 138] on link "Informations personnelles" at bounding box center [907, 126] width 216 height 30
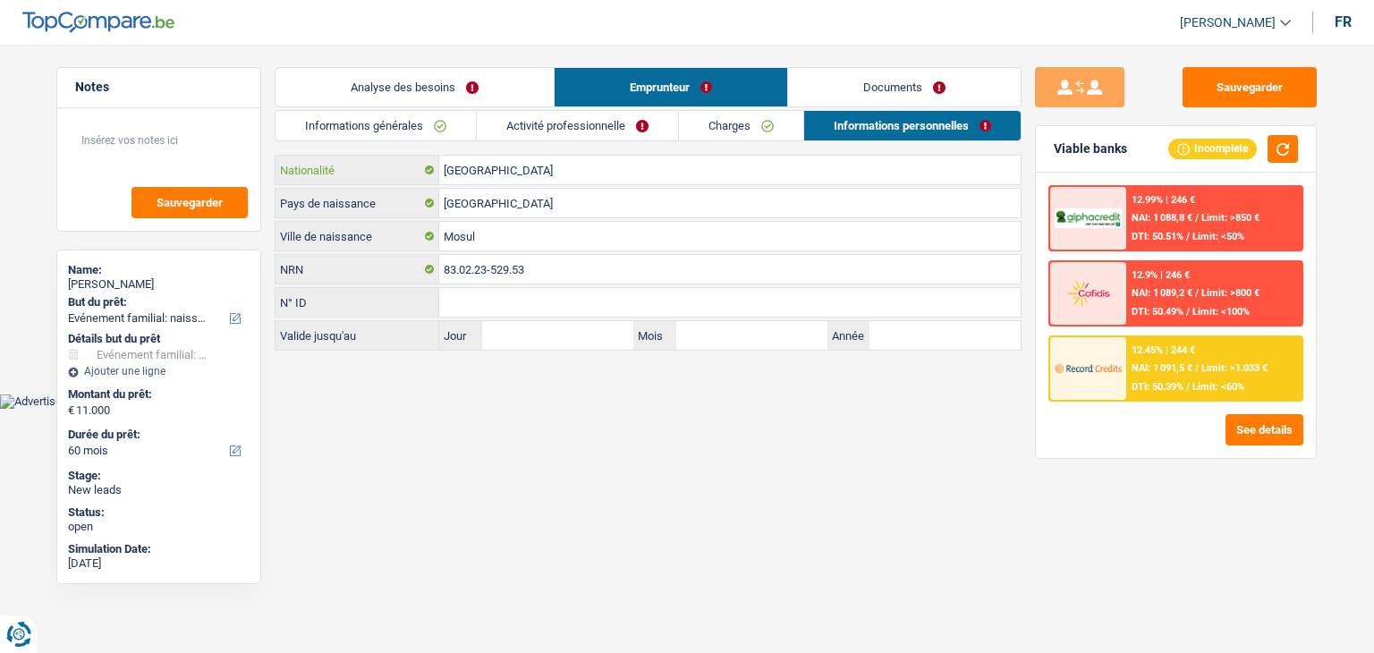
click at [519, 169] on input "[GEOGRAPHIC_DATA]" at bounding box center [729, 170] width 581 height 29
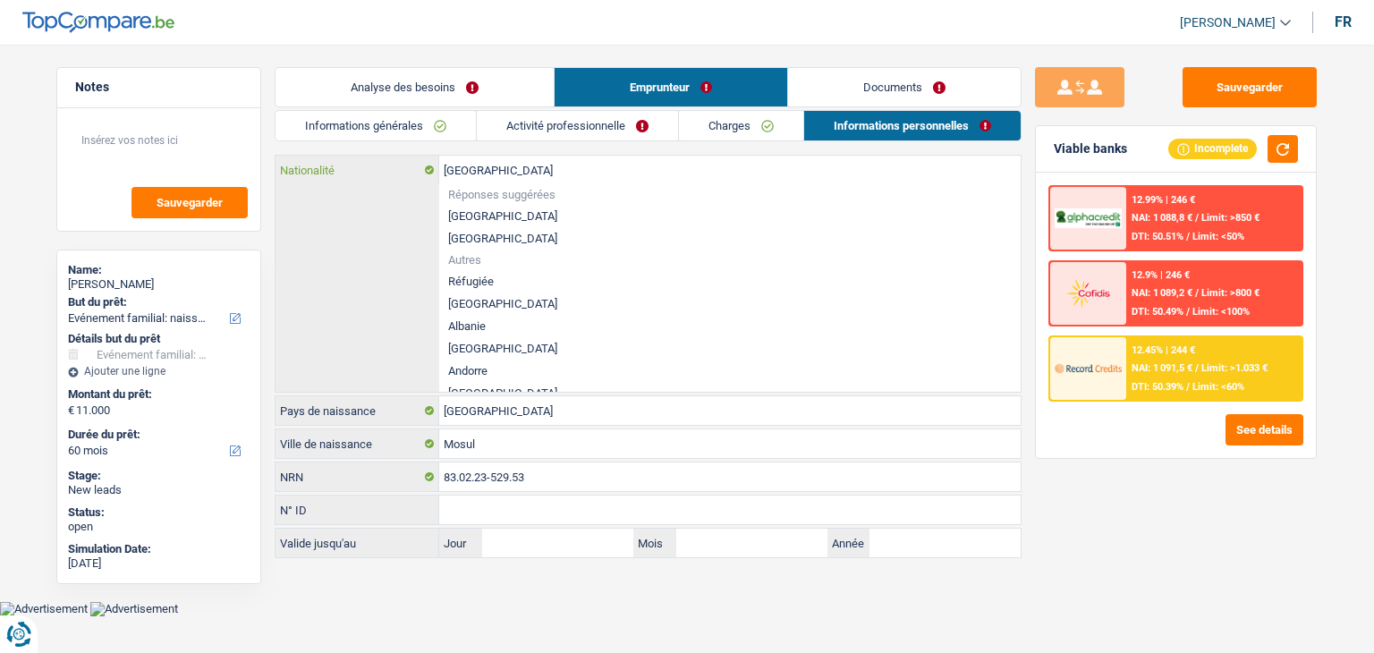
type input "Belgiqu"
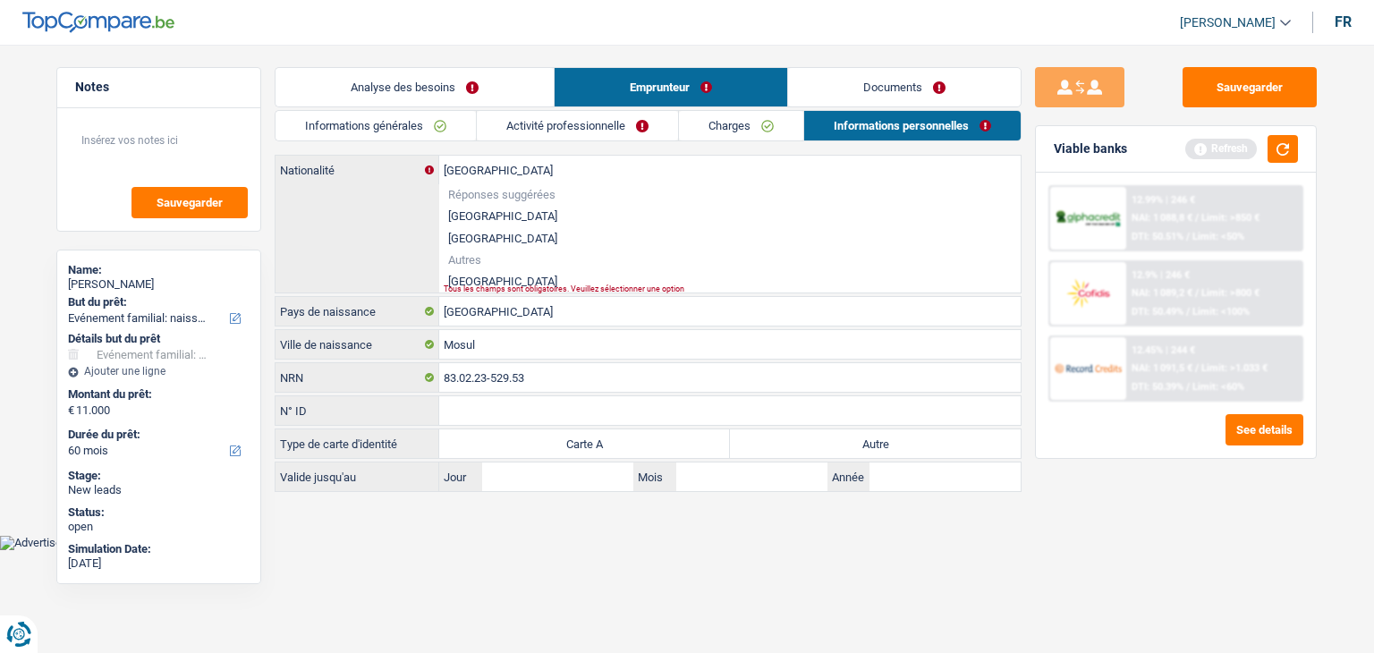
click at [466, 285] on div "Tous les champs sont obligatoires. Veuillez sélectionner une option" at bounding box center [702, 288] width 517 height 7
click at [460, 279] on li "Irak" at bounding box center [729, 281] width 581 height 22
type input "Irak"
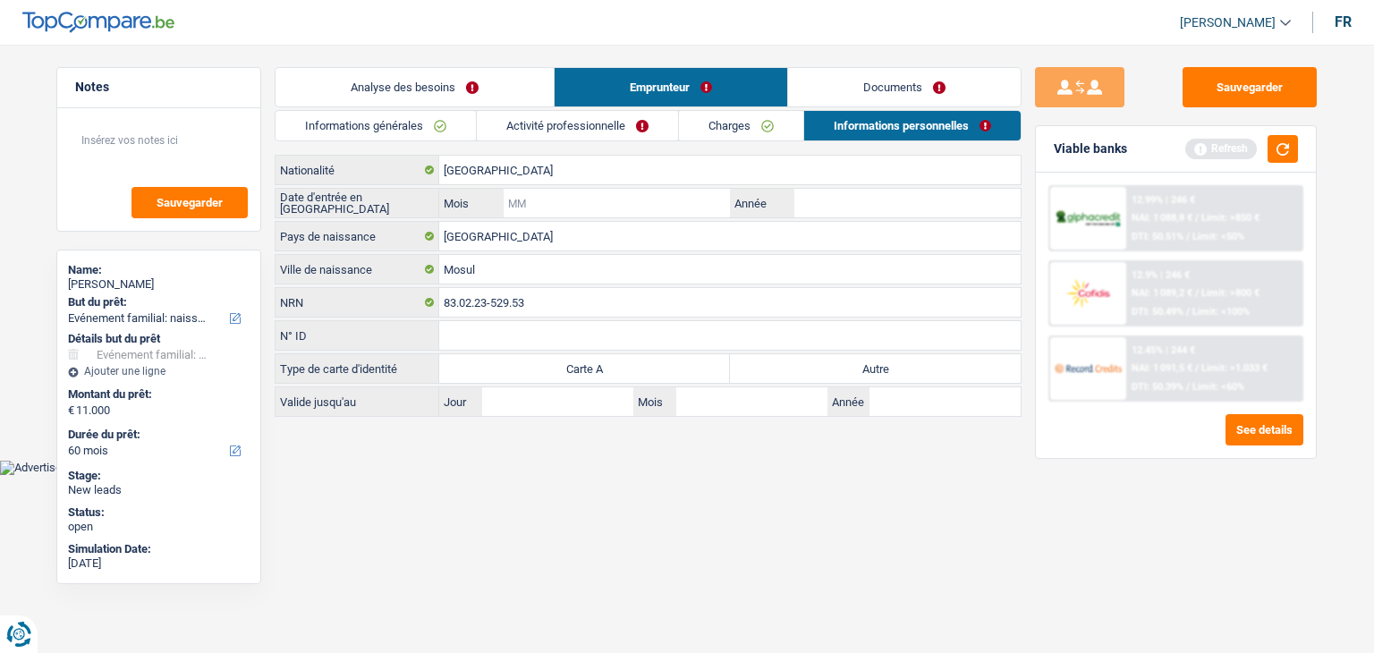
click at [571, 208] on input "Mois" at bounding box center [617, 203] width 226 height 29
click at [818, 200] on input "Année" at bounding box center [907, 203] width 226 height 29
type input "2010"
click at [650, 208] on input "Mois" at bounding box center [617, 203] width 226 height 29
type input "05"
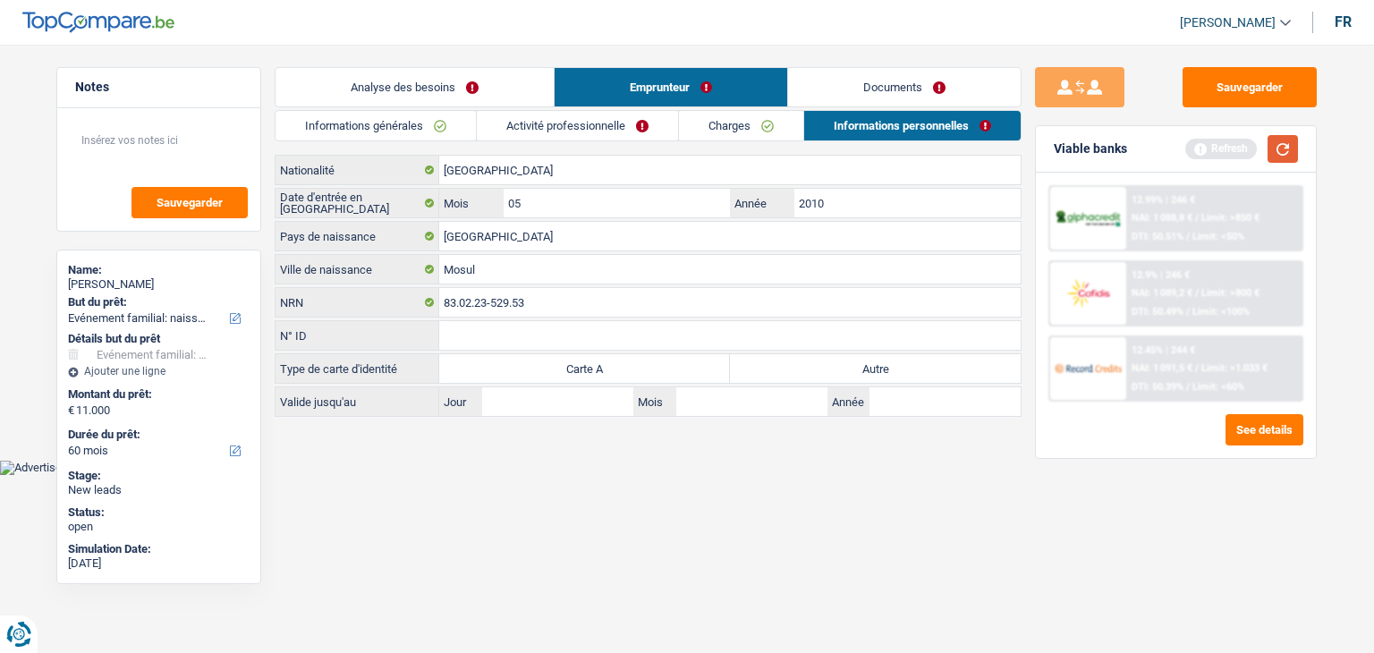
click at [1288, 151] on button "button" at bounding box center [1283, 149] width 30 height 28
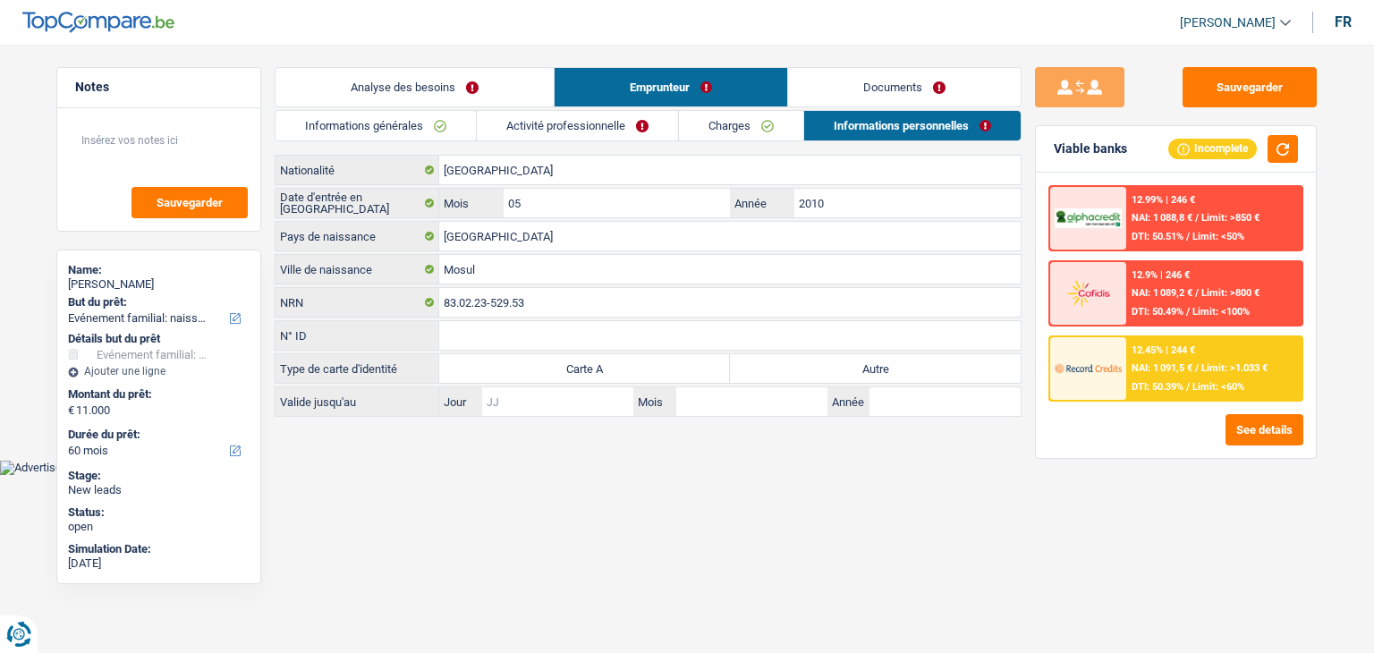
click at [517, 412] on input "Jour" at bounding box center [557, 401] width 151 height 29
click at [863, 369] on label "Autre" at bounding box center [875, 368] width 291 height 29
click at [863, 369] on input "Autre" at bounding box center [875, 368] width 291 height 29
radio input "true"
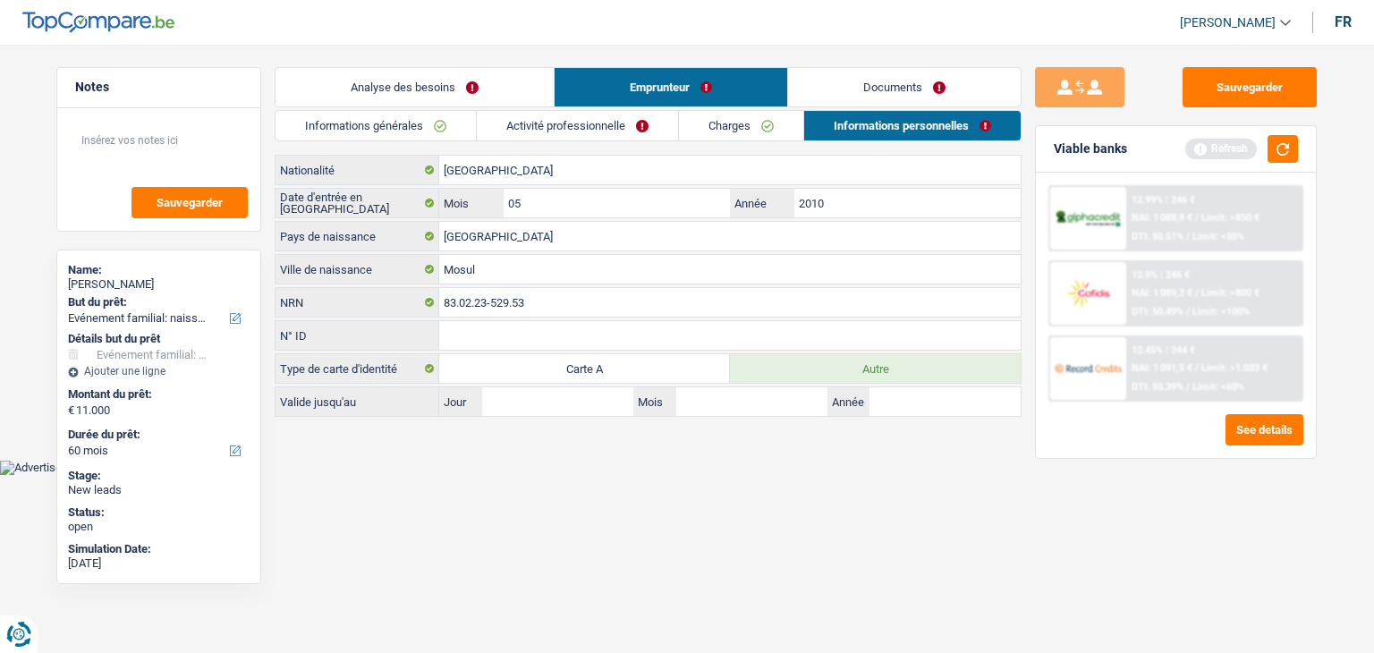
click at [1035, 345] on div "Viable banks Refresh 12.99% | 246 € NAI: 1 088,8 € / Limit: >850 € DTI: 50.51% …" at bounding box center [1176, 292] width 282 height 334
click at [1281, 151] on button "button" at bounding box center [1283, 149] width 30 height 28
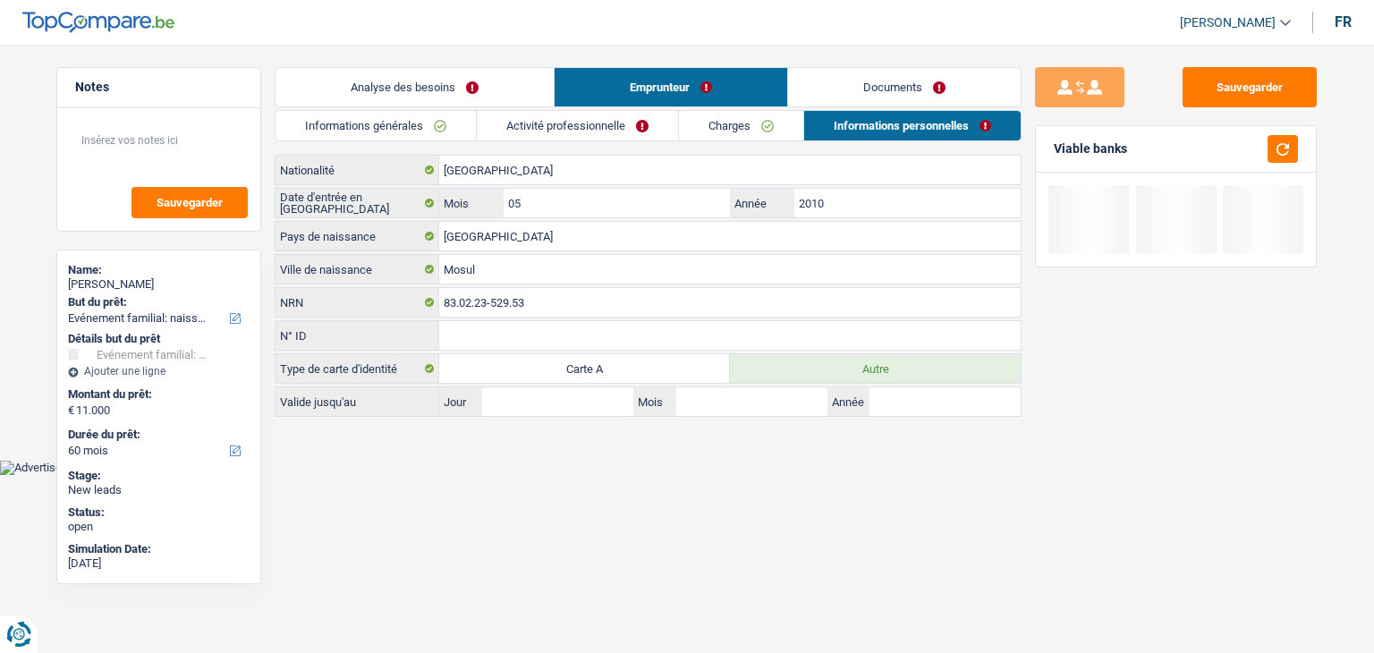
drag, startPoint x: 1133, startPoint y: 155, endPoint x: 1048, endPoint y: 148, distance: 85.3
click at [1048, 148] on div "Viable banks" at bounding box center [1176, 149] width 280 height 47
click at [927, 362] on label "Autre" at bounding box center [875, 368] width 291 height 29
click at [927, 362] on input "Autre" at bounding box center [875, 368] width 291 height 29
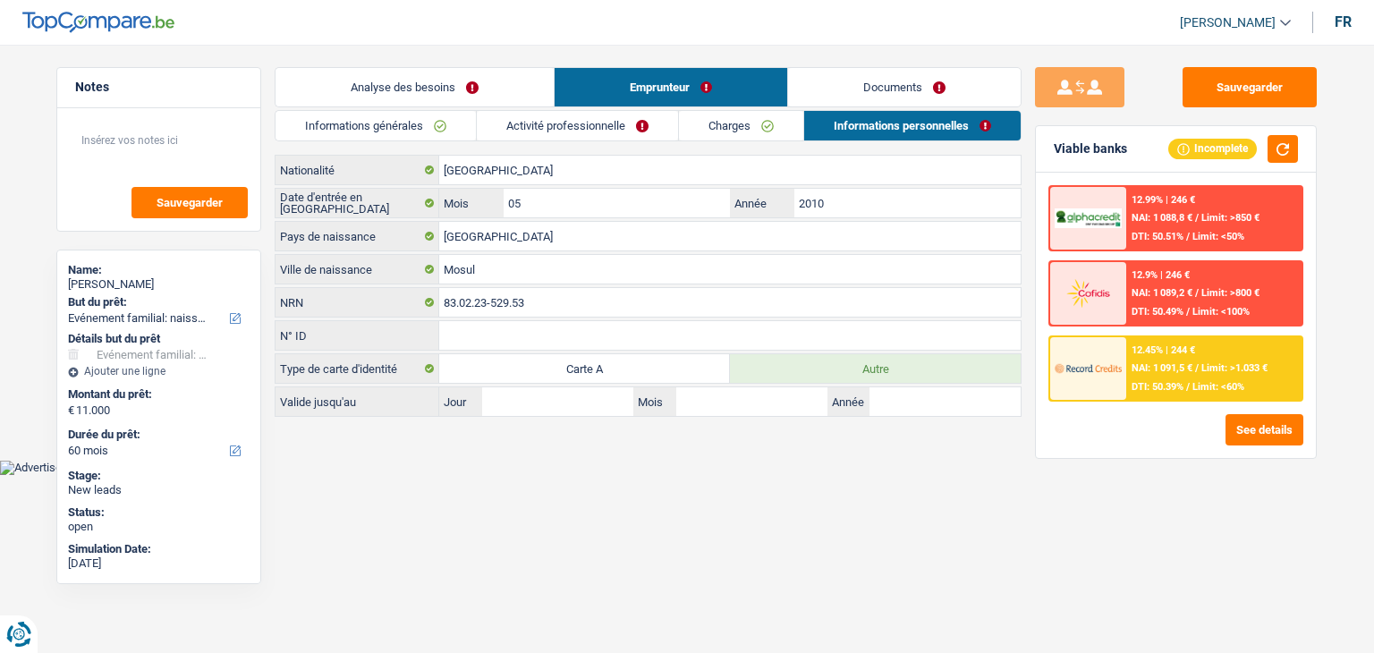
click at [834, 95] on link "Documents" at bounding box center [904, 87] width 233 height 38
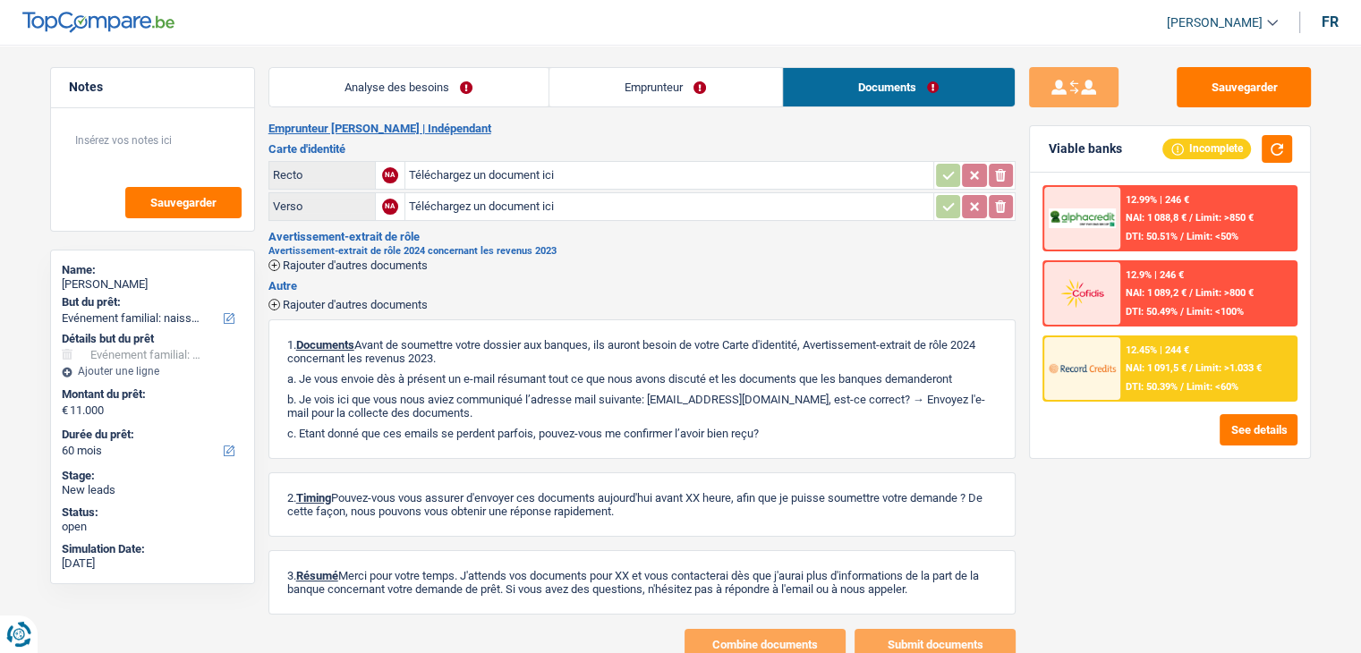
click at [592, 149] on h3 "Carte d'identité" at bounding box center [641, 149] width 747 height 12
click at [437, 87] on link "Analyse des besoins" at bounding box center [408, 87] width 279 height 38
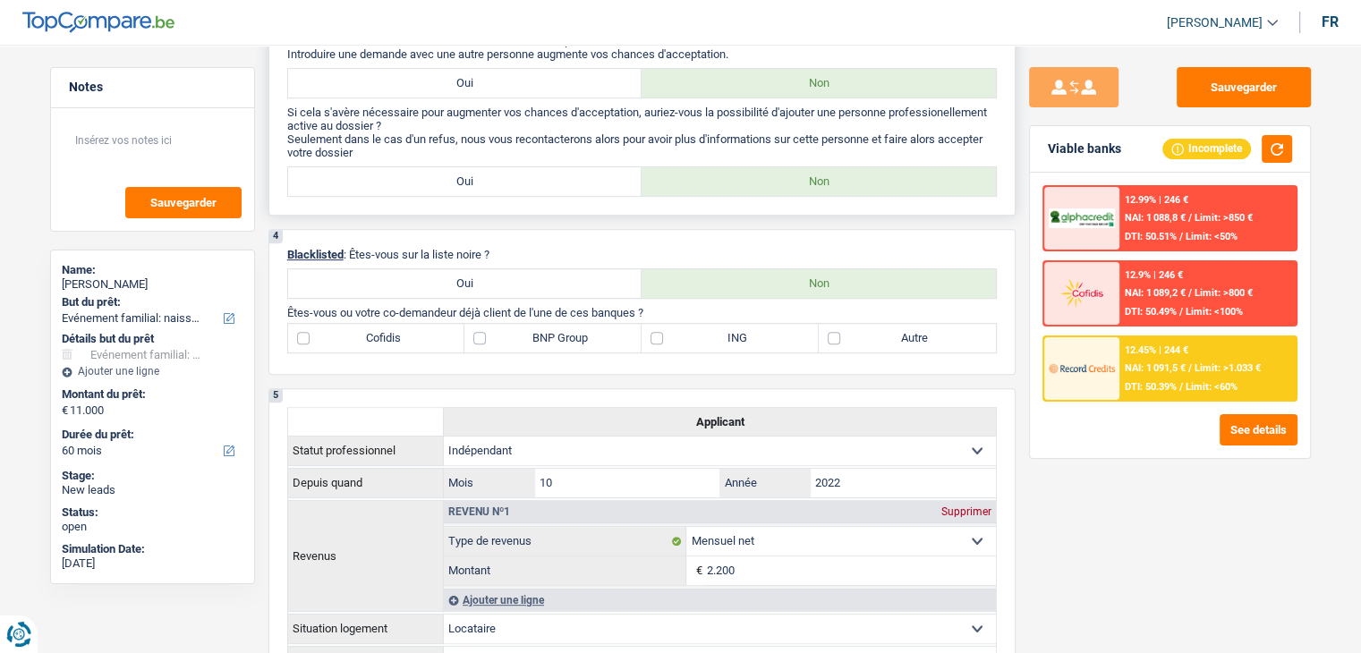
scroll to position [805, 0]
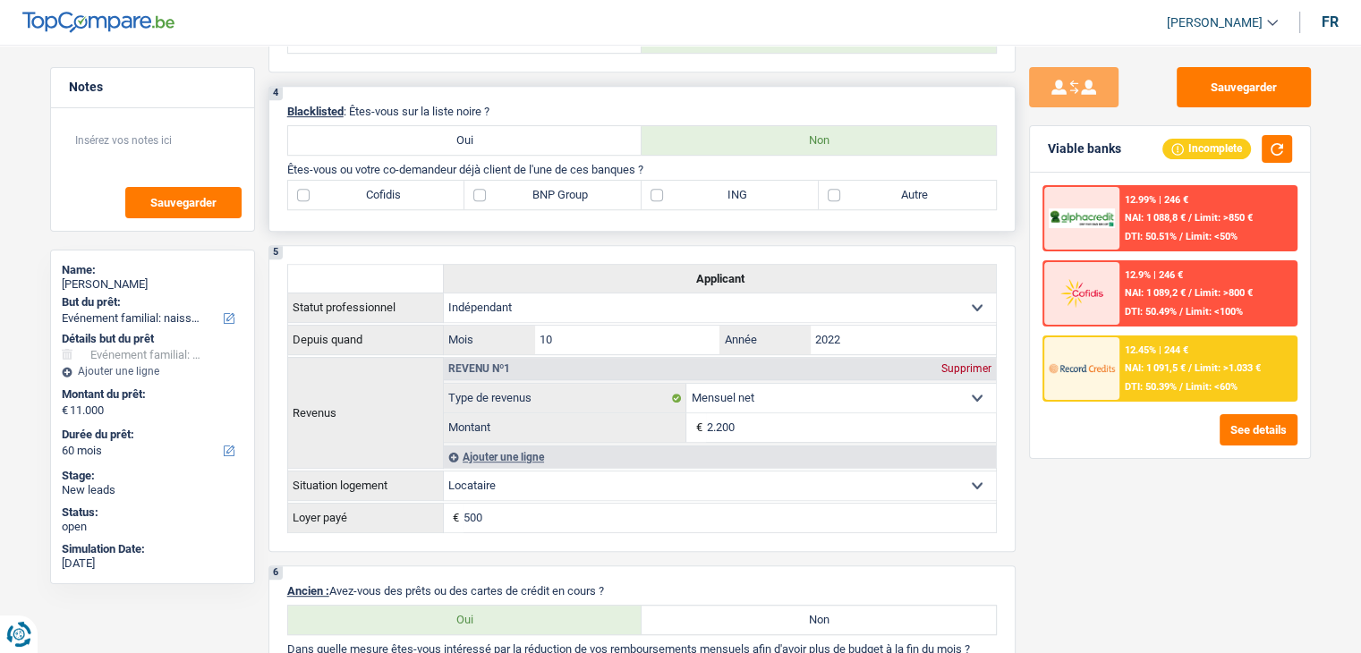
click at [426, 208] on div "4 Blacklisted : Êtes-vous sur la liste noire ? Oui Non Êtes-vous ou votre co-de…" at bounding box center [641, 159] width 747 height 146
drag, startPoint x: 395, startPoint y: 191, endPoint x: 427, endPoint y: 208, distance: 36.1
click at [396, 193] on label "Cofidis" at bounding box center [376, 195] width 177 height 29
click at [396, 193] on input "Cofidis" at bounding box center [376, 195] width 177 height 29
checkbox input "true"
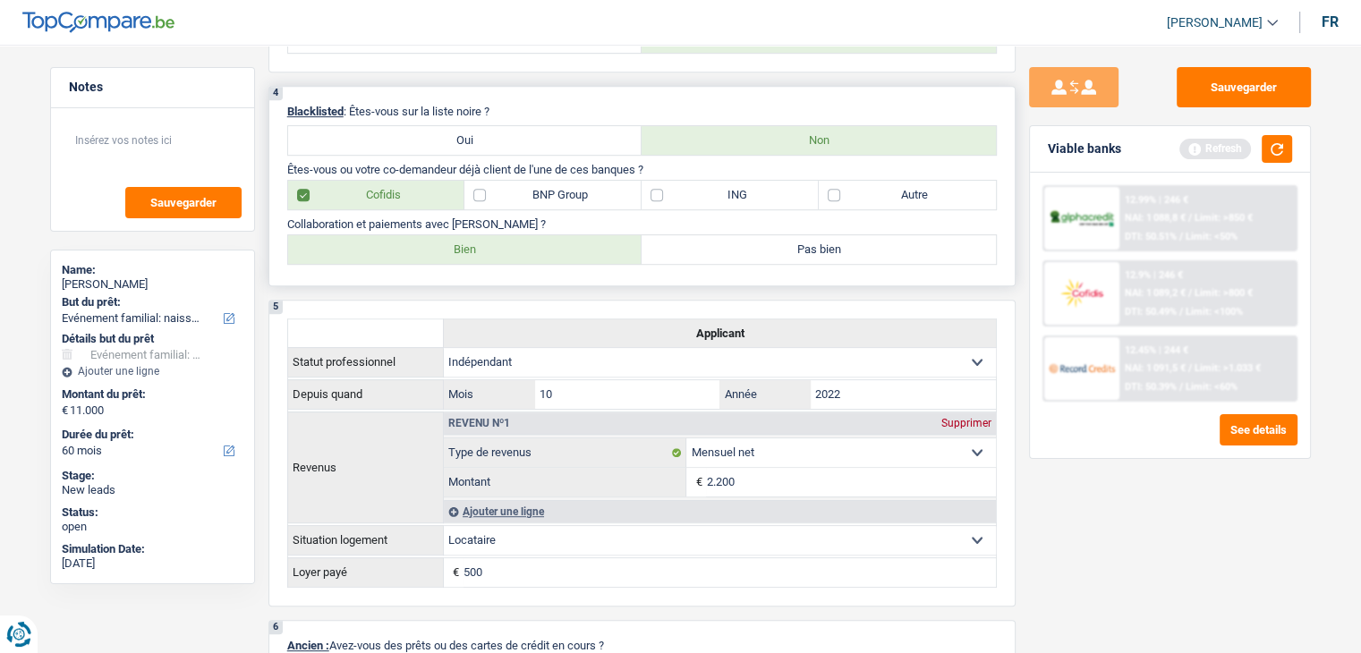
click at [485, 255] on label "Bien" at bounding box center [465, 249] width 354 height 29
click at [485, 255] on input "Bien" at bounding box center [465, 249] width 354 height 29
radio input "true"
click at [1282, 151] on button "button" at bounding box center [1276, 149] width 30 height 28
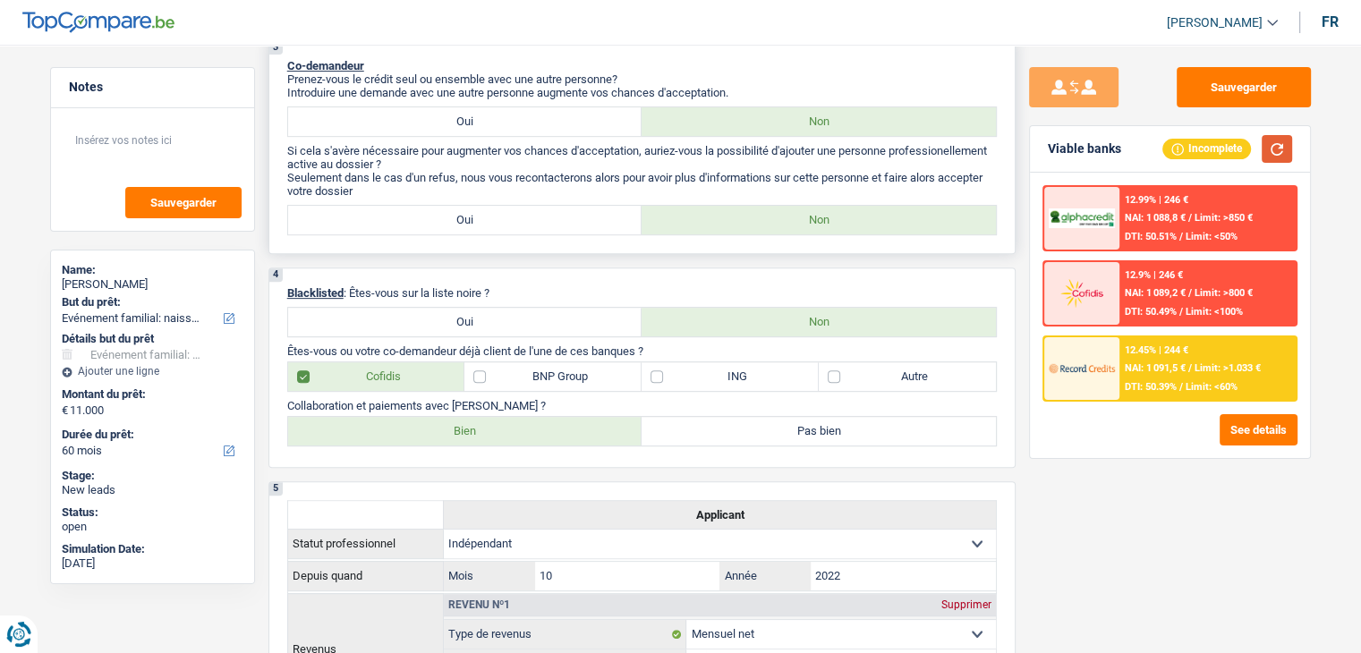
scroll to position [716, 0]
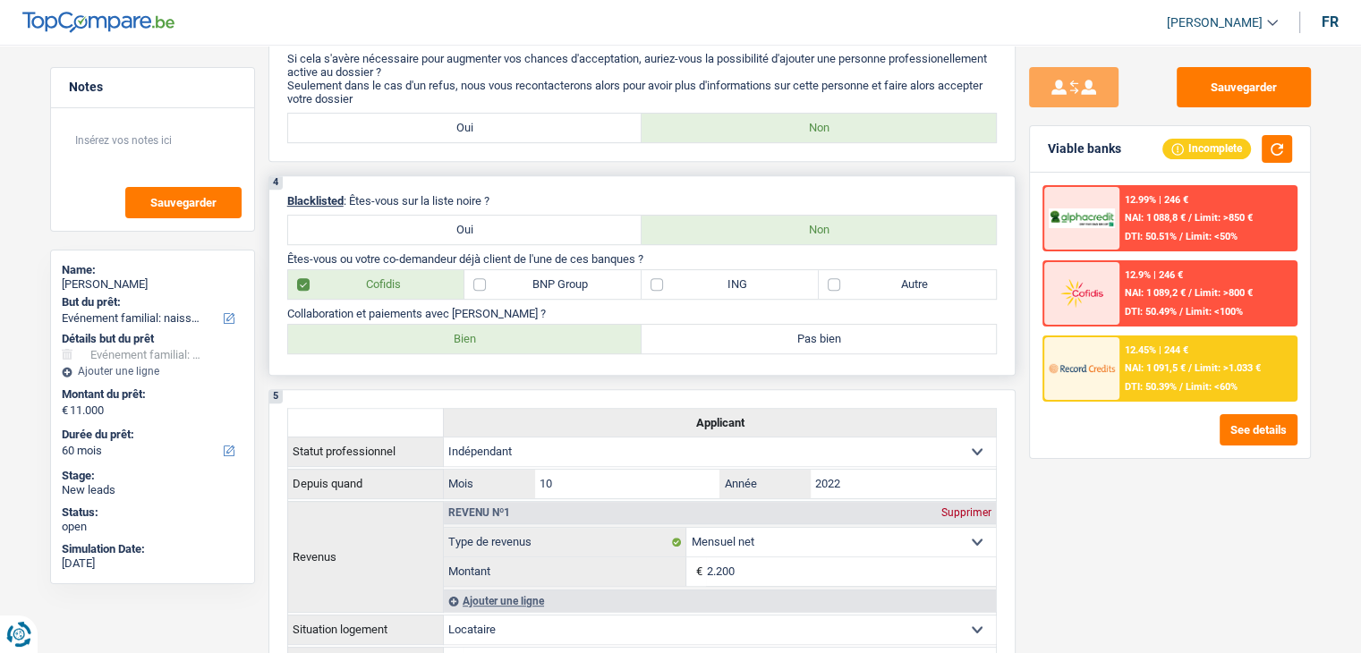
click at [547, 292] on label "BNP Group" at bounding box center [552, 284] width 177 height 29
click at [547, 292] on input "BNP Group" at bounding box center [552, 284] width 177 height 29
checkbox input "true"
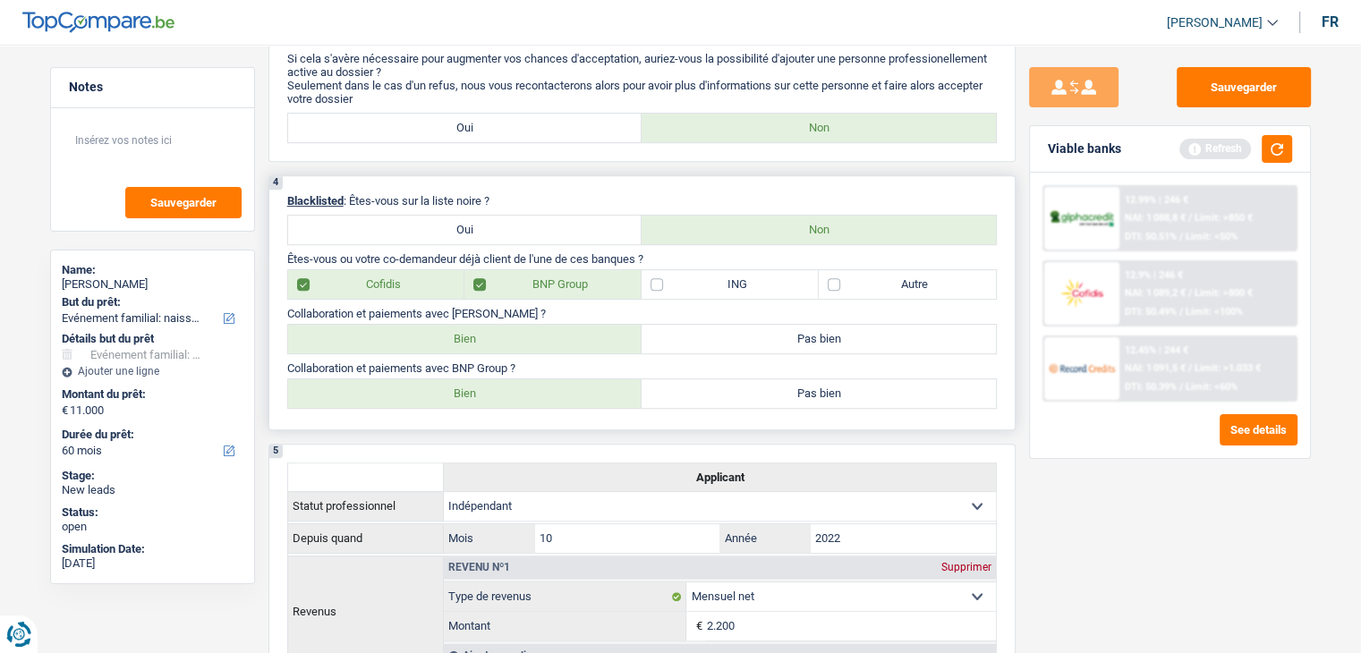
click at [478, 398] on label "Bien" at bounding box center [465, 393] width 354 height 29
click at [478, 398] on input "Bien" at bounding box center [465, 393] width 354 height 29
radio input "true"
click at [1279, 154] on button "button" at bounding box center [1276, 149] width 30 height 28
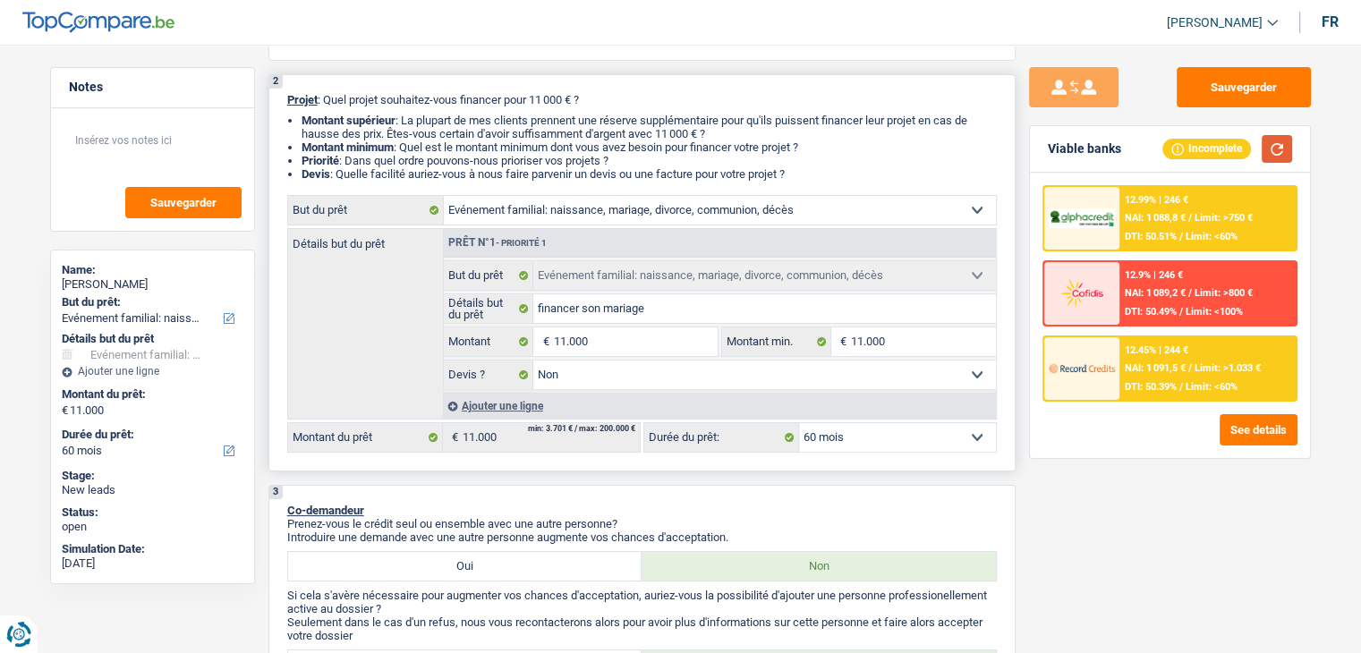
scroll to position [0, 0]
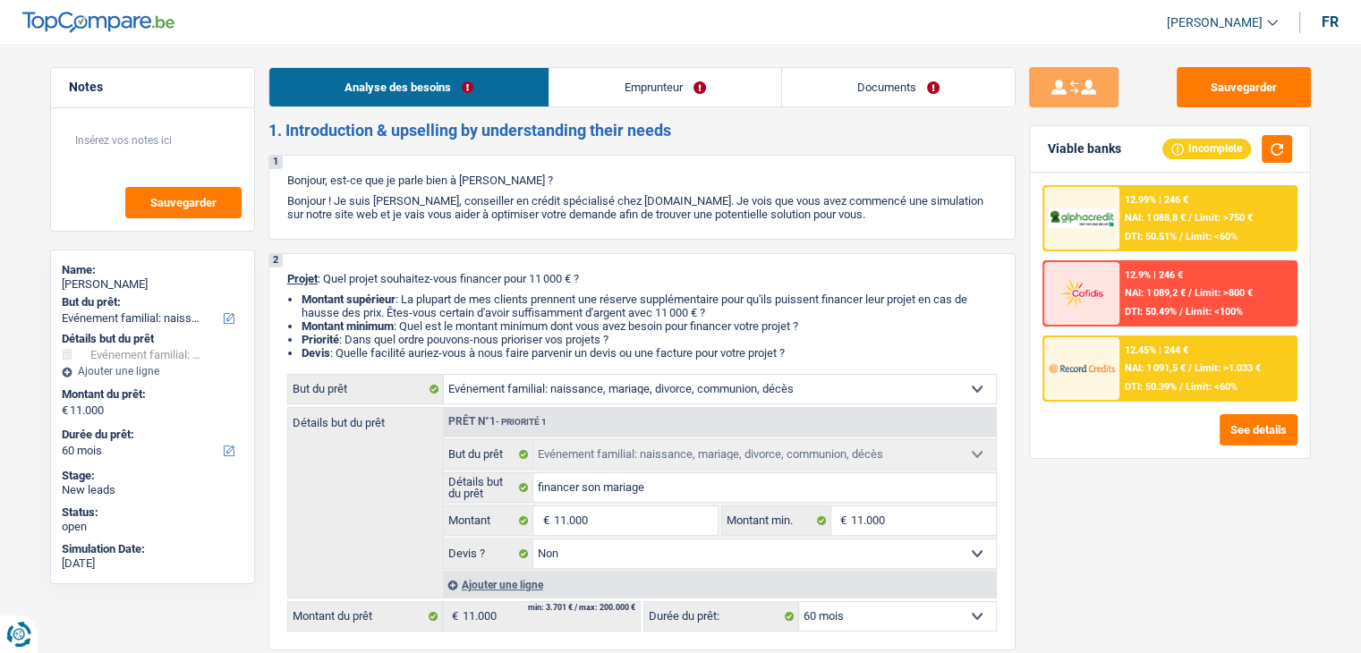
click at [737, 99] on link "Emprunteur" at bounding box center [665, 87] width 232 height 38
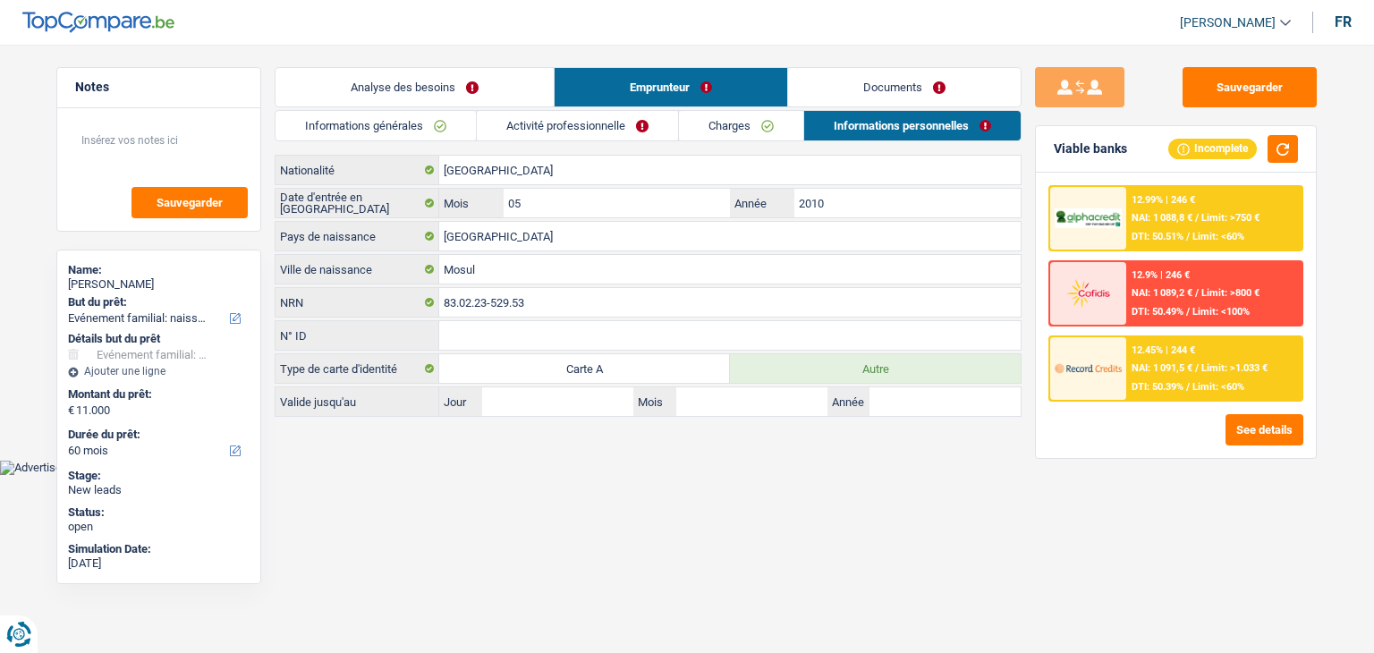
click at [812, 101] on link "Documents" at bounding box center [904, 87] width 233 height 38
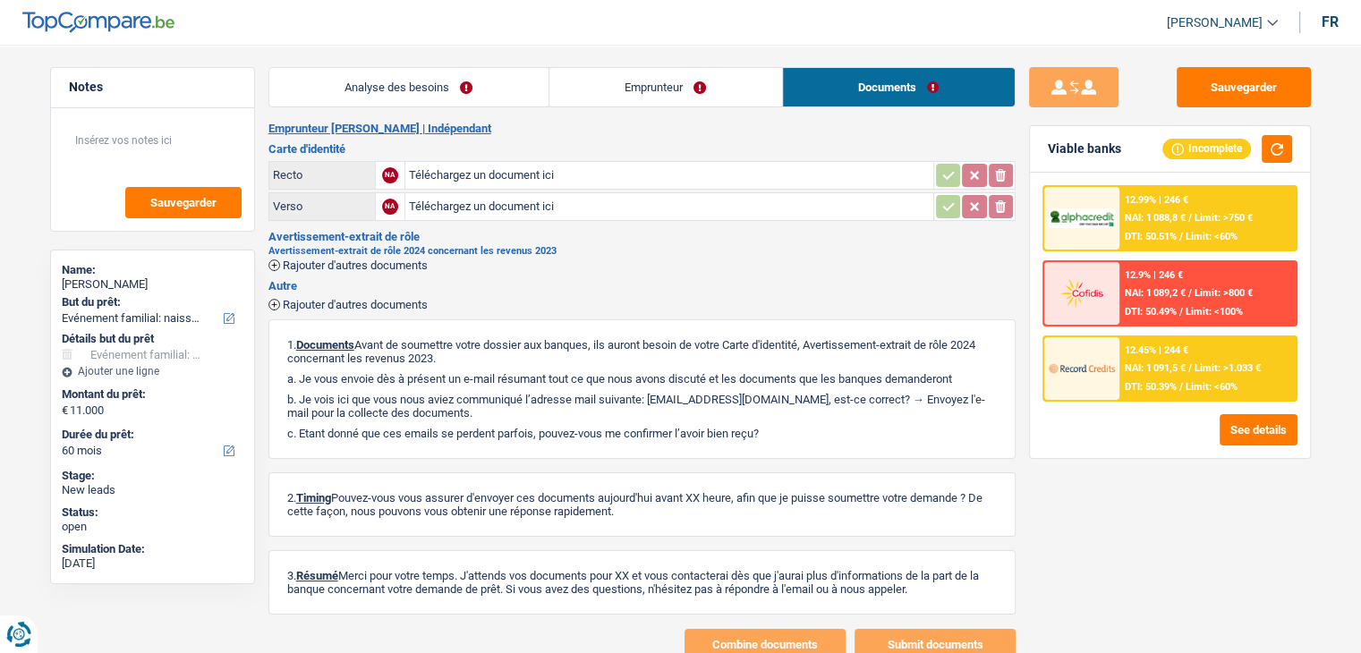
drag, startPoint x: 435, startPoint y: 261, endPoint x: 299, endPoint y: 231, distance: 139.3
click at [299, 231] on div "Avertissement-extrait de rôle Avertissement-extrait de rôle 2024 concernant les…" at bounding box center [641, 251] width 747 height 40
click at [398, 89] on link "Analyse des besoins" at bounding box center [408, 87] width 279 height 38
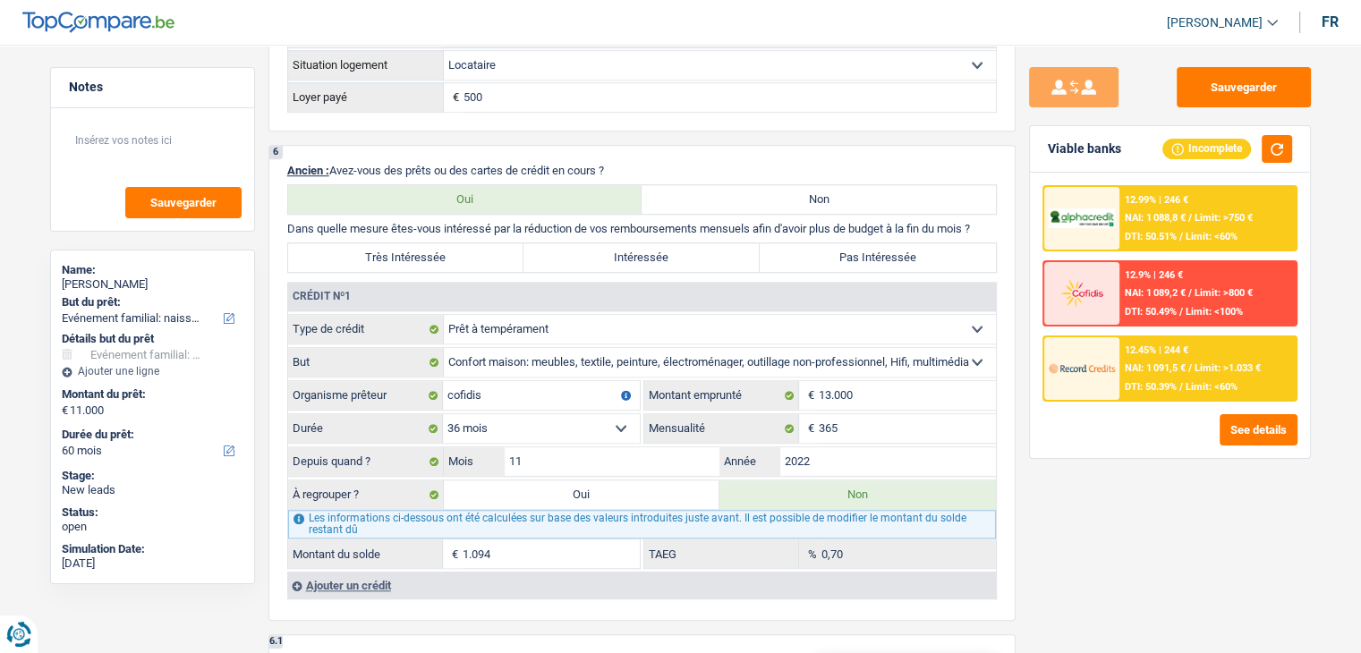
scroll to position [1342, 0]
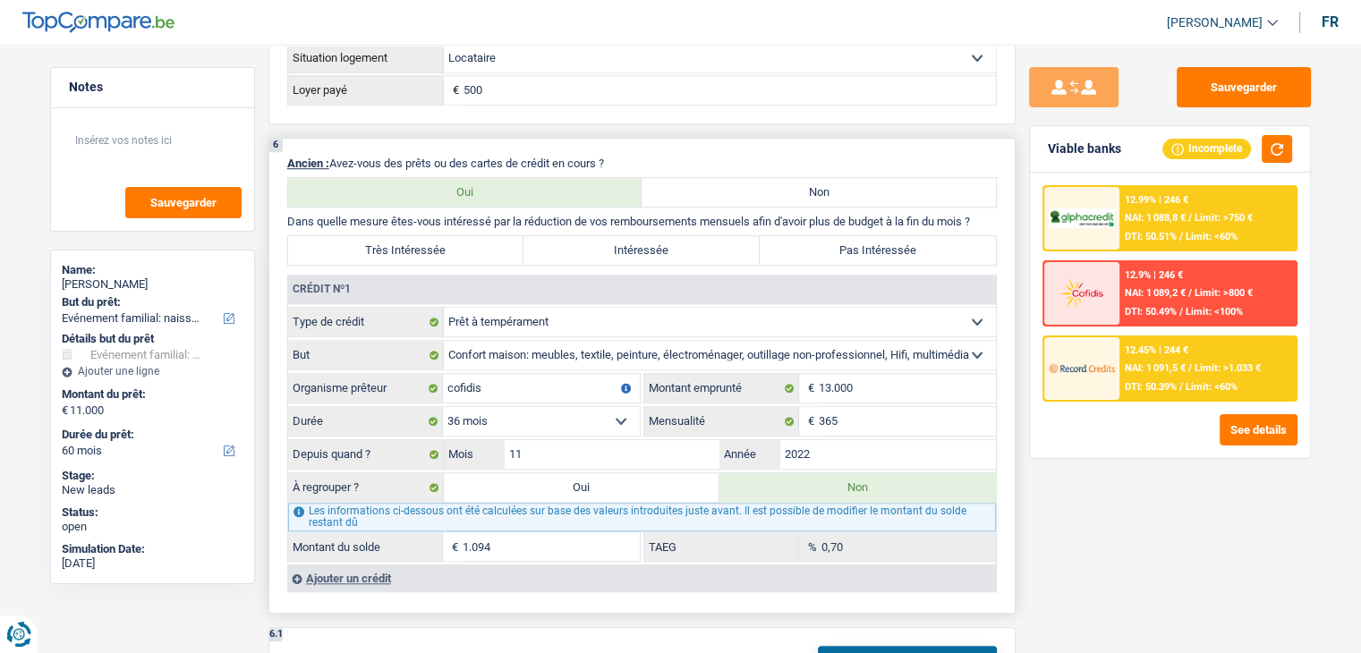
drag, startPoint x: 959, startPoint y: 212, endPoint x: 286, endPoint y: 215, distance: 672.7
click at [287, 215] on p "Dans quelle mesure êtes-vous intéressé par la réduction de vos remboursements m…" at bounding box center [641, 221] width 709 height 13
drag, startPoint x: 283, startPoint y: 158, endPoint x: 655, endPoint y: 158, distance: 372.1
click at [655, 158] on div "6 Ancien : Avez-vous des prêts ou des cartes de crédit en cours ? Oui Non Dans …" at bounding box center [641, 376] width 747 height 476
click at [655, 158] on p "Ancien : Avez-vous des prêts ou des cartes de crédit en cours ?" at bounding box center [641, 163] width 709 height 13
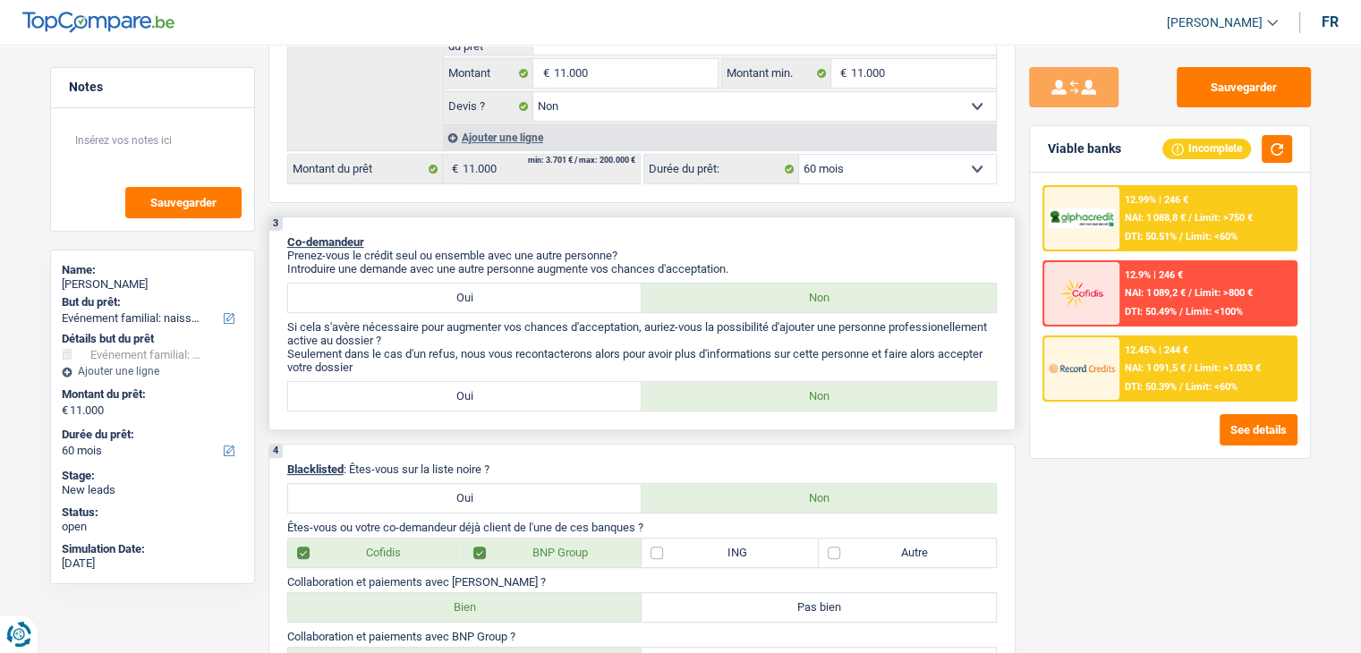
scroll to position [0, 0]
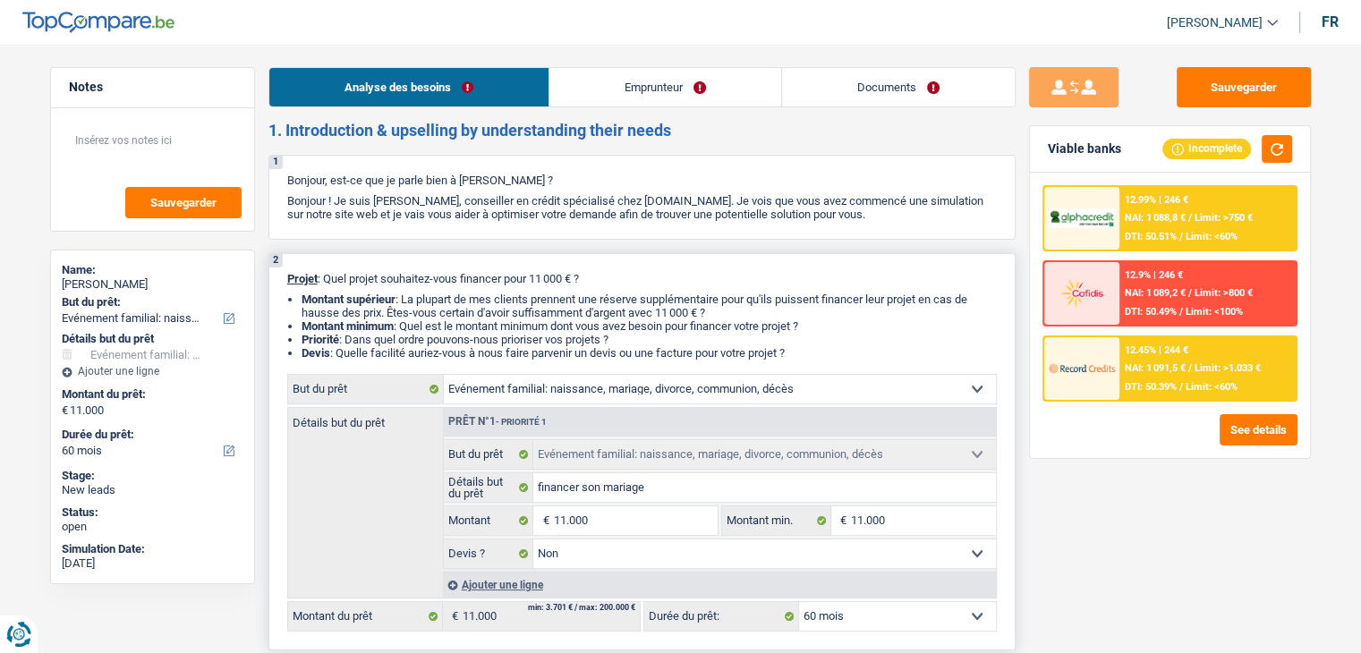
drag, startPoint x: 801, startPoint y: 352, endPoint x: 284, endPoint y: 266, distance: 523.4
click at [284, 266] on div "2 Projet : Quel projet souhaitez-vous financer pour 11 000 € ? Montant supérieu…" at bounding box center [641, 451] width 747 height 397
click at [339, 273] on p "Projet : Quel projet souhaitez-vous financer pour 11 000 € ?" at bounding box center [641, 278] width 709 height 13
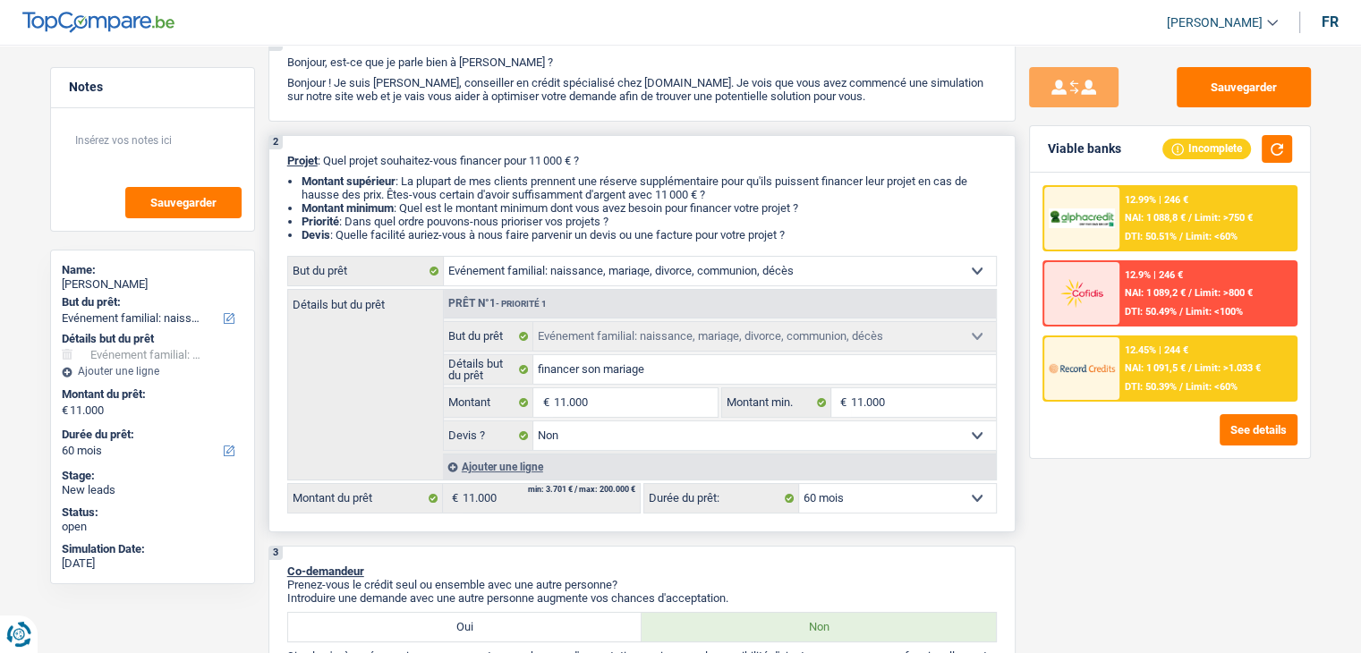
scroll to position [268, 0]
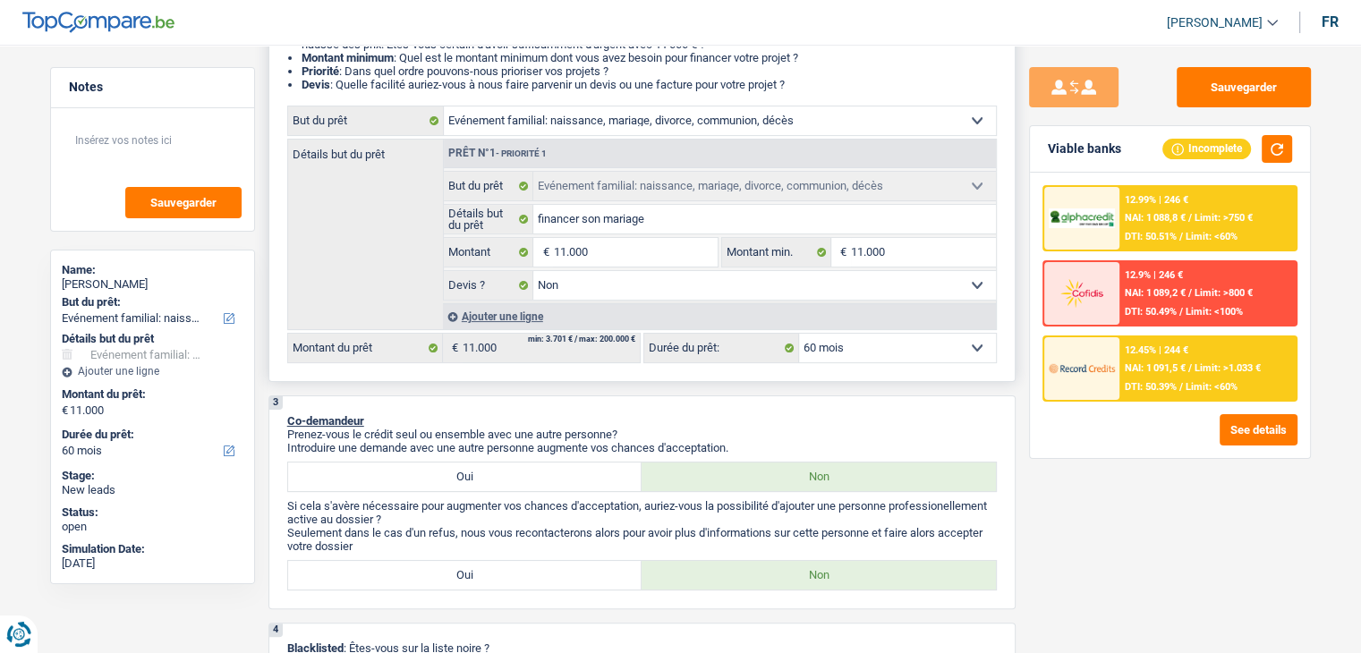
click at [1004, 253] on div "2 Projet : Quel projet souhaitez-vous financer pour 11 000 € ? Montant supérieu…" at bounding box center [641, 183] width 747 height 397
click at [931, 343] on select "12 mois 18 mois 24 mois 30 mois 36 mois 42 mois 48 mois 60 mois Sélectionner un…" at bounding box center [897, 348] width 197 height 29
drag, startPoint x: 930, startPoint y: 343, endPoint x: 962, endPoint y: 351, distance: 32.1
click at [930, 343] on select "12 mois 18 mois 24 mois 30 mois 36 mois 42 mois 48 mois 60 mois Sélectionner un…" at bounding box center [897, 348] width 197 height 29
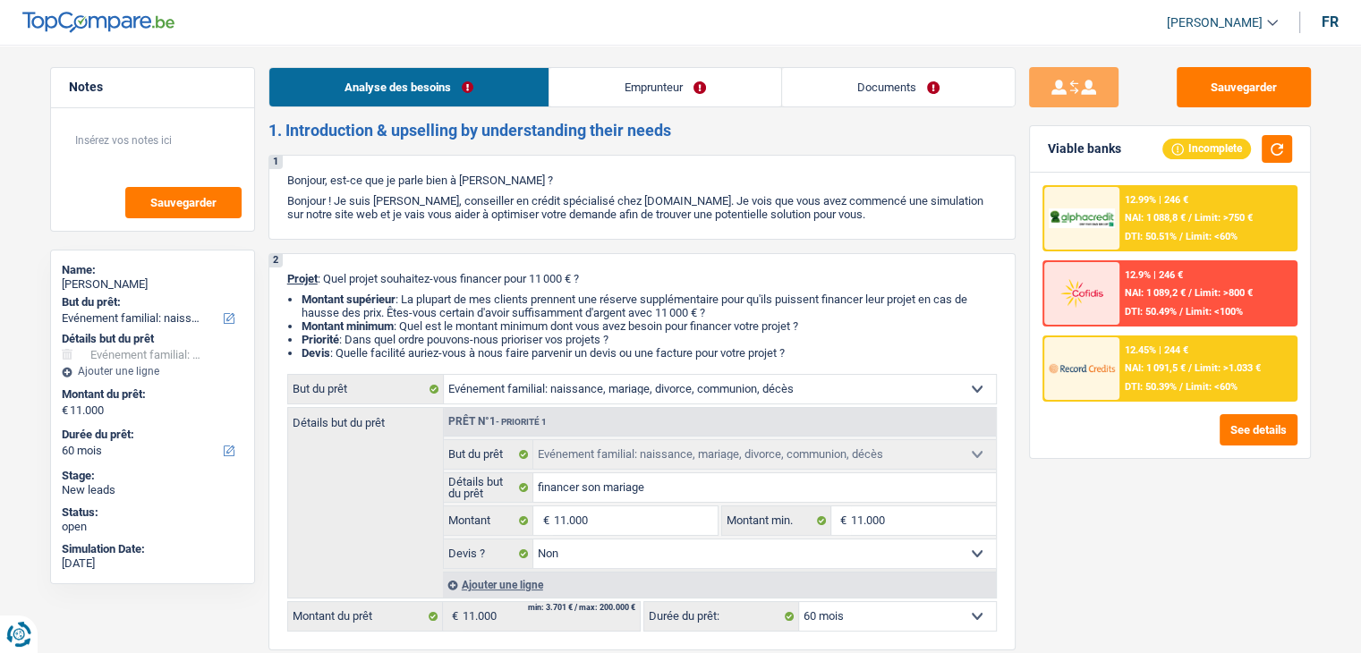
click at [881, 87] on link "Documents" at bounding box center [898, 87] width 233 height 38
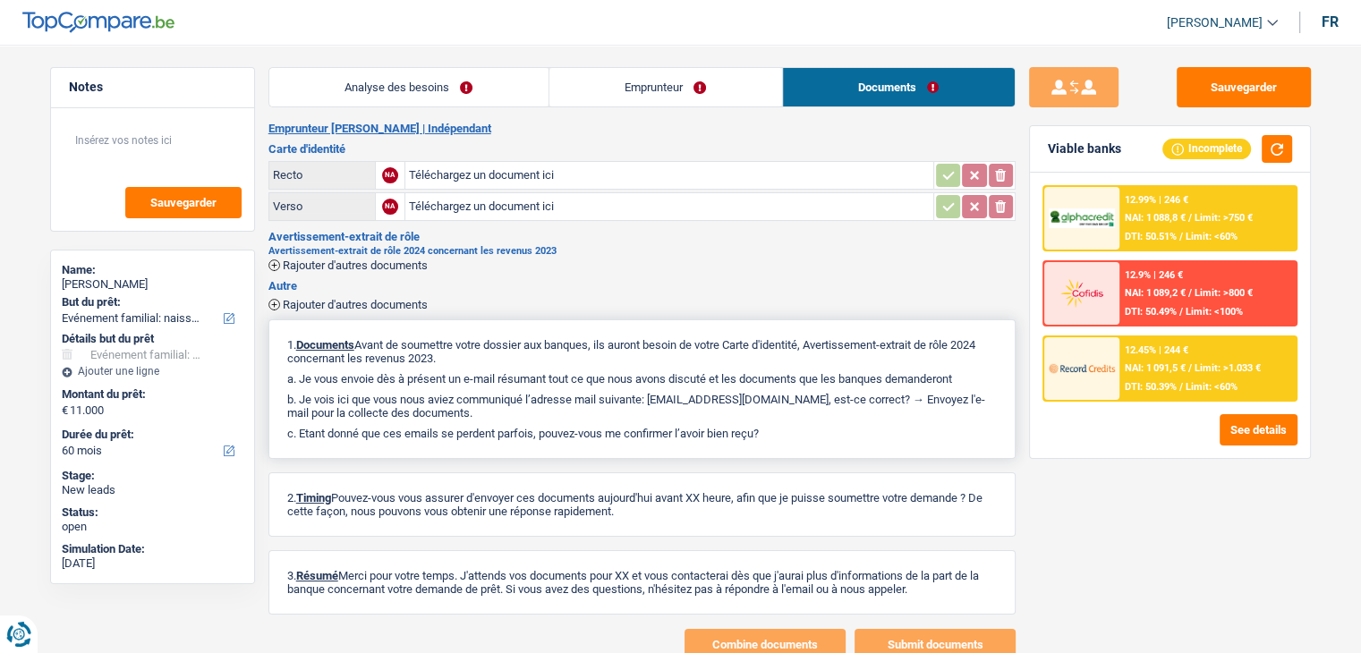
scroll to position [59, 0]
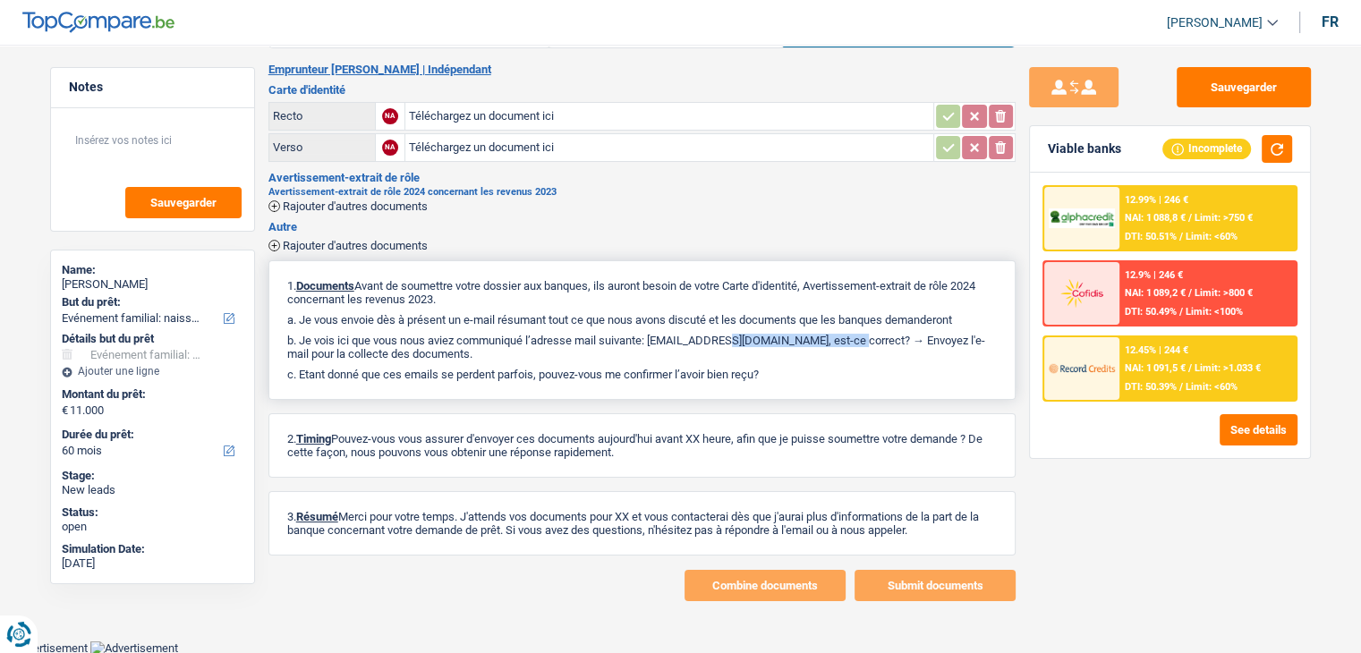
drag, startPoint x: 656, startPoint y: 338, endPoint x: 794, endPoint y: 340, distance: 138.7
click at [794, 340] on p "b. Je vois ici que vous nous aviez communiqué l’adresse mail suivante: Bawar.a…" at bounding box center [641, 347] width 709 height 27
click at [789, 355] on p "b. Je vois ici que vous nous aviez communiqué l’adresse mail suivante: Bawar.a…" at bounding box center [641, 347] width 709 height 27
drag, startPoint x: 794, startPoint y: 339, endPoint x: 653, endPoint y: 338, distance: 141.3
click at [653, 338] on p "b. Je vois ici que vous nous aviez communiqué l’adresse mail suivante: Bawar.a…" at bounding box center [641, 347] width 709 height 27
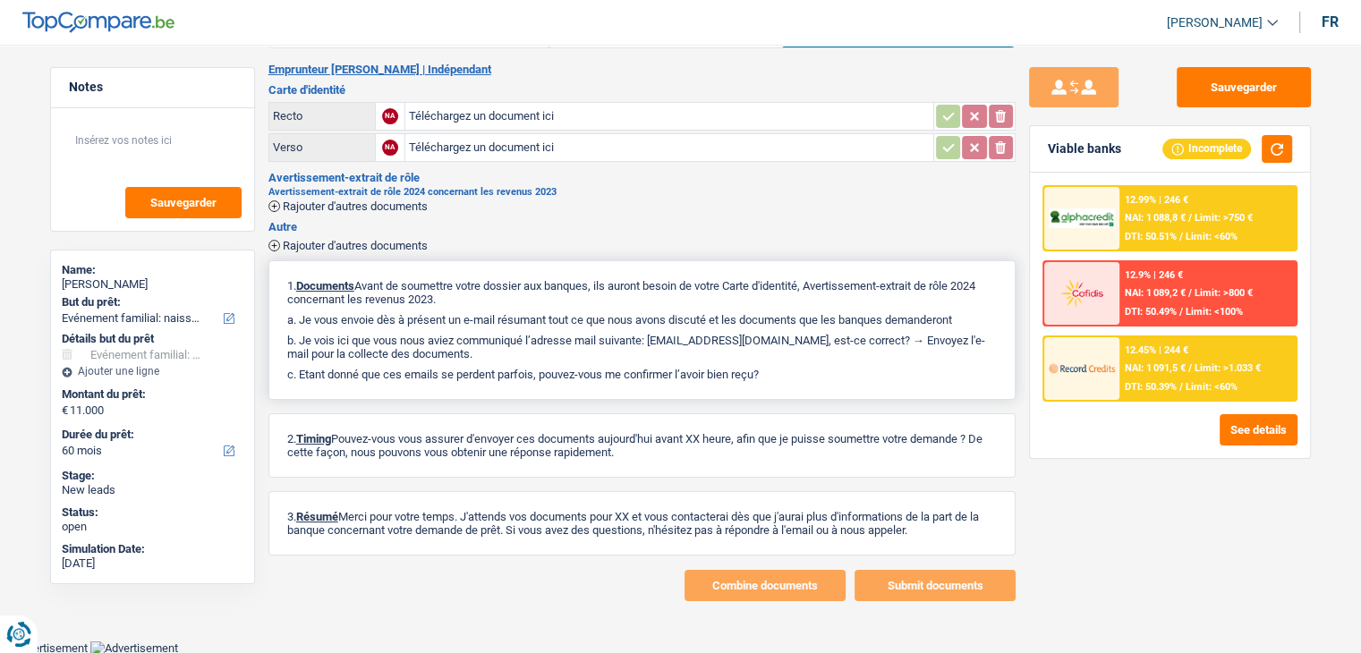
click at [654, 358] on p "b. Je vois ici que vous nous aviez communiqué l’adresse mail suivante: Bawar.a…" at bounding box center [641, 347] width 709 height 27
drag, startPoint x: 657, startPoint y: 338, endPoint x: 796, endPoint y: 338, distance: 138.6
click at [796, 338] on p "b. Je vois ici que vous nous aviez communiqué l’adresse mail suivante: Bawar.a…" at bounding box center [641, 347] width 709 height 27
copy p "Bawar.atruoshi@gmail.com"
click at [1260, 77] on button "Sauvegarder" at bounding box center [1243, 87] width 134 height 40
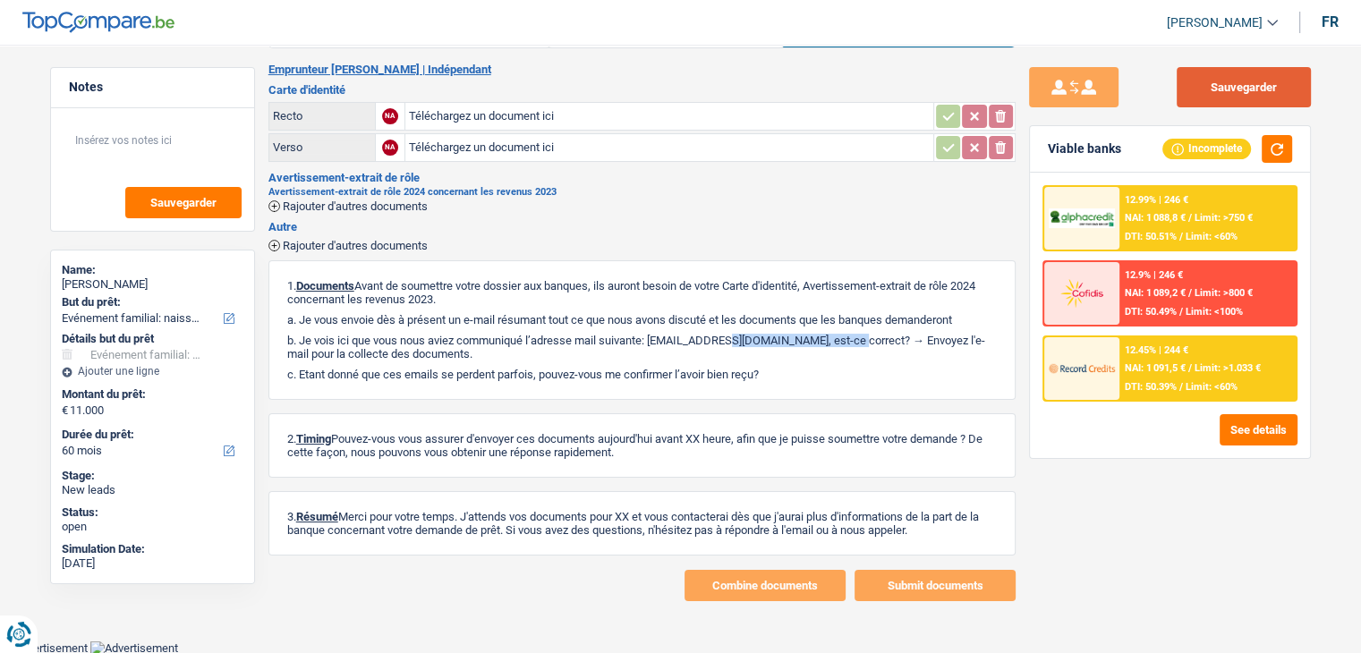
click at [1213, 80] on button "Sauvegarder" at bounding box center [1243, 87] width 134 height 40
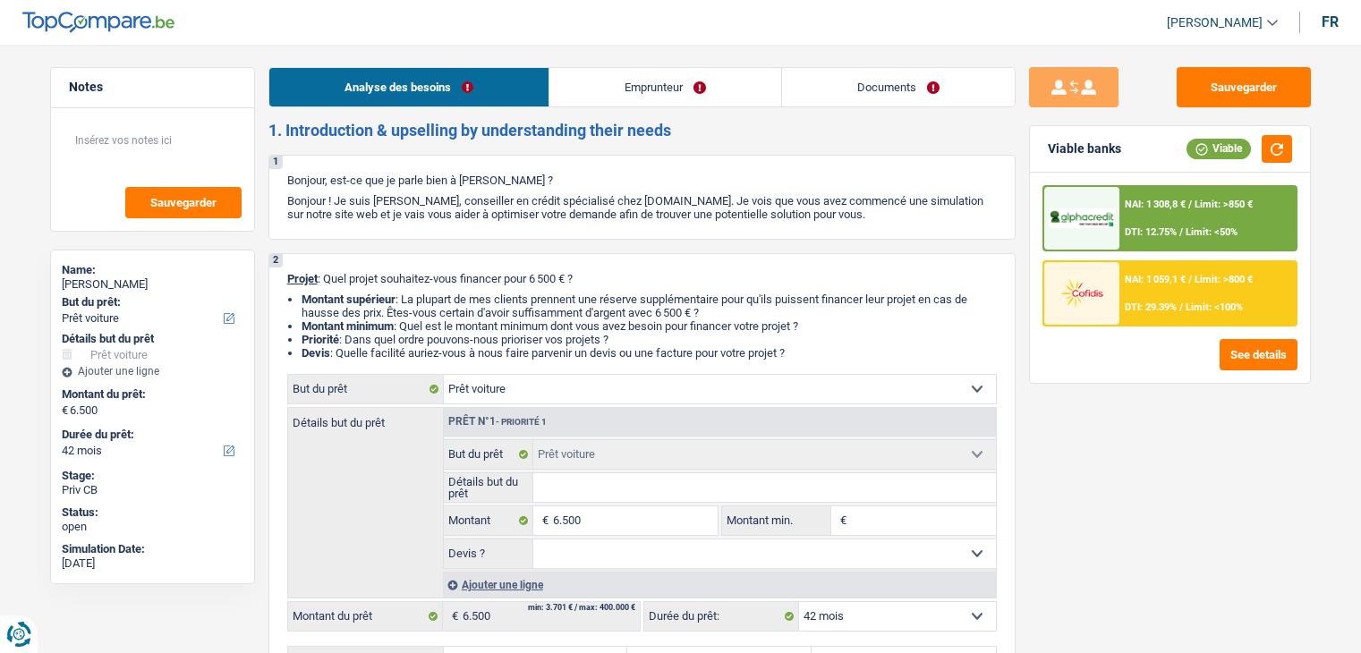
select select "car"
select select "42"
select select "car"
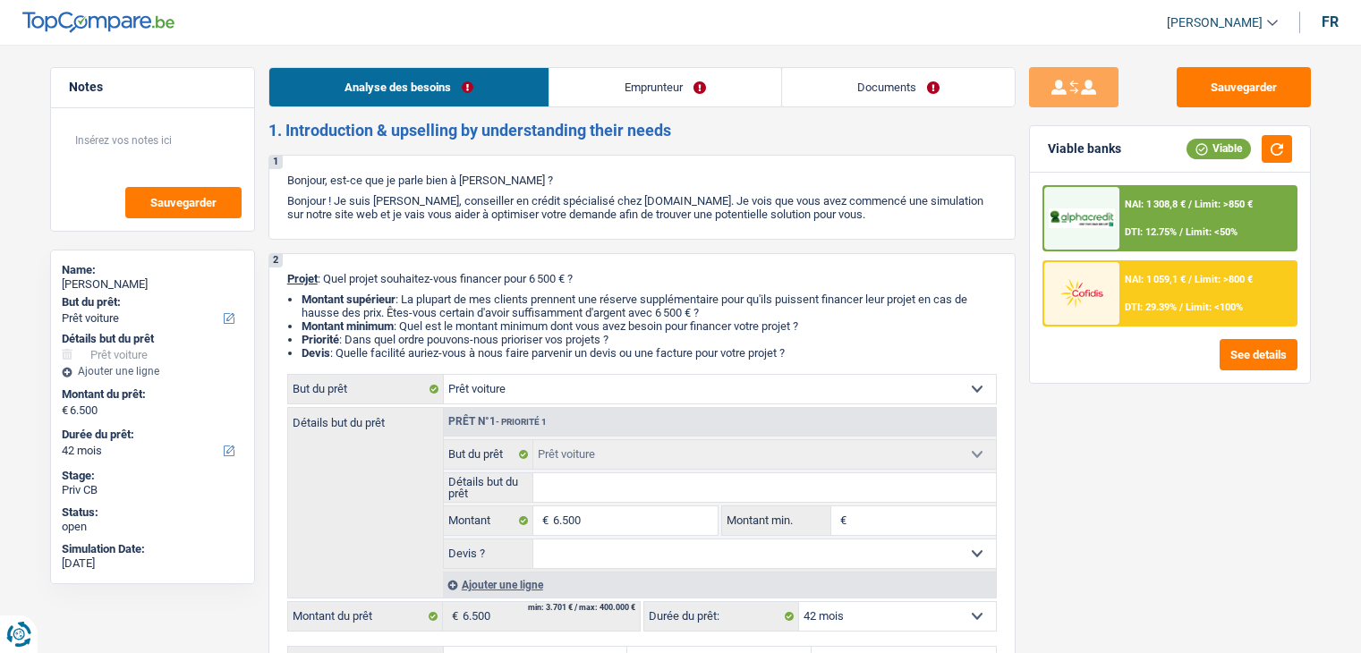
select select "42"
select select "worker"
select select "netSalary"
select select "liveWithParents"
select select "car"
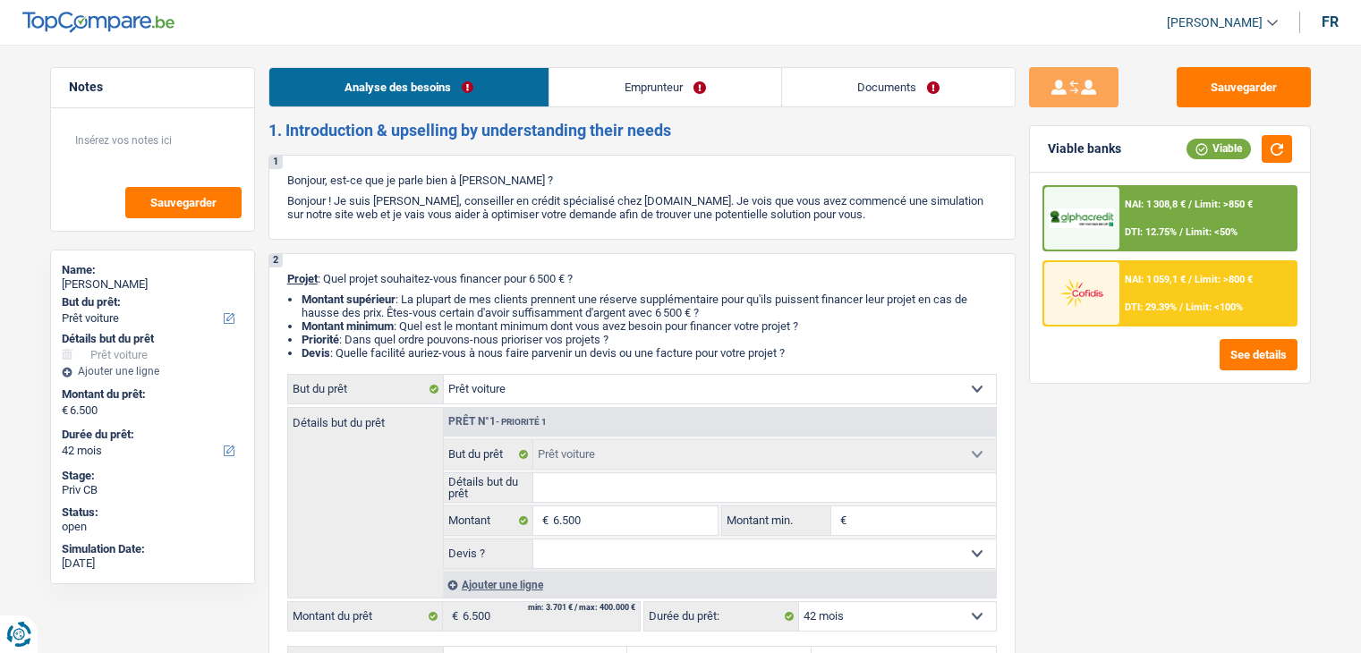
select select "car"
select select "42"
select select "liveWithParents"
select select "BE"
click at [672, 98] on link "Emprunteur" at bounding box center [665, 87] width 232 height 38
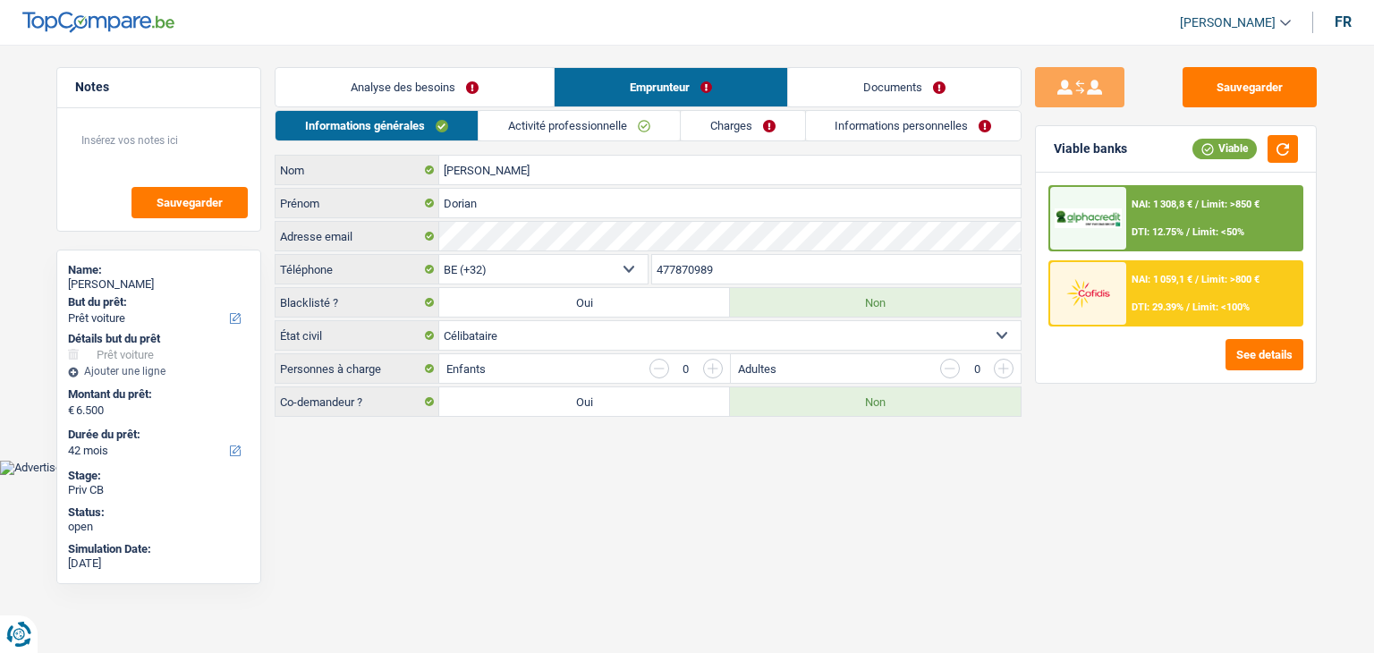
click at [579, 123] on link "Activité professionnelle" at bounding box center [579, 126] width 201 height 30
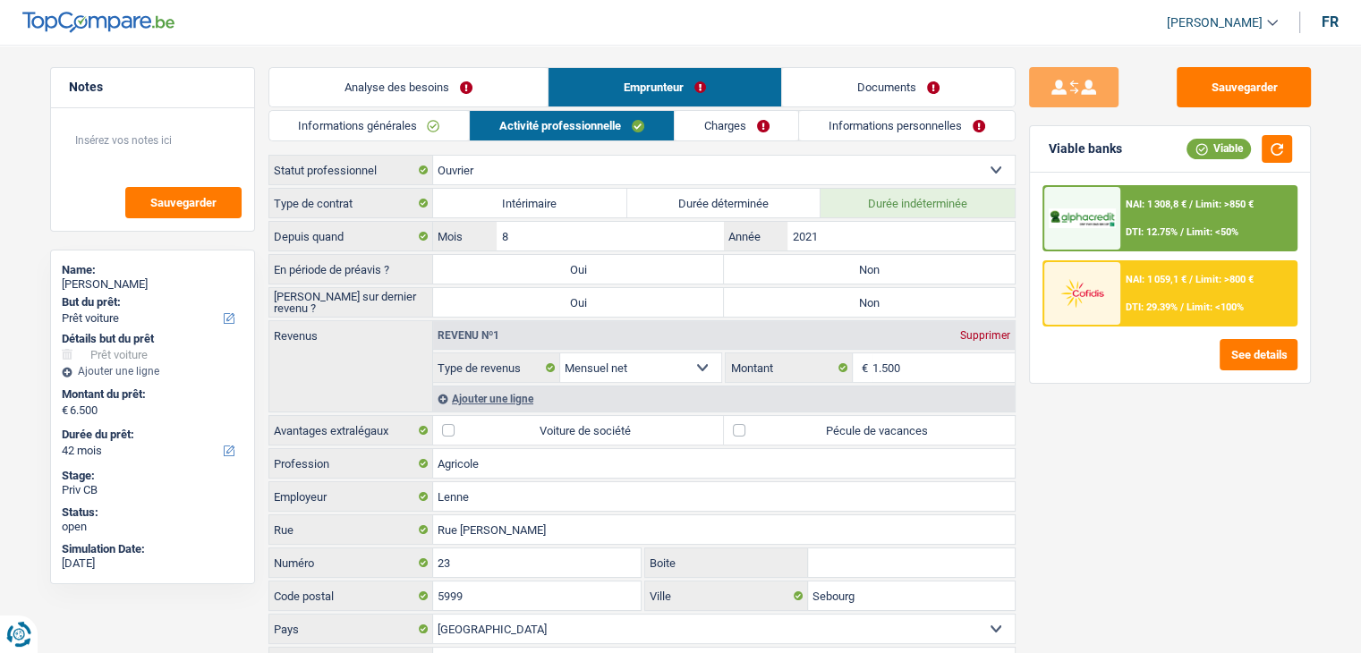
click at [745, 115] on link "Charges" at bounding box center [736, 126] width 124 height 30
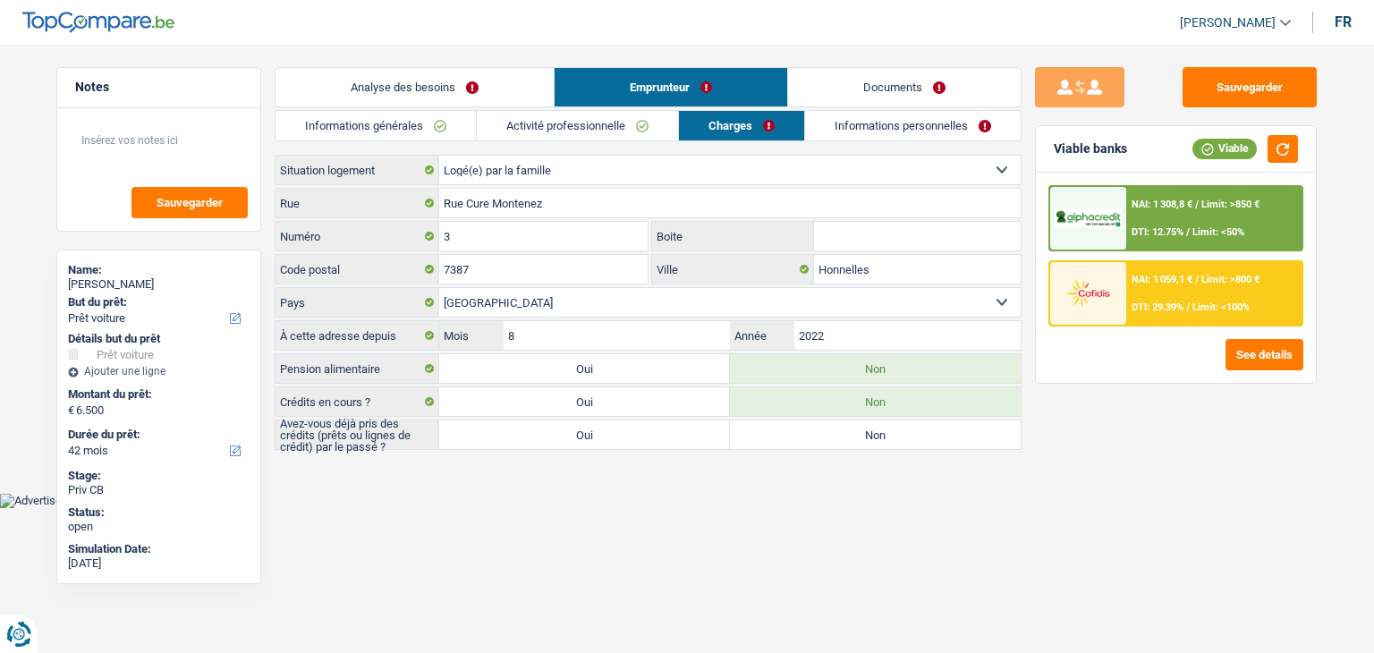
click at [643, 136] on link "Activité professionnelle" at bounding box center [577, 126] width 201 height 30
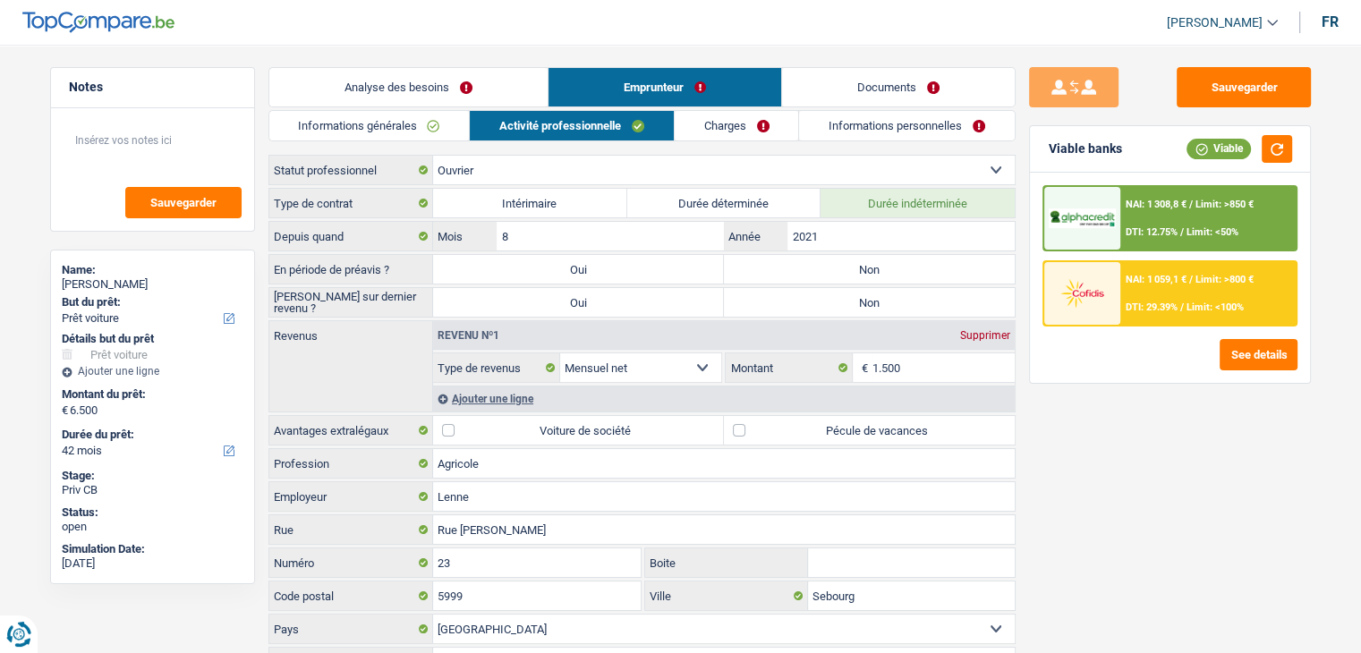
click at [751, 130] on link "Charges" at bounding box center [736, 126] width 124 height 30
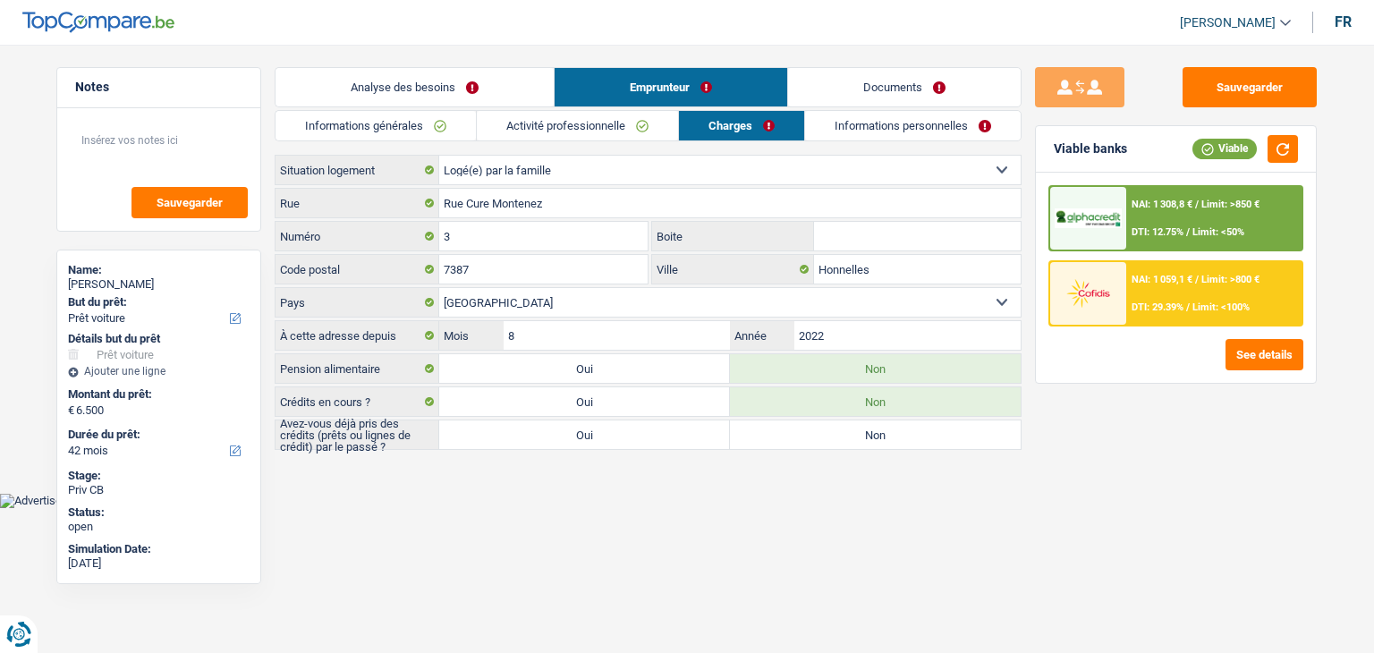
click at [860, 128] on link "Informations personnelles" at bounding box center [913, 126] width 216 height 30
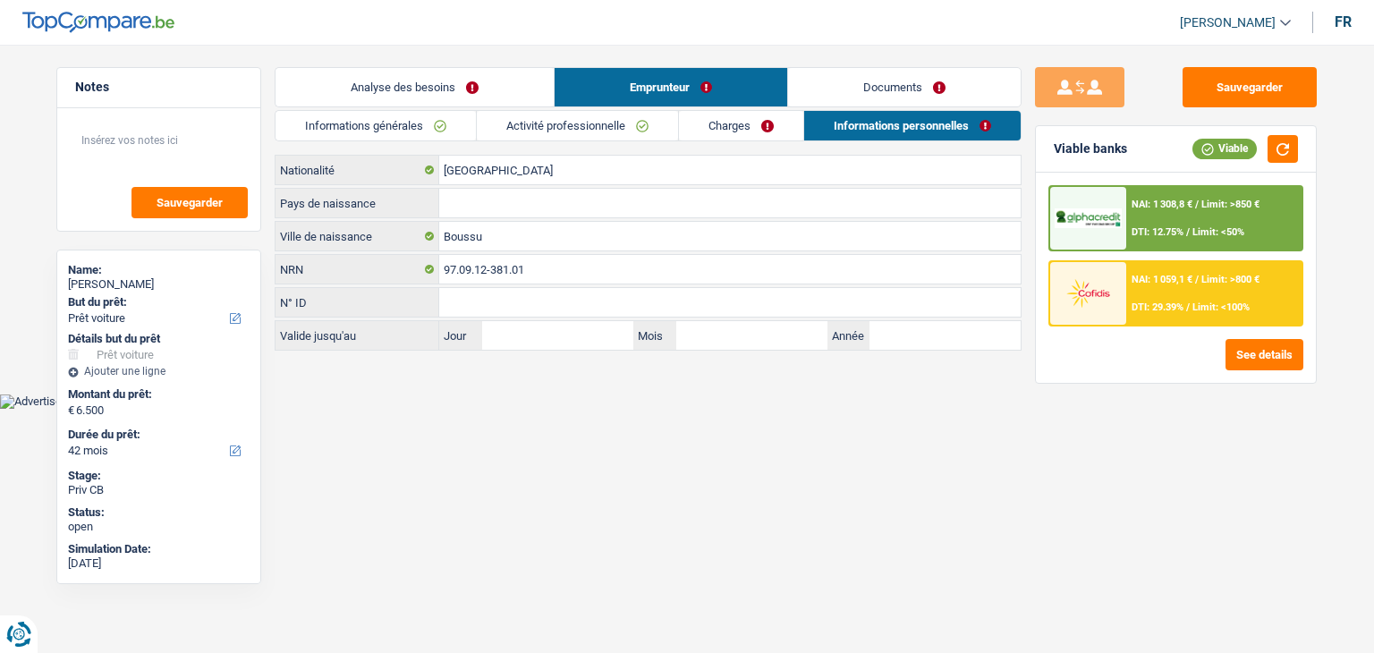
click at [849, 83] on link "Documents" at bounding box center [904, 87] width 233 height 38
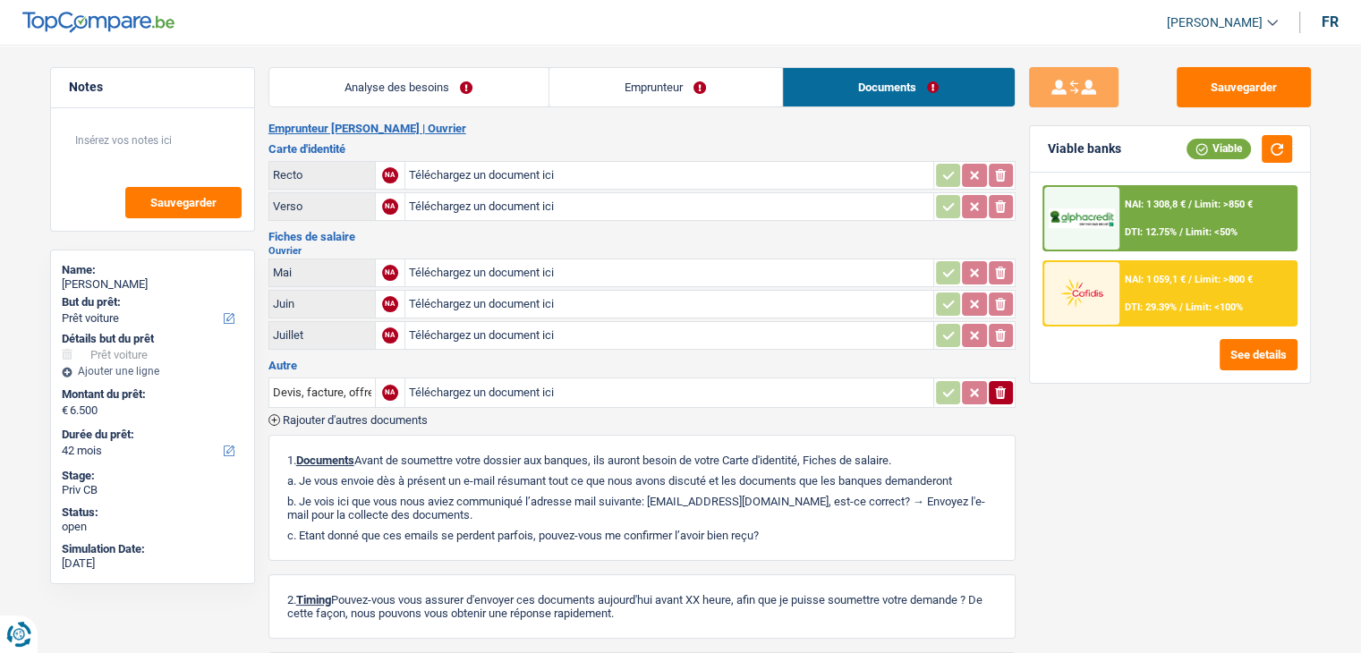
click at [719, 151] on h3 "Carte d'identité" at bounding box center [641, 149] width 747 height 12
click at [581, 154] on h3 "Carte d'identité" at bounding box center [641, 149] width 747 height 12
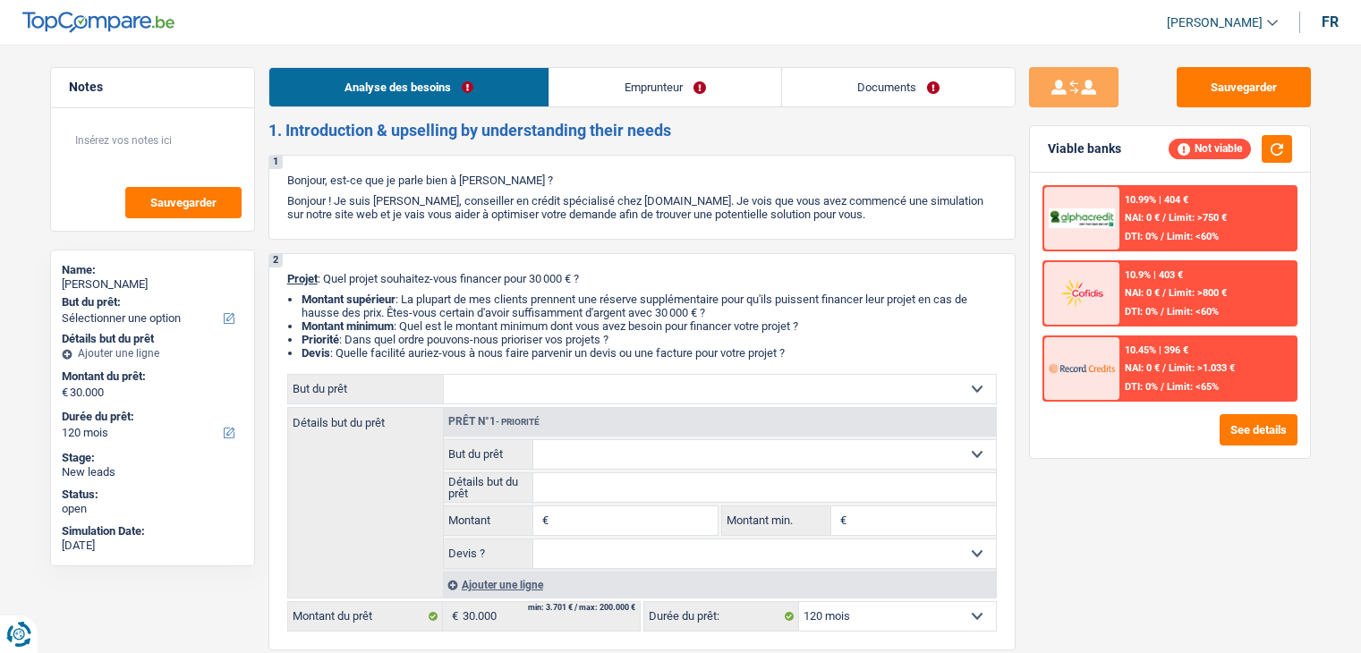
select select "120"
select select "independent"
select select "netSalary"
select select "ownerWithMortgage"
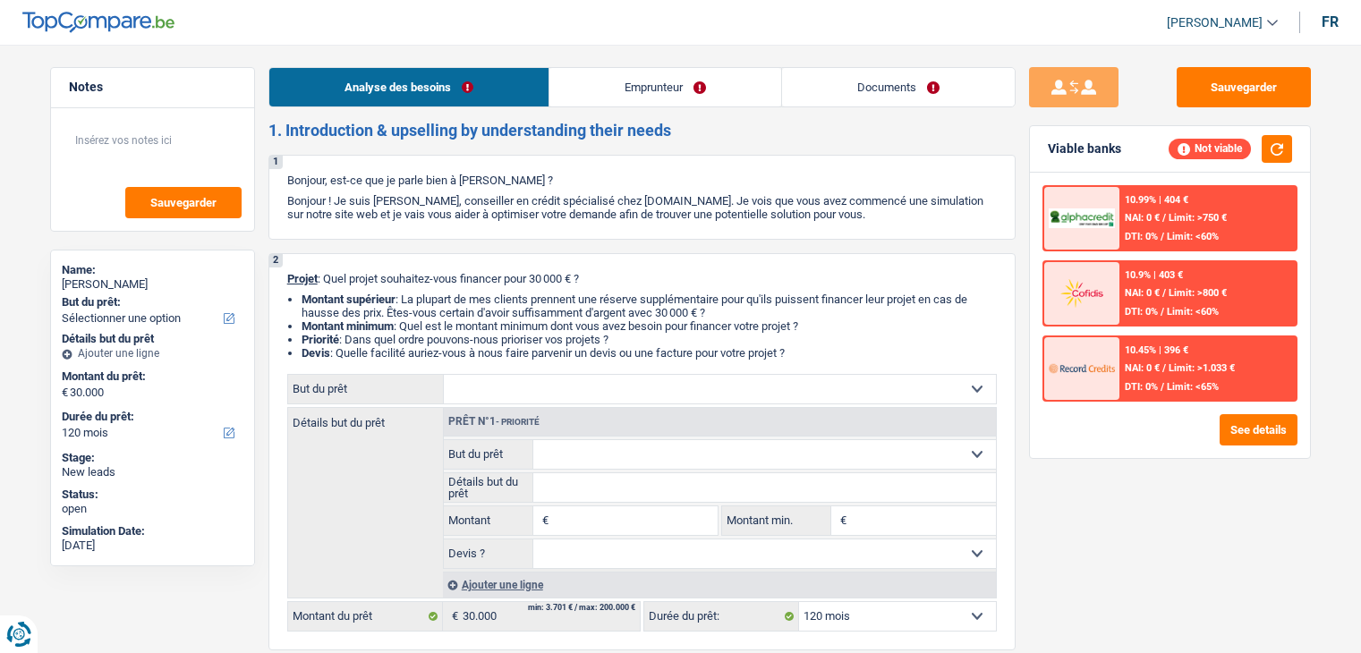
select select "mortgage"
select select "120"
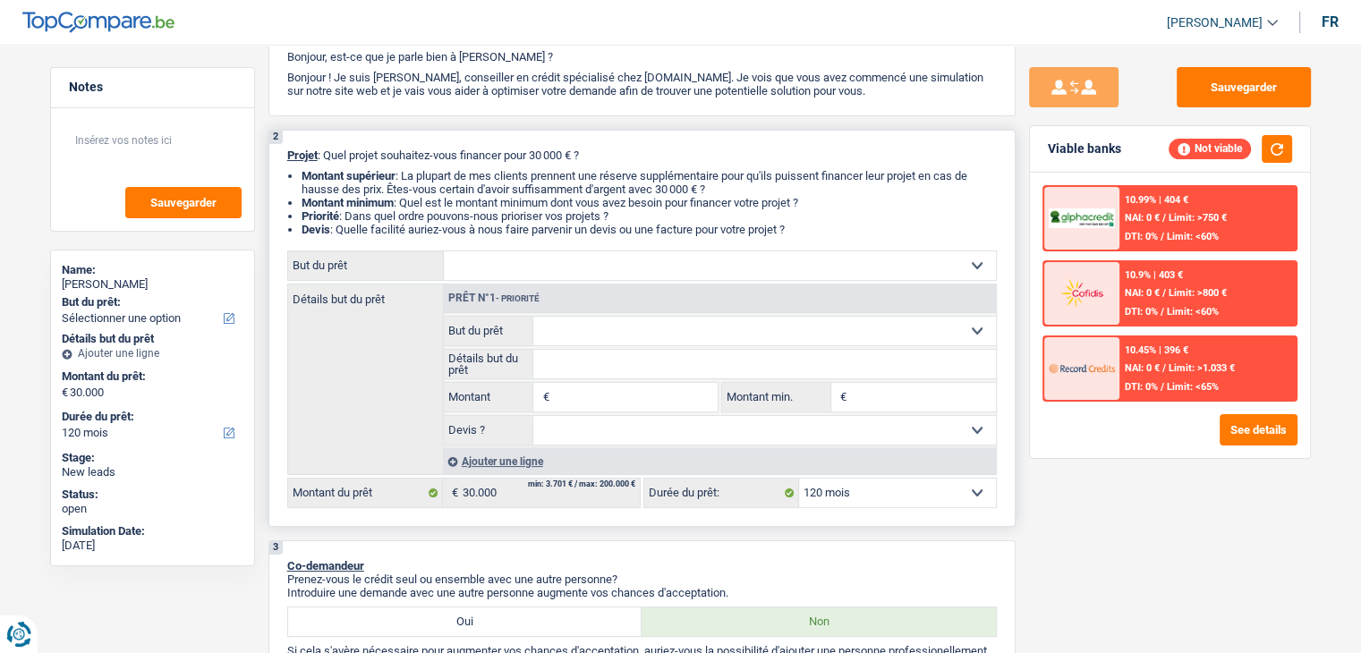
scroll to position [268, 0]
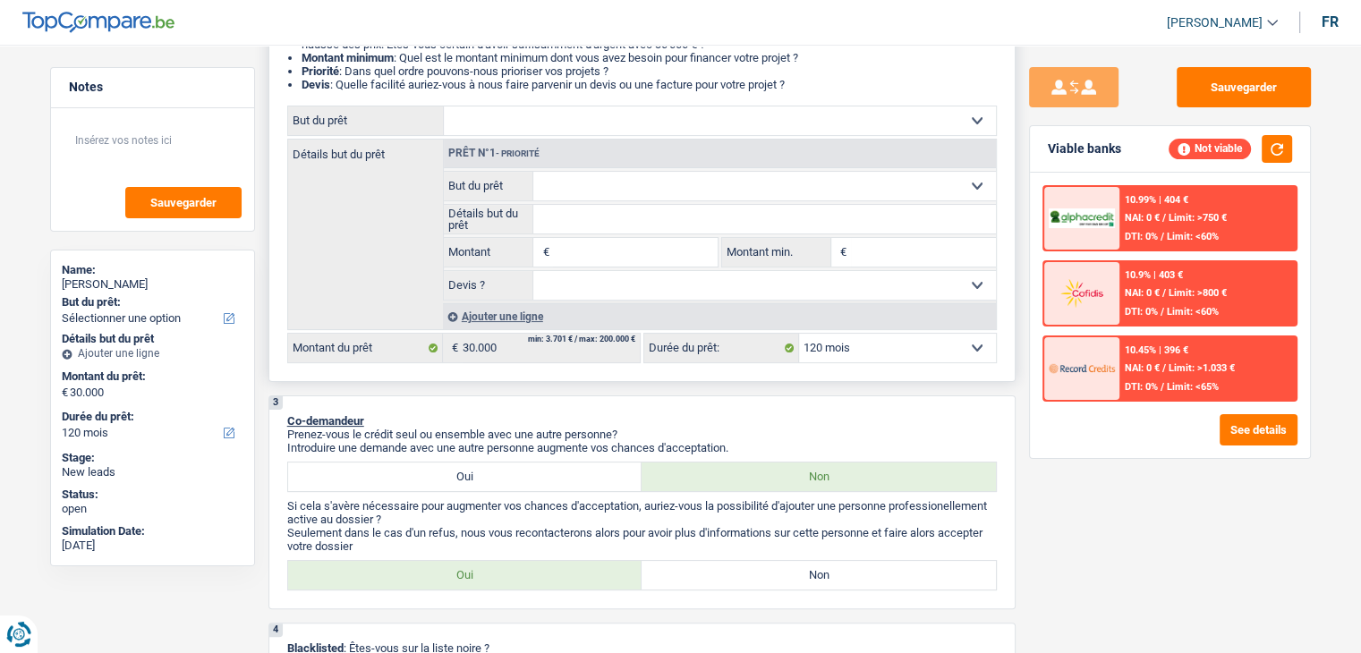
drag, startPoint x: 798, startPoint y: 81, endPoint x: 298, endPoint y: 73, distance: 500.1
click at [298, 73] on ul "Montant supérieur : La plupart de mes clients prennent une réserve supplémentai…" at bounding box center [641, 57] width 709 height 67
click at [391, 72] on li "Priorité : Dans quel ordre pouvons-nous prioriser vos projets ?" at bounding box center [648, 70] width 695 height 13
click at [760, 91] on li "Devis : Quelle facilité auriez-vous à nous faire parvenir un devis ou une factu…" at bounding box center [648, 84] width 695 height 13
drag, startPoint x: 801, startPoint y: 85, endPoint x: 300, endPoint y: 63, distance: 502.3
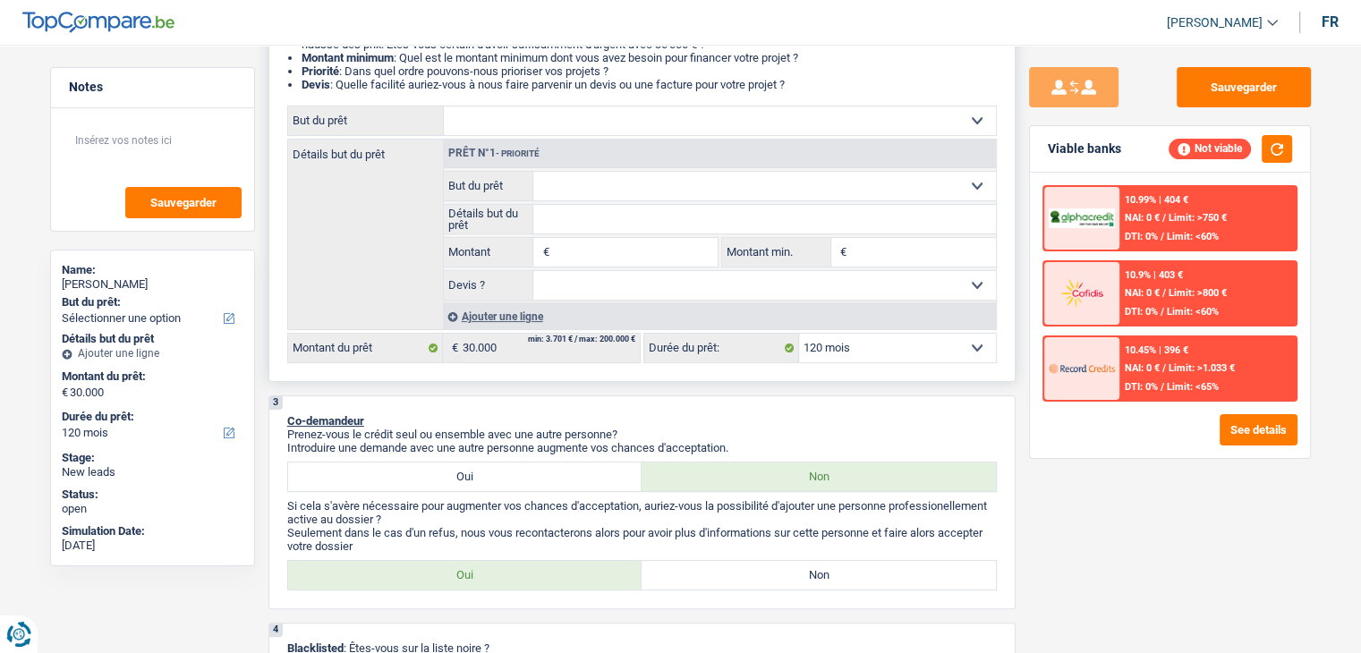
click at [300, 63] on ul "Montant supérieur : La plupart de mes clients prennent une réserve supplémentai…" at bounding box center [641, 57] width 709 height 67
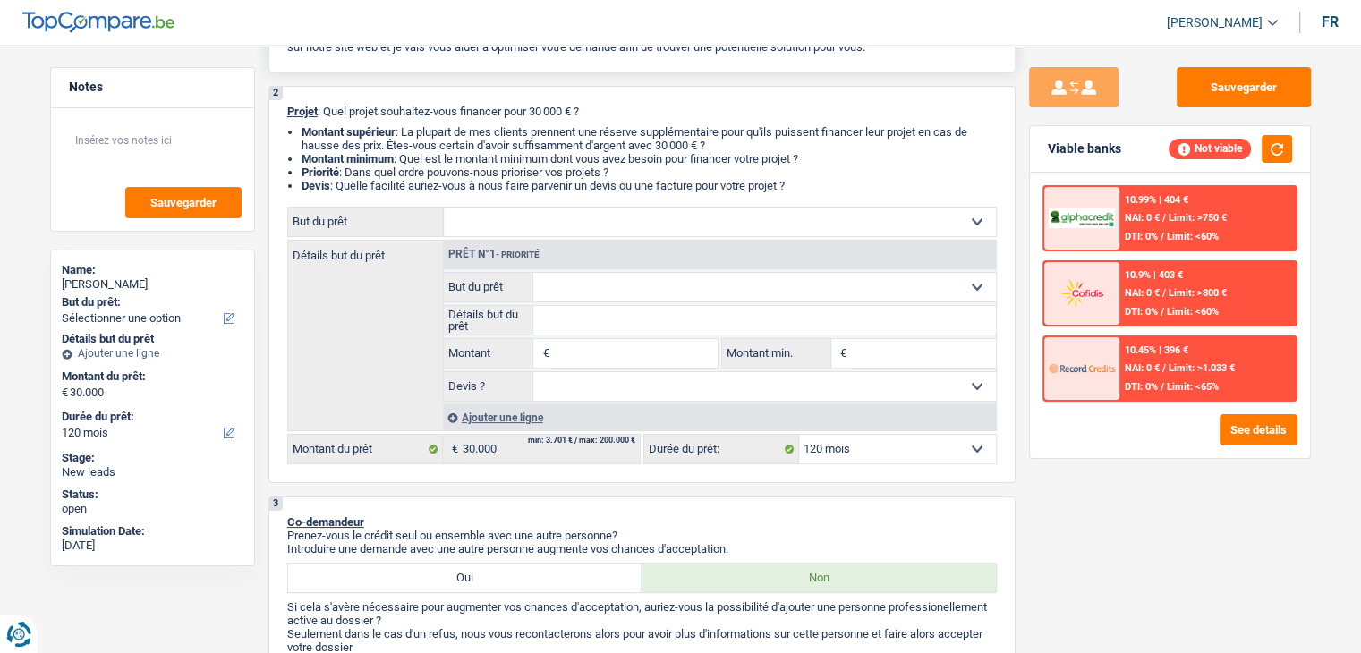
scroll to position [89, 0]
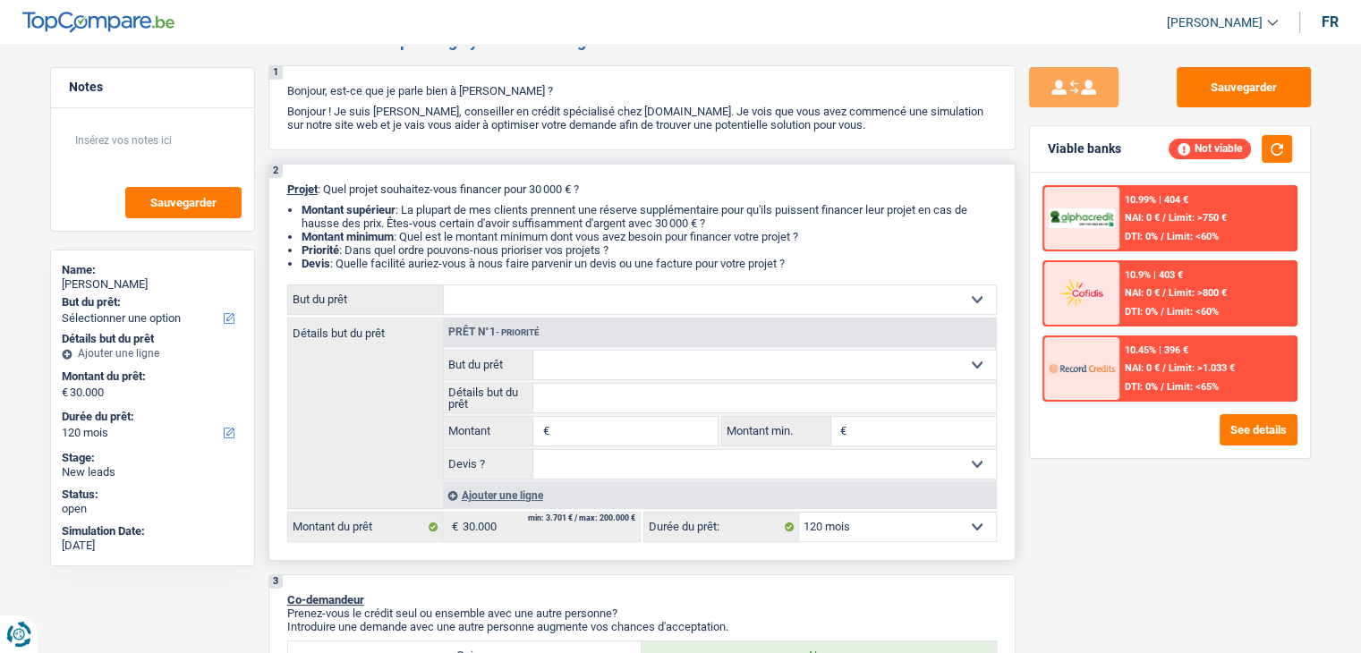
click at [664, 205] on li "Montant supérieur : La plupart de mes clients prennent une réserve supplémentai…" at bounding box center [648, 216] width 695 height 27
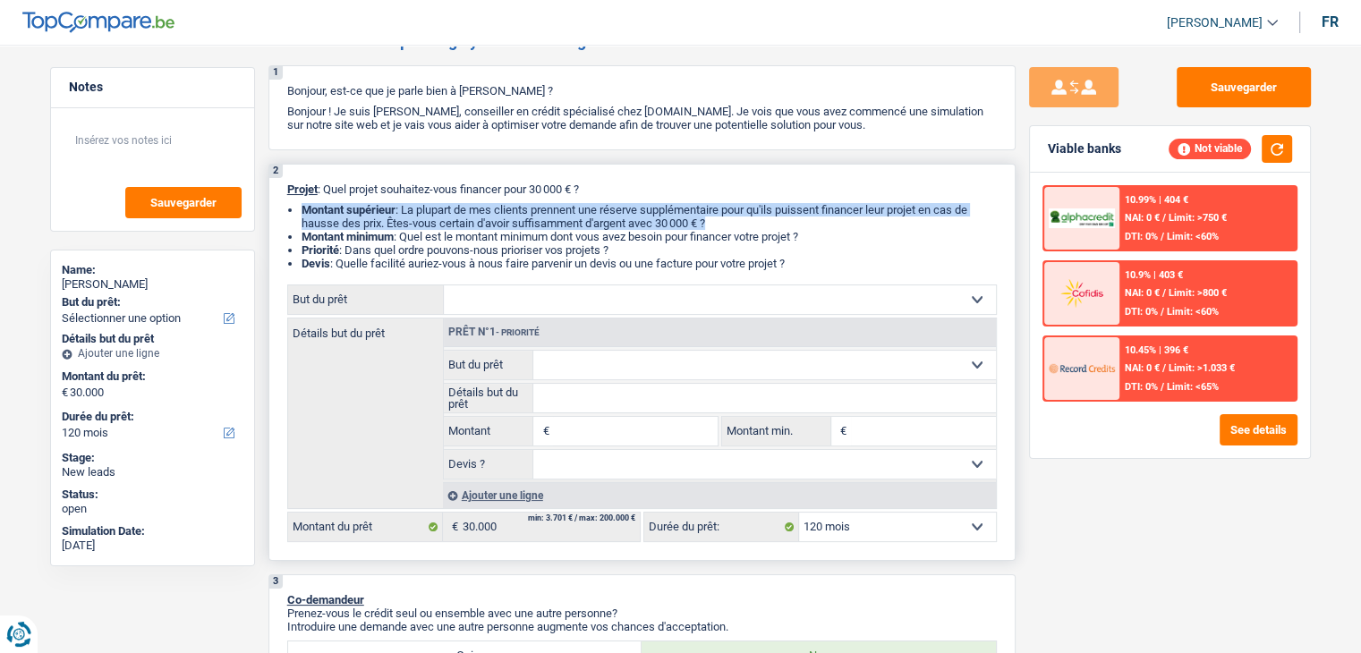
drag, startPoint x: 676, startPoint y: 215, endPoint x: 293, endPoint y: 207, distance: 383.8
click at [301, 207] on li "Montant supérieur : La plupart de mes clients prennent une réserve supplémentai…" at bounding box center [648, 216] width 695 height 27
drag, startPoint x: 286, startPoint y: 188, endPoint x: 807, endPoint y: 260, distance: 525.6
click at [807, 260] on div "2 Projet : Quel projet souhaitez-vous financer pour 30 000 € ? Montant supérieu…" at bounding box center [641, 362] width 747 height 397
click at [807, 260] on li "Devis : Quelle facilité auriez-vous à nous faire parvenir un devis ou une factu…" at bounding box center [648, 263] width 695 height 13
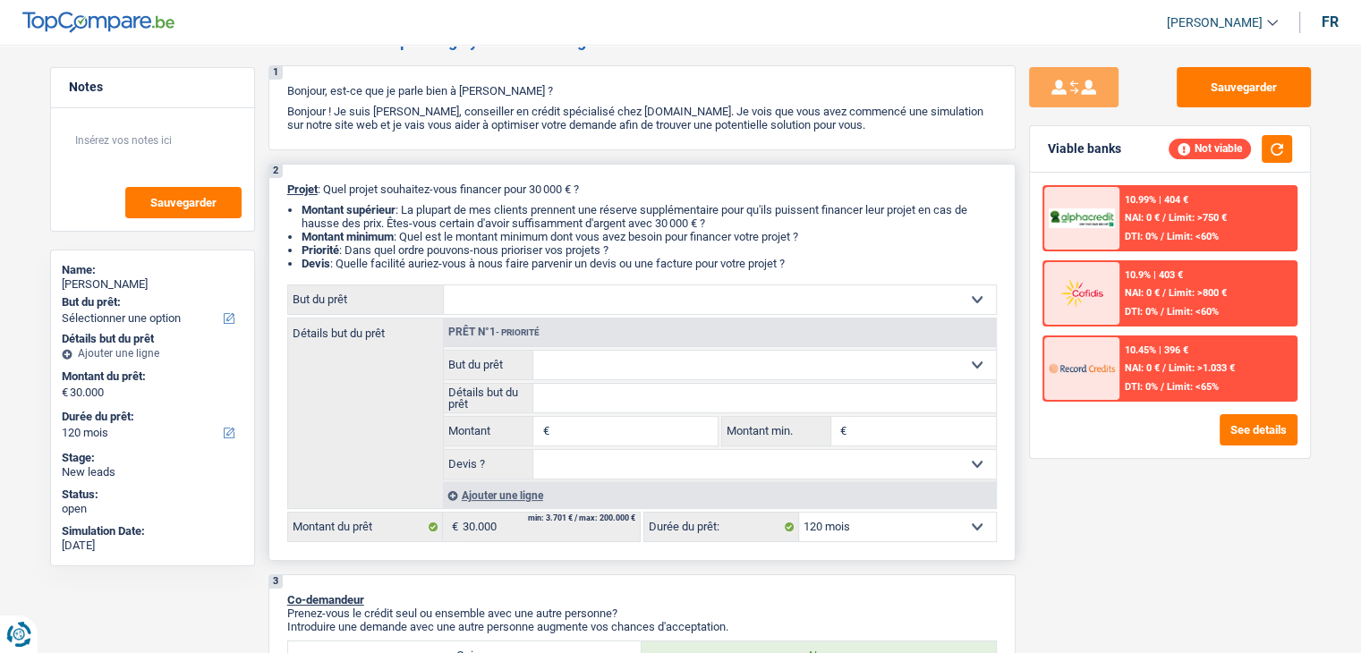
click at [794, 264] on li "Devis : Quelle facilité auriez-vous à nous faire parvenir un devis ou une factu…" at bounding box center [648, 263] width 695 height 13
drag, startPoint x: 799, startPoint y: 263, endPoint x: 284, endPoint y: 187, distance: 519.9
click at [284, 187] on div "2 Projet : Quel projet souhaitez-vous financer pour 30 000 € ? Montant supérieu…" at bounding box center [641, 362] width 747 height 397
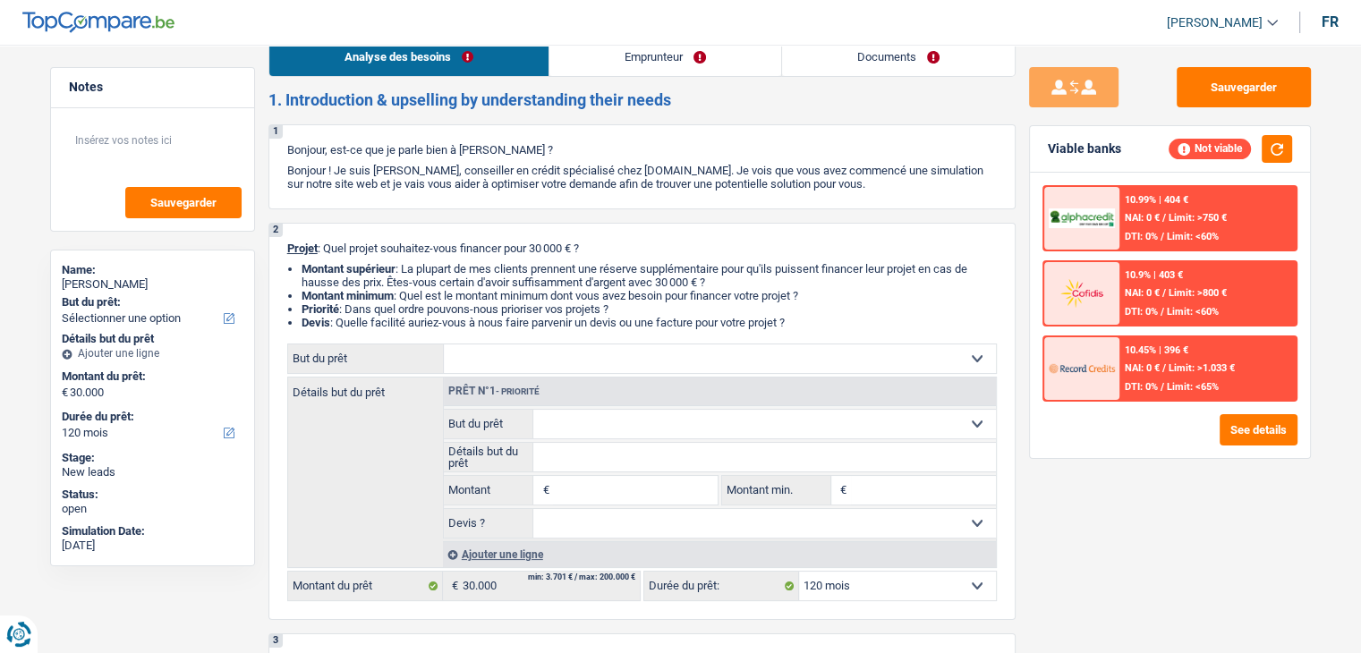
scroll to position [0, 0]
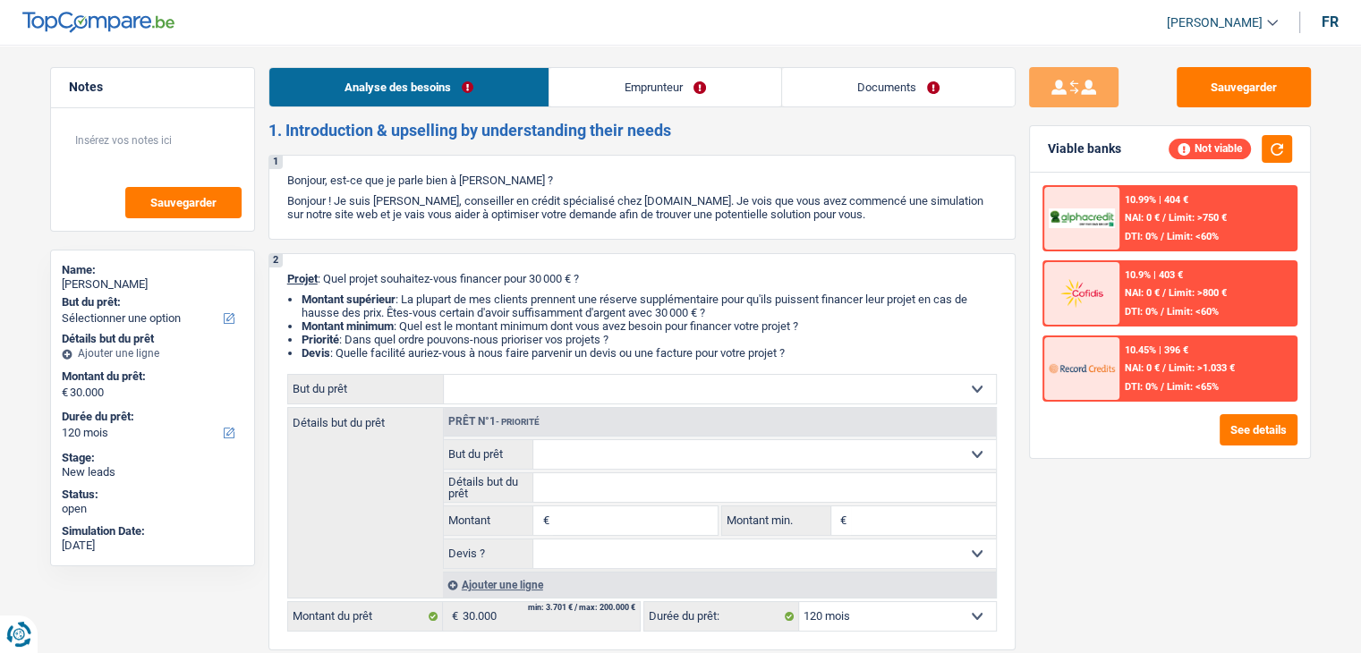
click at [733, 89] on link "Emprunteur" at bounding box center [665, 87] width 232 height 38
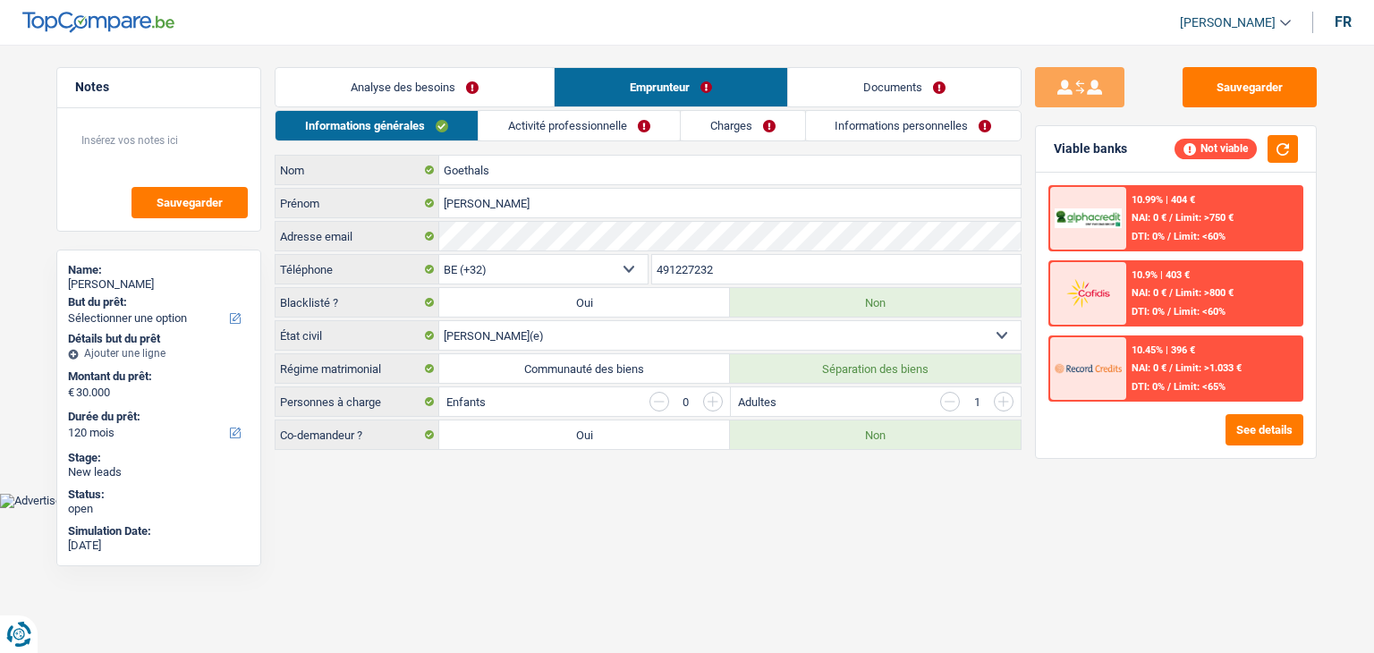
click at [701, 121] on link "Charges" at bounding box center [743, 126] width 124 height 30
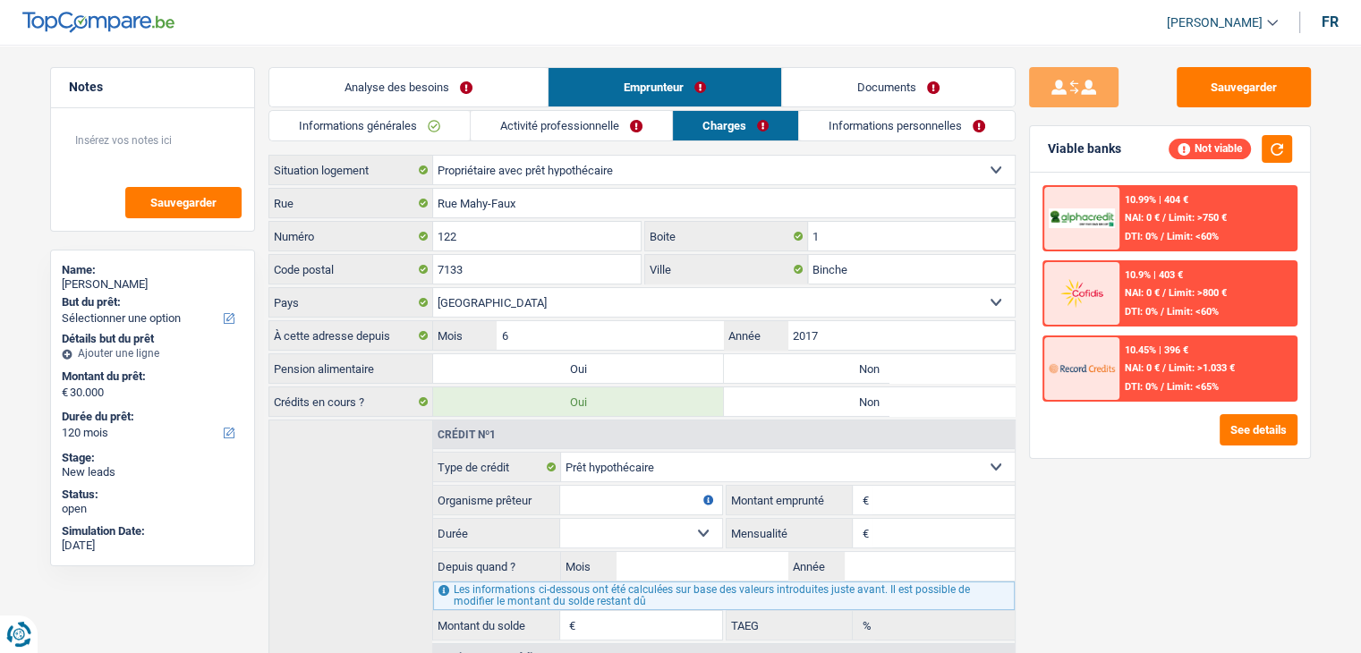
click at [391, 99] on link "Analyse des besoins" at bounding box center [408, 87] width 278 height 38
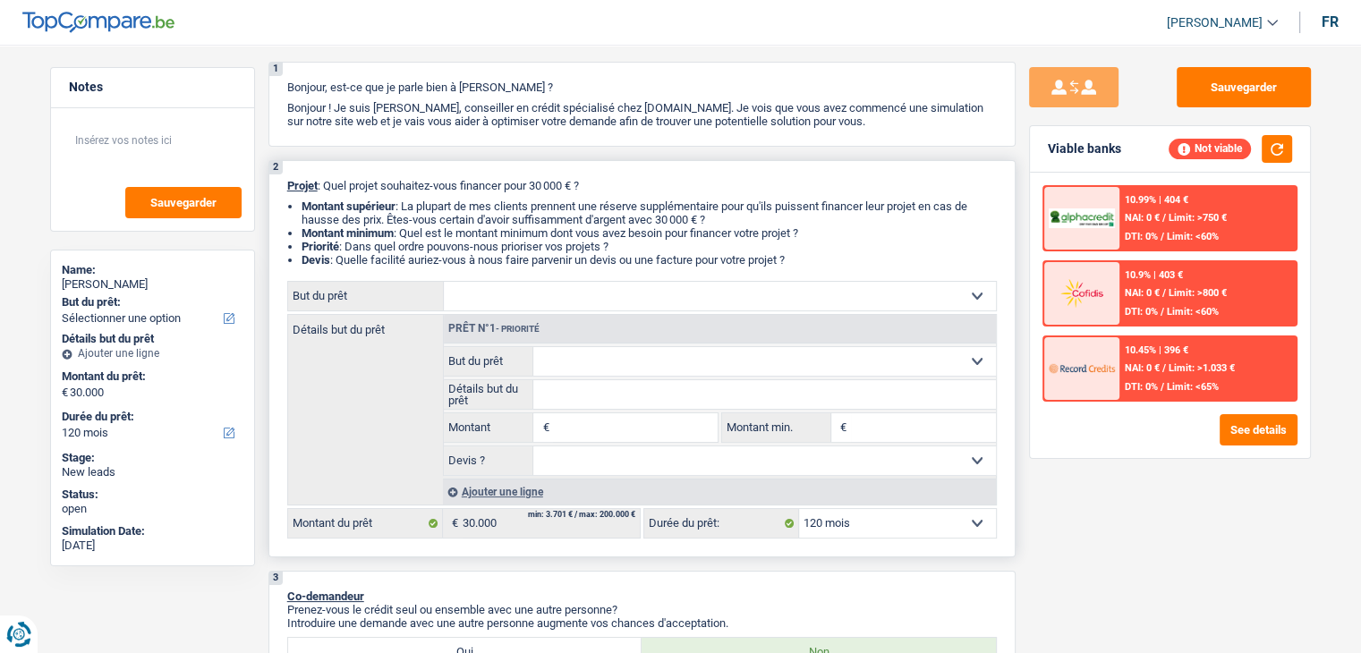
scroll to position [89, 0]
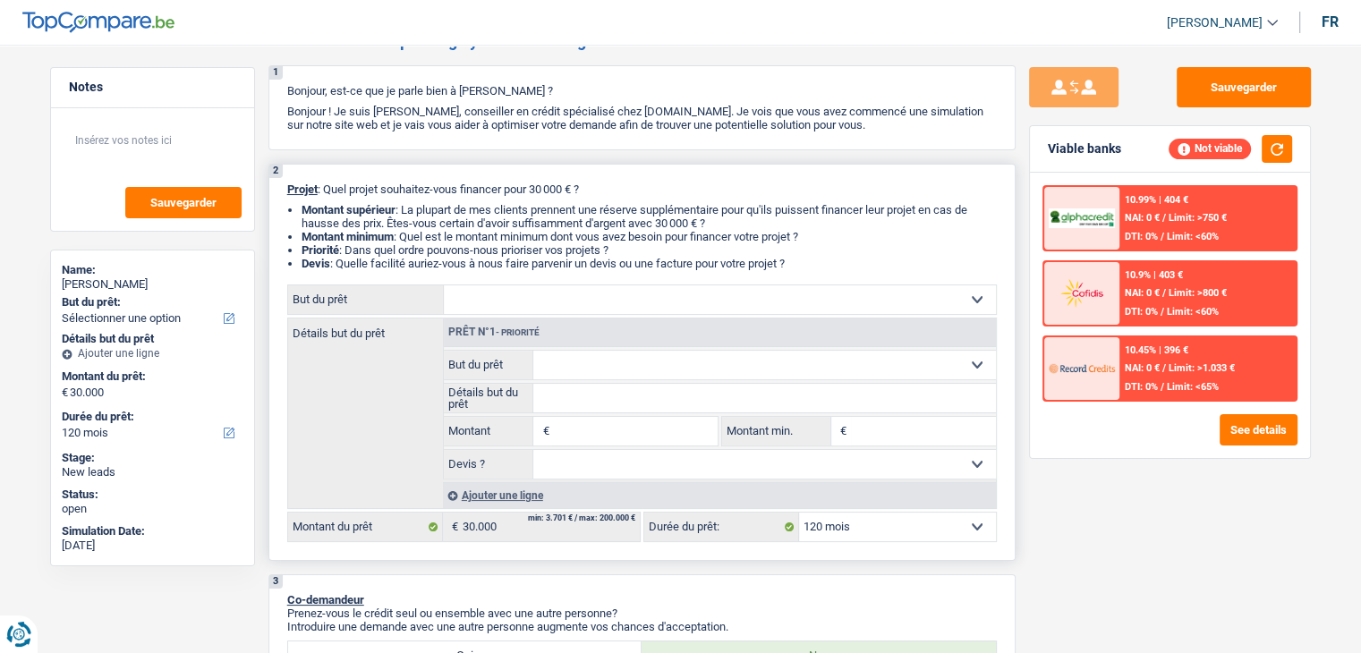
drag, startPoint x: 801, startPoint y: 262, endPoint x: 791, endPoint y: 264, distance: 10.0
click at [791, 264] on li "Devis : Quelle facilité auriez-vous à nous faire parvenir un devis ou une factu…" at bounding box center [648, 263] width 695 height 13
click at [744, 250] on li "Priorité : Dans quel ordre pouvons-nous prioriser vos projets ?" at bounding box center [648, 249] width 695 height 13
drag, startPoint x: 797, startPoint y: 263, endPoint x: 534, endPoint y: 235, distance: 264.4
click at [534, 235] on ul "Montant supérieur : La plupart de mes clients prennent une réserve supplémentai…" at bounding box center [641, 236] width 709 height 67
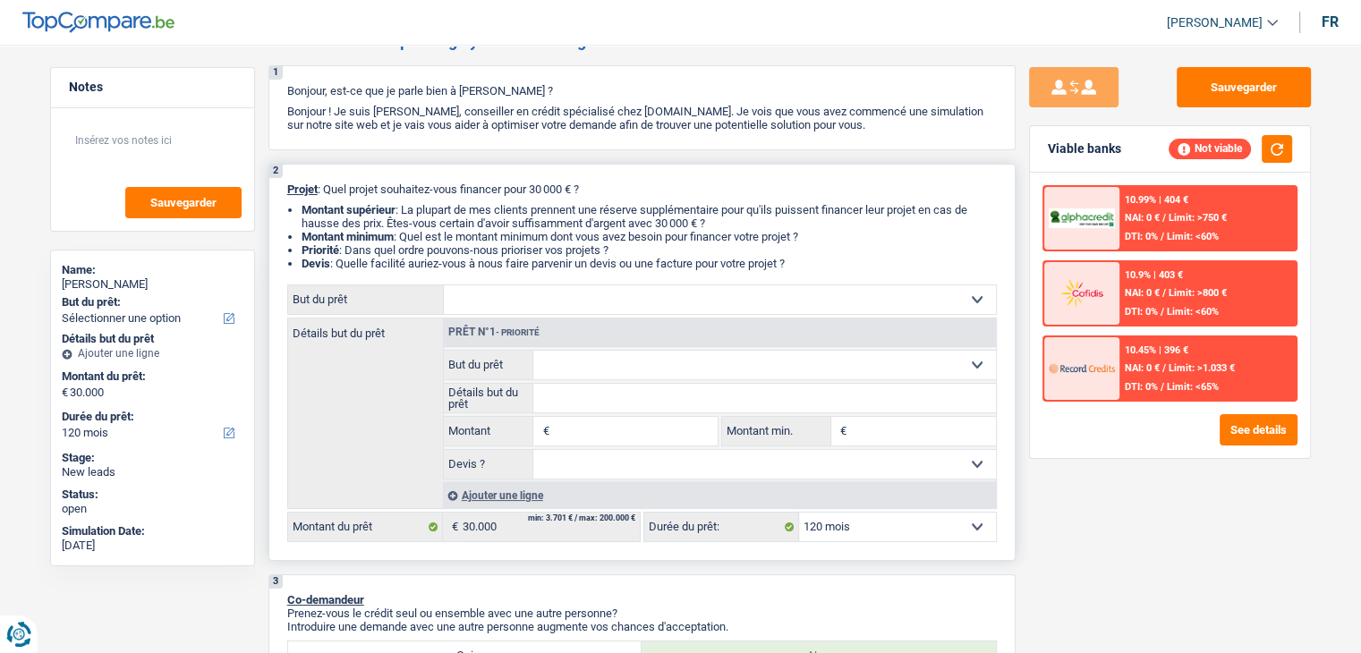
click at [662, 228] on li "Montant supérieur : La plupart de mes clients prennent une réserve supplémentai…" at bounding box center [648, 216] width 695 height 27
click at [639, 290] on select "Confort maison: meubles, textile, peinture, électroménager, outillage non-profe…" at bounding box center [720, 299] width 552 height 29
select select "other"
click at [444, 285] on select "Confort maison: meubles, textile, peinture, électroménager, outillage non-profe…" at bounding box center [720, 299] width 552 height 29
select select "other"
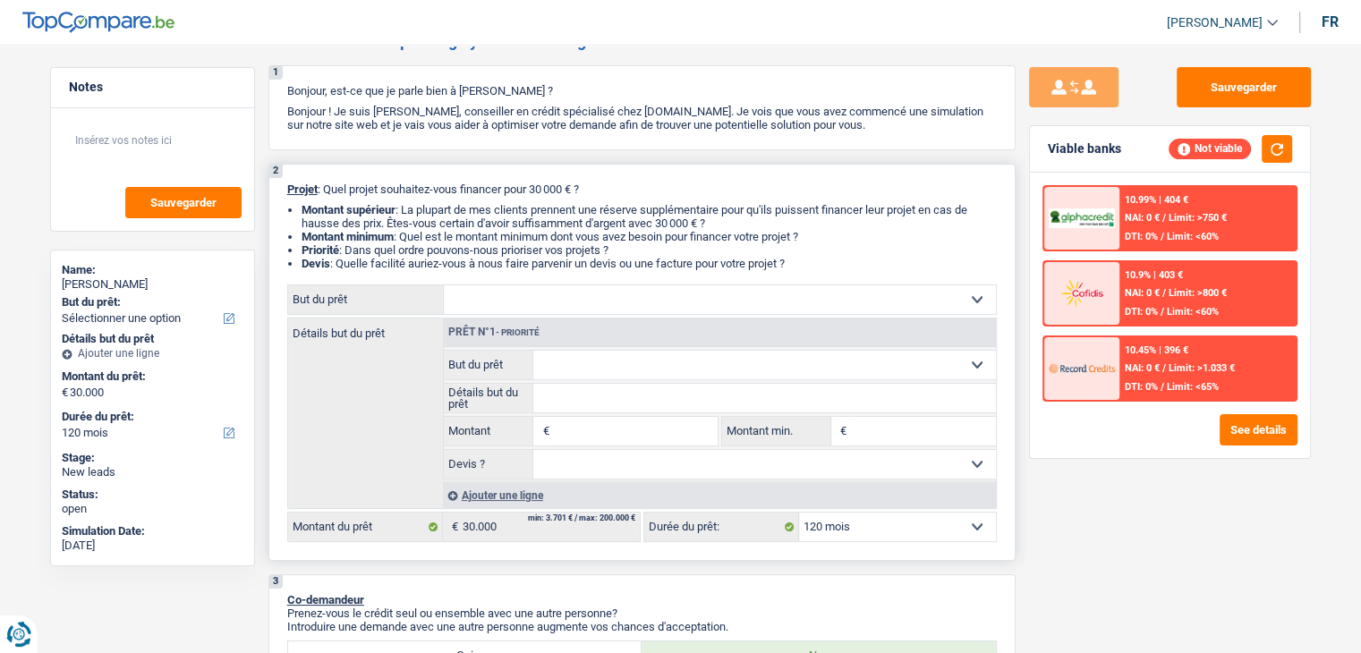
select select "other"
type input "30.000"
select select "other"
type input "30.000"
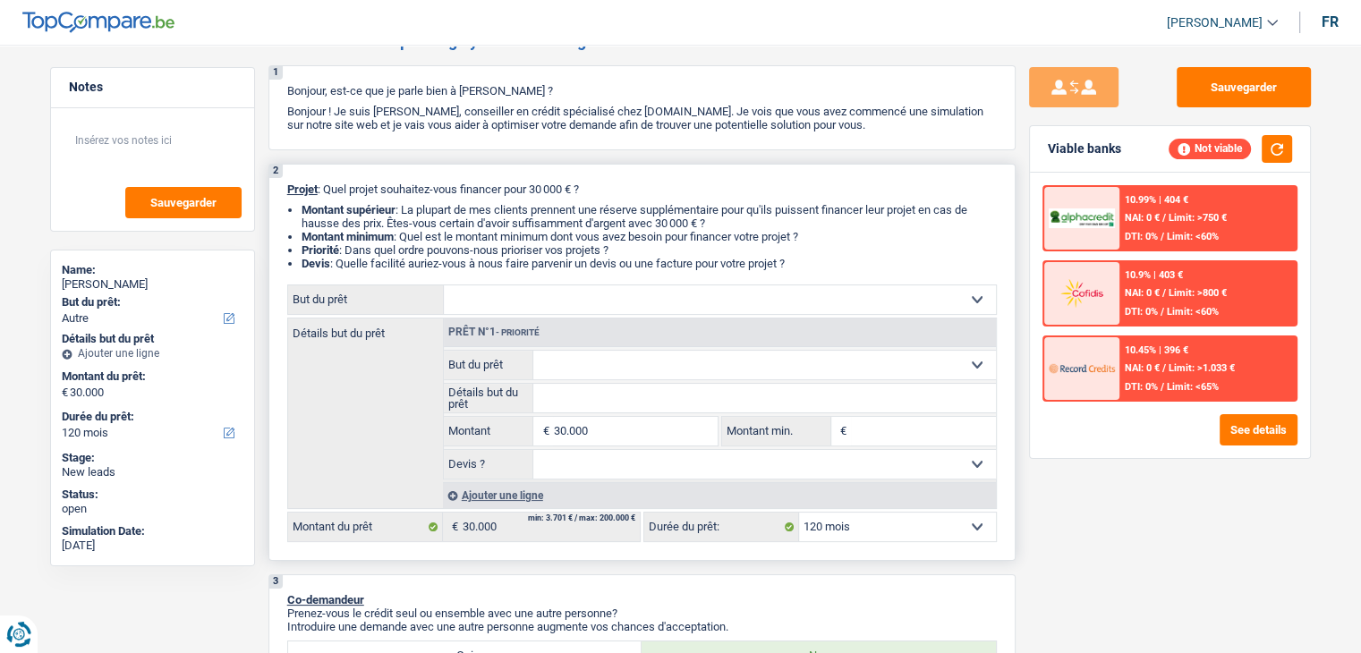
select select "other"
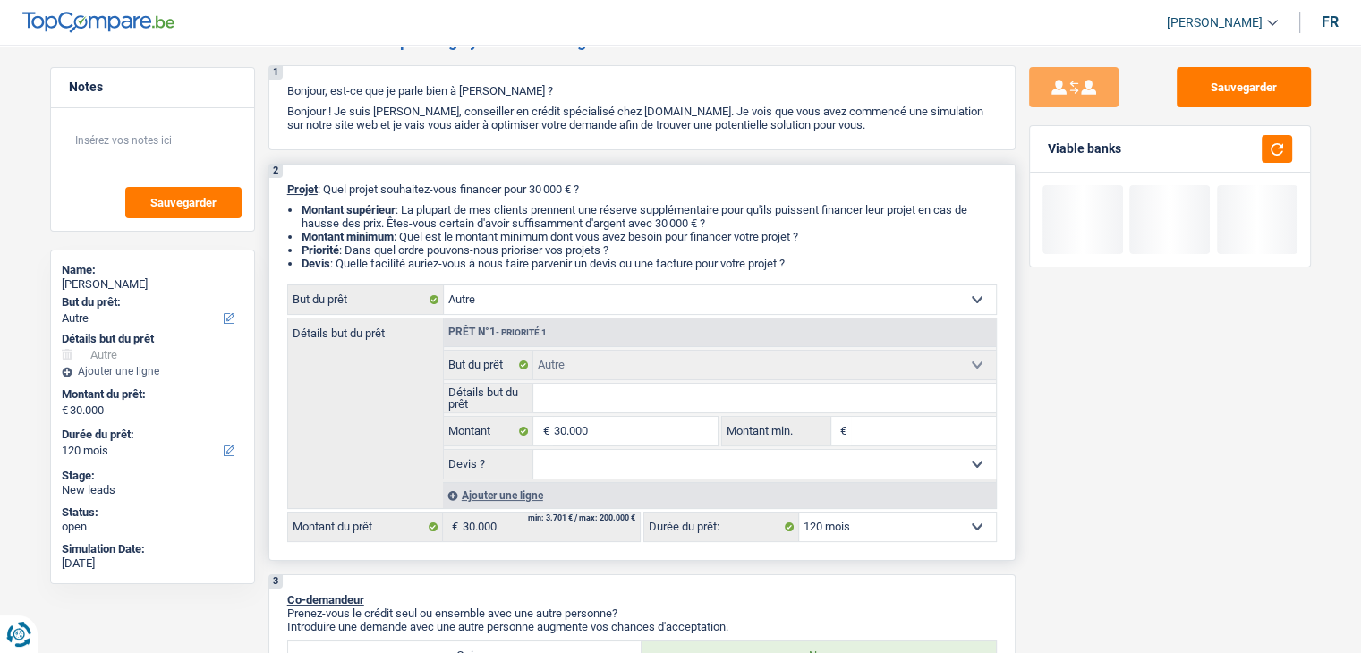
click at [593, 399] on input "Détails but du prêt" at bounding box center [764, 398] width 462 height 29
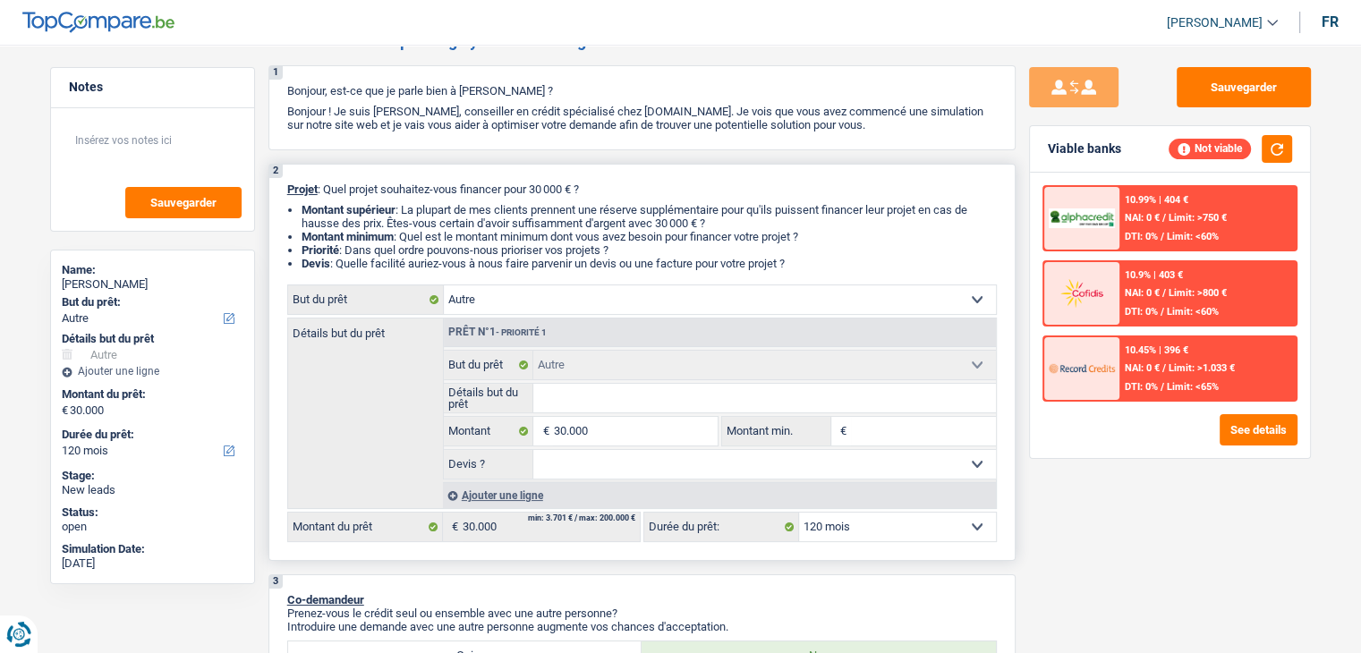
type input "a"
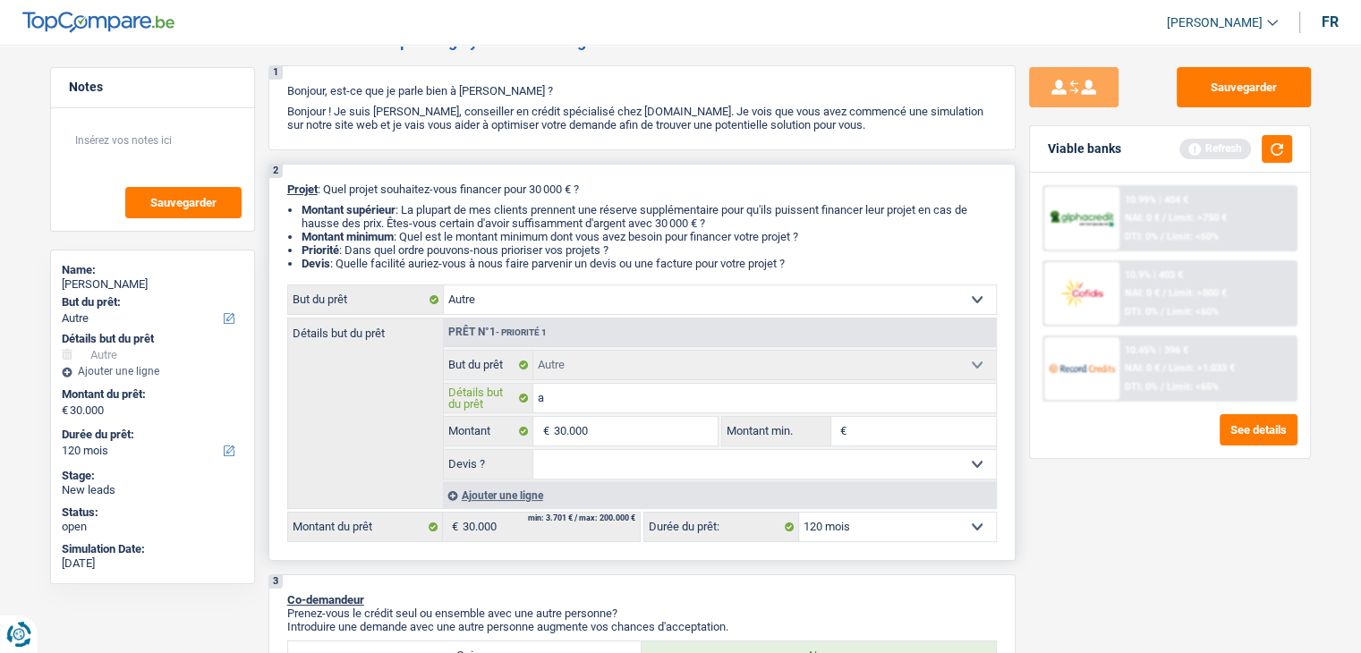
type input "ac"
type input "ach"
type input "acha"
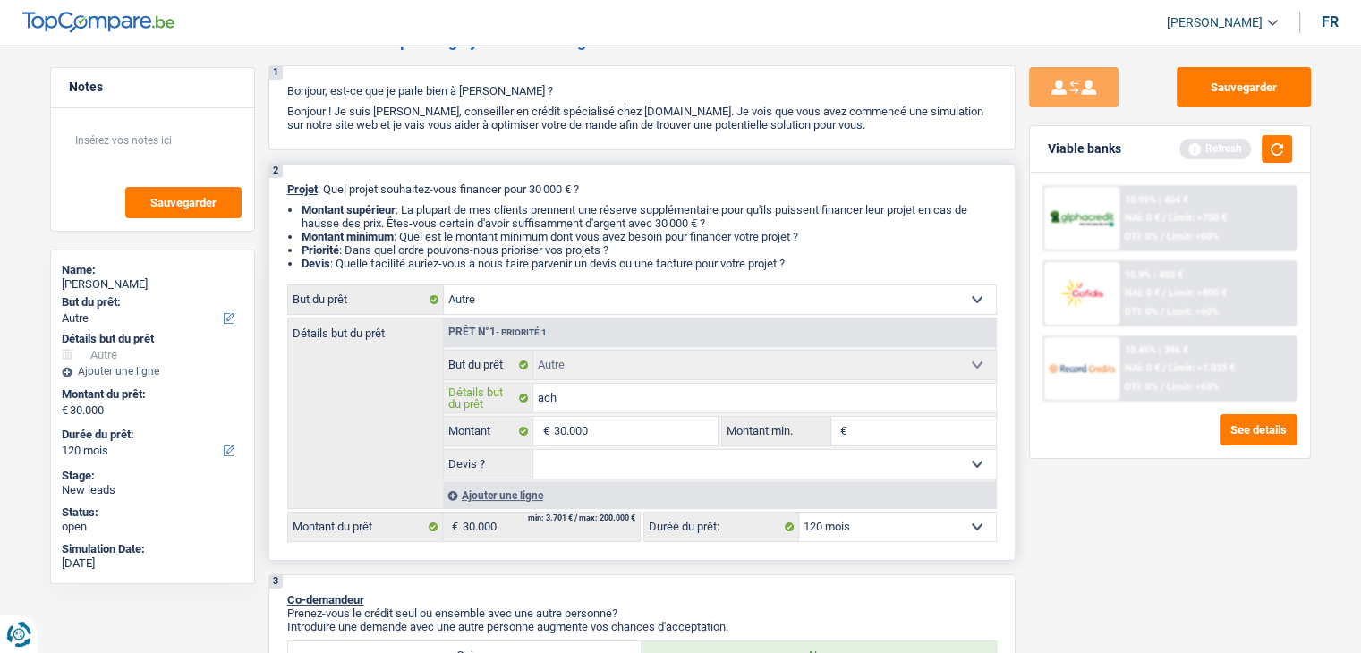
type input "acha"
type input "achat"
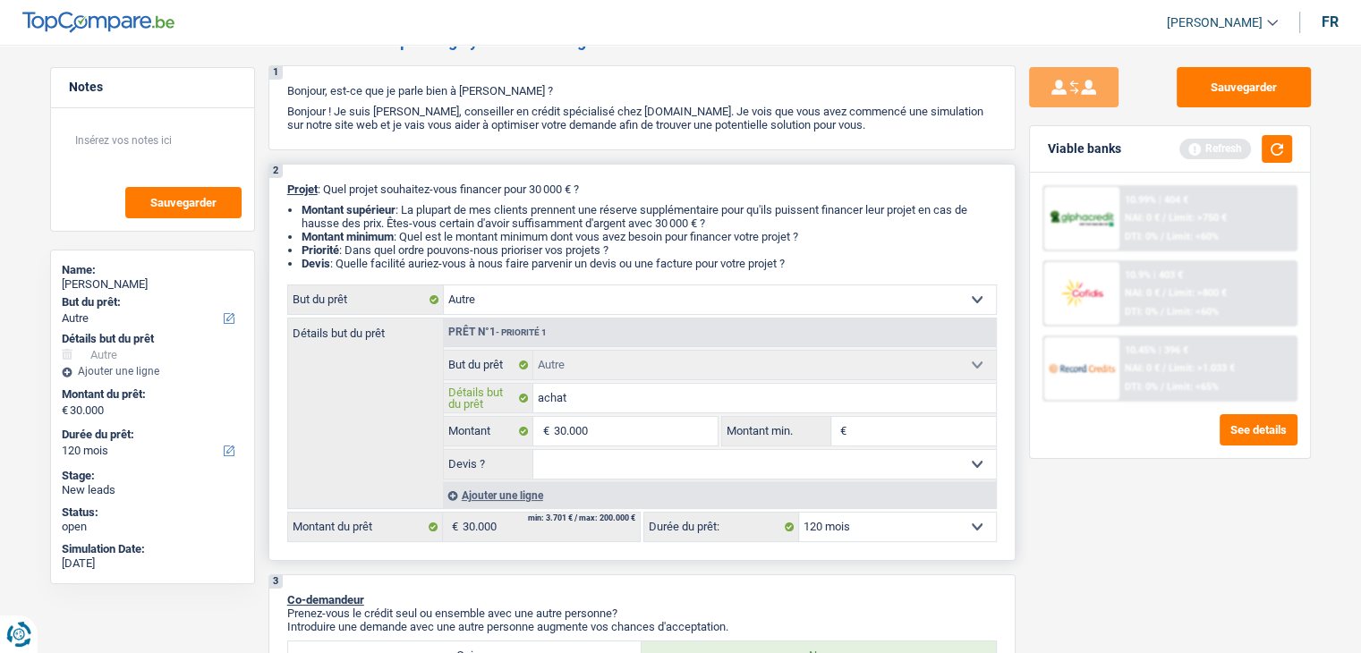
type input "achat '"
type input "achat 'u"
type input "achat 'un"
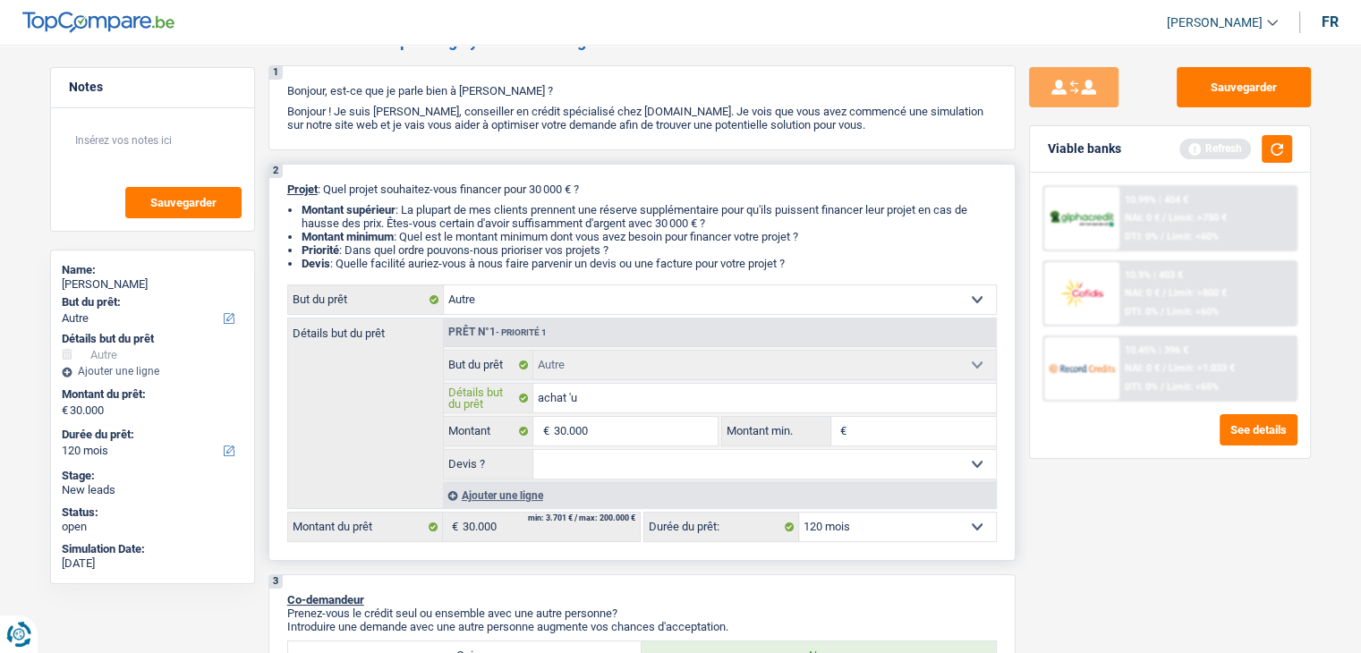
type input "achat 'un"
type input "achat 'u"
type input "achat '"
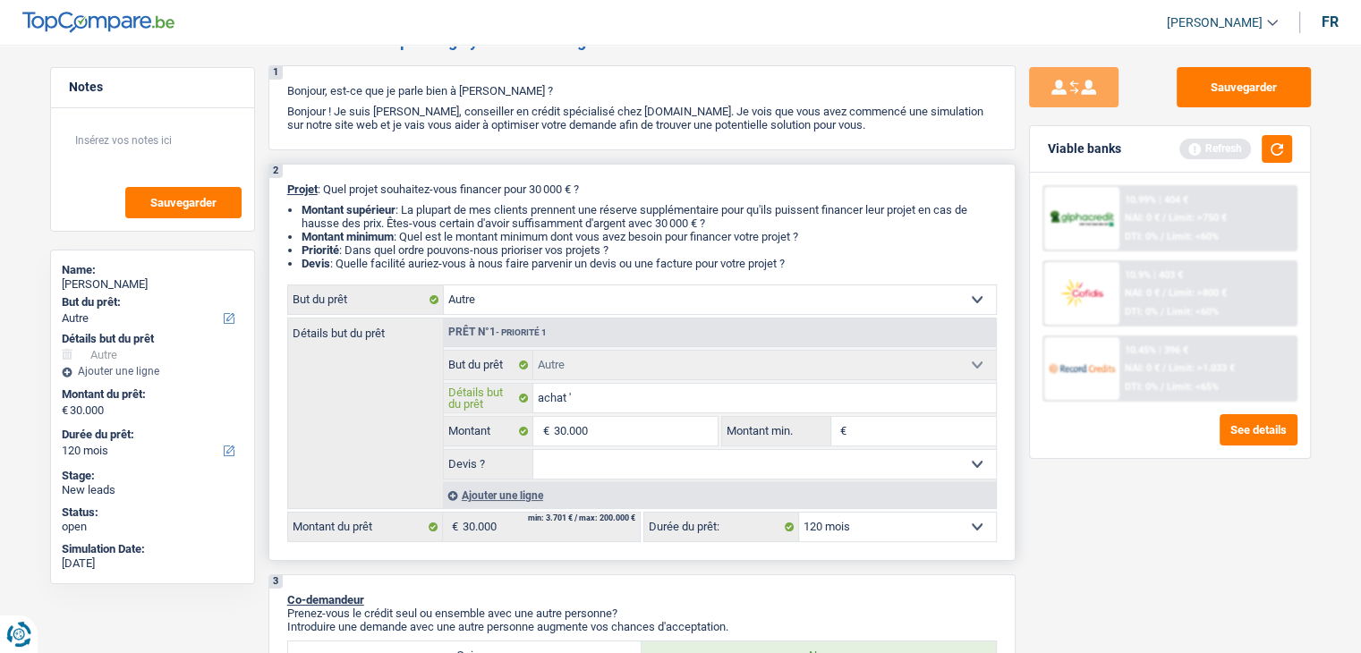
type input "achat"
type input "achat d"
type input "achat d'"
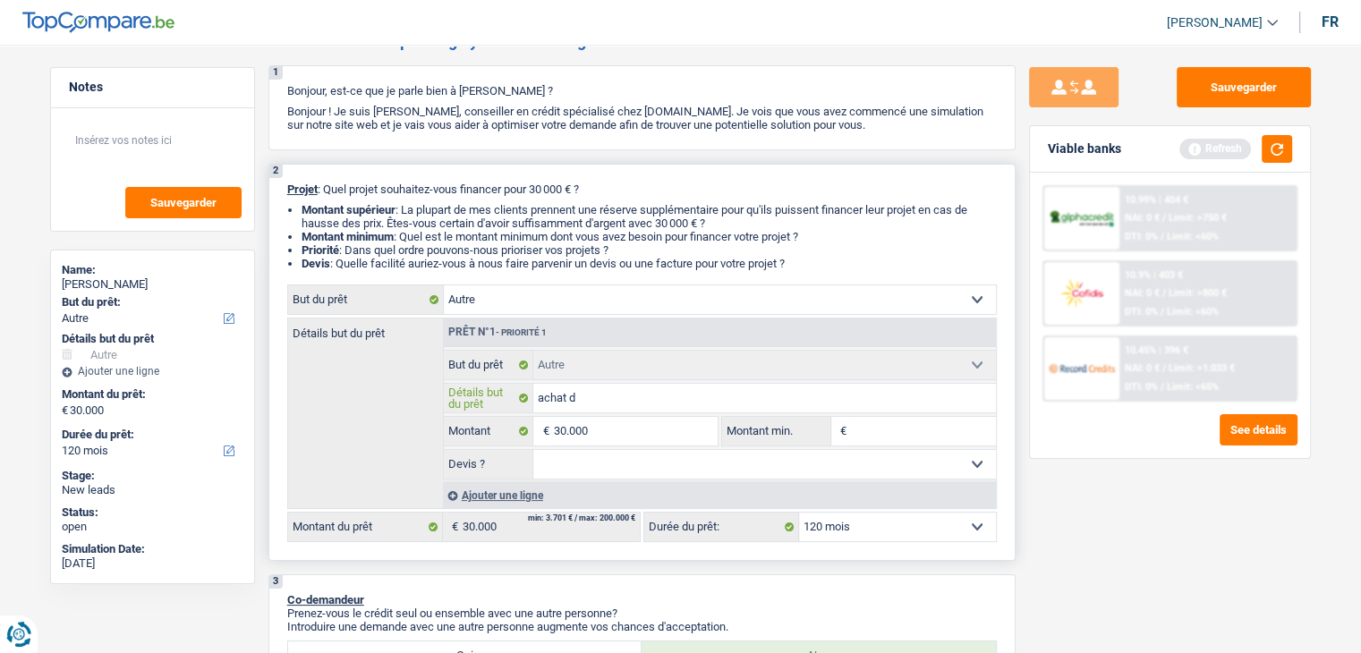
type input "achat d'"
type input "achat d'u"
type input "achat d'un"
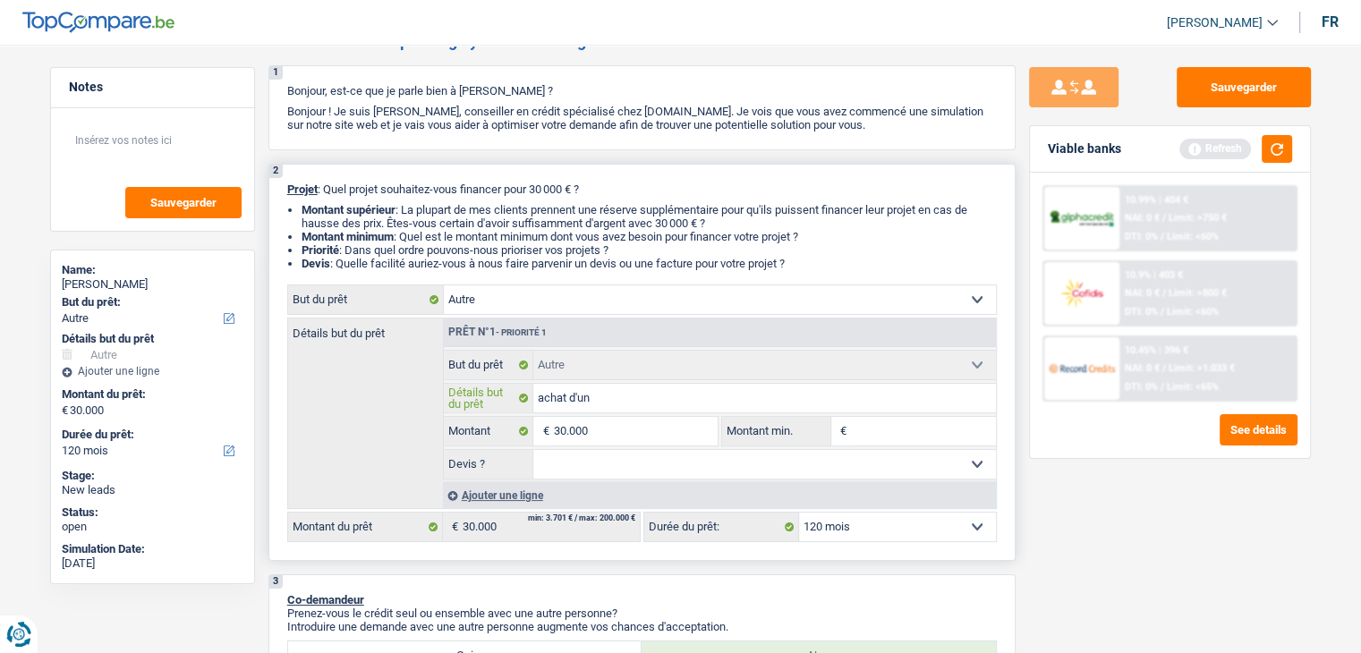
type input "achat d'un"
type input "achat d'un m"
type input "achat d'un mo"
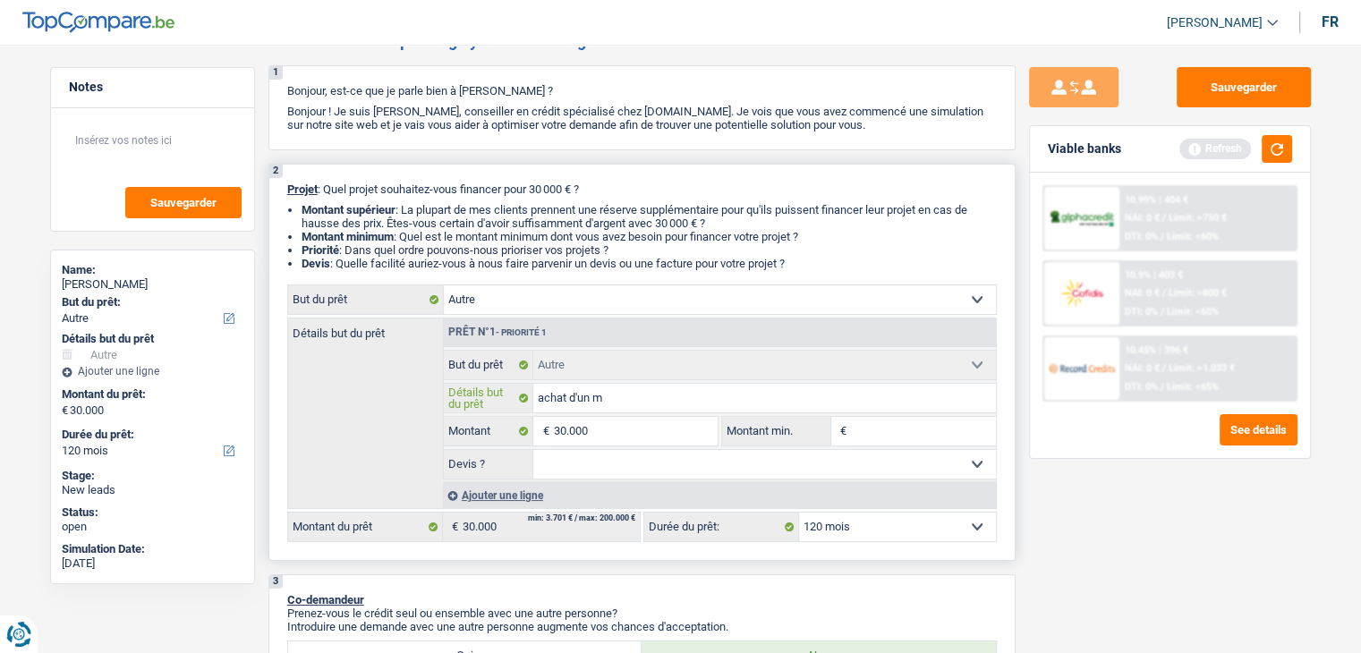
type input "achat d'un mo"
type input "achat d'un mob"
type input "achat d'un mobi"
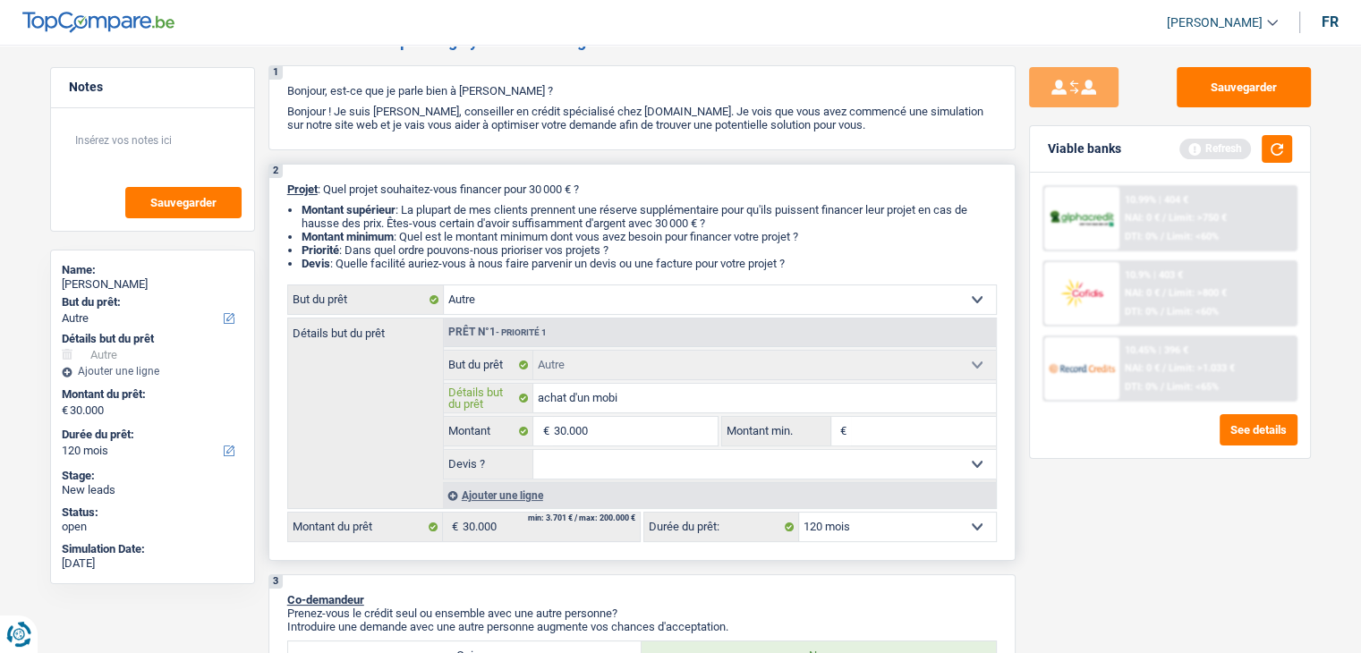
type input "achat d'un mobil"
type input "achat d'un mobil-"
type input "achat d'un mobil-h"
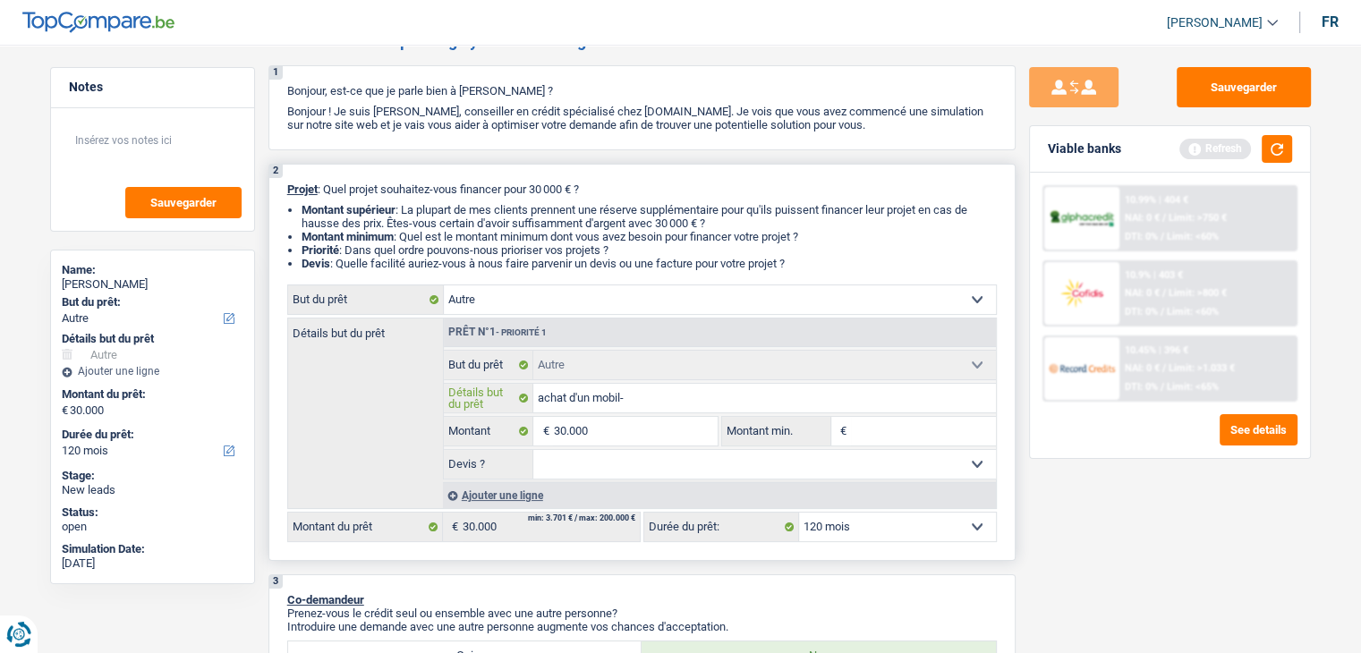
type input "achat d'un mobil-h"
type input "achat d'un mobil-ho"
type input "achat d'un mobil-hom"
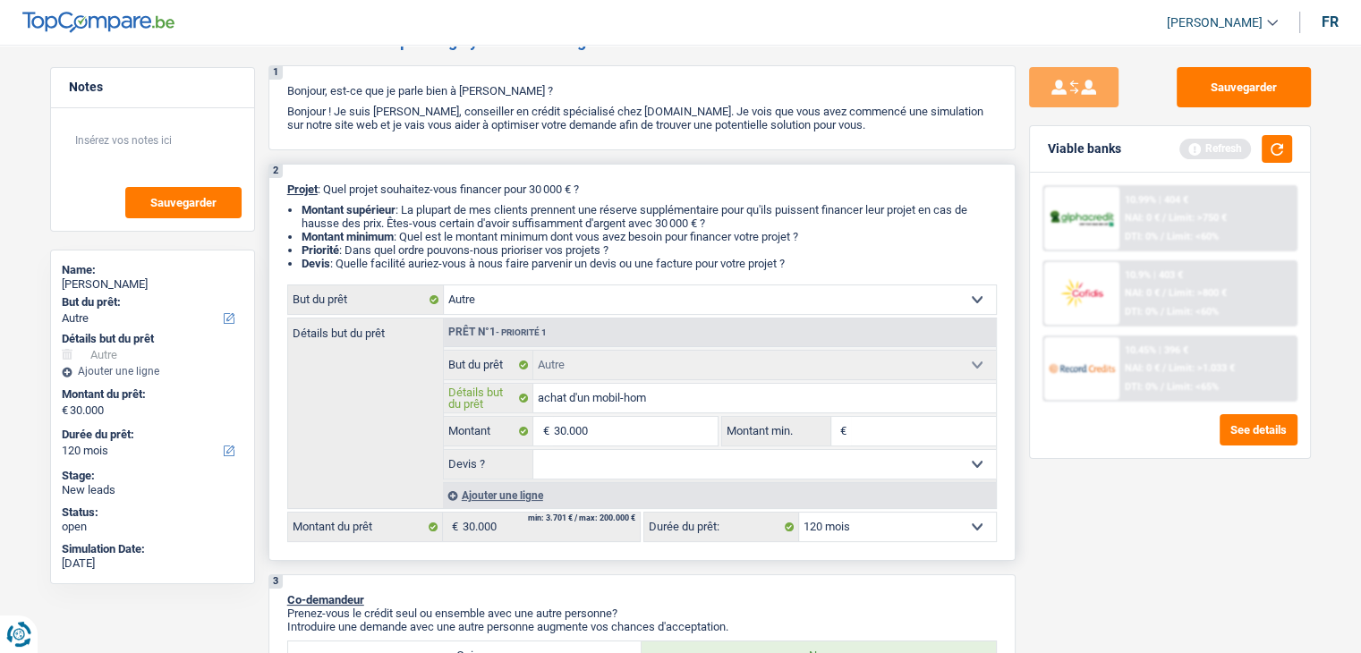
type input "achat d'un mobil-home"
type input "achat d'un mobil-homes"
type input "achat d'un mobil-home"
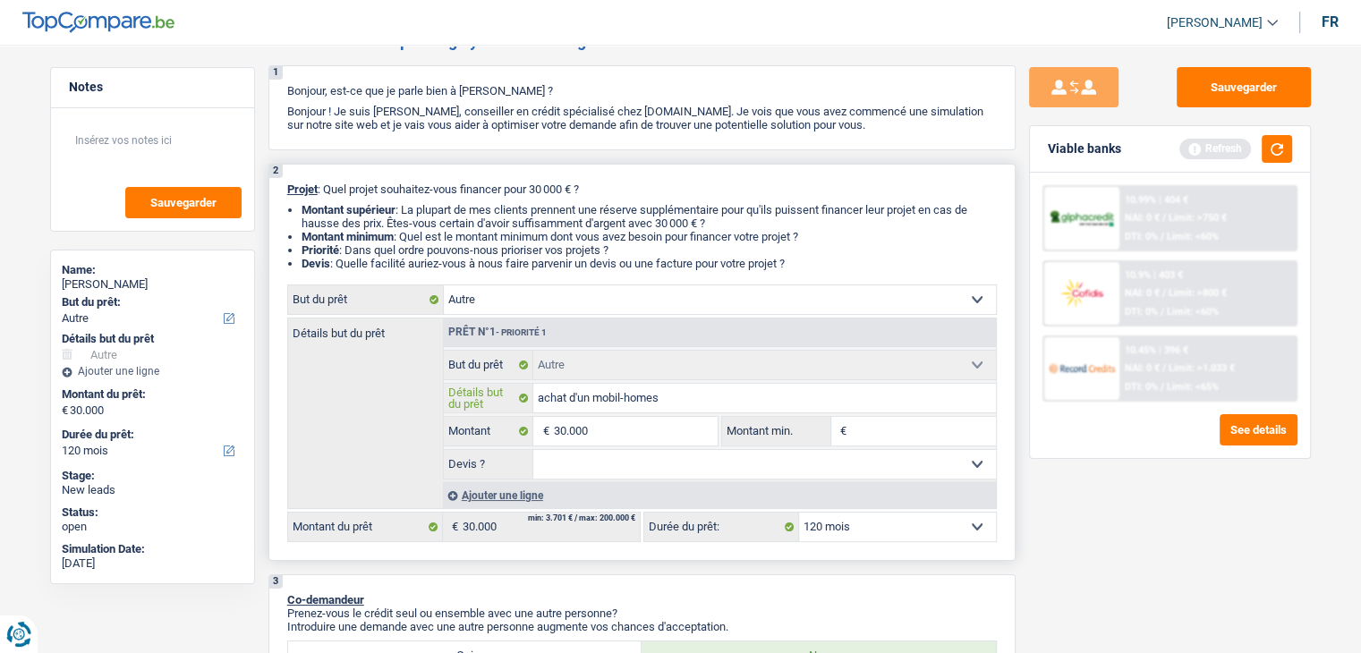
type input "achat d'un mobil-home"
type input "achat d'un mobil-home s"
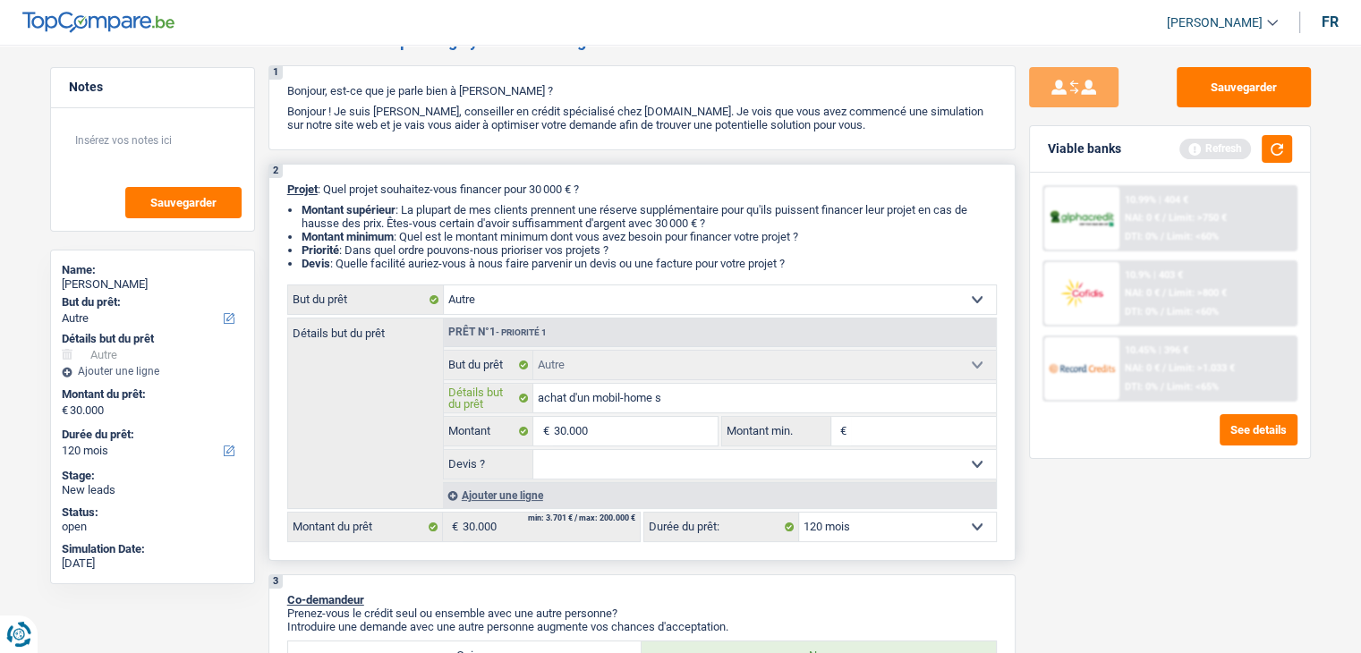
type input "achat d'un mobil-home su"
type input "achat d'un mobil-home sur"
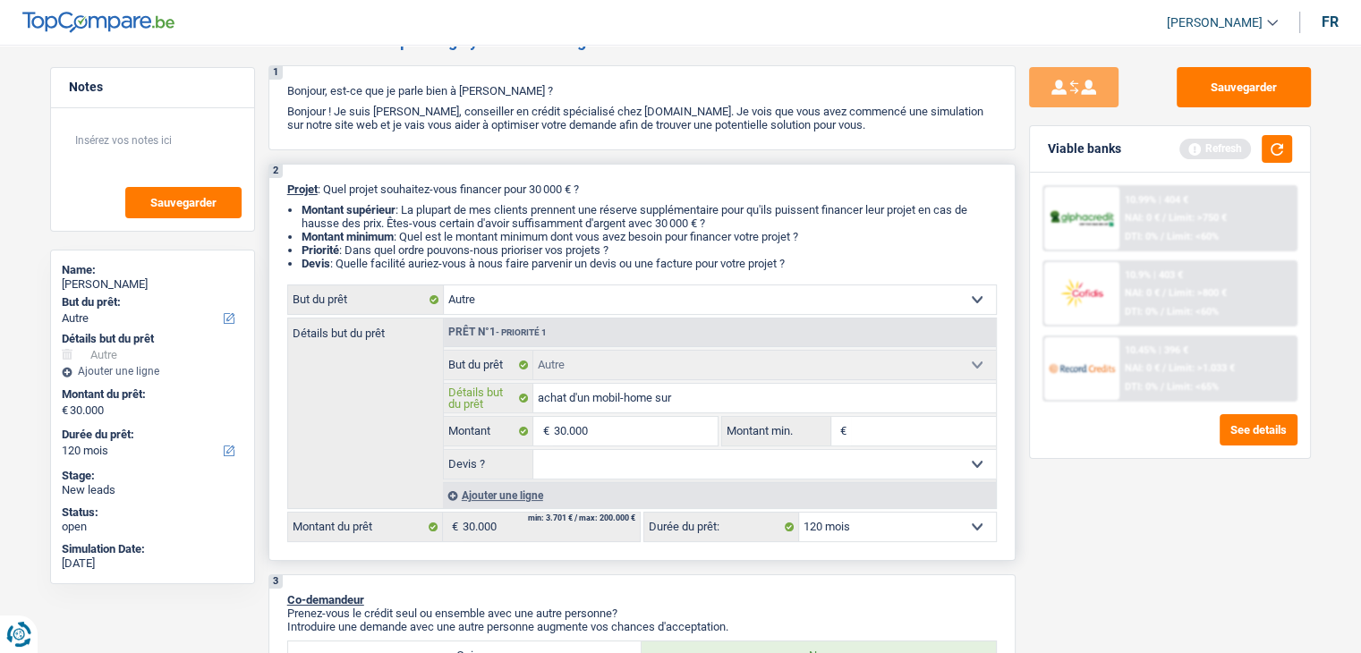
type input "achat d'un mobil-home sur"
type input "achat d'un mobil-home sur r"
type input "achat d'un mobil-home sur ro"
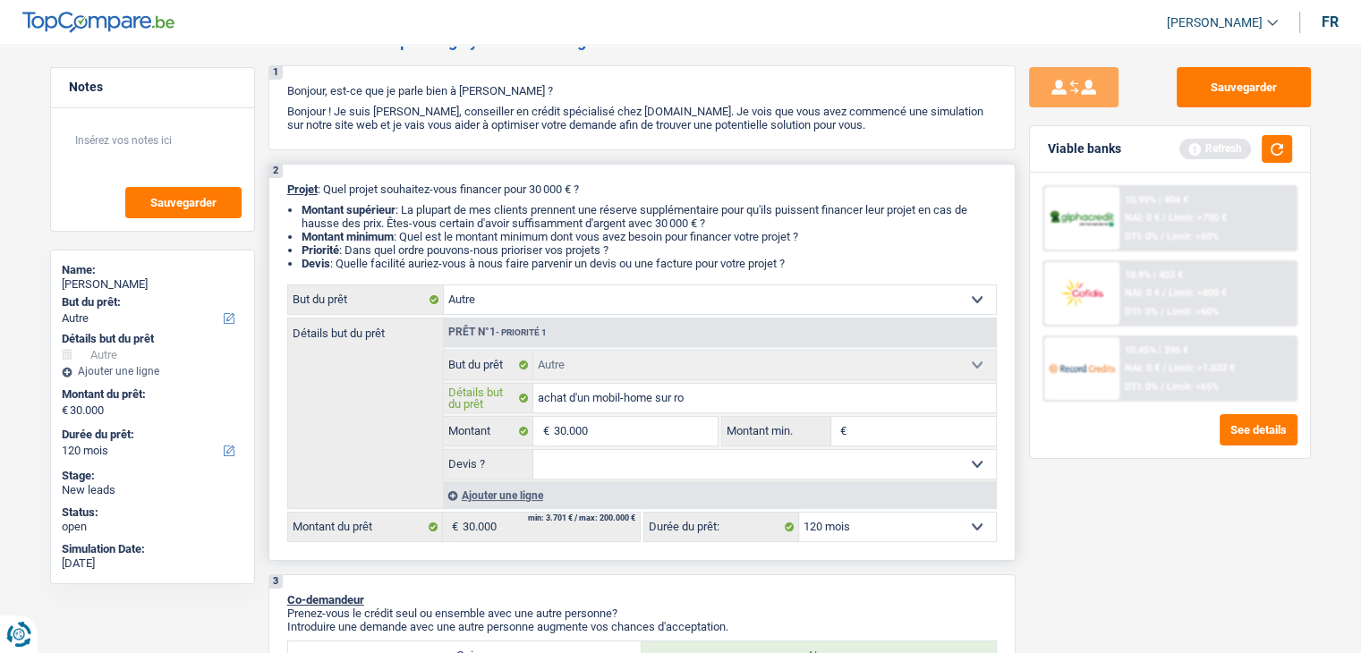
type input "achat d'un mobil-home sur rou"
type input "achat d'un mobil-home sur roue"
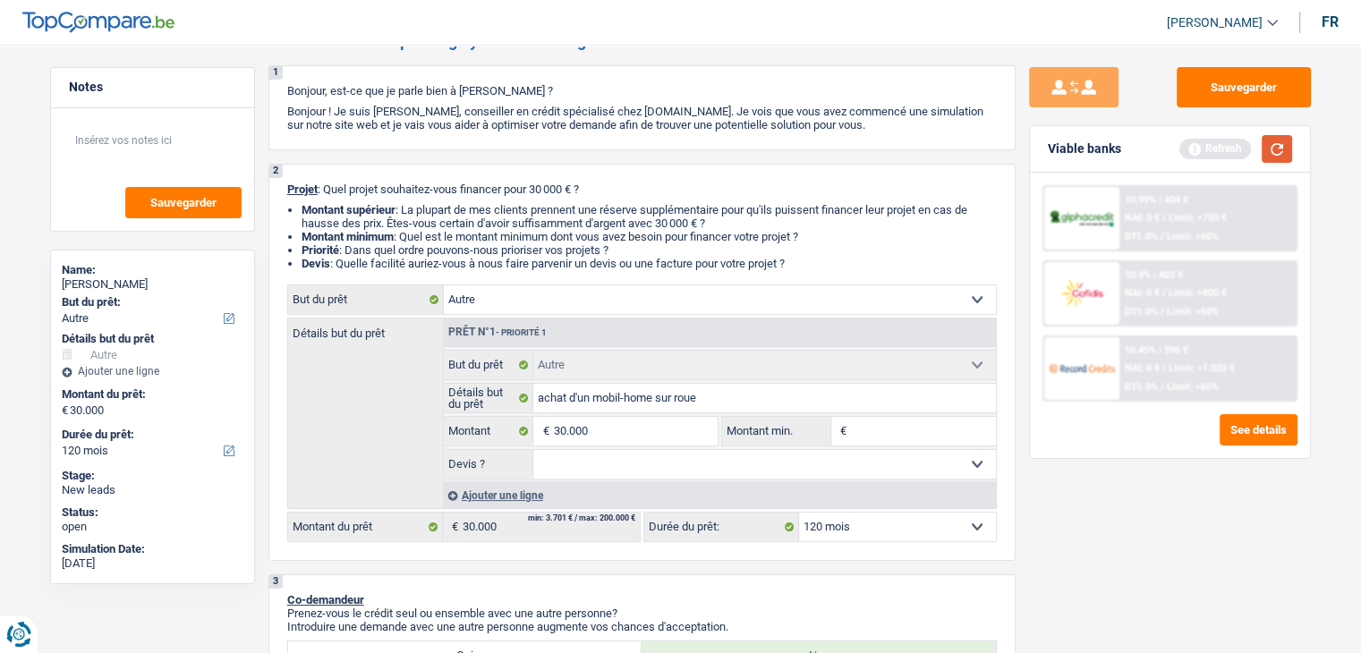
click at [1280, 152] on button "button" at bounding box center [1276, 149] width 30 height 28
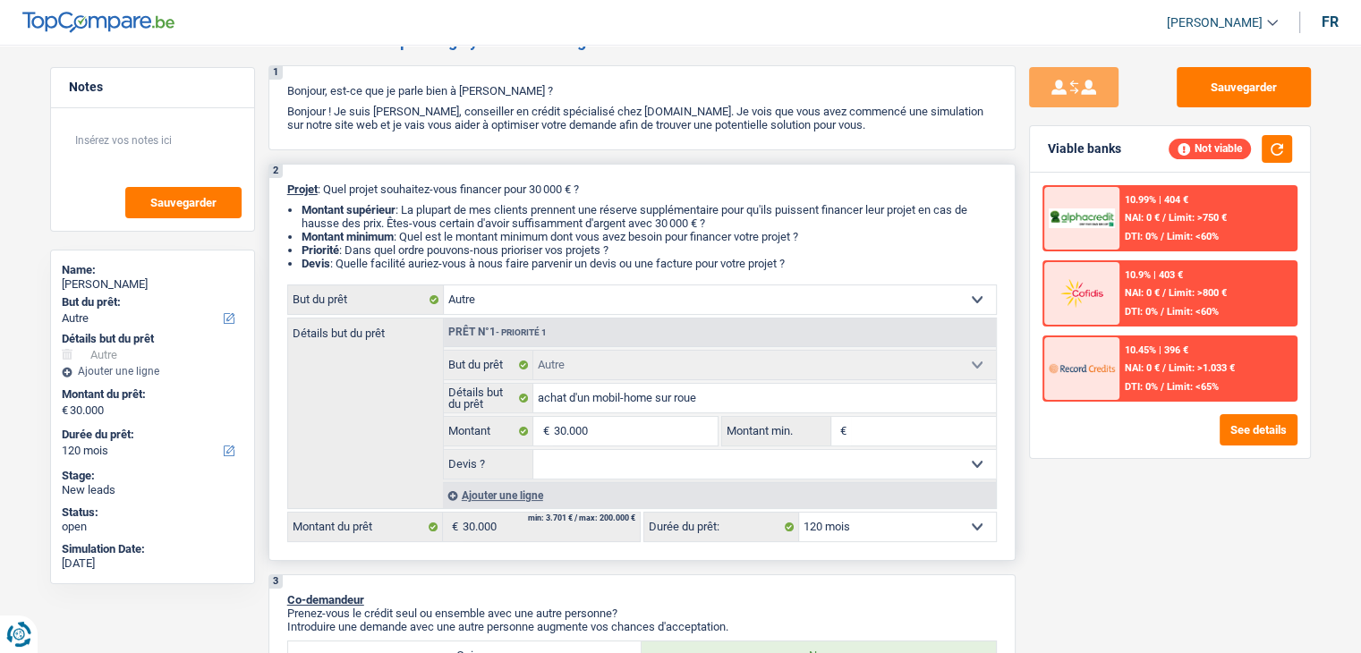
click at [918, 430] on input "Montant min." at bounding box center [923, 431] width 145 height 29
type input "3"
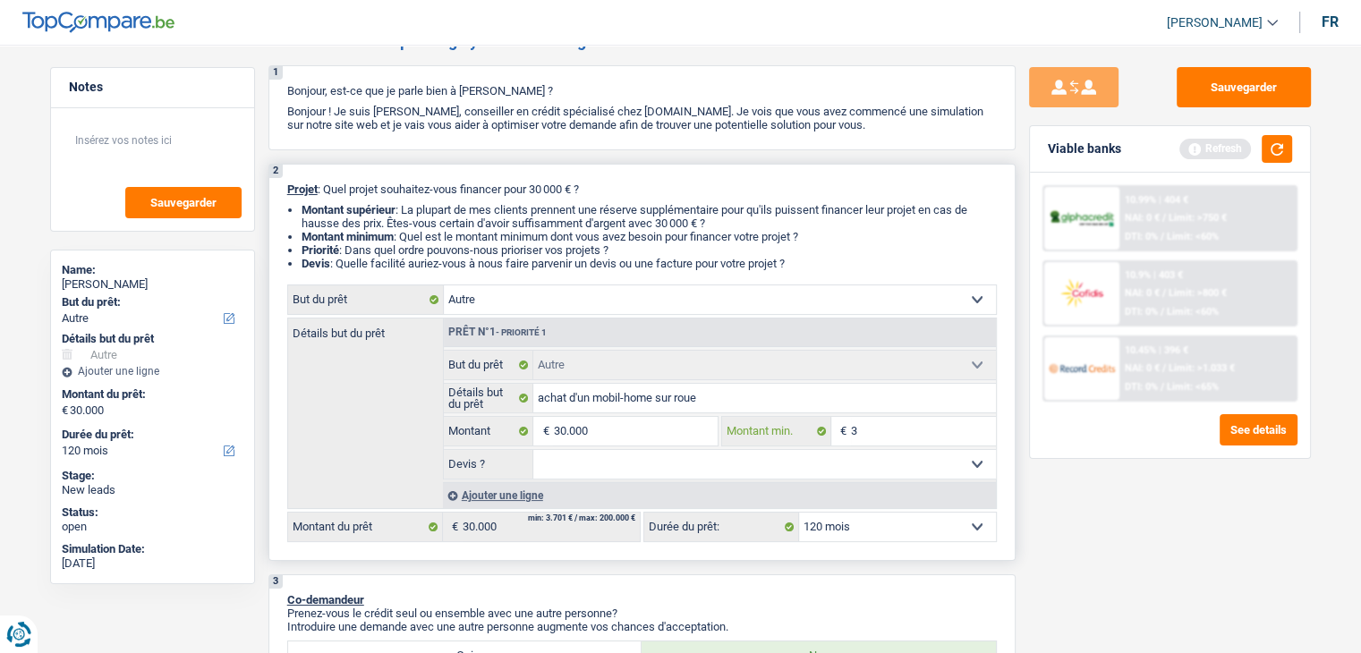
type input "30"
type input "300"
type input "3.000"
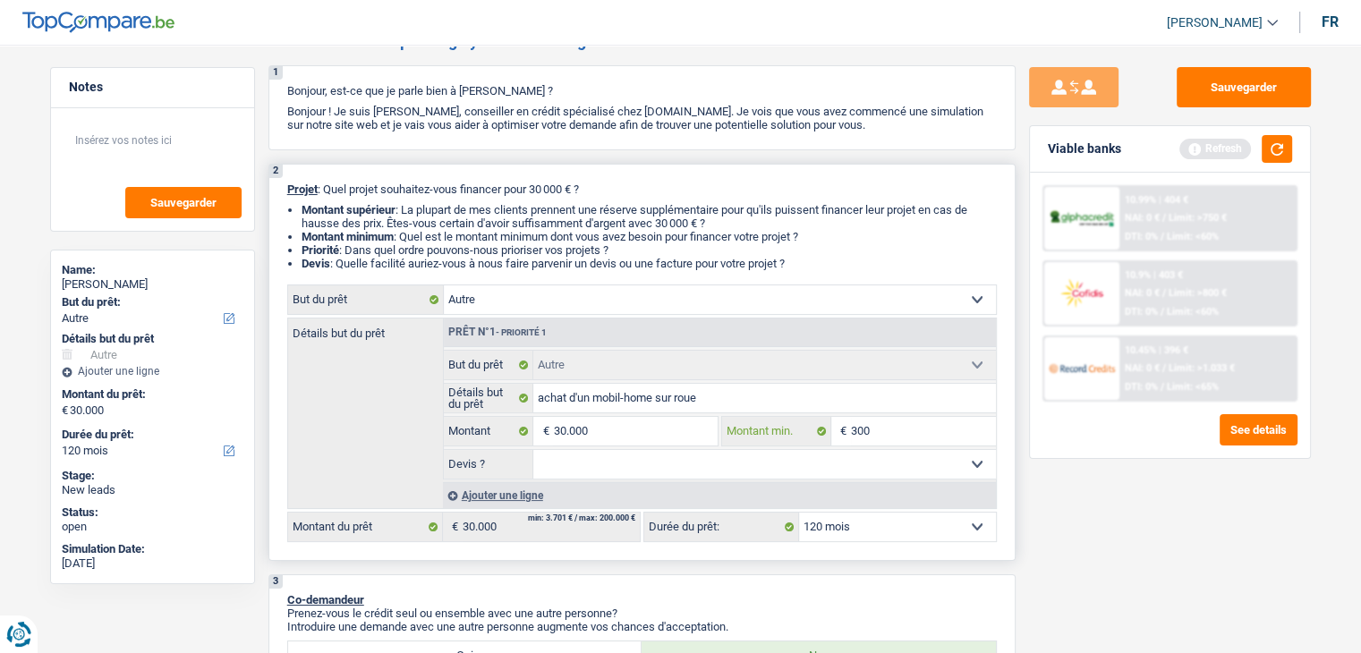
type input "3.000"
type input "30.000"
click at [1276, 143] on button "button" at bounding box center [1276, 149] width 30 height 28
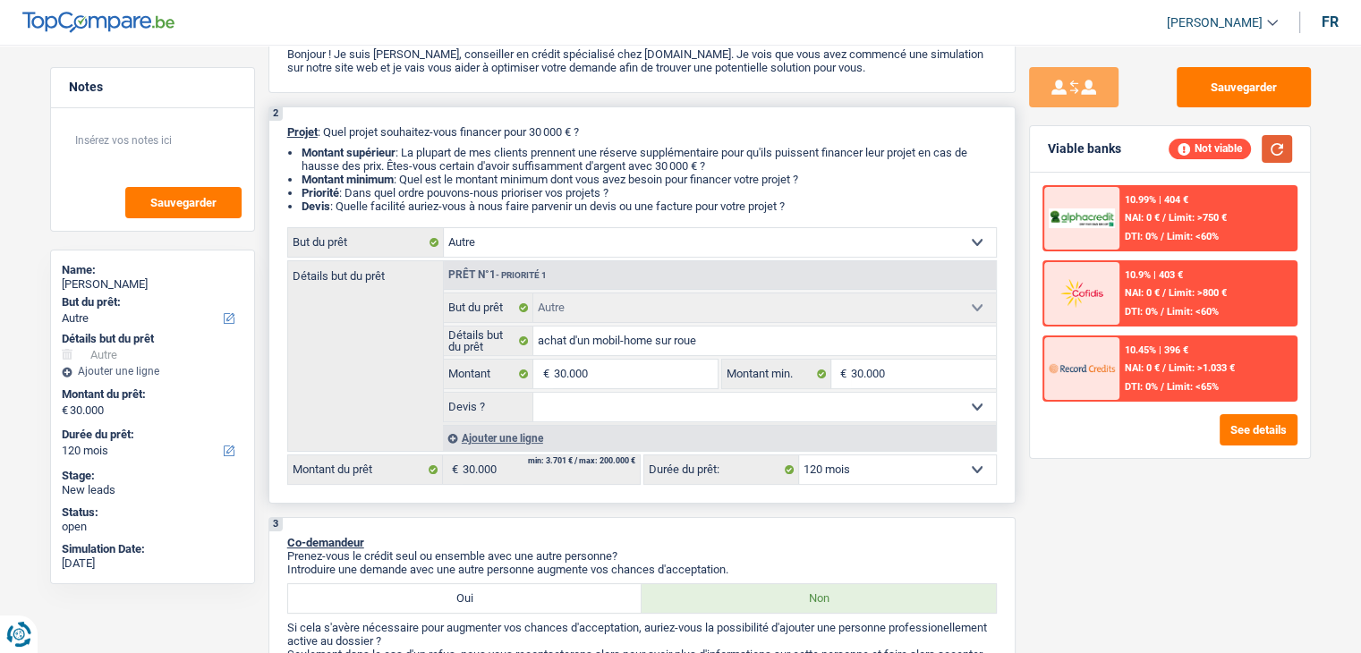
scroll to position [179, 0]
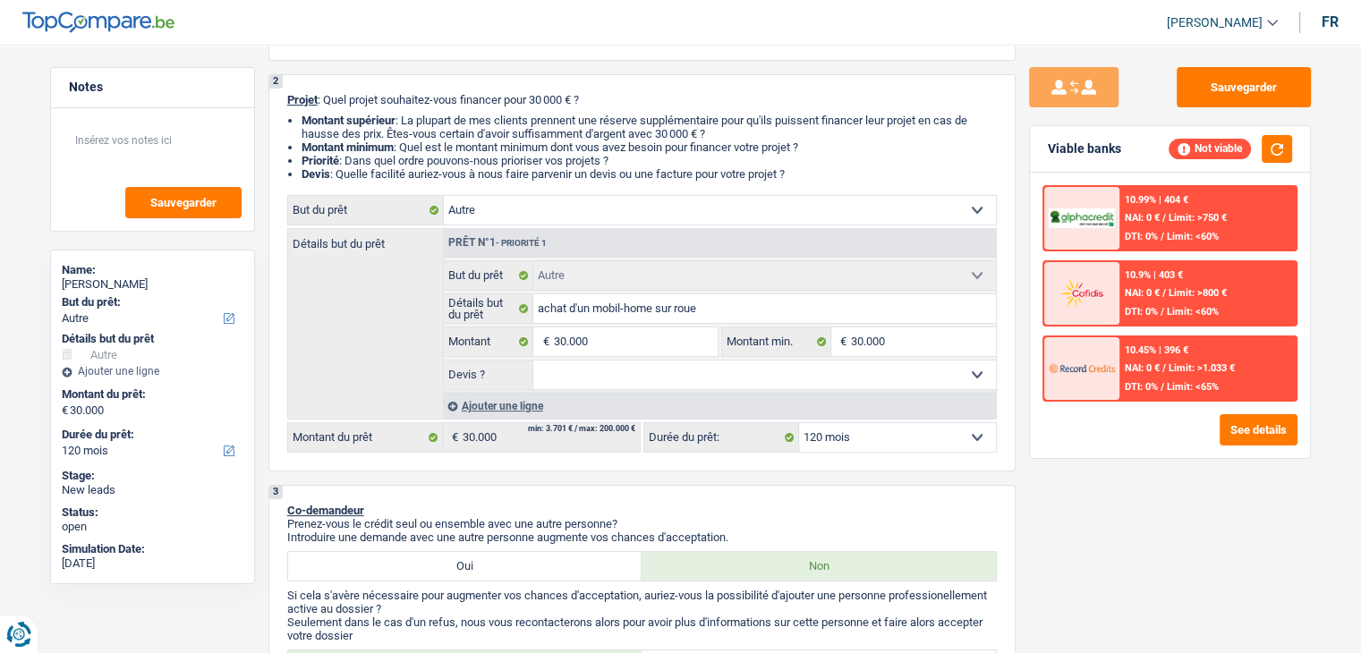
click at [1056, 502] on div "Sauvegarder Viable banks Not viable 10.99% | 404 € NAI: 0 € / Limit: >750 € DTI…" at bounding box center [1169, 343] width 309 height 553
drag, startPoint x: 866, startPoint y: 376, endPoint x: 822, endPoint y: 384, distance: 44.6
click at [866, 376] on select "Oui Non Non répondu Sélectionner une option" at bounding box center [764, 374] width 462 height 29
drag, startPoint x: 1101, startPoint y: 528, endPoint x: 866, endPoint y: 479, distance: 240.3
click at [1101, 528] on div "Sauvegarder Viable banks Not viable 10.99% | 404 € NAI: 0 € / Limit: >750 € DTI…" at bounding box center [1169, 343] width 309 height 553
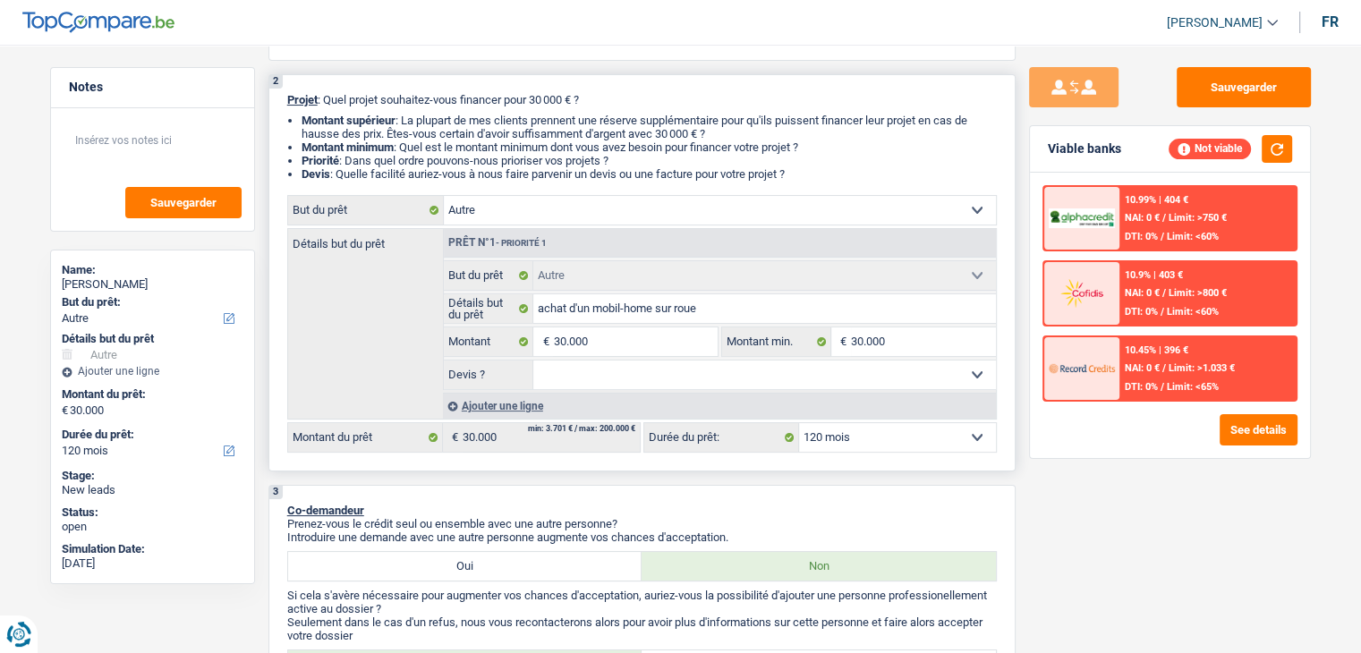
click at [630, 378] on select "Oui Non Non répondu Sélectionner une option" at bounding box center [764, 374] width 462 height 29
select select "yes"
click at [533, 360] on select "Oui Non Non répondu Sélectionner une option" at bounding box center [764, 374] width 462 height 29
select select "yes"
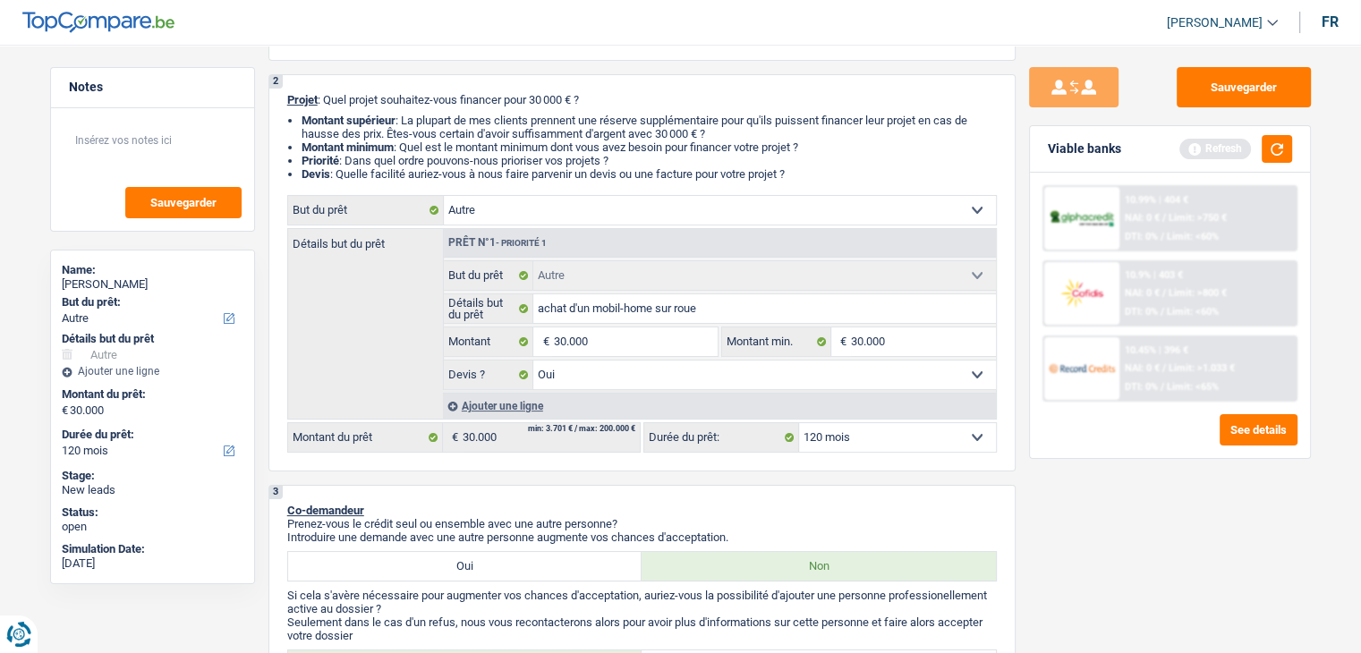
drag, startPoint x: 1234, startPoint y: 174, endPoint x: 1276, endPoint y: 154, distance: 46.8
click at [1239, 173] on div "10.99% | 404 € NAI: 0 € / Limit: >750 € DTI: 0% / Limit: <60% 10.9% | 403 € NAI…" at bounding box center [1170, 315] width 280 height 285
click at [1276, 153] on button "button" at bounding box center [1276, 149] width 30 height 28
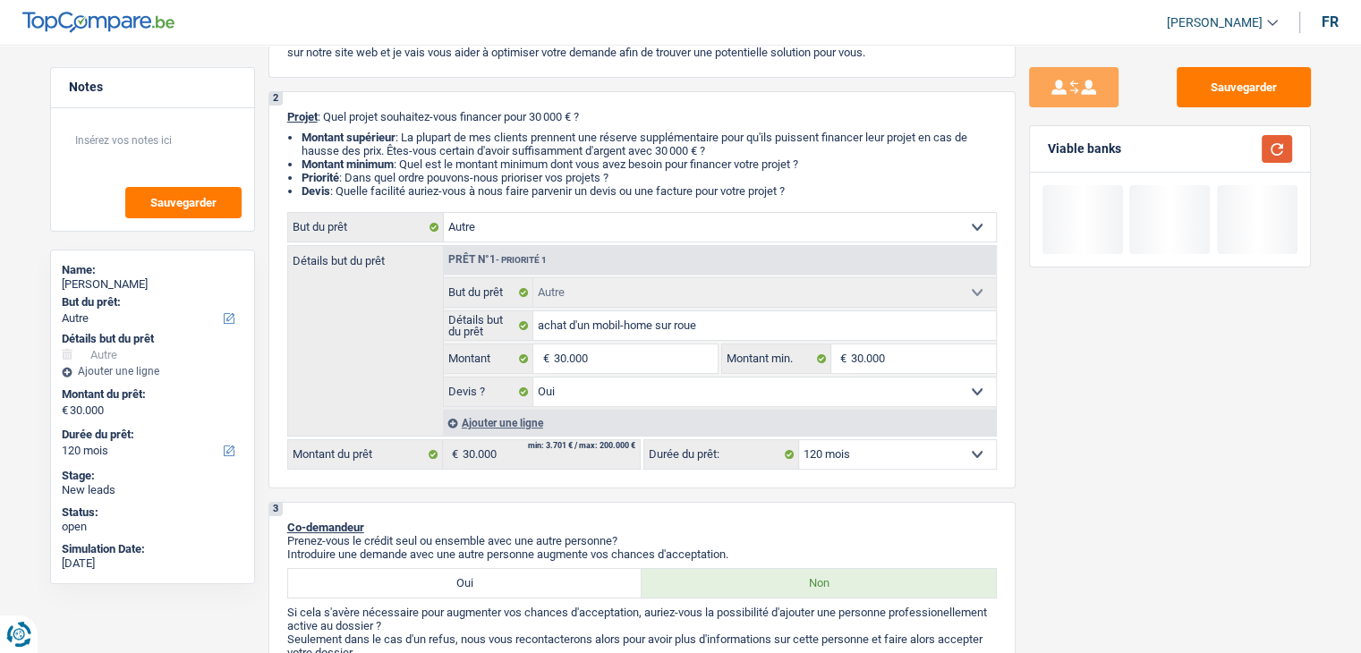
scroll to position [0, 0]
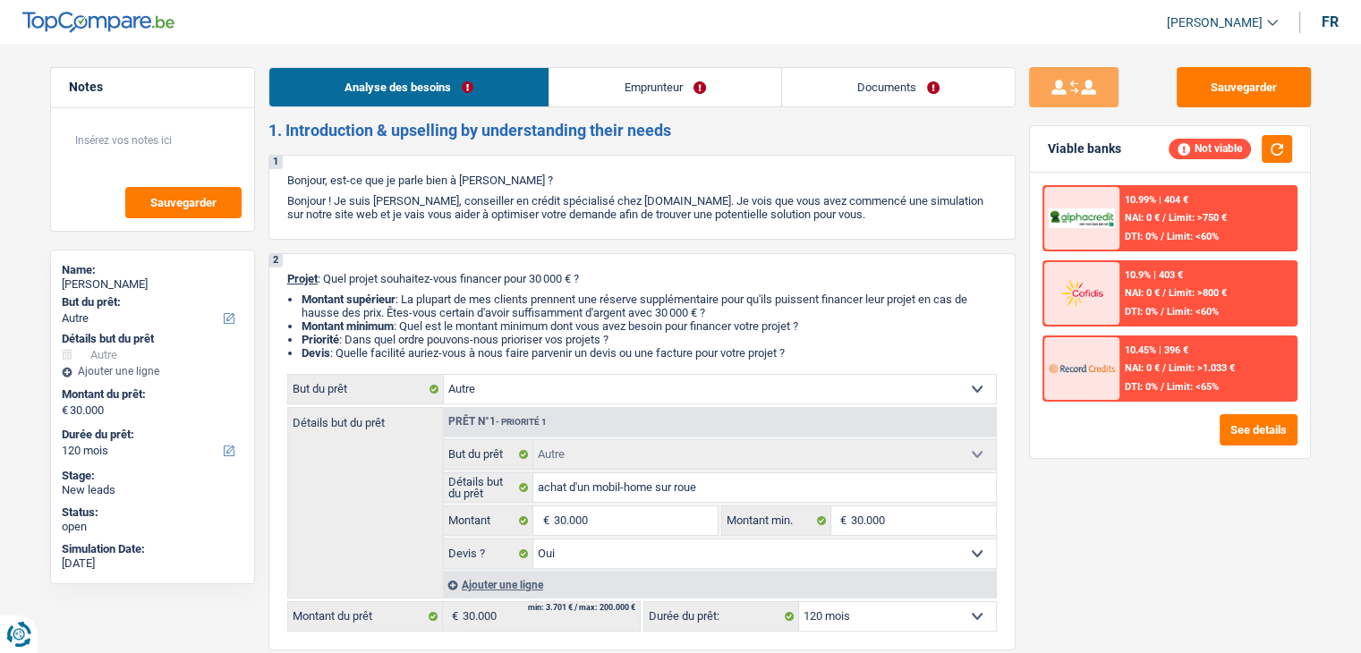
click at [638, 90] on link "Emprunteur" at bounding box center [665, 87] width 232 height 38
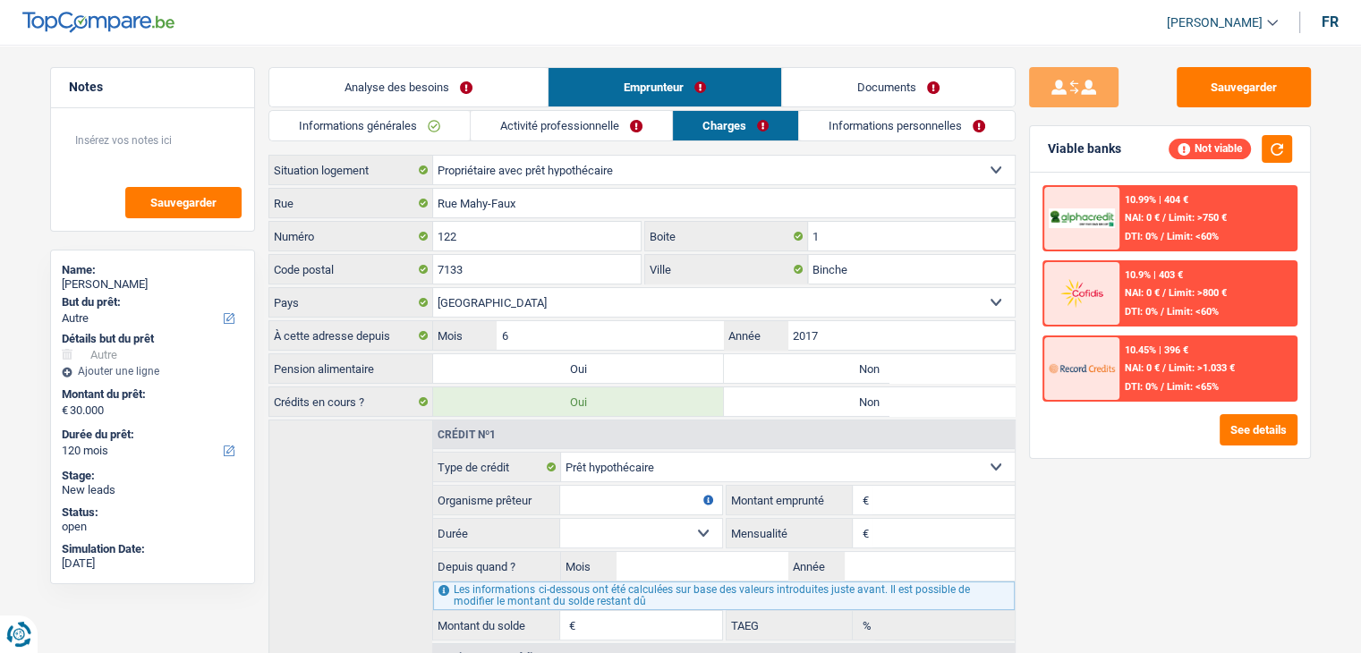
click at [457, 87] on link "Analyse des besoins" at bounding box center [408, 87] width 278 height 38
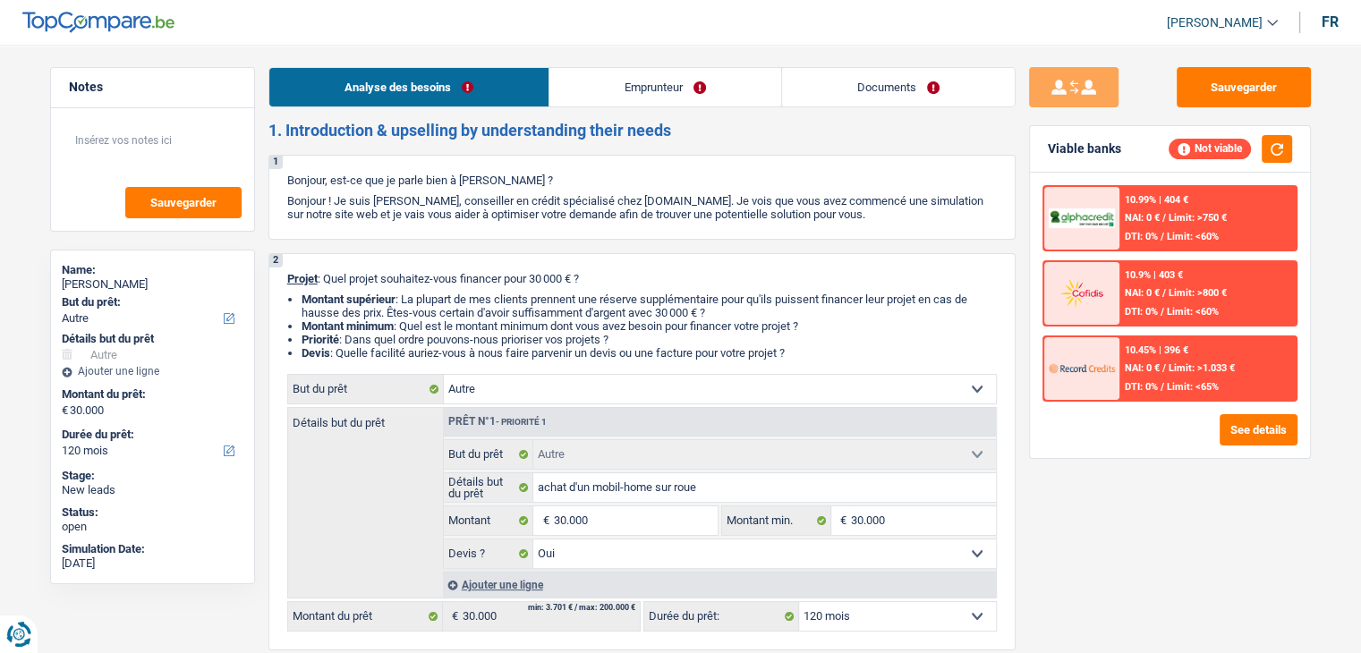
click at [626, 87] on link "Emprunteur" at bounding box center [665, 87] width 232 height 38
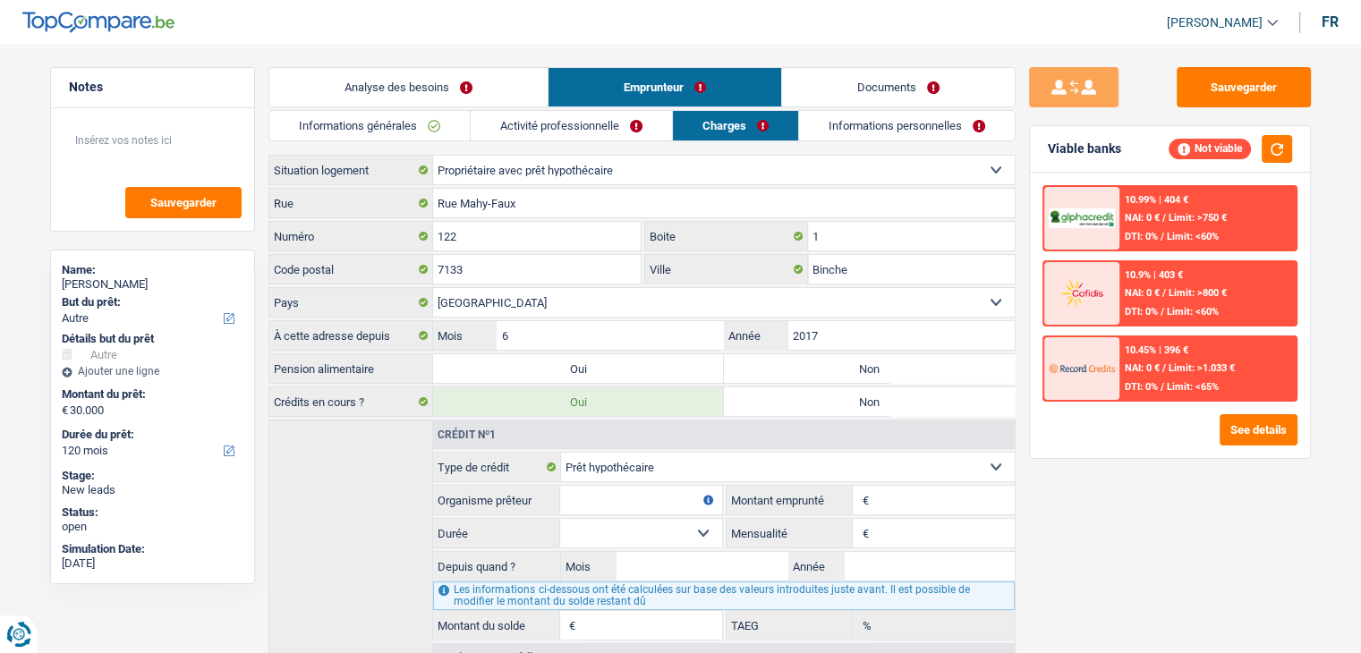
click at [579, 125] on link "Activité professionnelle" at bounding box center [571, 126] width 201 height 30
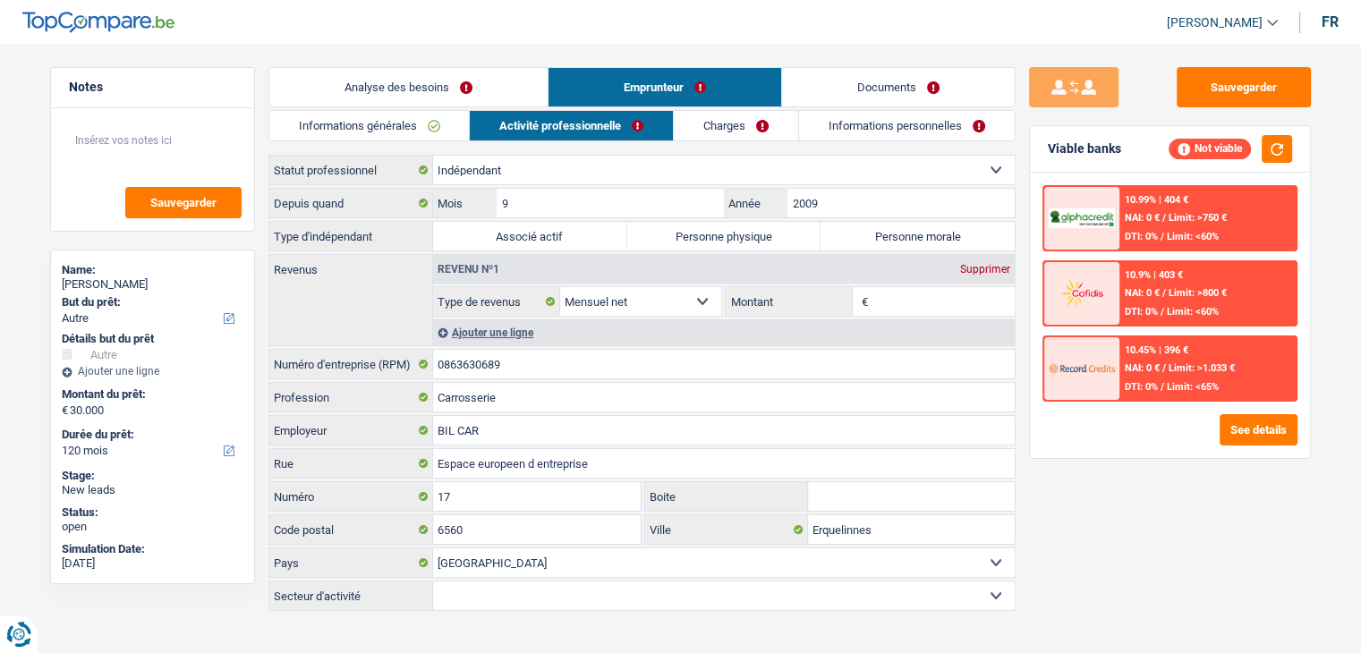
click at [435, 88] on link "Analyse des besoins" at bounding box center [408, 87] width 278 height 38
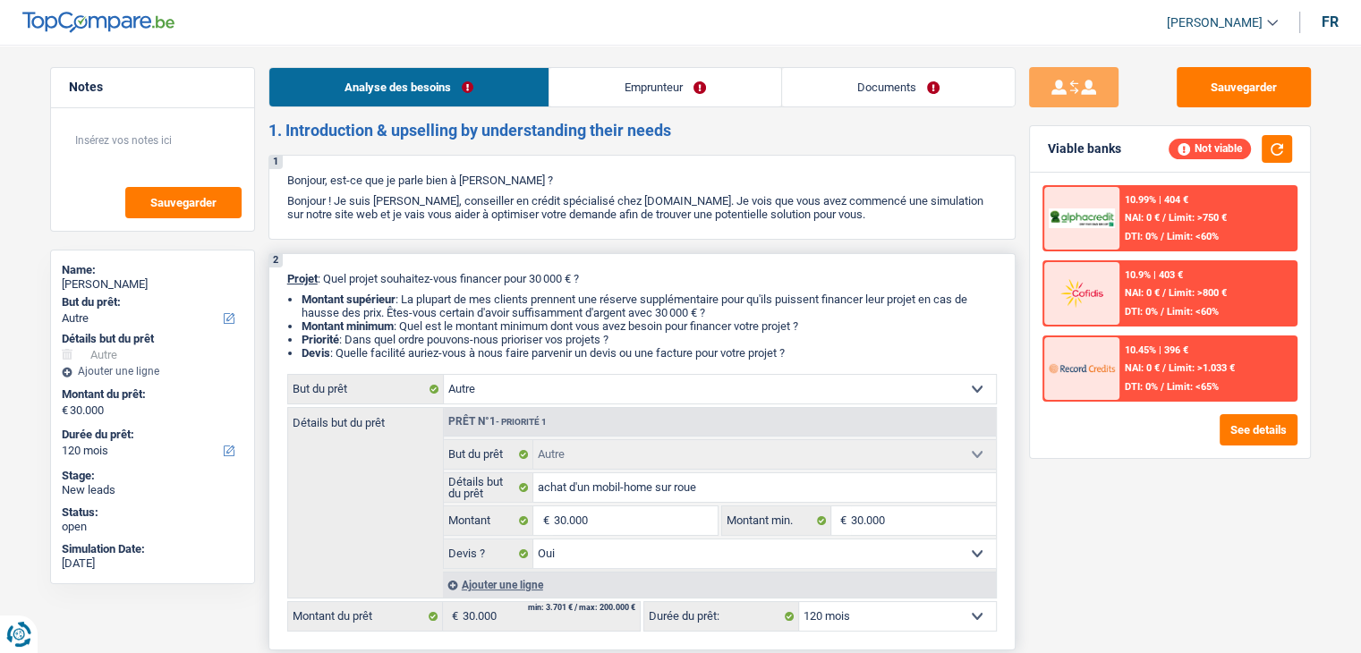
drag, startPoint x: 797, startPoint y: 346, endPoint x: 294, endPoint y: 285, distance: 506.4
click at [282, 274] on div "2 Projet : Quel projet souhaitez-vous financer pour 30 000 € ? Montant supérieu…" at bounding box center [641, 451] width 747 height 397
click at [295, 286] on div "2 Projet : Quel projet souhaitez-vous financer pour 30 000 € ? Montant supérieu…" at bounding box center [641, 451] width 747 height 397
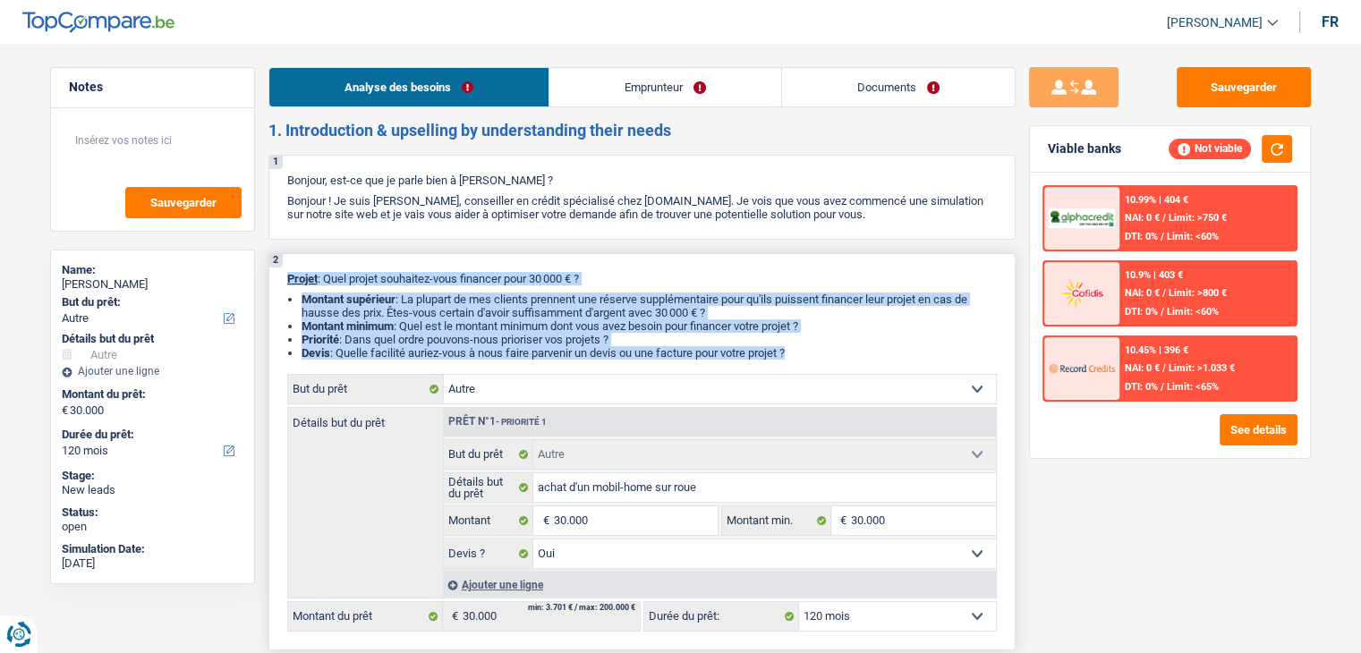
drag, startPoint x: 290, startPoint y: 279, endPoint x: 823, endPoint y: 363, distance: 539.7
click at [823, 363] on div "2 Projet : Quel projet souhaitez-vous financer pour 30 000 € ? Montant supérieu…" at bounding box center [641, 451] width 747 height 397
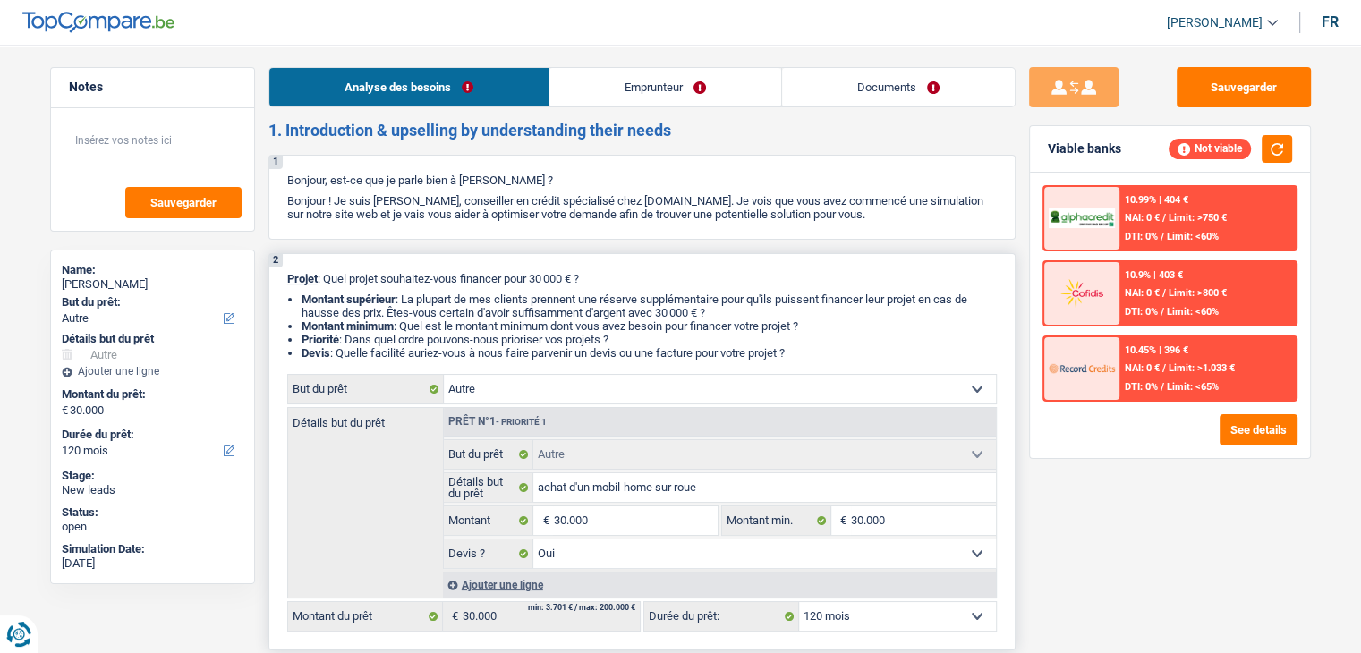
click at [821, 362] on div "2 Projet : Quel projet souhaitez-vous financer pour 30 000 € ? Montant supérieu…" at bounding box center [641, 451] width 747 height 397
drag, startPoint x: 757, startPoint y: 344, endPoint x: 284, endPoint y: 279, distance: 476.8
click at [284, 279] on div "2 Projet : Quel projet souhaitez-vous financer pour 30 000 € ? Montant supérieu…" at bounding box center [641, 451] width 747 height 397
drag, startPoint x: 287, startPoint y: 278, endPoint x: 809, endPoint y: 356, distance: 527.3
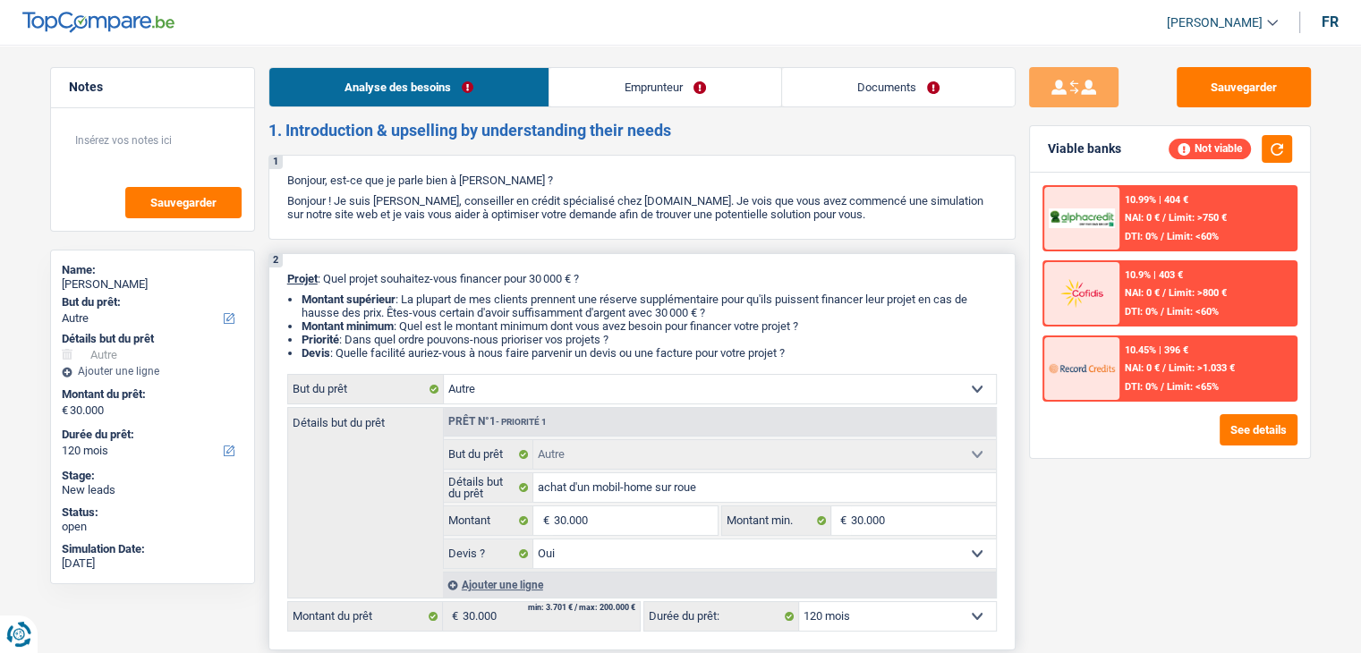
click at [809, 356] on div "2 Projet : Quel projet souhaitez-vous financer pour 30 000 € ? Montant supérieu…" at bounding box center [641, 451] width 747 height 397
click at [809, 356] on li "Devis : Quelle facilité auriez-vous à nous faire parvenir un devis ou une factu…" at bounding box center [648, 352] width 695 height 13
drag, startPoint x: 631, startPoint y: 349, endPoint x: 276, endPoint y: 280, distance: 360.9
click at [276, 280] on div "2 Projet : Quel projet souhaitez-vous financer pour 30 000 € ? Montant supérieu…" at bounding box center [641, 451] width 747 height 397
click at [293, 293] on ul "Montant supérieur : La plupart de mes clients prennent une réserve supplémentai…" at bounding box center [641, 326] width 709 height 67
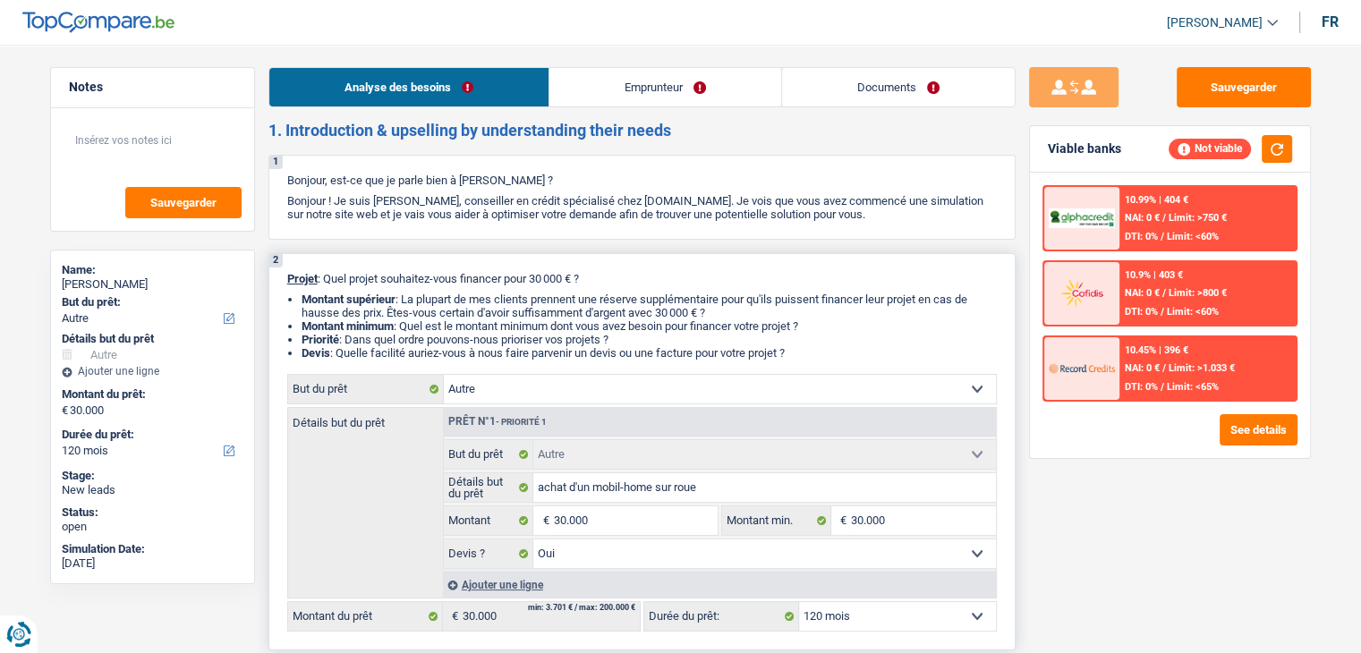
drag, startPoint x: 286, startPoint y: 280, endPoint x: 807, endPoint y: 357, distance: 526.3
click at [807, 357] on div "2 Projet : Quel projet souhaitez-vous financer pour 30 000 € ? Montant supérieu…" at bounding box center [641, 451] width 747 height 397
click at [807, 357] on li "Devis : Quelle facilité auriez-vous à nous faire parvenir un devis ou une factu…" at bounding box center [648, 352] width 695 height 13
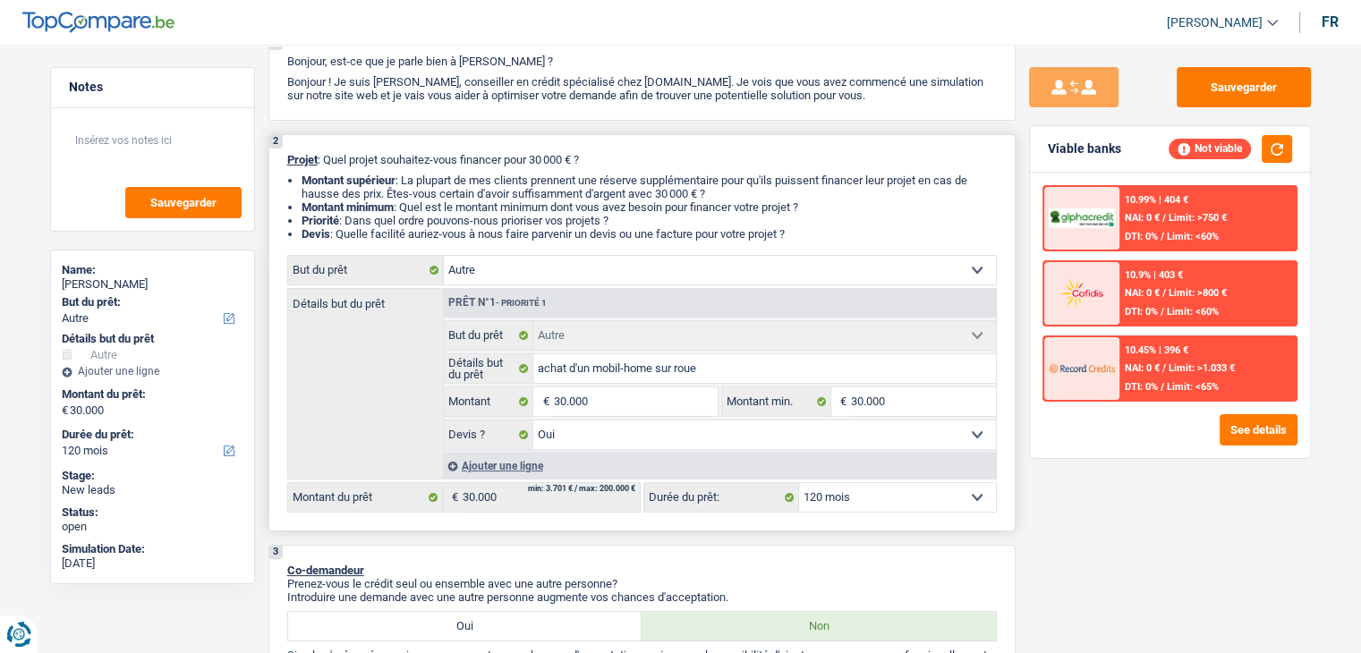
scroll to position [268, 0]
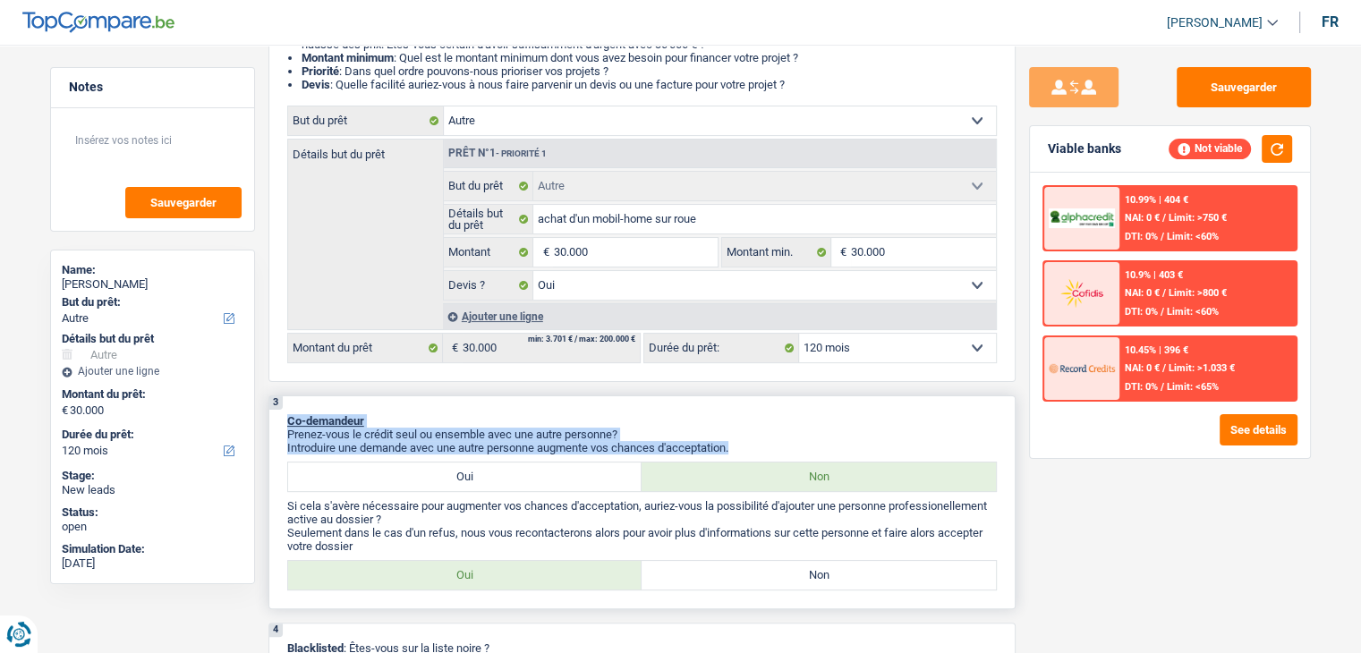
drag, startPoint x: 737, startPoint y: 445, endPoint x: 284, endPoint y: 420, distance: 453.3
click at [284, 420] on div "3 Co-demandeur Prenez-vous le crédit seul ou ensemble avec une autre personne? …" at bounding box center [641, 502] width 747 height 214
drag, startPoint x: 288, startPoint y: 418, endPoint x: 755, endPoint y: 444, distance: 467.7
click at [755, 444] on div "3 Co-demandeur Prenez-vous le crédit seul ou ensemble avec une autre personne? …" at bounding box center [641, 502] width 747 height 214
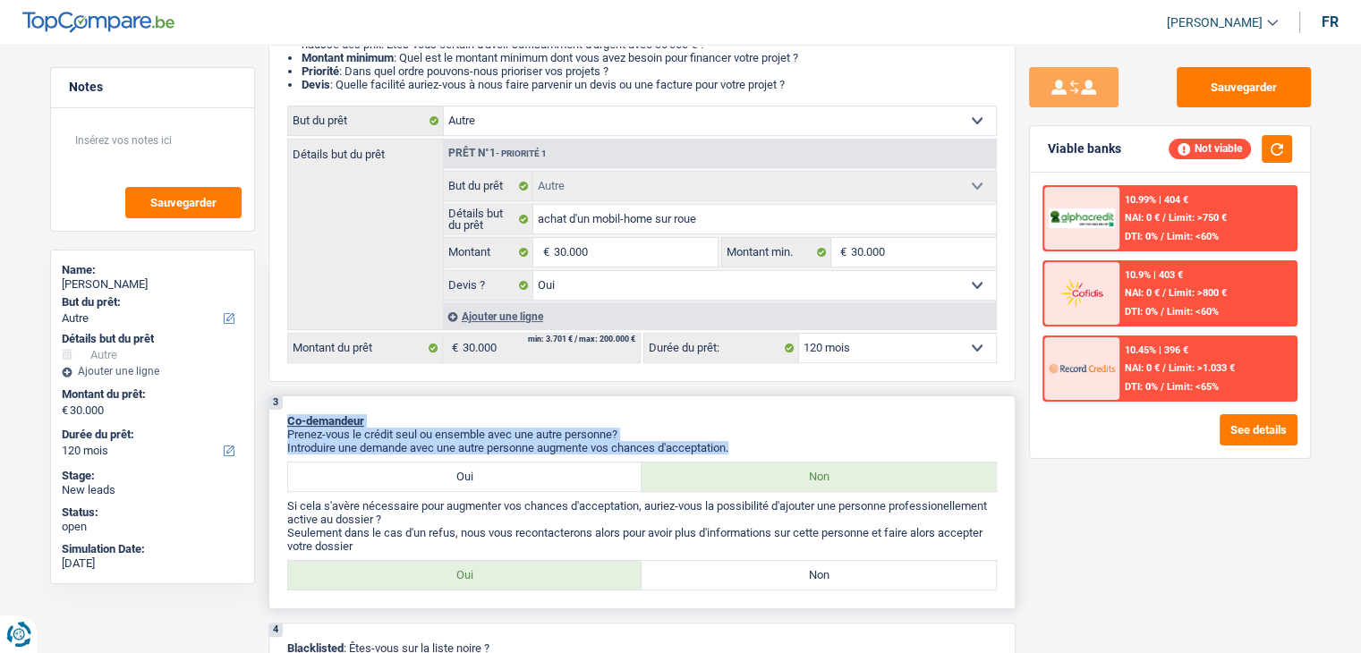
click at [755, 444] on p "Introduire une demande avec une autre personne augmente vos chances d'acceptati…" at bounding box center [641, 447] width 709 height 13
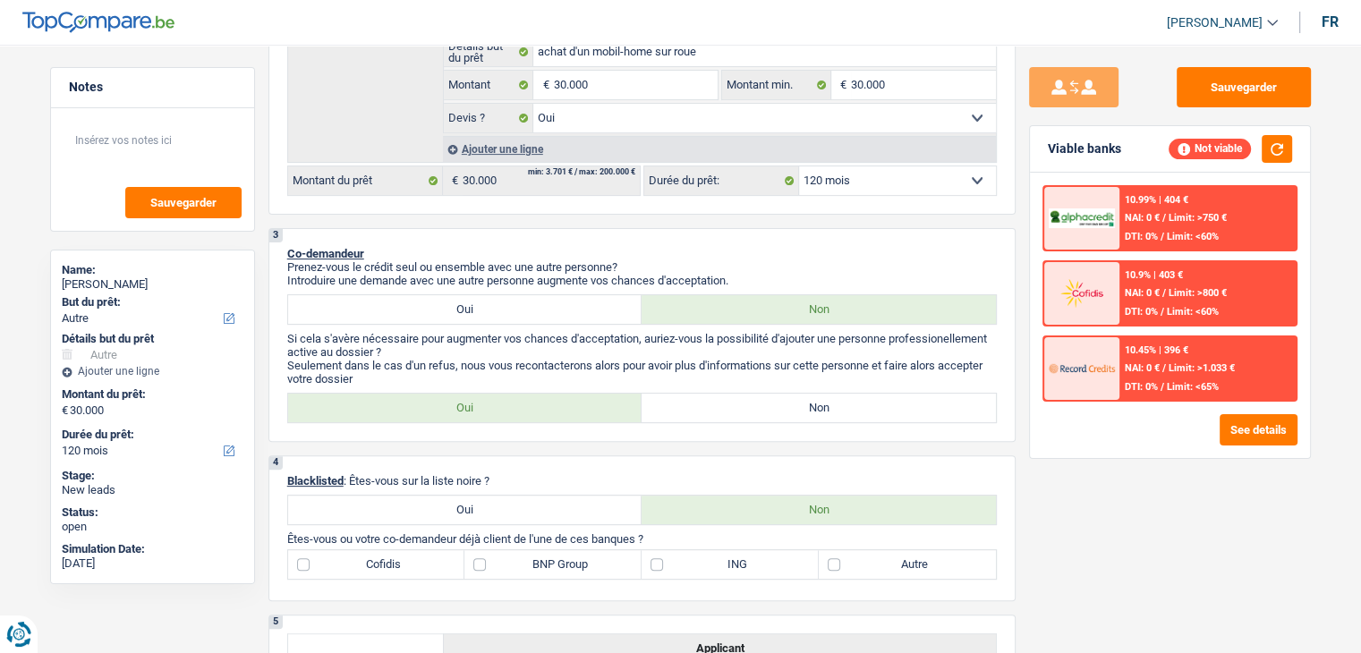
scroll to position [447, 0]
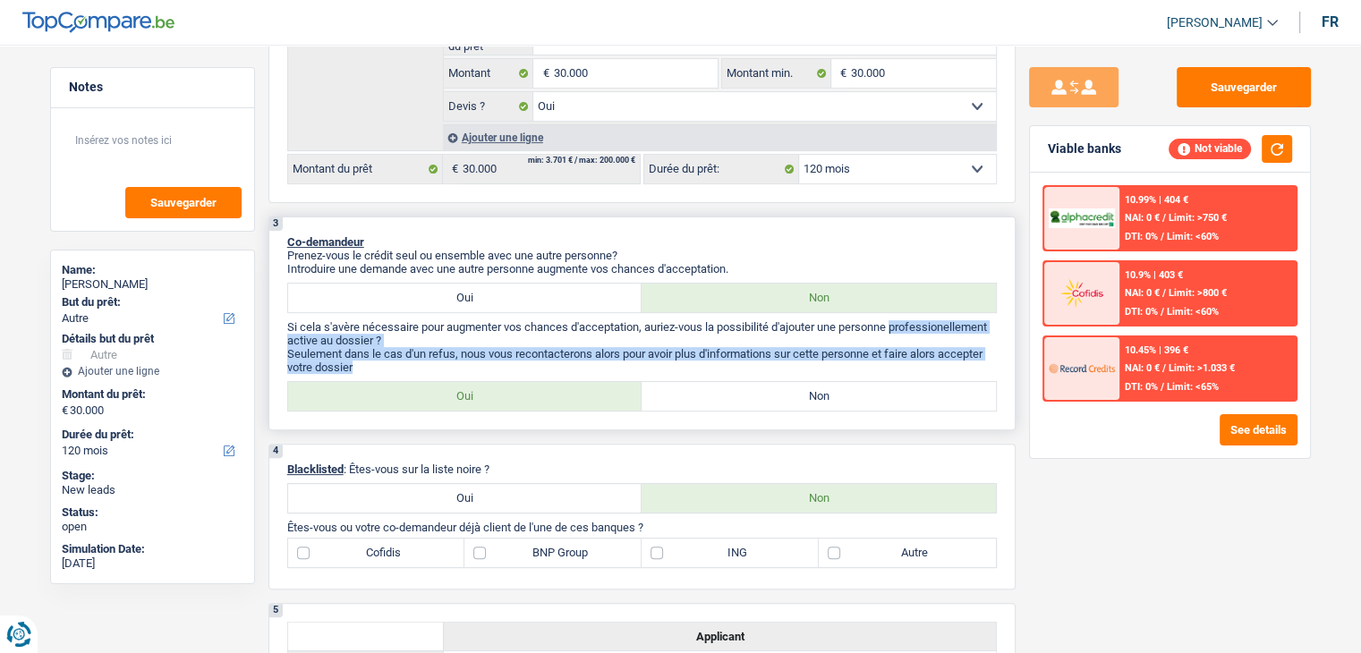
drag, startPoint x: 354, startPoint y: 367, endPoint x: 281, endPoint y: 339, distance: 78.4
click at [281, 339] on div "3 Co-demandeur Prenez-vous le crédit seul ou ensemble avec une autre personne? …" at bounding box center [641, 323] width 747 height 214
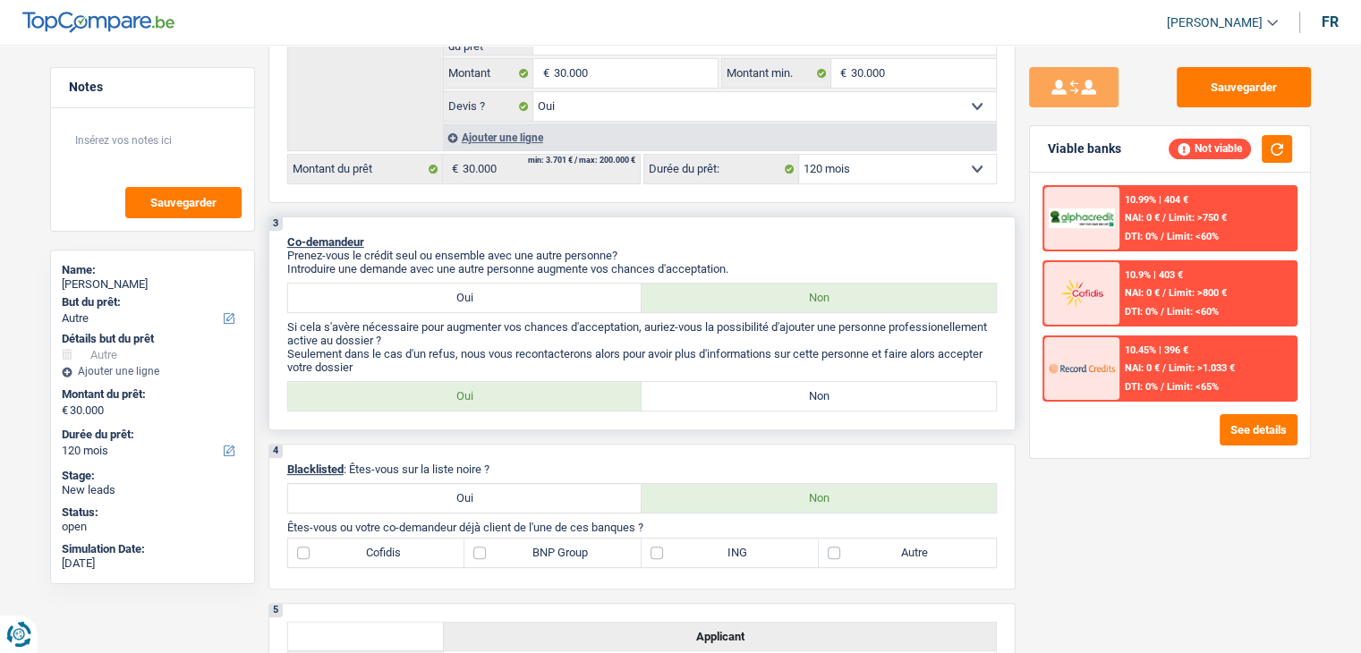
click at [444, 255] on p "Prenez-vous le crédit seul ou ensemble avec une autre personne?" at bounding box center [641, 255] width 709 height 13
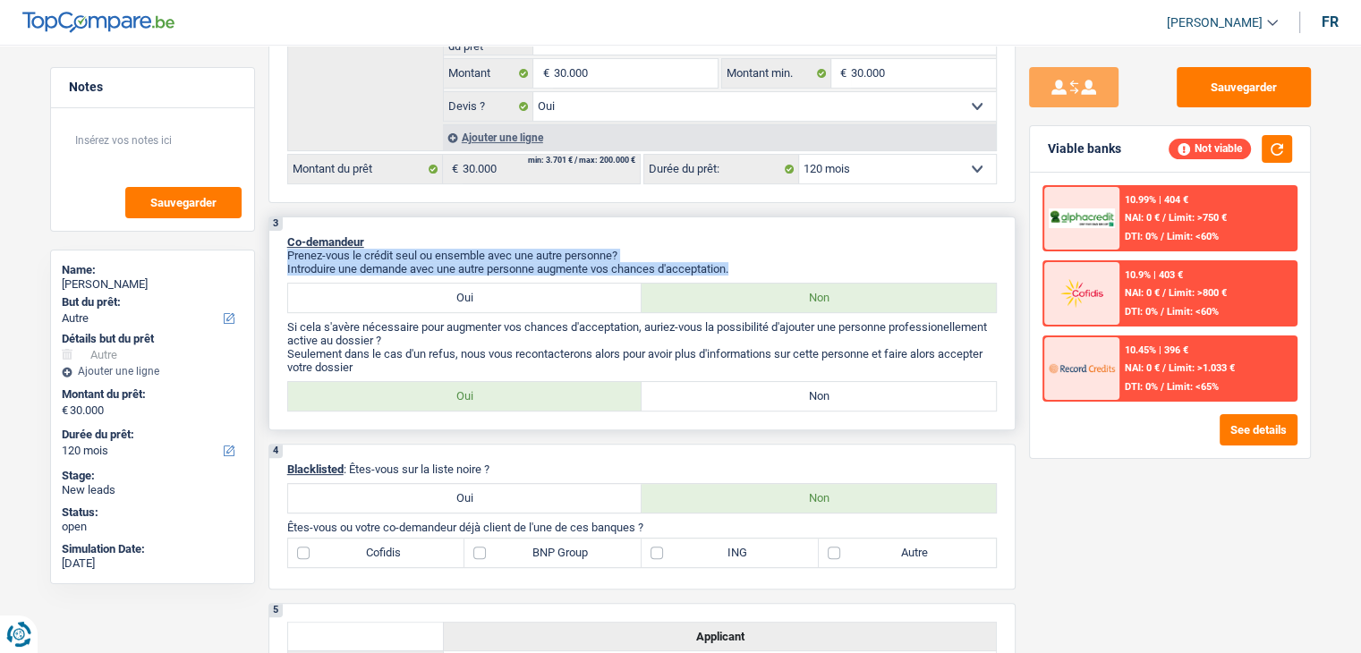
drag, startPoint x: 749, startPoint y: 264, endPoint x: 419, endPoint y: 243, distance: 330.7
click at [420, 243] on div "3 Co-demandeur Prenez-vous le crédit seul ou ensemble avec une autre personne? …" at bounding box center [641, 323] width 747 height 214
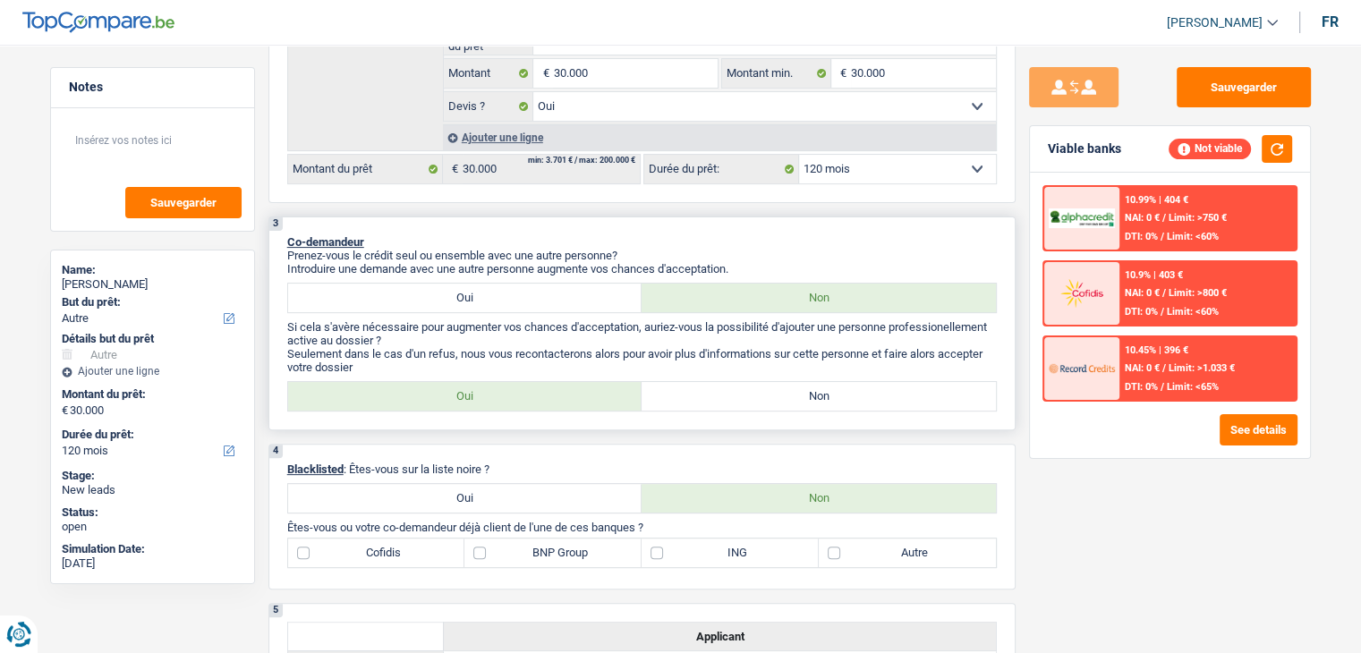
click at [460, 294] on label "Oui" at bounding box center [465, 298] width 354 height 29
click at [460, 294] on input "Oui" at bounding box center [465, 298] width 354 height 29
radio input "true"
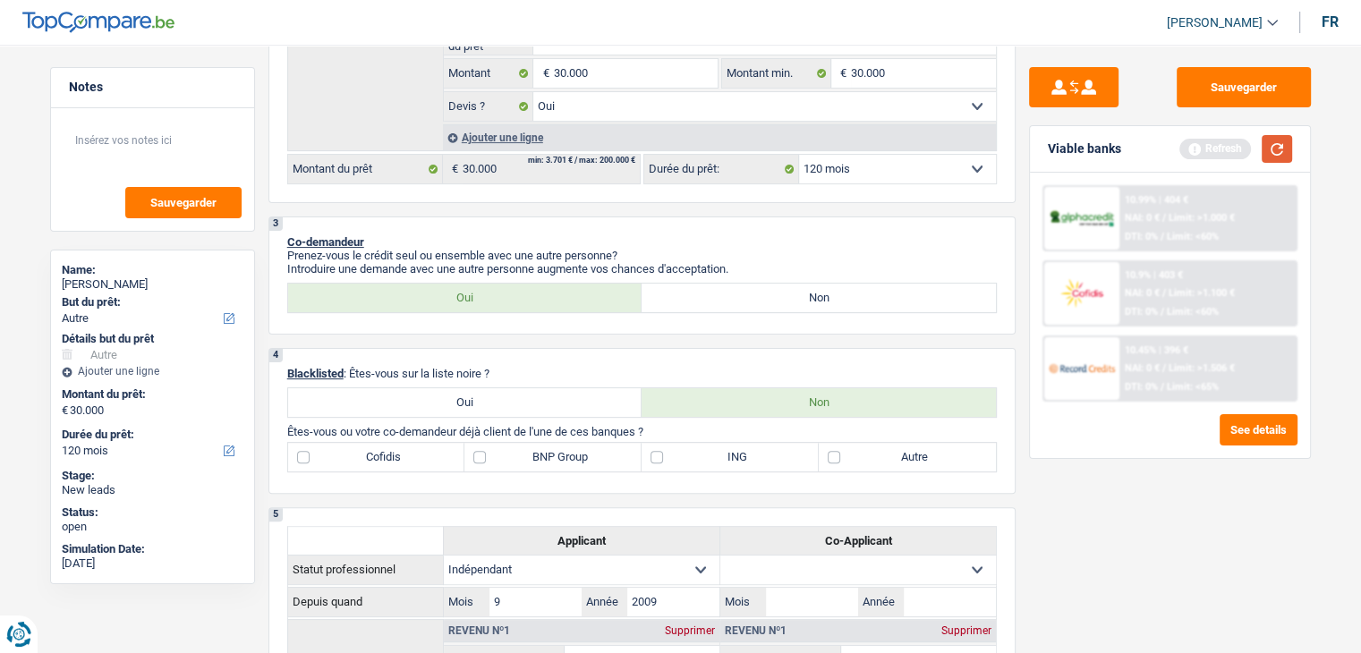
click at [1278, 153] on button "button" at bounding box center [1276, 149] width 30 height 28
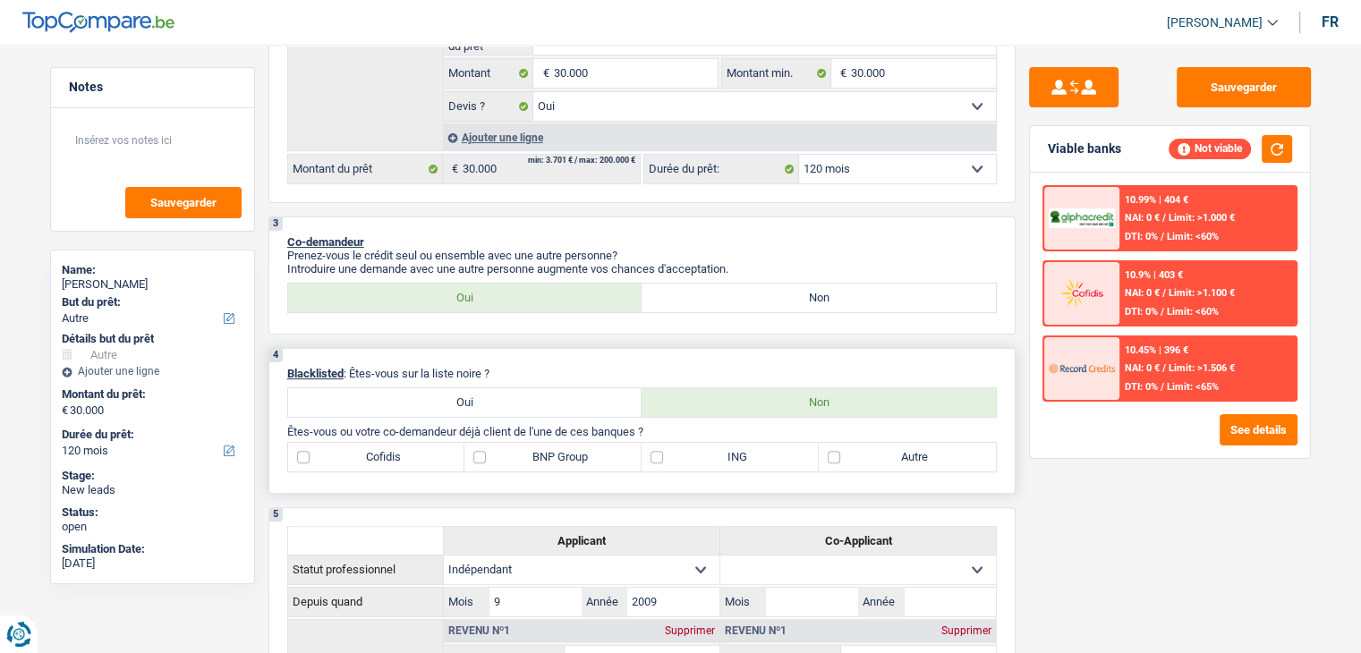
drag, startPoint x: 502, startPoint y: 371, endPoint x: 274, endPoint y: 364, distance: 228.2
click at [274, 364] on div "4 Blacklisted : Êtes-vous sur la liste noire ? Oui Non Êtes-vous ou votre co-de…" at bounding box center [641, 421] width 747 height 146
click at [555, 357] on div "4 Blacklisted : Êtes-vous sur la liste noire ? Oui Non Êtes-vous ou votre co-de…" at bounding box center [641, 421] width 747 height 146
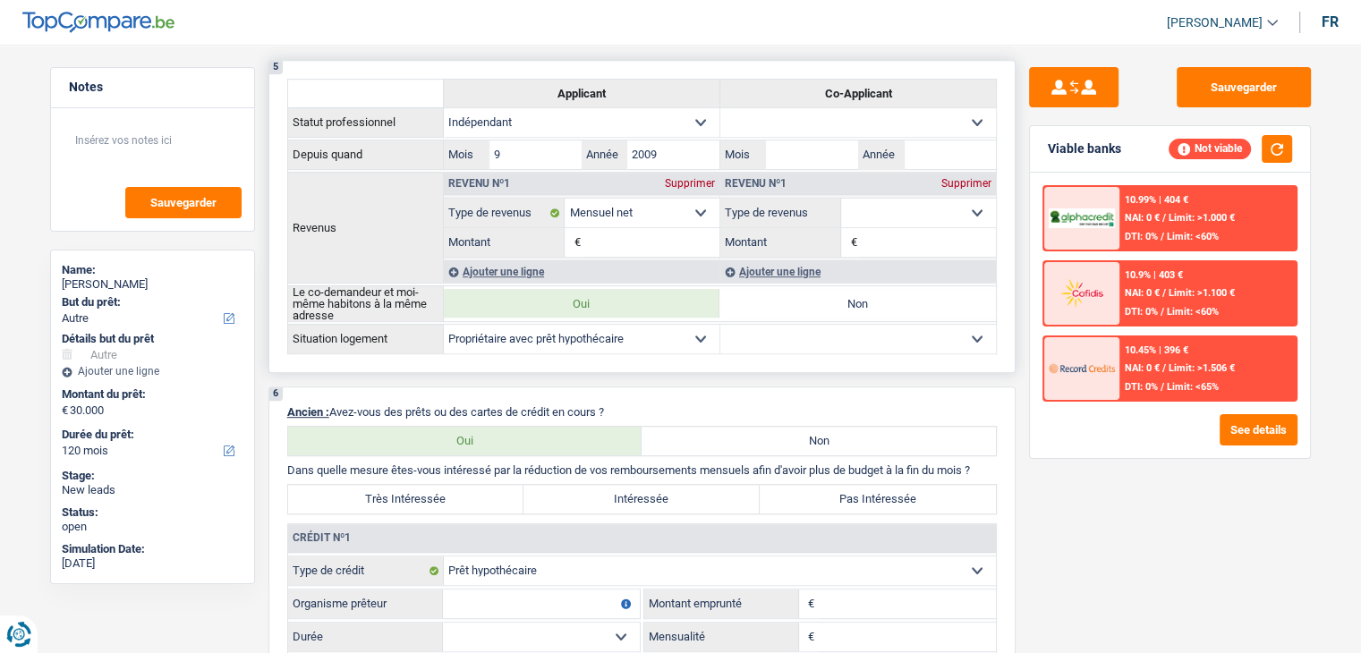
scroll to position [626, 0]
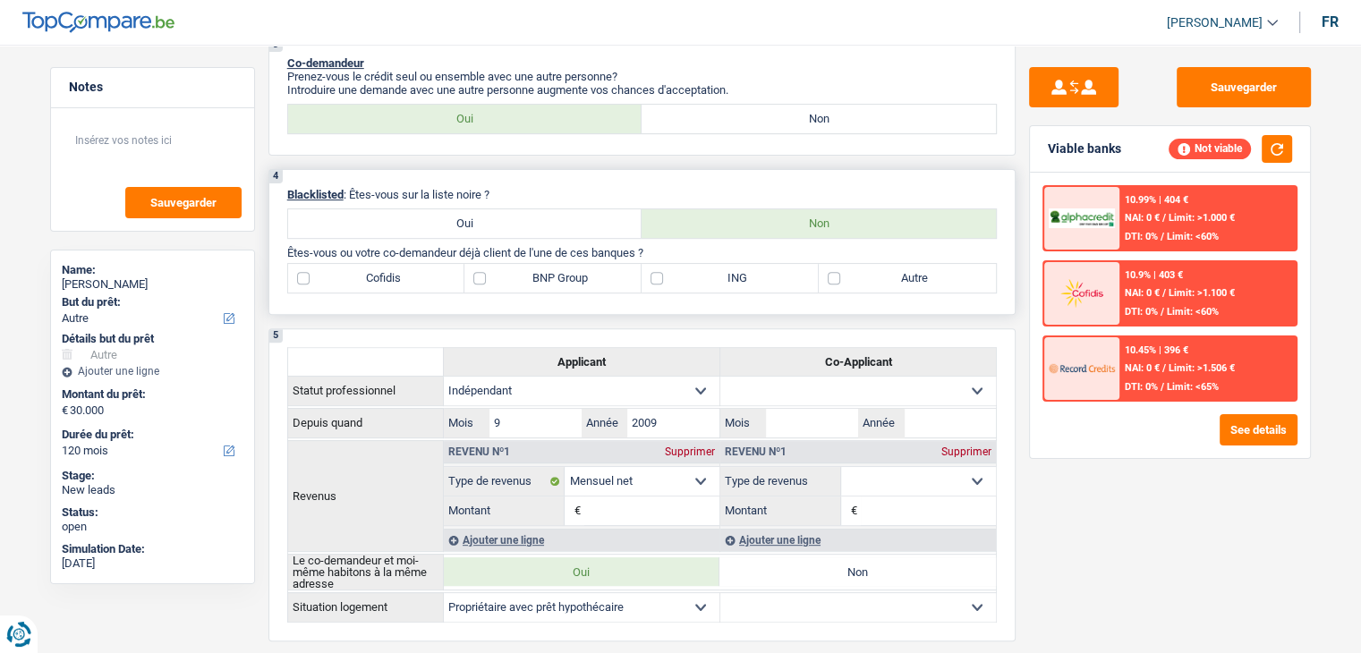
drag, startPoint x: 502, startPoint y: 191, endPoint x: 351, endPoint y: 184, distance: 151.3
click at [351, 188] on p "Blacklisted : Êtes-vous sur la liste noire ?" at bounding box center [641, 194] width 709 height 13
click at [495, 183] on div "4 Blacklisted : Êtes-vous sur la liste noire ? Oui Non Êtes-vous ou votre co-de…" at bounding box center [641, 242] width 747 height 146
drag, startPoint x: 501, startPoint y: 188, endPoint x: 356, endPoint y: 185, distance: 144.9
click at [356, 188] on p "Blacklisted : Êtes-vous sur la liste noire ?" at bounding box center [641, 194] width 709 height 13
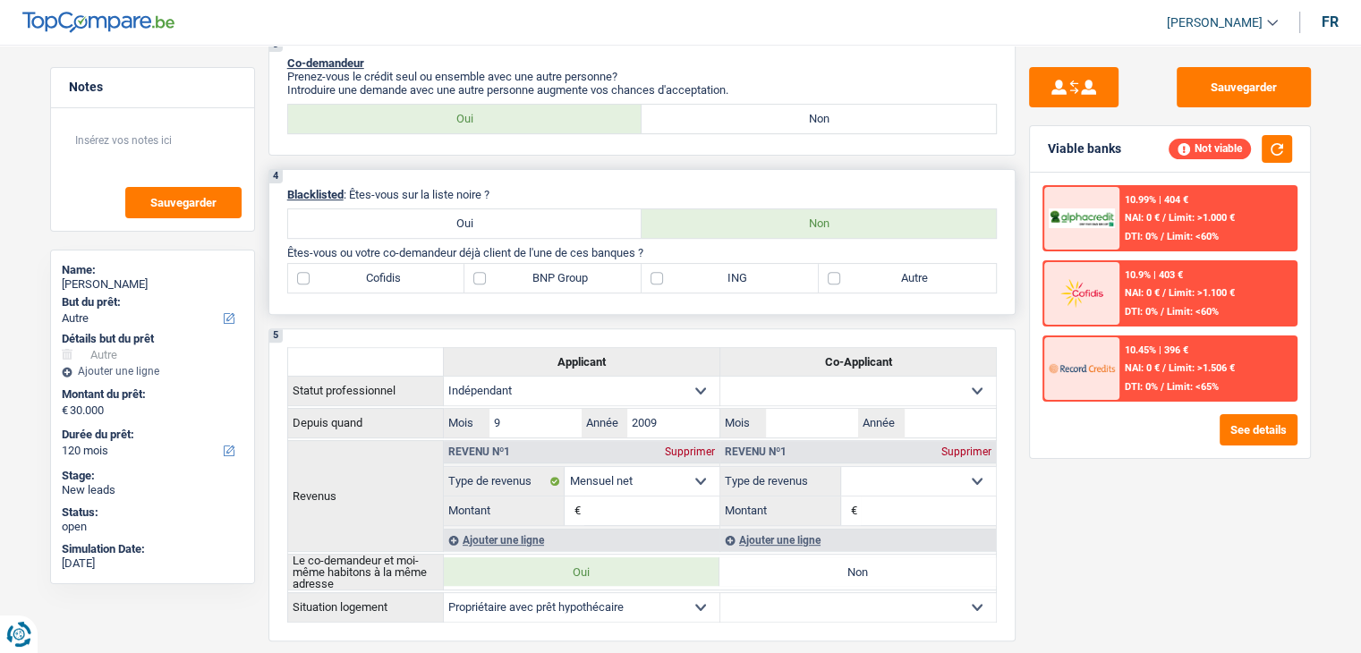
click at [522, 182] on div "4 Blacklisted : Êtes-vous sur la liste noire ? Oui Non Êtes-vous ou votre co-de…" at bounding box center [641, 242] width 747 height 146
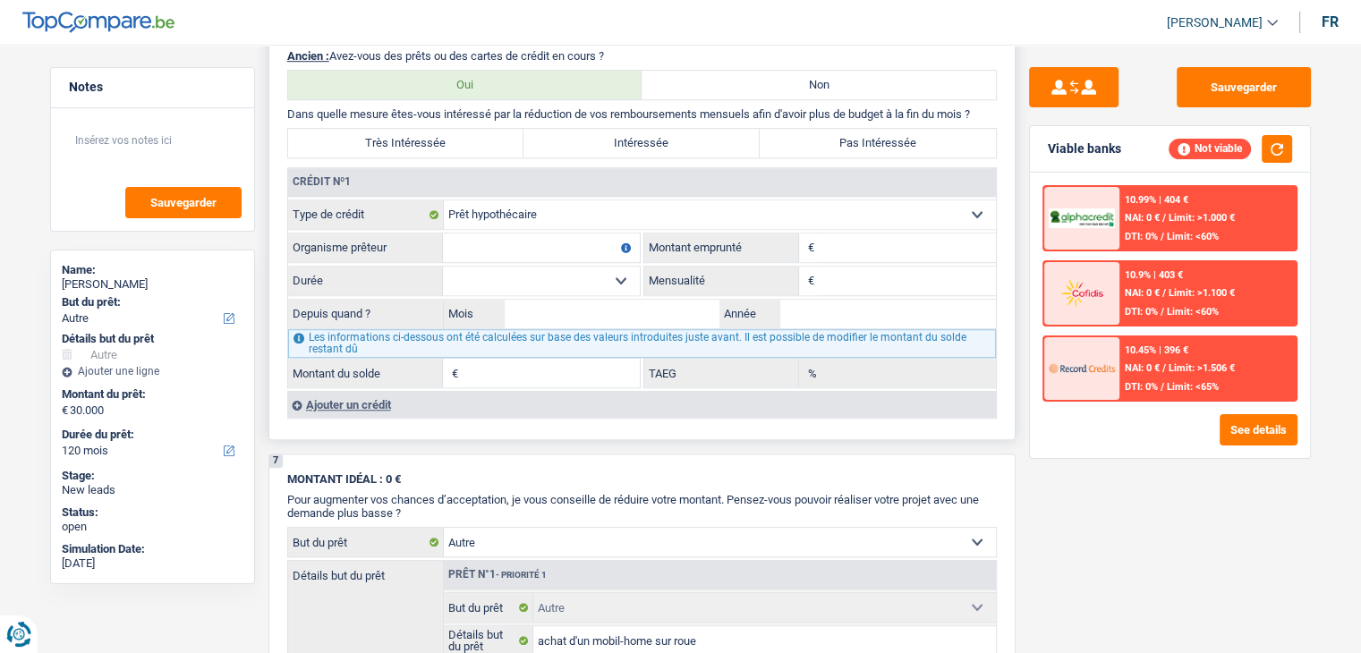
scroll to position [1342, 0]
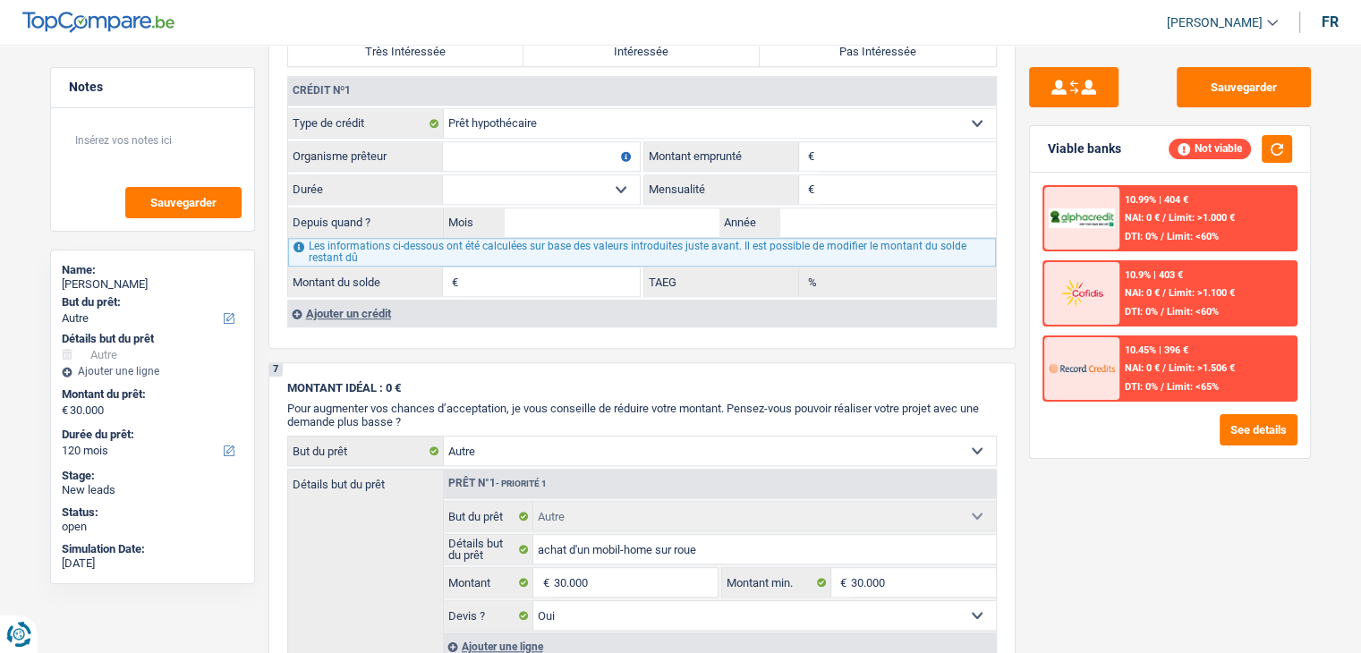
click at [1017, 360] on div "Sauvegarder Viable banks Not viable 10.99% | 404 € NAI: 0 € / Limit: >1.000 € D…" at bounding box center [1169, 343] width 309 height 553
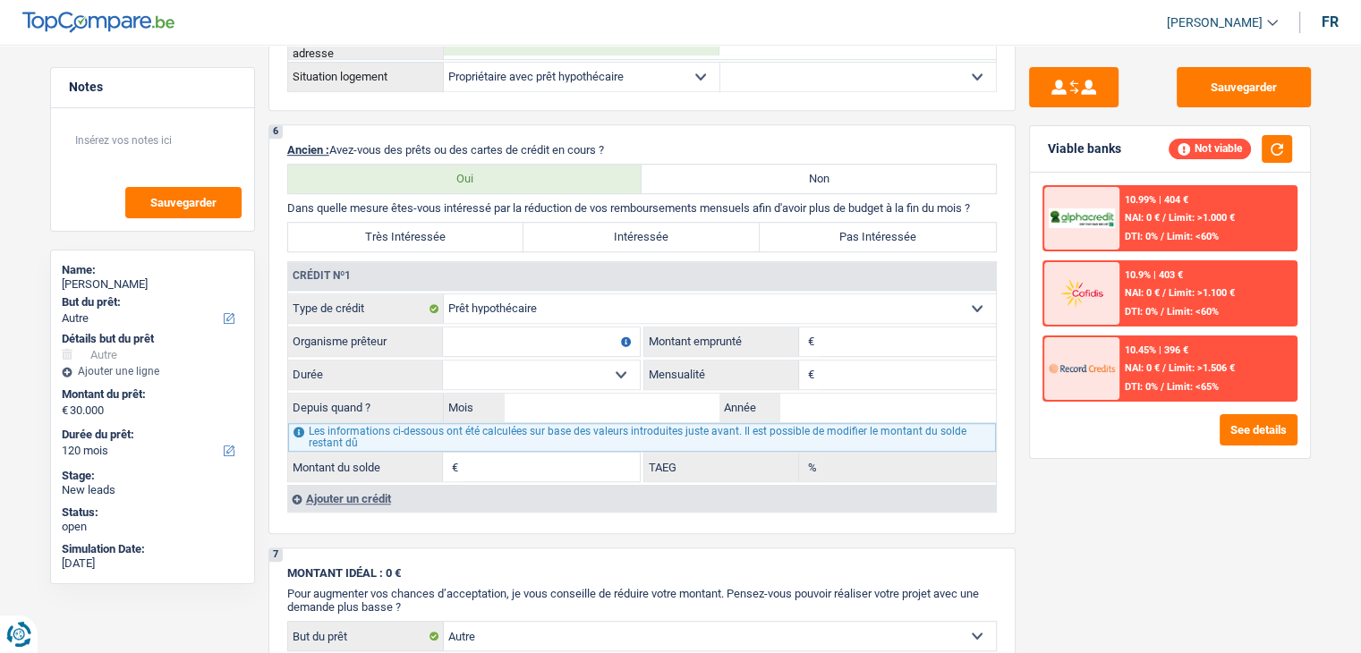
scroll to position [1252, 0]
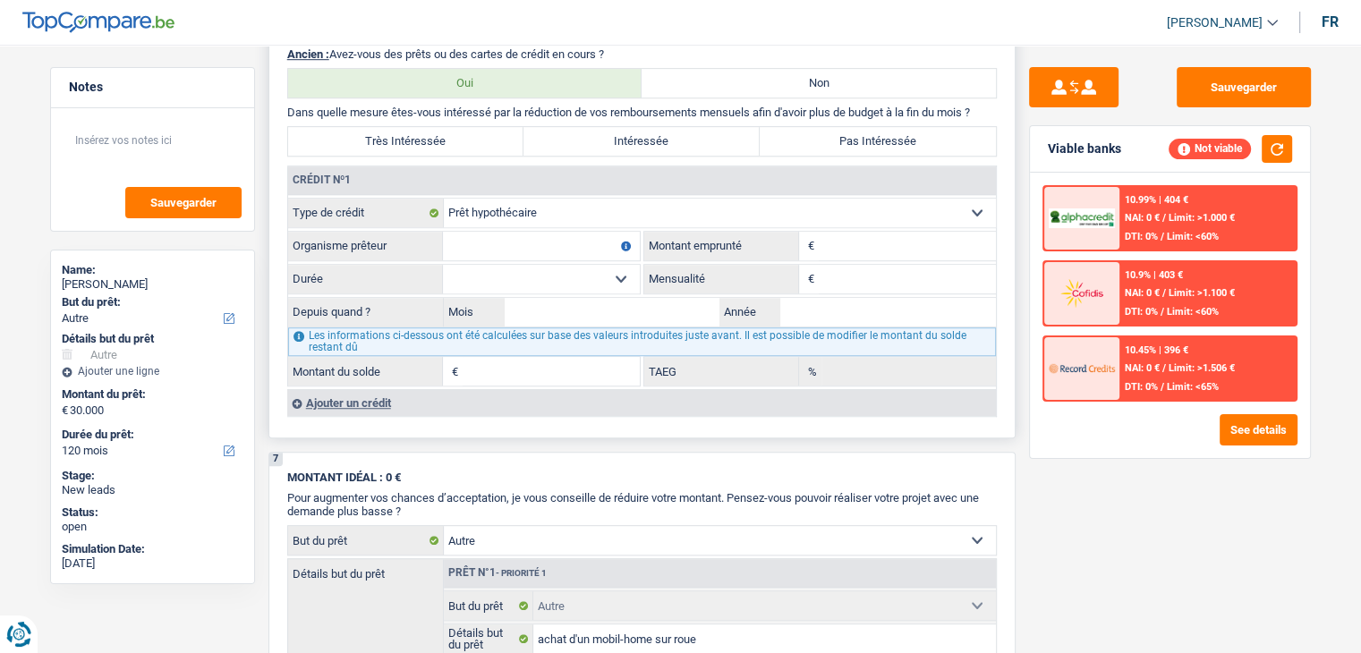
click at [502, 242] on input "Organisme prêteur" at bounding box center [541, 246] width 197 height 29
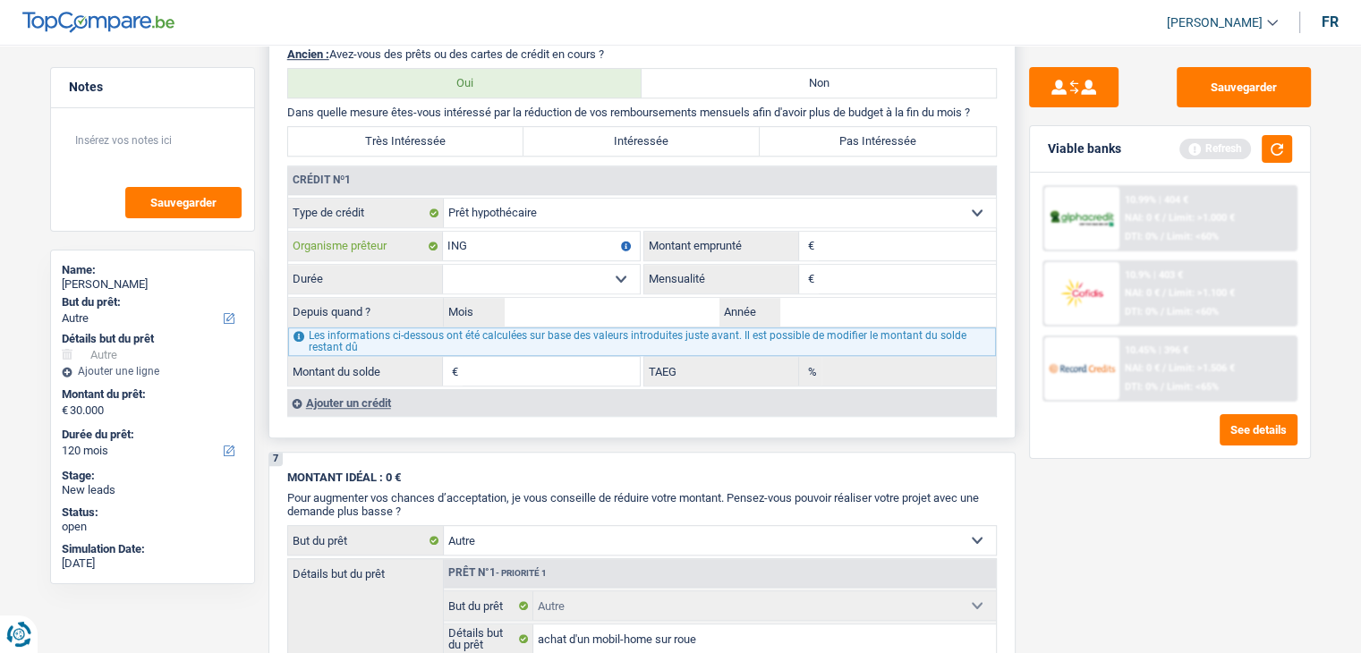
type input "ING"
click at [844, 248] on input "Montant" at bounding box center [906, 246] width 177 height 29
click at [1285, 152] on button "button" at bounding box center [1276, 149] width 30 height 28
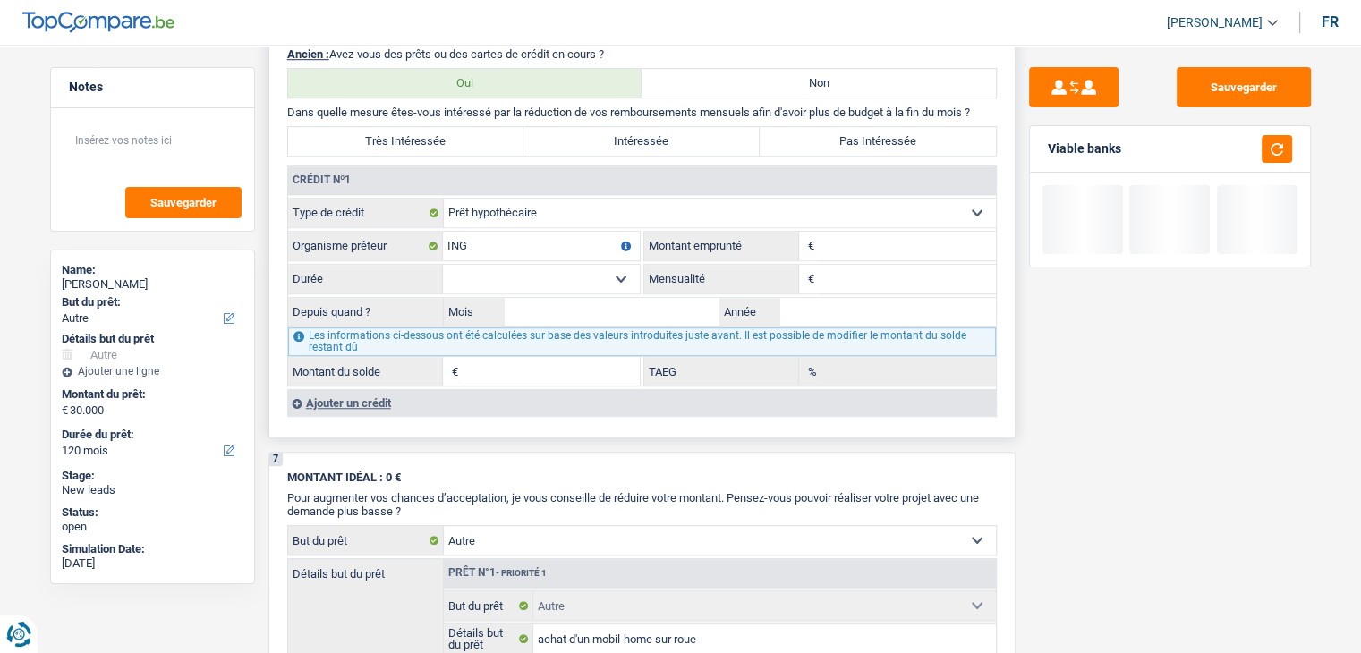
click at [935, 241] on input "Montant" at bounding box center [906, 246] width 177 height 29
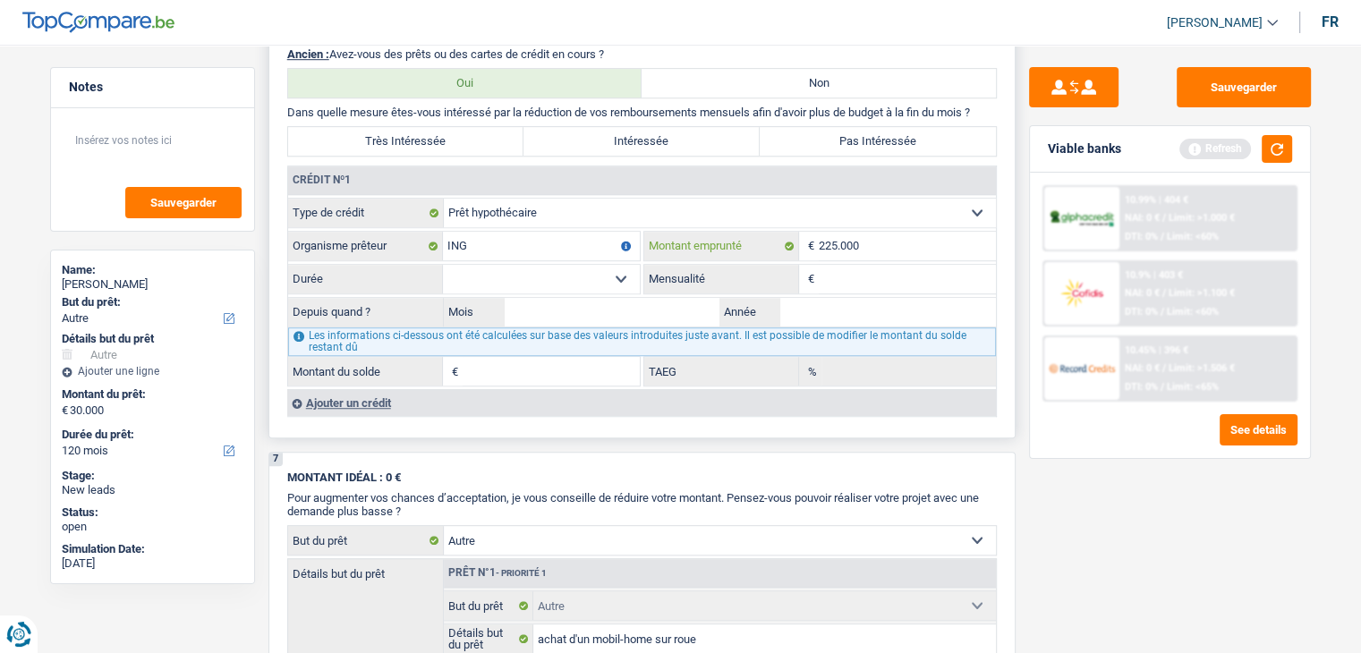
type input "225.000"
click at [878, 273] on input "Mensualité" at bounding box center [906, 279] width 177 height 29
type input "1.144"
click at [574, 267] on select "120 mois 132 mois 144 mois 180 mois 240 mois 300 mois 360 mois 420 mois Sélecti…" at bounding box center [541, 279] width 197 height 29
select select "240"
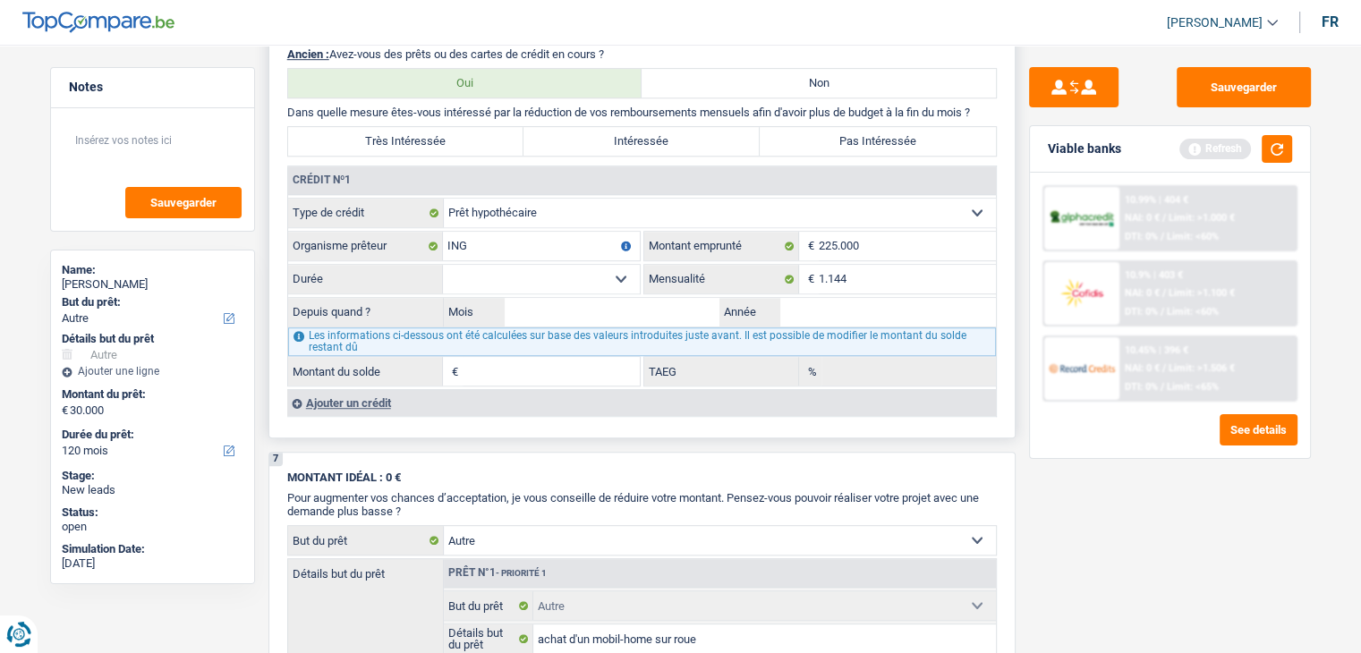
click at [443, 265] on select "120 mois 132 mois 144 mois 180 mois 240 mois 300 mois 360 mois 420 mois Sélecti…" at bounding box center [541, 279] width 197 height 29
click at [632, 301] on input "Mois" at bounding box center [613, 312] width 216 height 29
click at [1270, 157] on button "button" at bounding box center [1276, 149] width 30 height 28
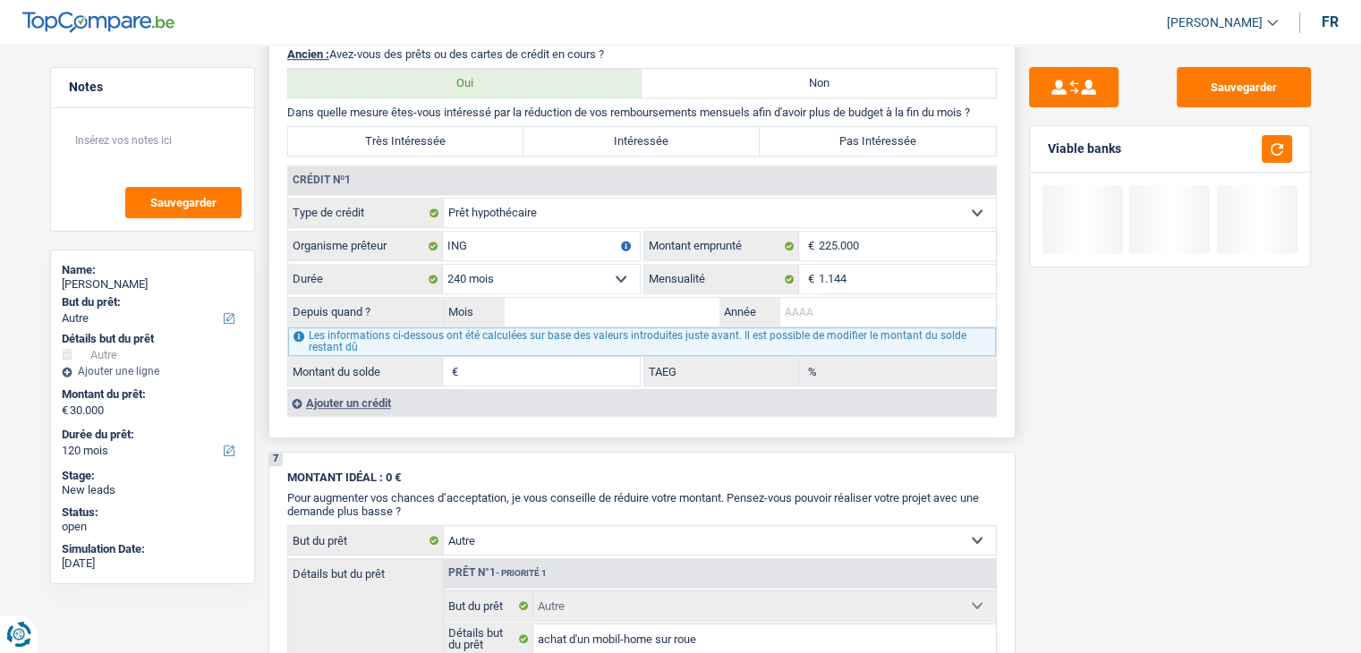
click at [857, 298] on input "Année" at bounding box center [888, 312] width 216 height 29
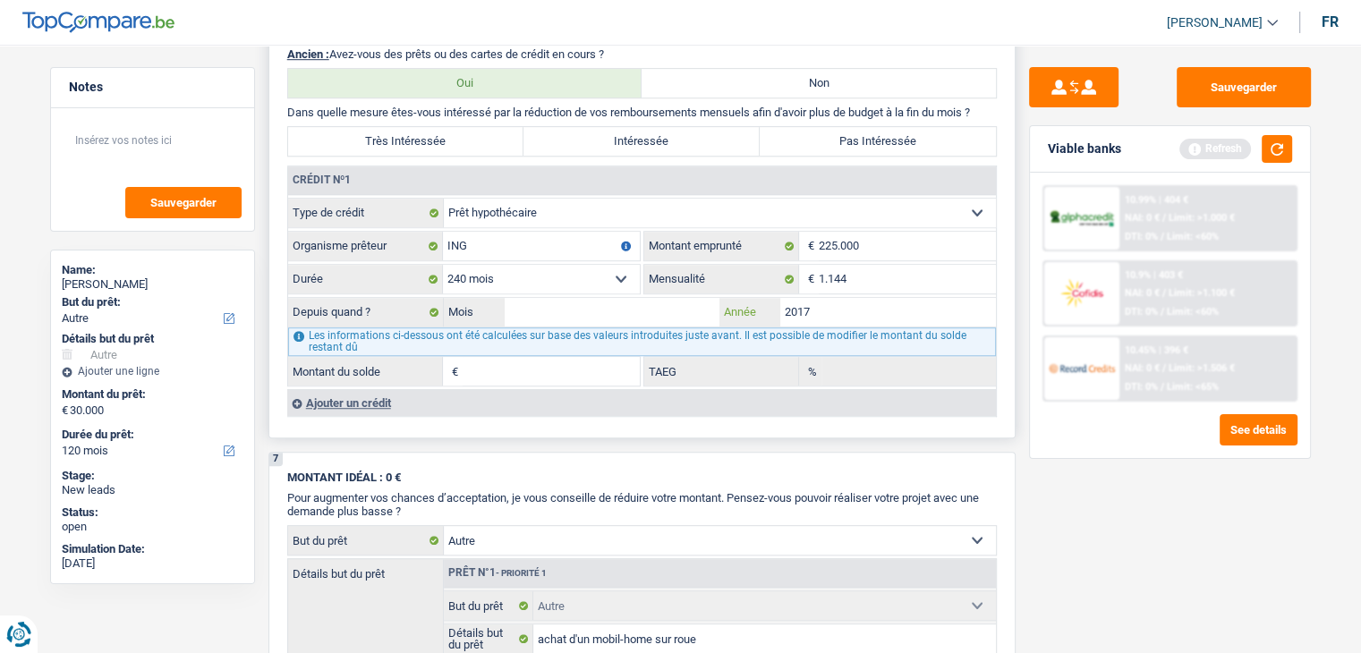
type input "2017"
click at [674, 301] on input "Mois" at bounding box center [613, 312] width 216 height 29
click at [1257, 157] on div "Refresh" at bounding box center [1235, 149] width 113 height 28
click at [1283, 142] on button "button" at bounding box center [1276, 149] width 30 height 28
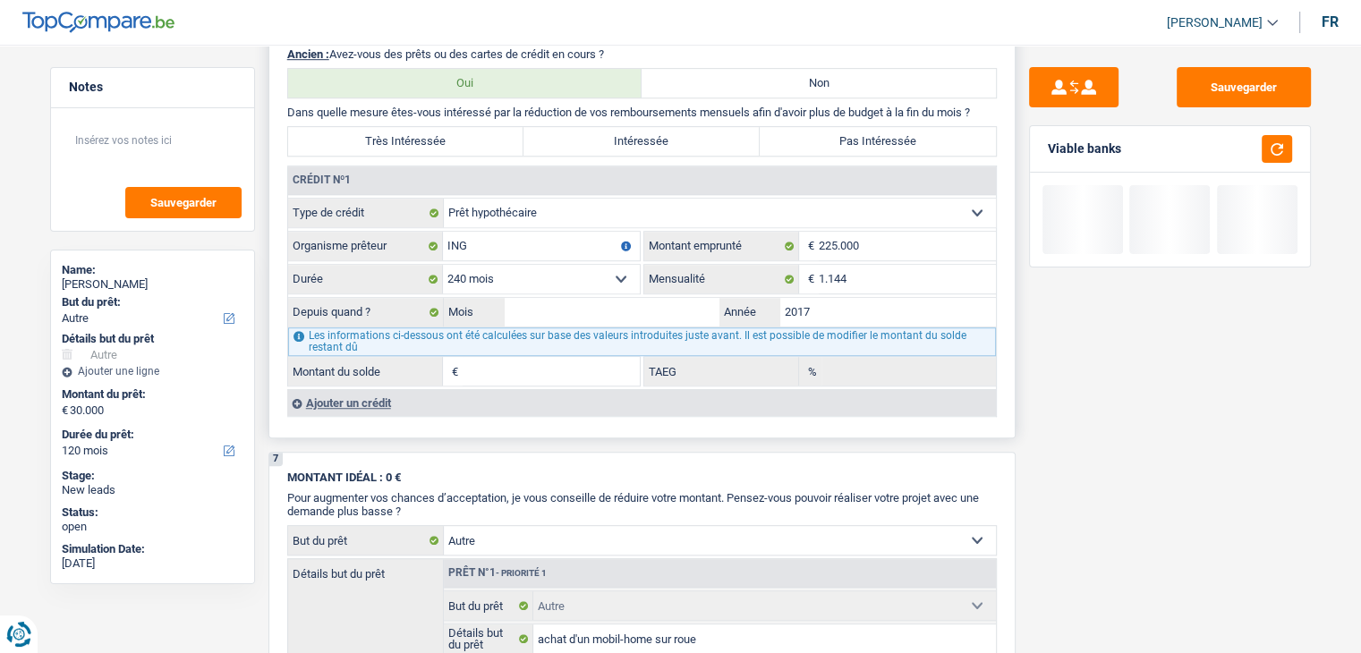
drag, startPoint x: 652, startPoint y: 289, endPoint x: 652, endPoint y: 300, distance: 10.7
click at [652, 290] on fieldset "Carte ou ouverture de crédit Prêt hypothécaire Vente à tempérament Prêt à tempé…" at bounding box center [642, 292] width 708 height 189
click at [652, 300] on input "Mois" at bounding box center [613, 312] width 216 height 29
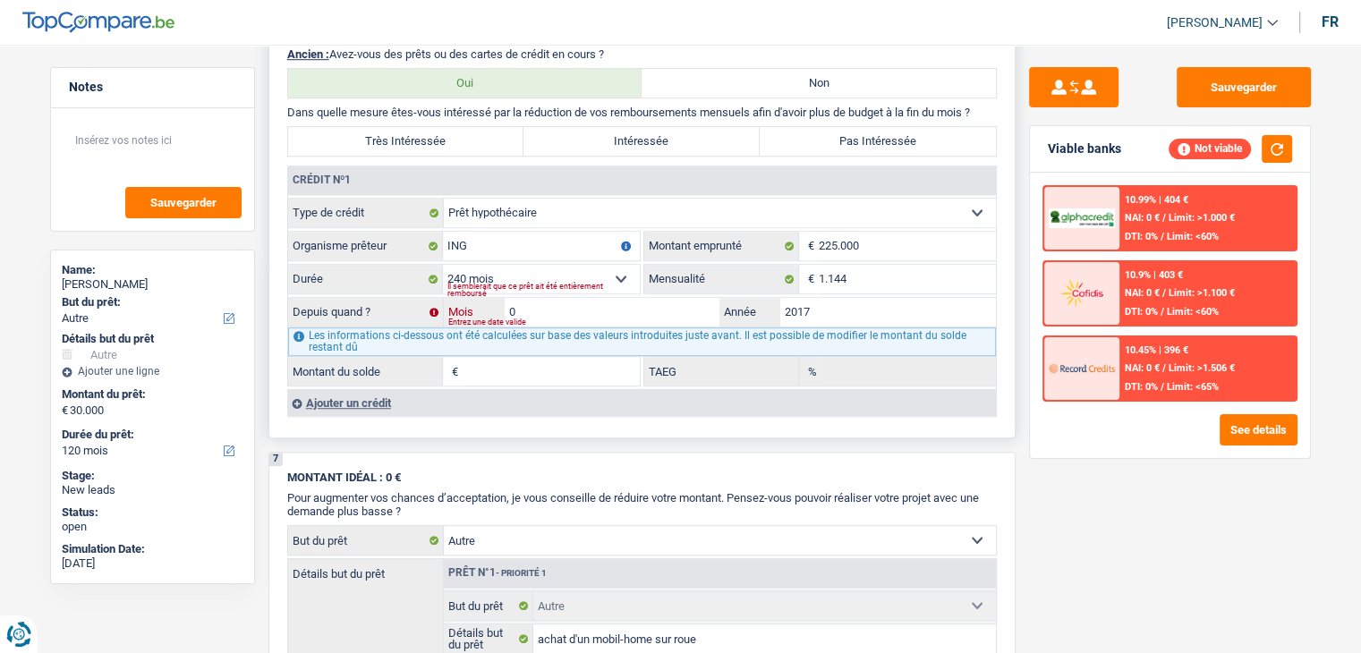
type input "06"
type input "144.104"
type input "2,07"
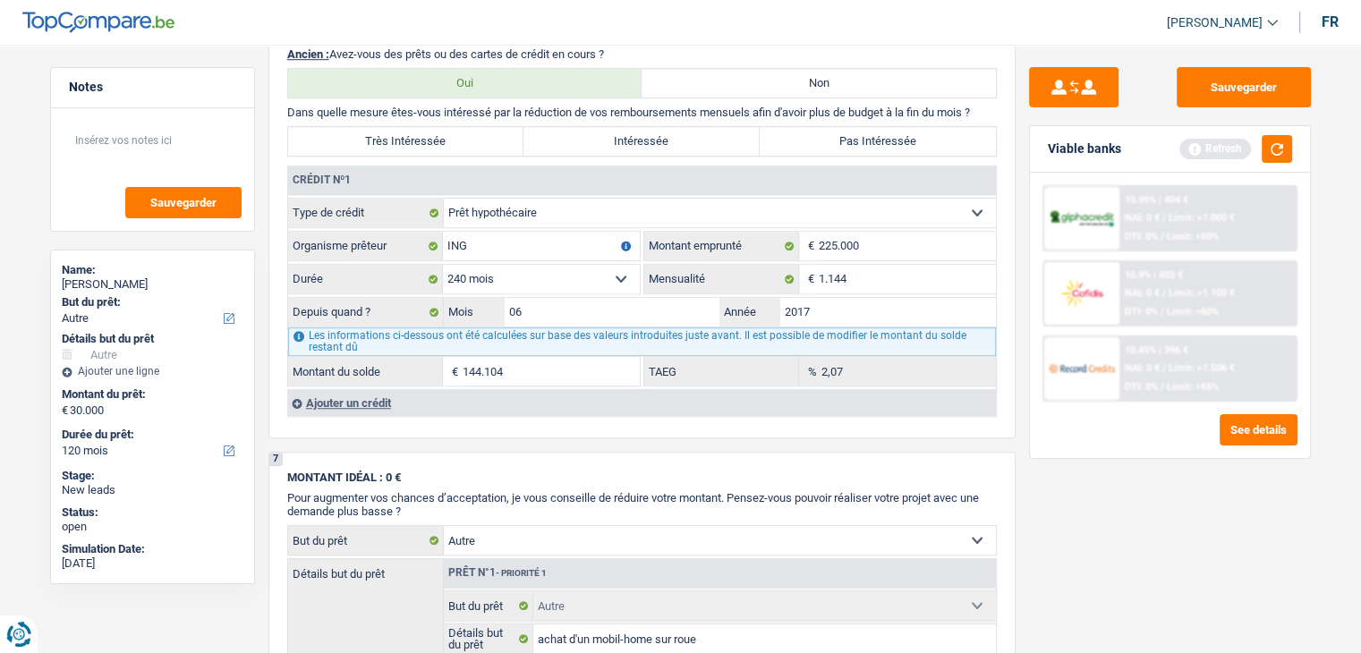
click at [322, 394] on div "Ajouter un crédit" at bounding box center [641, 402] width 708 height 27
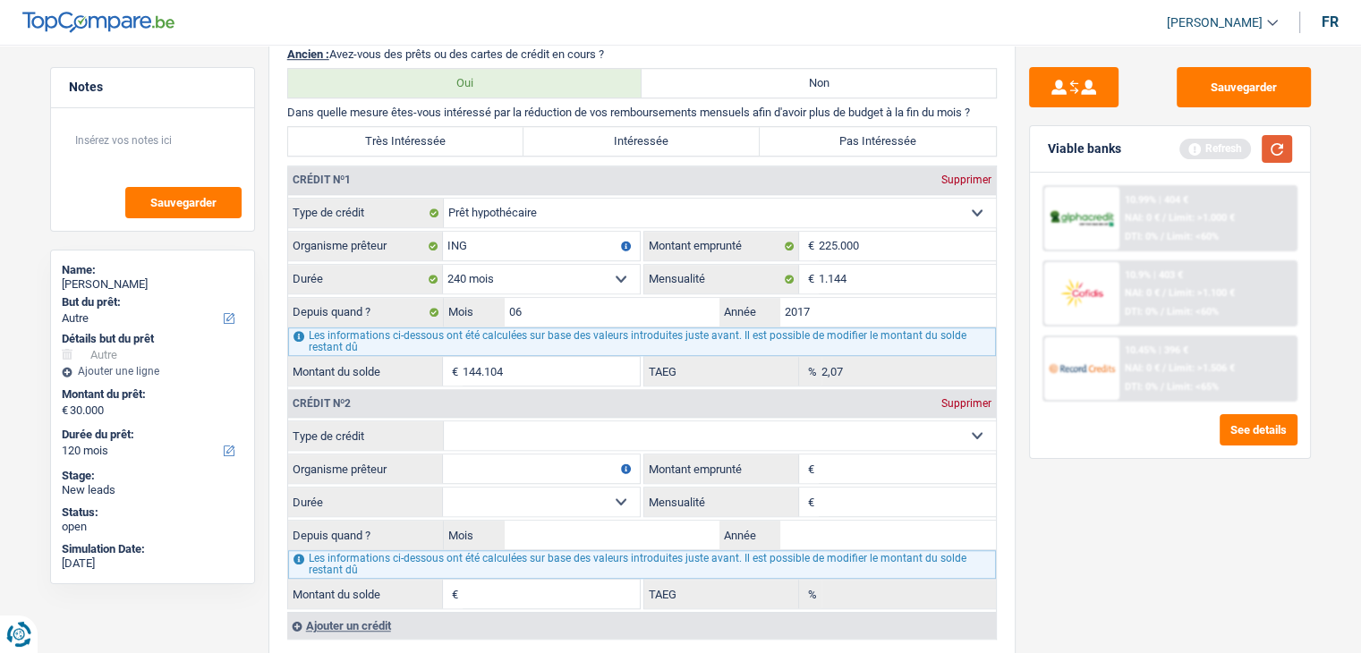
click at [1261, 148] on button "button" at bounding box center [1276, 149] width 30 height 28
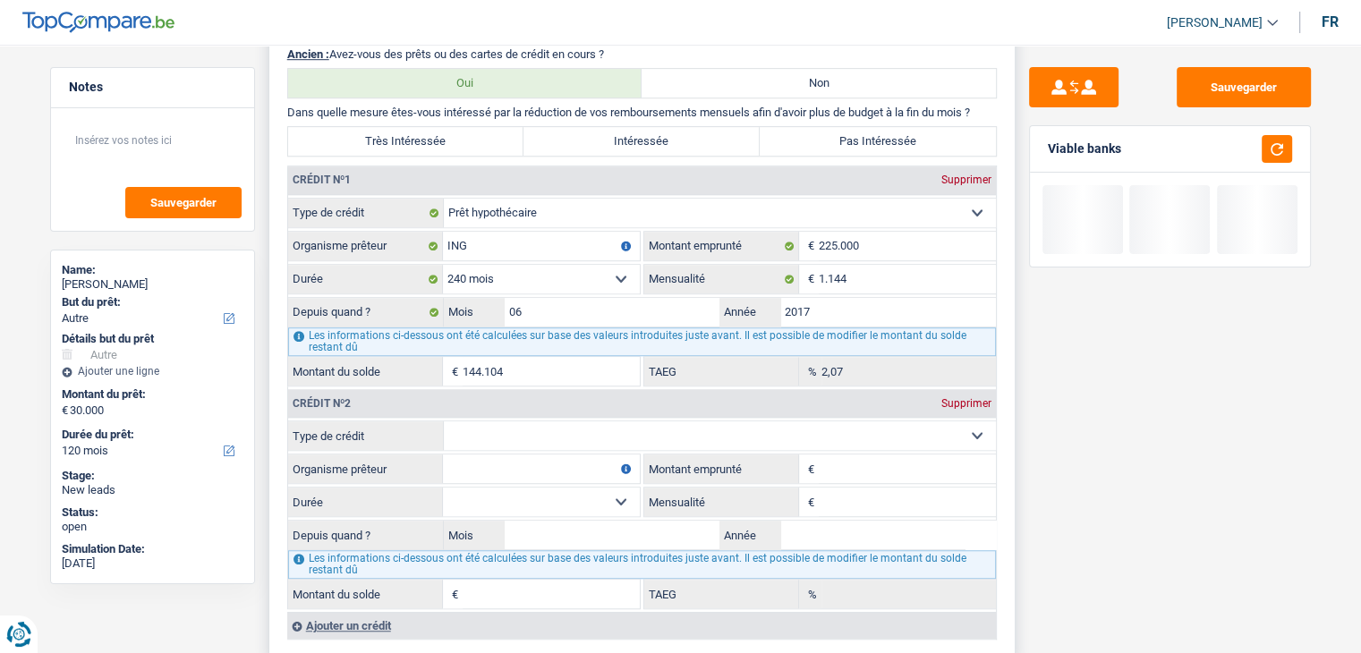
click at [551, 423] on select "Carte ou ouverture de crédit Prêt hypothécaire Vente à tempérament Prêt à tempé…" at bounding box center [720, 435] width 552 height 29
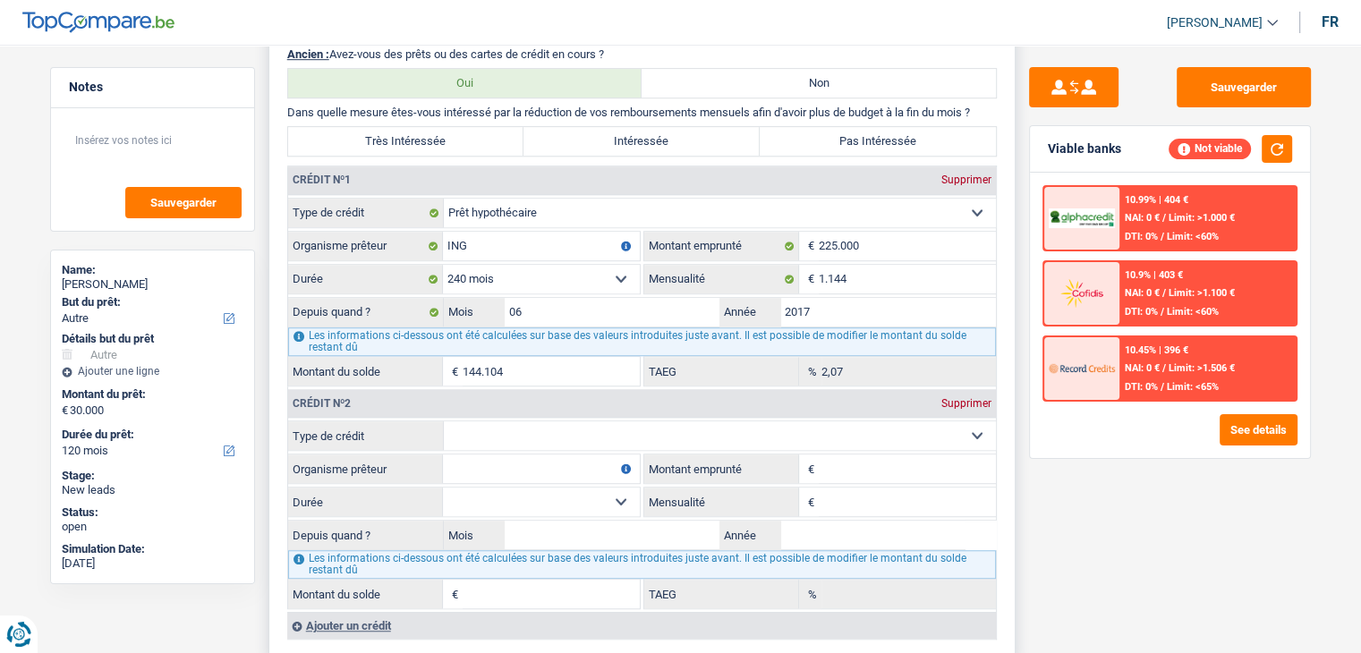
select select "renovationLoan"
type input "0"
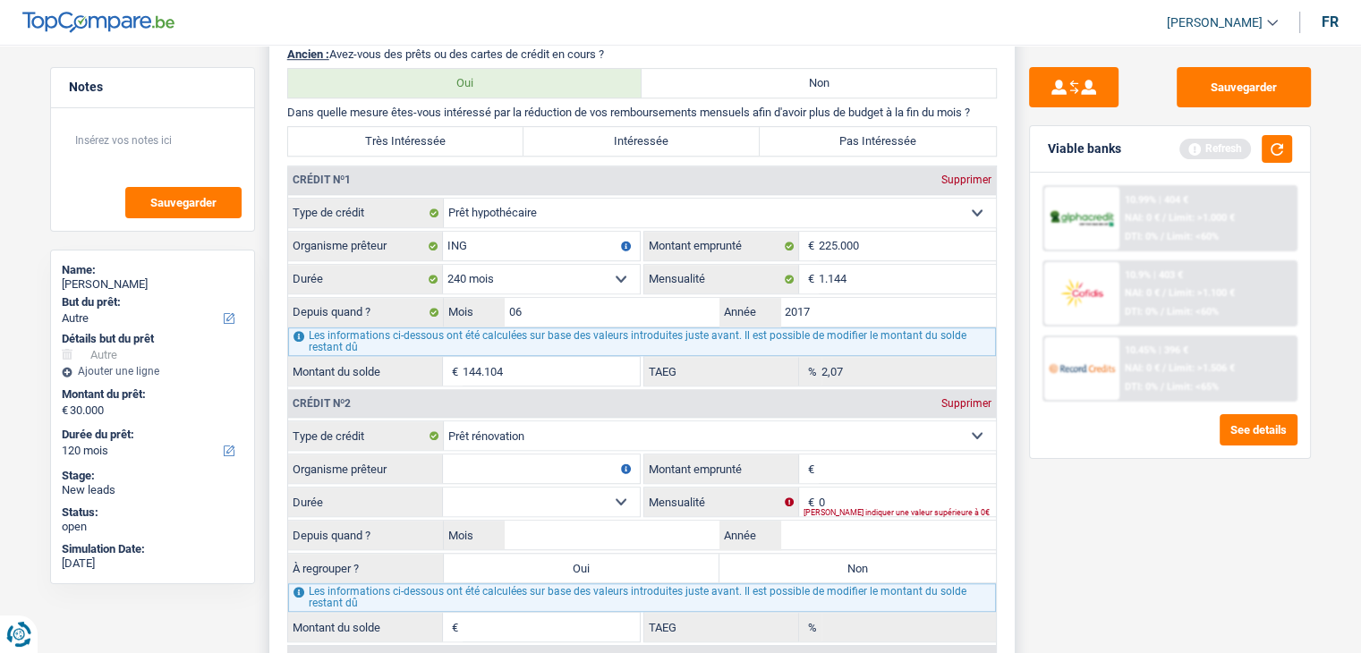
click at [518, 466] on input "Organisme prêteur" at bounding box center [541, 468] width 197 height 29
click at [841, 466] on input "Montant emprunté" at bounding box center [906, 468] width 177 height 29
click at [1271, 153] on button "button" at bounding box center [1276, 149] width 30 height 28
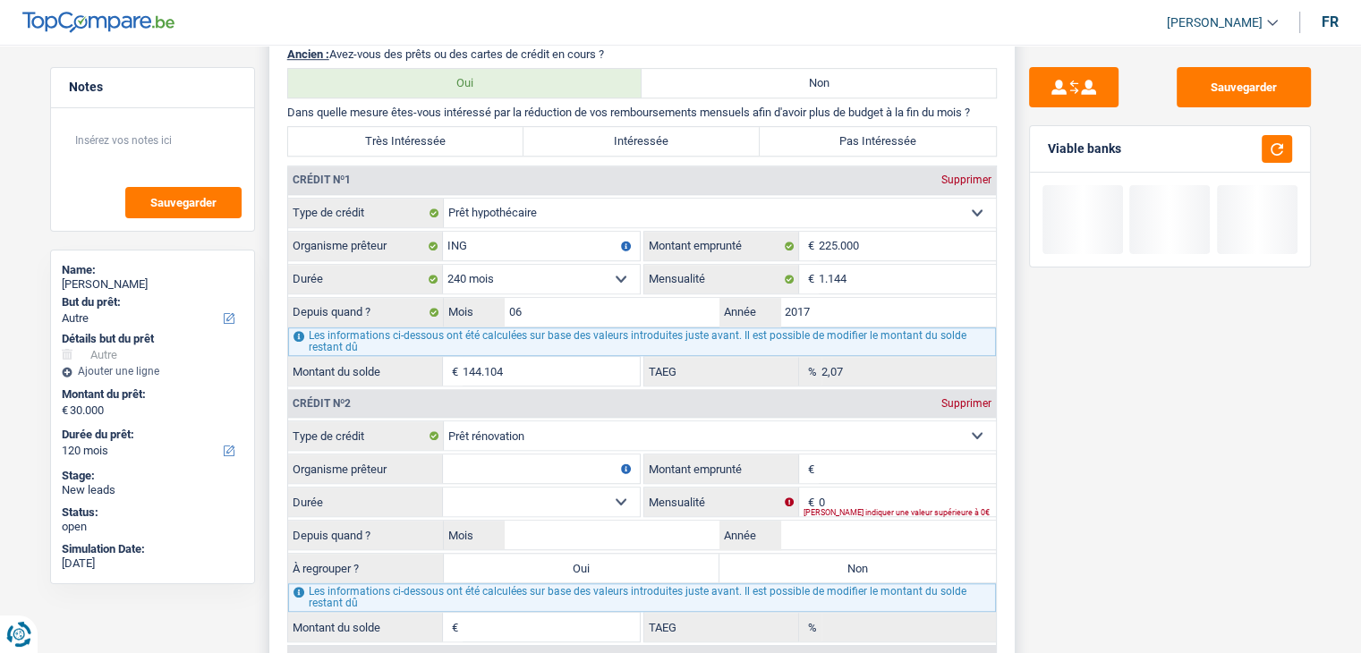
click at [876, 462] on input "Montant emprunté" at bounding box center [906, 468] width 177 height 29
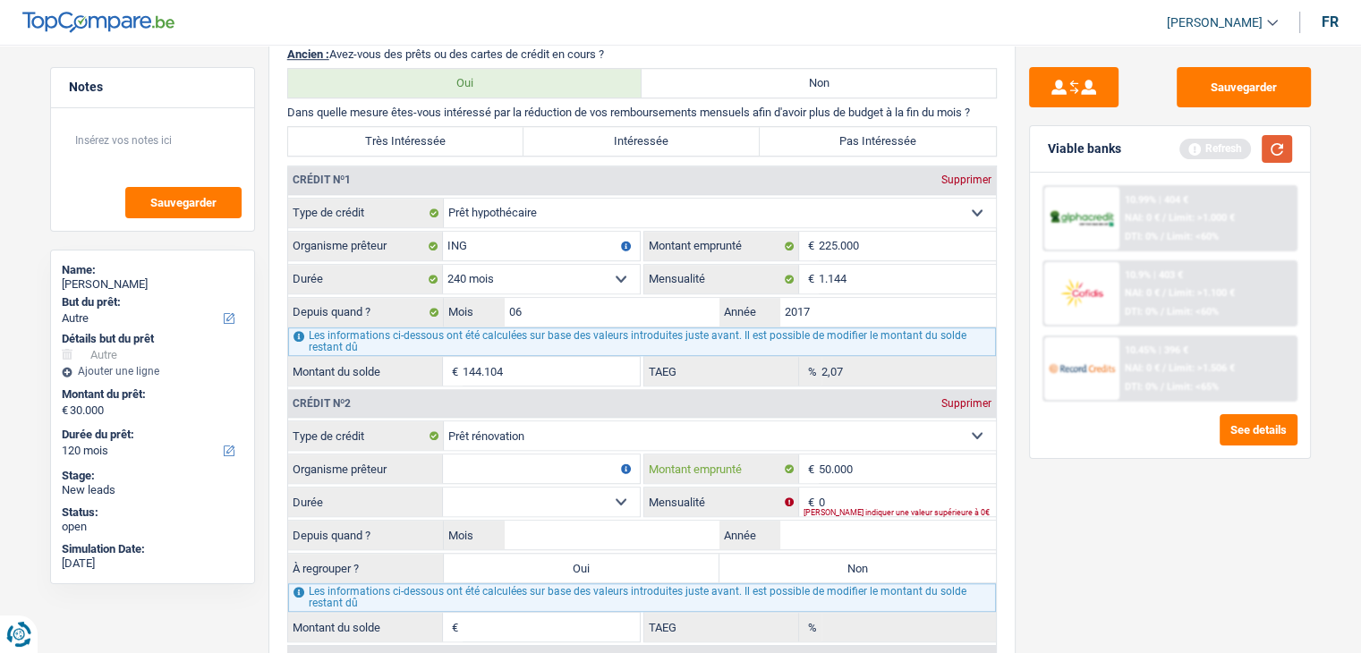
type input "50.000"
click at [1284, 153] on button "button" at bounding box center [1276, 149] width 30 height 28
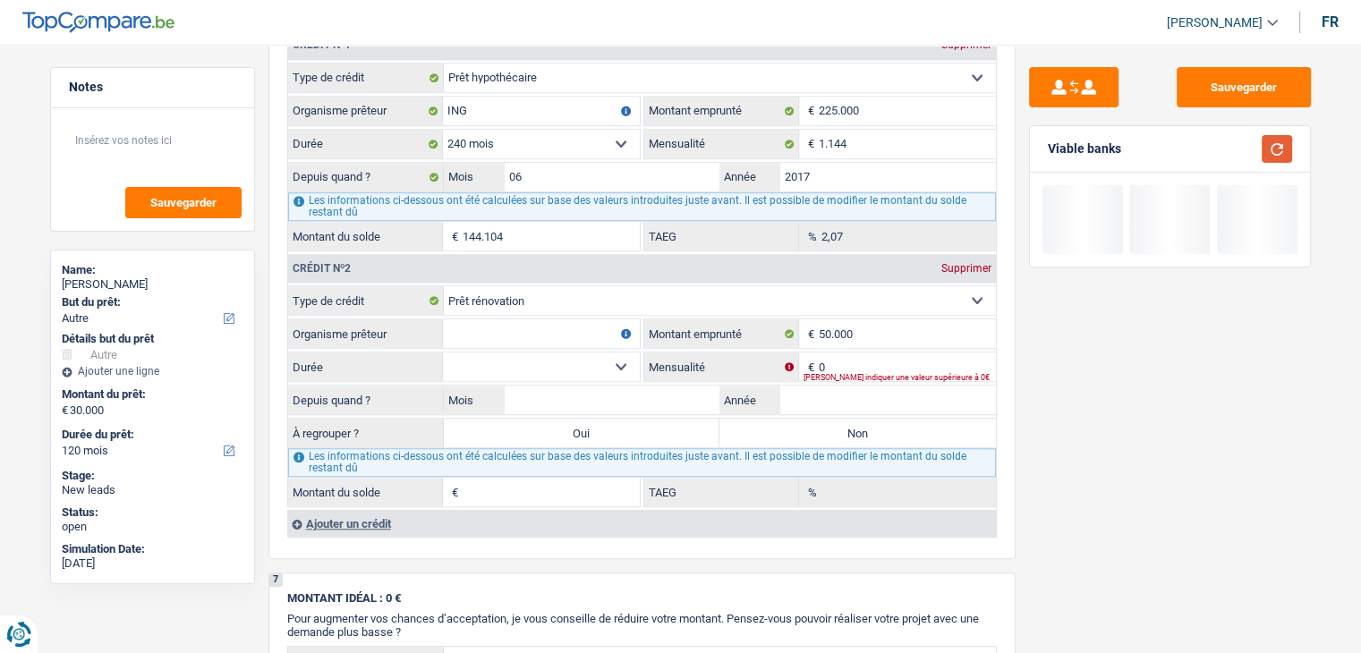
scroll to position [1521, 0]
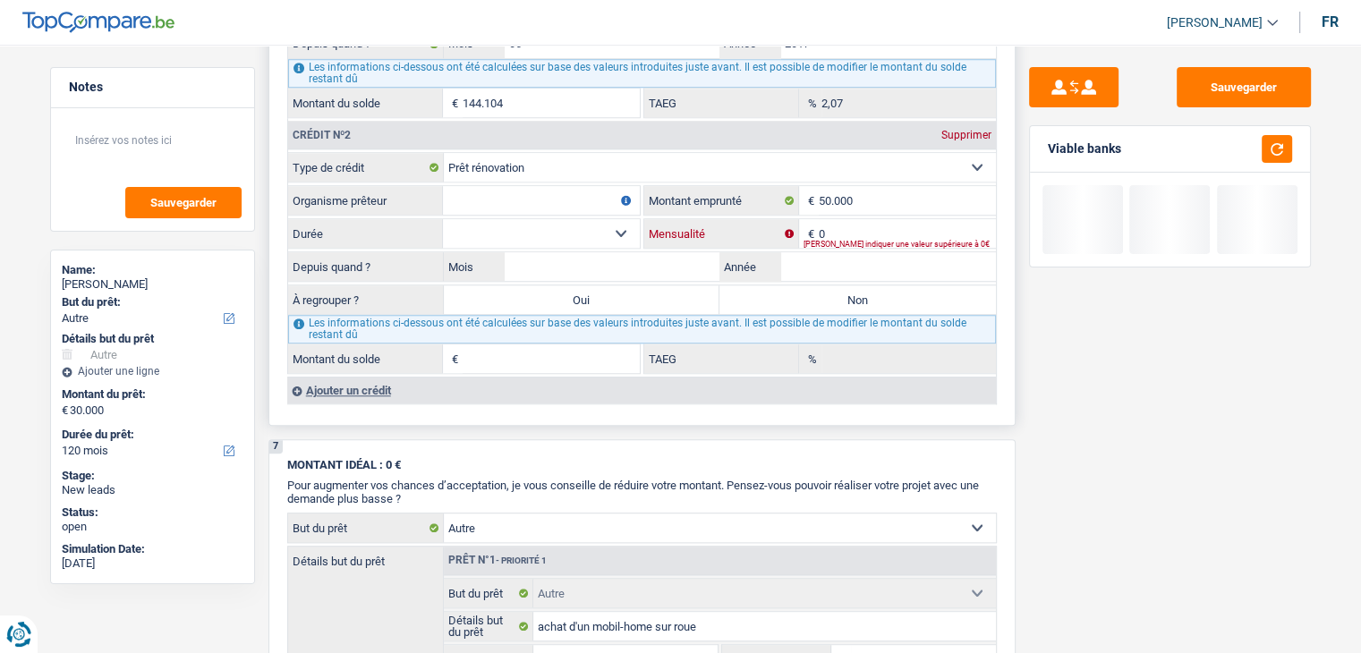
click at [854, 219] on input "0" at bounding box center [906, 233] width 177 height 29
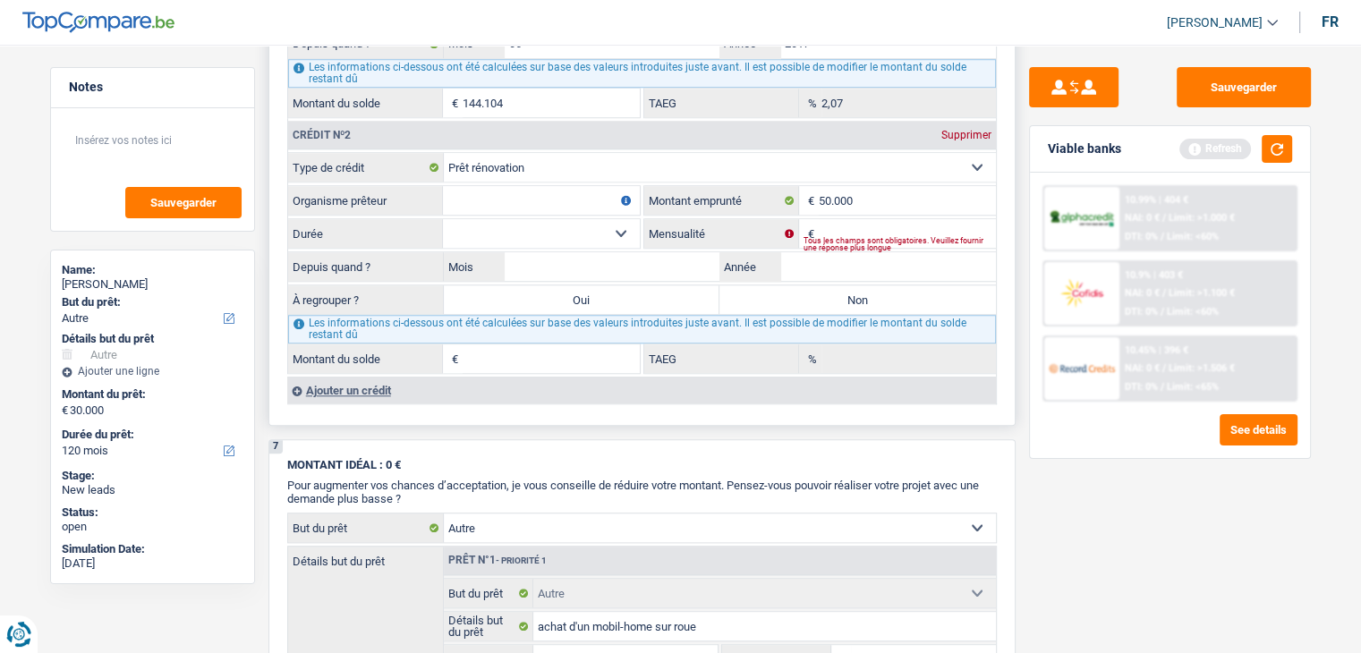
click at [598, 187] on input "Organisme prêteur" at bounding box center [541, 200] width 197 height 29
type input "ING"
click at [1263, 153] on div "Refresh" at bounding box center [1235, 149] width 113 height 28
click at [1295, 133] on div "Viable banks Refresh" at bounding box center [1170, 149] width 280 height 47
click at [1285, 142] on button "button" at bounding box center [1276, 149] width 30 height 28
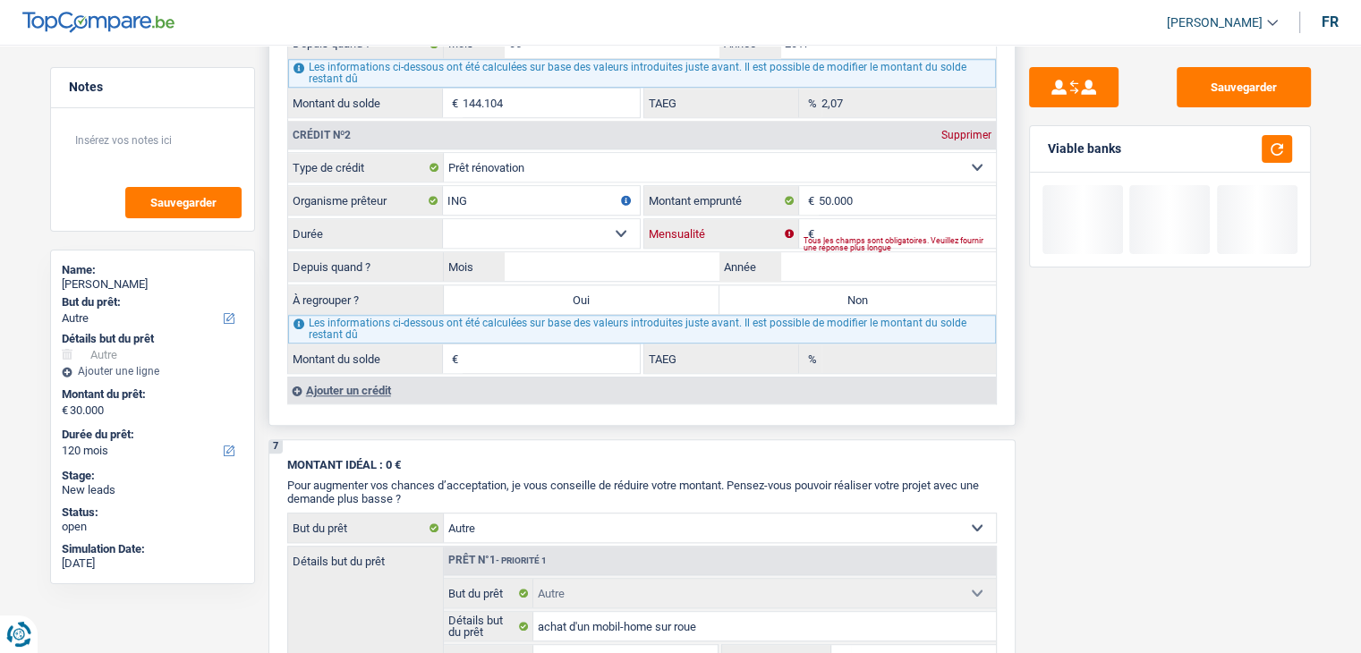
click at [860, 219] on input "Mensualité" at bounding box center [906, 233] width 177 height 29
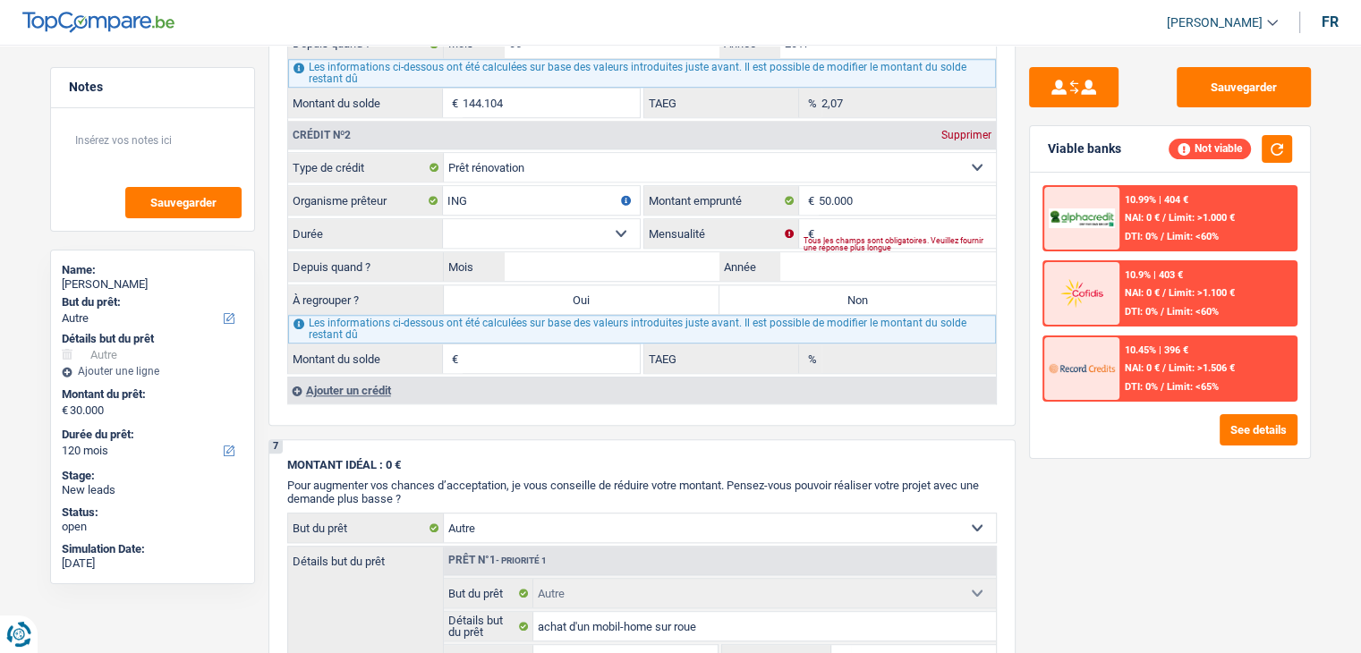
click at [1016, 196] on div "Sauvegarder Viable banks Not viable 10.99% | 404 € NAI: 0 € / Limit: >1.000 € D…" at bounding box center [1169, 343] width 309 height 553
click at [852, 225] on input "Mensualité" at bounding box center [906, 233] width 177 height 29
click at [595, 219] on select "12 mois 18 mois 24 mois 30 mois 36 mois 42 mois 48 mois 60 mois 72 mois 84 mois…" at bounding box center [541, 233] width 197 height 29
click at [1020, 201] on div "Sauvegarder Viable banks Not viable 10.99% | 404 € NAI: 0 € / Limit: >1.000 € D…" at bounding box center [1169, 343] width 309 height 553
click at [852, 225] on input "Mensualité" at bounding box center [906, 233] width 177 height 29
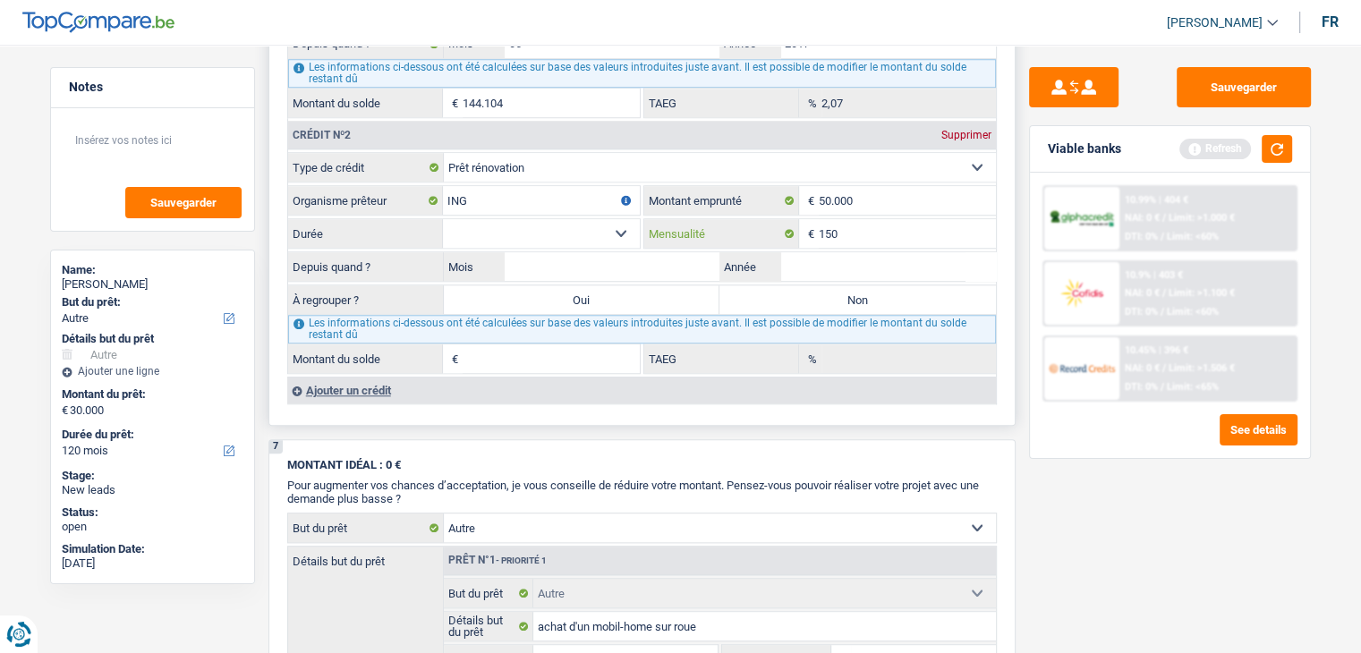
type input "150"
click at [577, 223] on select "12 mois 18 mois 24 mois 30 mois 36 mois 42 mois 48 mois 60 mois 72 mois 84 mois…" at bounding box center [541, 233] width 197 height 29
click at [1288, 145] on button "button" at bounding box center [1276, 149] width 30 height 28
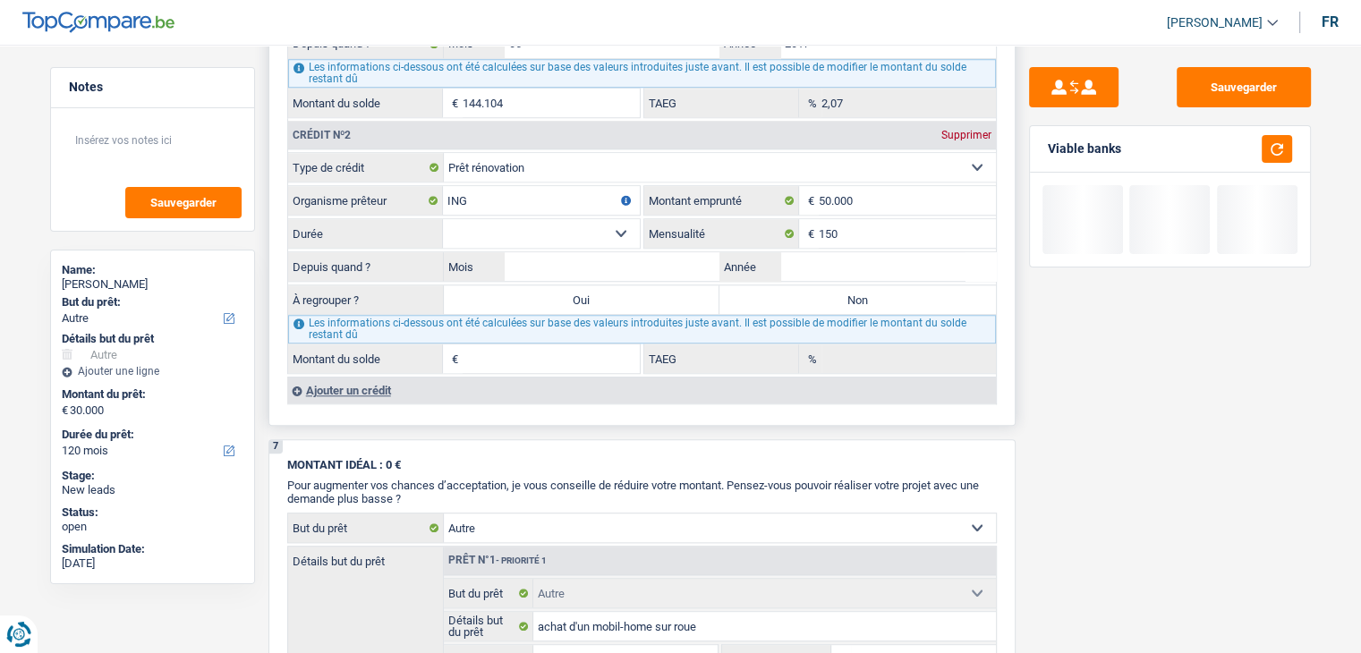
click at [525, 227] on select "12 mois 18 mois 24 mois 30 mois 36 mois 42 mois 48 mois 60 mois 72 mois 84 mois…" at bounding box center [541, 233] width 197 height 29
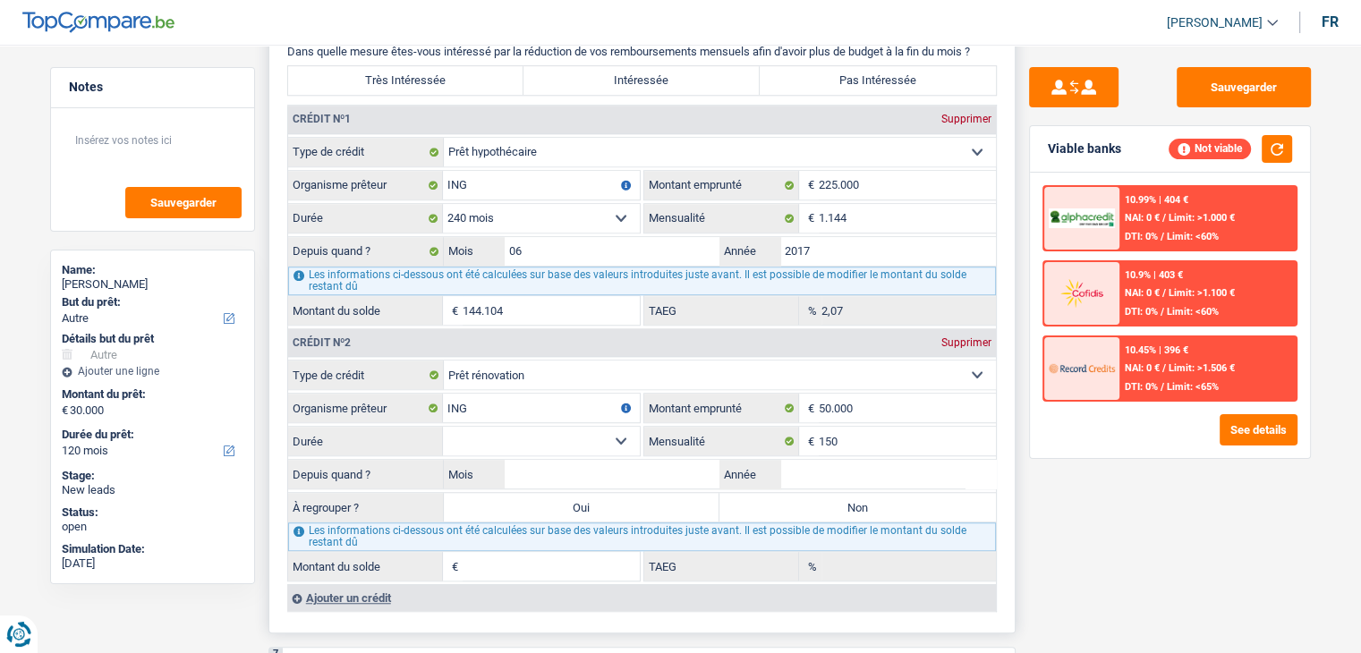
scroll to position [1431, 0]
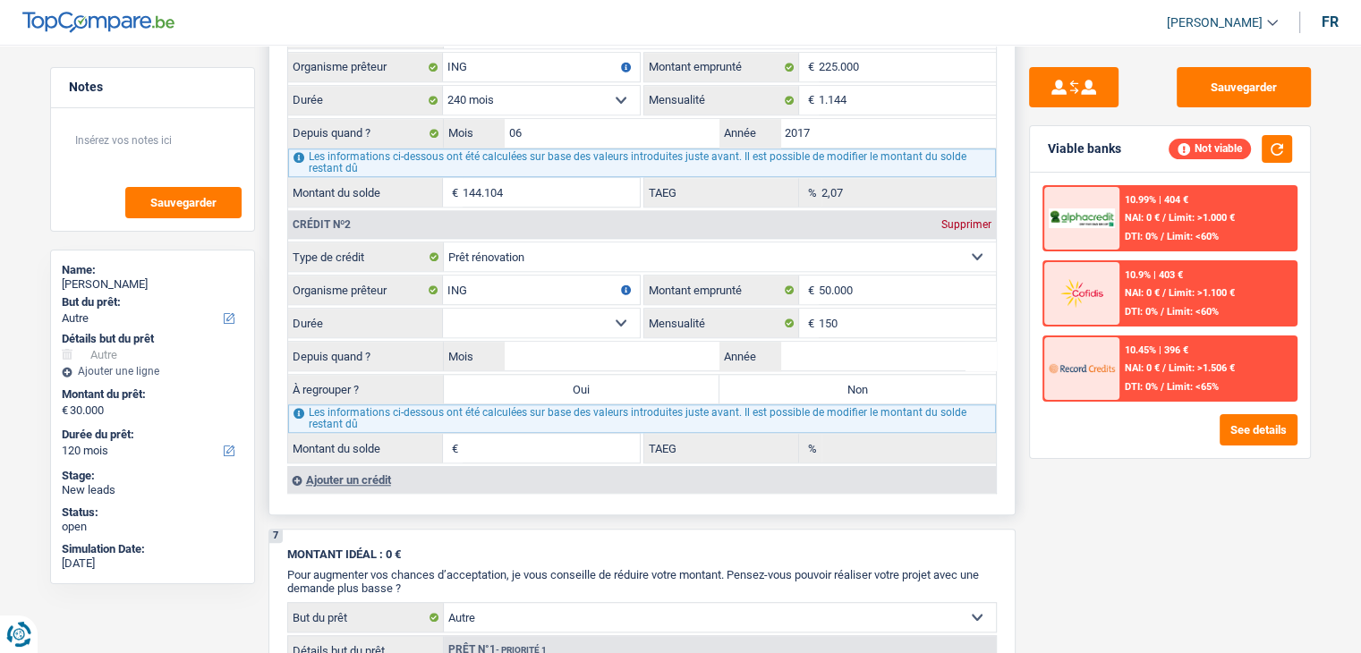
click at [516, 317] on select "12 mois 18 mois 24 mois 30 mois 36 mois 42 mois 48 mois 60 mois 72 mois 84 mois…" at bounding box center [541, 323] width 197 height 29
click at [522, 250] on select "Carte ou ouverture de crédit Prêt hypothécaire Vente à tempérament Prêt à tempé…" at bounding box center [720, 256] width 552 height 29
click at [444, 242] on select "Carte ou ouverture de crédit Prêt hypothécaire Vente à tempérament Prêt à tempé…" at bounding box center [720, 256] width 552 height 29
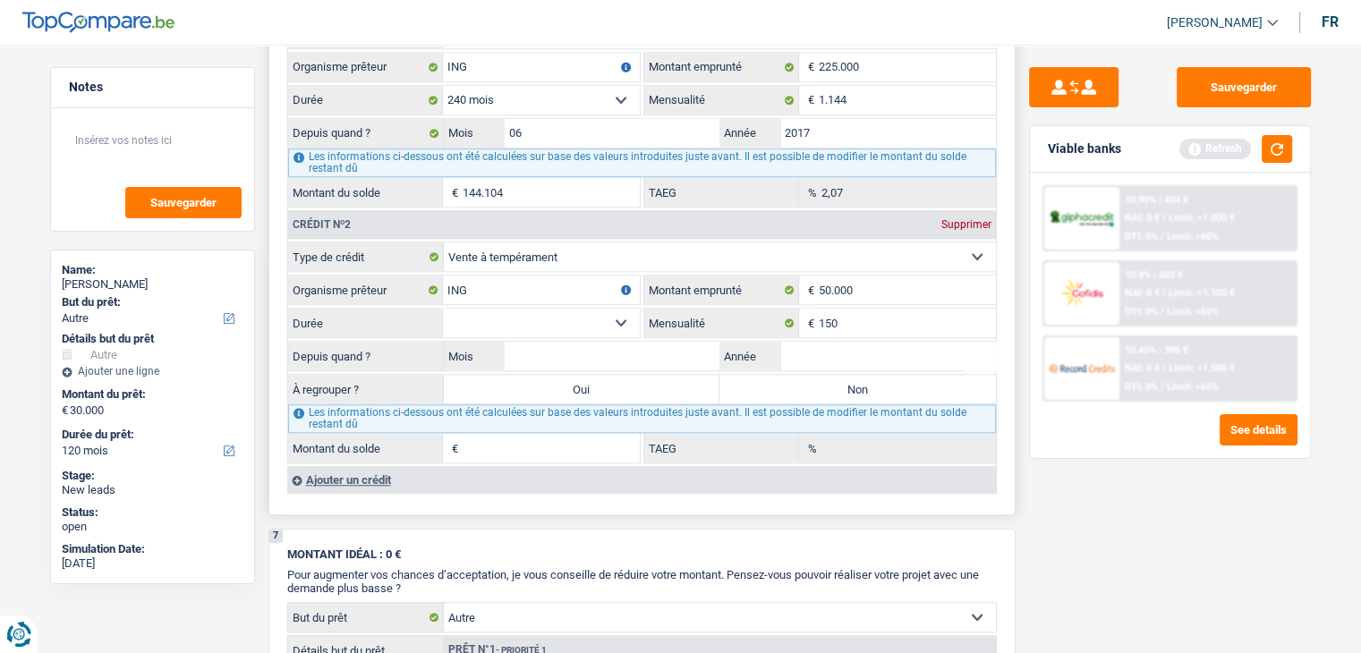
click at [512, 250] on select "Carte ou ouverture de crédit Prêt hypothécaire Vente à tempérament Prêt à tempé…" at bounding box center [720, 256] width 552 height 29
select select "mortgage"
click at [444, 242] on select "Carte ou ouverture de crédit Prêt hypothécaire Vente à tempérament Prêt à tempé…" at bounding box center [720, 256] width 552 height 29
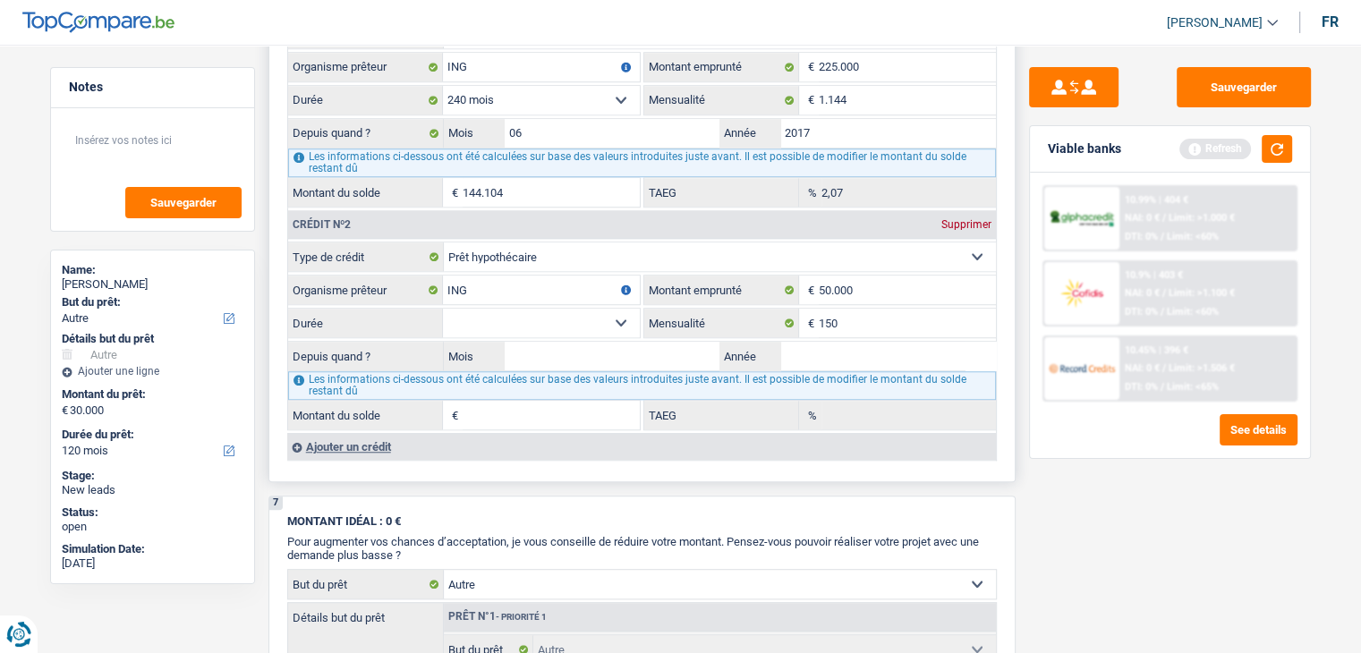
click at [503, 319] on select "120 mois 132 mois 144 mois 180 mois 240 mois 300 mois 360 mois 420 mois Sélecti…" at bounding box center [541, 323] width 197 height 29
select select "240"
click at [443, 309] on select "120 mois 132 mois 144 mois 180 mois 240 mois 300 mois 360 mois 420 mois Sélecti…" at bounding box center [541, 323] width 197 height 29
click at [1281, 135] on button "button" at bounding box center [1276, 149] width 30 height 28
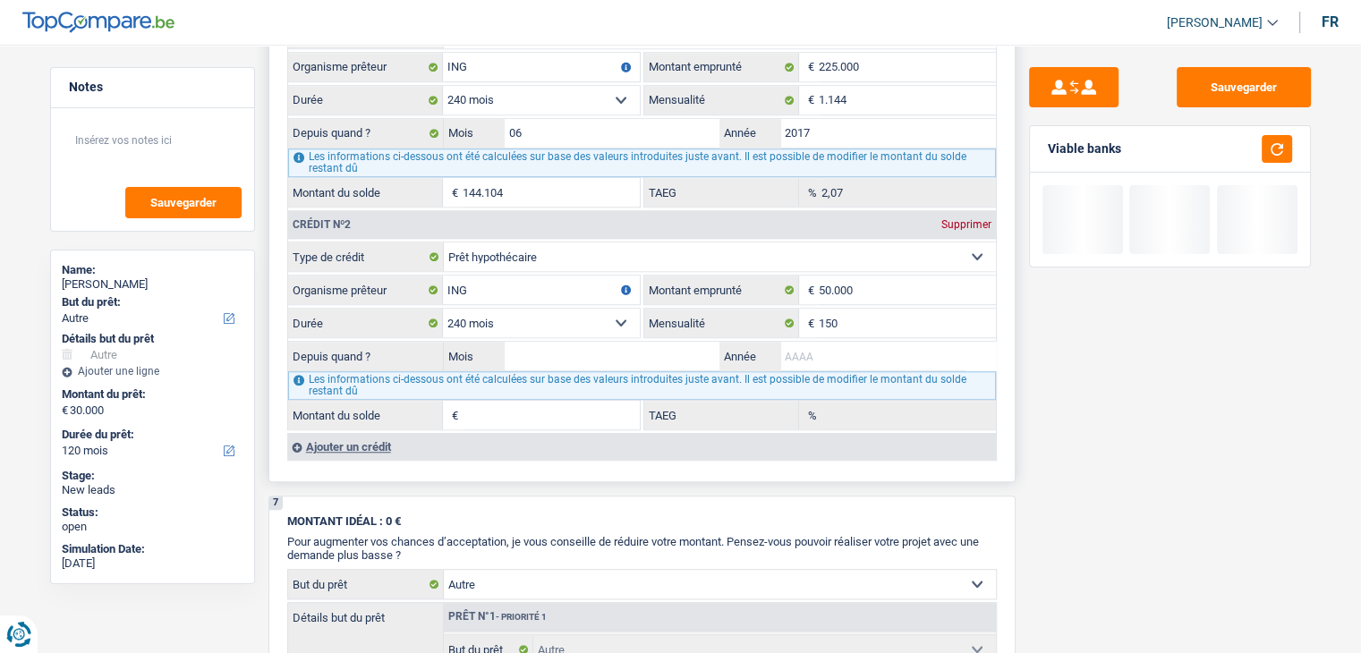
click at [809, 357] on input "Année" at bounding box center [888, 356] width 216 height 29
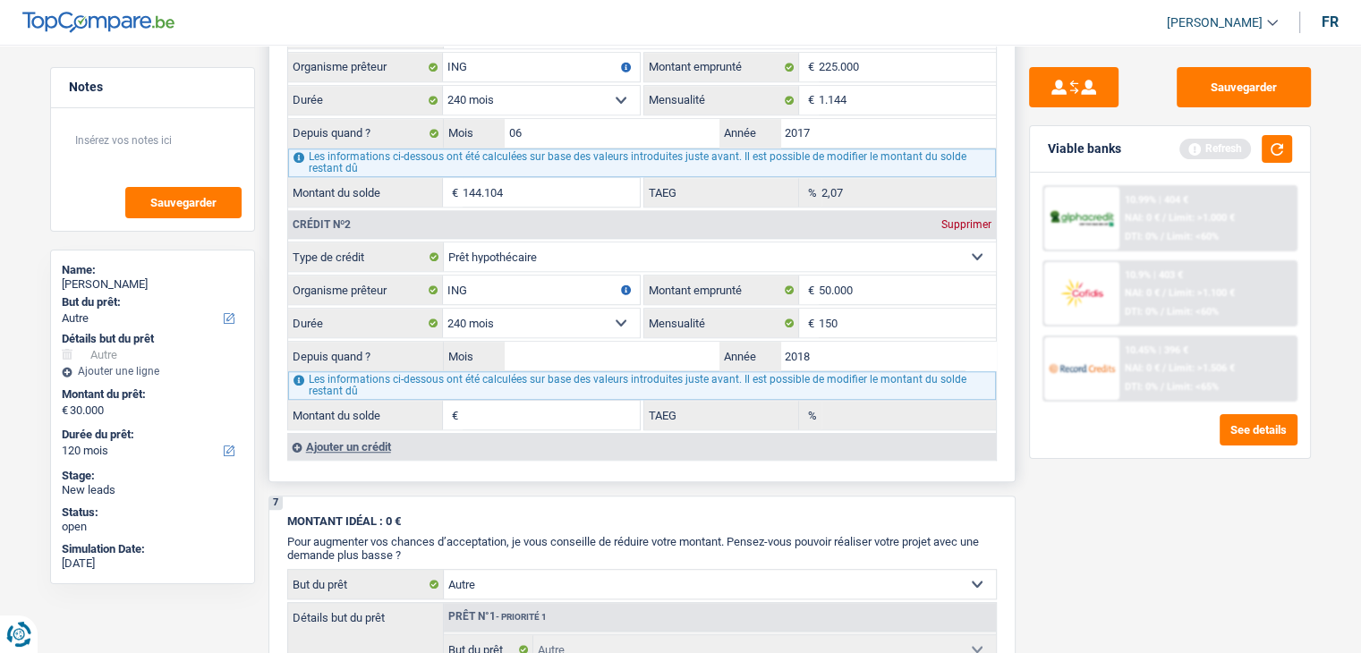
type input "2018"
click at [673, 342] on input "Mois" at bounding box center [613, 356] width 216 height 29
type input "06"
type input "28.429"
type input "0,00"
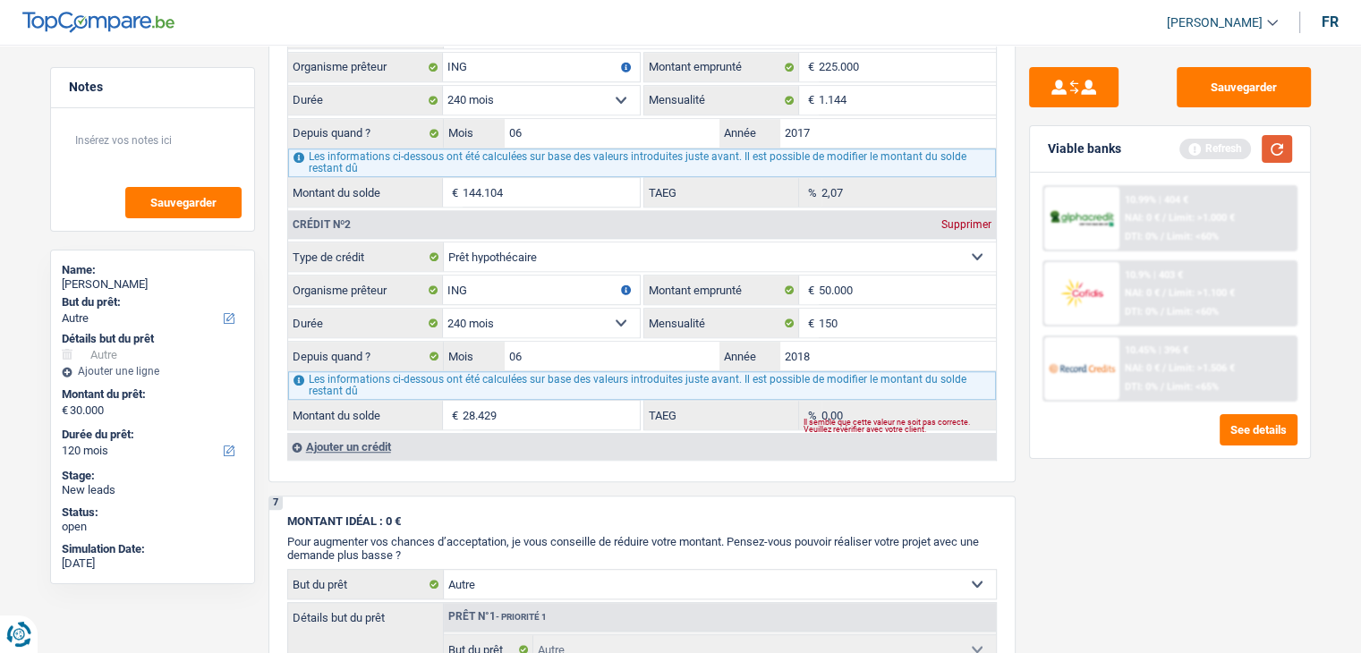
click at [1272, 138] on button "button" at bounding box center [1276, 149] width 30 height 28
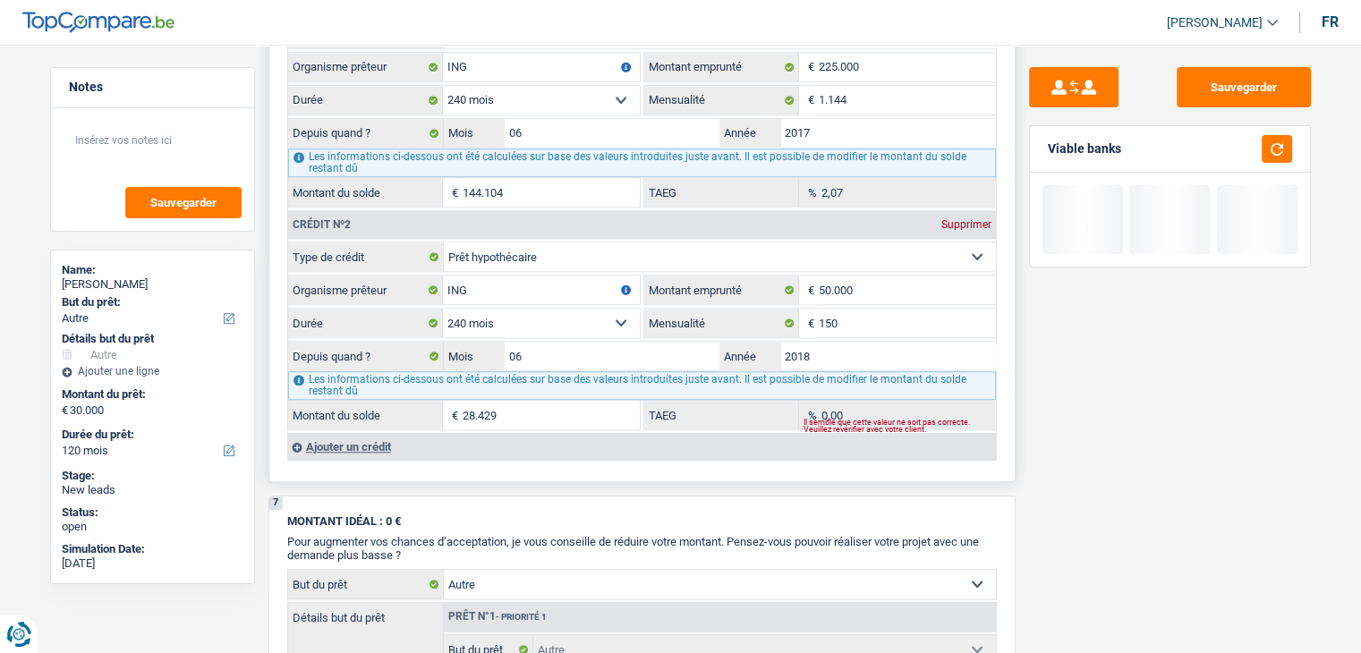
click at [377, 437] on div "Ajouter un crédit" at bounding box center [641, 446] width 708 height 27
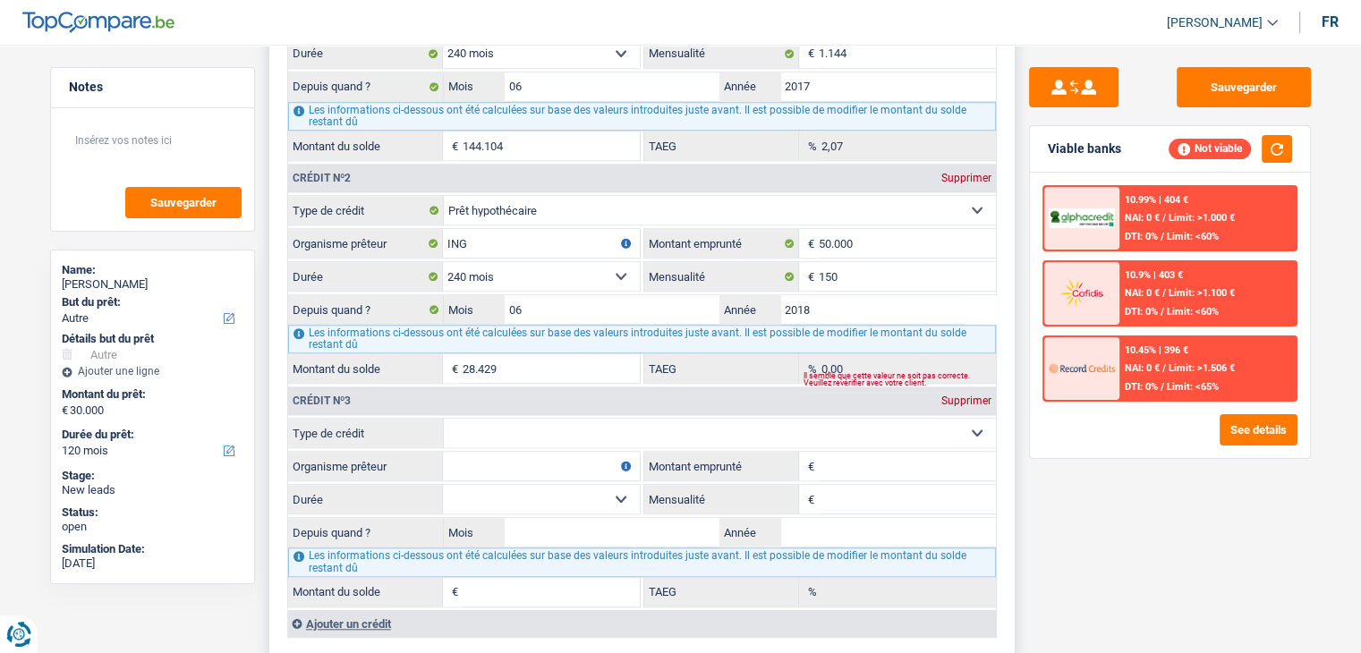
scroll to position [1521, 0]
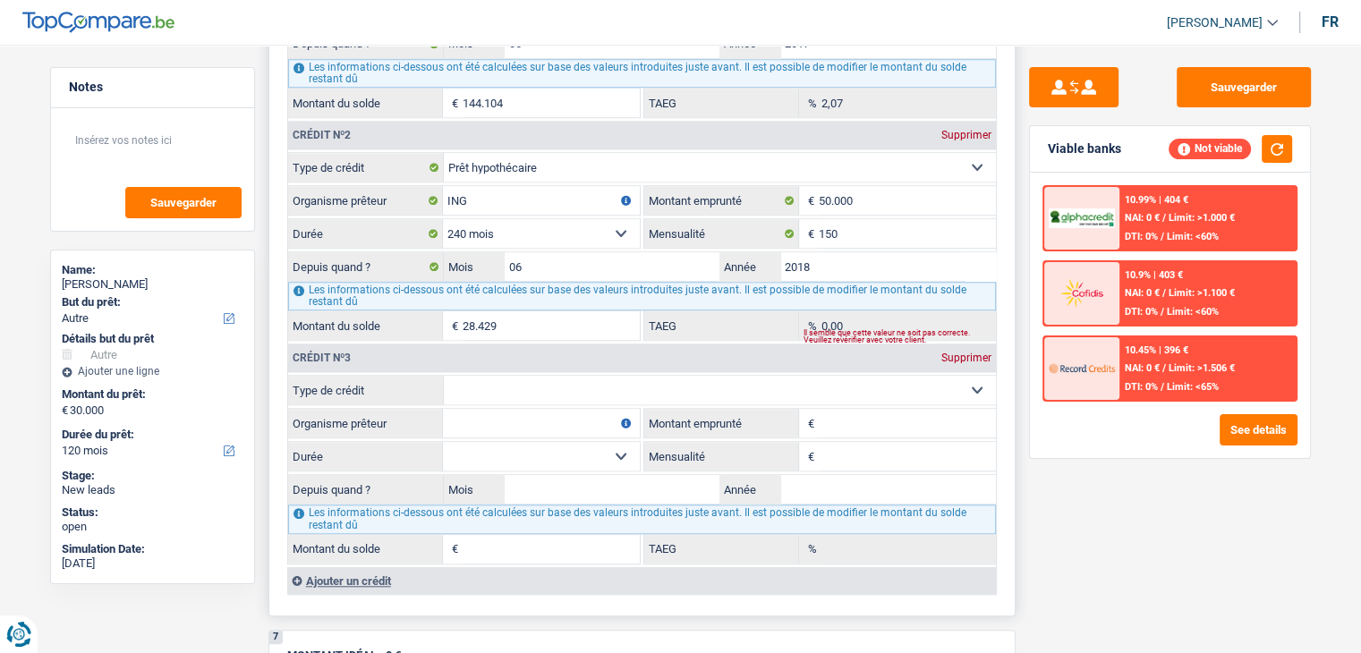
click at [728, 388] on select "Carte ou ouverture de crédit Prêt hypothécaire Vente à tempérament Prêt à tempé…" at bounding box center [720, 390] width 552 height 29
select select "carLoan"
type input "0"
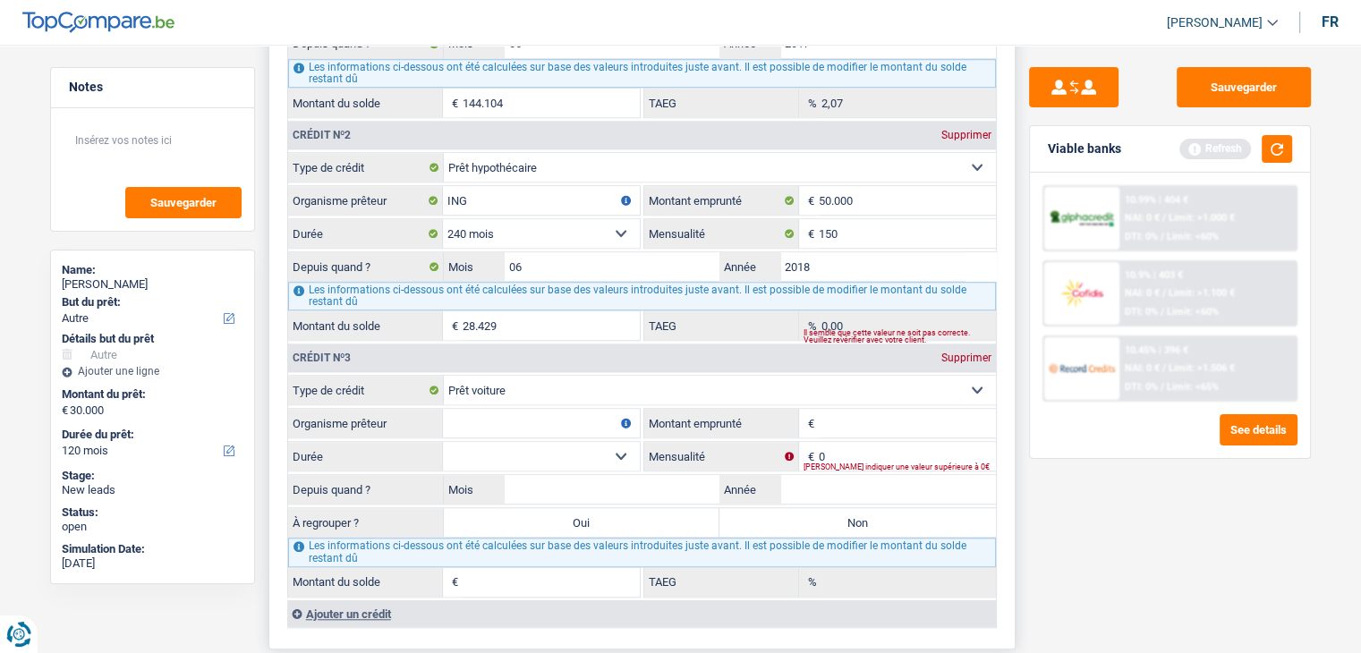
click at [524, 413] on input "Organisme prêteur" at bounding box center [541, 423] width 197 height 29
click at [877, 417] on input "Montant emprunté" at bounding box center [906, 423] width 177 height 29
click at [860, 442] on input "0" at bounding box center [906, 456] width 177 height 29
type input "545"
click at [520, 448] on select "12 mois 18 mois 24 mois Sélectionner une option" at bounding box center [541, 456] width 197 height 29
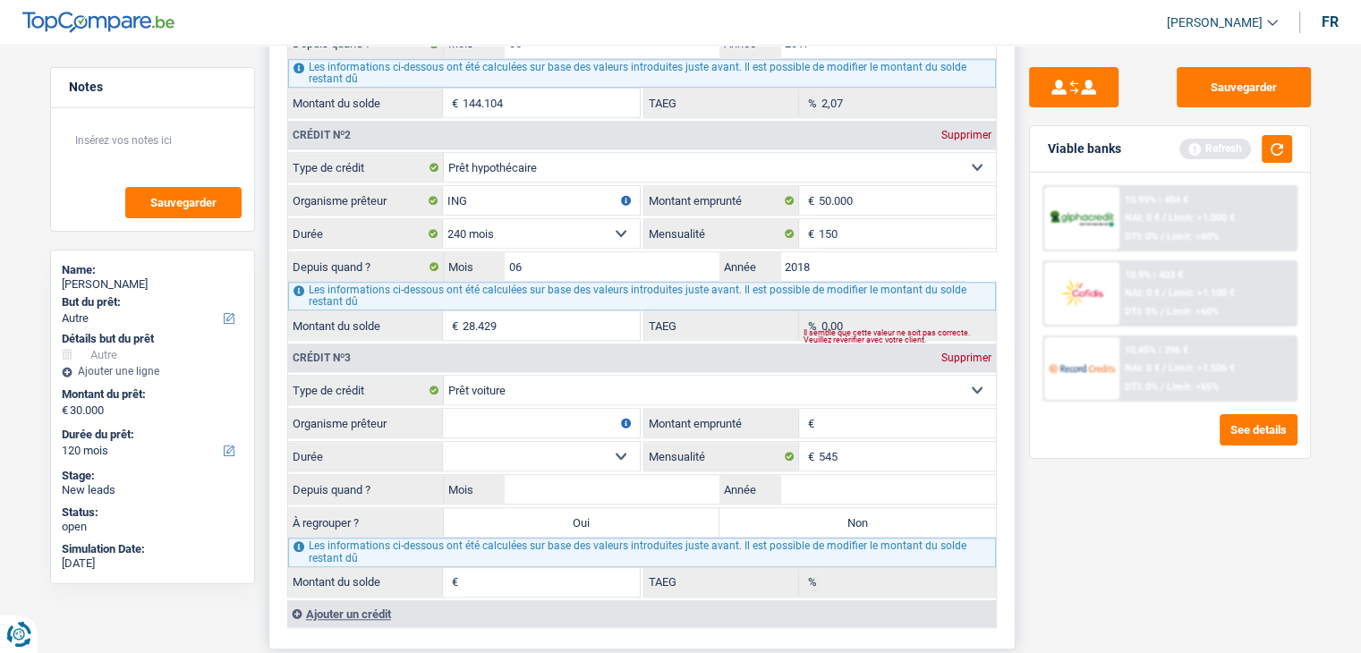
click at [863, 410] on input "Montant emprunté" at bounding box center [906, 423] width 177 height 29
type input "71.000"
click at [551, 409] on input "Organisme prêteur" at bounding box center [541, 423] width 197 height 29
type input "Fortis"
click at [564, 442] on select "12 mois 18 mois 24 mois 30 mois 36 mois 42 mois 48 mois 60 mois 72 mois 84 mois…" at bounding box center [541, 456] width 197 height 29
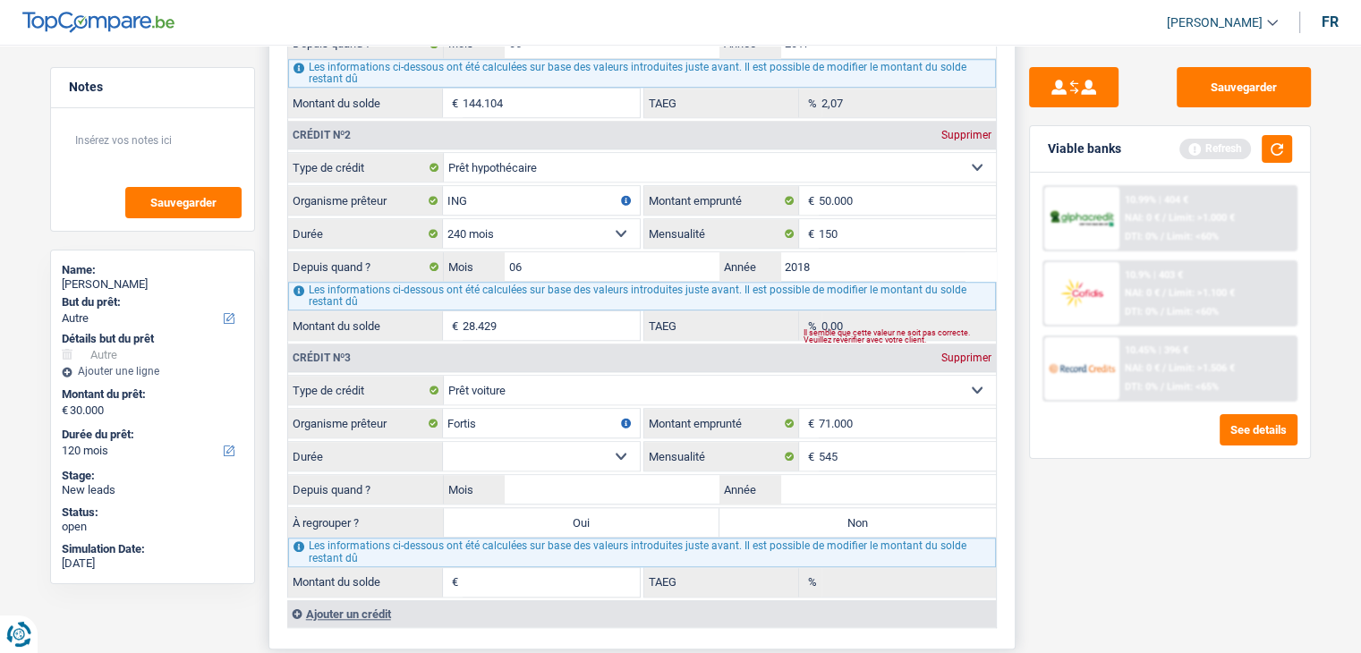
select select "120"
click at [443, 442] on select "12 mois 18 mois 24 mois 30 mois 36 mois 42 mois 48 mois 60 mois 72 mois 84 mois…" at bounding box center [541, 456] width 197 height 29
click at [818, 475] on input "Année" at bounding box center [888, 489] width 216 height 29
type input "2021"
click at [558, 475] on input "Mois" at bounding box center [613, 489] width 216 height 29
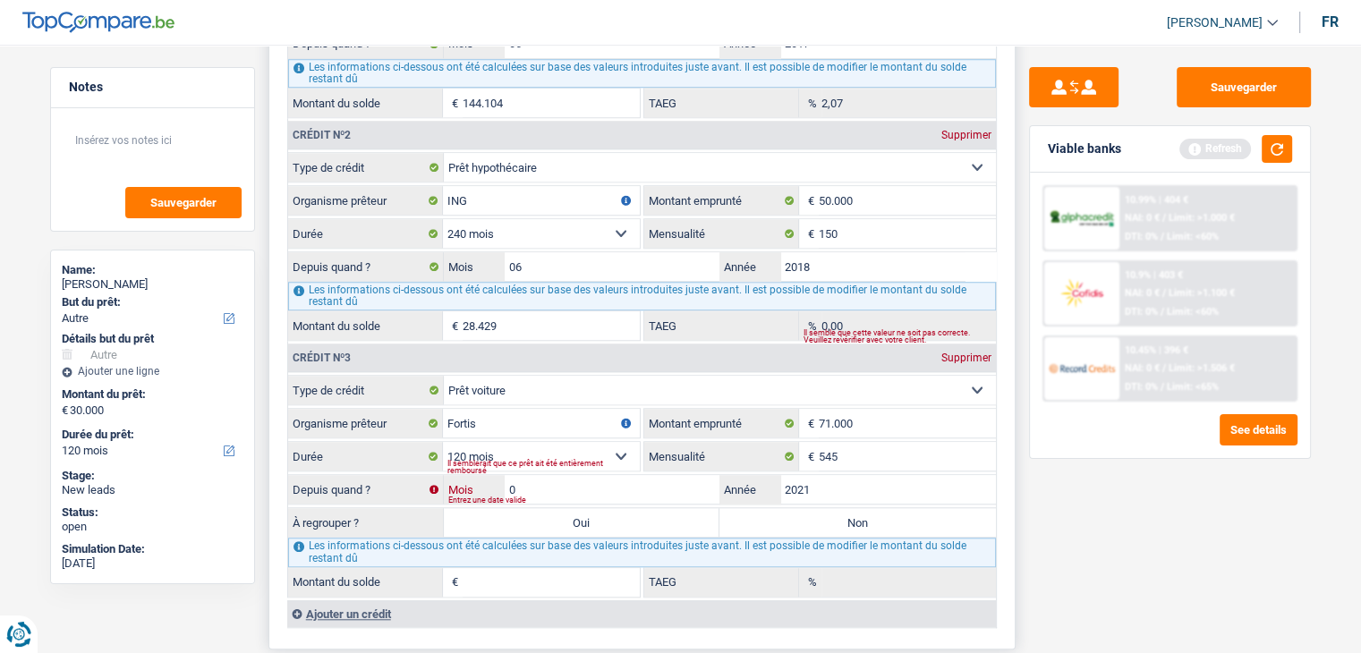
type input "03"
type input "38.231"
type input "0,00"
click at [1151, 558] on div "Sauvegarder Viable banks Refresh 10.99% | 404 € NAI: 0 € / Limit: >1.000 € DTI:…" at bounding box center [1169, 343] width 309 height 553
click at [1288, 135] on button "button" at bounding box center [1276, 149] width 30 height 28
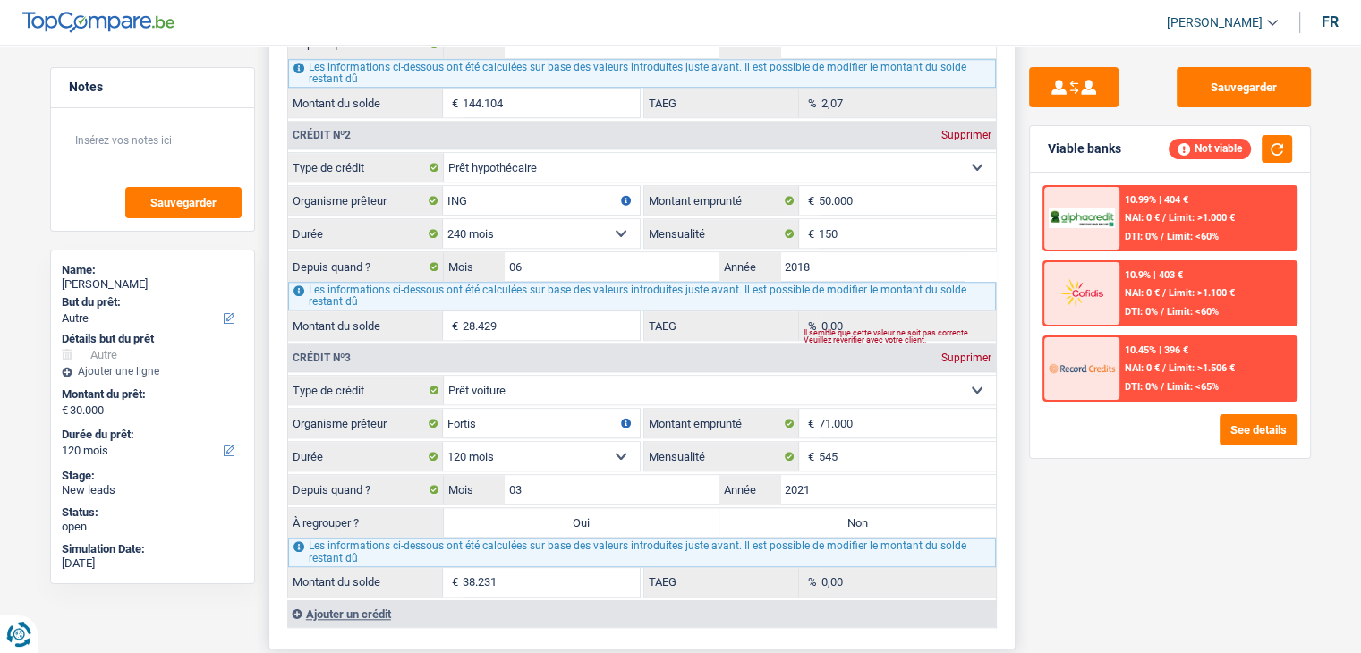
click at [371, 600] on div "Ajouter un crédit" at bounding box center [641, 613] width 708 height 27
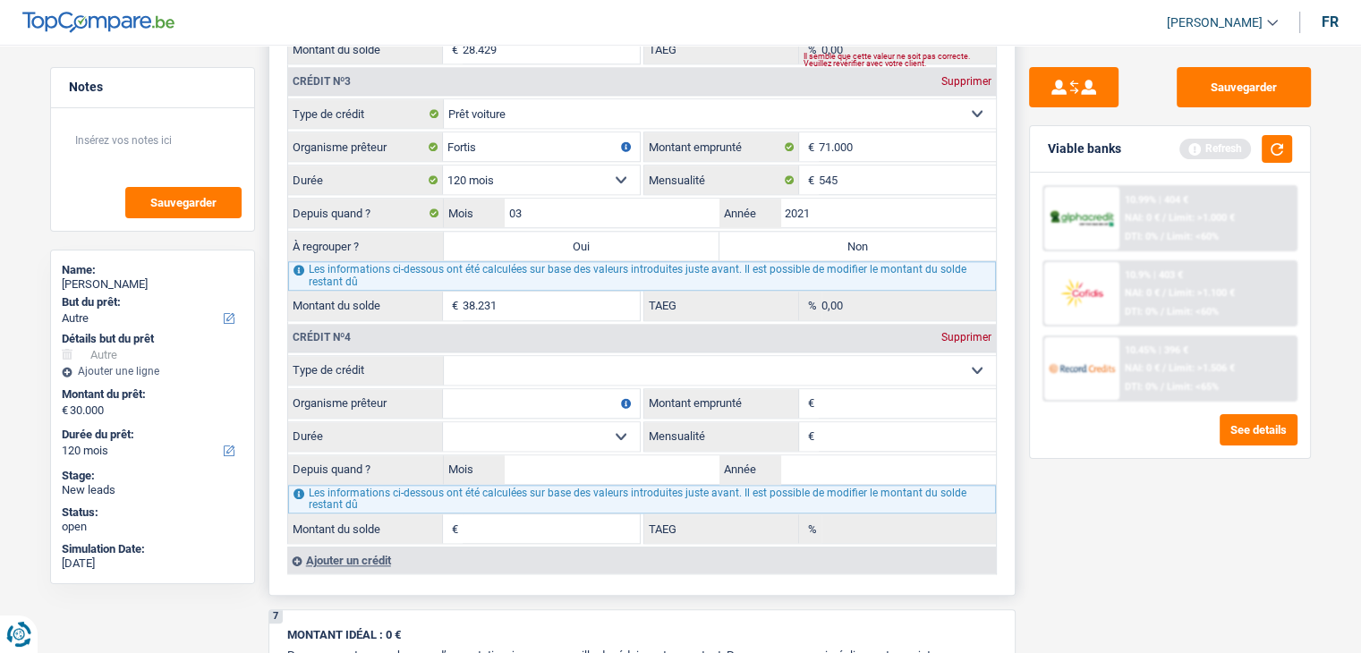
scroll to position [1878, 0]
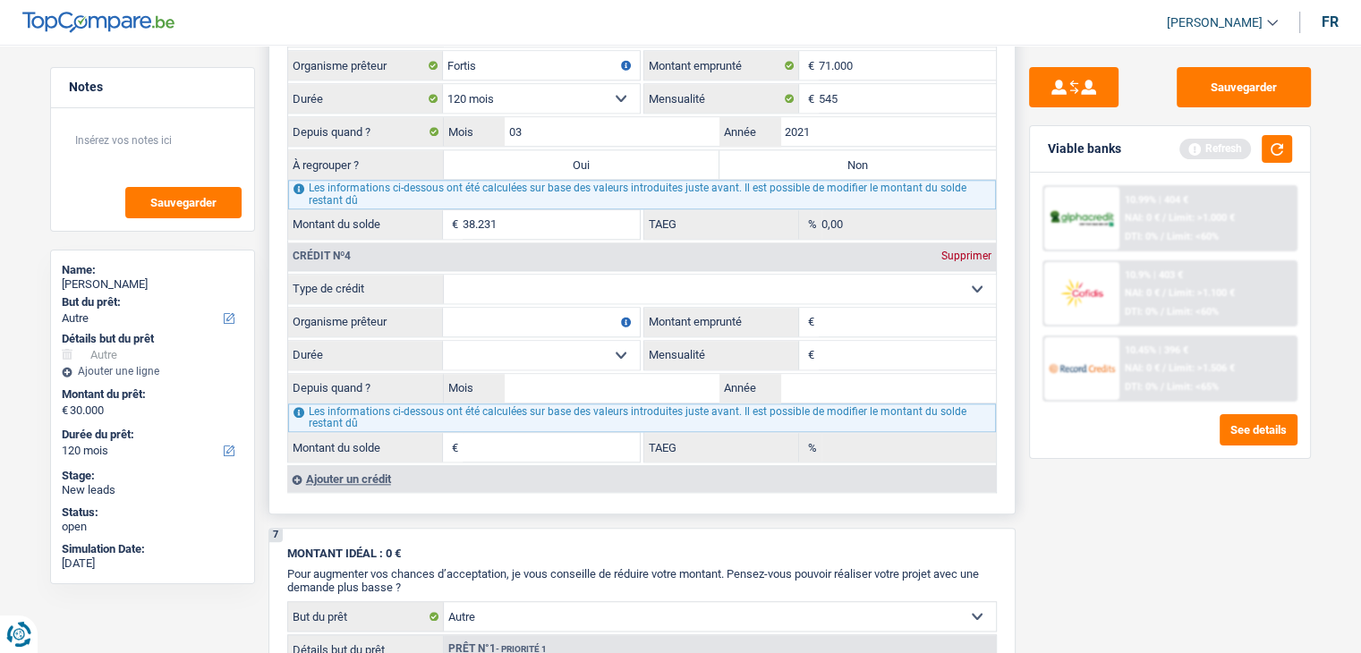
drag, startPoint x: 531, startPoint y: 280, endPoint x: 554, endPoint y: 283, distance: 22.5
click at [531, 280] on select "Carte ou ouverture de crédit Prêt hypothécaire Vente à tempérament Prêt à tempé…" at bounding box center [720, 289] width 552 height 29
select select "carLoan"
type input "0"
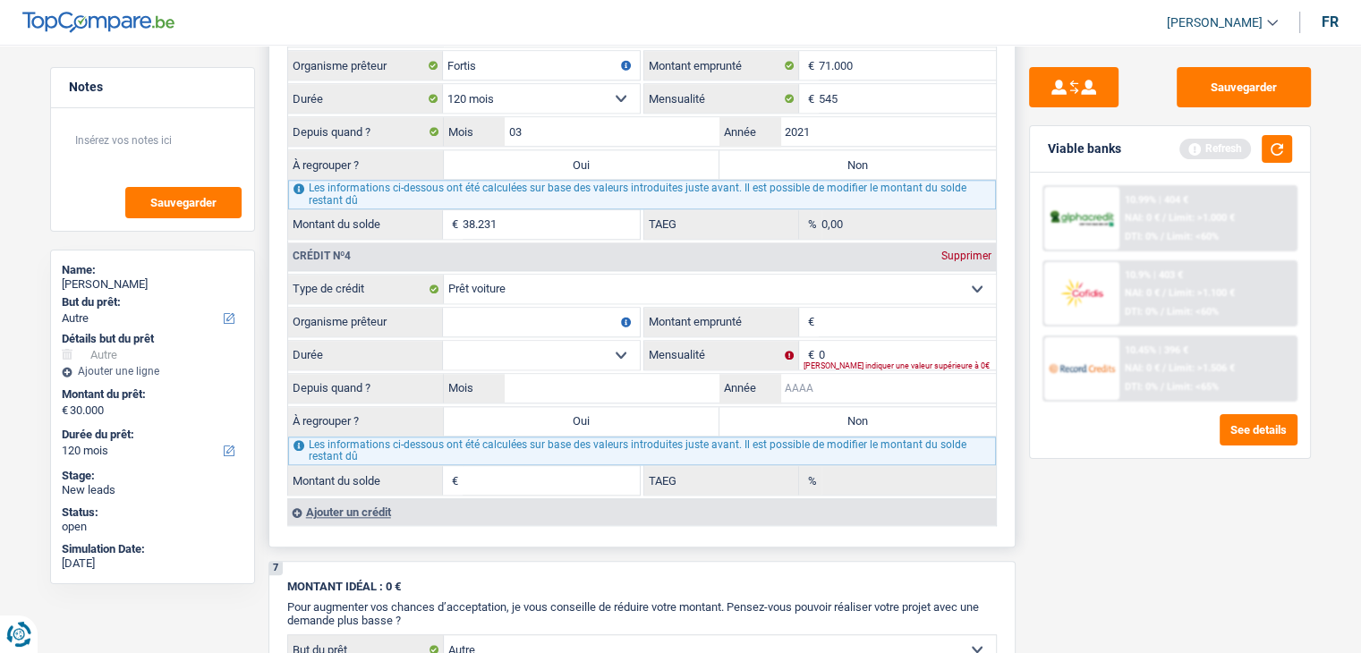
click at [841, 374] on input "Année" at bounding box center [888, 388] width 216 height 29
type input "2023"
click at [663, 384] on input "Mois" at bounding box center [613, 388] width 216 height 29
type input "09"
click at [848, 315] on input "Montant emprunté" at bounding box center [906, 322] width 177 height 29
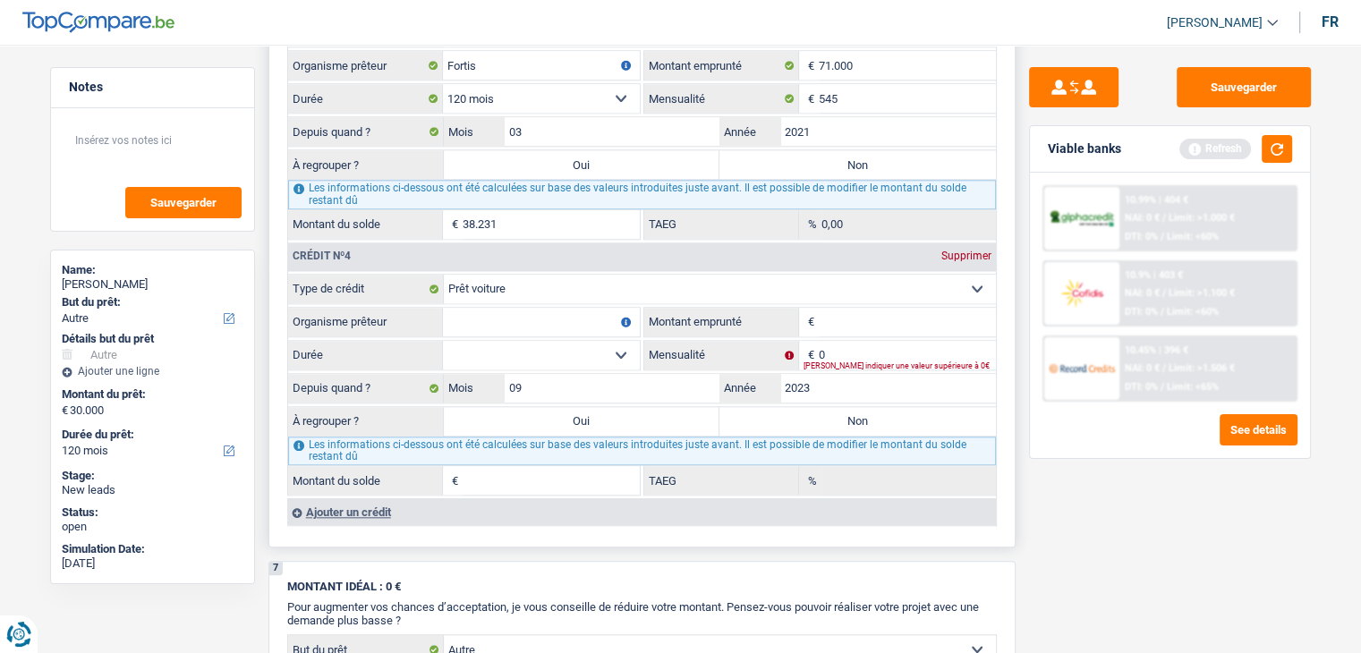
type input "2"
type input "41.000"
click at [591, 312] on input "Organisme prêteur" at bounding box center [541, 322] width 197 height 29
type input "Fortis"
click at [1281, 156] on button "button" at bounding box center [1276, 149] width 30 height 28
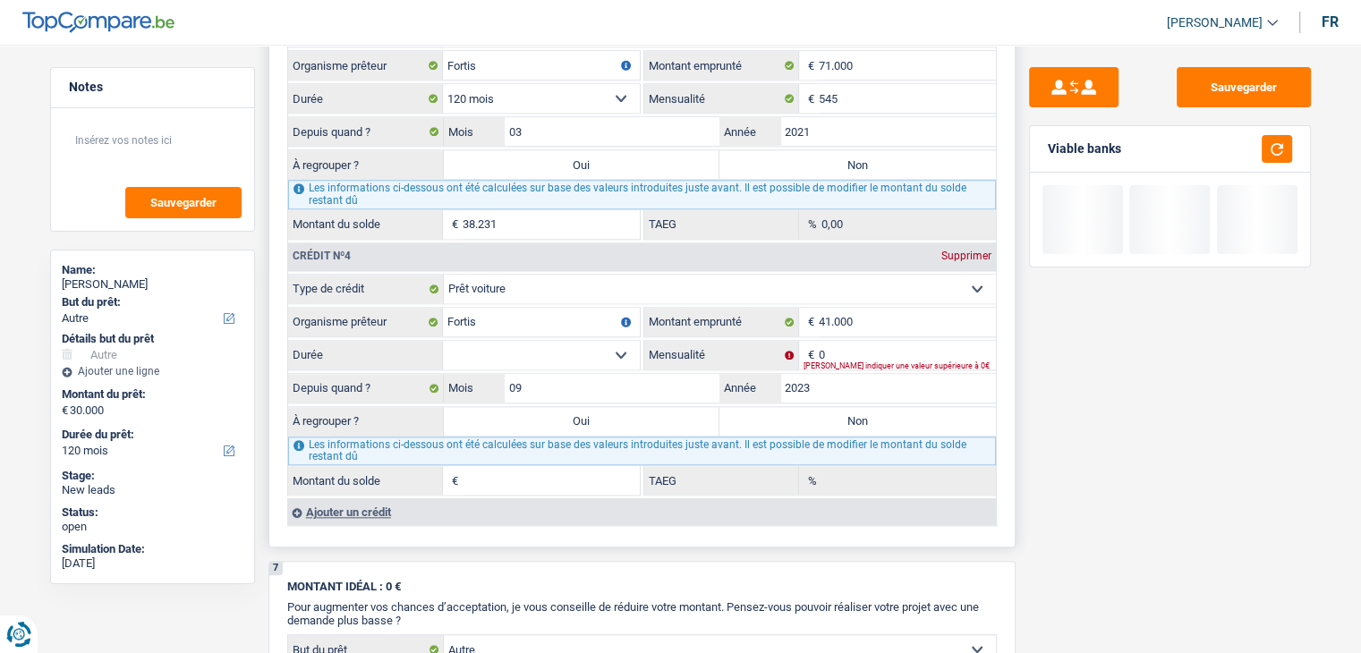
click at [869, 362] on div "[PERSON_NAME] indiquer une valeur supérieure à 0€" at bounding box center [899, 365] width 192 height 7
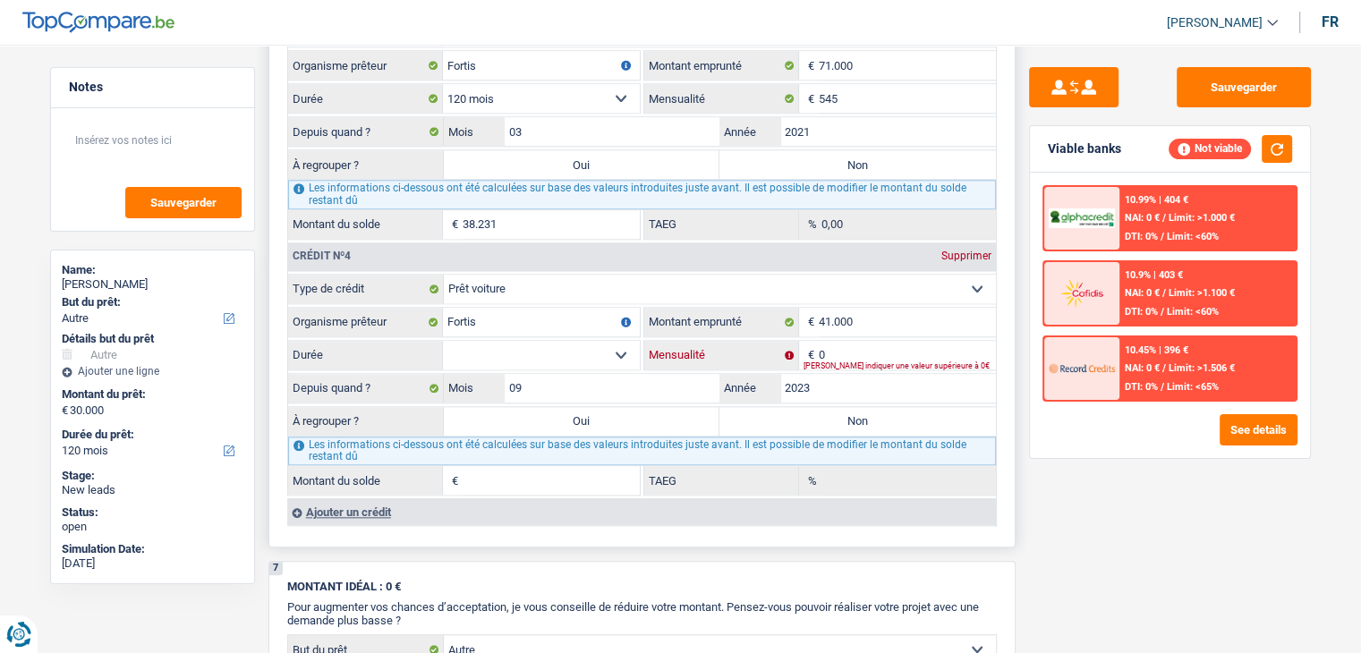
click at [865, 341] on input "0" at bounding box center [906, 355] width 177 height 29
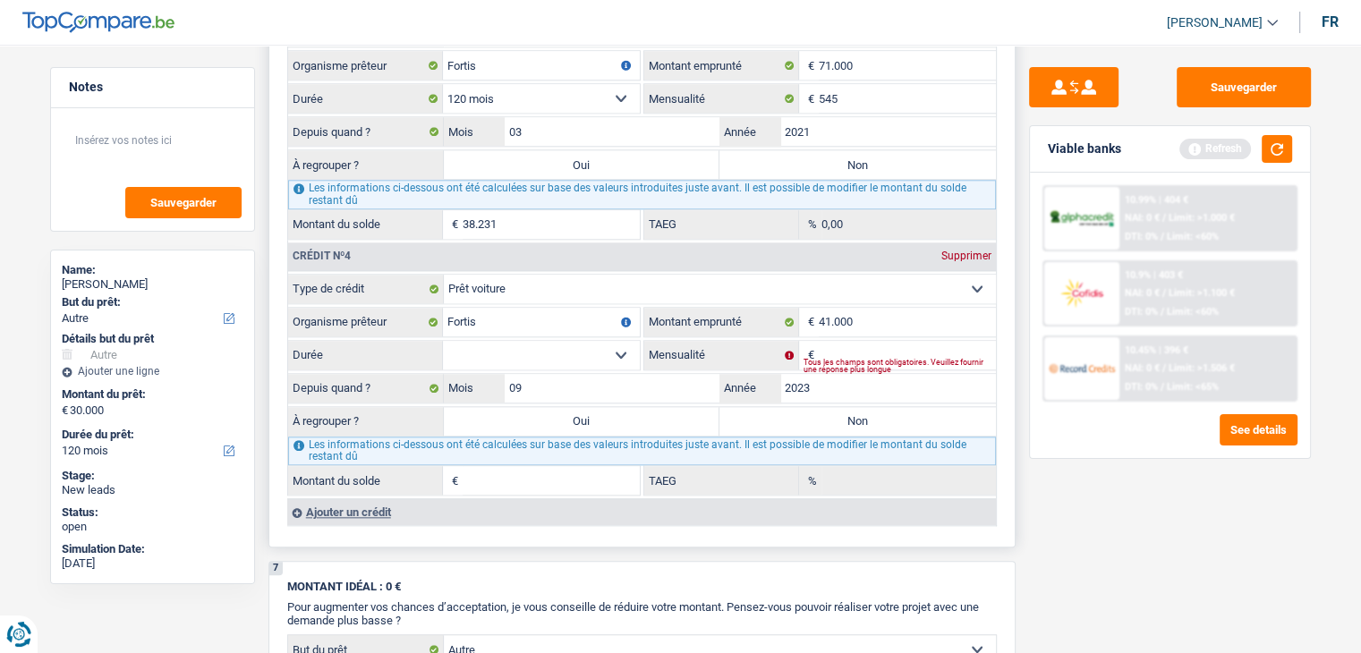
click at [632, 341] on select "12 mois 18 mois 24 mois 30 mois 36 mois 42 mois 48 mois 60 mois 72 mois 84 mois…" at bounding box center [541, 355] width 197 height 29
click at [627, 341] on select "12 mois 18 mois 24 mois 30 mois 36 mois 42 mois 48 mois 60 mois 72 mois 84 mois…" at bounding box center [541, 355] width 197 height 29
click at [861, 341] on input "Mensualité" at bounding box center [906, 355] width 177 height 29
type input "617"
drag, startPoint x: 530, startPoint y: 355, endPoint x: 530, endPoint y: 341, distance: 14.3
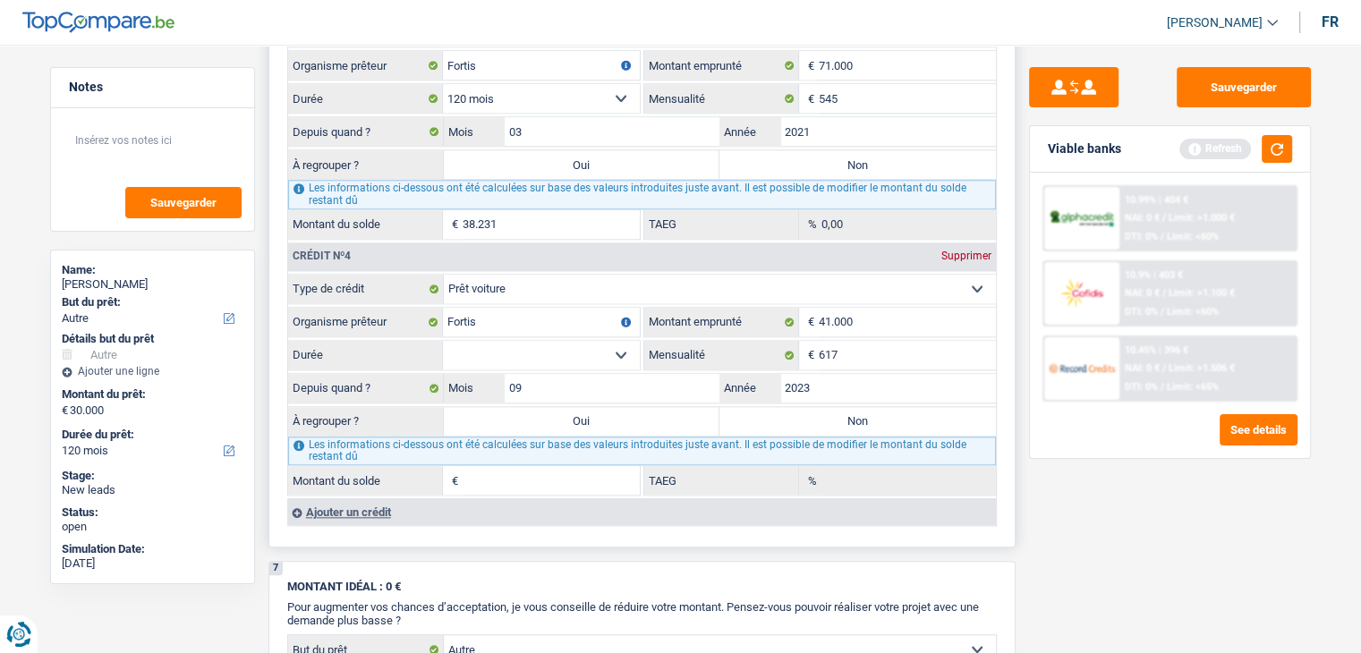
click at [530, 355] on select "12 mois 18 mois 24 mois 30 mois 36 mois 42 mois 48 mois 60 mois 72 mois 84 mois…" at bounding box center [541, 355] width 197 height 29
click at [530, 341] on select "12 mois 18 mois 24 mois 30 mois 36 mois 42 mois 48 mois 60 mois 72 mois 84 mois…" at bounding box center [541, 355] width 197 height 29
click at [528, 341] on select "12 mois 18 mois 24 mois 30 mois 36 mois 42 mois 48 mois 60 mois 72 mois 84 mois…" at bounding box center [541, 355] width 197 height 29
click at [1281, 144] on button "button" at bounding box center [1276, 149] width 30 height 28
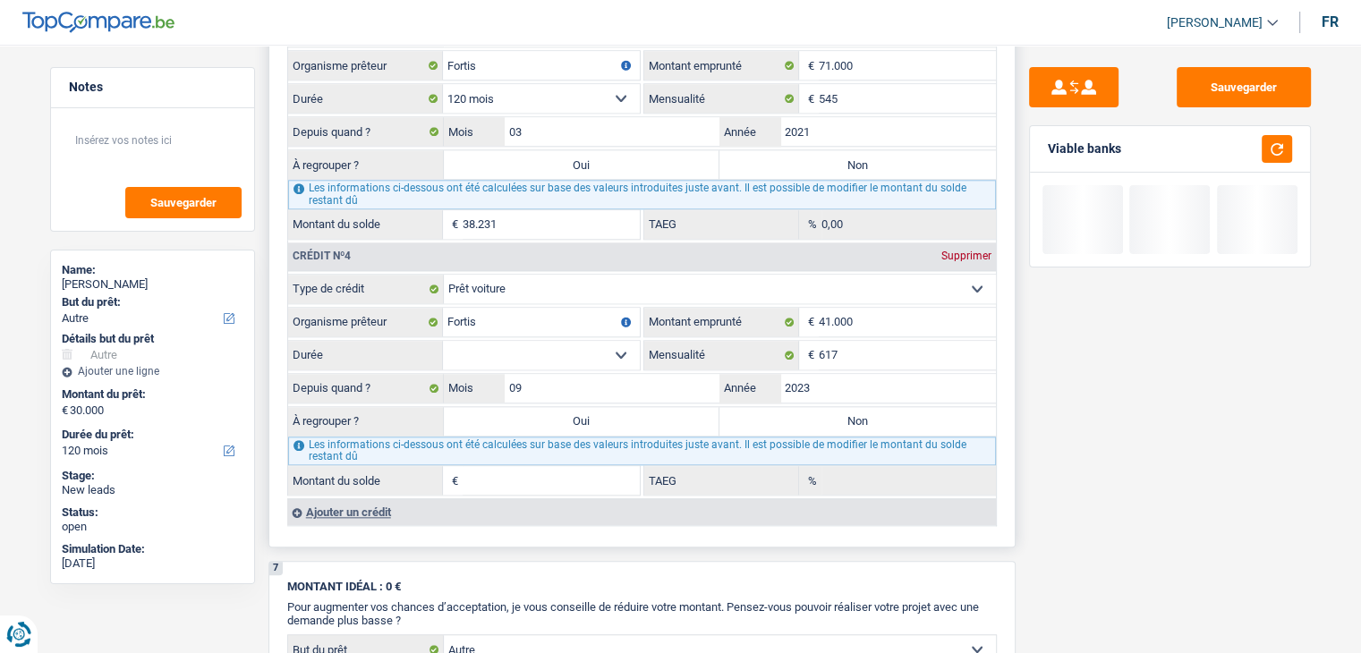
click at [598, 348] on select "12 mois 18 mois 24 mois 30 mois 36 mois 42 mois 48 mois 60 mois 72 mois 84 mois…" at bounding box center [541, 355] width 197 height 29
select select "60"
click at [443, 341] on select "12 mois 18 mois 24 mois 30 mois 36 mois 42 mois 48 mois 60 mois 72 mois 84 mois…" at bounding box center [541, 355] width 197 height 29
type input "24.319"
type input "0,00"
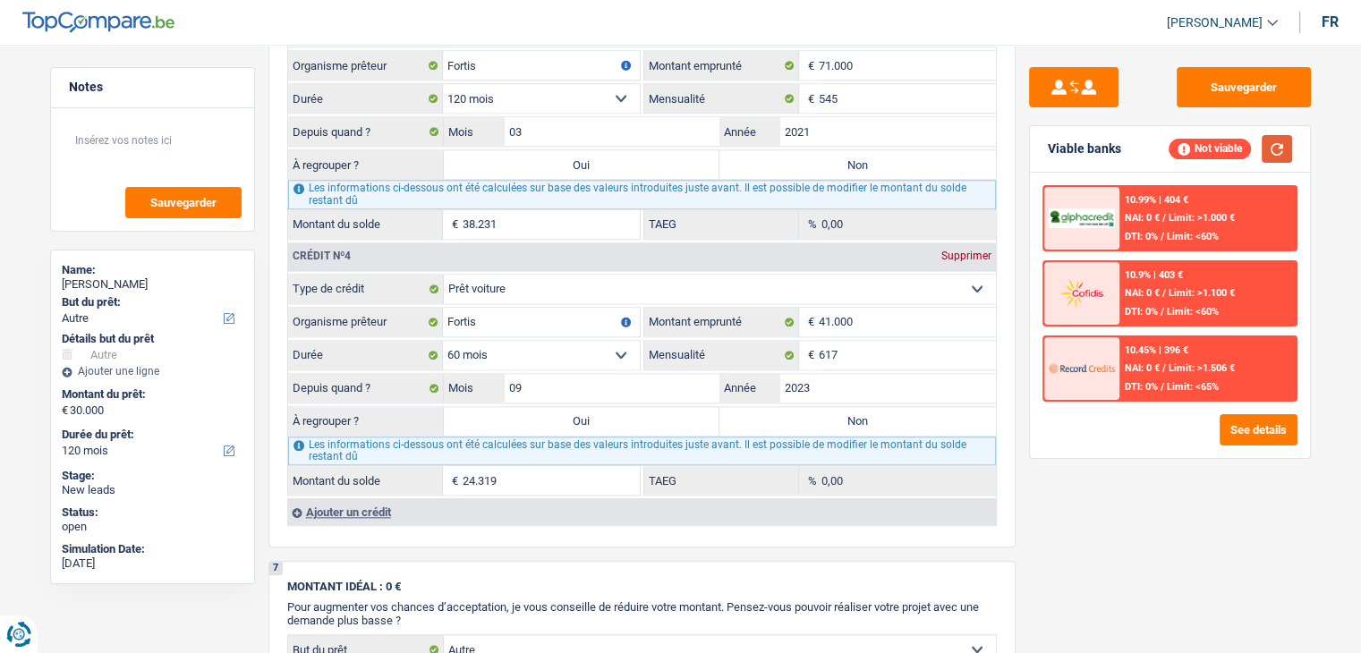
click at [1272, 143] on button "button" at bounding box center [1276, 149] width 30 height 28
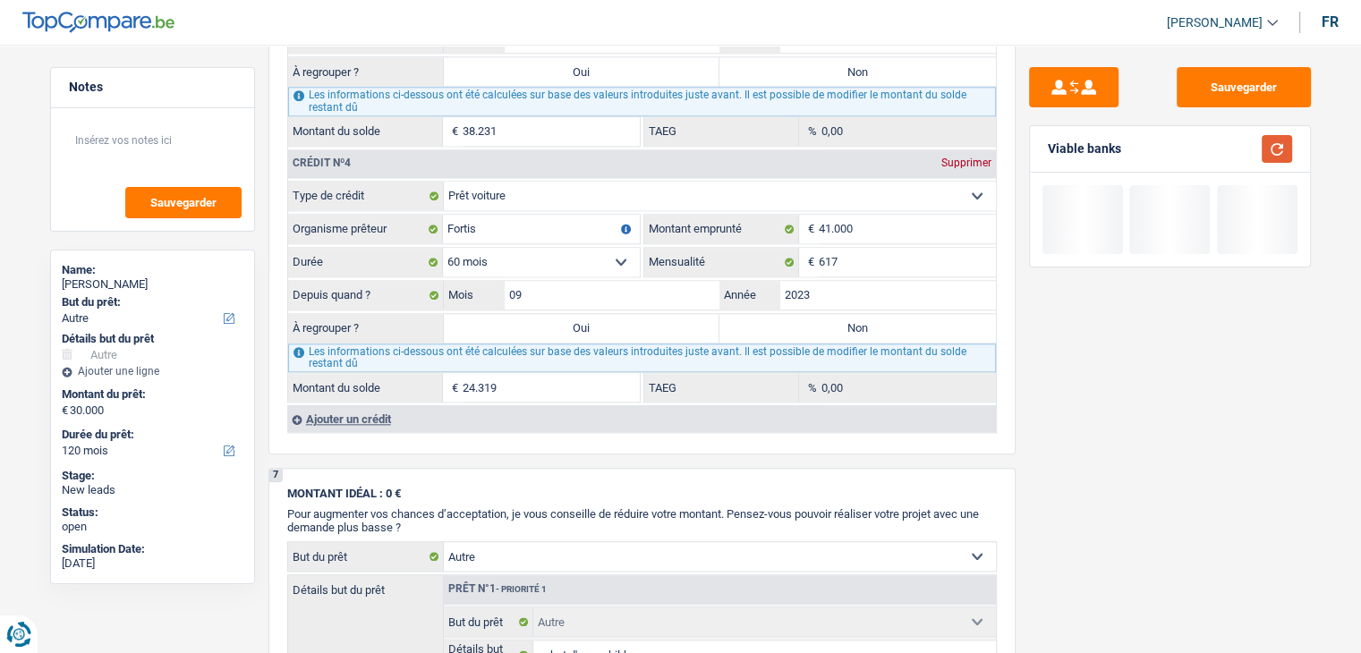
scroll to position [2057, 0]
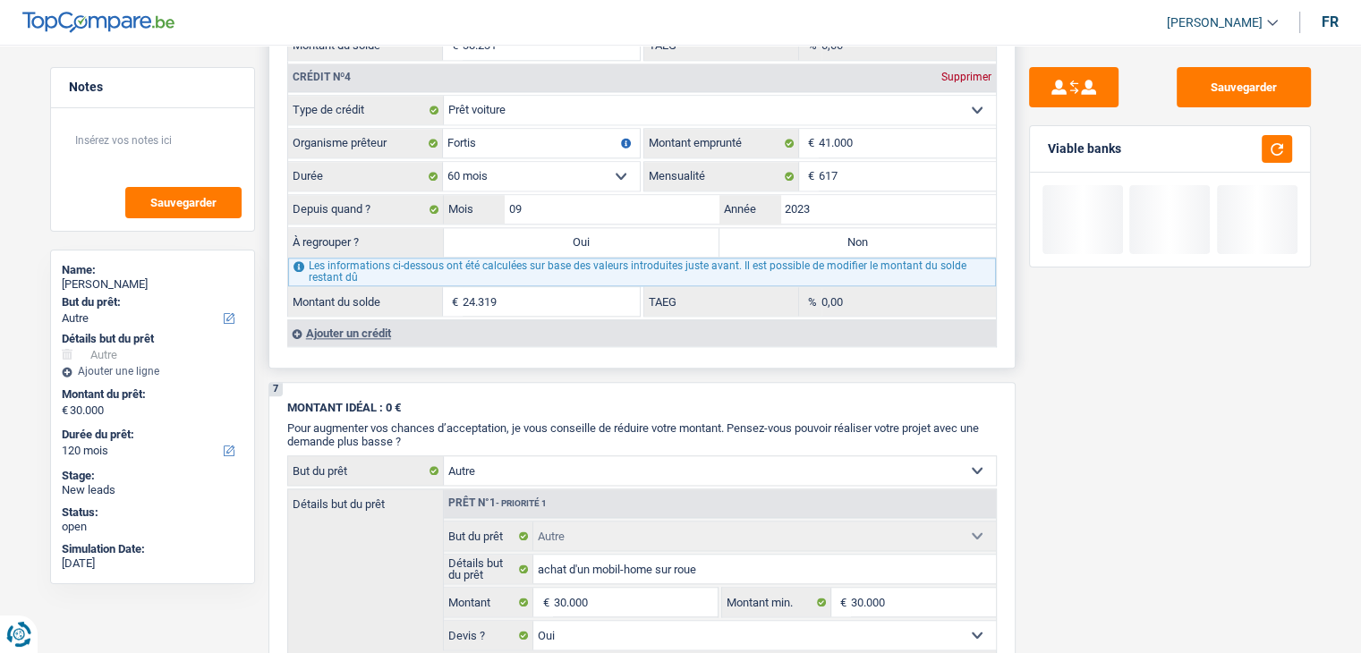
click at [363, 319] on div "Ajouter un crédit" at bounding box center [641, 332] width 708 height 27
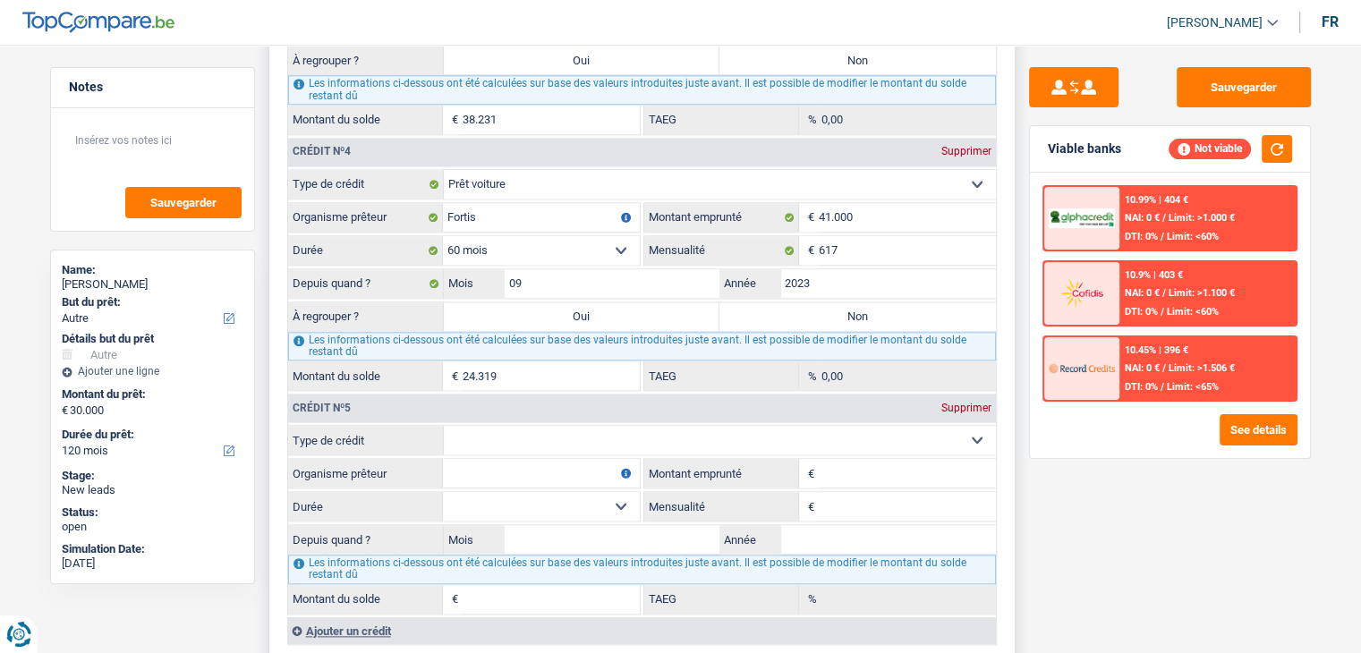
scroll to position [1878, 0]
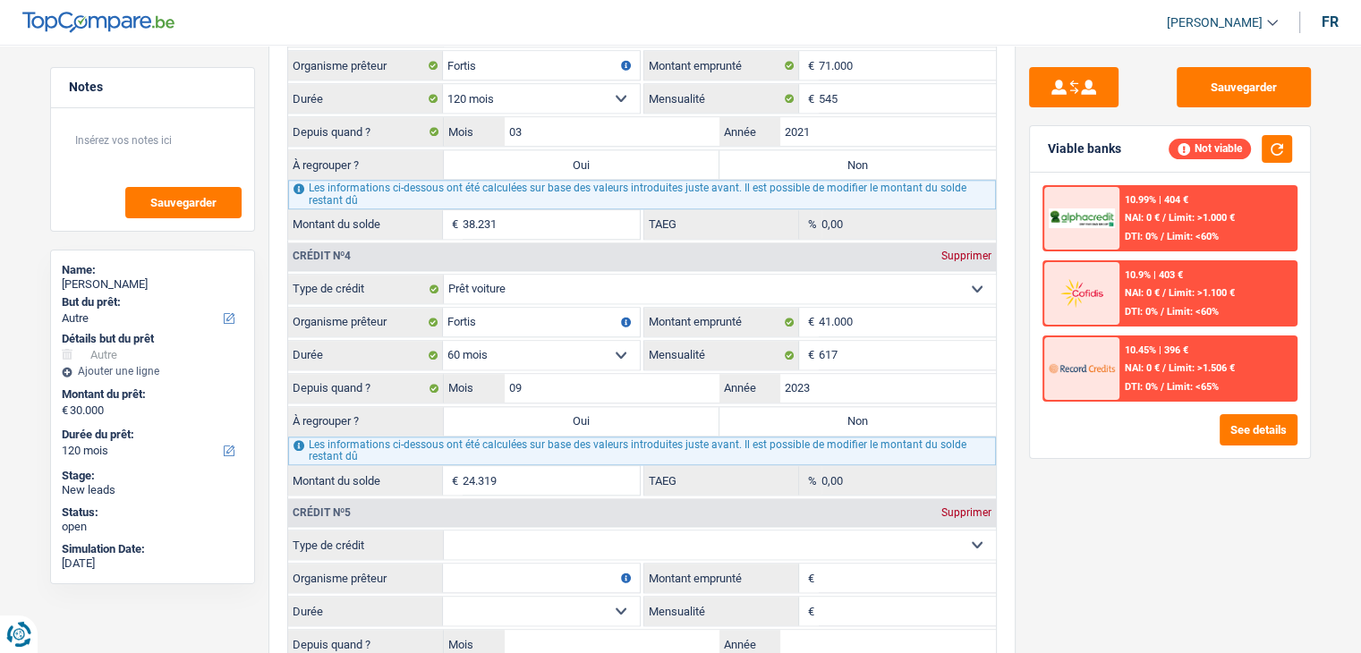
click at [1066, 499] on div "Sauvegarder Viable banks Not viable 10.99% | 404 € NAI: 0 € / Limit: >1.000 € D…" at bounding box center [1169, 343] width 309 height 553
click at [978, 507] on div "Supprimer" at bounding box center [966, 512] width 59 height 11
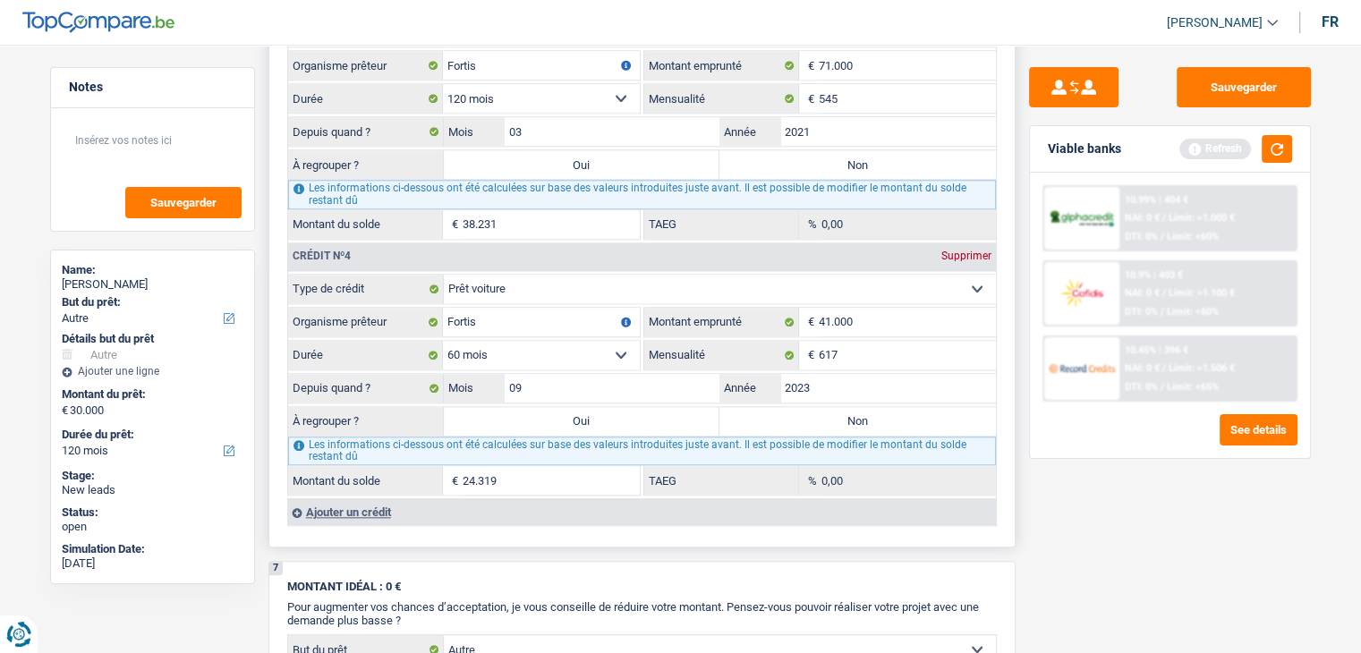
click at [1268, 159] on button "button" at bounding box center [1276, 149] width 30 height 28
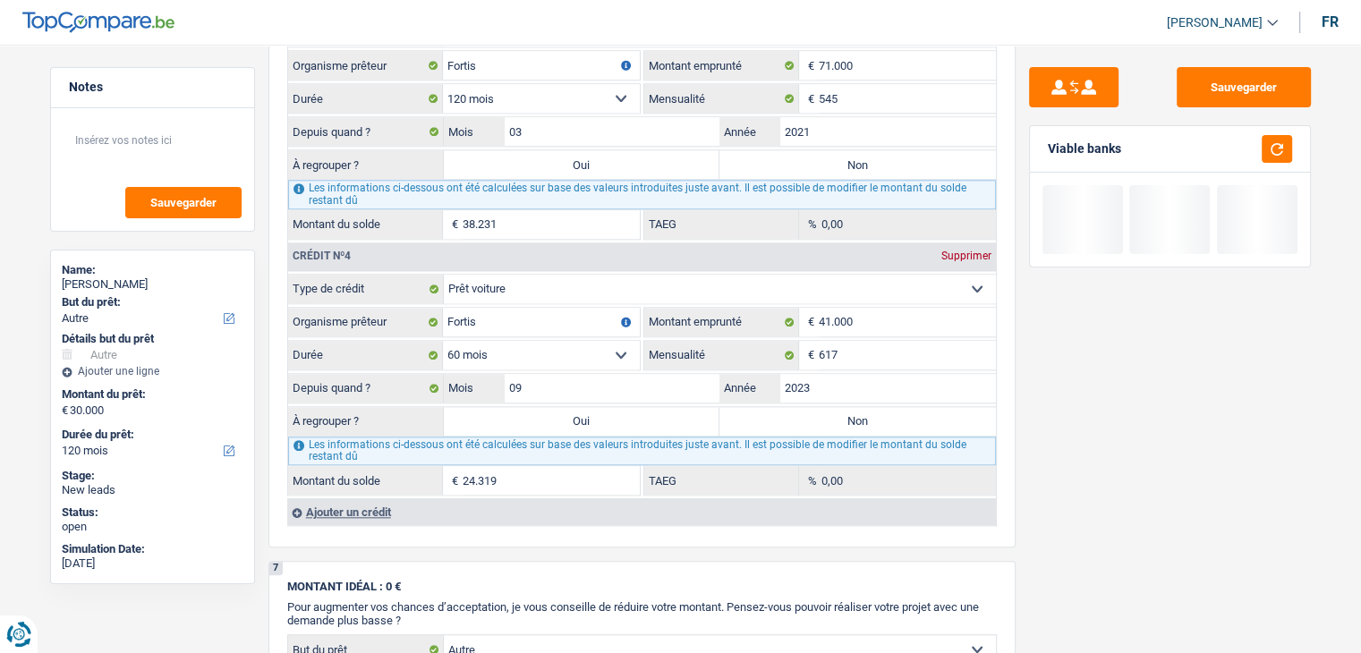
drag, startPoint x: 1118, startPoint y: 149, endPoint x: 1039, endPoint y: 148, distance: 78.7
click at [1039, 148] on div "Viable banks" at bounding box center [1170, 149] width 280 height 47
click at [1040, 149] on div "Viable banks" at bounding box center [1170, 149] width 280 height 47
drag, startPoint x: 1056, startPoint y: 148, endPoint x: 1170, endPoint y: 158, distance: 115.0
click at [1173, 161] on div "Viable banks" at bounding box center [1170, 149] width 280 height 47
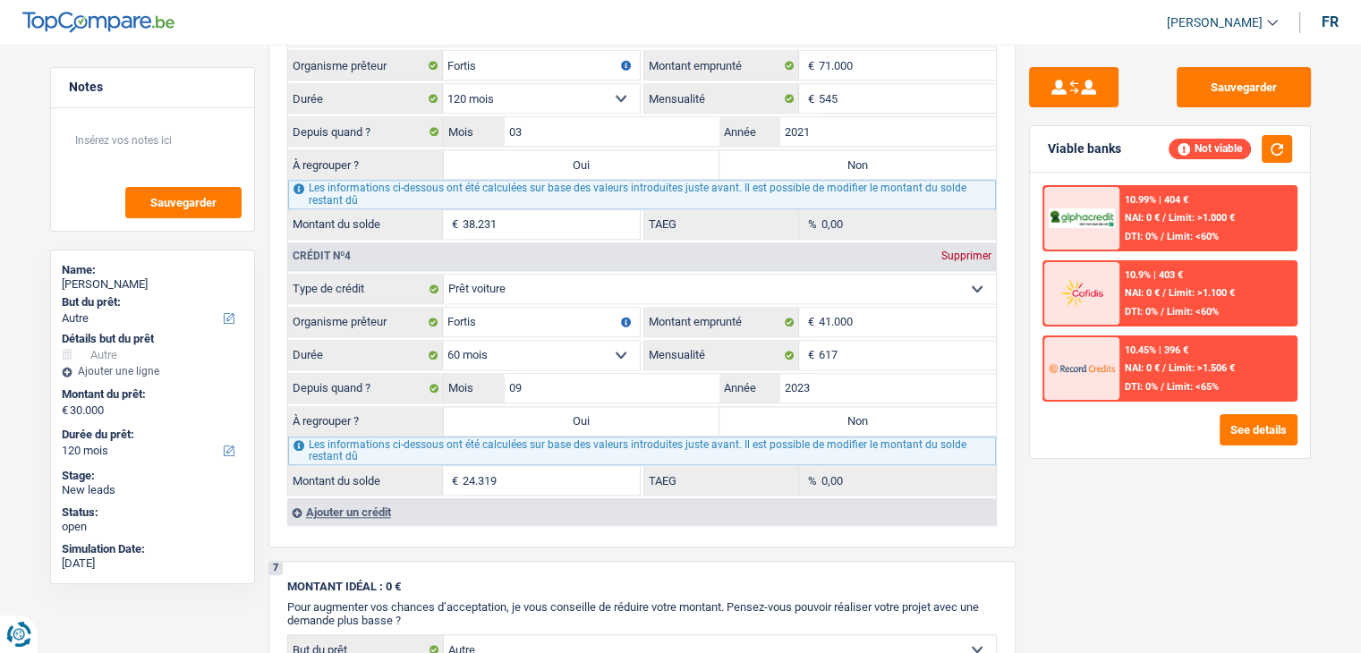
click at [1133, 152] on div "Viable banks Not viable" at bounding box center [1170, 149] width 280 height 47
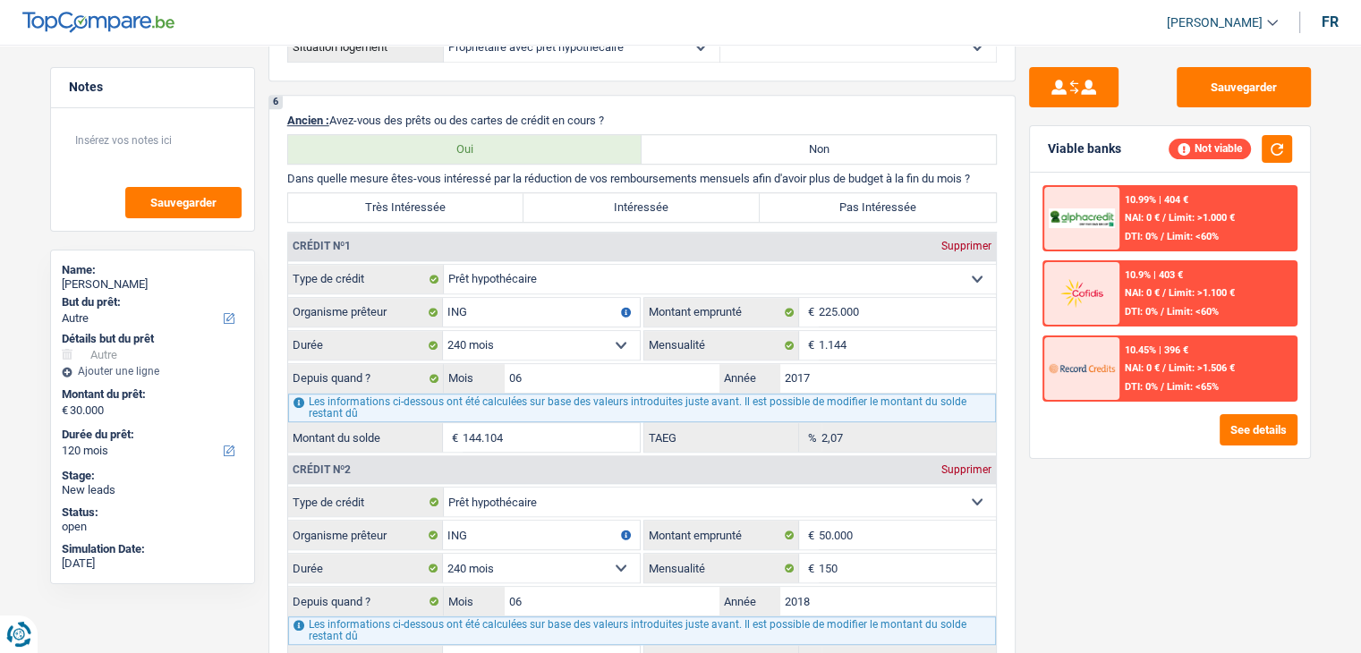
scroll to position [1073, 0]
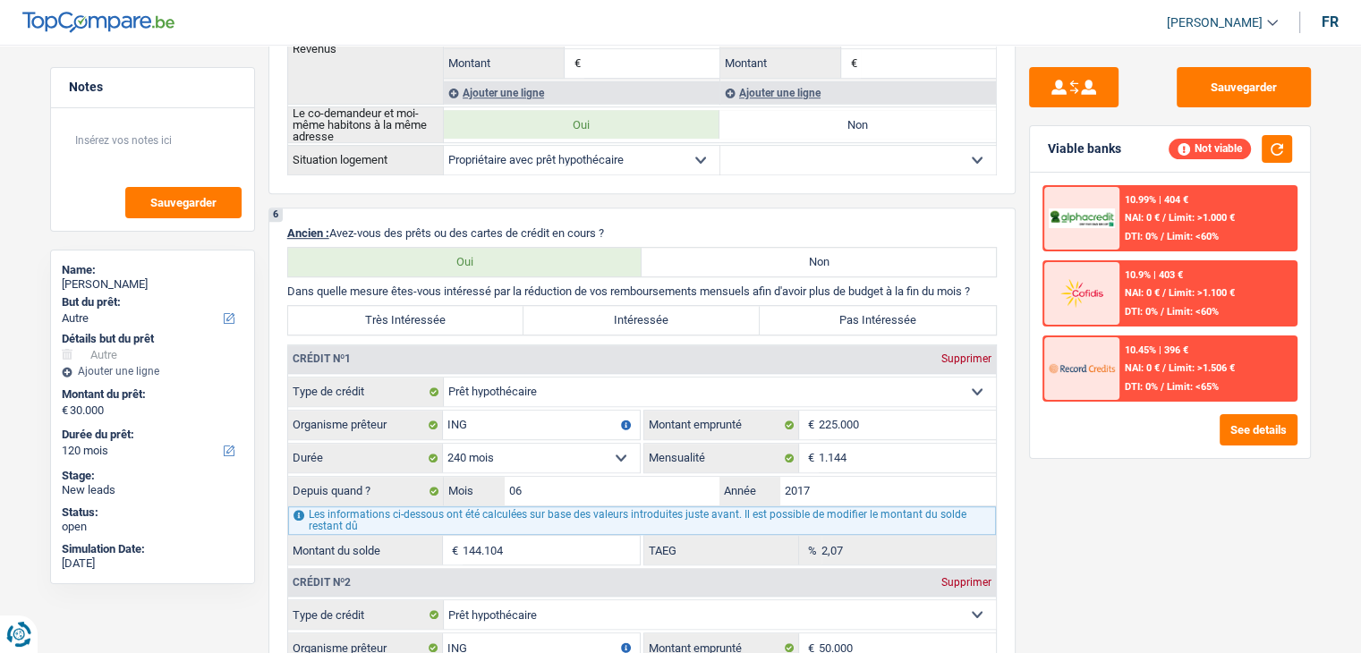
click at [633, 311] on label "Intéressée" at bounding box center [641, 320] width 236 height 29
click at [633, 311] on input "Intéressée" at bounding box center [641, 320] width 236 height 29
radio input "true"
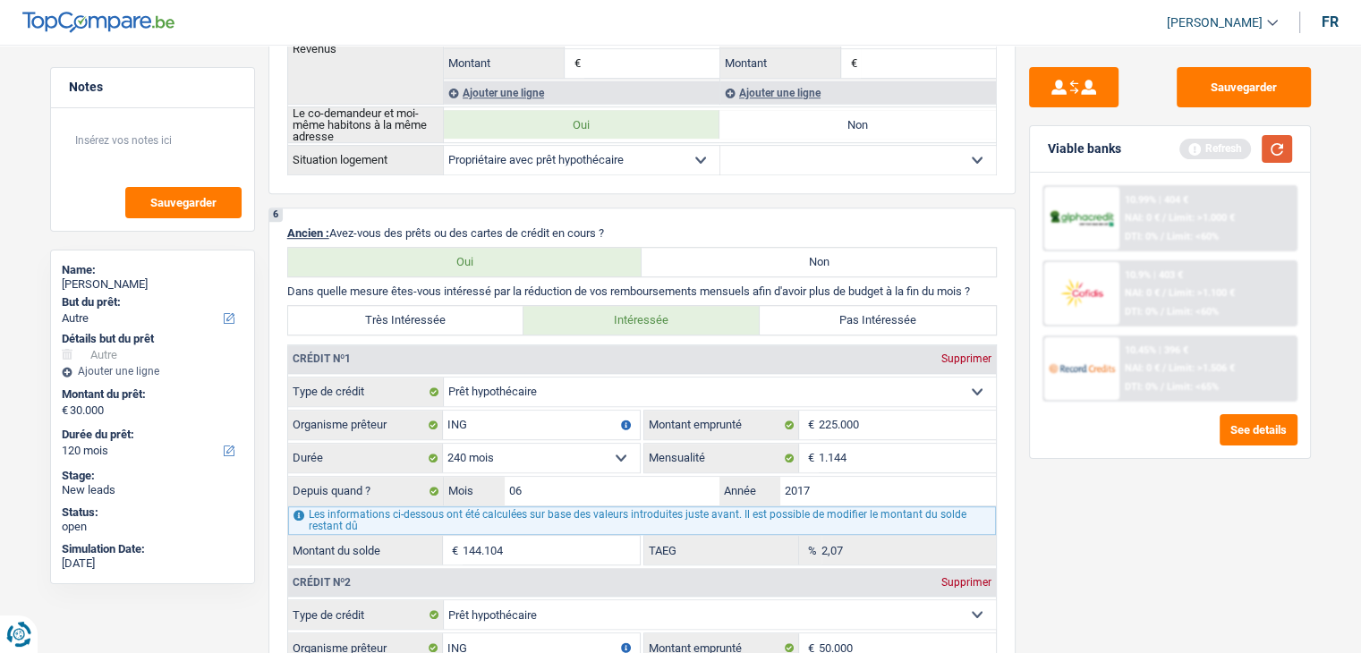
click at [1285, 138] on button "button" at bounding box center [1276, 149] width 30 height 28
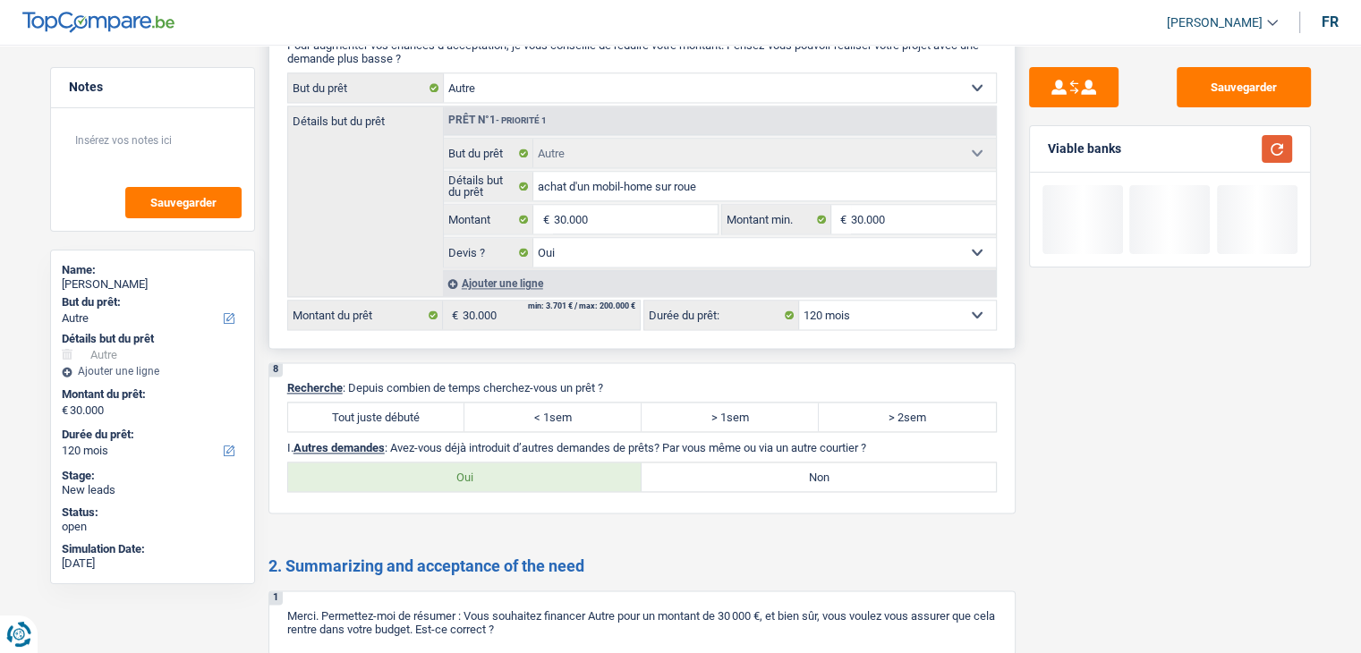
scroll to position [2594, 0]
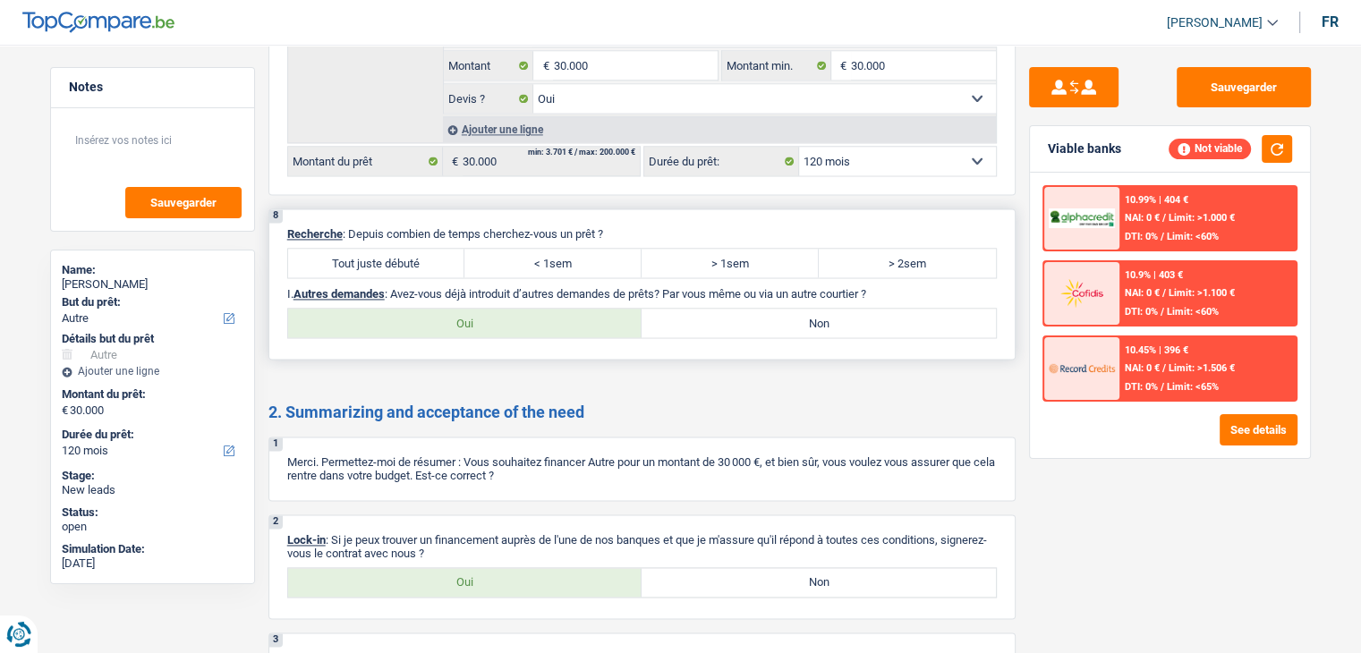
click at [399, 249] on label "Tout juste débuté" at bounding box center [376, 263] width 177 height 29
click at [399, 249] on input "Tout juste débuté" at bounding box center [376, 263] width 177 height 29
radio input "true"
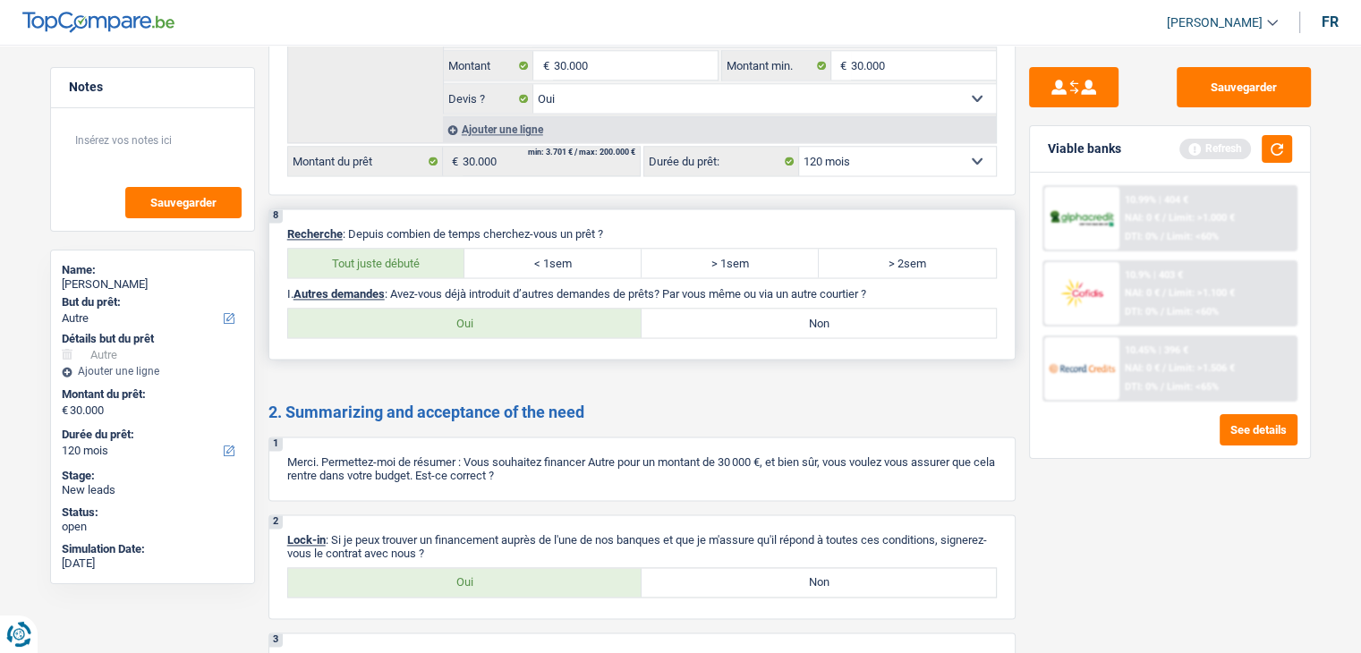
click at [737, 320] on div "8 Recherche : Depuis combien de temps cherchez-vous un prêt ? Tout juste débuté…" at bounding box center [641, 283] width 747 height 151
click at [730, 309] on label "Non" at bounding box center [818, 323] width 354 height 29
click at [730, 309] on input "Non" at bounding box center [818, 323] width 354 height 29
radio input "true"
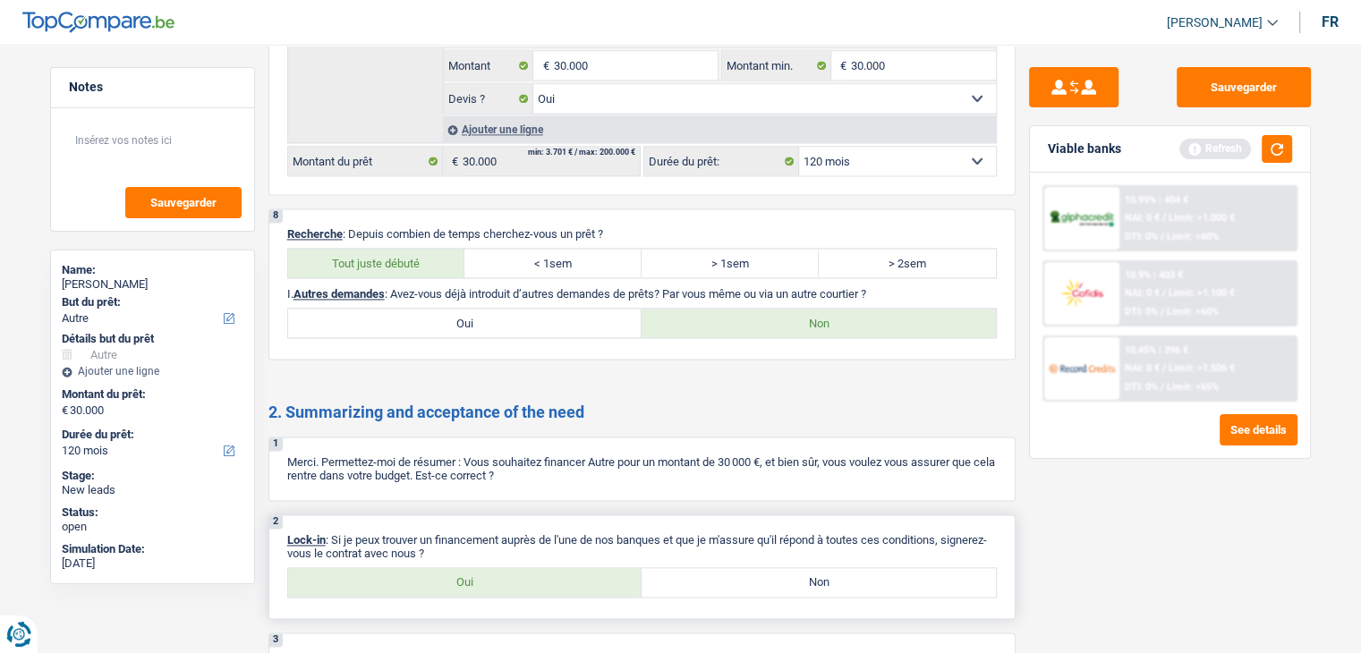
click at [537, 569] on label "Oui" at bounding box center [465, 582] width 354 height 29
click at [537, 569] on input "Oui" at bounding box center [465, 582] width 354 height 29
radio input "true"
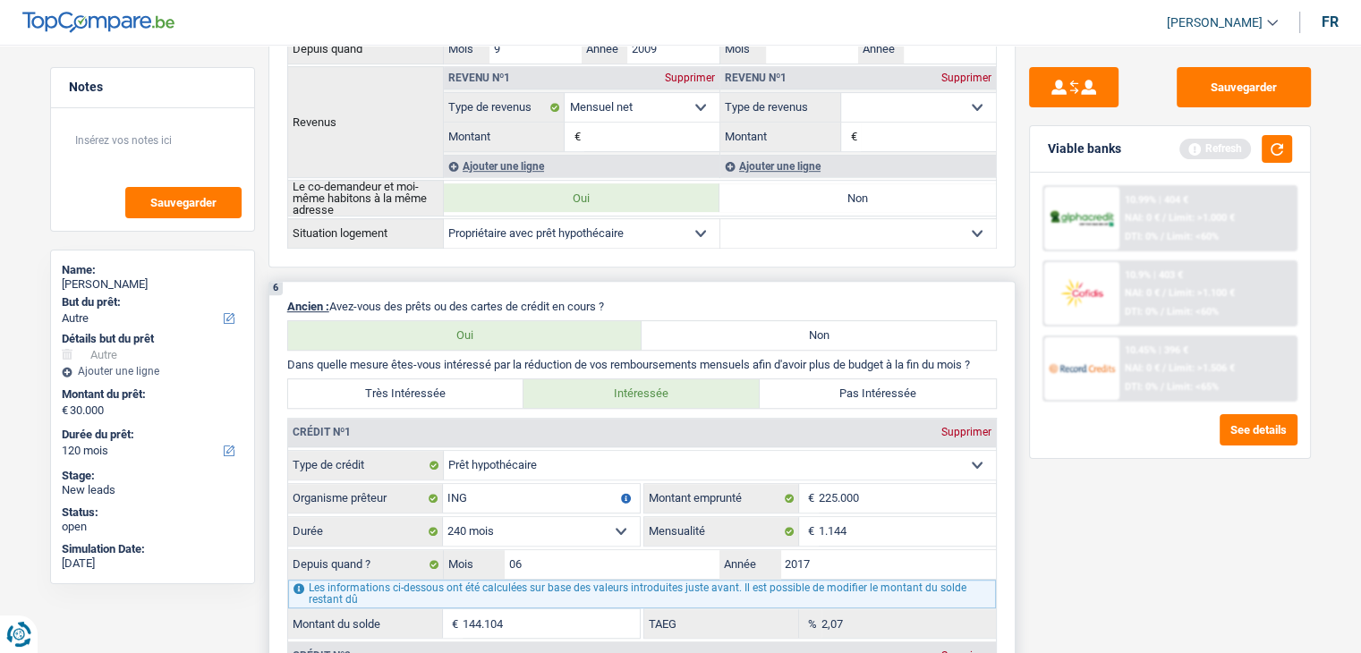
scroll to position [626, 0]
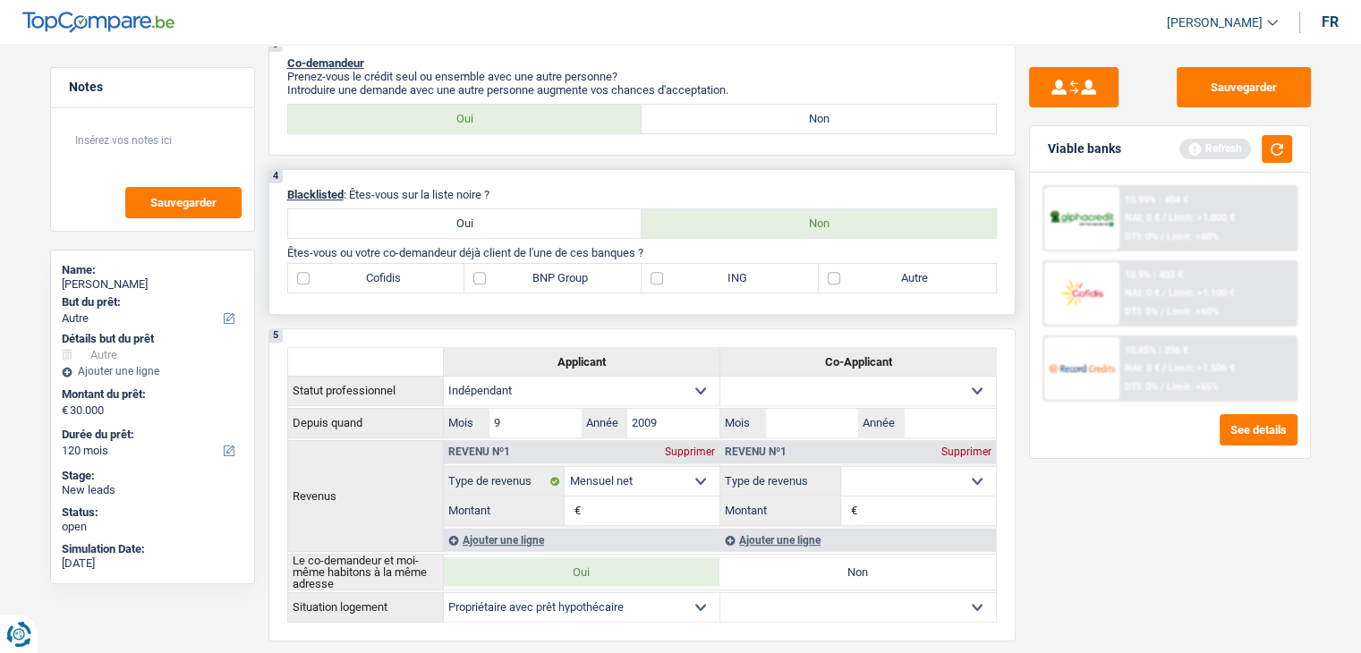
click at [538, 275] on label "BNP Group" at bounding box center [552, 278] width 177 height 29
click at [538, 275] on input "BNP Group" at bounding box center [552, 278] width 177 height 29
checkbox input "true"
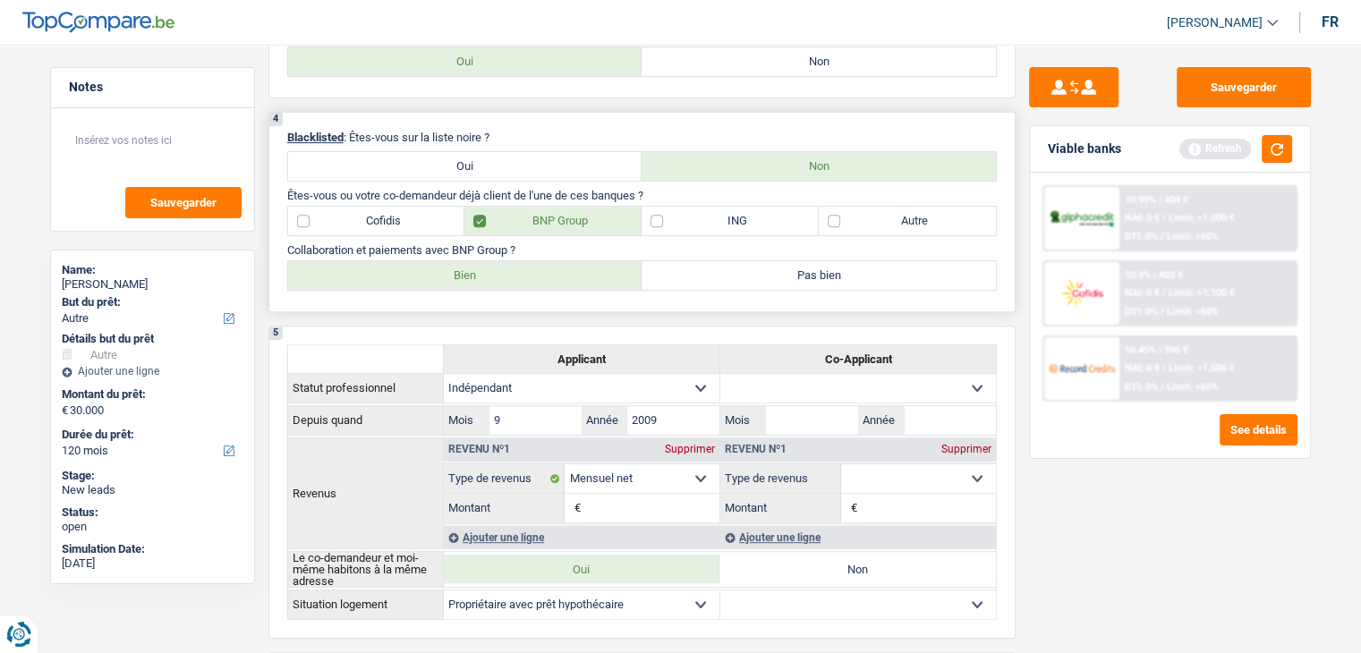
scroll to position [716, 0]
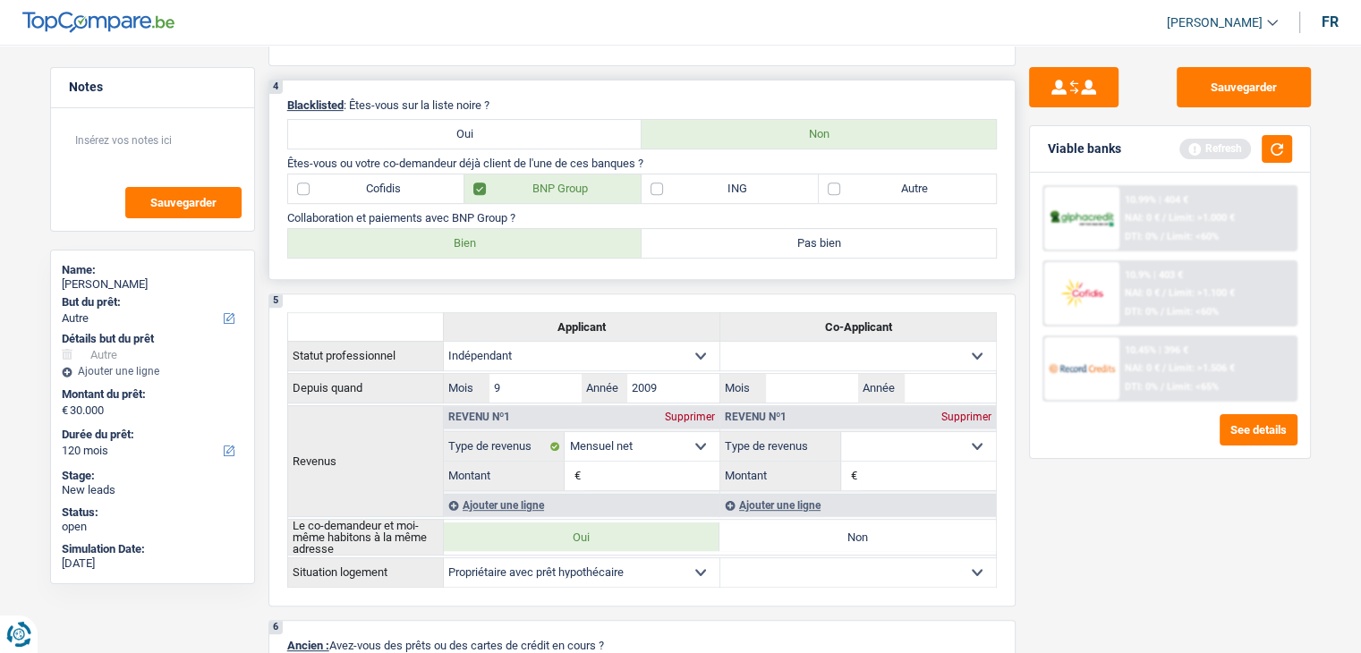
click at [666, 183] on label "ING" at bounding box center [729, 188] width 177 height 29
click at [666, 183] on input "ING" at bounding box center [729, 188] width 177 height 29
checkbox input "true"
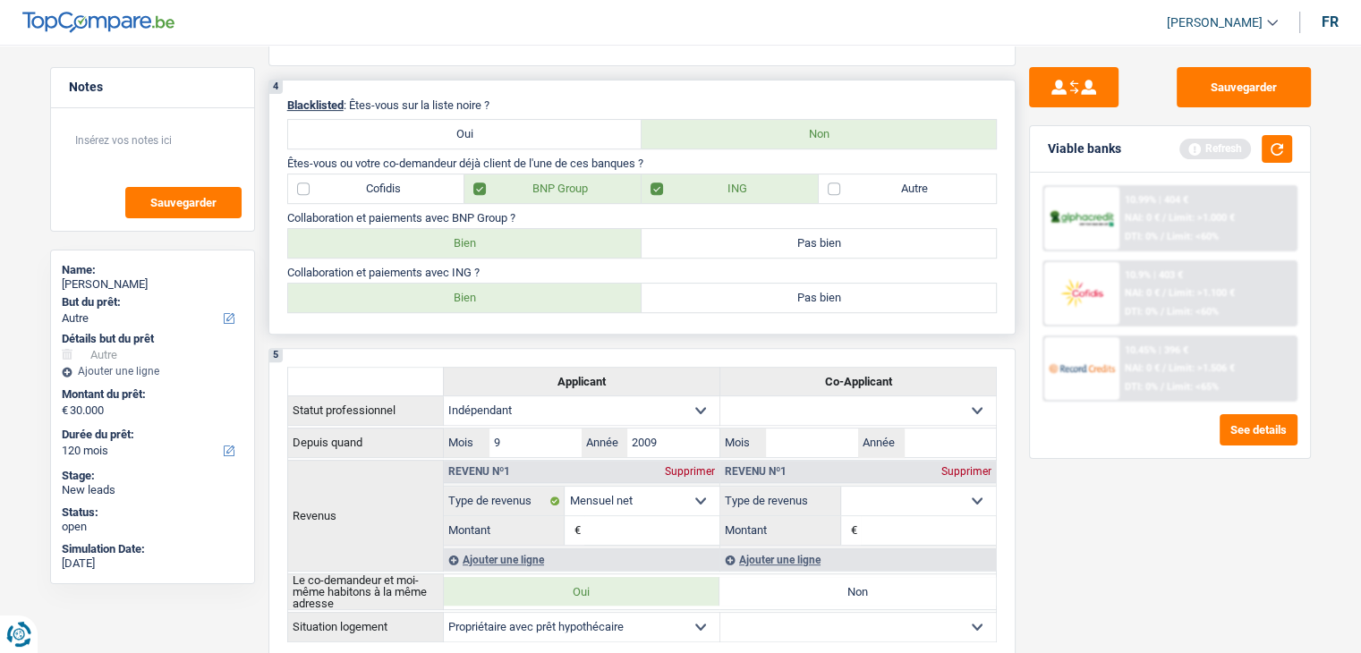
click at [528, 233] on label "Bien" at bounding box center [465, 243] width 354 height 29
click at [528, 233] on input "Bien" at bounding box center [465, 243] width 354 height 29
radio input "true"
click at [499, 287] on label "Bien" at bounding box center [465, 298] width 354 height 29
click at [499, 287] on input "Bien" at bounding box center [465, 298] width 354 height 29
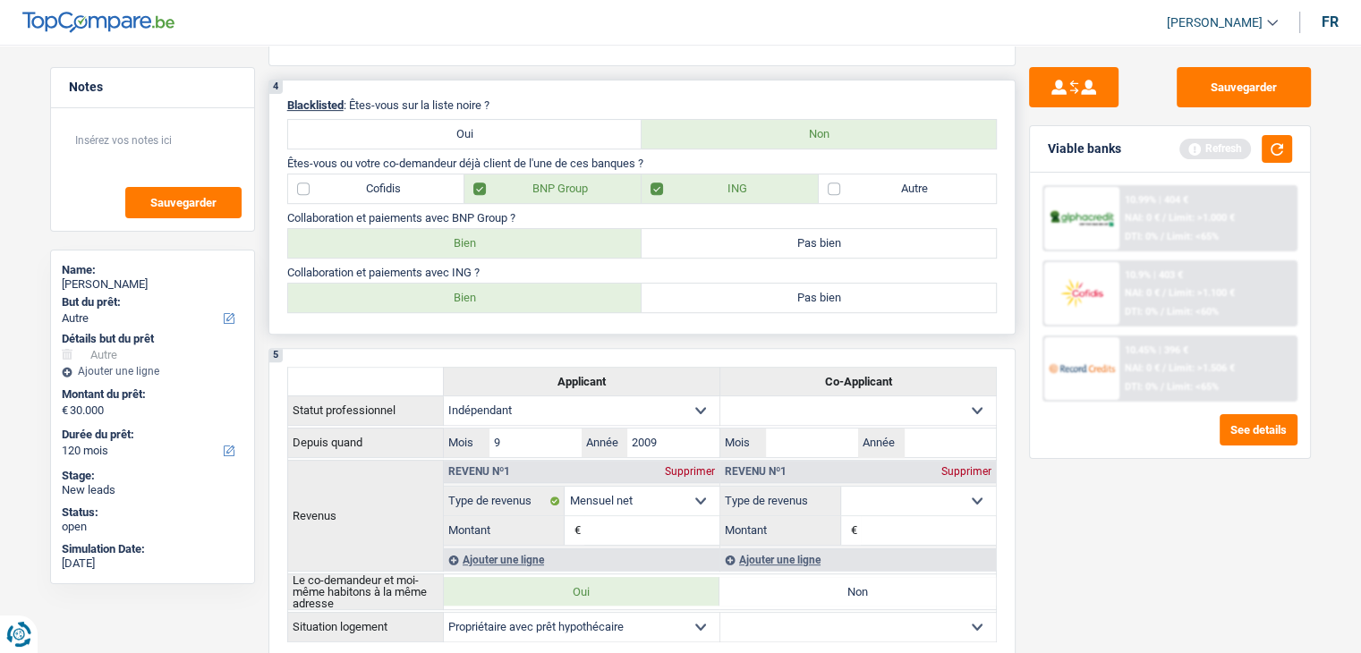
radio input "true"
click at [1249, 158] on div "Refresh" at bounding box center [1235, 149] width 113 height 28
click at [1266, 155] on button "button" at bounding box center [1276, 149] width 30 height 28
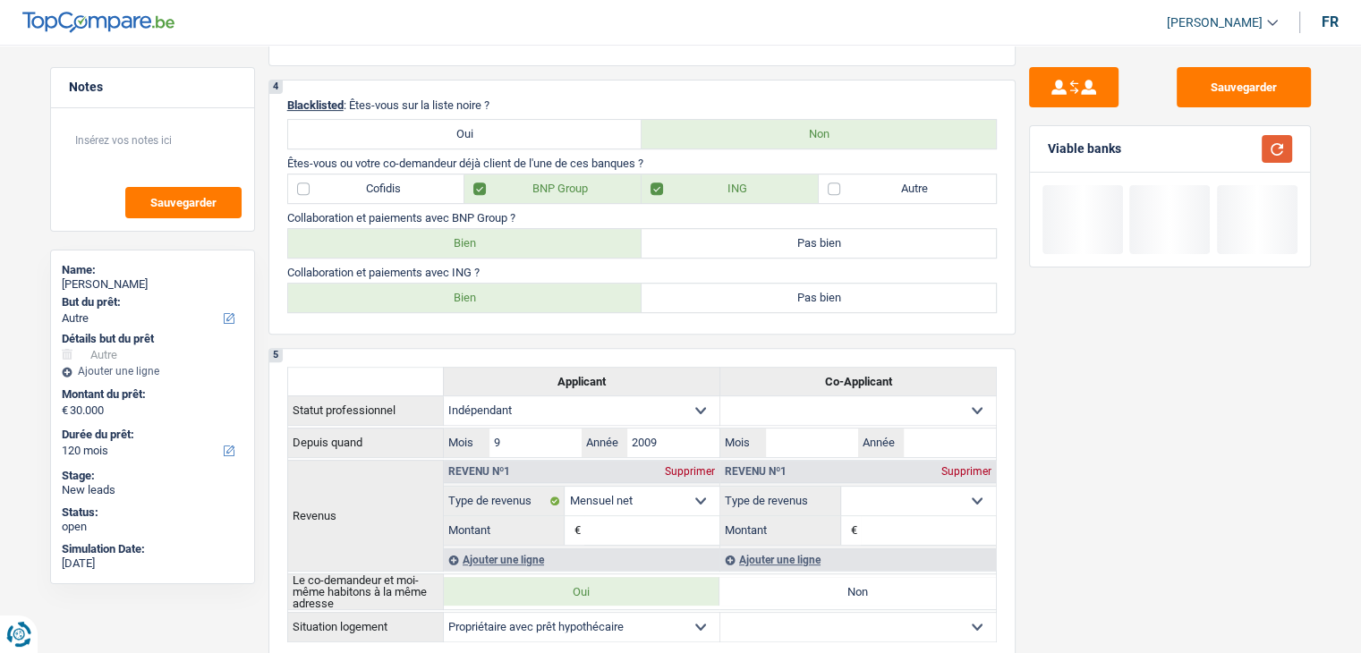
click at [1266, 155] on button "button" at bounding box center [1276, 149] width 30 height 28
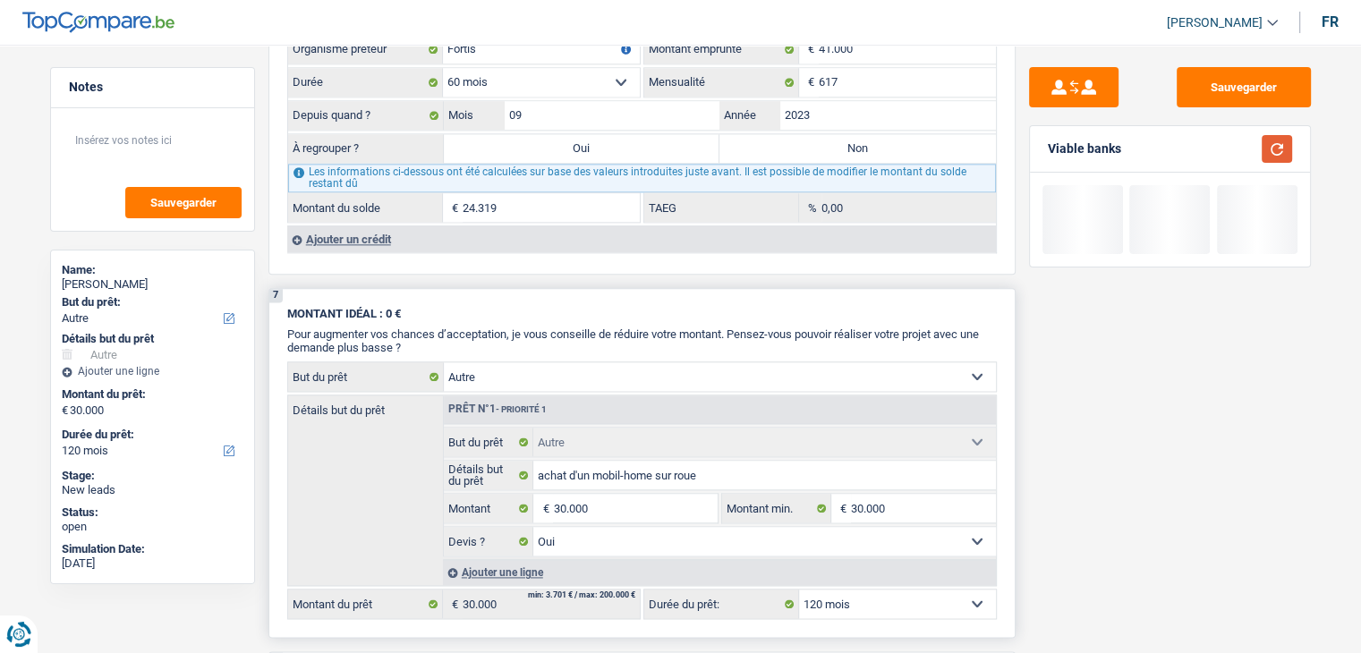
scroll to position [2326, 0]
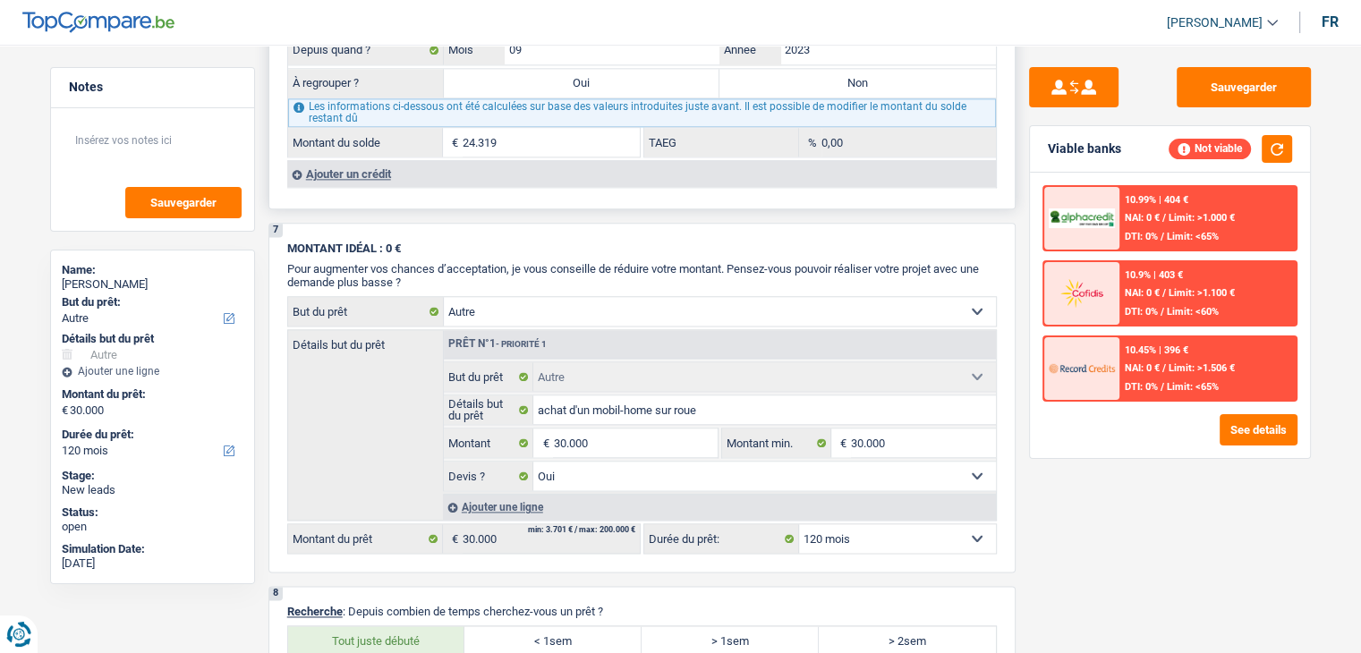
click at [394, 160] on div "Ajouter un crédit" at bounding box center [641, 173] width 708 height 27
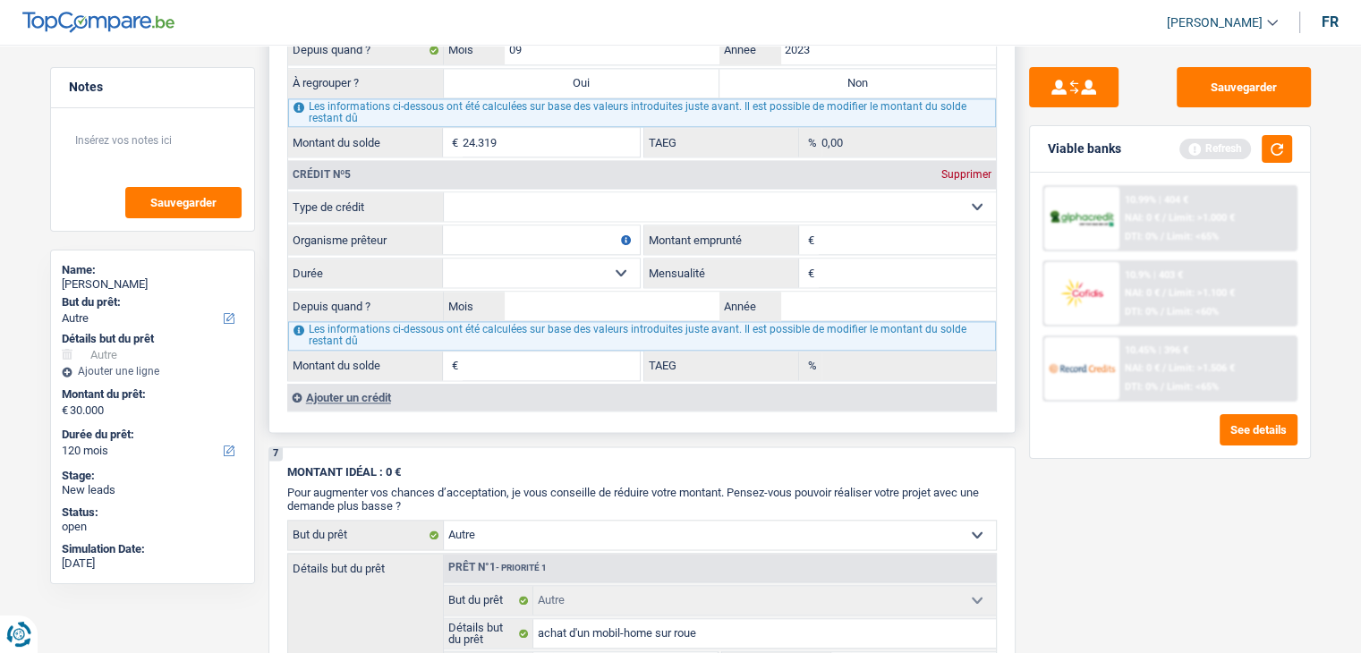
click at [530, 198] on select "Carte ou ouverture de crédit Prêt hypothécaire Vente à tempérament Prêt à tempé…" at bounding box center [720, 206] width 552 height 29
select select "cardOrCredit"
type input "0"
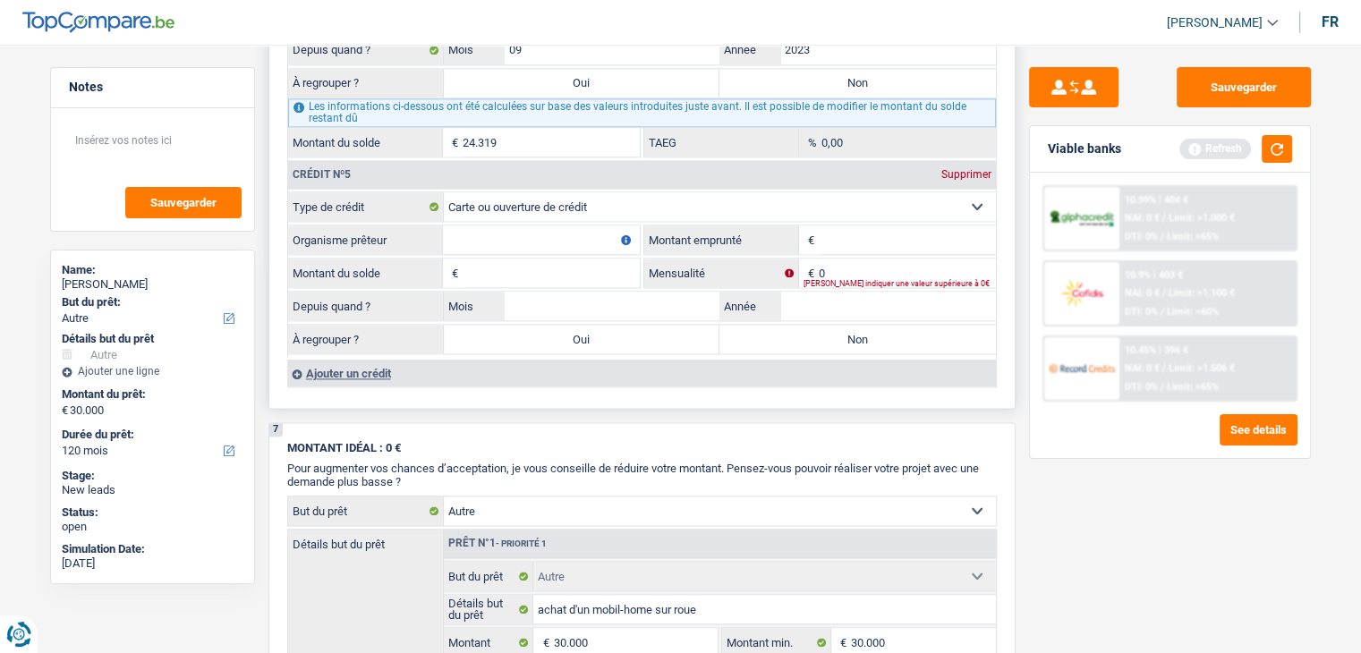
click at [852, 225] on input "Montant emprunté" at bounding box center [906, 239] width 177 height 29
type input "5.000"
click at [596, 264] on input "Montant du solde" at bounding box center [550, 273] width 177 height 29
type input "1"
click at [853, 259] on input "0" at bounding box center [906, 273] width 177 height 29
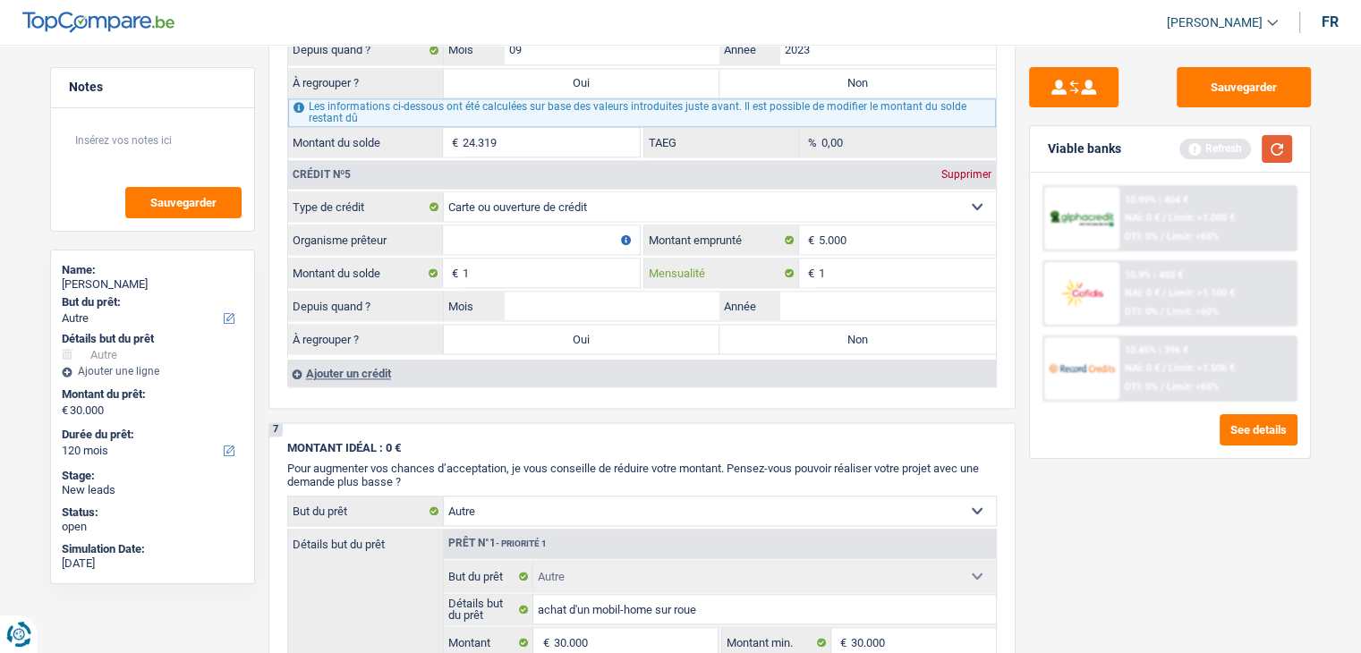
type input "1"
click at [1278, 144] on button "button" at bounding box center [1276, 149] width 30 height 28
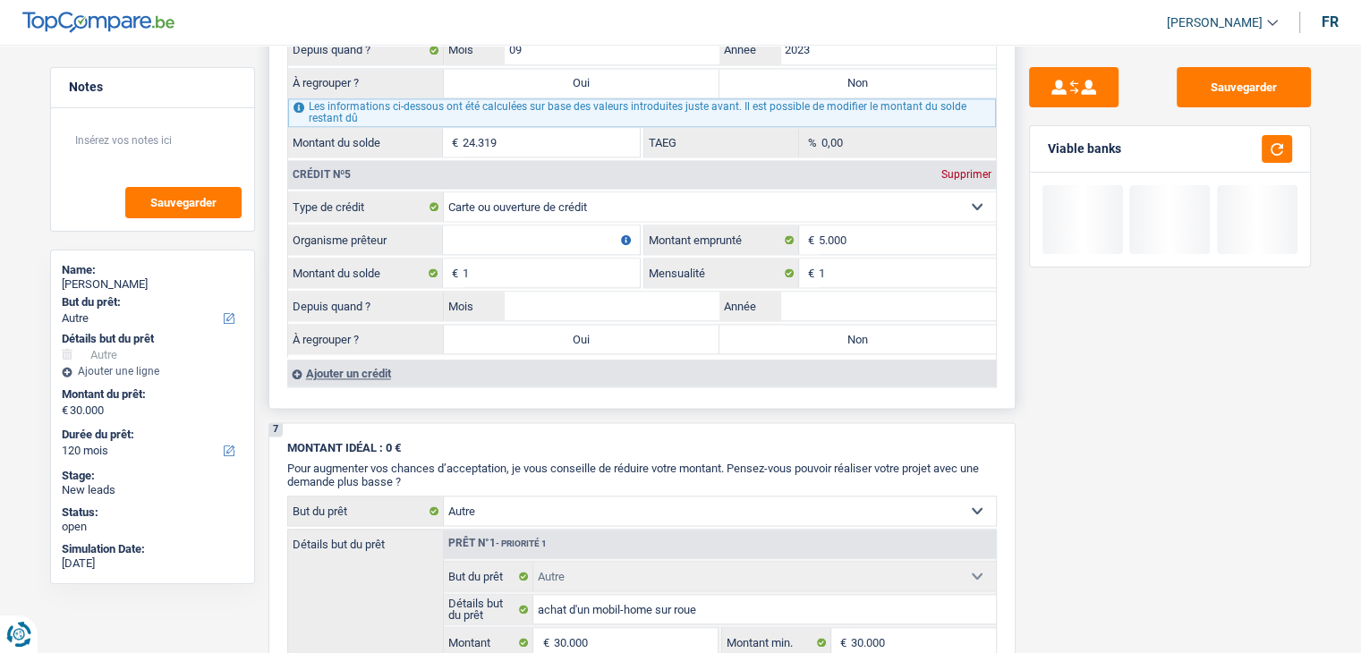
click at [546, 225] on input "Organisme prêteur" at bounding box center [541, 239] width 197 height 29
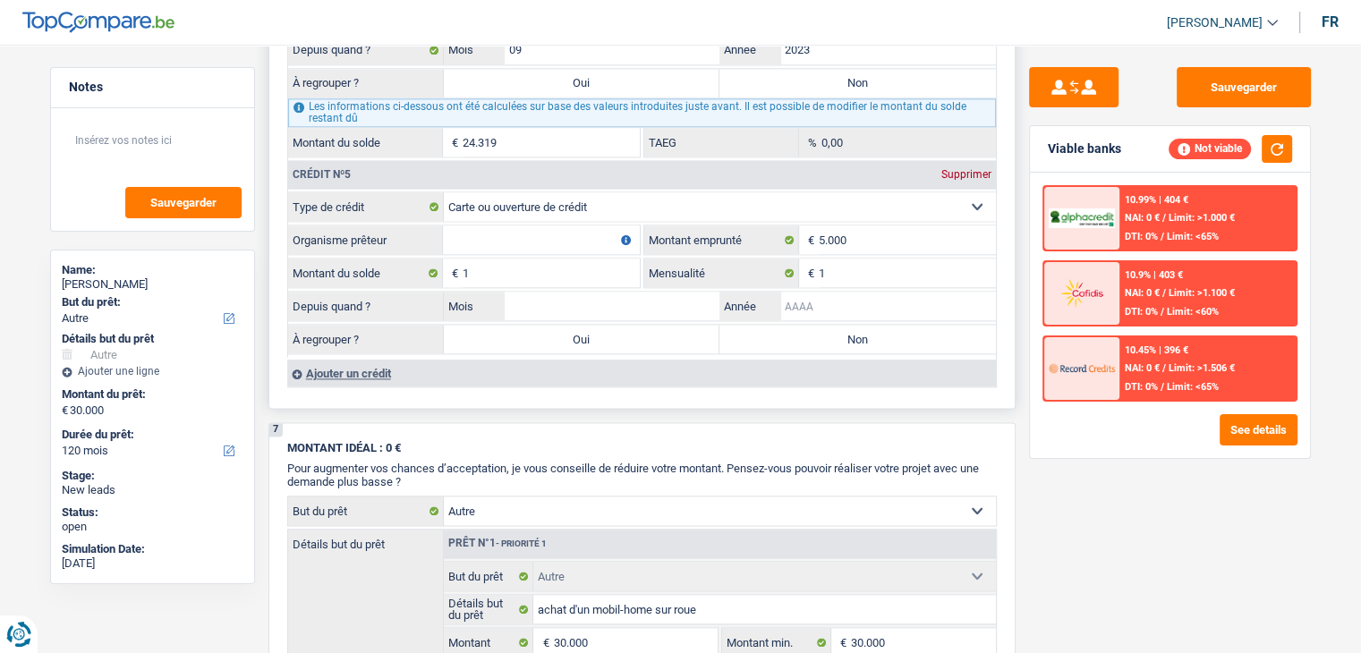
click at [803, 293] on input "Année" at bounding box center [888, 306] width 216 height 29
click at [557, 225] on input "Organisme prêteur" at bounding box center [541, 239] width 197 height 29
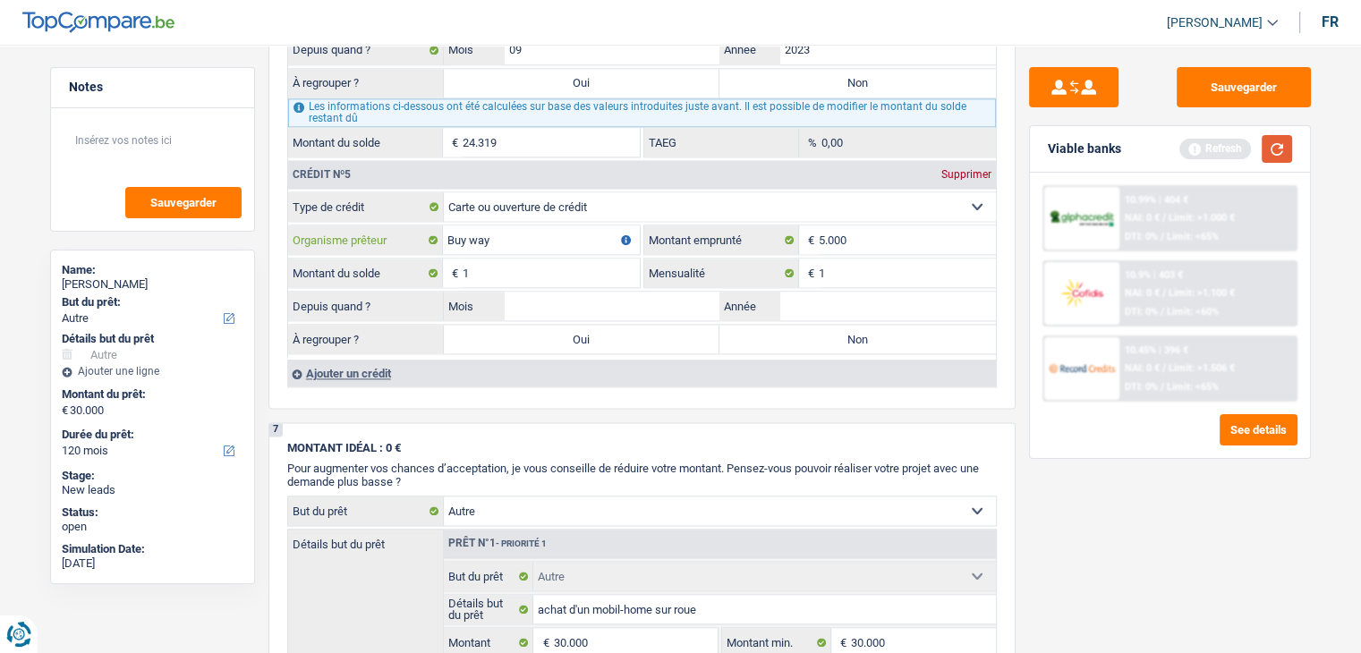
type input "Buy way"
click at [1276, 145] on button "button" at bounding box center [1276, 149] width 30 height 28
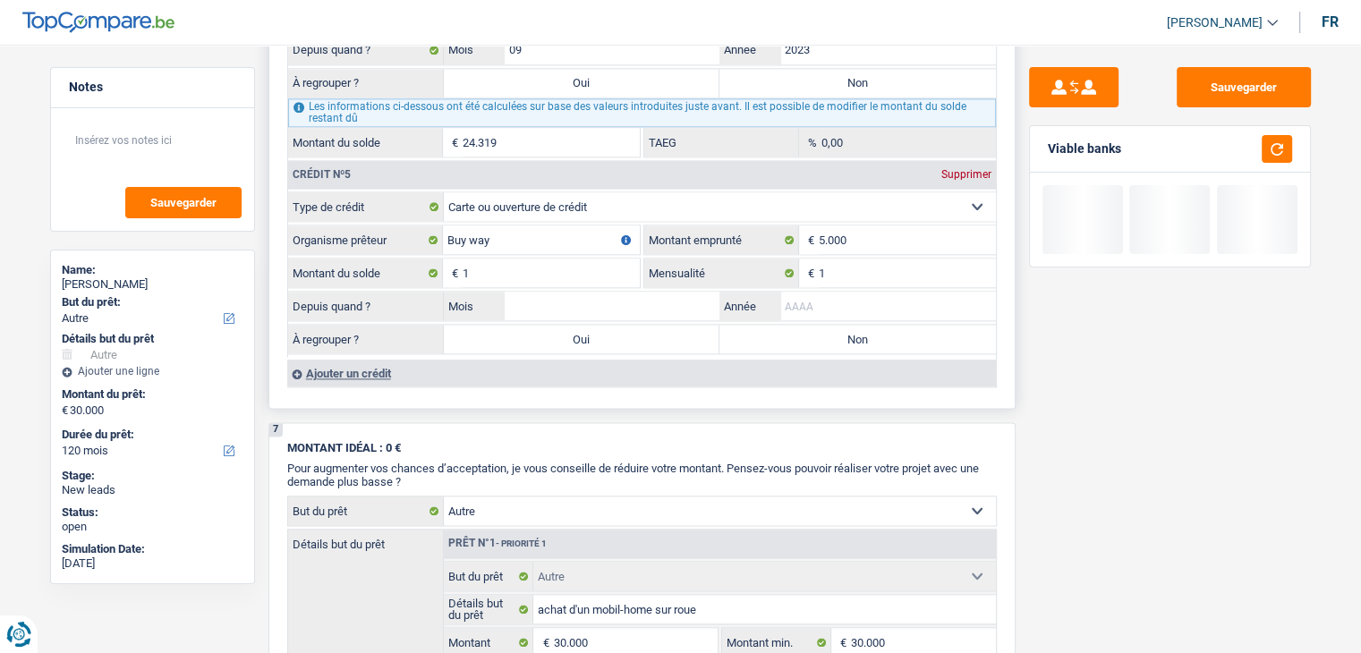
click at [841, 292] on input "Année" at bounding box center [888, 306] width 216 height 29
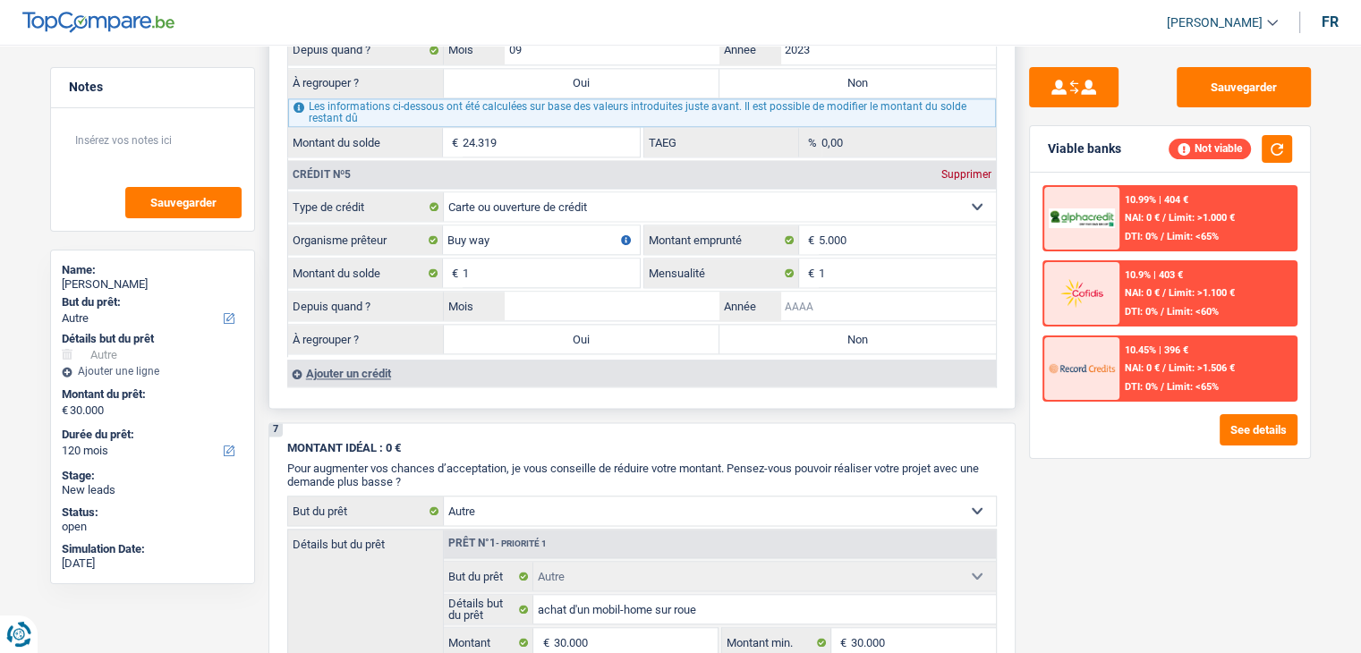
click at [841, 292] on input "Année" at bounding box center [888, 306] width 216 height 29
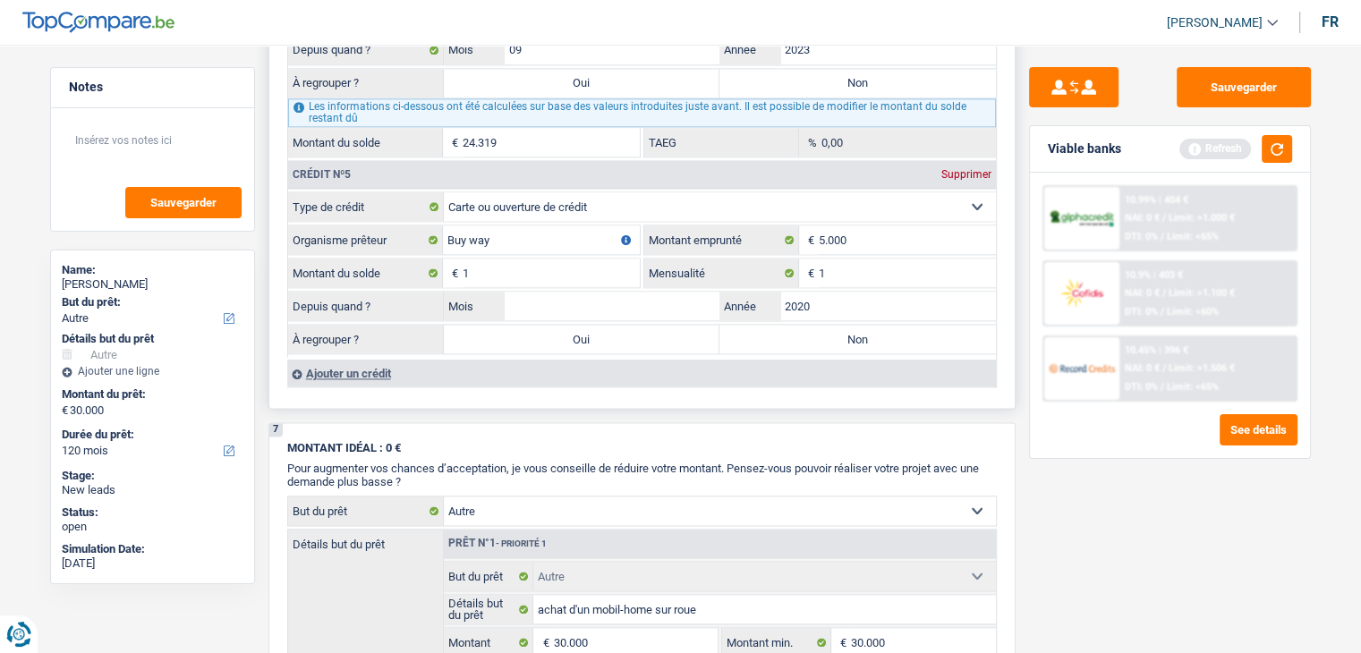
type input "2020"
click at [655, 292] on input "Mois" at bounding box center [613, 306] width 216 height 29
type input "01"
click at [823, 325] on label "Non" at bounding box center [857, 339] width 276 height 29
click at [823, 325] on input "Non" at bounding box center [857, 339] width 276 height 29
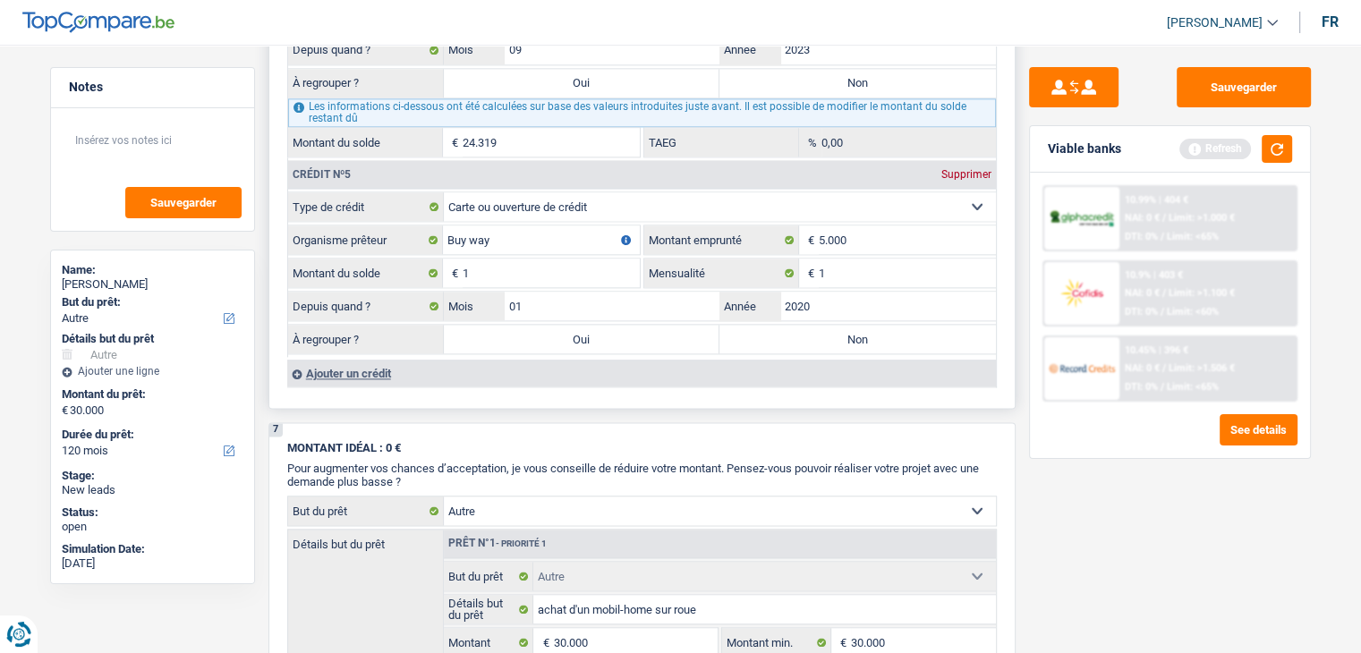
radio input "true"
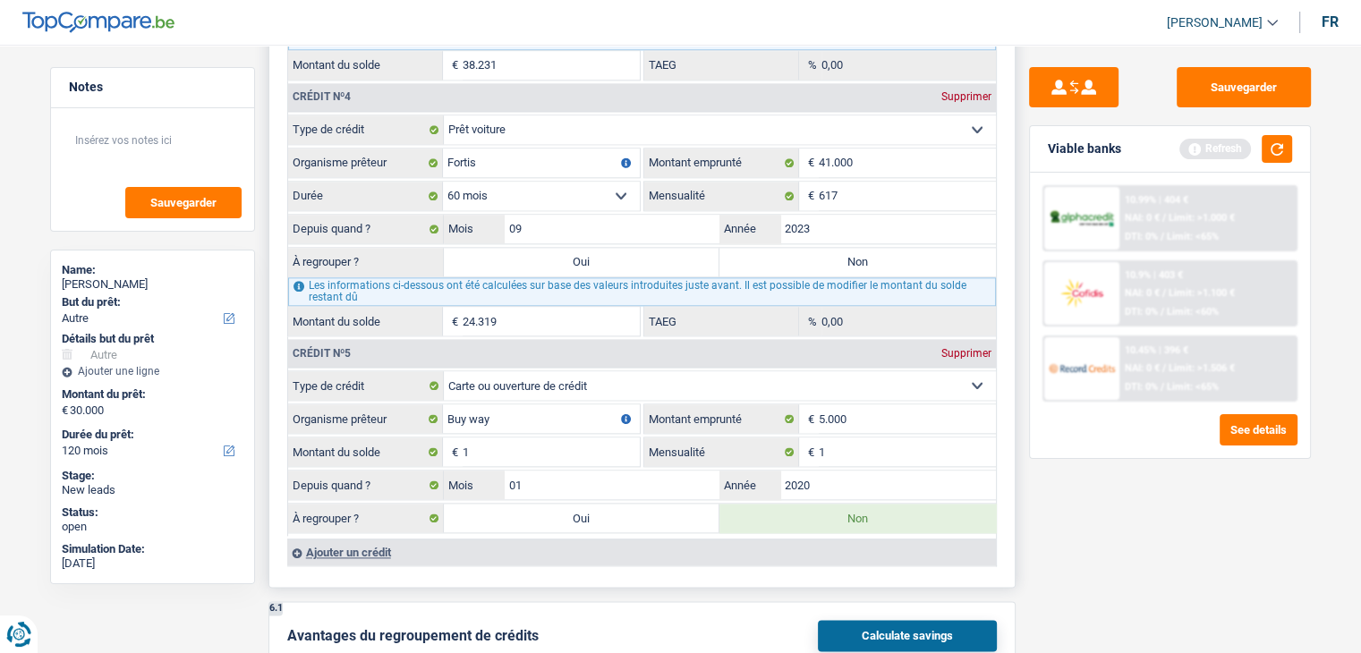
click at [807, 251] on label "Non" at bounding box center [857, 262] width 276 height 29
click at [807, 251] on input "Non" at bounding box center [857, 262] width 276 height 29
radio input "true"
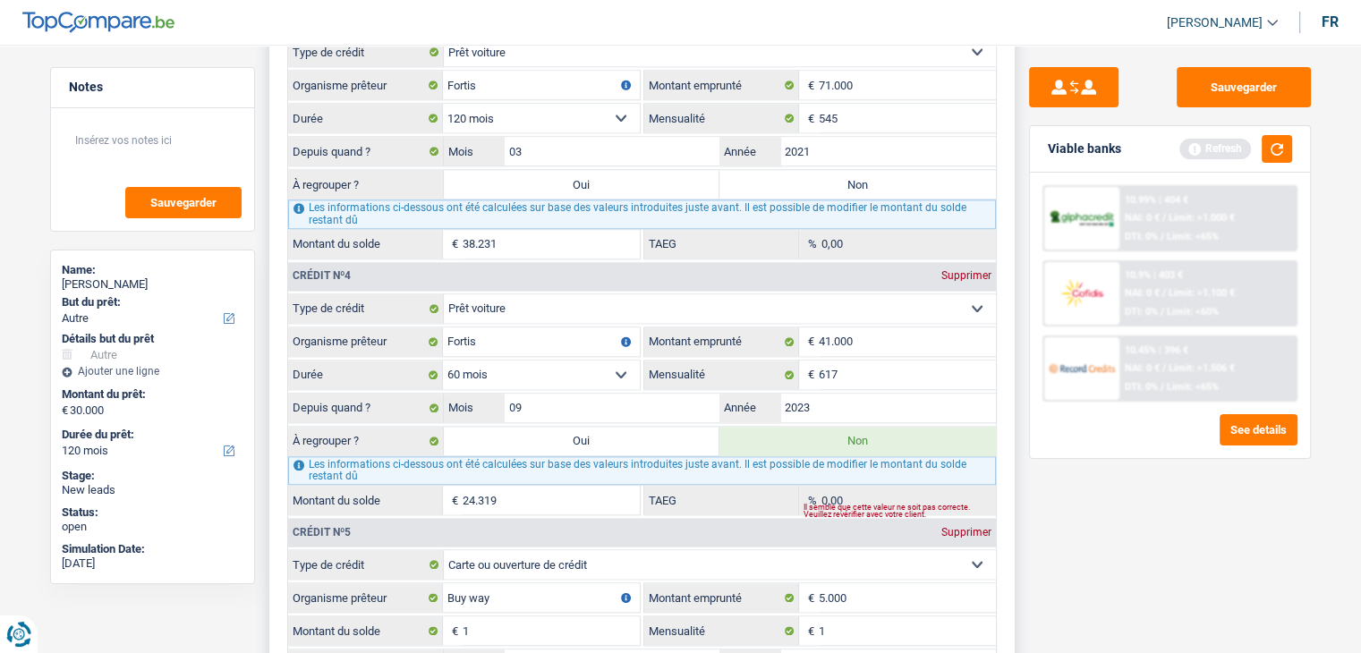
click at [803, 174] on label "Non" at bounding box center [857, 184] width 276 height 29
click at [803, 174] on input "Non" at bounding box center [857, 184] width 276 height 29
radio input "true"
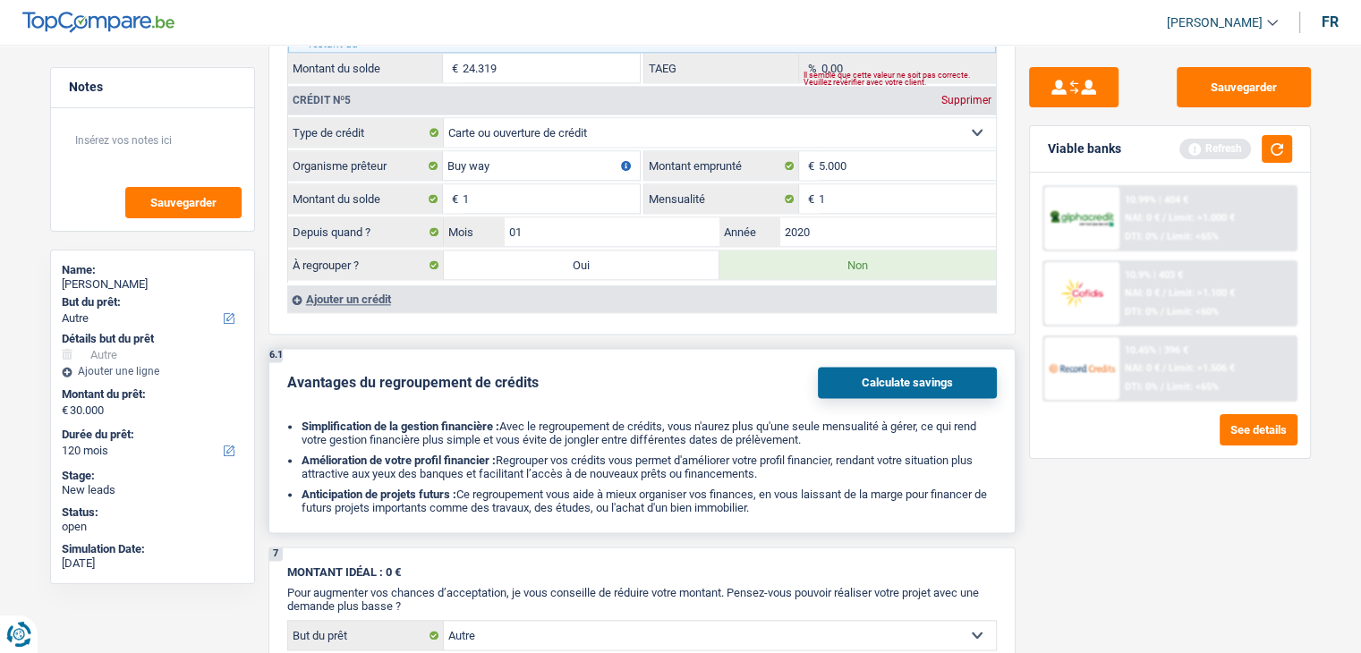
scroll to position [2505, 0]
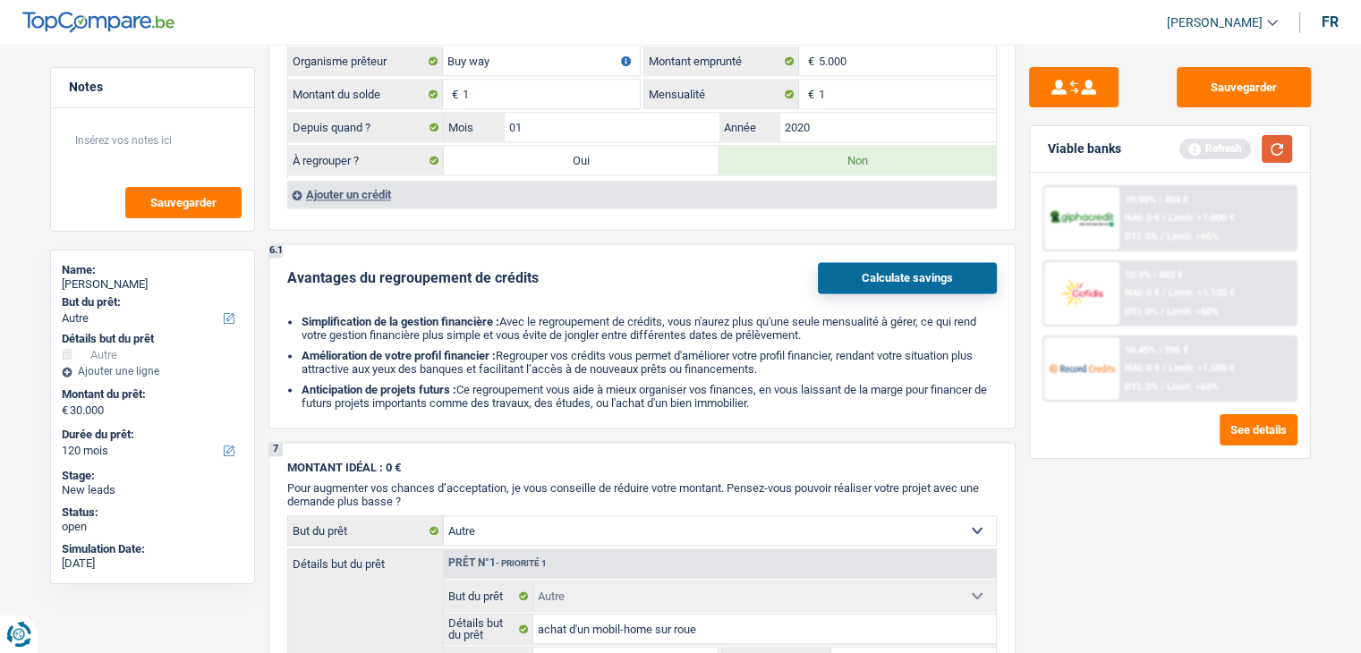
click at [1282, 144] on button "button" at bounding box center [1276, 149] width 30 height 28
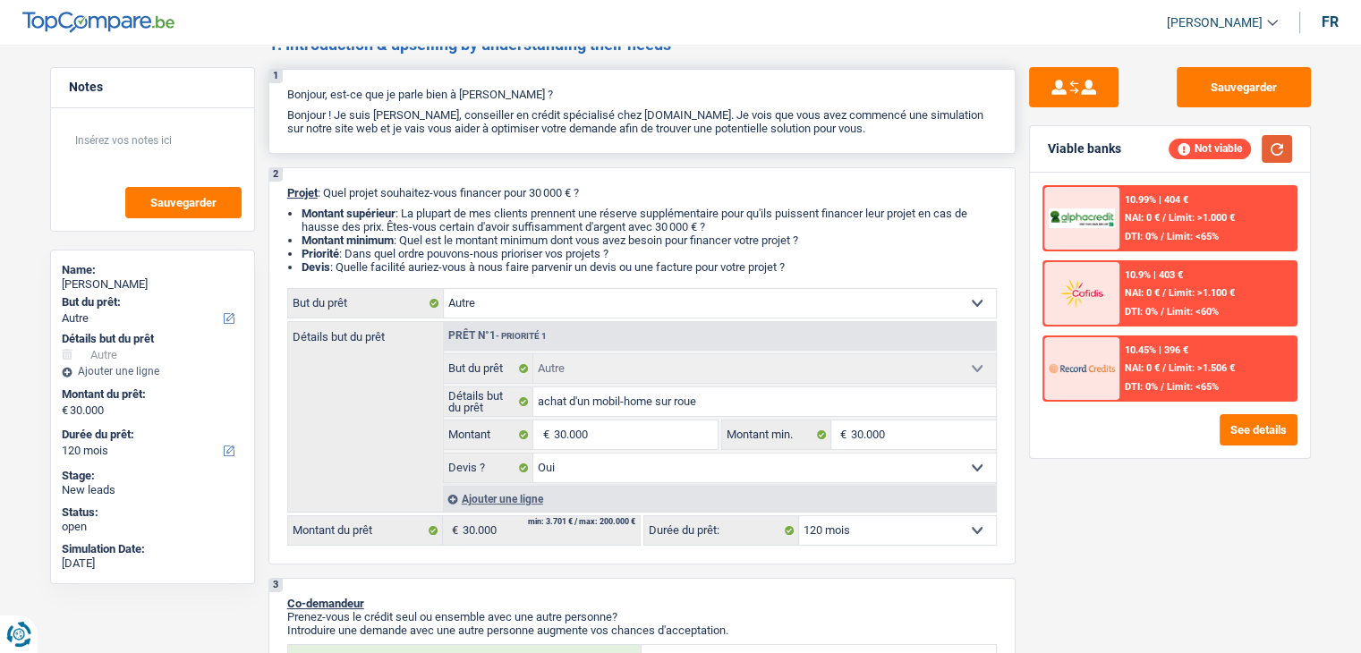
scroll to position [0, 0]
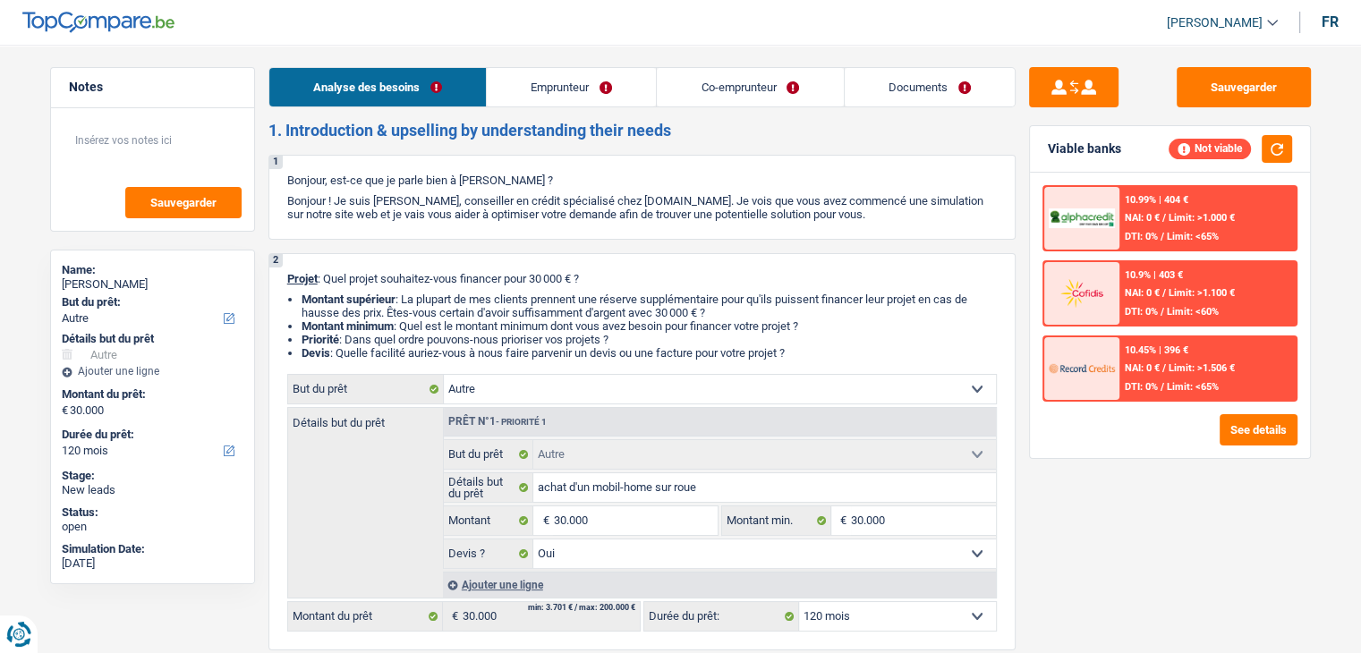
click at [579, 86] on link "Emprunteur" at bounding box center [571, 87] width 169 height 38
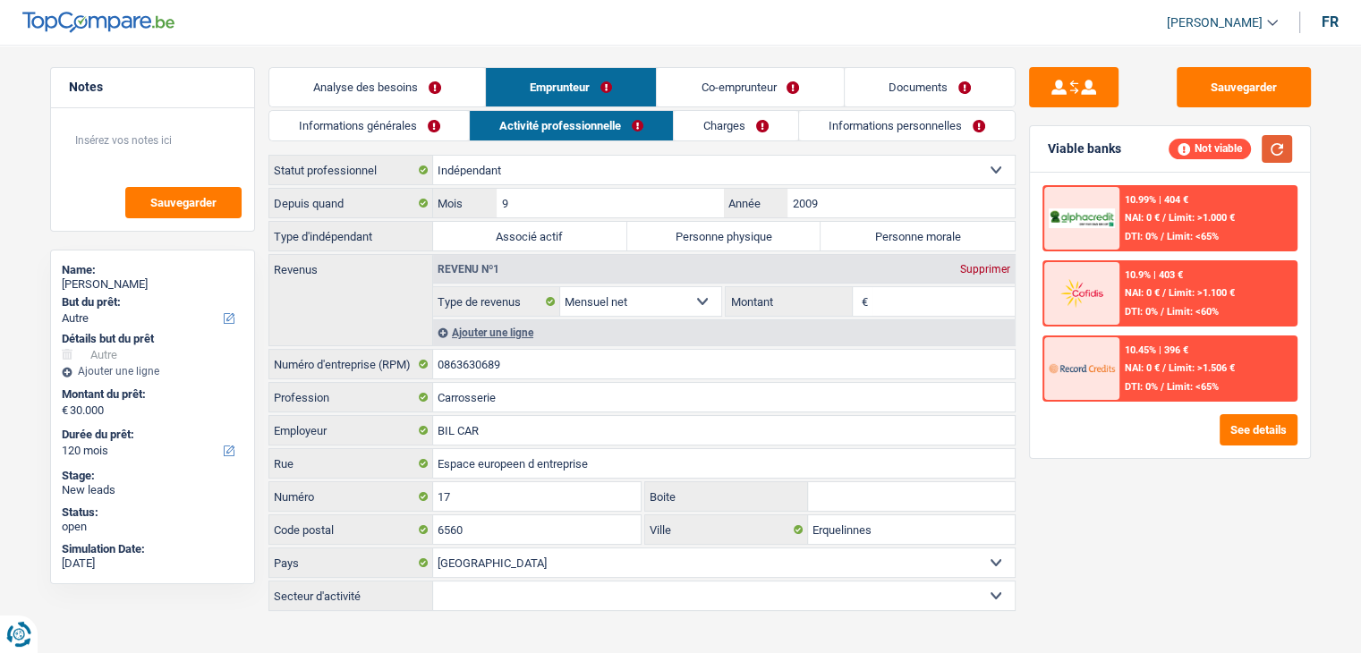
click at [1282, 150] on button "button" at bounding box center [1276, 149] width 30 height 28
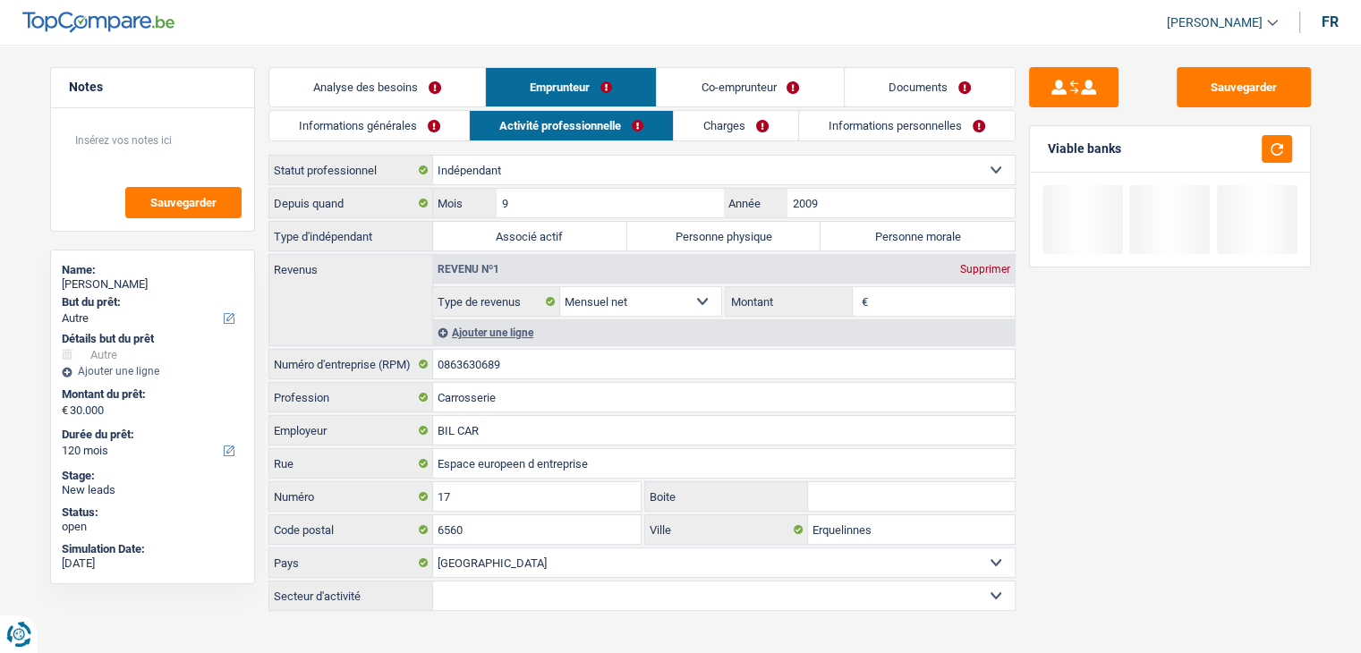
click at [382, 125] on link "Informations générales" at bounding box center [369, 126] width 200 height 30
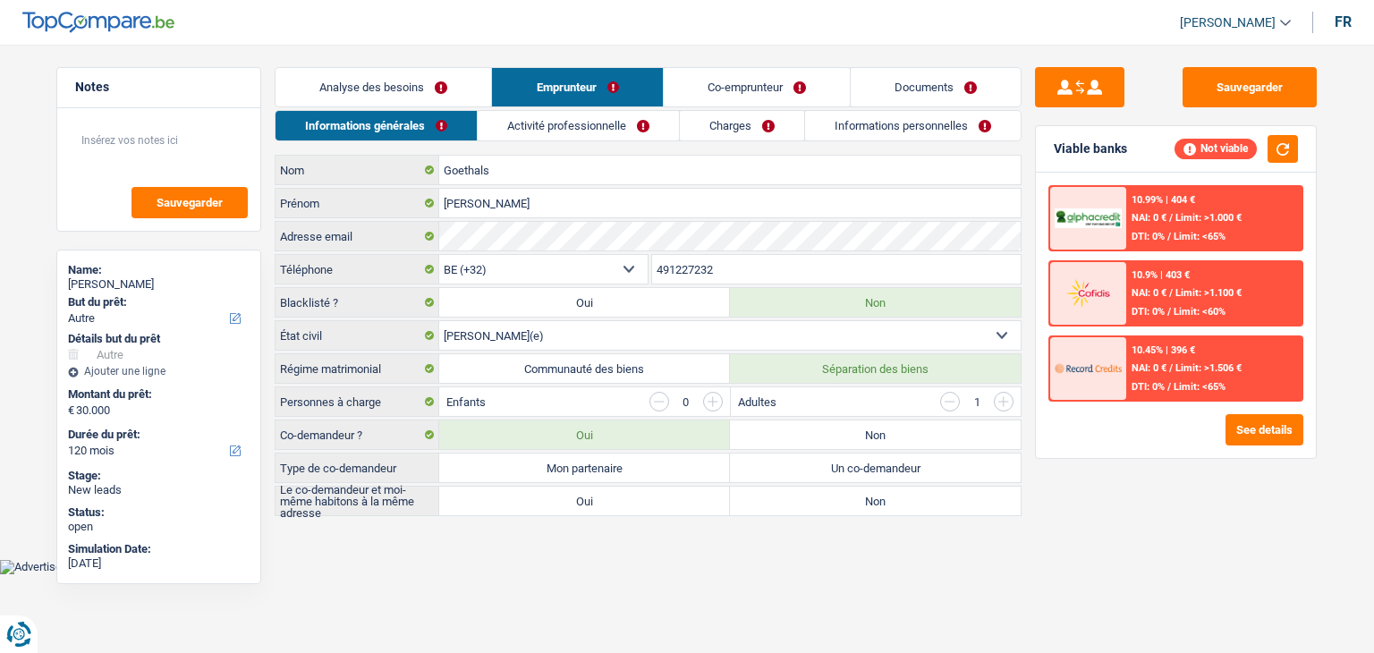
click at [546, 567] on body "Vous avez le contrôle de vos données Nous utilisons des cookies, tout comme nos…" at bounding box center [687, 300] width 1374 height 547
click at [1050, 520] on div "Sauvegarder Viable banks Not viable 10.99% | 404 € NAI: 0 € / Limit: >1.000 € D…" at bounding box center [1176, 343] width 309 height 553
drag, startPoint x: 379, startPoint y: 396, endPoint x: 281, endPoint y: 394, distance: 98.4
click at [281, 394] on label "Personnes à charge" at bounding box center [358, 401] width 164 height 29
click at [555, 535] on main "Notes Sauvegarder Name: [PERSON_NAME] But du prêt: Confort maison: meubles, tex…" at bounding box center [687, 293] width 1374 height 532
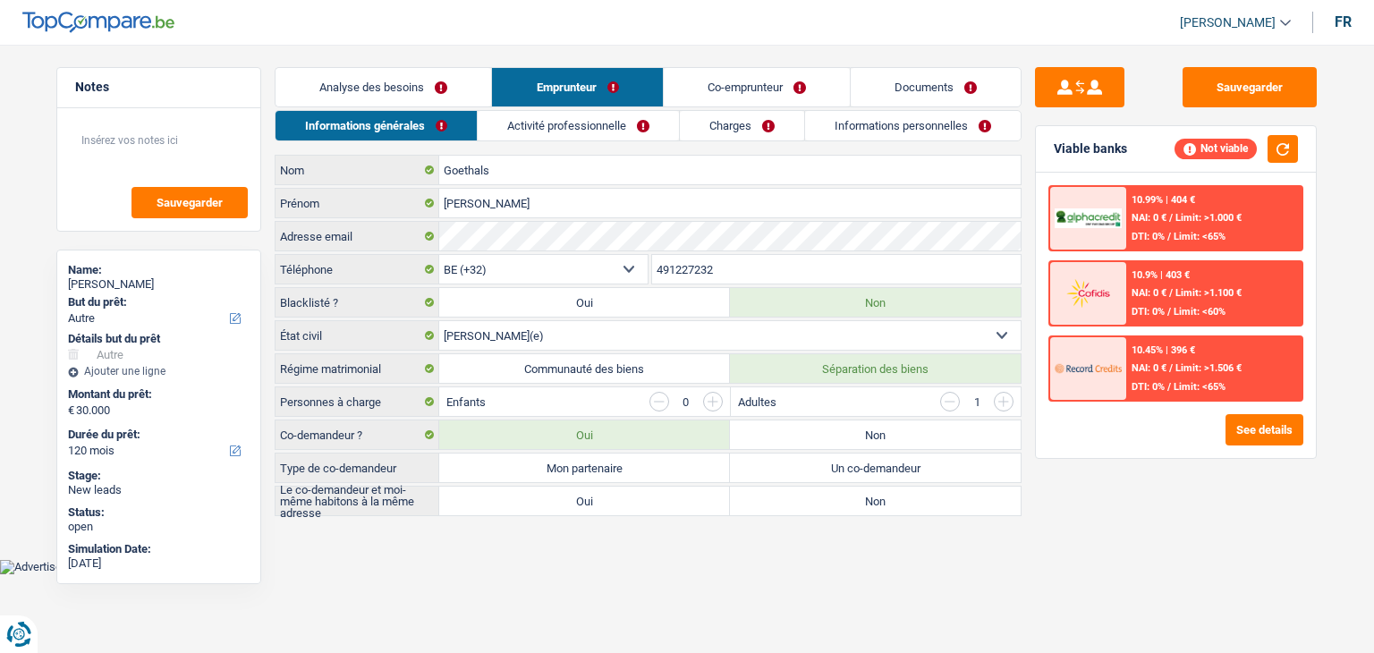
click at [1058, 478] on div "Sauvegarder Viable banks Not viable 10.99% | 404 € NAI: 0 € / Limit: >1.000 € D…" at bounding box center [1176, 343] width 309 height 553
click at [948, 399] on input "button" at bounding box center [950, 402] width 20 height 20
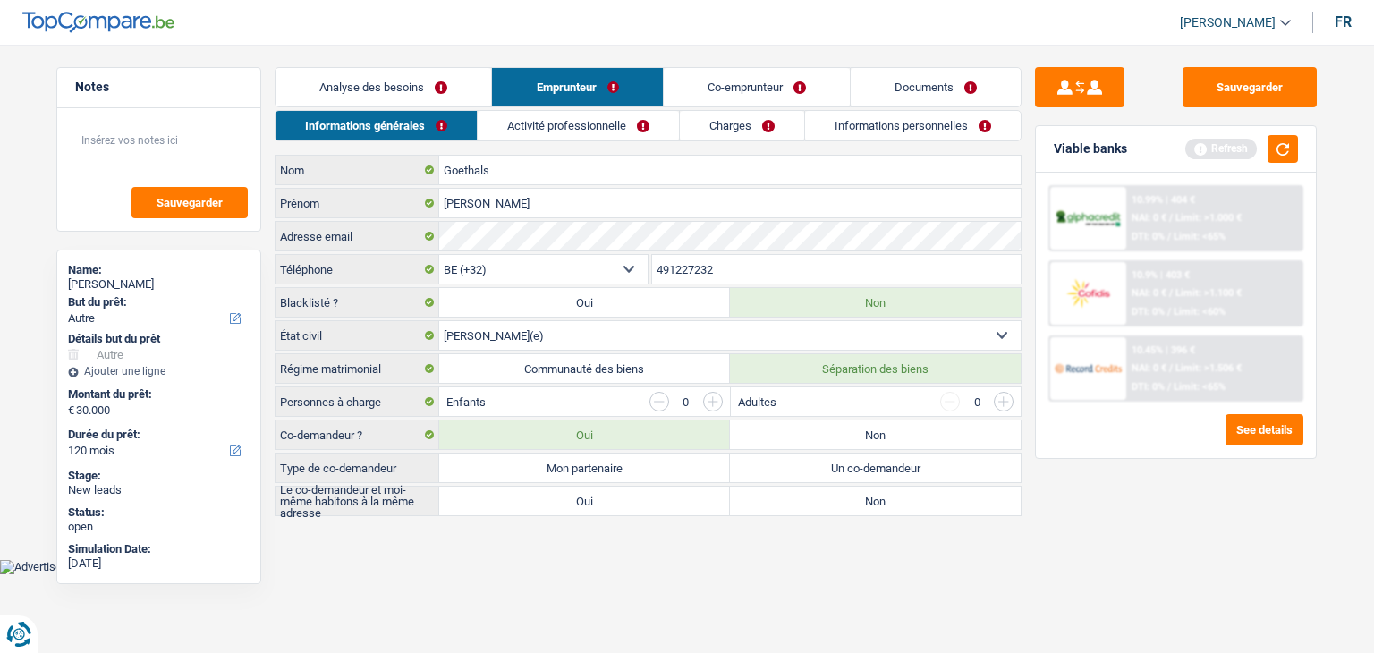
click at [606, 558] on body "Vous avez le contrôle de vos données Nous utilisons des cookies, tout comme nos…" at bounding box center [687, 300] width 1374 height 547
click at [537, 461] on label "Mon partenaire" at bounding box center [584, 468] width 291 height 29
click at [537, 461] on input "Mon partenaire" at bounding box center [584, 468] width 291 height 29
radio input "true"
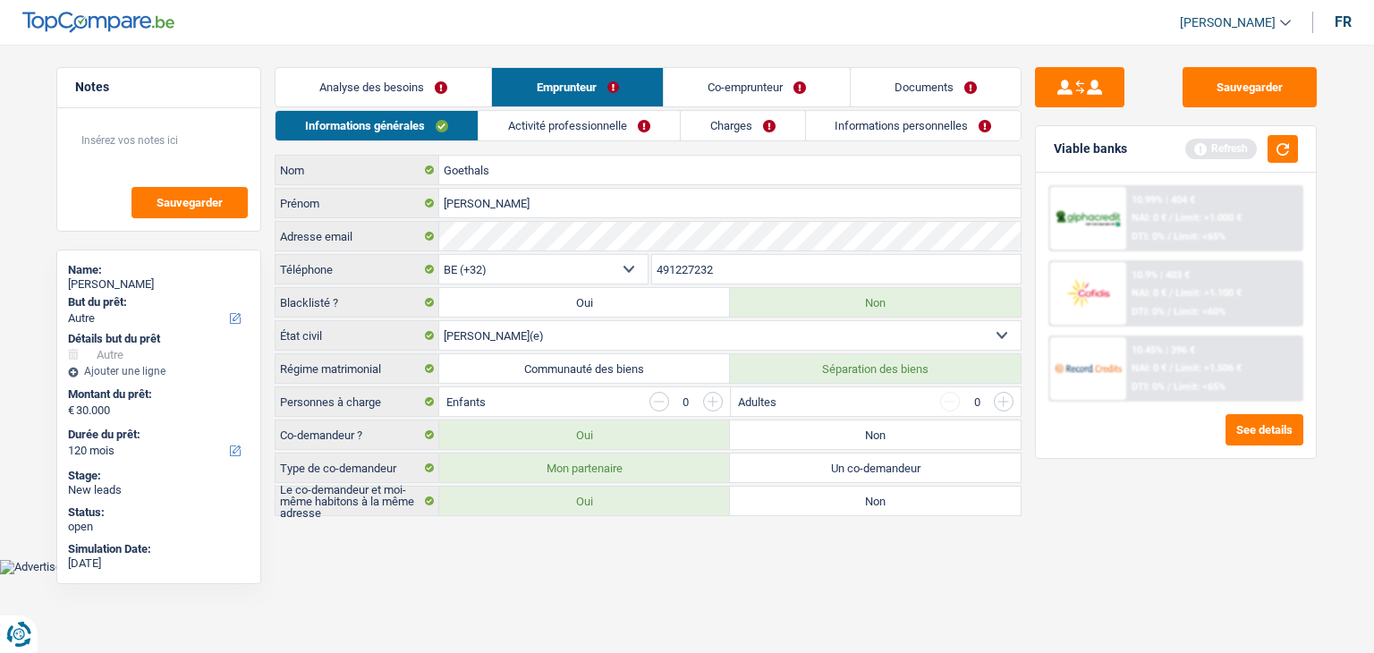
click at [548, 502] on label "Oui" at bounding box center [584, 501] width 291 height 29
click at [548, 502] on input "Oui" at bounding box center [584, 501] width 291 height 29
click at [558, 145] on div "Informations générales Activité professionnelle Charges Informations personnell…" at bounding box center [648, 313] width 747 height 406
click at [558, 125] on link "Activité professionnelle" at bounding box center [579, 126] width 201 height 30
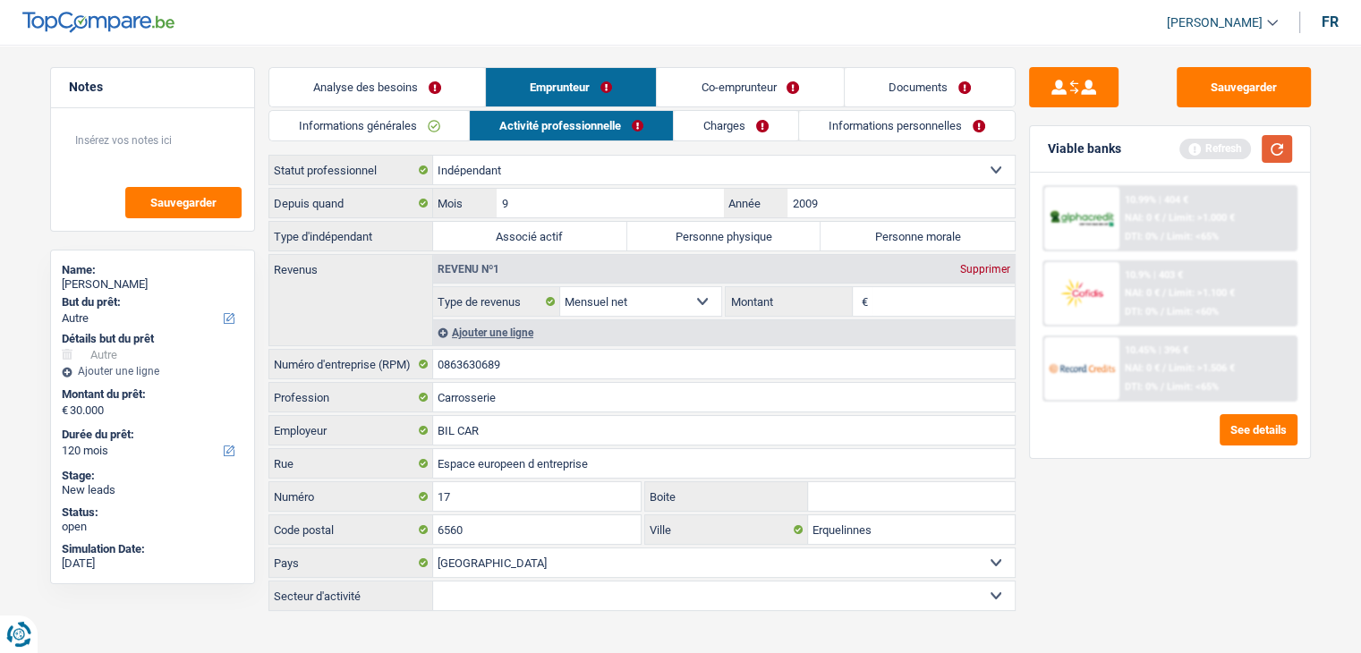
click at [1285, 148] on button "button" at bounding box center [1276, 149] width 30 height 28
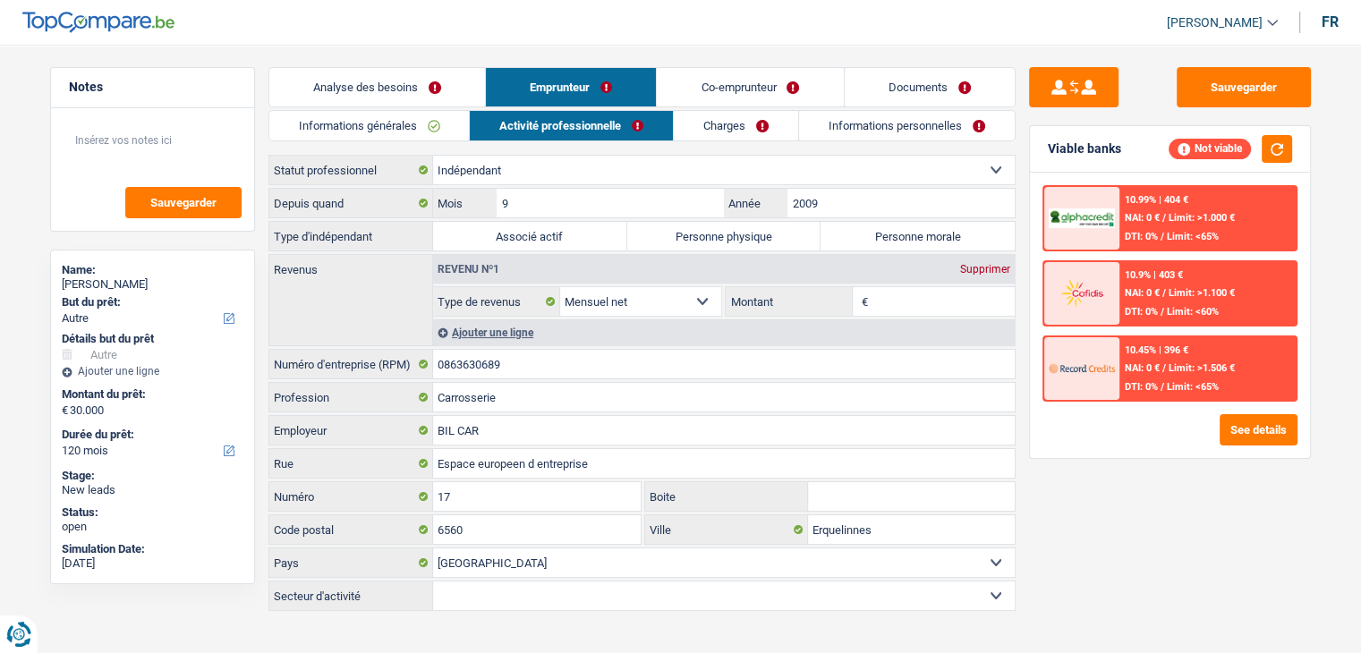
click at [763, 239] on label "Personne physique" at bounding box center [724, 236] width 194 height 29
click at [763, 239] on input "Personne physique" at bounding box center [724, 236] width 194 height 29
radio input "true"
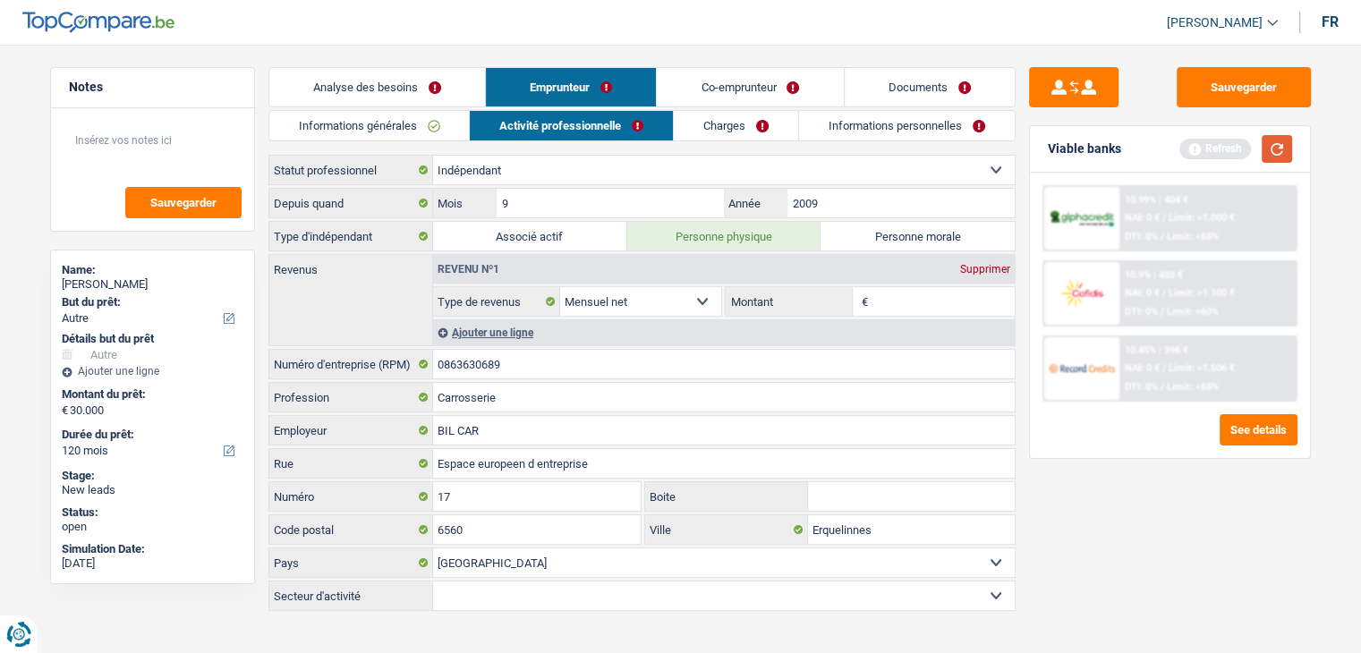
click at [1273, 155] on button "button" at bounding box center [1276, 149] width 30 height 28
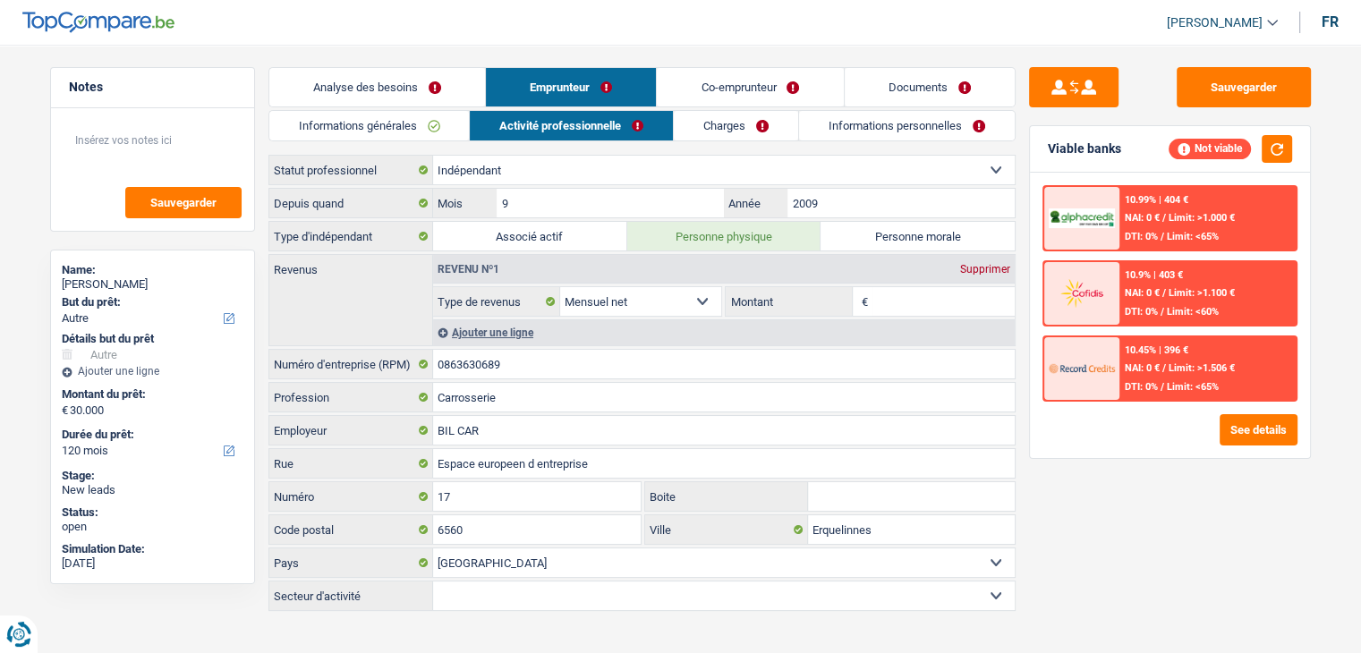
click at [966, 298] on input "Montant" at bounding box center [943, 301] width 142 height 29
click at [1015, 254] on div "Sauvegarder Viable banks Not viable 10.99% | 404 € NAI: 0 € / Limit: >1.000 € D…" at bounding box center [1169, 343] width 309 height 553
click at [948, 287] on input "Montant" at bounding box center [943, 301] width 142 height 29
click at [910, 298] on input "Montant" at bounding box center [943, 301] width 142 height 29
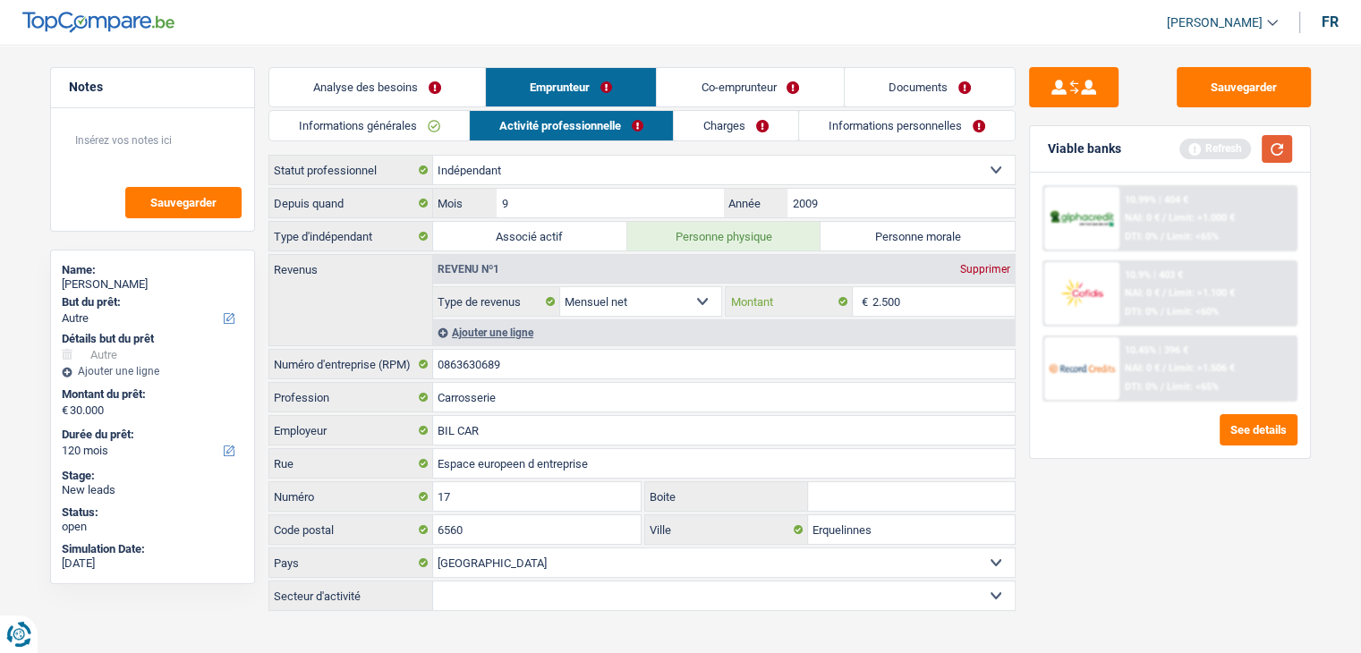
type input "2.500"
click at [1276, 146] on button "button" at bounding box center [1276, 149] width 30 height 28
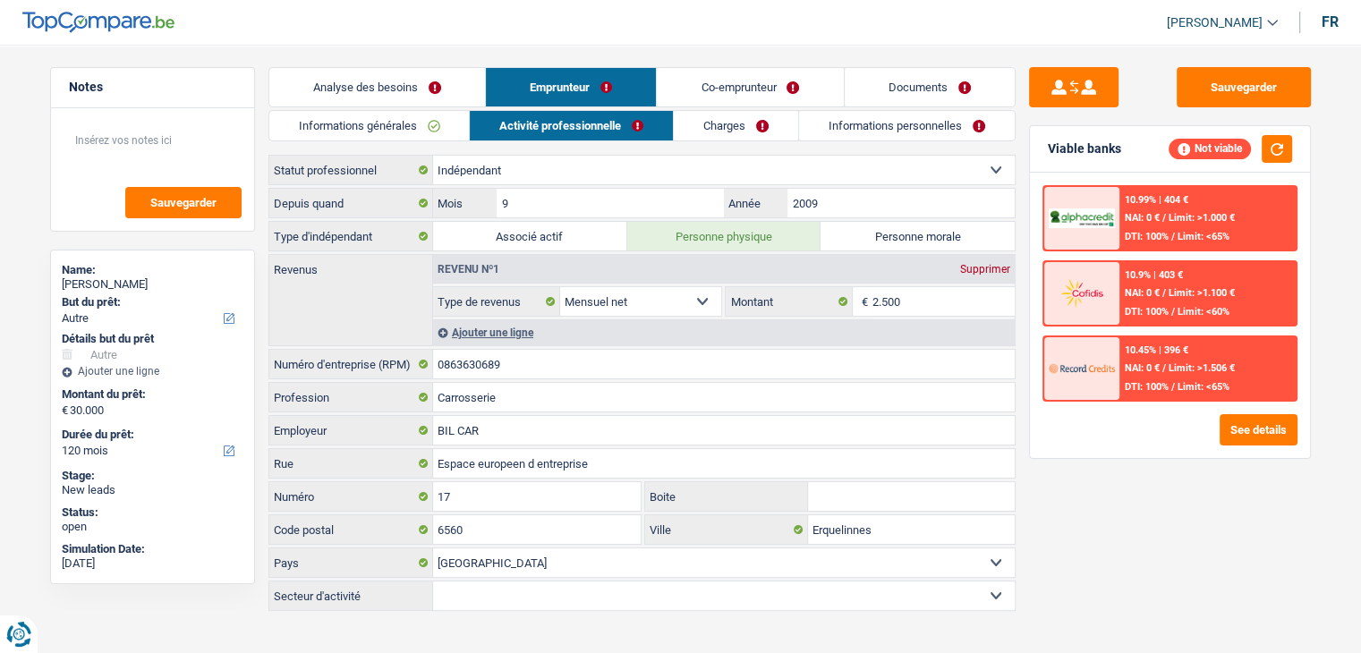
click at [498, 326] on div "Ajouter une ligne" at bounding box center [723, 332] width 581 height 26
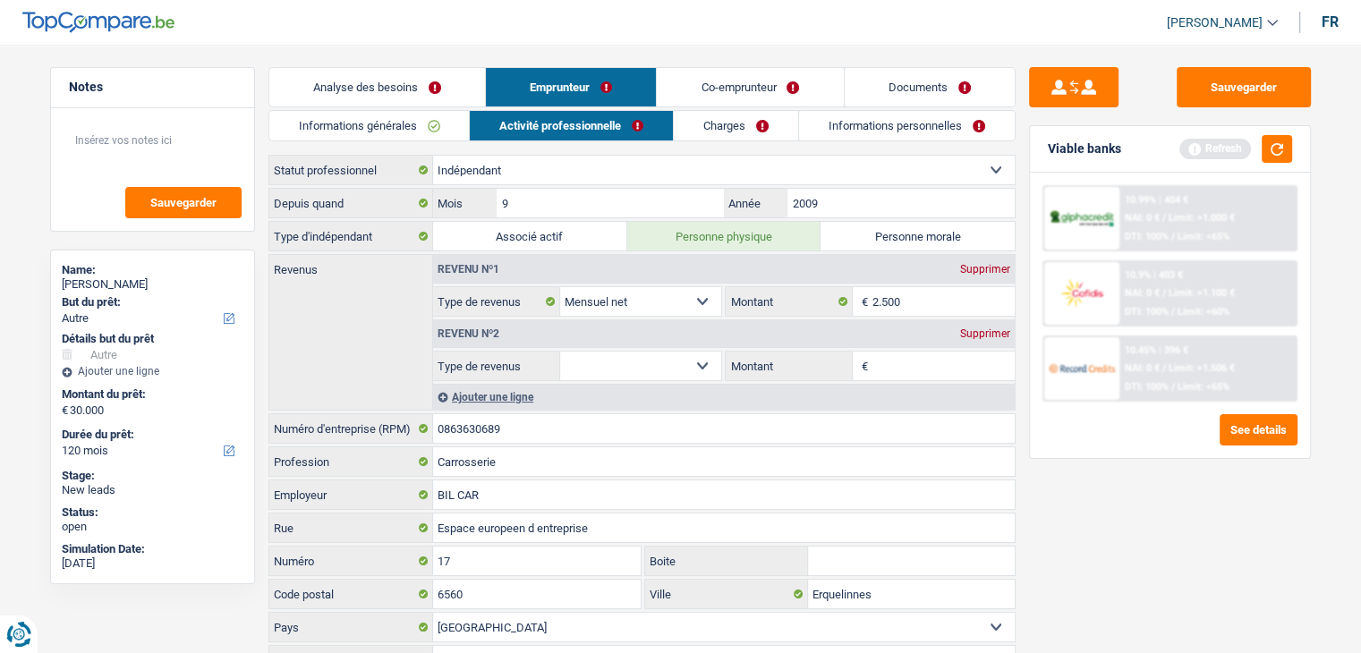
click at [609, 369] on select "Allocation d'handicap Allocations chômage Allocations familiales Chèques repas …" at bounding box center [641, 366] width 162 height 29
select select "rentalIncome"
click at [560, 352] on select "Allocation d'handicap Allocations chômage Allocations familiales Chèques repas …" at bounding box center [641, 366] width 162 height 29
click at [506, 394] on div "Ajouter une ligne" at bounding box center [723, 397] width 581 height 26
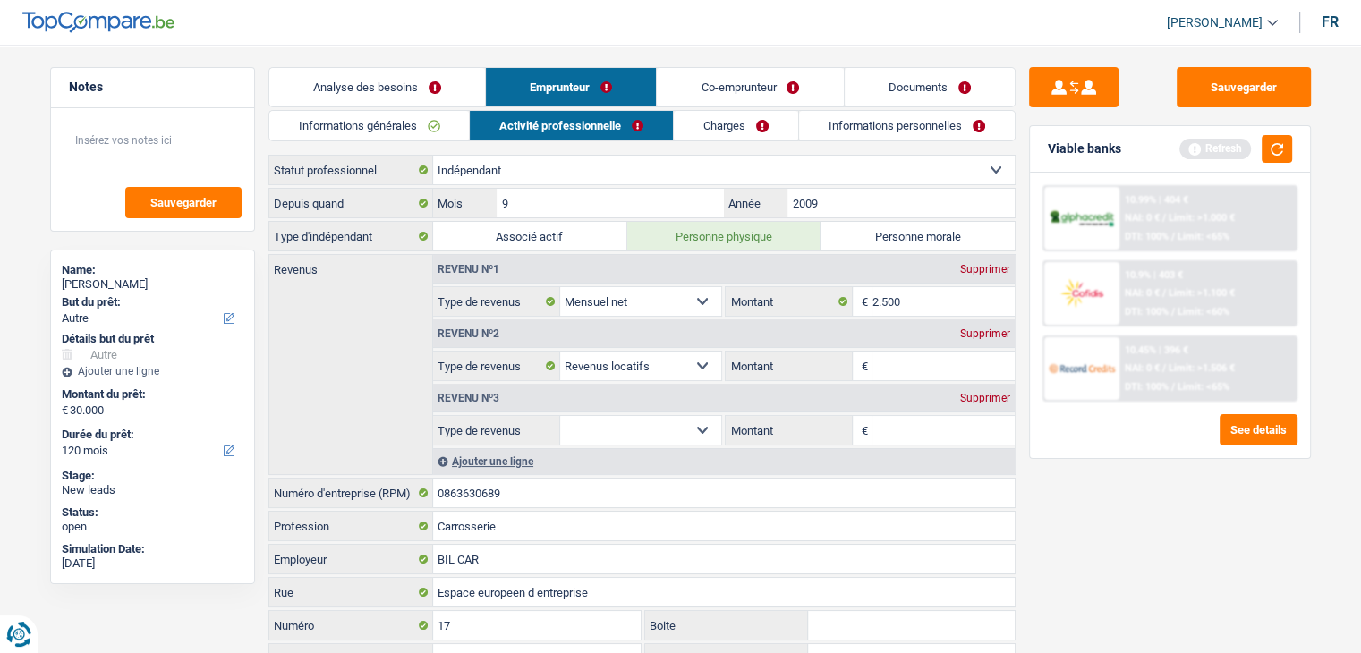
click at [500, 450] on div "Ajouter une ligne" at bounding box center [723, 461] width 581 height 26
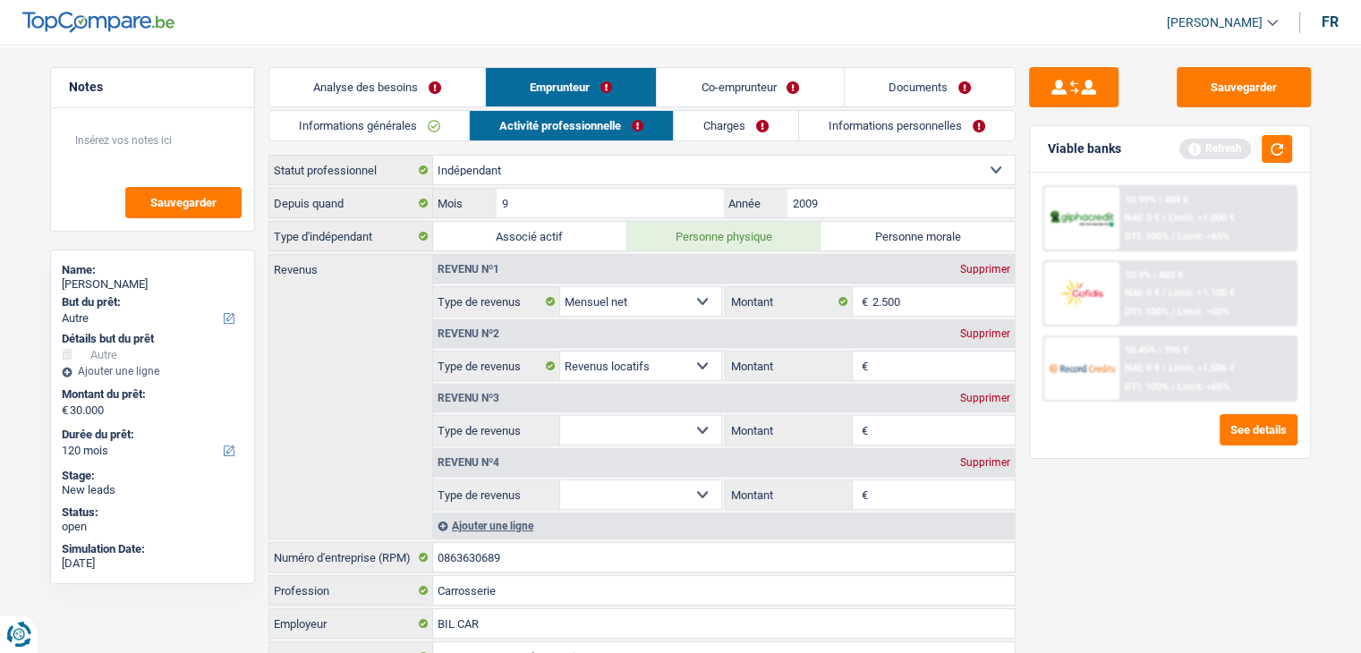
click at [901, 364] on input "Montant" at bounding box center [943, 366] width 142 height 29
click at [1279, 154] on button "button" at bounding box center [1276, 149] width 30 height 28
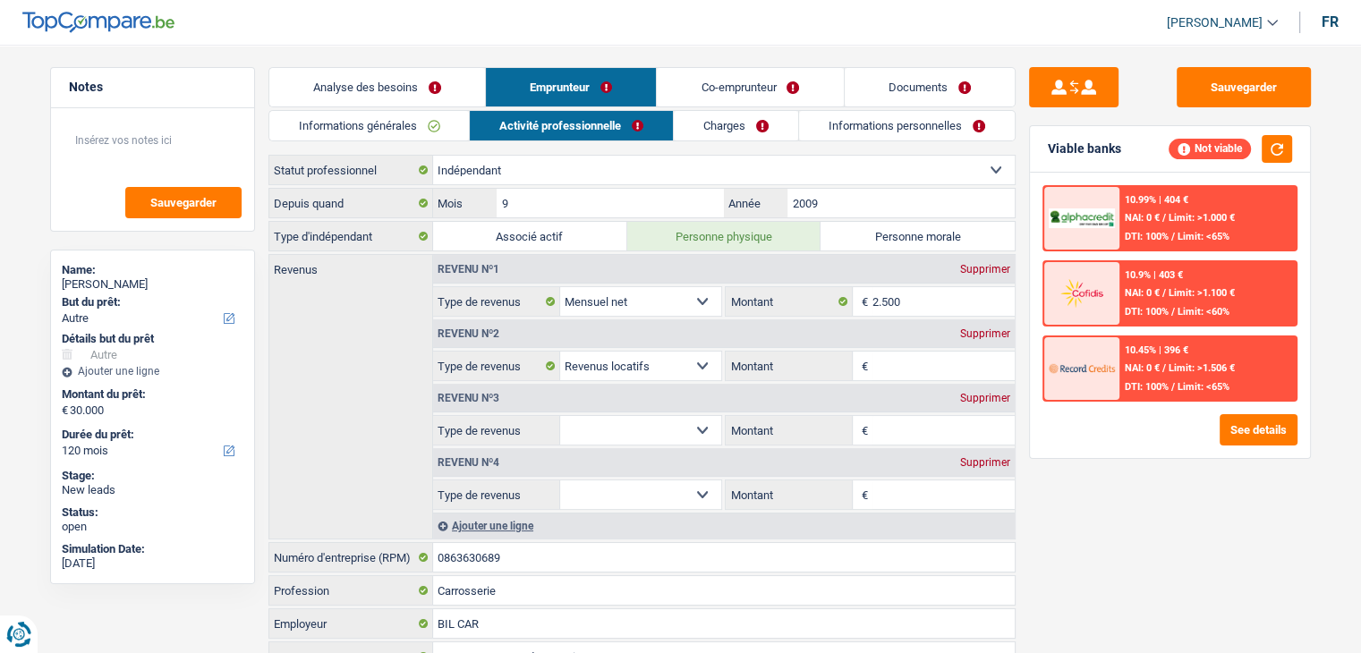
click at [916, 377] on input "Montant" at bounding box center [943, 366] width 142 height 29
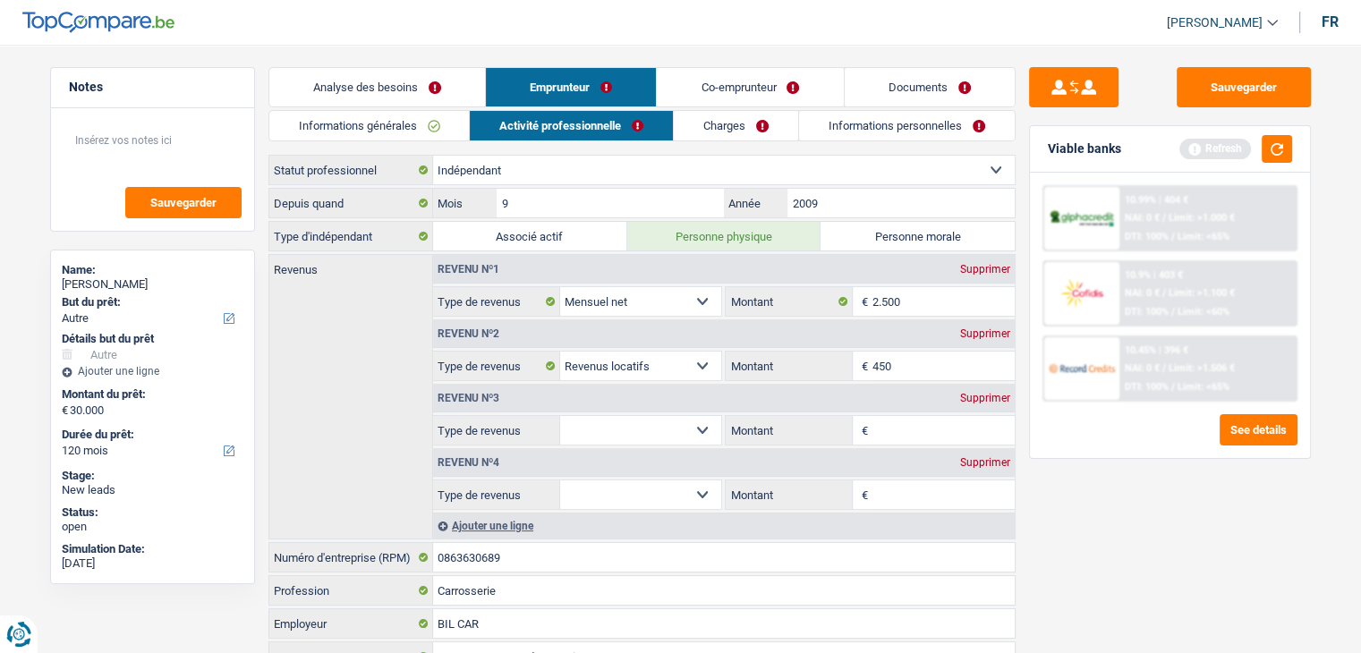
type input "450"
click at [914, 423] on input "Montant" at bounding box center [943, 430] width 142 height 29
type input "200"
click at [904, 496] on input "Montant" at bounding box center [943, 494] width 142 height 29
type input "200"
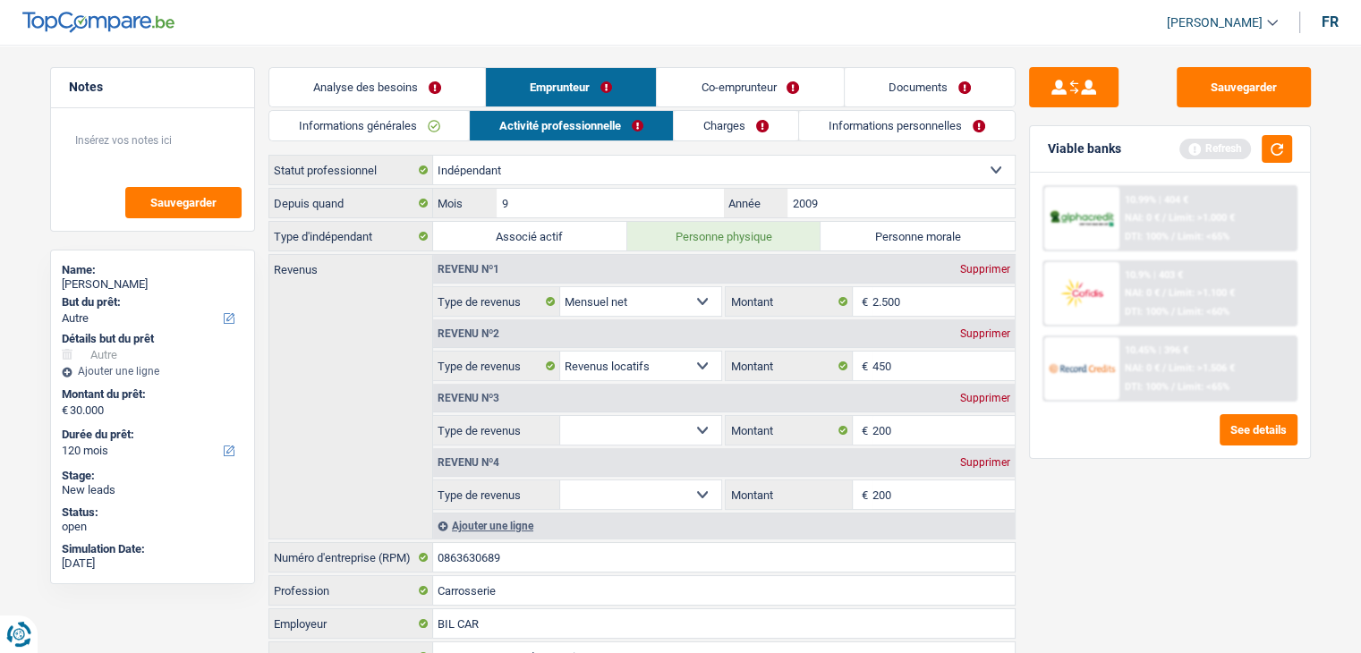
click at [634, 425] on select "Allocation d'handicap Allocations chômage Allocations familiales Chèques repas …" at bounding box center [641, 430] width 162 height 29
select select "rentalIncome"
click at [560, 416] on select "Allocation d'handicap Allocations chômage Allocations familiales Chèques repas …" at bounding box center [641, 430] width 162 height 29
click at [632, 496] on select "Allocation d'handicap Allocations chômage Allocations familiales Chèques repas …" at bounding box center [641, 494] width 162 height 29
select select "rentalIncome"
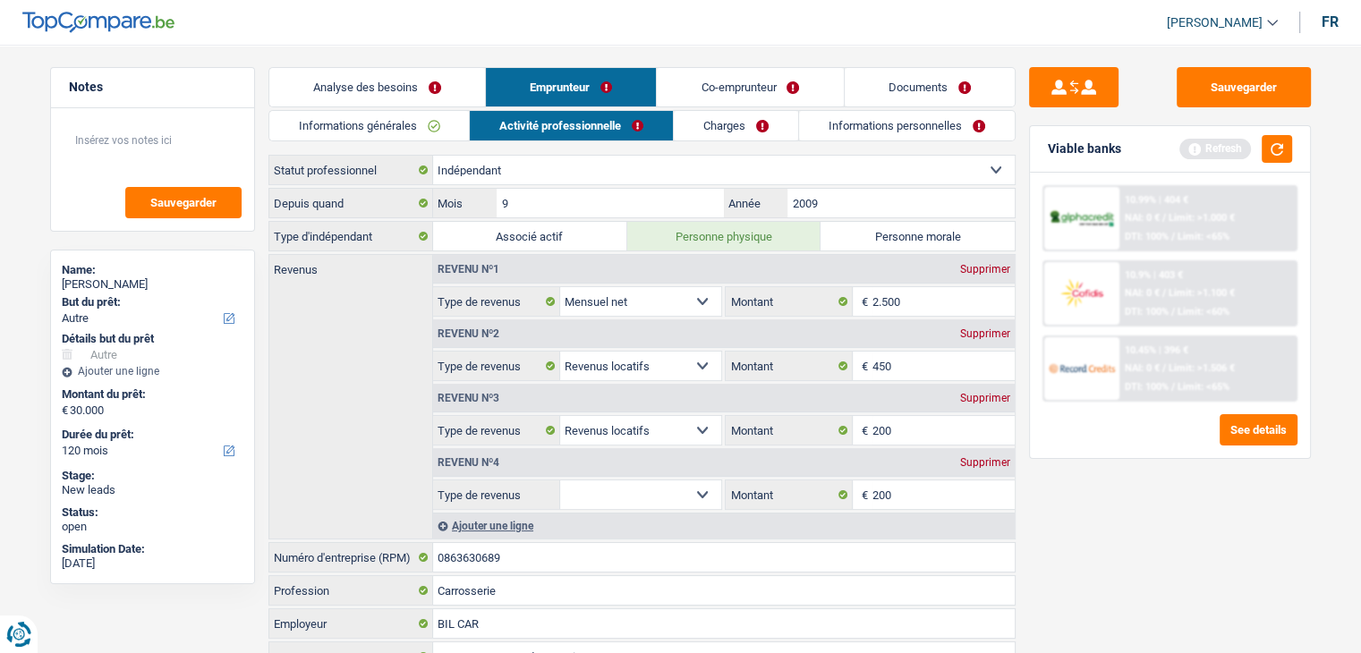
click at [560, 480] on select "Allocation d'handicap Allocations chômage Allocations familiales Chèques repas …" at bounding box center [641, 494] width 162 height 29
click at [1276, 141] on button "button" at bounding box center [1276, 149] width 30 height 28
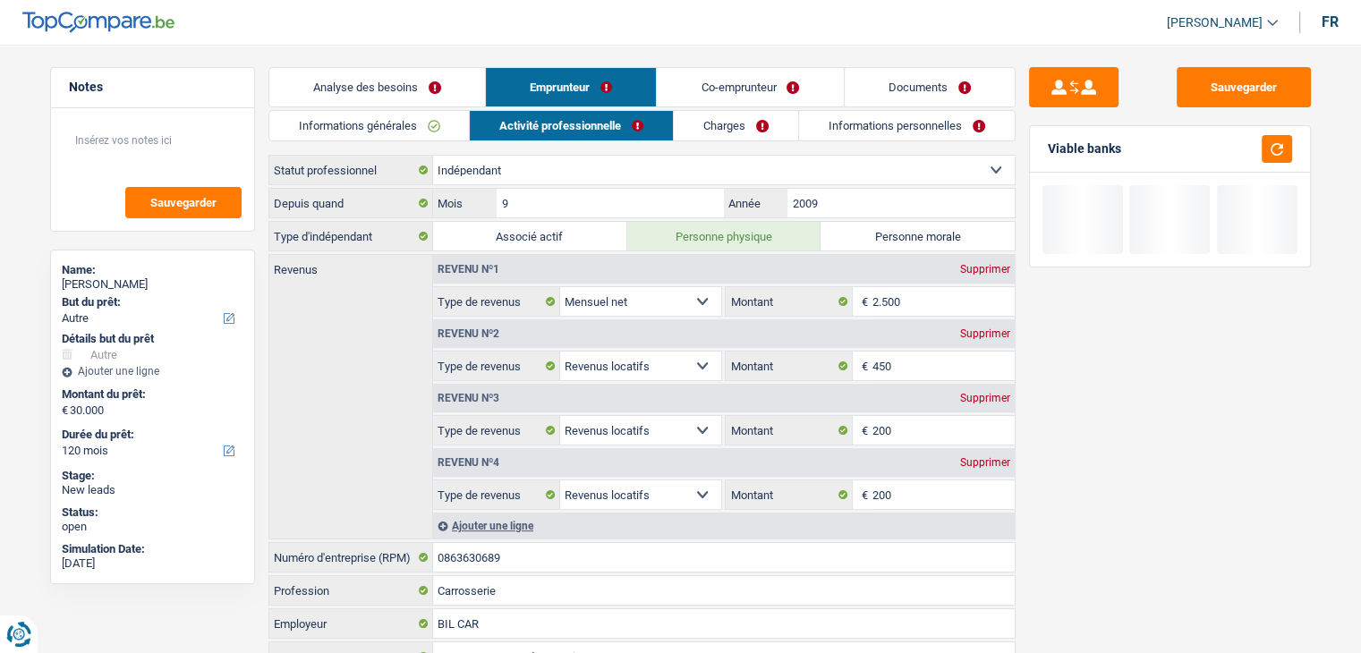
drag, startPoint x: 1124, startPoint y: 144, endPoint x: 1048, endPoint y: 155, distance: 76.8
click at [1048, 155] on div "Viable banks" at bounding box center [1170, 149] width 280 height 47
click at [1048, 155] on div "Viable banks" at bounding box center [1083, 148] width 73 height 15
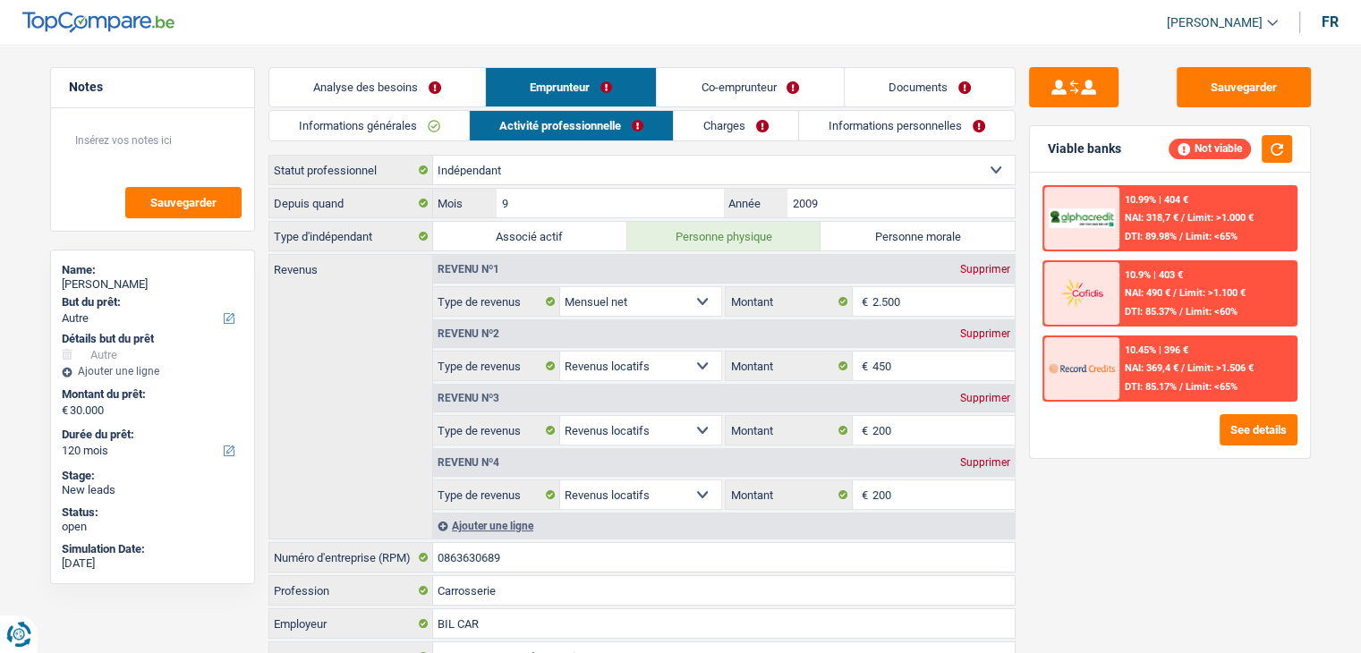
click at [1109, 516] on div "Sauvegarder Viable banks Not viable 10.99% | 404 € NAI: 318,7 € / Limit: >1.000…" at bounding box center [1169, 343] width 309 height 553
click at [707, 134] on link "Charges" at bounding box center [736, 126] width 124 height 30
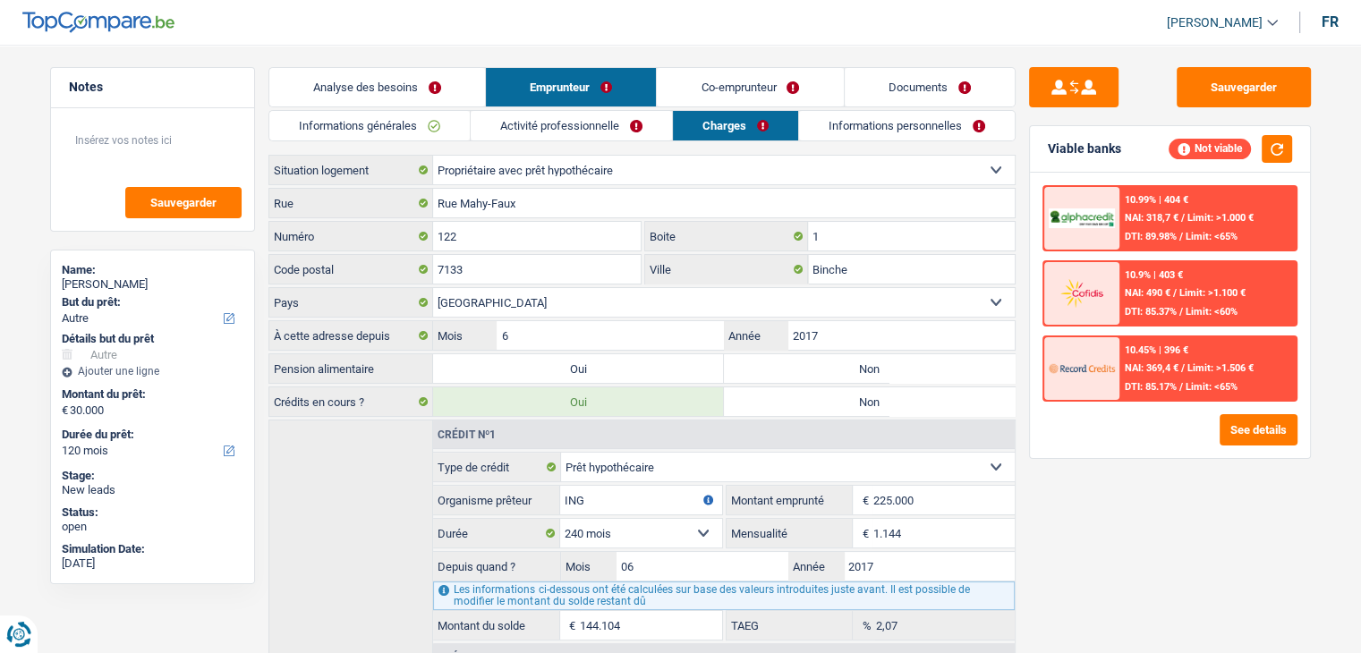
click at [1089, 476] on div "Sauvegarder Viable banks Not viable 10.99% | 404 € NAI: 318,7 € / Limit: >1.000…" at bounding box center [1169, 343] width 309 height 553
drag, startPoint x: 361, startPoint y: 369, endPoint x: 284, endPoint y: 369, distance: 77.8
click at [284, 369] on label "Pension alimentaire" at bounding box center [351, 368] width 164 height 29
click at [863, 369] on label "Non" at bounding box center [869, 368] width 291 height 29
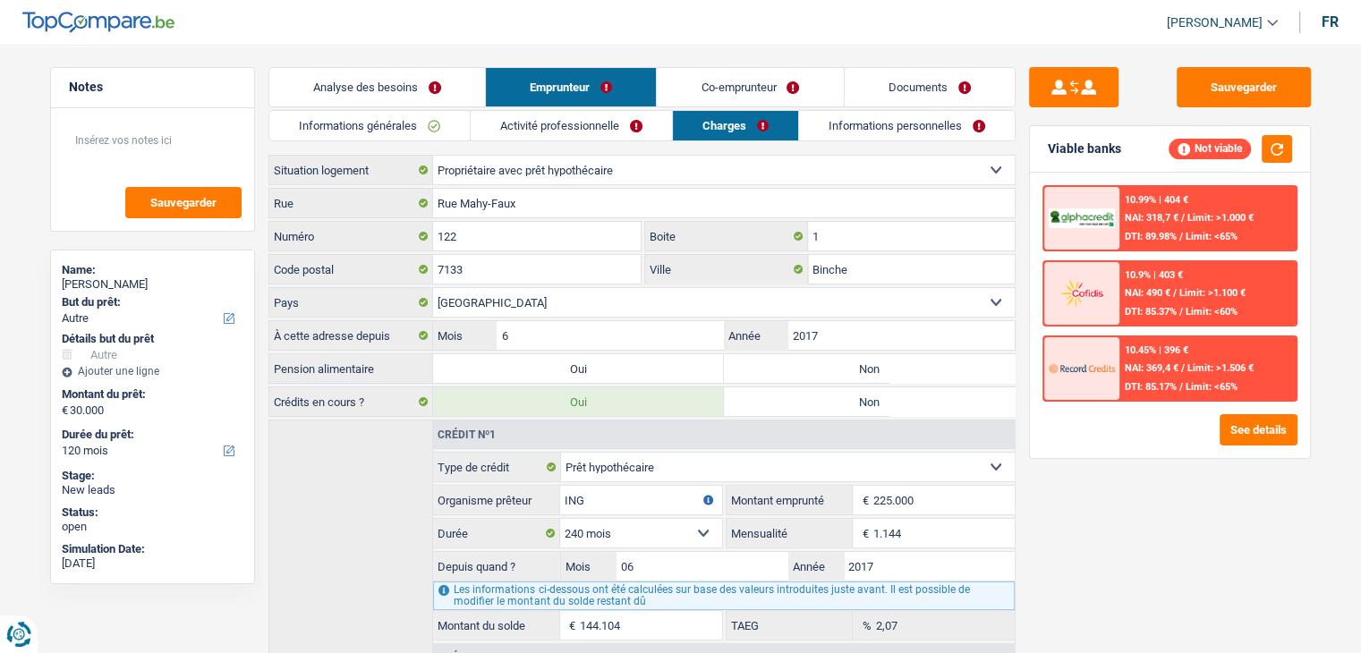
click at [863, 369] on input "Non" at bounding box center [869, 368] width 291 height 29
radio input "true"
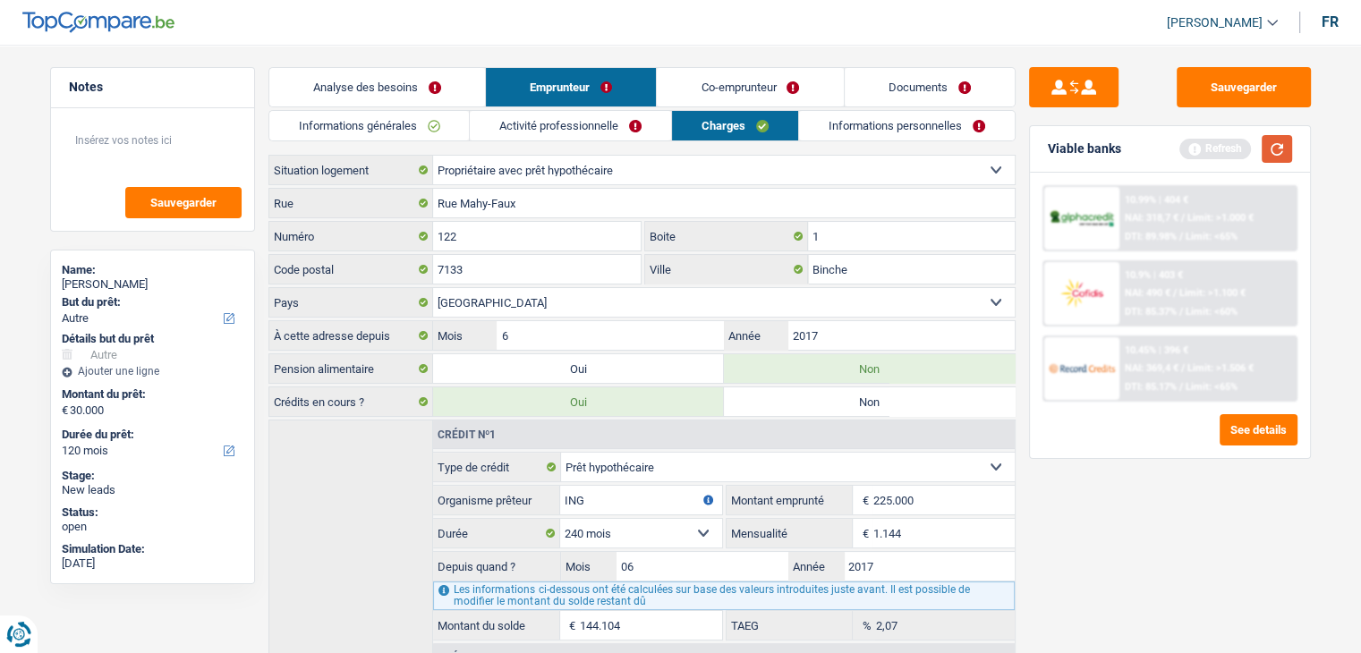
click at [1288, 148] on button "button" at bounding box center [1276, 149] width 30 height 28
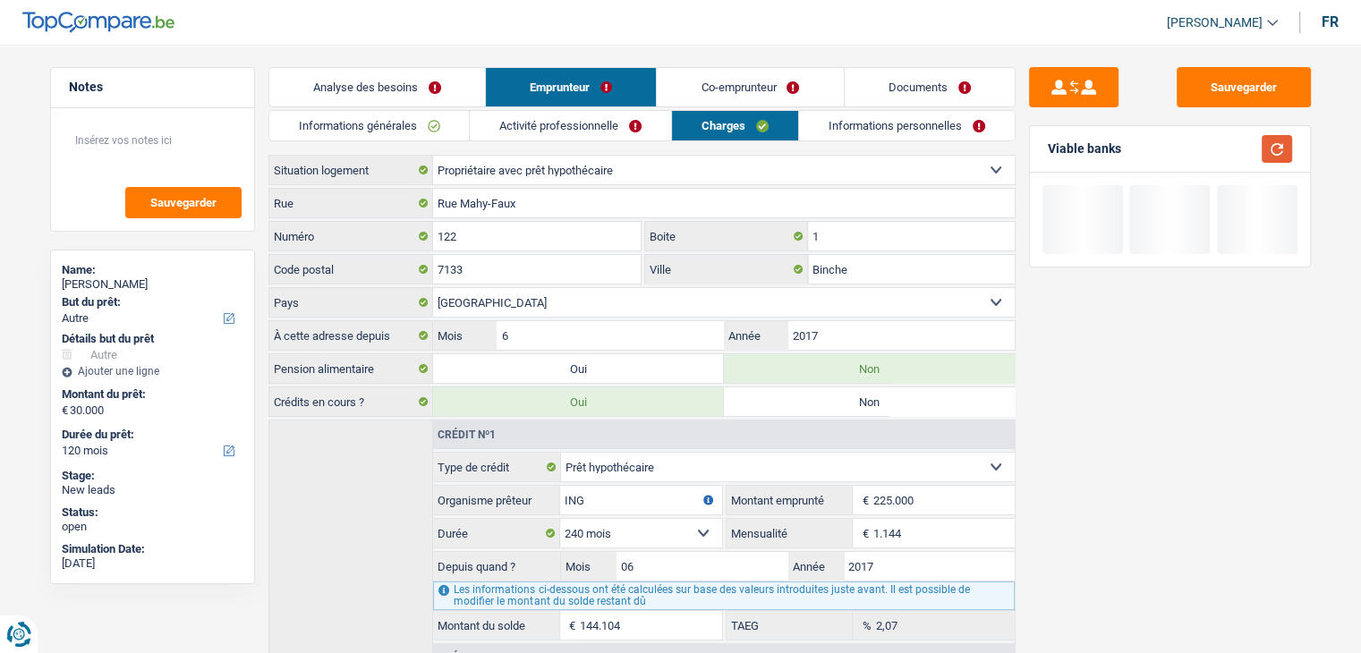
click at [1274, 148] on button "button" at bounding box center [1276, 149] width 30 height 28
click at [889, 116] on link "Informations personnelles" at bounding box center [907, 126] width 216 height 30
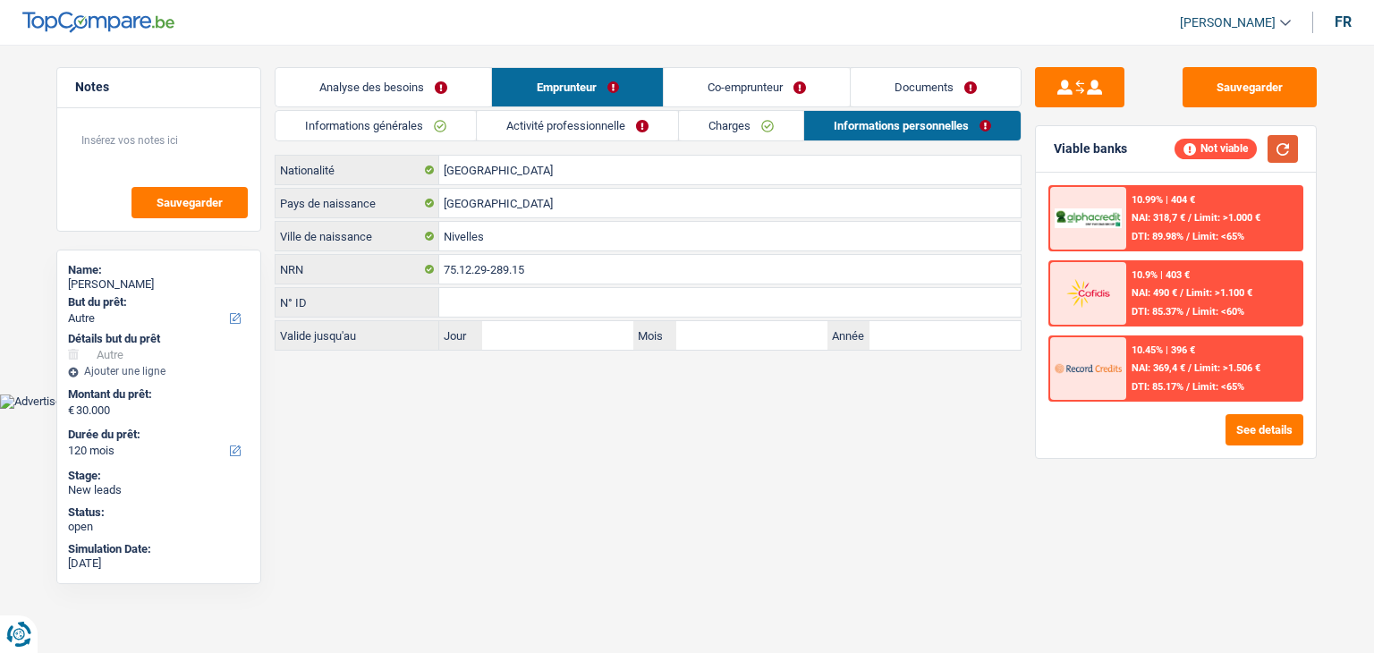
click at [1281, 144] on button "button" at bounding box center [1283, 149] width 30 height 28
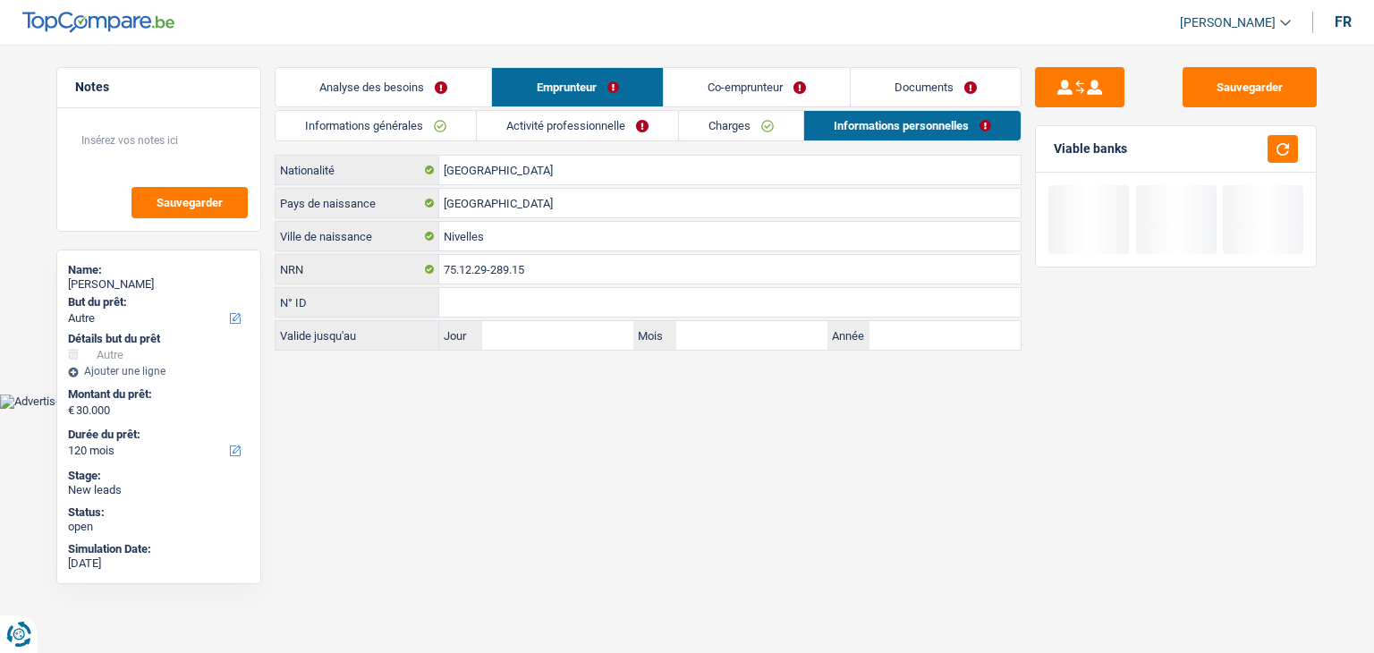
click at [698, 90] on link "Co-emprunteur" at bounding box center [757, 87] width 186 height 38
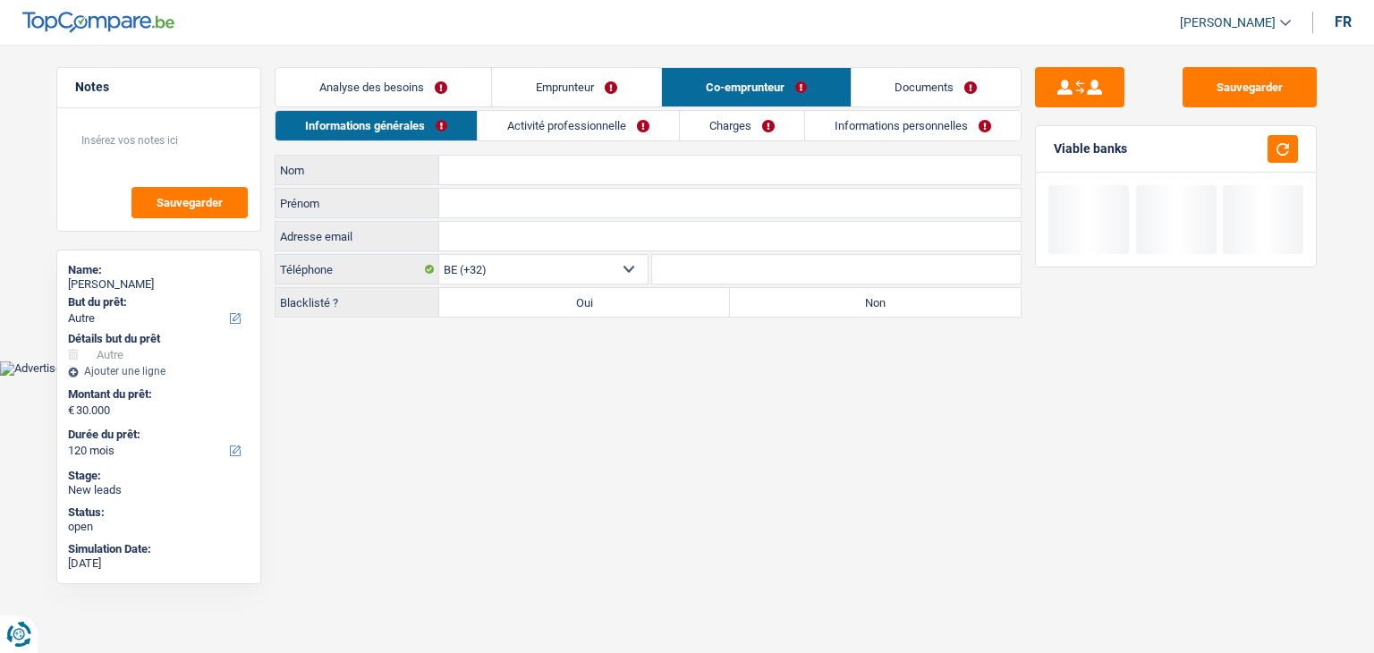
click at [390, 133] on link "Informations générales" at bounding box center [376, 126] width 201 height 30
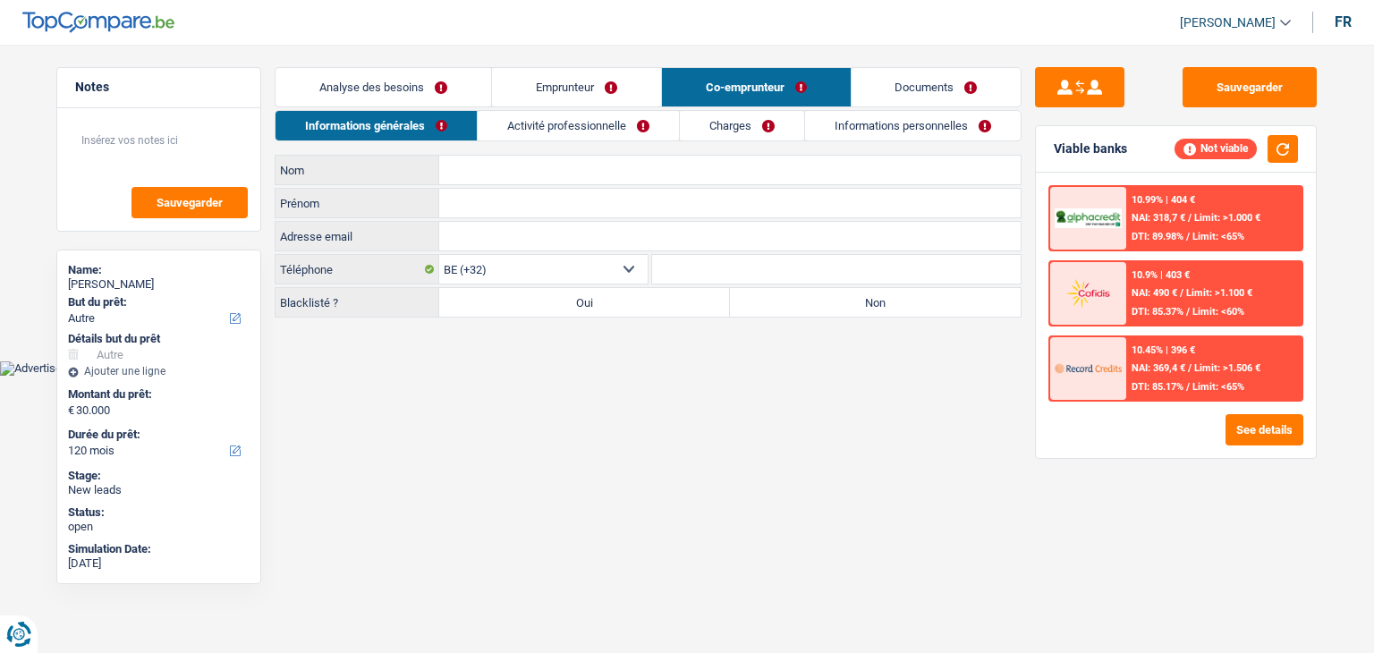
click at [505, 171] on input "Nom" at bounding box center [729, 170] width 581 height 29
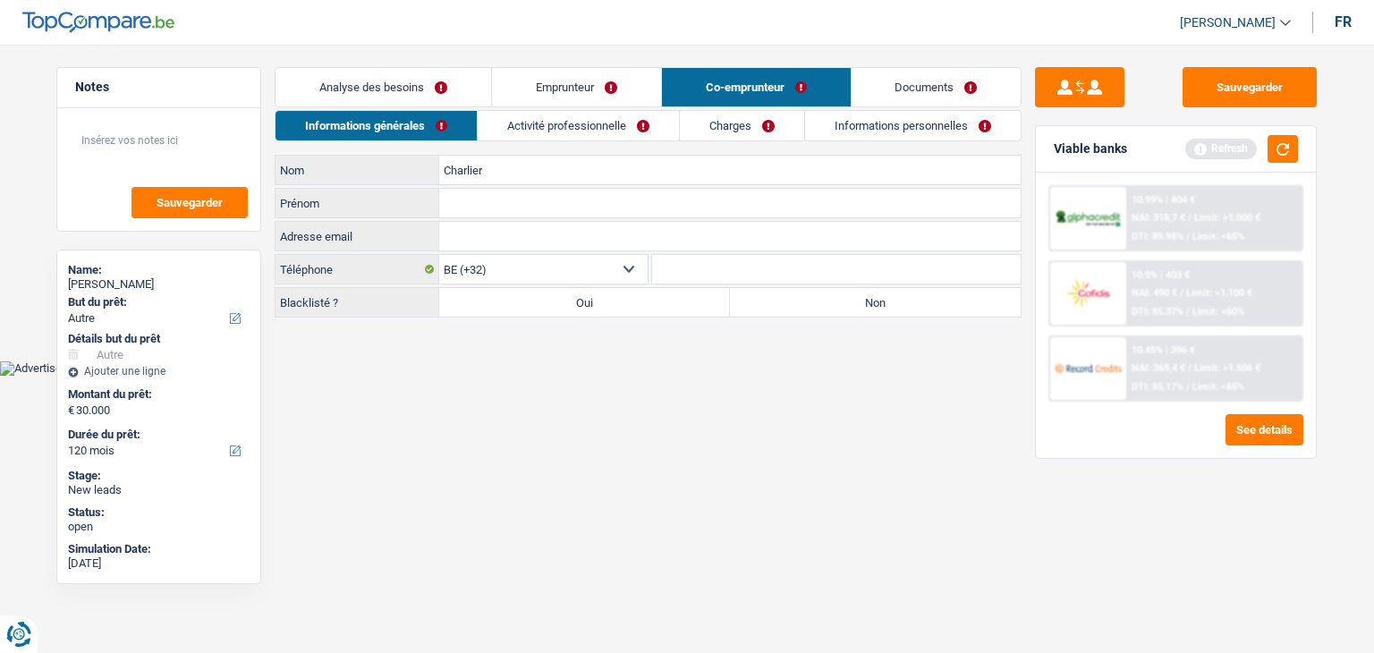
type input "Charlier"
click at [505, 205] on input "Prénom" at bounding box center [729, 203] width 581 height 29
type input "[PERSON_NAME]"
click at [897, 306] on label "Non" at bounding box center [875, 302] width 291 height 29
click at [897, 306] on input "Non" at bounding box center [875, 302] width 291 height 29
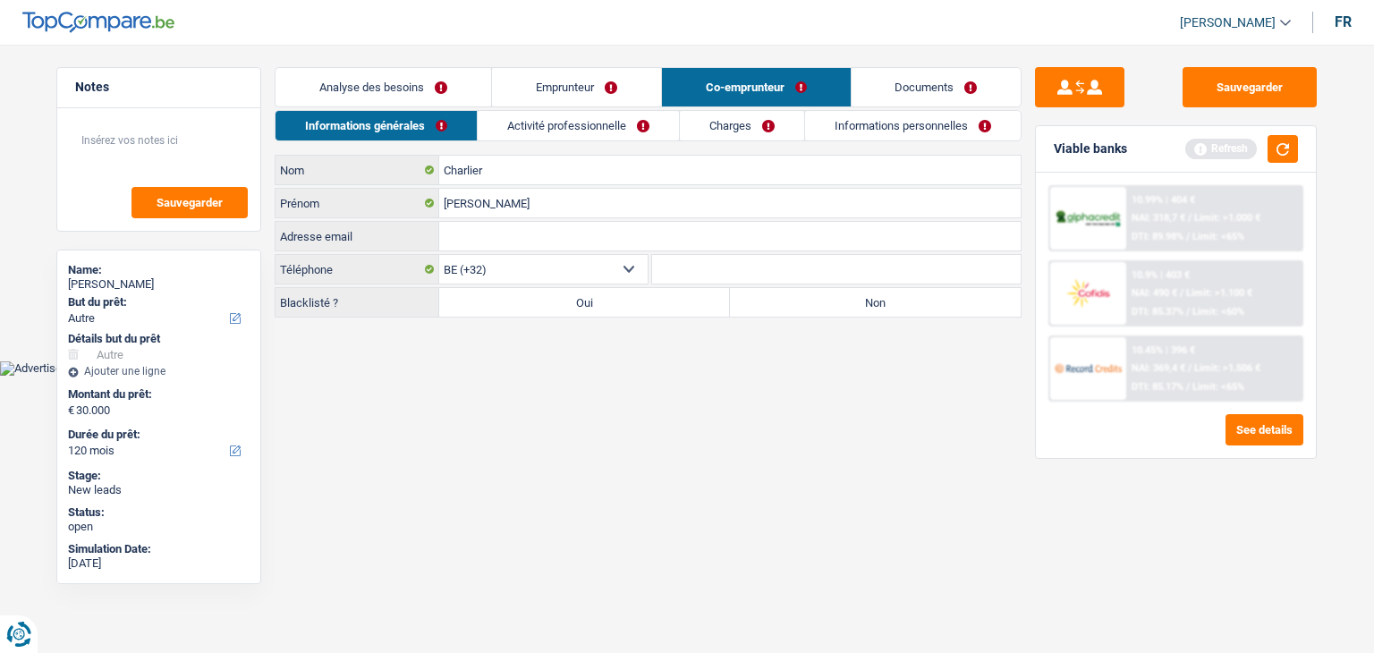
radio input "true"
click at [595, 123] on link "Activité professionnelle" at bounding box center [578, 126] width 201 height 30
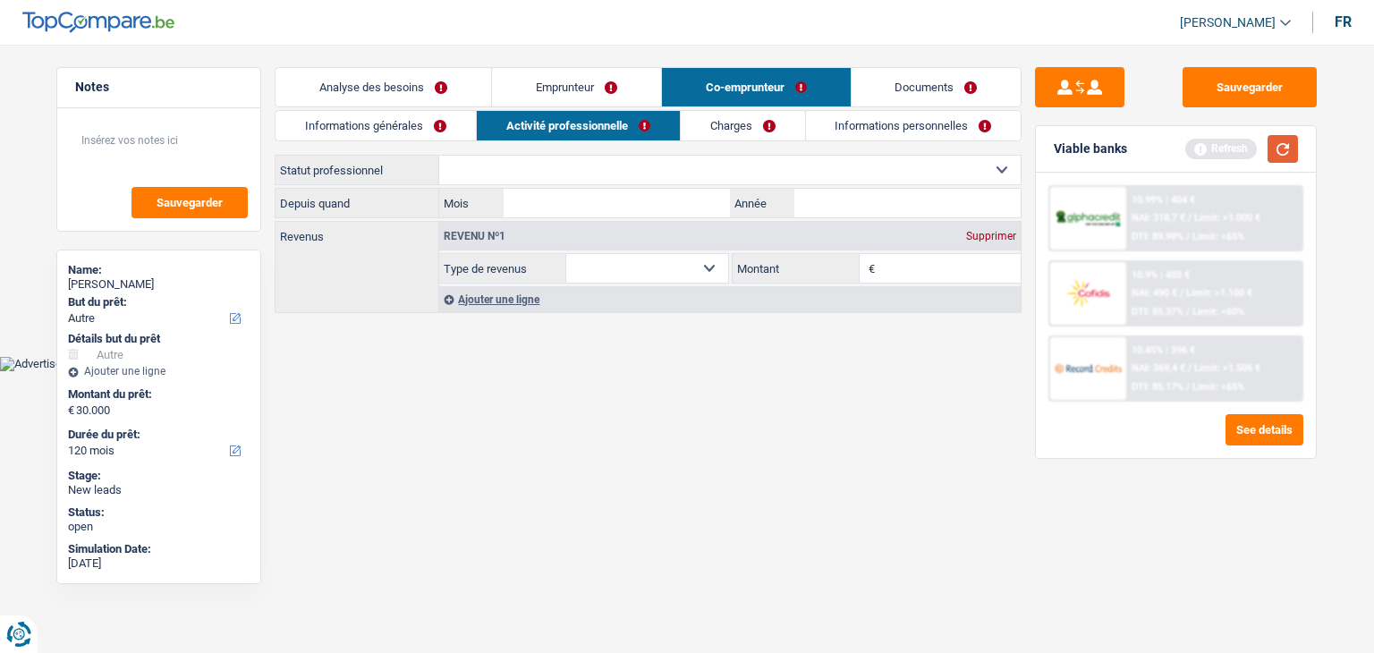
click at [1282, 154] on button "button" at bounding box center [1283, 149] width 30 height 28
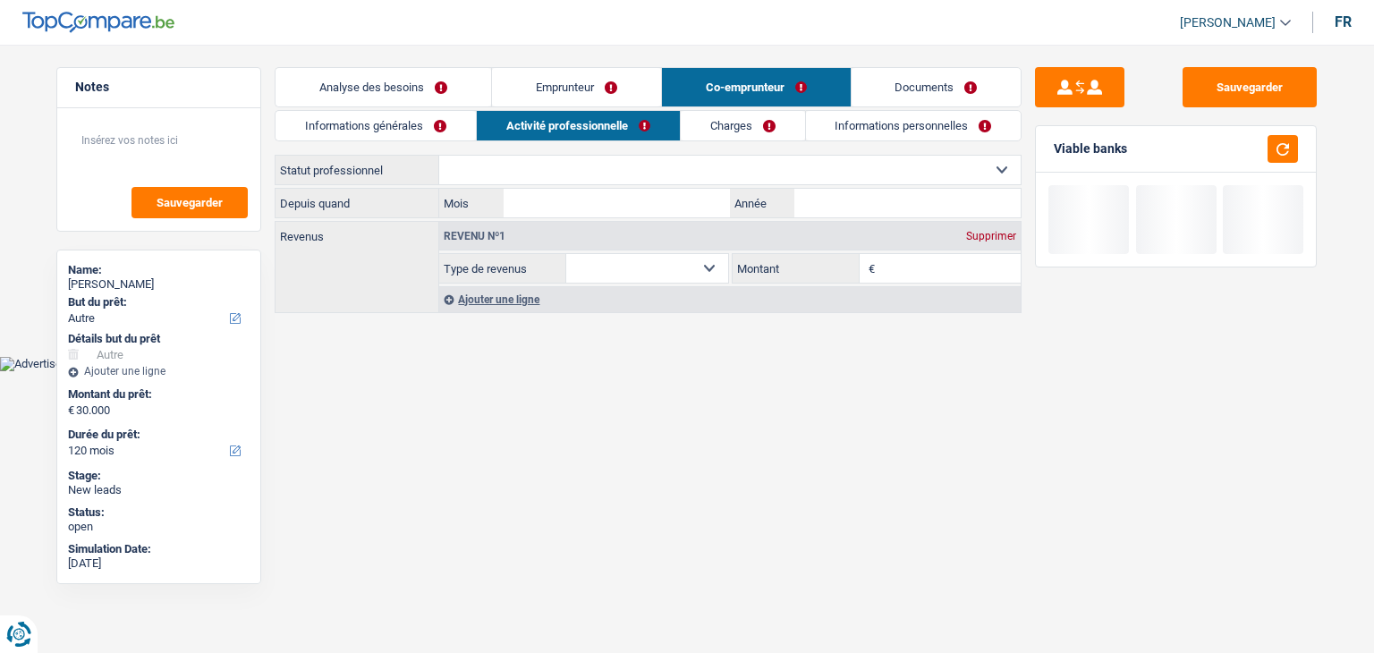
click at [844, 175] on select "Ouvrier Employé privé Employé public Invalide Indépendant Pensionné Chômeur Mut…" at bounding box center [729, 170] width 581 height 29
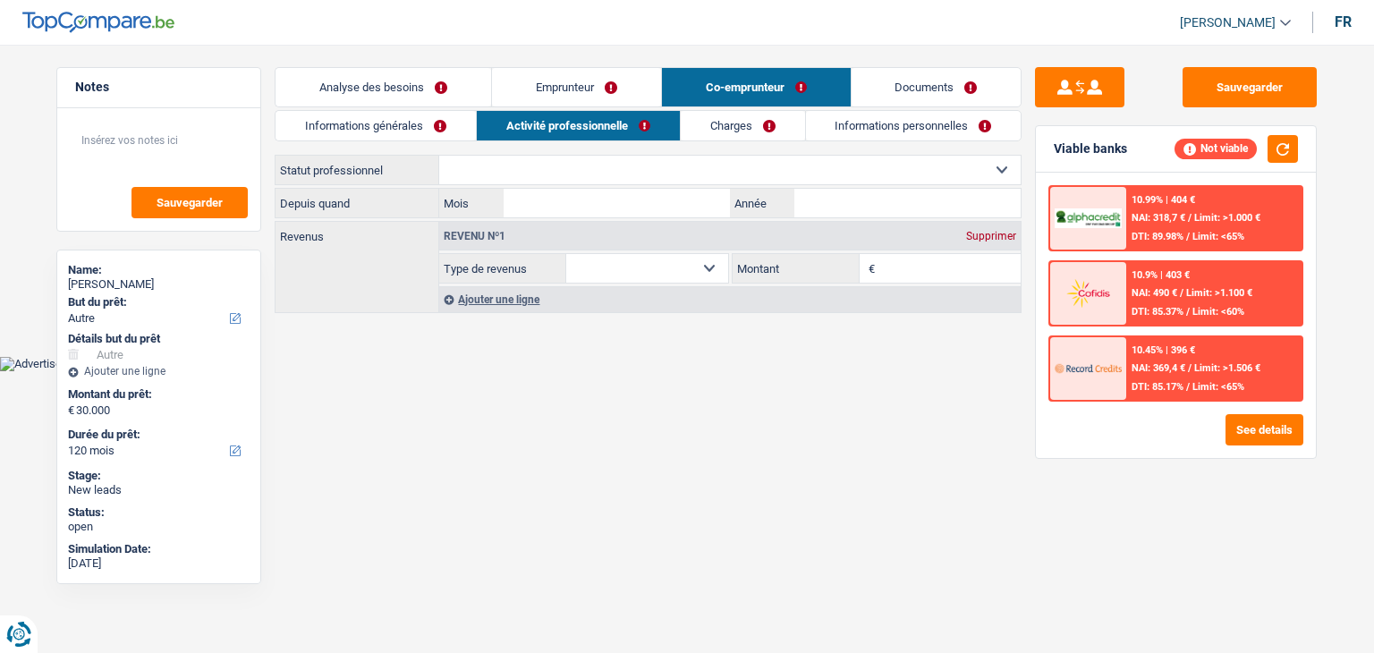
select select "privateEmployee"
click at [439, 156] on select "Ouvrier Employé privé Employé public Invalide Indépendant Pensionné Chômeur Mut…" at bounding box center [729, 170] width 581 height 29
select select "netSalary"
select select "mealVouchers"
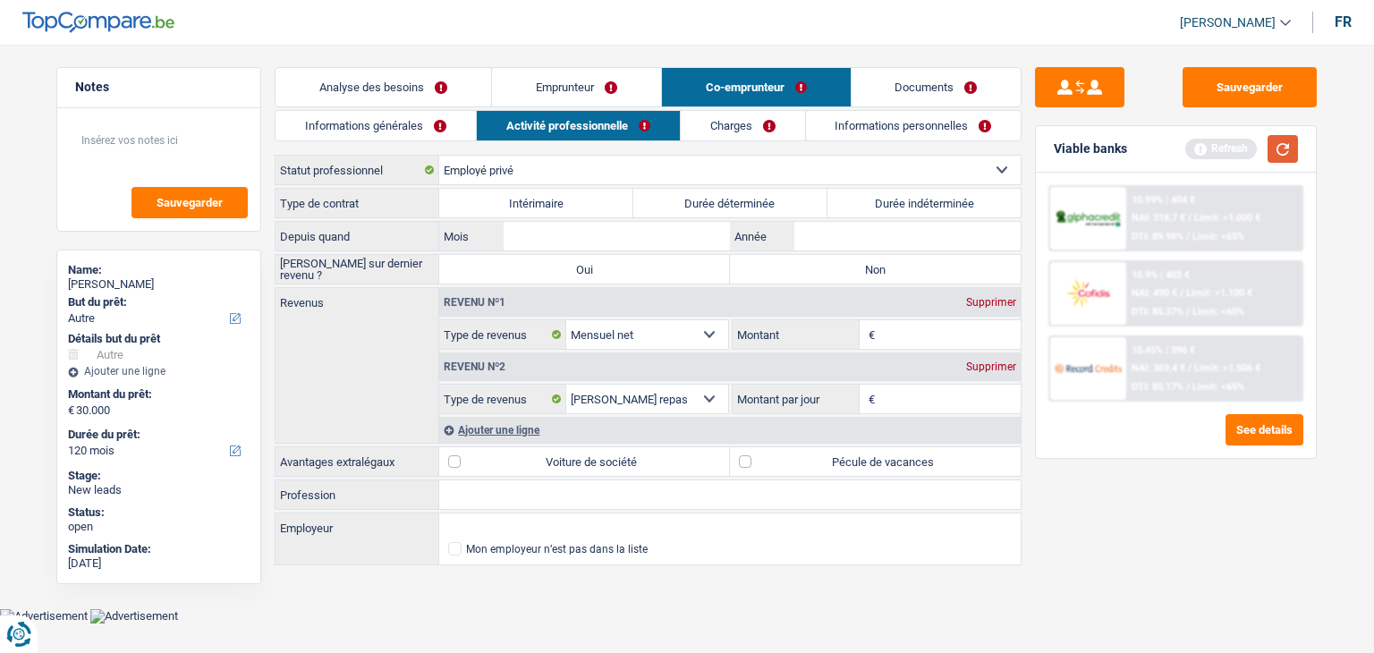
click at [1270, 151] on button "button" at bounding box center [1283, 149] width 30 height 28
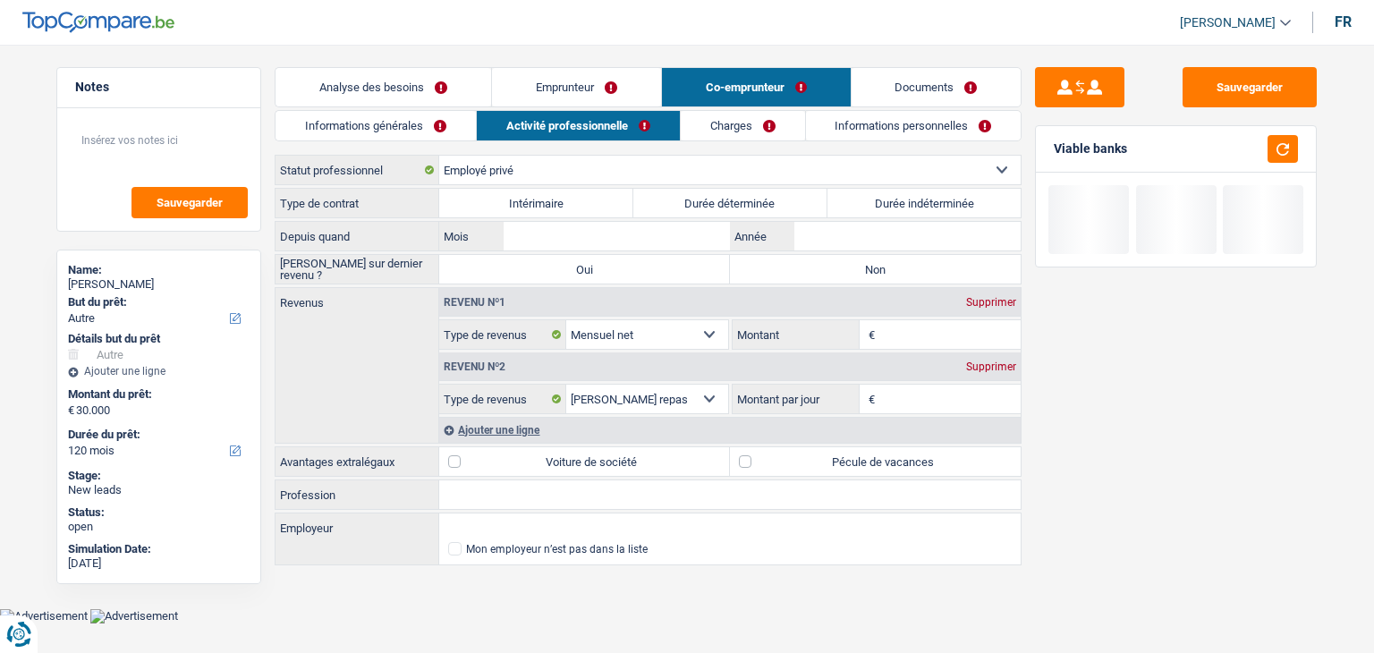
click at [1030, 176] on div "Sauvegarder Viable banks" at bounding box center [1176, 343] width 309 height 553
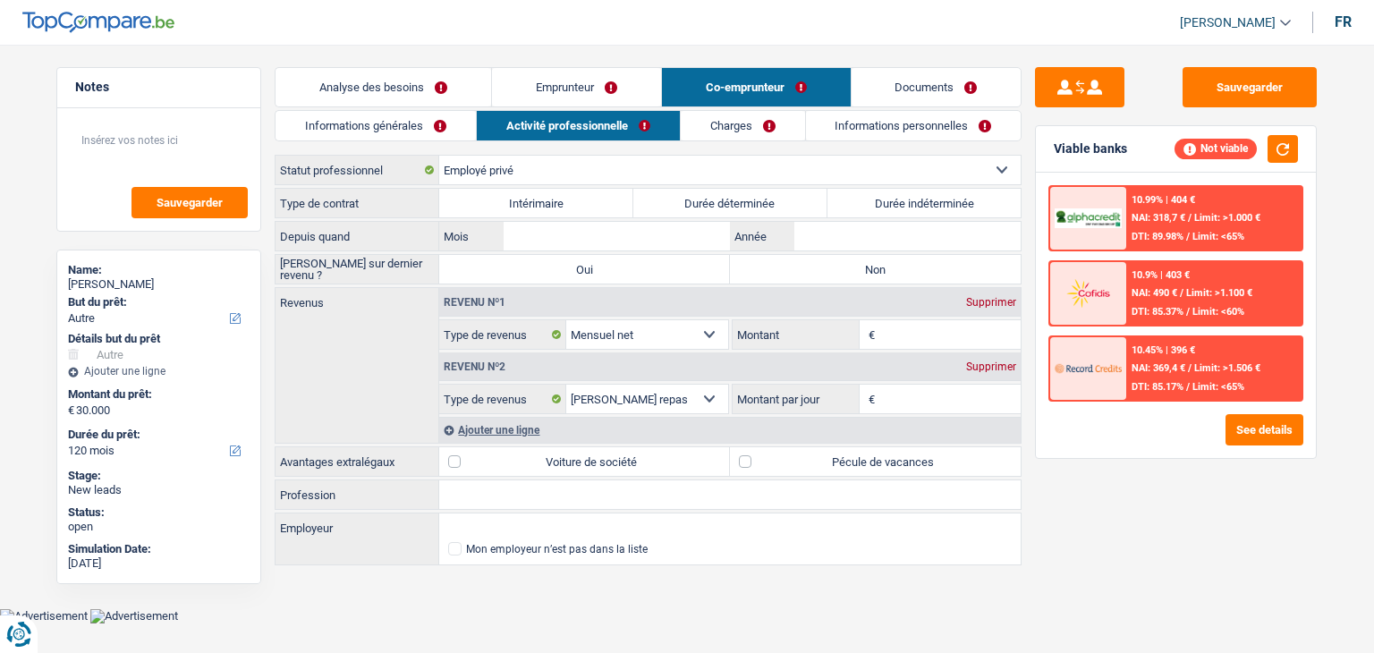
click at [916, 198] on label "Durée indéterminée" at bounding box center [924, 203] width 194 height 29
click at [916, 198] on input "Durée indéterminée" at bounding box center [924, 203] width 194 height 29
radio input "true"
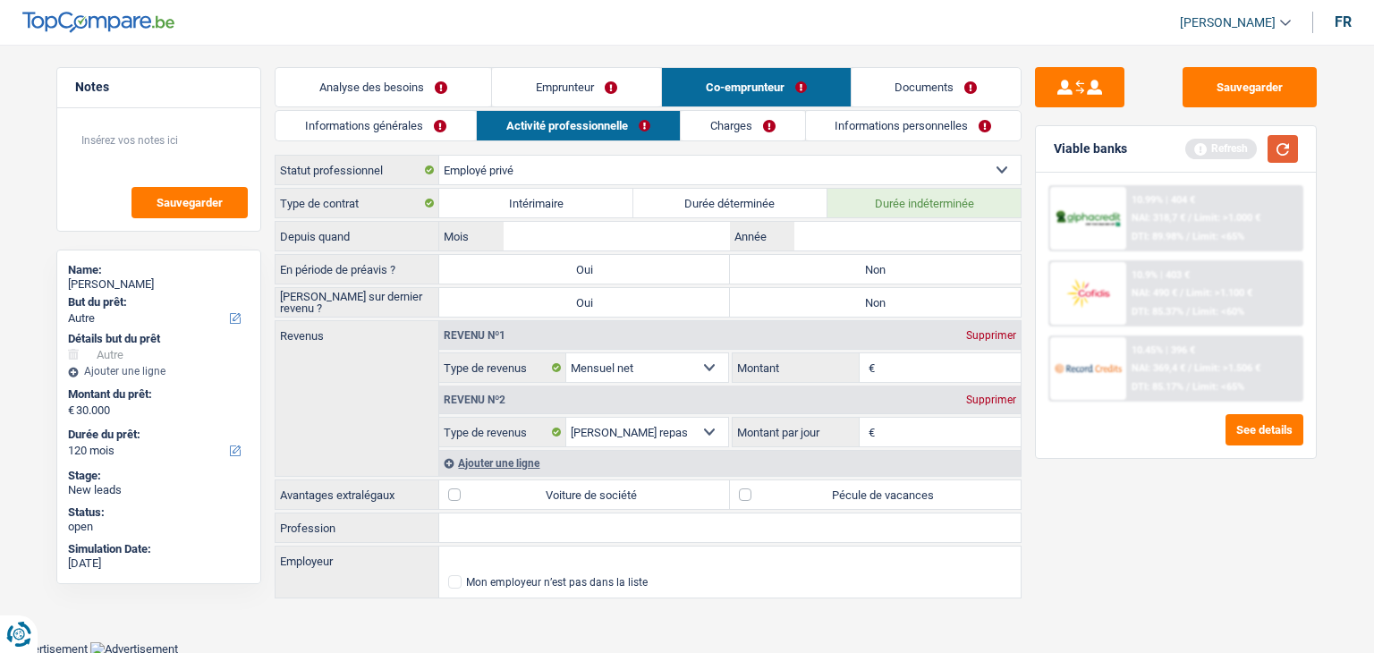
click at [1282, 149] on button "button" at bounding box center [1283, 149] width 30 height 28
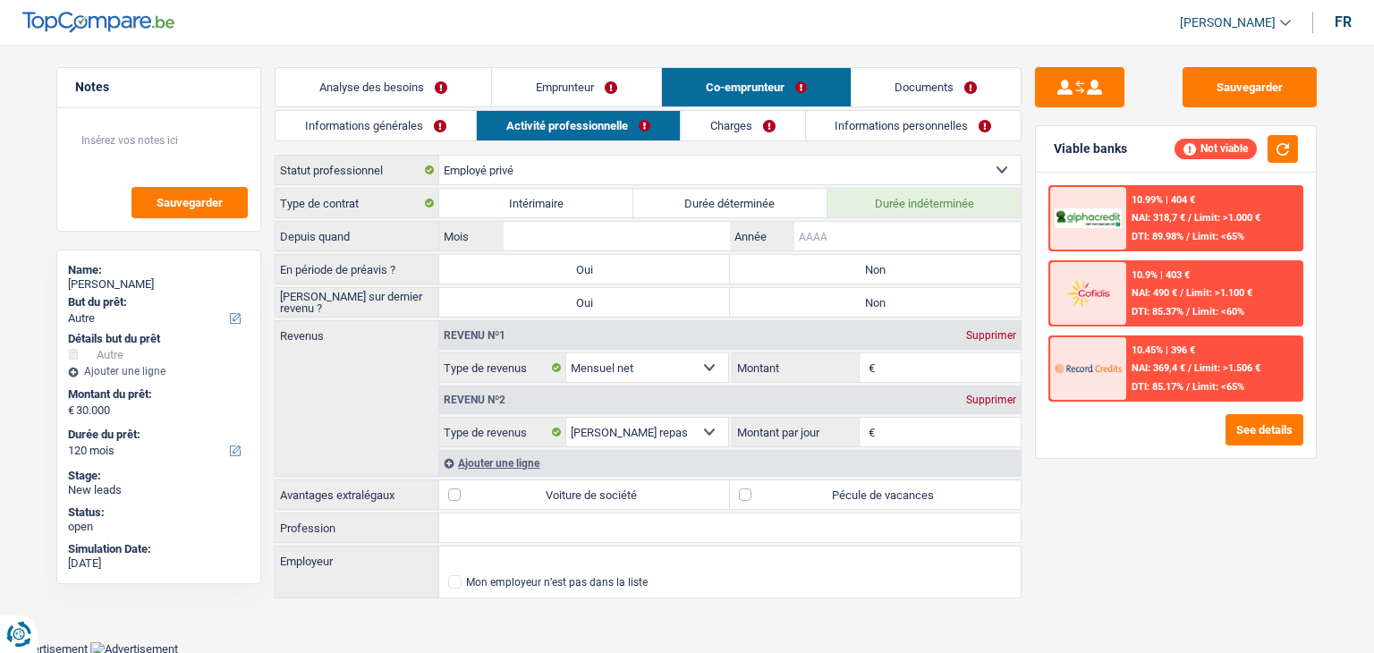
click at [826, 237] on input "Année" at bounding box center [907, 236] width 226 height 29
click at [922, 226] on input "Année" at bounding box center [907, 236] width 226 height 29
click at [920, 228] on input "Année" at bounding box center [907, 236] width 226 height 29
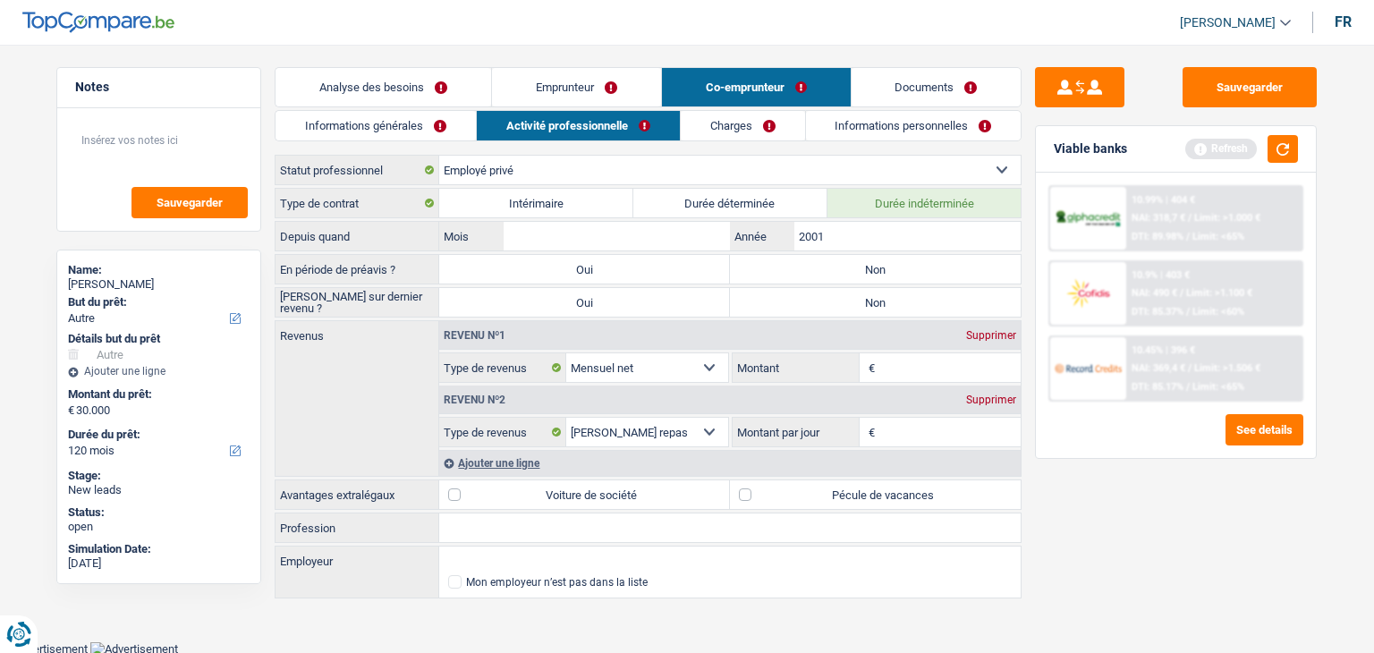
type input "2001"
click at [716, 231] on input "Mois" at bounding box center [617, 236] width 226 height 29
type input "01"
click at [1283, 144] on button "button" at bounding box center [1283, 149] width 30 height 28
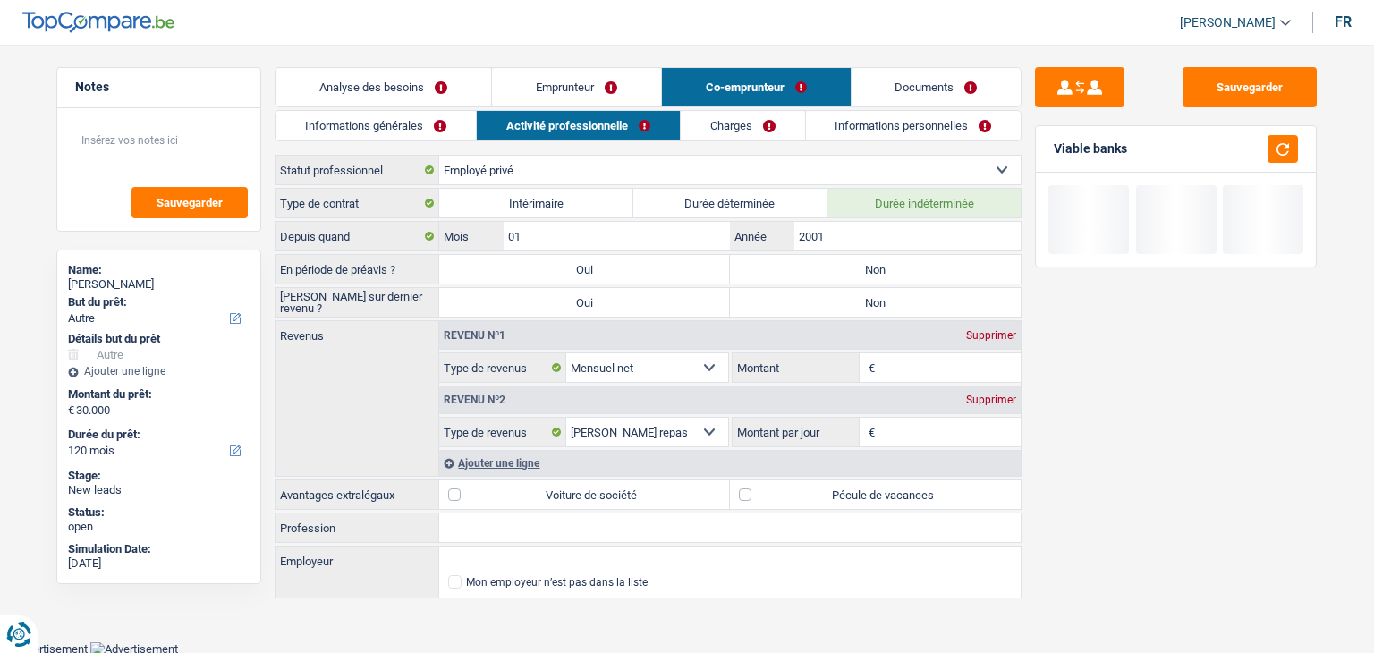
click at [930, 373] on input "Montant" at bounding box center [950, 367] width 142 height 29
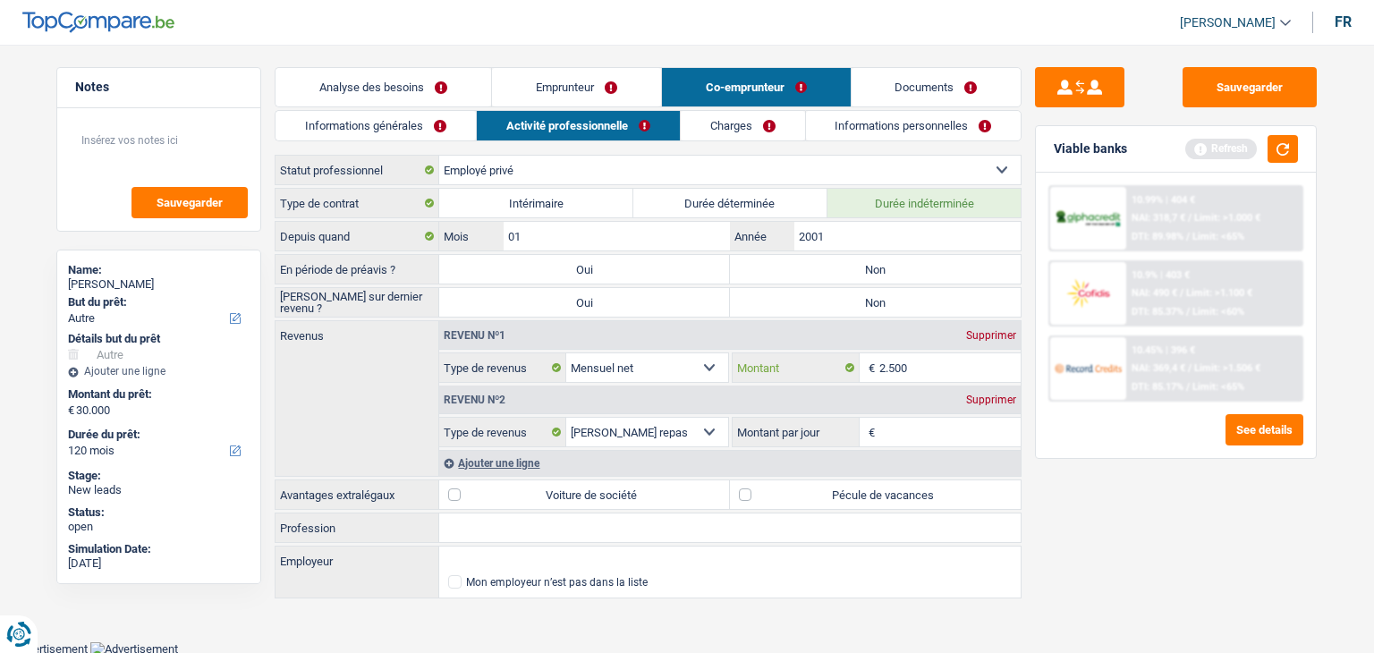
type input "2.500"
click at [908, 423] on input "Montant par jour" at bounding box center [950, 432] width 142 height 29
click at [1267, 158] on div "Refresh" at bounding box center [1241, 149] width 113 height 28
click at [1274, 151] on button "button" at bounding box center [1283, 149] width 30 height 28
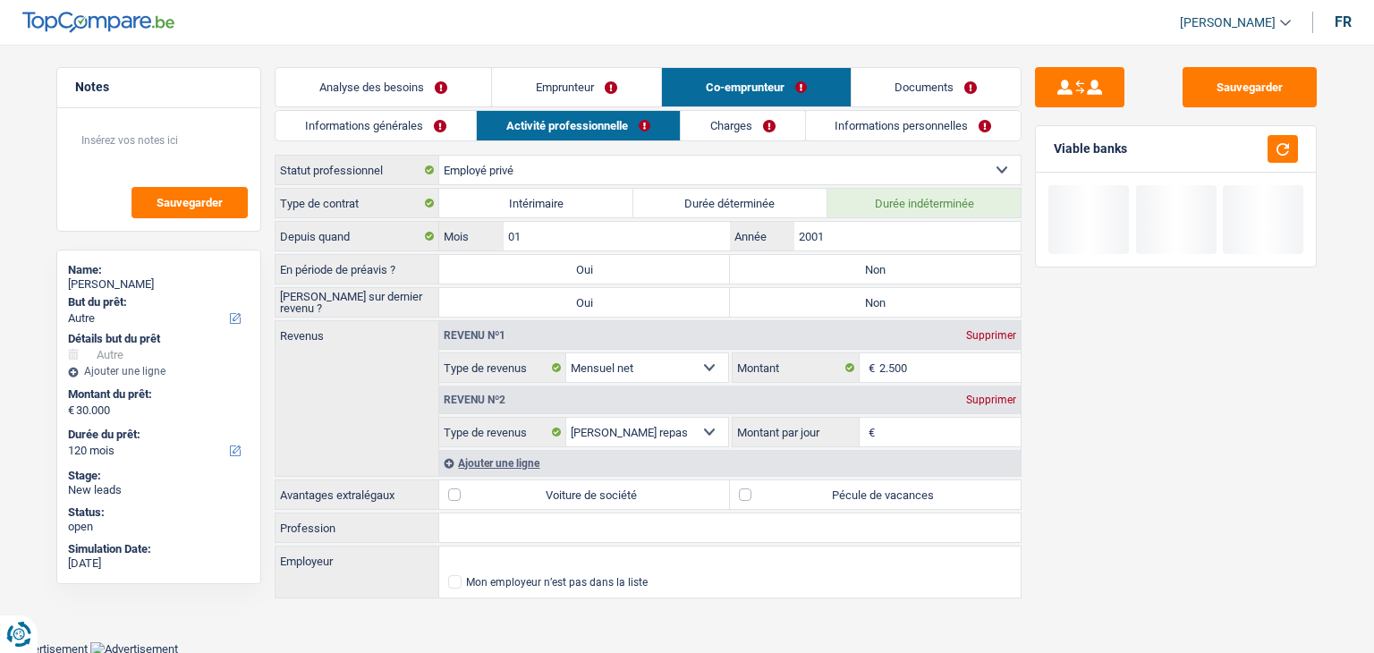
drag, startPoint x: 1138, startPoint y: 145, endPoint x: 1043, endPoint y: 146, distance: 94.8
click at [1043, 146] on div "Viable banks" at bounding box center [1176, 149] width 280 height 47
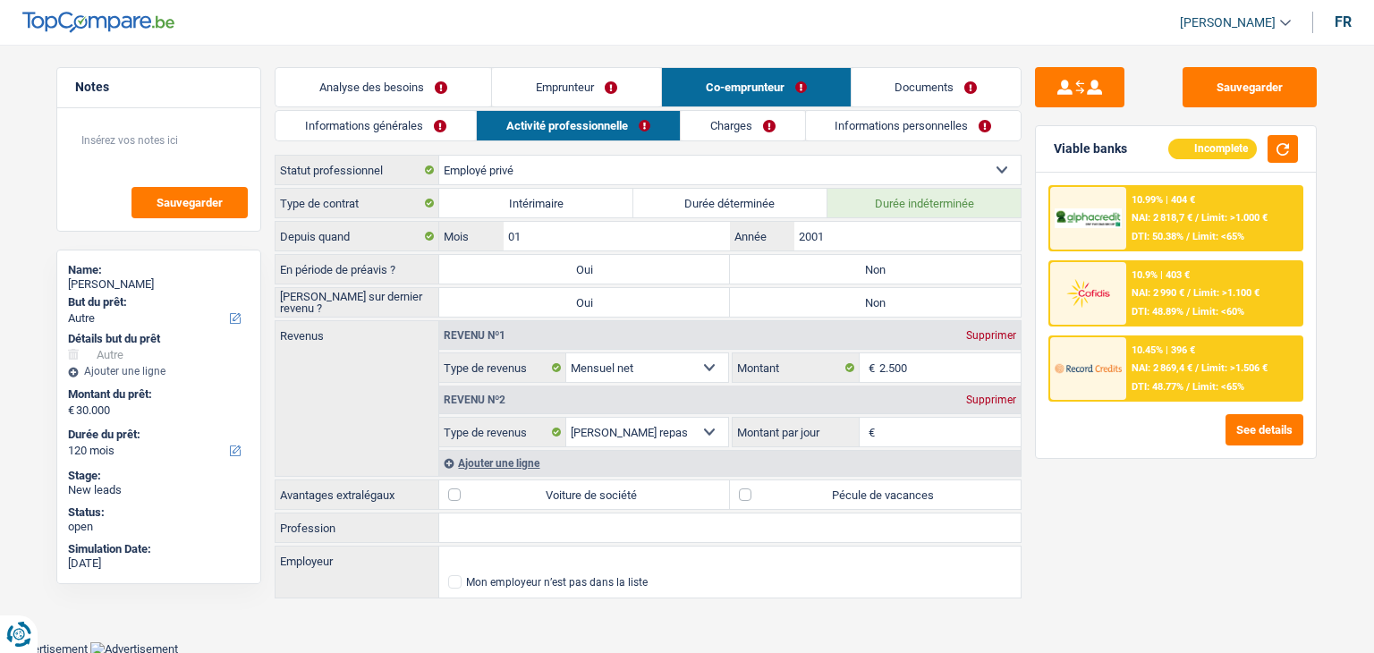
click at [983, 394] on div "Supprimer" at bounding box center [991, 399] width 59 height 11
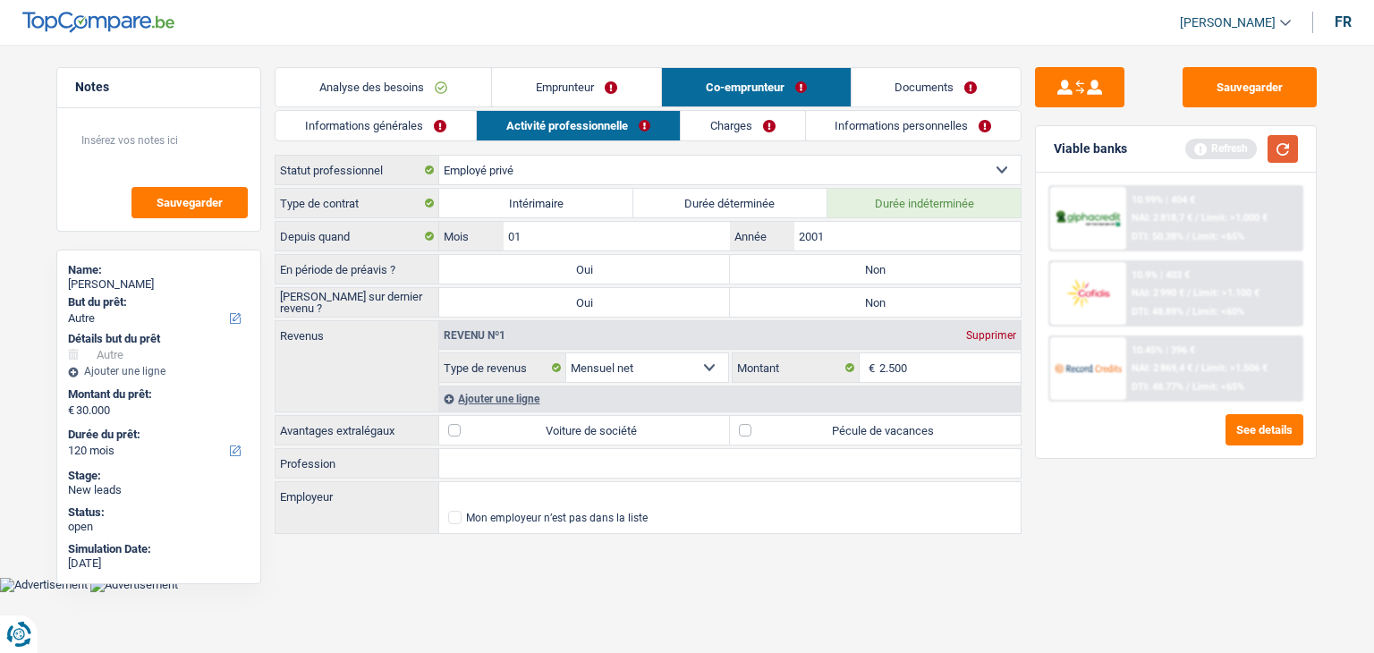
click at [1285, 148] on button "button" at bounding box center [1283, 149] width 30 height 28
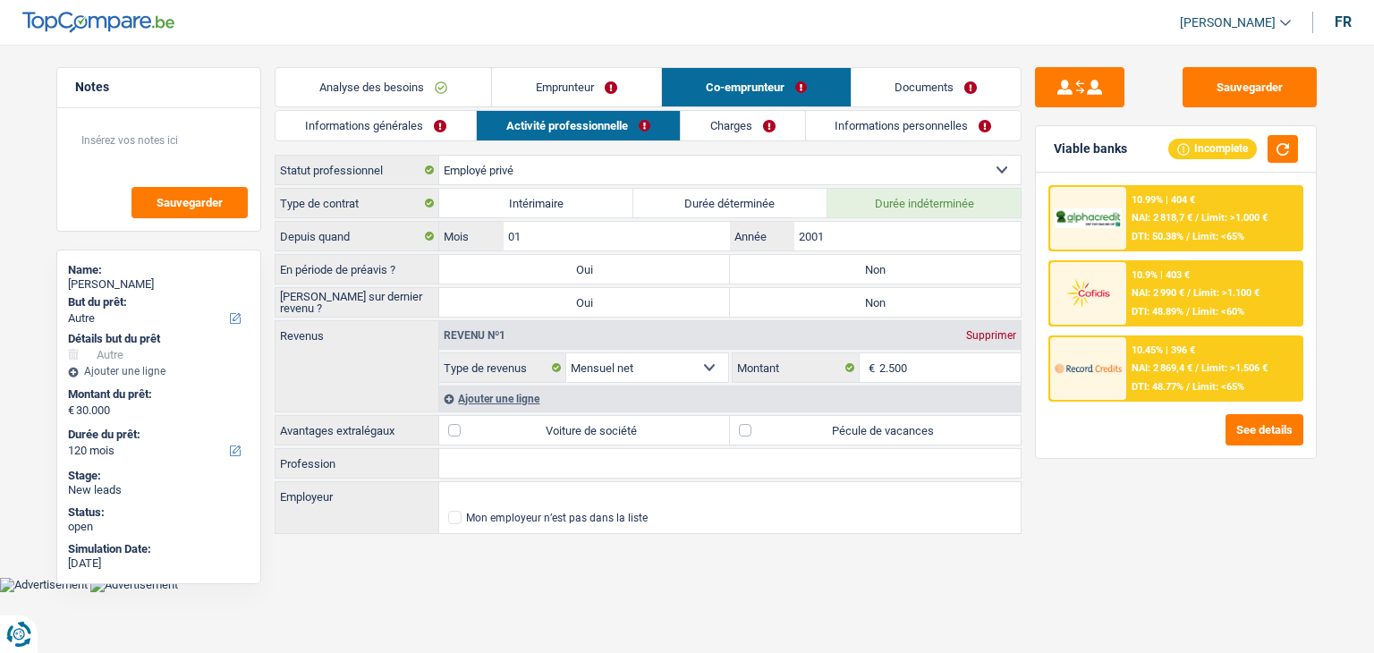
click at [801, 434] on label "Pécule de vacances" at bounding box center [875, 430] width 291 height 29
click at [801, 434] on input "Pécule de vacances" at bounding box center [875, 430] width 291 height 29
checkbox input "true"
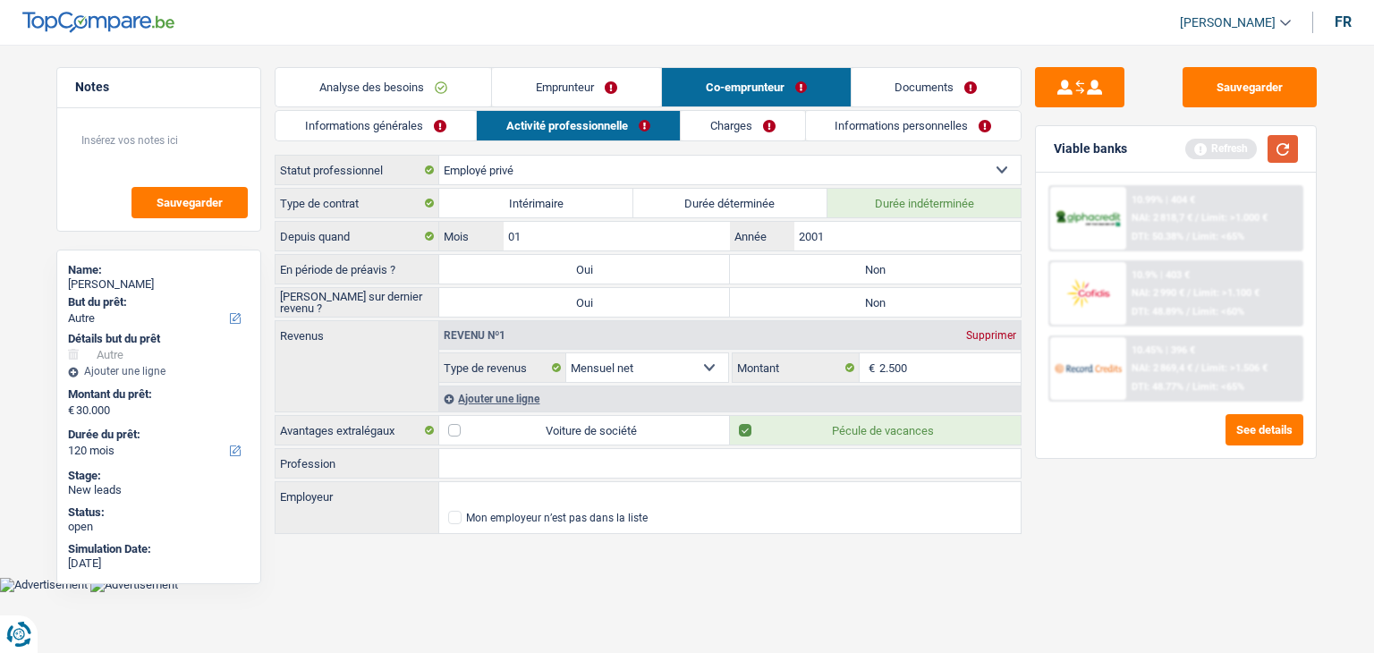
drag, startPoint x: 1275, startPoint y: 156, endPoint x: 1293, endPoint y: 155, distance: 17.9
click at [1285, 156] on button "button" at bounding box center [1283, 149] width 30 height 28
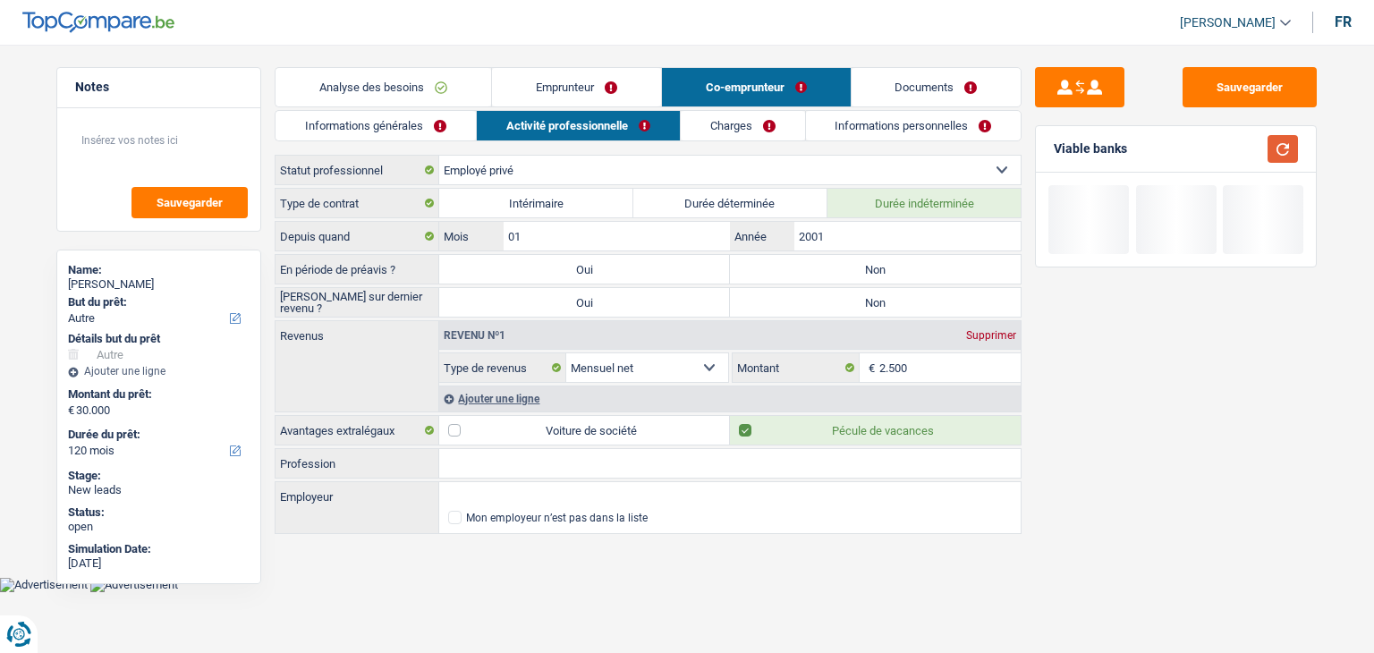
click at [1293, 155] on button "button" at bounding box center [1283, 149] width 30 height 28
click at [720, 128] on link "Charges" at bounding box center [743, 126] width 124 height 30
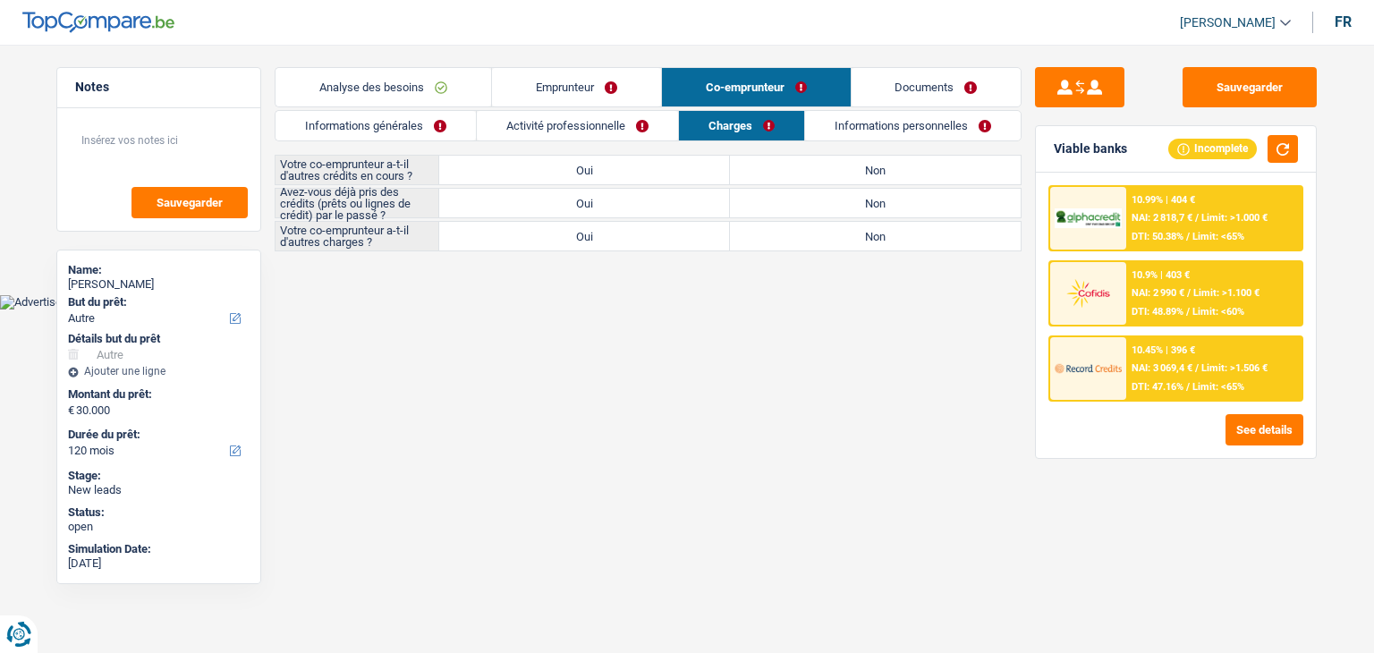
click at [810, 163] on label "Non" at bounding box center [875, 170] width 291 height 29
click at [810, 163] on input "Non" at bounding box center [875, 170] width 291 height 29
radio input "true"
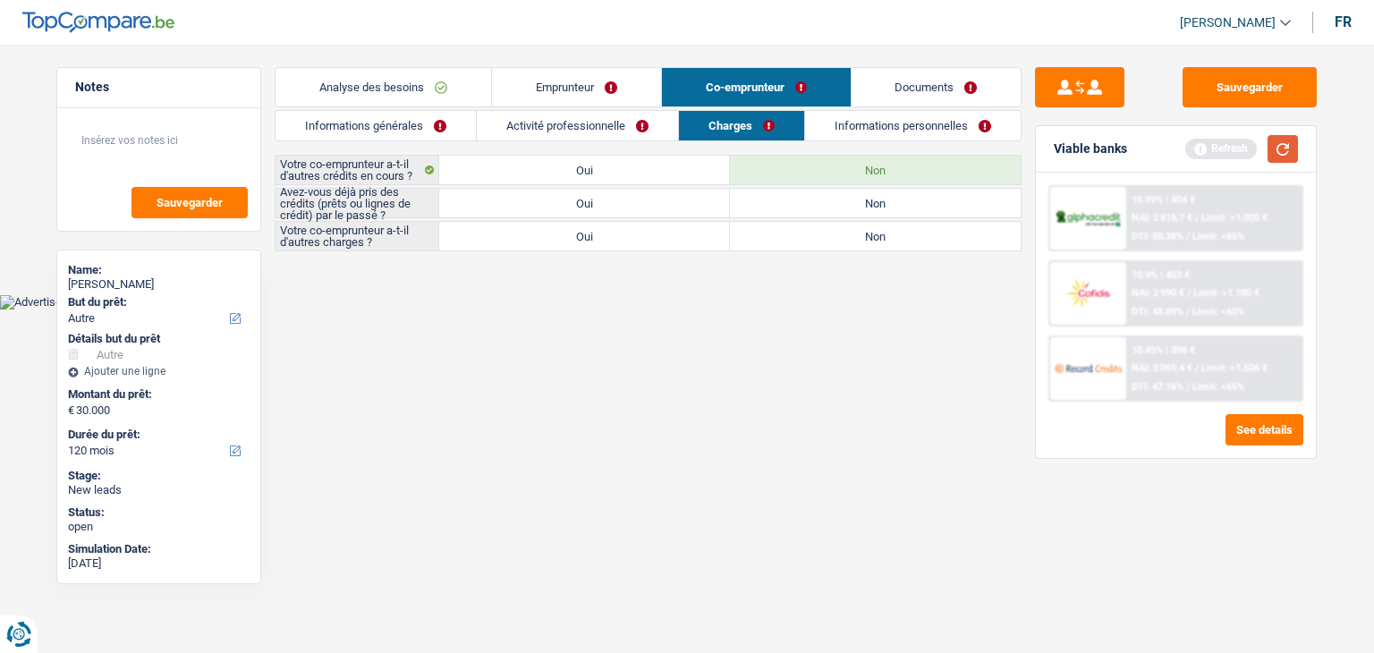
click at [1286, 152] on button "button" at bounding box center [1283, 149] width 30 height 28
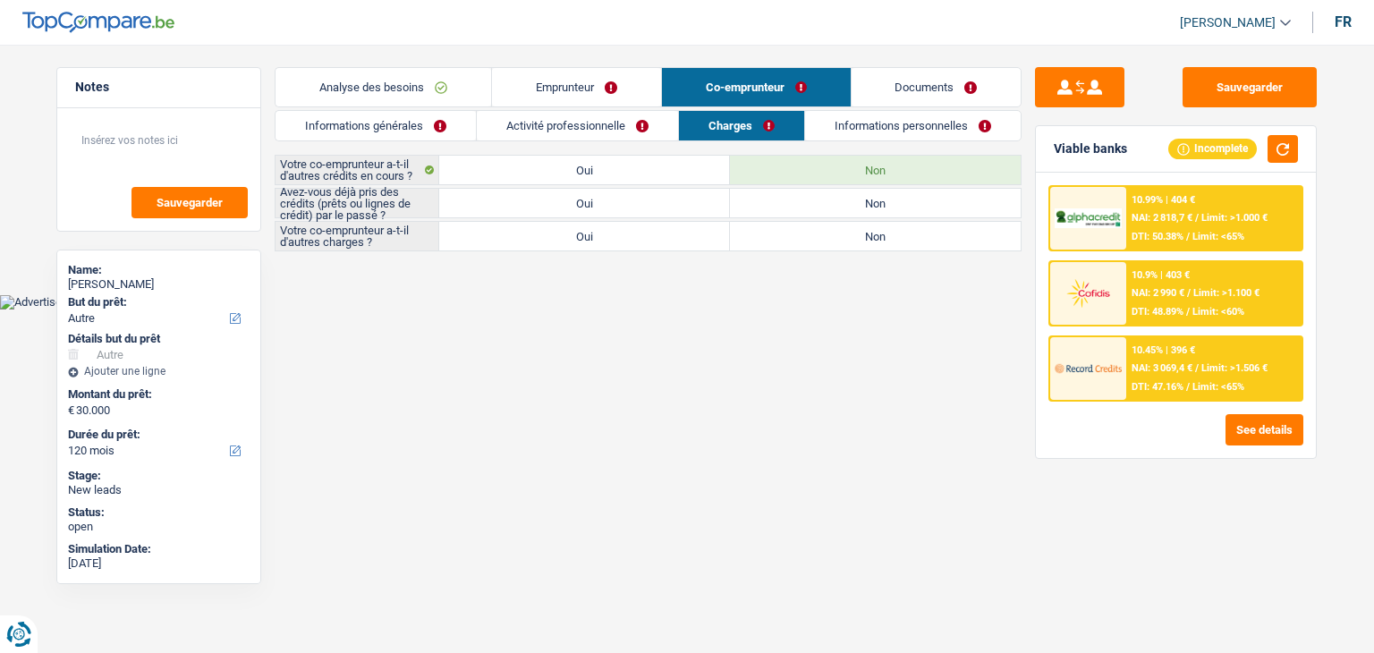
click at [588, 208] on label "Oui" at bounding box center [584, 203] width 291 height 29
click at [588, 208] on input "Oui" at bounding box center [584, 203] width 291 height 29
radio input "true"
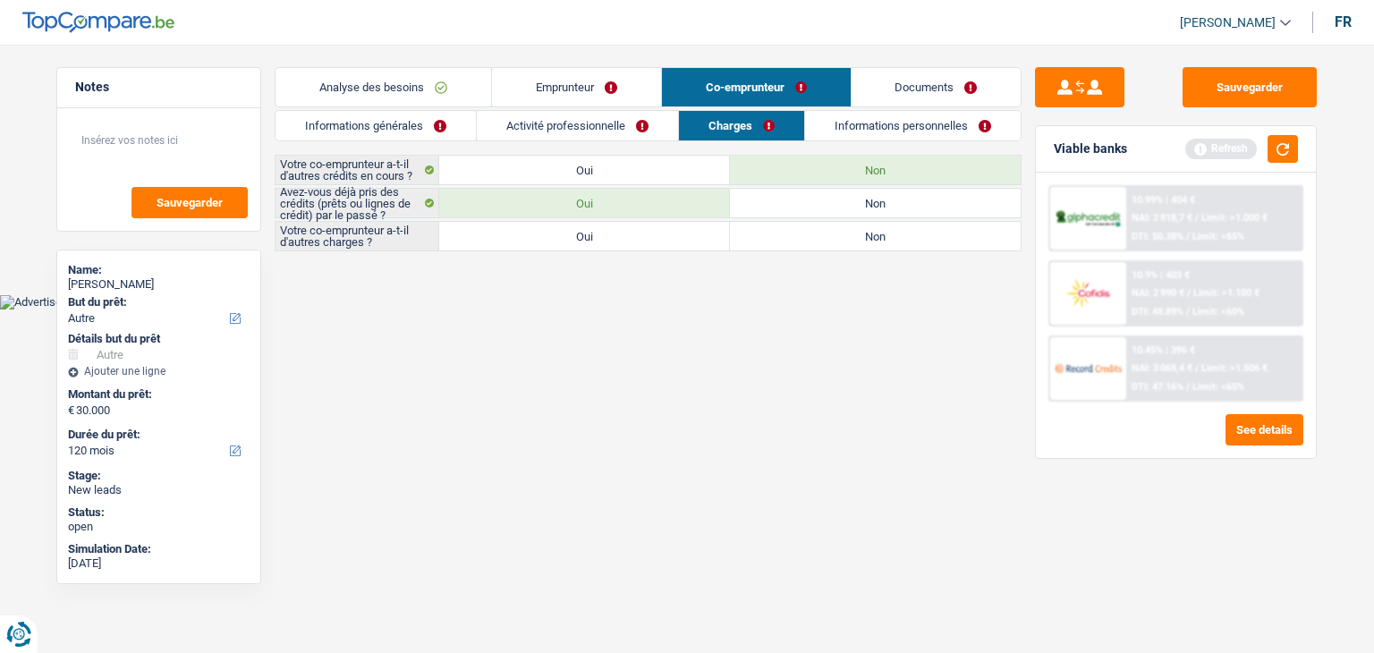
click at [841, 246] on label "Non" at bounding box center [875, 236] width 291 height 29
click at [841, 246] on input "Non" at bounding box center [875, 236] width 291 height 29
radio input "true"
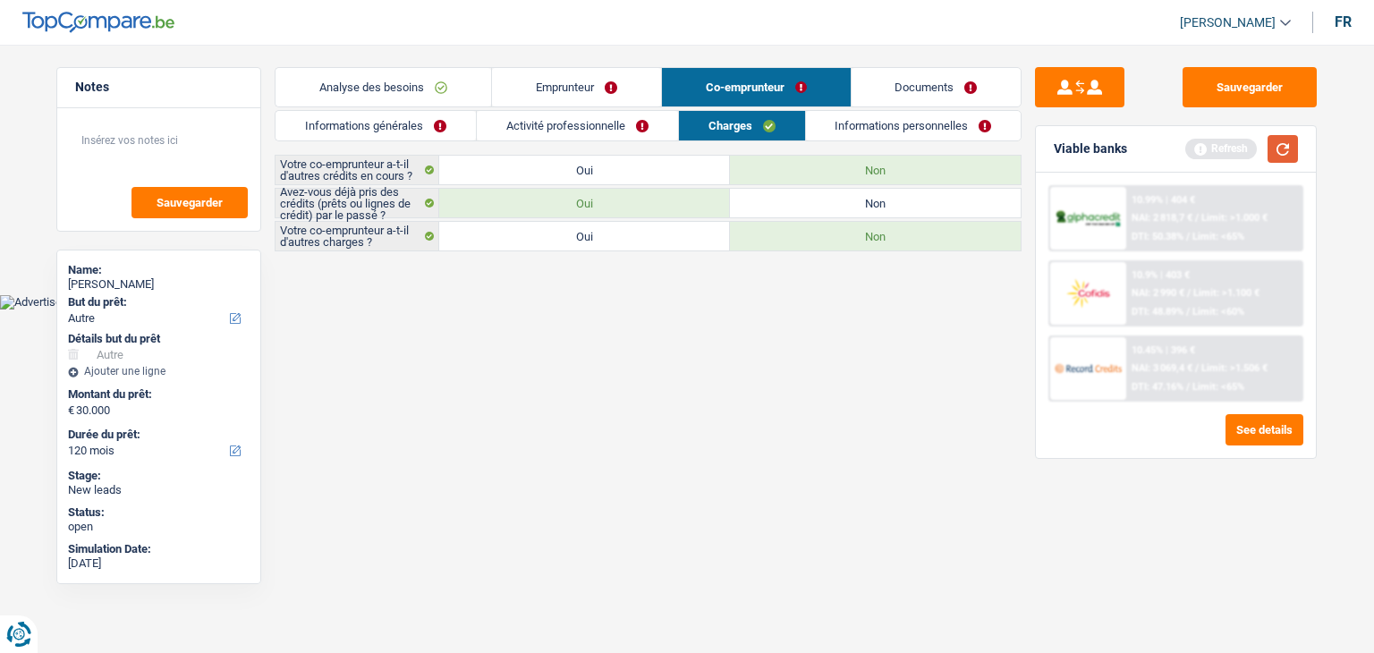
click at [1277, 154] on button "button" at bounding box center [1283, 149] width 30 height 28
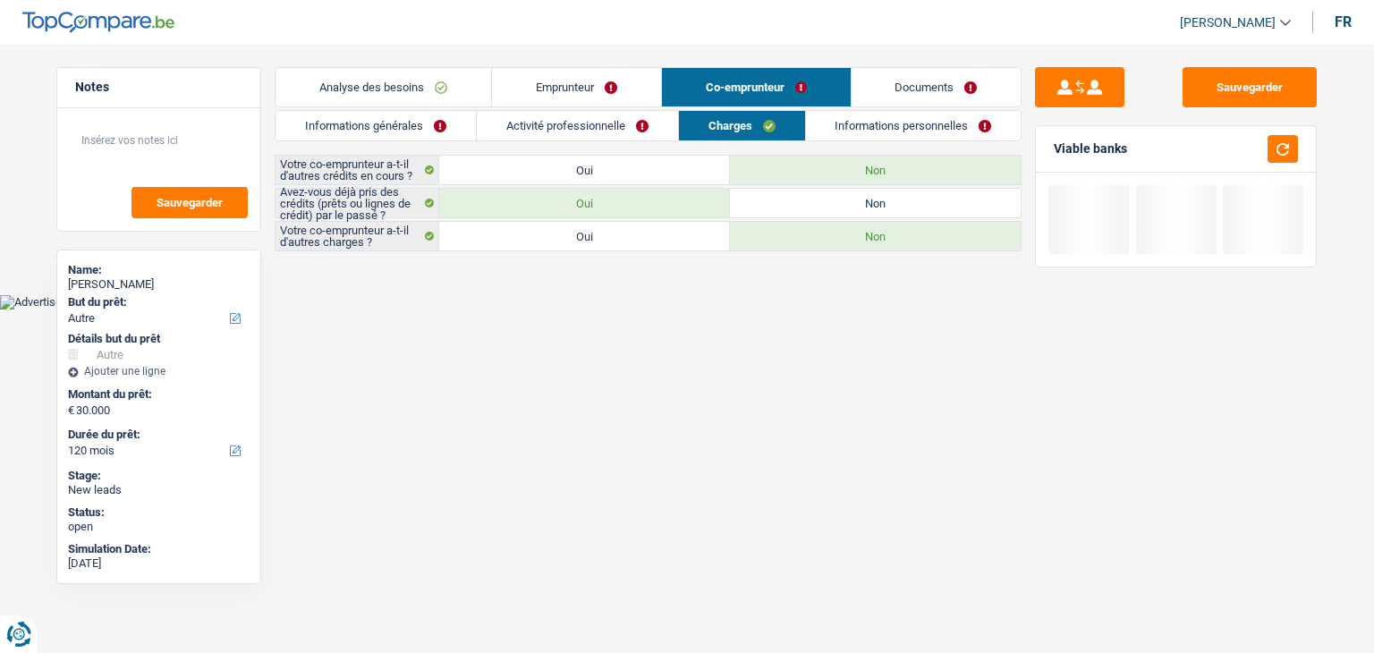
click at [1051, 120] on div "Sauvegarder Viable banks" at bounding box center [1176, 343] width 309 height 553
click at [847, 123] on link "Informations personnelles" at bounding box center [914, 126] width 216 height 30
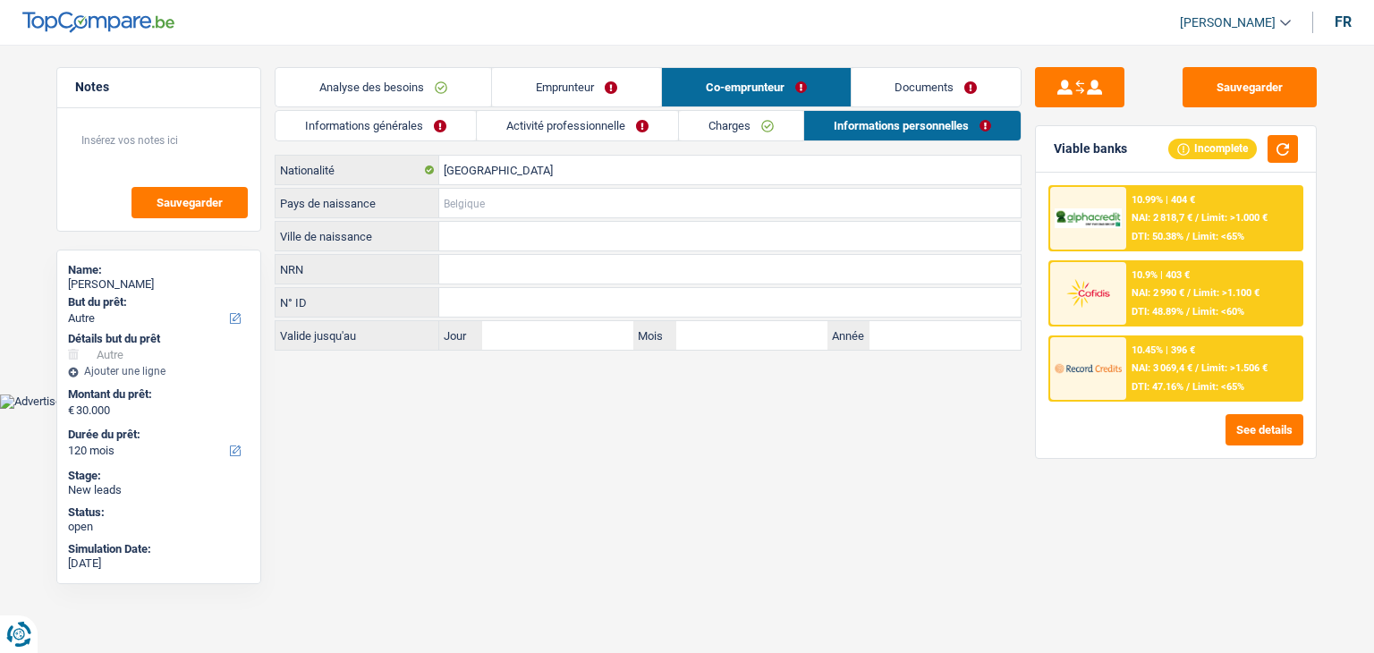
click at [536, 198] on input "Pays de naissance" at bounding box center [729, 203] width 581 height 29
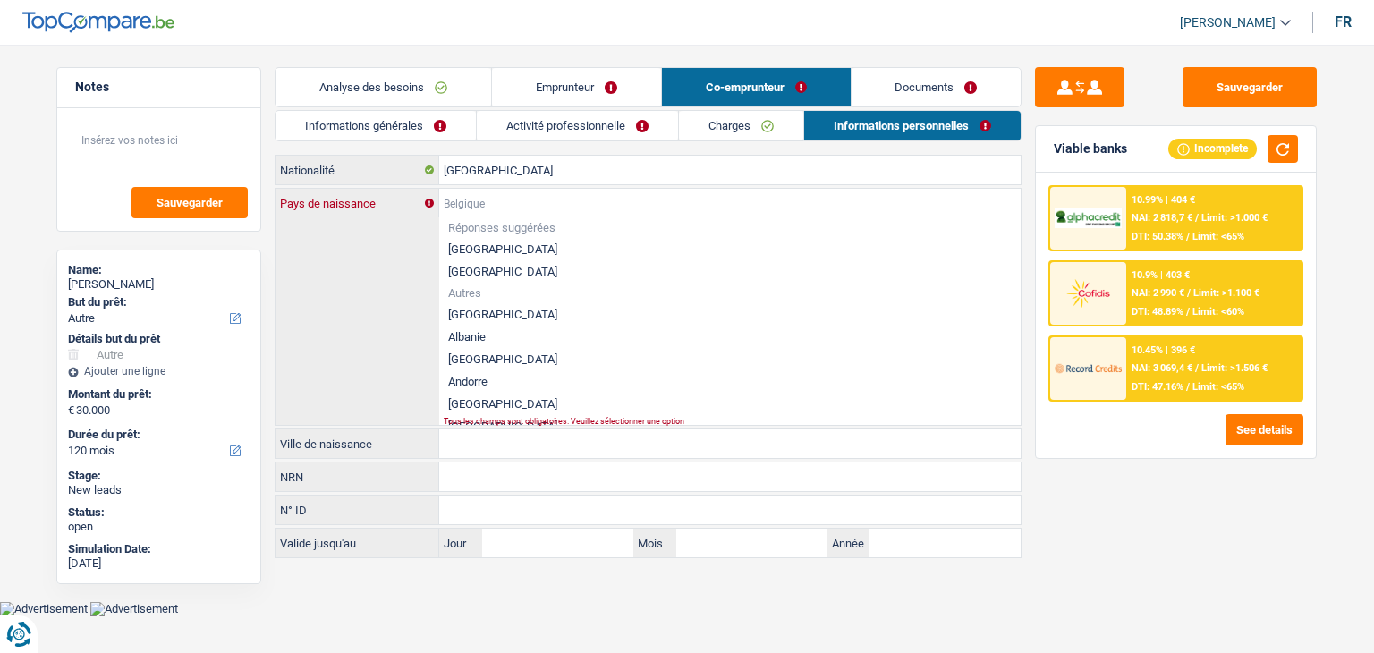
type input "B"
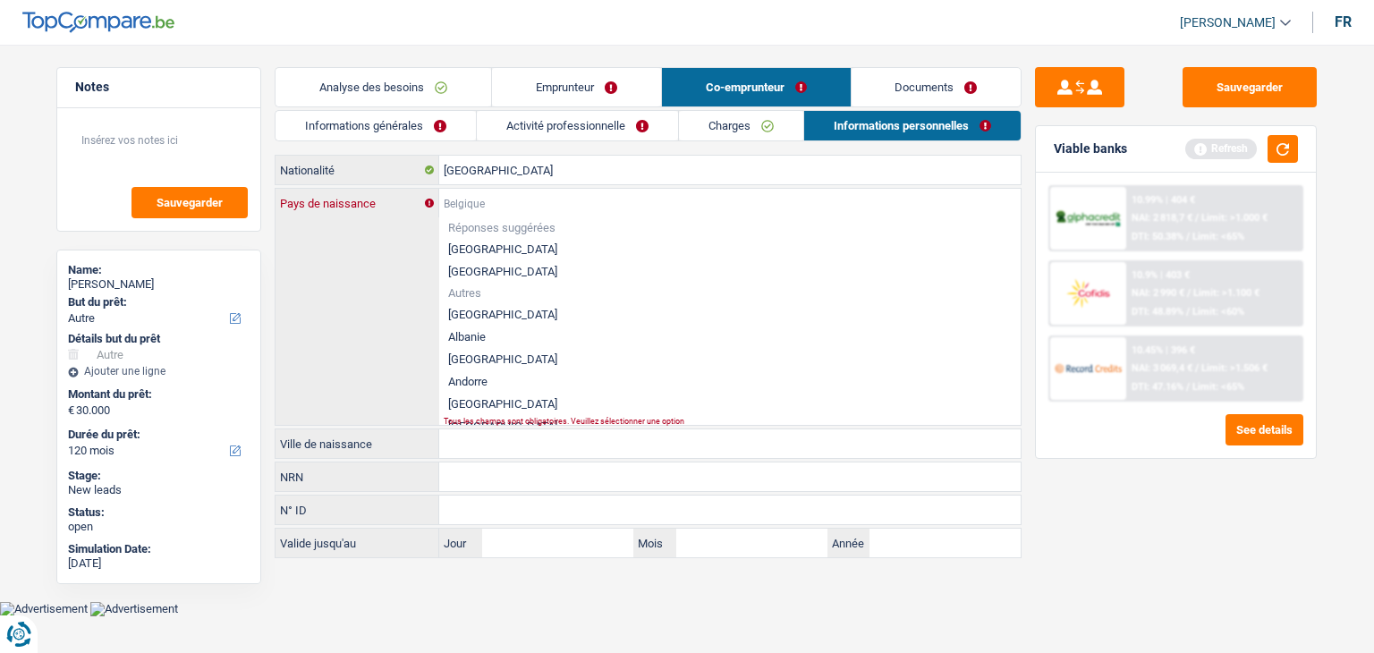
type input "e"
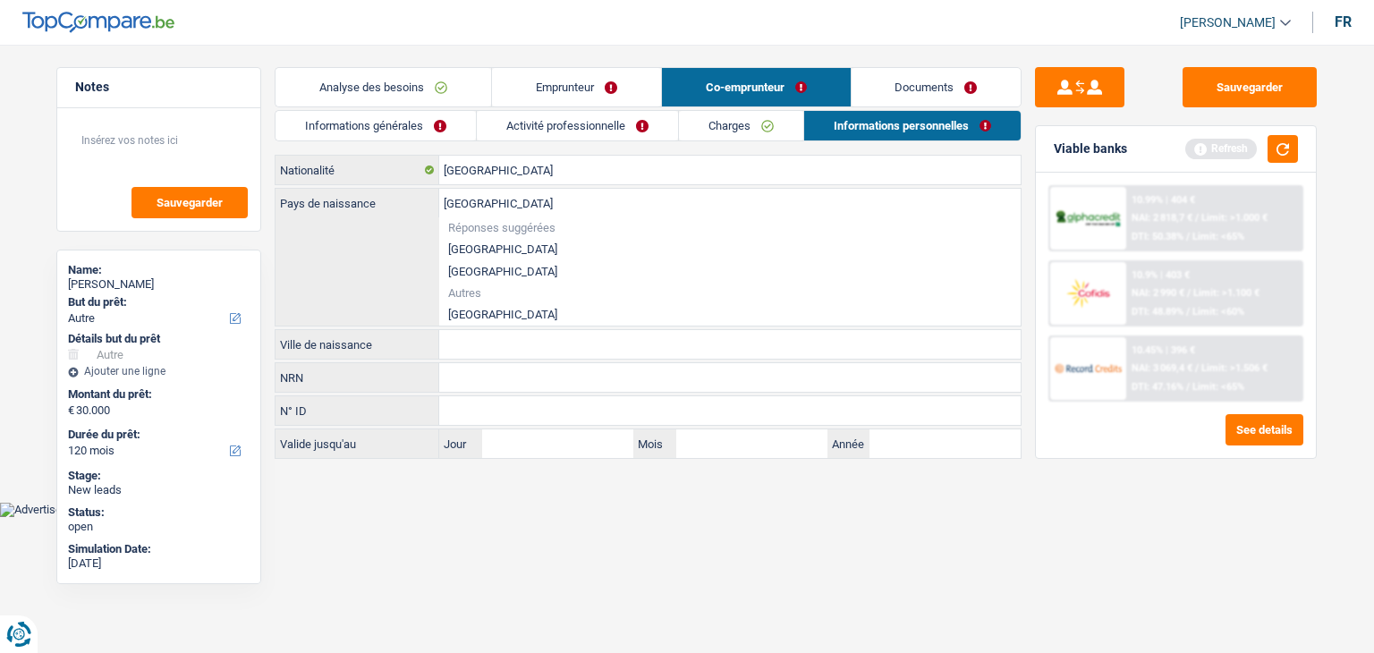
click at [486, 243] on li "[GEOGRAPHIC_DATA]" at bounding box center [729, 249] width 581 height 22
type input "[GEOGRAPHIC_DATA]"
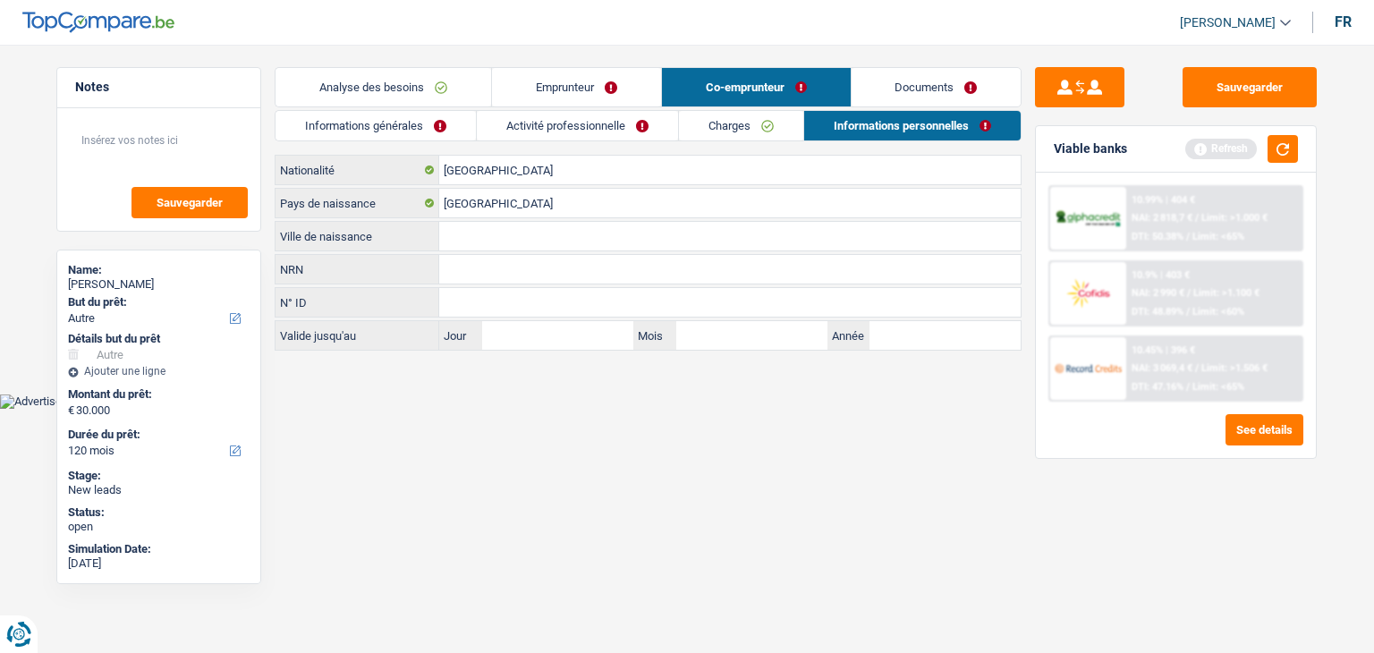
click at [491, 241] on input "Ville de naissance" at bounding box center [729, 236] width 581 height 29
click at [503, 198] on input "[GEOGRAPHIC_DATA]" at bounding box center [729, 203] width 581 height 29
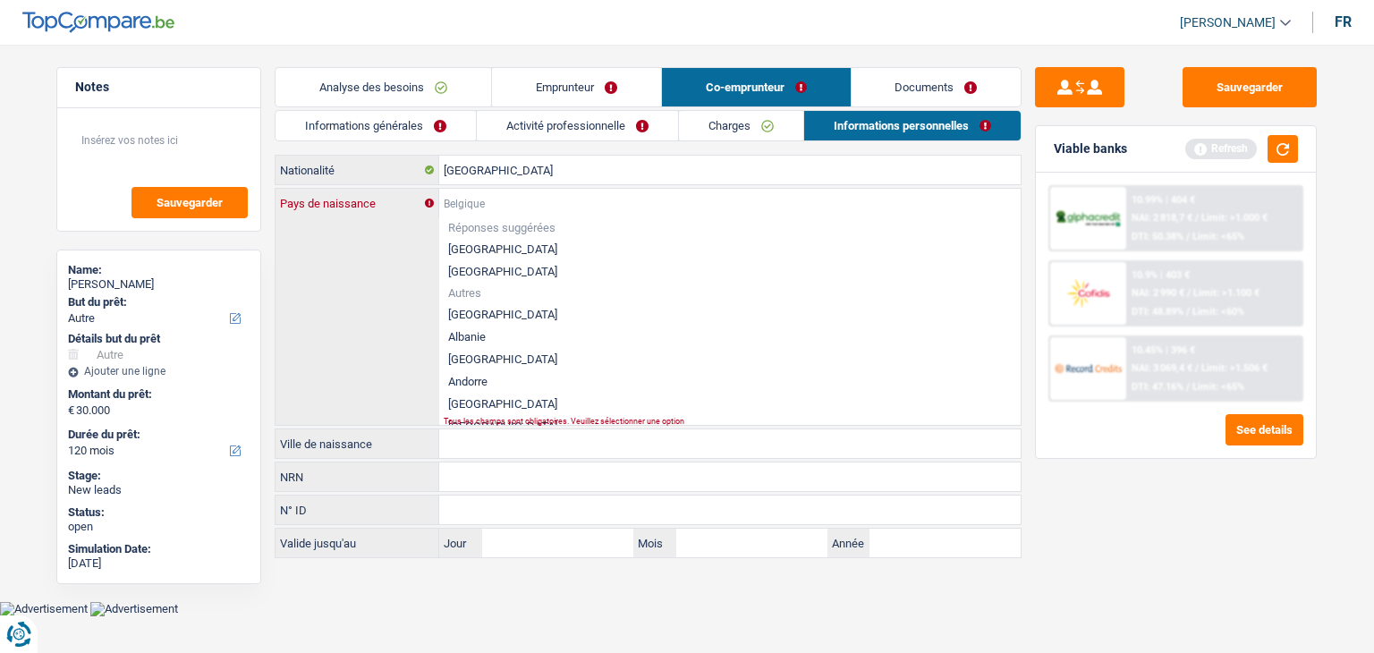
type input "f"
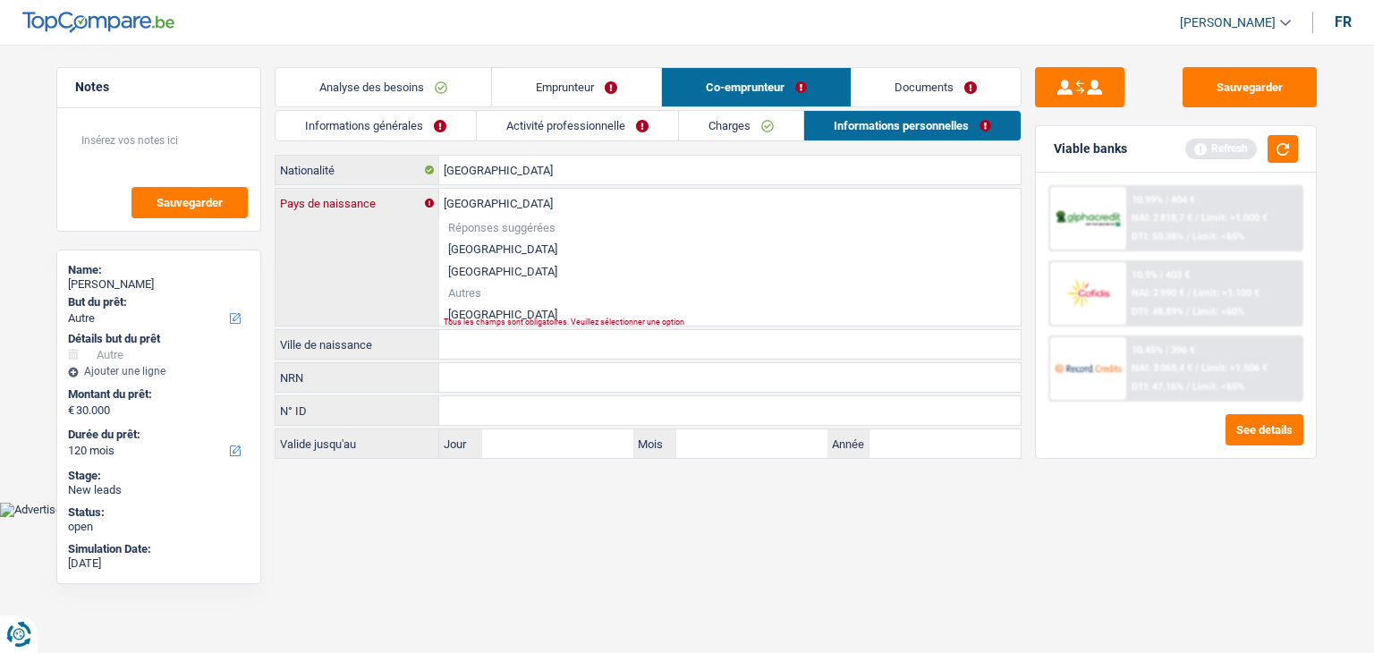
type input "[GEOGRAPHIC_DATA]"
click at [471, 318] on div "Tous les champs sont obligatoires. Veuillez sélectionner une option" at bounding box center [702, 321] width 517 height 7
click at [465, 318] on div "Tous les champs sont obligatoires. Veuillez sélectionner une option" at bounding box center [702, 321] width 517 height 7
click at [465, 311] on li "[GEOGRAPHIC_DATA]" at bounding box center [729, 314] width 581 height 22
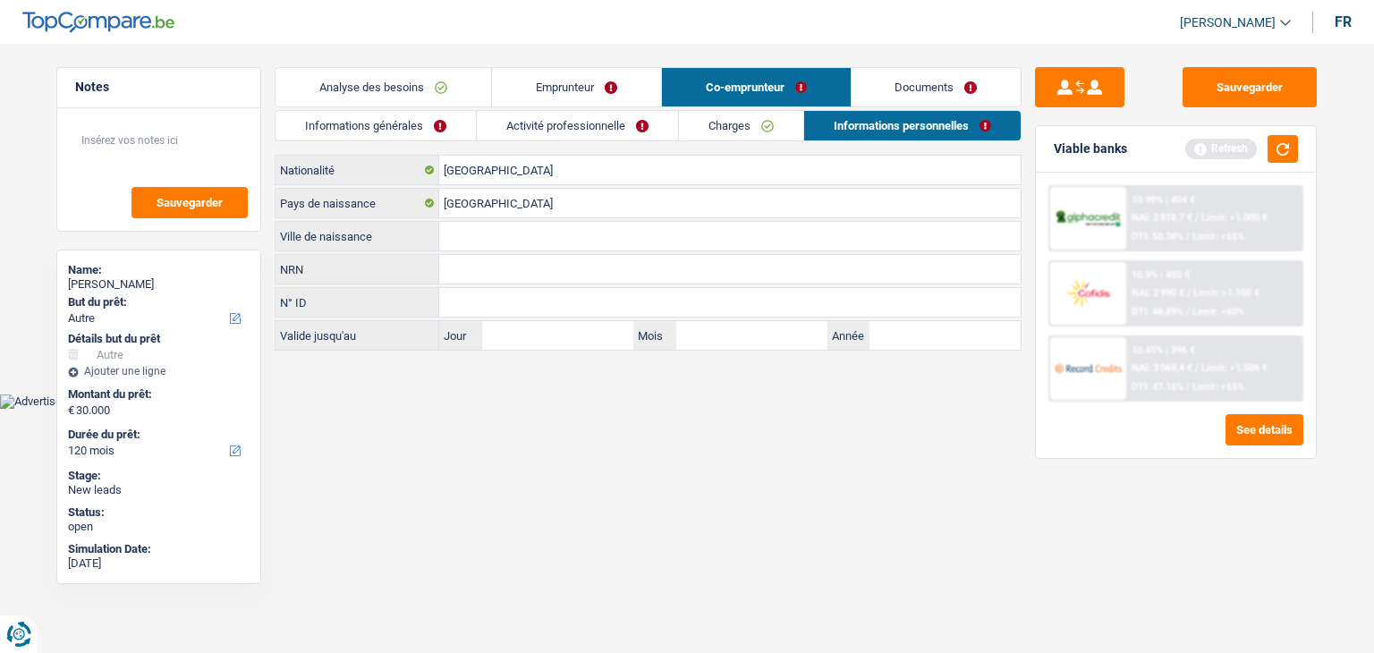
click at [446, 237] on input "Ville de naissance" at bounding box center [729, 236] width 581 height 29
type input "Gemont"
click at [1274, 155] on button "button" at bounding box center [1283, 149] width 30 height 28
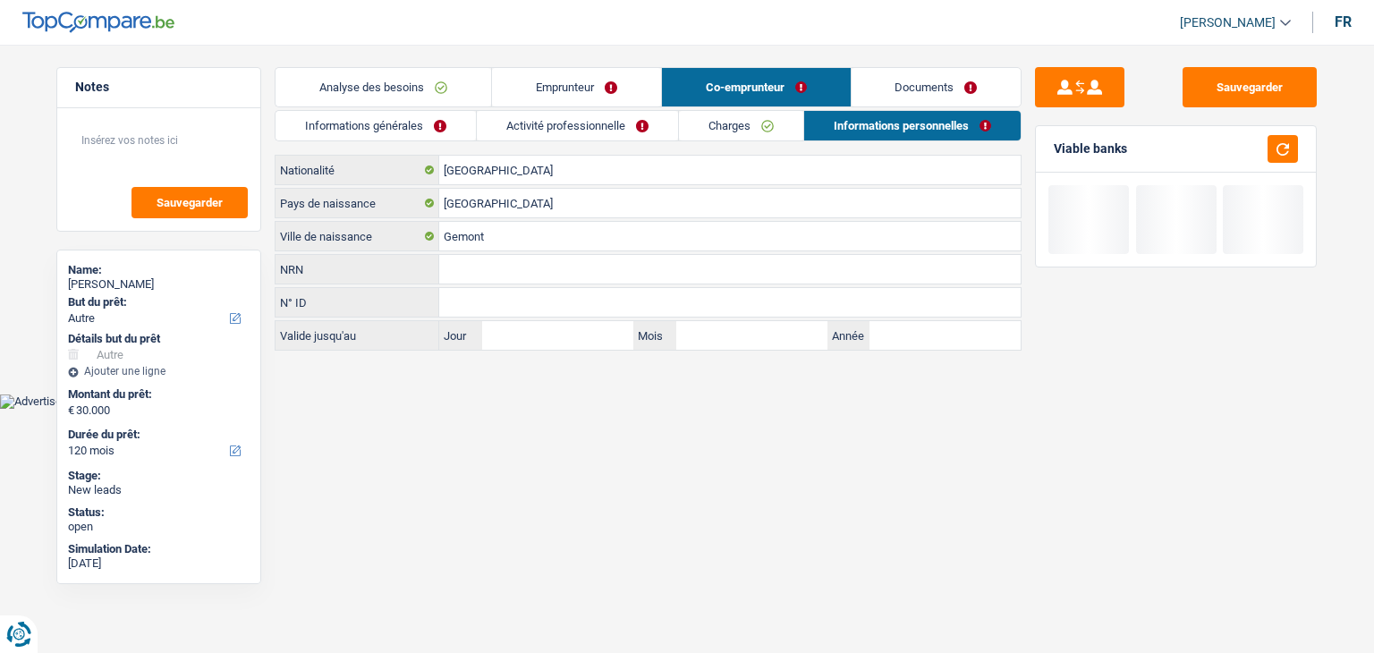
click at [531, 409] on html "Vous avez le contrôle de vos données Nous utilisons des cookies, tout comme nos…" at bounding box center [687, 204] width 1374 height 409
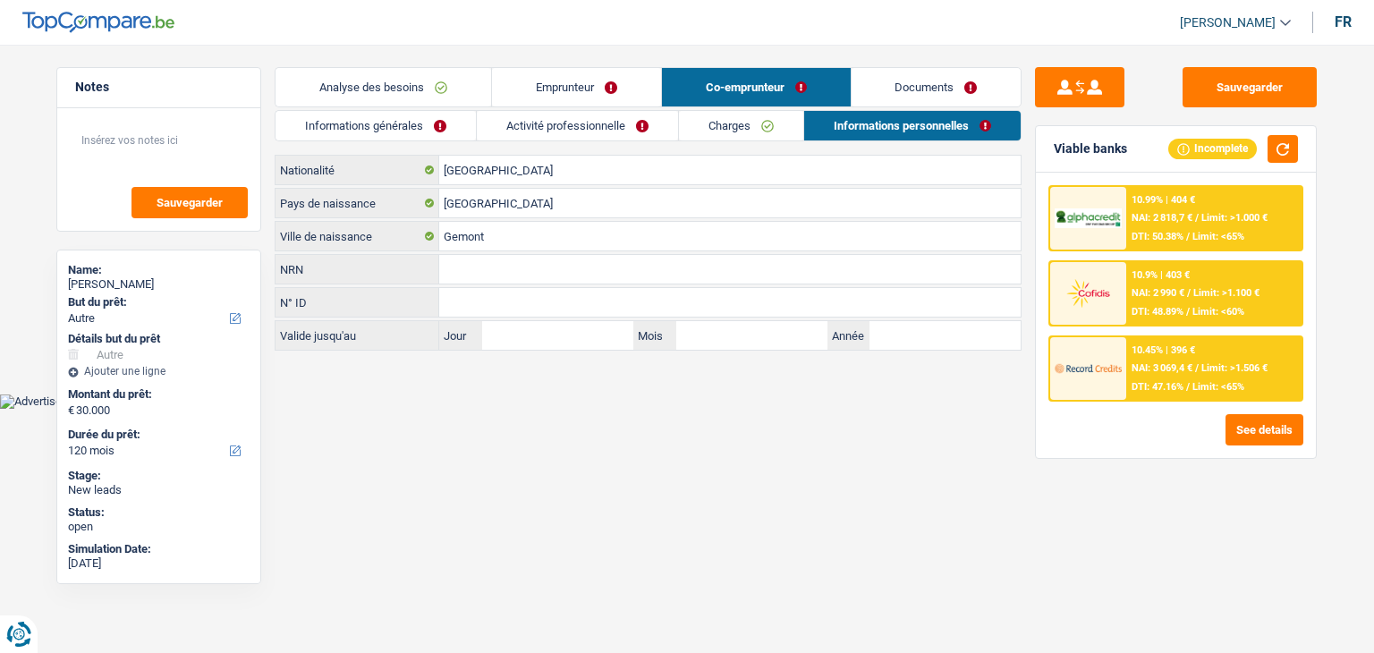
click at [1027, 138] on div "Sauvegarder Viable banks Incomplete 10.99% | 404 € NAI: 2 818,7 € / Limit: >1.0…" at bounding box center [1176, 343] width 309 height 553
click at [456, 409] on html "Vous avez le contrôle de vos données Nous utilisons des cookies, tout comme nos…" at bounding box center [687, 204] width 1374 height 409
drag, startPoint x: 461, startPoint y: 421, endPoint x: 477, endPoint y: 420, distance: 16.2
click at [465, 409] on html "Vous avez le contrôle de vos données Nous utilisons des cookies, tout comme nos…" at bounding box center [687, 204] width 1374 height 409
click at [886, 91] on link "Documents" at bounding box center [937, 87] width 170 height 38
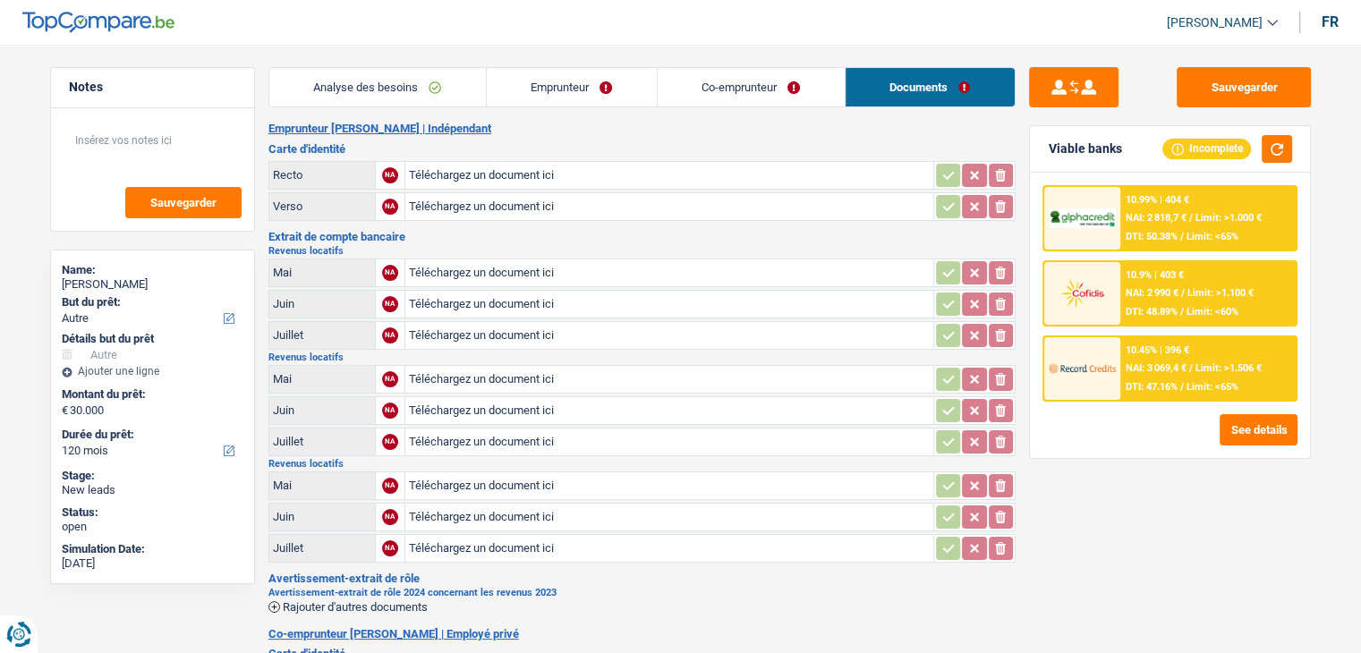
click at [440, 94] on link "Analyse des besoins" at bounding box center [377, 87] width 216 height 38
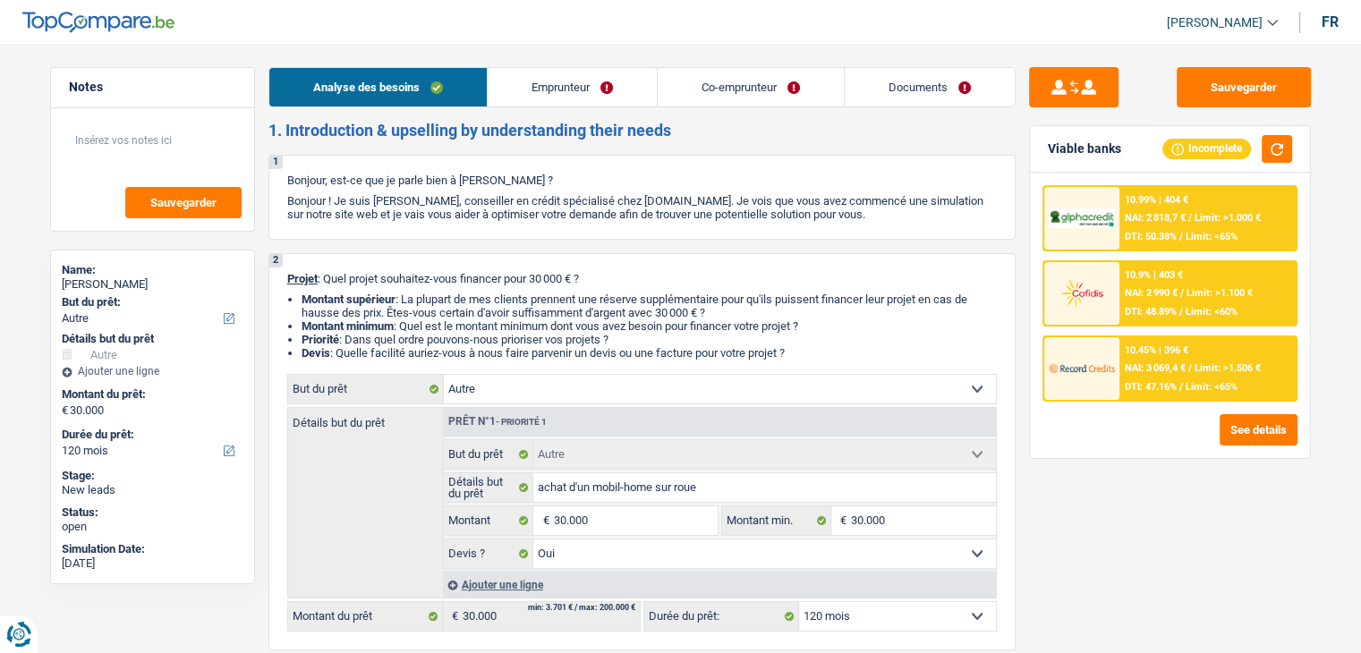
click at [893, 98] on link "Documents" at bounding box center [929, 87] width 170 height 38
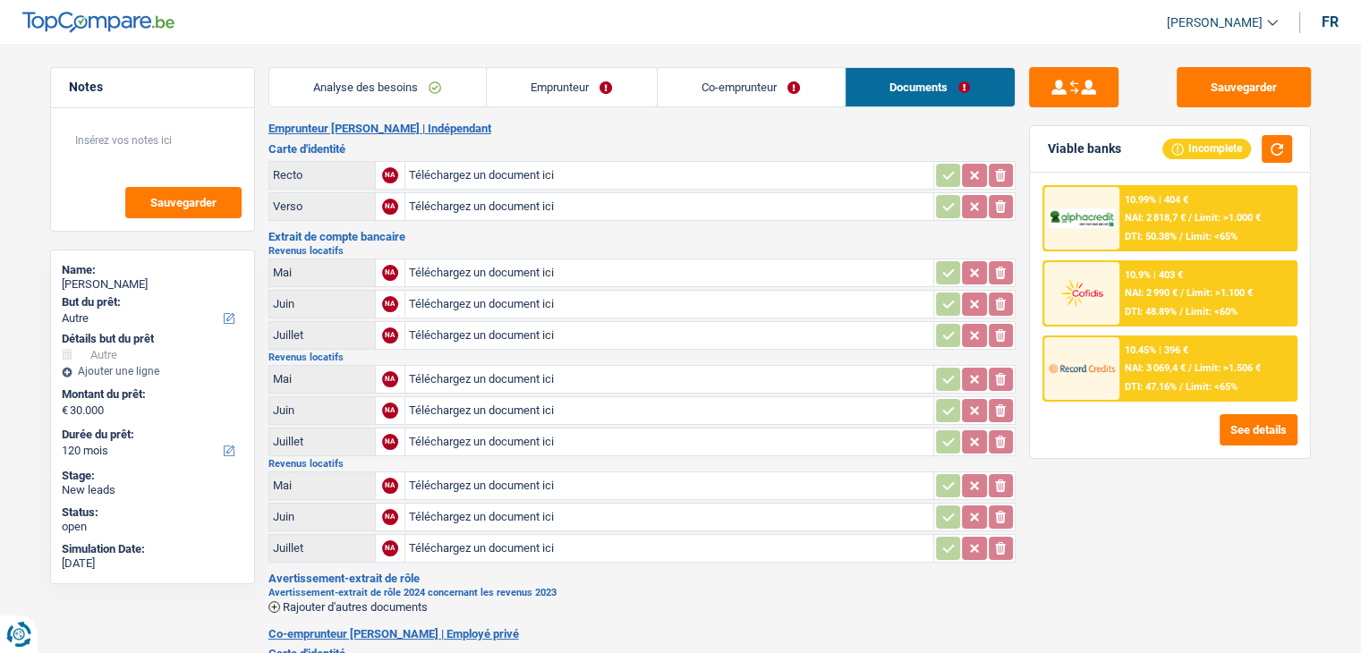
click at [564, 239] on h3 "Extrait de compte bancaire" at bounding box center [641, 237] width 747 height 12
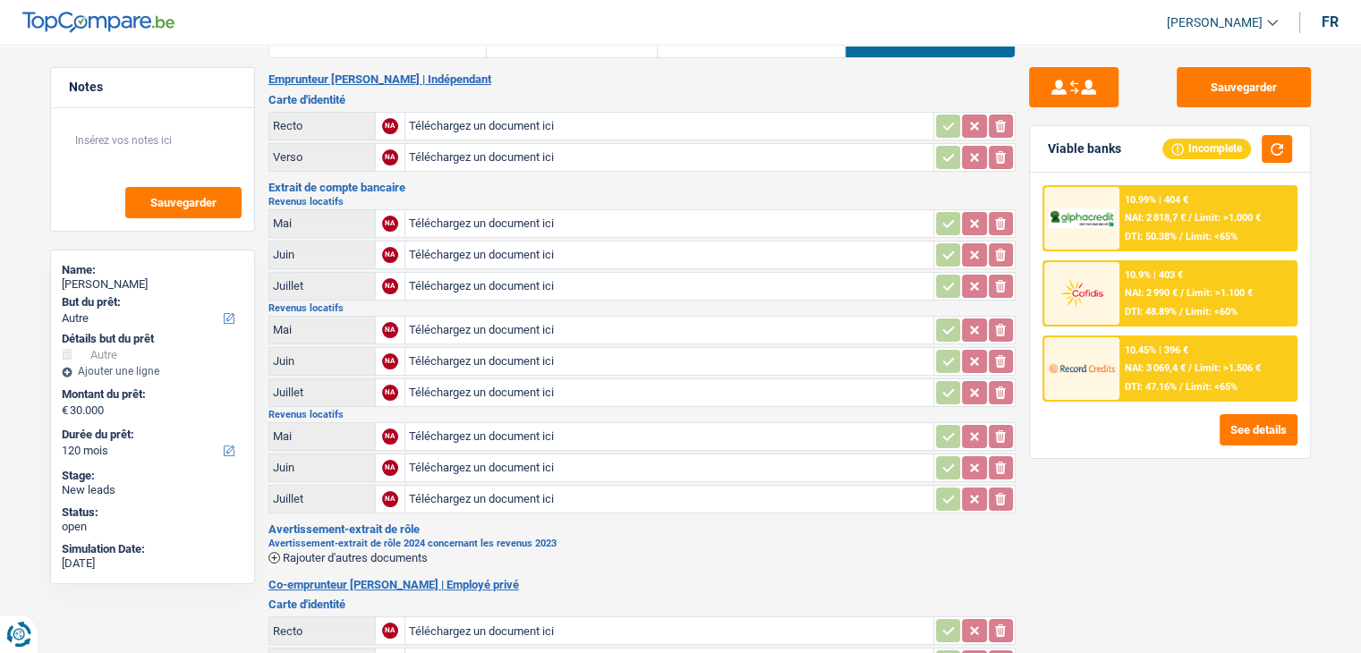
scroll to position [89, 0]
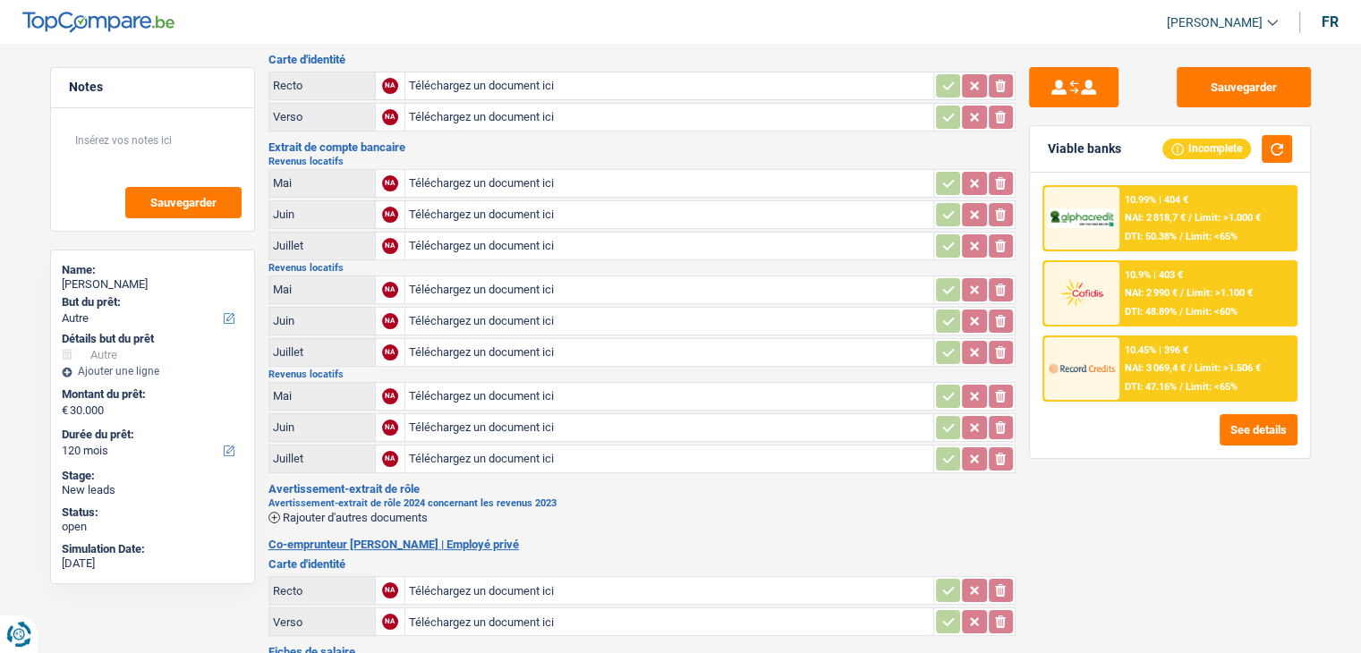
click at [499, 148] on h3 "Extrait de compte bancaire" at bounding box center [641, 147] width 747 height 12
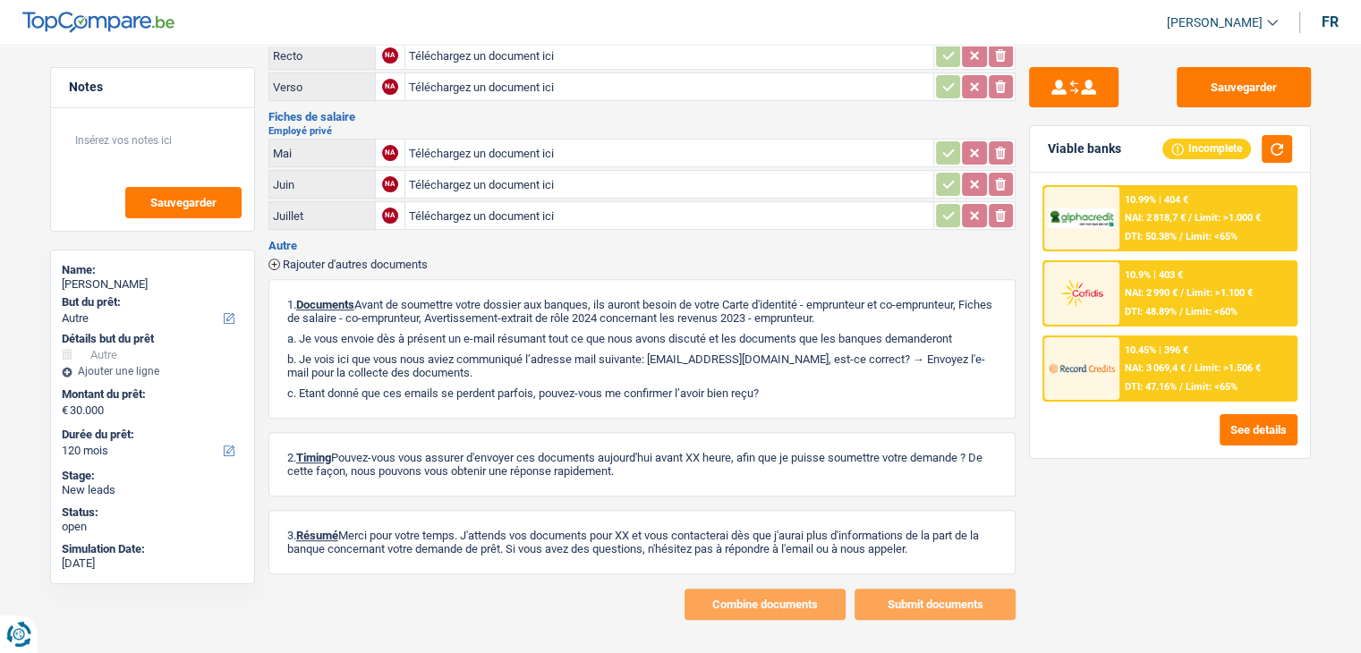
scroll to position [629, 0]
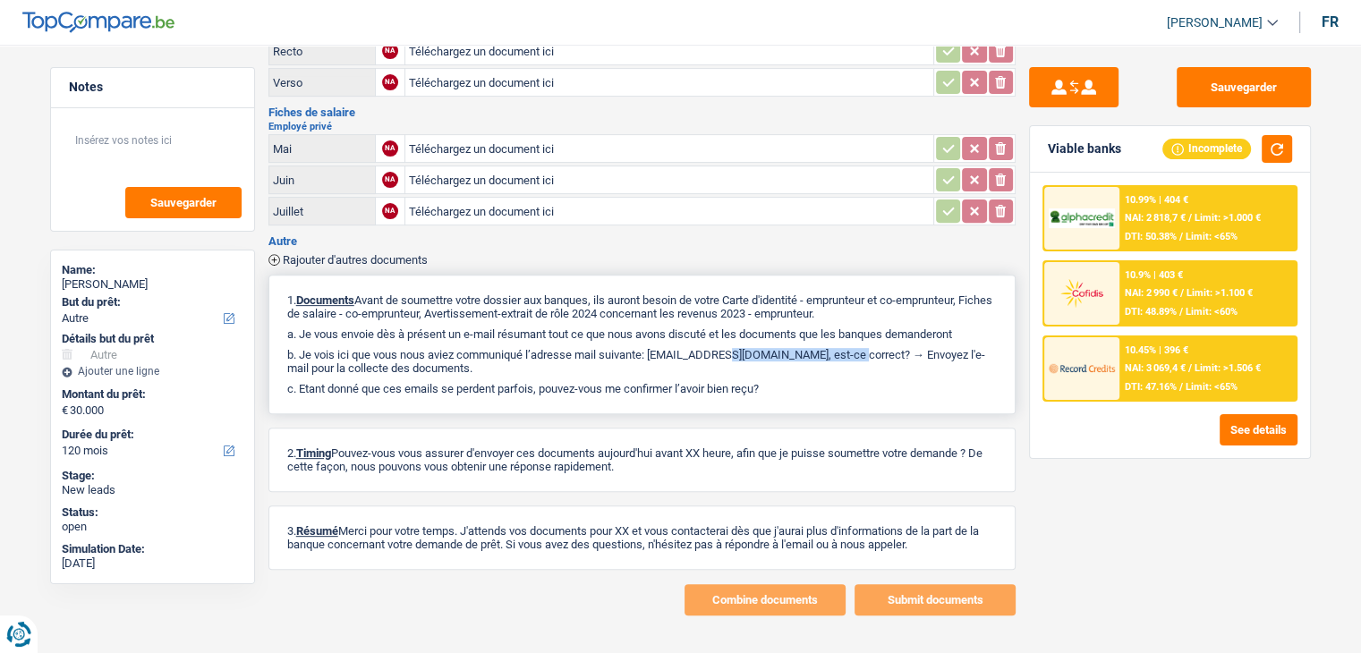
drag, startPoint x: 786, startPoint y: 337, endPoint x: 657, endPoint y: 330, distance: 129.9
click at [657, 330] on div "1. Documents Avant de soumettre votre dossier aux banques, ils auront besoin de…" at bounding box center [641, 345] width 747 height 140
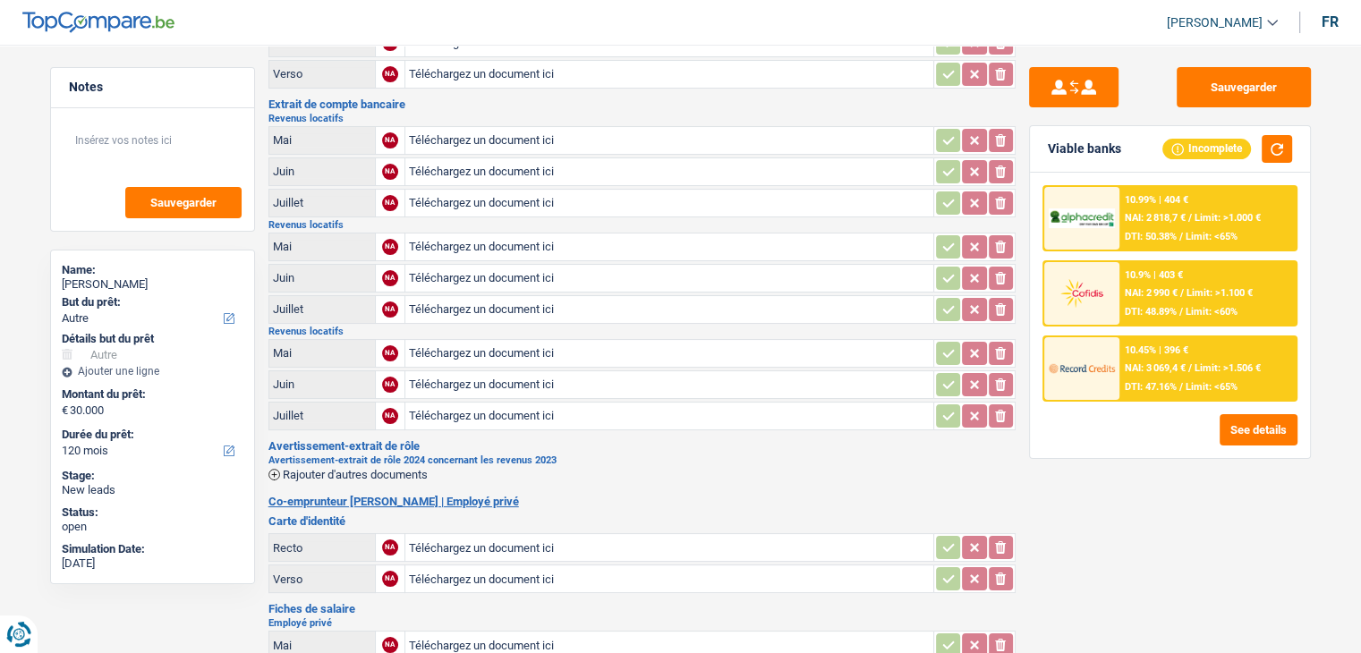
scroll to position [0, 0]
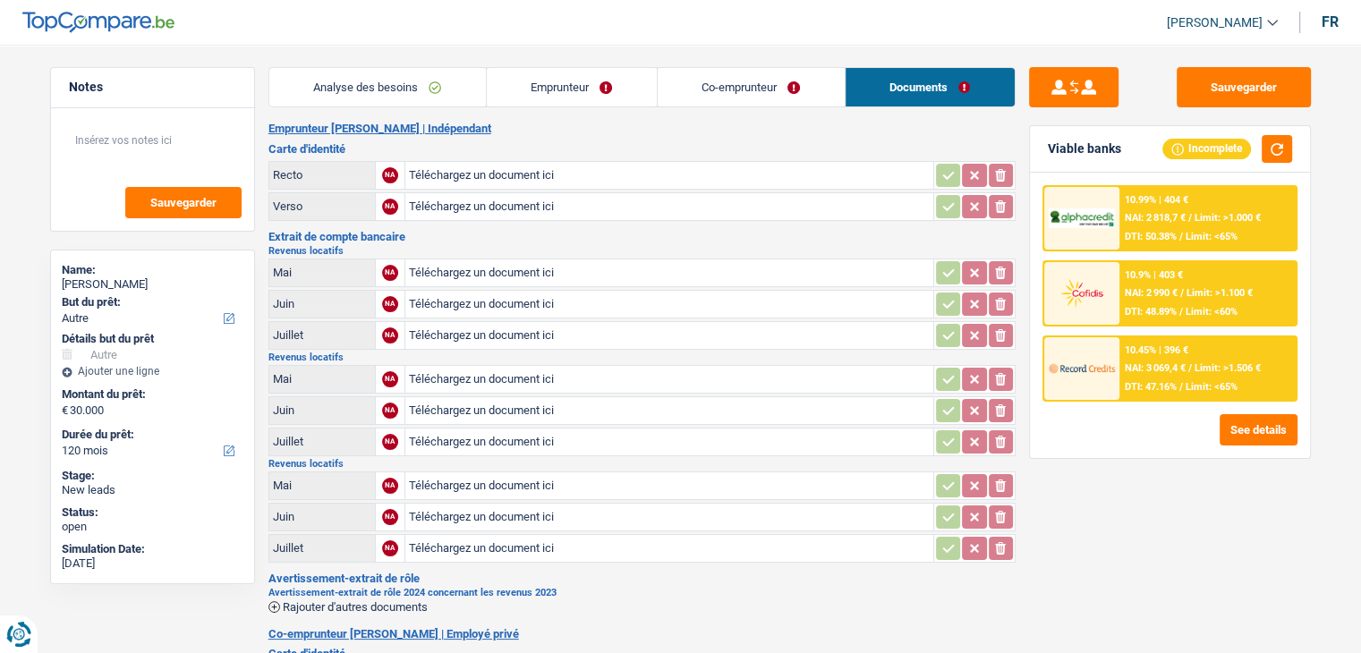
click at [423, 78] on link "Analyse des besoins" at bounding box center [377, 87] width 216 height 38
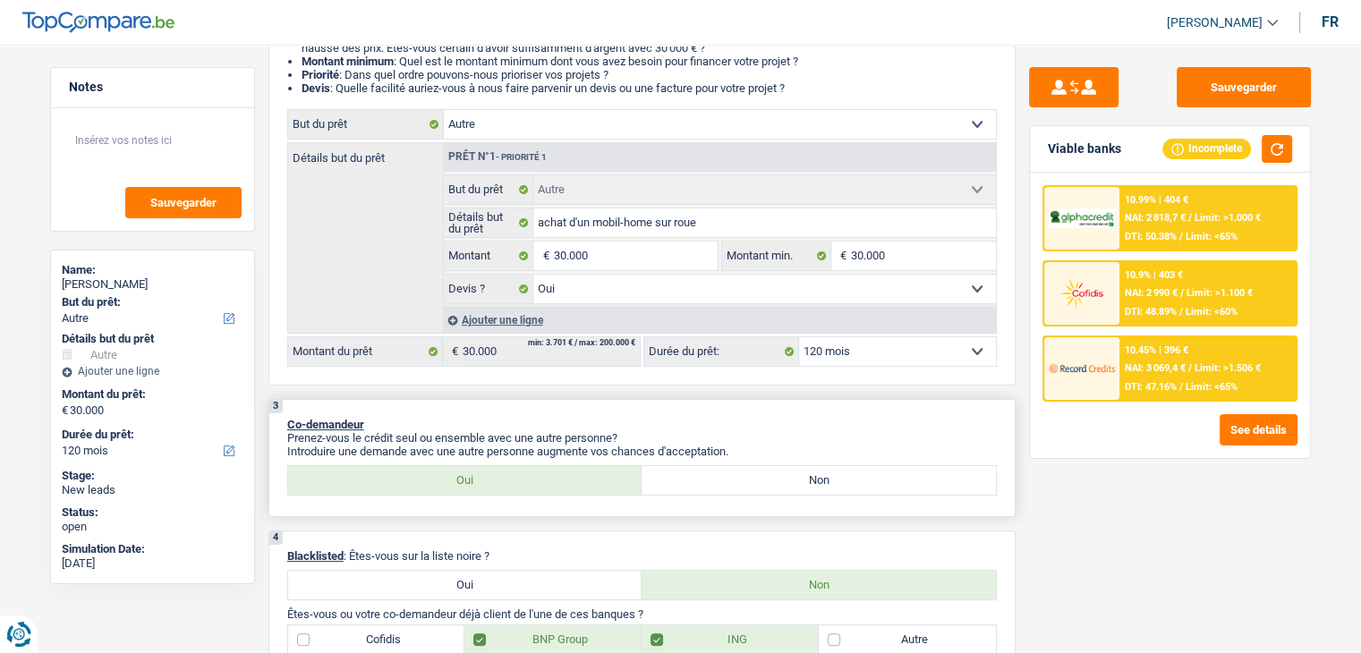
scroll to position [358, 0]
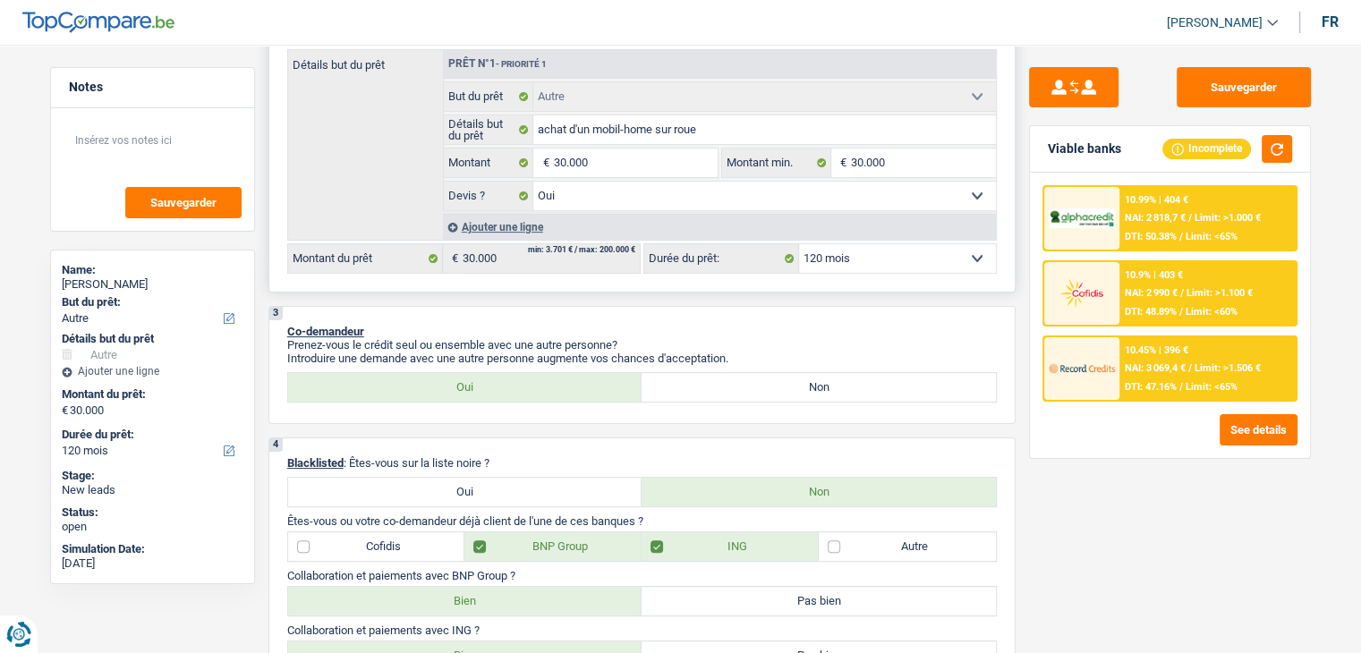
click at [827, 261] on select "12 mois 18 mois 24 mois 30 mois 36 mois 42 mois 48 mois 60 mois 72 mois 84 mois…" at bounding box center [897, 258] width 197 height 29
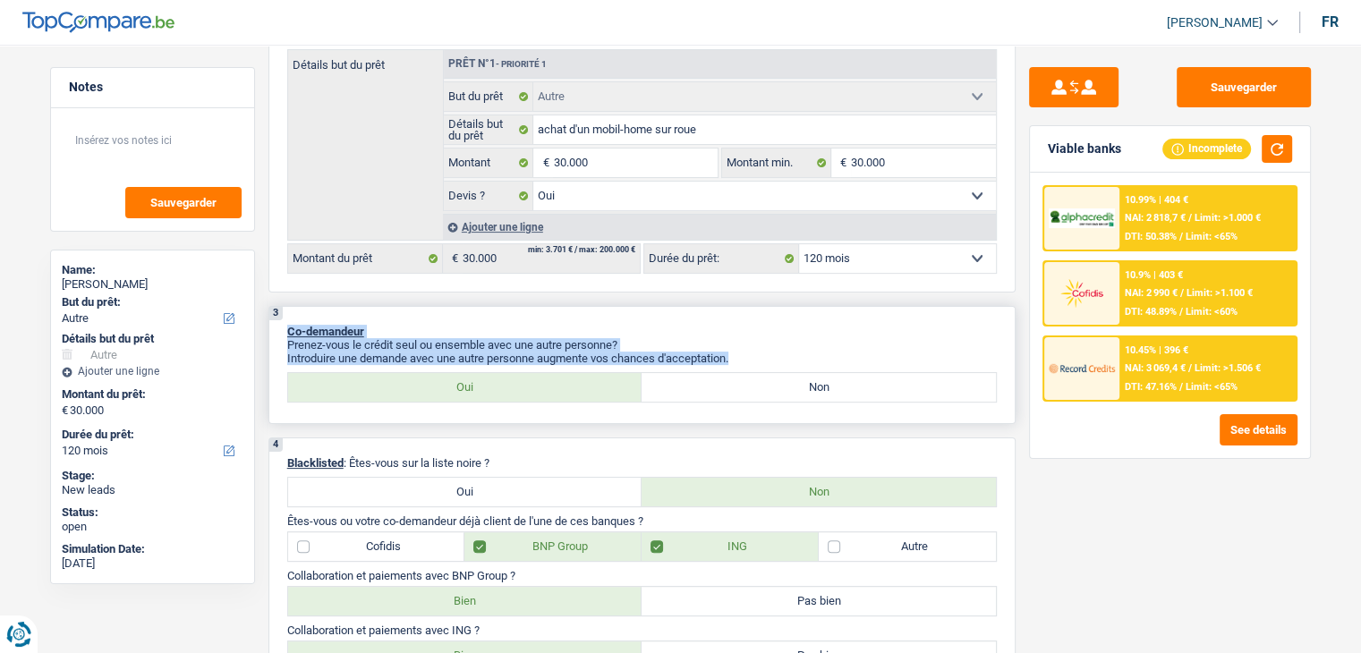
drag, startPoint x: 737, startPoint y: 353, endPoint x: 325, endPoint y: 323, distance: 413.5
click at [284, 335] on div "3 Co-demandeur Prenez-vous le crédit seul ou ensemble avec une autre personne? …" at bounding box center [641, 365] width 747 height 118
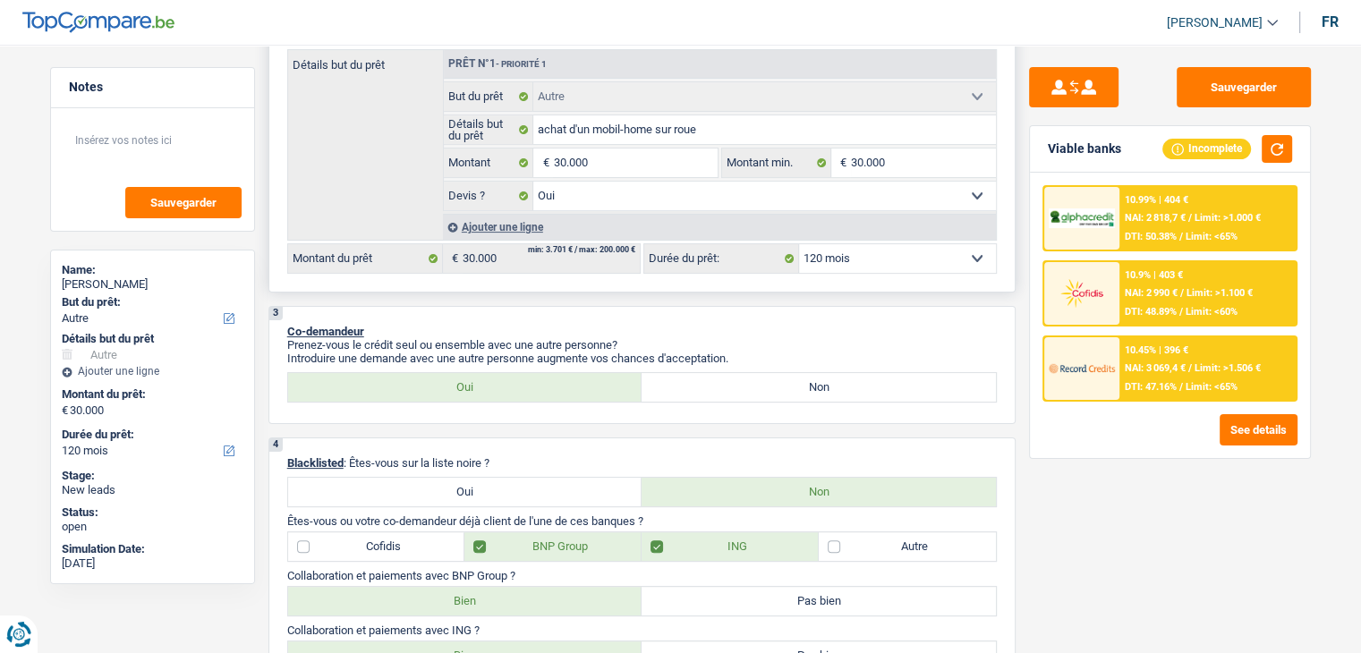
click at [510, 282] on div "2 Projet : Quel projet souhaitez-vous financer pour 30 000 € ? Montant supérieu…" at bounding box center [641, 93] width 747 height 397
click at [863, 257] on select "12 mois 18 mois 24 mois 30 mois 36 mois 42 mois 48 mois 60 mois 72 mois 84 mois…" at bounding box center [897, 258] width 197 height 29
click at [855, 248] on select "12 mois 18 mois 24 mois 30 mois 36 mois 42 mois 48 mois 60 mois 72 mois 84 mois…" at bounding box center [897, 258] width 197 height 29
click at [753, 326] on p "Co-demandeur" at bounding box center [641, 331] width 709 height 13
click at [1264, 137] on button "button" at bounding box center [1276, 149] width 30 height 28
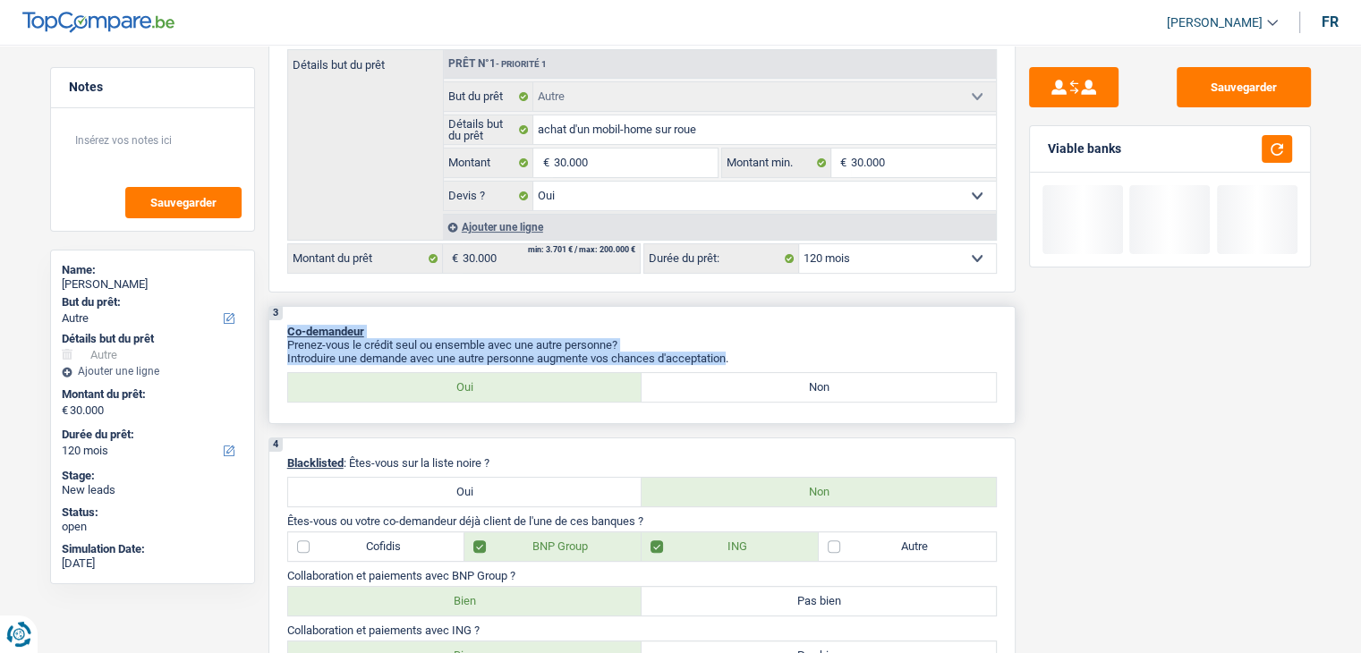
drag, startPoint x: 733, startPoint y: 352, endPoint x: 284, endPoint y: 328, distance: 449.7
click at [284, 328] on div "3 Co-demandeur Prenez-vous le crédit seul ou ensemble avec une autre personne? …" at bounding box center [641, 365] width 747 height 118
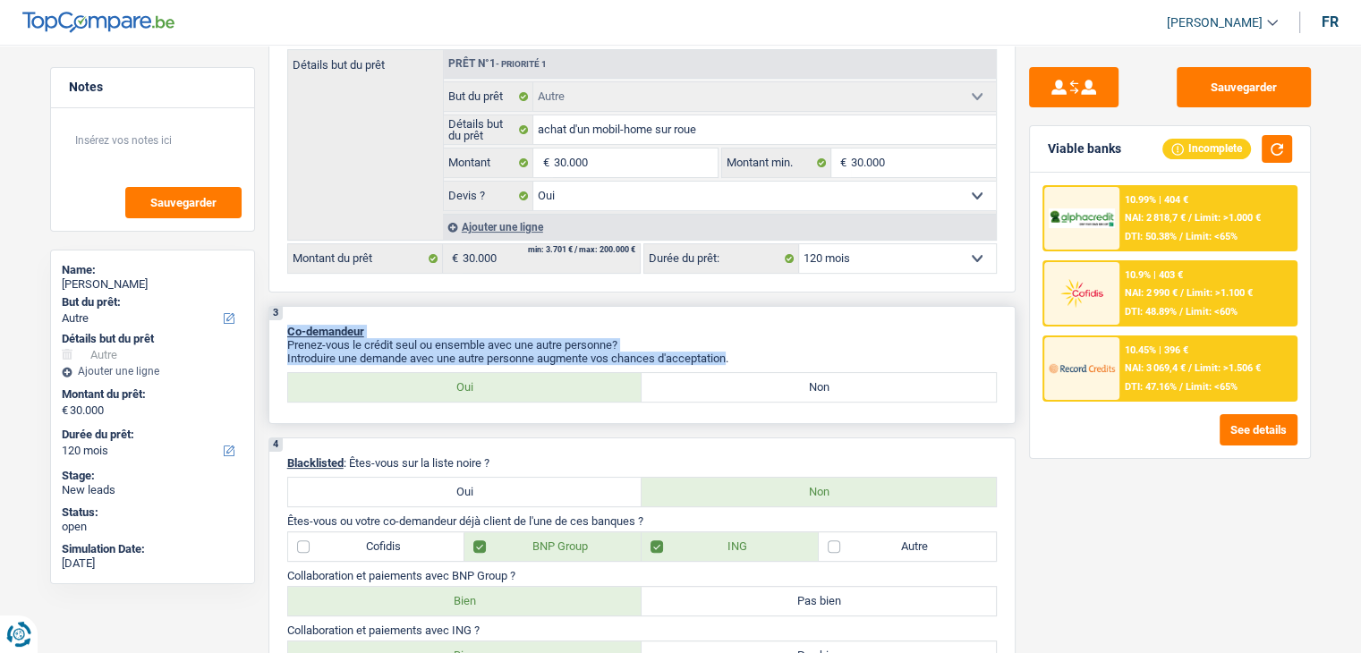
click at [592, 338] on p "Prenez-vous le crédit seul ou ensemble avec une autre personne?" at bounding box center [641, 344] width 709 height 13
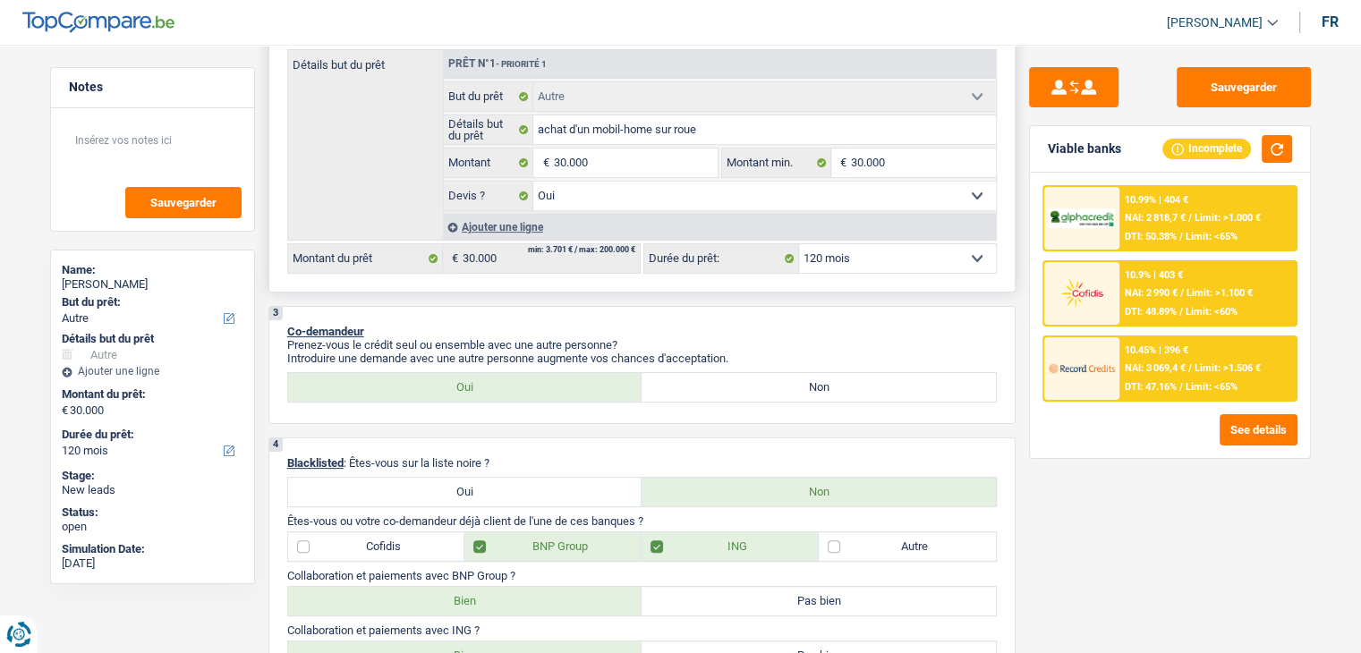
click at [884, 262] on select "12 mois 18 mois 24 mois 30 mois 36 mois 42 mois 48 mois 60 mois 72 mois 84 mois…" at bounding box center [897, 258] width 197 height 29
click at [1235, 369] on span "Limit: >1.506 €" at bounding box center [1227, 368] width 66 height 12
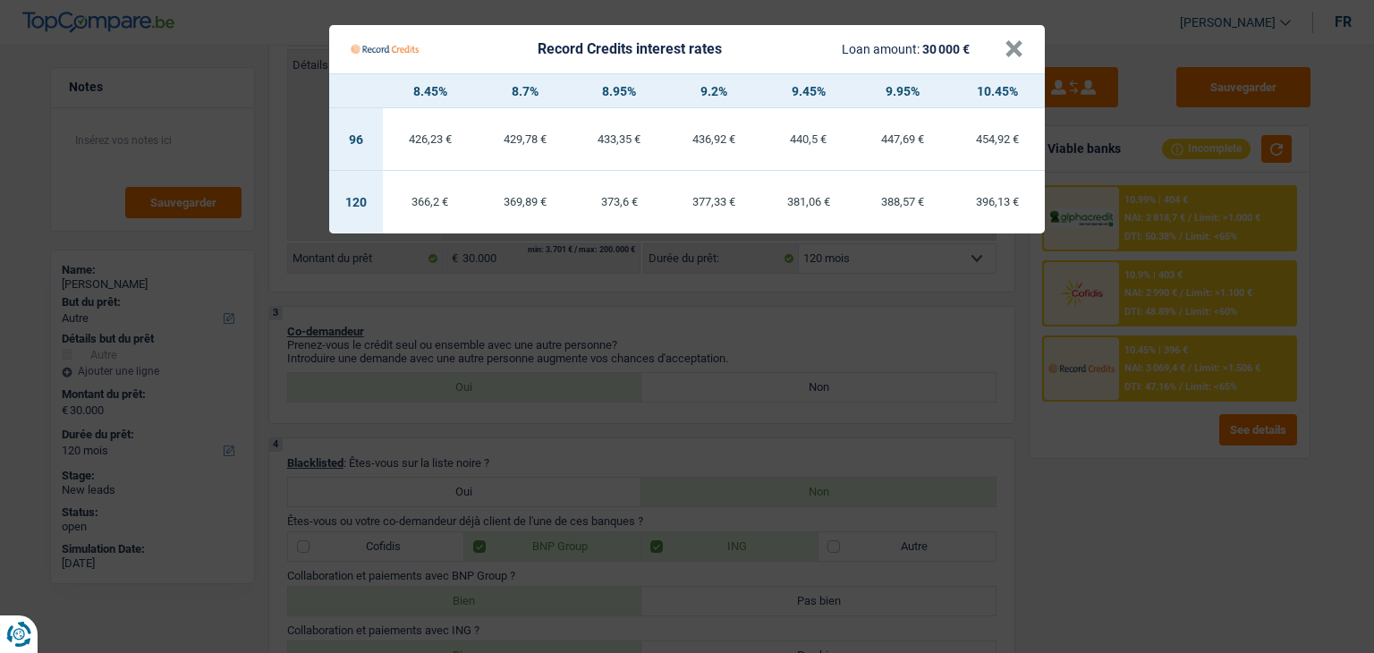
click at [1103, 501] on Credits "Record Credits interest rates Loan amount: 30 000 € × 8.45% 8.7% 8.95% 9.2% 9.4…" at bounding box center [687, 326] width 1374 height 653
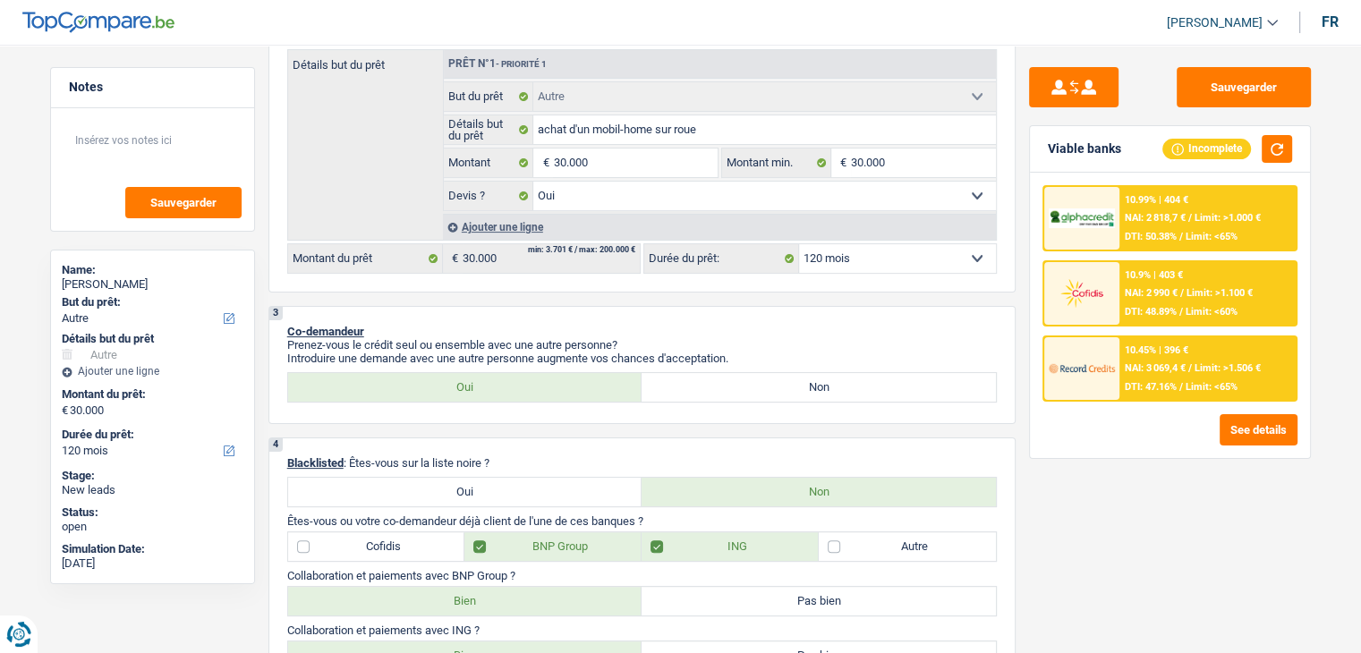
click at [1142, 306] on span "DTI: 48.89%" at bounding box center [1150, 312] width 52 height 12
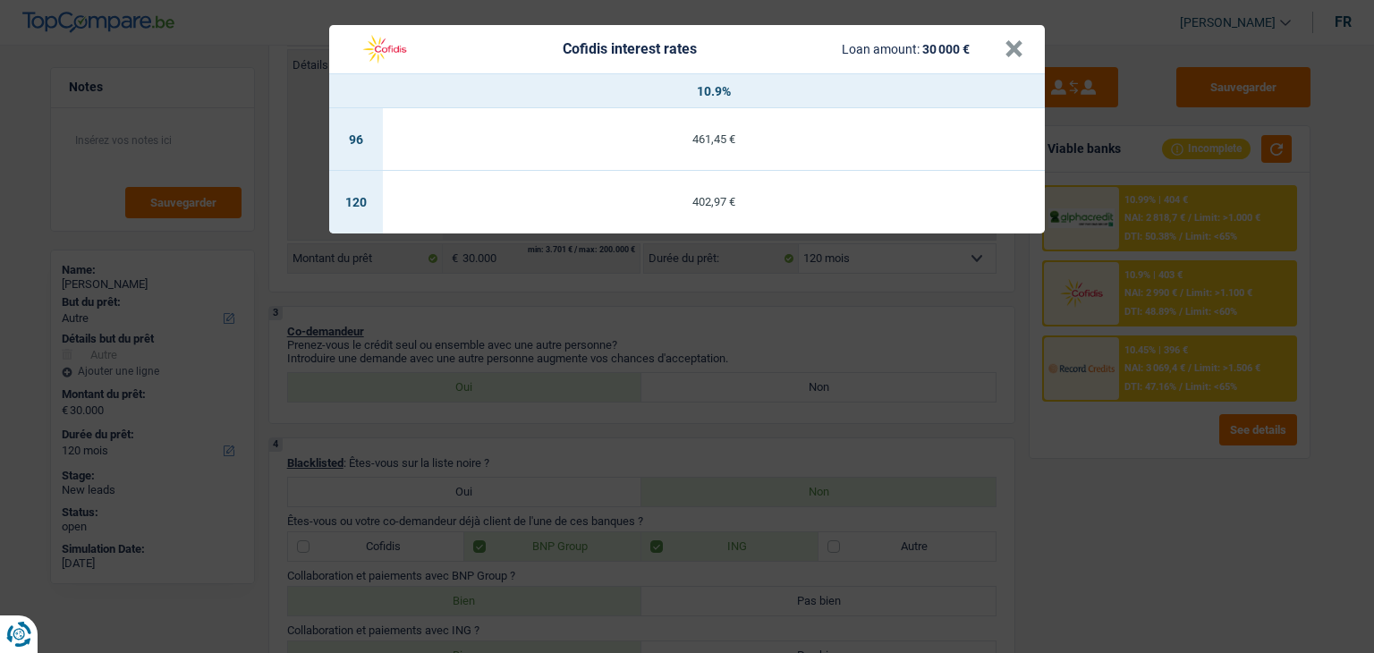
drag, startPoint x: 1131, startPoint y: 442, endPoint x: 1145, endPoint y: 250, distance: 192.0
click at [1133, 438] on div "Cofidis interest rates Loan amount: 30 000 € × 10.9% 96 461,45 € 120 402,97 €" at bounding box center [687, 326] width 1374 height 653
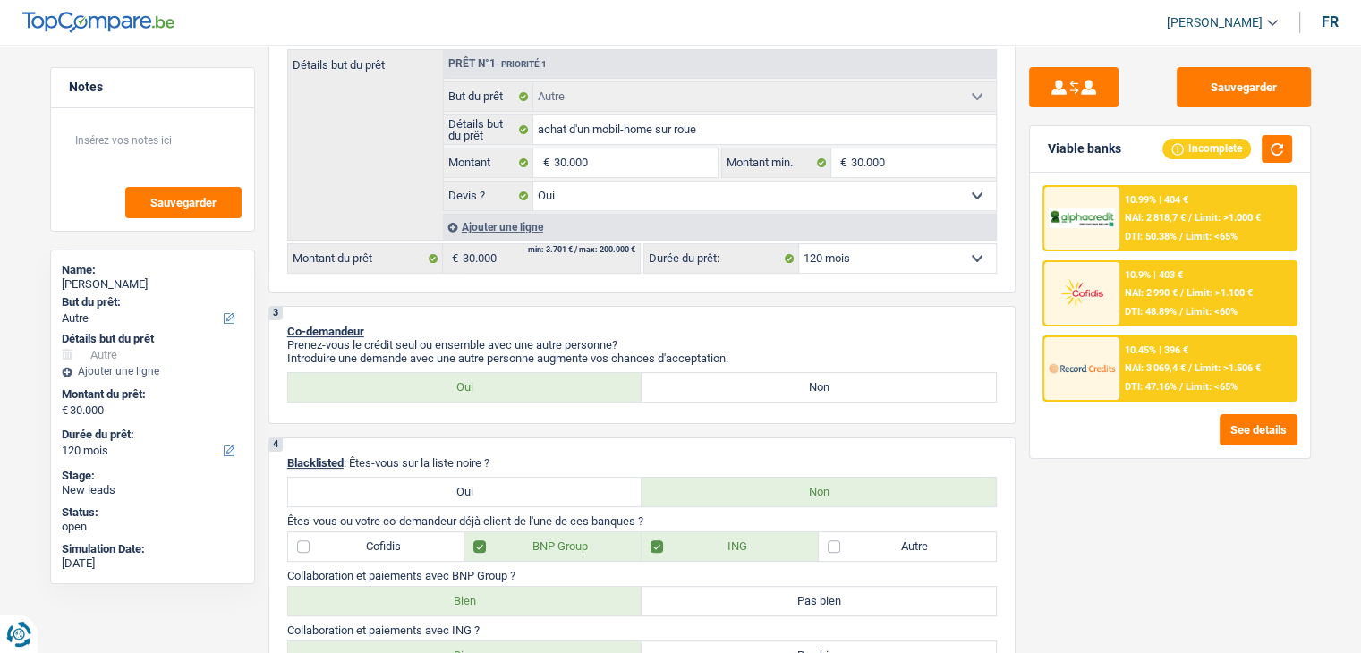
click at [1141, 210] on div "10.99% | 404 € NAI: 2 818,7 € / Limit: >1.000 € DTI: 50.38% / Limit: <65%" at bounding box center [1207, 218] width 176 height 63
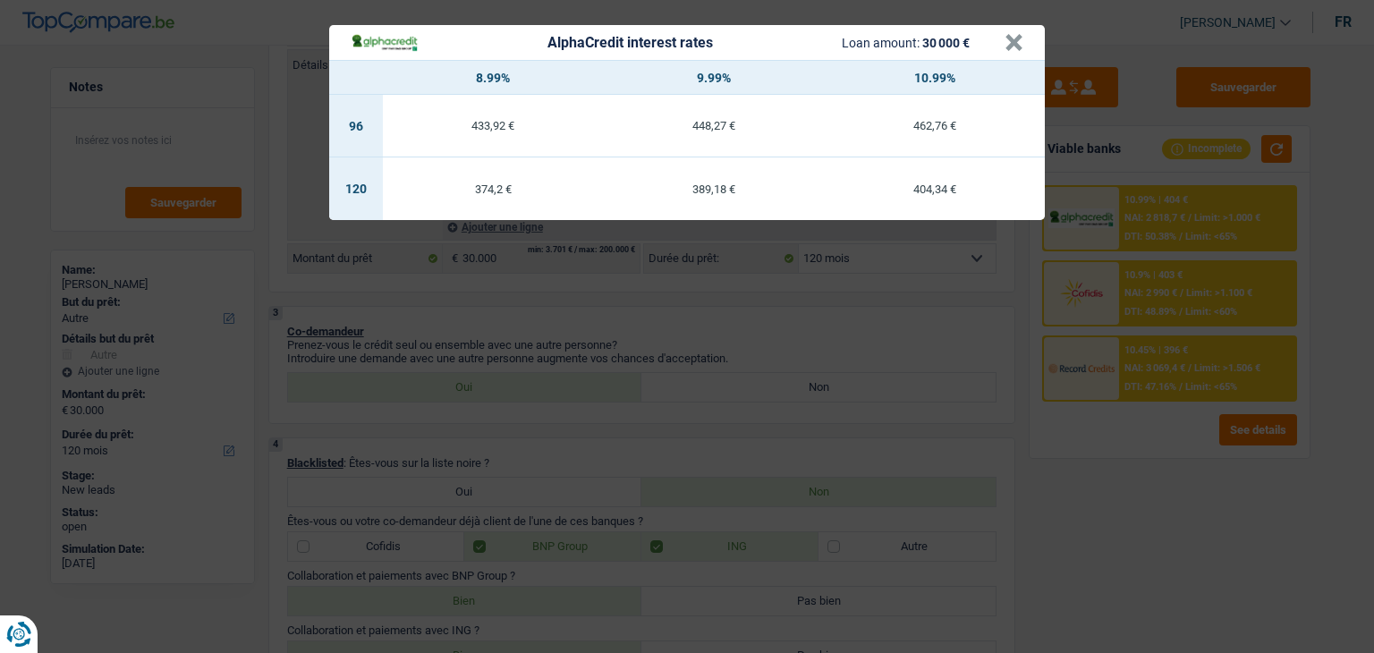
click at [828, 334] on div "AlphaCredit interest rates Loan amount: 30 000 € × 8.99% 9.99% 10.99% 96 433,92…" at bounding box center [687, 326] width 1374 height 653
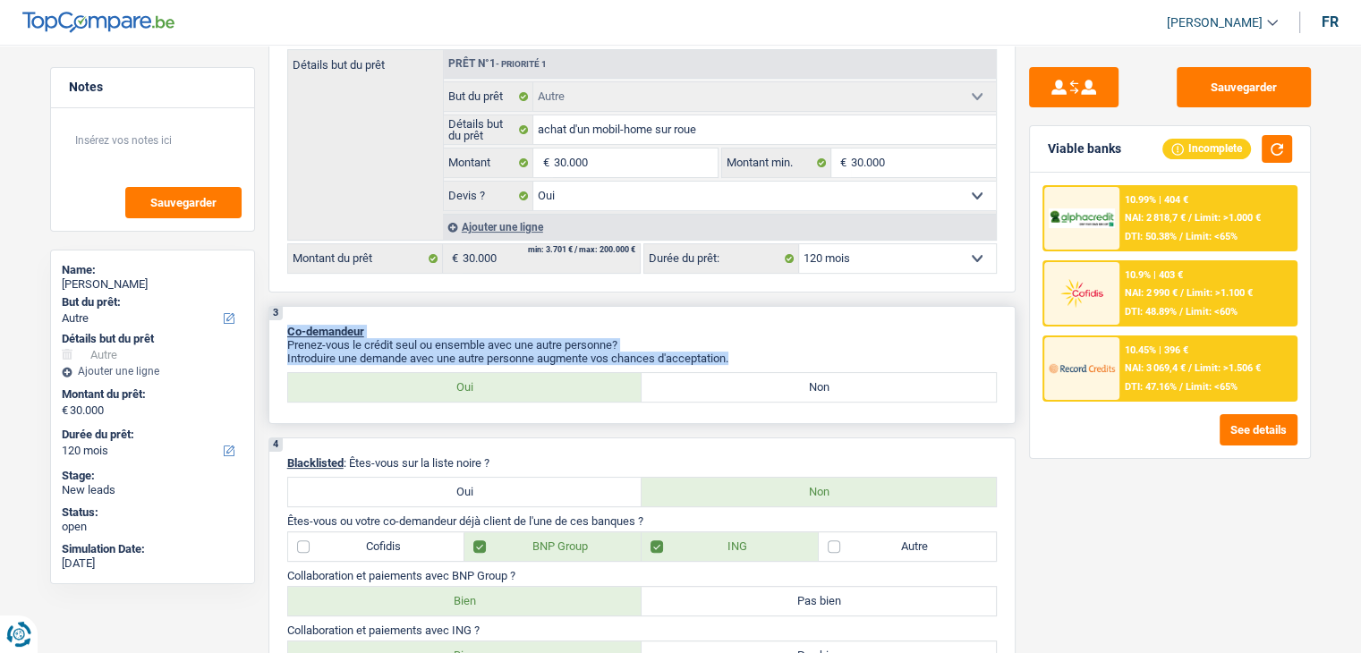
drag, startPoint x: 741, startPoint y: 355, endPoint x: 286, endPoint y: 321, distance: 455.7
click at [286, 321] on div "3 Co-demandeur Prenez-vous le crédit seul ou ensemble avec une autre personne? …" at bounding box center [641, 365] width 747 height 118
click at [297, 319] on div "3 Co-demandeur Prenez-vous le crédit seul ou ensemble avec une autre personne? …" at bounding box center [641, 365] width 747 height 118
drag, startPoint x: 741, startPoint y: 352, endPoint x: 280, endPoint y: 306, distance: 462.9
click at [280, 306] on div "3 Co-demandeur Prenez-vous le crédit seul ou ensemble avec une autre personne? …" at bounding box center [641, 365] width 747 height 118
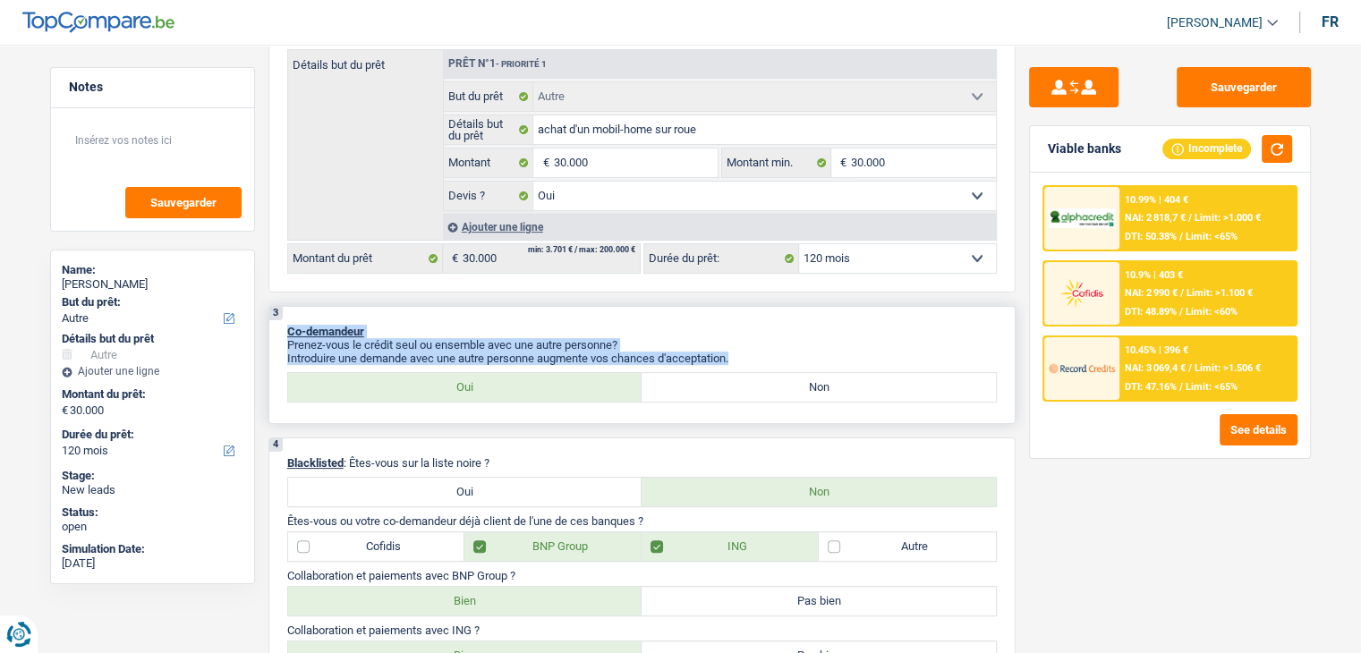
click at [742, 331] on p "Co-demandeur" at bounding box center [641, 331] width 709 height 13
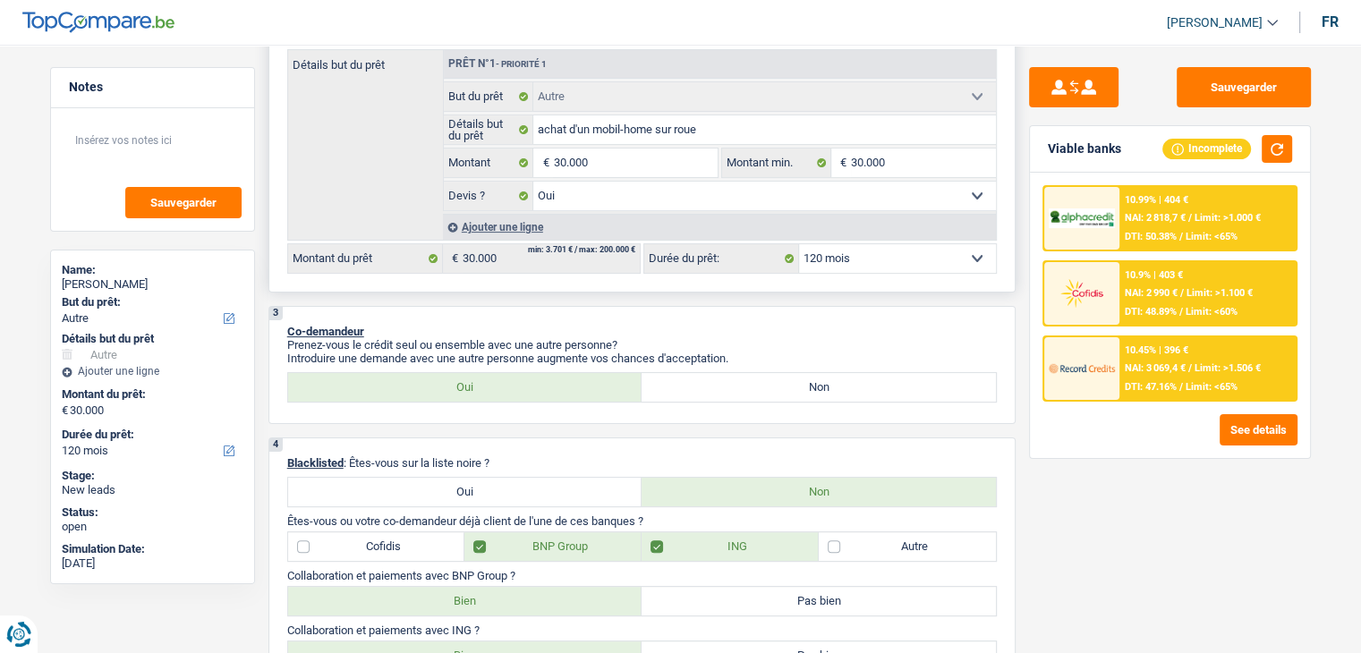
click at [834, 265] on select "12 mois 18 mois 24 mois 30 mois 36 mois 42 mois 48 mois 60 mois 72 mois 84 mois…" at bounding box center [897, 258] width 197 height 29
drag, startPoint x: 834, startPoint y: 265, endPoint x: 848, endPoint y: 266, distance: 14.3
click at [834, 265] on select "12 mois 18 mois 24 mois 30 mois 36 mois 42 mois 48 mois 60 mois 72 mois 84 mois…" at bounding box center [897, 258] width 197 height 29
click at [1138, 444] on div "10.99% | 404 € NAI: 2 818,7 € / Limit: >1.000 € DTI: 50.38% / Limit: <65% 10.9%…" at bounding box center [1170, 315] width 280 height 285
click at [1156, 365] on span "NAI: 3 069,4 €" at bounding box center [1154, 368] width 61 height 12
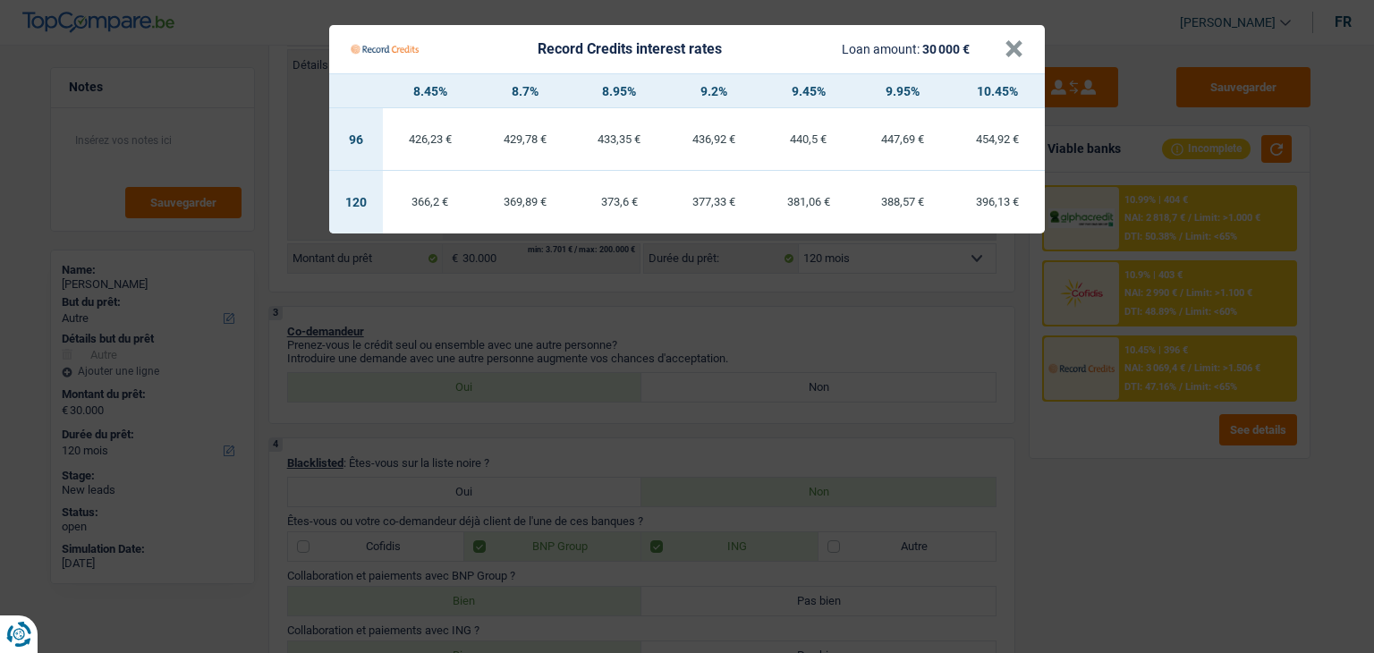
click at [1087, 448] on Credits "Record Credits interest rates Loan amount: 30 000 € × 8.45% 8.7% 8.95% 9.2% 9.4…" at bounding box center [687, 326] width 1374 height 653
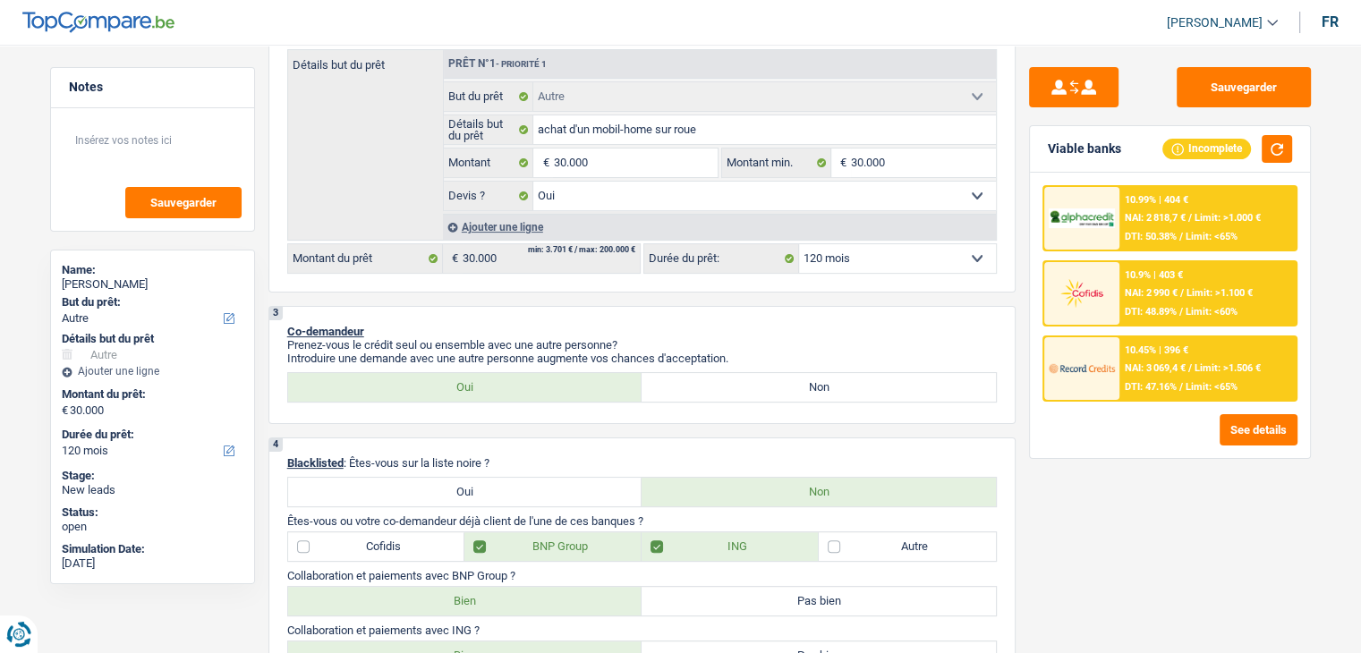
click at [1177, 283] on div "10.9% | 403 € NAI: 2 990 € / Limit: >1.100 € DTI: 48.89% / Limit: <60%" at bounding box center [1207, 293] width 176 height 63
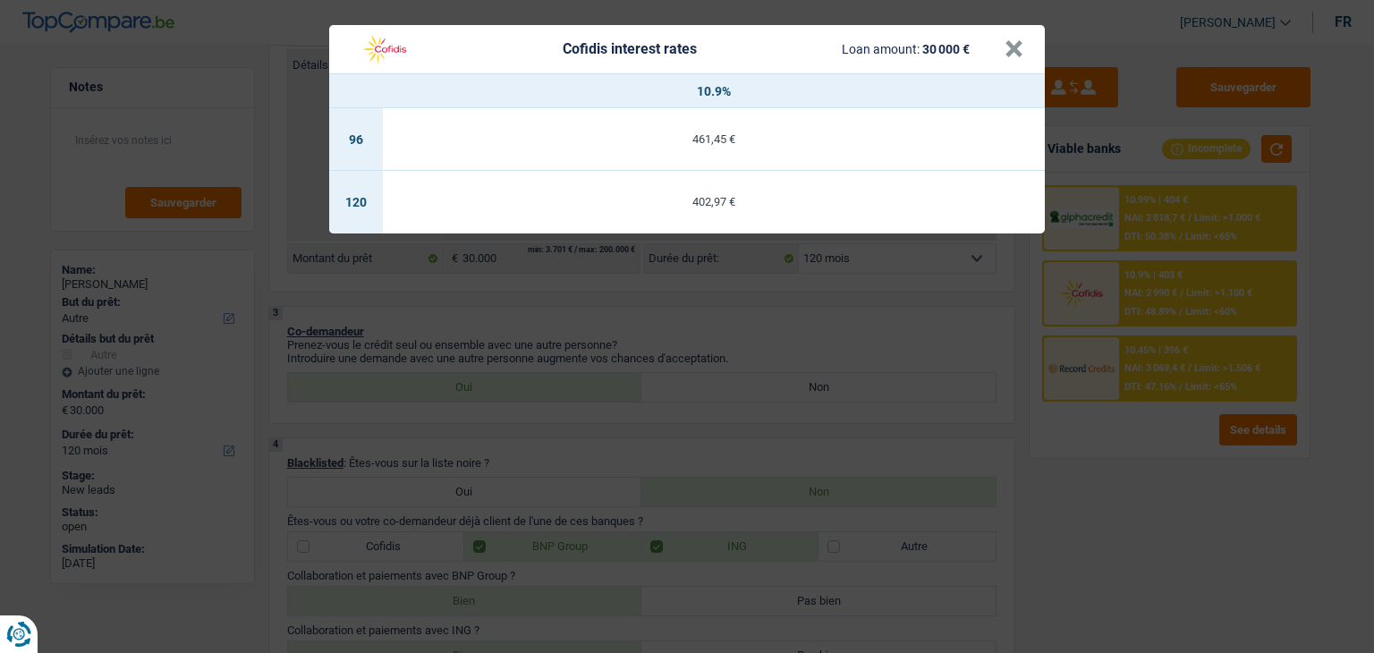
click at [1146, 233] on div "Cofidis interest rates Loan amount: 30 000 € × 10.9% 96 461,45 € 120 402,97 €" at bounding box center [687, 326] width 1374 height 653
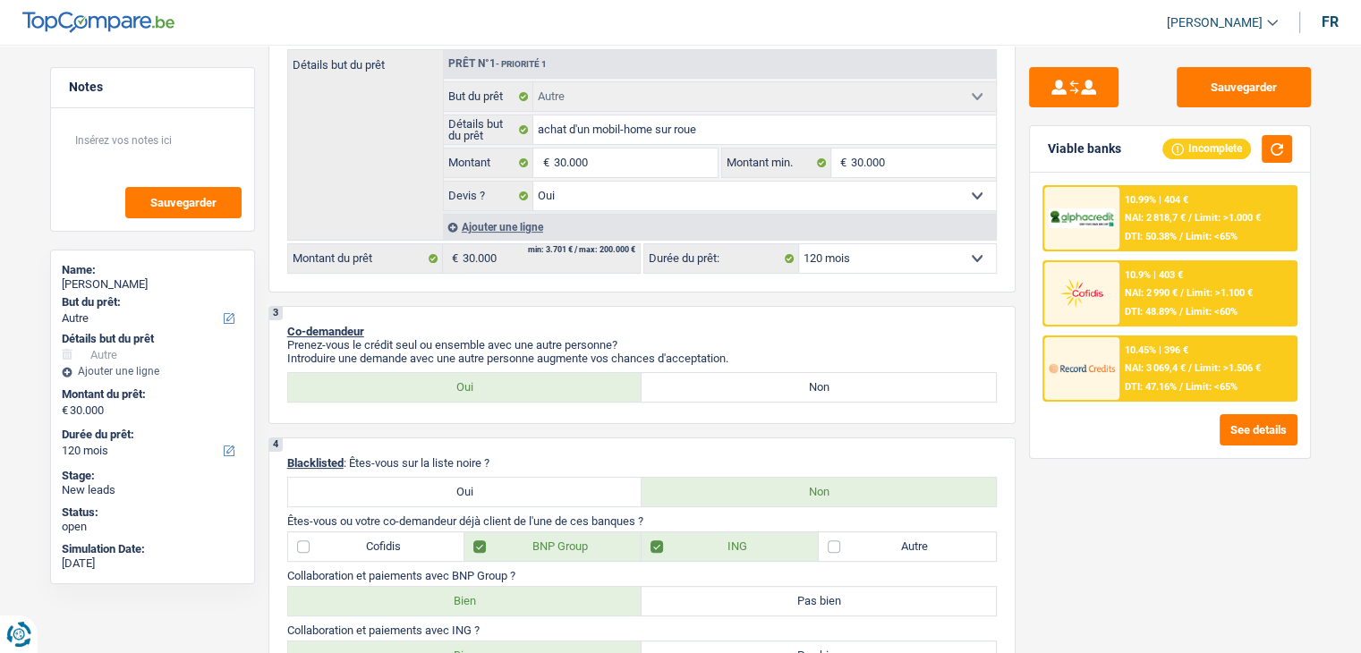
click at [1146, 233] on span "DTI: 50.38%" at bounding box center [1150, 237] width 52 height 12
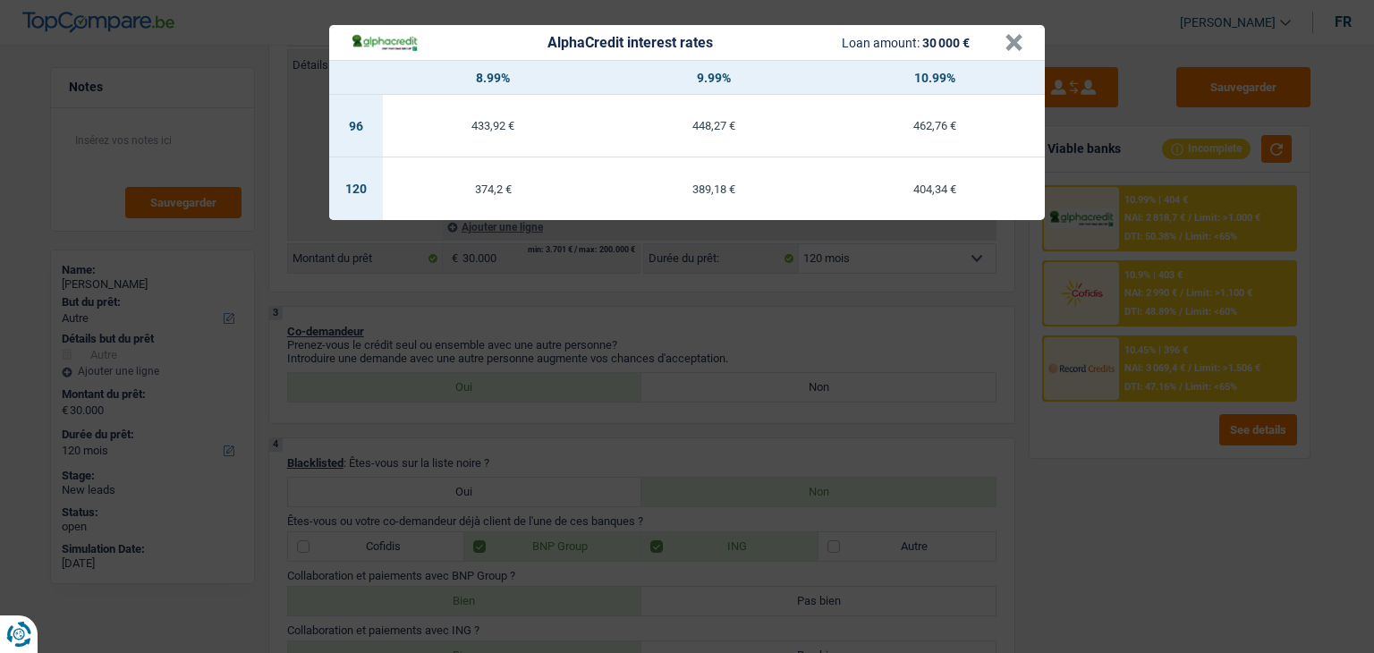
click at [909, 337] on div "AlphaCredit interest rates Loan amount: 30 000 € × 8.99% 9.99% 10.99% 96 433,92…" at bounding box center [687, 326] width 1374 height 653
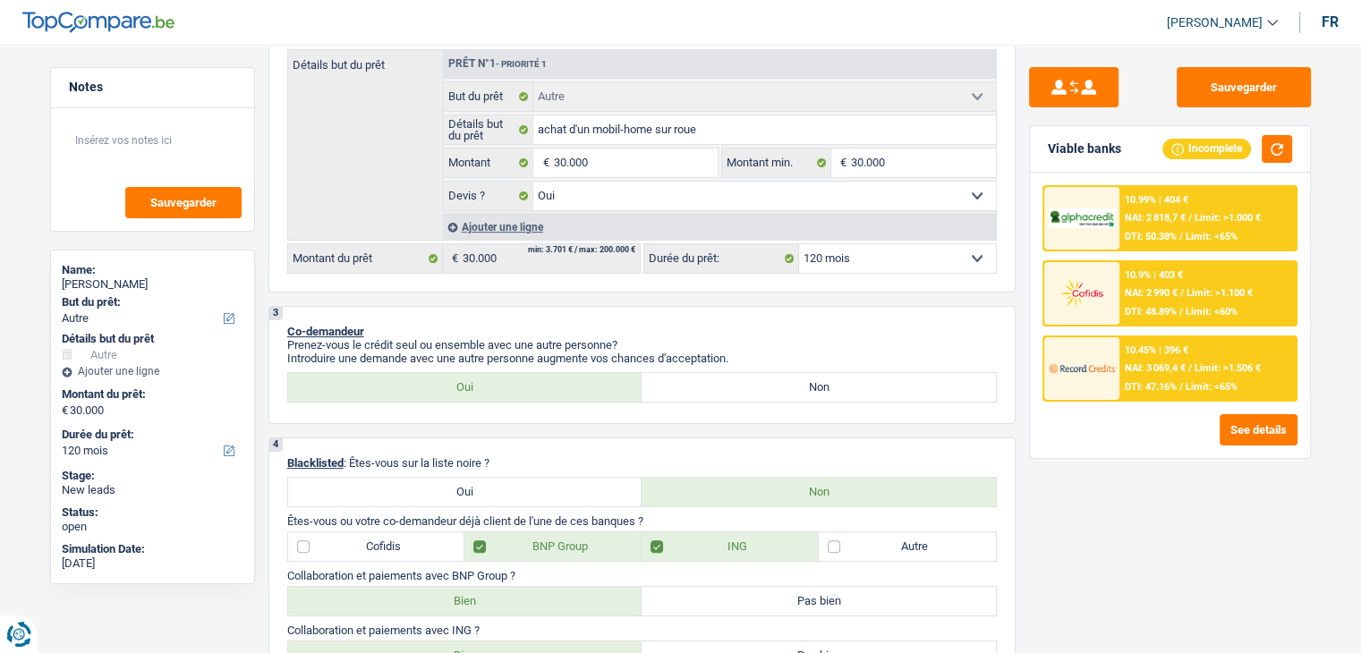
click at [1120, 364] on div "10.45% | 396 € NAI: 3 069,4 € / Limit: >1.506 € DTI: 47.16% / Limit: <65%" at bounding box center [1207, 368] width 176 height 63
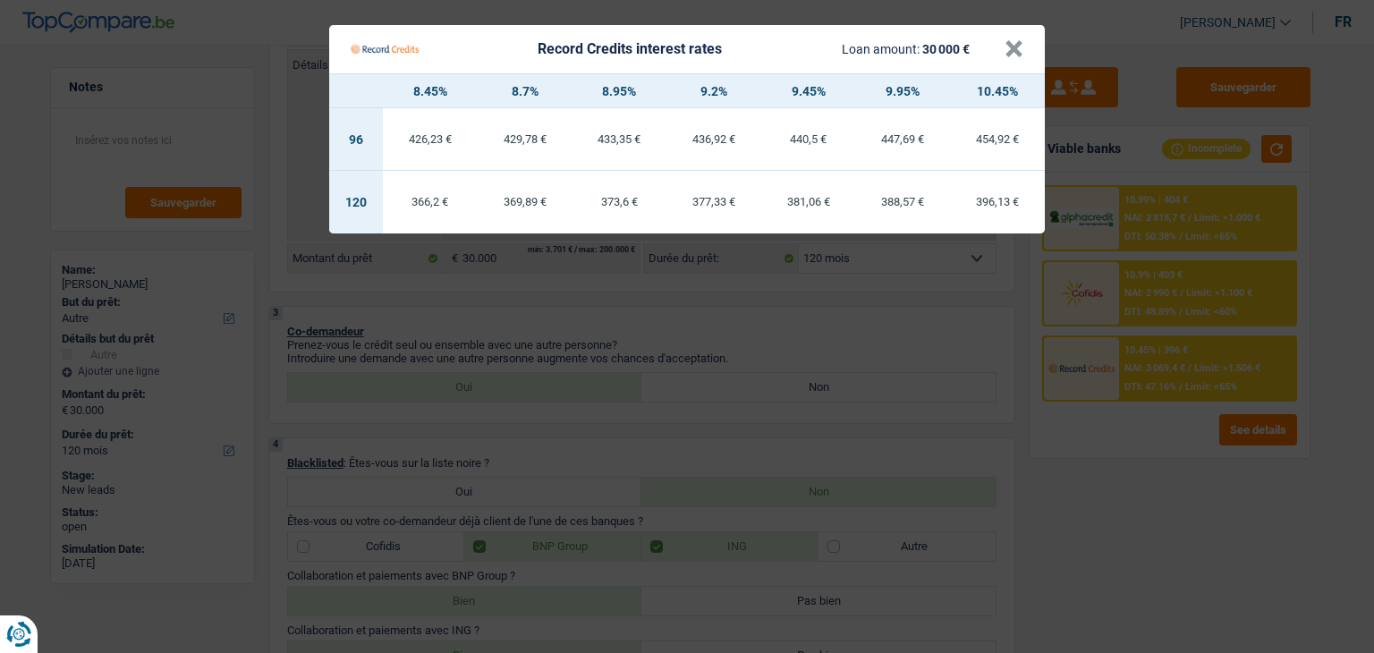
click at [1149, 485] on Credits "Record Credits interest rates Loan amount: 30 000 € × 8.45% 8.7% 8.95% 9.2% 9.4…" at bounding box center [687, 326] width 1374 height 653
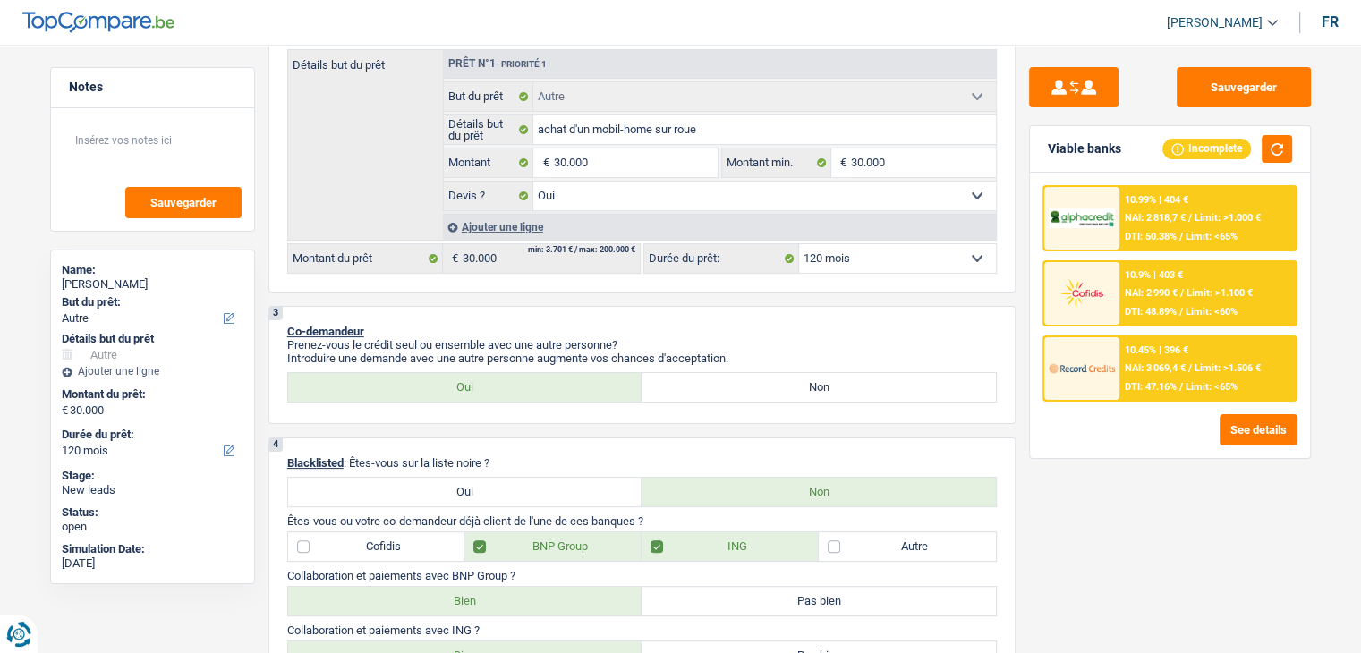
click at [1183, 366] on span "NAI: 3 069,4 €" at bounding box center [1154, 368] width 61 height 12
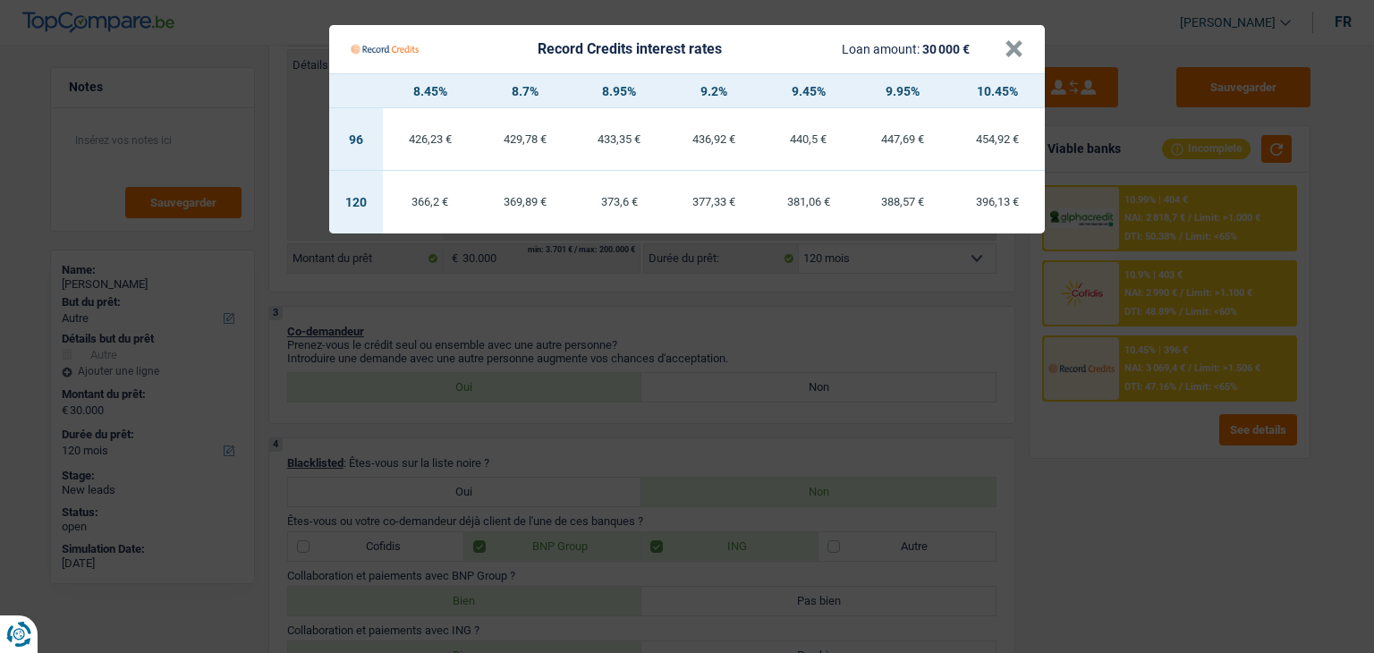
click at [1144, 440] on Credits "Record Credits interest rates Loan amount: 30 000 € × 8.45% 8.7% 8.95% 9.2% 9.4…" at bounding box center [687, 326] width 1374 height 653
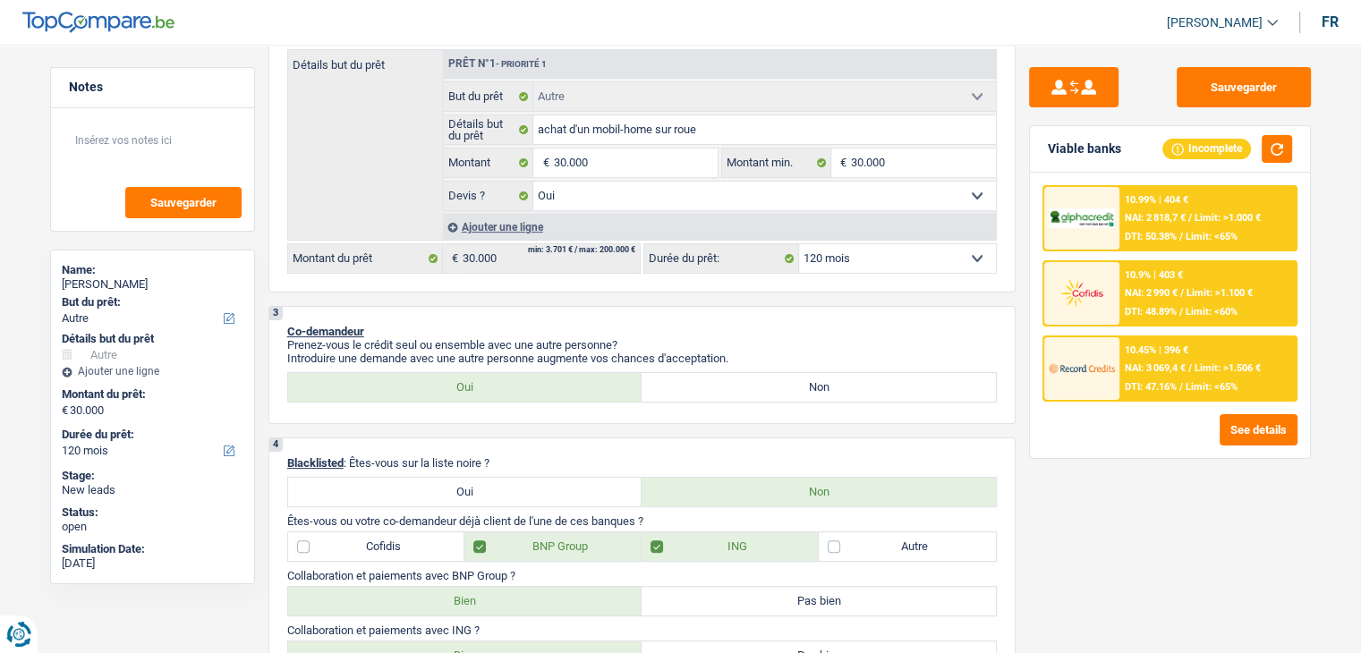
click at [1148, 295] on span "NAI: 2 990 €" at bounding box center [1150, 293] width 53 height 12
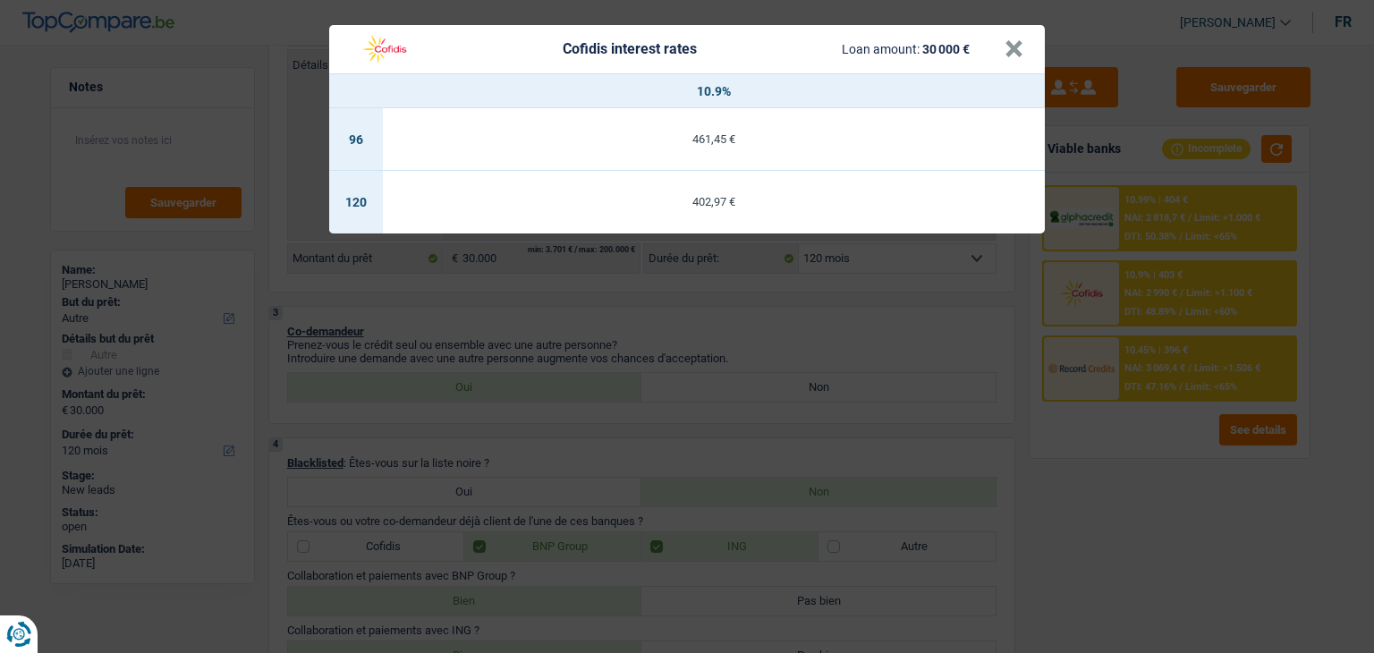
click at [1125, 448] on div "Cofidis interest rates Loan amount: 30 000 € × 10.9% 96 461,45 € 120 402,97 €" at bounding box center [687, 326] width 1374 height 653
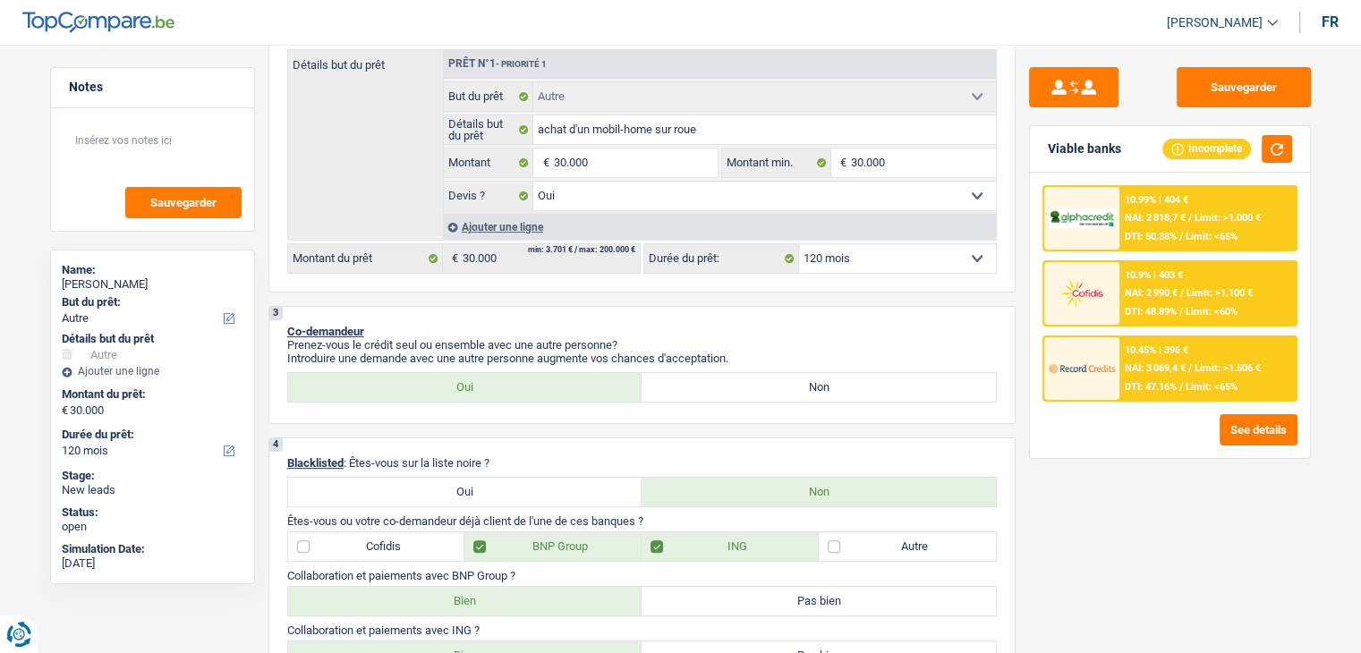
click at [1142, 216] on span "NAI: 2 818,7 €" at bounding box center [1154, 218] width 61 height 12
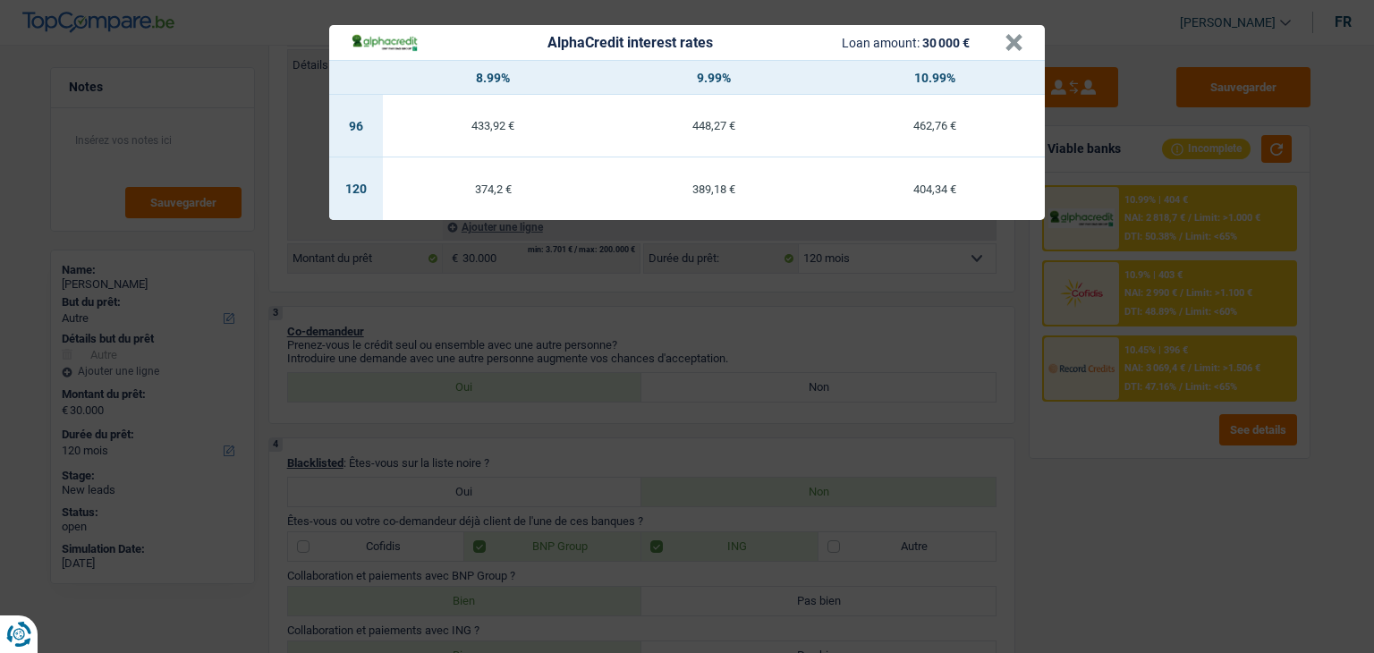
click at [1132, 414] on div "AlphaCredit interest rates Loan amount: 30 000 € × 8.99% 9.99% 10.99% 96 433,92…" at bounding box center [687, 326] width 1374 height 653
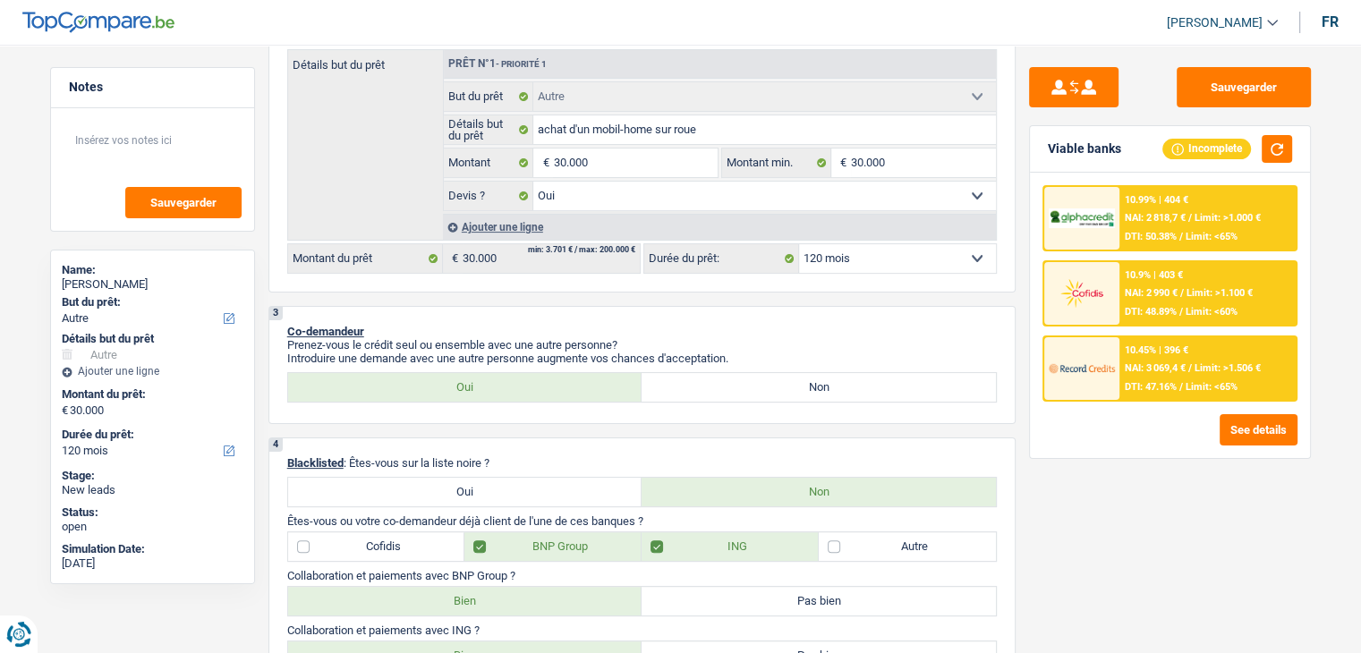
click at [1124, 352] on div "10.45% | 396 €" at bounding box center [1156, 350] width 64 height 12
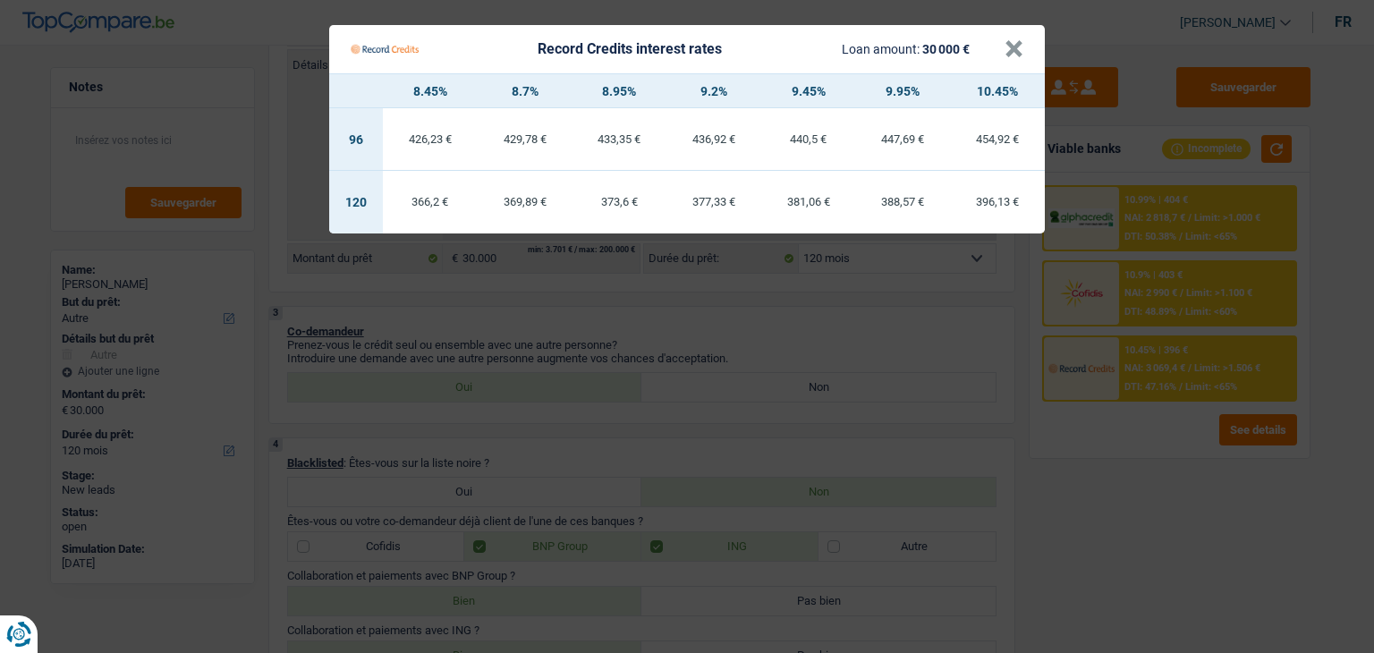
click at [1127, 303] on Credits "Record Credits interest rates Loan amount: 30 000 € × 8.45% 8.7% 8.95% 9.2% 9.4…" at bounding box center [687, 326] width 1374 height 653
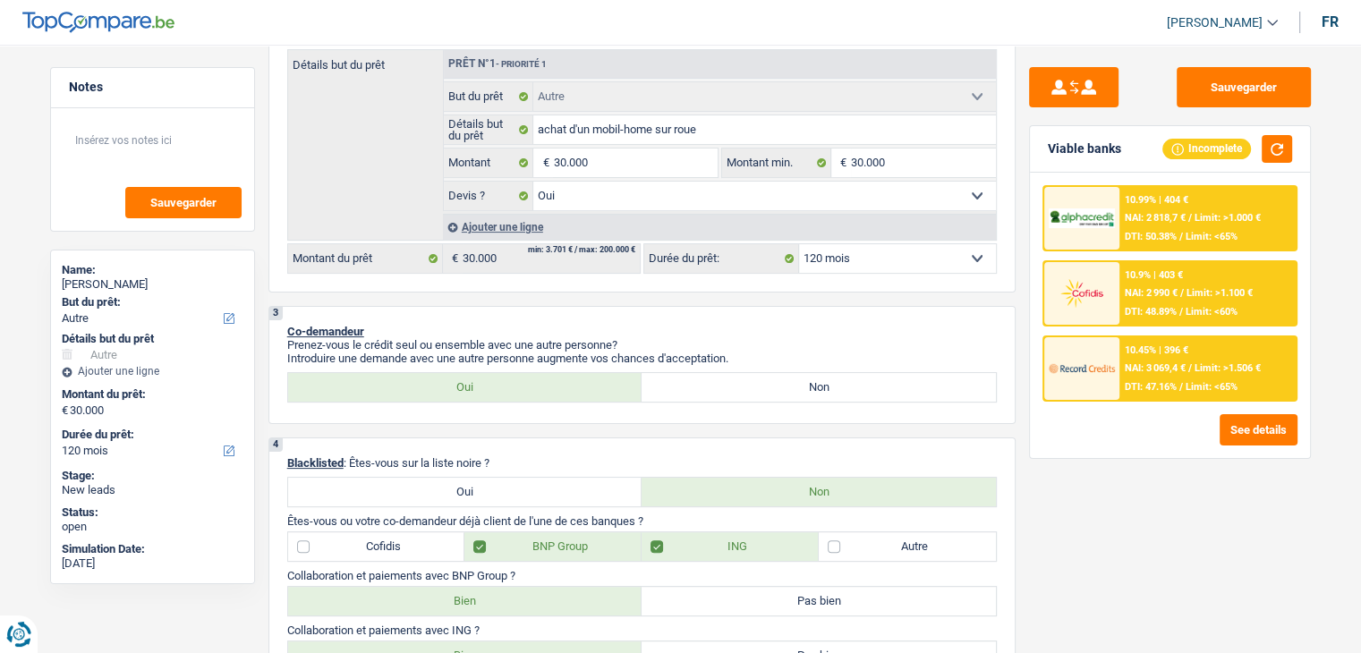
click at [1127, 301] on div "10.9% | 403 € NAI: 2 990 € / Limit: >1.100 € DTI: 48.89% / Limit: <60%" at bounding box center [1207, 293] width 176 height 63
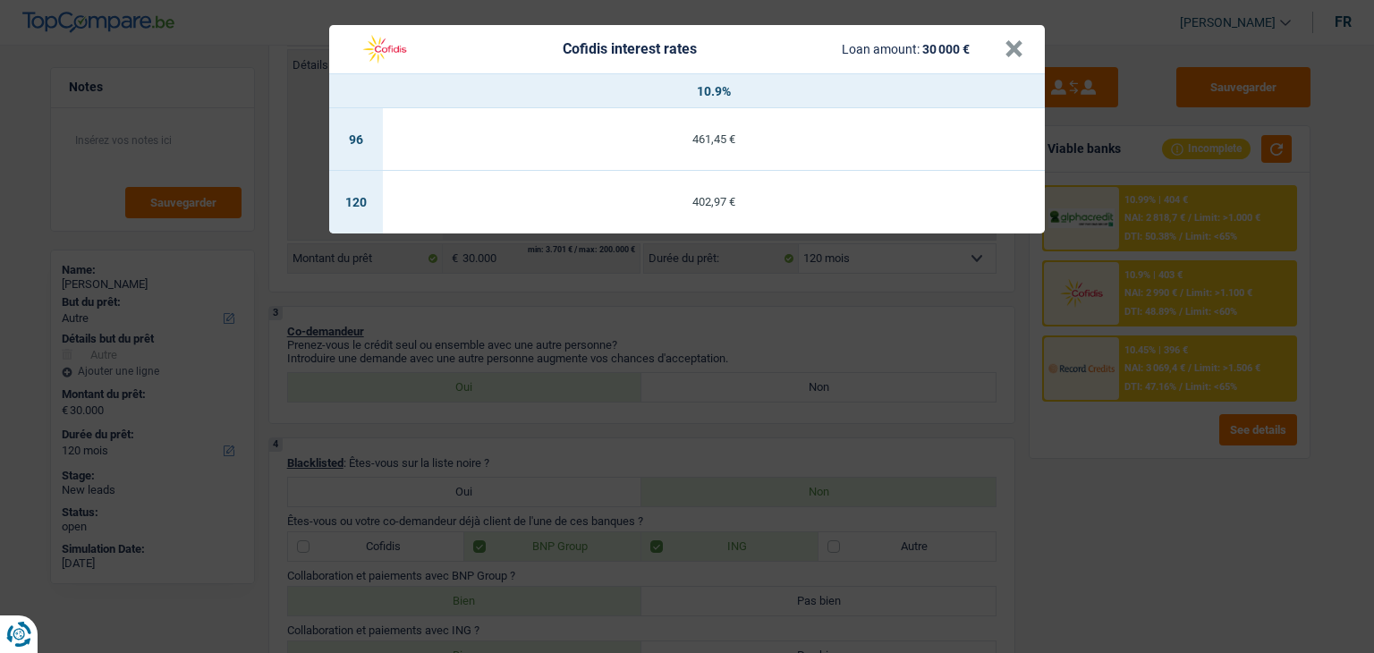
click at [1135, 225] on div "Cofidis interest rates Loan amount: 30 000 € × 10.9% 96 461,45 € 120 402,97 €" at bounding box center [687, 326] width 1374 height 653
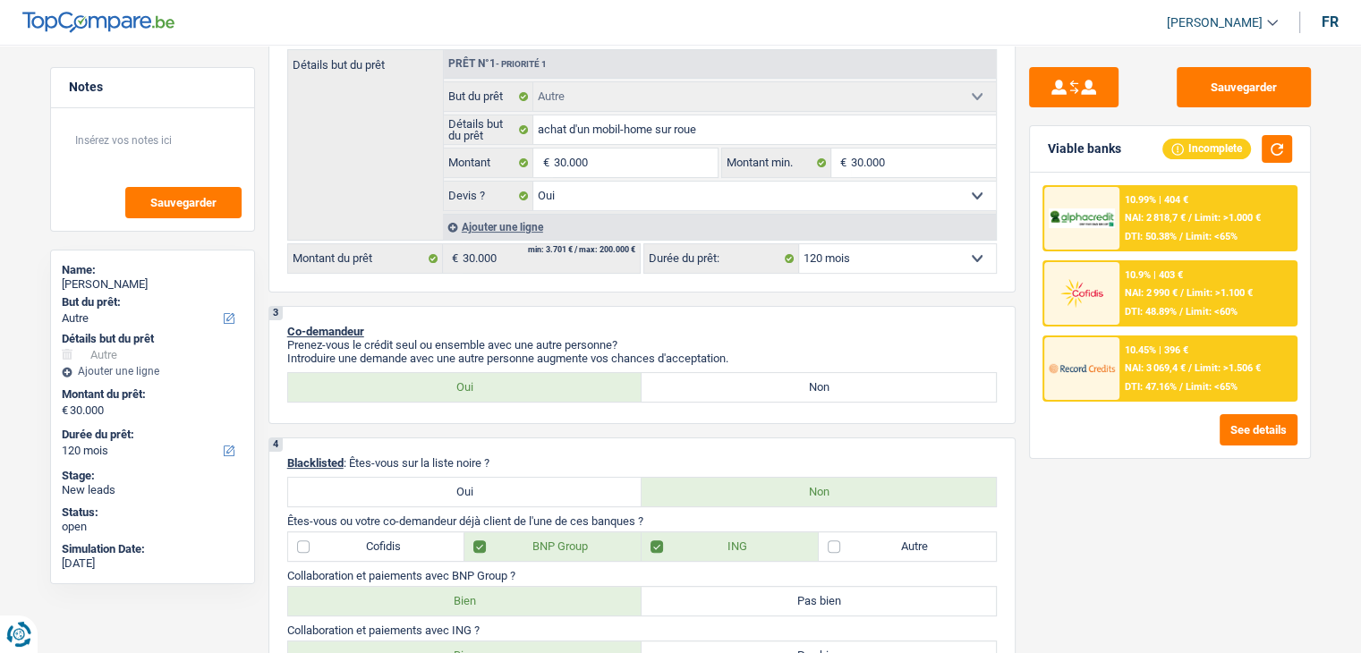
click at [1135, 225] on div "10.99% | 404 € NAI: 2 818,7 € / Limit: >1.000 € DTI: 50.38% / Limit: <65%" at bounding box center [1207, 218] width 176 height 63
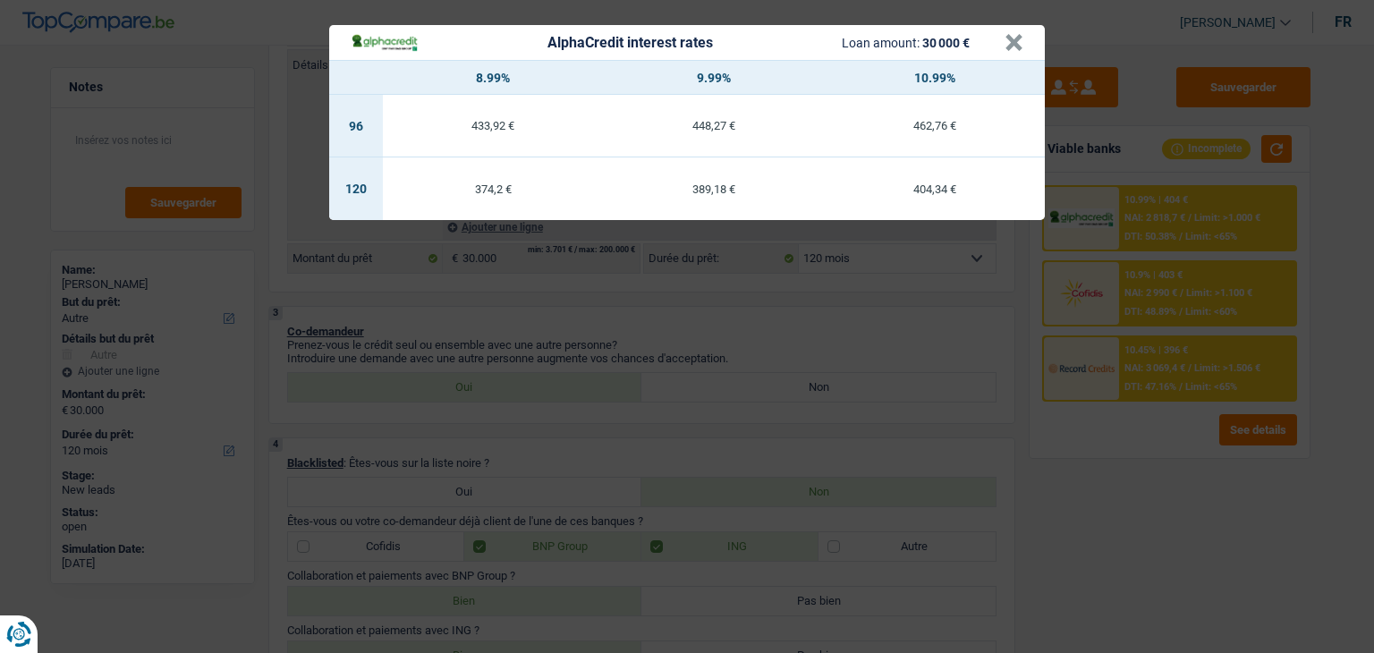
click at [854, 305] on div "AlphaCredit interest rates Loan amount: 30 000 € × 8.99% 9.99% 10.99% 96 433,92…" at bounding box center [687, 326] width 1374 height 653
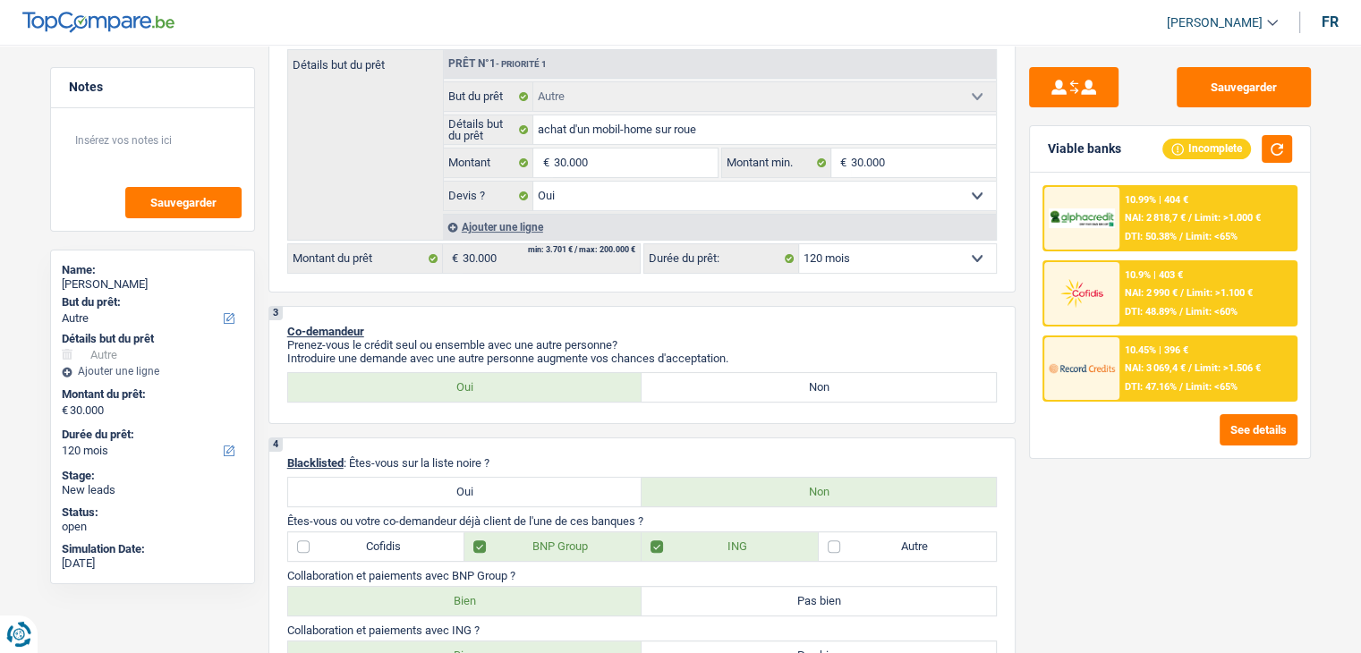
click at [1145, 371] on span "NAI: 3 069,4 €" at bounding box center [1154, 368] width 61 height 12
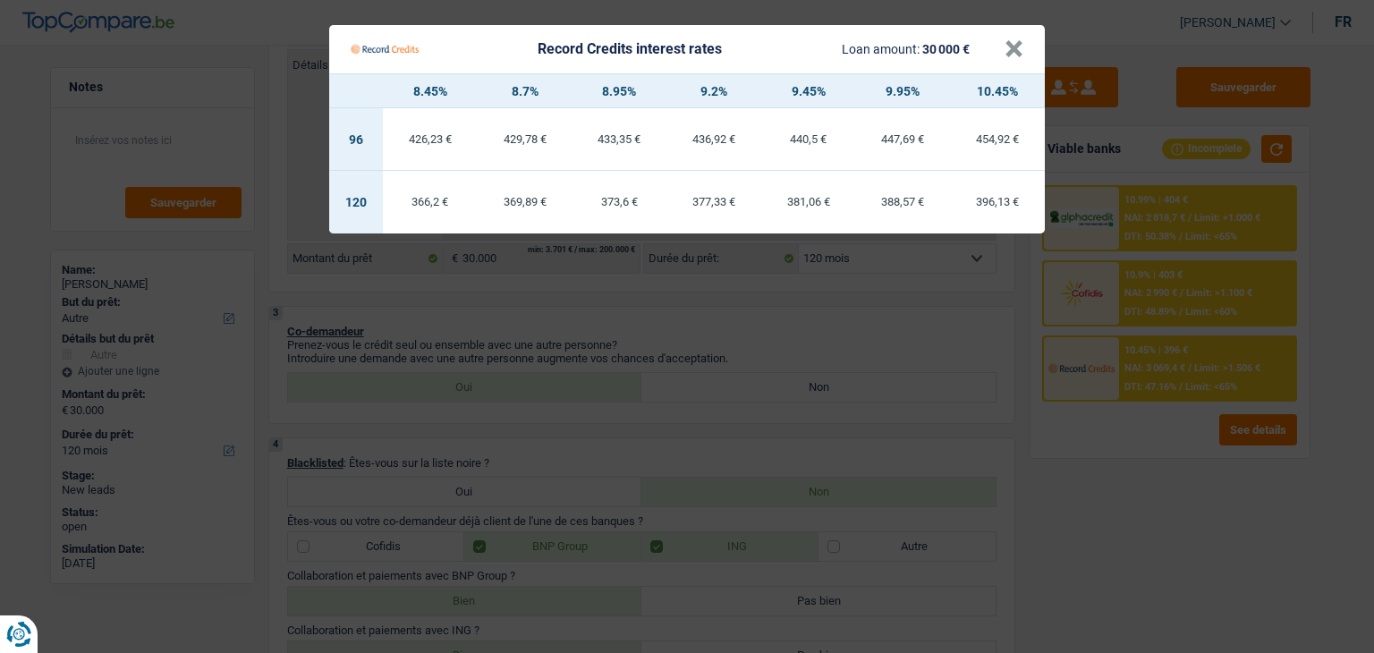
click at [1124, 438] on Credits "Record Credits interest rates Loan amount: 30 000 € × 8.45% 8.7% 8.95% 9.2% 9.4…" at bounding box center [687, 326] width 1374 height 653
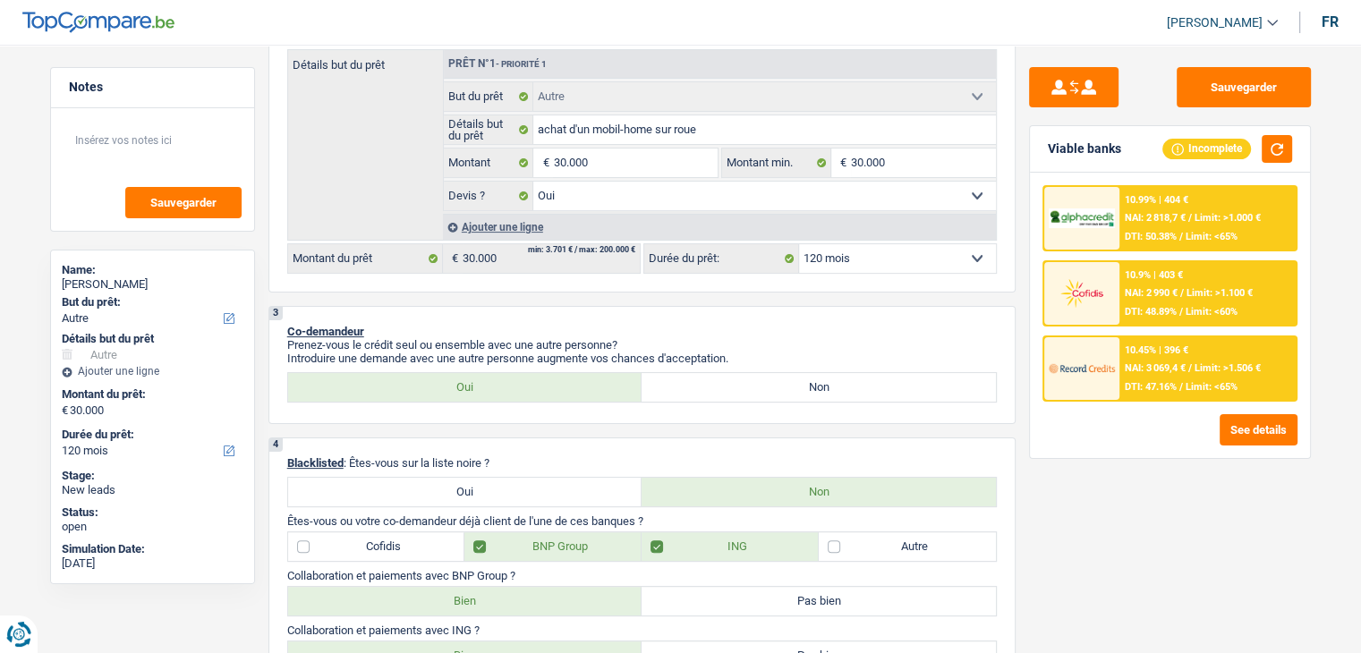
click at [1153, 428] on div "See details" at bounding box center [1169, 429] width 255 height 31
click at [1152, 384] on span "DTI: 47.16%" at bounding box center [1150, 387] width 52 height 12
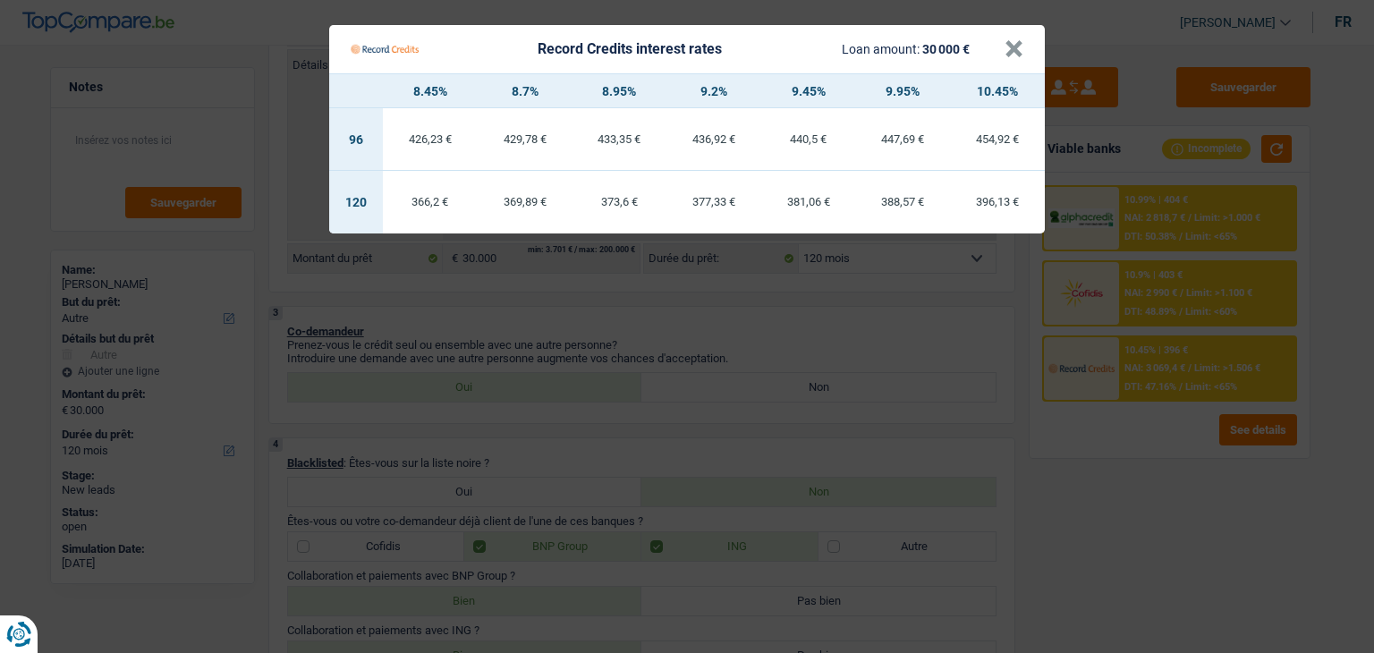
click at [1161, 437] on Credits "Record Credits interest rates Loan amount: 30 000 € × 8.45% 8.7% 8.95% 9.2% 9.4…" at bounding box center [687, 326] width 1374 height 653
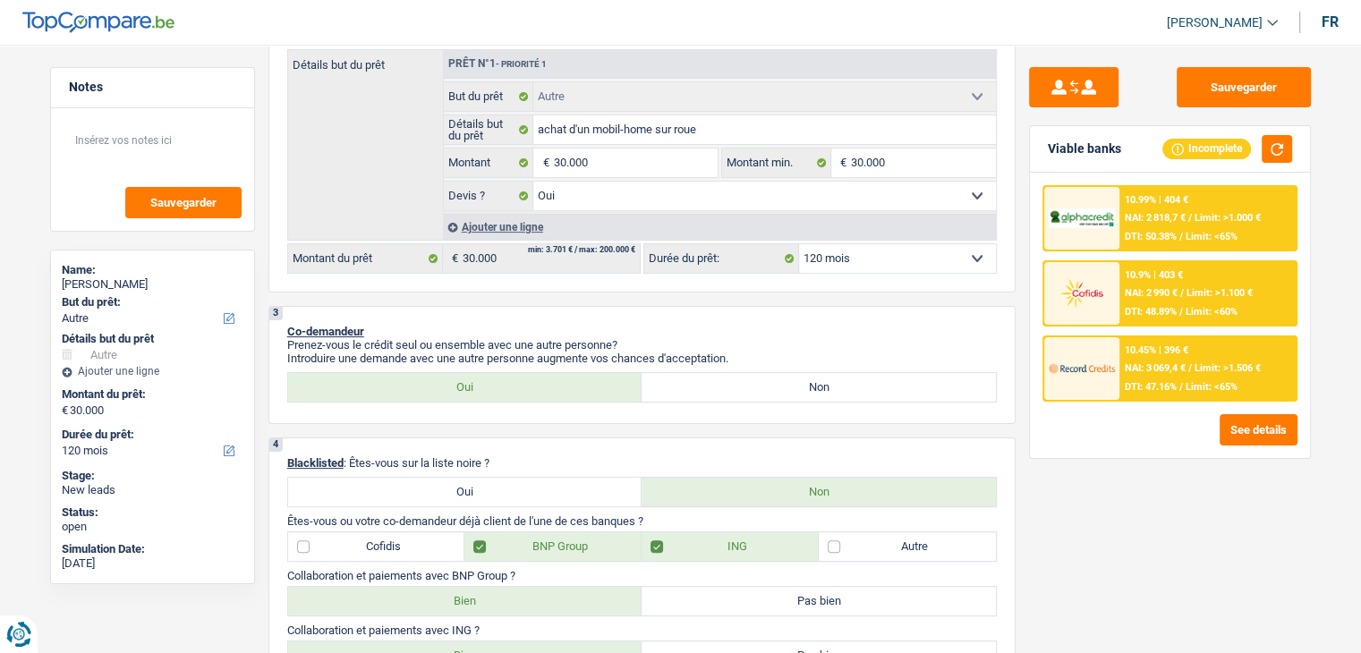
click at [1158, 292] on span "NAI: 2 990 €" at bounding box center [1150, 293] width 53 height 12
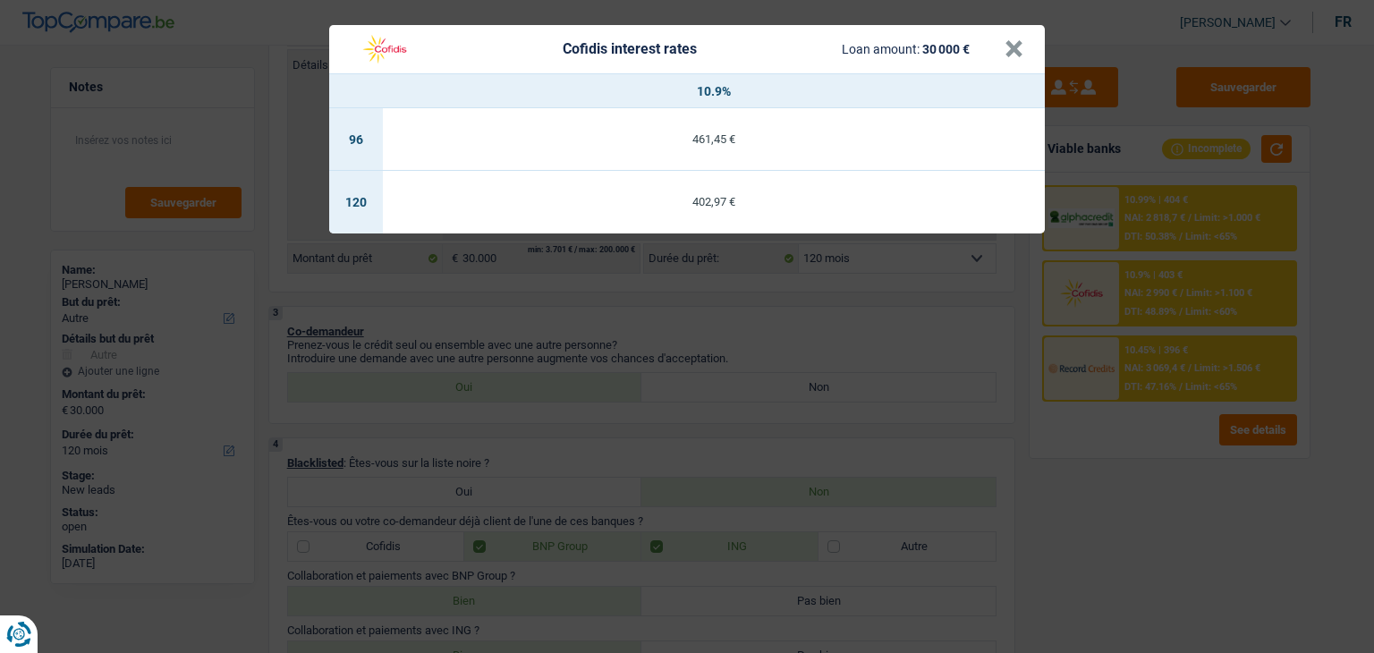
click at [1131, 228] on div "Cofidis interest rates Loan amount: 30 000 € × 10.9% 96 461,45 € 120 402,97 €" at bounding box center [687, 326] width 1374 height 653
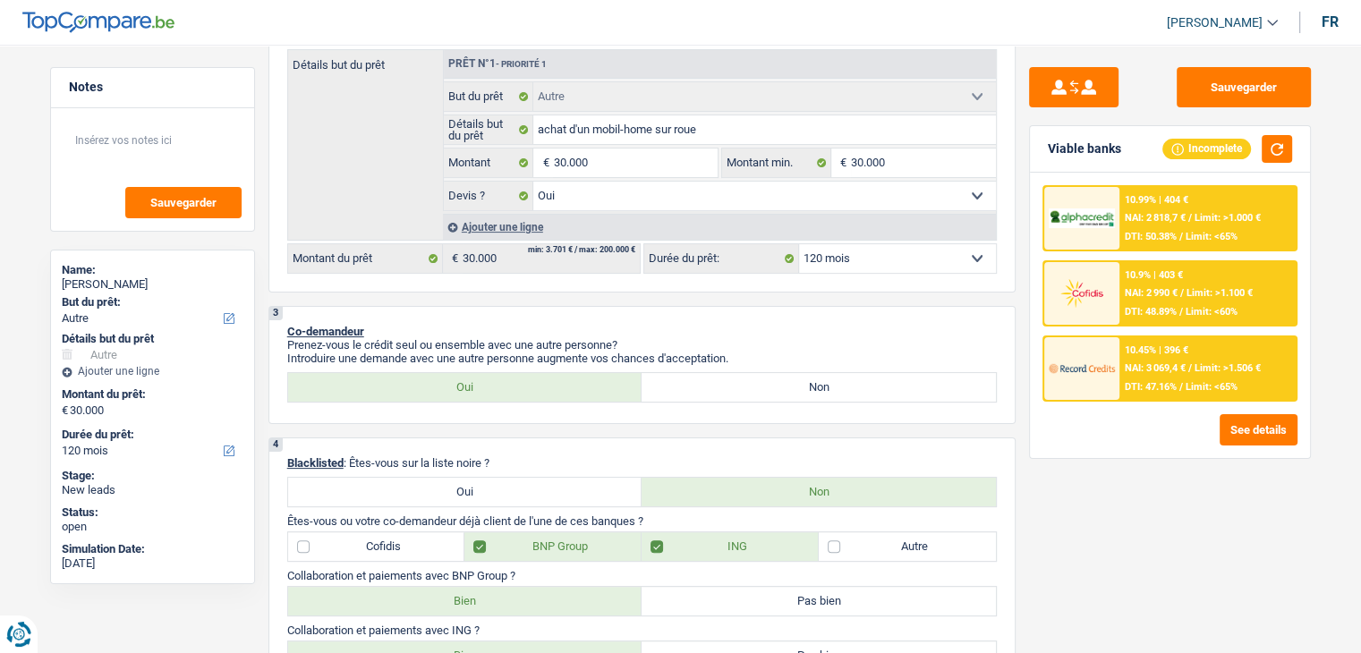
click at [1134, 235] on span "DTI: 50.38%" at bounding box center [1150, 237] width 52 height 12
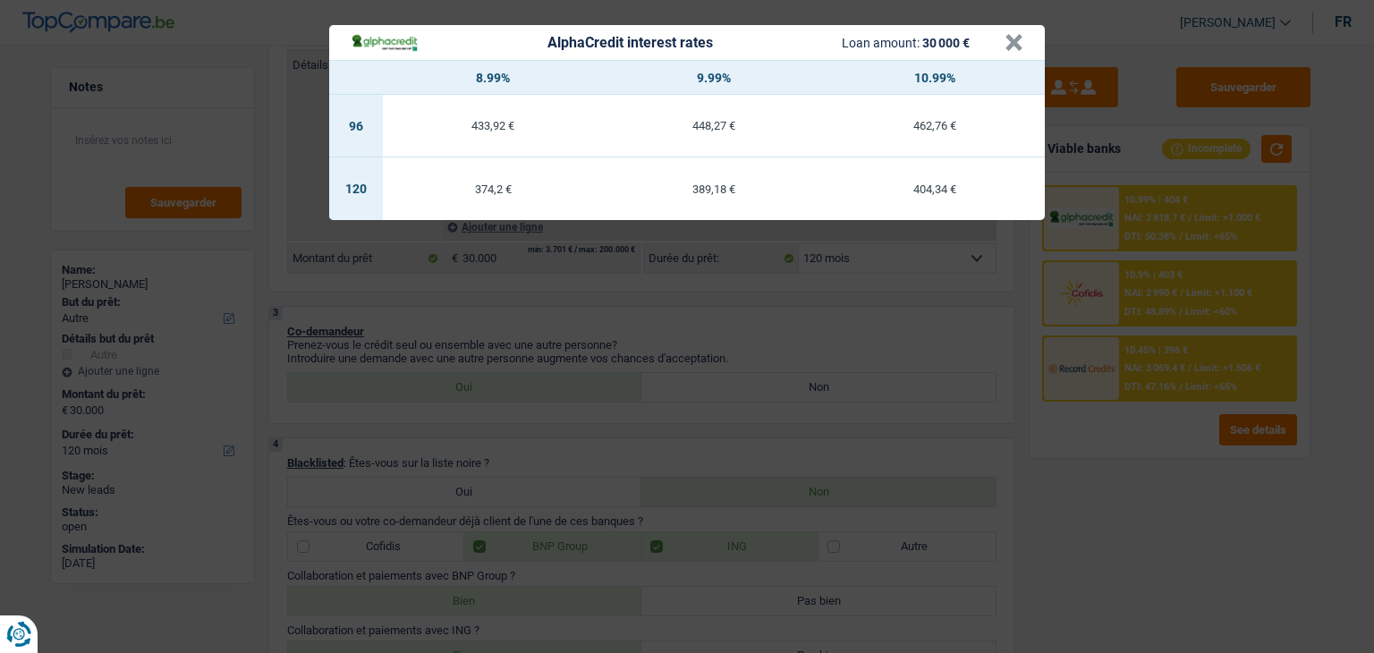
click at [1152, 439] on div "AlphaCredit interest rates Loan amount: 30 000 € × 8.99% 9.99% 10.99% 96 433,92…" at bounding box center [687, 326] width 1374 height 653
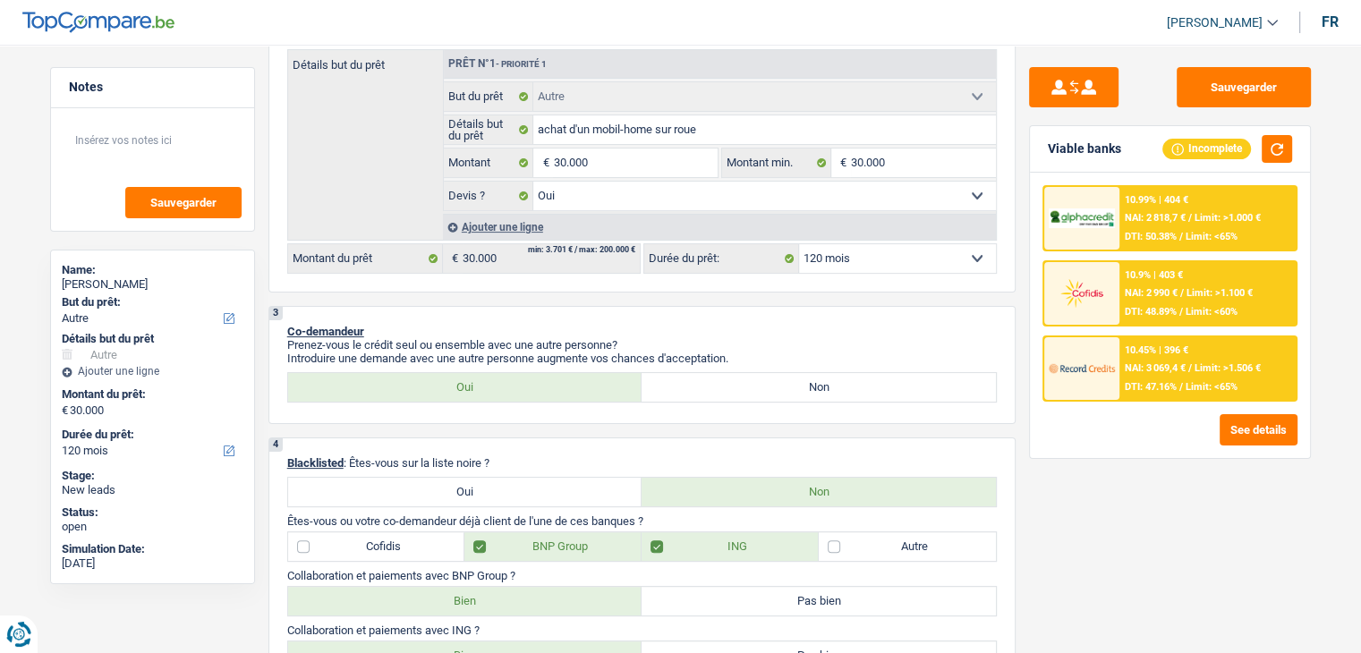
click at [1152, 295] on span "NAI: 2 990 €" at bounding box center [1150, 293] width 53 height 12
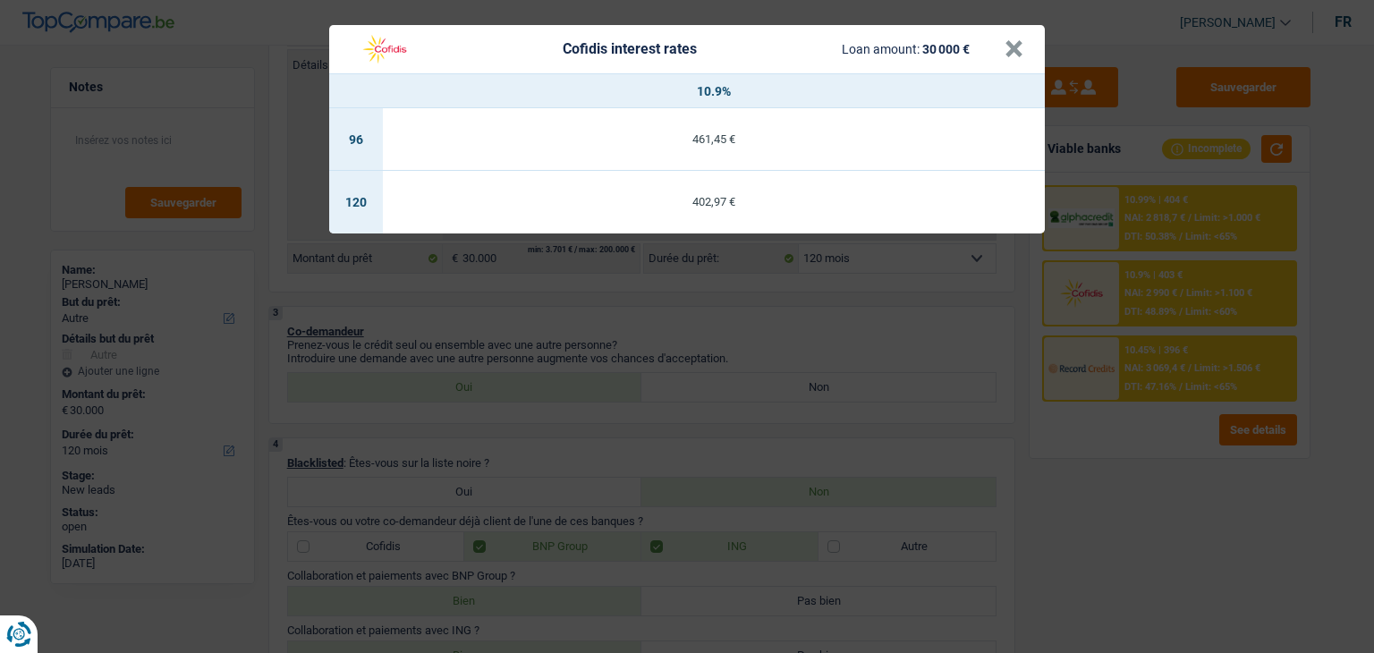
click at [1152, 420] on div "Cofidis interest rates Loan amount: 30 000 € × 10.9% 96 461,45 € 120 402,97 €" at bounding box center [687, 326] width 1374 height 653
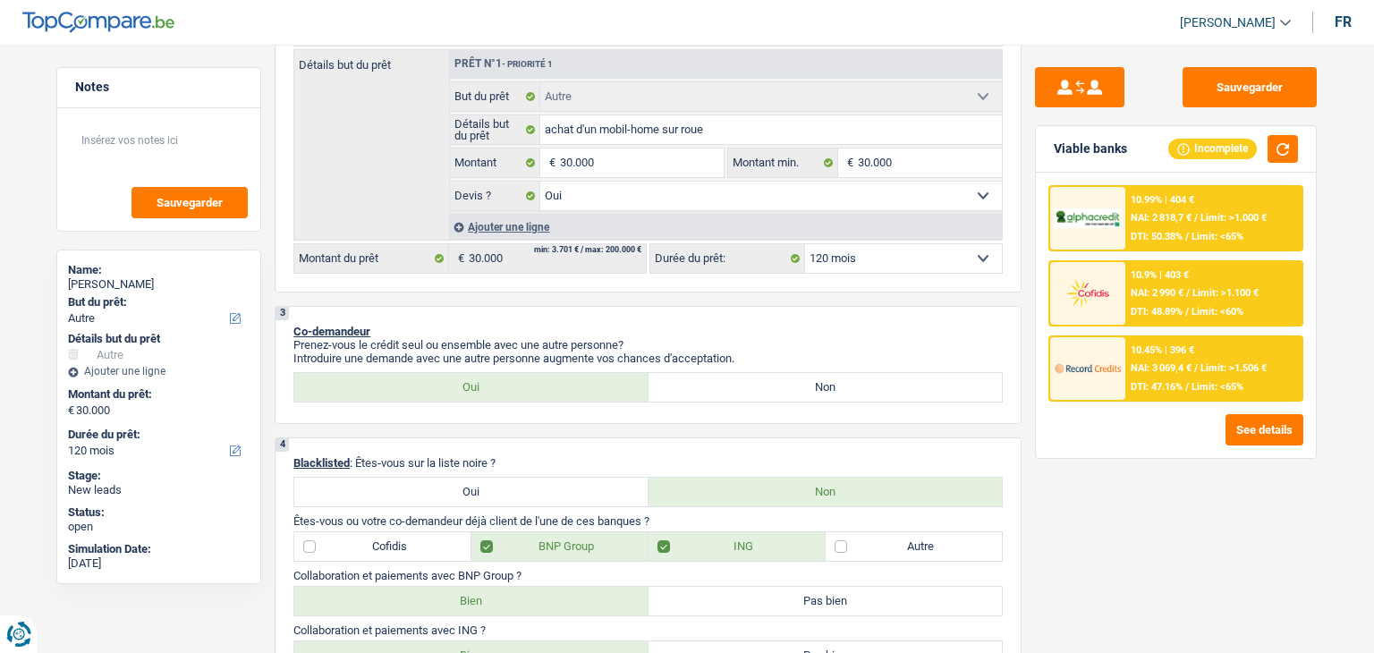
click at [1152, 351] on div "10.45% | 396 €" at bounding box center [1164, 350] width 64 height 12
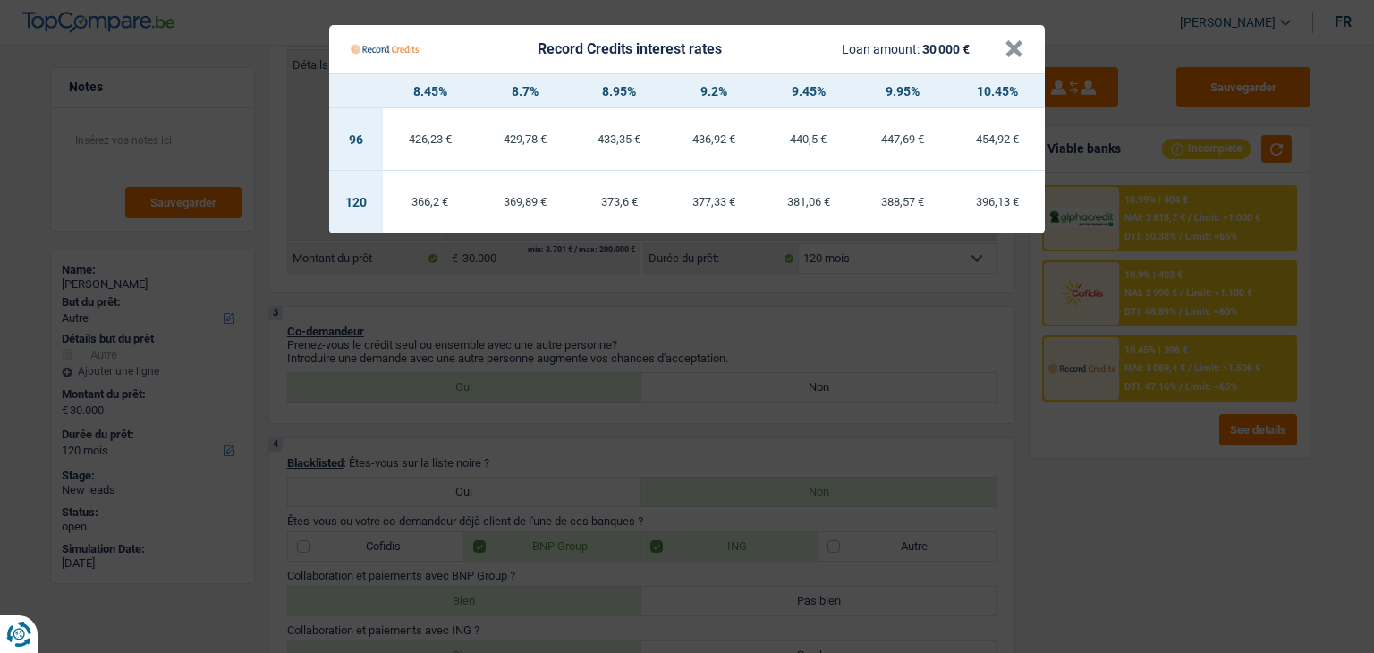
drag, startPoint x: 1147, startPoint y: 418, endPoint x: 1149, endPoint y: 323, distance: 94.9
click at [1149, 406] on Credits "Record Credits interest rates Loan amount: 30 000 € × 8.45% 8.7% 8.95% 9.2% 9.4…" at bounding box center [687, 326] width 1374 height 653
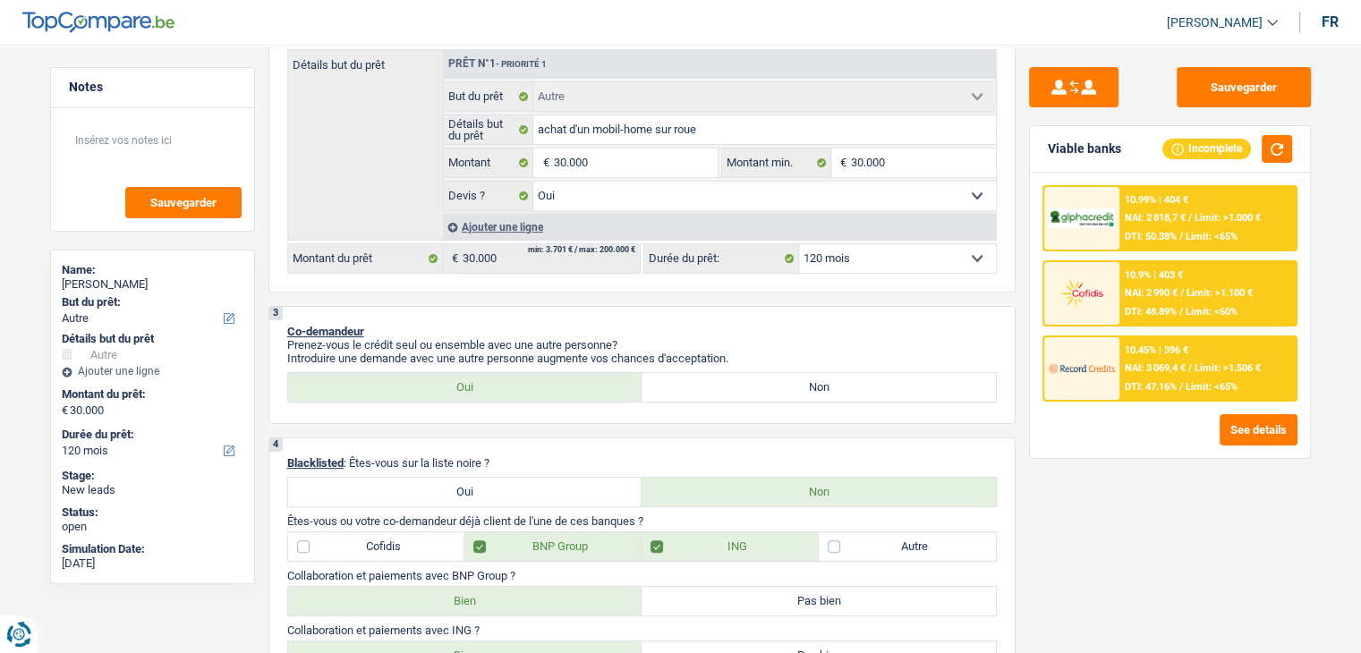
click at [1131, 222] on span "NAI: 2 818,7 €" at bounding box center [1154, 218] width 61 height 12
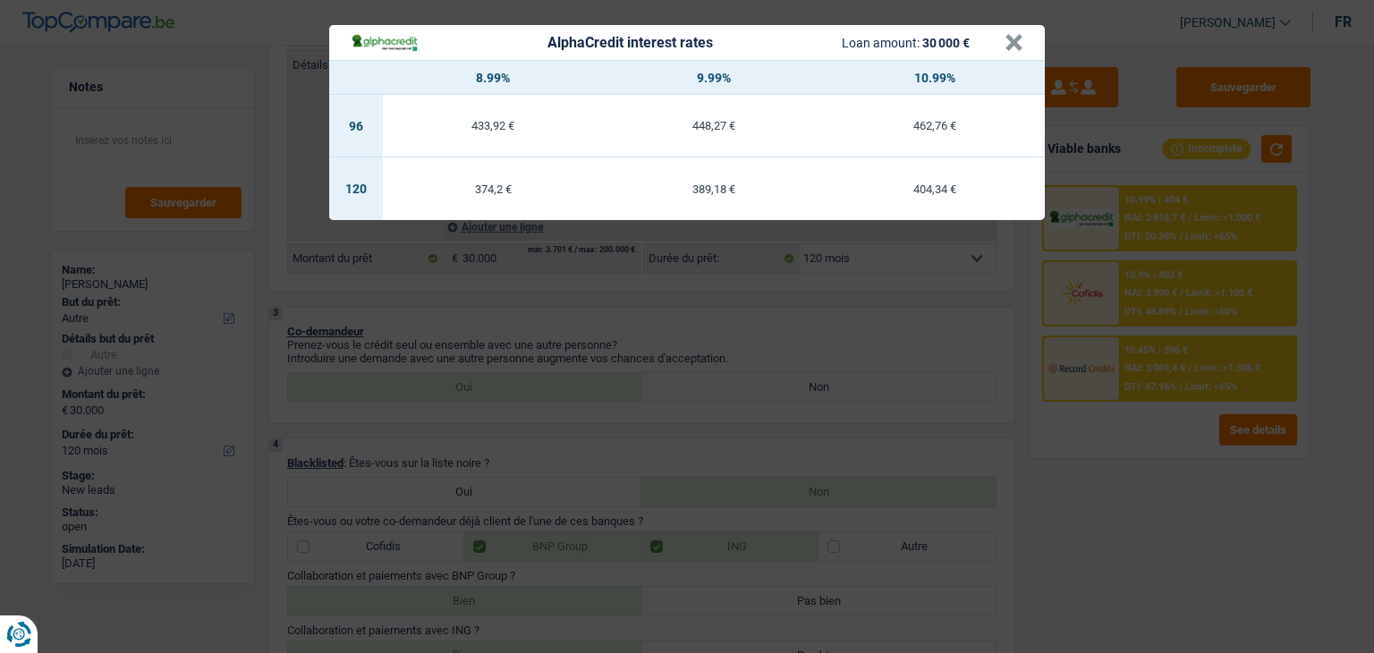
click at [1151, 414] on div "AlphaCredit interest rates Loan amount: 30 000 € × 8.99% 9.99% 10.99% 96 433,92…" at bounding box center [687, 326] width 1374 height 653
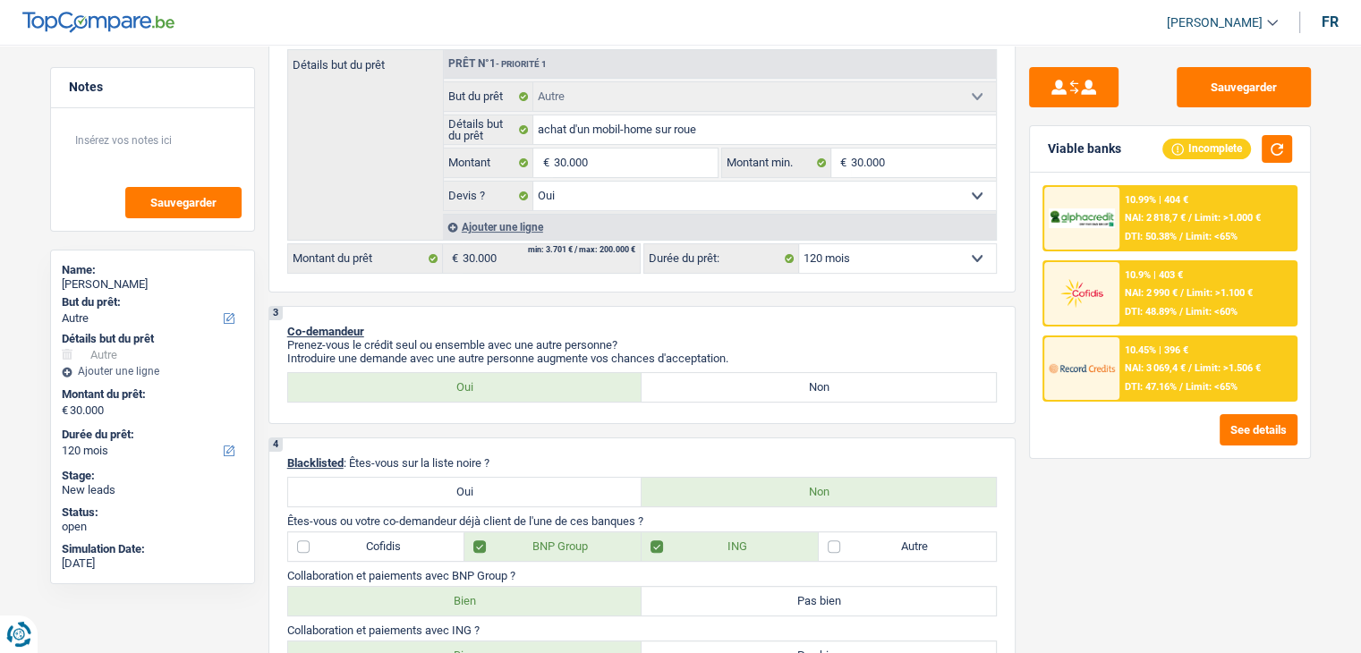
click at [1159, 287] on span "NAI: 2 990 €" at bounding box center [1150, 293] width 53 height 12
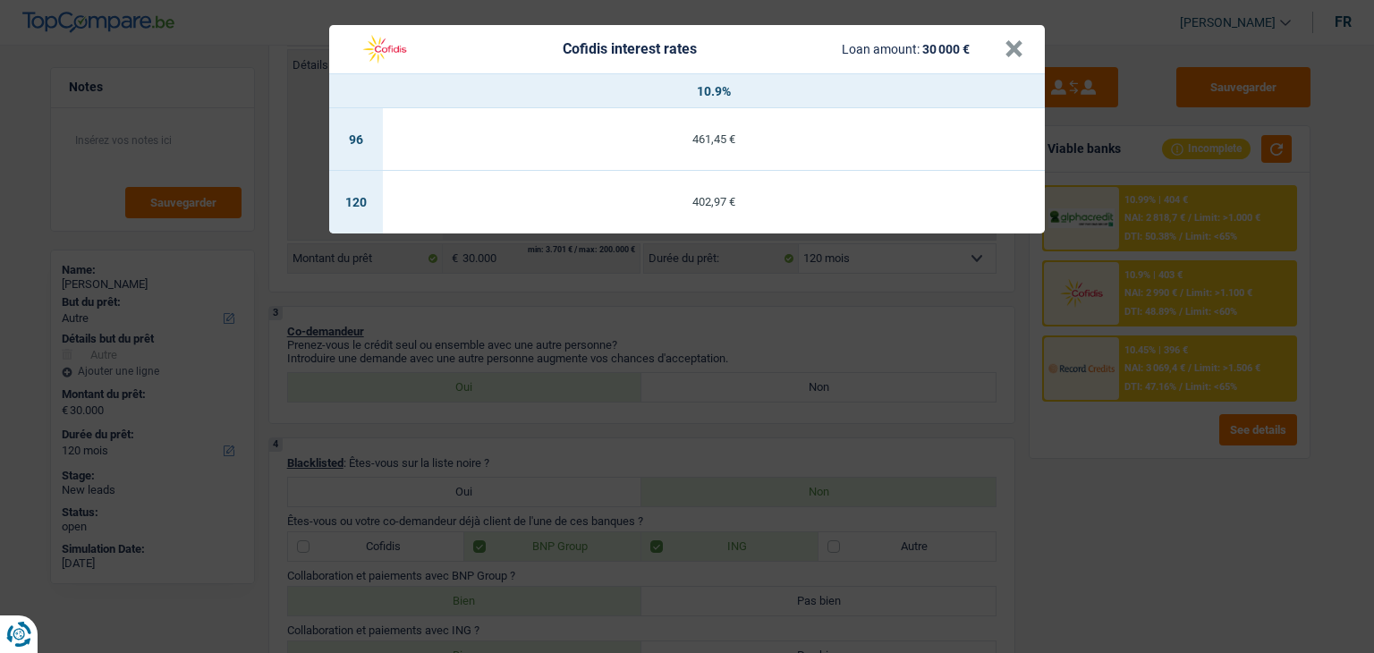
click at [830, 319] on div "Cofidis interest rates Loan amount: 30 000 € × 10.9% 96 461,45 € 120 402,97 €" at bounding box center [687, 326] width 1374 height 653
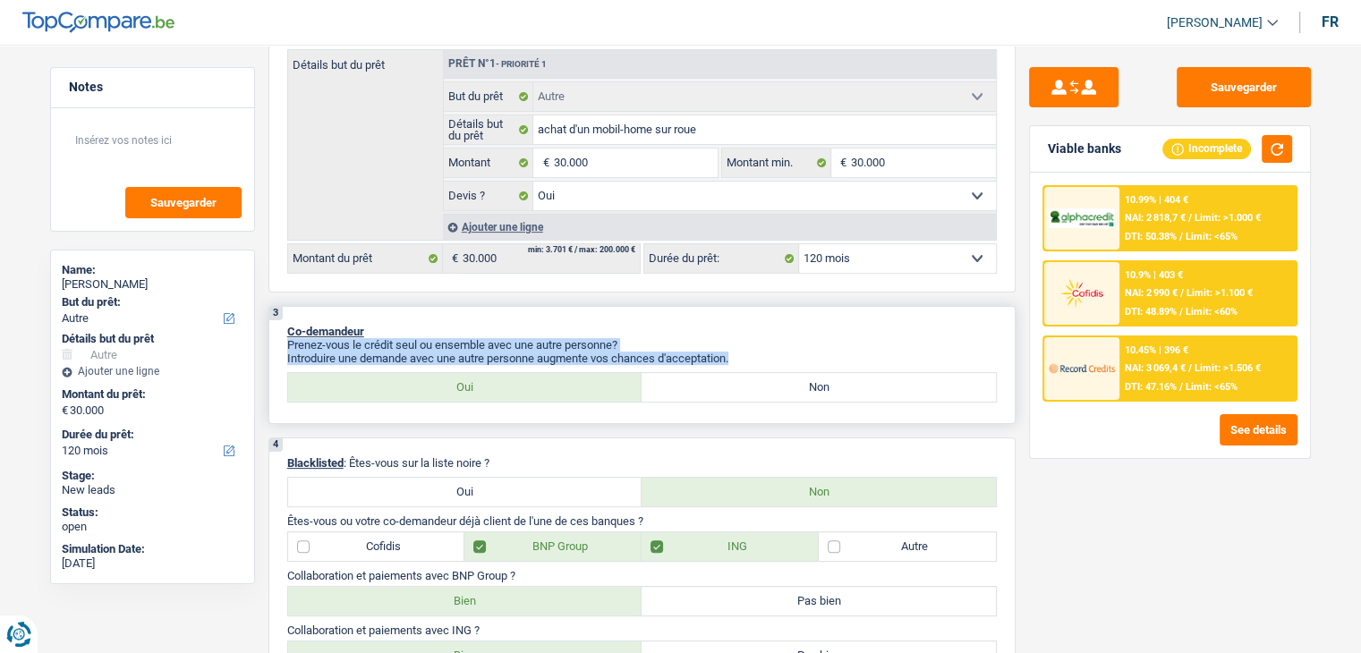
drag, startPoint x: 739, startPoint y: 357, endPoint x: 368, endPoint y: 329, distance: 372.3
click at [372, 330] on div "3 Co-demandeur Prenez-vous le crédit seul ou ensemble avec une autre personne? …" at bounding box center [641, 365] width 747 height 118
click at [895, 319] on div "3 Co-demandeur Prenez-vous le crédit seul ou ensemble avec une autre personne? …" at bounding box center [641, 365] width 747 height 118
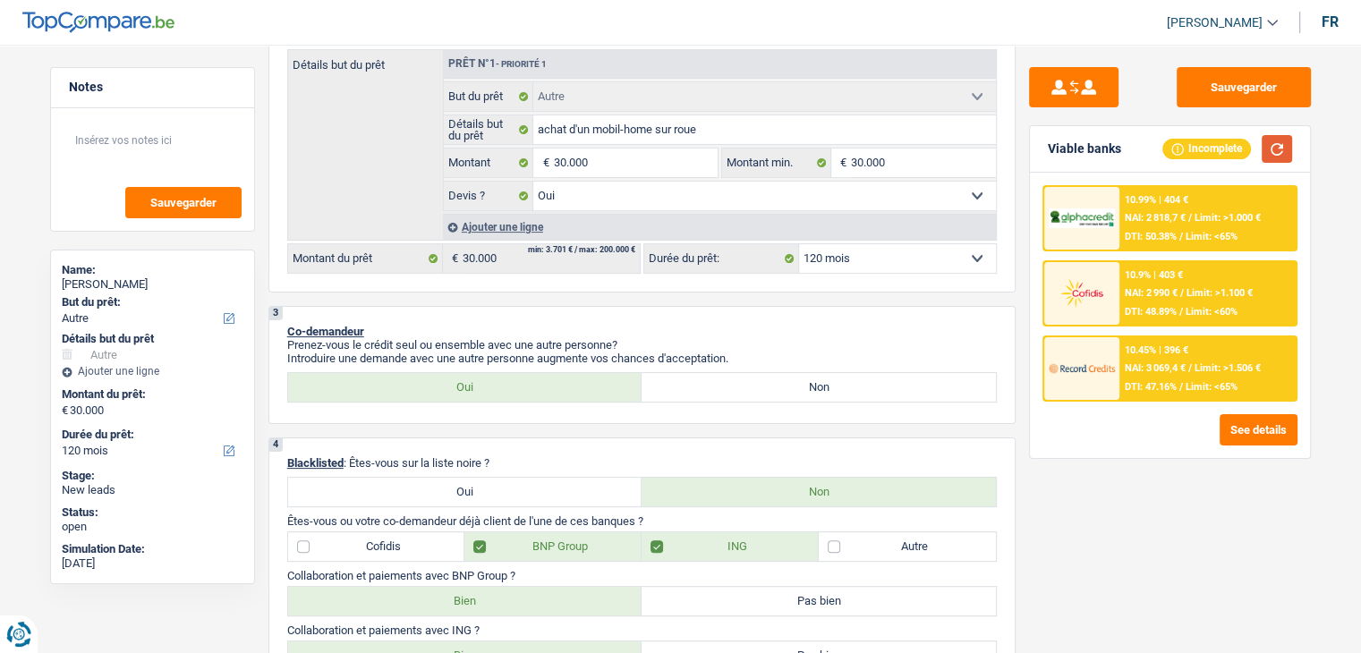
click at [1263, 150] on button "button" at bounding box center [1276, 149] width 30 height 28
click at [731, 355] on p "Introduire une demande avec une autre personne augmente vos chances d'acceptati…" at bounding box center [641, 358] width 709 height 13
click at [737, 355] on p "Introduire une demande avec une autre personne augmente vos chances d'acceptati…" at bounding box center [641, 358] width 709 height 13
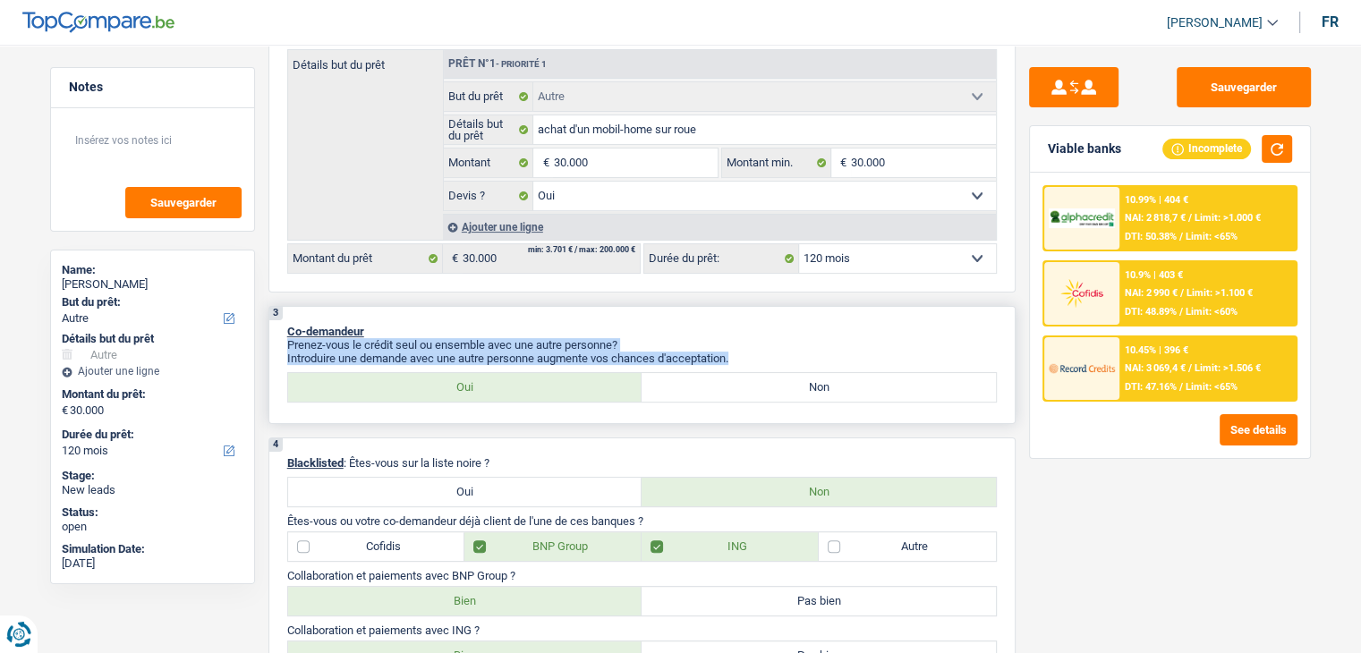
drag, startPoint x: 737, startPoint y: 355, endPoint x: 574, endPoint y: 312, distance: 168.4
click at [574, 312] on div "3 Co-demandeur Prenez-vous le crédit seul ou ensemble avec une autre personne? …" at bounding box center [641, 365] width 747 height 118
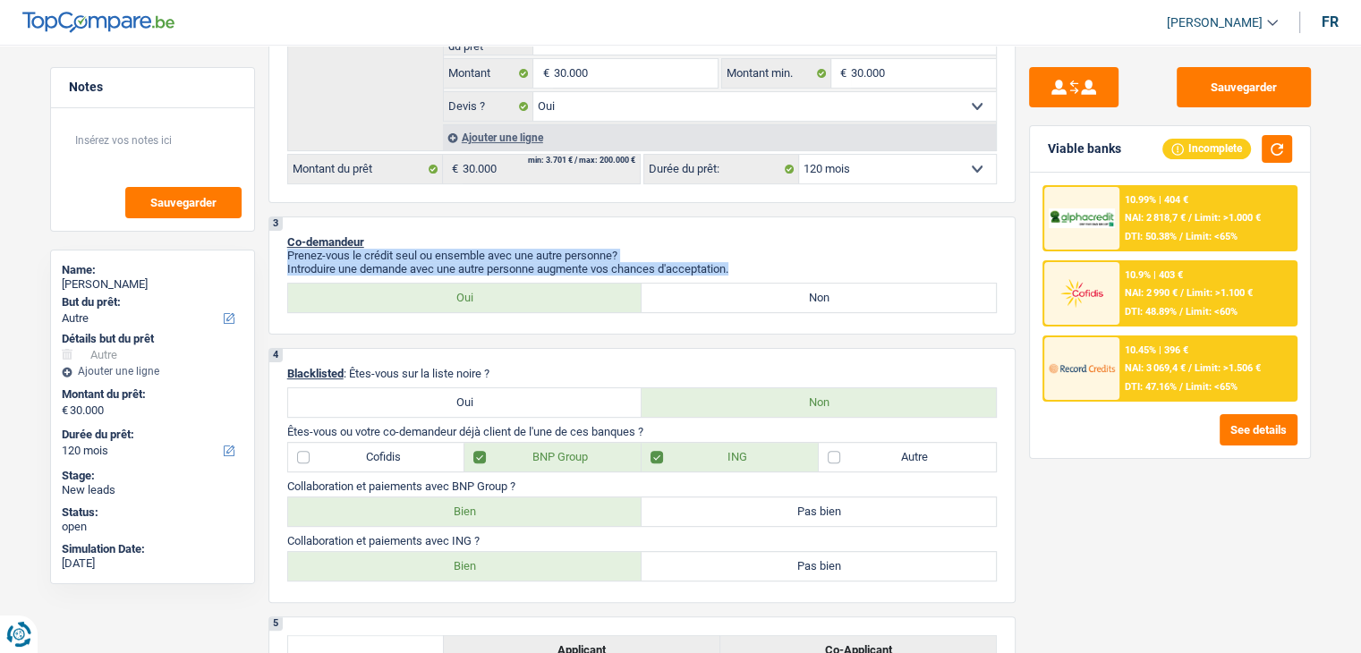
scroll to position [0, 0]
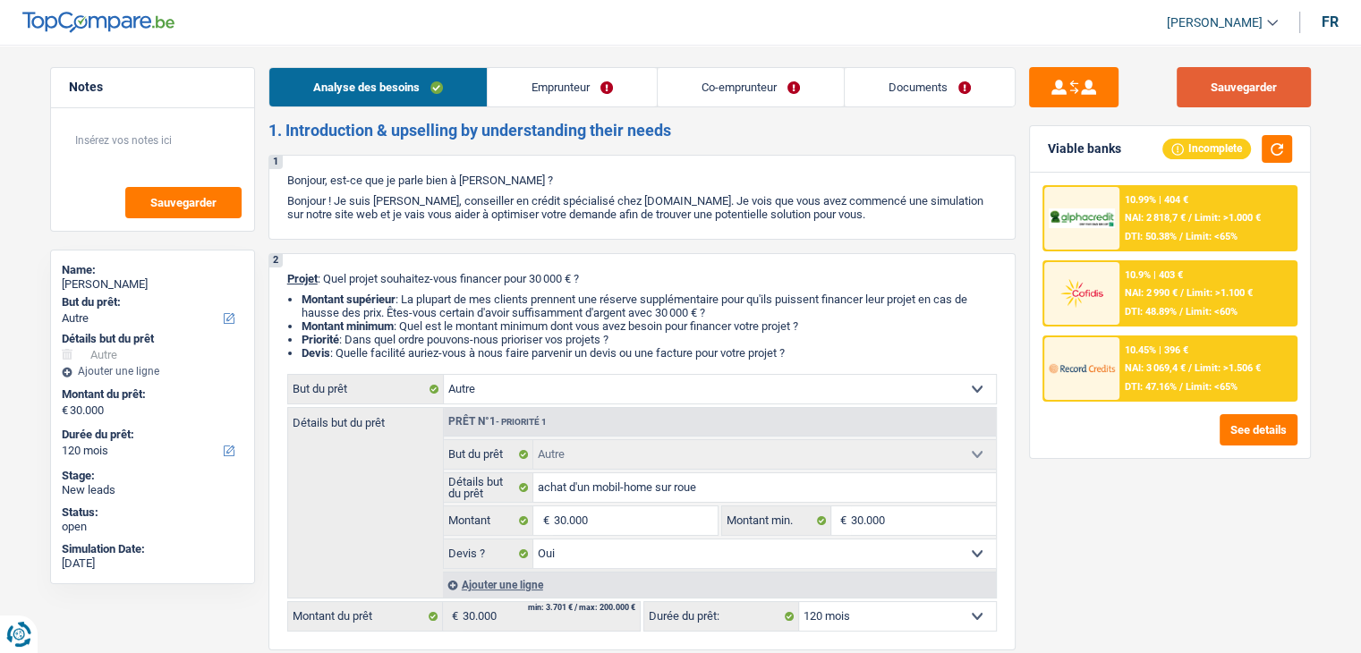
click at [1234, 80] on button "Sauvegarder" at bounding box center [1243, 87] width 134 height 40
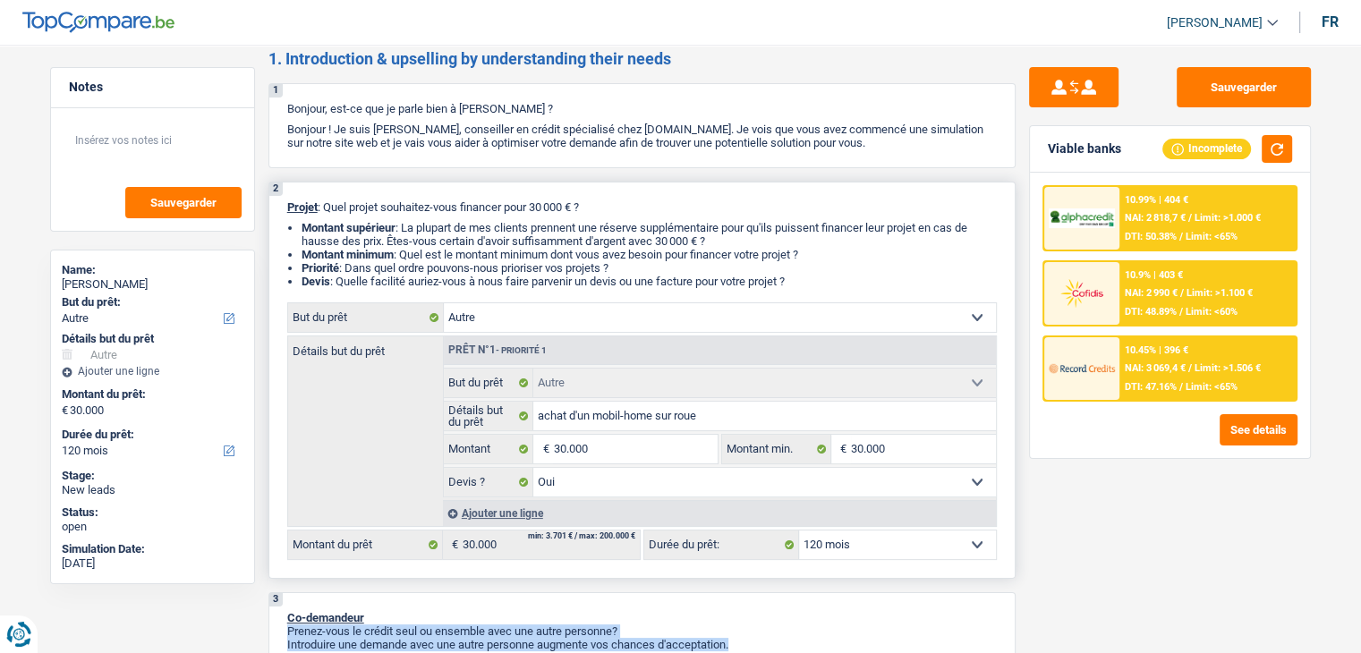
scroll to position [179, 0]
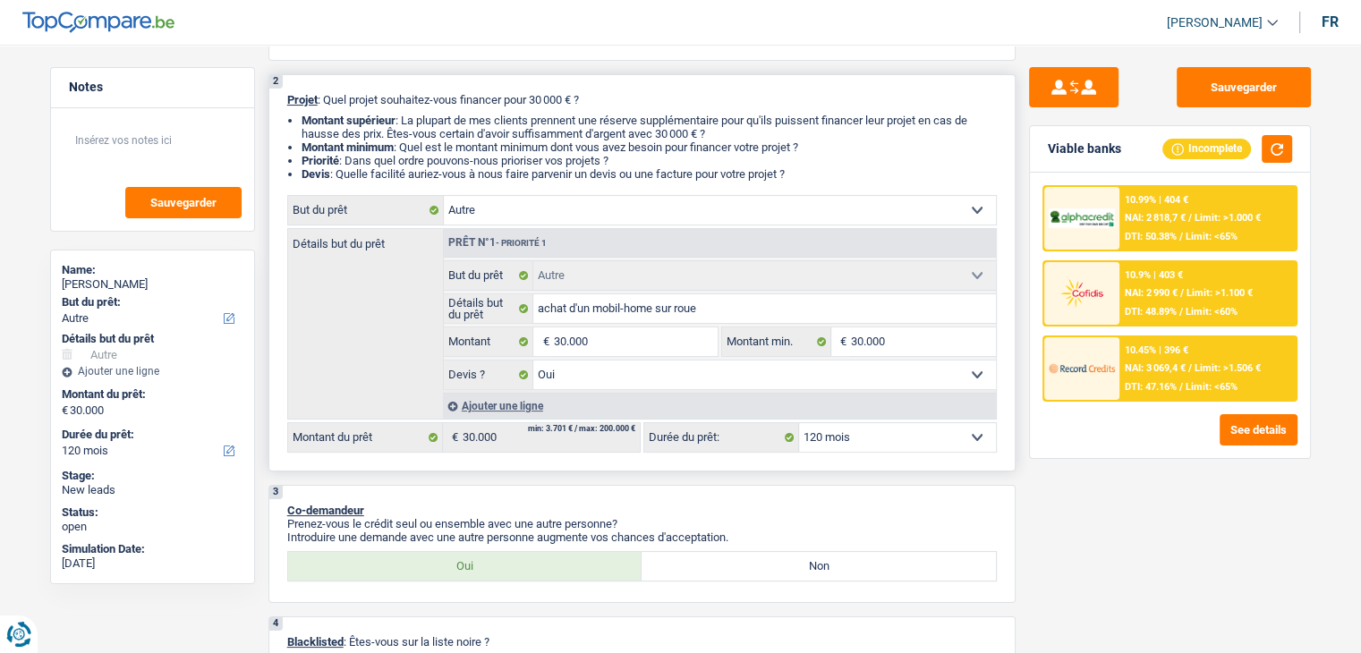
click at [712, 153] on li "Montant minimum : Quel est le montant minimum dont vous avez besoin pour financ…" at bounding box center [648, 146] width 695 height 13
click at [606, 148] on li "Montant minimum : Quel est le montant minimum dont vous avez besoin pour financ…" at bounding box center [648, 146] width 695 height 13
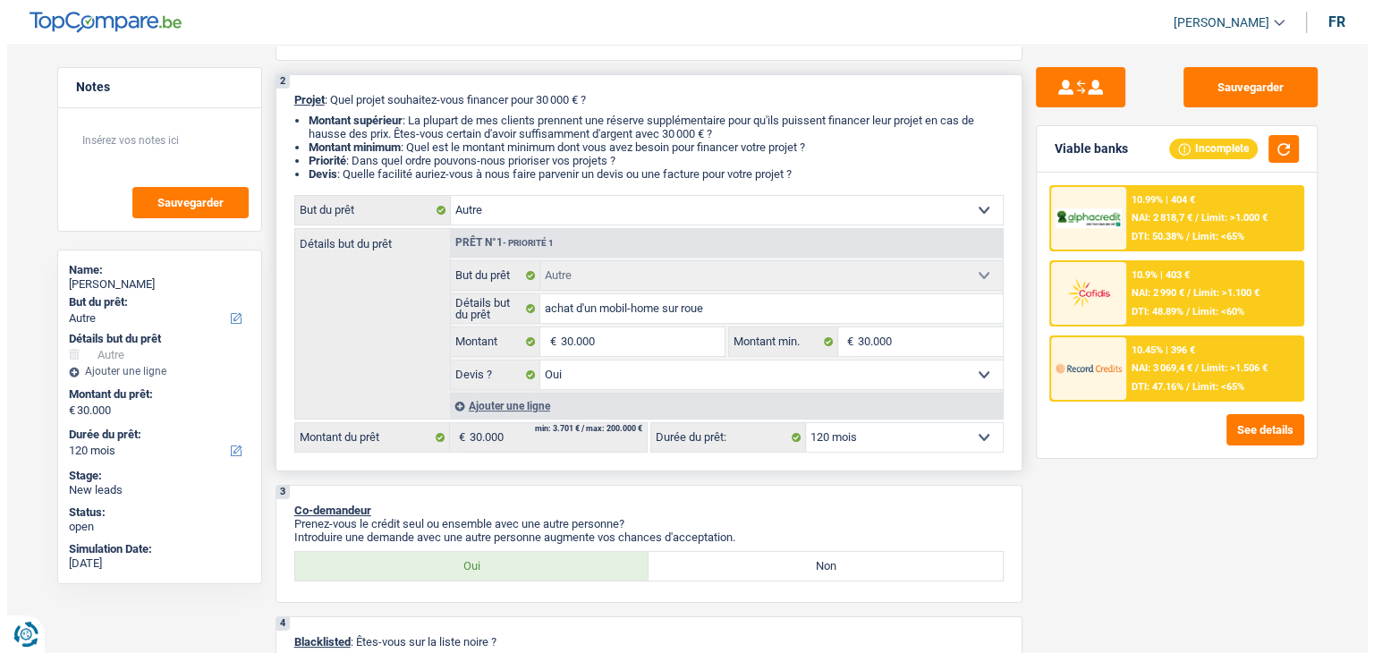
scroll to position [0, 0]
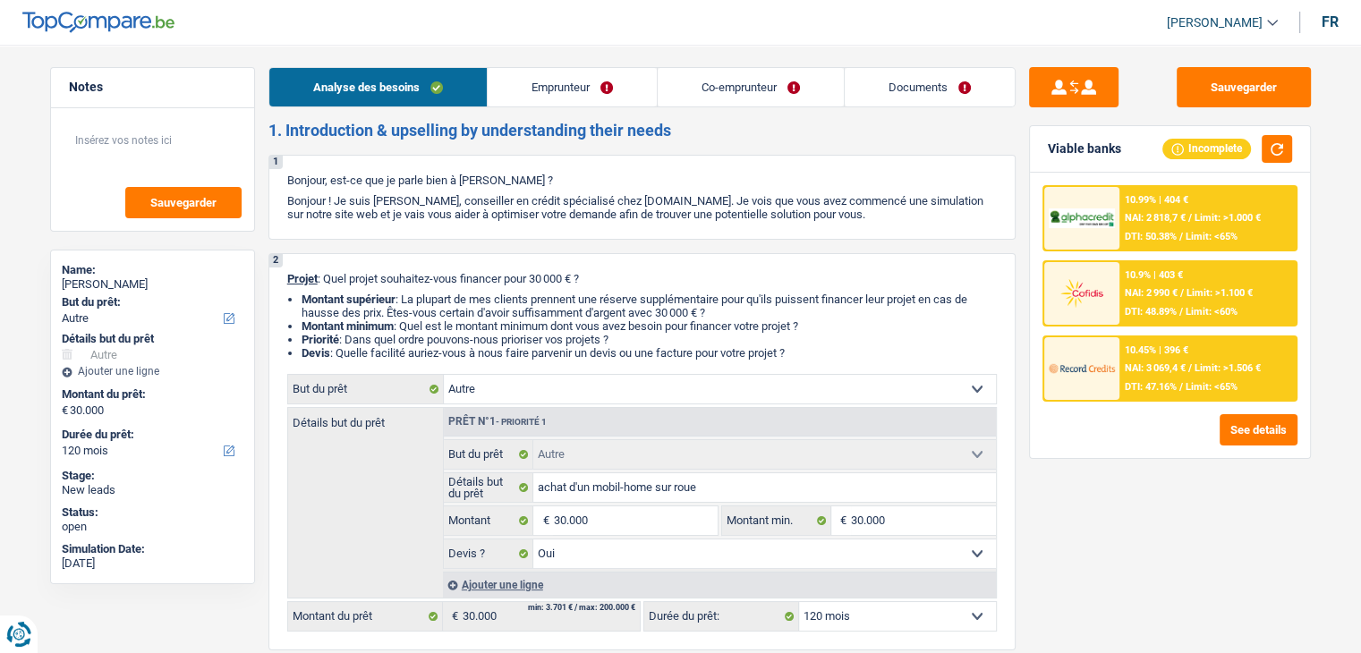
click at [601, 83] on link "Emprunteur" at bounding box center [572, 87] width 169 height 38
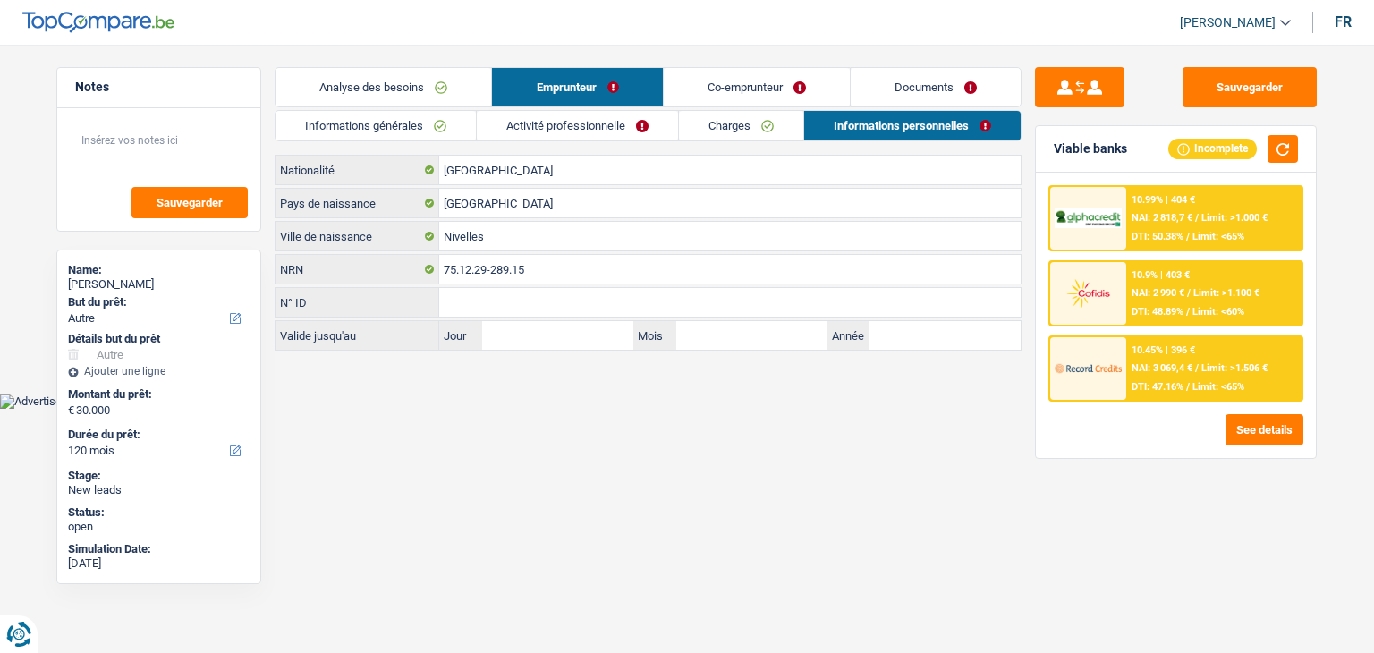
click at [737, 87] on link "Co-emprunteur" at bounding box center [757, 87] width 186 height 38
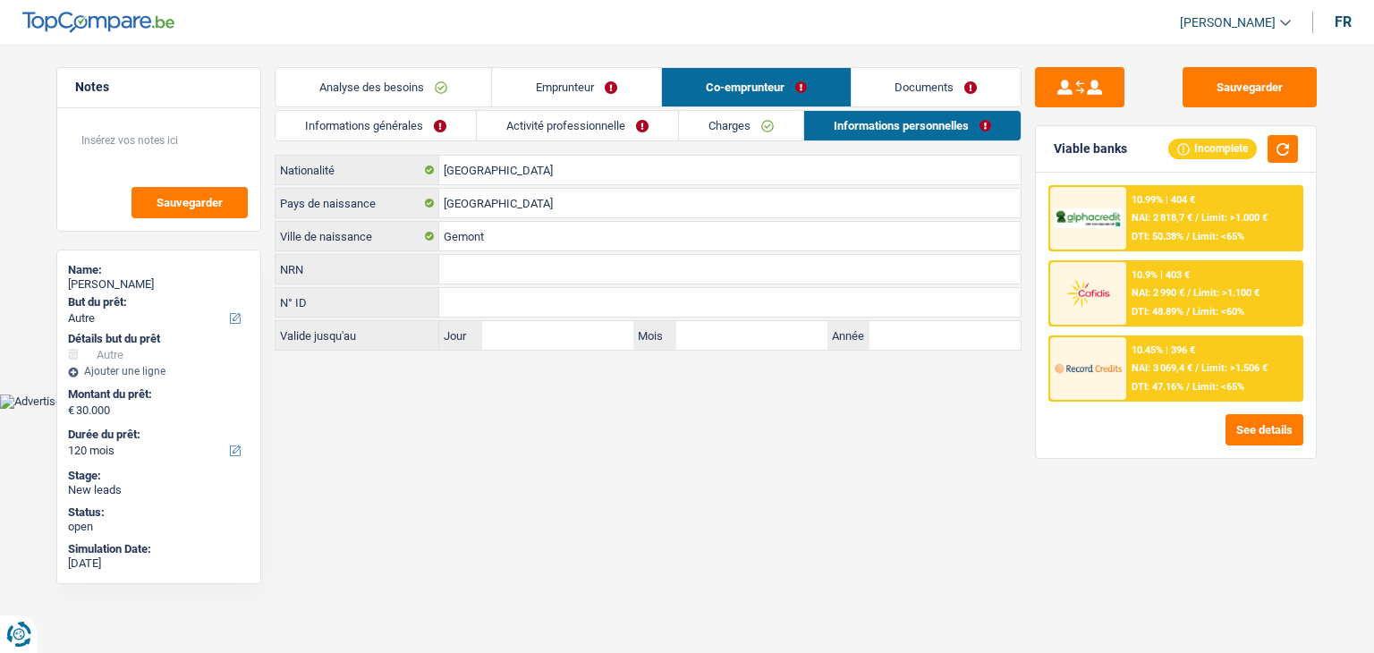
click at [735, 121] on link "Charges" at bounding box center [741, 126] width 124 height 30
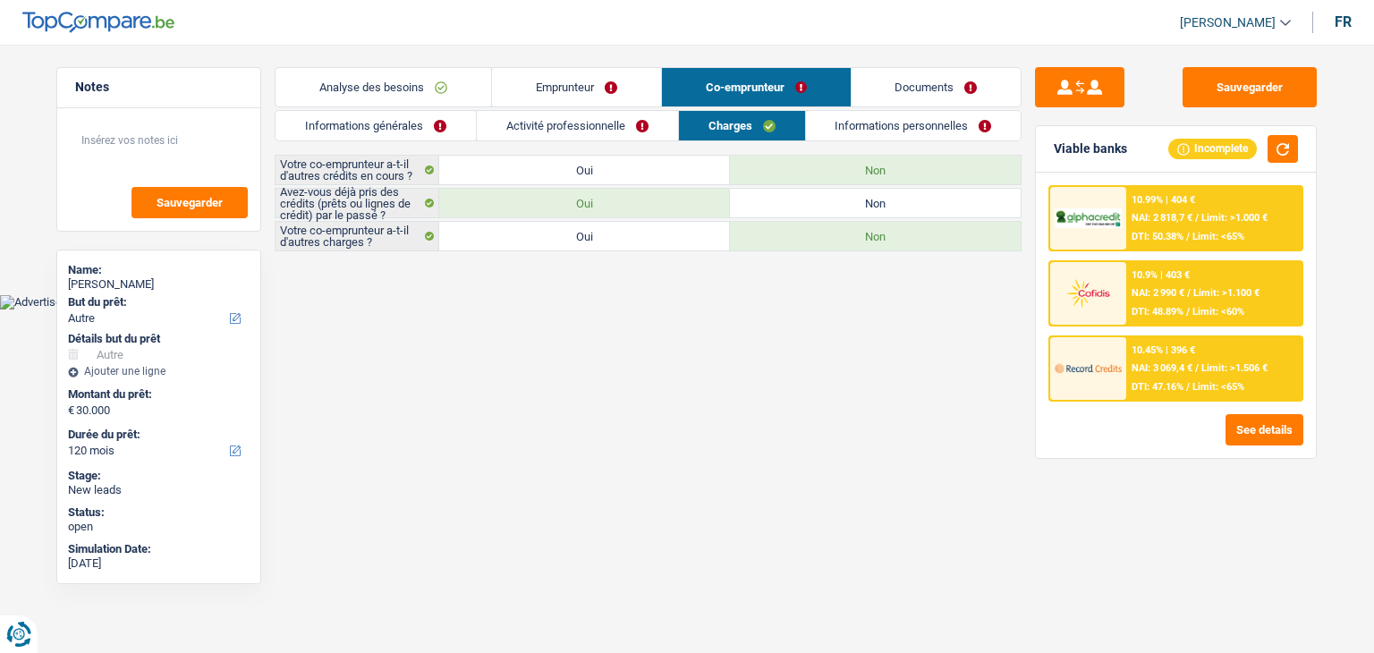
click at [586, 124] on link "Activité professionnelle" at bounding box center [577, 126] width 201 height 30
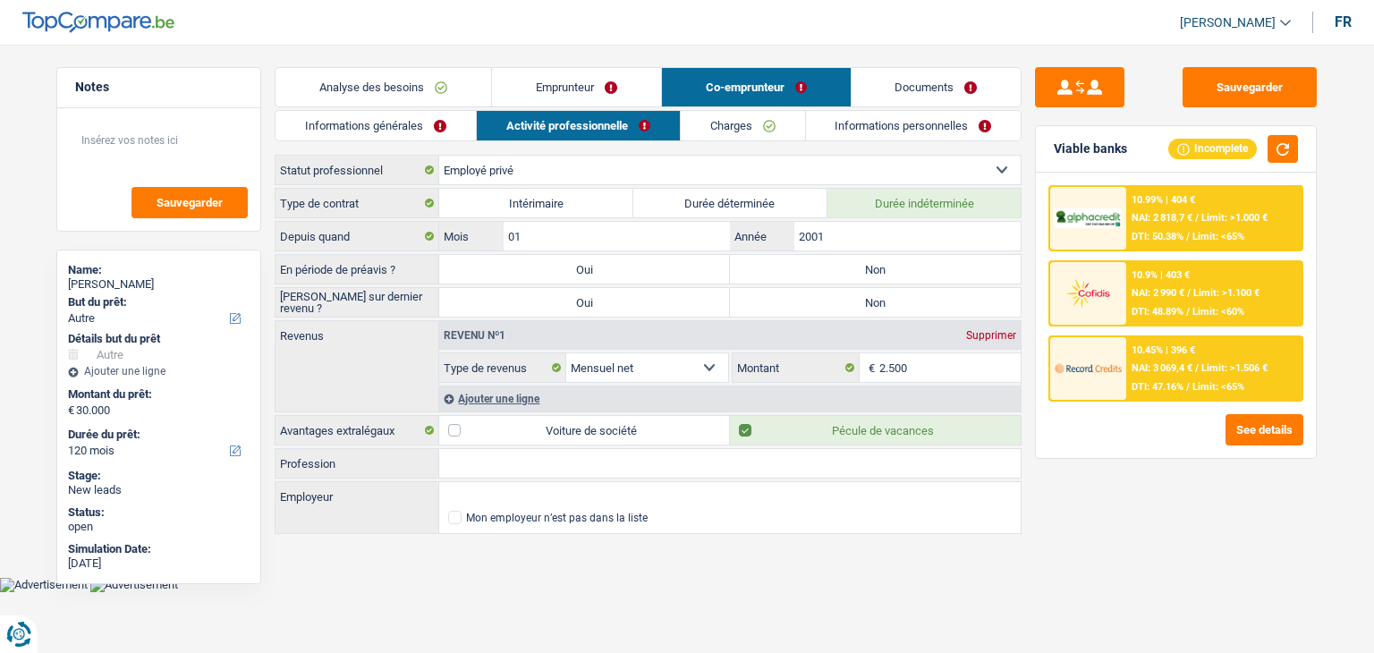
click at [411, 126] on link "Informations générales" at bounding box center [376, 126] width 200 height 30
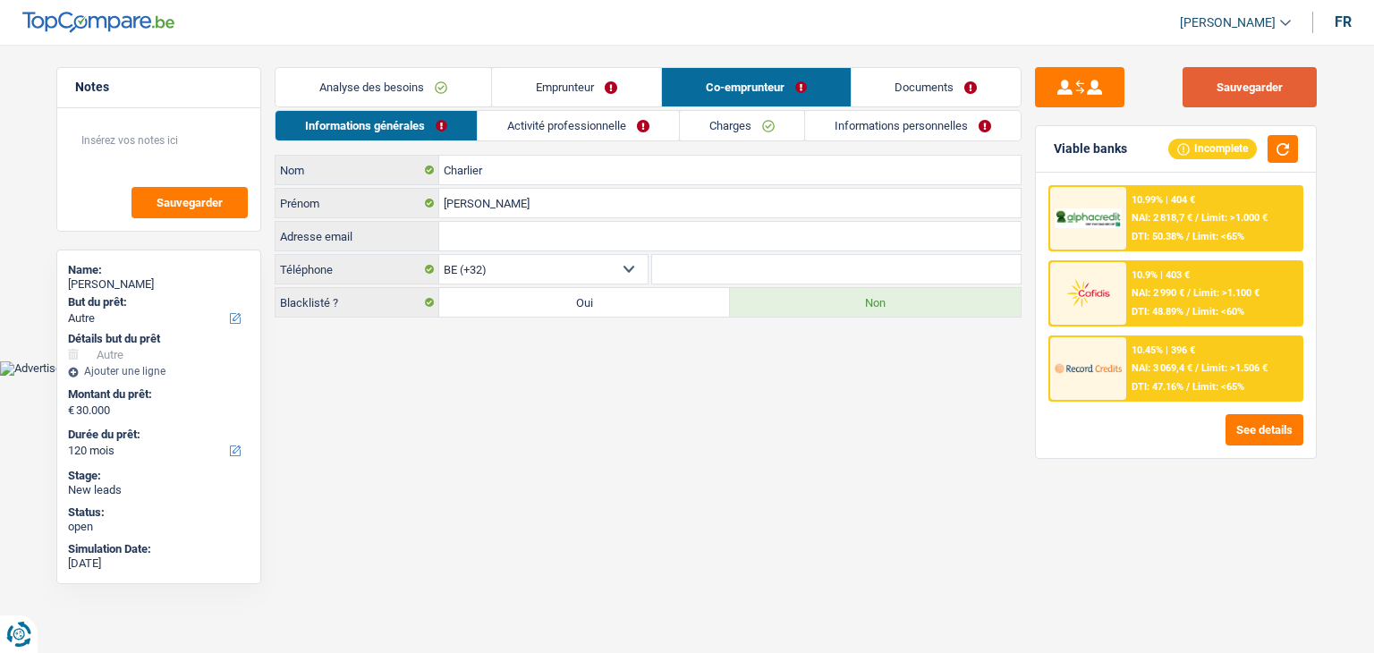
click at [1262, 99] on button "Sauvegarder" at bounding box center [1250, 87] width 134 height 40
